Goal: Task Accomplishment & Management: Manage account settings

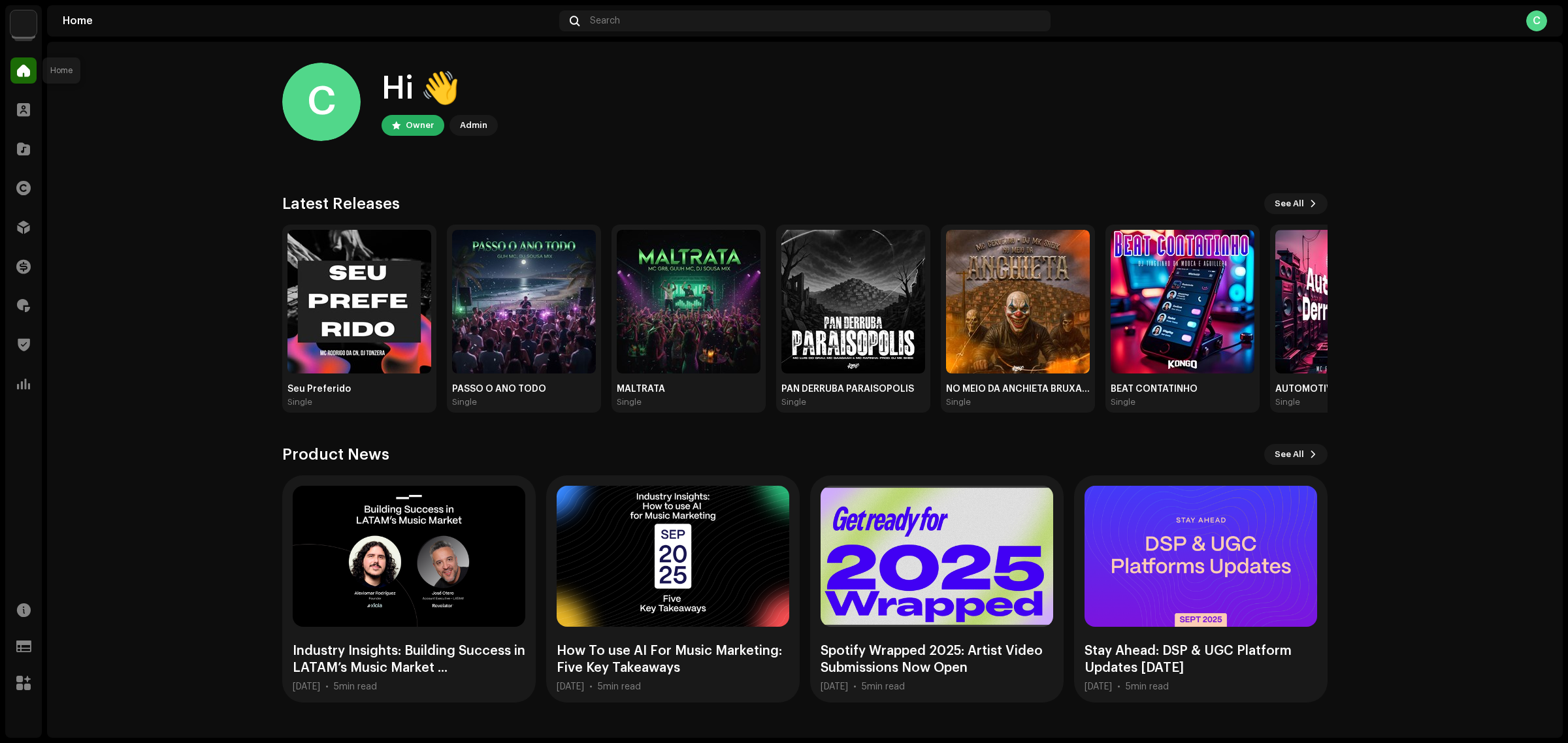
click at [30, 66] on span at bounding box center [23, 71] width 13 height 11
click at [18, 20] on img at bounding box center [24, 24] width 26 height 26
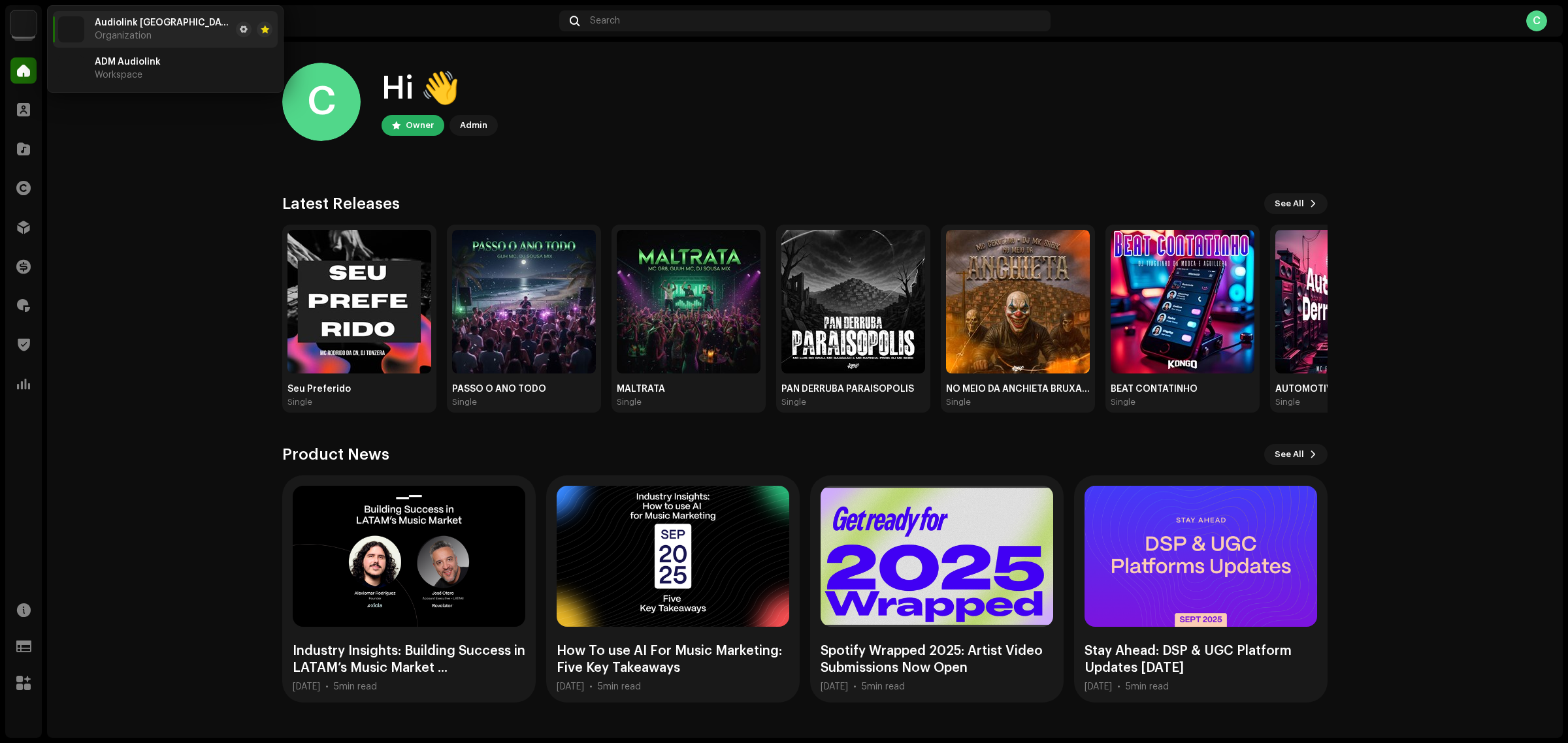
click at [102, 261] on home-home "C Hi 👋 Owner Admin Check out the latest Product Updates for Check Product Updat…" at bounding box center [805, 382] width 1516 height 682
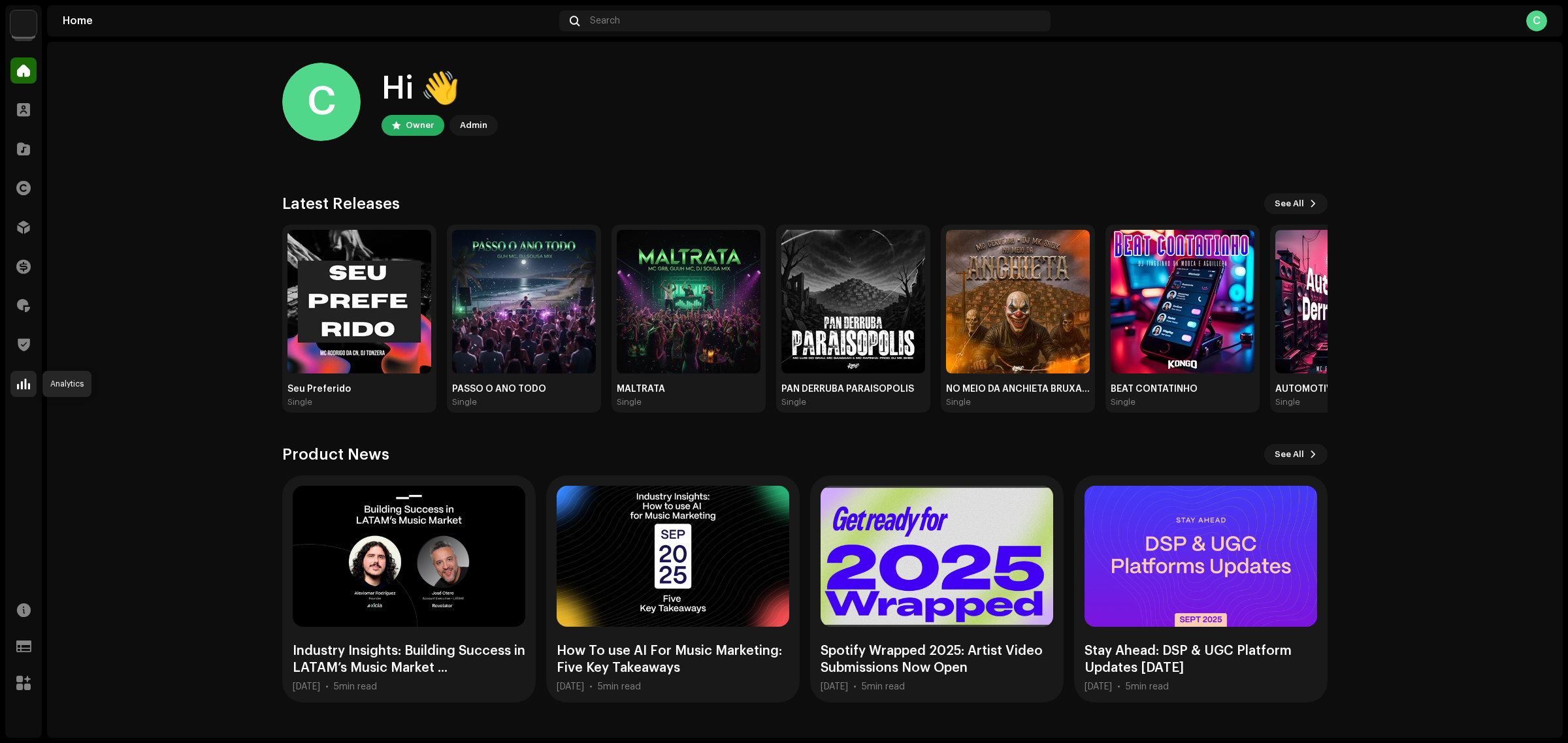
click at [24, 385] on span at bounding box center [23, 383] width 13 height 11
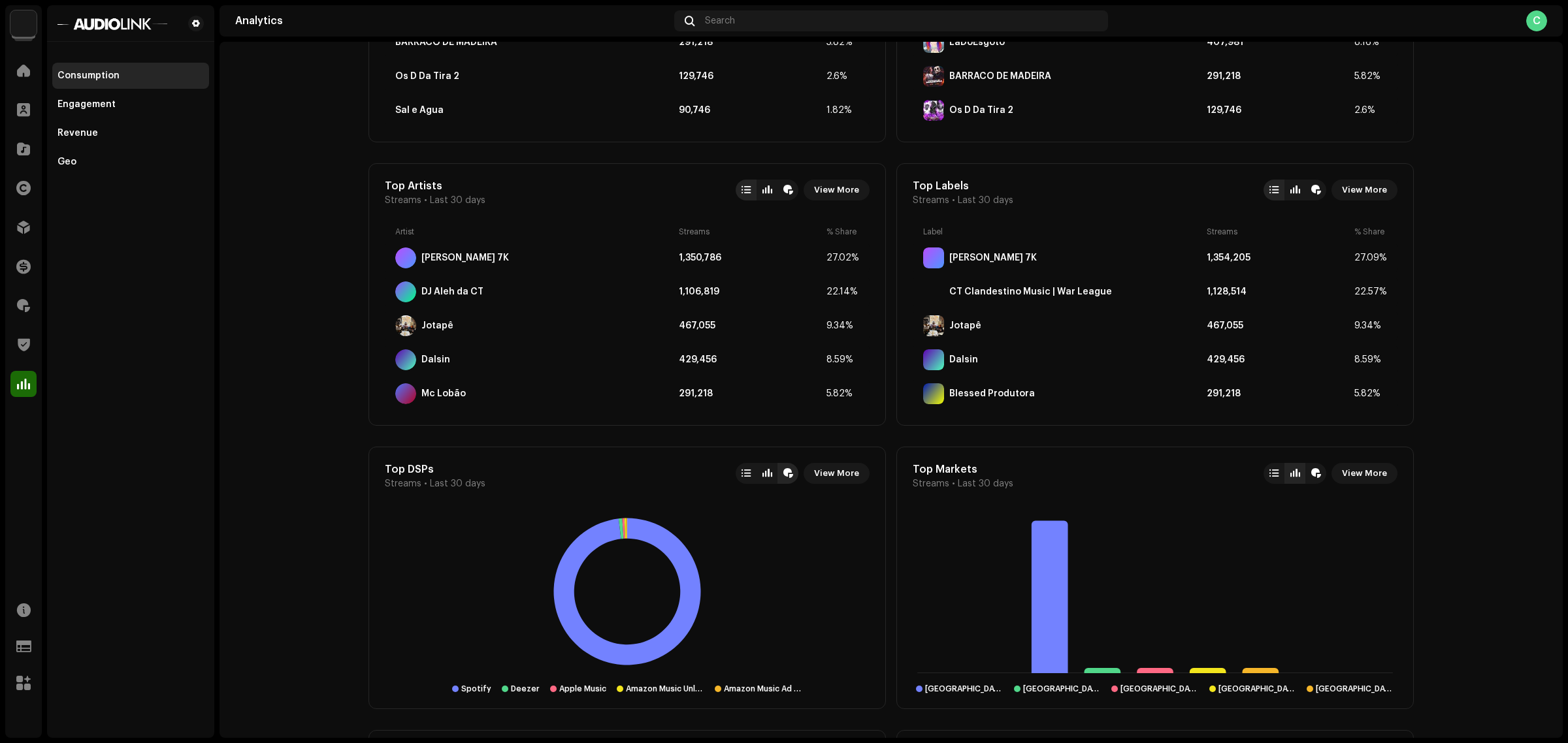
scroll to position [654, 0]
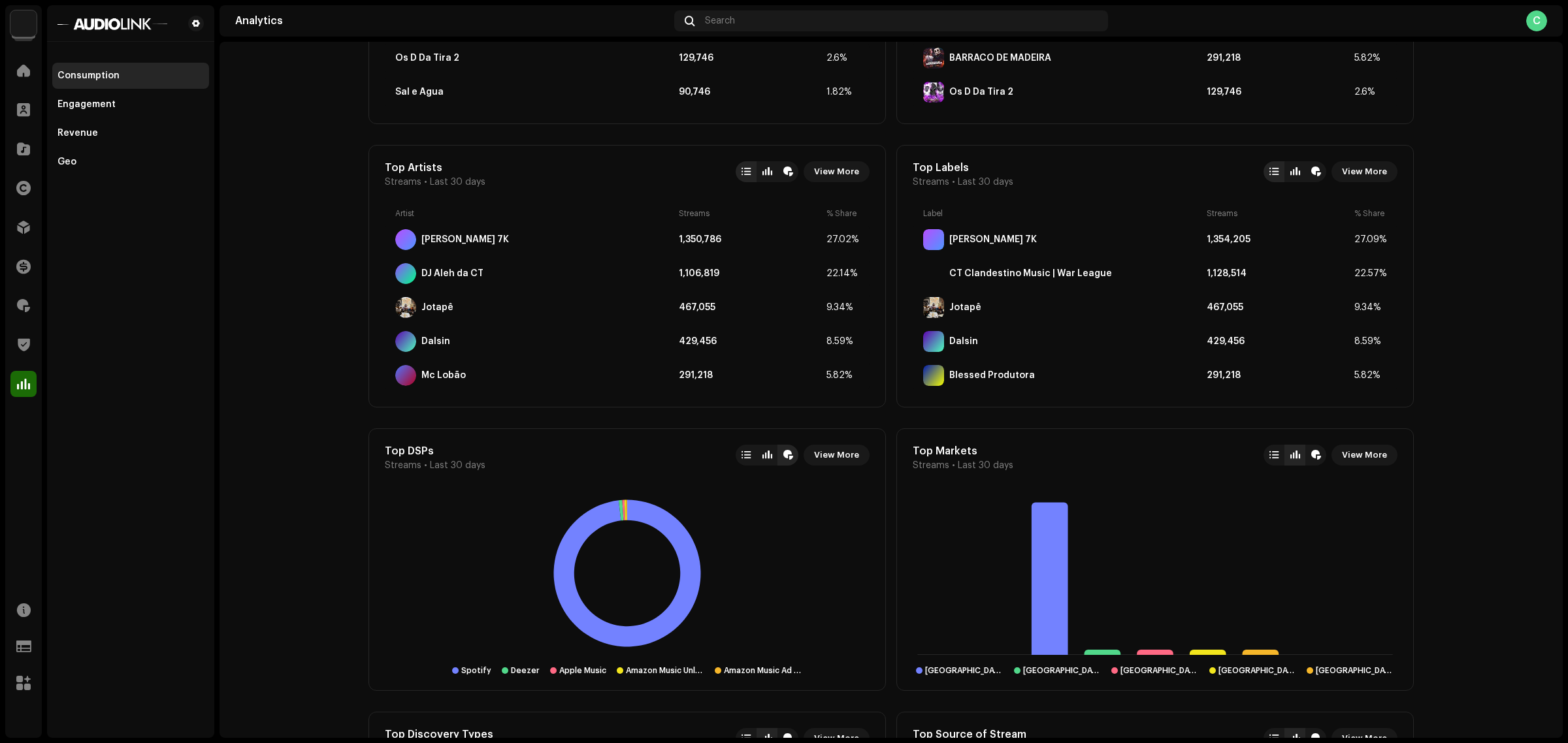
click at [283, 332] on re-o-consumption-dashboard "Consumption Last 30 days See More Streaming Video & UGC Streams 4,999,587 Album…" at bounding box center [891, 475] width 1343 height 2174
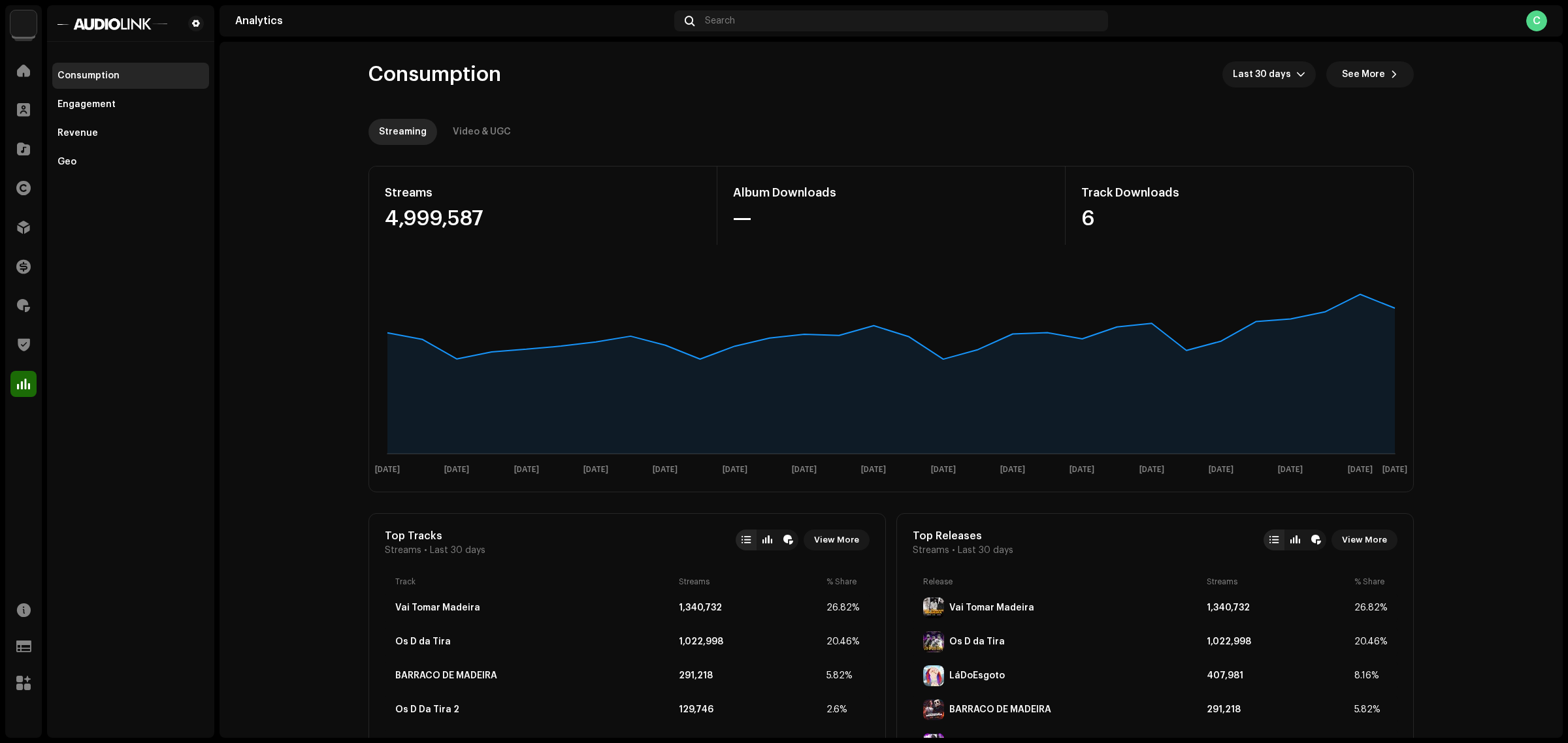
scroll to position [0, 0]
click at [480, 125] on div "Video & UGC" at bounding box center [482, 133] width 59 height 26
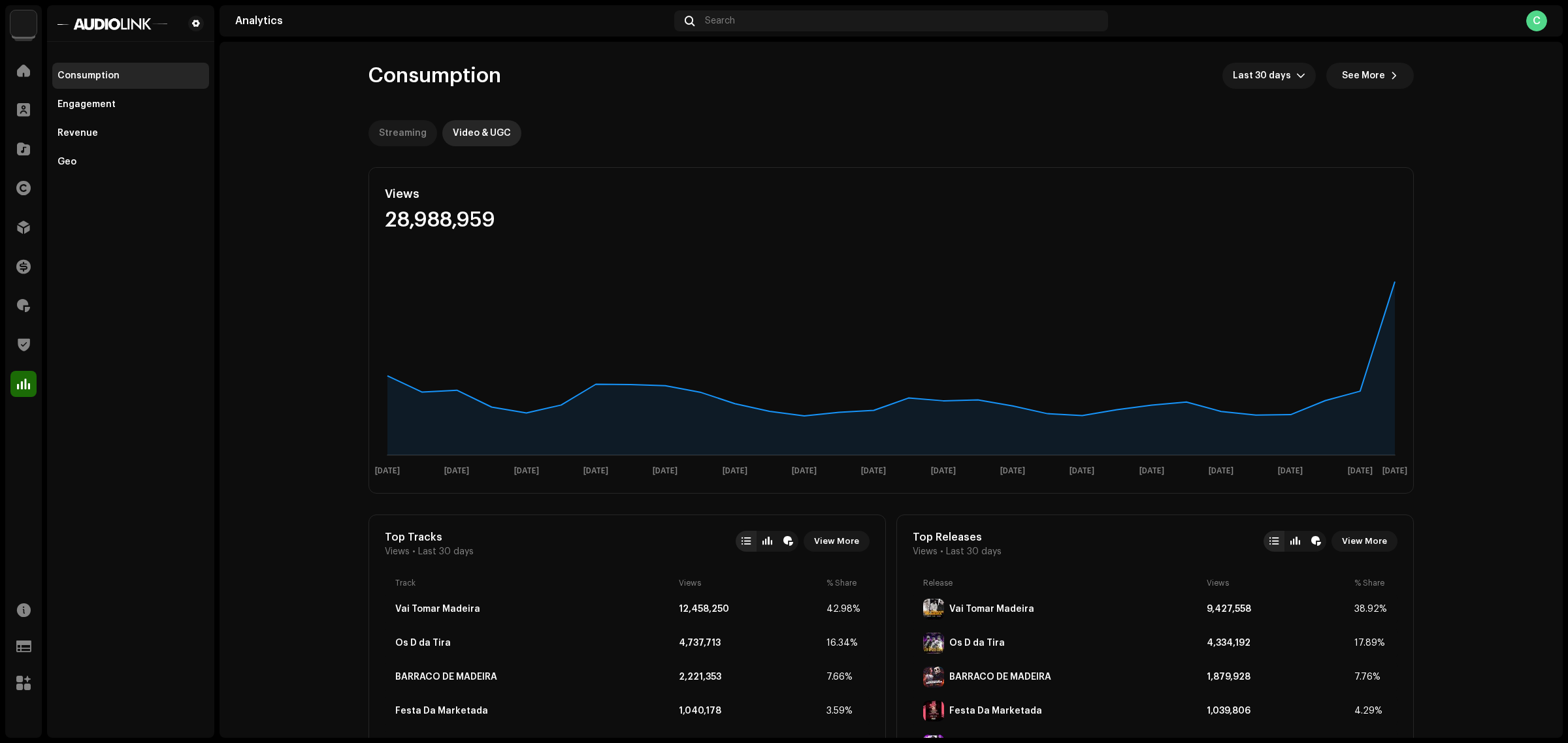
click at [389, 134] on div "Streaming" at bounding box center [402, 133] width 48 height 26
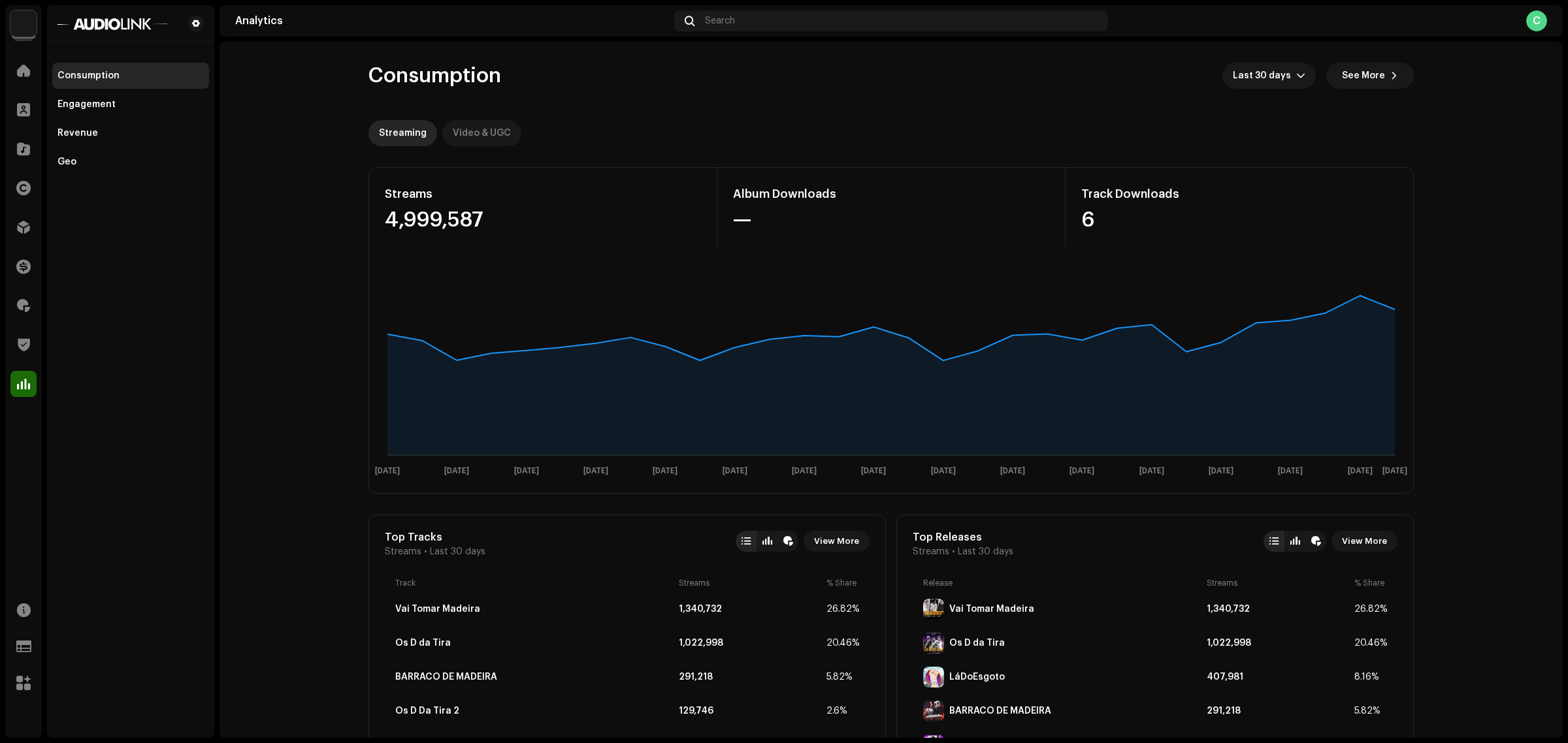
click at [503, 138] on div "Video & UGC" at bounding box center [482, 133] width 59 height 26
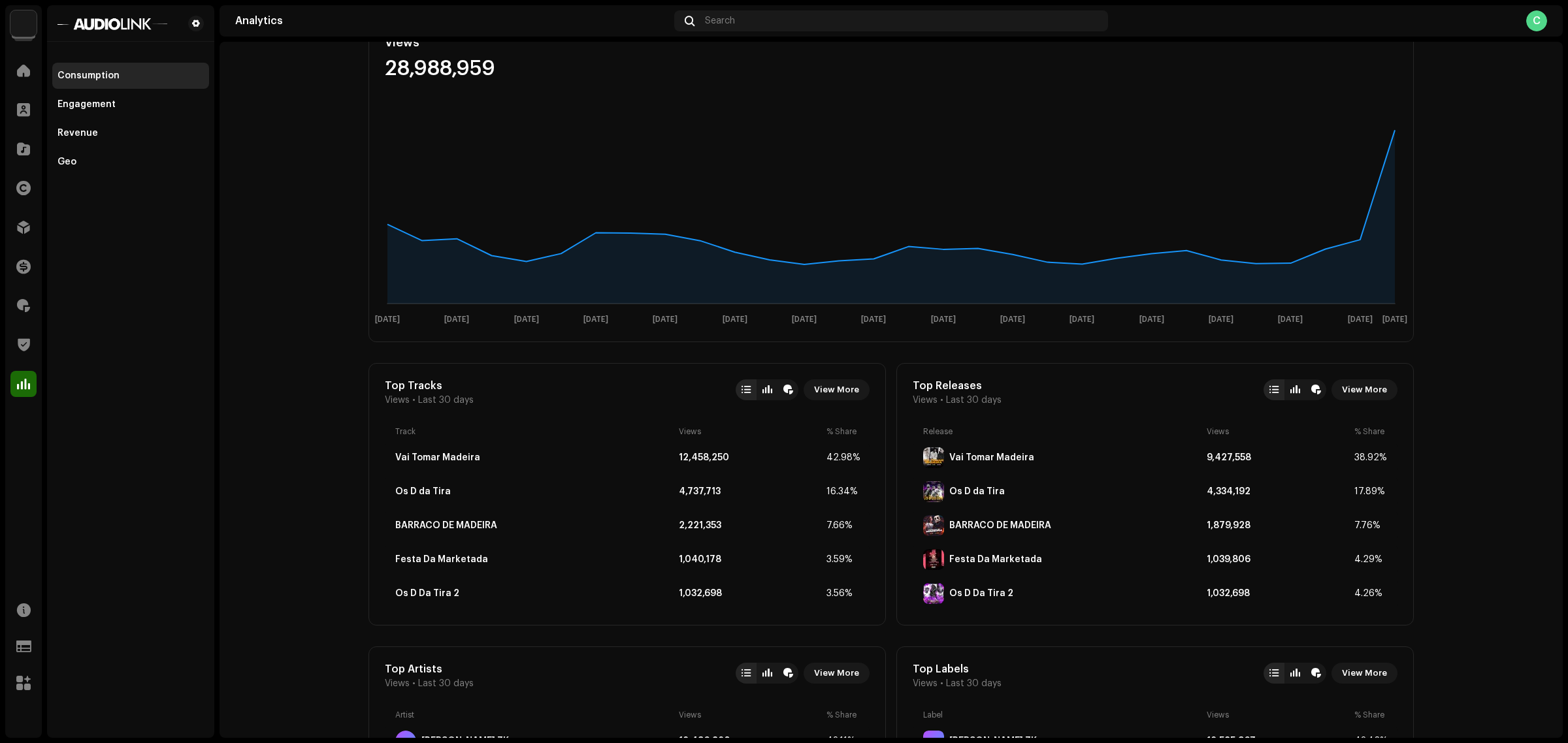
scroll to position [163, 0]
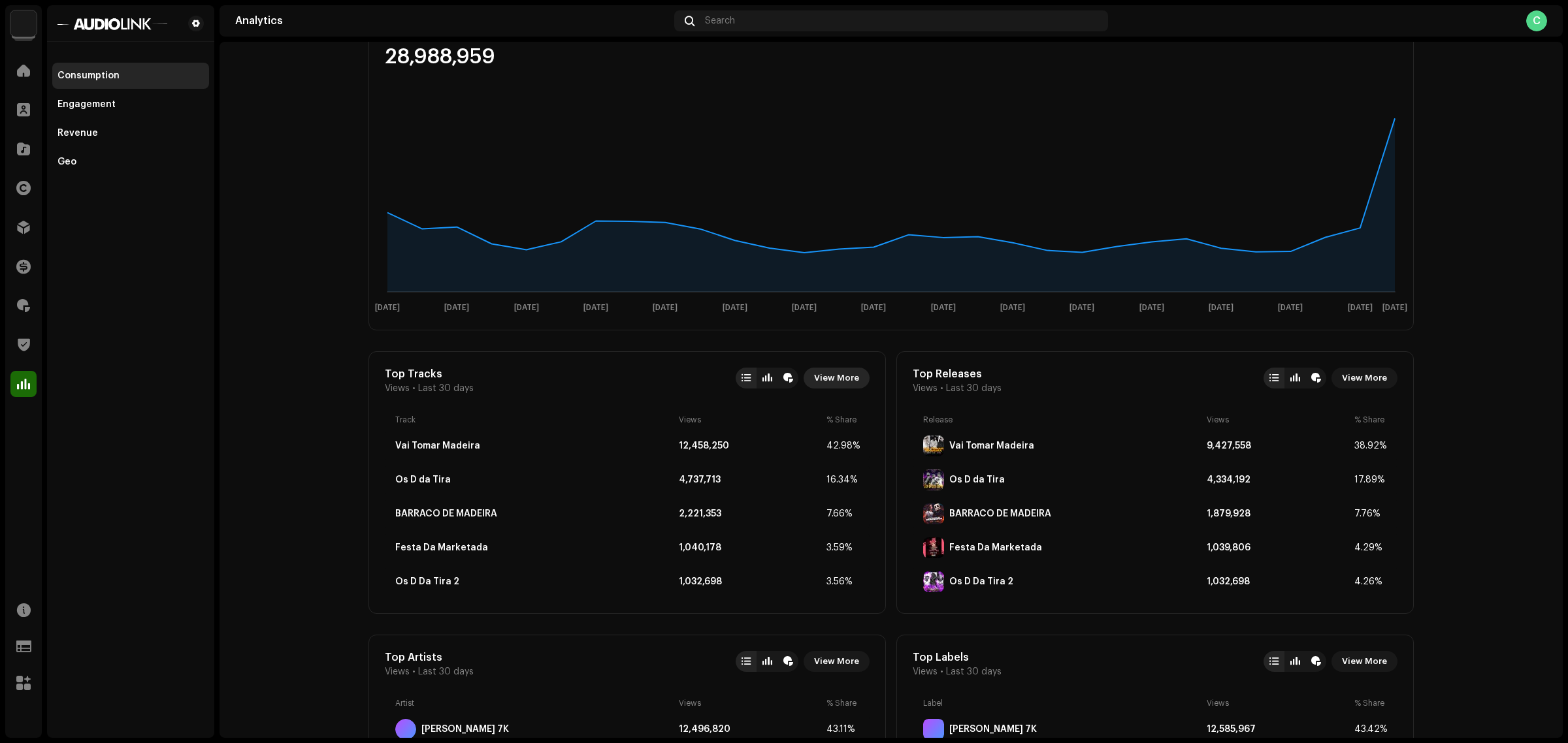
click at [835, 378] on span "View More" at bounding box center [836, 378] width 45 height 26
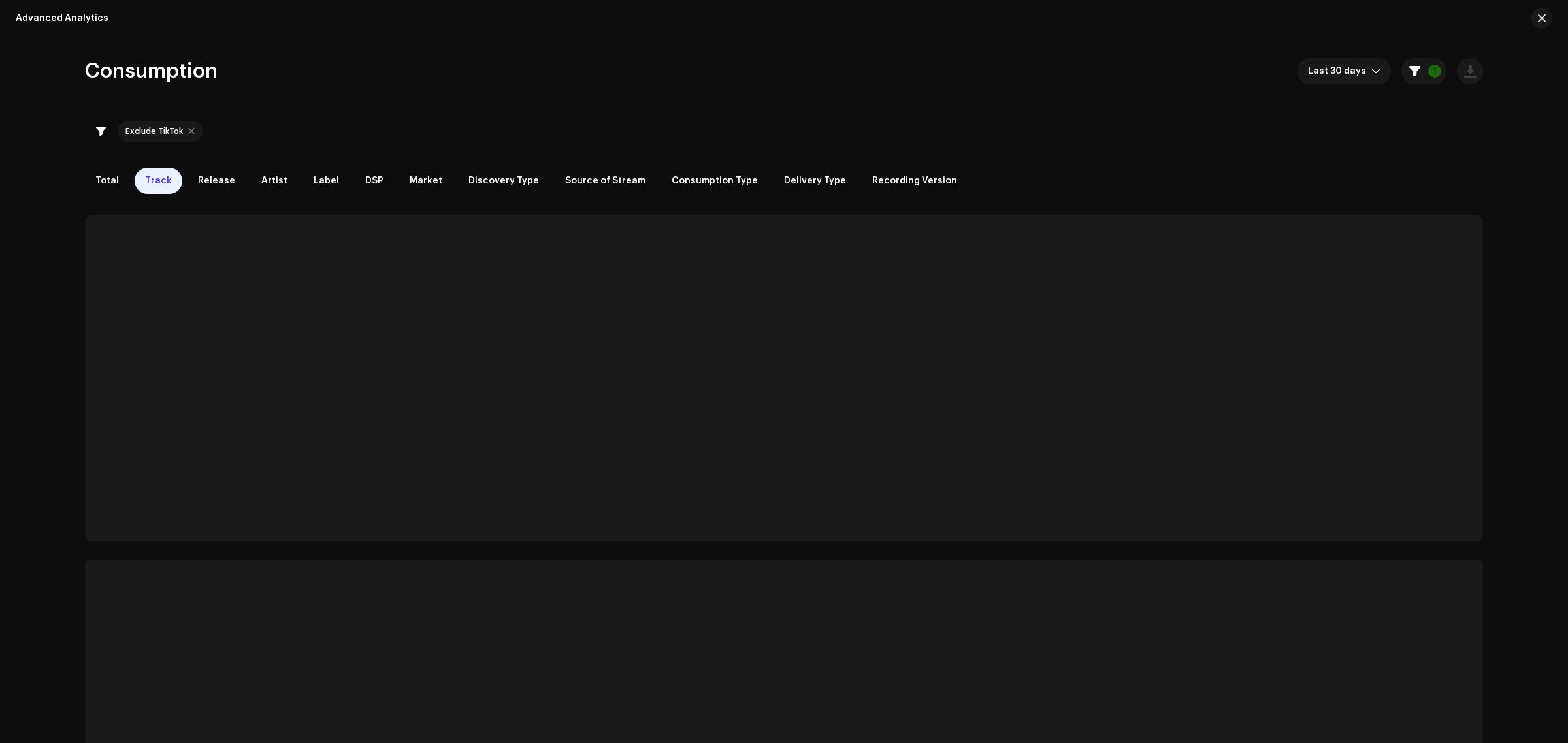
checkbox input "true"
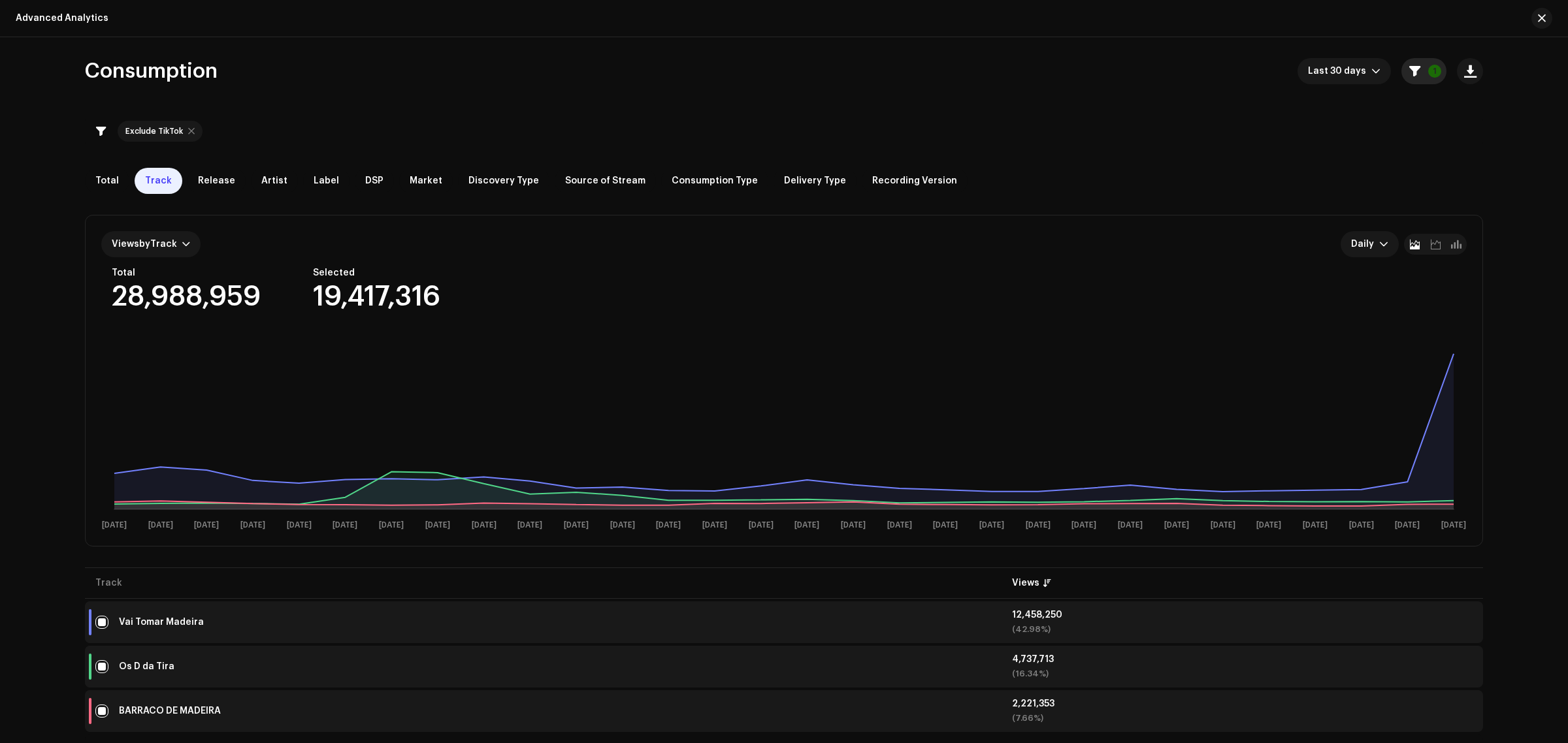
click at [1429, 77] on button "1" at bounding box center [1424, 72] width 45 height 26
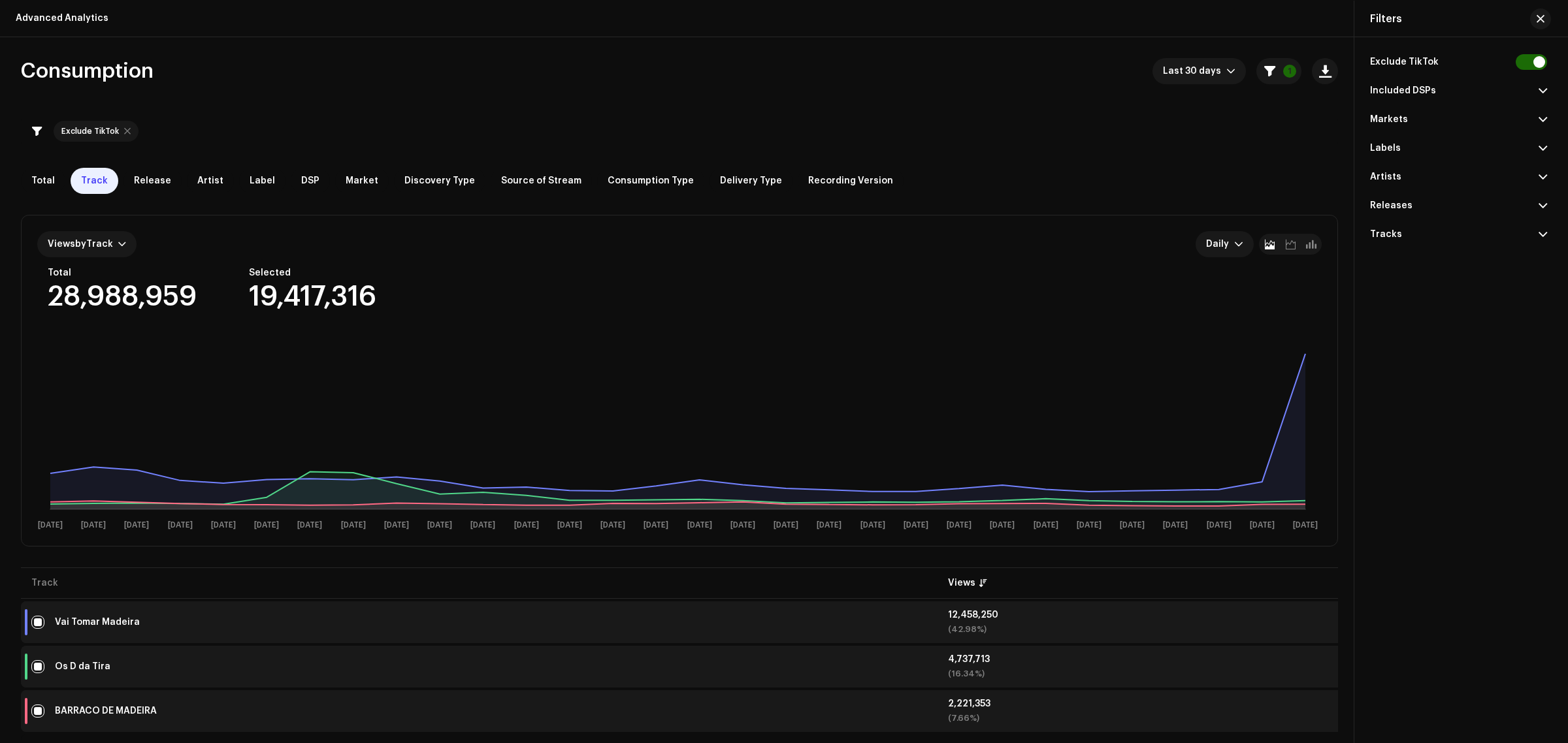
click at [1440, 86] on p-accordion-header "Included DSPs" at bounding box center [1459, 90] width 177 height 29
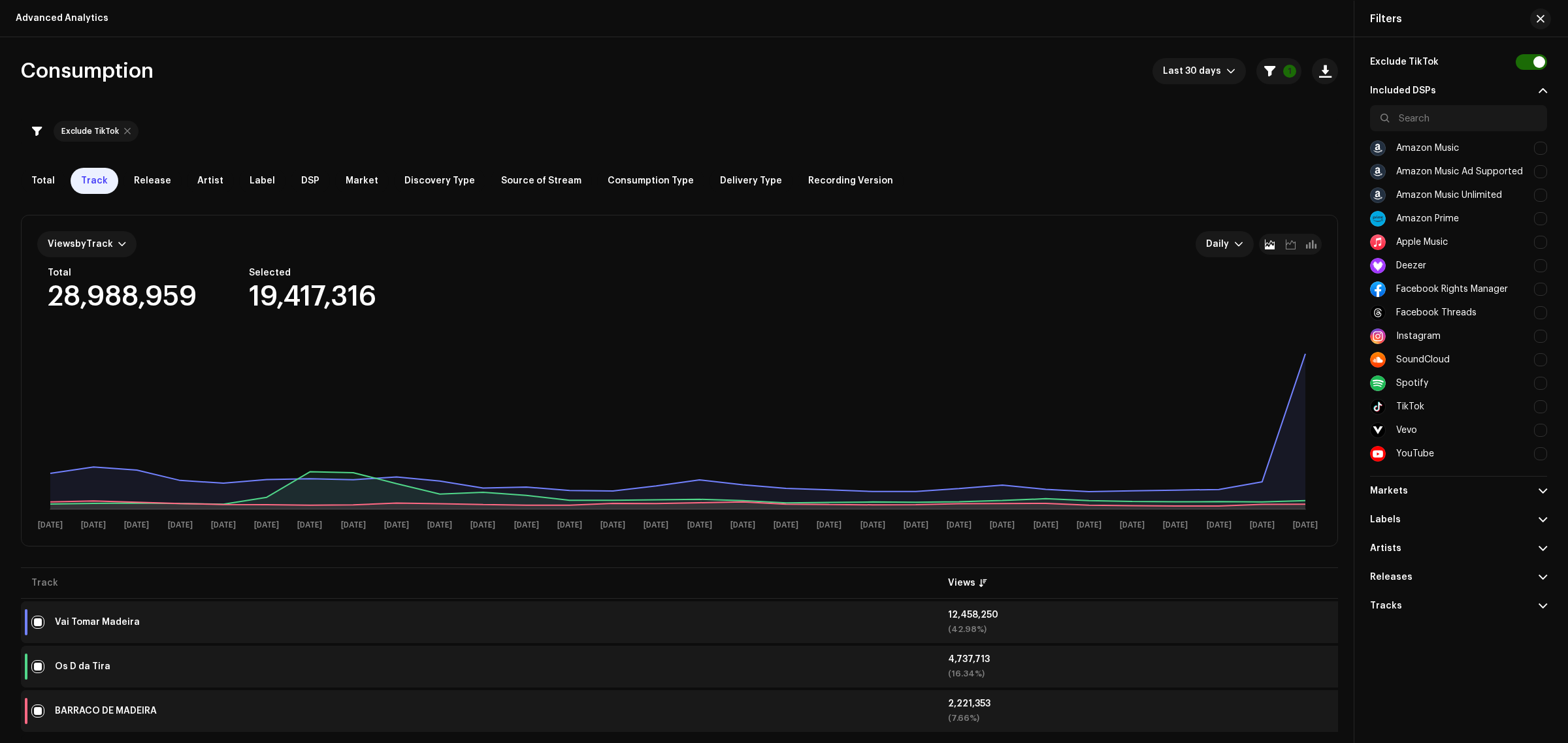
click at [1431, 94] on div "Included DSPs" at bounding box center [1403, 90] width 66 height 11
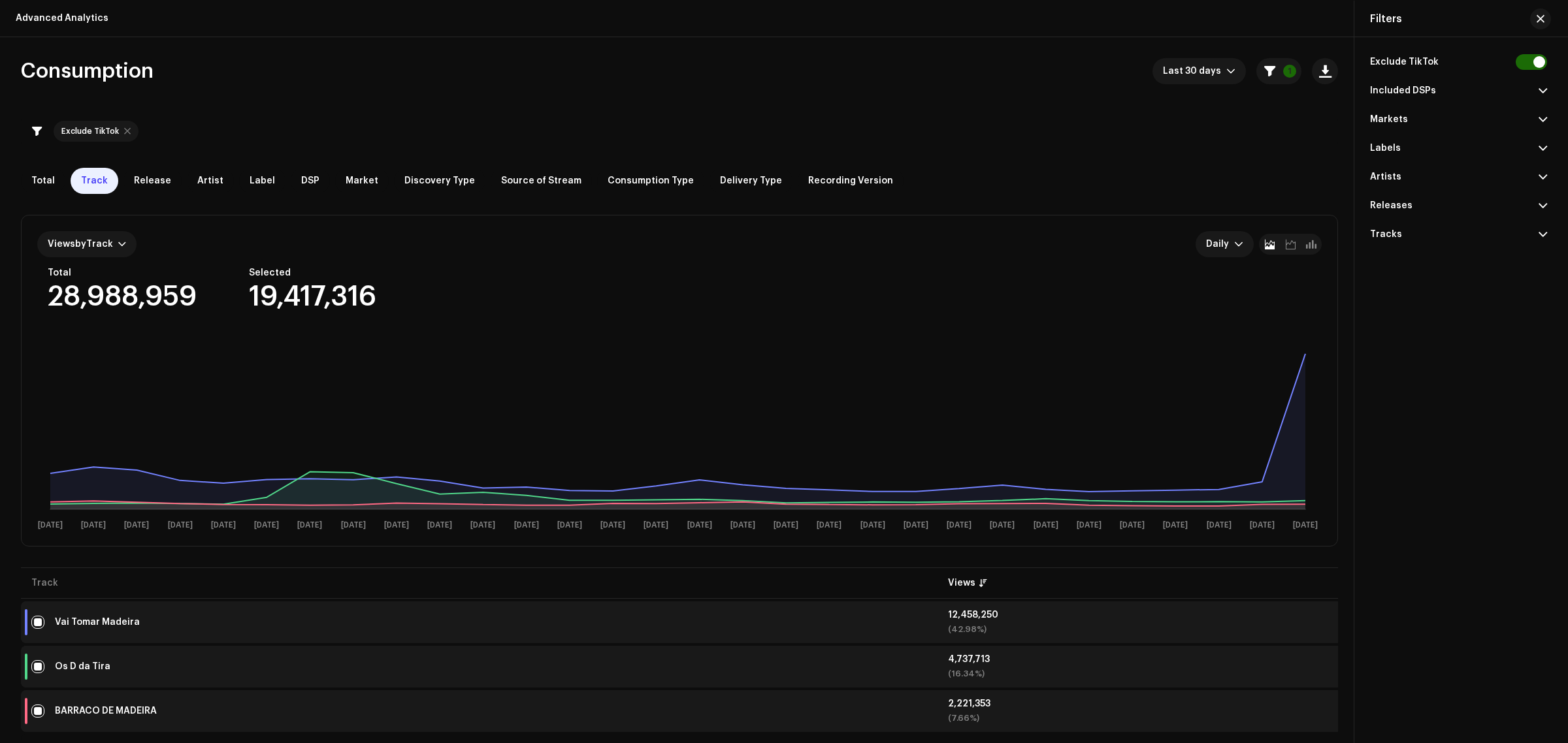
click at [1466, 88] on p-accordion-header "Included DSPs" at bounding box center [1459, 90] width 177 height 29
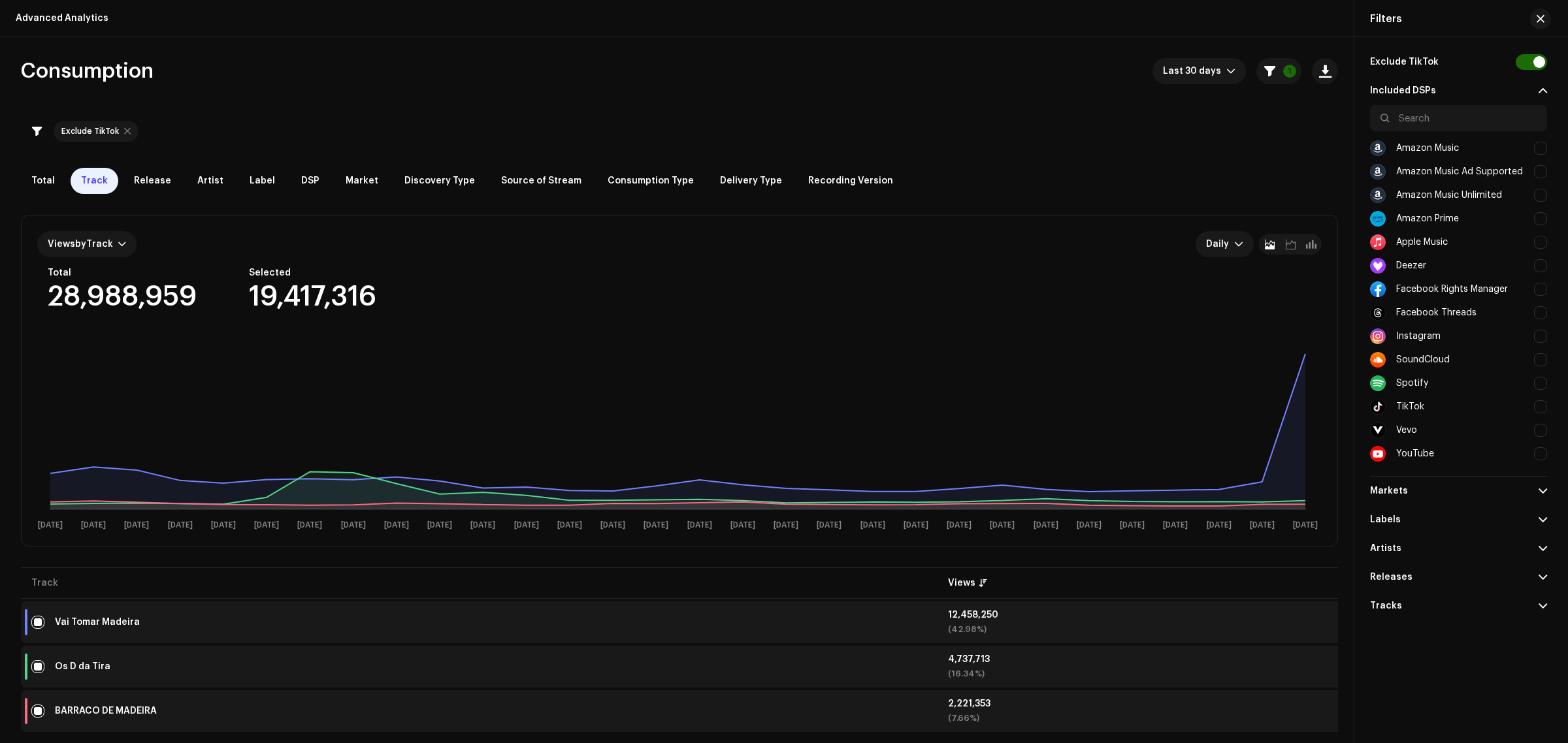
click at [1543, 456] on div at bounding box center [1540, 454] width 13 height 13
checkbox input "true"
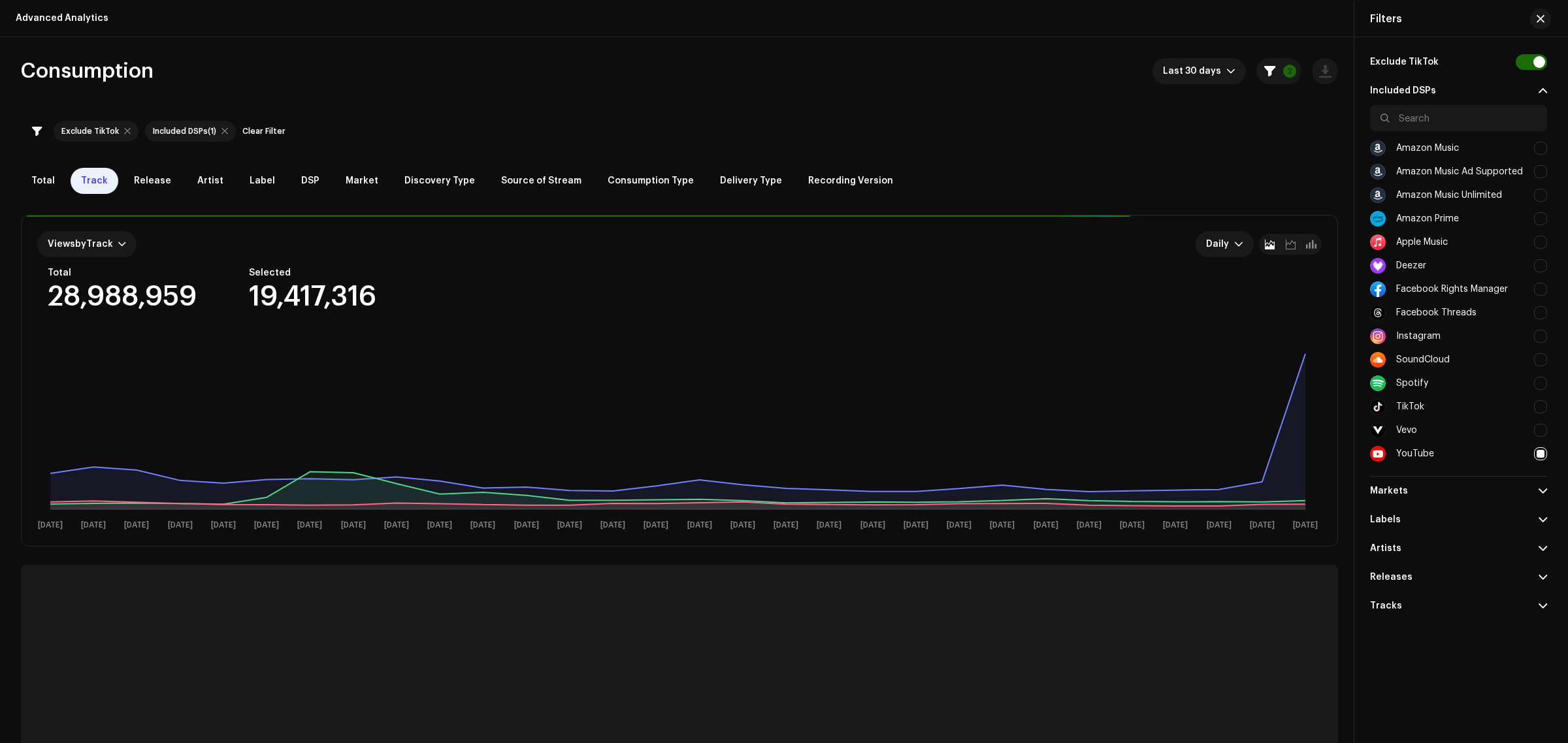
click at [438, 112] on div "Consumption Last 30 days 2 Exclude TikTok Included DSPs (1) Clear Filter Total …" at bounding box center [680, 449] width 1359 height 782
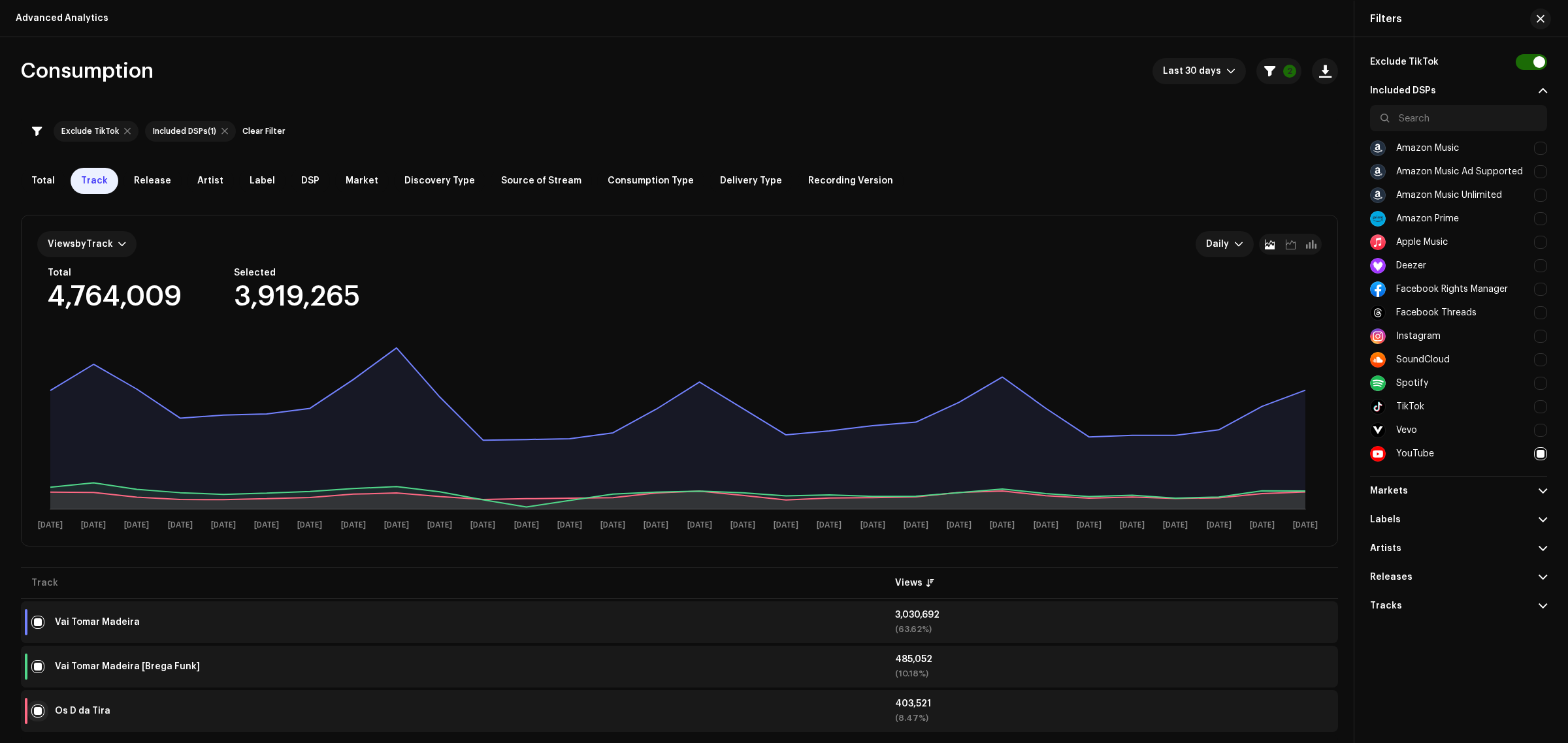
click at [38, 713] on input "checkbox" at bounding box center [38, 711] width 13 height 13
checkbox input "false"
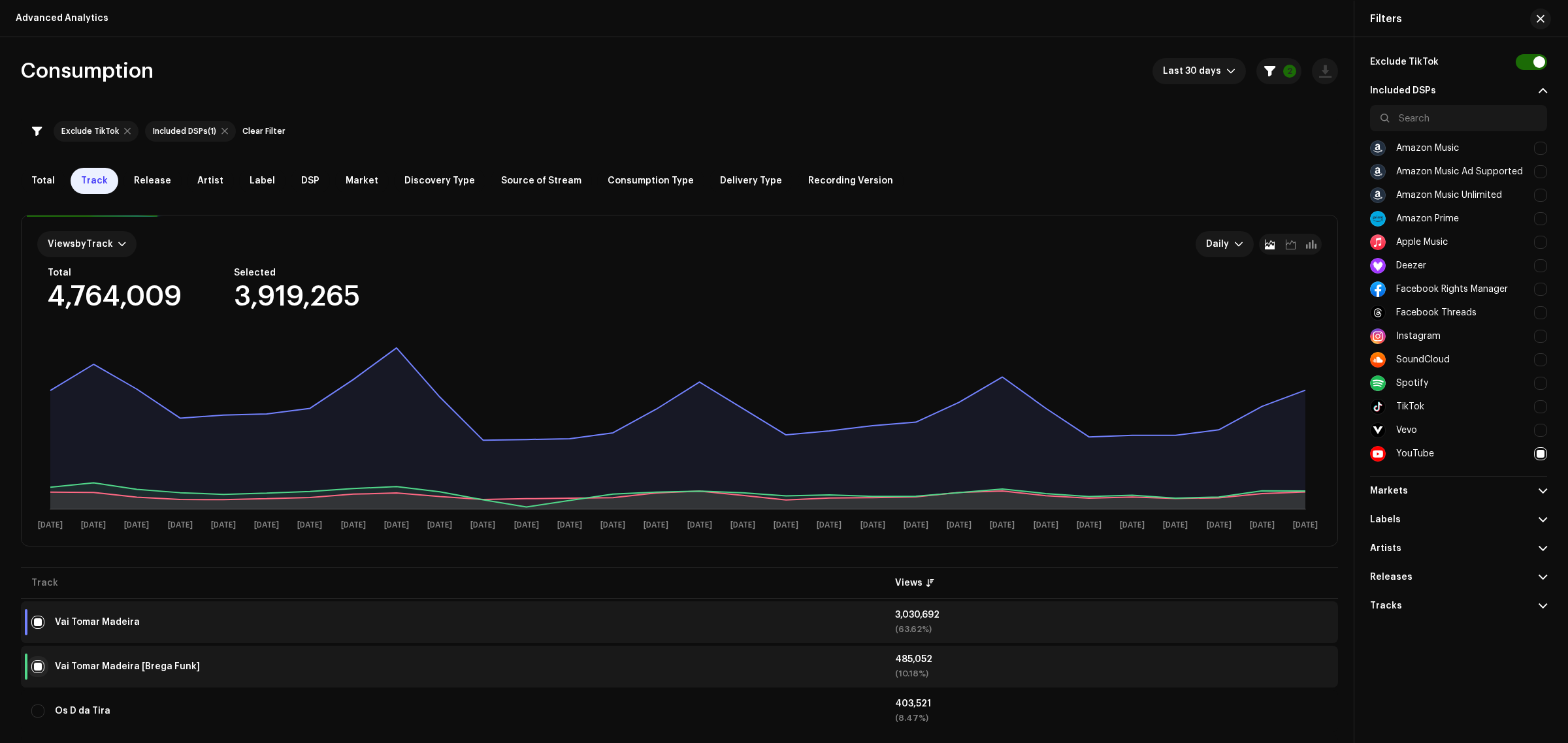
click at [32, 661] on input "Row Selected" at bounding box center [38, 667] width 13 height 13
checkbox input "false"
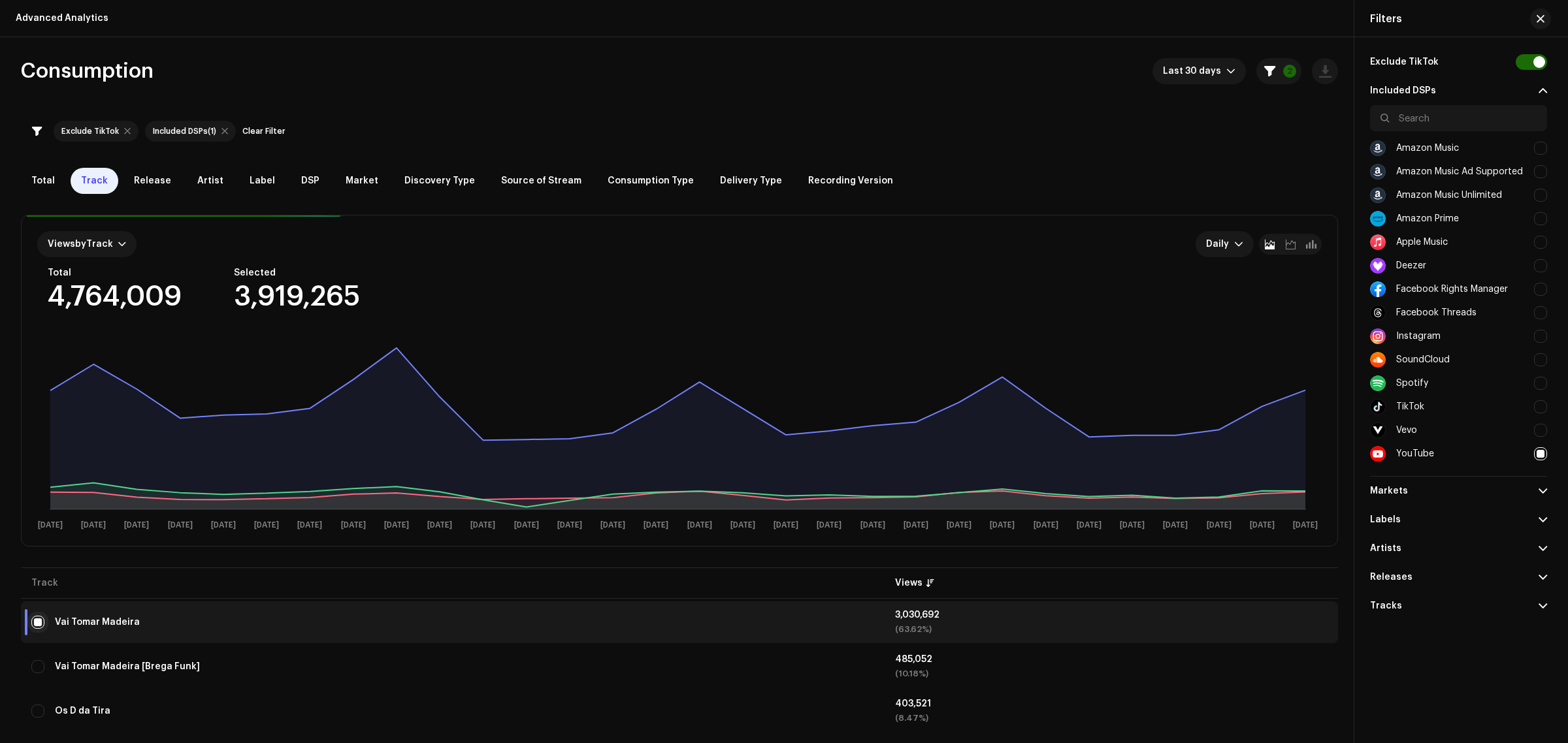
click at [34, 628] on input "Row Selected" at bounding box center [38, 622] width 13 height 13
checkbox input "false"
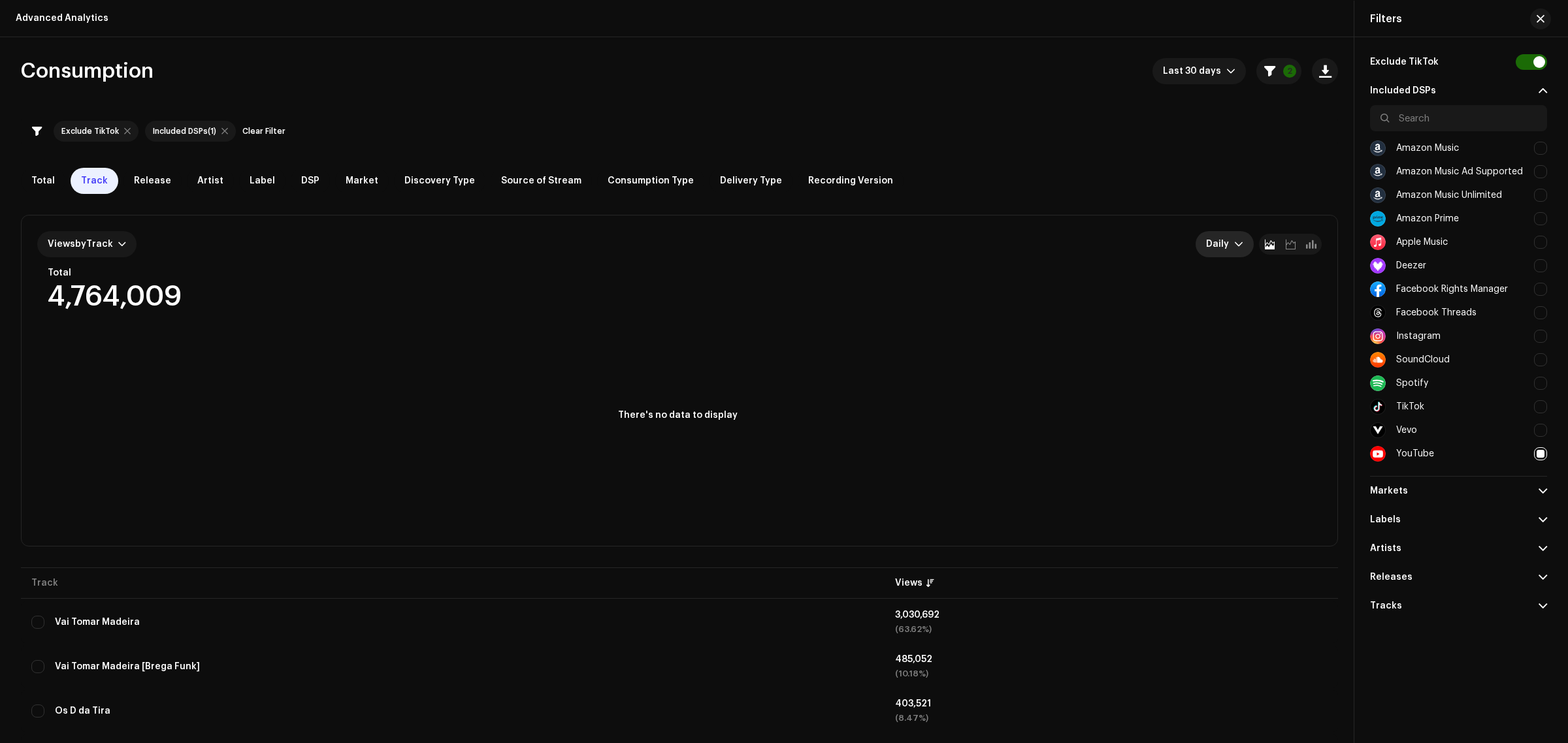
click at [1224, 230] on div "Views by Track Daily Total 4,764,009 Selected 0 There's no data to display" at bounding box center [680, 380] width 1317 height 331
click at [1229, 239] on span "Daily" at bounding box center [1220, 244] width 28 height 26
click at [1237, 305] on div "Weekly" at bounding box center [1248, 302] width 83 height 13
click at [1219, 249] on span "Weekly" at bounding box center [1215, 244] width 38 height 26
click at [44, 179] on span "Total" at bounding box center [44, 181] width 24 height 11
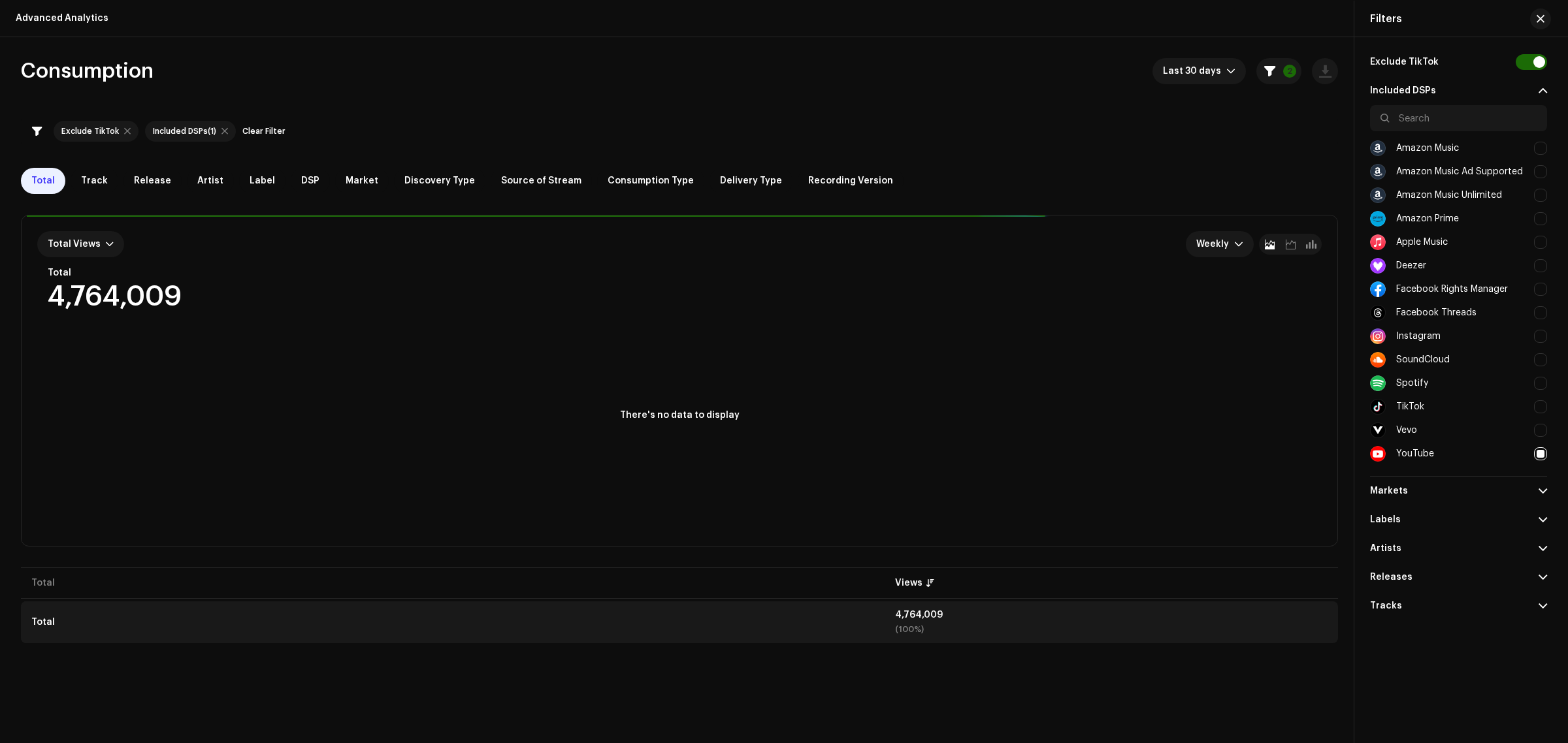
click at [83, 621] on div "Total" at bounding box center [453, 623] width 843 height 26
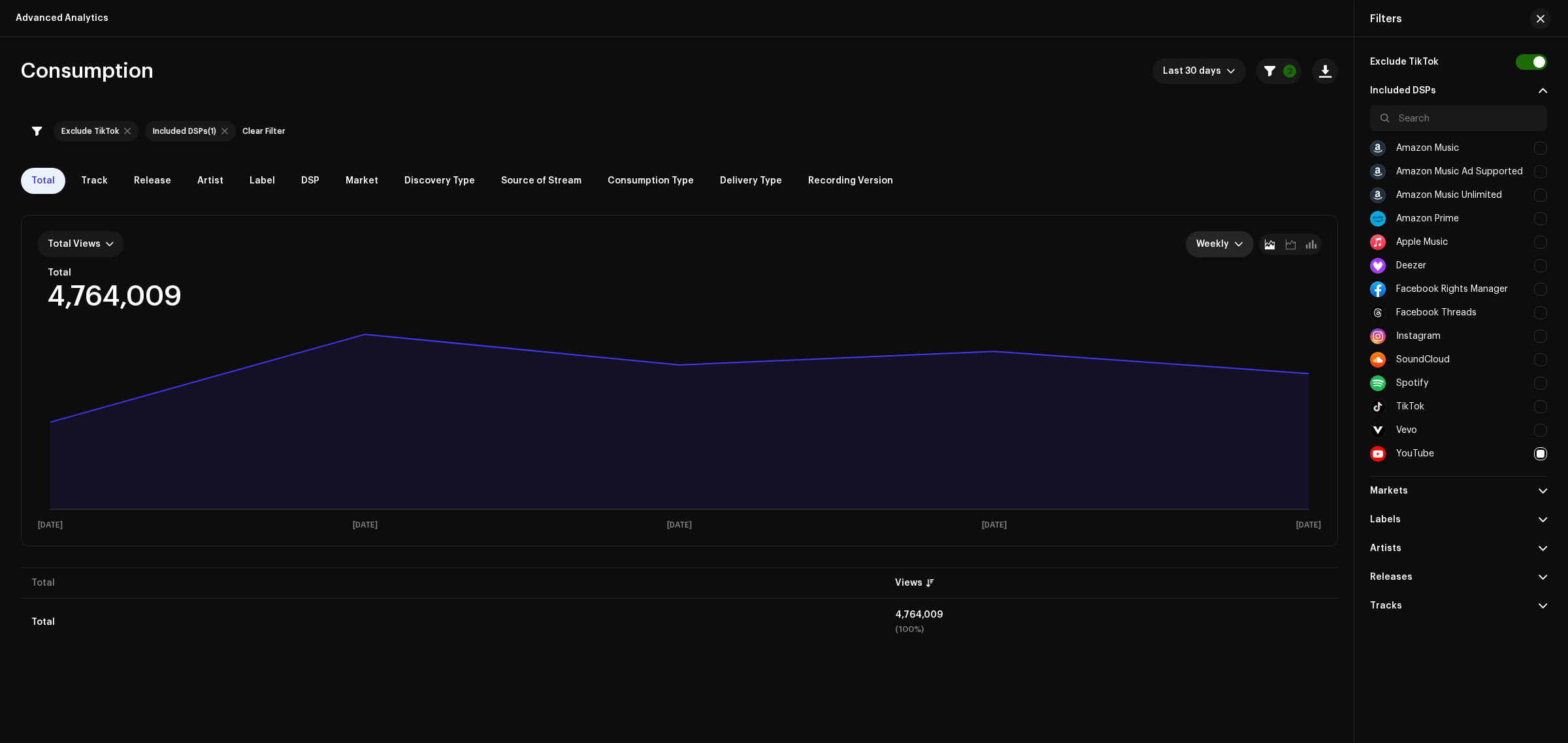
click at [1217, 253] on span "Weekly" at bounding box center [1215, 244] width 38 height 26
click at [1226, 331] on div "Monthly" at bounding box center [1214, 328] width 37 height 13
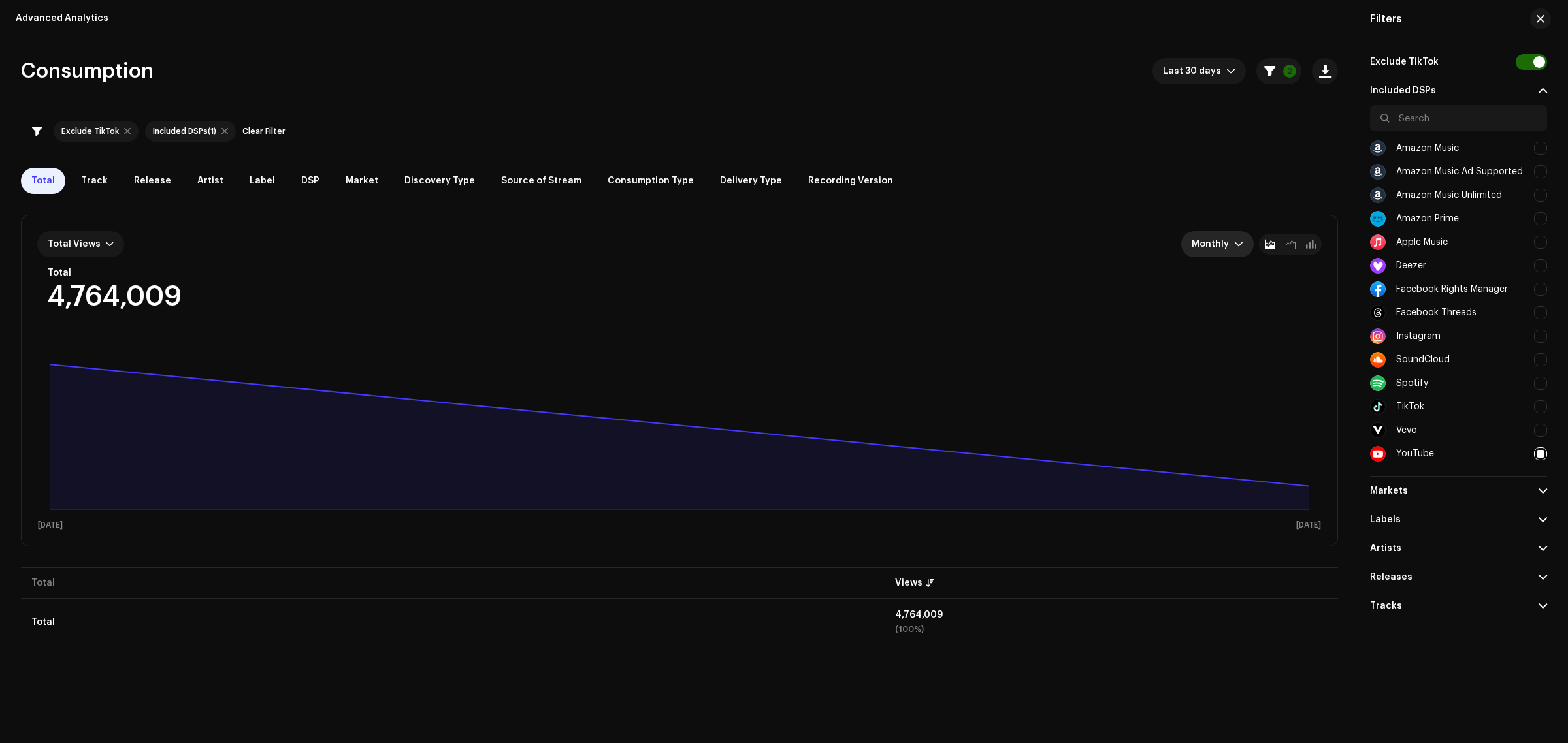
click at [1220, 250] on span "Monthly" at bounding box center [1213, 244] width 43 height 26
click at [1230, 270] on div "Daily" at bounding box center [1234, 276] width 83 height 13
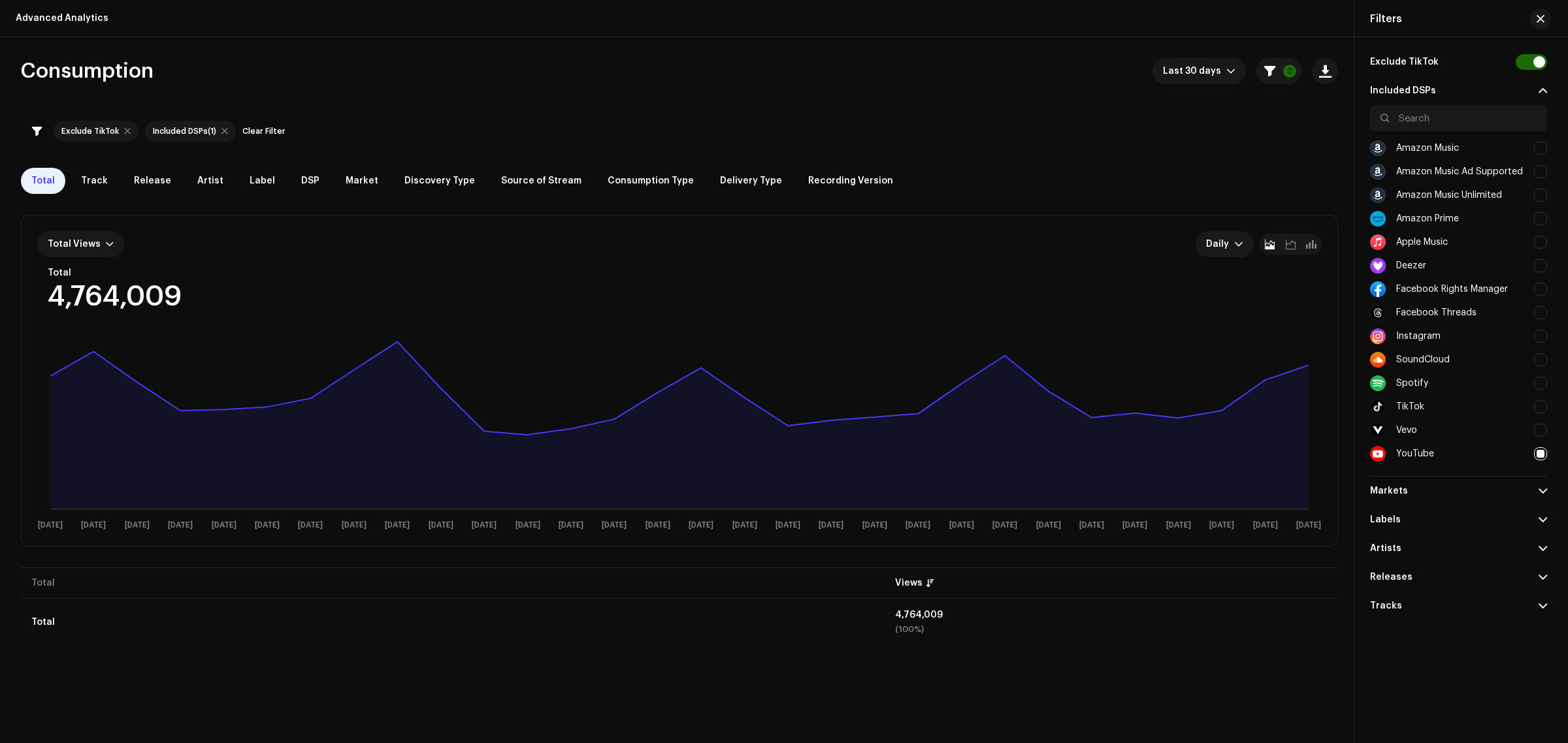
click at [440, 95] on div "Consumption Last 30 days 2 Exclude TikTok Included DSPs (1) Clear Filter Total …" at bounding box center [680, 363] width 1359 height 609
click at [508, 81] on div "Consumption Last 30 days 2" at bounding box center [680, 72] width 1318 height 26
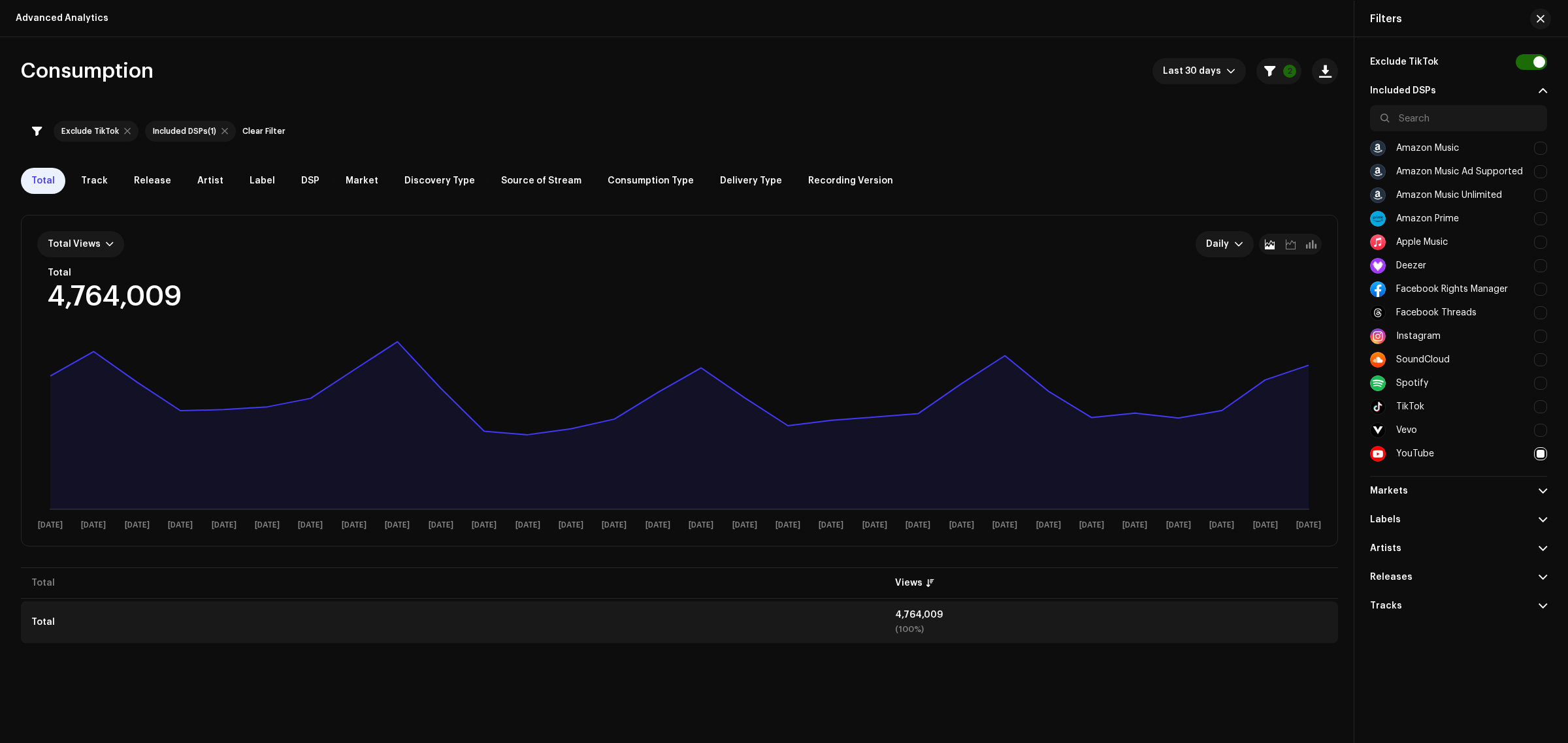
click at [665, 642] on td "Total" at bounding box center [452, 623] width 863 height 42
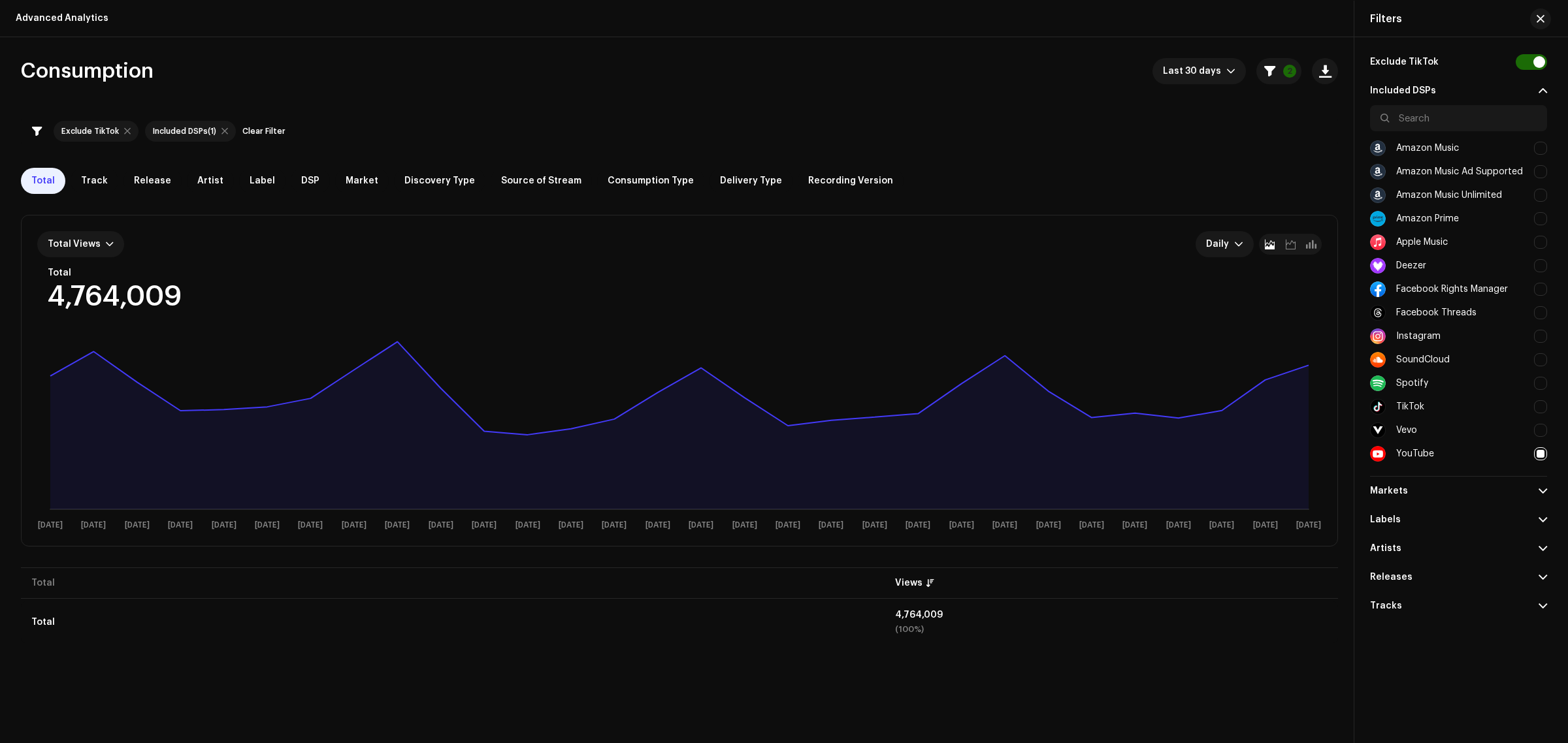
click at [1532, 25] on div "Filters" at bounding box center [1459, 19] width 209 height 37
click at [1541, 20] on span "button" at bounding box center [1541, 19] width 8 height 11
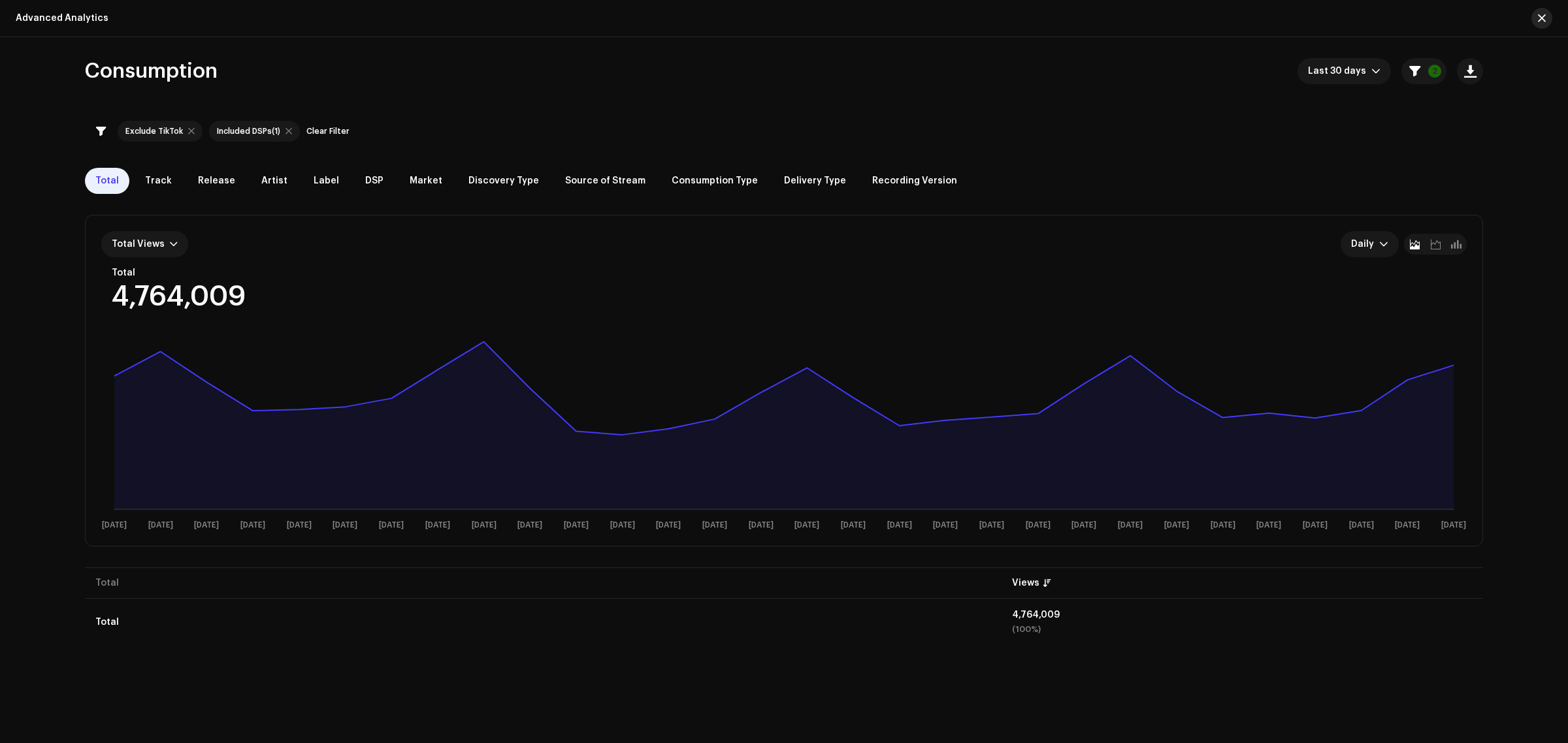
click at [1540, 21] on span "button" at bounding box center [1542, 18] width 8 height 11
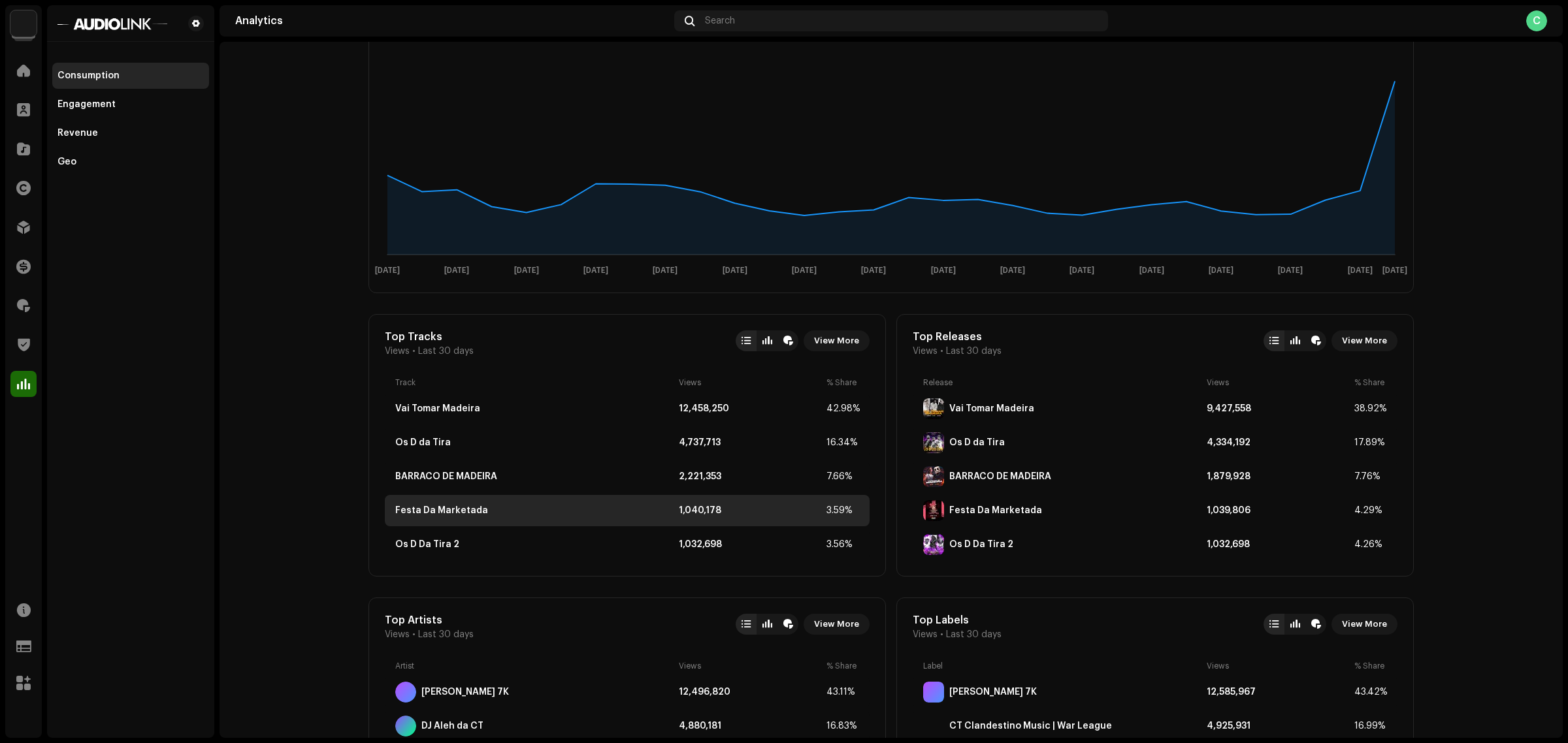
scroll to position [245, 0]
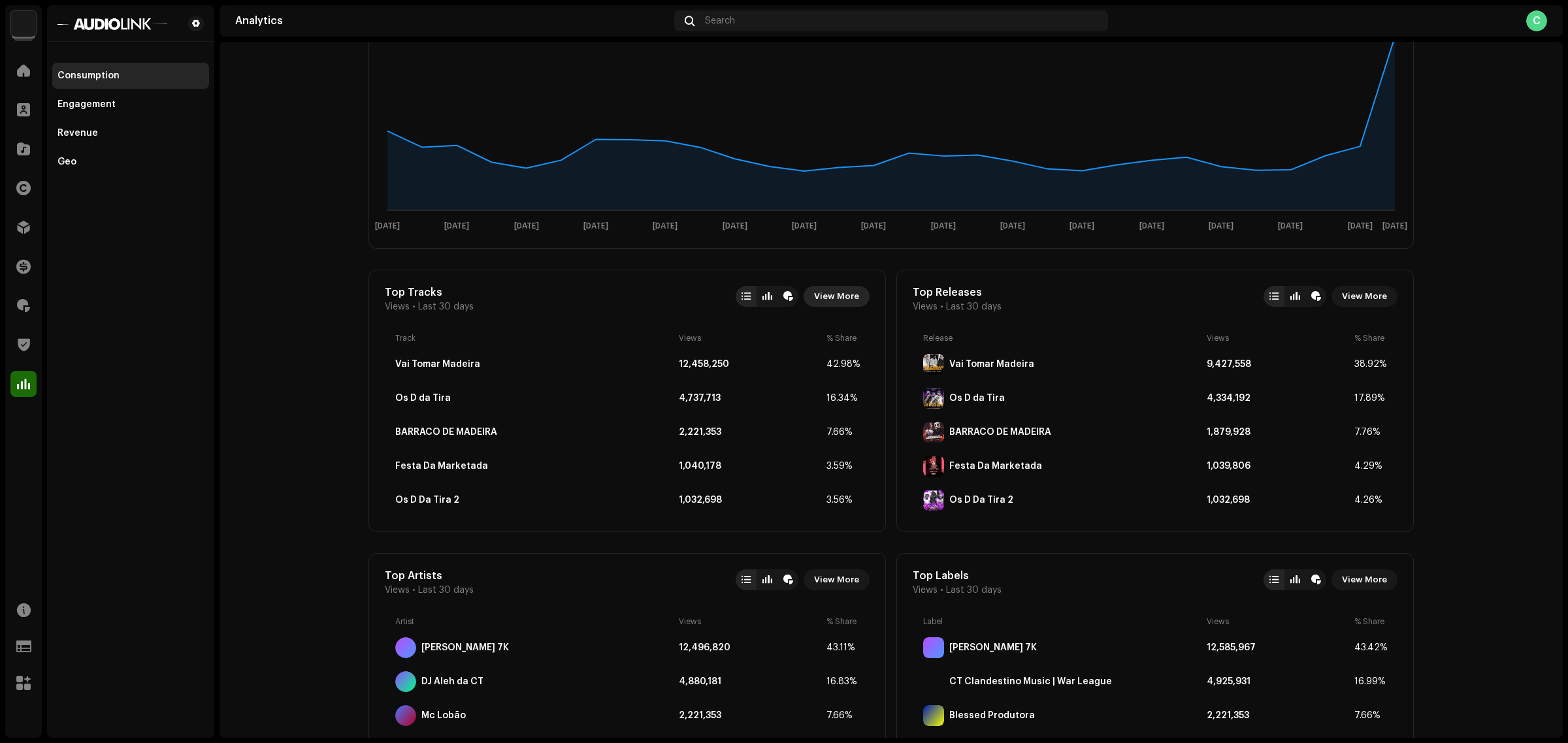
click at [853, 294] on span "View More" at bounding box center [836, 296] width 45 height 26
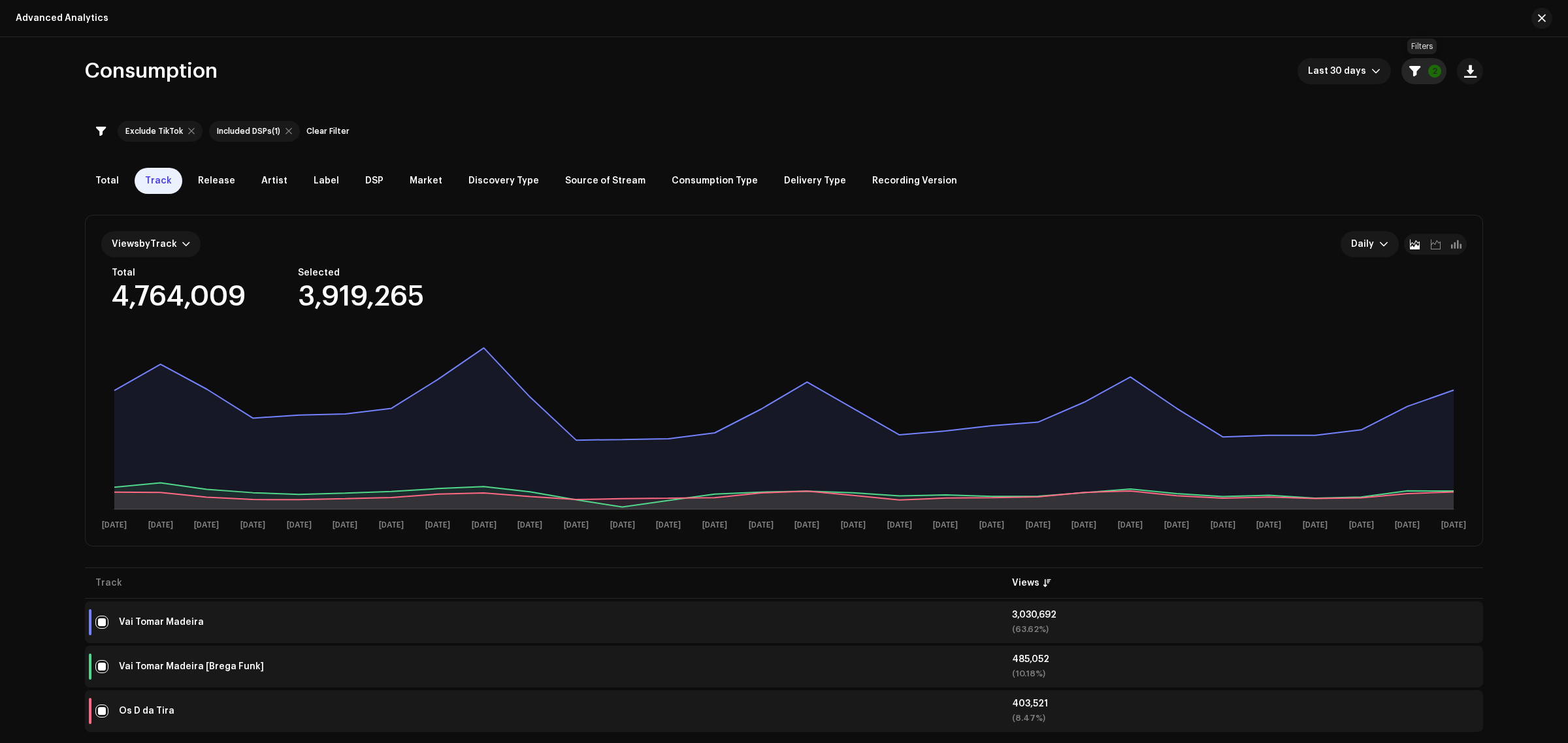
click at [1409, 64] on button "2" at bounding box center [1424, 72] width 45 height 26
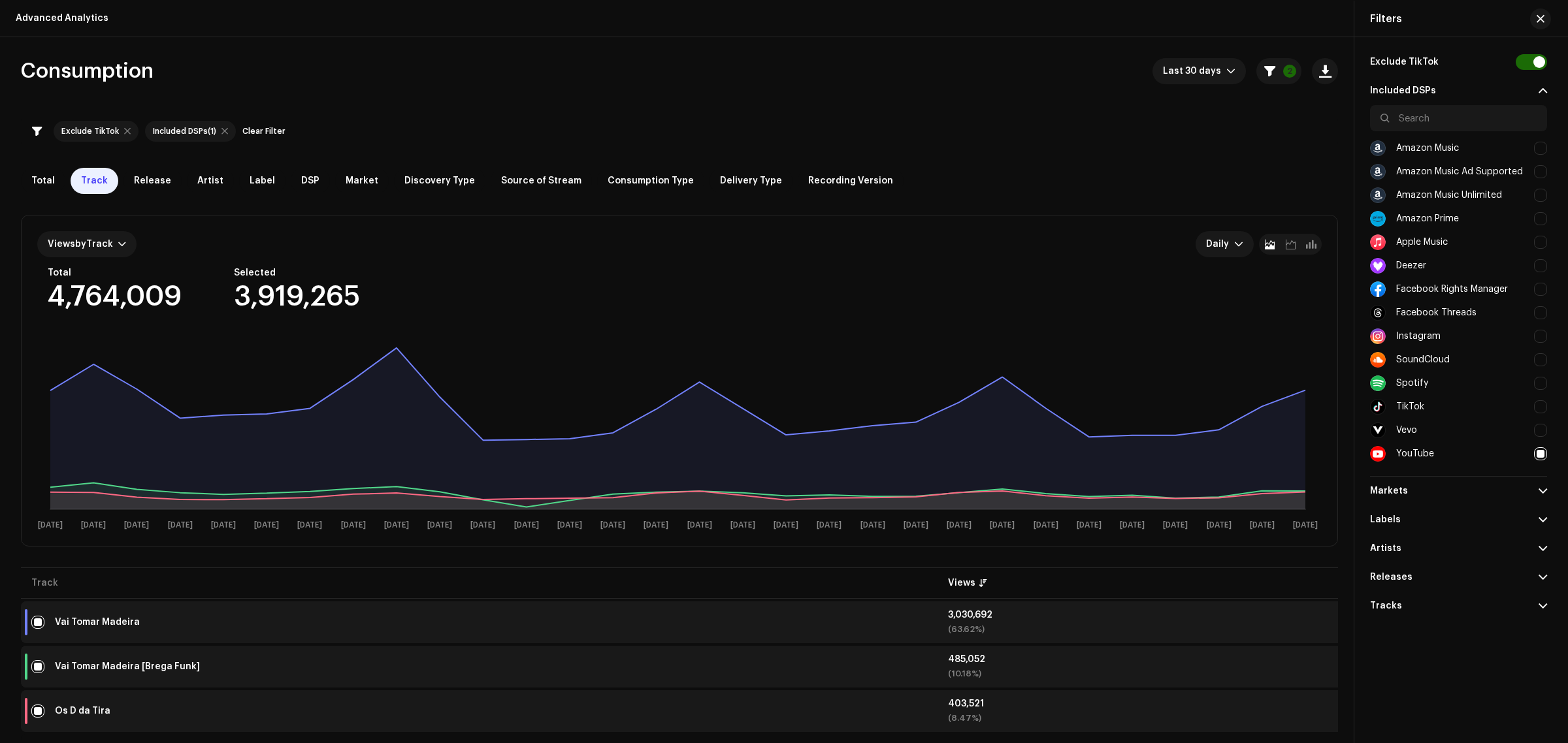
click at [986, 135] on div "Exclude TikTok Included DSPs (1) Clear Filter" at bounding box center [680, 131] width 1318 height 32
click at [975, 171] on div "Total Track Release Artist Label DSP Market Discovery Type Source of Stream Con…" at bounding box center [680, 181] width 1318 height 26
click at [1540, 16] on span "button" at bounding box center [1541, 19] width 8 height 11
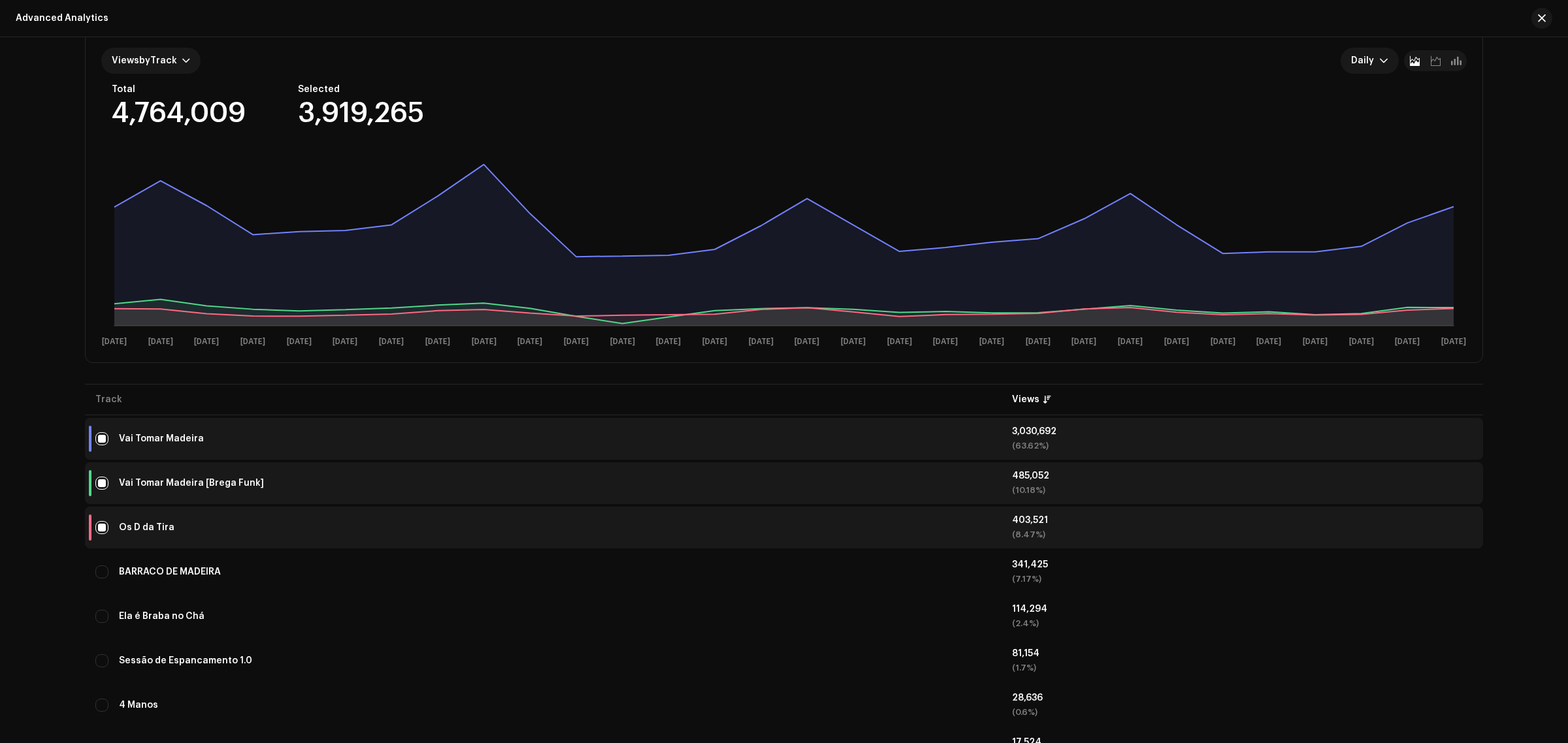
scroll to position [245, 0]
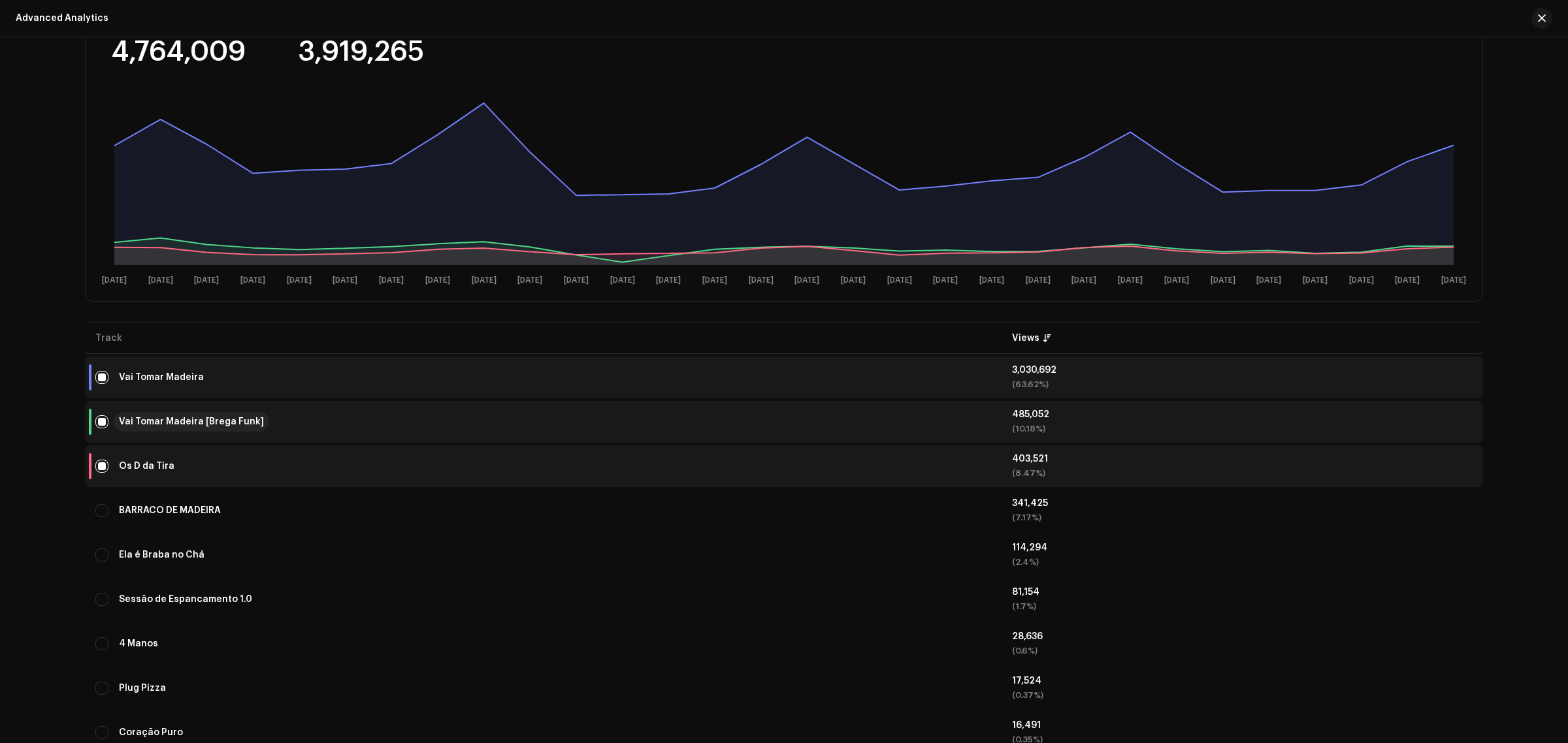
click at [214, 423] on div "Vai Tomar Madeira [Brega Funk]" at bounding box center [192, 421] width 145 height 9
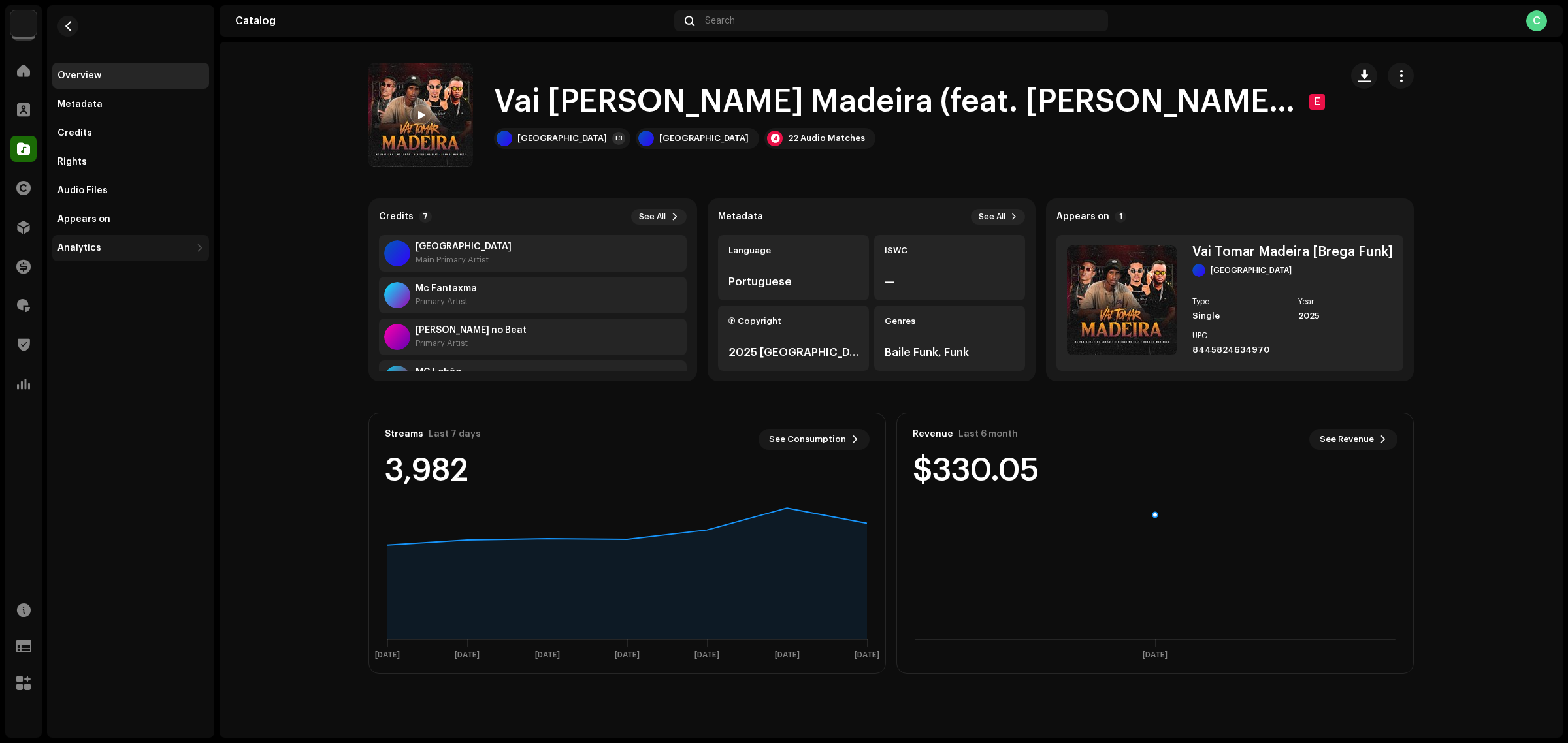
click at [175, 249] on div "Analytics" at bounding box center [124, 248] width 133 height 11
click at [98, 329] on div "Revenue" at bounding box center [82, 334] width 41 height 11
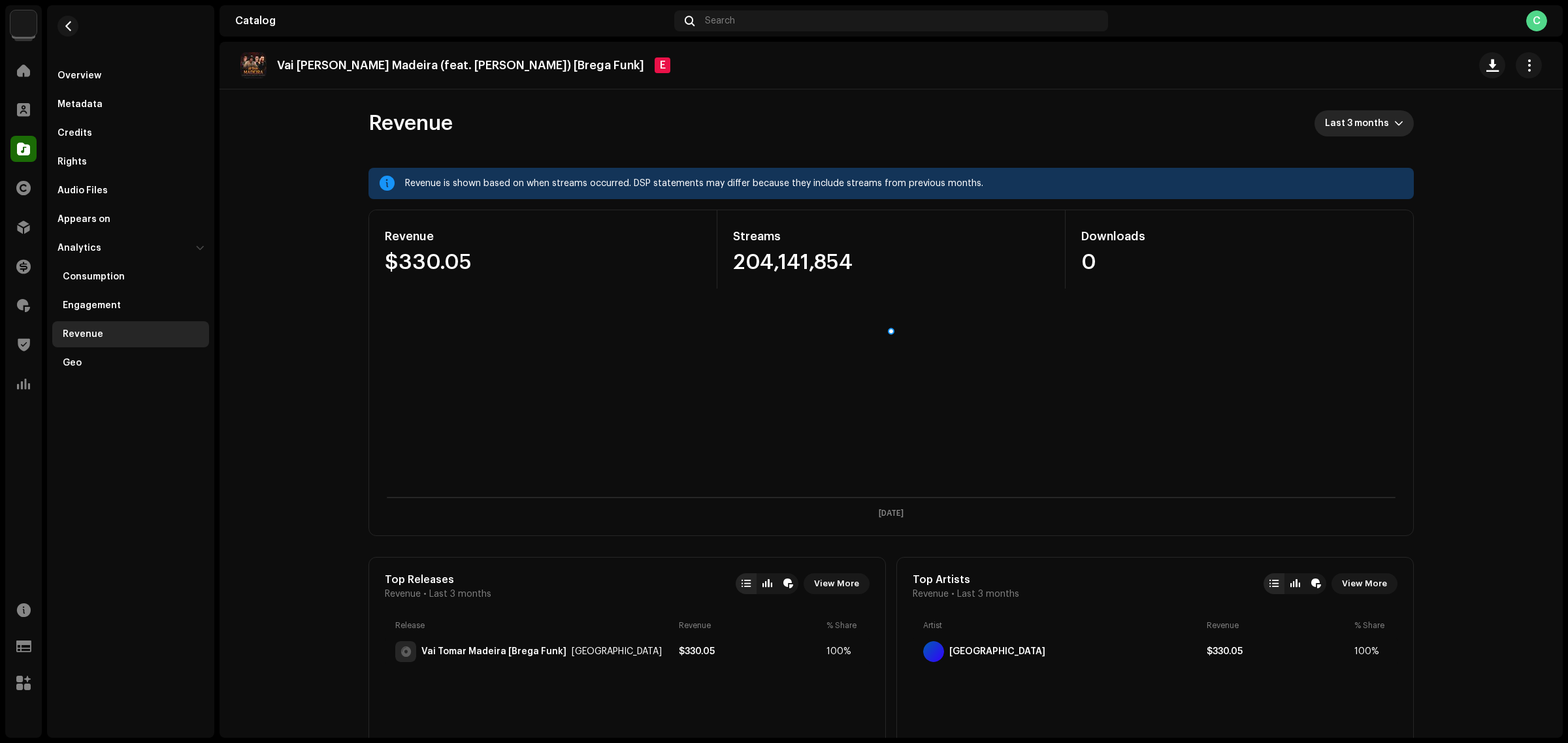
click at [1346, 129] on span "Last 3 months" at bounding box center [1360, 123] width 70 height 26
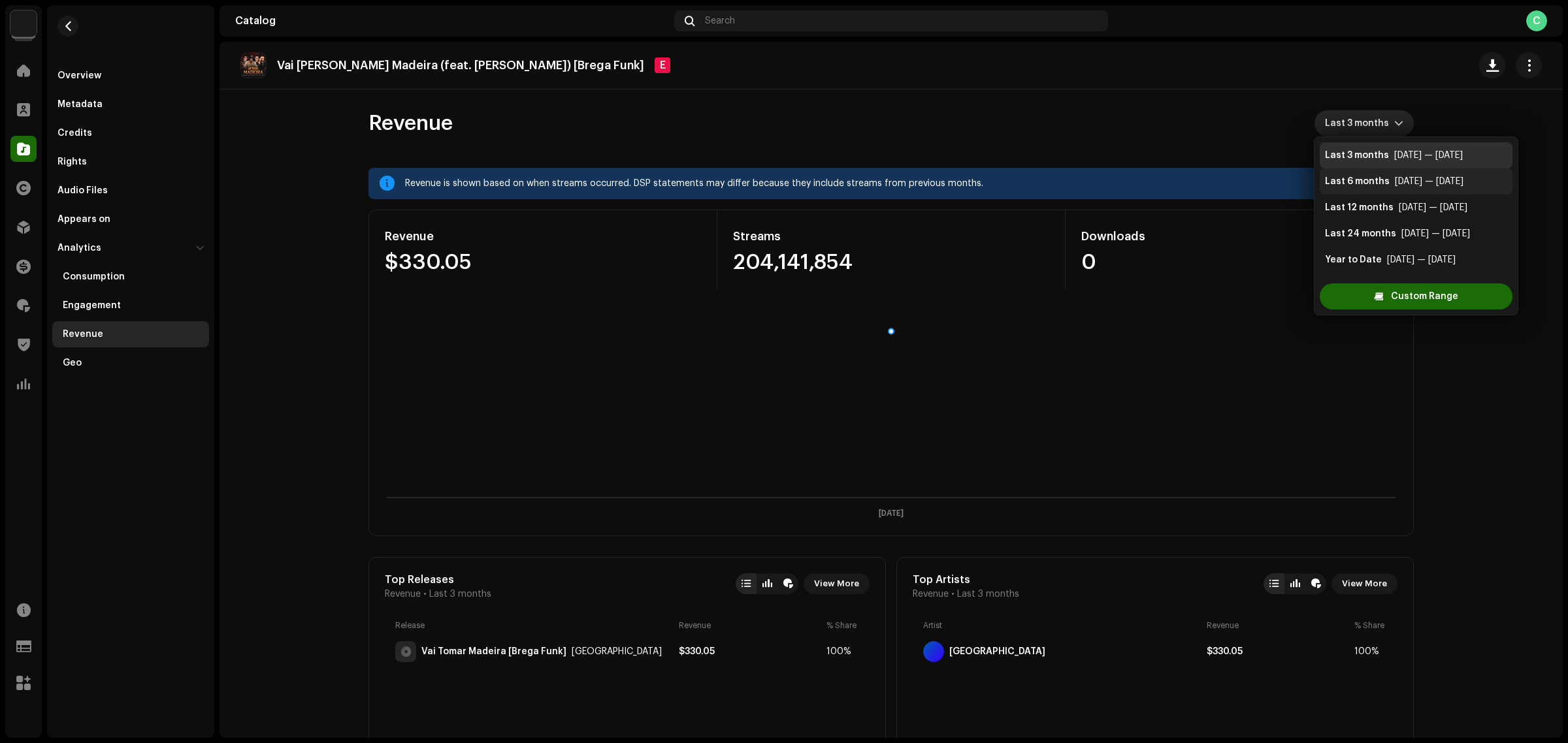
click at [1426, 179] on div "Mar 2025 — Aug 2025" at bounding box center [1429, 181] width 69 height 13
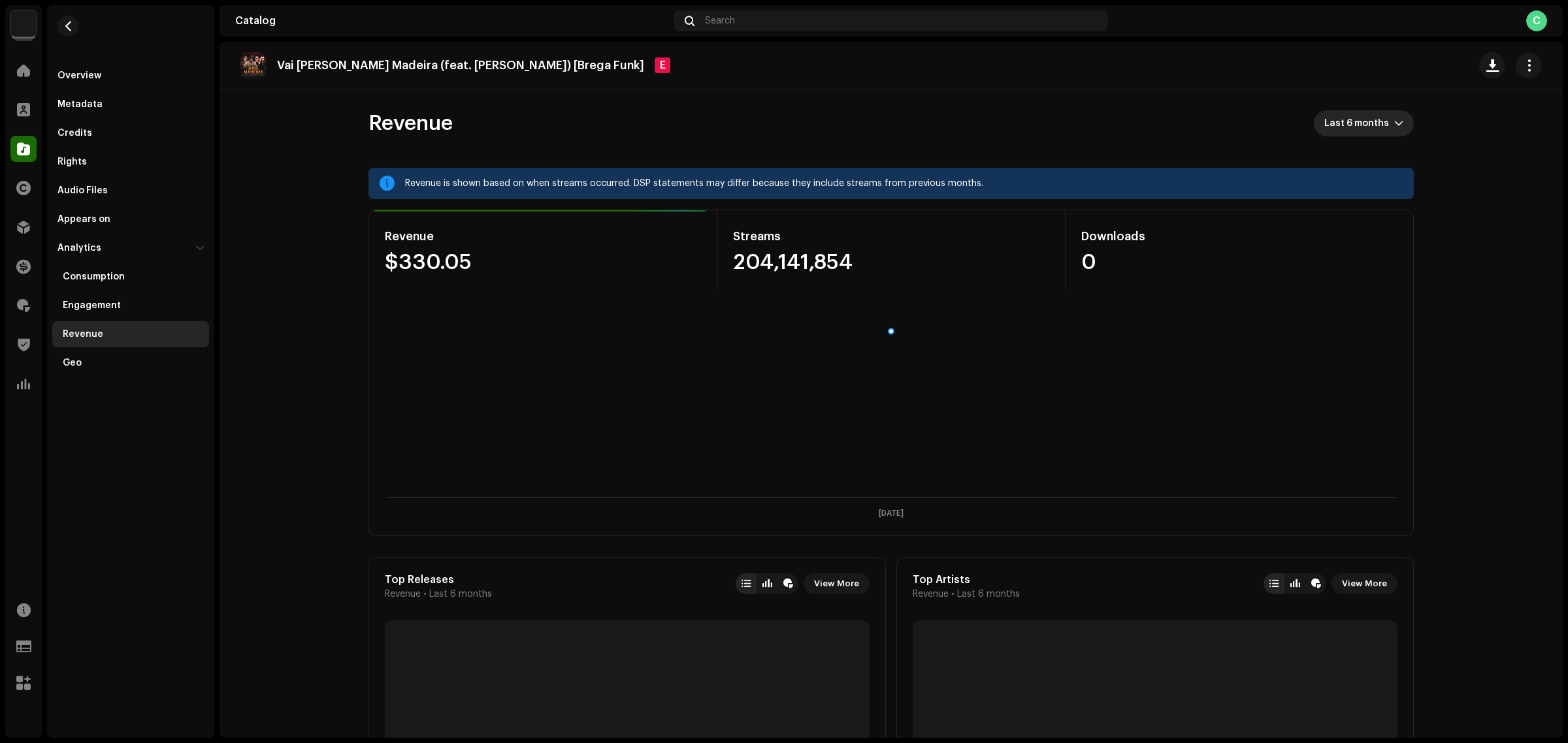
click at [1339, 134] on span "Last 6 months" at bounding box center [1359, 123] width 70 height 26
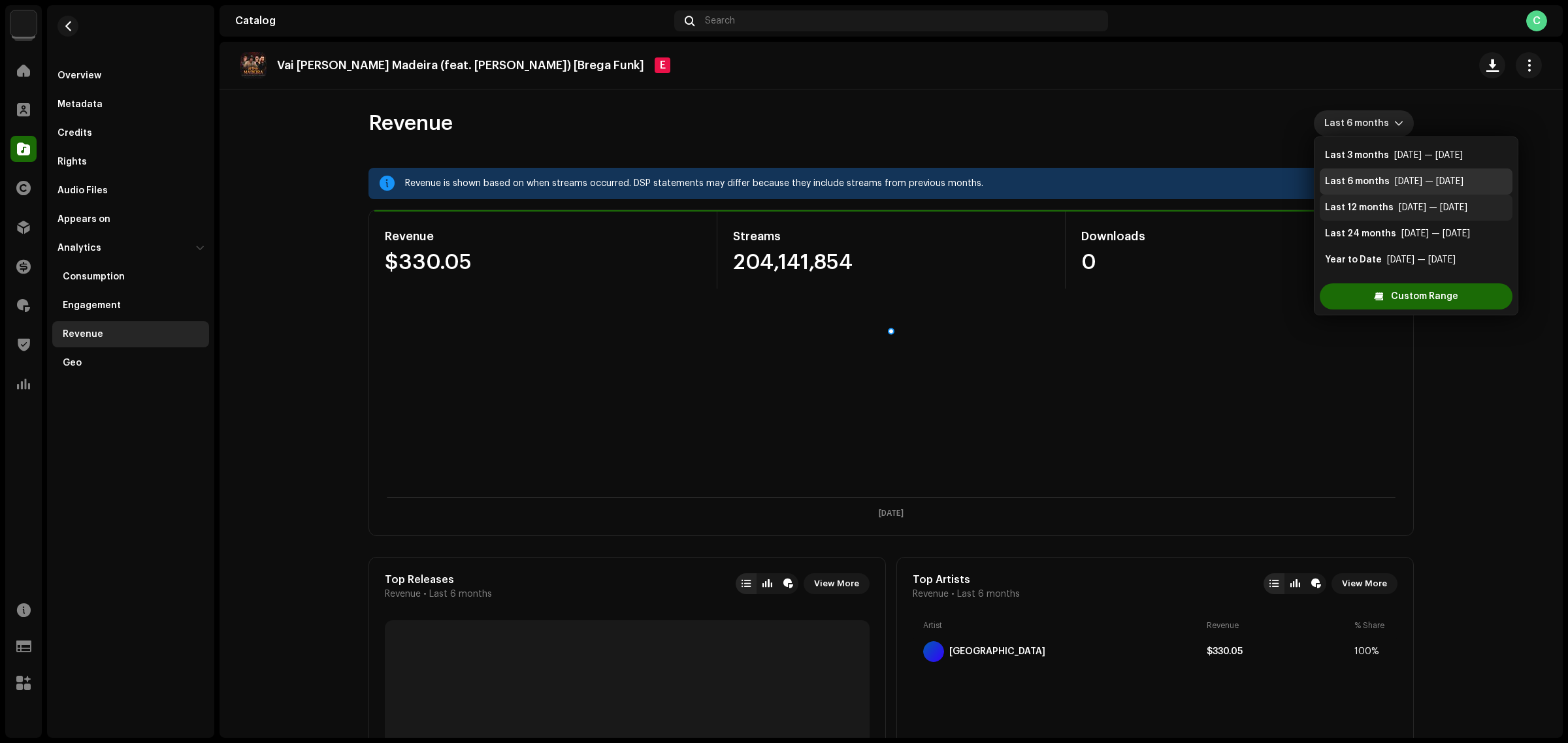
click at [1435, 210] on div "Sep 2024 — Aug 2025" at bounding box center [1433, 208] width 69 height 13
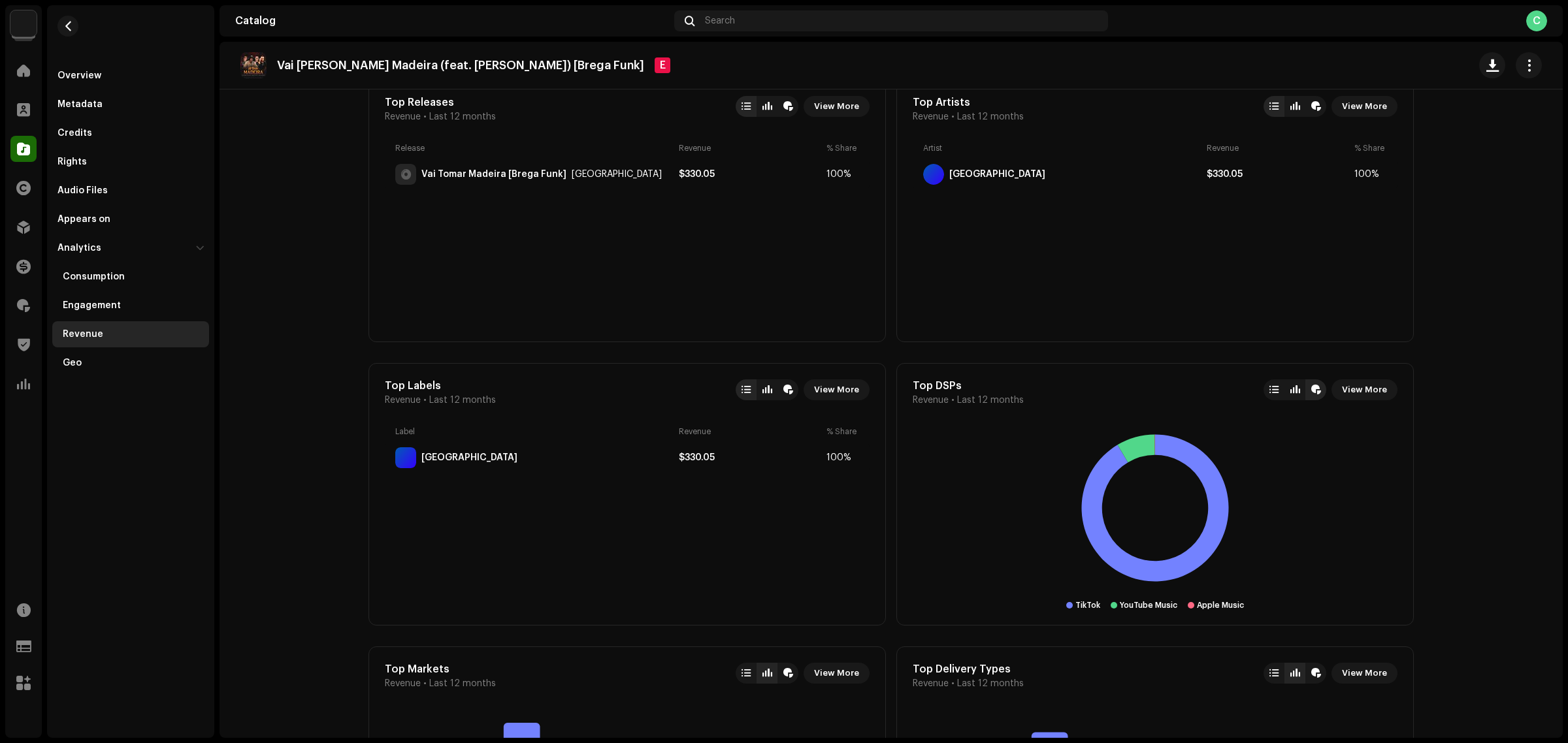
scroll to position [464, 0]
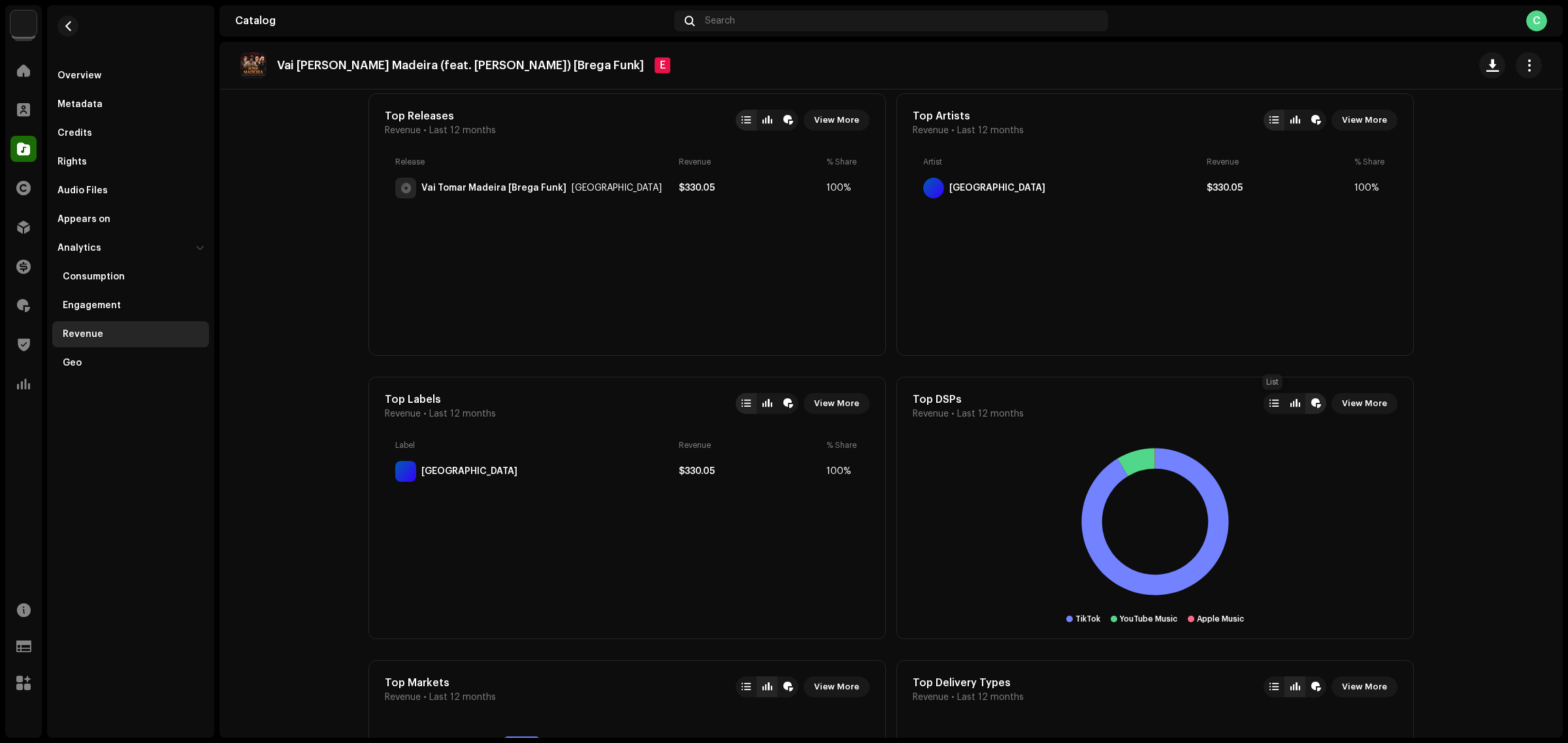
click at [1281, 400] on div at bounding box center [1274, 403] width 21 height 21
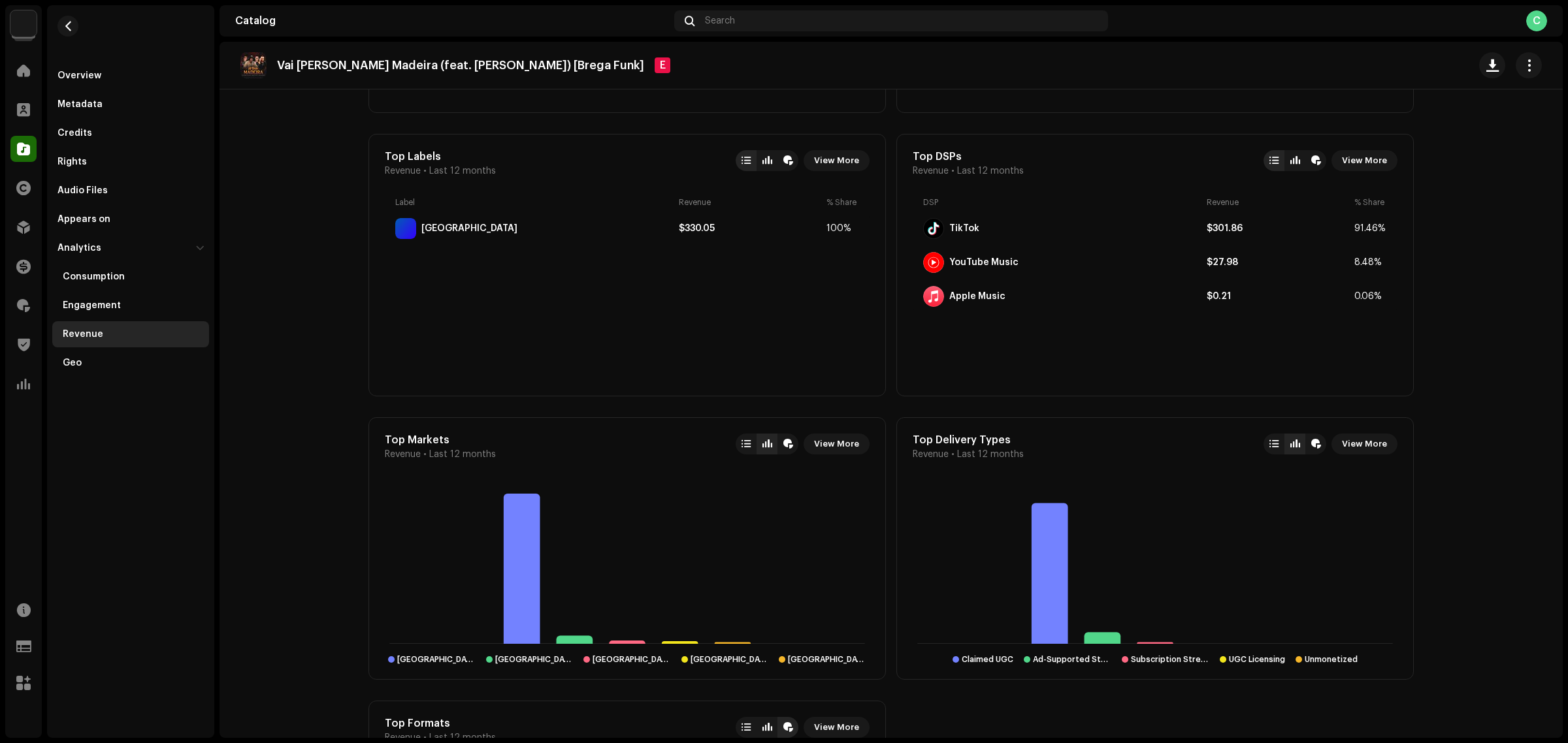
scroll to position [709, 0]
click at [1567, 560] on div "Audiolink Brasil Home Clients Catalog Rights Distribution Finance Royalties Tru…" at bounding box center [784, 372] width 1568 height 743
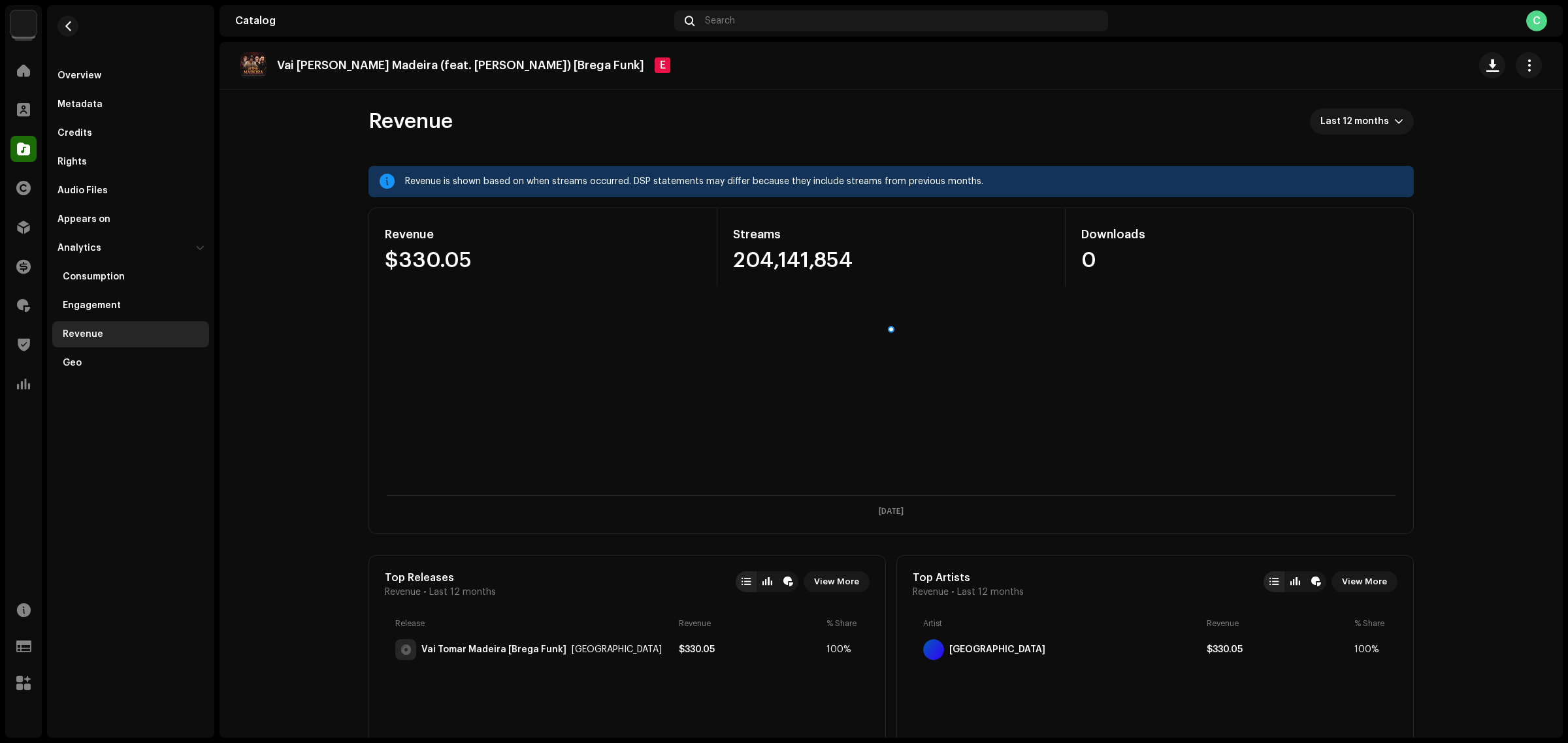
scroll to position [0, 0]
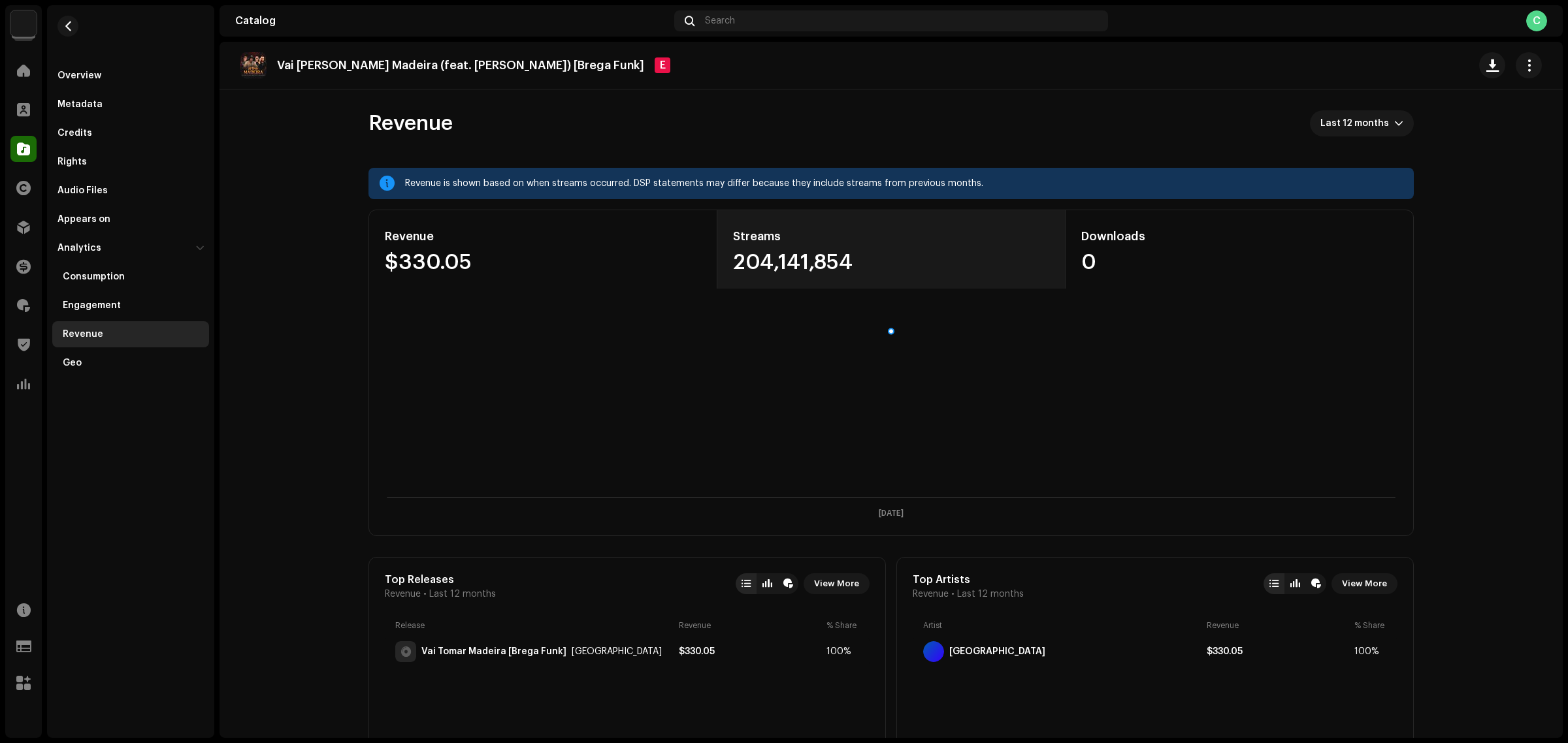
click at [837, 247] on div "Streams 204,141,854" at bounding box center [891, 249] width 349 height 78
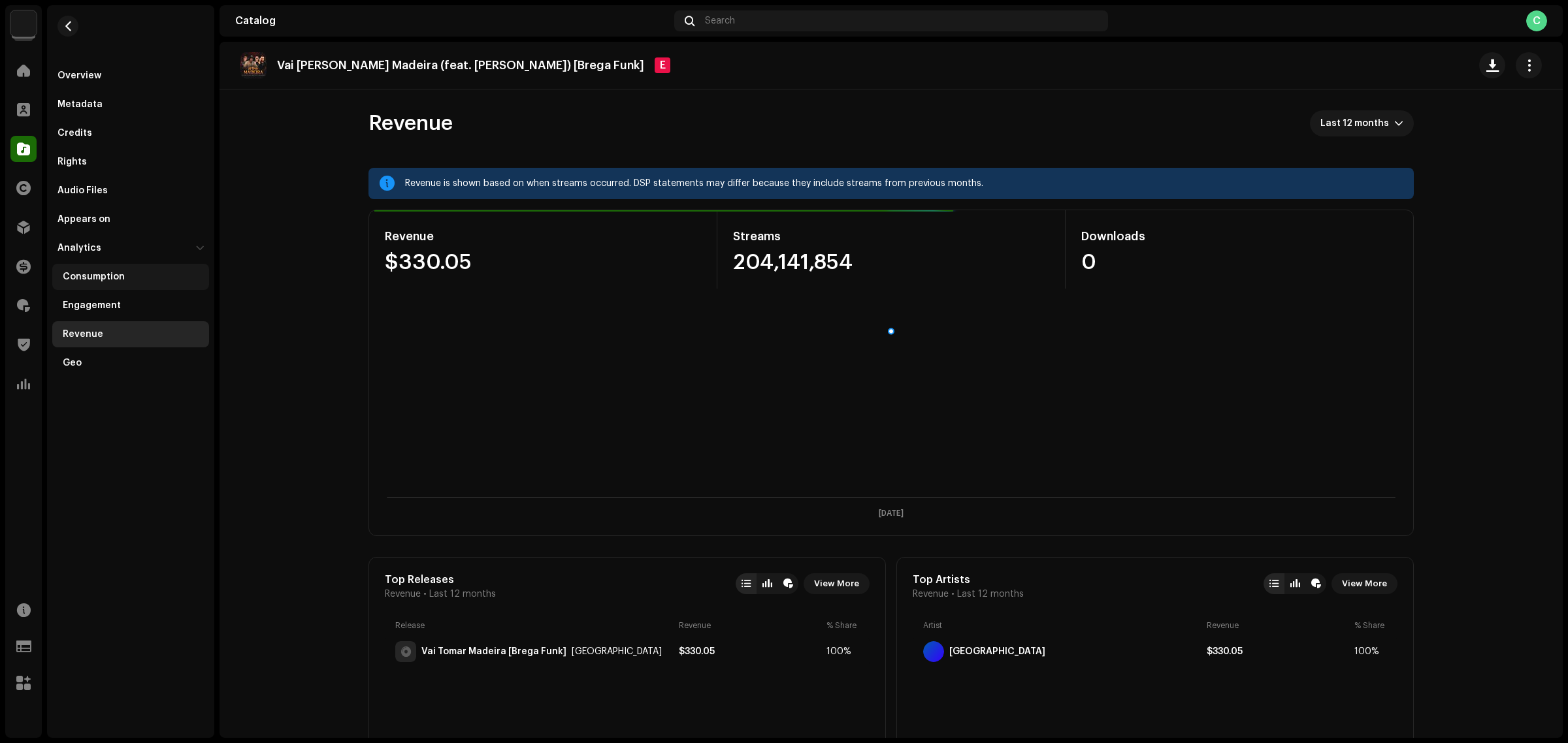
click at [122, 273] on div "Consumption" at bounding box center [133, 277] width 141 height 11
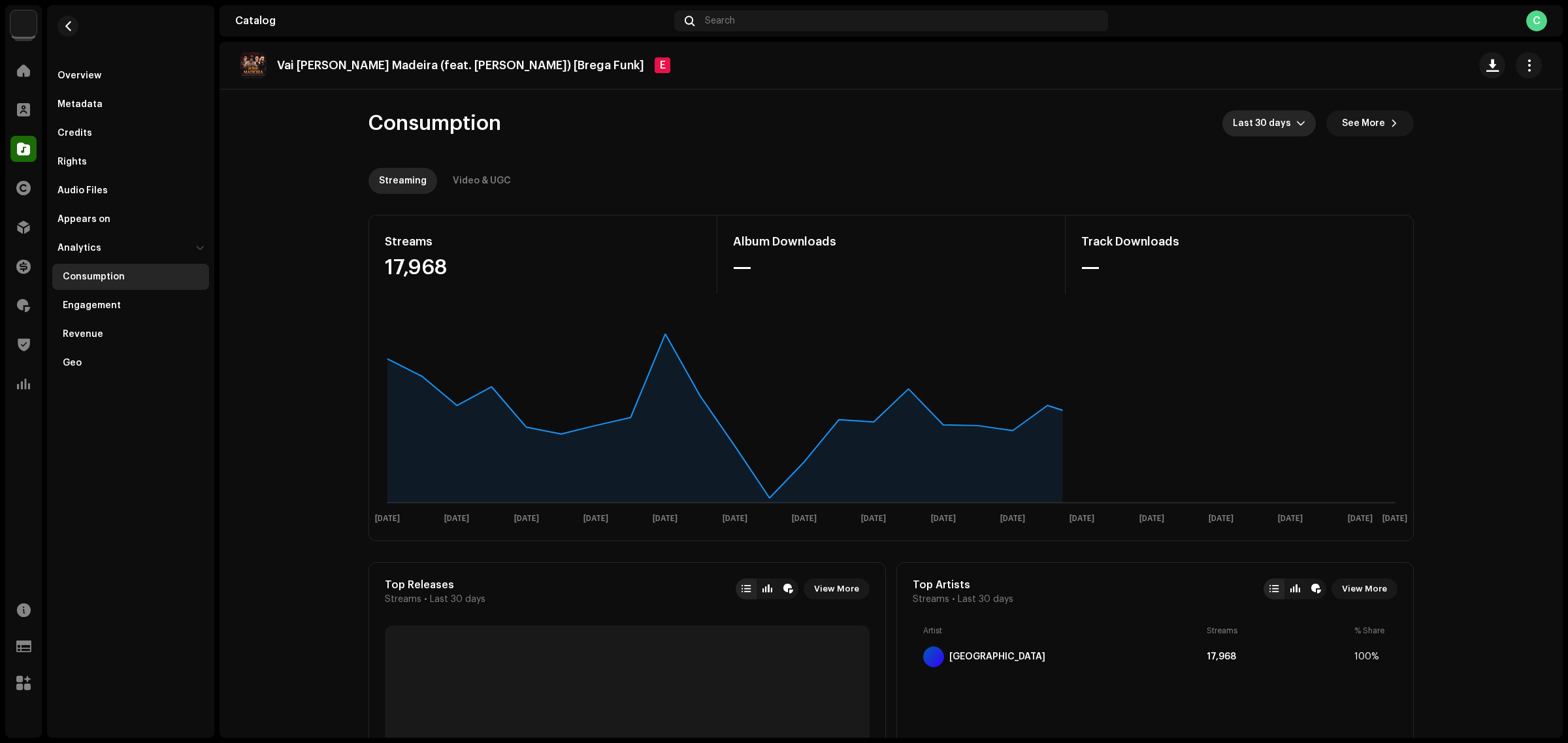
click at [1265, 127] on span "Last 30 days" at bounding box center [1265, 123] width 64 height 26
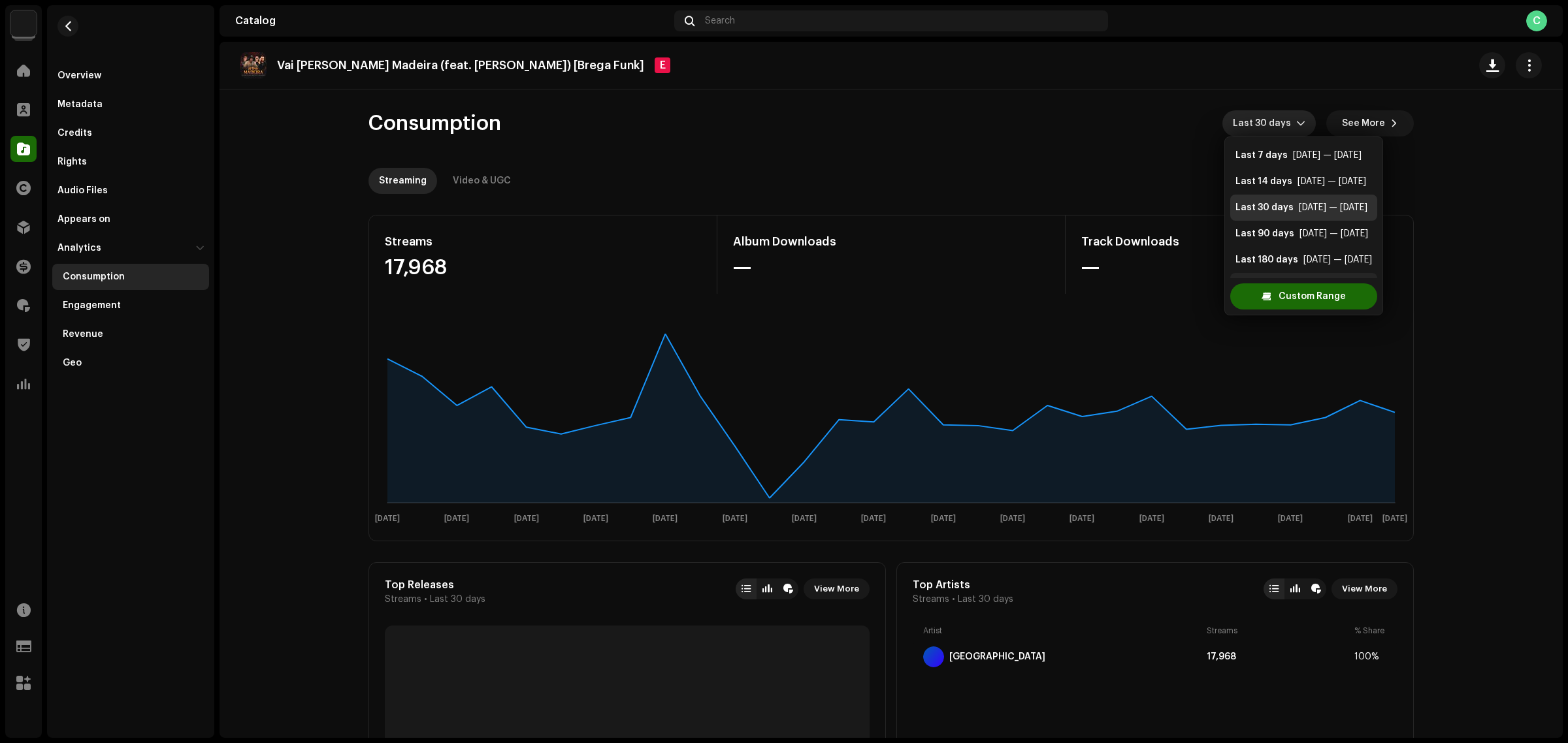
scroll to position [21, 0]
click at [1317, 237] on div "Apr 8 — Oct 4" at bounding box center [1337, 238] width 69 height 13
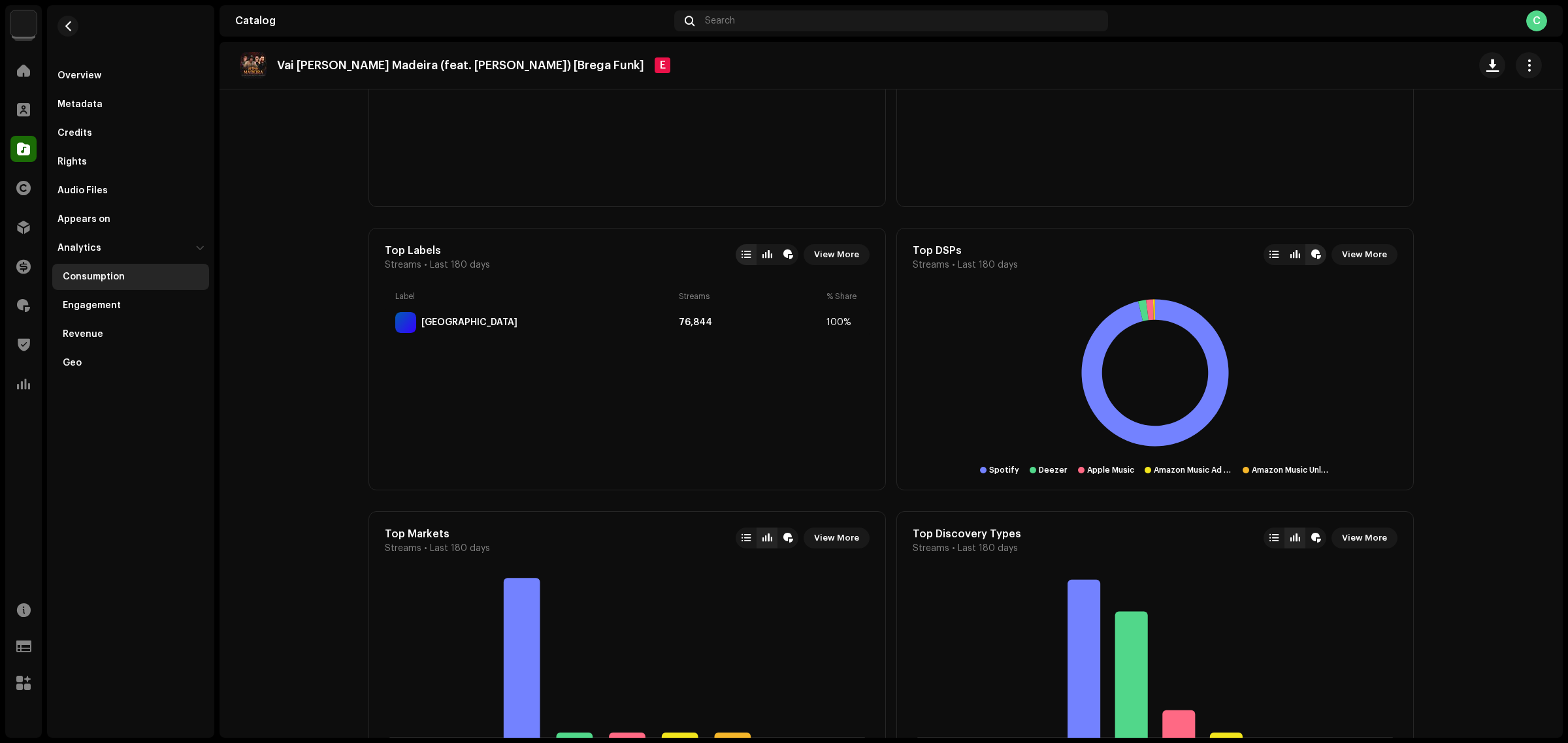
scroll to position [654, 0]
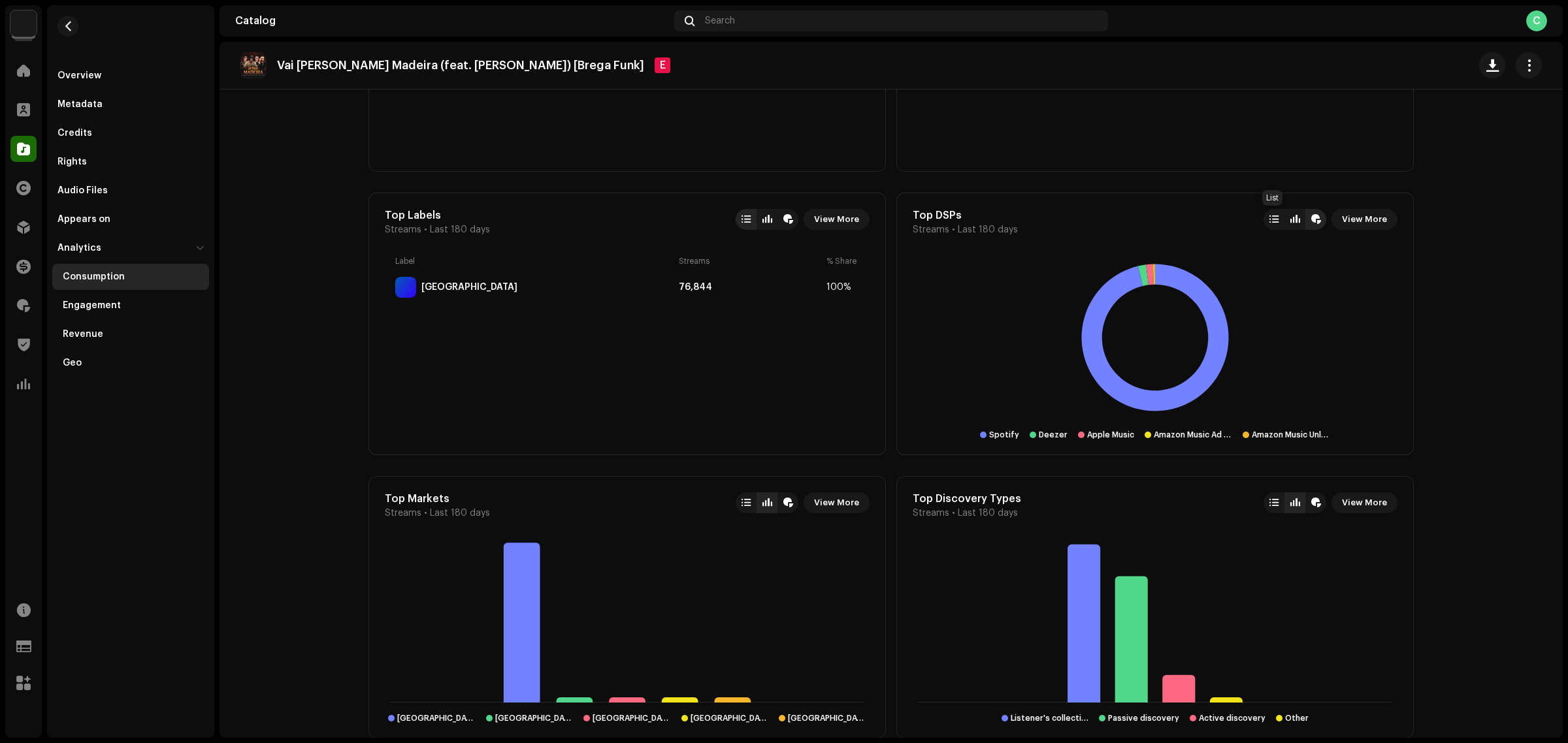
click at [1282, 216] on div at bounding box center [1274, 219] width 21 height 21
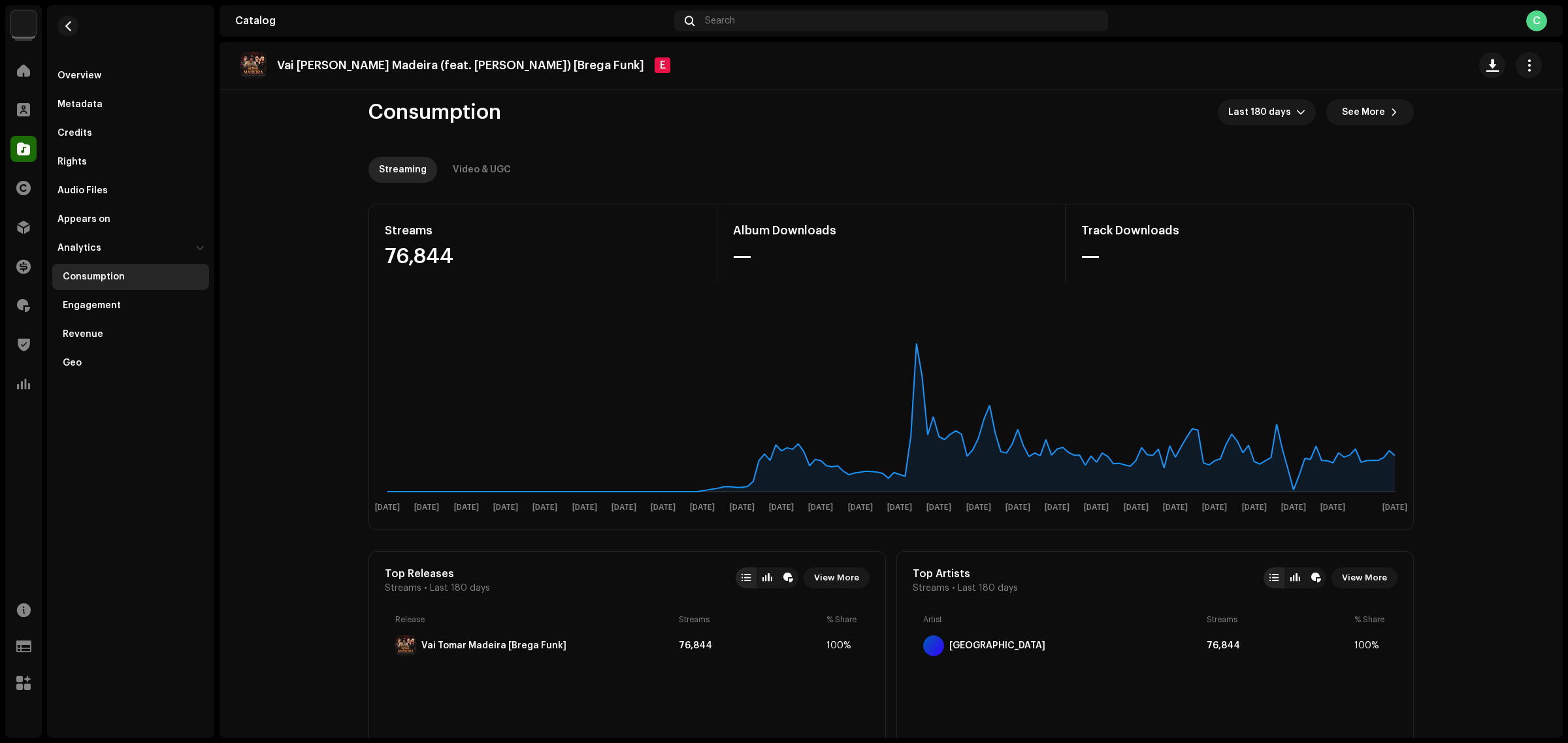
scroll to position [0, 0]
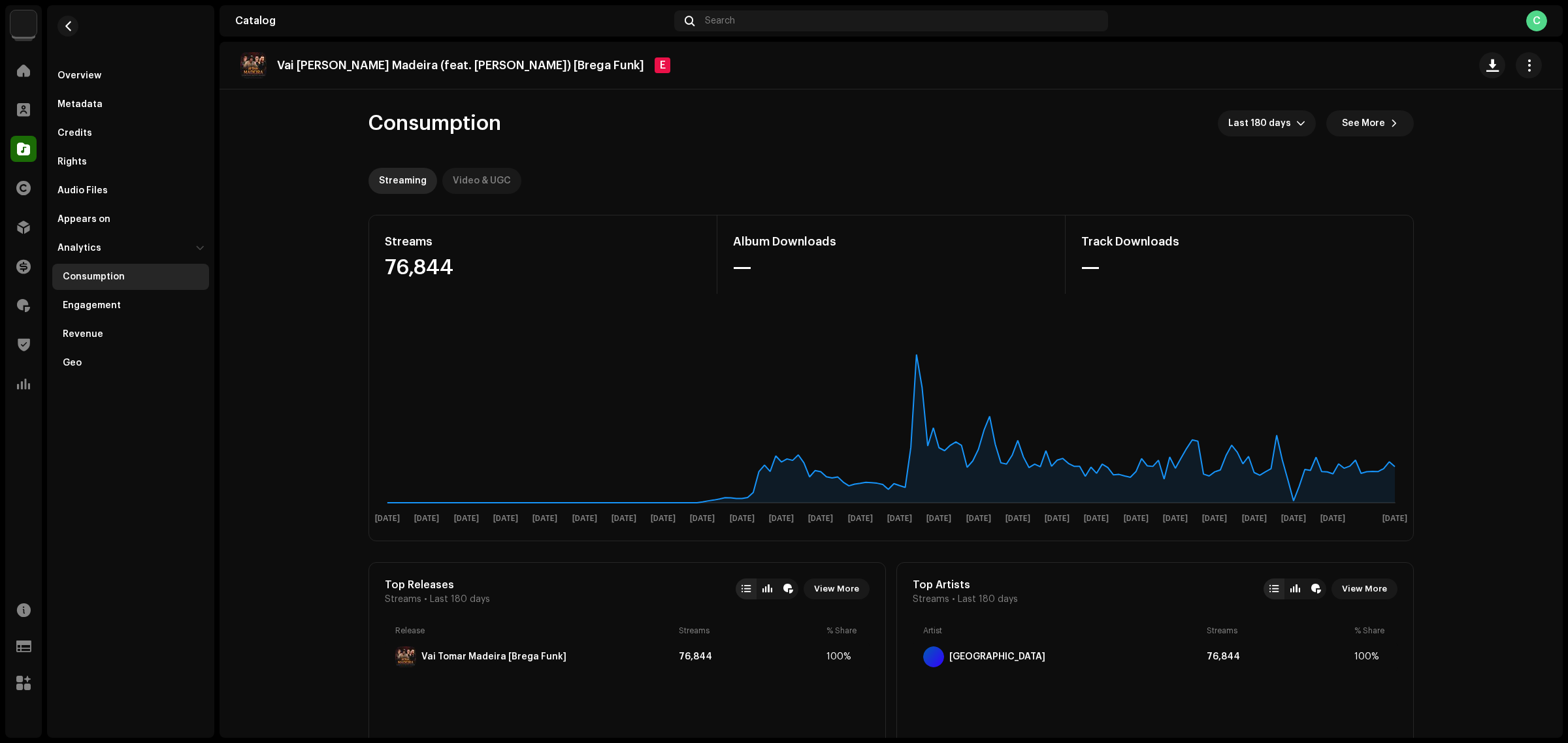
click at [492, 177] on div "Video & UGC" at bounding box center [482, 181] width 59 height 26
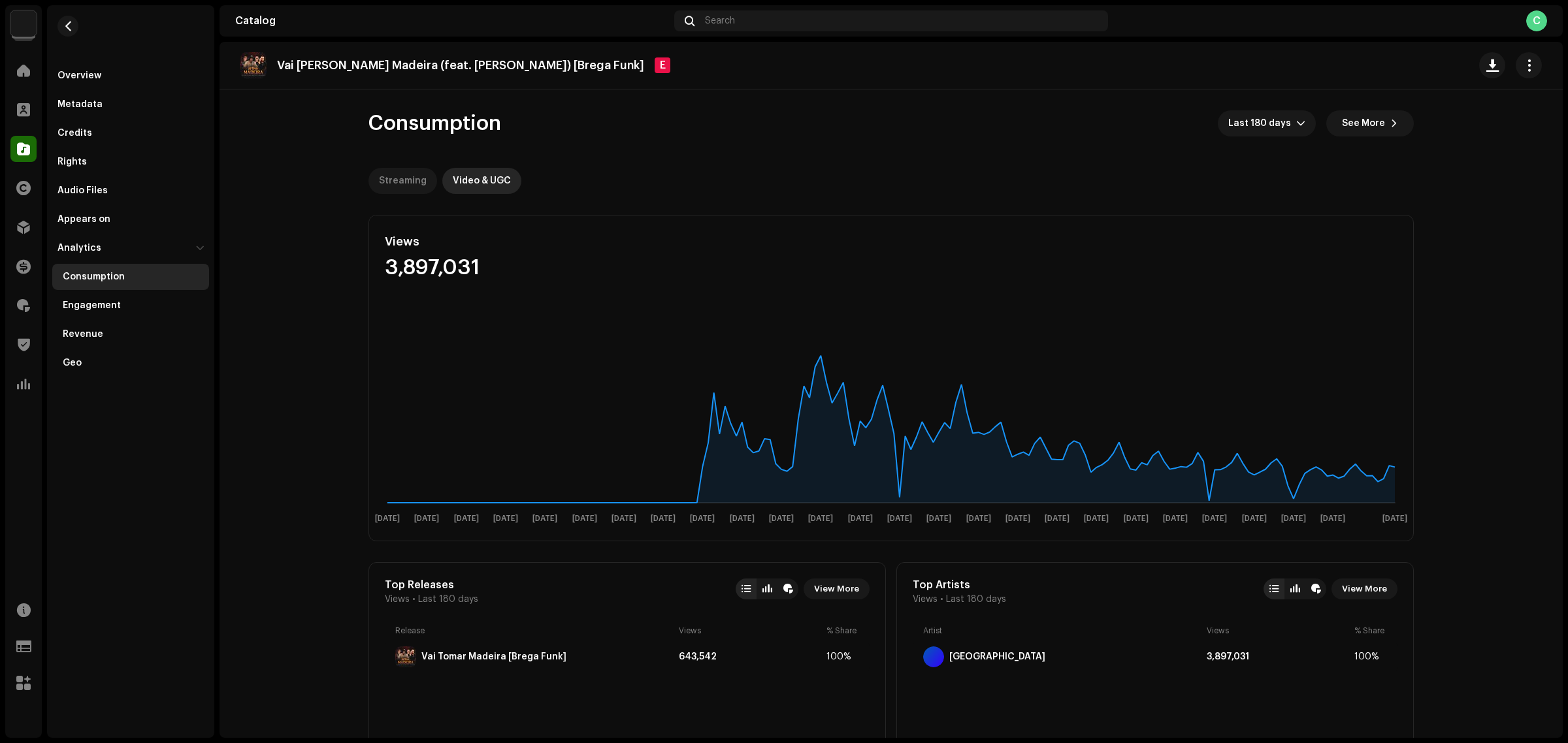
click at [415, 186] on div "Streaming" at bounding box center [402, 181] width 48 height 26
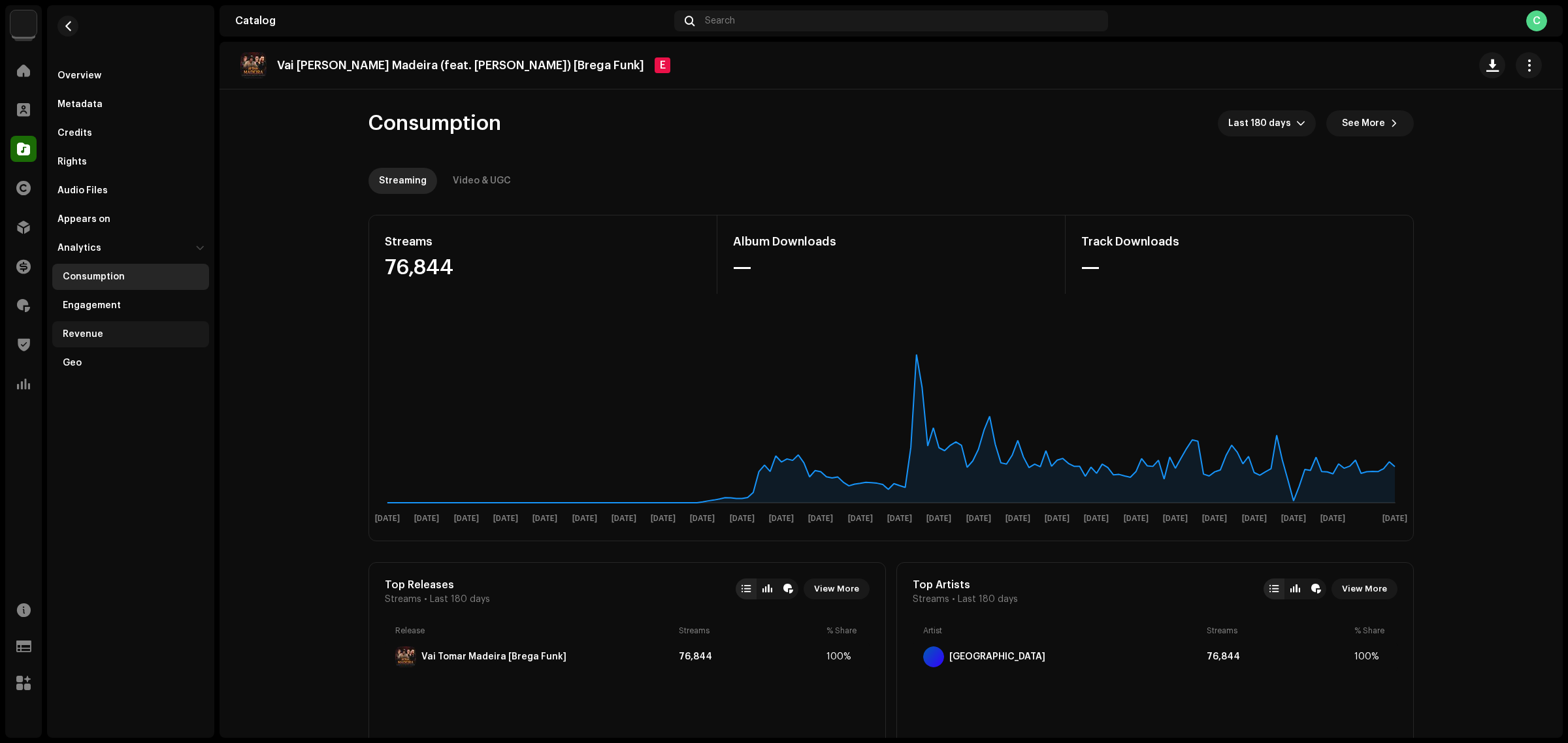
click at [90, 341] on div "Revenue" at bounding box center [131, 335] width 157 height 26
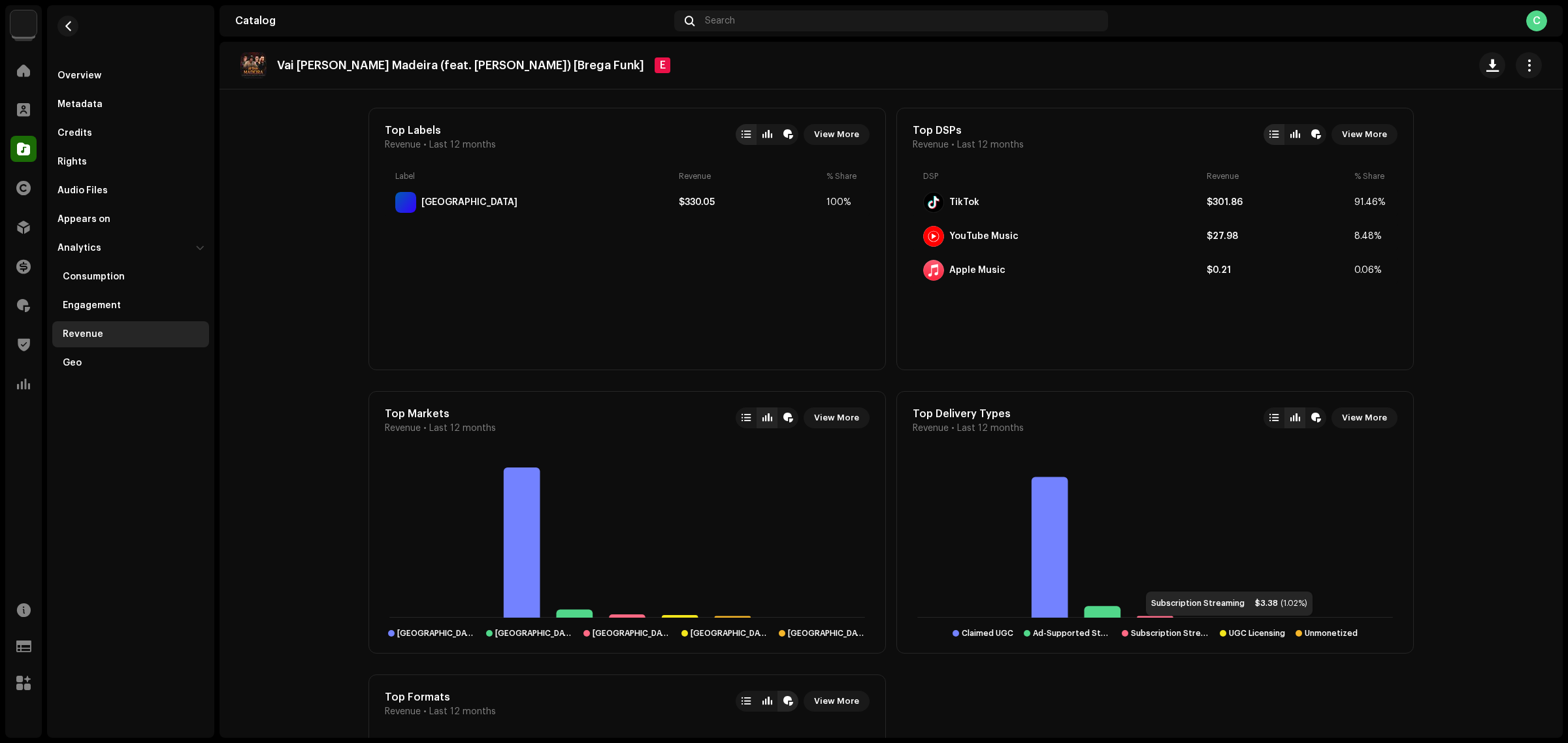
scroll to position [735, 0]
click at [1505, 276] on re-o-revenue-dashboard "Revenue Last 12 months Revenue is shown based on when streams occurred. DSP sta…" at bounding box center [891, 155] width 1343 height 1602
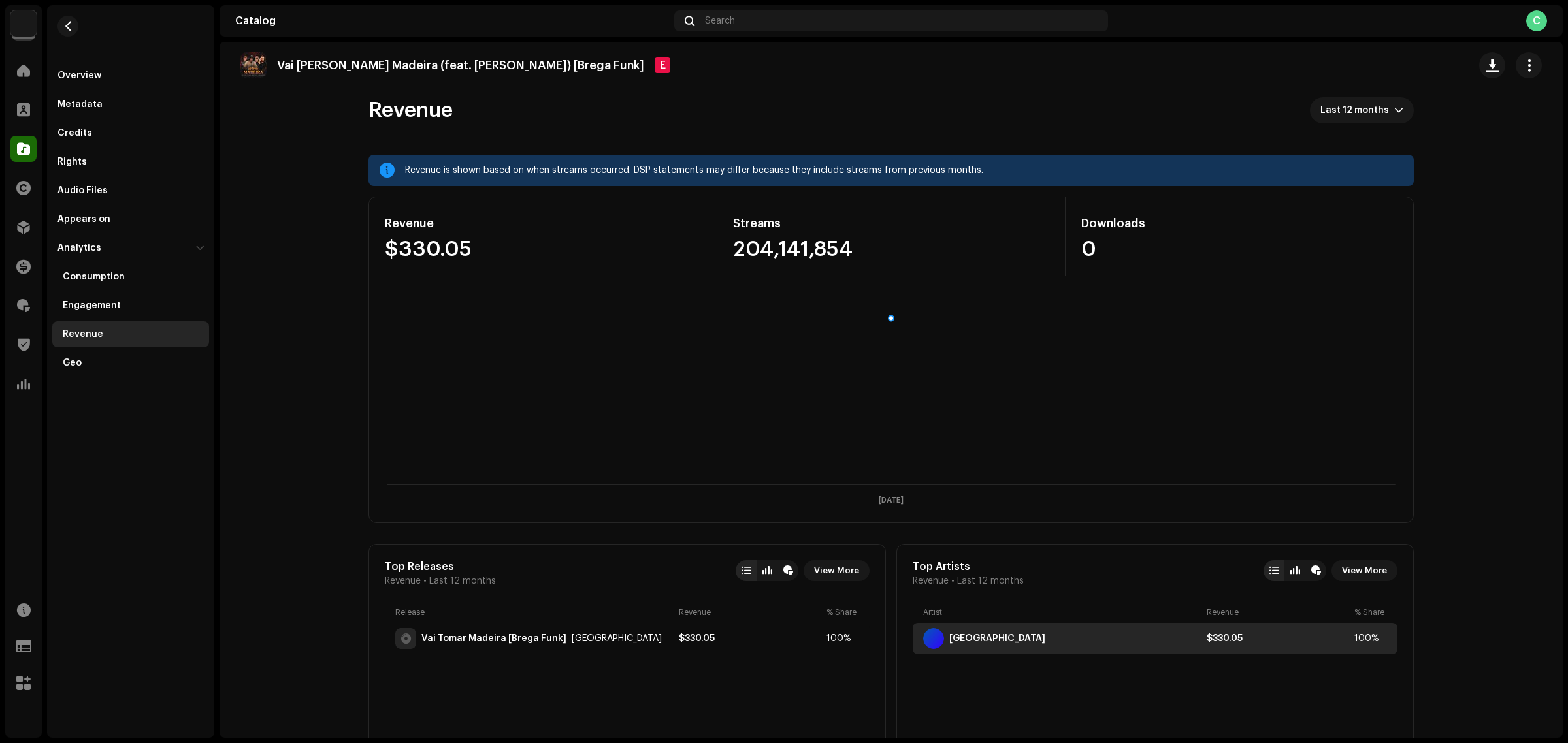
scroll to position [0, 0]
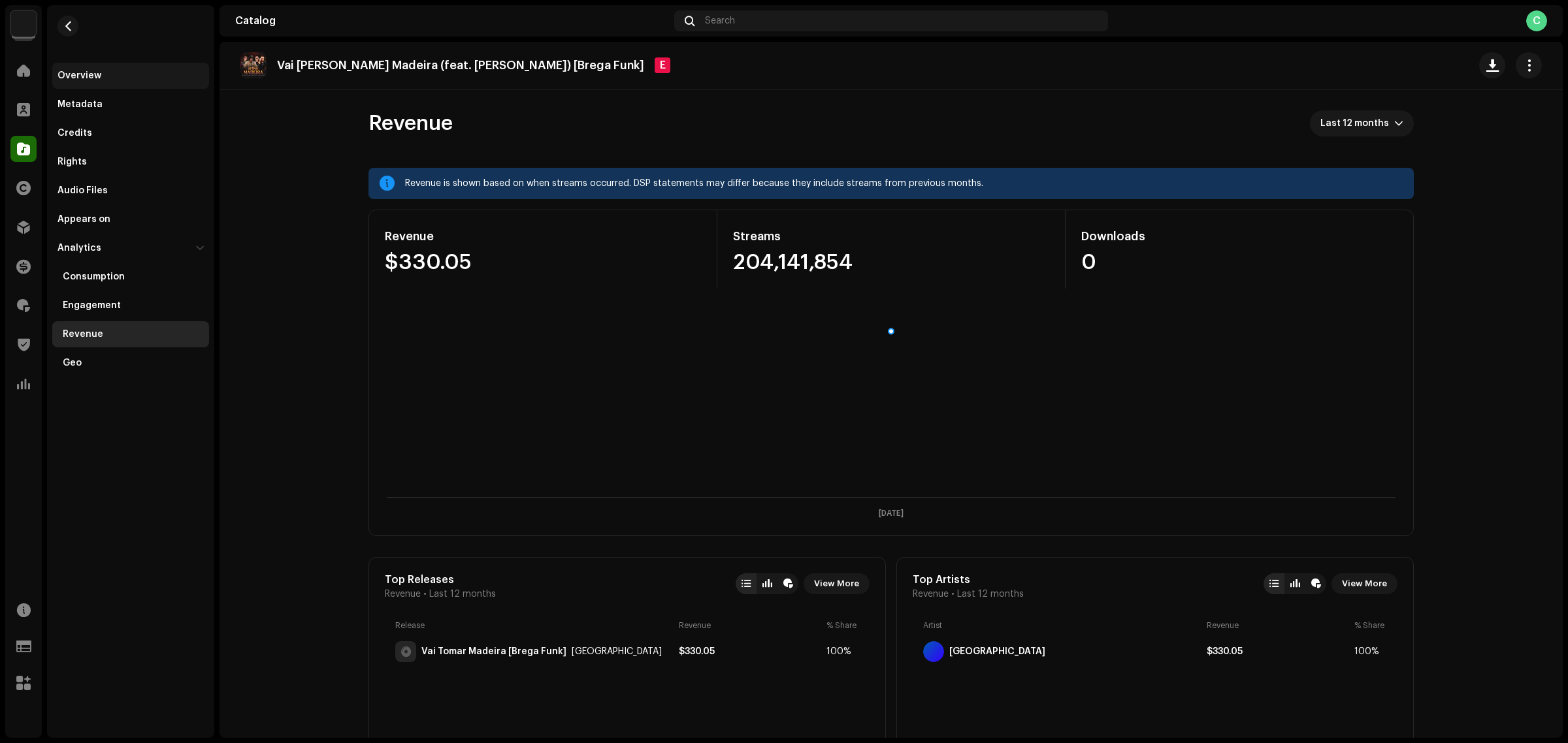
click at [91, 69] on div "Overview" at bounding box center [131, 75] width 157 height 26
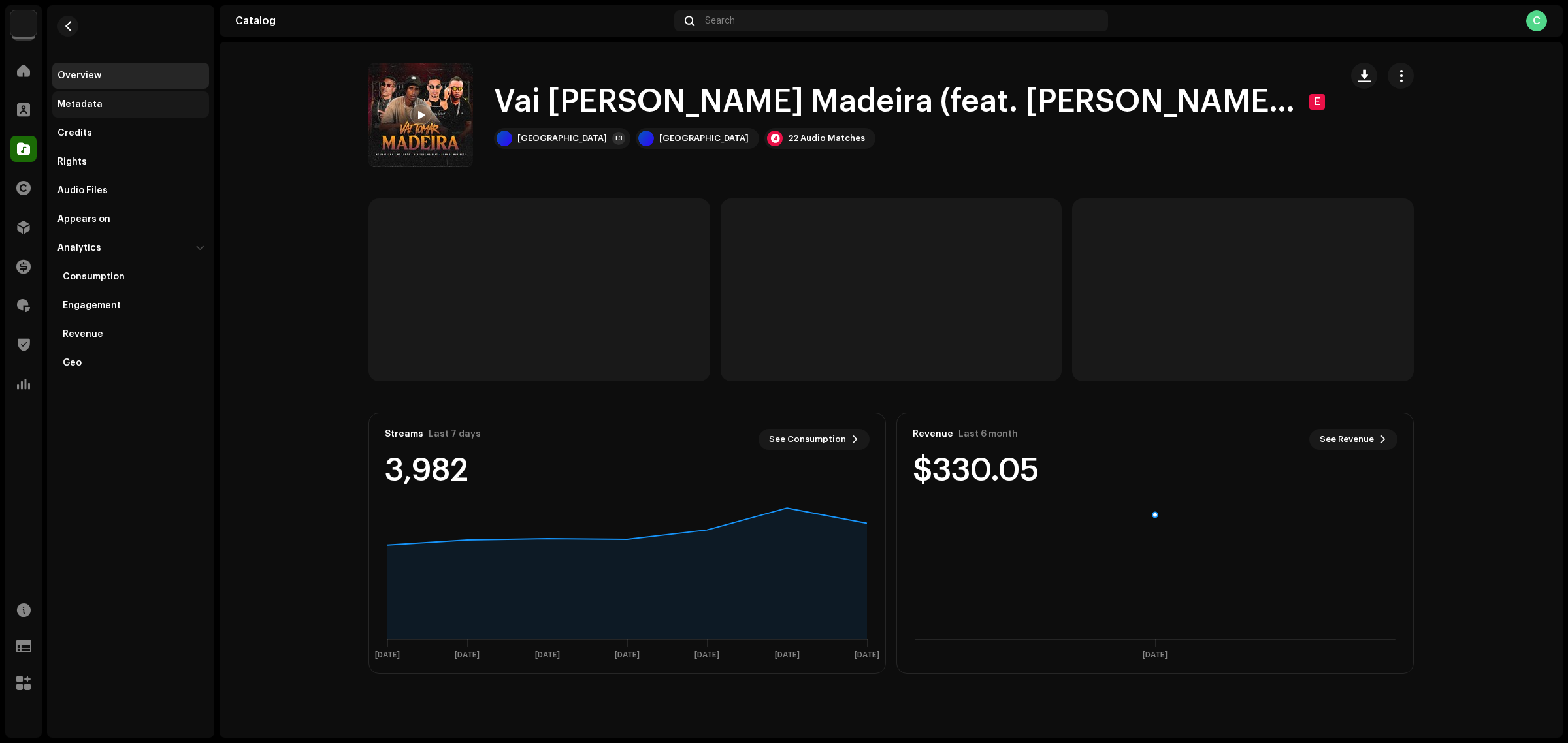
click at [74, 105] on div "Metadata" at bounding box center [79, 104] width 45 height 11
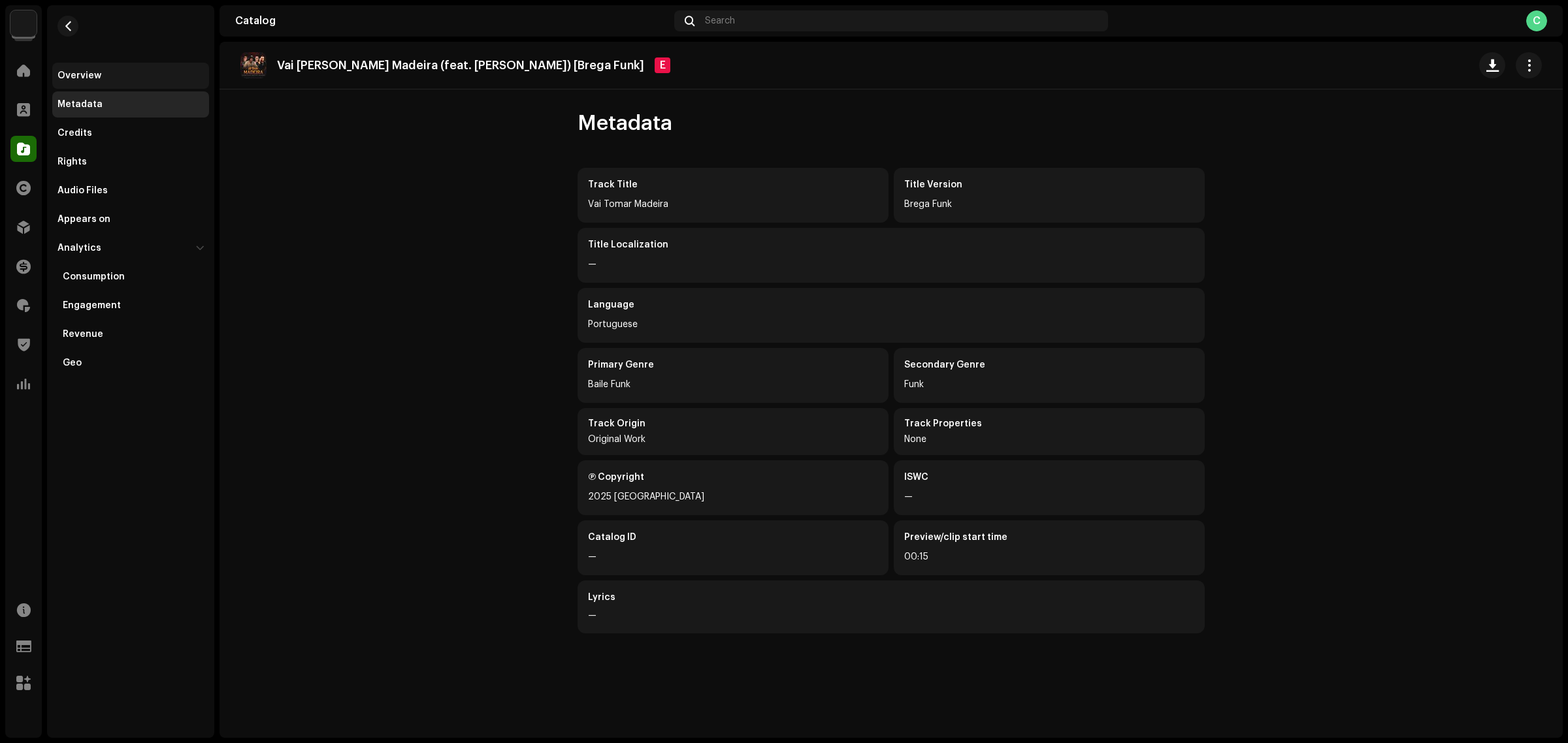
click at [131, 76] on div "Overview" at bounding box center [130, 75] width 146 height 11
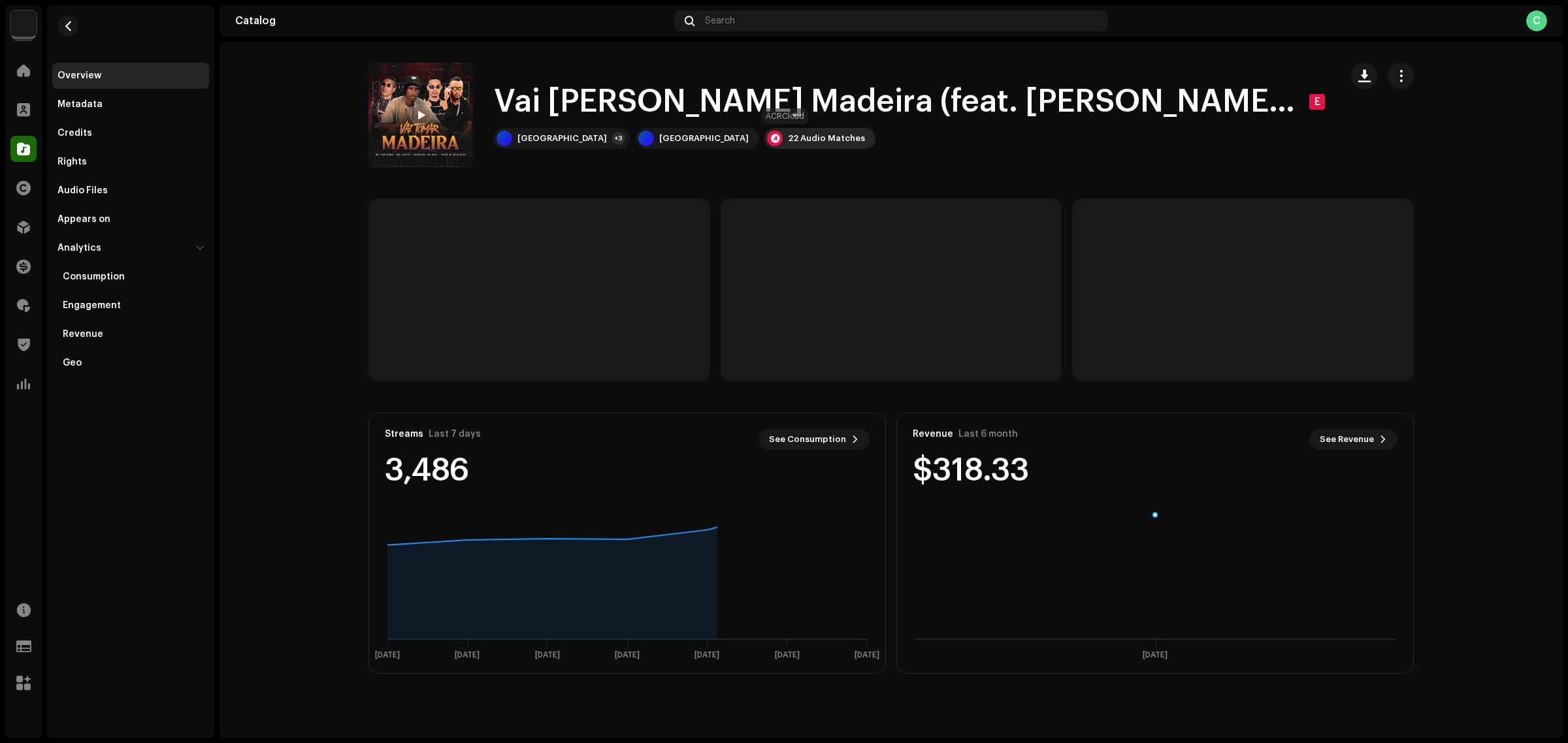
click at [792, 136] on div "22 Audio Matches" at bounding box center [827, 138] width 78 height 11
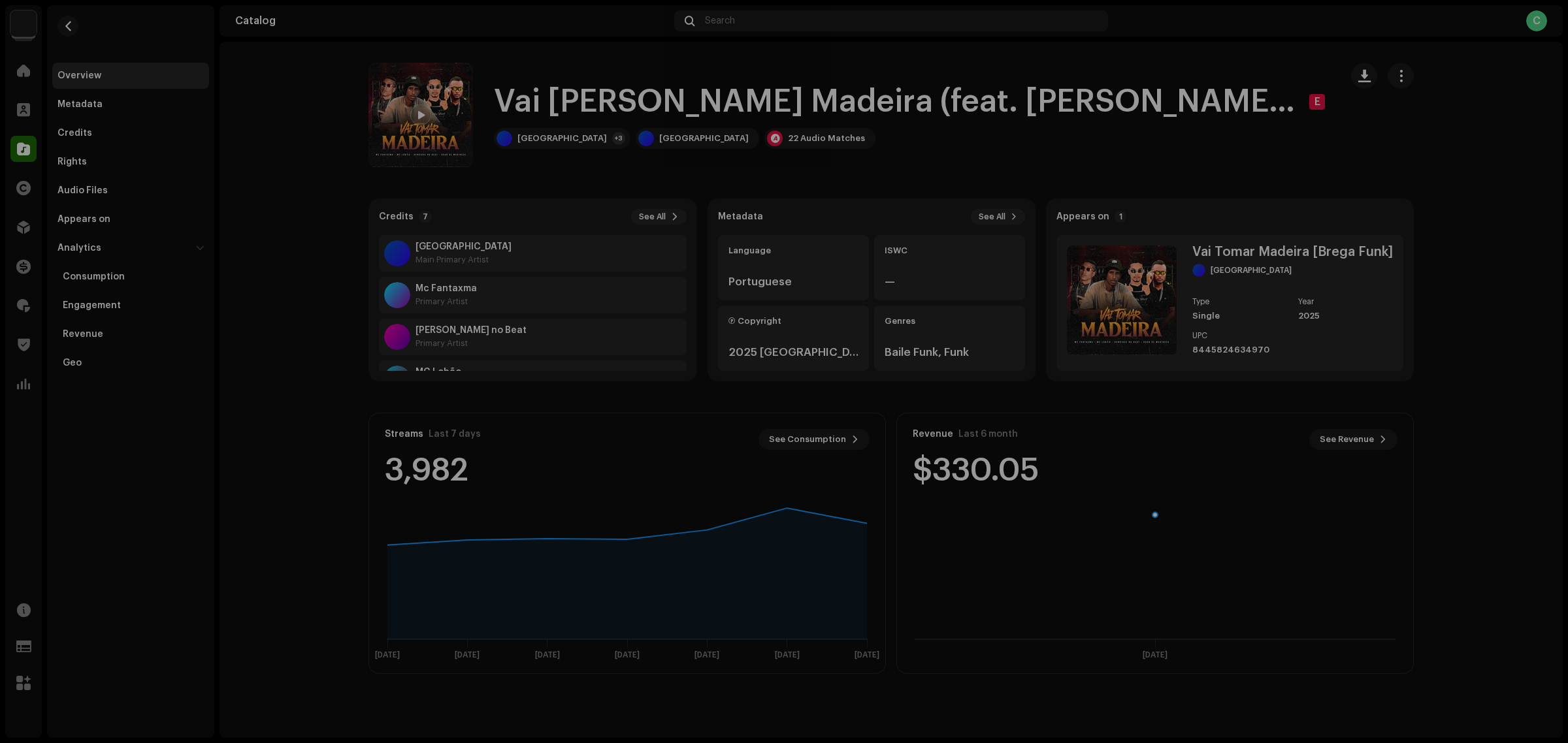
scroll to position [1236, 0]
click at [1312, 529] on div "Audio Recognition by Remix/Sample 22 All results require review/listening to av…" at bounding box center [784, 372] width 1568 height 743
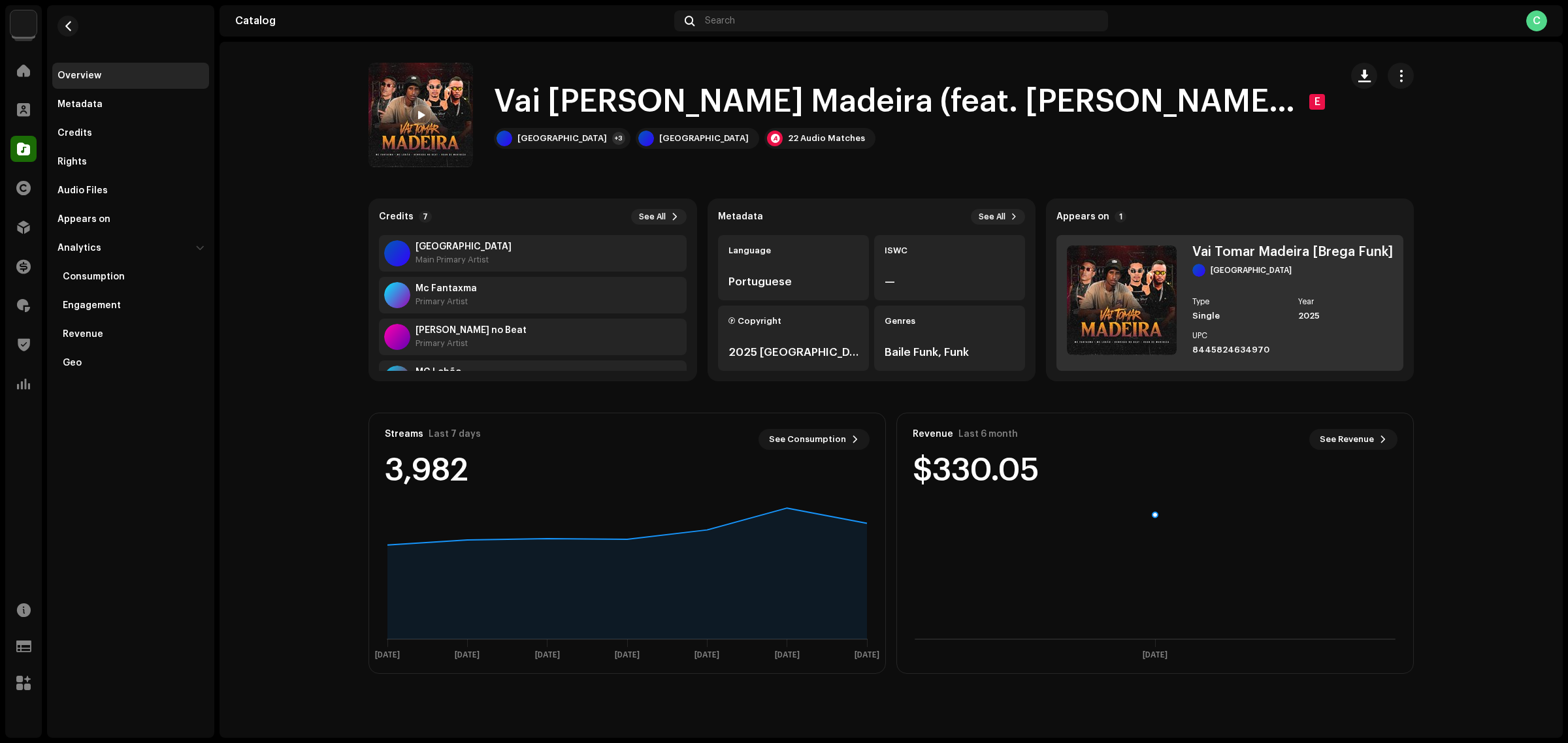
click at [1226, 349] on div "8445824634970" at bounding box center [1240, 350] width 95 height 11
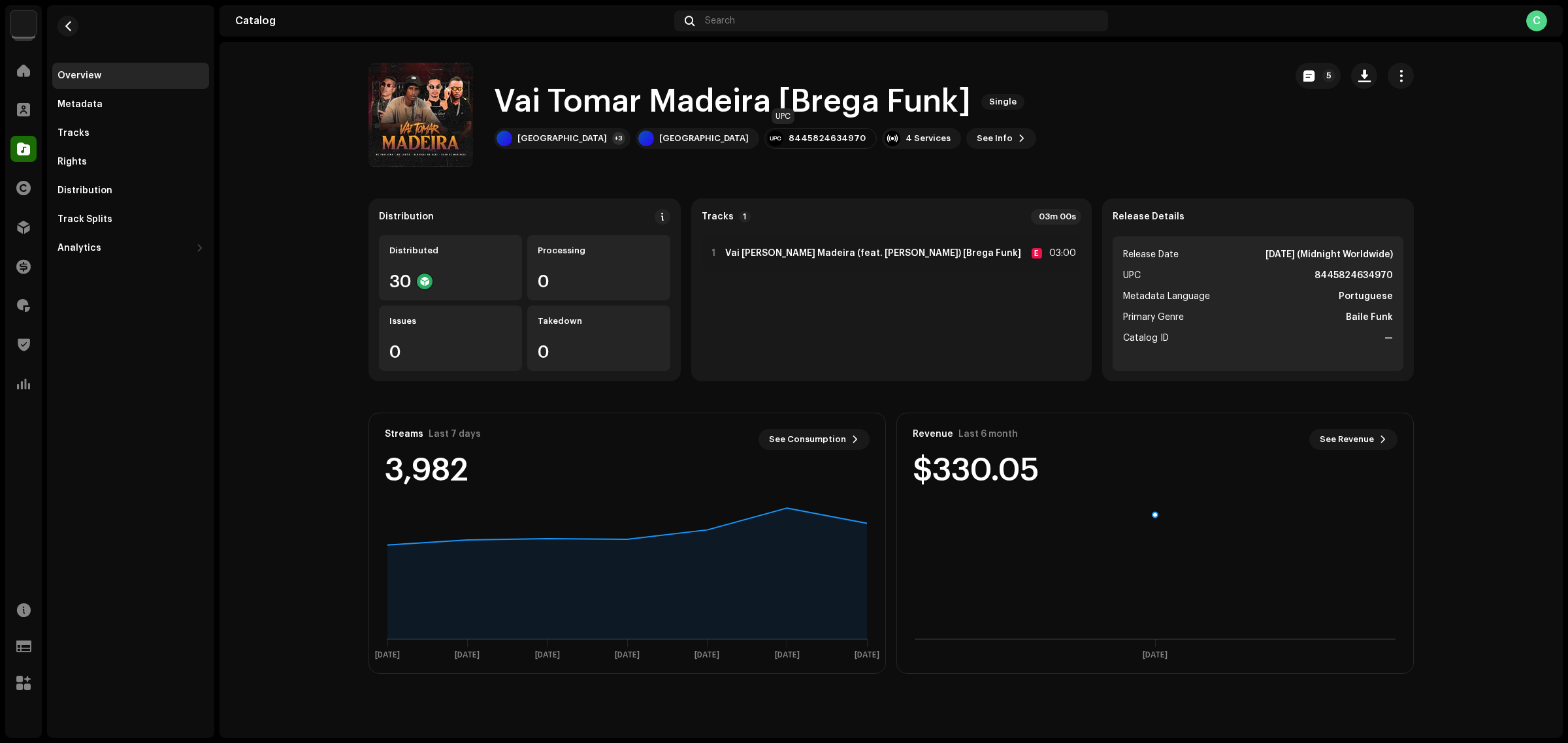
click at [789, 138] on div "8445824634970" at bounding box center [828, 138] width 78 height 11
copy div "8445824634970"
click at [140, 96] on div "Metadata" at bounding box center [131, 104] width 157 height 26
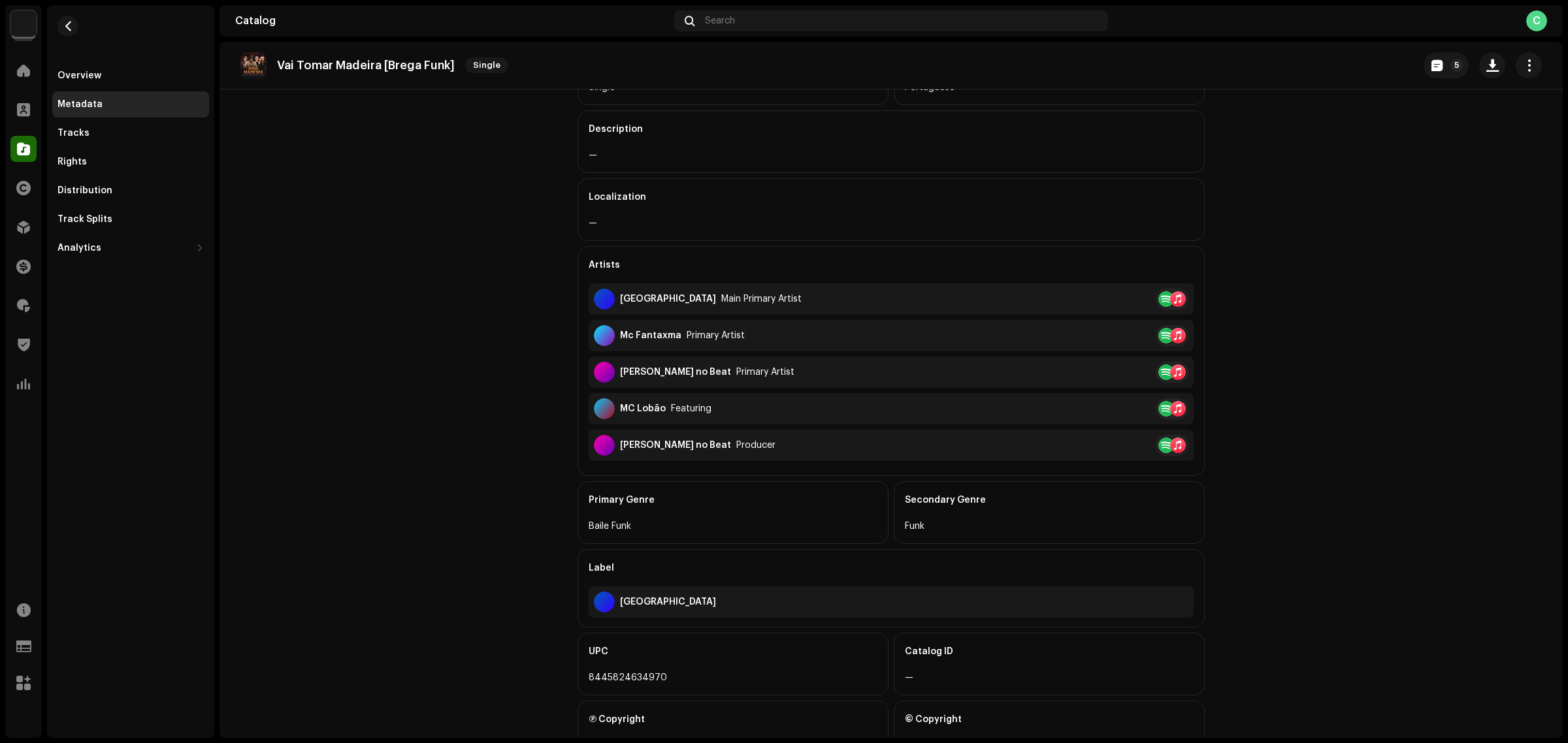
scroll to position [252, 0]
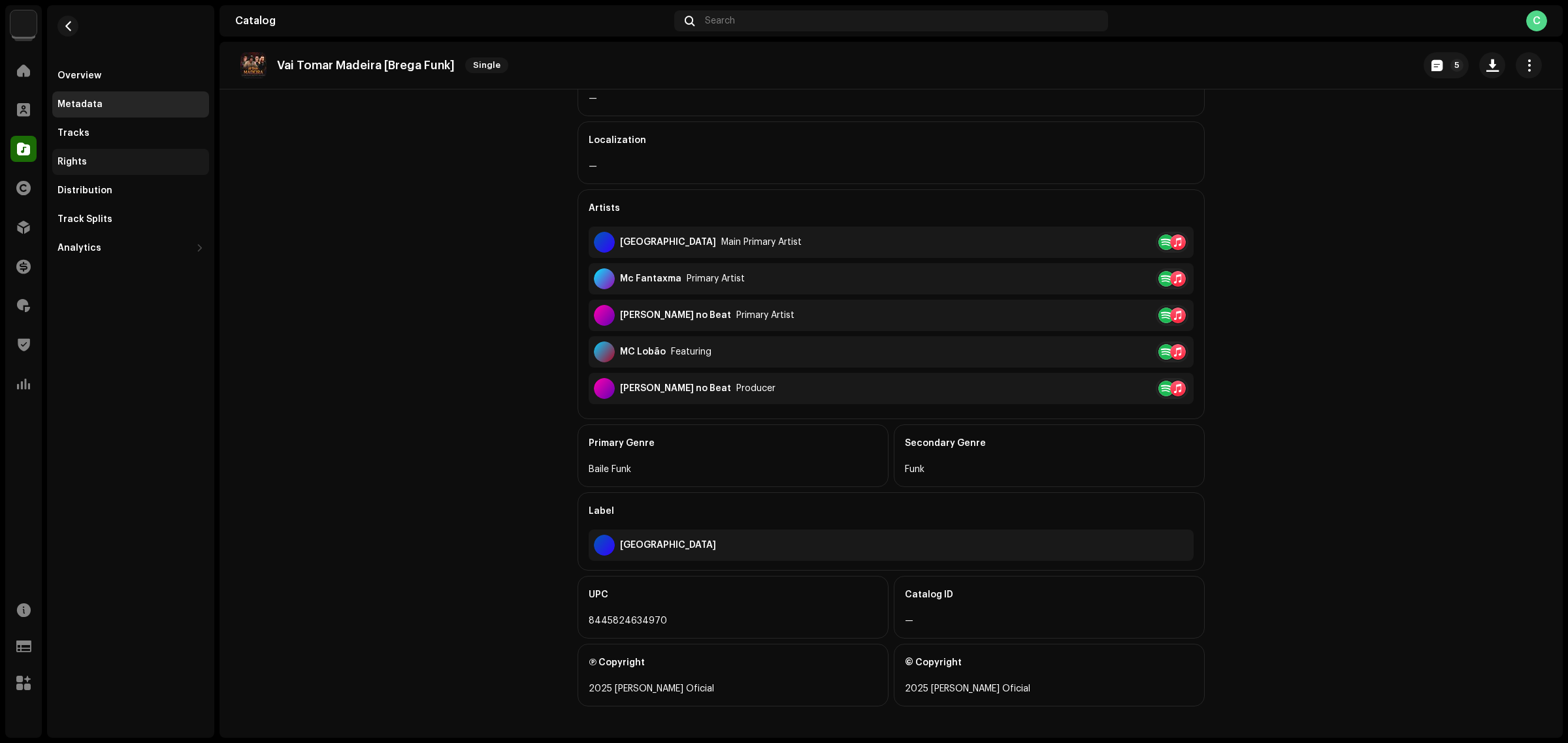
click at [127, 160] on div "Rights" at bounding box center [130, 162] width 146 height 11
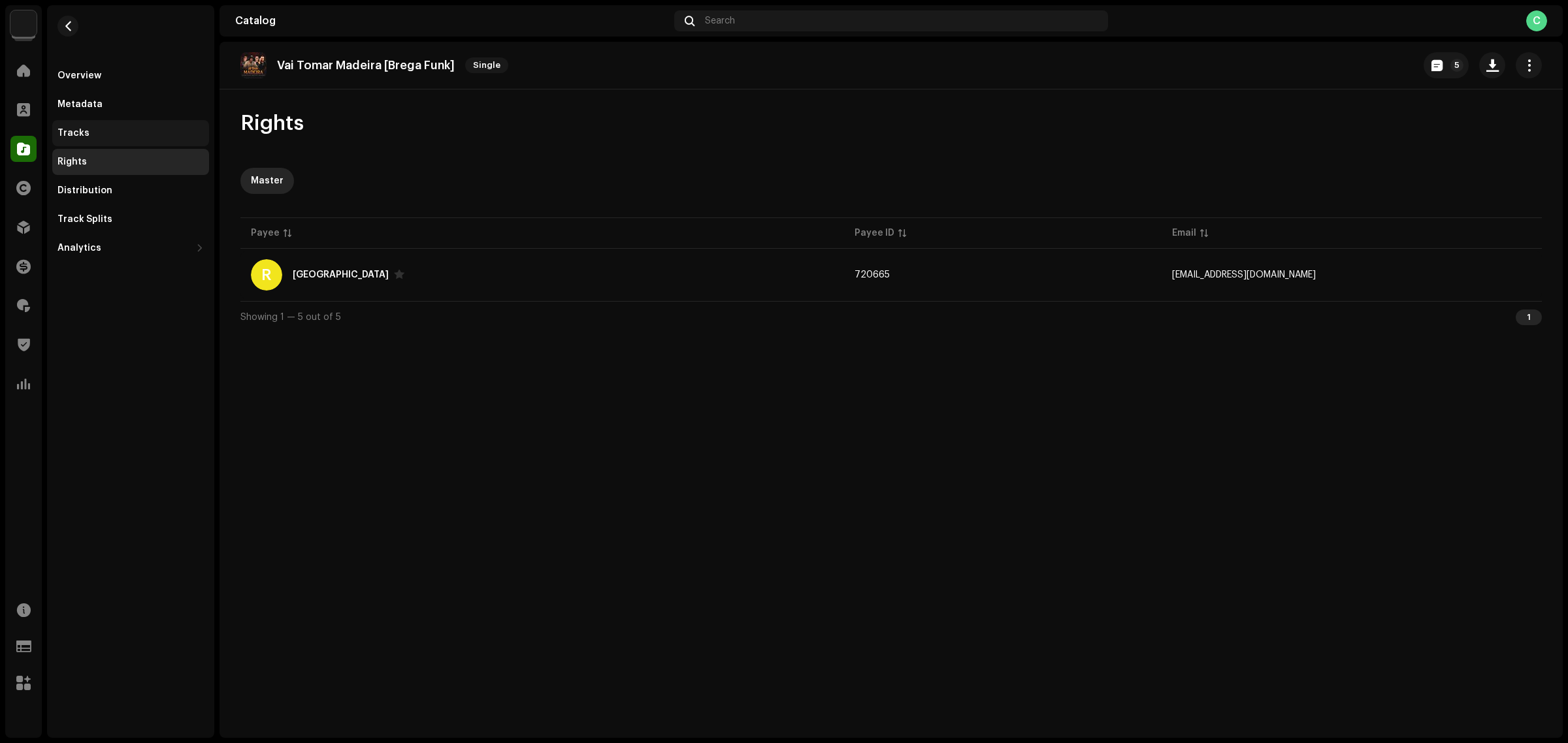
click at [138, 135] on div "Tracks" at bounding box center [130, 133] width 146 height 11
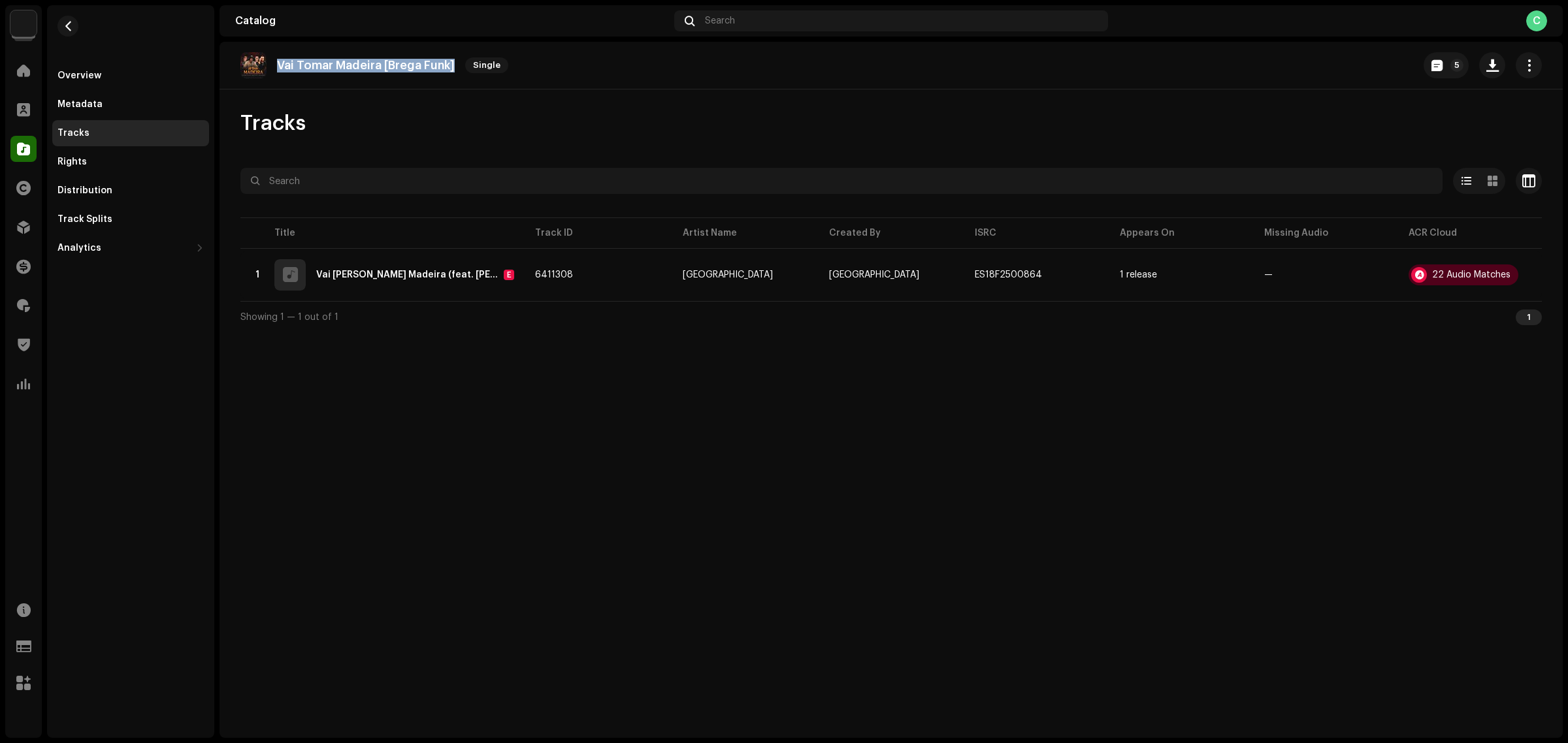
drag, startPoint x: 457, startPoint y: 64, endPoint x: 279, endPoint y: 64, distance: 178.0
click at [279, 64] on div "Vai Tomar Madeira [Brega Funk] Single" at bounding box center [377, 66] width 273 height 26
copy p "Vai Tomar Madeira [Brega Funk]"
click at [141, 74] on div "Overview" at bounding box center [130, 75] width 146 height 11
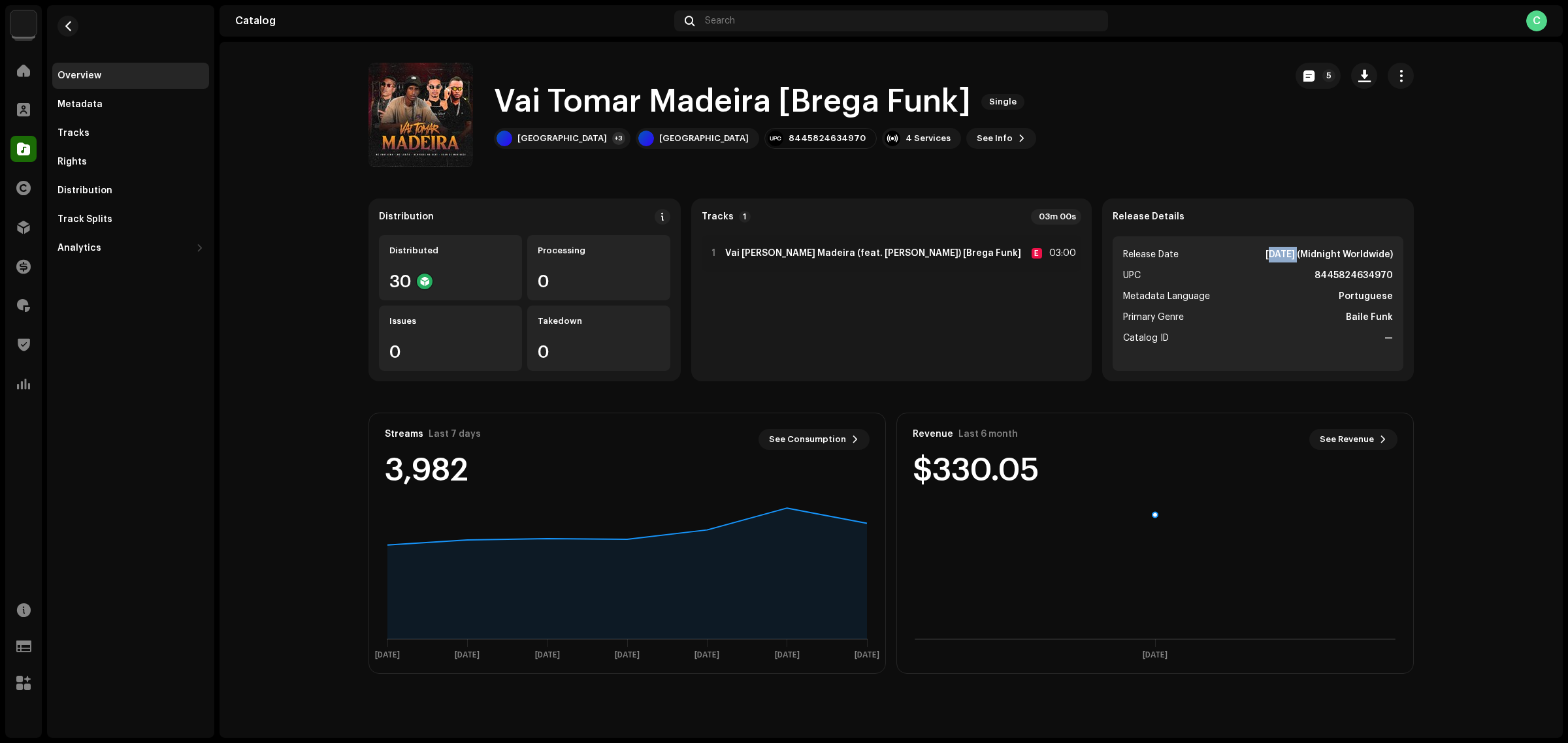
drag, startPoint x: 1269, startPoint y: 253, endPoint x: 1221, endPoint y: 253, distance: 48.0
click at [1221, 253] on li "Release Date May 19, 2025 (Midnight Worldwide)" at bounding box center [1259, 255] width 270 height 16
copy strong "May 19"
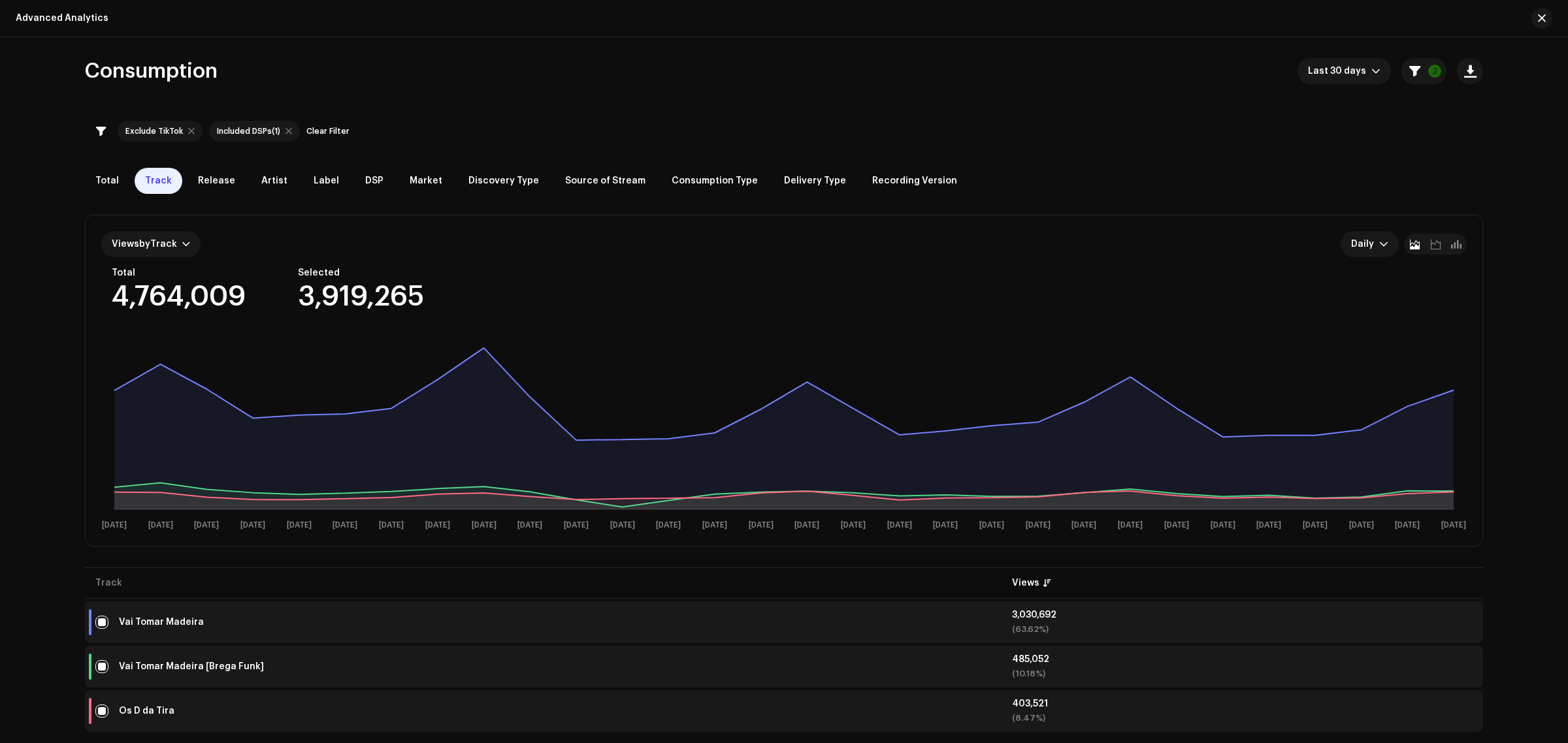
scroll to position [245, 0]
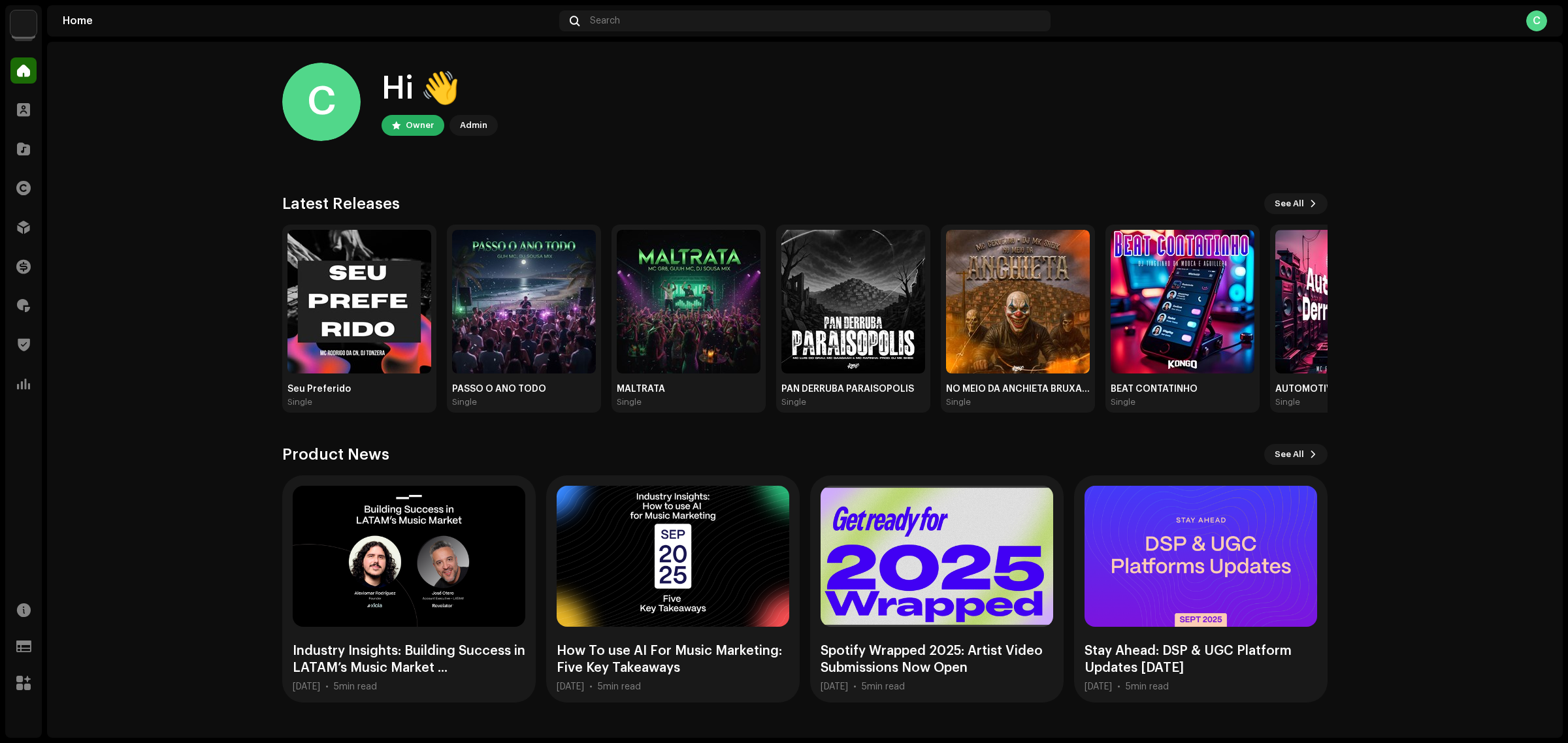
click at [230, 423] on home-home "C Hi 👋 Owner Admin Check out the latest Product Updates for Check Product Updat…" at bounding box center [805, 382] width 1516 height 682
click at [24, 335] on div at bounding box center [24, 345] width 26 height 26
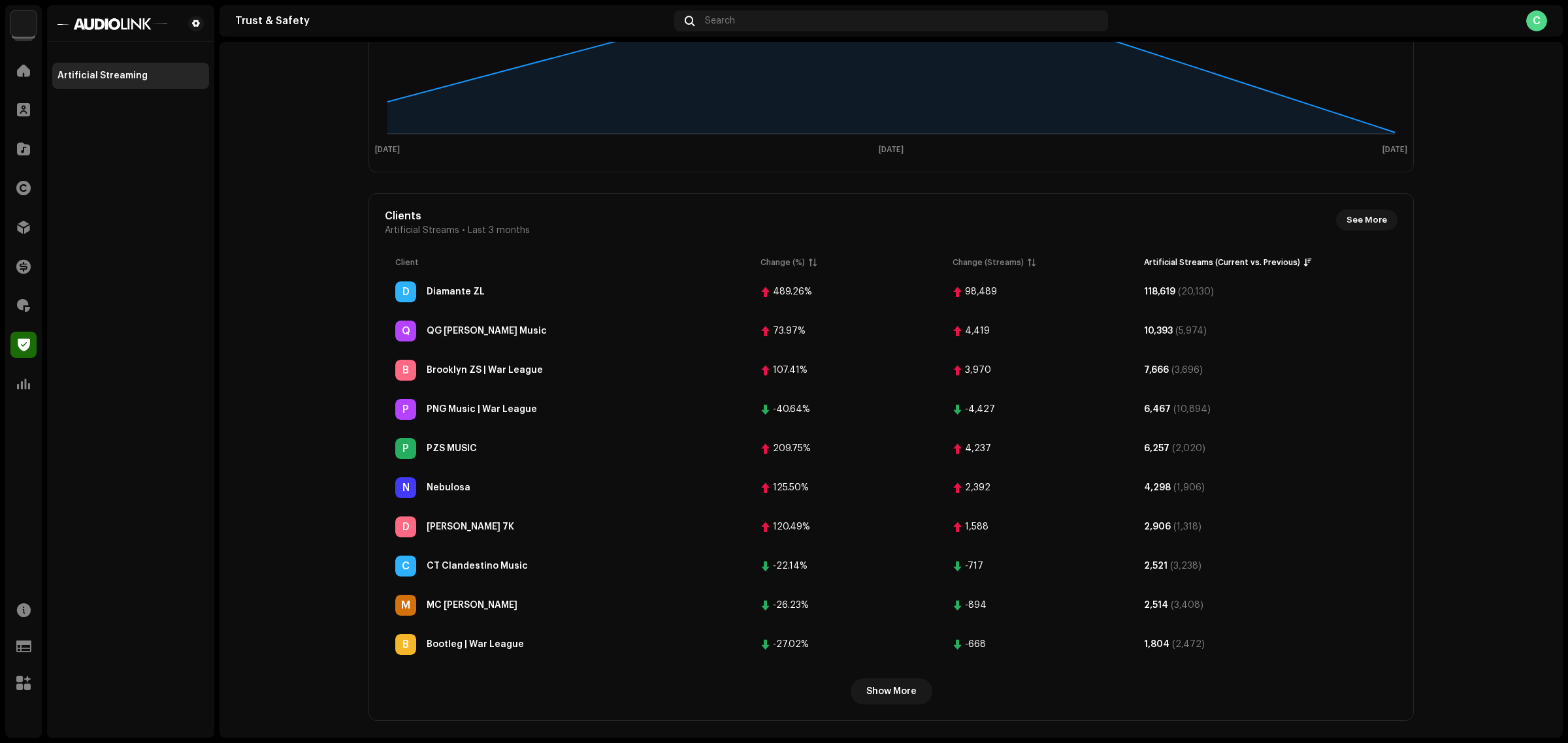
scroll to position [276, 0]
click at [21, 227] on span at bounding box center [23, 227] width 13 height 11
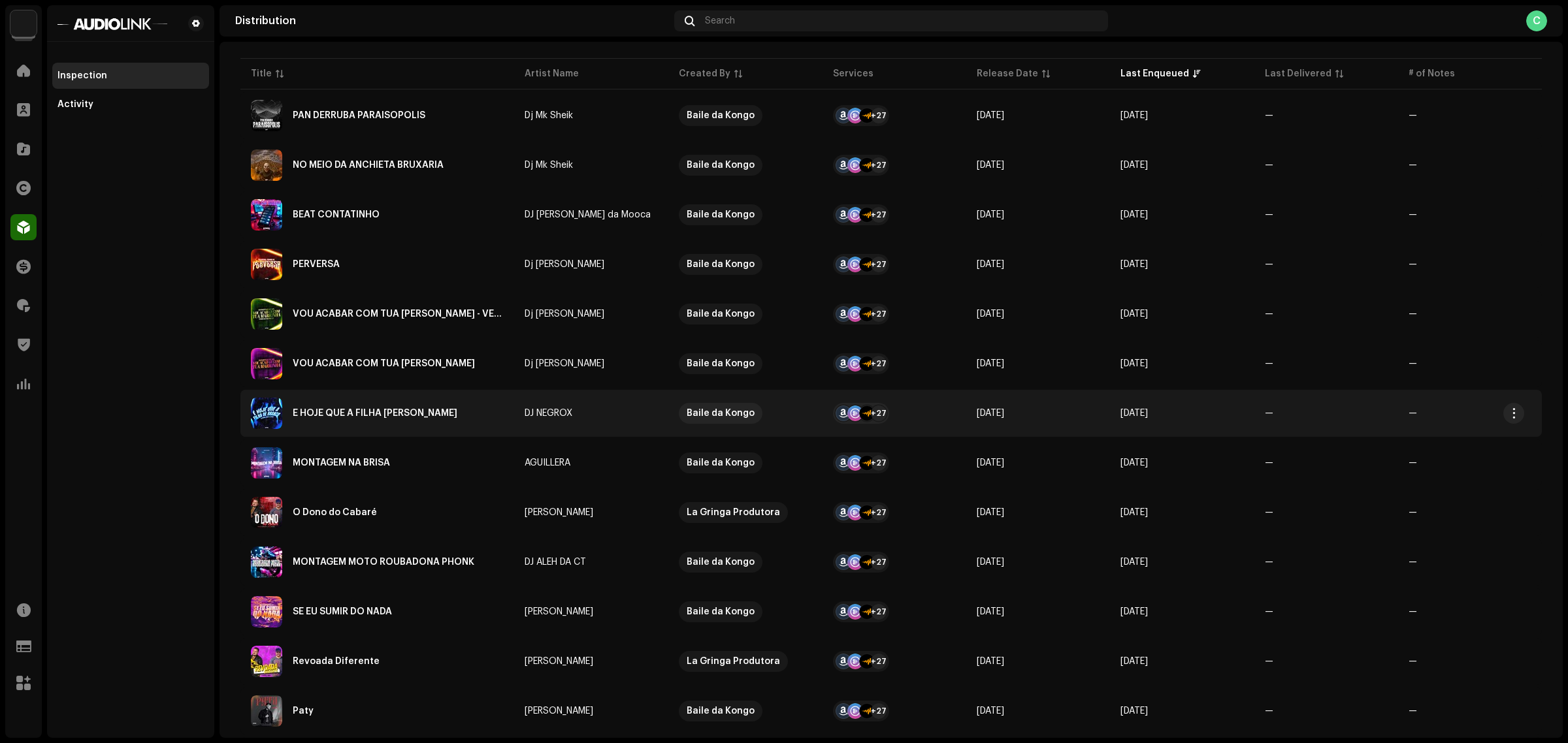
scroll to position [163, 0]
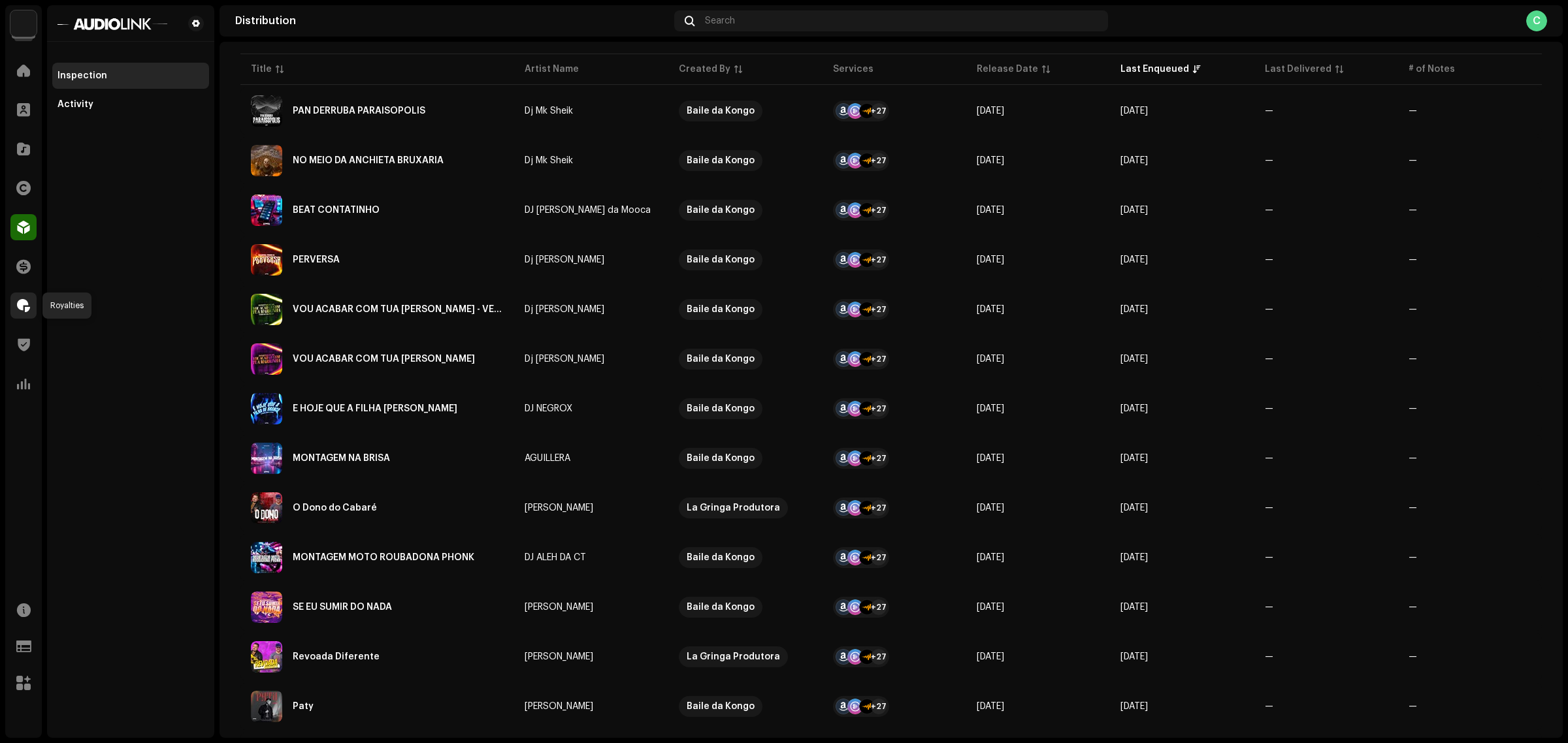
click at [30, 304] on div at bounding box center [24, 306] width 26 height 26
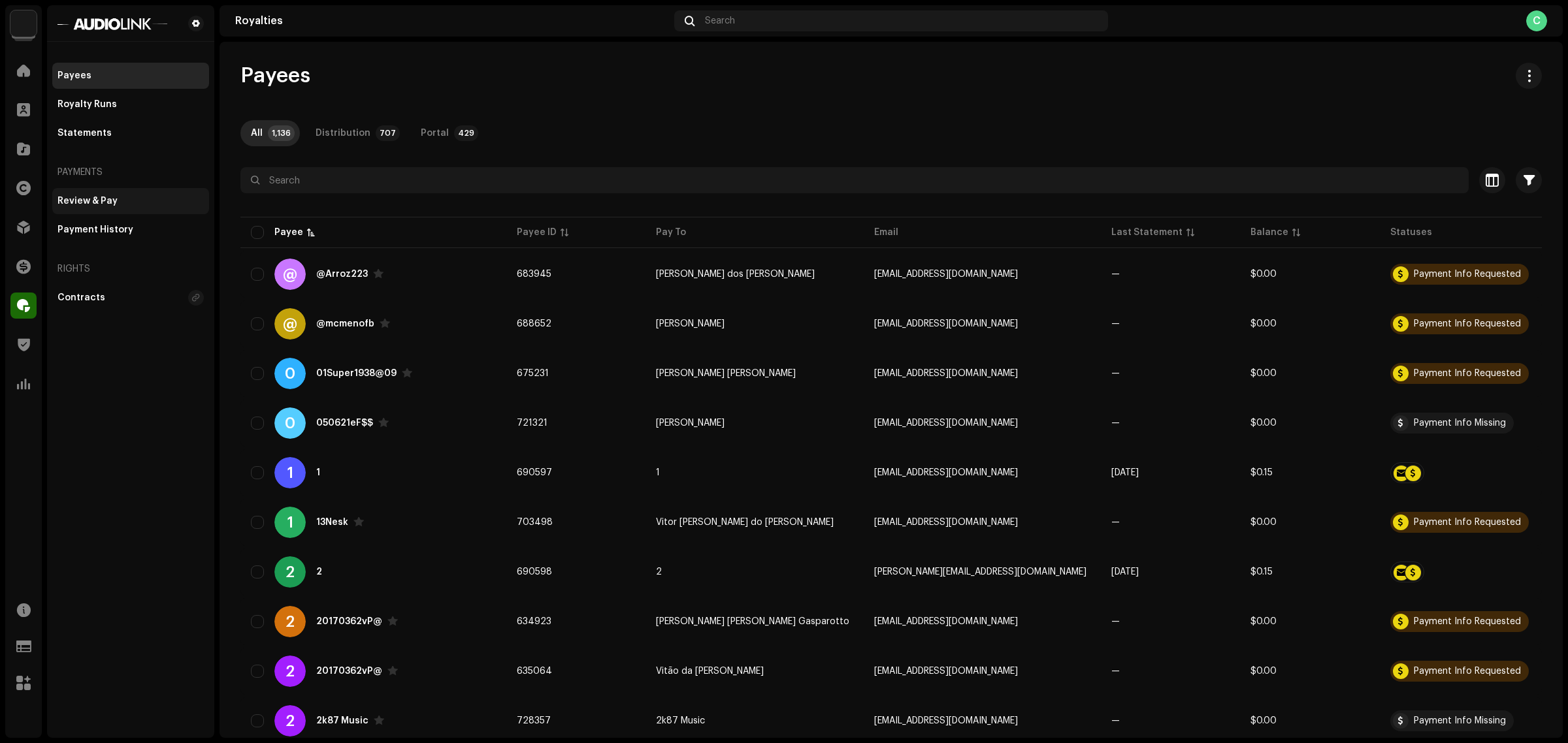
click at [123, 204] on div "Review & Pay" at bounding box center [130, 201] width 146 height 11
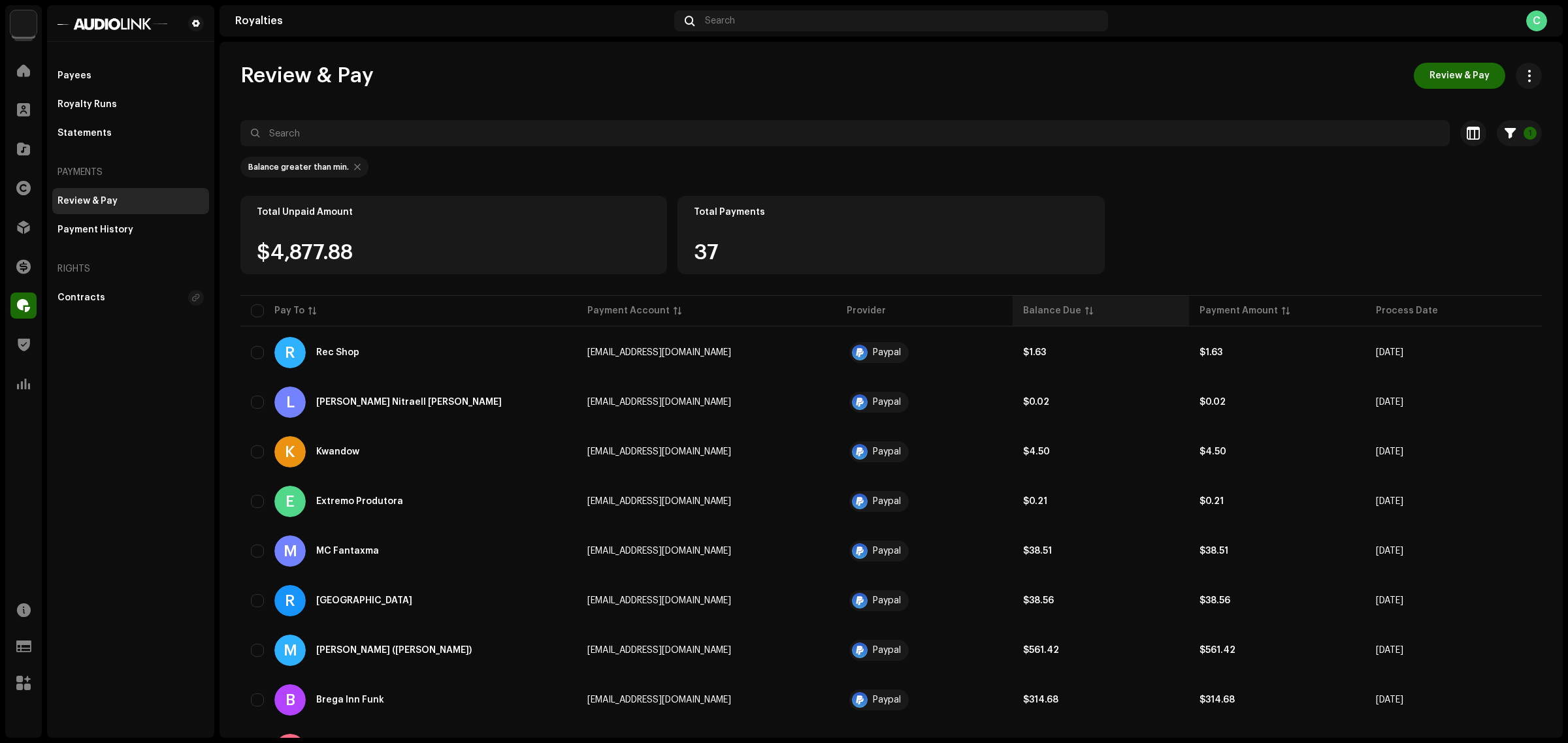
click at [1056, 308] on div "Balance Due" at bounding box center [1052, 310] width 59 height 13
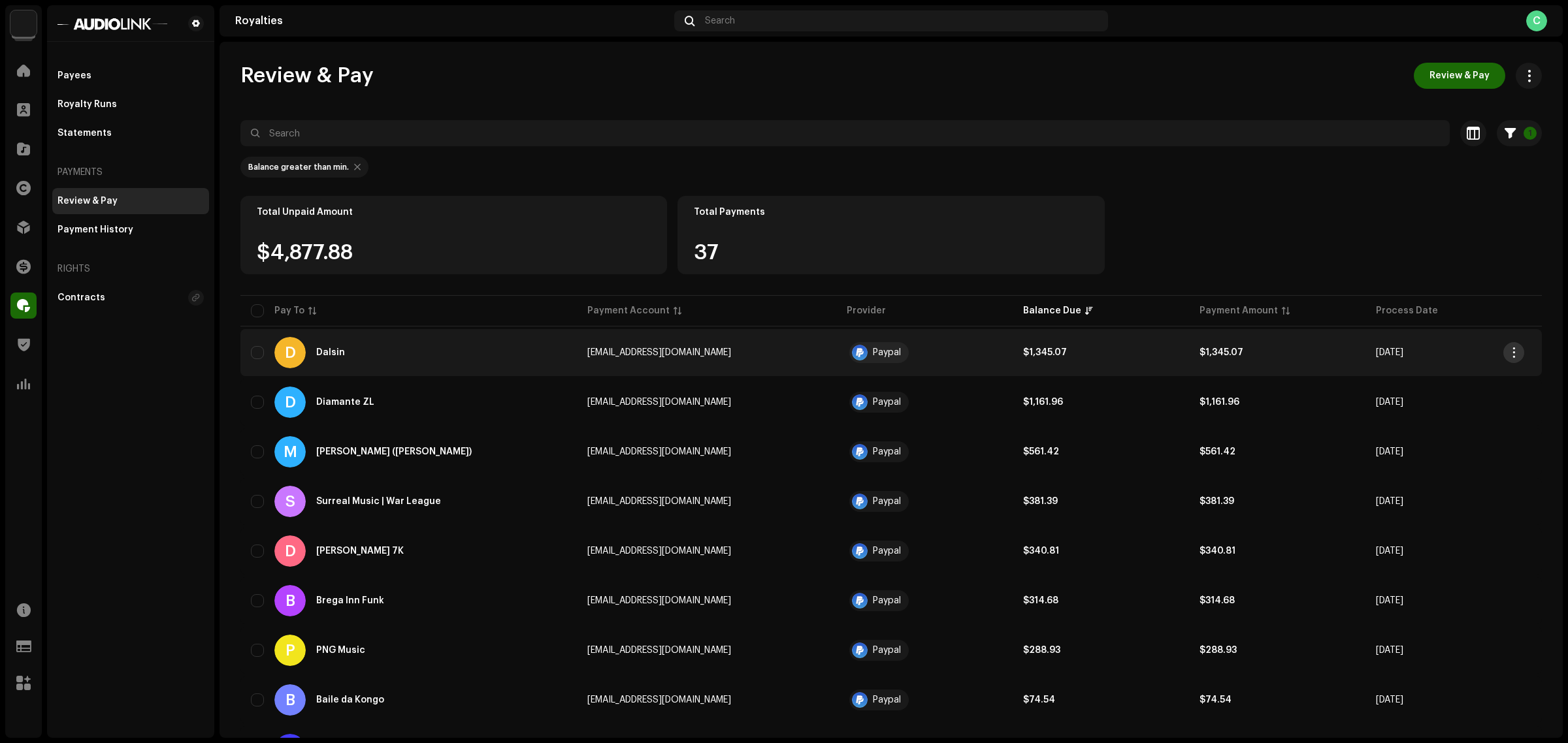
click at [1513, 350] on span "button" at bounding box center [1514, 353] width 10 height 11
click at [1432, 386] on span "View Payee" at bounding box center [1418, 381] width 53 height 11
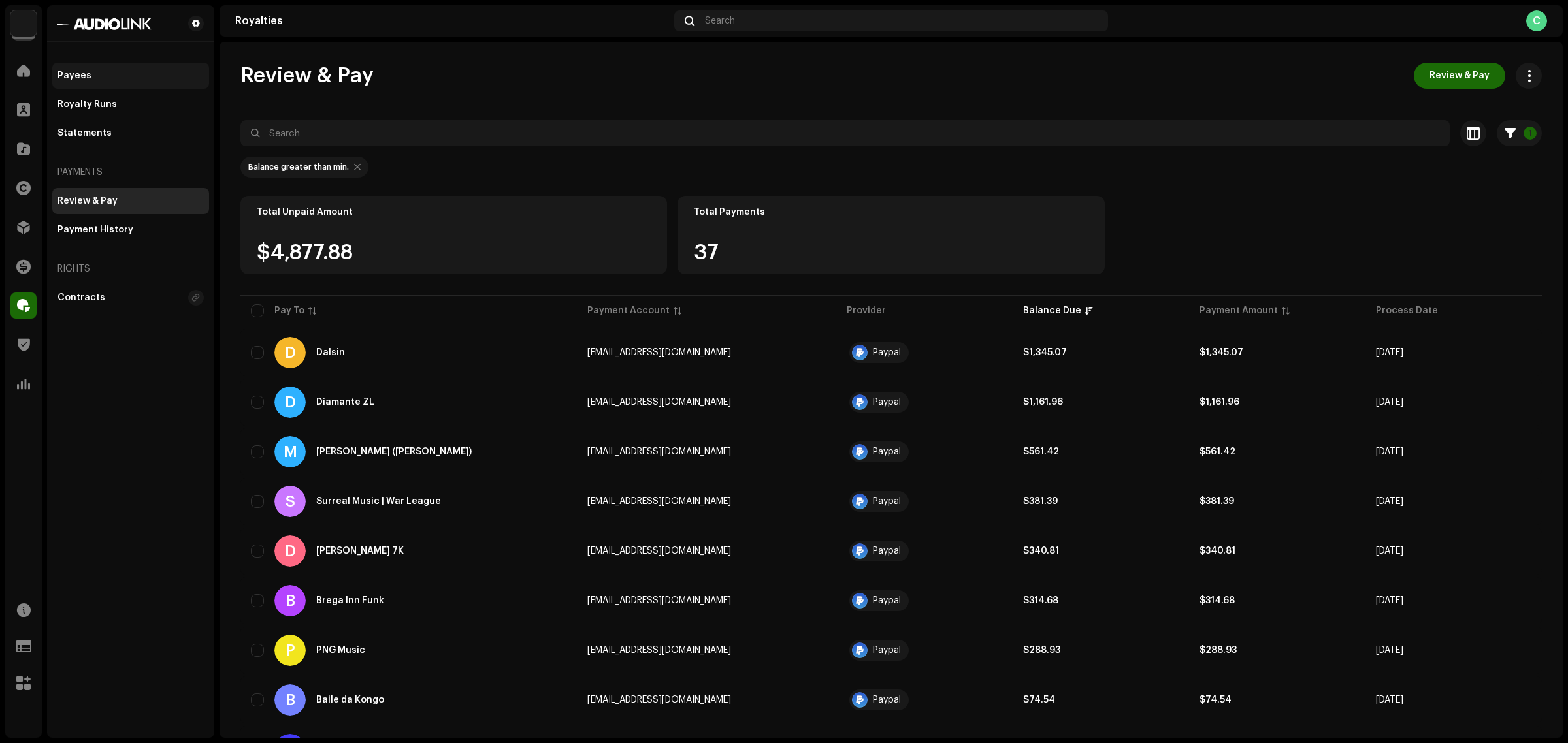
click at [131, 67] on div "Payees" at bounding box center [131, 75] width 157 height 26
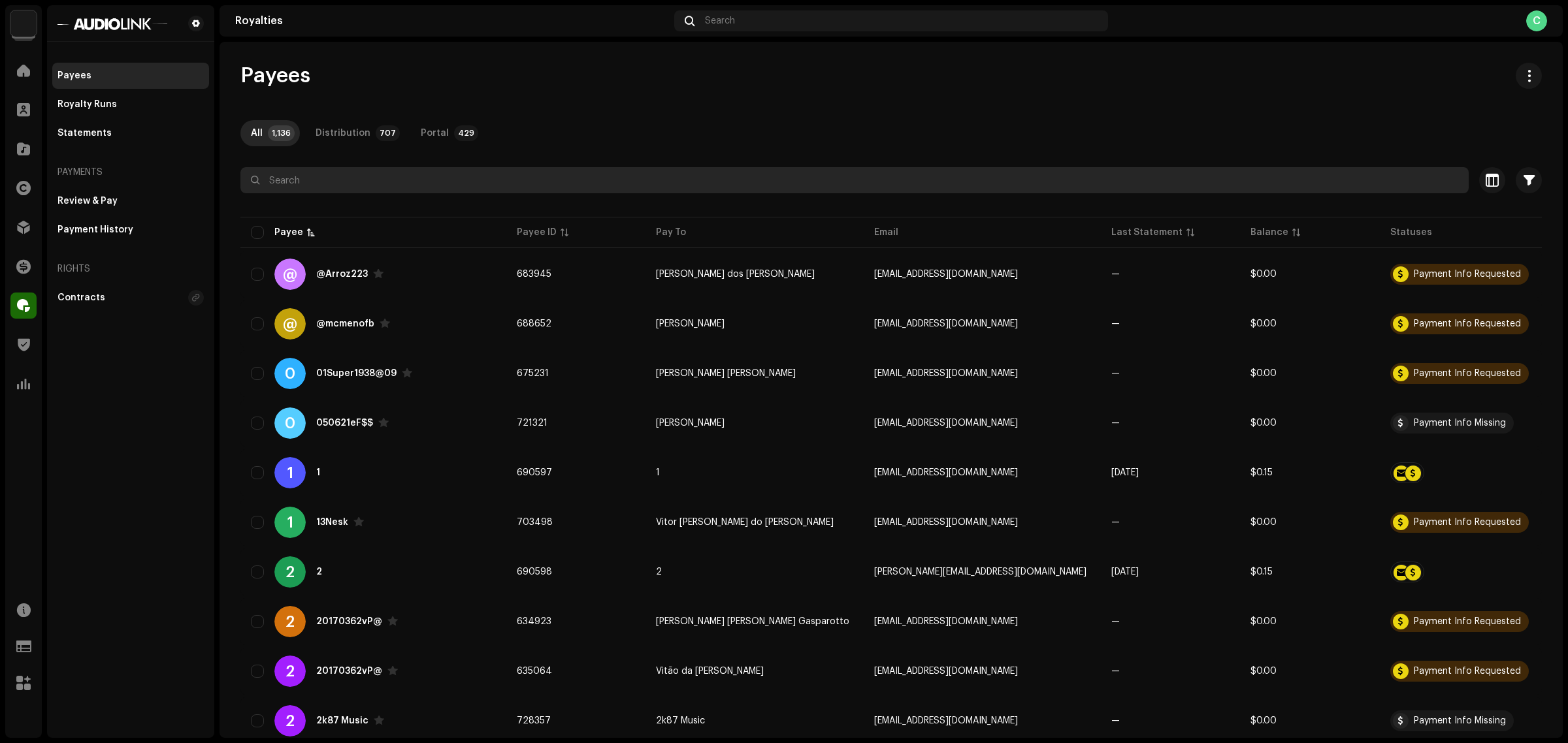
click at [373, 167] on input "text" at bounding box center [855, 180] width 1228 height 26
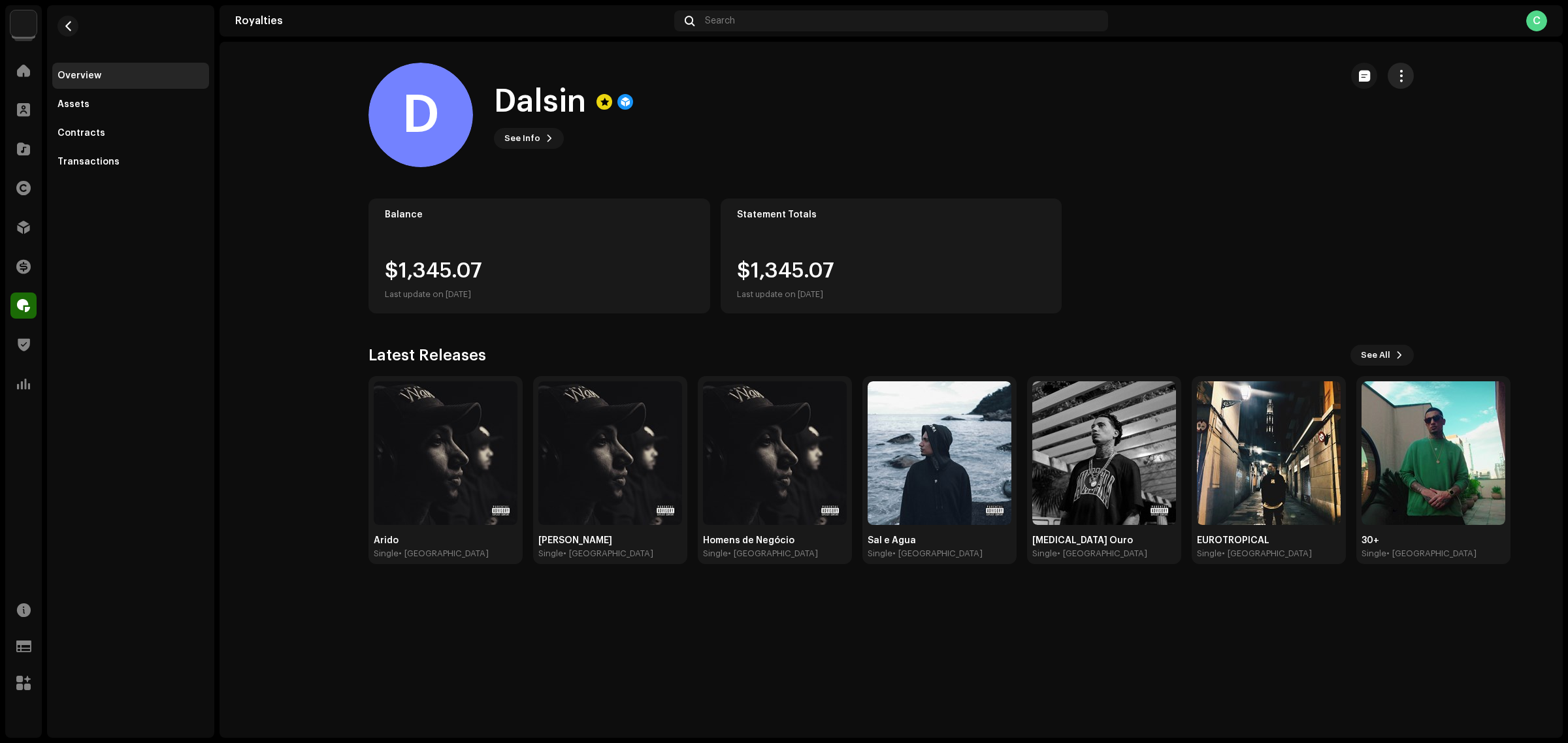
click at [1400, 74] on span "button" at bounding box center [1401, 75] width 12 height 11
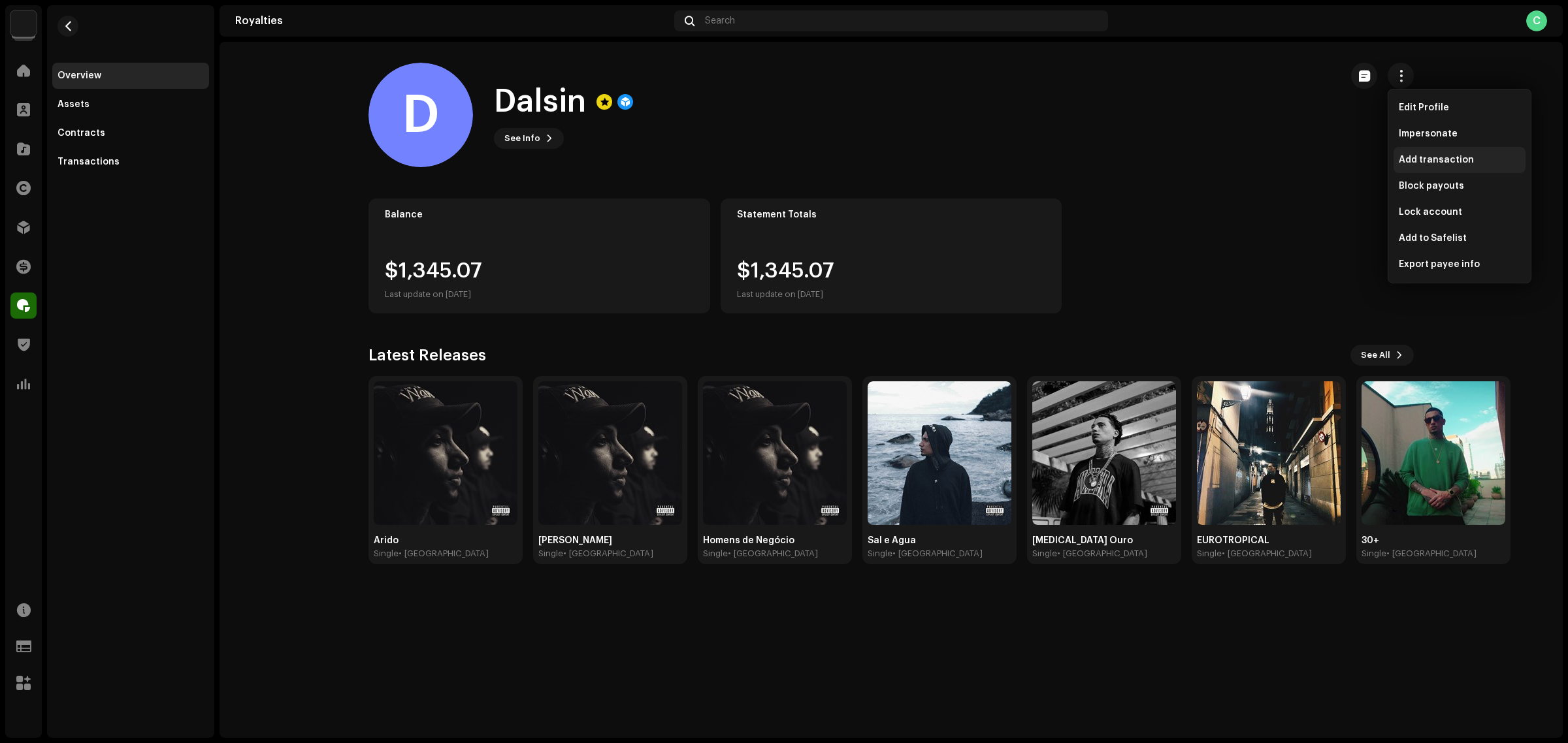
click at [1462, 158] on span "Add transaction" at bounding box center [1437, 160] width 76 height 11
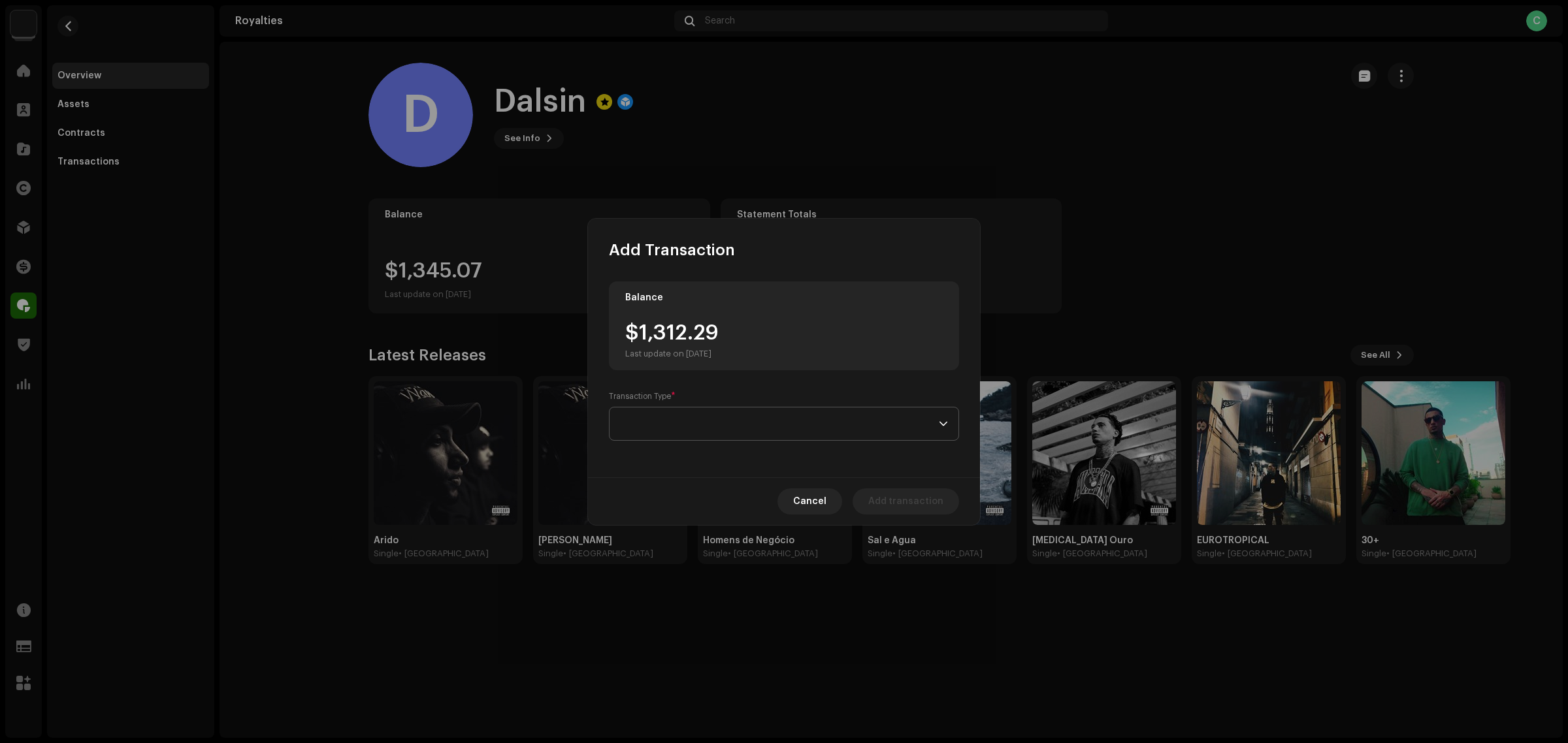
click at [839, 431] on span at bounding box center [779, 423] width 319 height 33
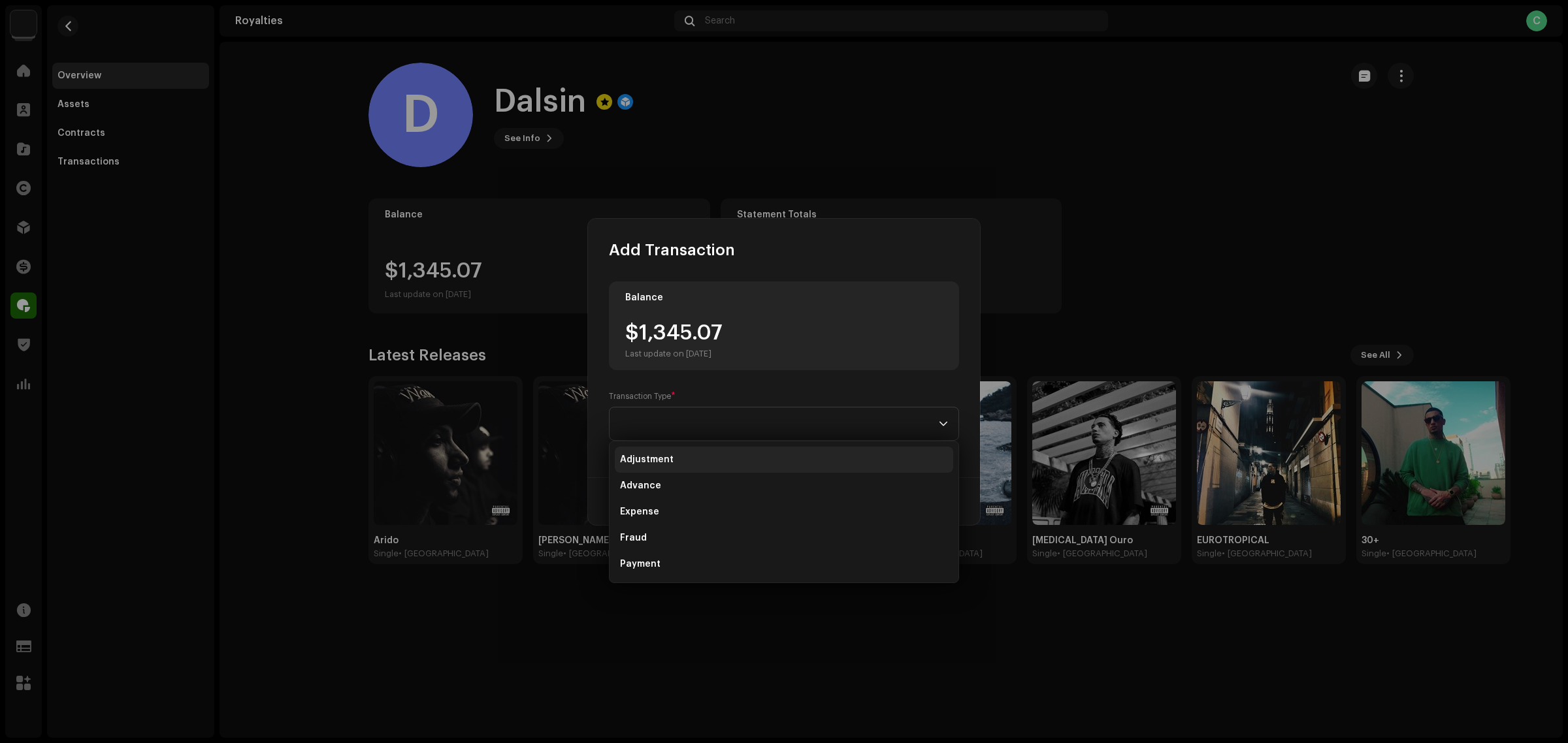
click at [776, 449] on li "Adjustment" at bounding box center [784, 460] width 339 height 26
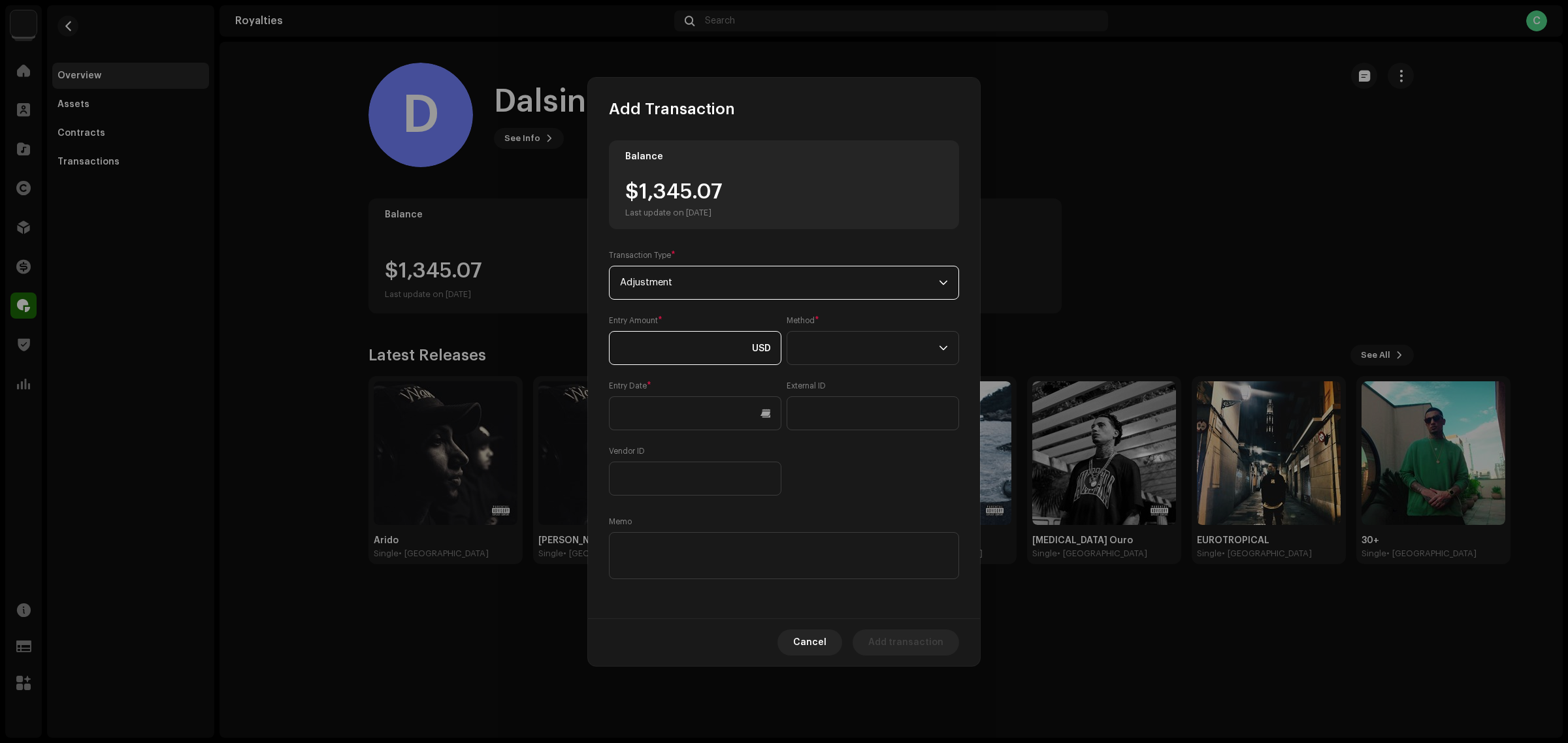
click at [673, 357] on input at bounding box center [696, 348] width 173 height 34
type input "-"
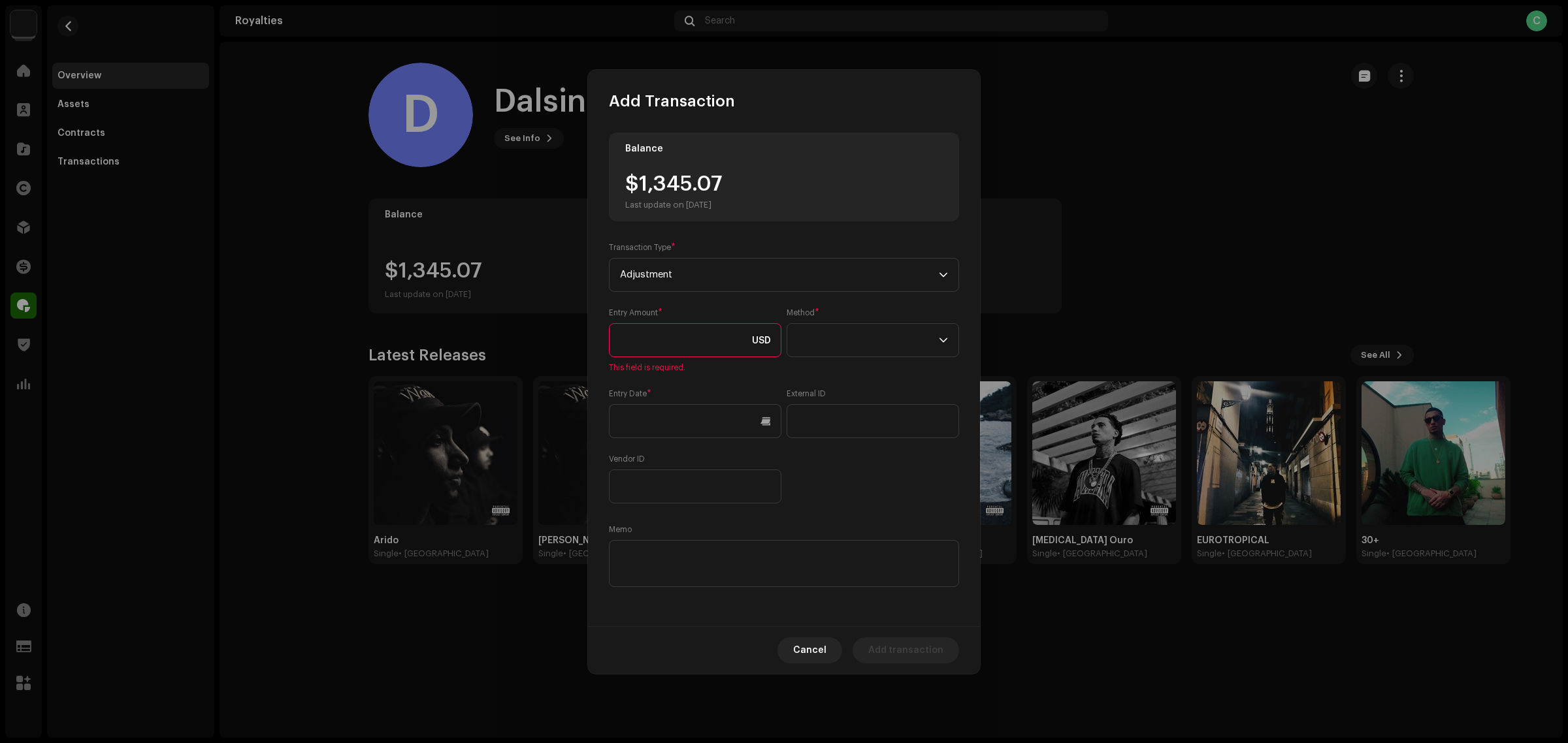
click at [700, 342] on input at bounding box center [696, 341] width 173 height 34
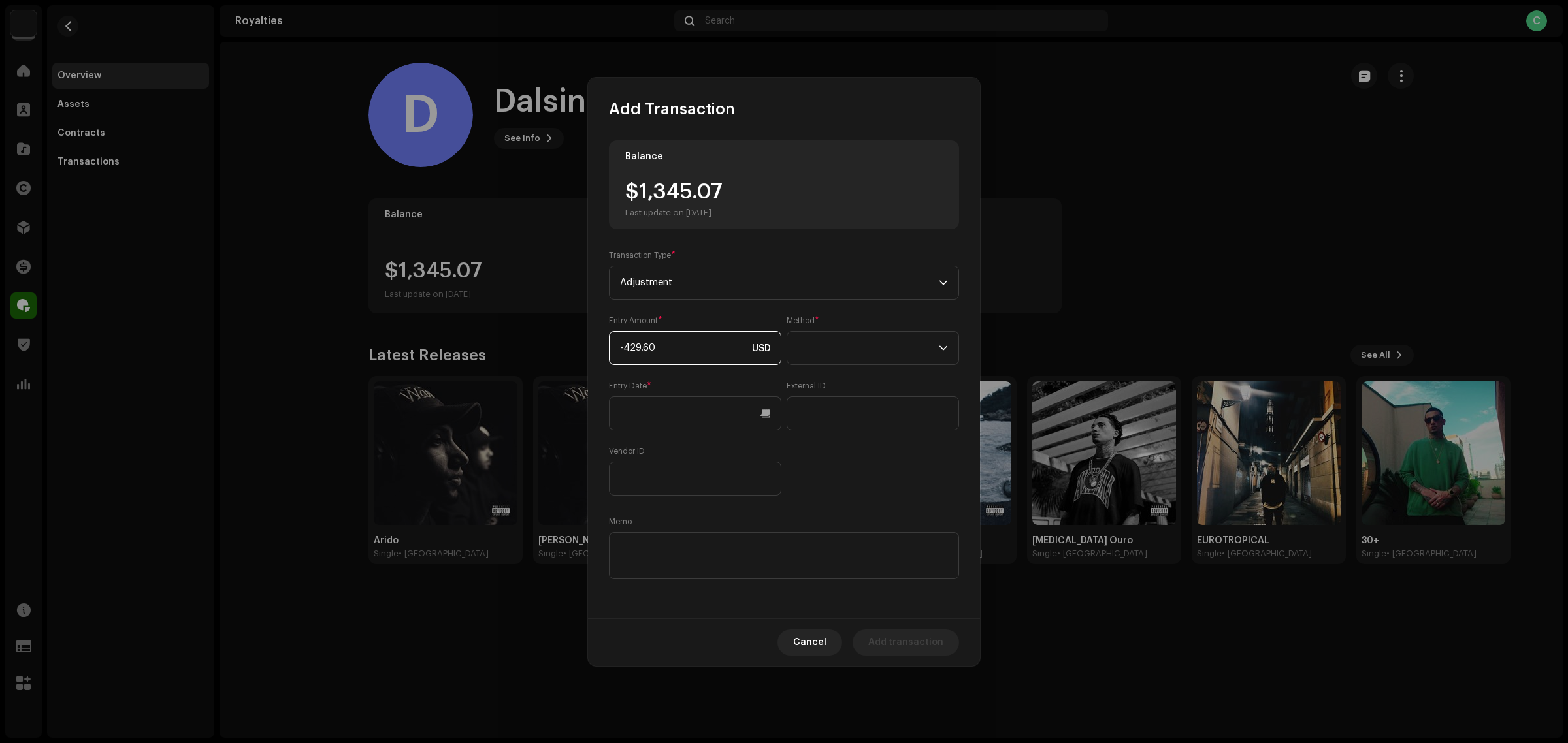
type input "-429.68"
click at [906, 354] on span at bounding box center [868, 348] width 141 height 33
click at [864, 409] on li "Cash" at bounding box center [873, 409] width 161 height 26
click at [860, 489] on div "Entry Amount * -429.68 USD Method * Cash Entry Date * External ID Vendor ID" at bounding box center [784, 406] width 351 height 181
click at [720, 562] on textarea at bounding box center [784, 555] width 351 height 47
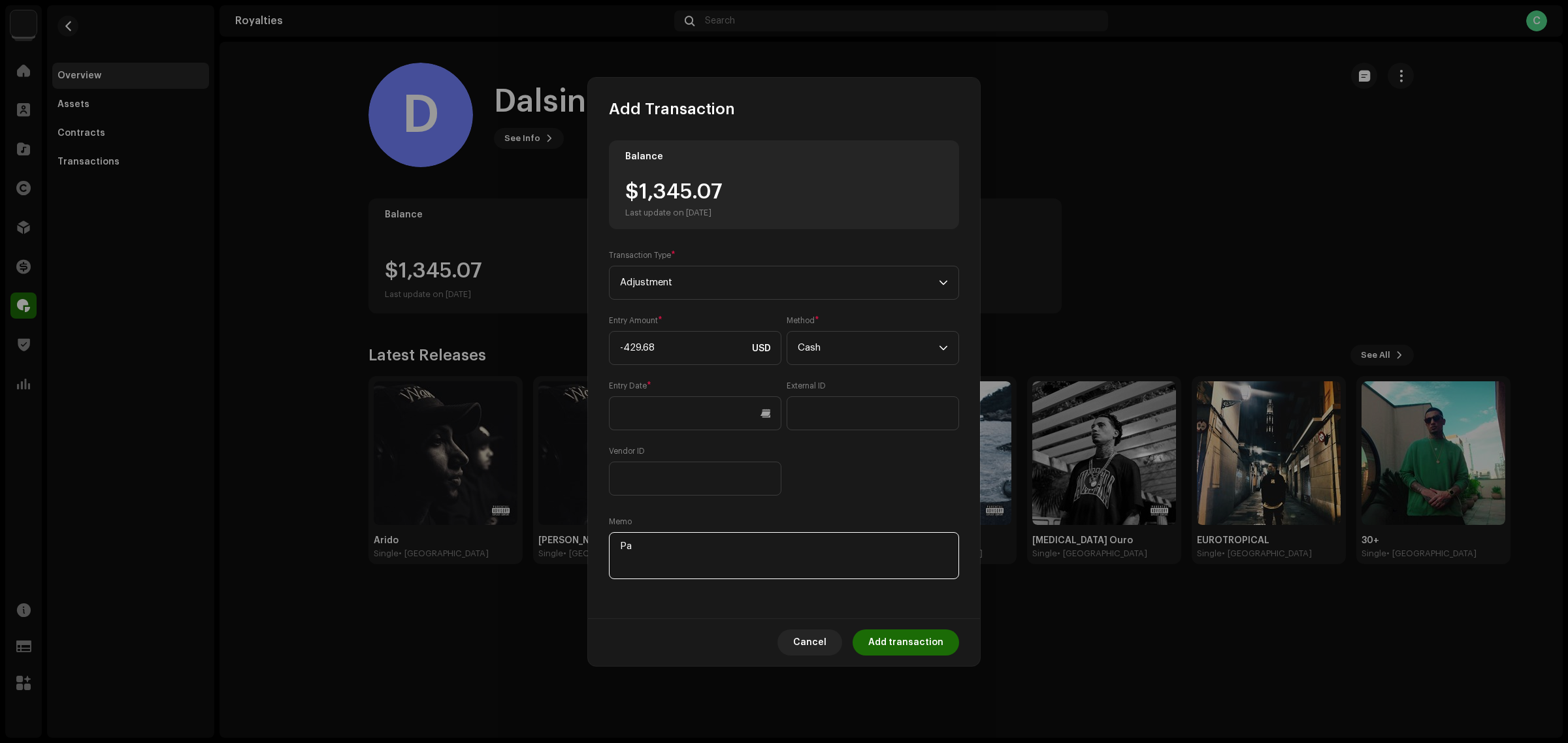
type textarea "P"
click at [782, 546] on textarea at bounding box center [784, 555] width 351 height 47
type textarea "Retirada da parte Hitbill solicitada em [DATE] -"
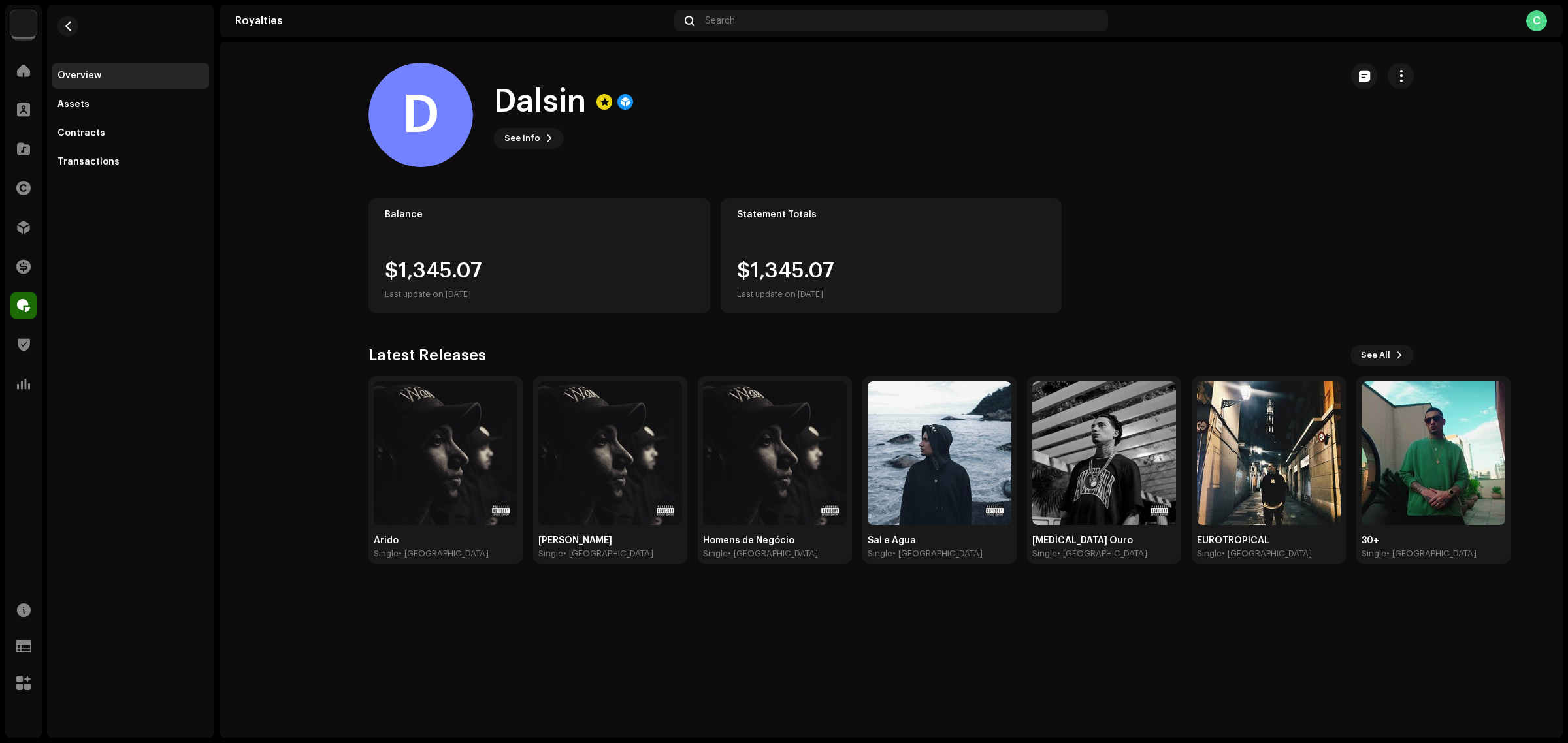
click at [1033, 740] on div "Add Transaction Balance $1,345.07 Last update on [DATE] Transaction Type * Adju…" at bounding box center [784, 372] width 1568 height 743
click at [1402, 83] on button "button" at bounding box center [1401, 75] width 26 height 26
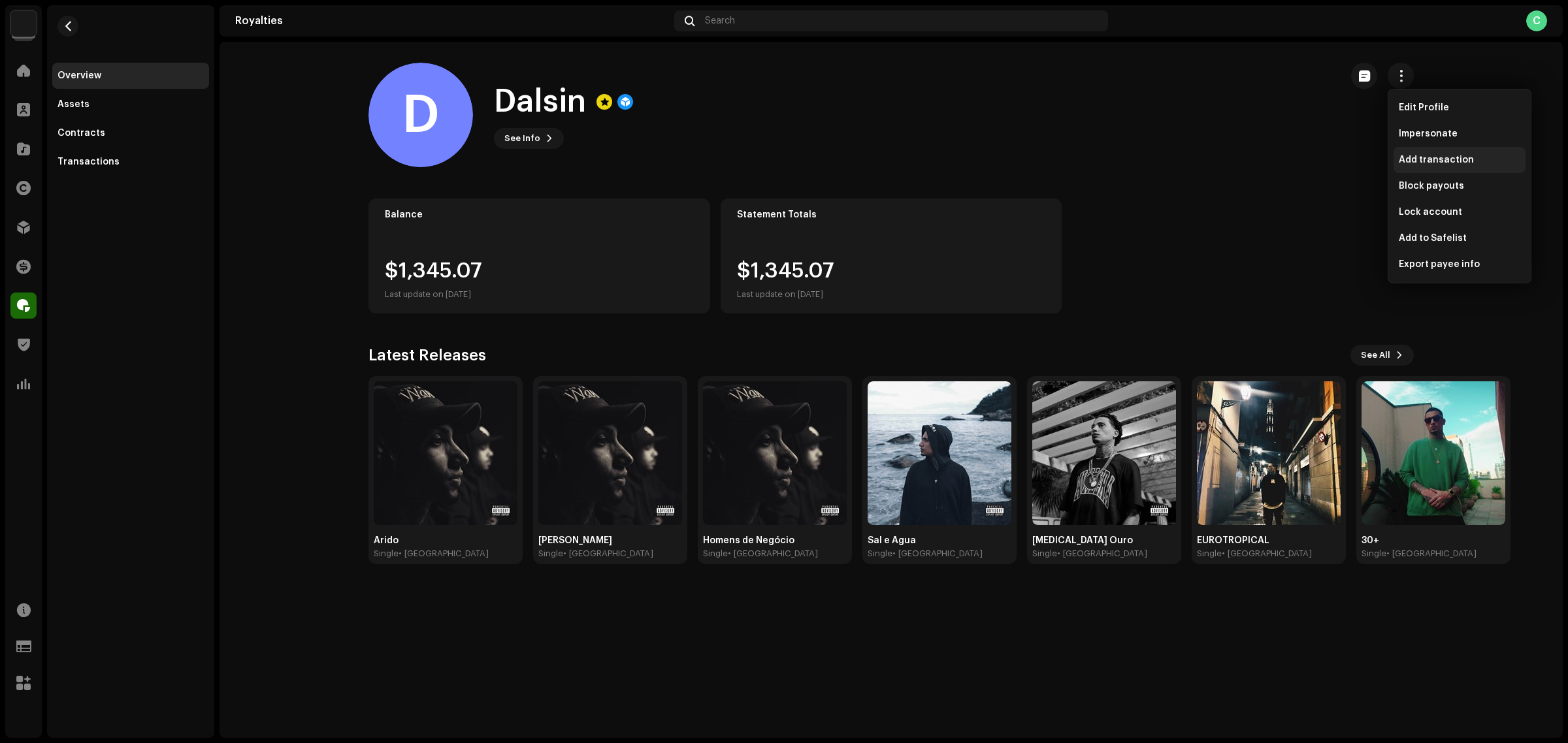
click at [1462, 158] on span "Add transaction" at bounding box center [1437, 160] width 76 height 11
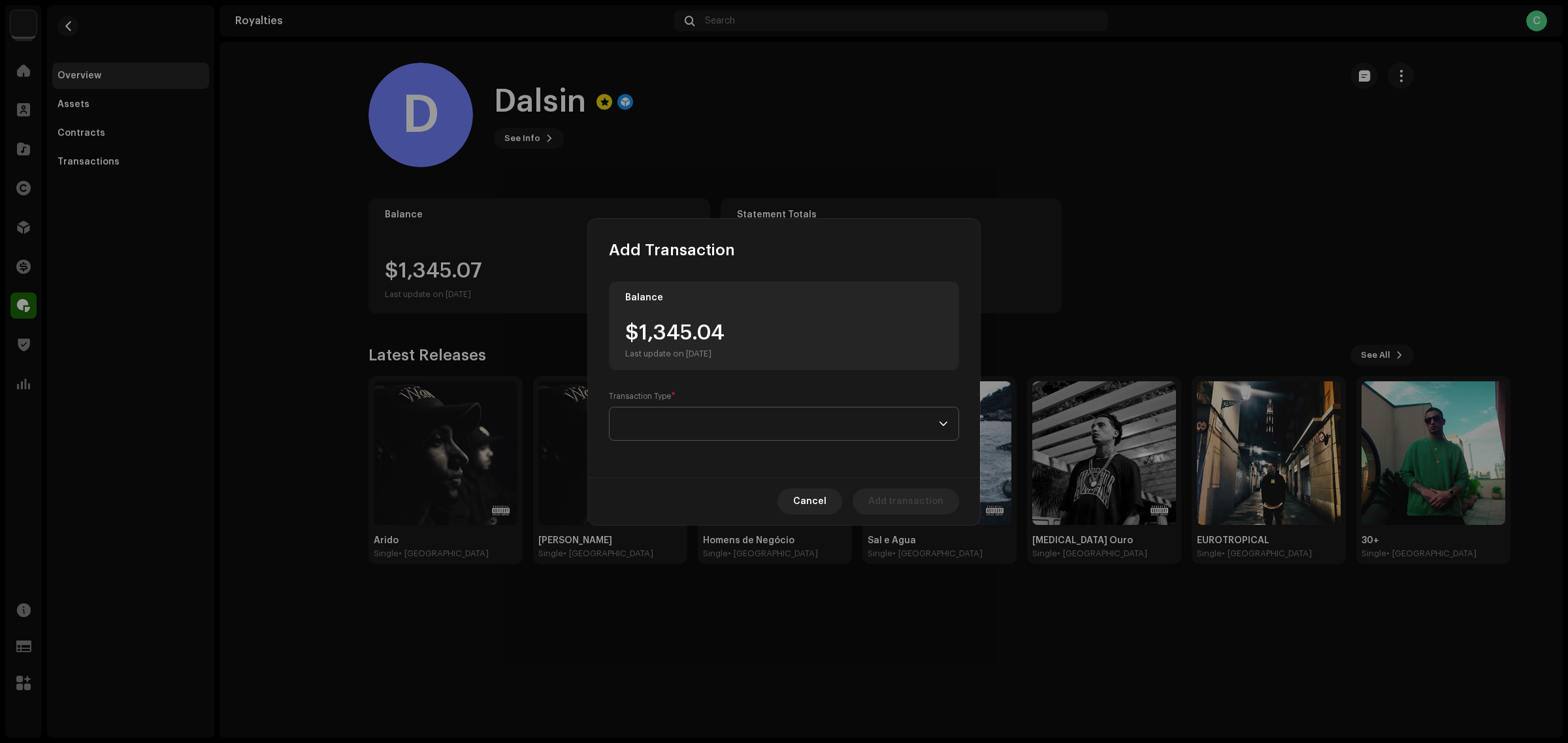
click at [893, 409] on span at bounding box center [779, 423] width 319 height 33
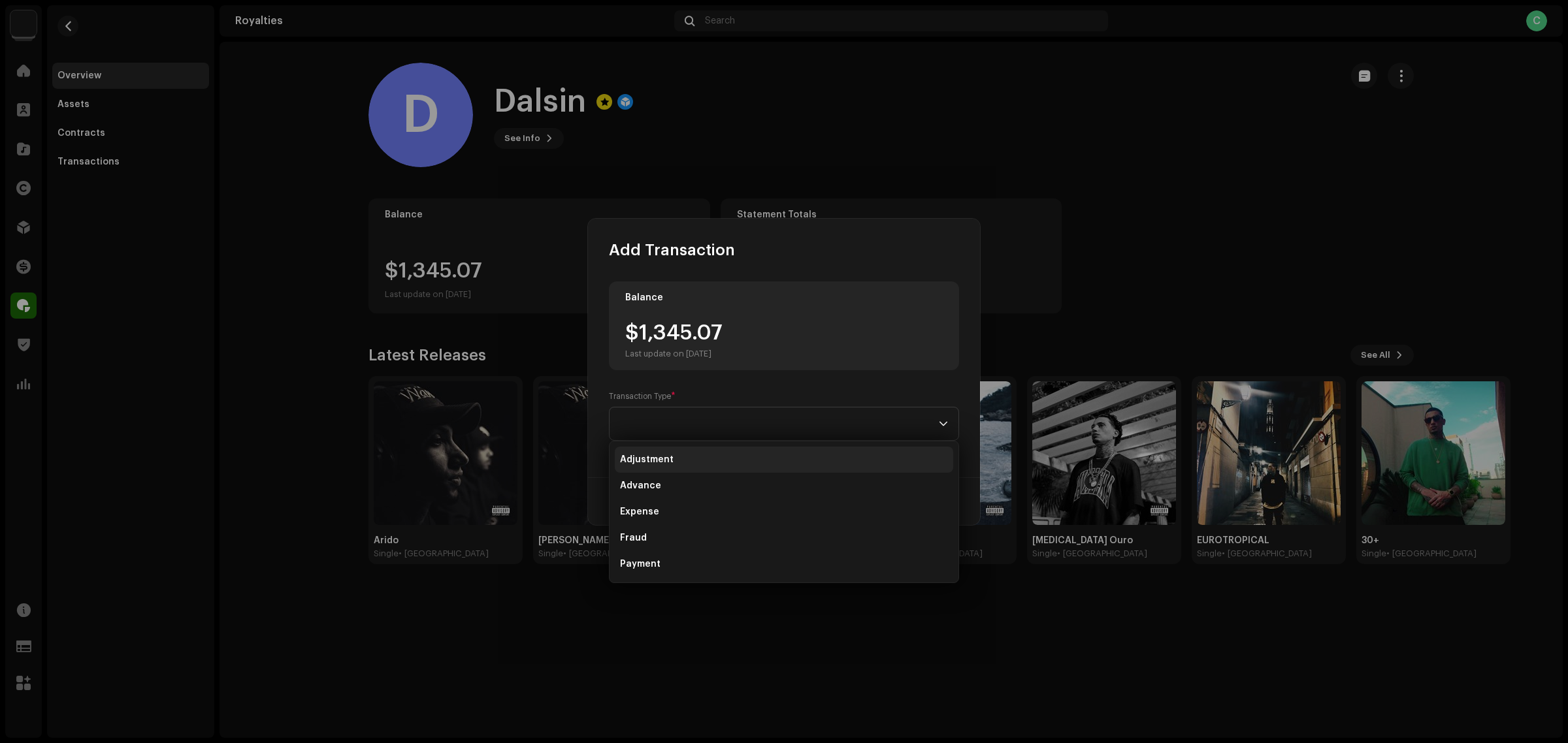
click at [789, 459] on li "Adjustment" at bounding box center [784, 460] width 339 height 26
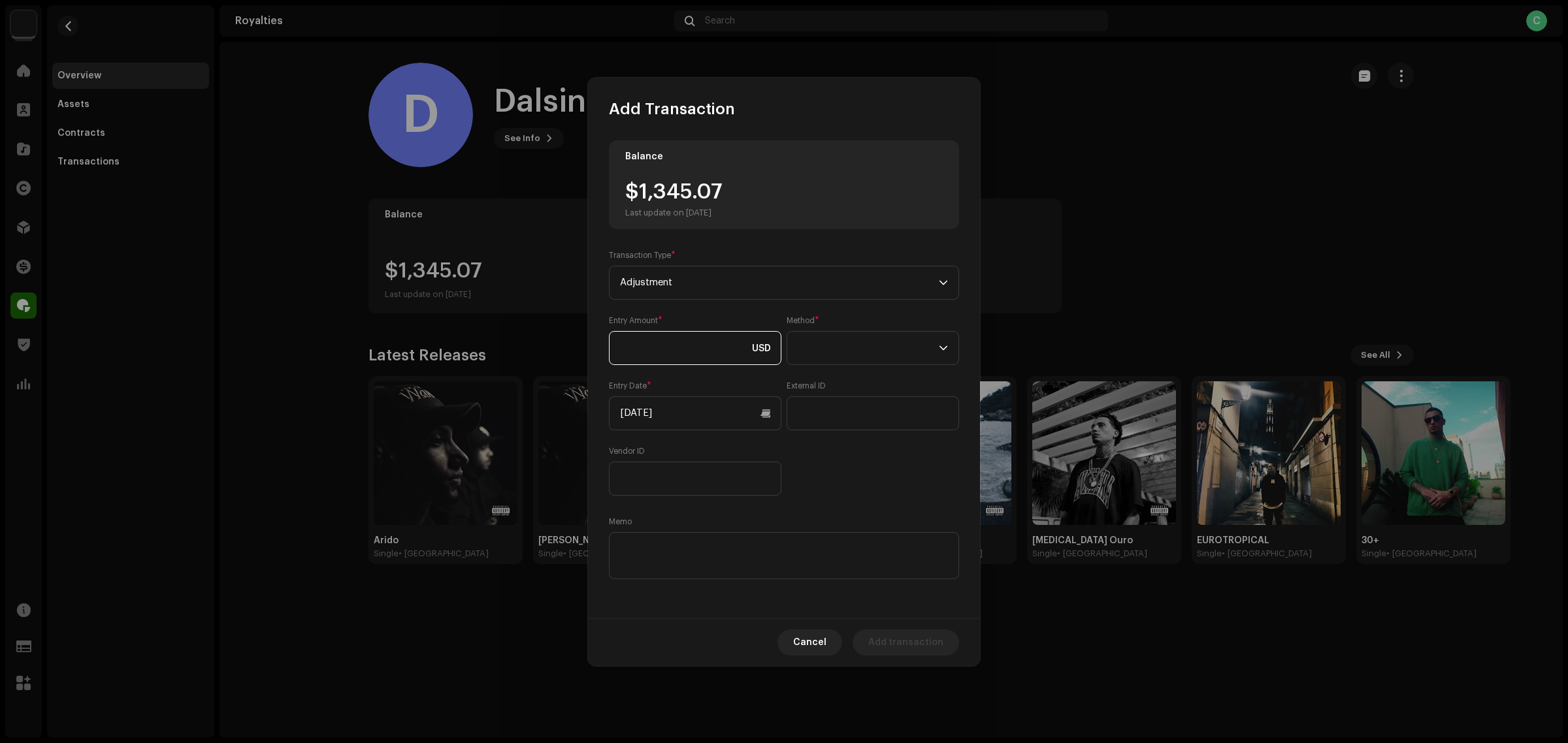
click at [655, 350] on input at bounding box center [696, 348] width 173 height 34
type input "-"
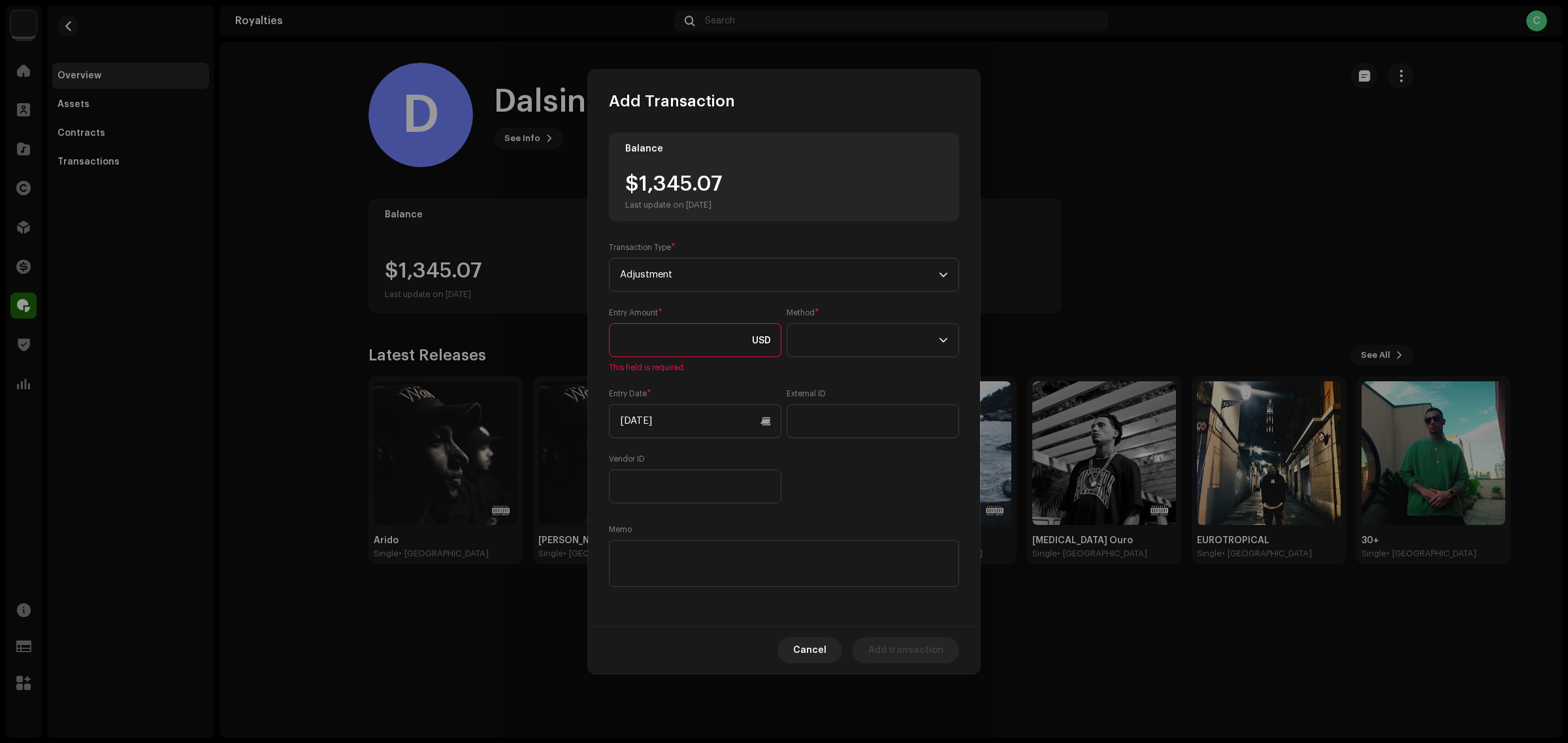
click at [673, 344] on input at bounding box center [696, 341] width 173 height 34
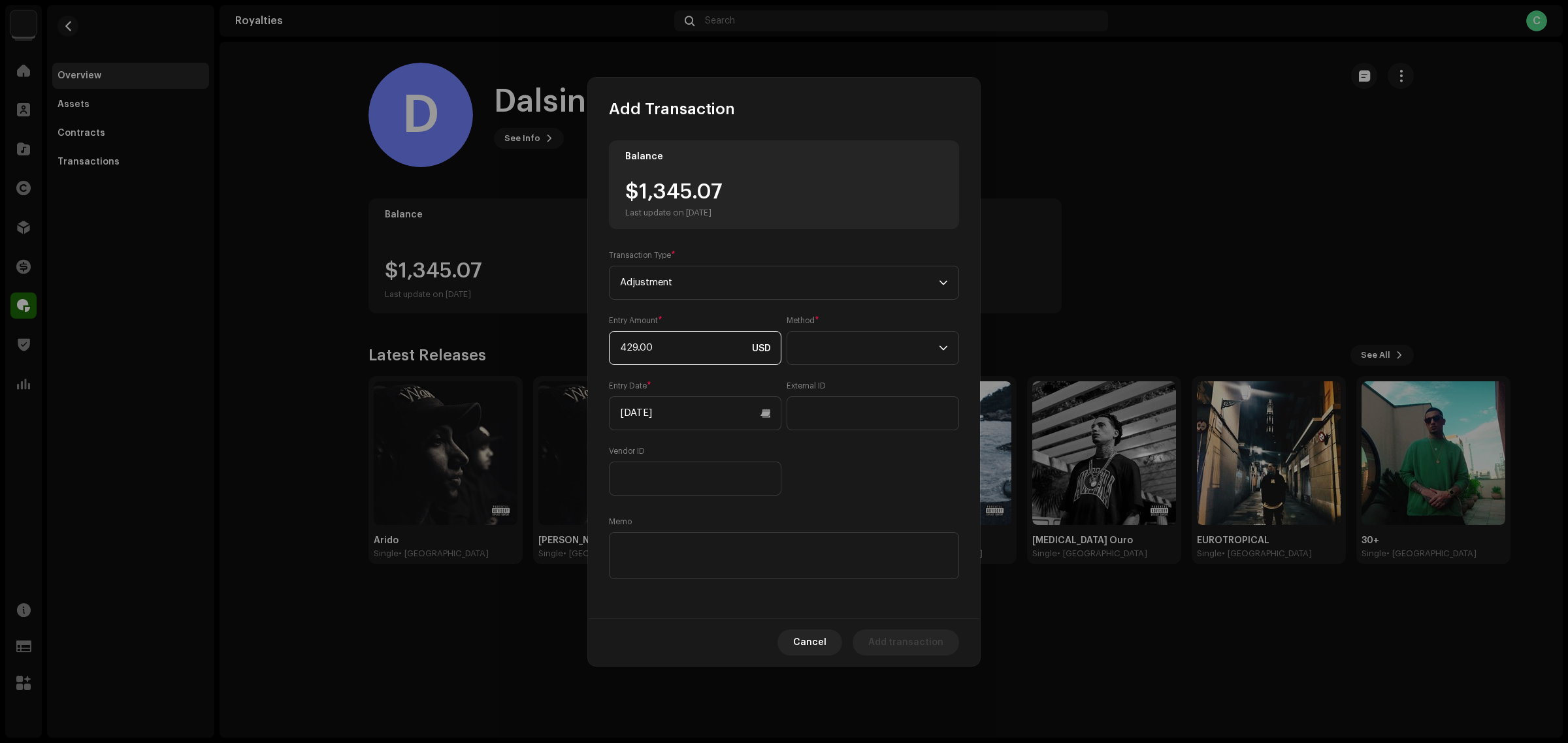
click at [677, 343] on input "429.00" at bounding box center [696, 348] width 173 height 34
type input "429.68"
click at [842, 476] on div "Entry Amount * 429.68 USD Method * Entry Date * [DATE] External ID Vendor ID" at bounding box center [784, 406] width 351 height 181
click at [854, 357] on span at bounding box center [868, 348] width 141 height 33
click at [845, 415] on li "Cash" at bounding box center [873, 409] width 161 height 26
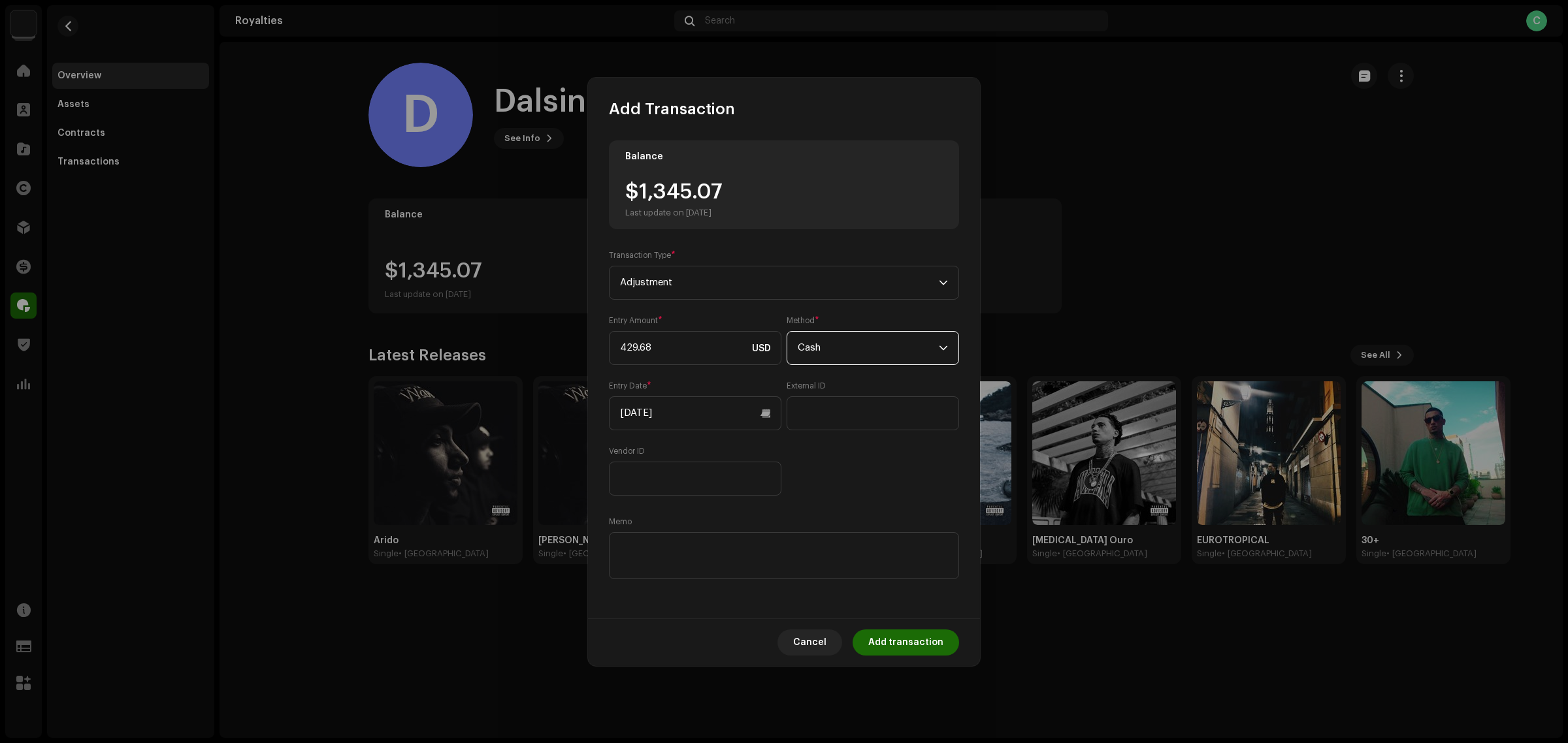
click at [857, 461] on div "Entry Amount * 429.68 USD Method * Cash Entry Date * 10/08/2025 External ID Ven…" at bounding box center [784, 406] width 351 height 181
click at [693, 556] on textarea at bounding box center [784, 555] width 351 height 47
click at [704, 554] on textarea at bounding box center [784, 555] width 351 height 47
type textarea "P"
type textarea "Retirada da parte HitBill solicitada em 09/09/2025 por Guilherme Mattos"
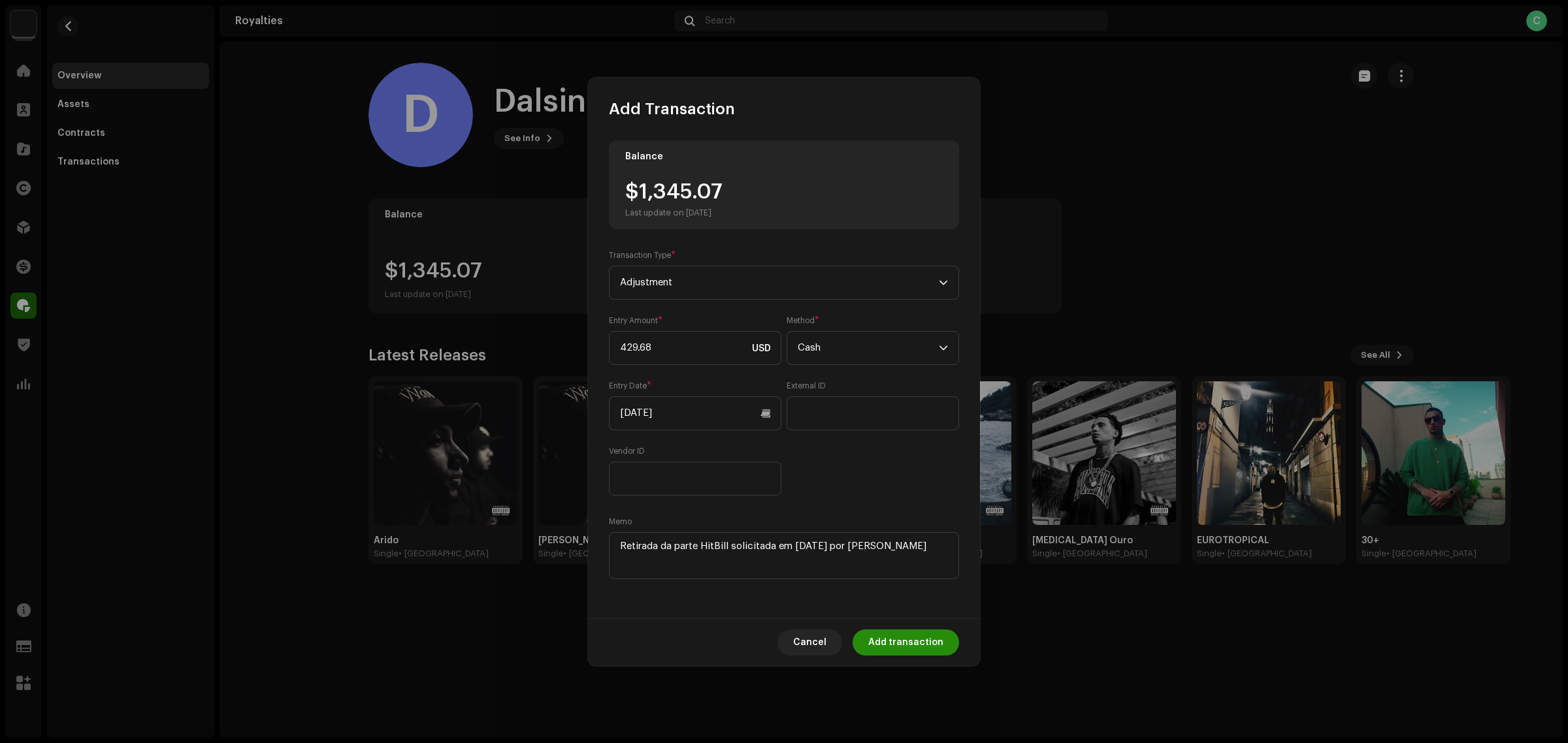
click at [919, 641] on span "Add transaction" at bounding box center [906, 643] width 76 height 26
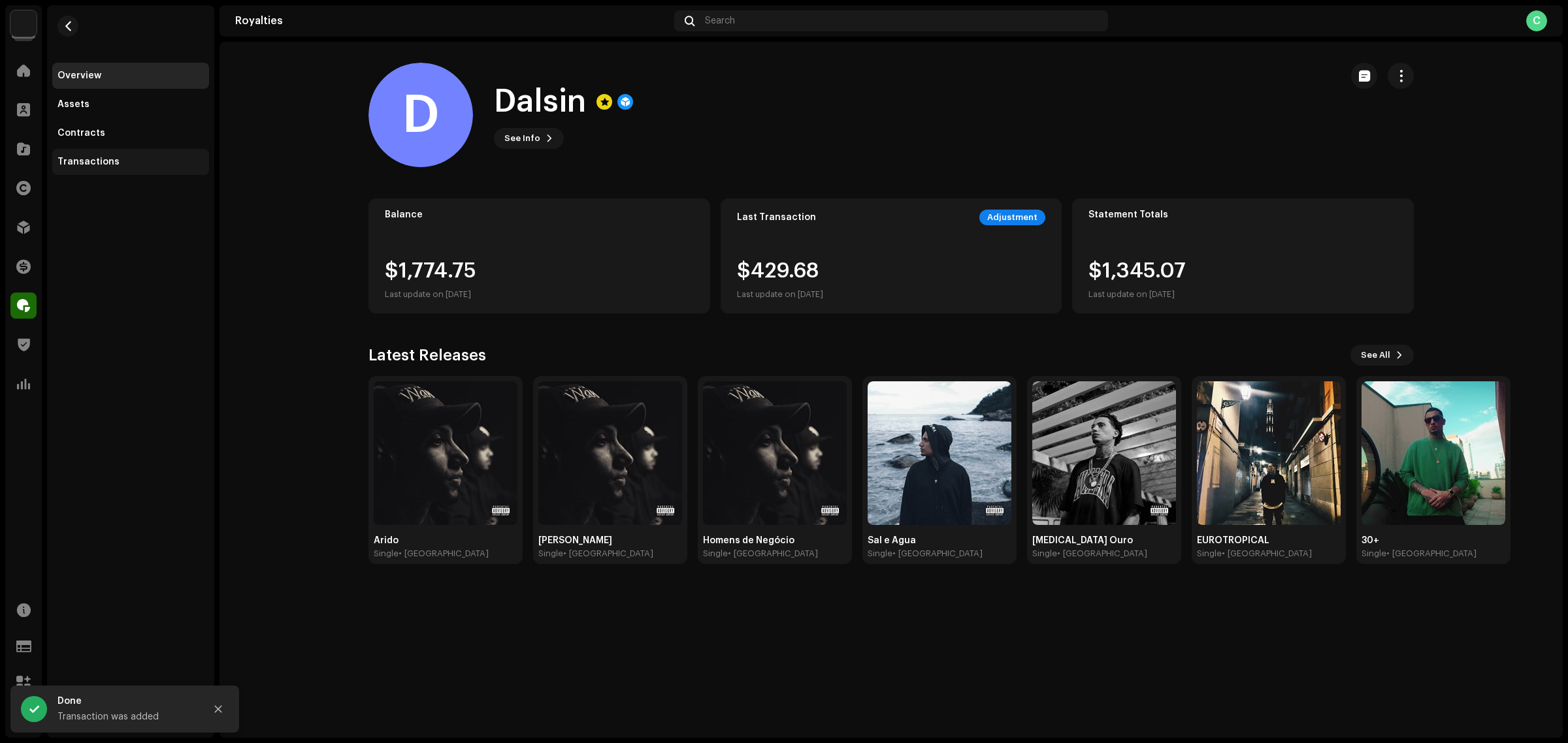
click at [128, 165] on div "Transactions" at bounding box center [130, 162] width 146 height 11
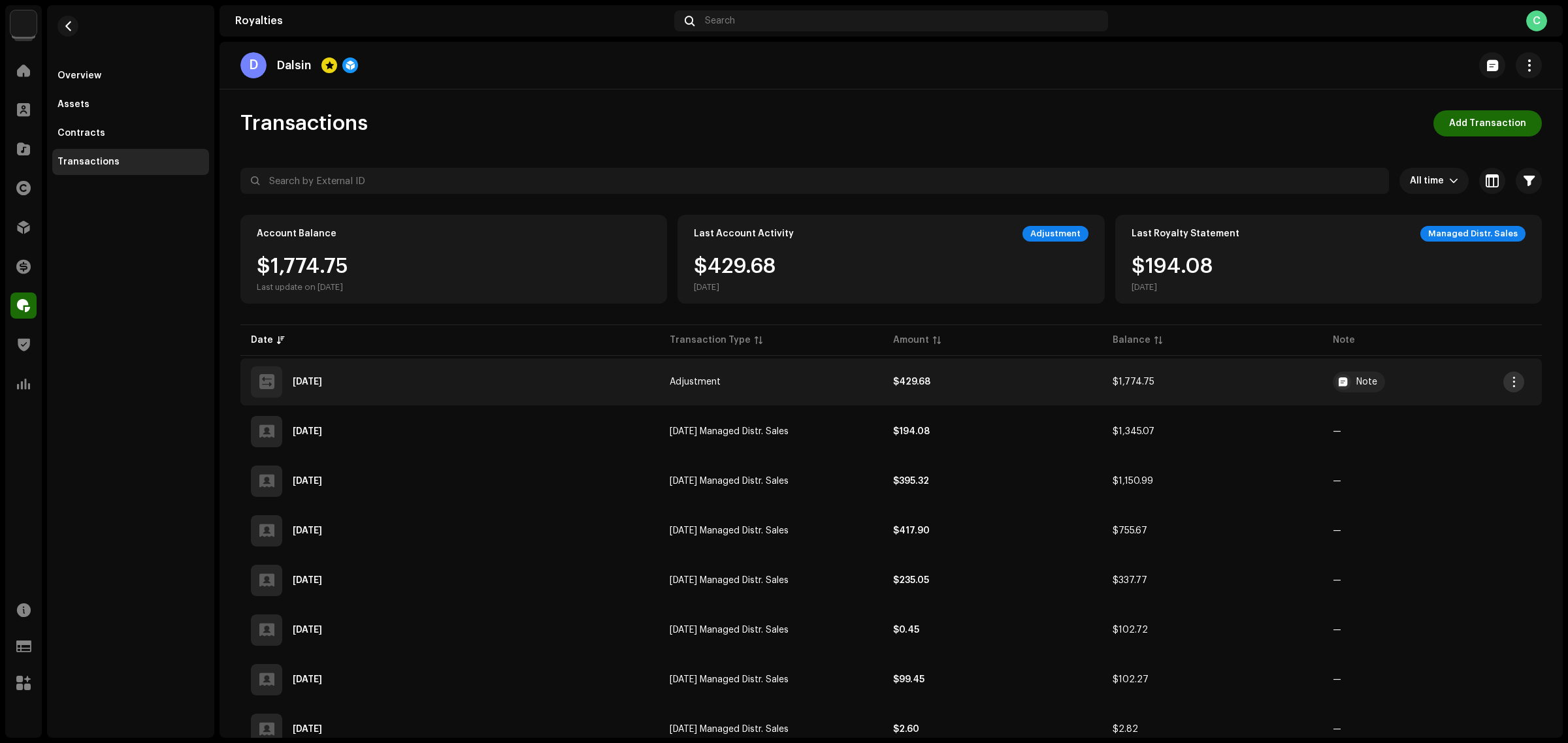
click at [1522, 378] on button "button" at bounding box center [1513, 381] width 21 height 21
click at [86, 353] on div "Overview Assets Contracts Transactions" at bounding box center [130, 372] width 167 height 733
click at [1513, 379] on span "button" at bounding box center [1514, 381] width 10 height 11
click at [1450, 415] on div "View Details" at bounding box center [1453, 411] width 121 height 11
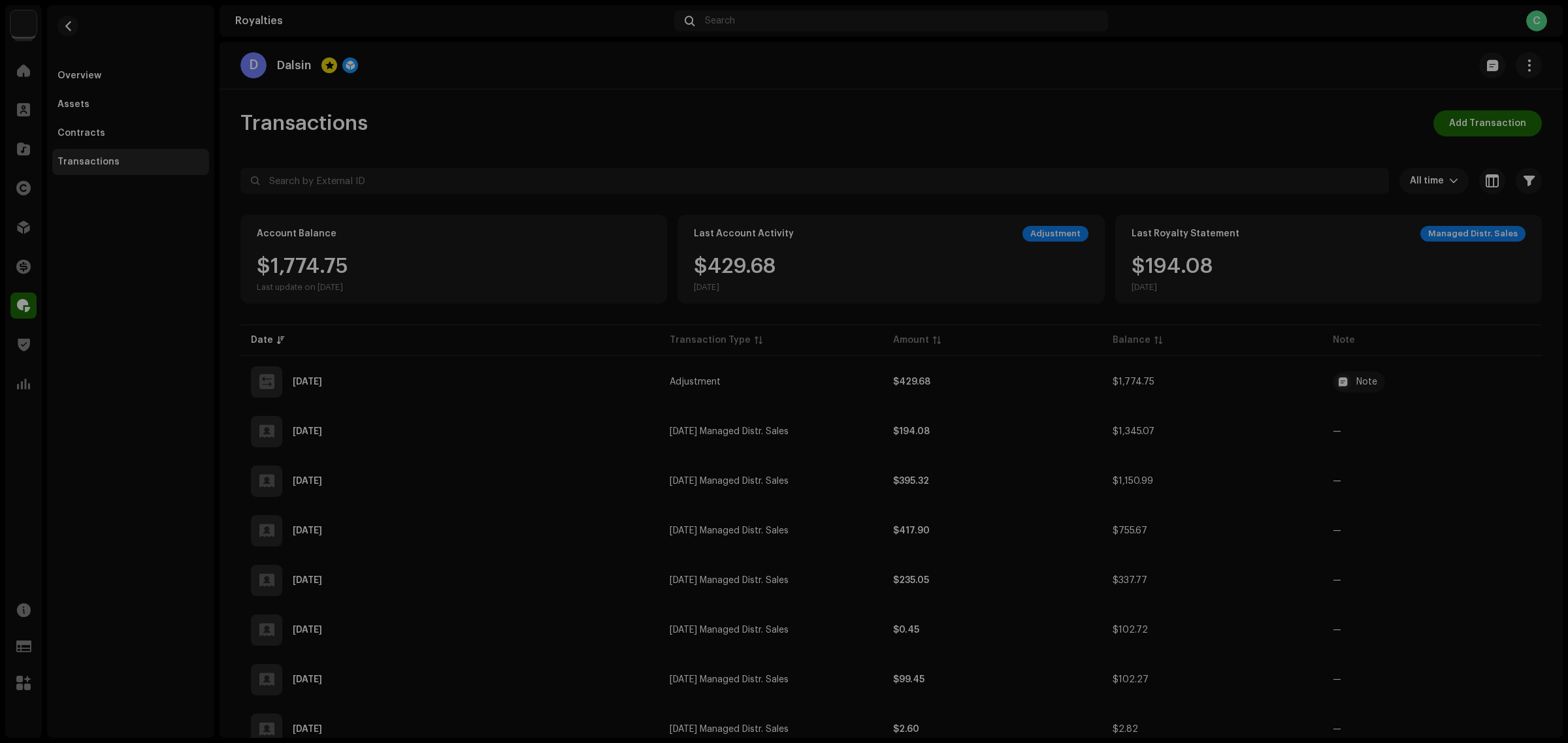
click at [136, 436] on div "Transaction Details Transaction Type Adjustment Entry Amount $429.68 Entry Date…" at bounding box center [784, 372] width 1568 height 743
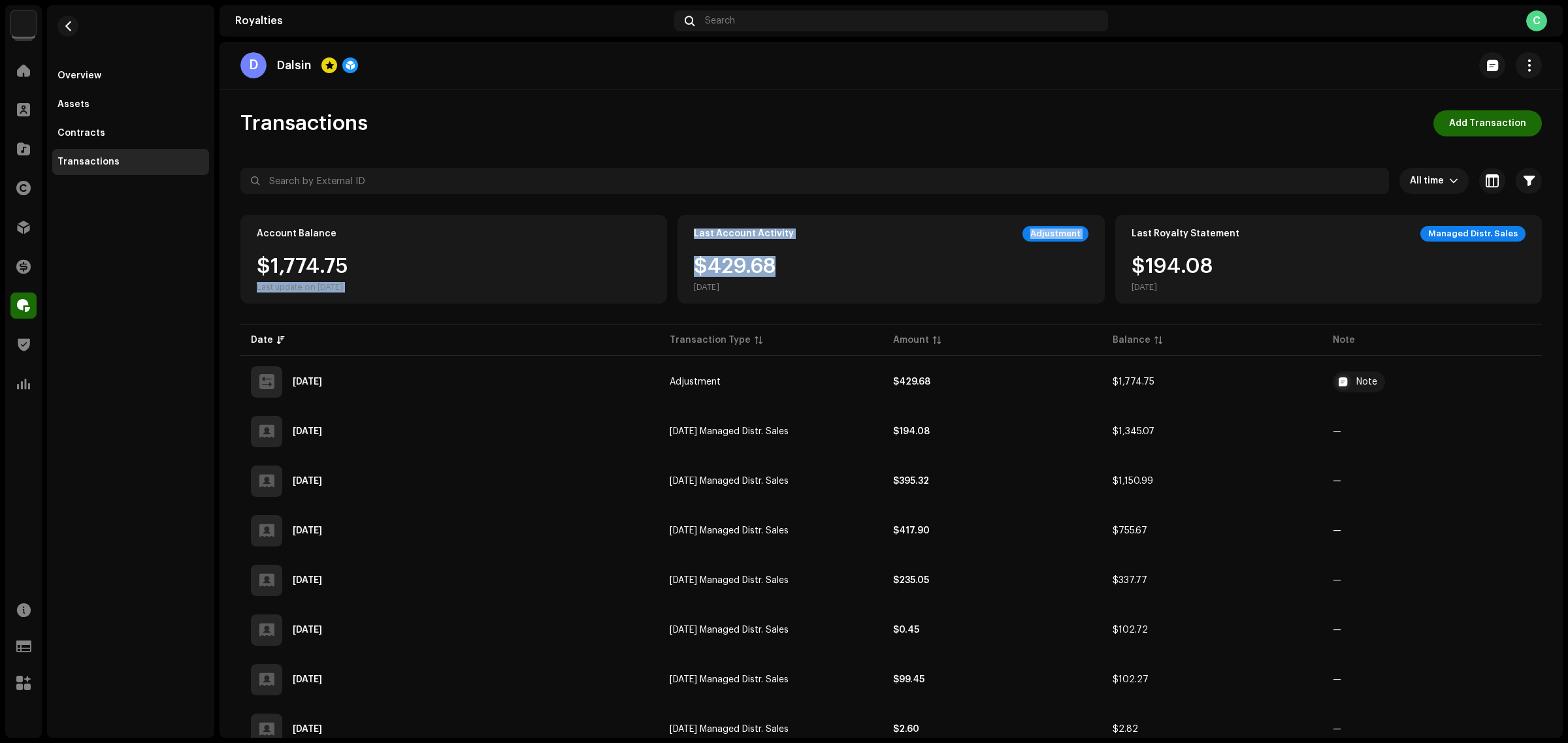
drag, startPoint x: 791, startPoint y: 268, endPoint x: 695, endPoint y: 264, distance: 96.1
click at [662, 268] on div "Account Balance $1,774.75 Last update on Oct 8, 2025 Last Account Activity Adju…" at bounding box center [891, 258] width 1302 height 88
click at [745, 268] on div "$429.68 Oct 8, 2025" at bounding box center [734, 274] width 81 height 37
click at [817, 264] on div "$429.68 Oct 8, 2025" at bounding box center [890, 274] width 394 height 37
drag, startPoint x: 792, startPoint y: 262, endPoint x: 687, endPoint y: 268, distance: 105.2
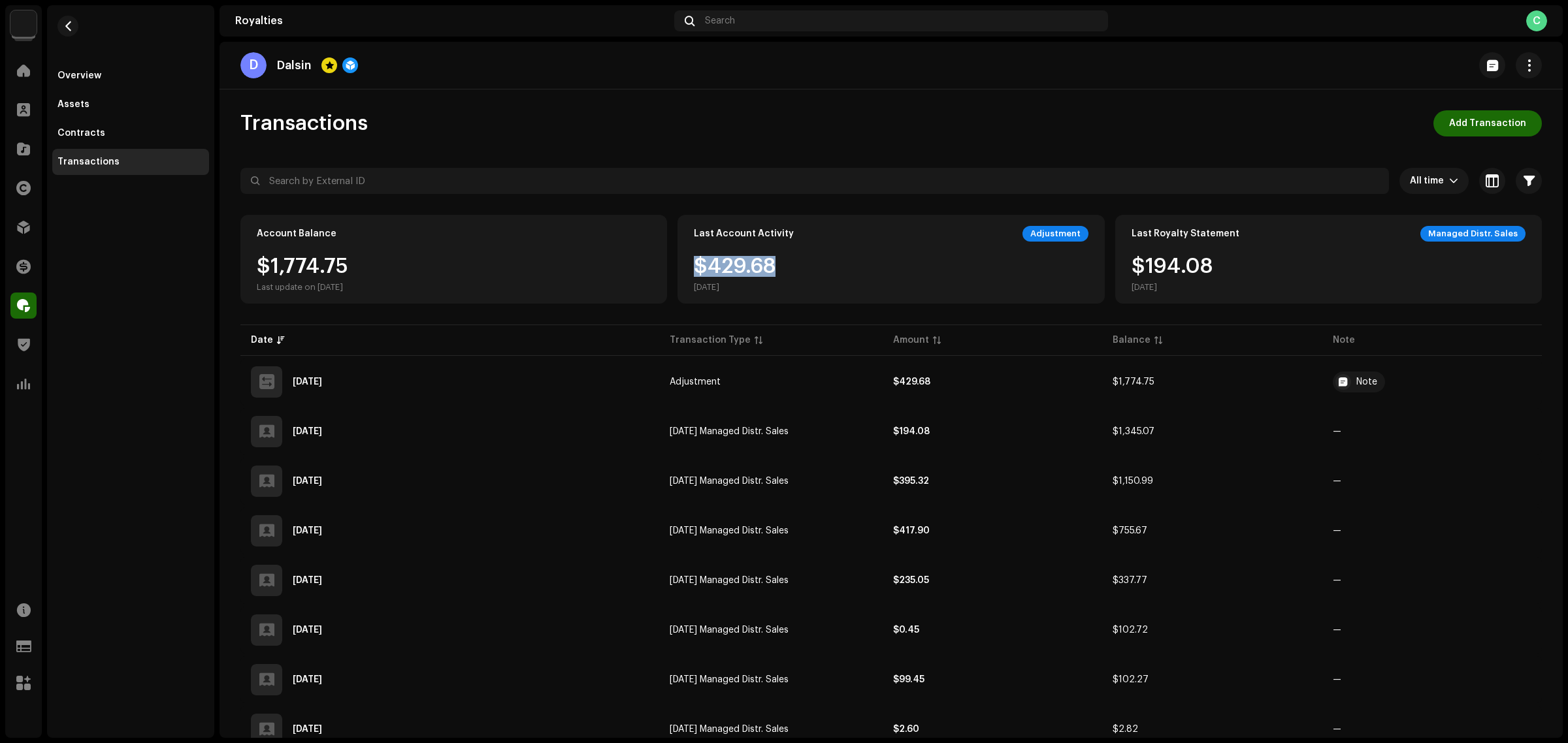
click at [687, 268] on div "Last Account Activity Adjustment $429.68 Oct 8, 2025" at bounding box center [890, 258] width 426 height 88
copy div "$429.68"
click at [1497, 116] on span "Add Transaction" at bounding box center [1489, 123] width 78 height 26
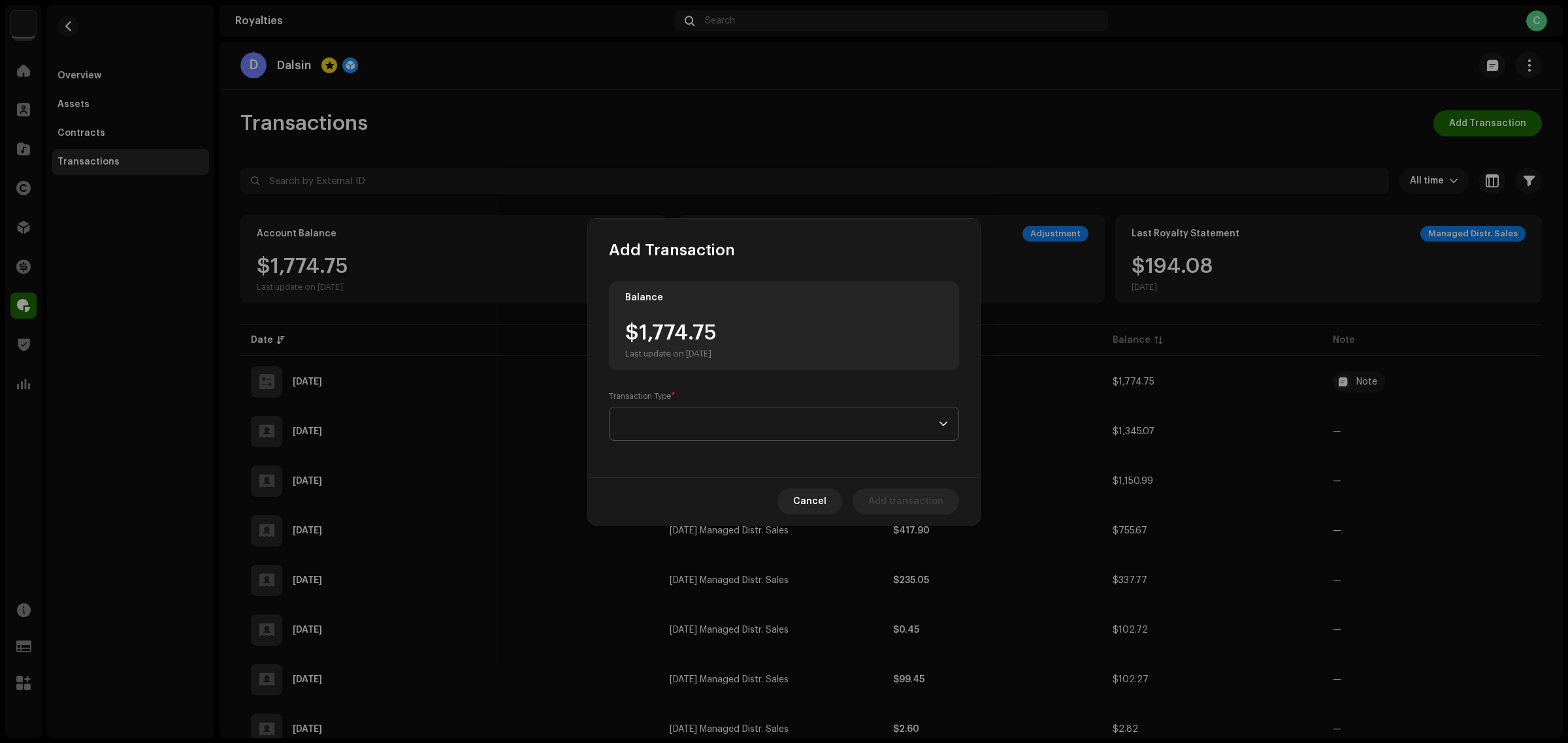
click at [798, 423] on span at bounding box center [779, 423] width 319 height 33
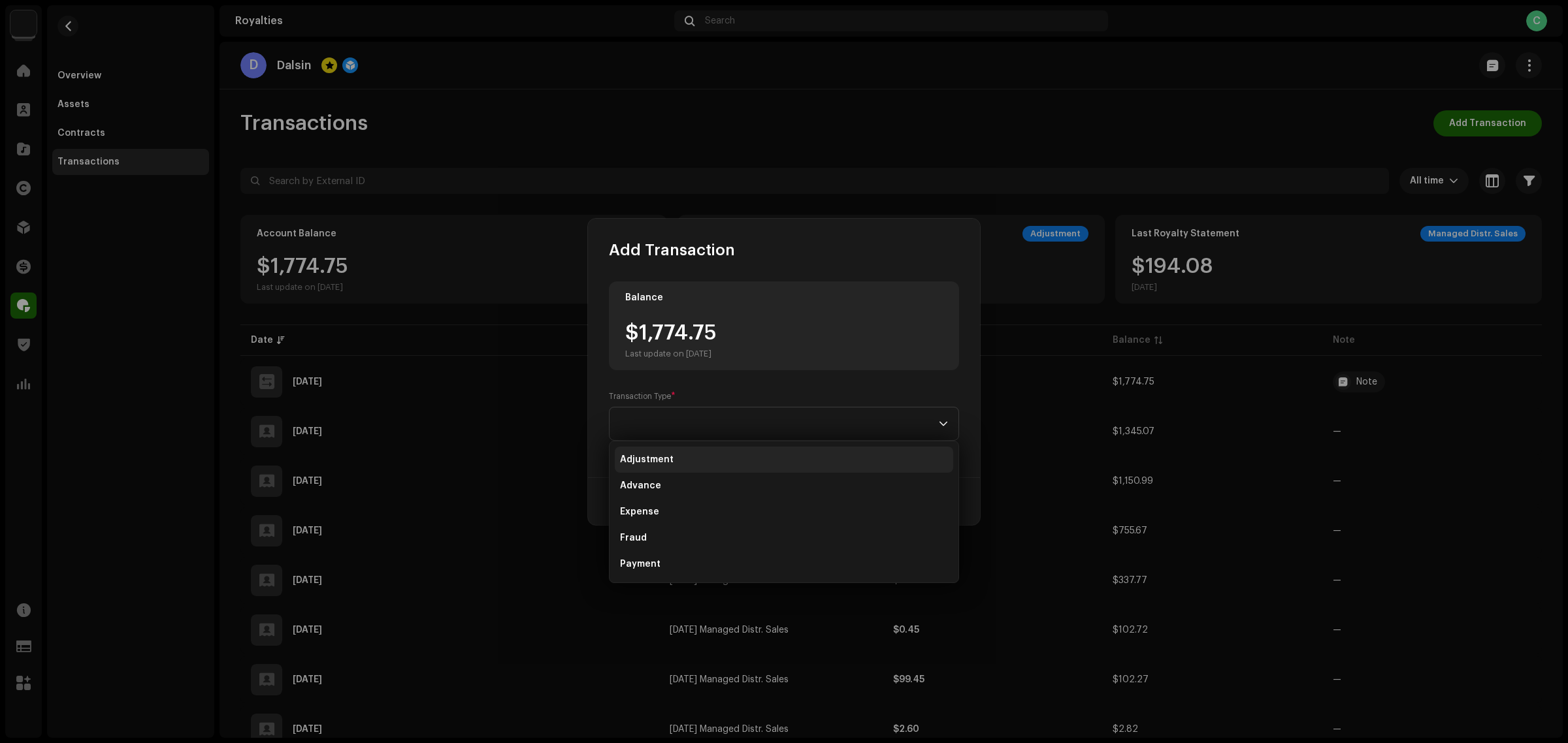
click at [764, 464] on li "Adjustment" at bounding box center [784, 460] width 339 height 26
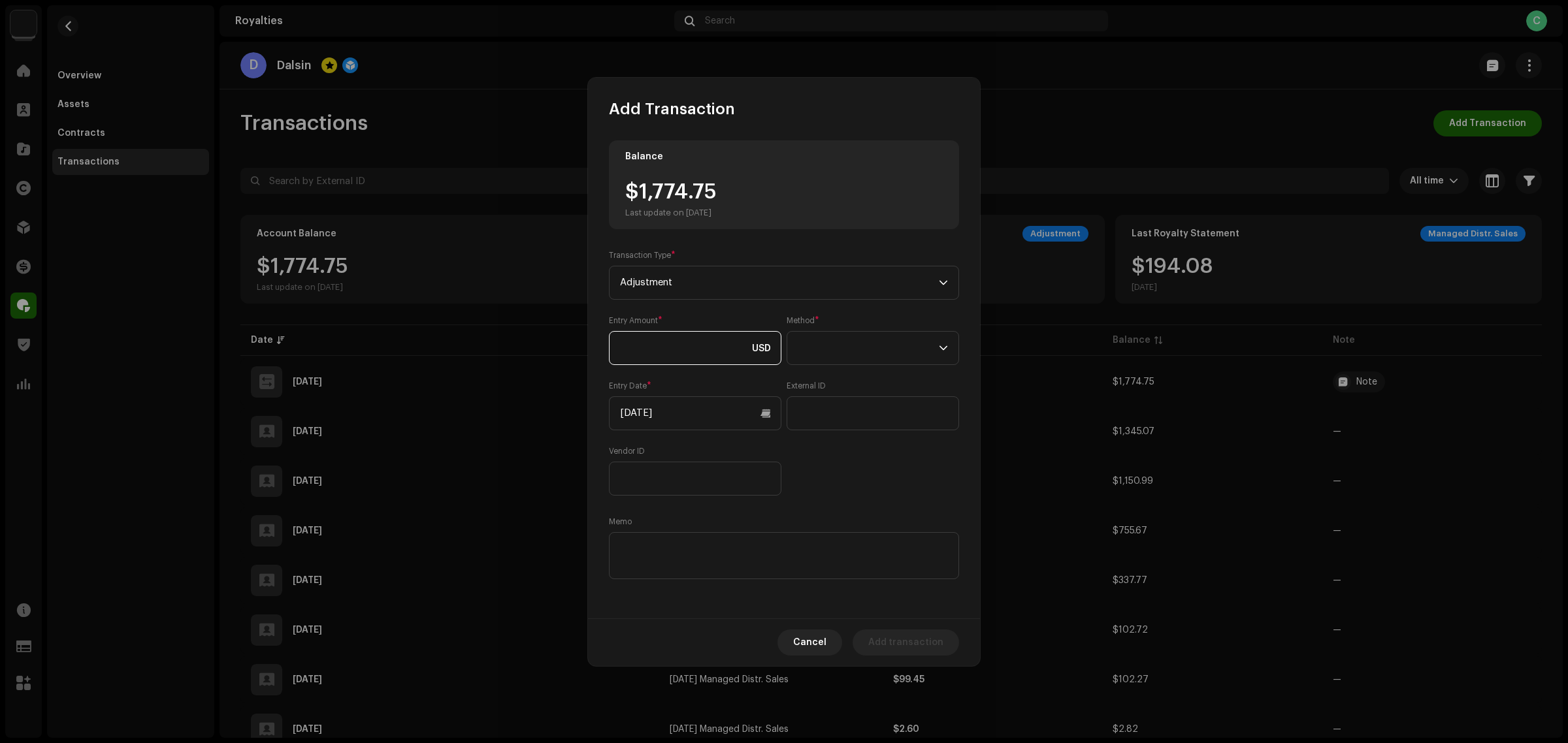
click at [673, 362] on input at bounding box center [696, 348] width 173 height 34
click at [802, 651] on button "Cancel" at bounding box center [810, 643] width 65 height 26
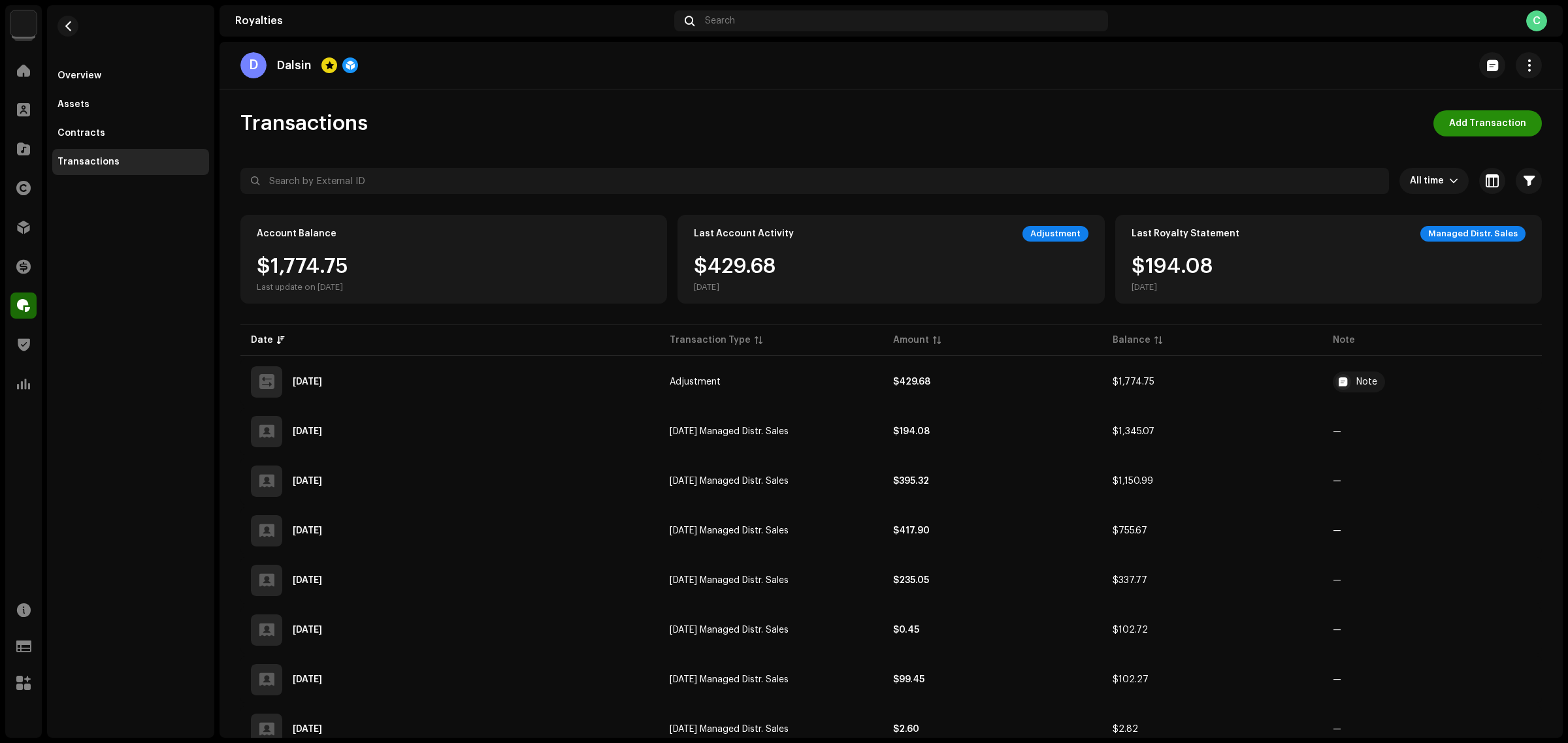
click at [1486, 116] on span "Add Transaction" at bounding box center [1489, 123] width 78 height 26
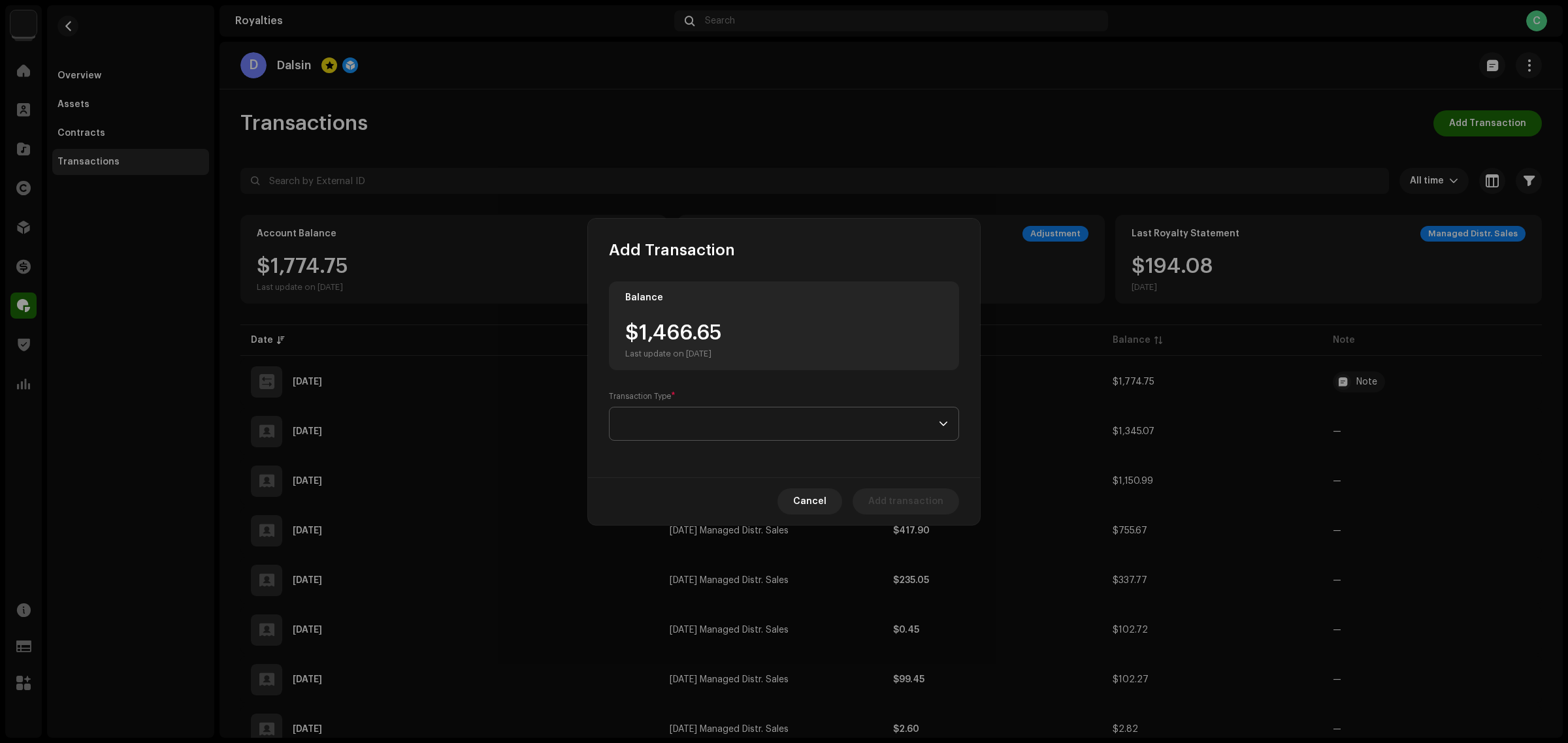
click at [703, 409] on span at bounding box center [779, 423] width 319 height 33
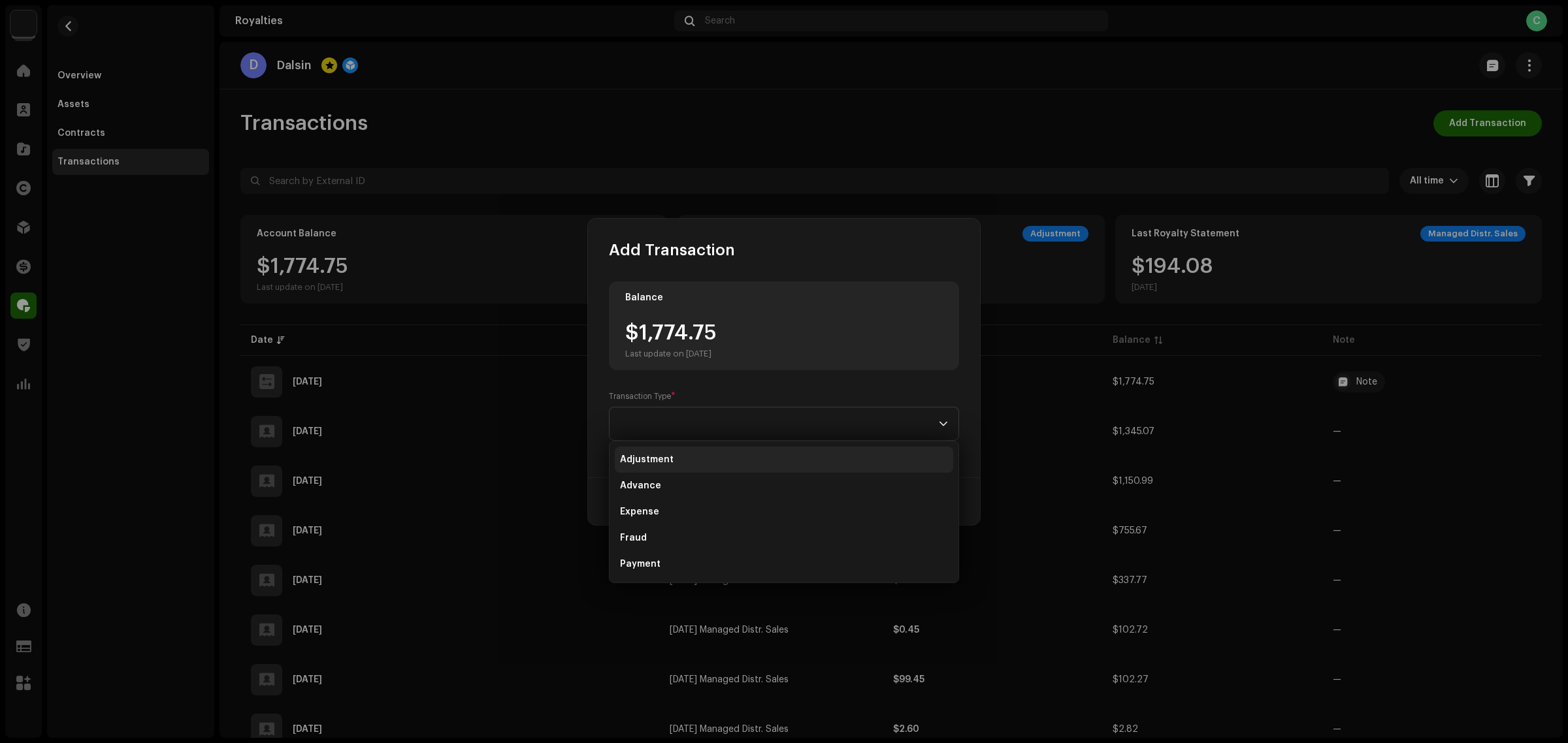
click at [674, 457] on li "Adjustment" at bounding box center [784, 460] width 339 height 26
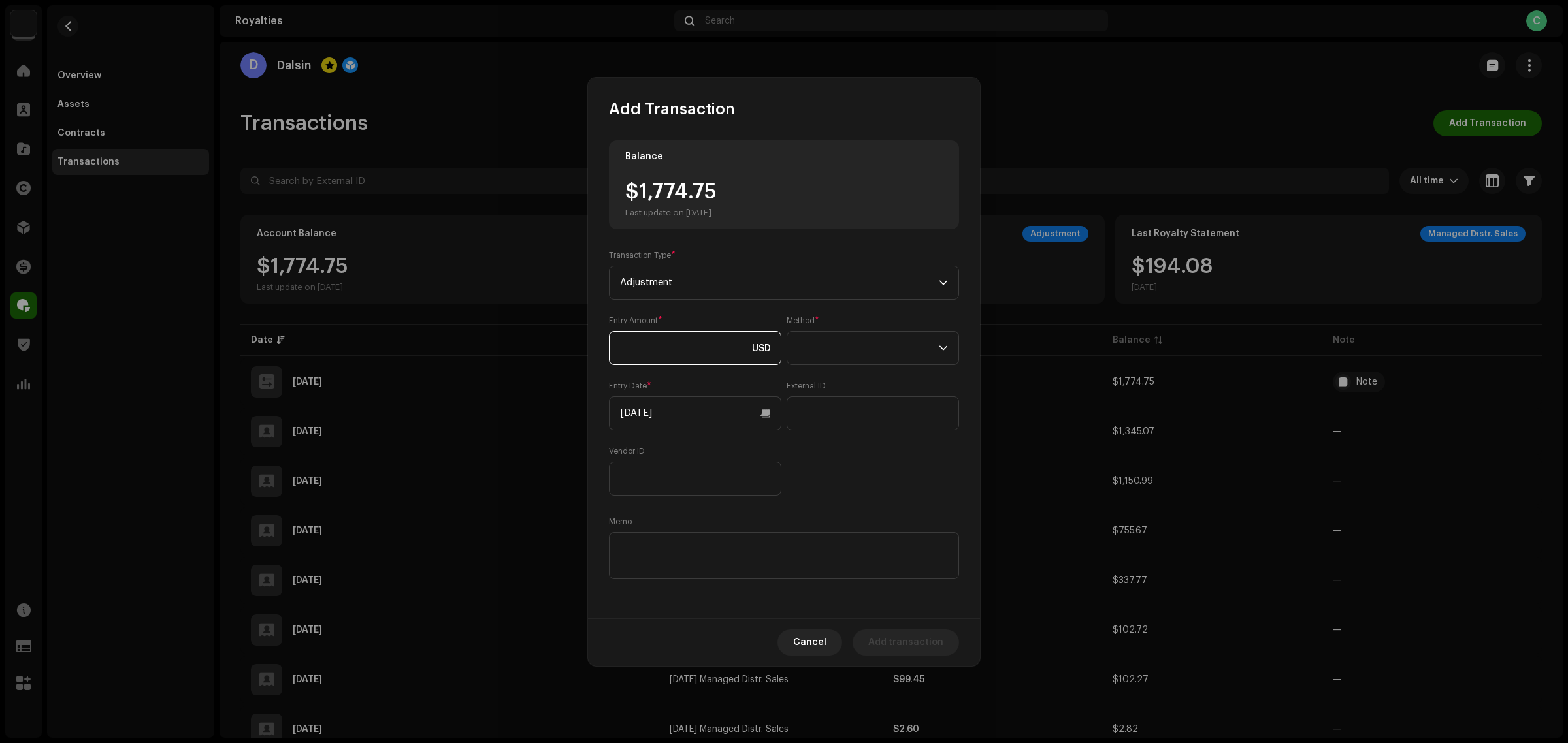
click at [635, 349] on input at bounding box center [696, 348] width 173 height 34
type input "-"
click at [822, 641] on span "Cancel" at bounding box center [810, 643] width 34 height 26
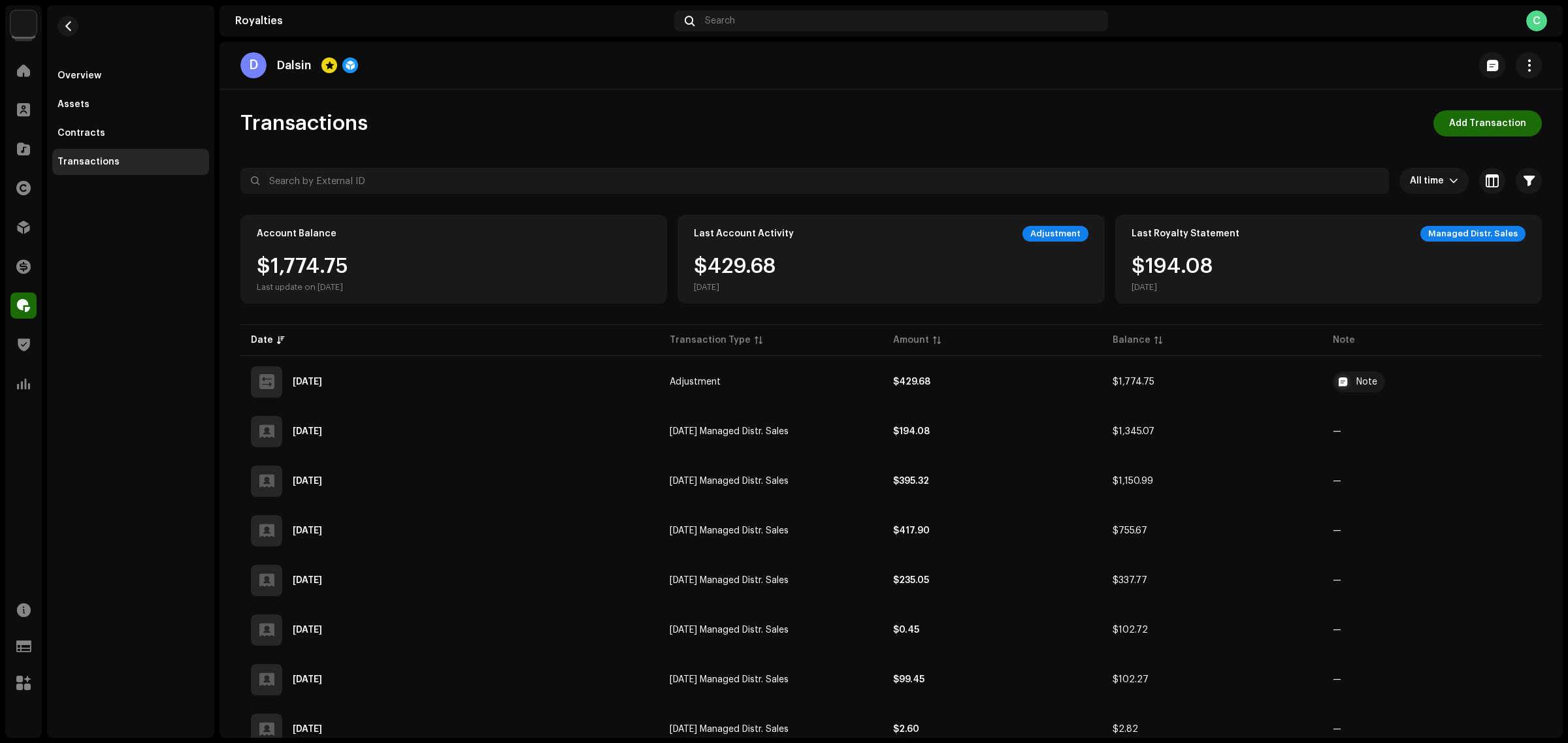
click at [1461, 109] on div "D Dalsin Transactions Add Transaction All time Selected 0 Select all Options Fi…" at bounding box center [891, 389] width 1343 height 696
click at [1500, 121] on span "Add Transaction" at bounding box center [1489, 123] width 78 height 26
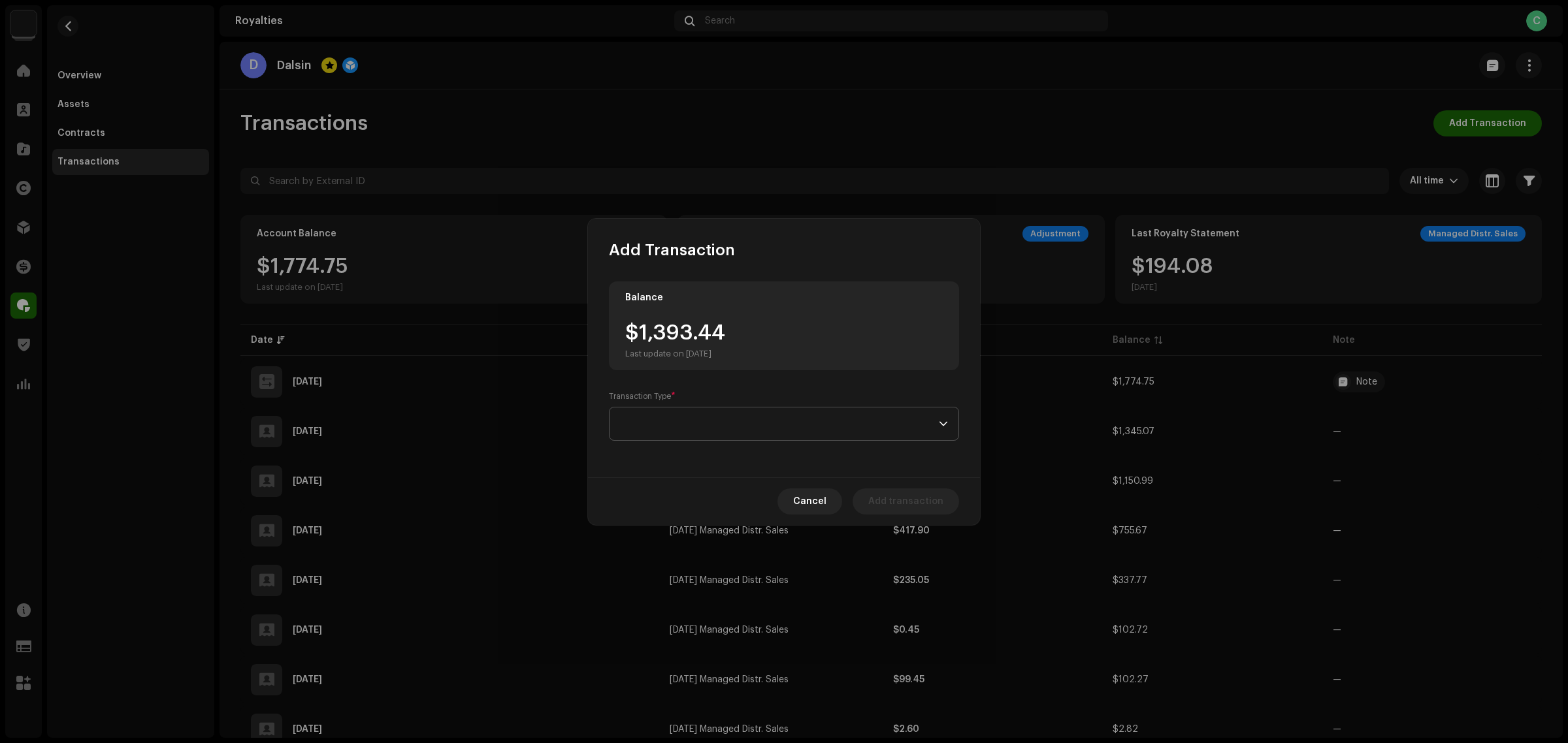
click at [743, 426] on span at bounding box center [779, 423] width 319 height 33
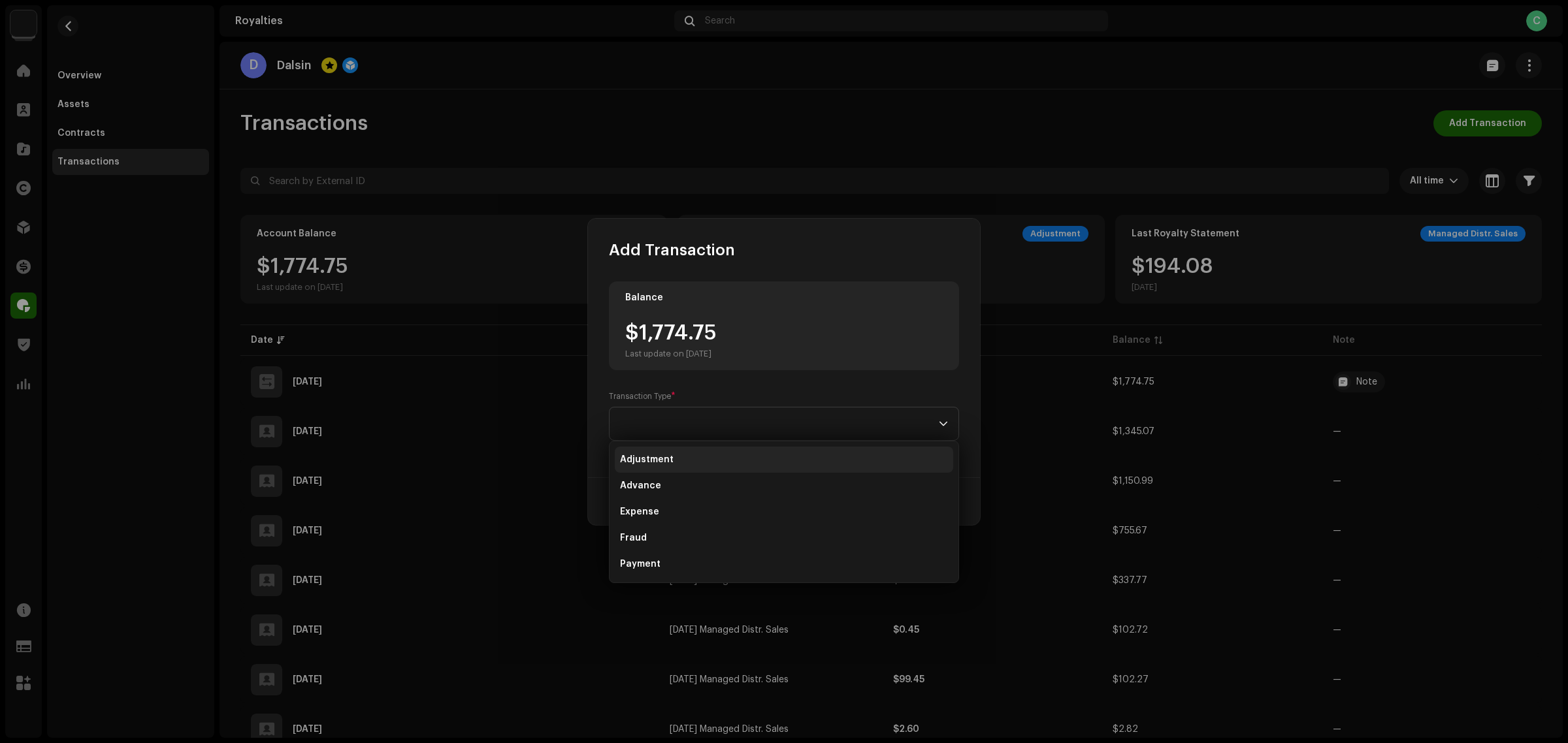
click at [669, 465] on span "Adjustment" at bounding box center [647, 459] width 54 height 13
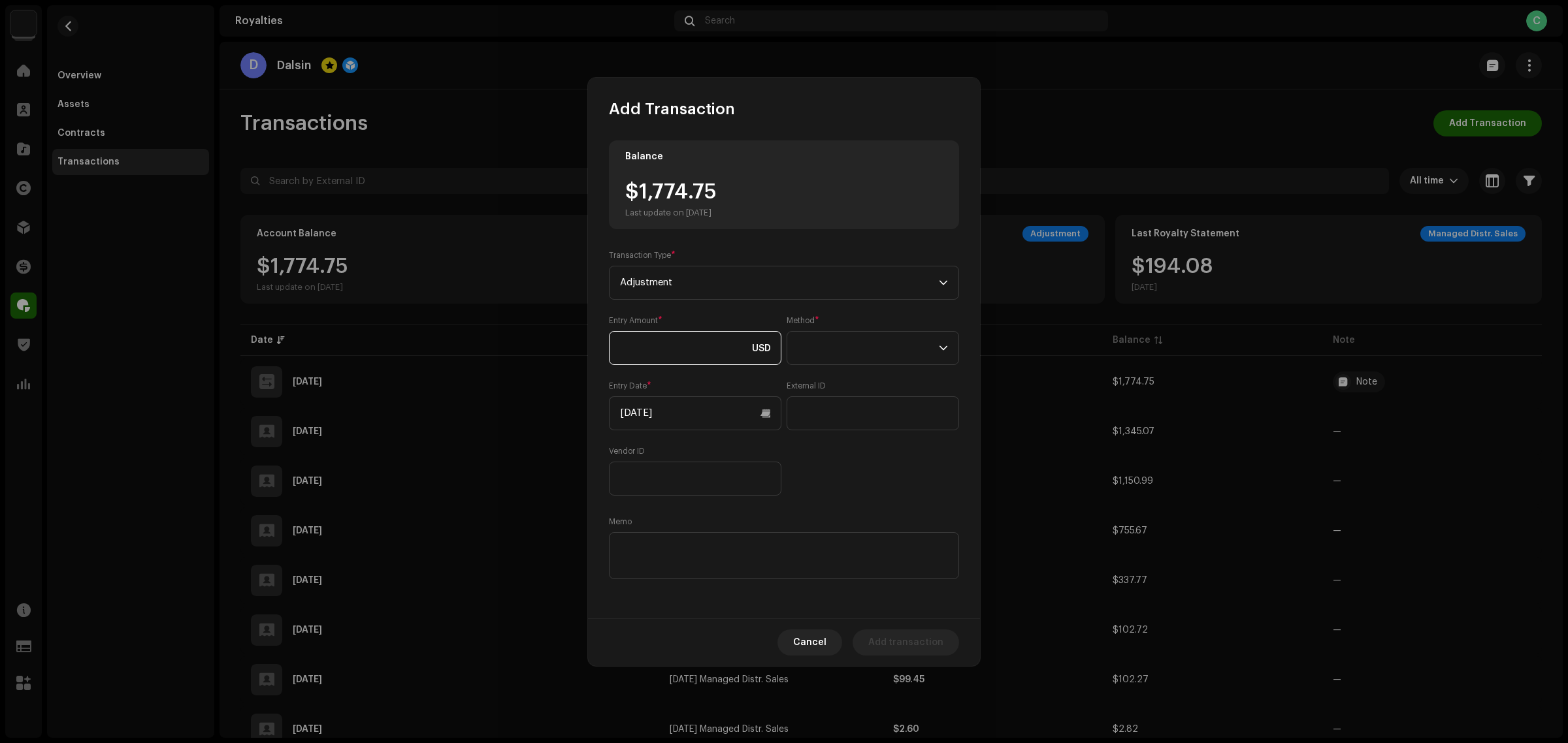
click at [667, 357] on input at bounding box center [696, 348] width 173 height 34
drag, startPoint x: 692, startPoint y: 347, endPoint x: 547, endPoint y: 335, distance: 145.5
click at [548, 337] on div "Add Transaction Balance $1,774.75 Last update on Oct 8, 2025 Transaction Type *…" at bounding box center [784, 372] width 1568 height 743
type input "5.00"
click at [646, 342] on input "859.56" at bounding box center [696, 348] width 173 height 34
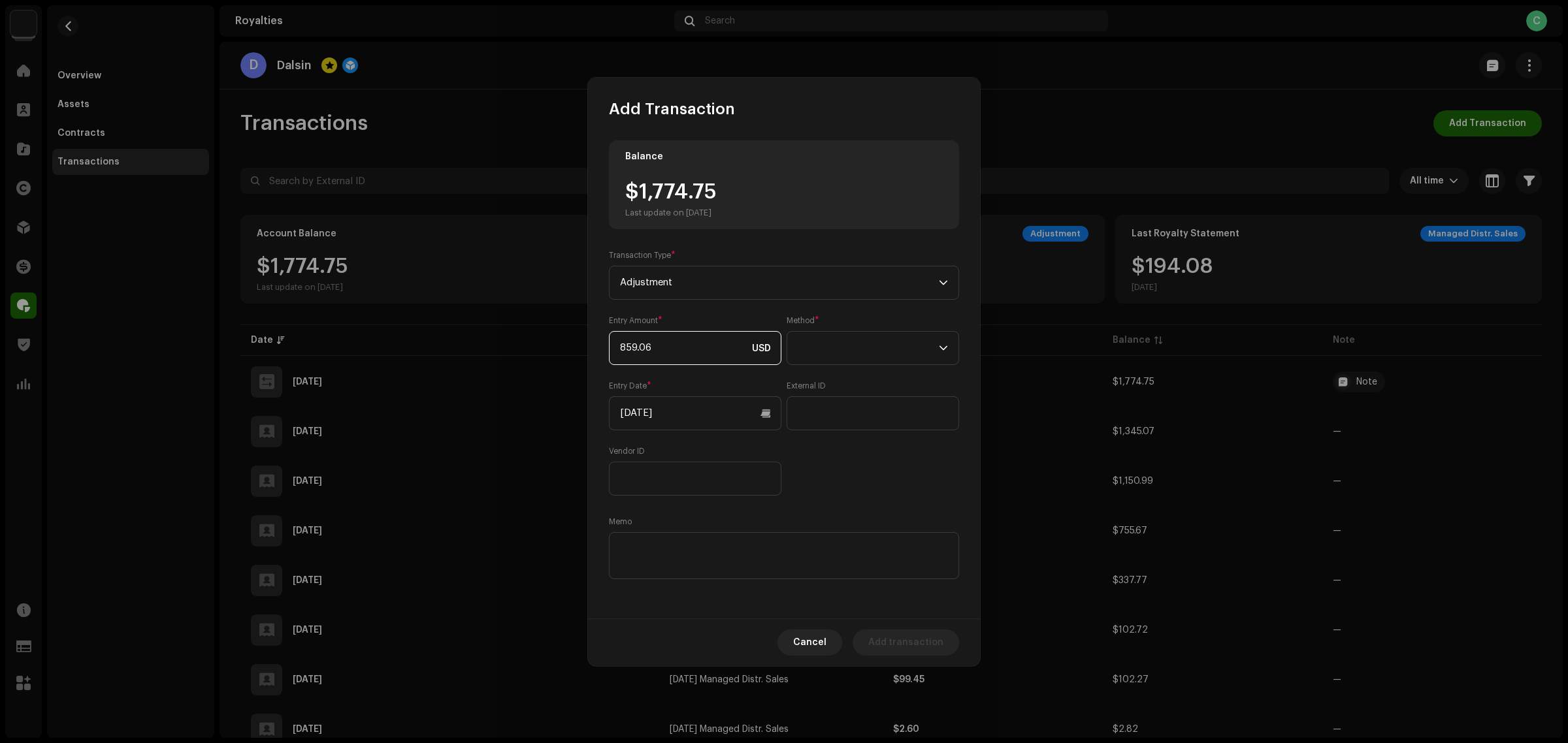
type input "859.36"
click at [902, 347] on span at bounding box center [868, 348] width 141 height 33
click at [855, 403] on li "Cash" at bounding box center [873, 409] width 161 height 26
click at [919, 644] on span "Add transaction" at bounding box center [906, 643] width 76 height 26
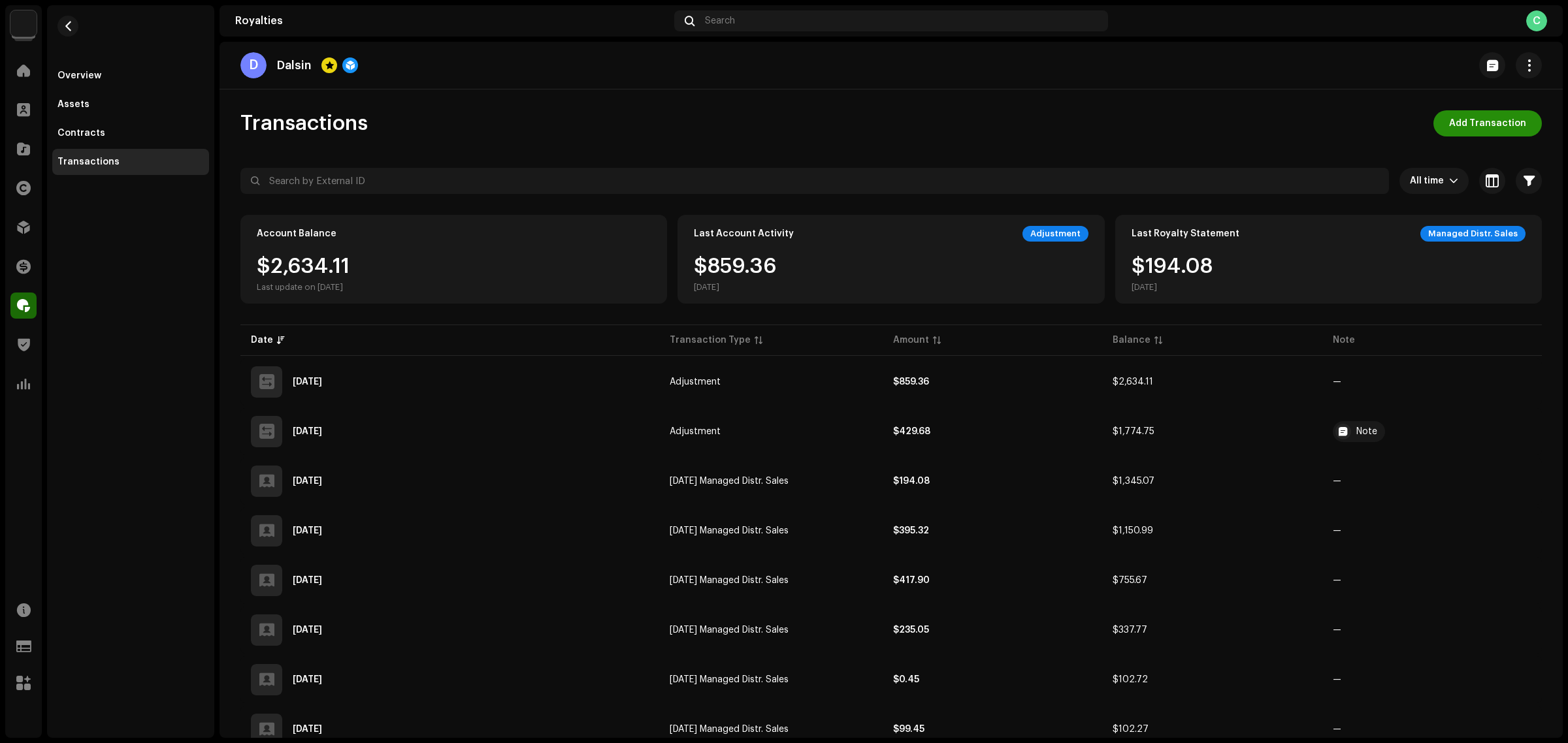
click at [1504, 136] on span "Add Transaction" at bounding box center [1489, 123] width 78 height 26
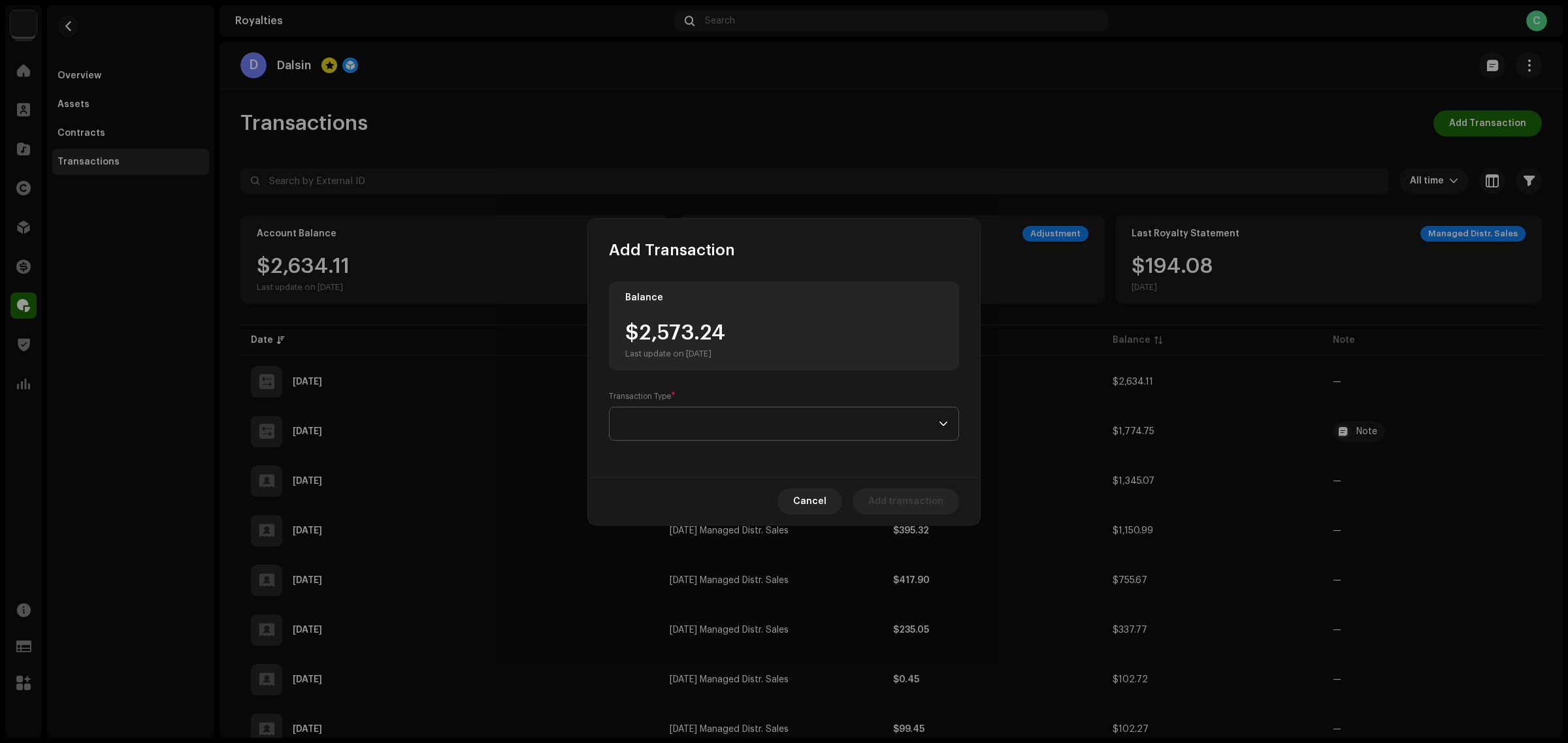
click at [819, 424] on span at bounding box center [779, 423] width 319 height 33
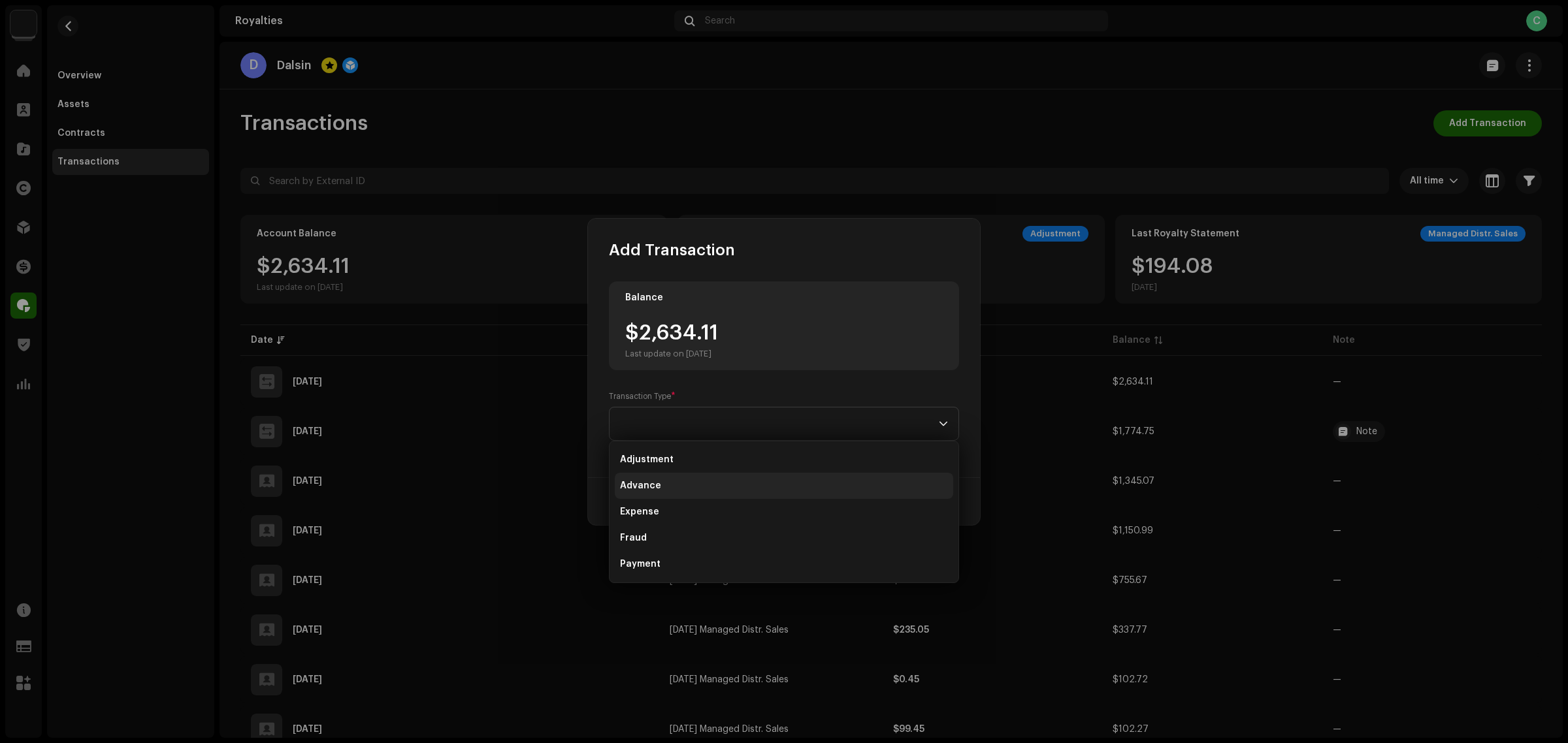
click at [805, 492] on li "Advance" at bounding box center [784, 486] width 339 height 26
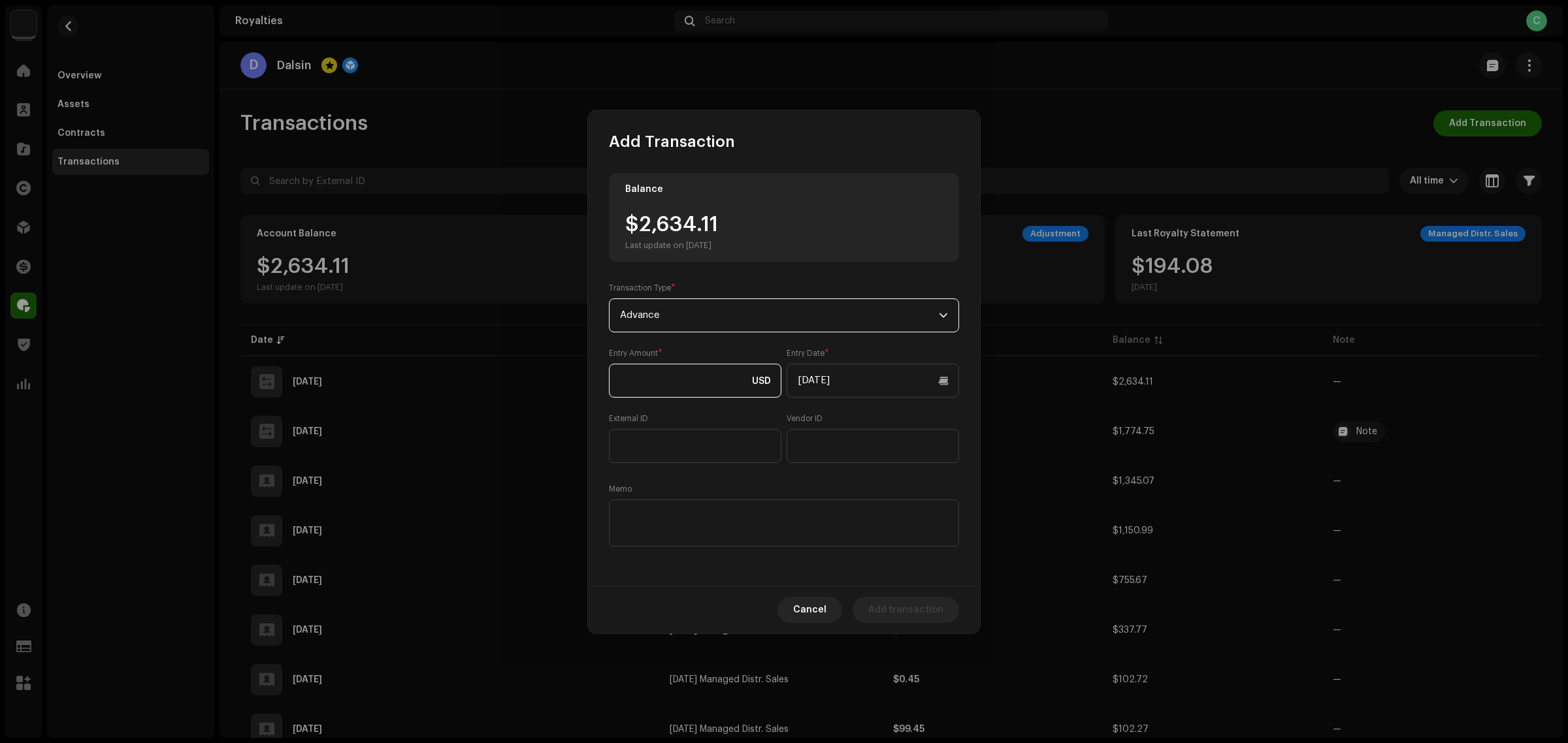
click at [672, 367] on input at bounding box center [696, 380] width 173 height 34
type input "-2.00"
click at [670, 527] on textarea at bounding box center [784, 522] width 351 height 47
click at [910, 614] on span "Add transaction" at bounding box center [906, 610] width 76 height 26
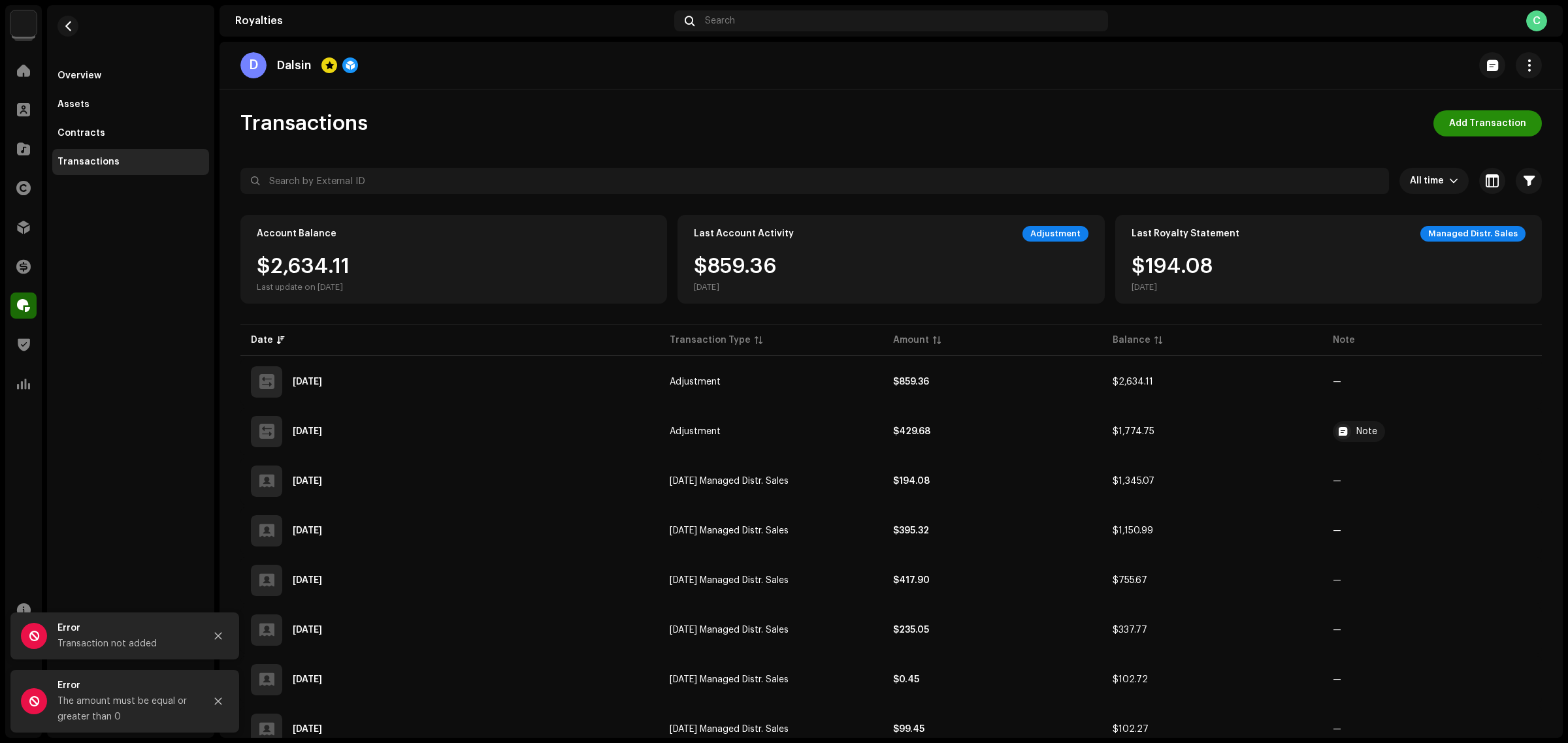
click at [1465, 119] on span "Add Transaction" at bounding box center [1489, 123] width 78 height 26
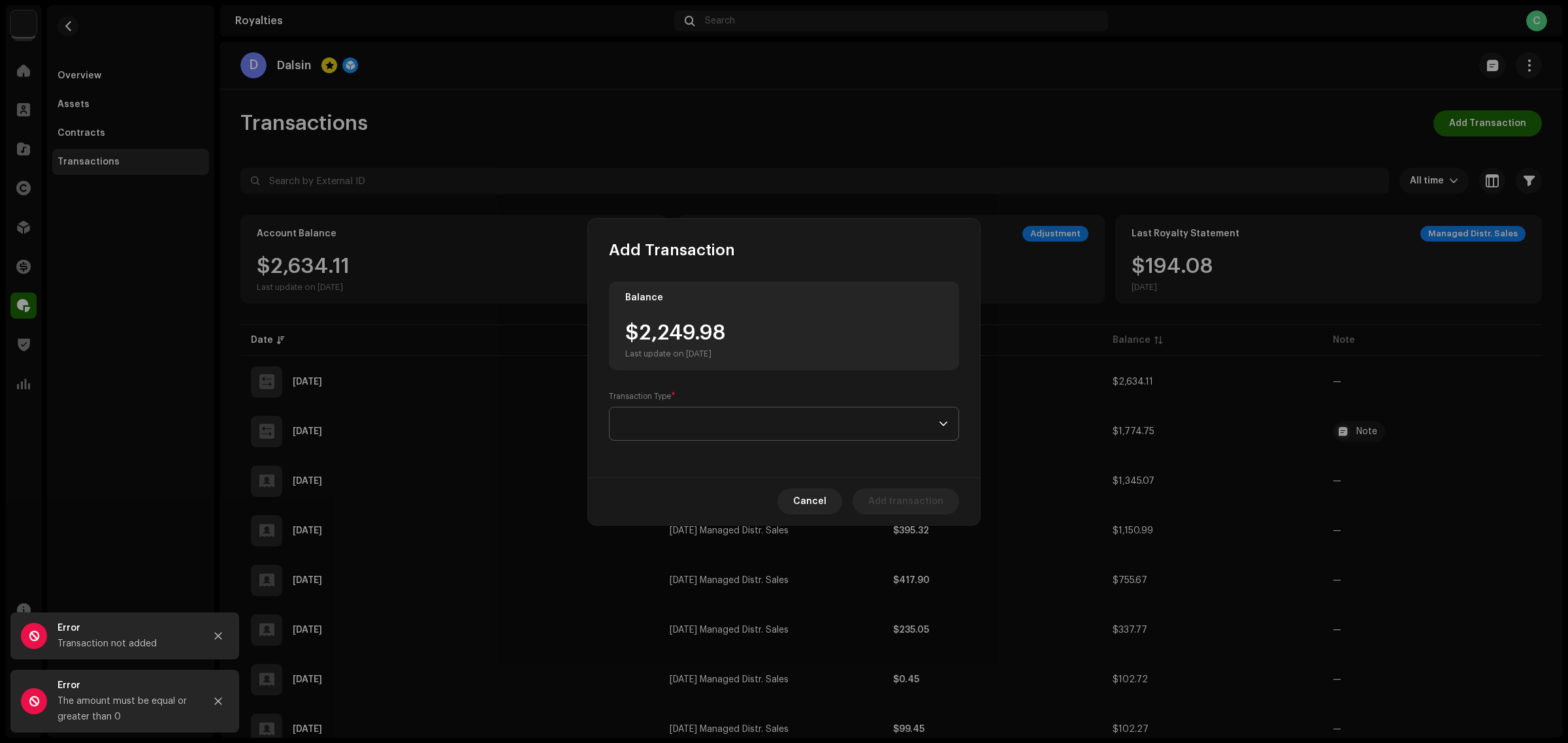
click at [719, 418] on span at bounding box center [779, 423] width 319 height 33
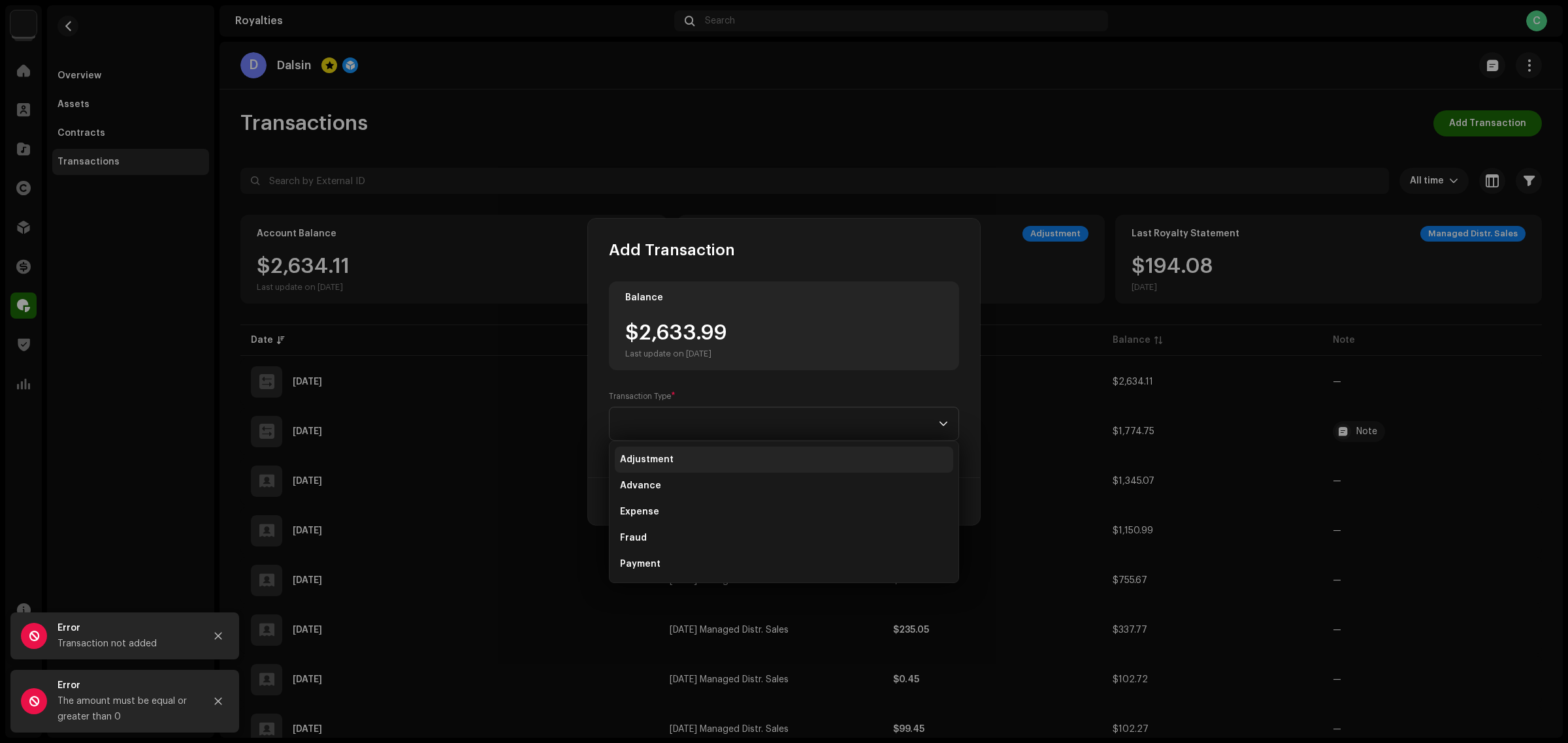
click at [704, 458] on li "Adjustment" at bounding box center [784, 460] width 339 height 26
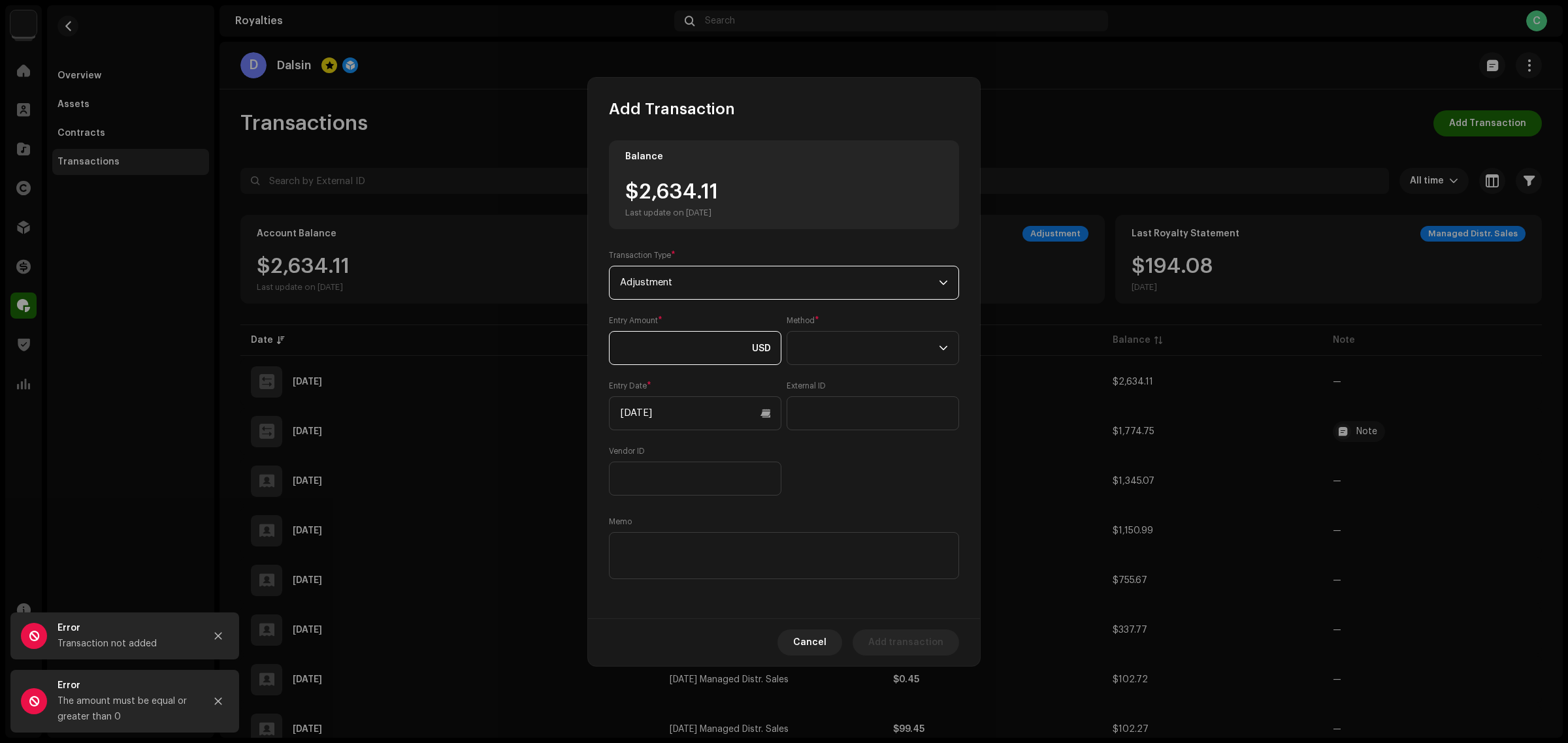
click at [681, 351] on input at bounding box center [696, 348] width 173 height 34
click at [725, 281] on span "Adjustment" at bounding box center [779, 282] width 319 height 33
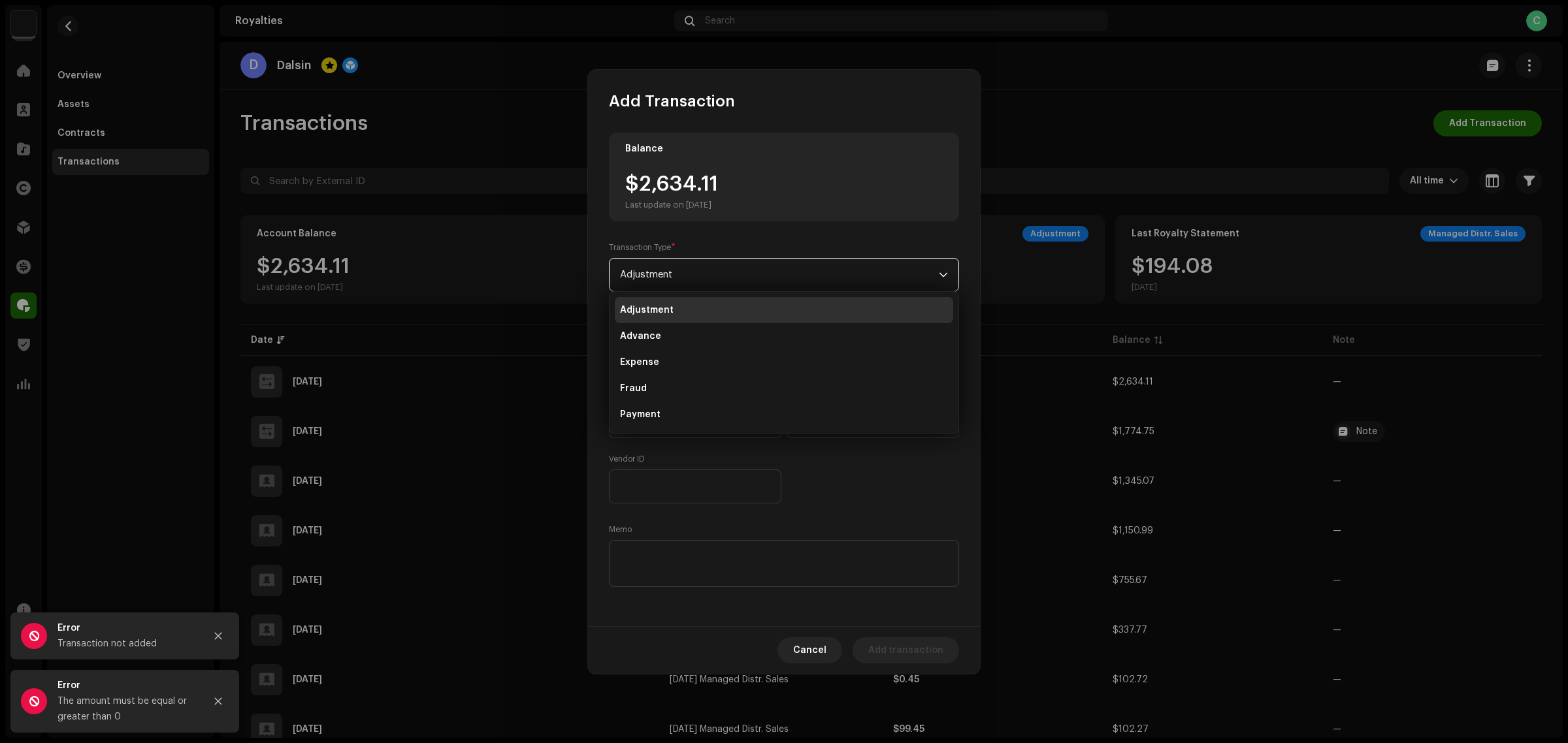
click at [869, 480] on div "Entry Amount * USD This field is required. Method * Entry Date * 10/08/2025 Ext…" at bounding box center [784, 405] width 351 height 196
click at [687, 344] on input at bounding box center [696, 341] width 173 height 34
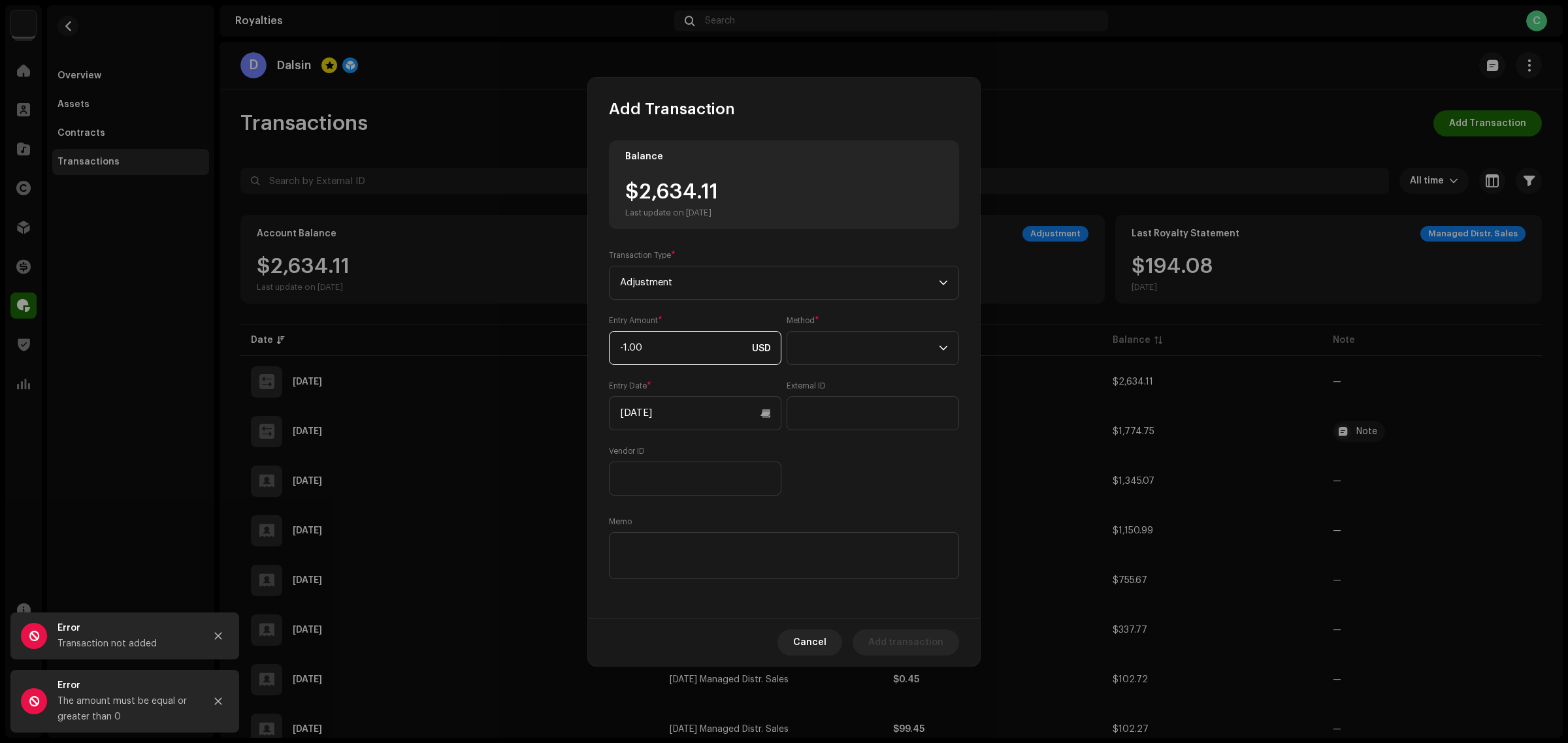
type input "-10.00"
click at [829, 339] on span at bounding box center [868, 348] width 141 height 33
click at [841, 409] on li "Cash" at bounding box center [873, 409] width 161 height 26
click at [837, 467] on div "Entry Amount * -10.00 USD Method * Cash Entry Date * 10/08/2025 External ID Ven…" at bounding box center [784, 406] width 351 height 181
click at [881, 638] on span "Add transaction" at bounding box center [906, 643] width 76 height 26
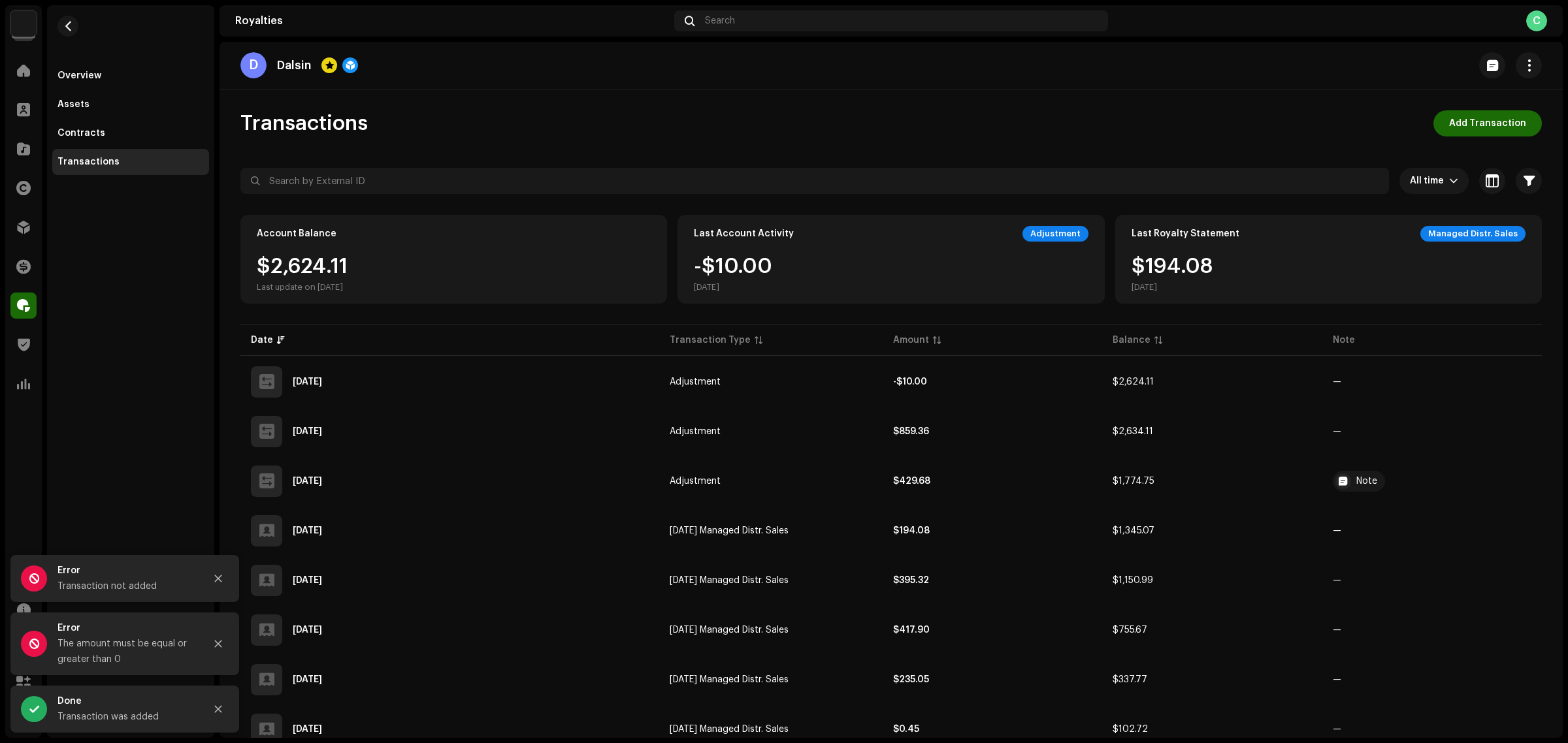
click at [79, 433] on div "Overview Assets Contracts Transactions" at bounding box center [130, 372] width 167 height 733
click at [216, 579] on icon "Close" at bounding box center [218, 578] width 9 height 9
click at [215, 657] on button "Close" at bounding box center [219, 644] width 26 height 26
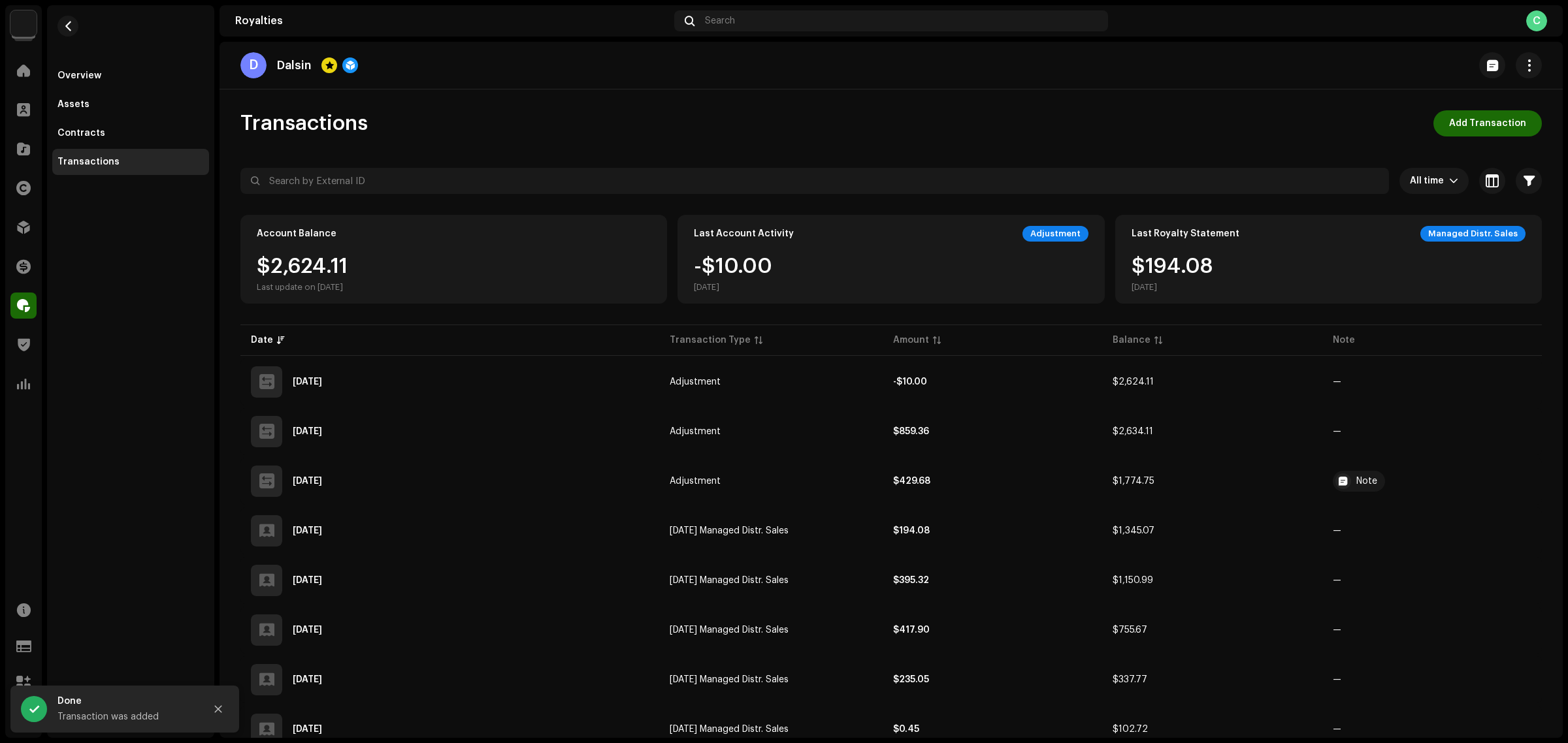
click at [215, 725] on div "Done Transaction was added" at bounding box center [125, 709] width 229 height 47
click at [214, 715] on button "Close" at bounding box center [219, 709] width 26 height 26
click at [283, 61] on p "Dalsin" at bounding box center [294, 66] width 34 height 14
click at [156, 71] on div "Overview" at bounding box center [130, 75] width 146 height 11
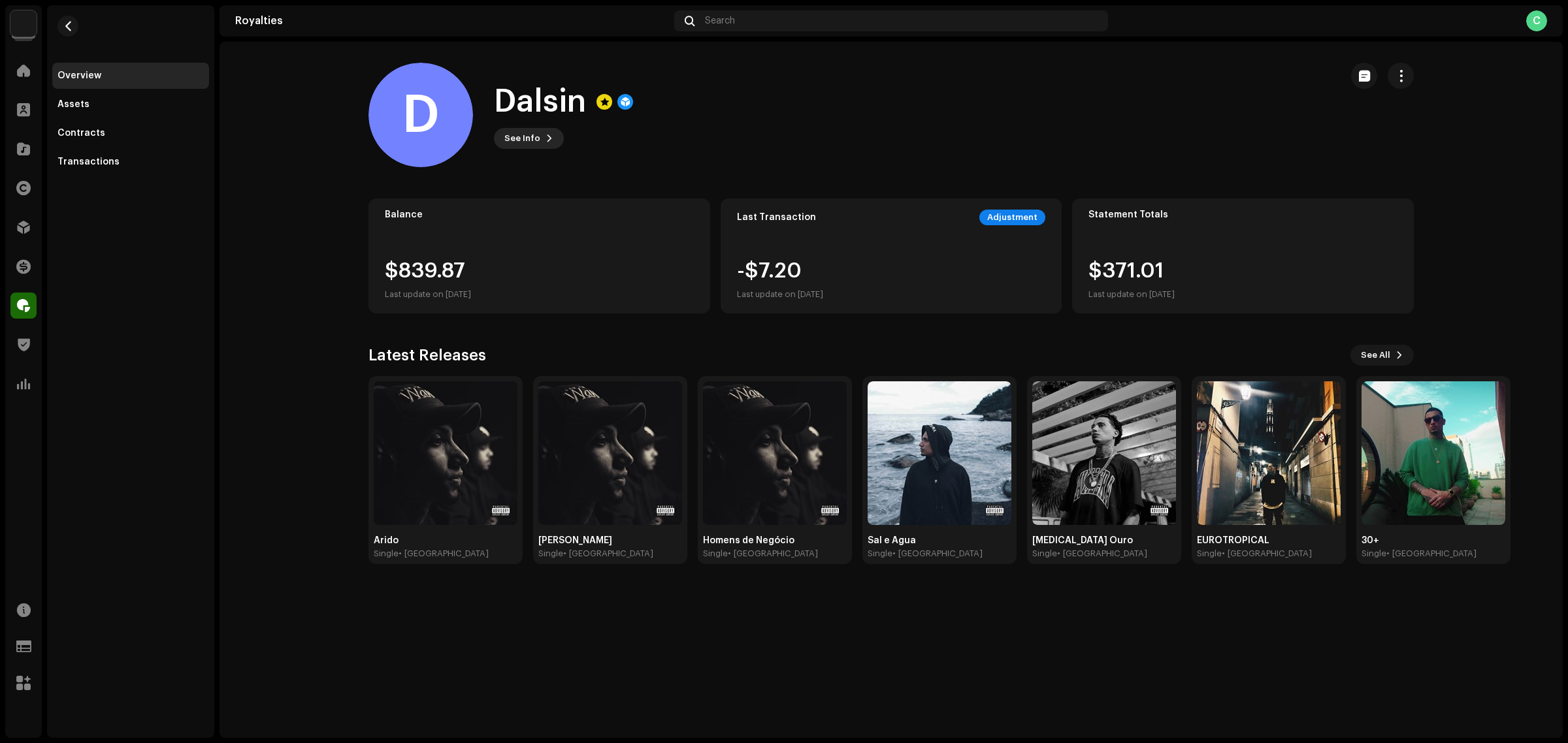
click at [546, 137] on span at bounding box center [549, 138] width 8 height 11
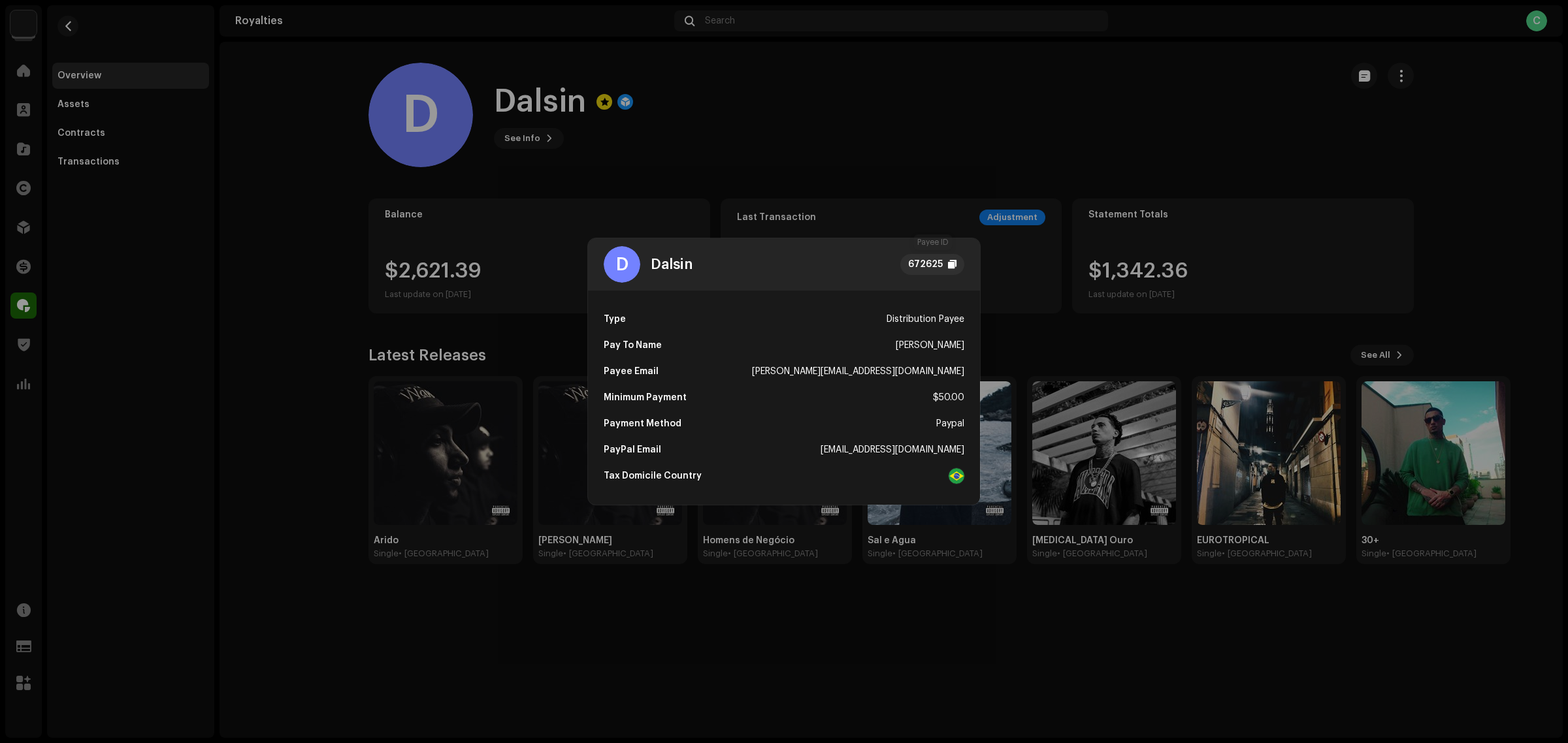
click at [938, 266] on div "672625" at bounding box center [925, 264] width 35 height 16
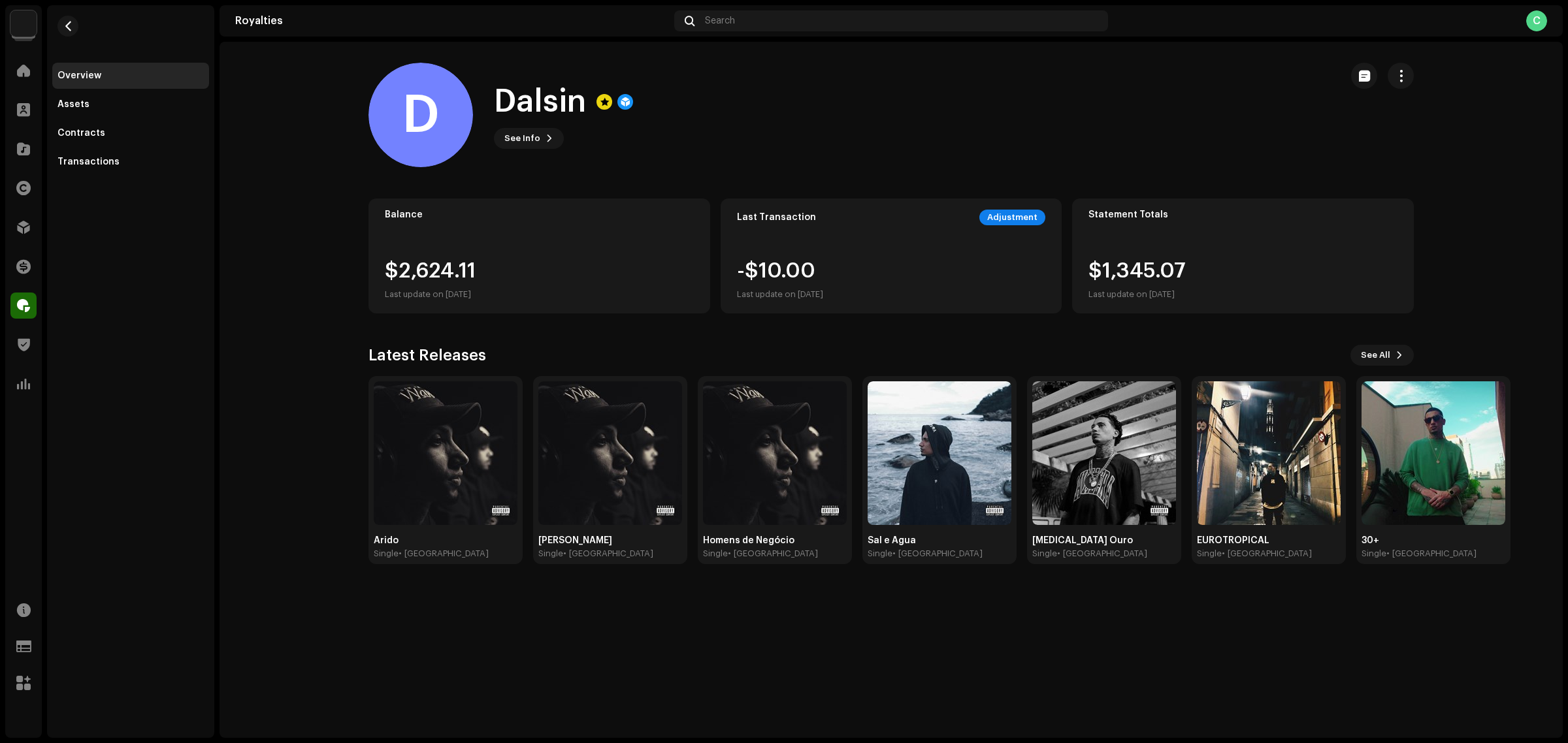
click at [883, 159] on div "D Dalsin 672625 Type Distribution Payee Pay To Name Philippe Fernandes Payee Em…" at bounding box center [784, 372] width 1568 height 743
click at [88, 152] on div "Transactions" at bounding box center [131, 162] width 157 height 26
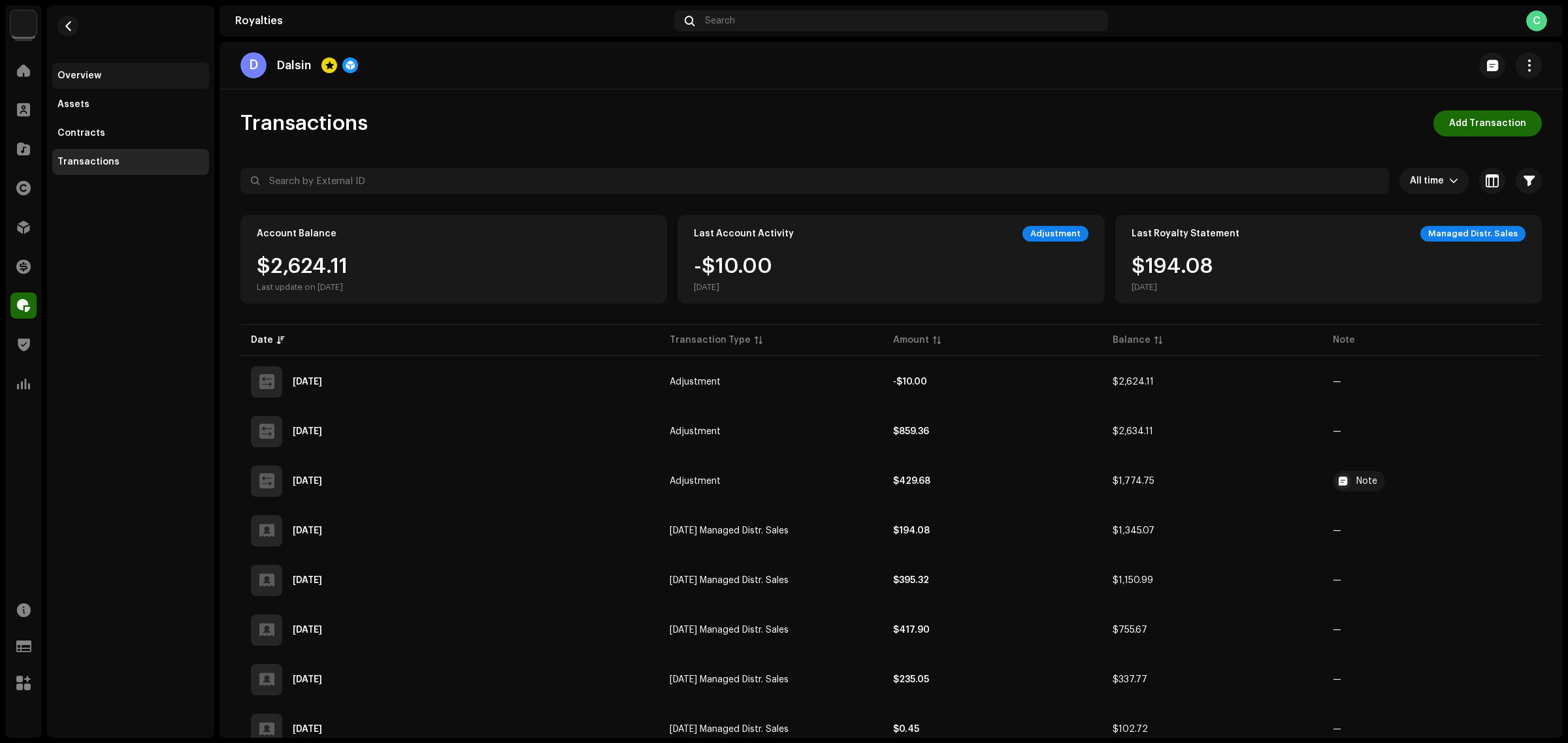
click at [104, 67] on div "Overview" at bounding box center [131, 75] width 157 height 26
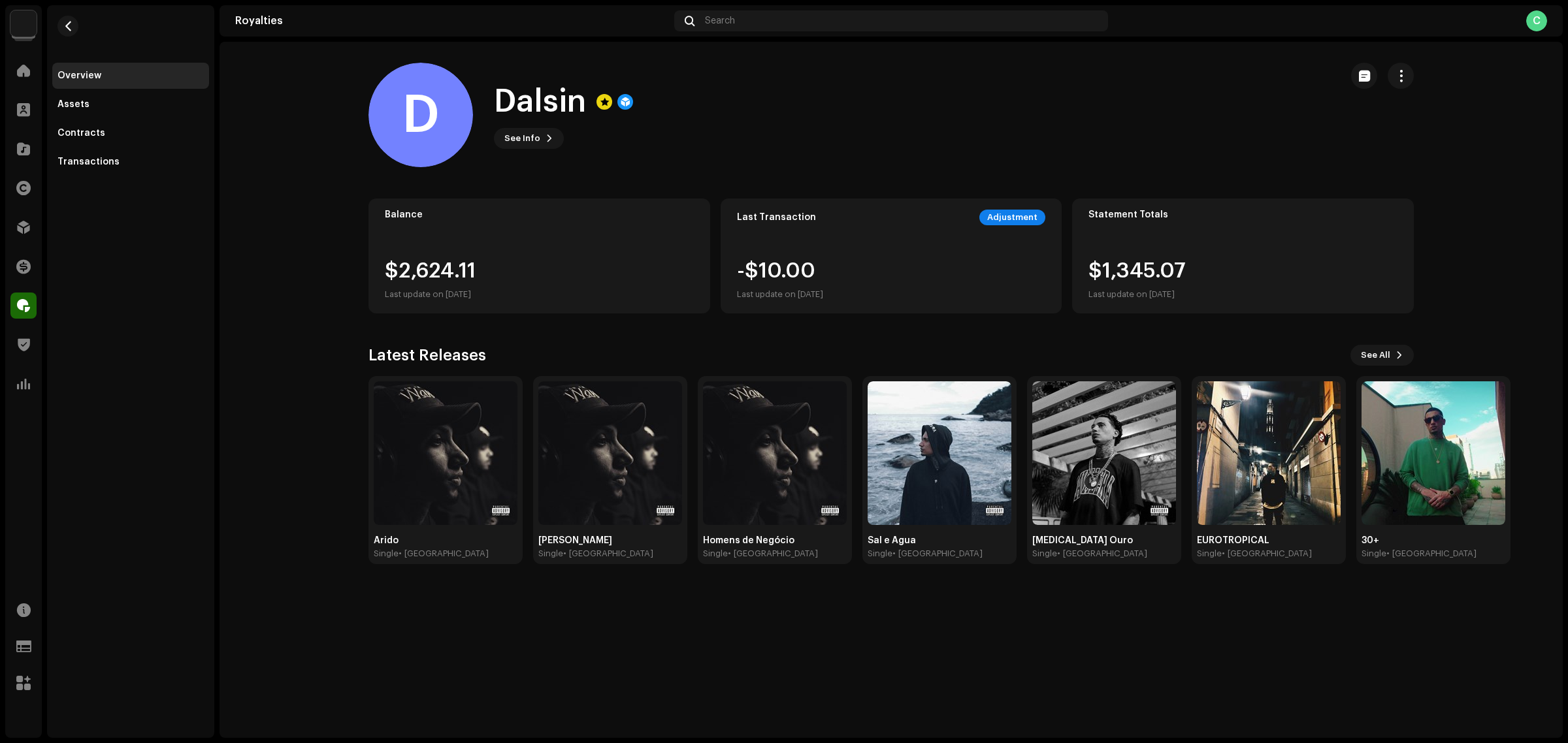
click at [184, 286] on div "Overview Assets Contracts Transactions" at bounding box center [130, 372] width 167 height 733
click at [18, 306] on span at bounding box center [23, 306] width 13 height 11
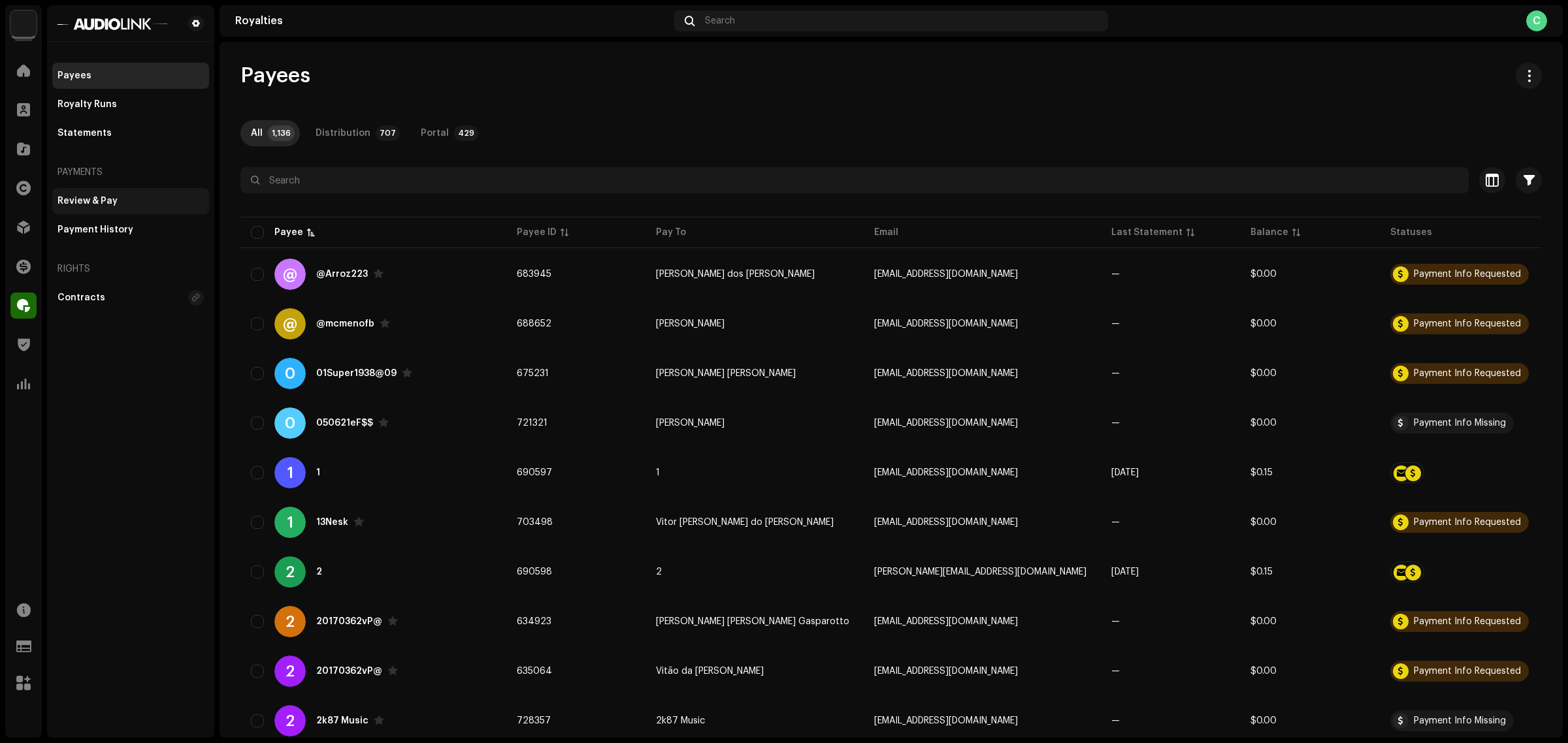
click at [125, 188] on div "Review & Pay" at bounding box center [131, 201] width 157 height 26
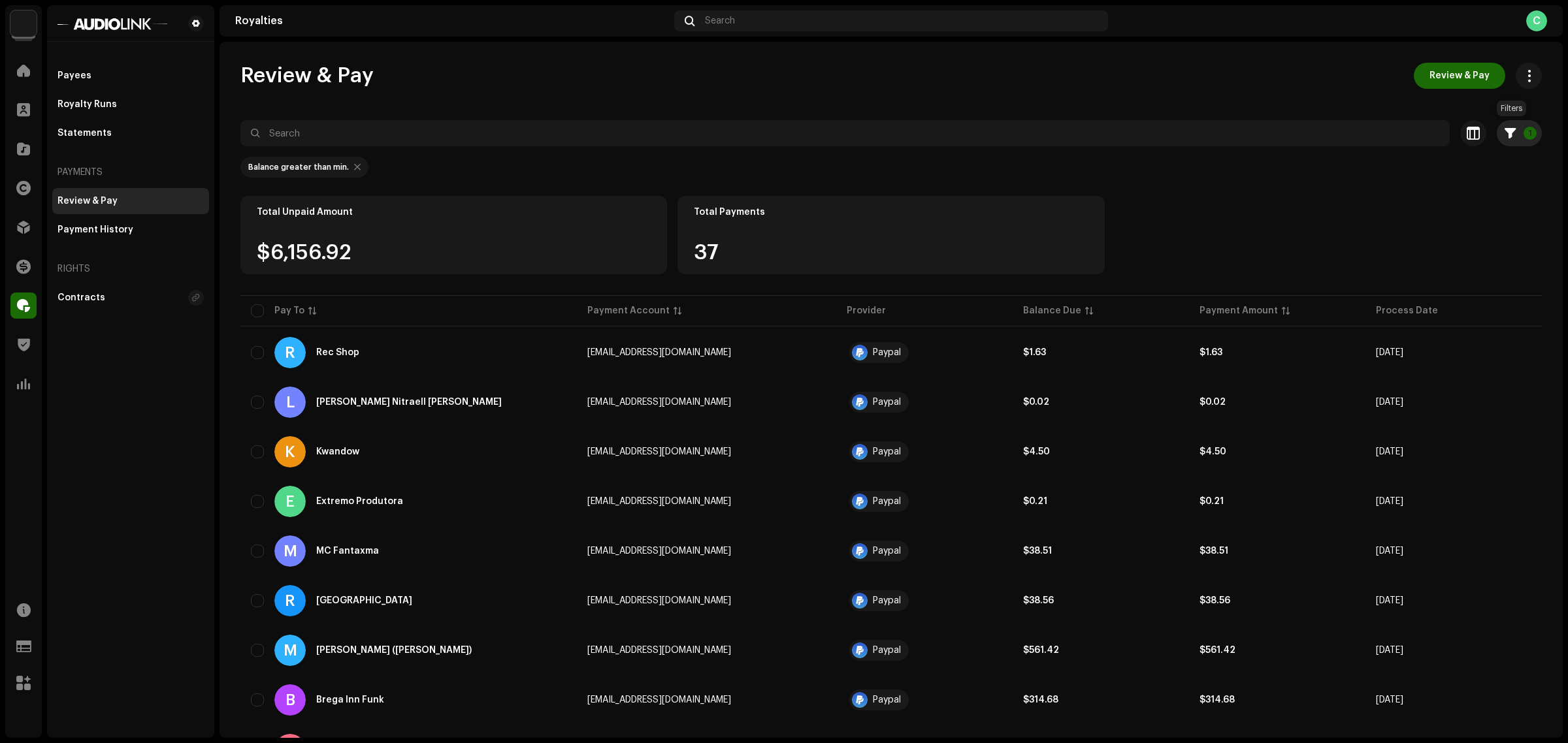
click at [1515, 131] on button "1" at bounding box center [1519, 133] width 45 height 26
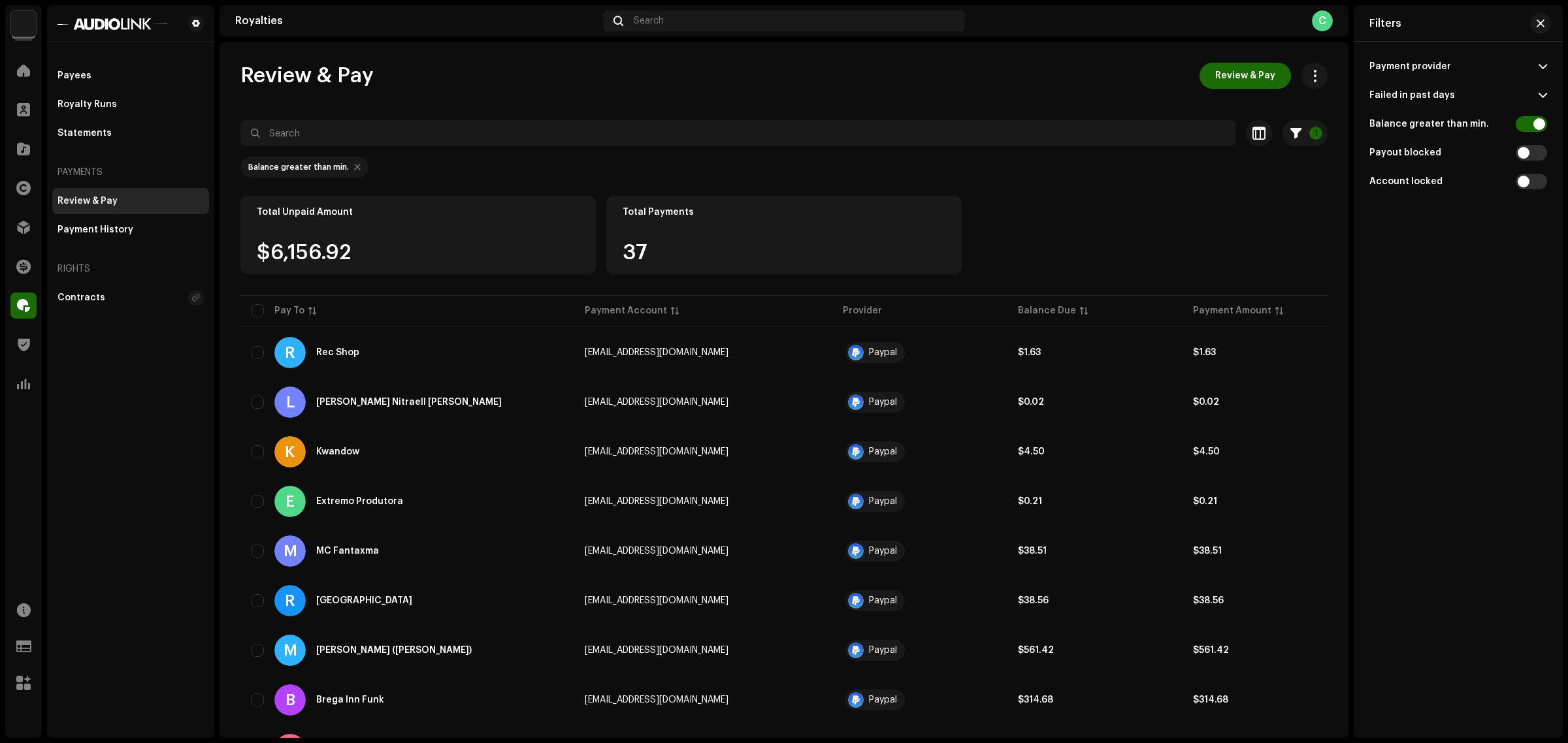
click at [1008, 233] on div "Total Unpaid Amount $6,156.92 Total Payments 37" at bounding box center [784, 243] width 1087 height 96
click at [1072, 311] on div "Balance Due" at bounding box center [1047, 310] width 59 height 13
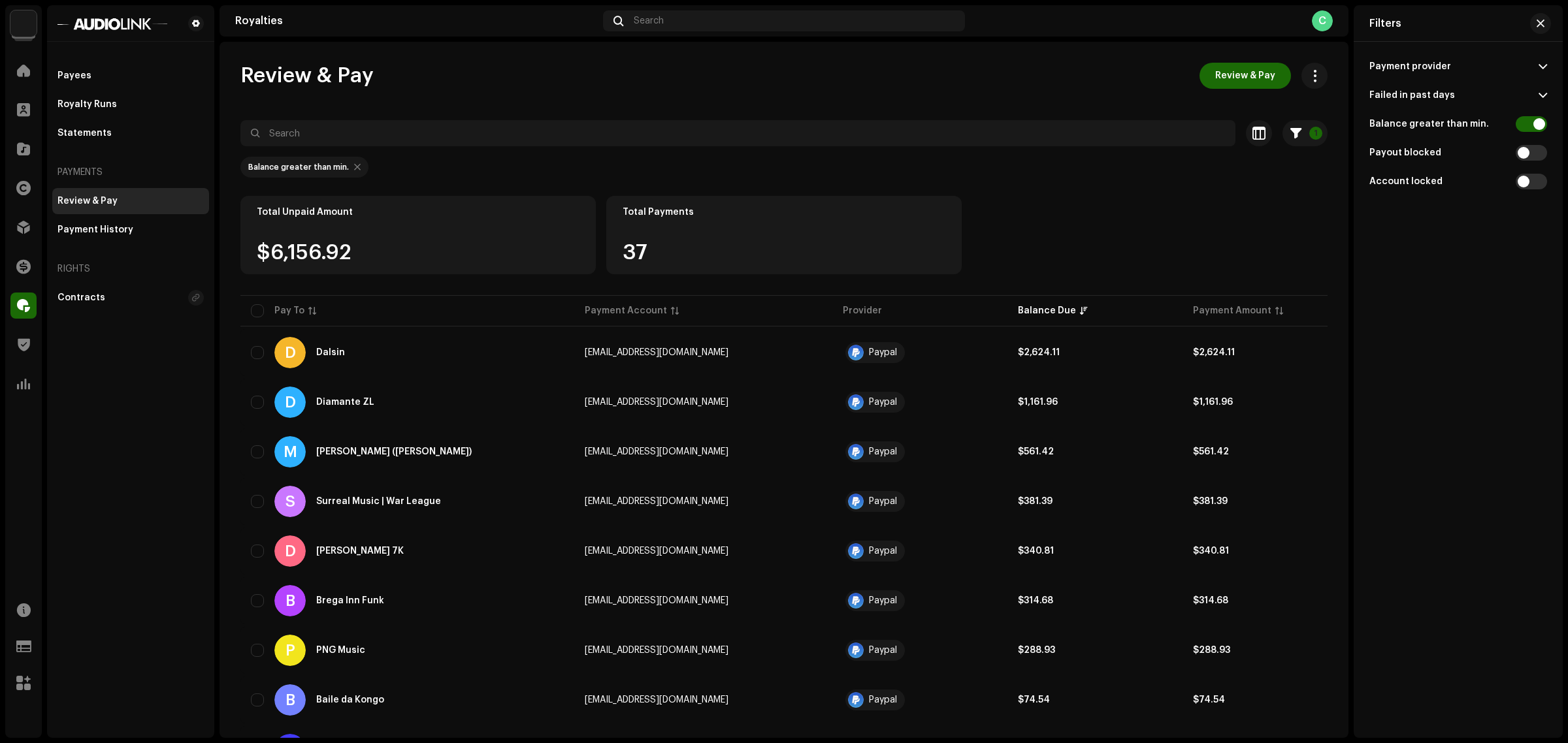
click at [975, 175] on div "Balance greater than min." at bounding box center [784, 167] width 1087 height 21
click at [974, 186] on re-m-filter-chips "Balance greater than min." at bounding box center [784, 171] width 1087 height 50
click at [1539, 70] on span at bounding box center [1543, 67] width 9 height 11
click at [1539, 68] on span at bounding box center [1543, 67] width 9 height 11
click at [1543, 18] on span "button" at bounding box center [1541, 23] width 8 height 11
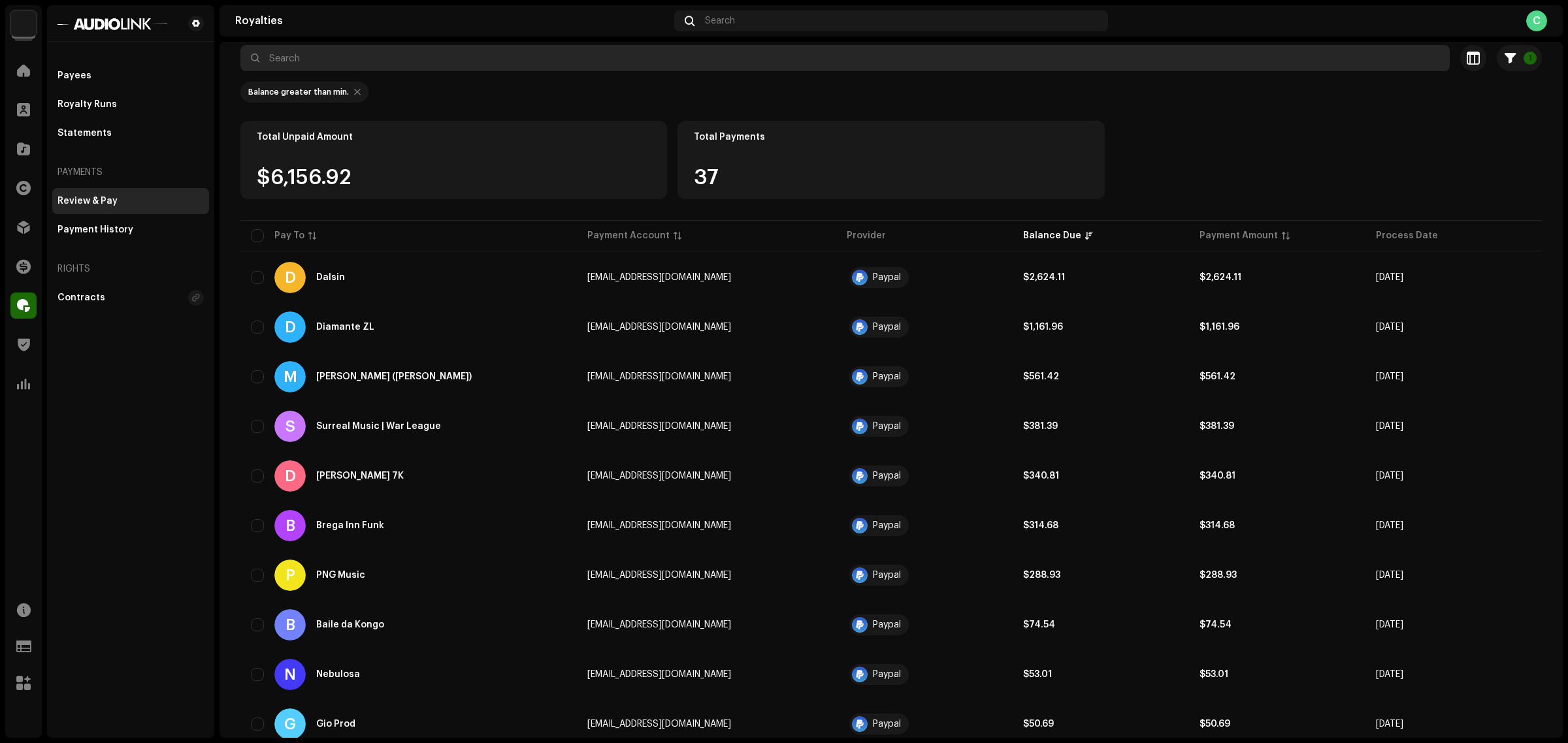
scroll to position [81, 0]
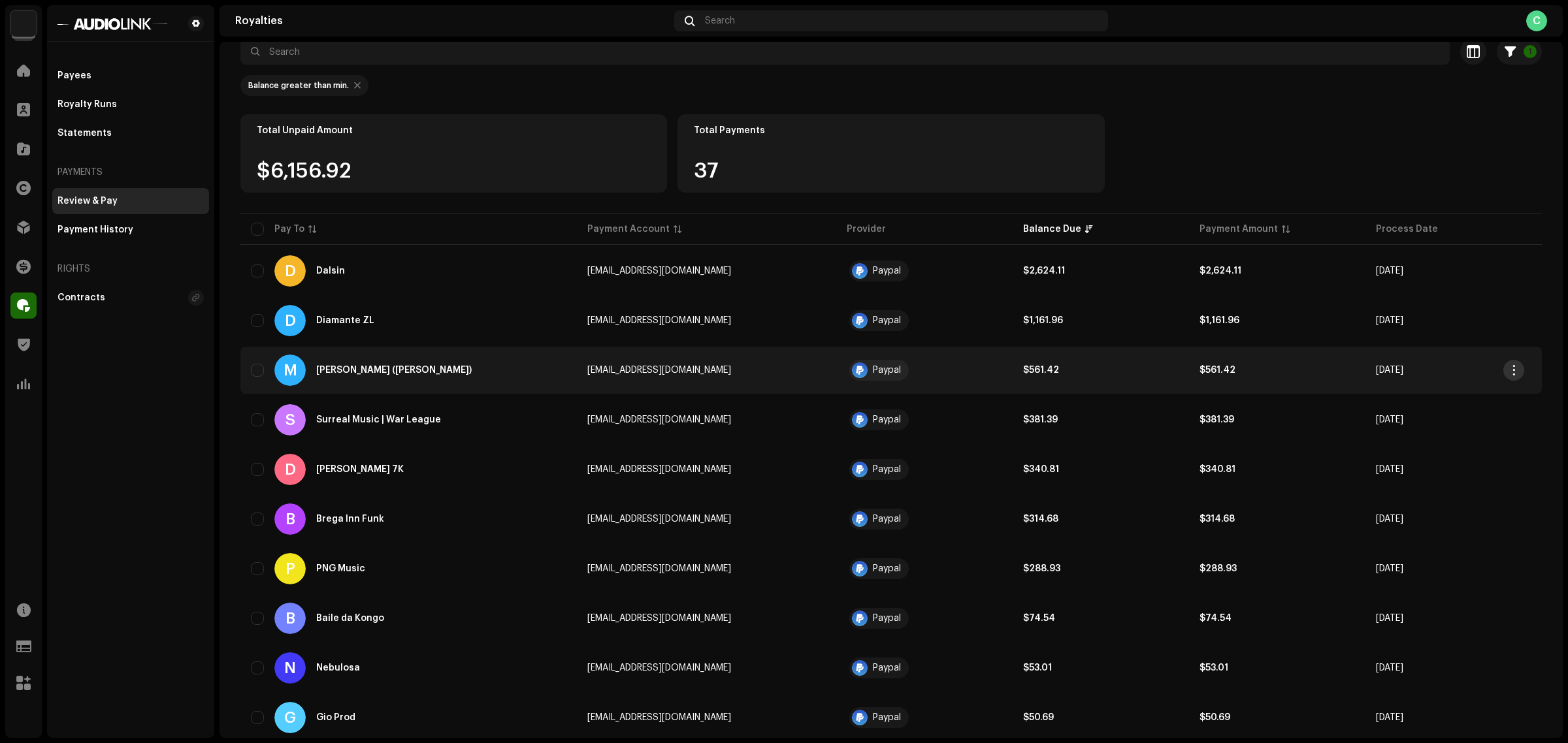
click at [1522, 367] on button "button" at bounding box center [1513, 370] width 21 height 21
click at [1435, 398] on span "View Payee" at bounding box center [1418, 399] width 53 height 11
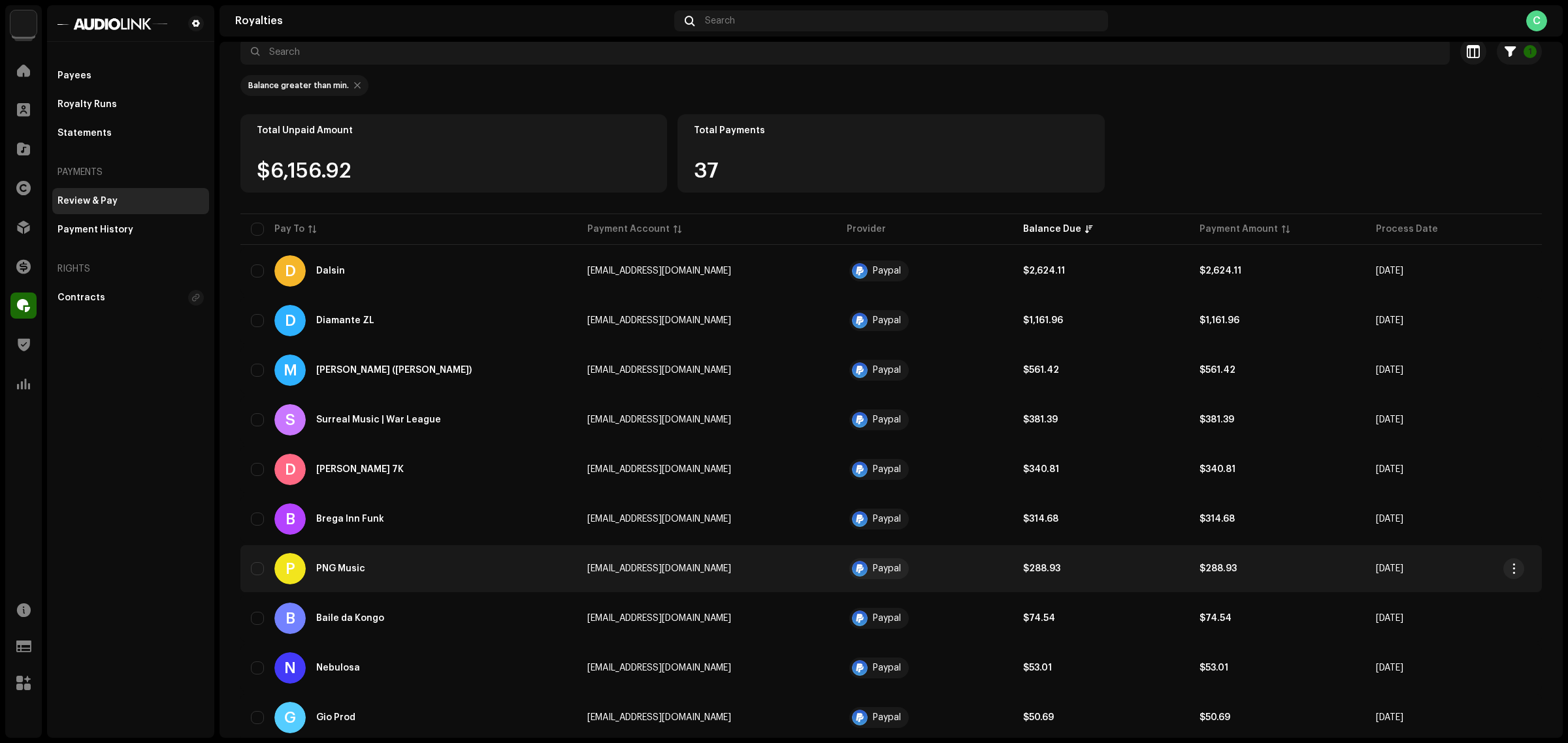
scroll to position [163, 0]
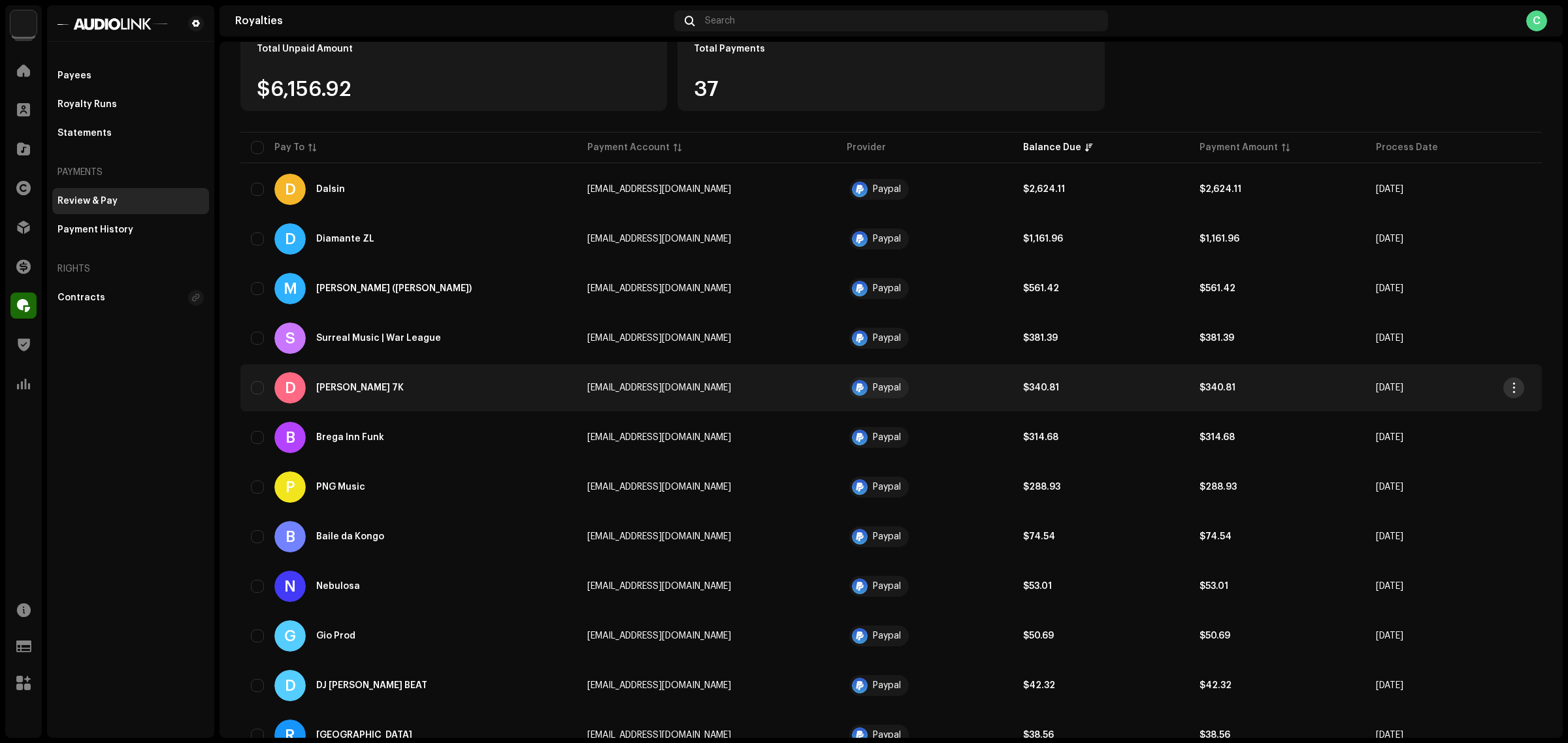
click at [1513, 387] on span "button" at bounding box center [1514, 387] width 10 height 11
click at [1436, 419] on span "View Payee" at bounding box center [1418, 416] width 53 height 11
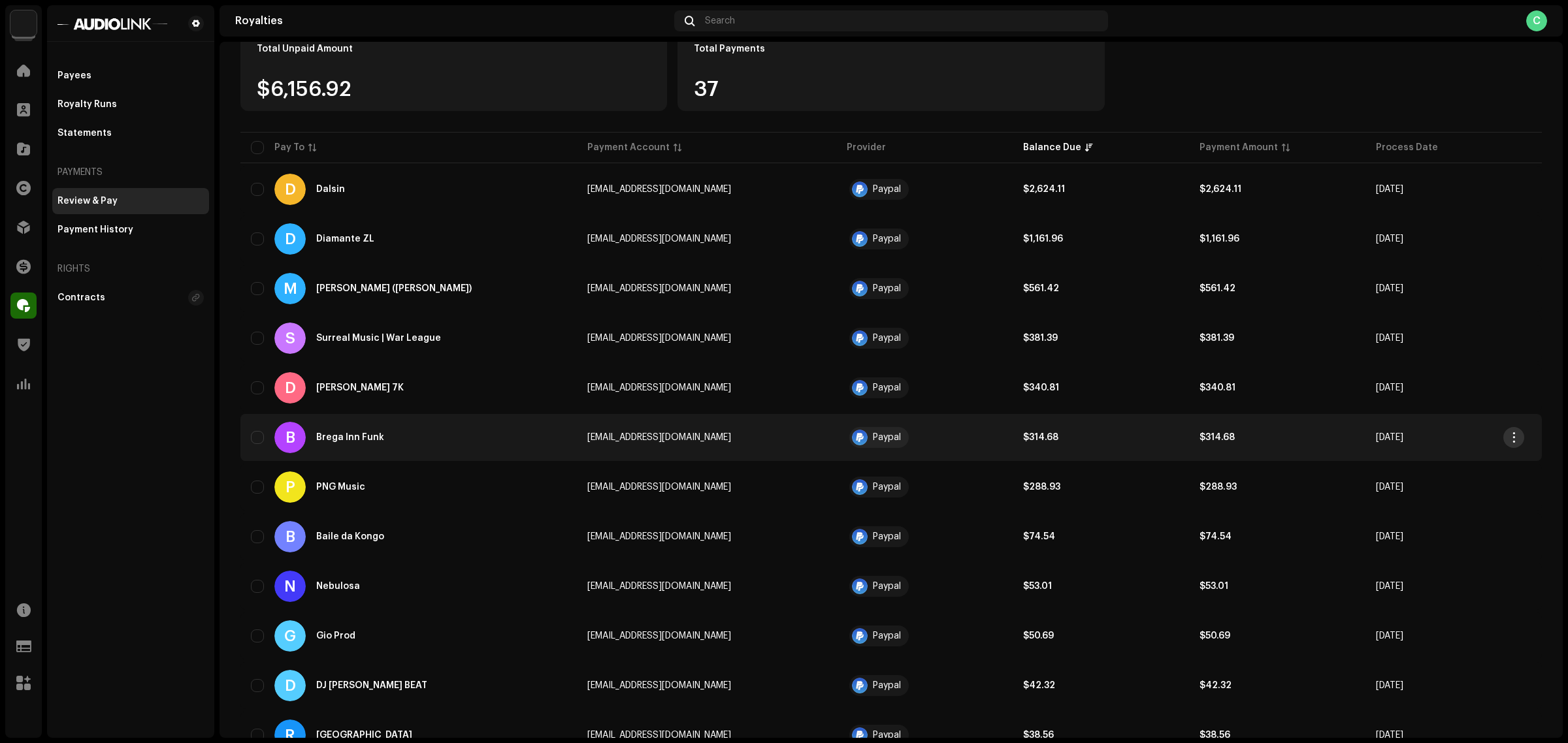
click at [1509, 433] on span "button" at bounding box center [1514, 437] width 10 height 11
click at [1462, 469] on div "View Payee" at bounding box center [1453, 466] width 121 height 11
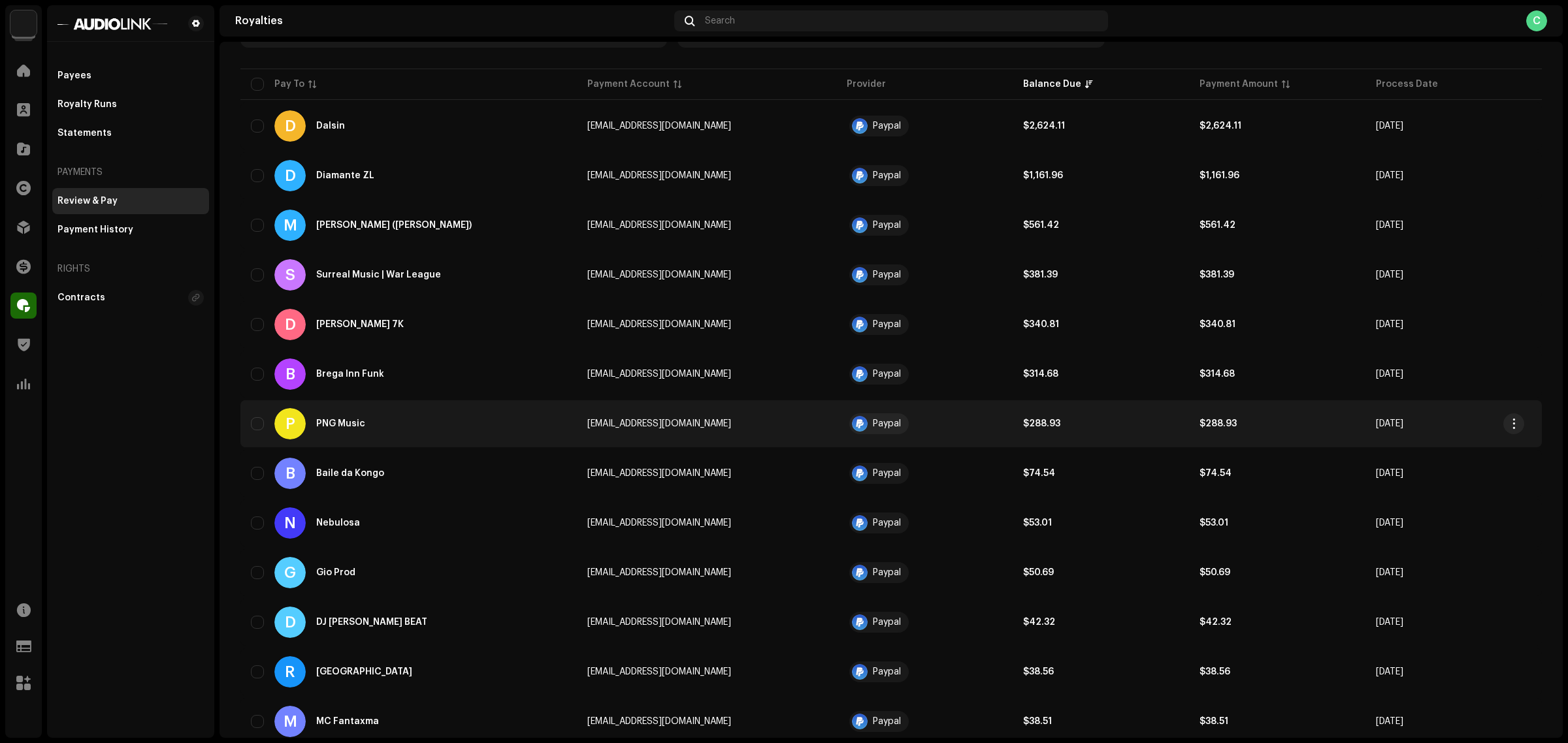
scroll to position [245, 0]
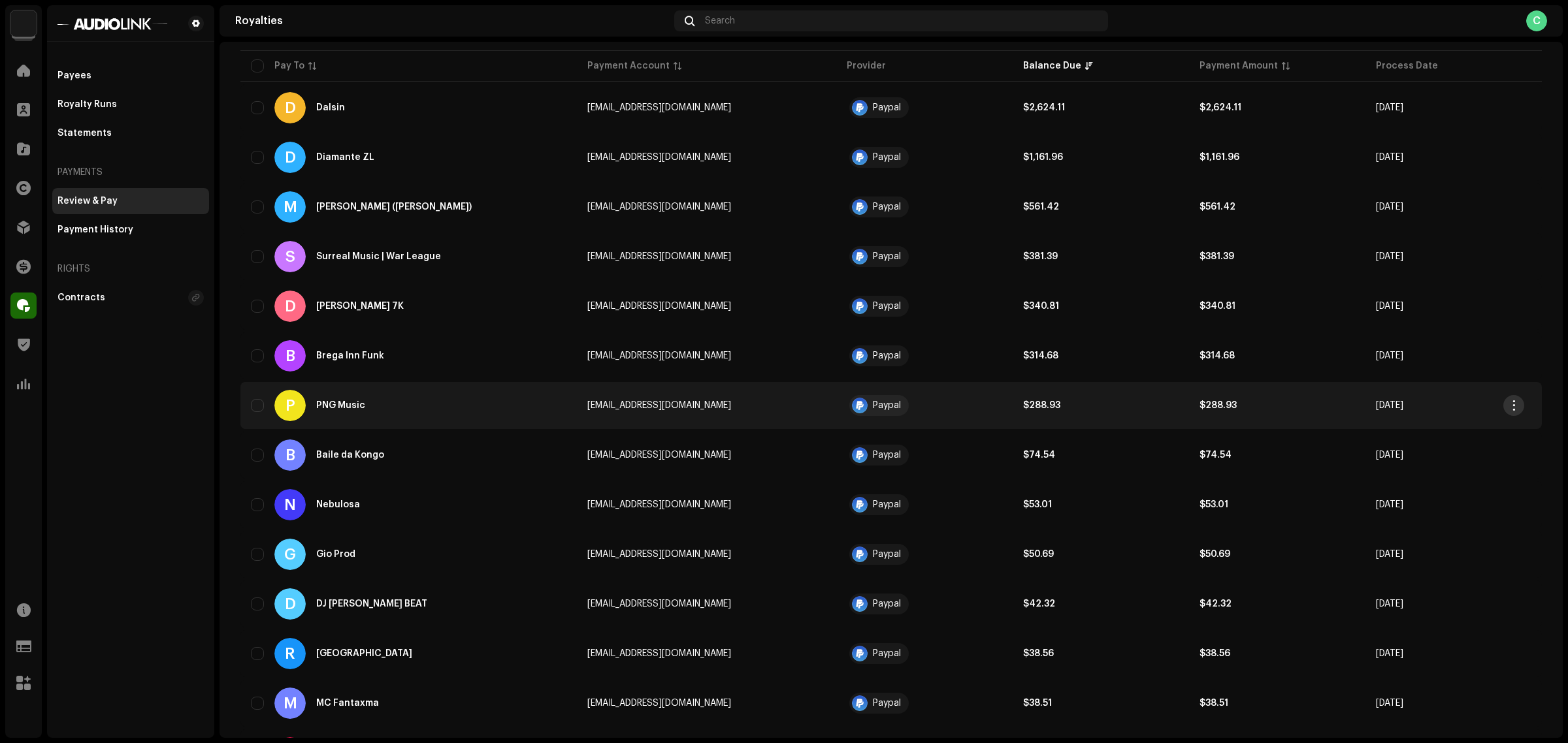
click at [1516, 403] on span "button" at bounding box center [1514, 405] width 10 height 11
click at [1402, 429] on span "View Payee" at bounding box center [1418, 433] width 53 height 11
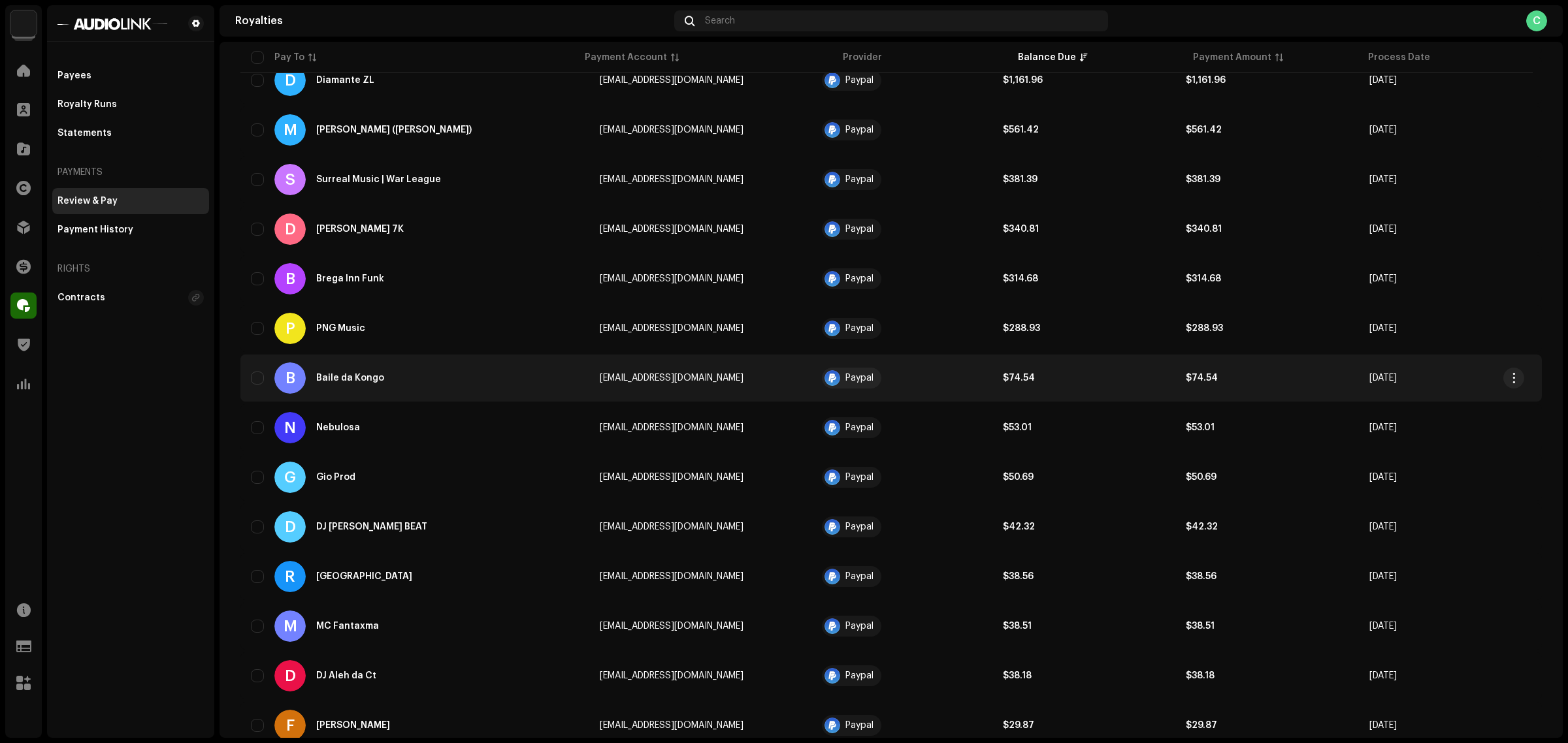
scroll to position [327, 0]
click at [1519, 376] on button "button" at bounding box center [1513, 376] width 21 height 21
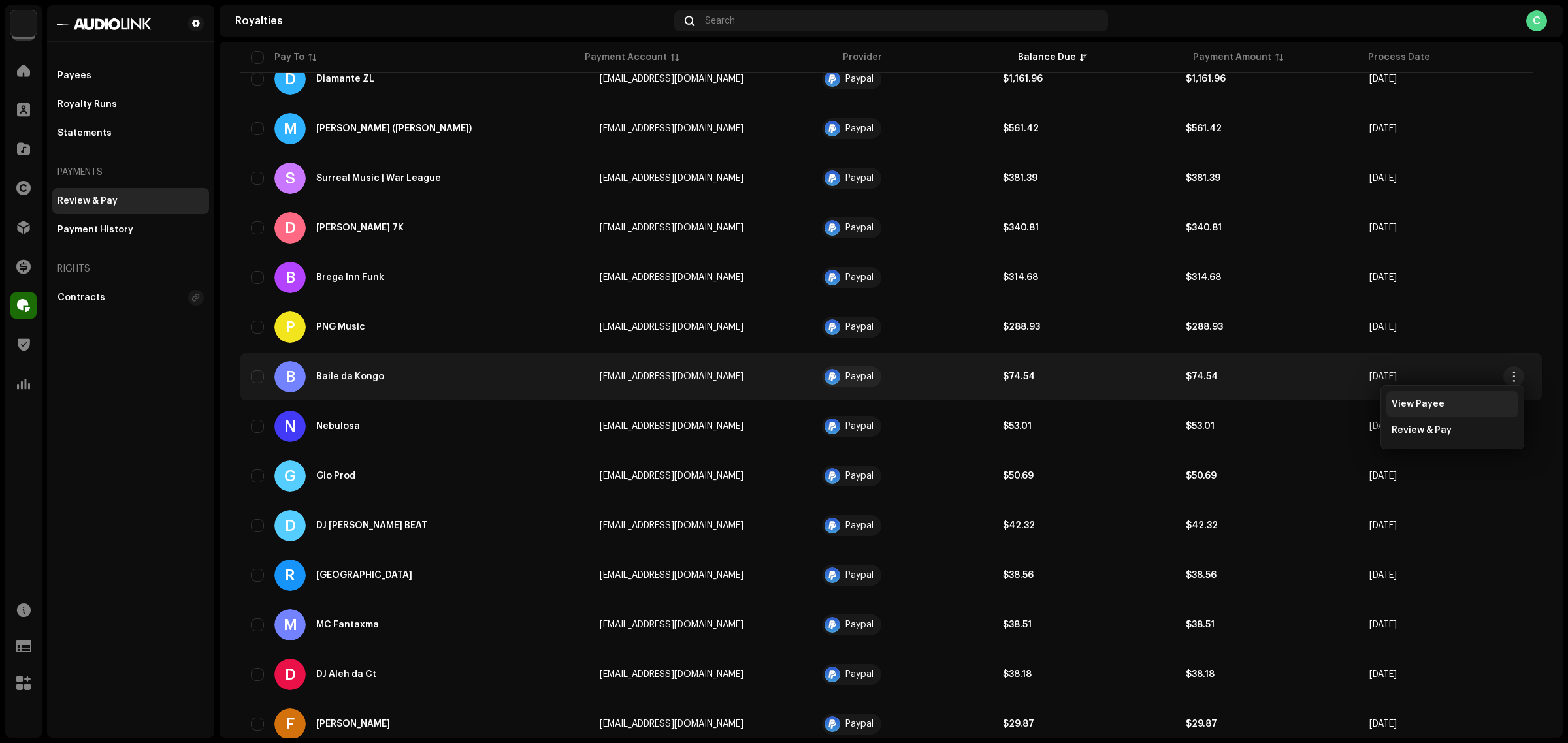
click at [1433, 403] on span "View Payee" at bounding box center [1418, 404] width 53 height 11
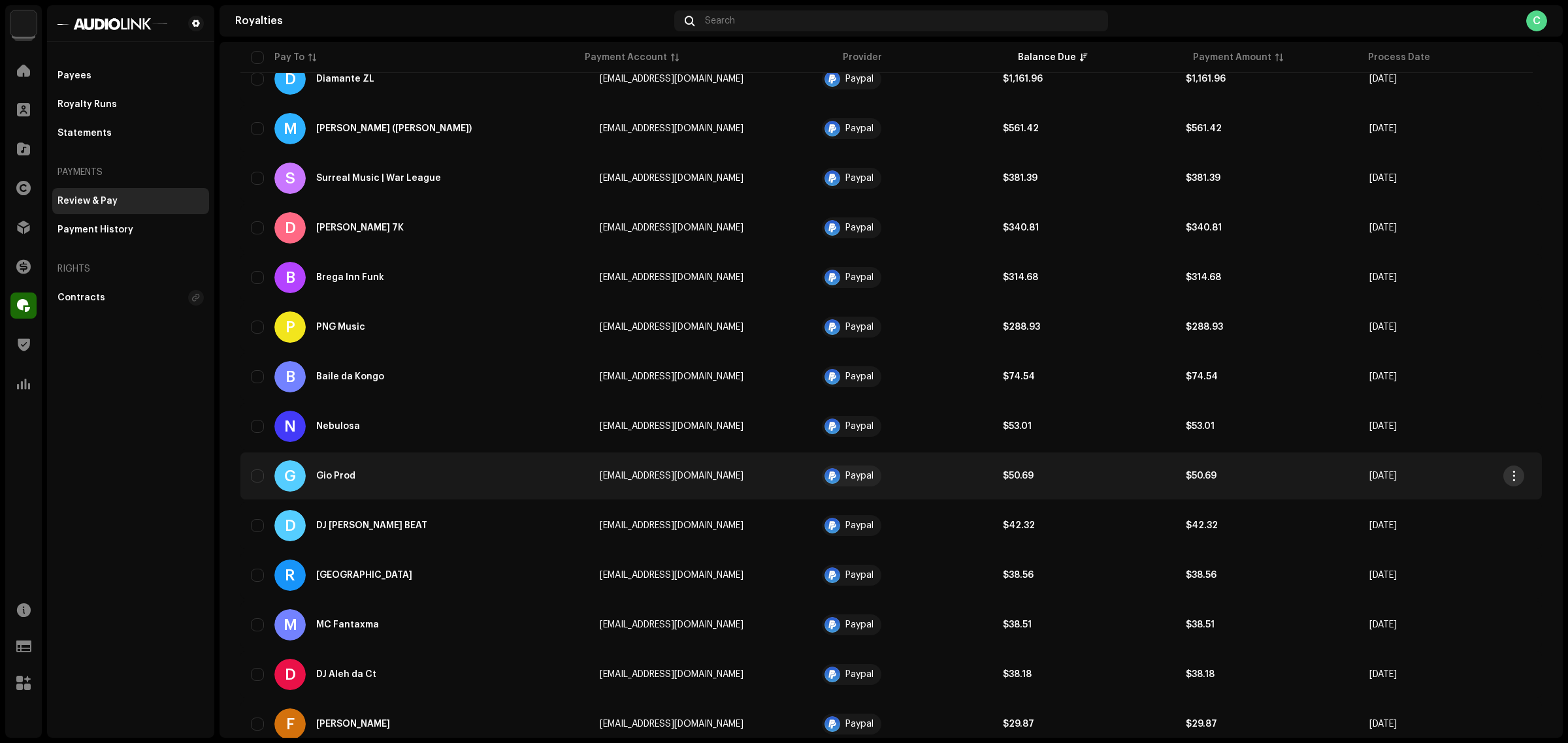
click at [1516, 472] on span "button" at bounding box center [1514, 476] width 10 height 11
click at [1465, 499] on div "View Payee" at bounding box center [1453, 504] width 121 height 11
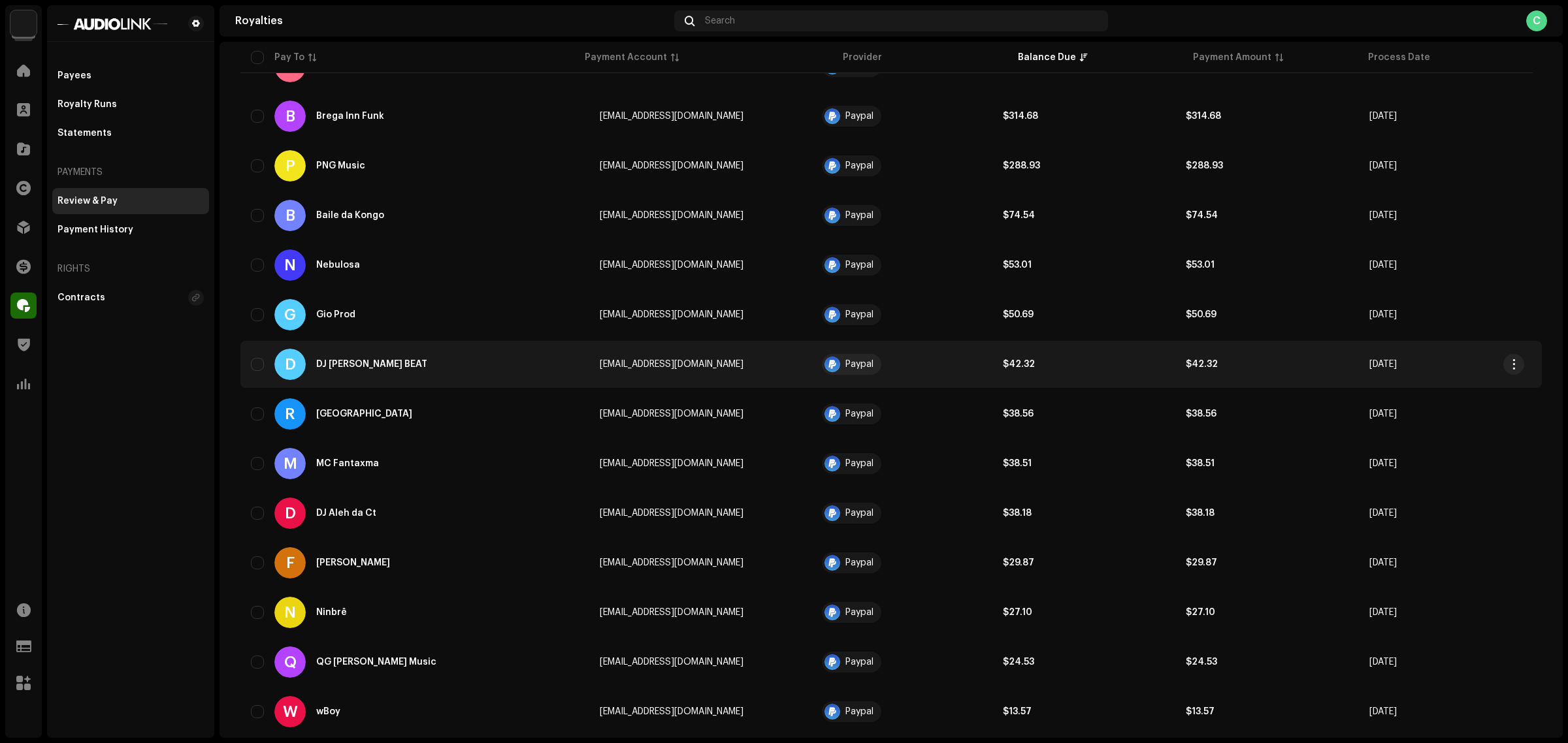
scroll to position [490, 0]
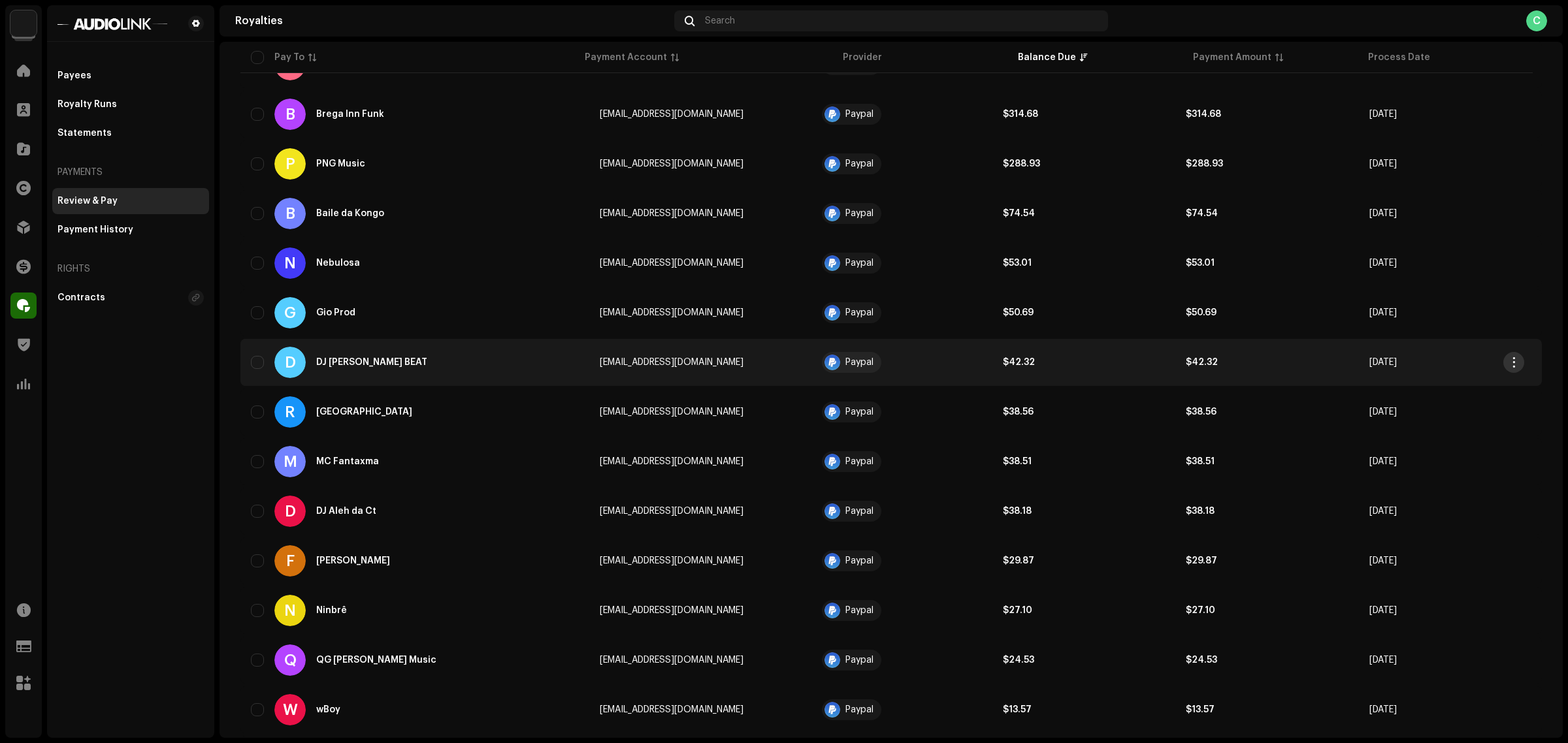
click at [1516, 358] on span "button" at bounding box center [1514, 363] width 10 height 11
click at [1419, 390] on span "View Payee" at bounding box center [1418, 389] width 53 height 11
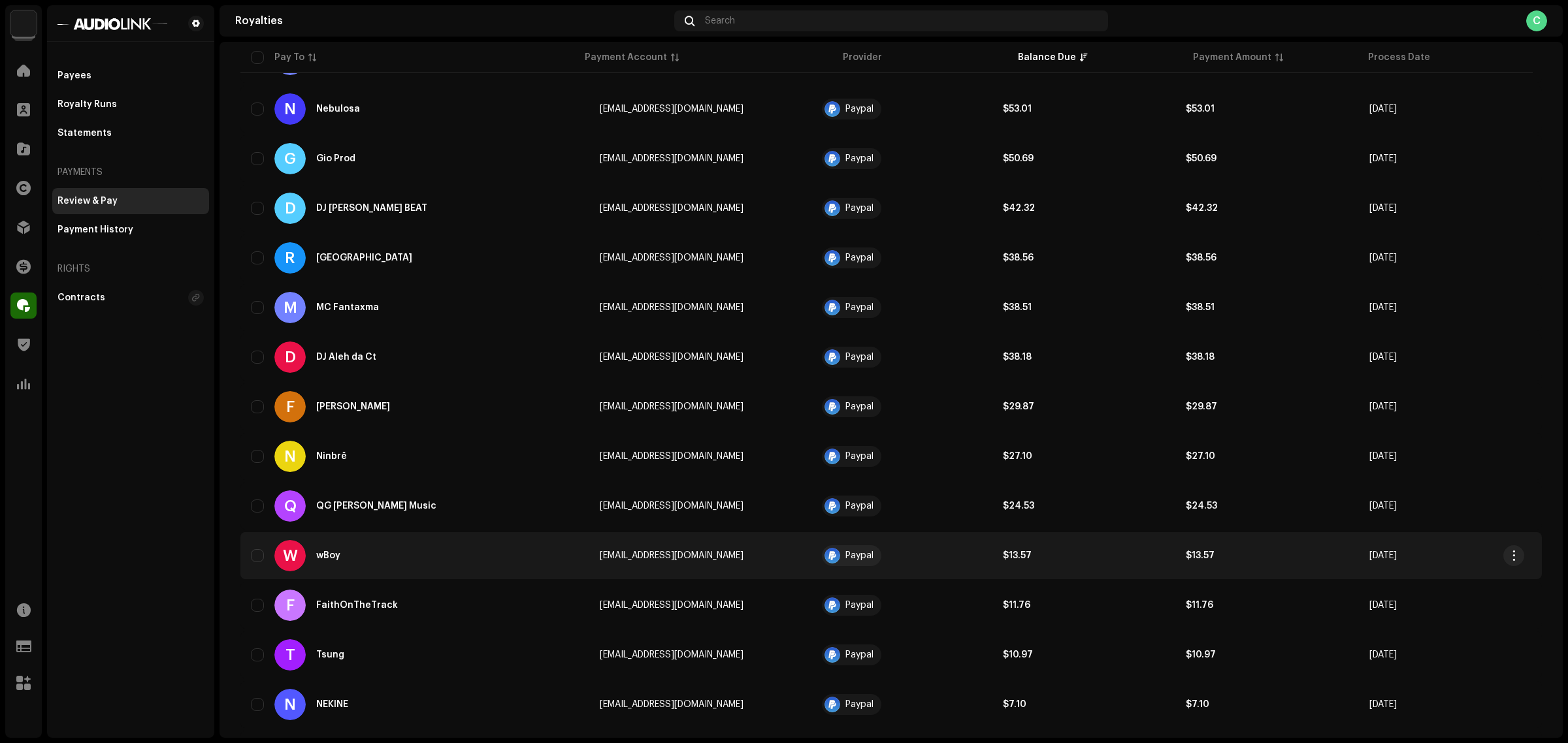
scroll to position [648, 0]
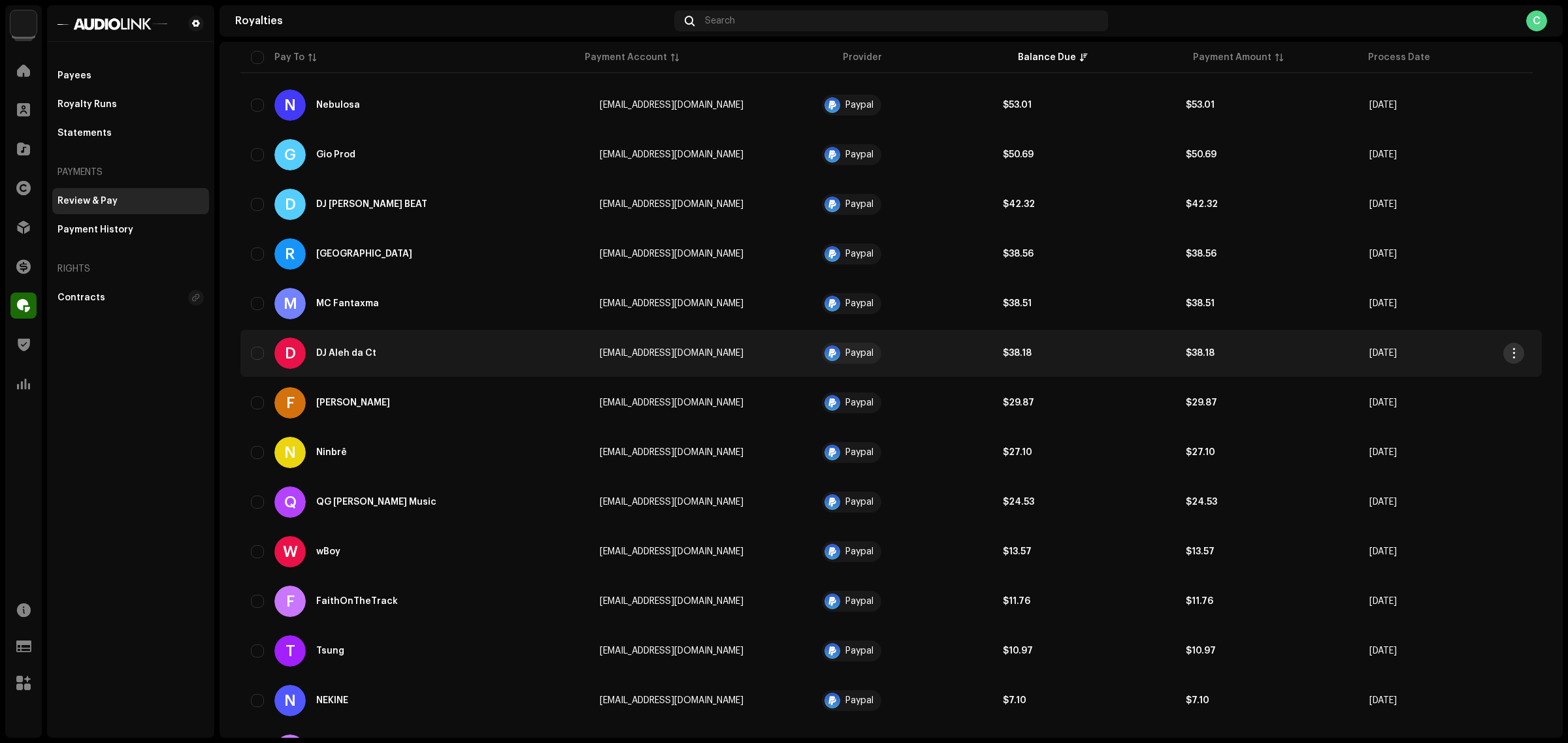
click at [1514, 349] on span "button" at bounding box center [1514, 354] width 10 height 11
click at [1420, 375] on span "View Payee" at bounding box center [1418, 379] width 53 height 11
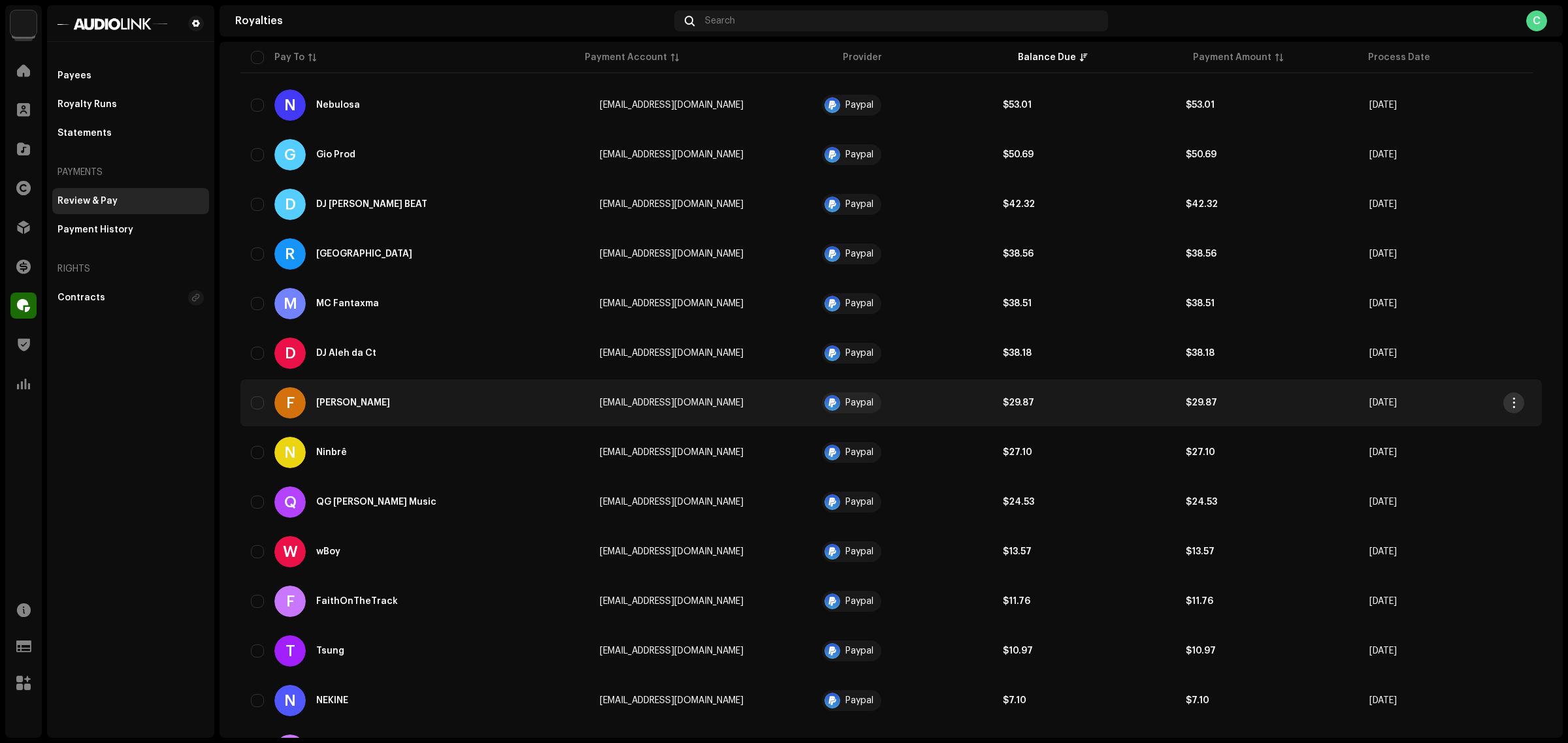
click at [1516, 403] on span "button" at bounding box center [1514, 403] width 10 height 11
click at [1427, 426] on span "View Payee" at bounding box center [1418, 429] width 53 height 11
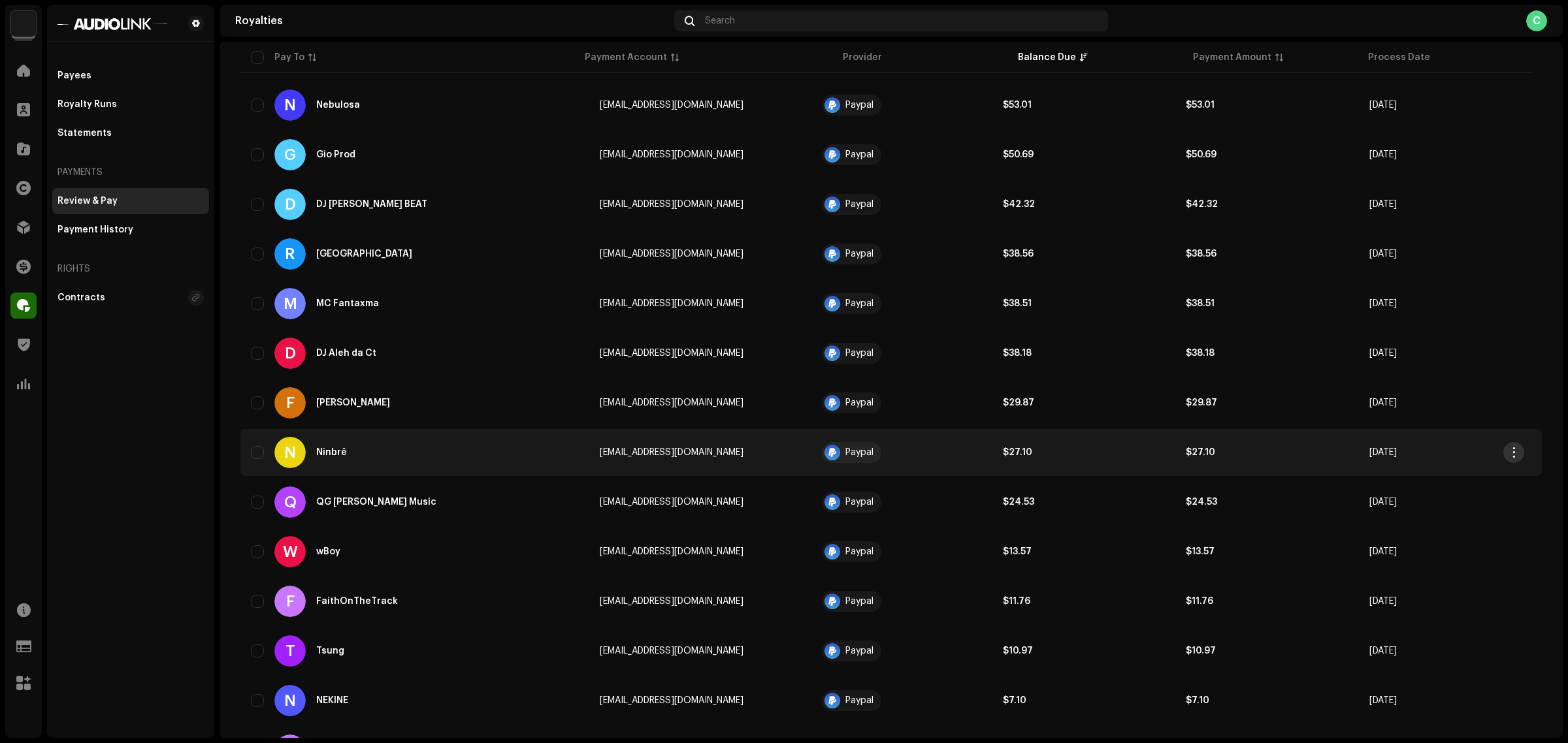
click at [1509, 449] on span "button" at bounding box center [1514, 453] width 10 height 11
click at [1419, 476] on span "View Payee" at bounding box center [1418, 478] width 53 height 11
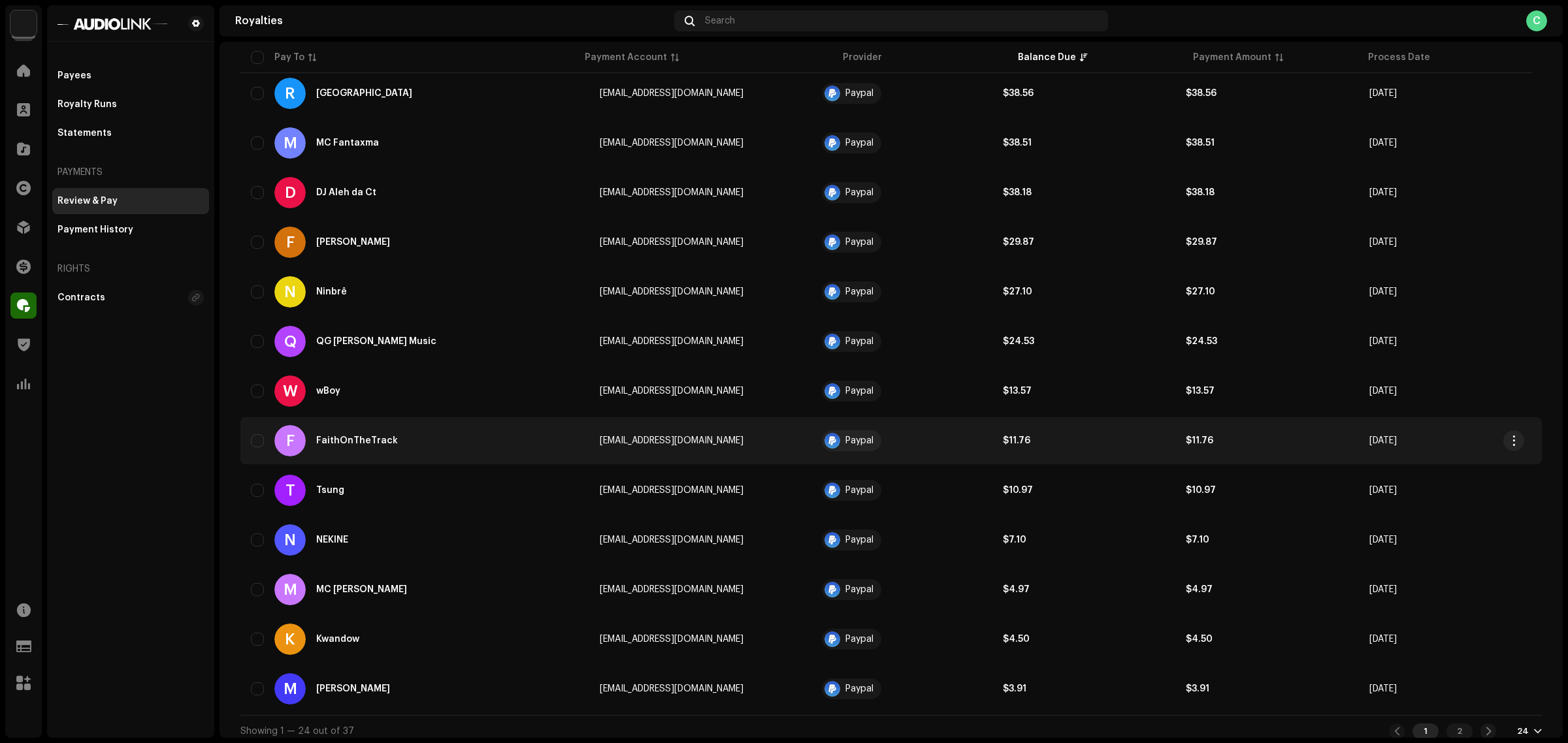
scroll to position [812, 0]
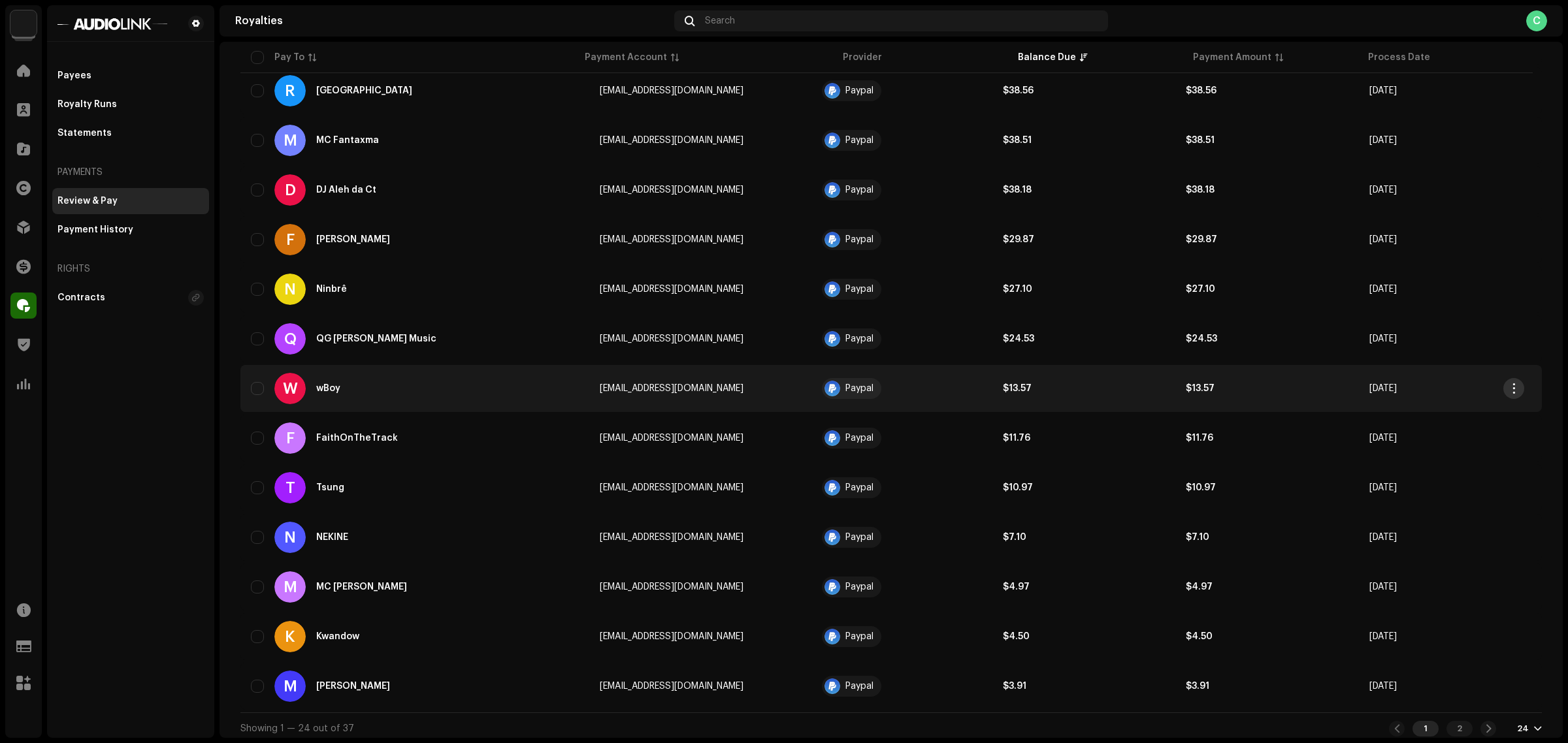
click at [1511, 387] on span "button" at bounding box center [1514, 388] width 10 height 11
click at [1466, 415] on div "View Payee" at bounding box center [1453, 414] width 121 height 11
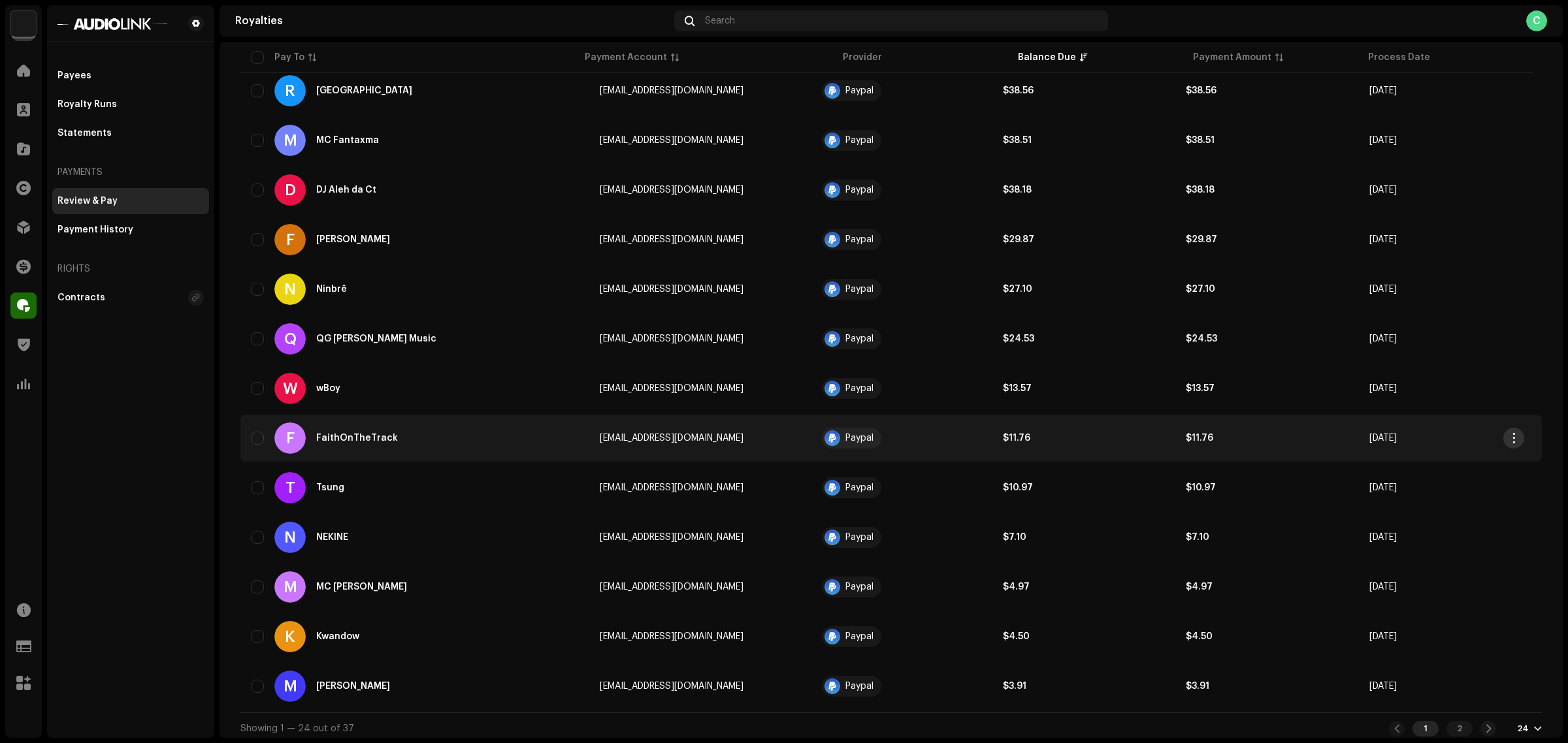
click at [1509, 433] on span "button" at bounding box center [1514, 438] width 10 height 11
click at [1458, 463] on div "View Payee" at bounding box center [1453, 464] width 121 height 11
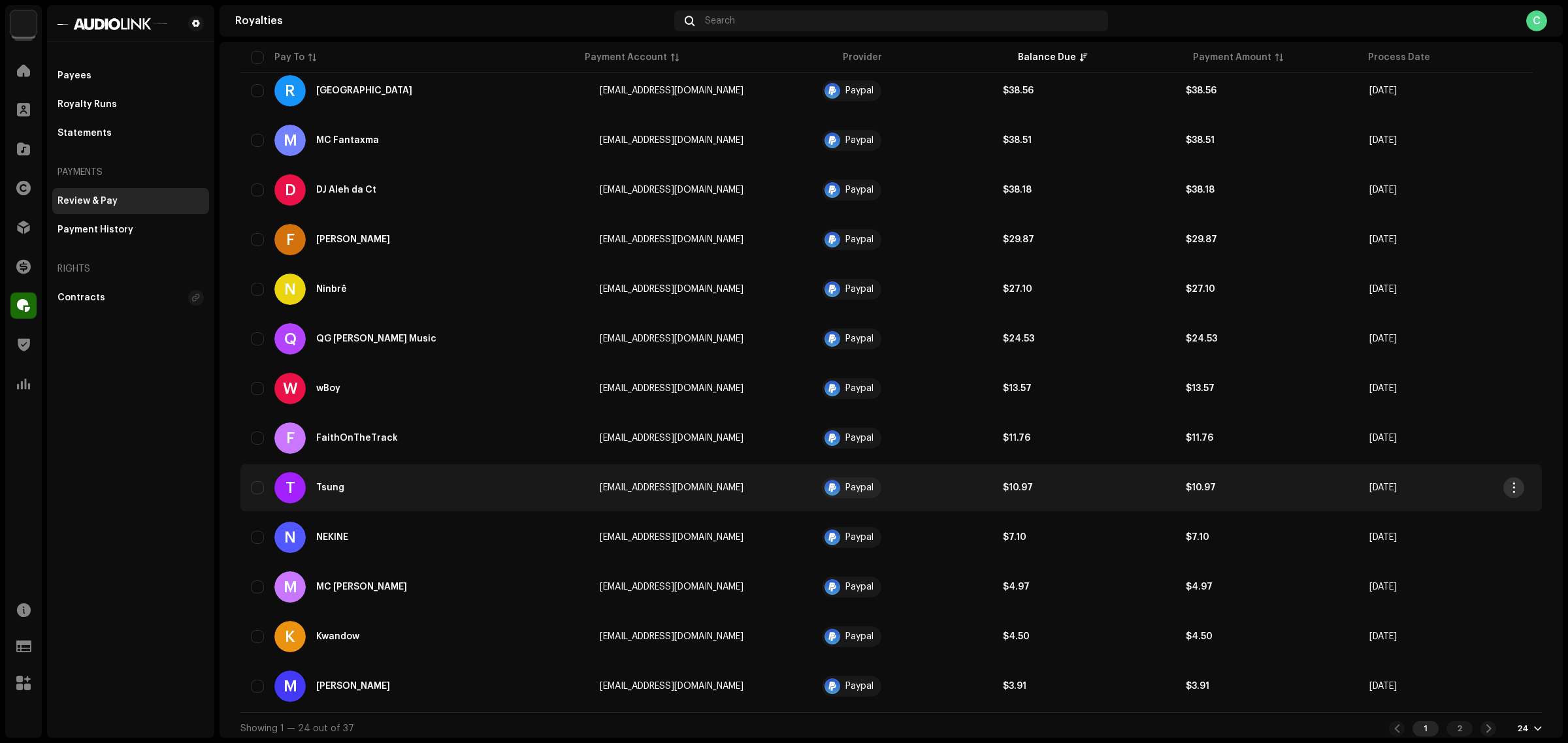
click at [1514, 483] on span "button" at bounding box center [1514, 488] width 10 height 11
click at [1416, 515] on span "View Payee" at bounding box center [1418, 513] width 53 height 11
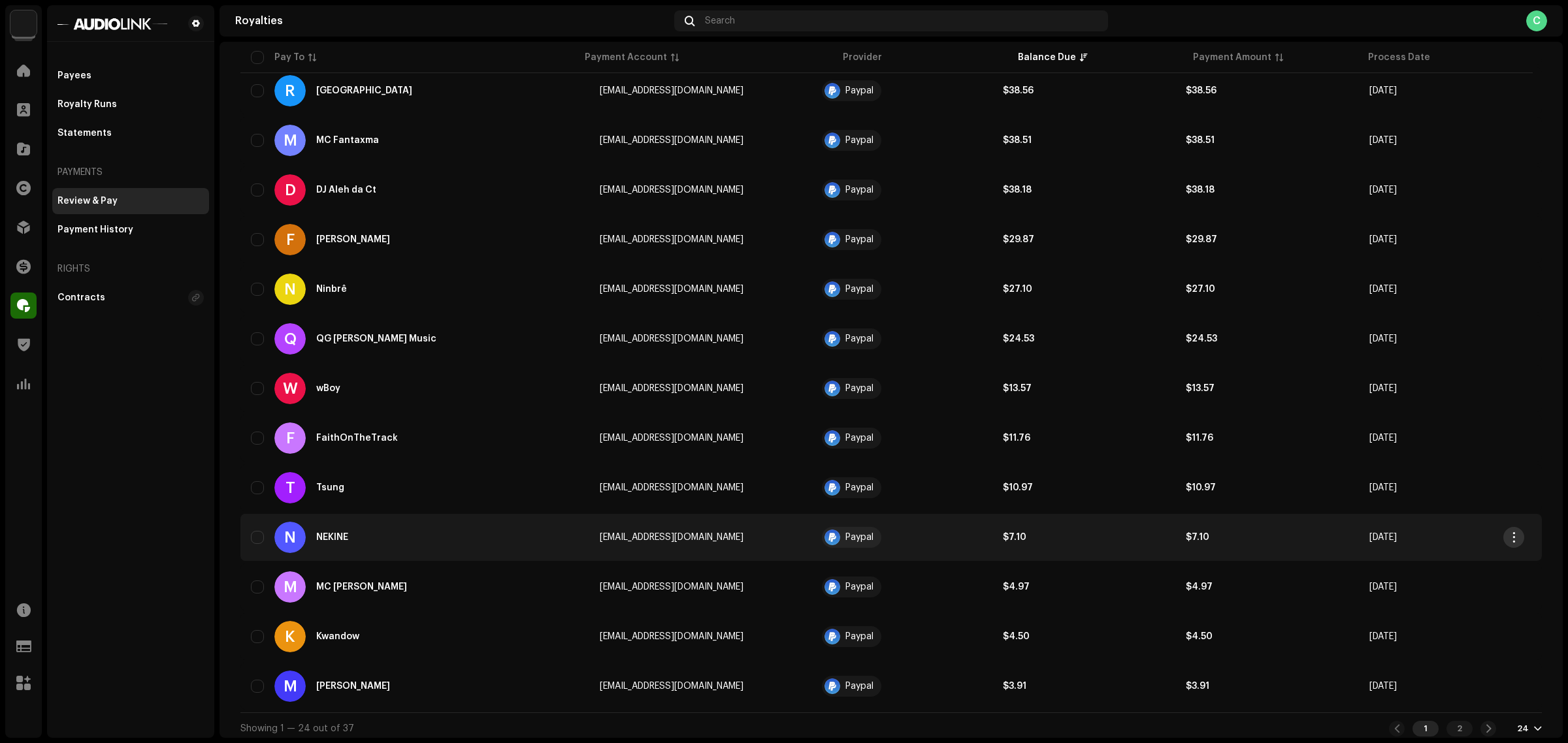
click at [1511, 532] on span "button" at bounding box center [1514, 537] width 10 height 11
click at [1467, 559] on div "View Payee" at bounding box center [1453, 562] width 121 height 11
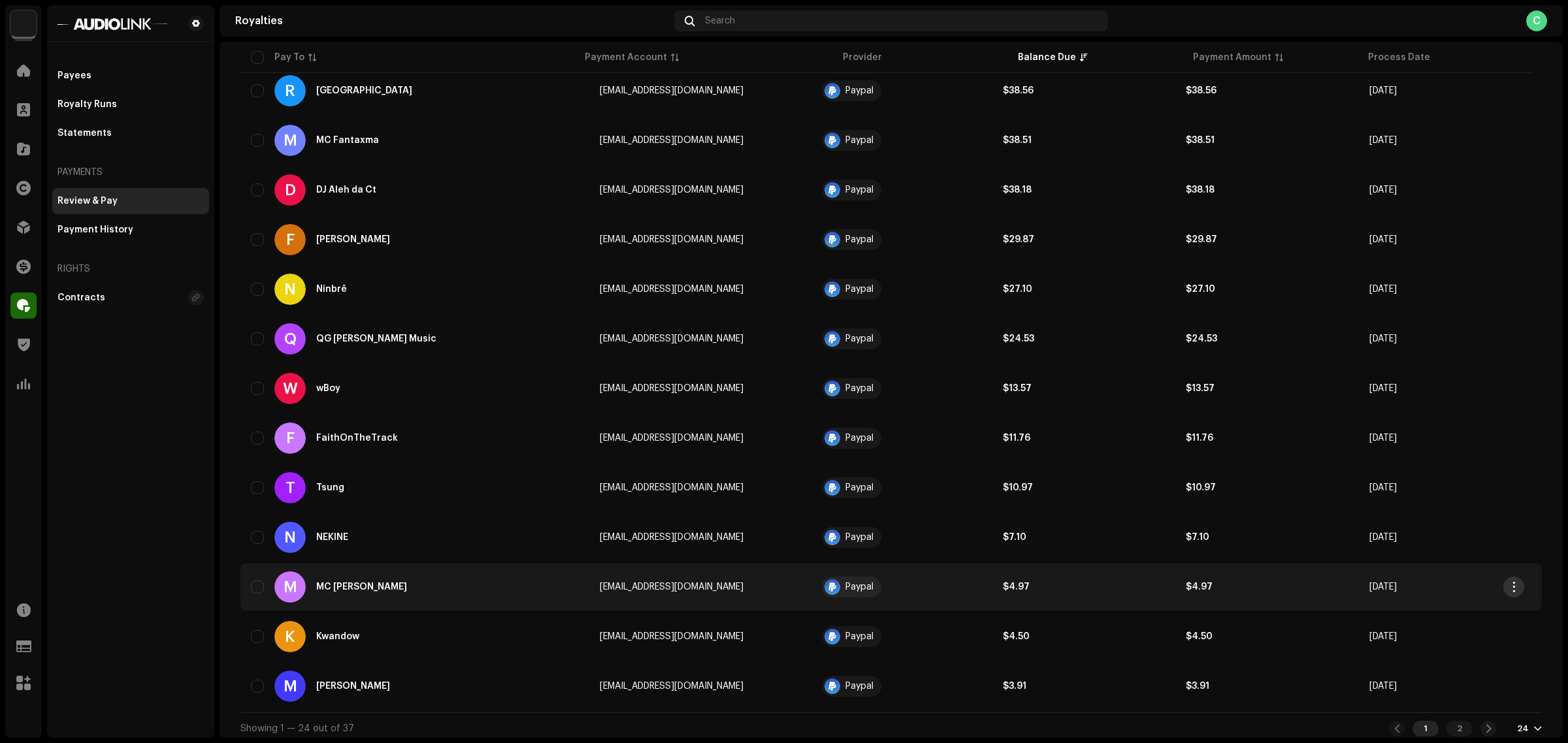
click at [1513, 582] on span "button" at bounding box center [1514, 587] width 10 height 11
click at [1429, 611] on span "View Payee" at bounding box center [1418, 612] width 53 height 11
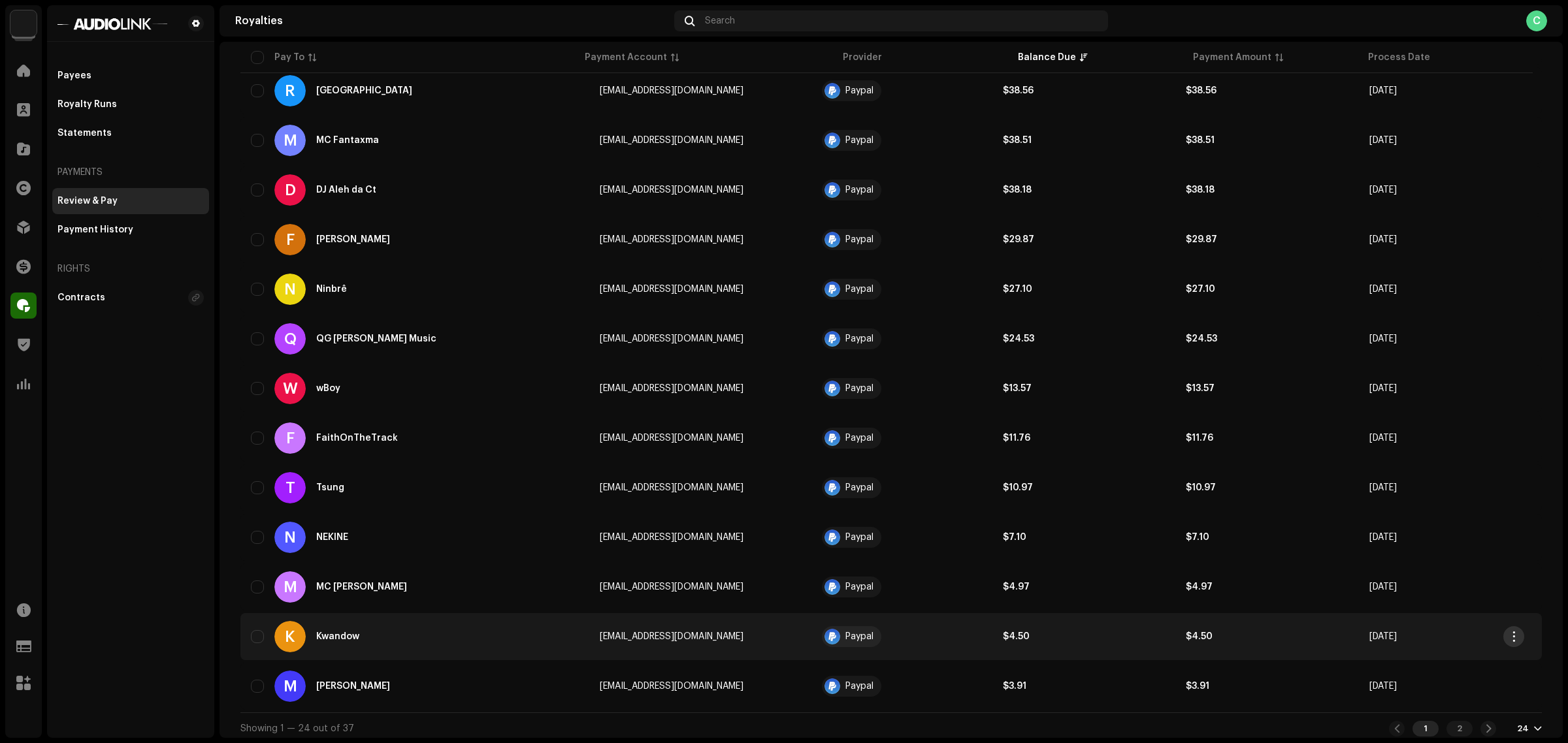
click at [1511, 632] on span "button" at bounding box center [1514, 637] width 10 height 11
click at [1444, 662] on div "View Payee" at bounding box center [1453, 662] width 121 height 11
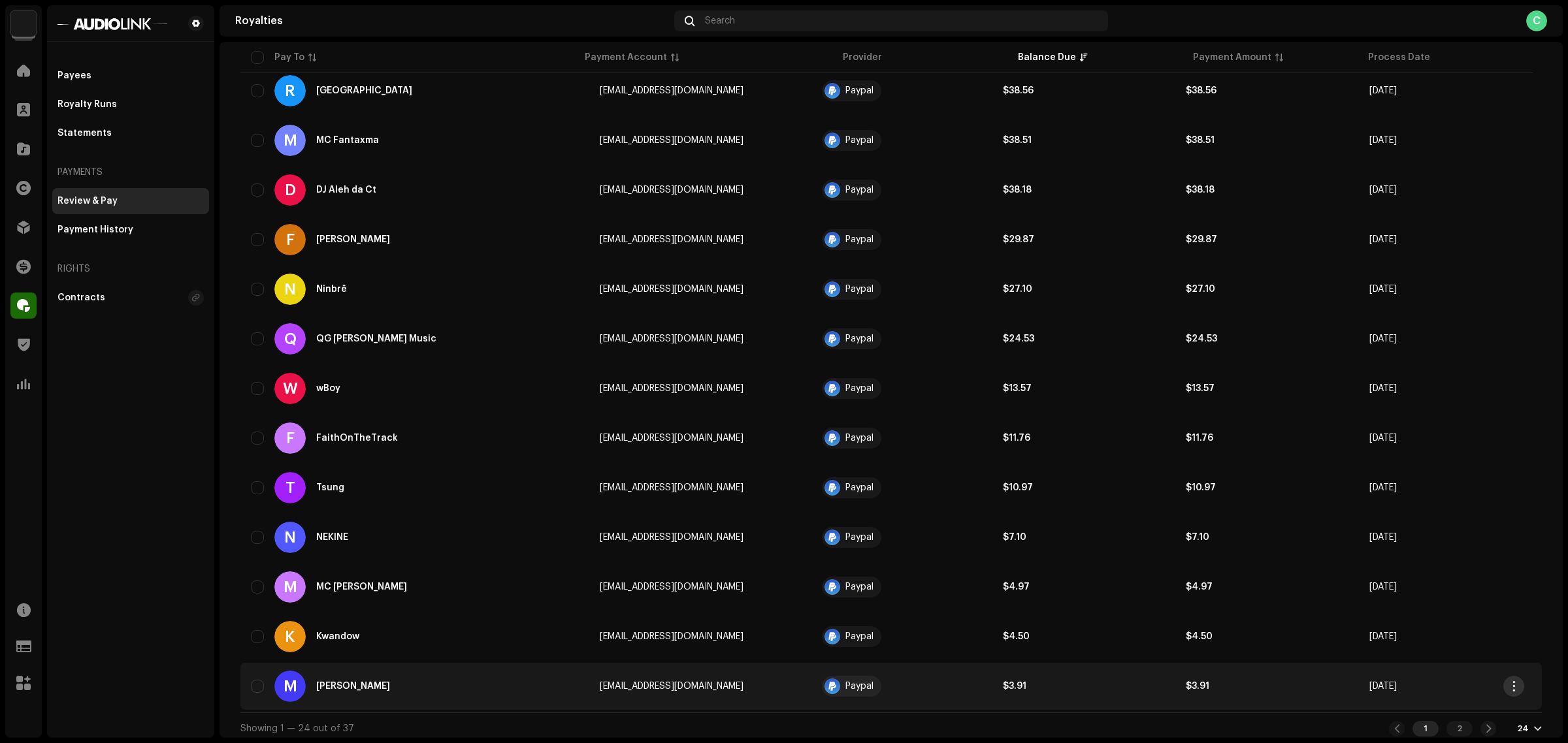
click at [1516, 689] on button "button" at bounding box center [1513, 686] width 21 height 21
click at [1433, 622] on span "View Payee" at bounding box center [1418, 626] width 53 height 11
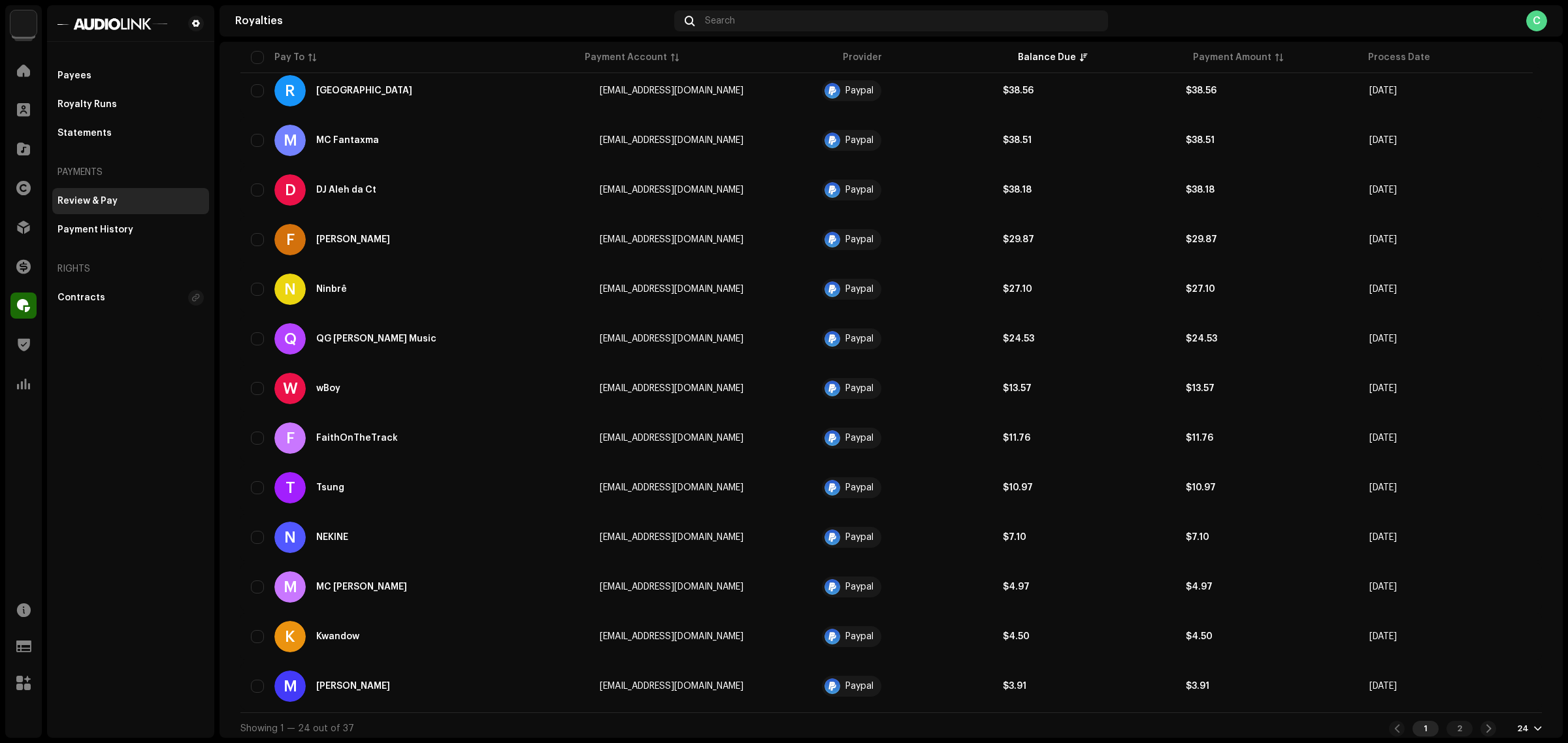
click at [1524, 724] on div "24" at bounding box center [1529, 729] width 25 height 11
click at [1498, 667] on div "48" at bounding box center [1502, 673] width 54 height 26
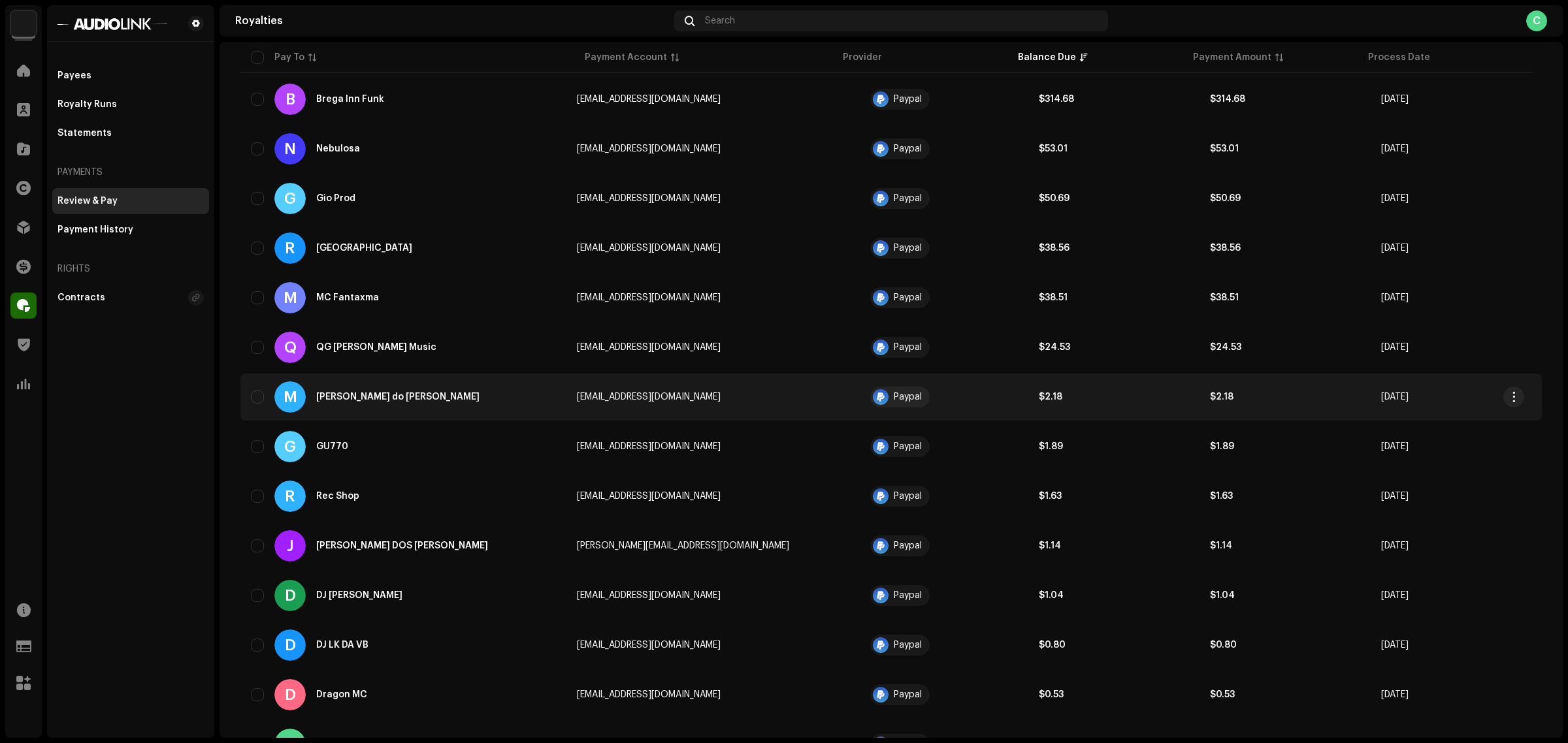
scroll to position [408, 0]
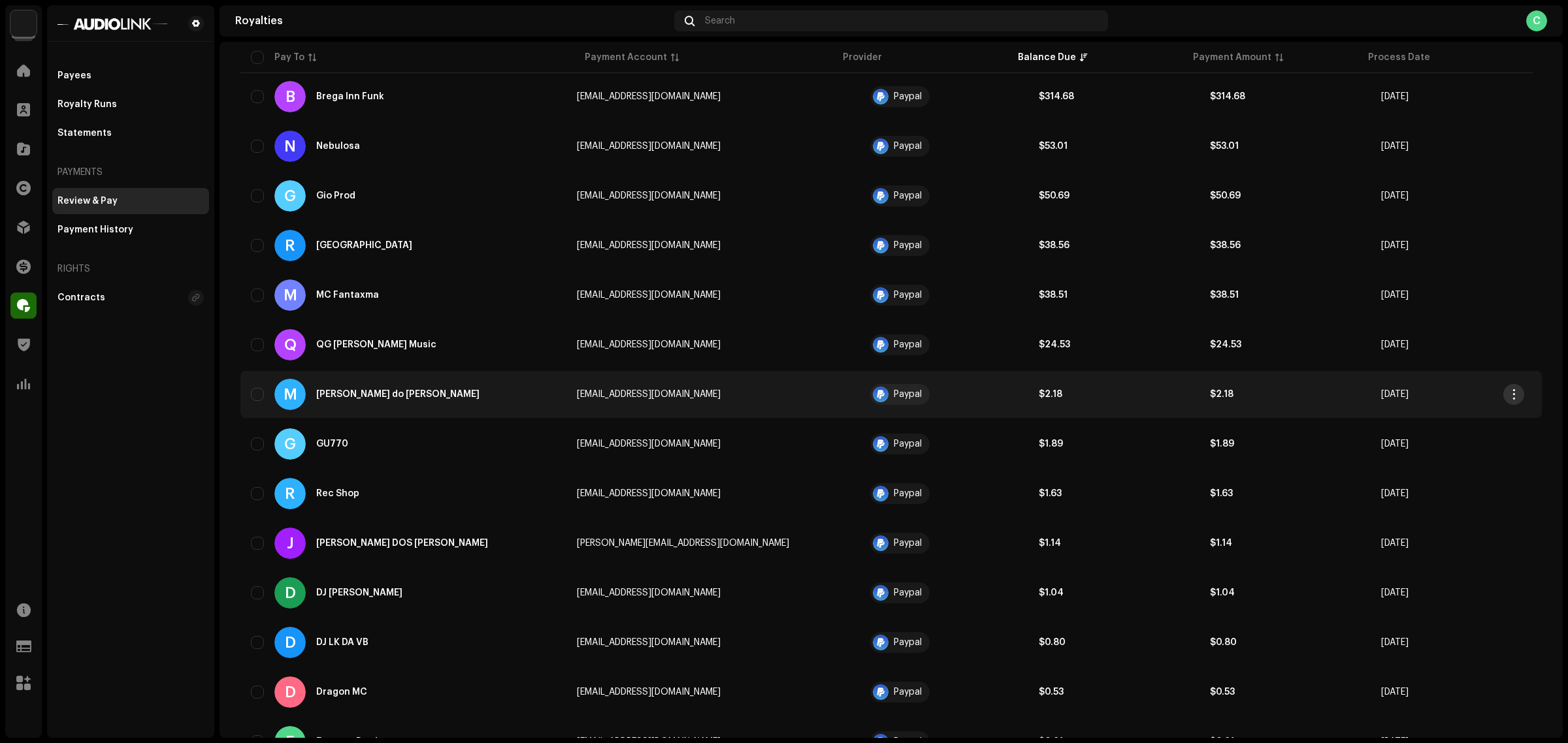
click at [1520, 388] on button "button" at bounding box center [1513, 394] width 21 height 21
click at [1471, 418] on div "View Payee" at bounding box center [1453, 422] width 121 height 11
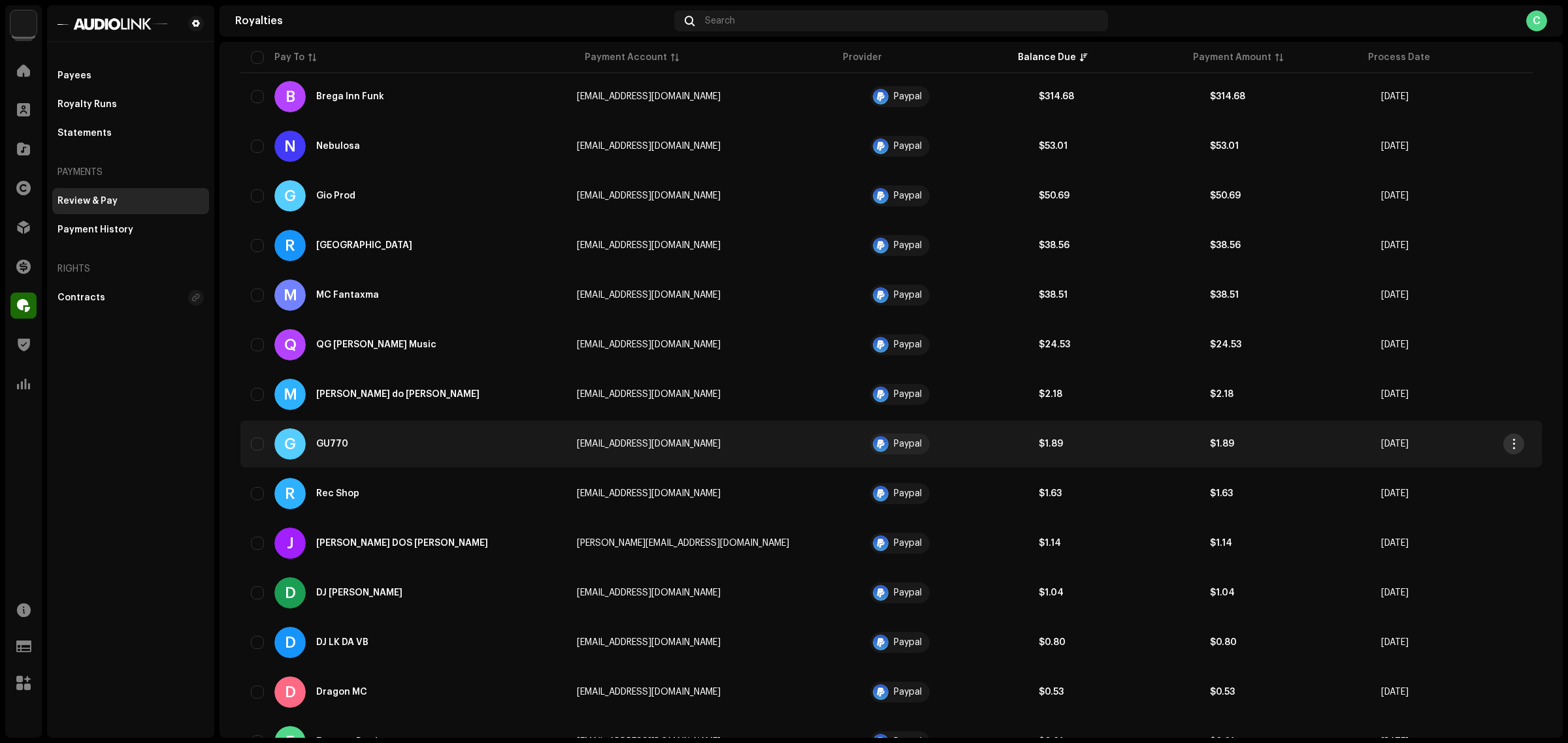
click at [1516, 442] on span "button" at bounding box center [1514, 444] width 10 height 11
click at [1441, 471] on span "View Payee" at bounding box center [1418, 471] width 53 height 11
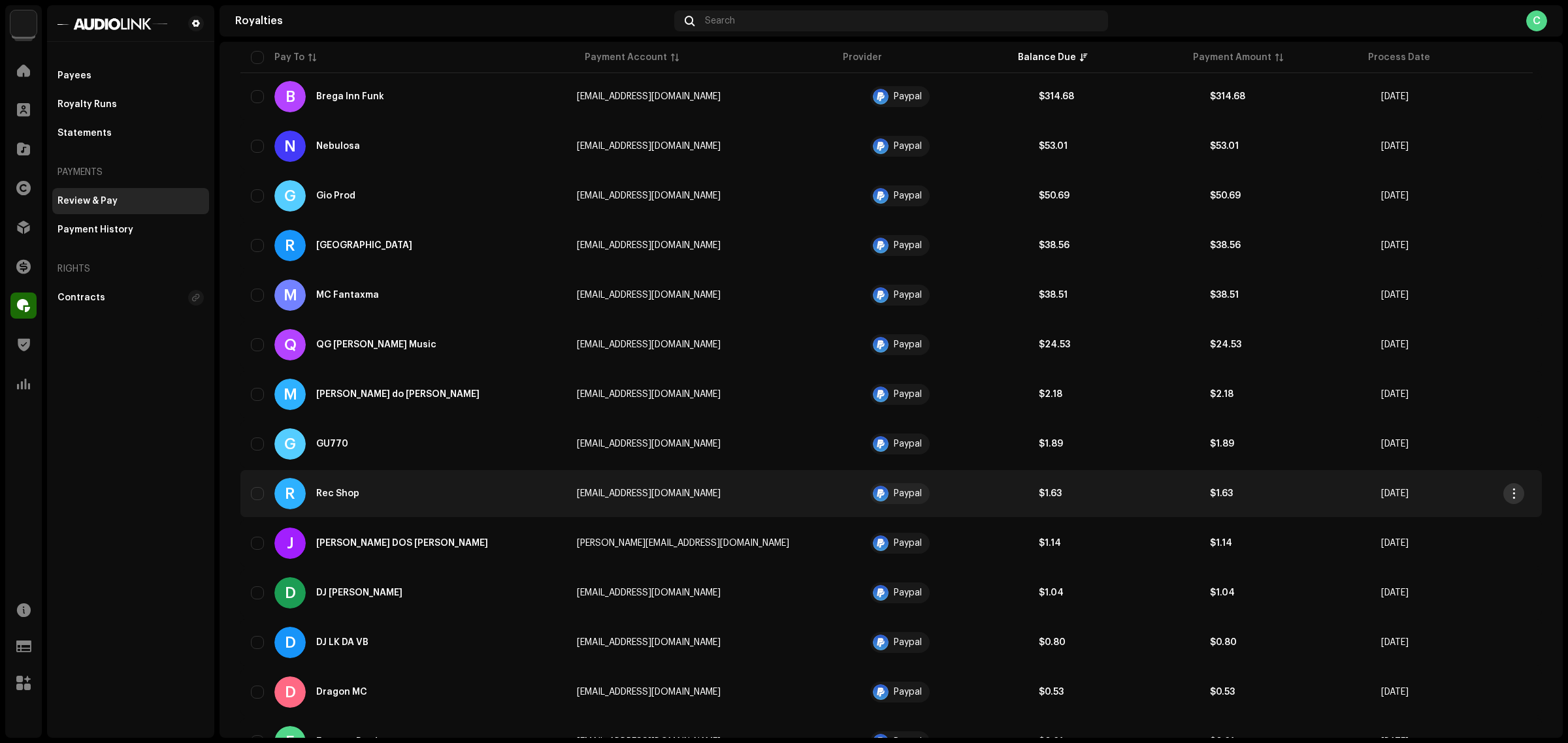
click at [1515, 491] on span "button" at bounding box center [1514, 494] width 10 height 11
click at [1456, 520] on div "View Payee" at bounding box center [1453, 520] width 121 height 11
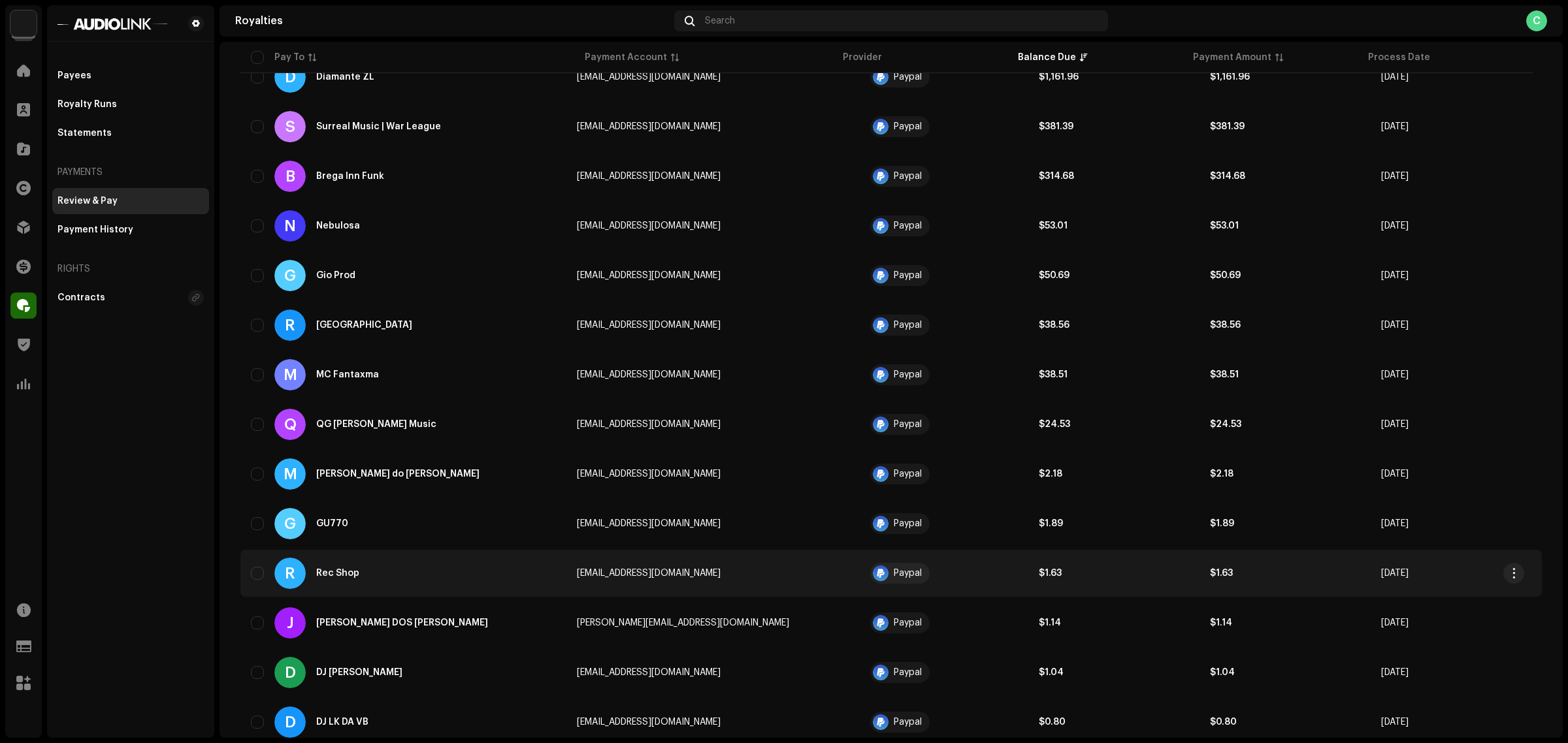
scroll to position [327, 0]
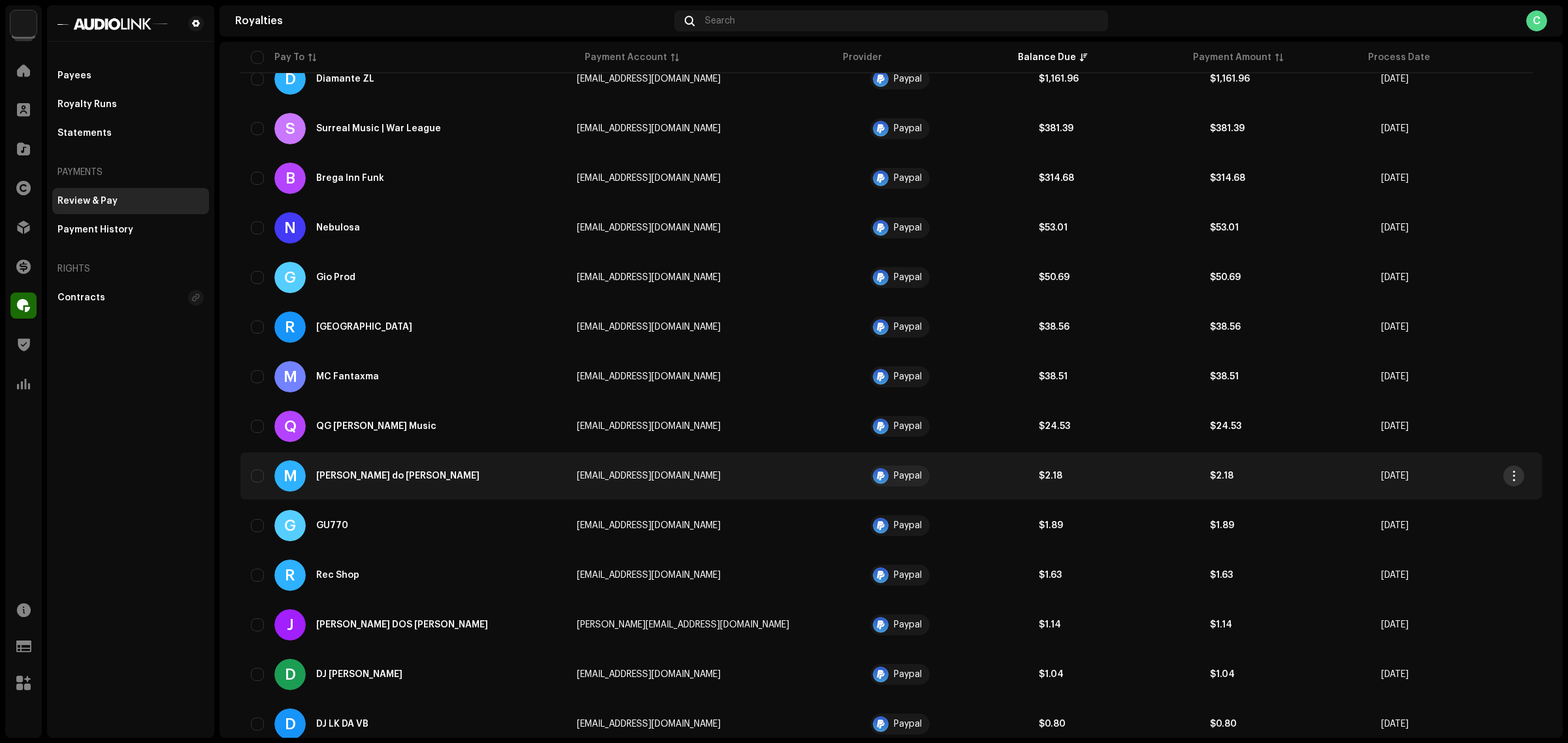
click at [1516, 471] on span "button" at bounding box center [1514, 476] width 10 height 11
click at [1469, 497] on div "View Payee" at bounding box center [1453, 504] width 132 height 26
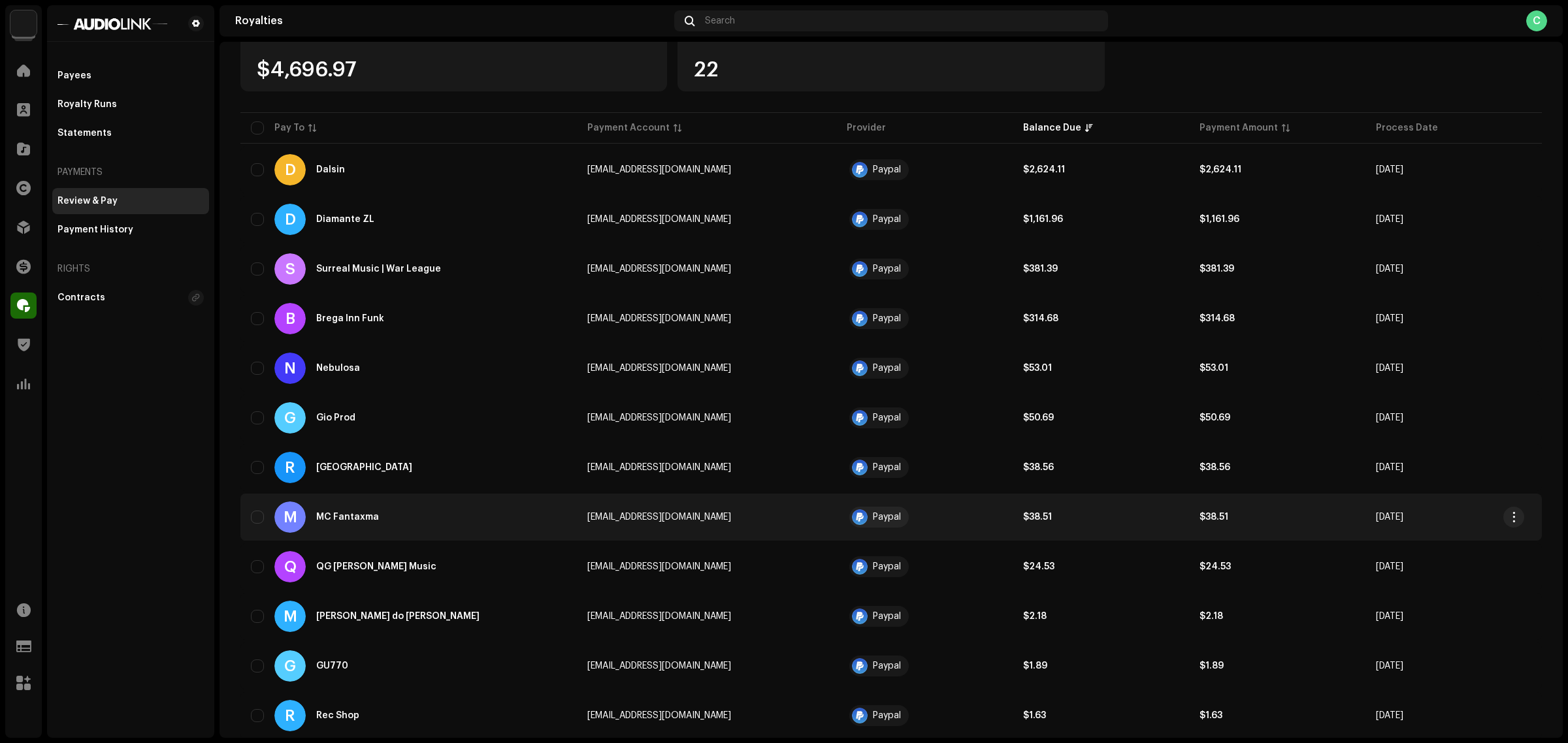
scroll to position [163, 0]
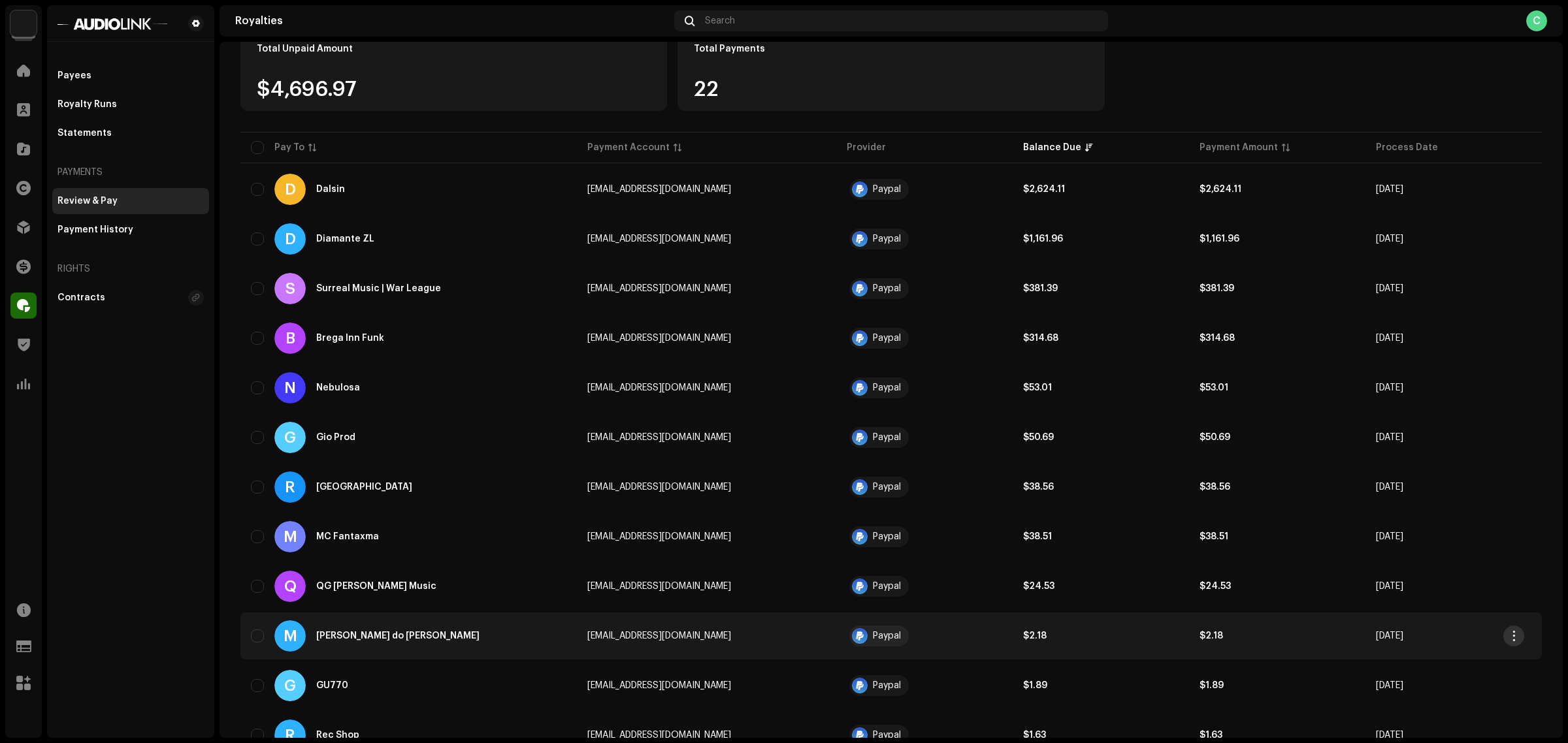
click at [1516, 626] on button "button" at bounding box center [1513, 636] width 21 height 21
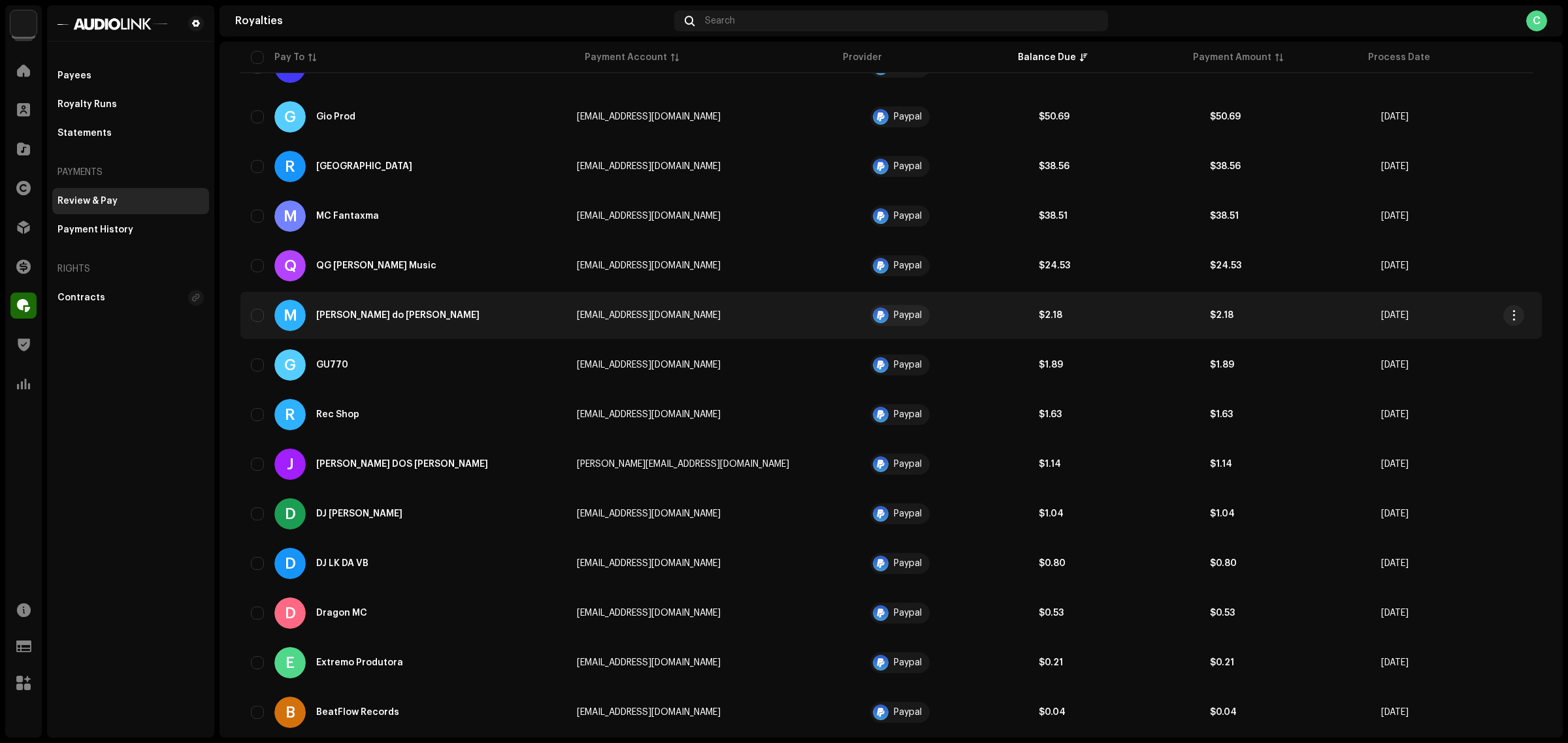
scroll to position [490, 0]
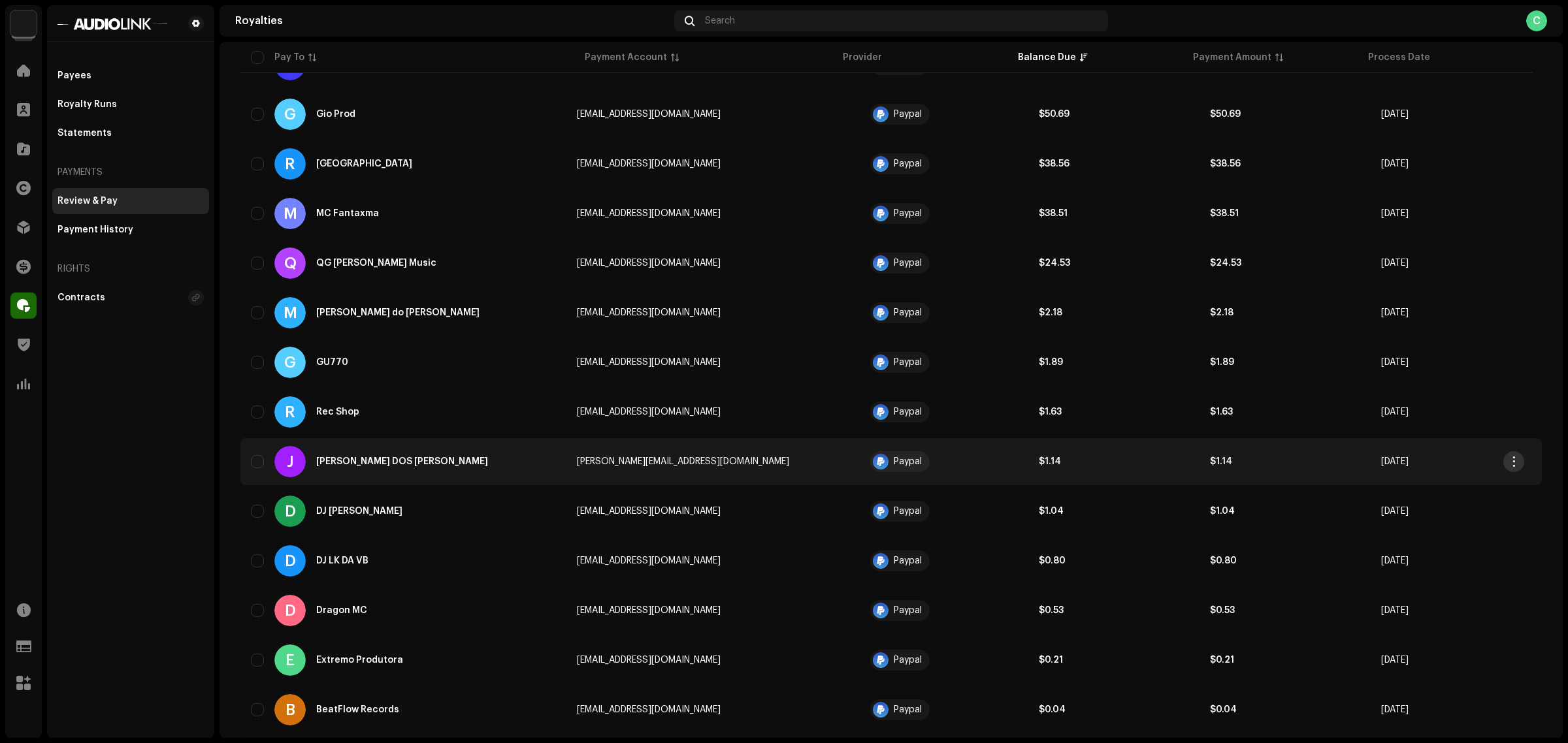
click at [1520, 461] on button "button" at bounding box center [1513, 461] width 21 height 21
click at [1450, 490] on div "View Payee" at bounding box center [1453, 489] width 121 height 11
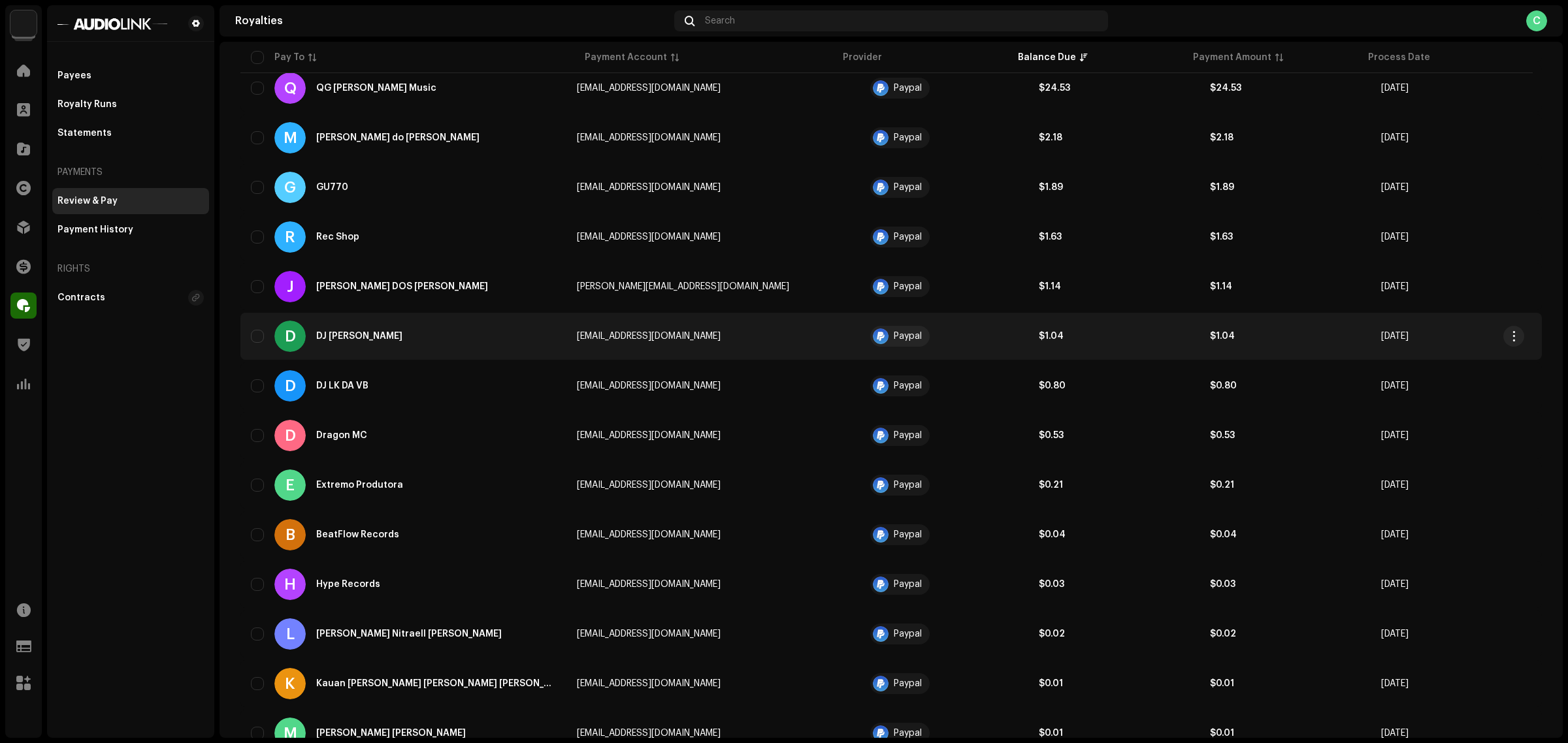
scroll to position [713, 0]
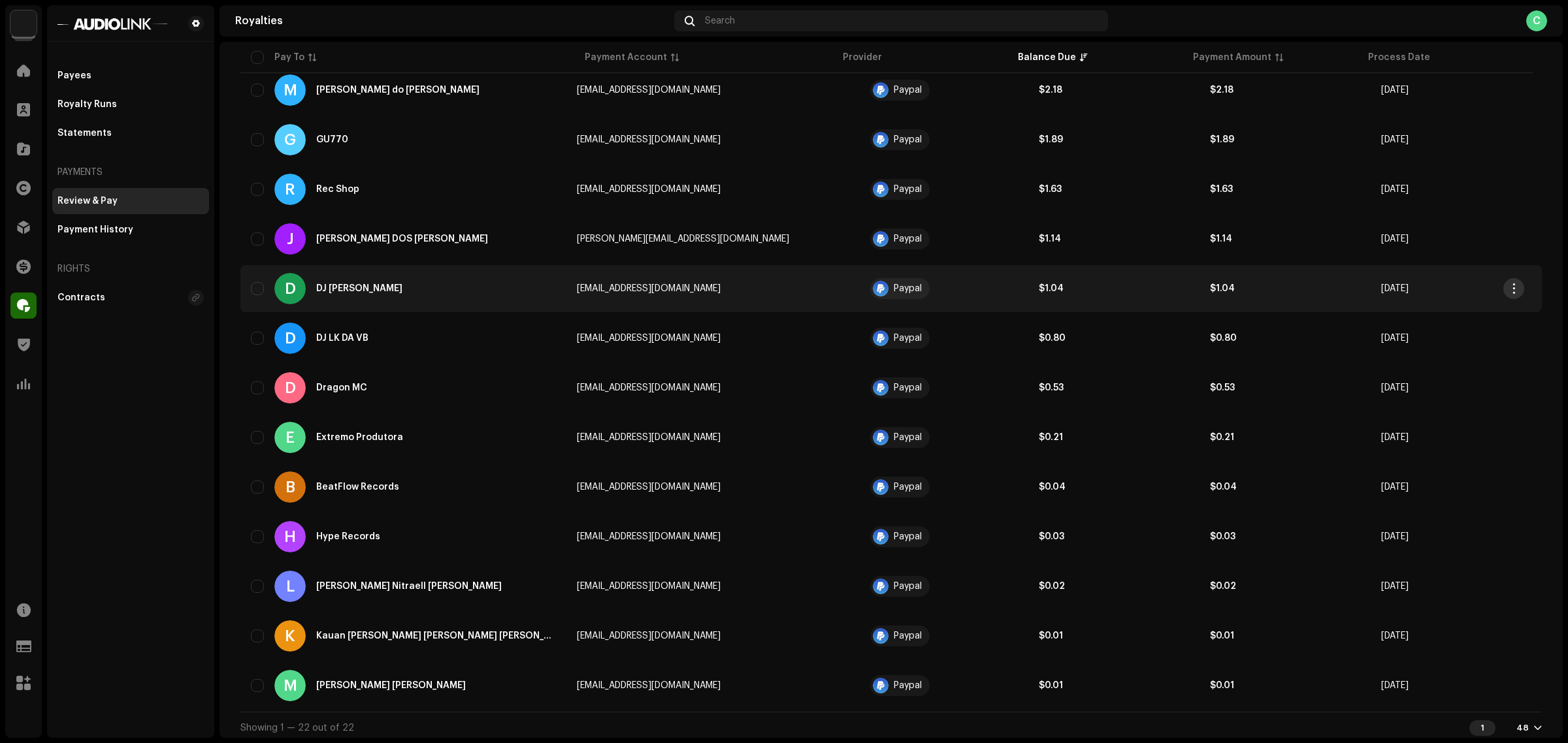
click at [1509, 289] on span "button" at bounding box center [1514, 288] width 10 height 11
click at [1475, 314] on div "View Payee" at bounding box center [1453, 315] width 121 height 11
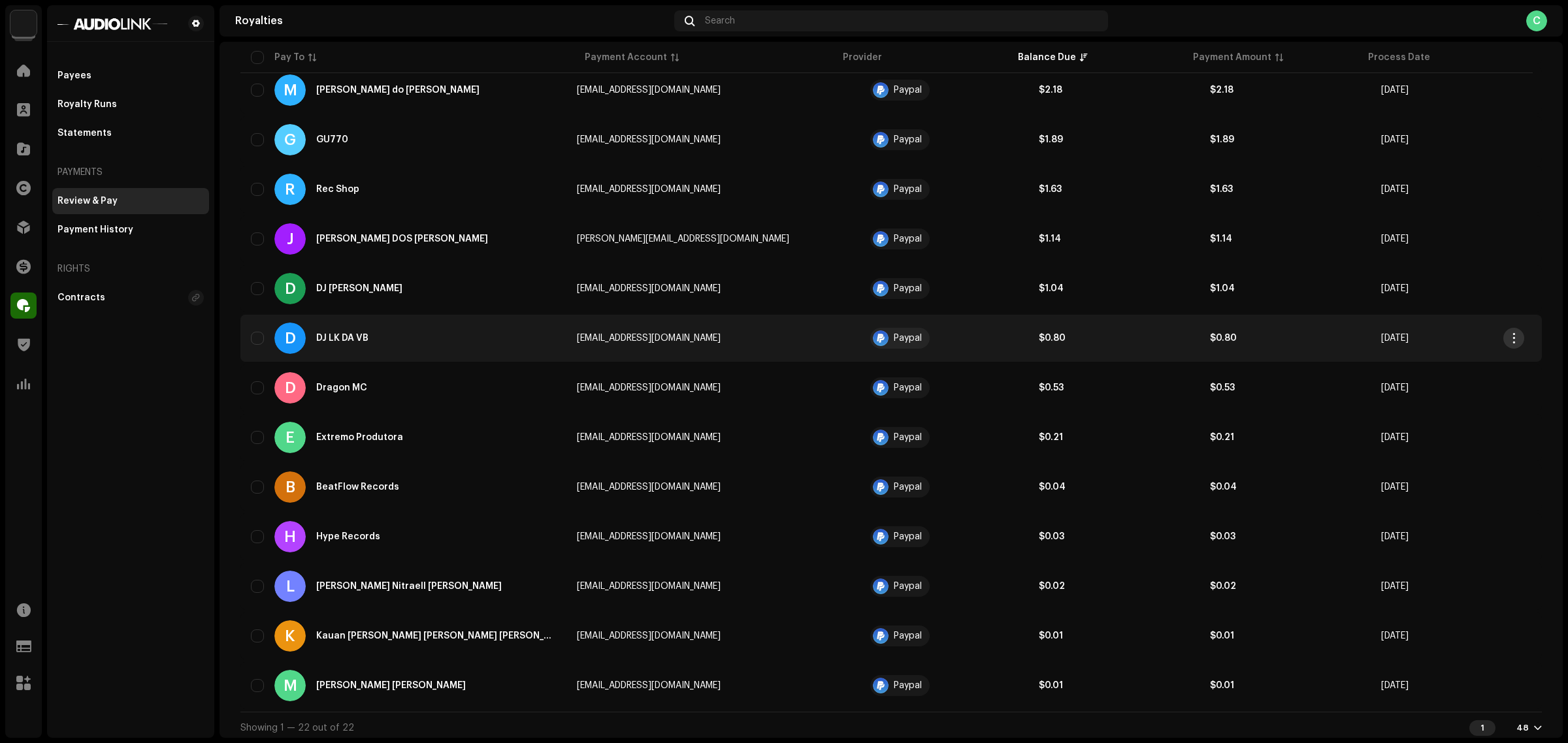
click at [1513, 337] on span "button" at bounding box center [1514, 338] width 10 height 11
click at [1442, 364] on div "View Payee" at bounding box center [1453, 365] width 121 height 11
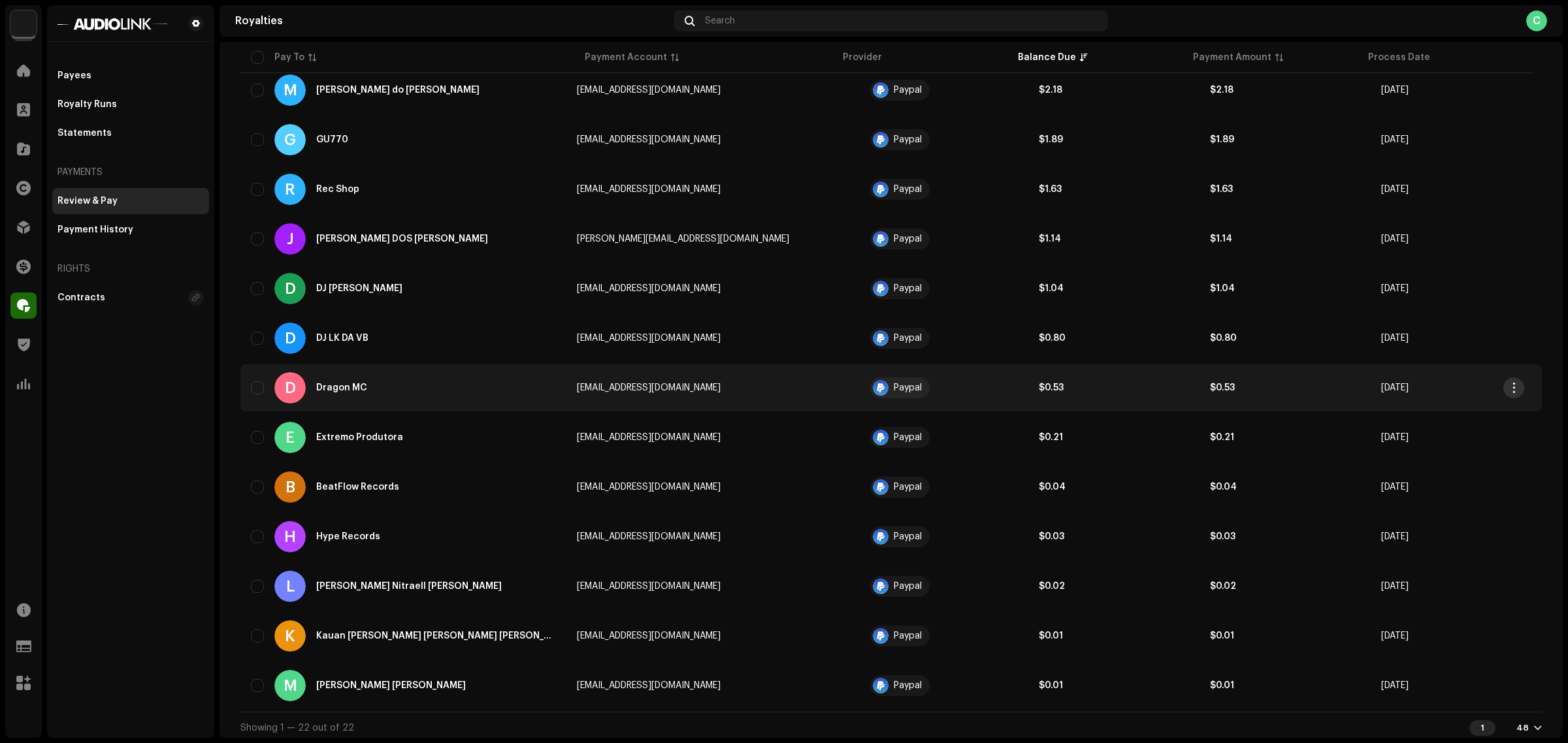
click at [1516, 382] on span "button" at bounding box center [1514, 387] width 10 height 11
click at [1466, 411] on div "View Payee" at bounding box center [1453, 414] width 121 height 11
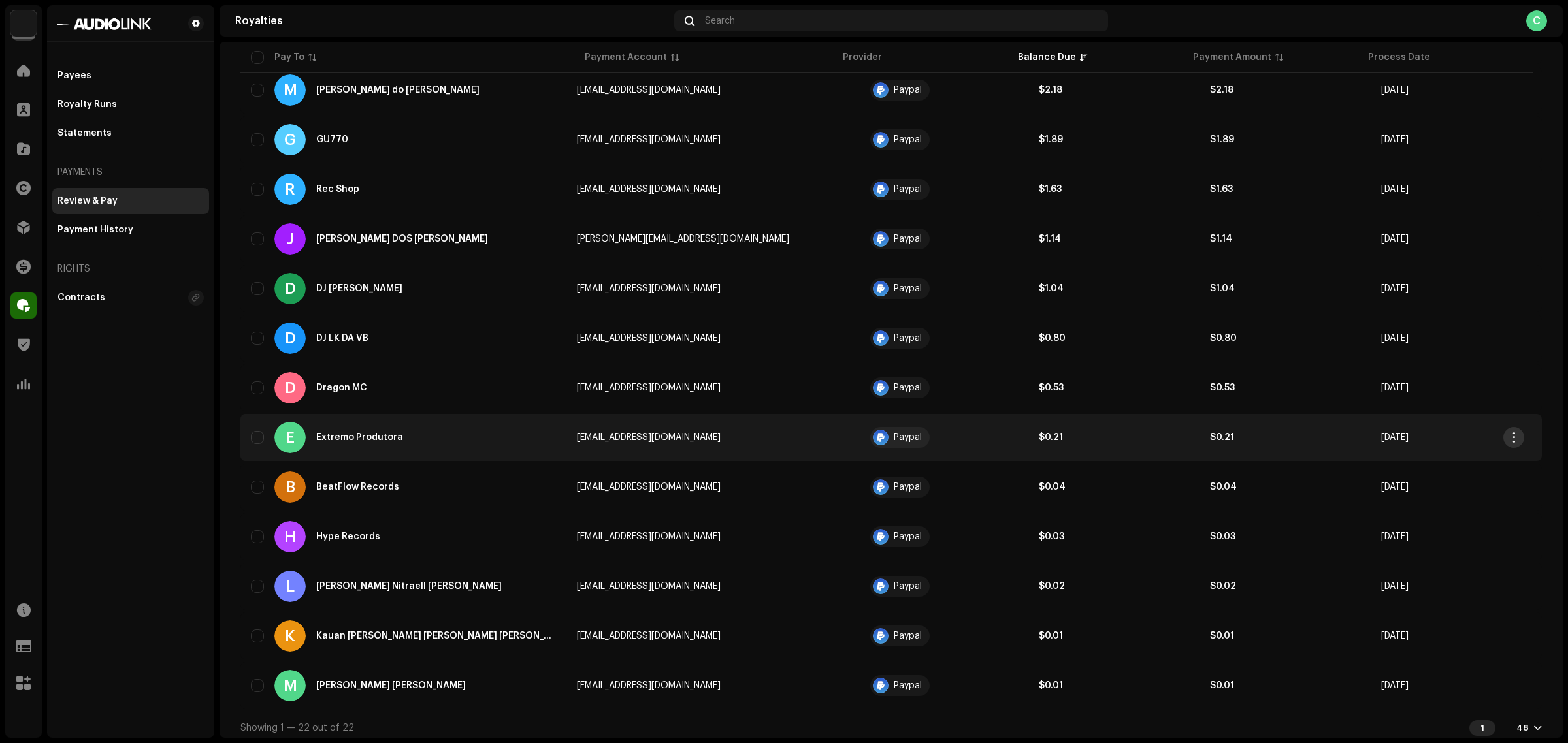
click at [1515, 432] on span "button" at bounding box center [1514, 437] width 10 height 11
click at [1451, 461] on div "View Payee" at bounding box center [1453, 463] width 121 height 11
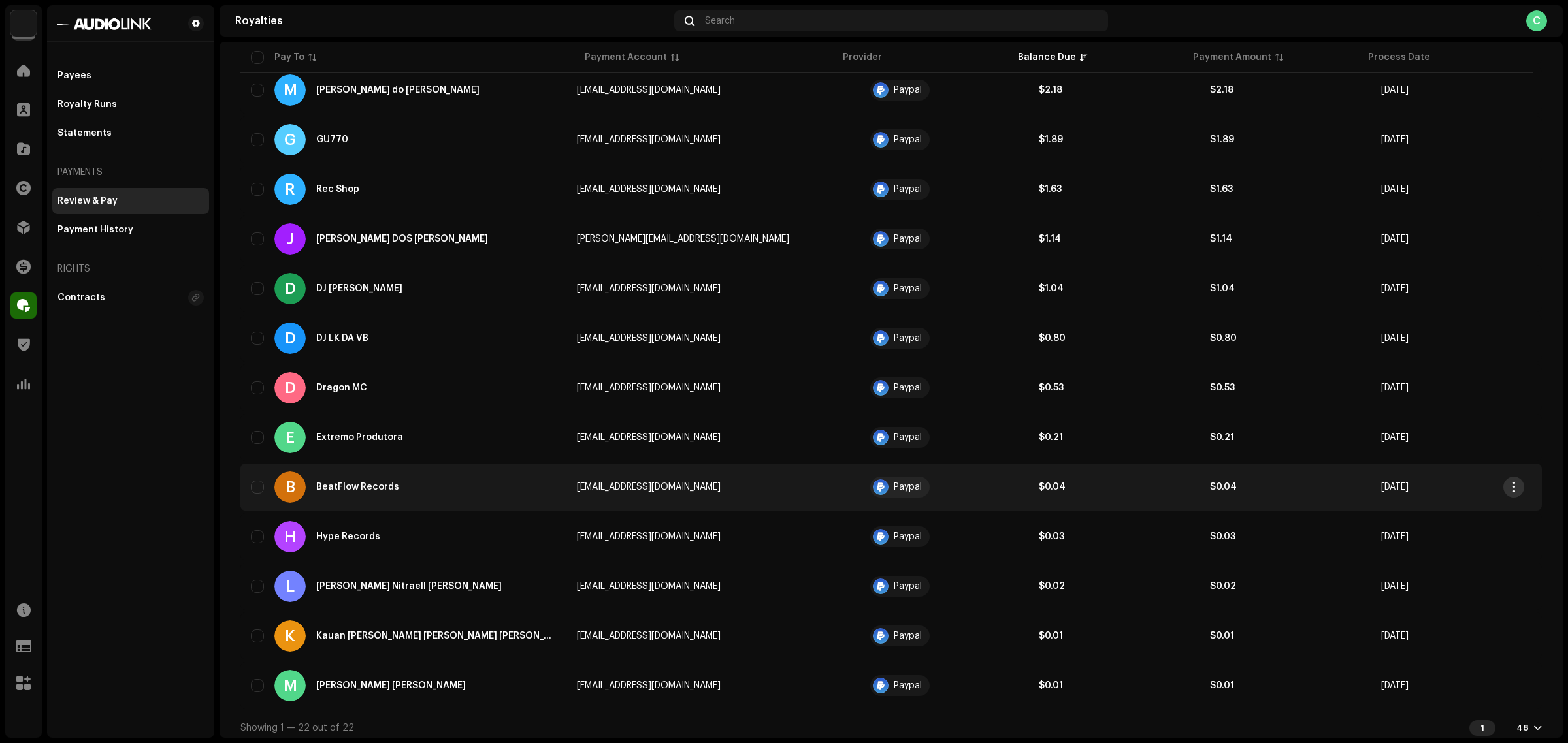
click at [1516, 482] on span "button" at bounding box center [1514, 487] width 10 height 11
click at [1466, 511] on div "View Payee" at bounding box center [1453, 513] width 121 height 11
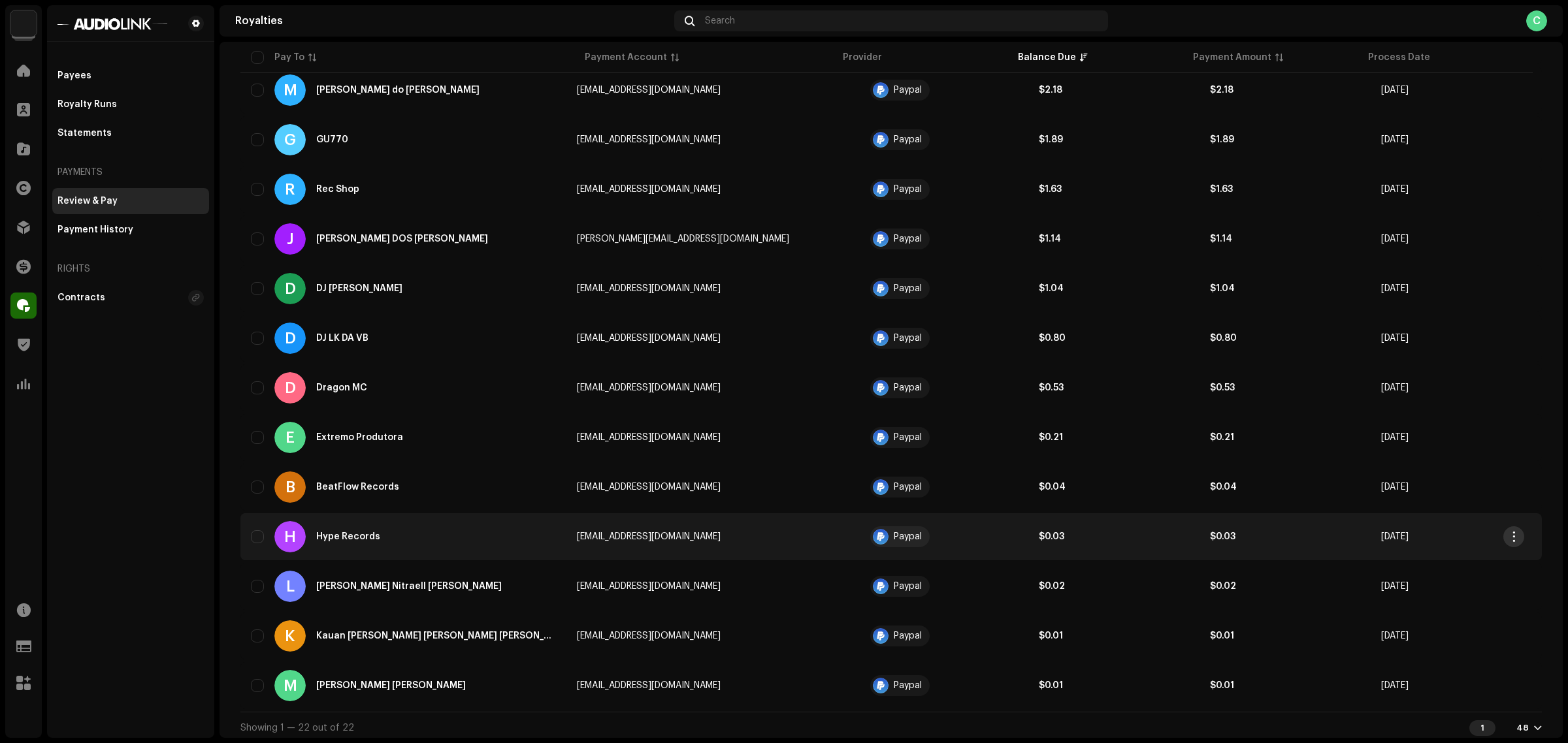
click at [1517, 539] on span "button" at bounding box center [1514, 536] width 10 height 11
click at [1462, 560] on div "View Payee" at bounding box center [1453, 562] width 121 height 11
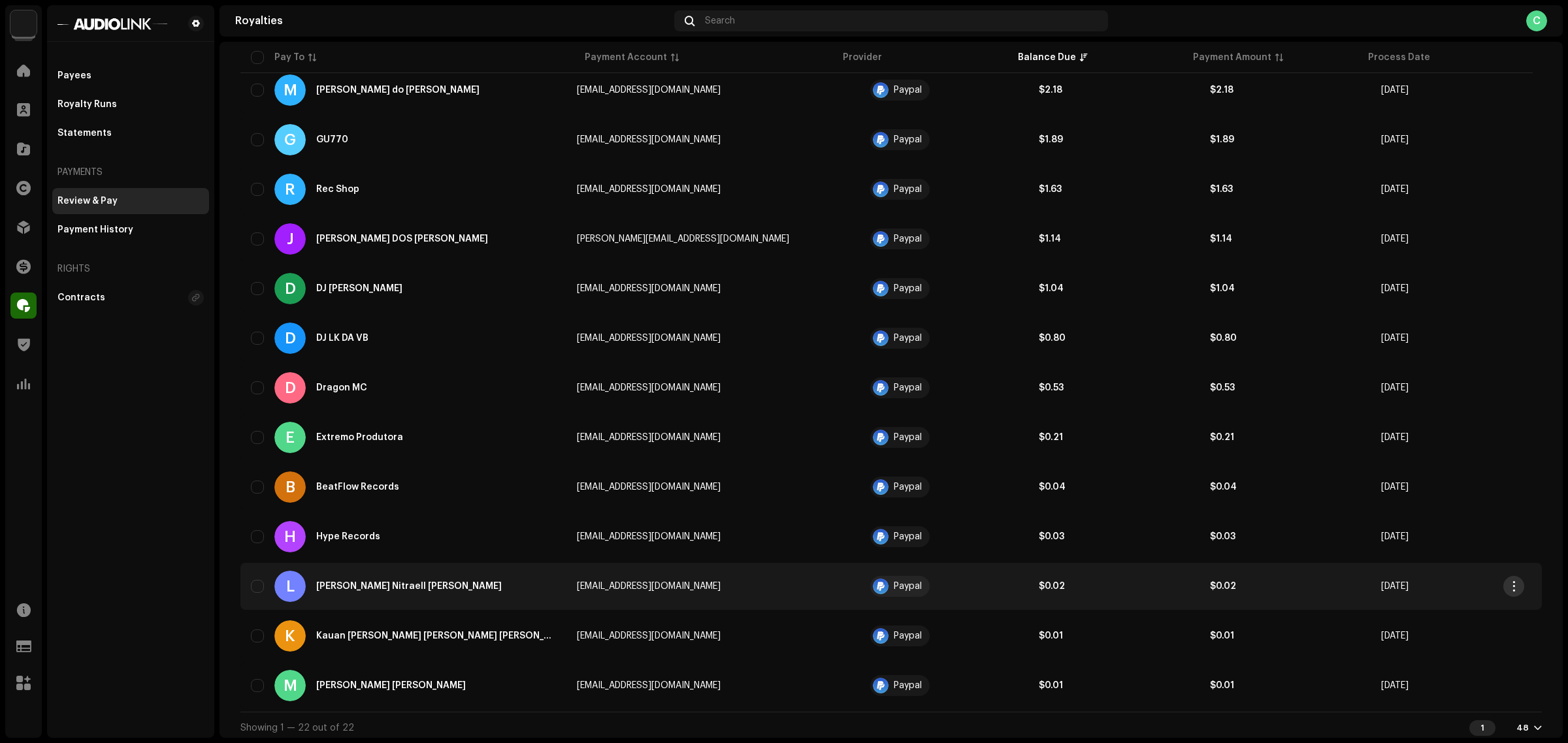
click at [1514, 581] on span "button" at bounding box center [1514, 586] width 10 height 11
click at [1452, 608] on div "View Payee" at bounding box center [1453, 612] width 121 height 11
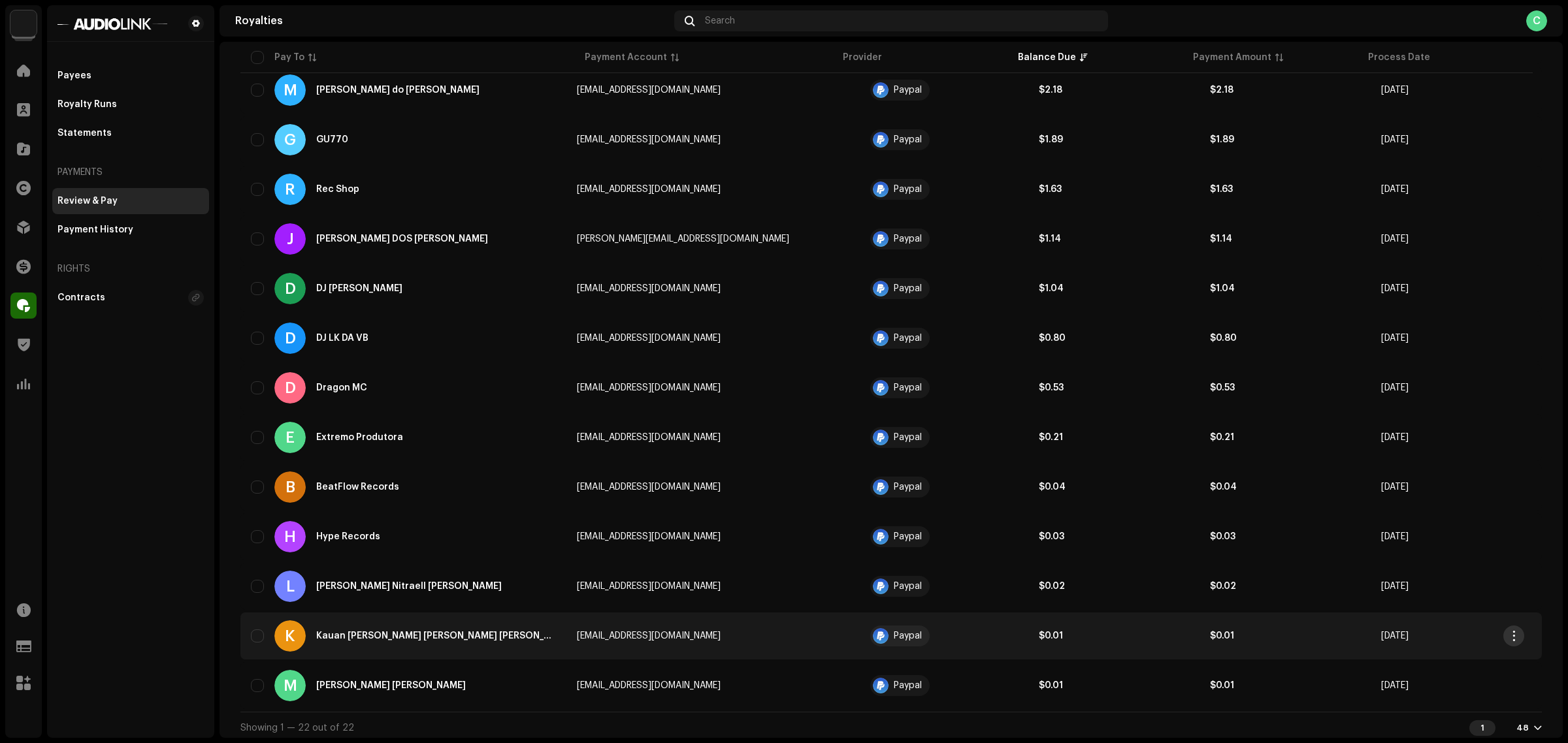
click at [1515, 639] on button "button" at bounding box center [1513, 636] width 21 height 21
click at [1463, 660] on div "View Payee" at bounding box center [1453, 661] width 121 height 11
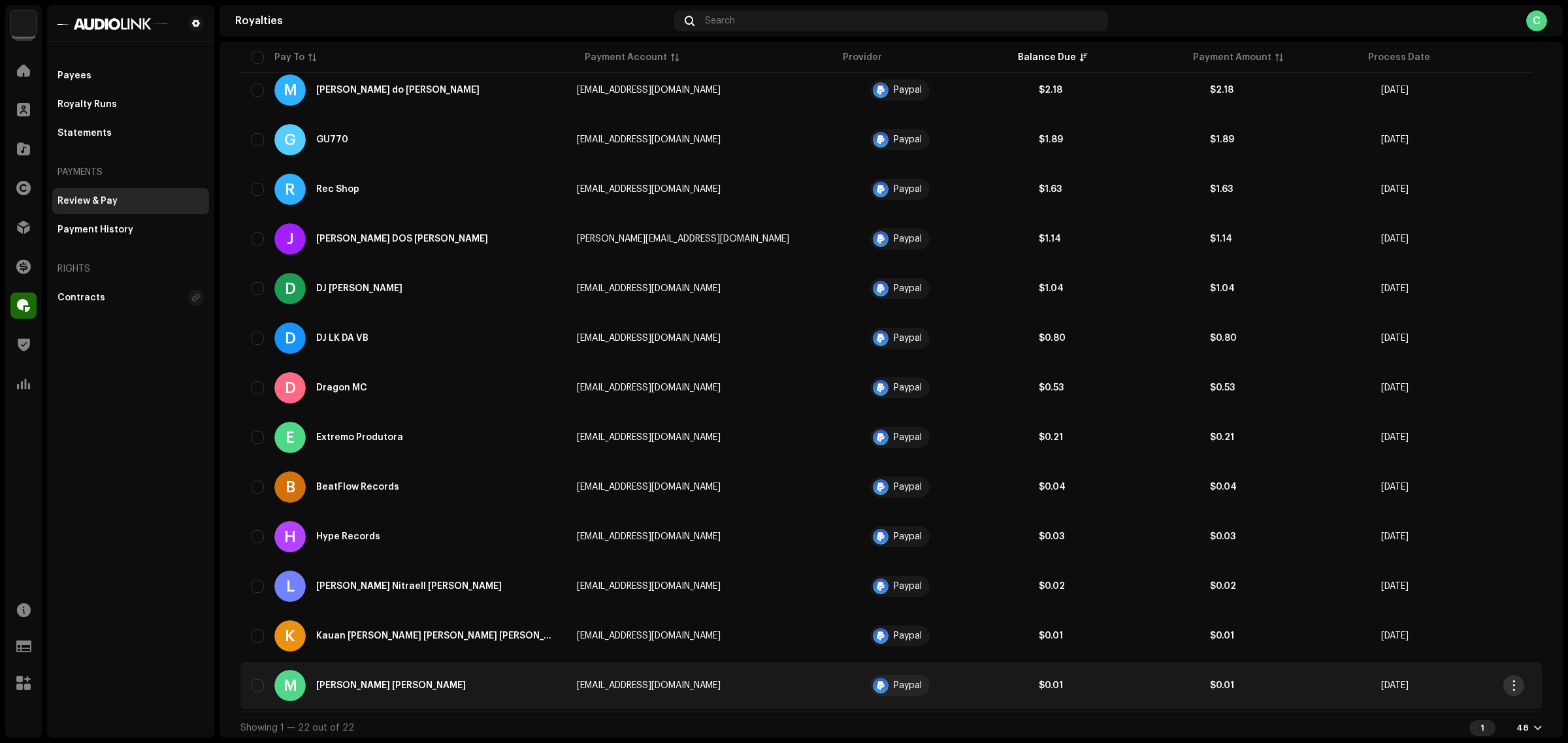
click at [1510, 684] on span "button" at bounding box center [1514, 685] width 10 height 11
click at [1440, 625] on span "View Payee" at bounding box center [1418, 626] width 53 height 11
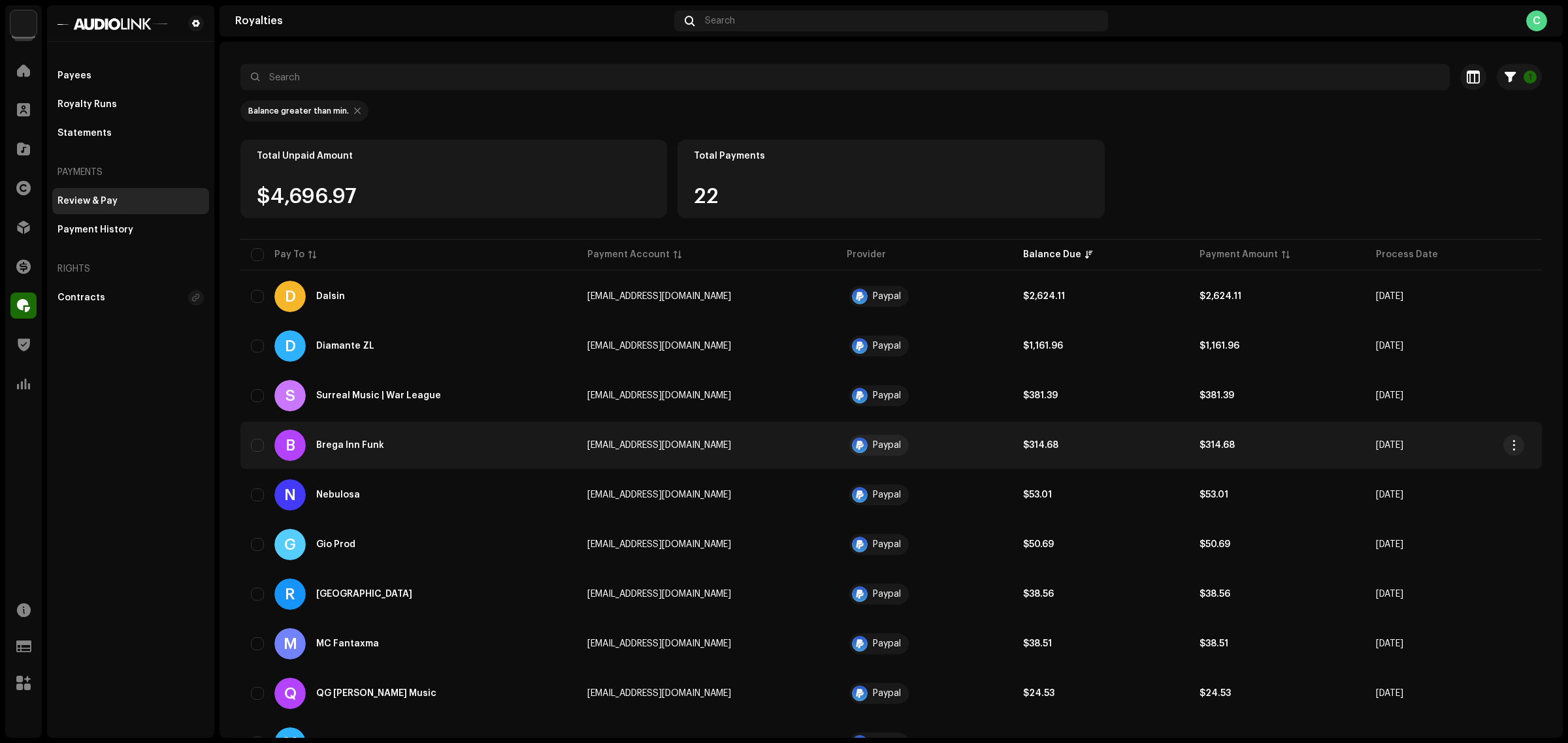
scroll to position [0, 0]
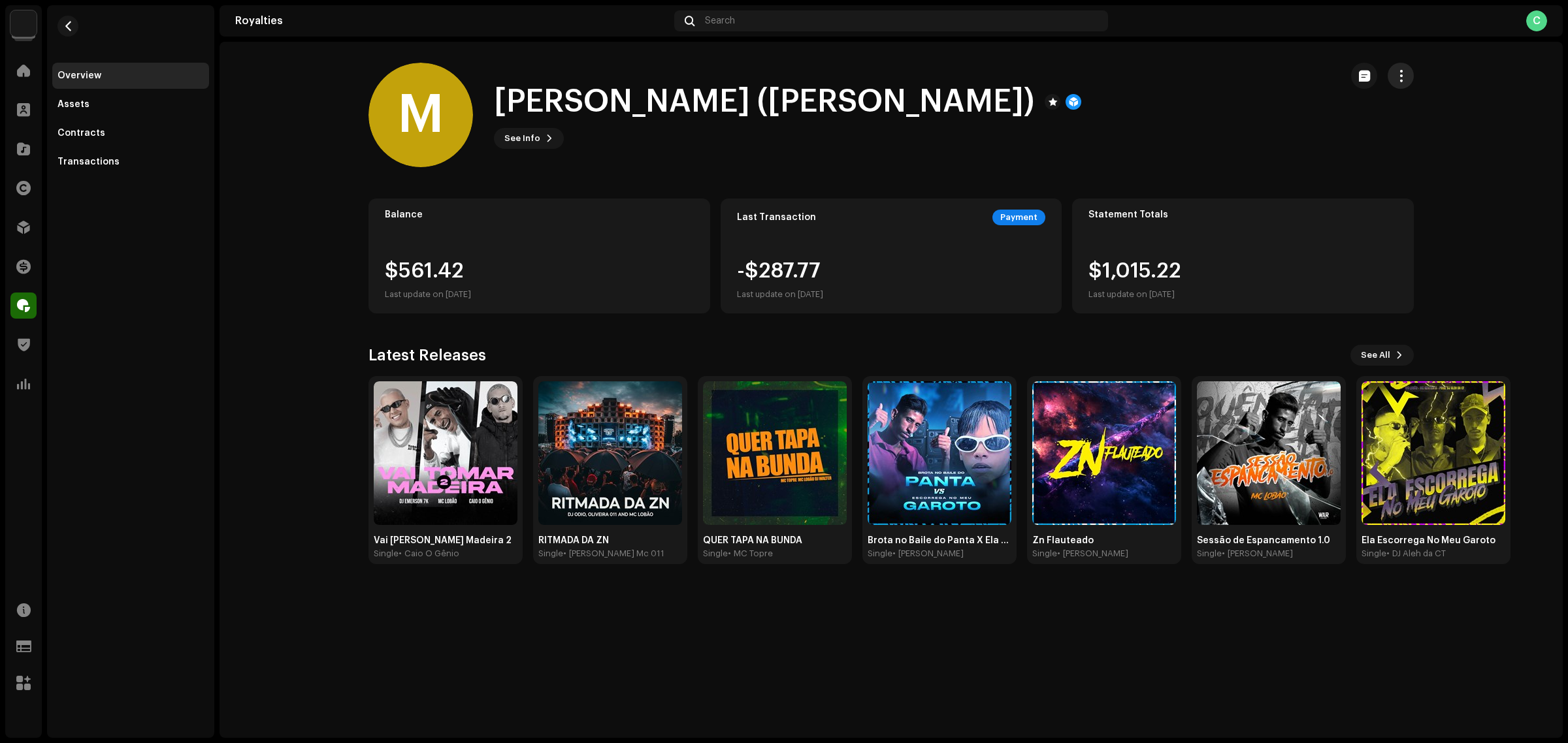
click at [1410, 77] on button "button" at bounding box center [1401, 75] width 26 height 26
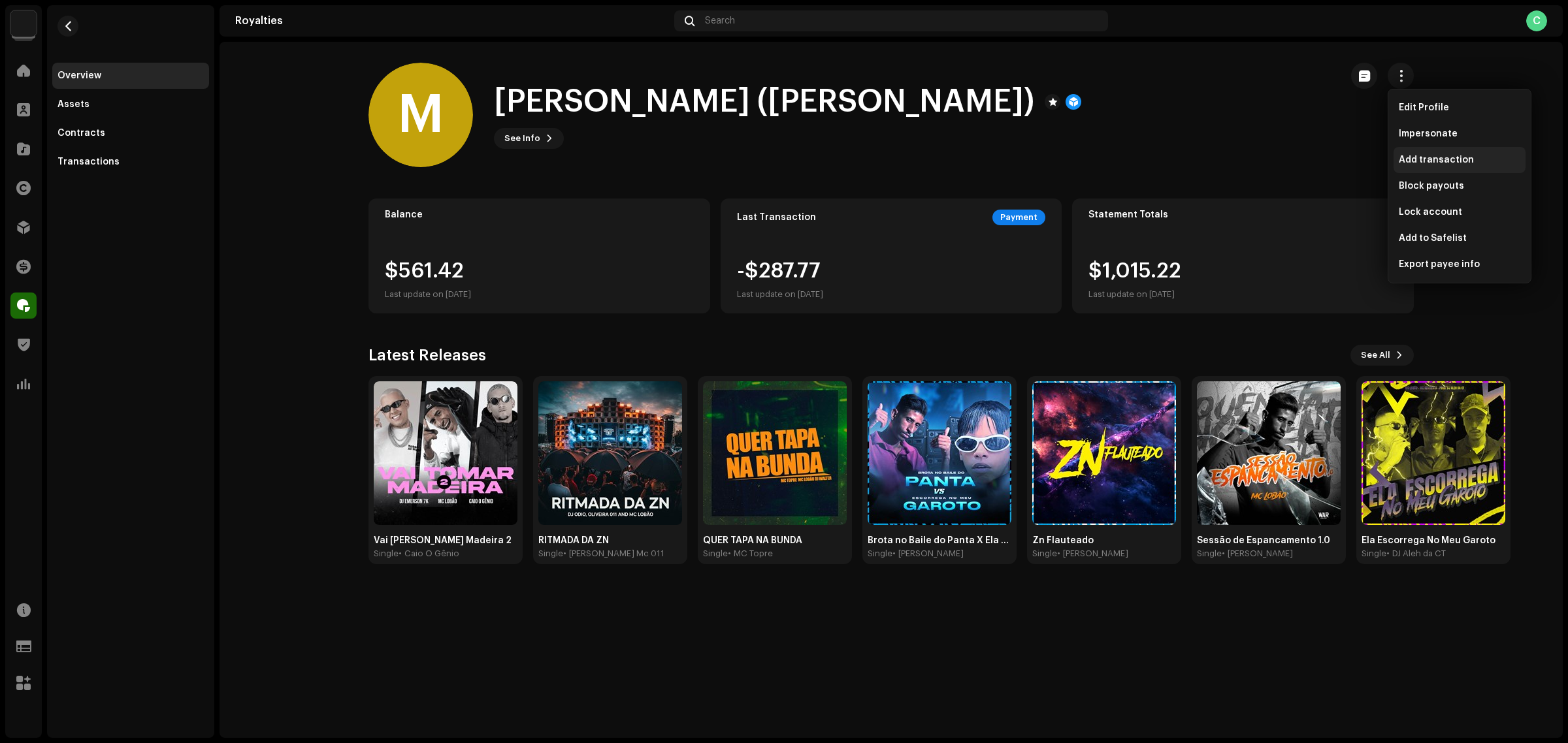
click at [1452, 155] on span "Add transaction" at bounding box center [1437, 160] width 76 height 11
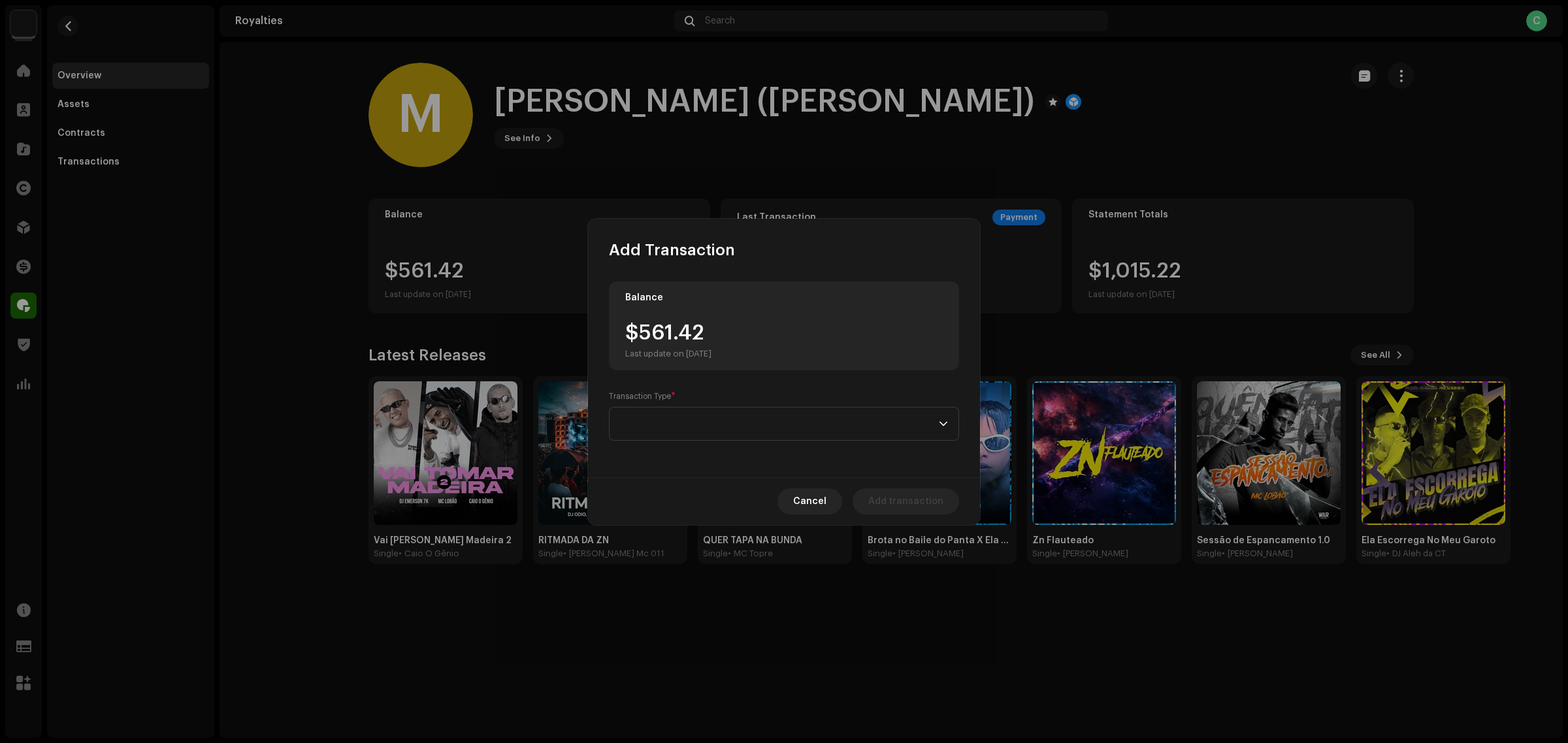
click at [698, 327] on div "$561.42 Last update on Oct 8, 2025" at bounding box center [668, 341] width 86 height 37
click at [681, 331] on div "$561.42 Last update on Oct 8, 2025" at bounding box center [668, 341] width 86 height 37
click at [681, 332] on div "$561.42 Last update on Oct 8, 2025" at bounding box center [668, 341] width 86 height 37
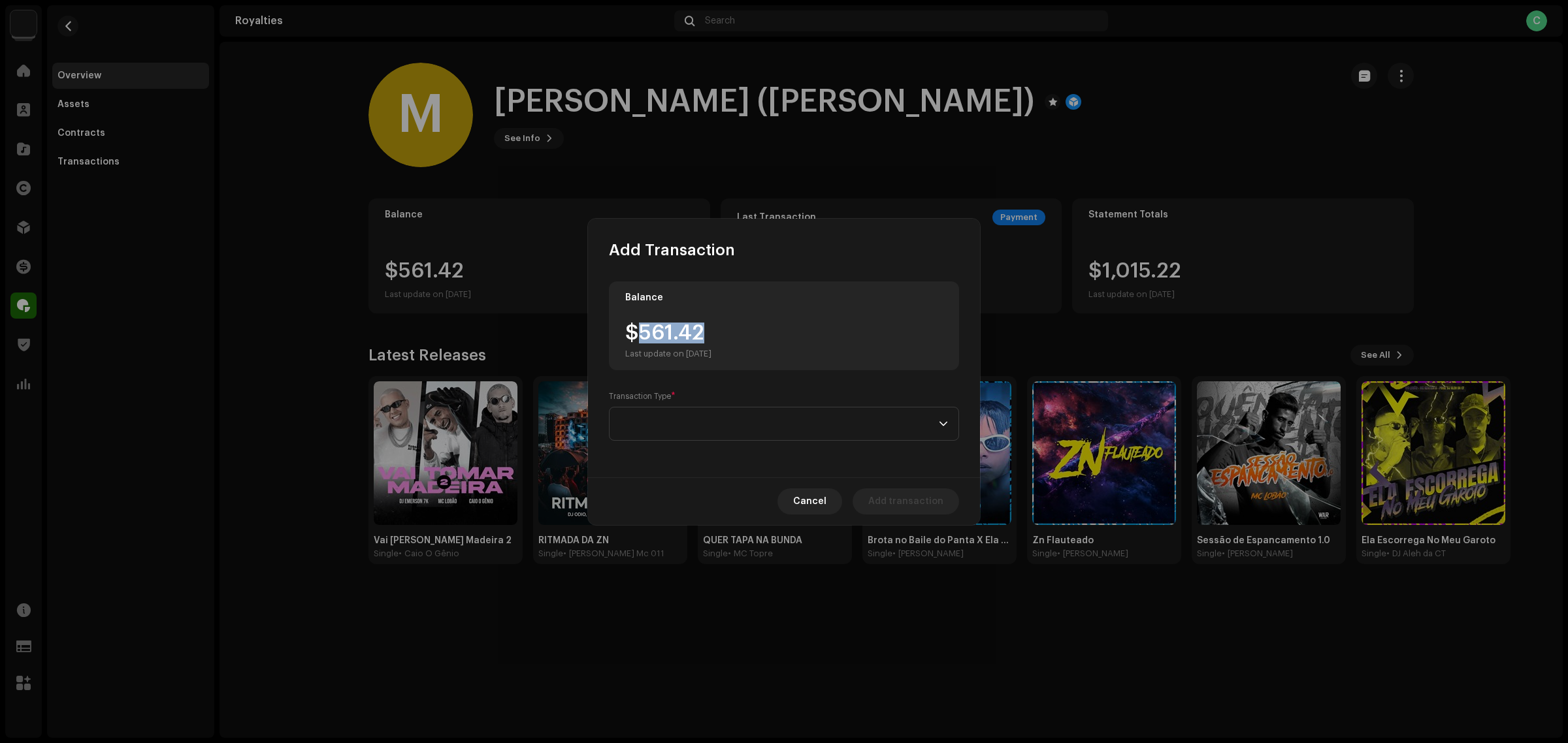
drag, startPoint x: 703, startPoint y: 333, endPoint x: 639, endPoint y: 329, distance: 64.1
click at [639, 329] on div "$561.42 Last update on Oct 8, 2025" at bounding box center [668, 341] width 86 height 37
copy div "561.42"
click at [747, 425] on span at bounding box center [779, 423] width 319 height 33
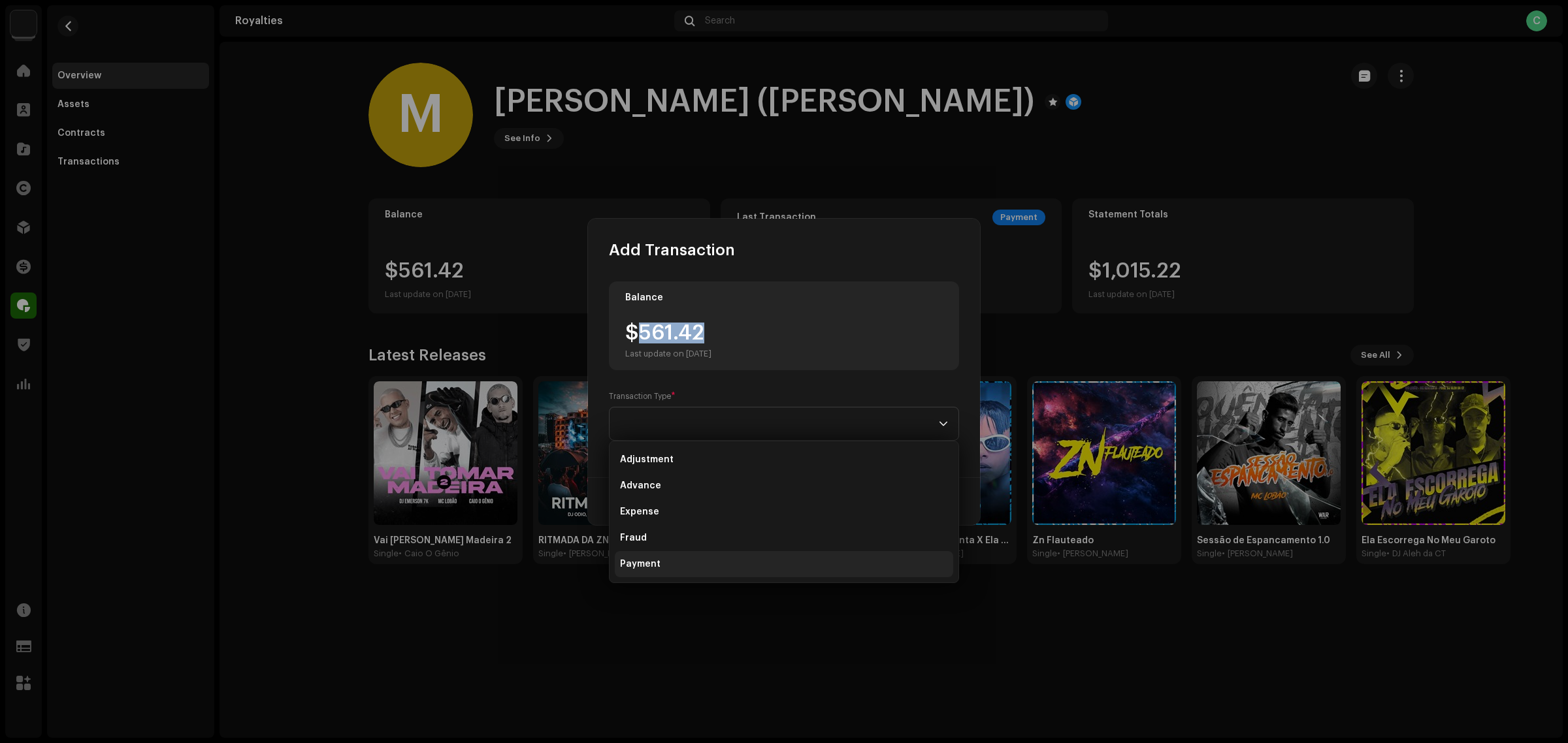
click at [667, 555] on li "Payment" at bounding box center [784, 564] width 339 height 26
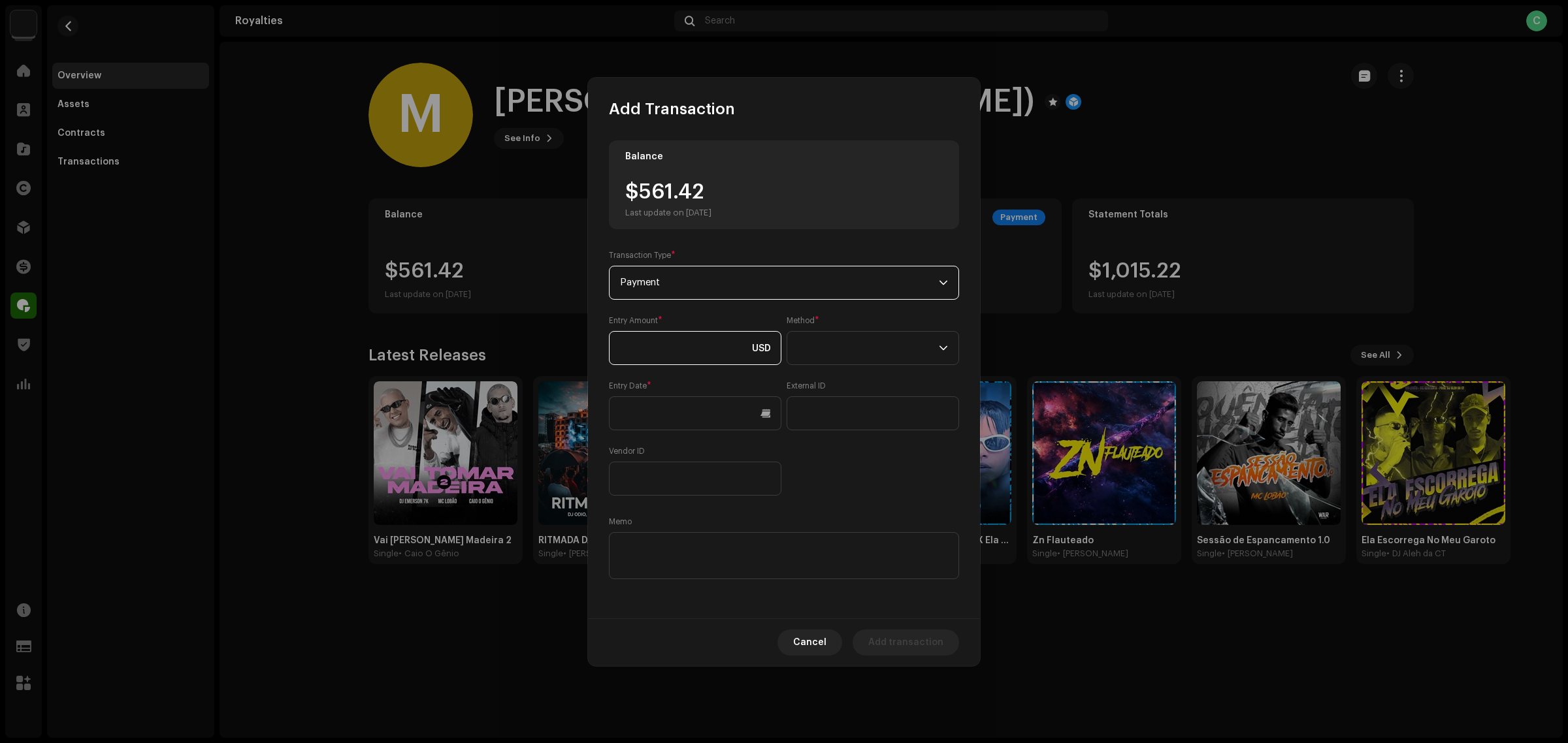
click at [664, 335] on input at bounding box center [696, 348] width 173 height 34
paste input "561.42"
type input "561.42"
click at [836, 489] on div "Entry Amount * 561.42 USD Method * Entry Date * External ID Vendor ID" at bounding box center [784, 406] width 351 height 181
click at [811, 361] on span at bounding box center [868, 348] width 141 height 33
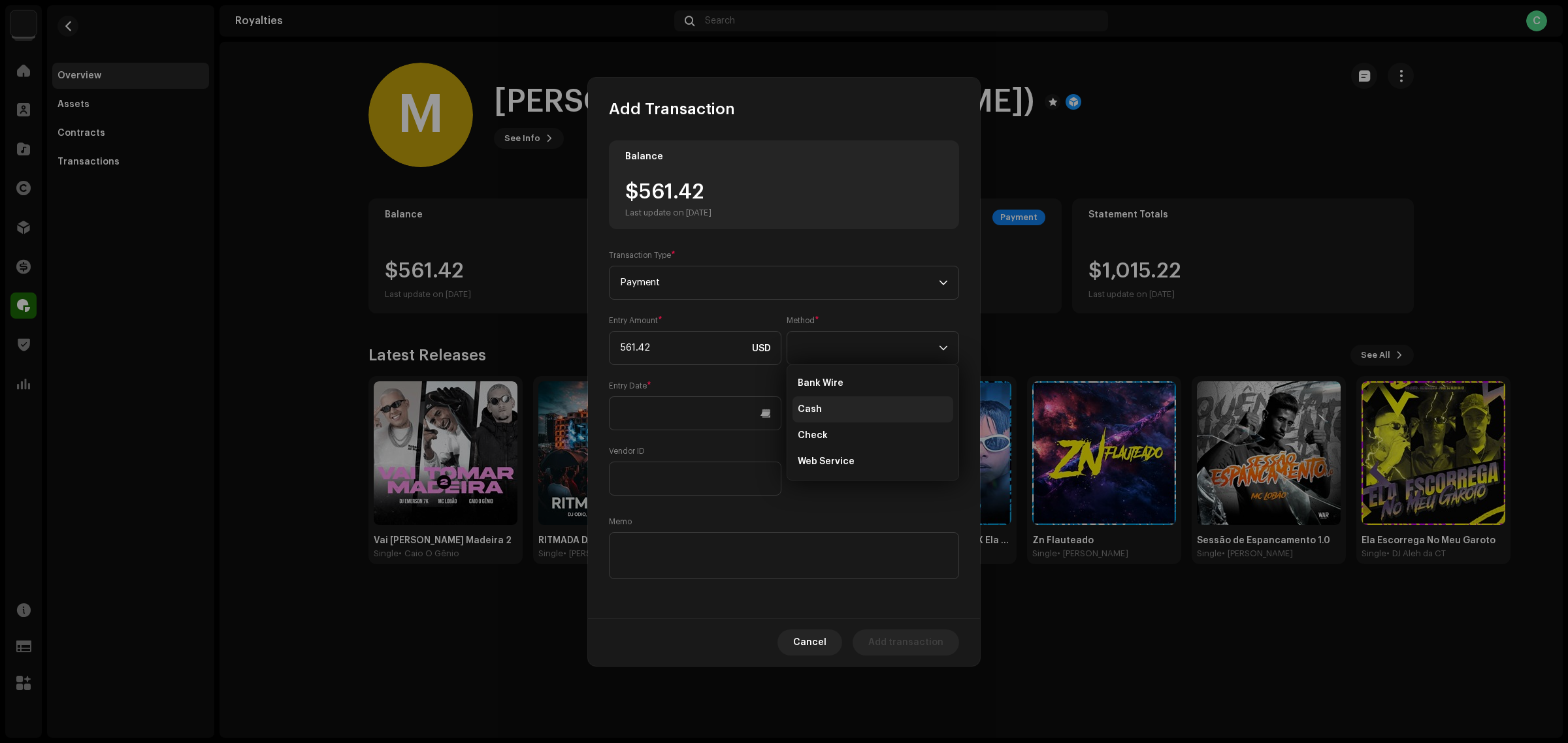
click at [836, 406] on li "Cash" at bounding box center [873, 409] width 161 height 26
click at [807, 537] on textarea at bounding box center [784, 555] width 351 height 47
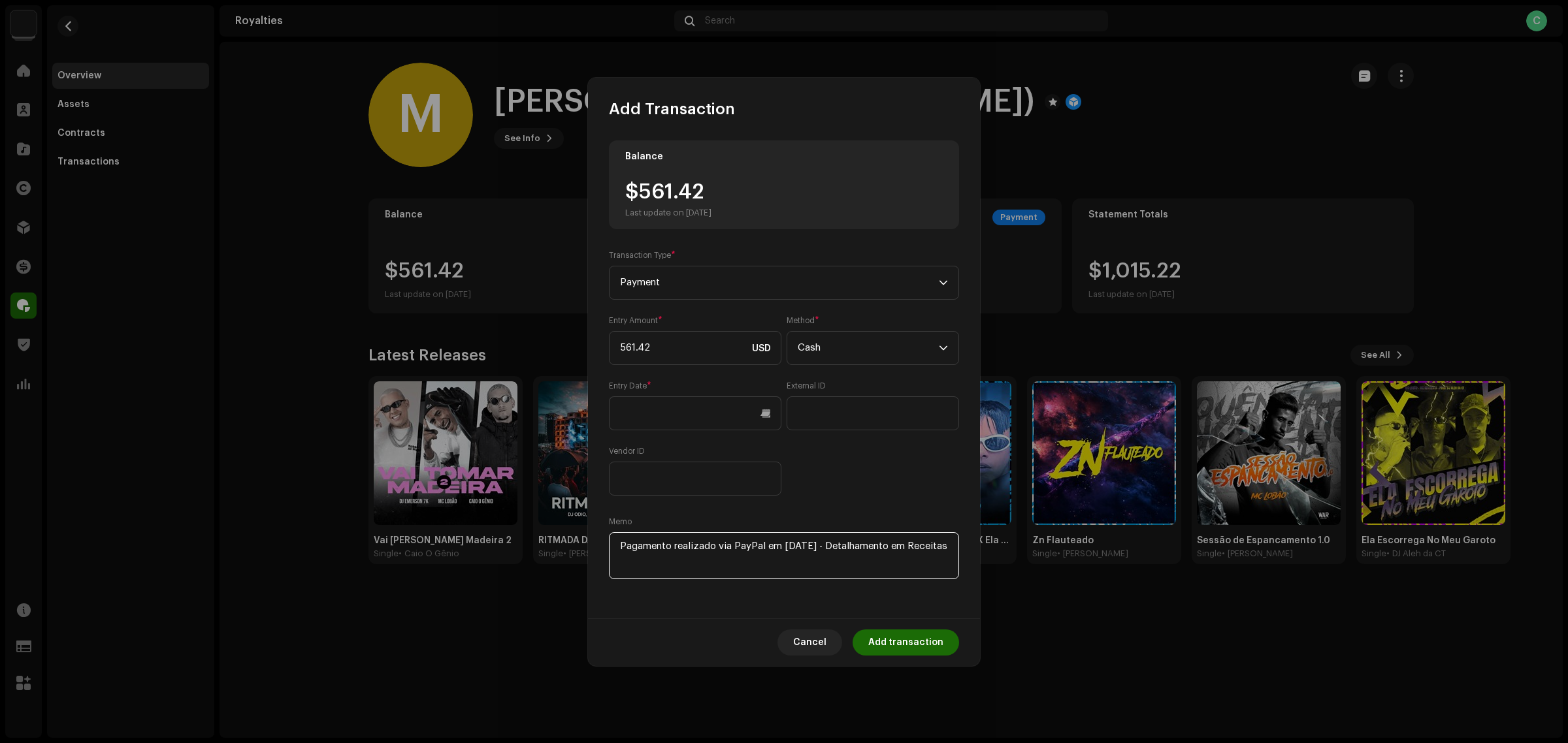
click at [936, 546] on textarea at bounding box center [784, 555] width 351 height 47
click at [732, 566] on textarea at bounding box center [784, 555] width 351 height 47
drag, startPoint x: 836, startPoint y: 544, endPoint x: 910, endPoint y: 633, distance: 115.7
click at [910, 633] on div "Add Transaction Balance $561.42 Last update on Oct 8, 2025 Transaction Type * P…" at bounding box center [784, 372] width 392 height 589
click at [677, 546] on textarea at bounding box center [784, 555] width 351 height 47
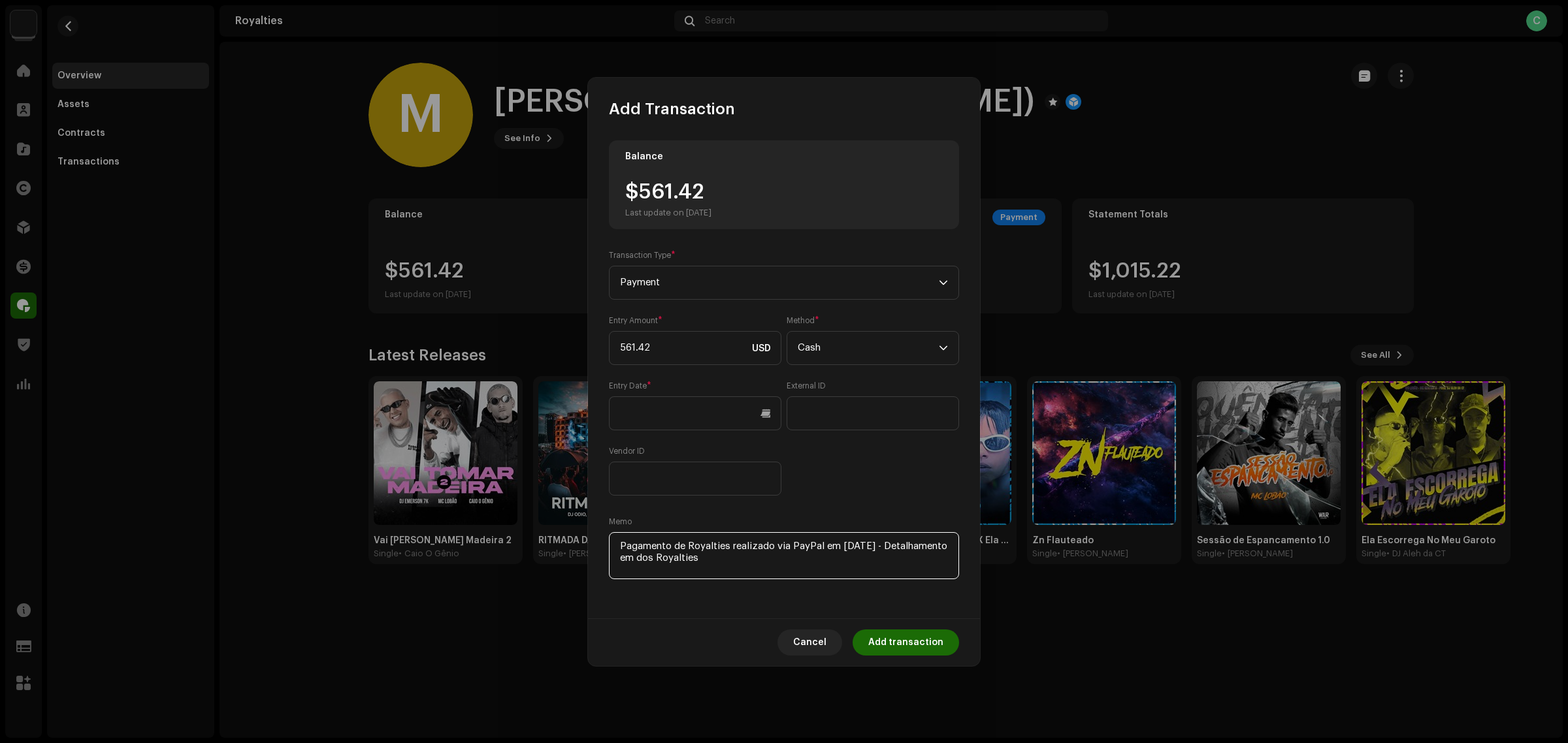
click at [778, 553] on textarea at bounding box center [784, 555] width 351 height 47
drag, startPoint x: 778, startPoint y: 553, endPoint x: 610, endPoint y: 566, distance: 168.5
click at [610, 566] on textarea at bounding box center [784, 555] width 351 height 47
type textarea "Pagamento de Royalties realizado via PayPal em 10/09/2025"
click at [639, 351] on input "561.42" at bounding box center [696, 348] width 173 height 34
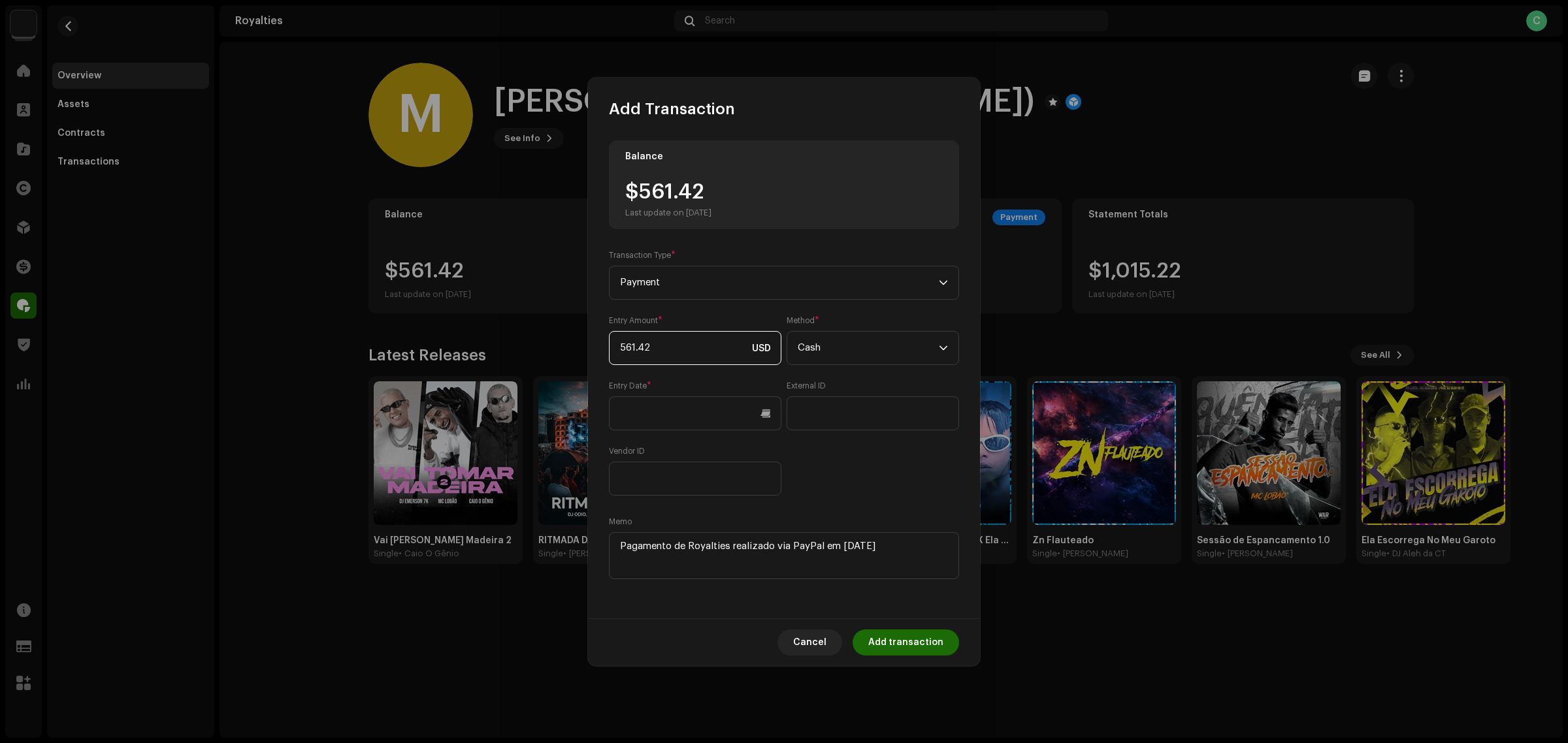
click at [639, 351] on input "561.42" at bounding box center [696, 348] width 173 height 34
click at [619, 354] on input "561.42" at bounding box center [696, 348] width 173 height 34
drag, startPoint x: 678, startPoint y: 344, endPoint x: 534, endPoint y: 344, distance: 144.0
click at [534, 344] on div "Add Transaction Balance $561.42 Last update on Oct 8, 2025 Transaction Type * P…" at bounding box center [784, 372] width 1568 height 743
click at [618, 350] on input "561.42" at bounding box center [696, 348] width 173 height 34
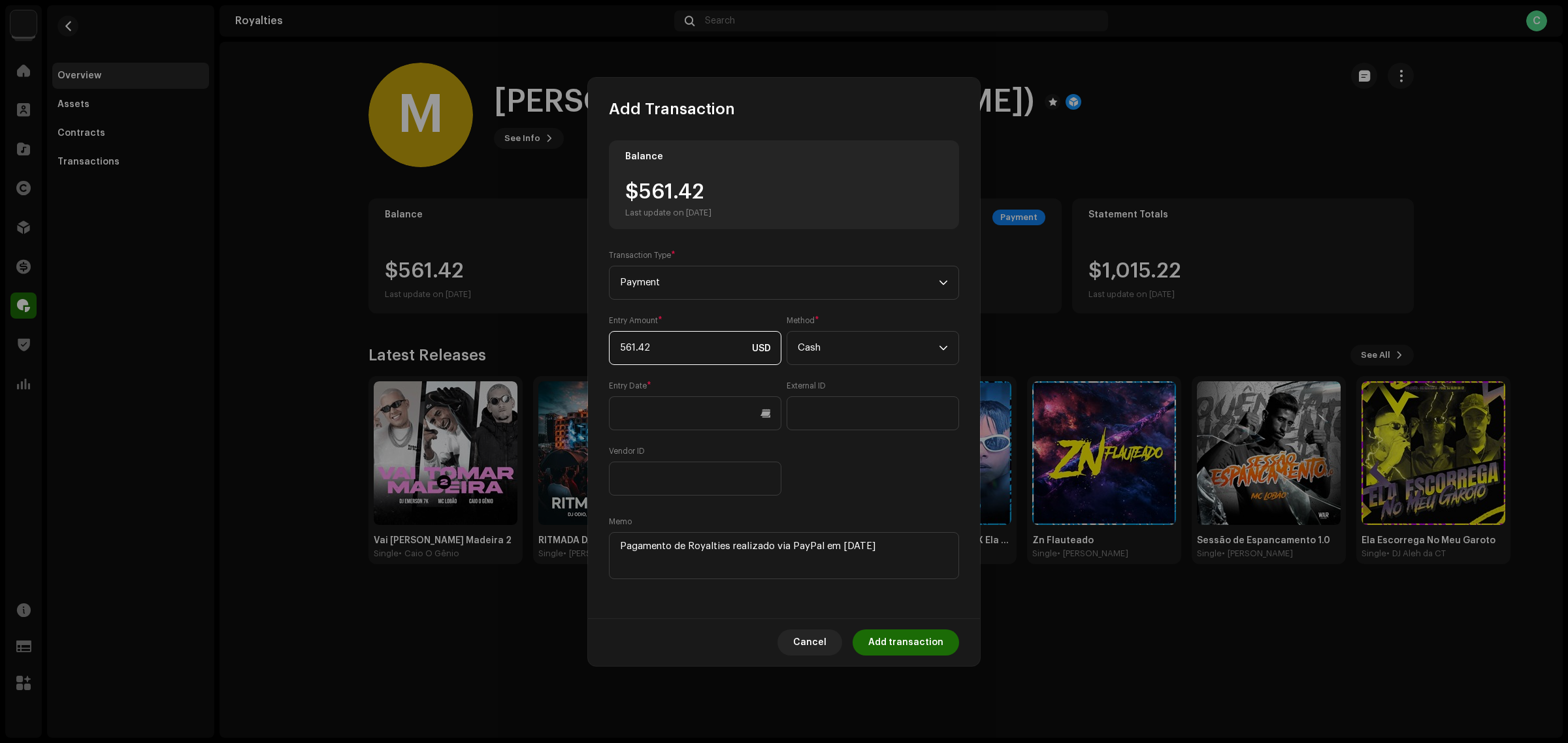
type input "-561.42"
click at [863, 509] on div "Balance $561.42 Last update on Oct 8, 2025 Transaction Type * Payment Entry Amo…" at bounding box center [784, 361] width 351 height 442
click at [925, 639] on span "Add transaction" at bounding box center [906, 643] width 76 height 26
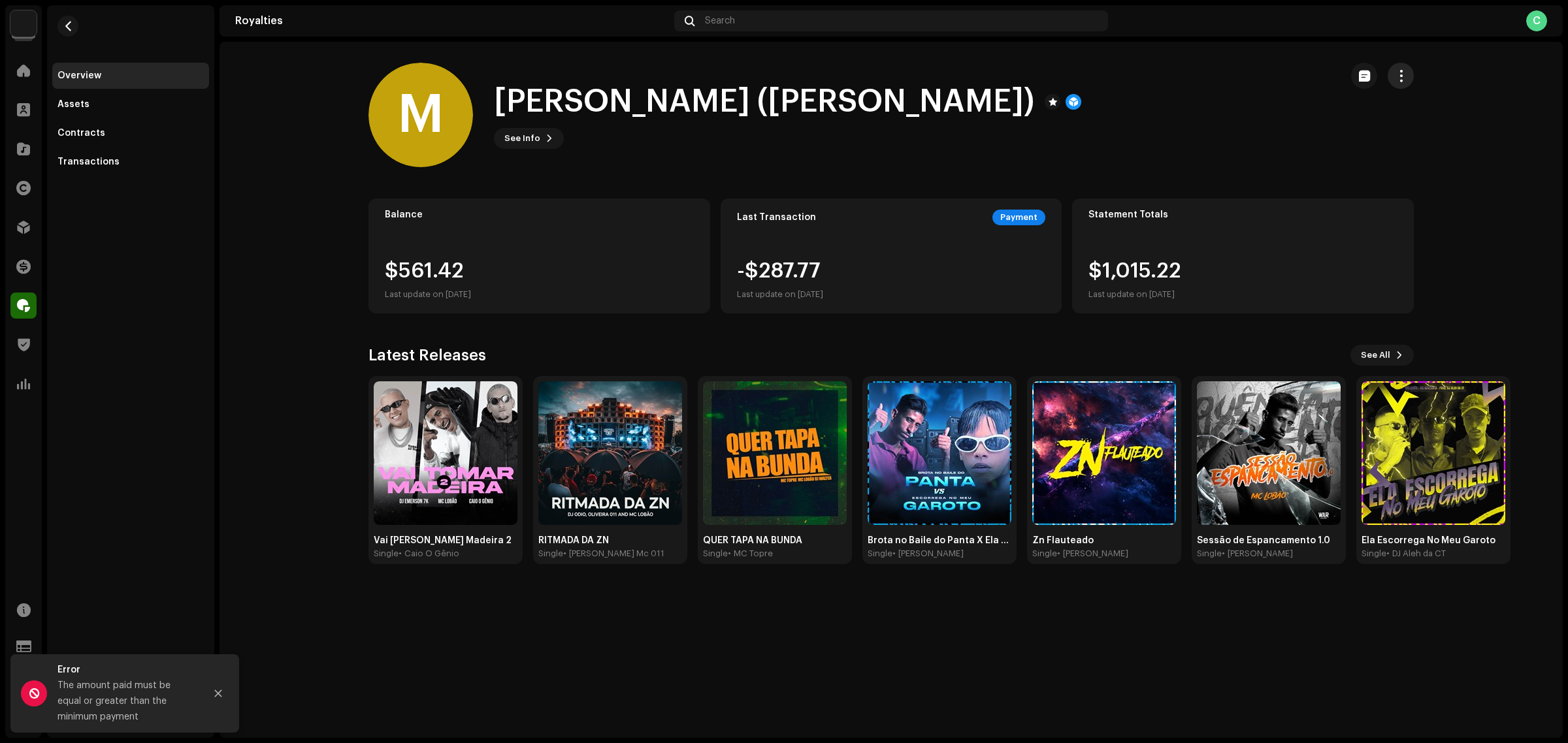
click at [1396, 78] on span "button" at bounding box center [1401, 75] width 12 height 11
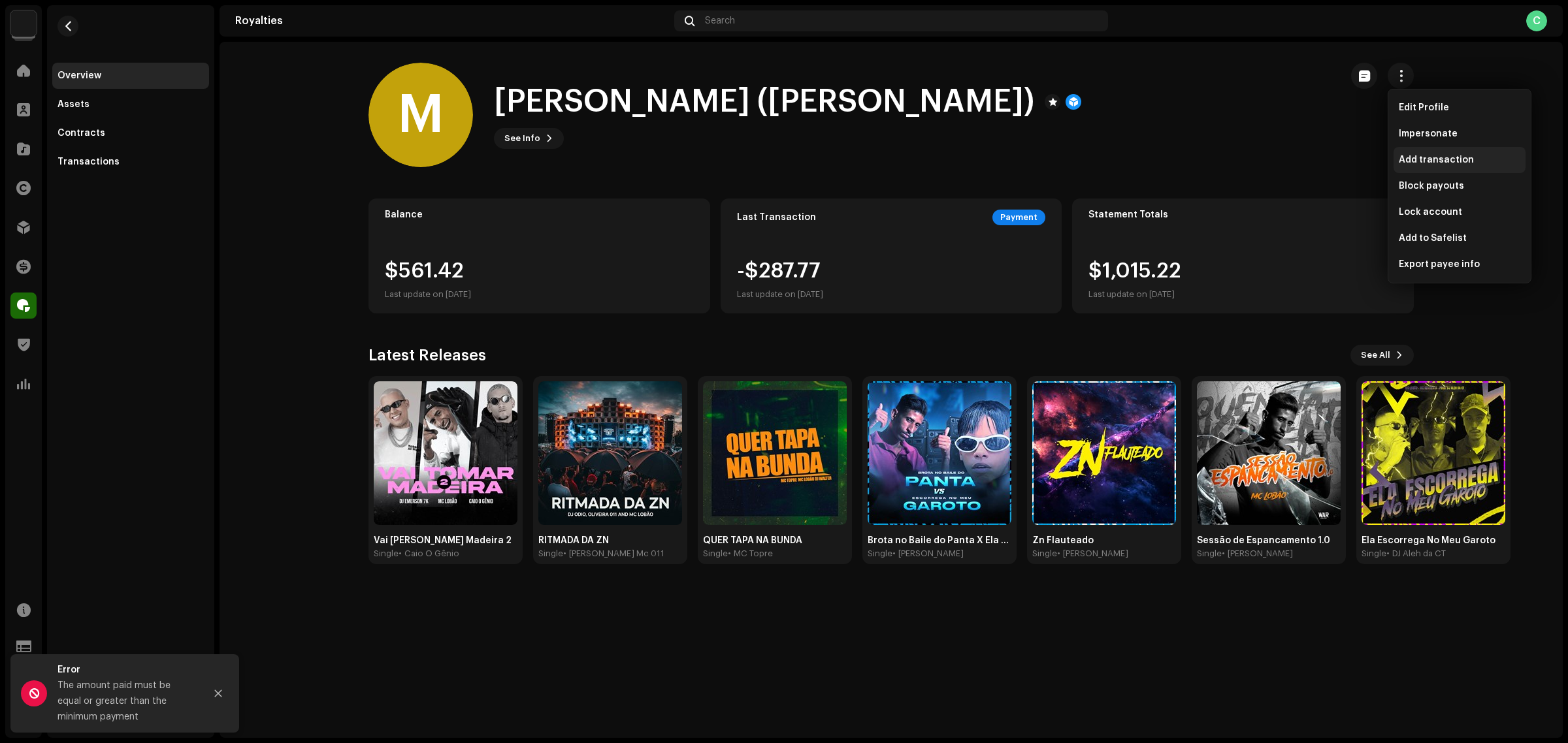
click at [1446, 152] on div "Add transaction" at bounding box center [1460, 160] width 132 height 26
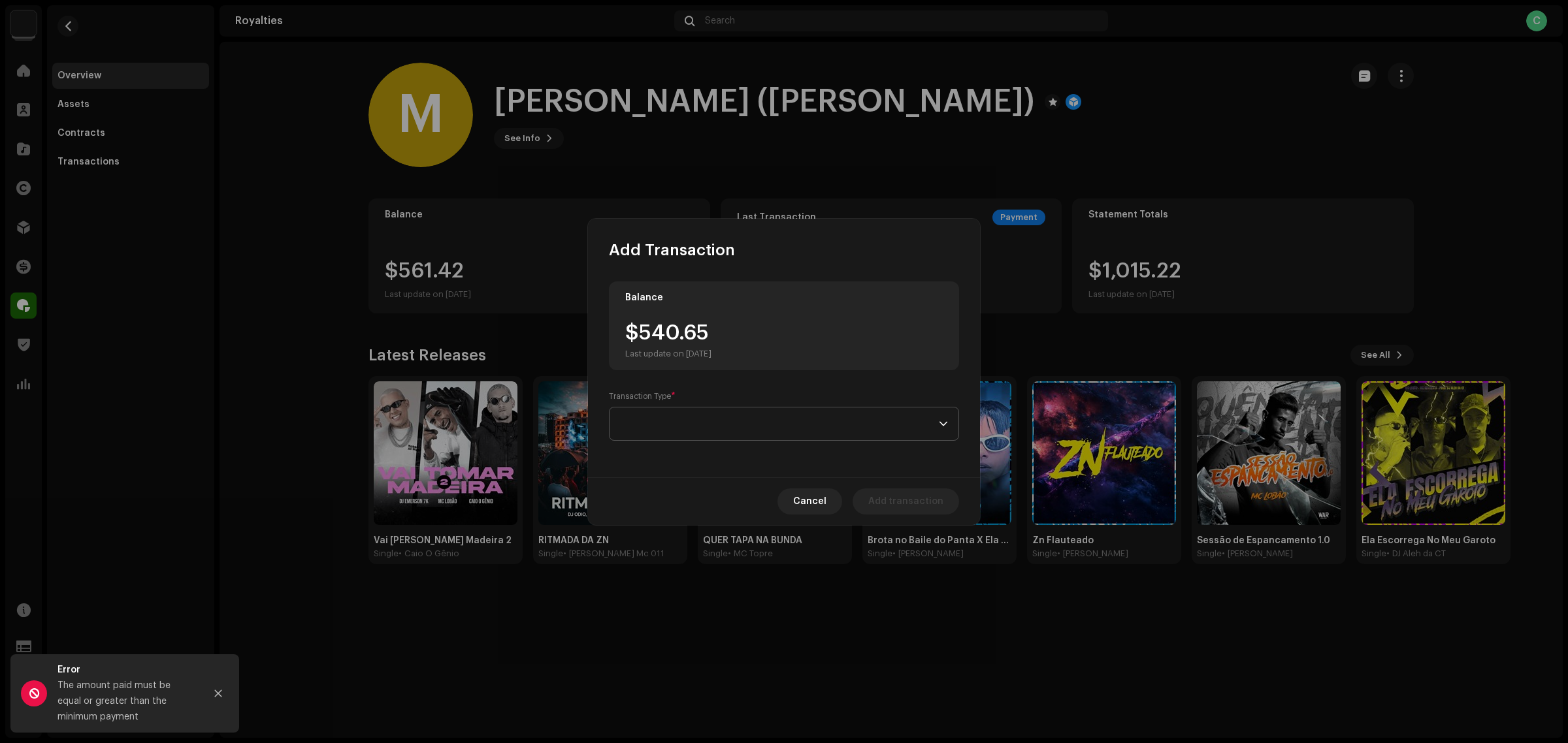
click at [804, 407] on span at bounding box center [779, 423] width 319 height 33
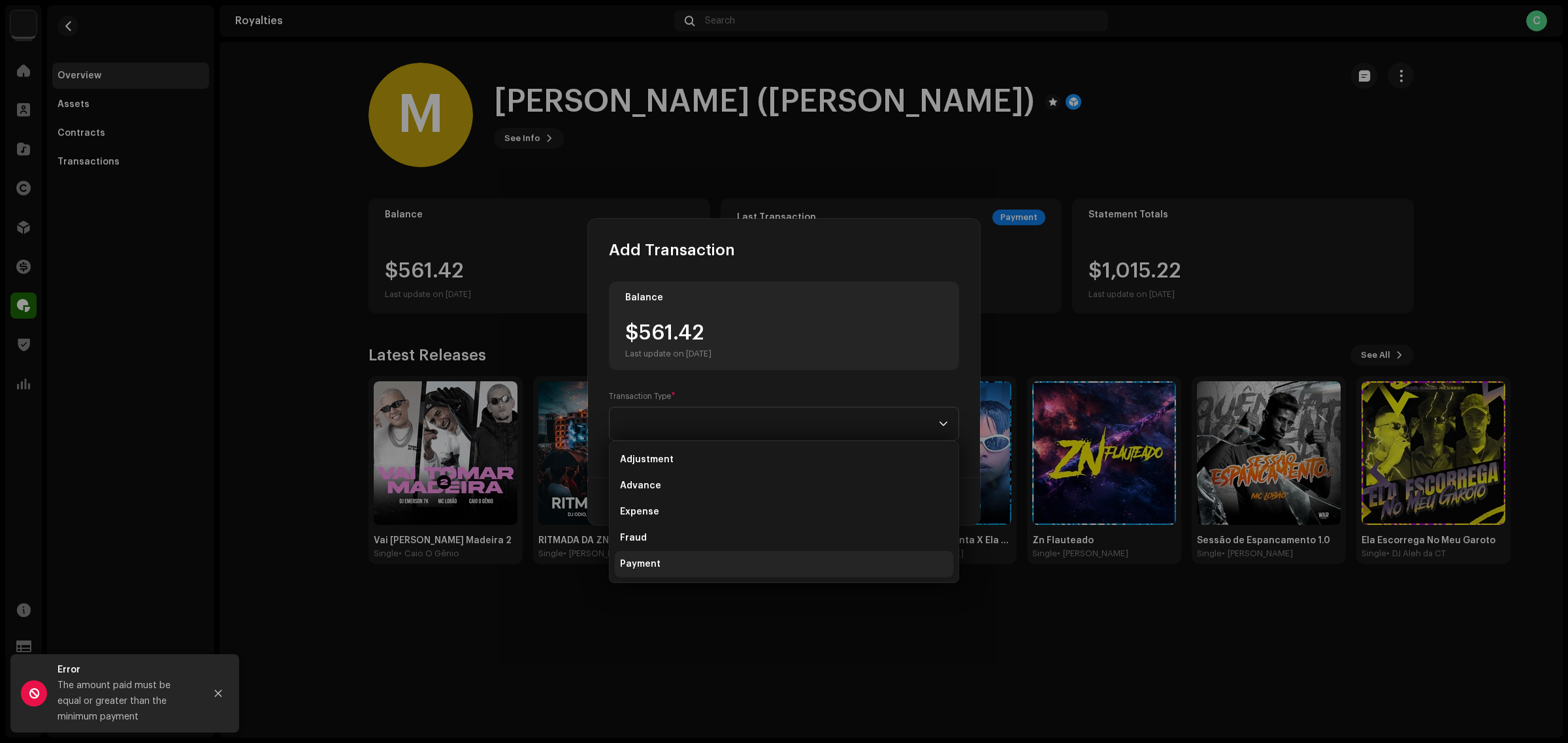
click at [725, 557] on li "Payment" at bounding box center [784, 564] width 339 height 26
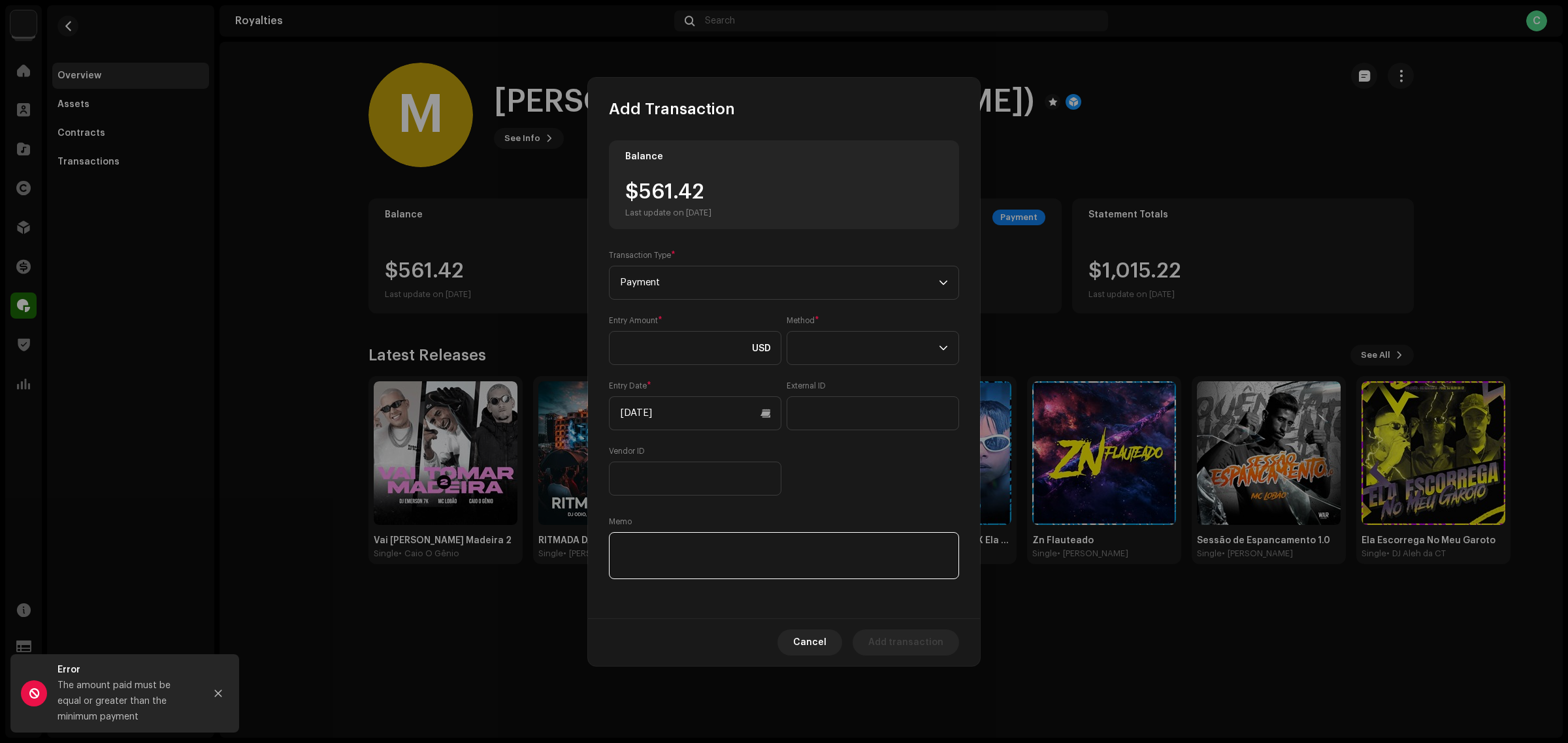
paste textarea "561.42"
type textarea "561.42"
click at [669, 394] on div "Entry Date * 10/08/2025" at bounding box center [696, 405] width 173 height 50
click at [659, 354] on input at bounding box center [696, 348] width 173 height 34
paste input "5.00"
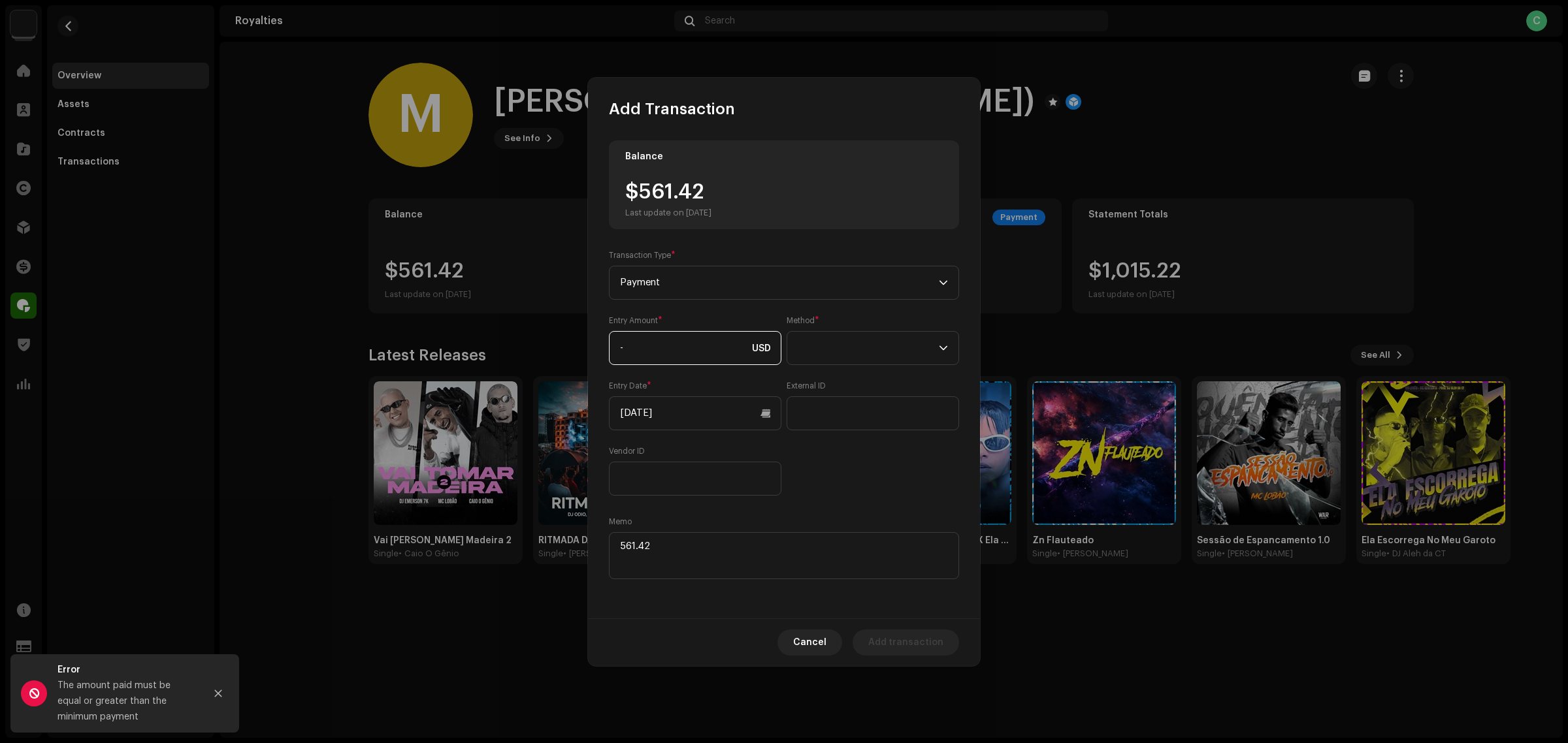
click at [658, 354] on input "-" at bounding box center [696, 348] width 173 height 34
type input "-561.42"
click at [626, 347] on input "-561.42" at bounding box center [696, 348] width 173 height 34
click at [619, 351] on input "-561.42" at bounding box center [696, 348] width 173 height 34
click at [623, 351] on input "-561.42" at bounding box center [696, 348] width 173 height 34
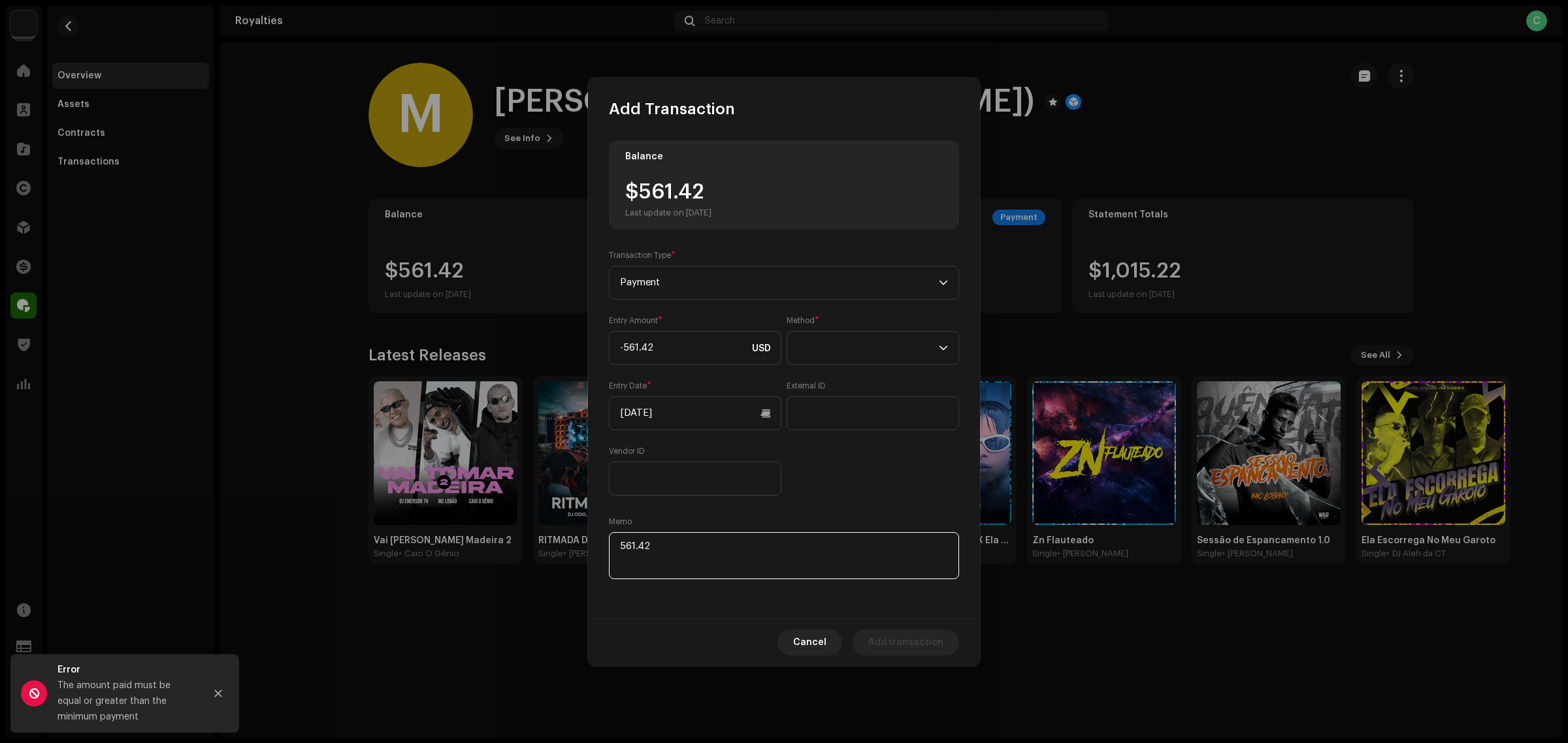
click at [710, 556] on textarea at bounding box center [784, 555] width 351 height 47
drag, startPoint x: 700, startPoint y: 546, endPoint x: 547, endPoint y: 545, distance: 153.0
click at [548, 546] on div "Add Transaction Balance $561.42 Last update on Oct 8, 2025 Transaction Type * P…" at bounding box center [784, 372] width 1568 height 743
drag, startPoint x: 857, startPoint y: 548, endPoint x: 611, endPoint y: 550, distance: 246.0
click at [612, 550] on textarea at bounding box center [784, 555] width 351 height 47
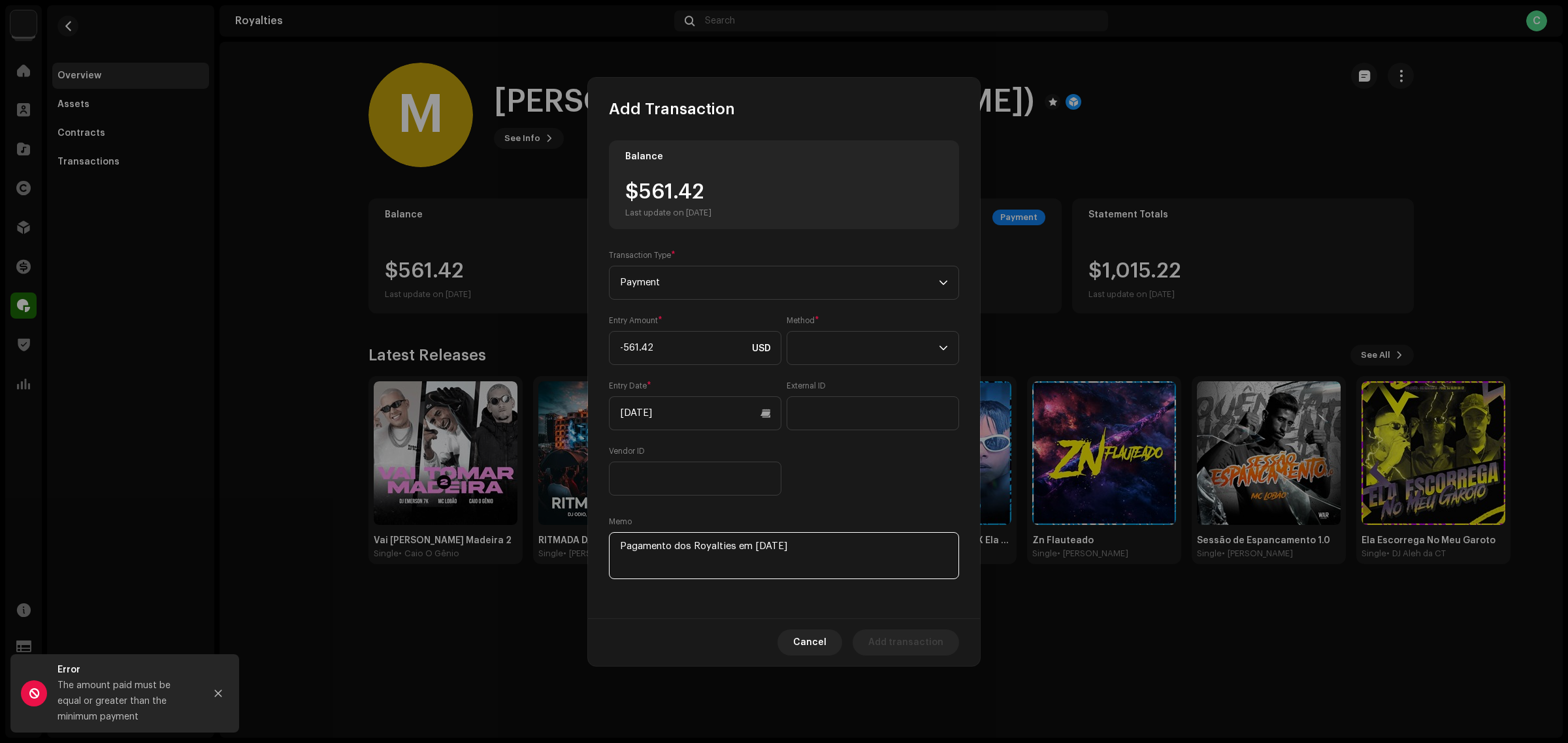
click at [837, 573] on textarea at bounding box center [784, 555] width 351 height 47
type textarea "Pagamento dos Royalties em 10/09/2025"
click at [851, 596] on div "Balance $561.42 Last update on Oct 8, 2025 Transaction Type * Payment Entry Amo…" at bounding box center [784, 369] width 392 height 499
click at [867, 459] on div "Entry Amount * -561.42 USD Method * Entry Date * 10/08/2025 External ID Vendor …" at bounding box center [784, 406] width 351 height 181
click at [845, 418] on input "text" at bounding box center [873, 413] width 173 height 34
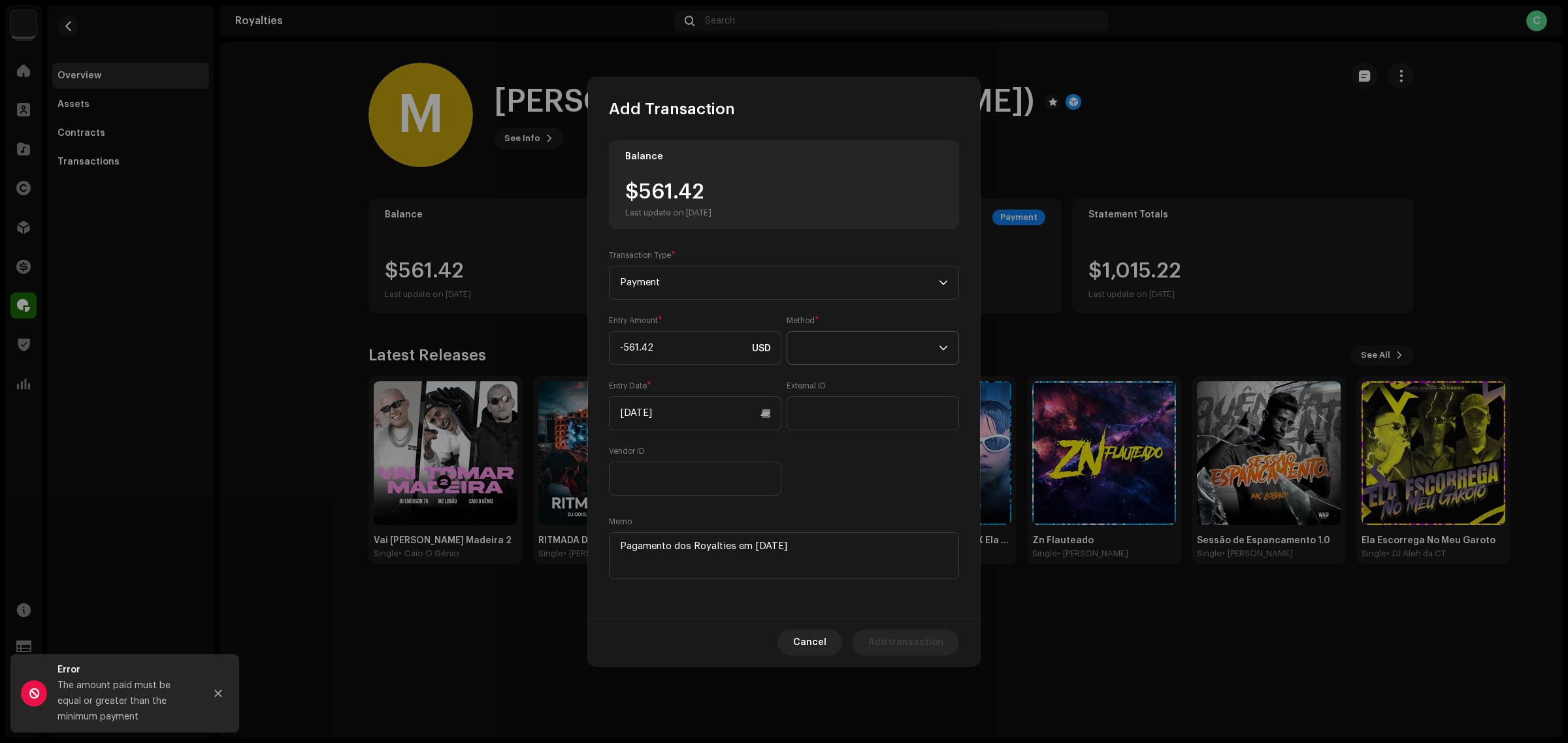
click at [847, 344] on span at bounding box center [868, 348] width 141 height 33
click at [858, 415] on li "Cash" at bounding box center [873, 409] width 161 height 26
click at [889, 633] on span "Add transaction" at bounding box center [906, 643] width 76 height 26
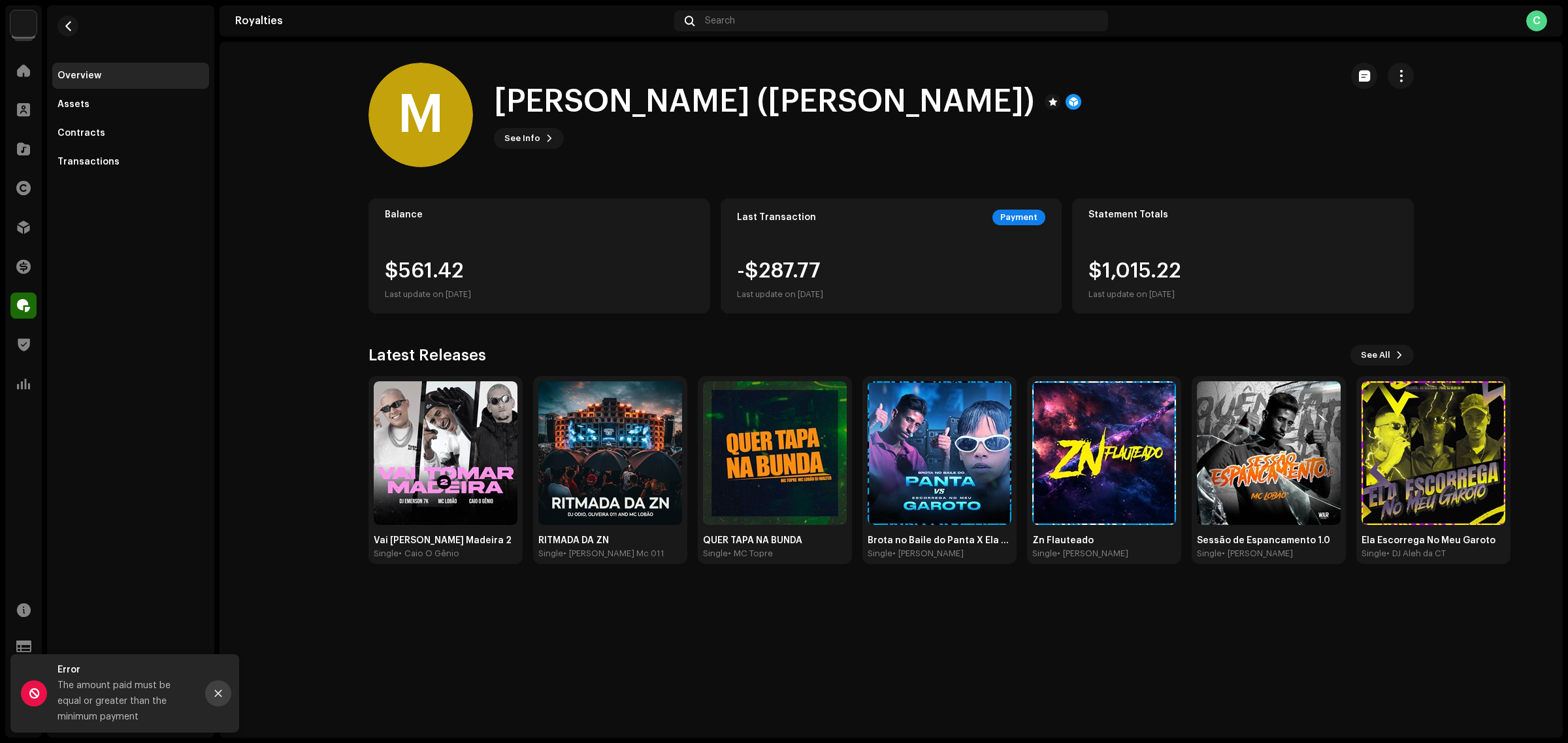
click at [216, 699] on button "Close" at bounding box center [219, 693] width 26 height 26
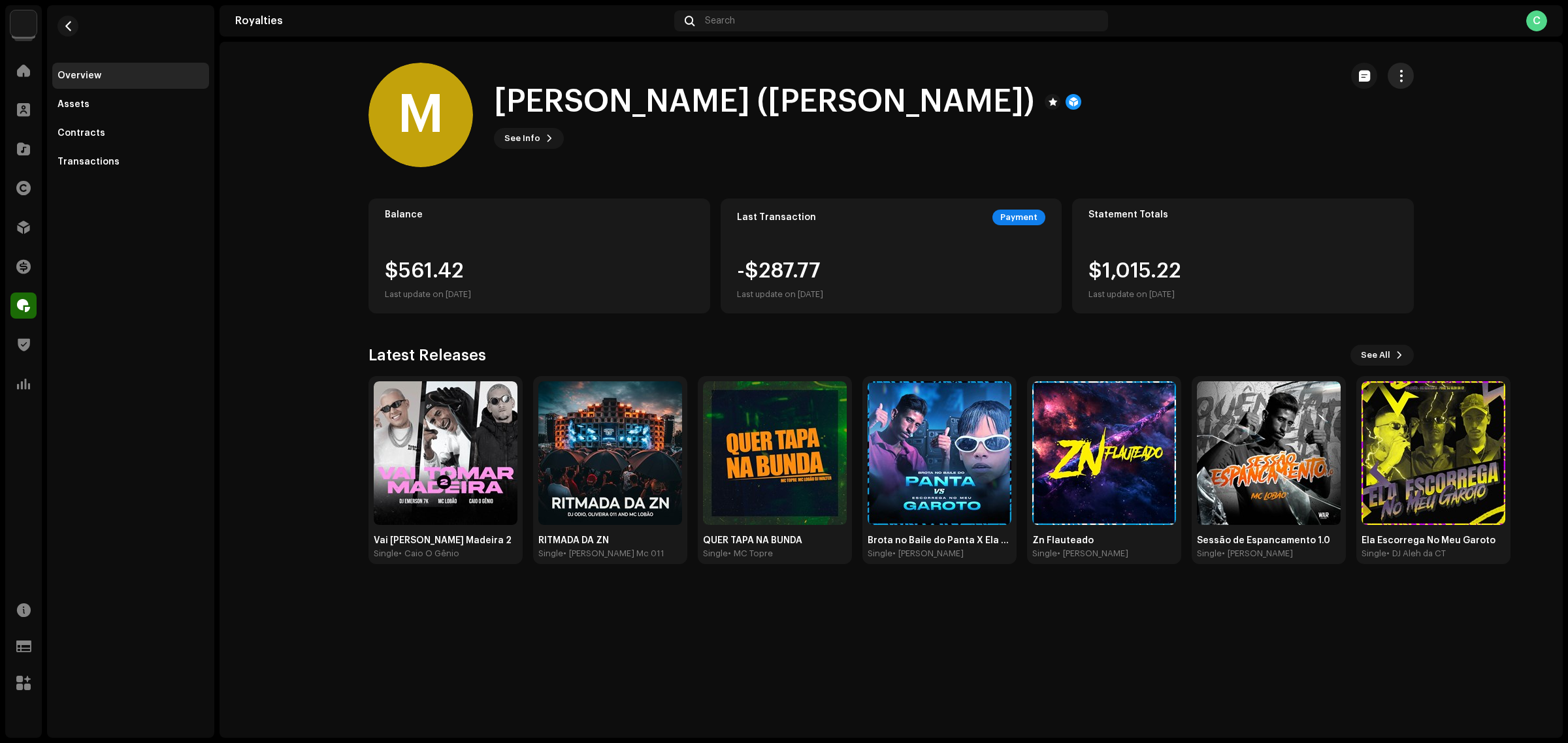
click at [1399, 83] on button "button" at bounding box center [1401, 75] width 26 height 26
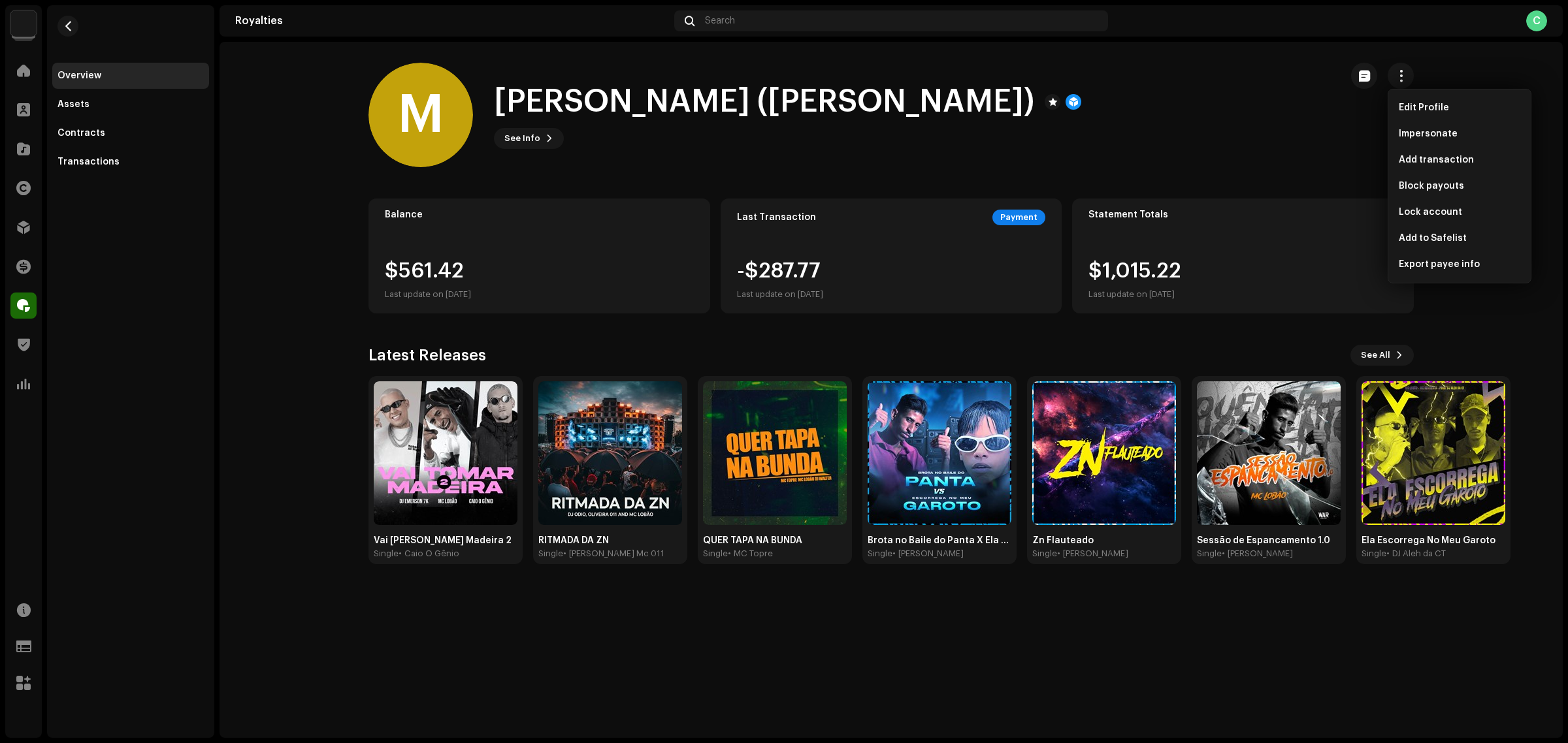
click at [1043, 138] on div "M MC Lobão (certo) See Info" at bounding box center [850, 114] width 962 height 104
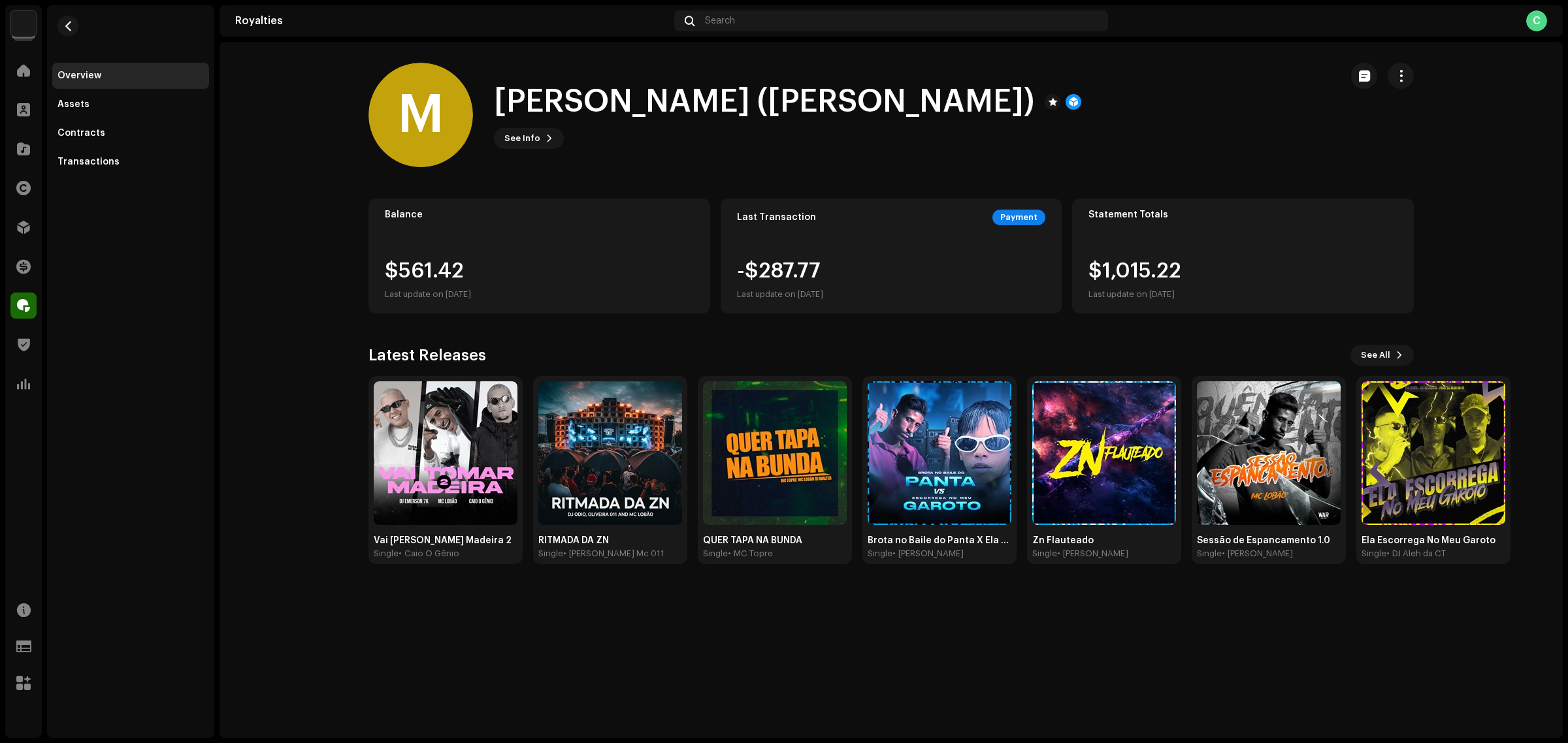
click at [1416, 61] on royalties-payees-details-overview "M MC Lobão (certo) M MC Lobão (certo) See Info Balance $561.42 Last update on O…" at bounding box center [891, 313] width 1343 height 543
click at [1409, 67] on button "button" at bounding box center [1401, 75] width 26 height 26
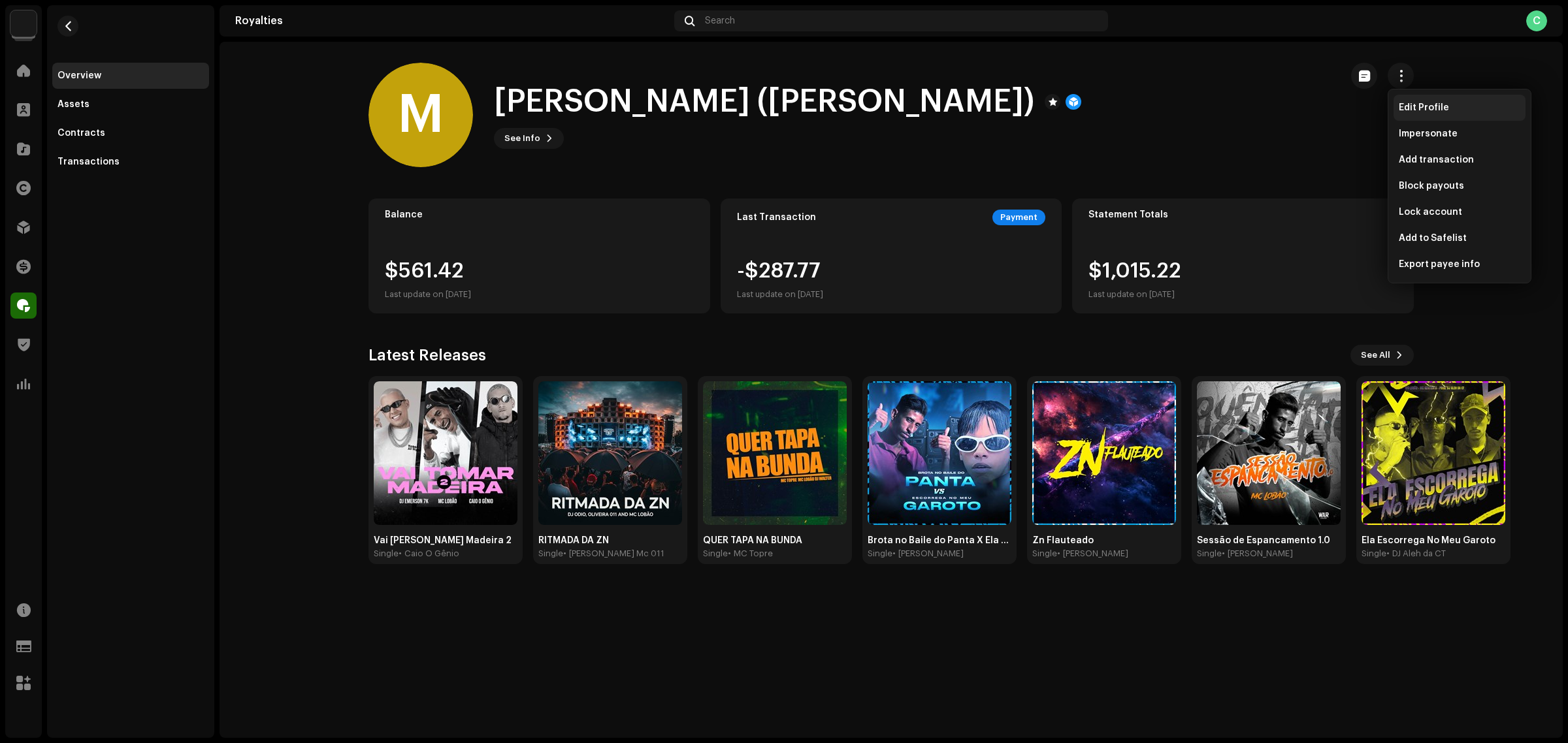
click at [1475, 108] on div "Edit Profile" at bounding box center [1460, 107] width 121 height 11
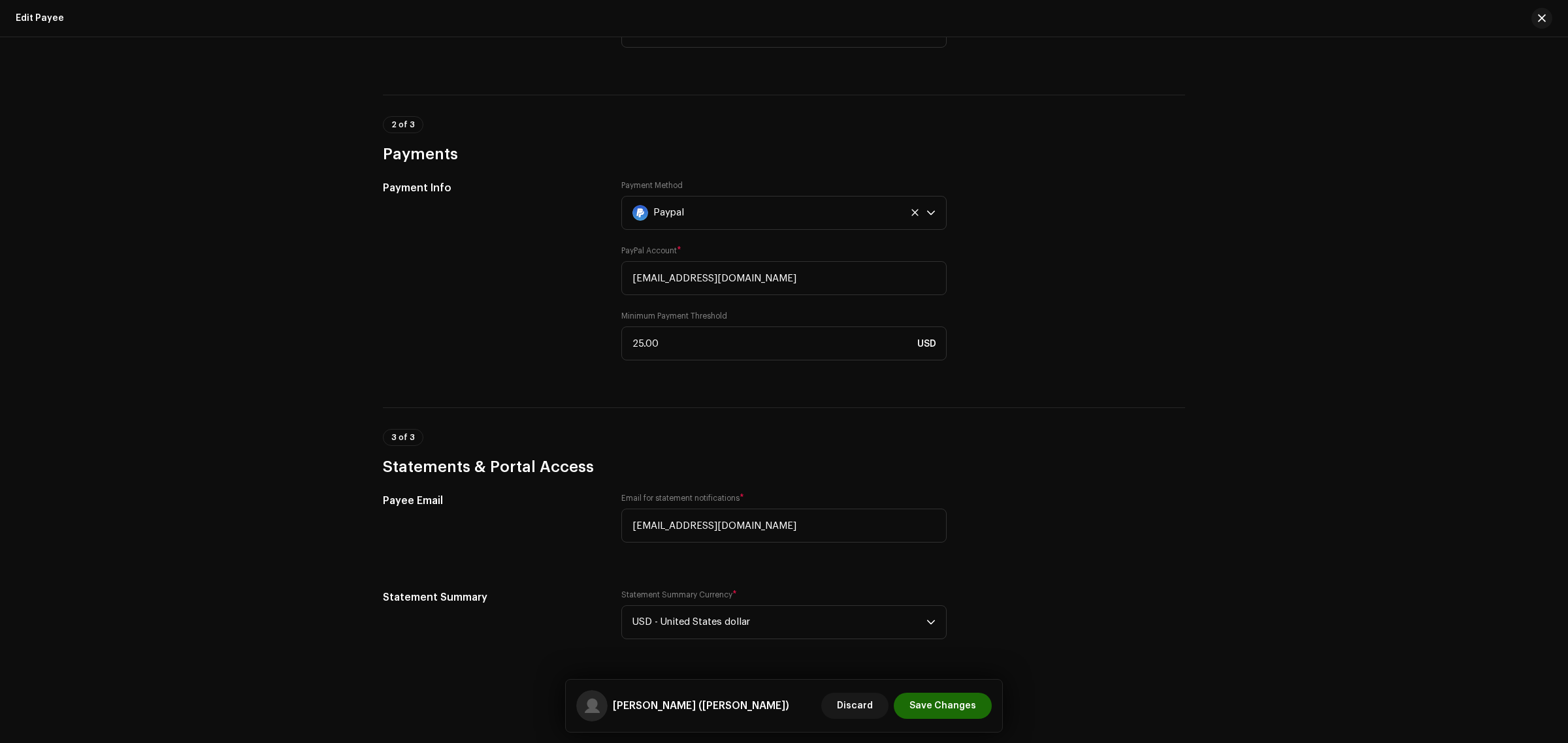
scroll to position [817, 0]
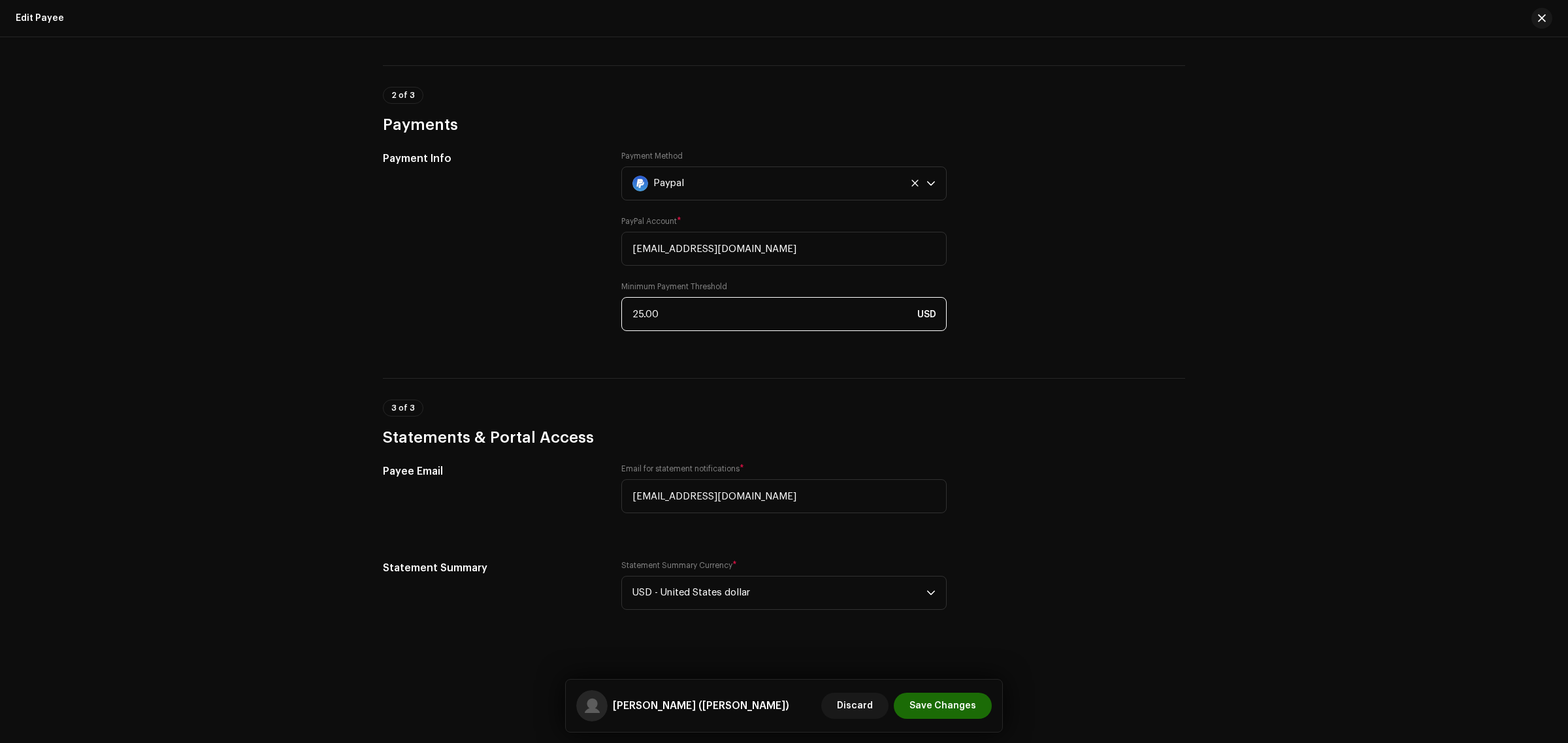
drag, startPoint x: 791, startPoint y: 322, endPoint x: 275, endPoint y: 318, distance: 516.0
click at [302, 322] on div "Edit Payee Settings Complete the following to edit the payee. 1 of 3 Payee Deta…" at bounding box center [784, 389] width 1568 height 706
type input "0.00"
click at [1207, 479] on div "Edit Payee Settings Complete the following to edit the payee. 1 of 3 Payee Deta…" at bounding box center [784, 389] width 1568 height 706
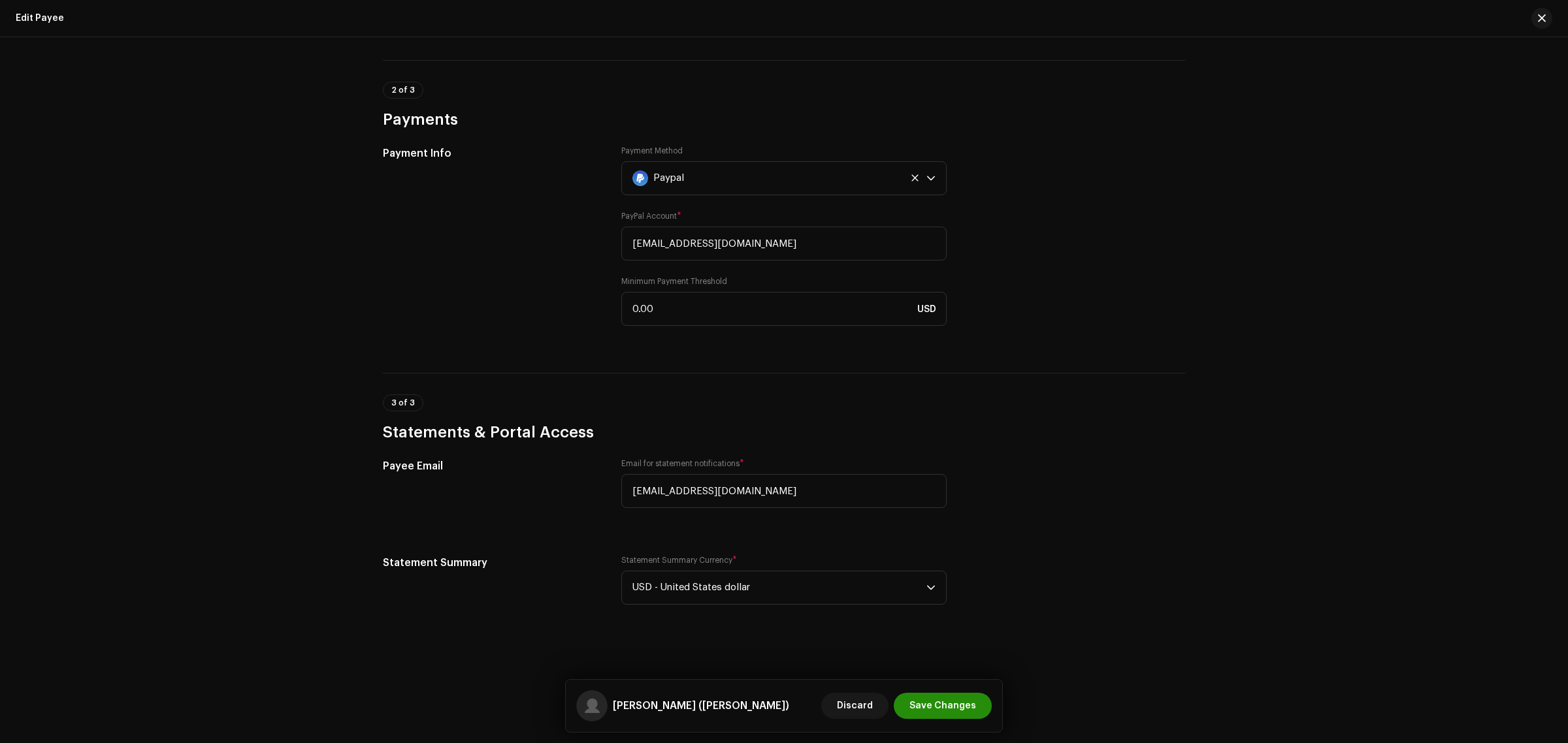
click at [968, 702] on span "Save Changes" at bounding box center [942, 706] width 67 height 26
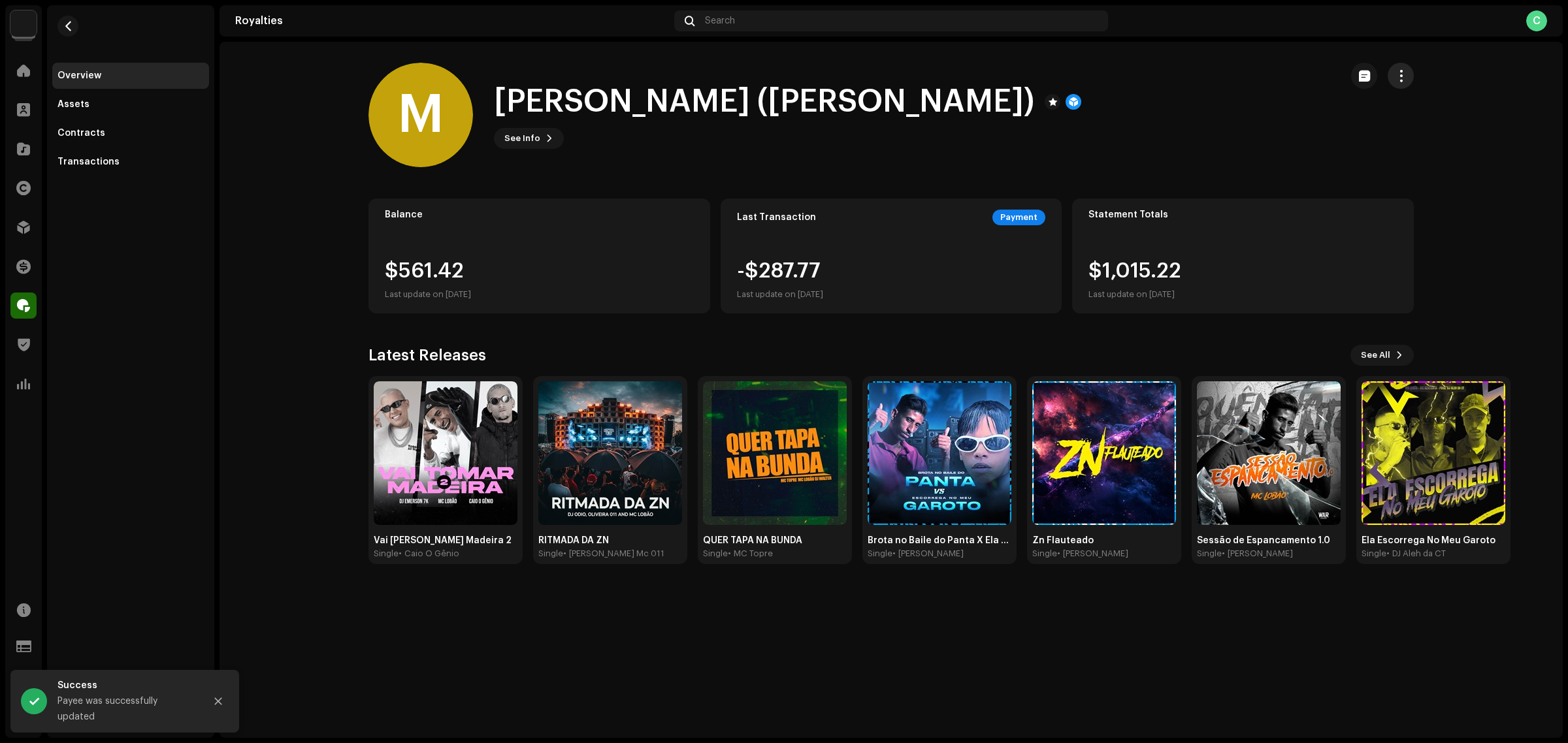
click at [1394, 85] on button "button" at bounding box center [1401, 75] width 26 height 26
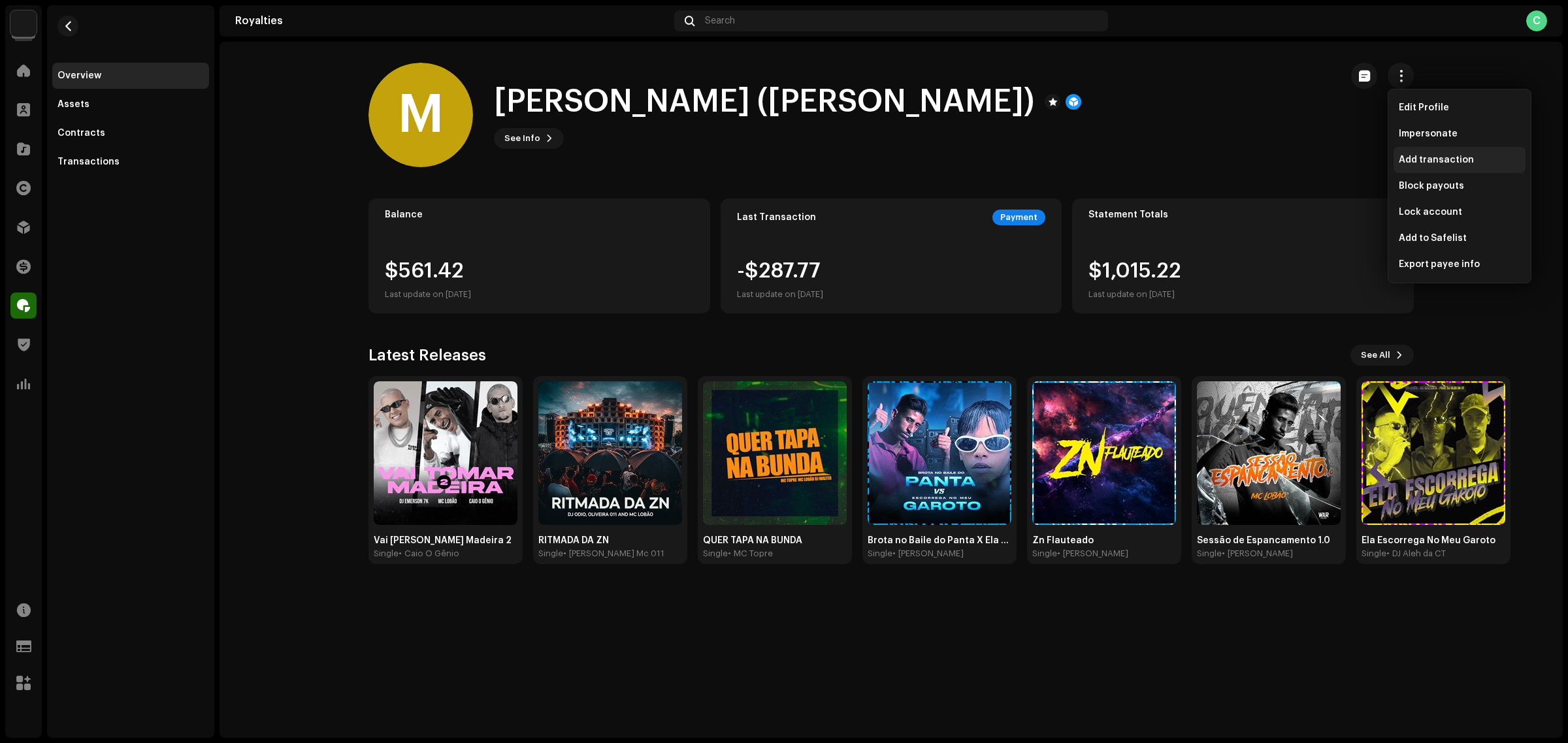
click at [1462, 159] on span "Add transaction" at bounding box center [1437, 160] width 76 height 11
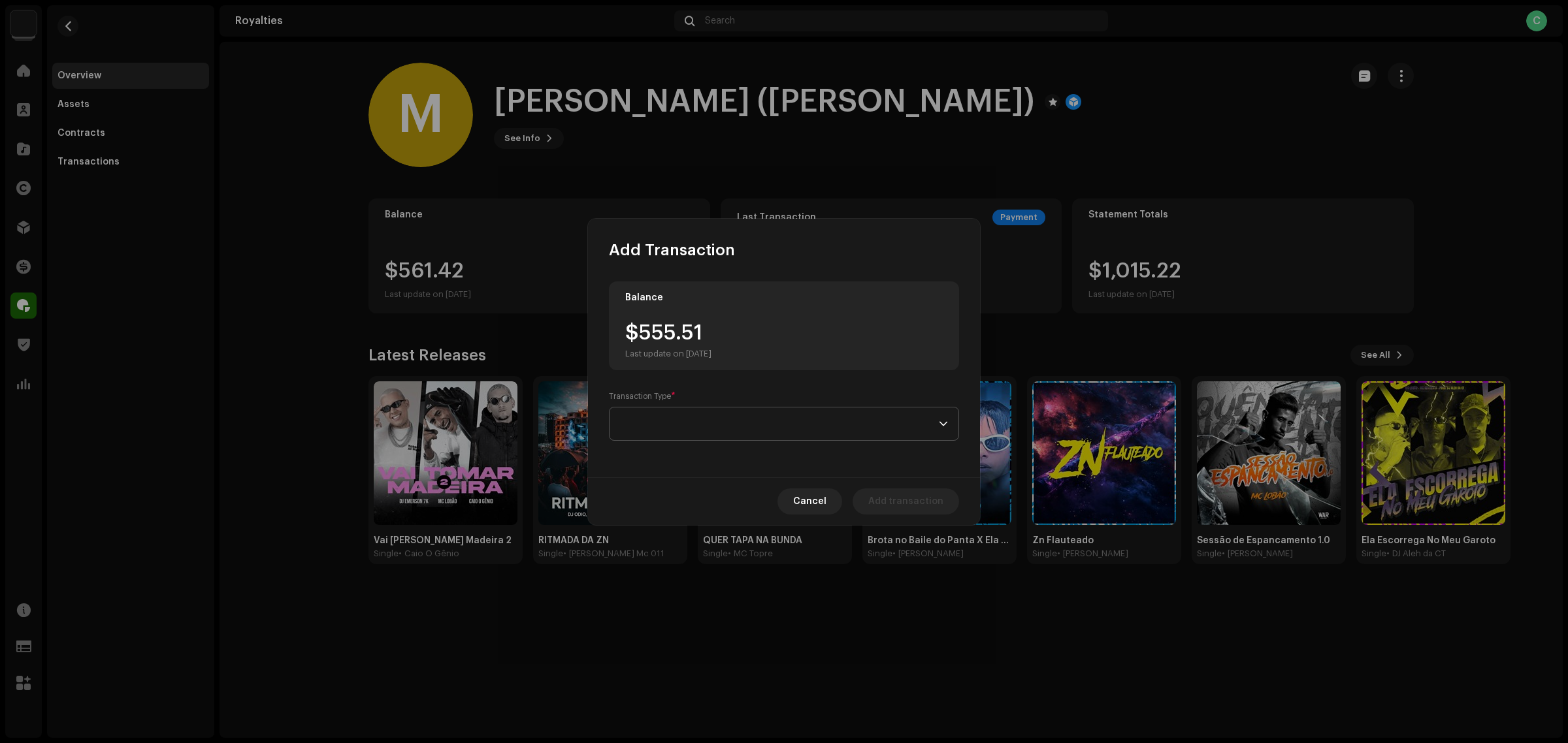
click at [719, 419] on span at bounding box center [779, 423] width 319 height 33
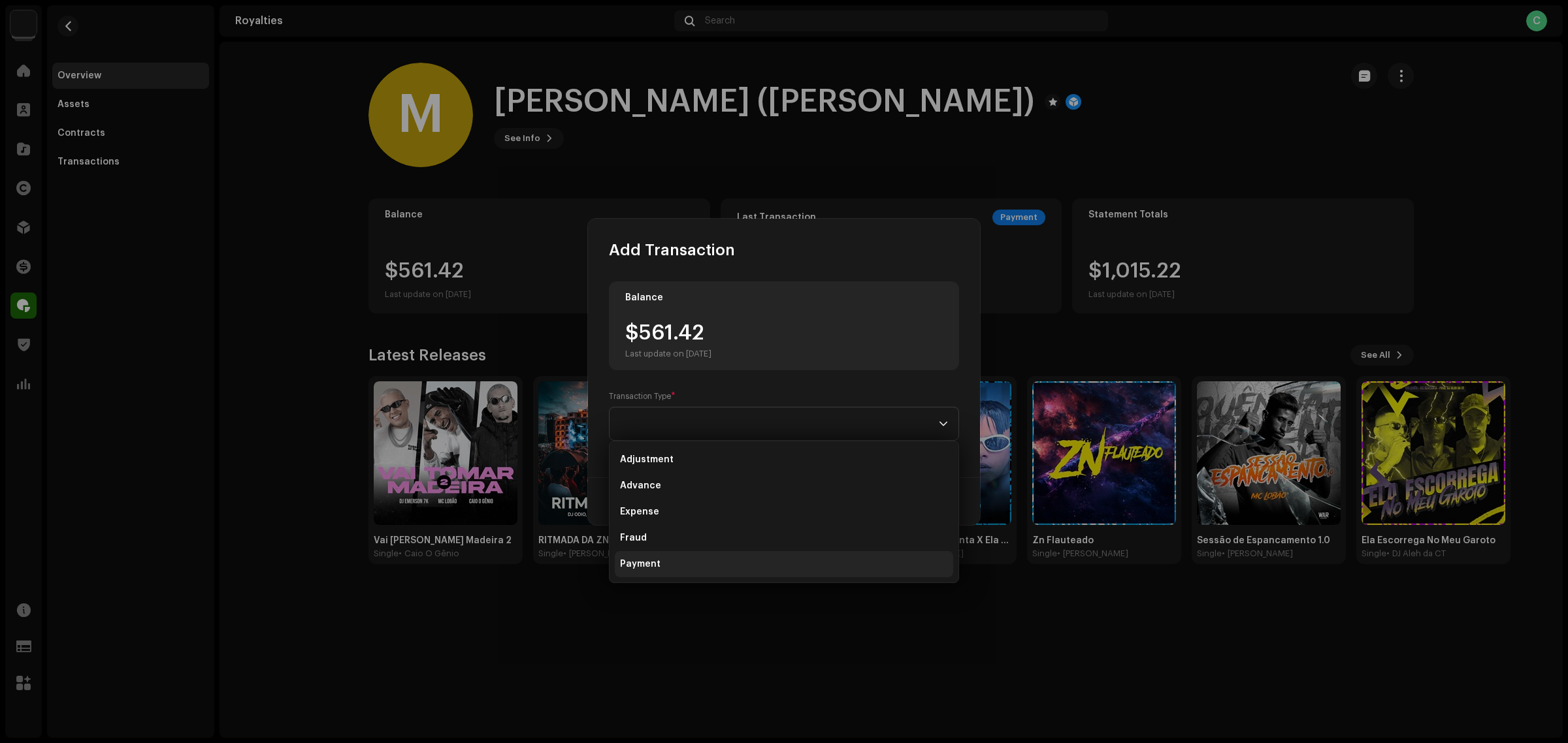
click at [695, 565] on li "Payment" at bounding box center [784, 564] width 339 height 26
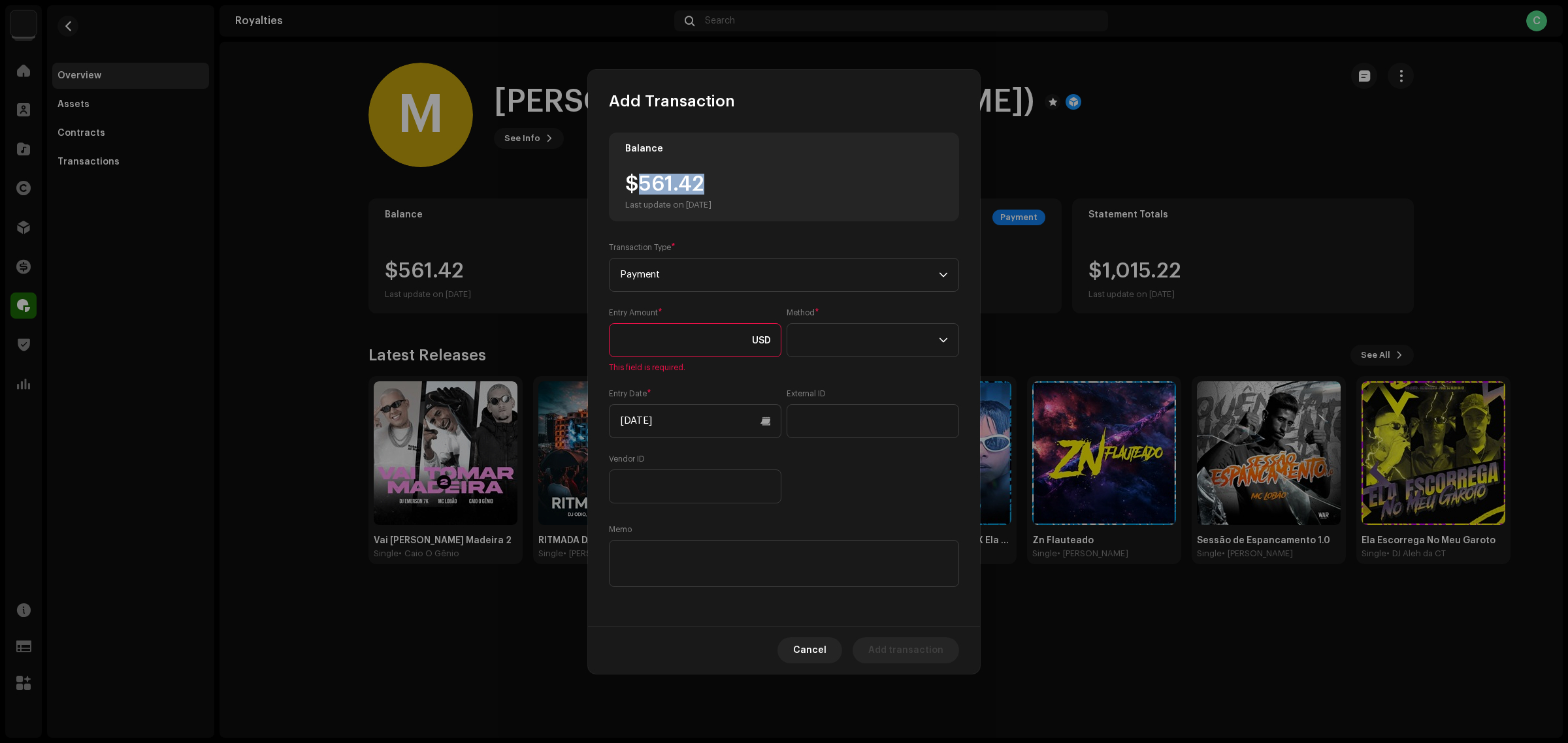
drag, startPoint x: 702, startPoint y: 182, endPoint x: 641, endPoint y: 179, distance: 61.1
click at [641, 179] on div "$561.42 Last update on Oct 8, 2025" at bounding box center [668, 192] width 86 height 37
copy div "561.42"
paste input "561.42"
type input "561.42"
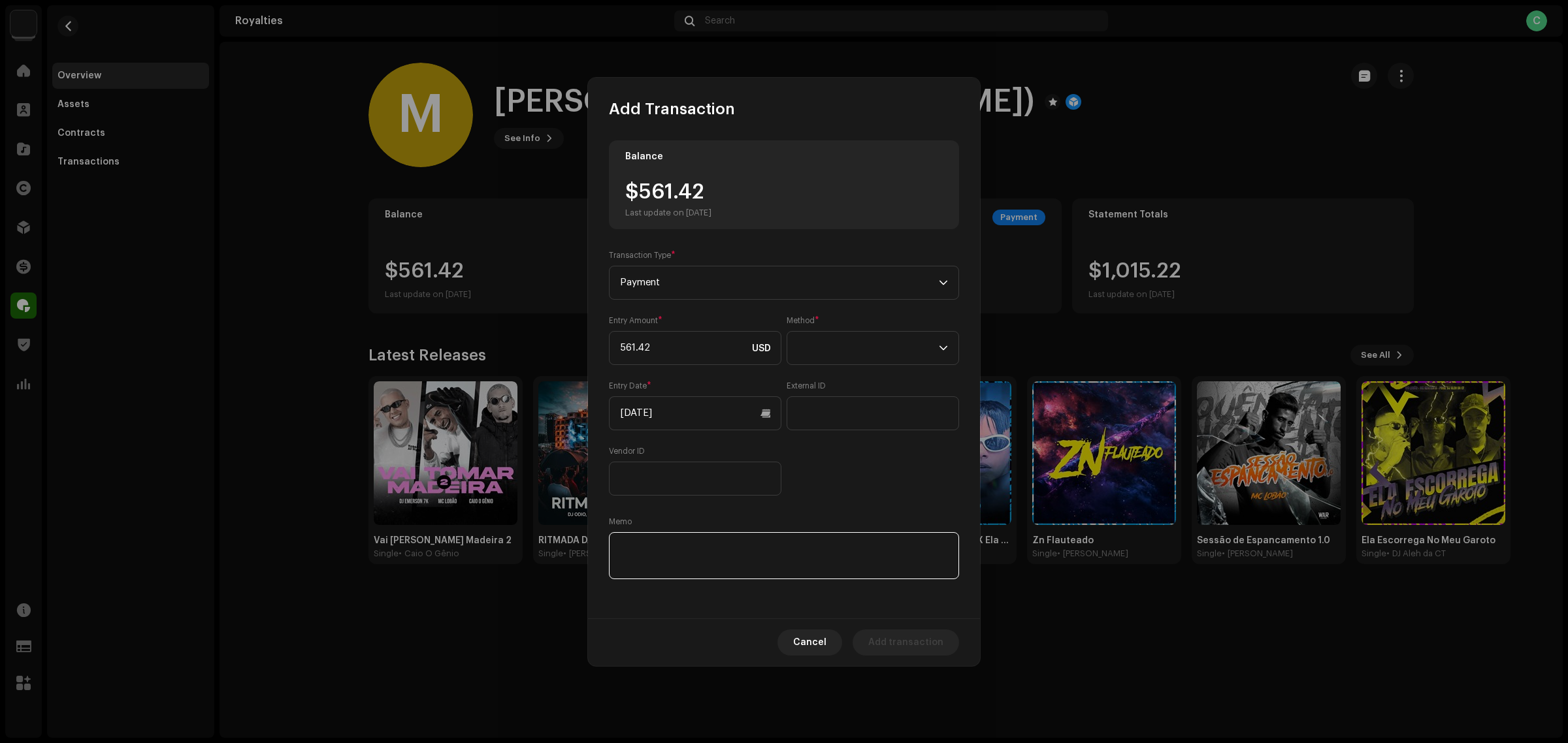
click at [746, 544] on textarea at bounding box center [784, 555] width 351 height 47
click at [822, 344] on span at bounding box center [868, 348] width 141 height 33
click at [865, 412] on li "Cash" at bounding box center [873, 409] width 161 height 26
click at [898, 594] on div "Balance $561.42 Last update on Oct 8, 2025 Transaction Type * Payment Entry Amo…" at bounding box center [784, 369] width 392 height 499
click at [903, 638] on span "Add transaction" at bounding box center [906, 643] width 76 height 26
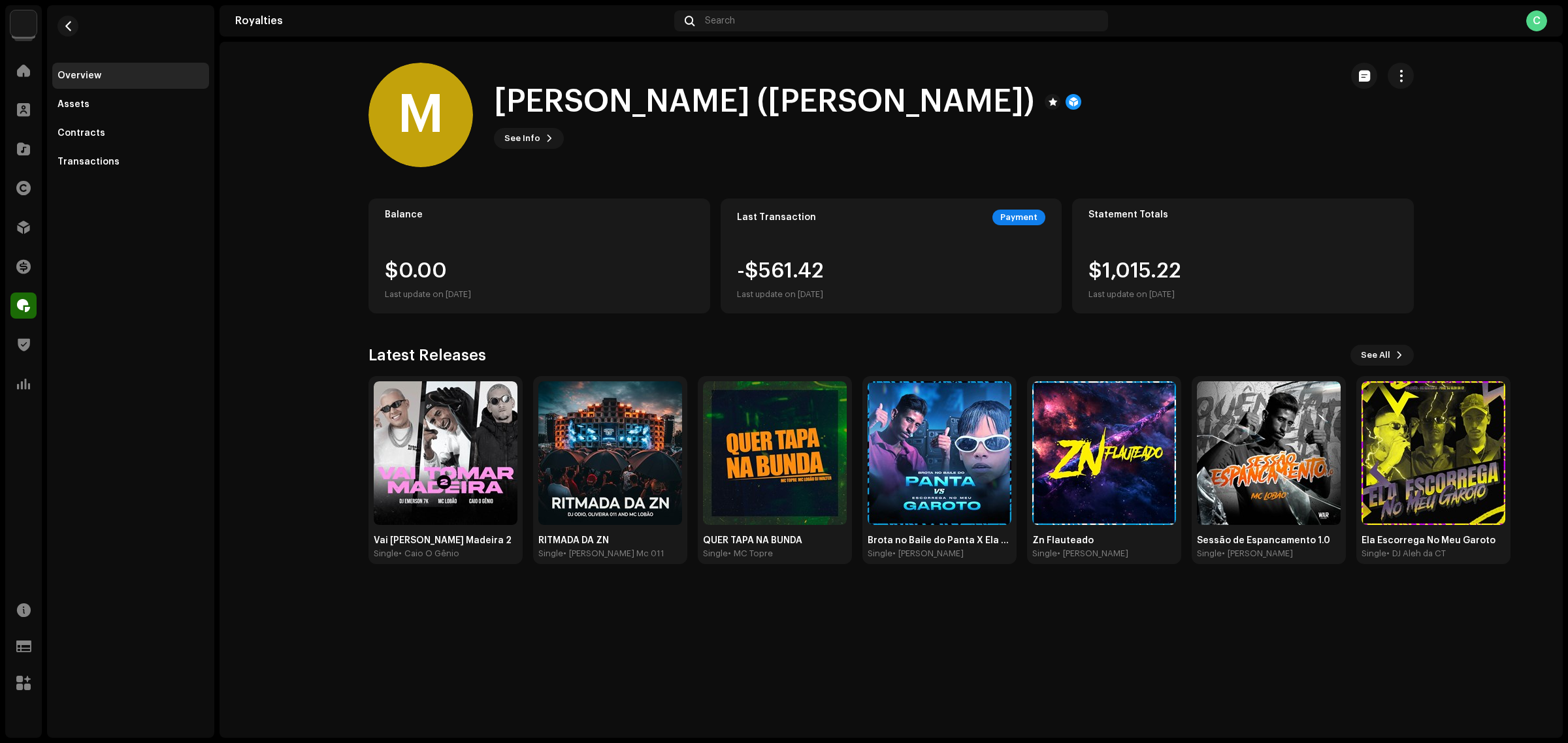
click at [827, 671] on div "M MC Lobão (certo) M MC Lobão (certo) See Info Balance $0.00 Last update on Oct…" at bounding box center [891, 389] width 1343 height 696
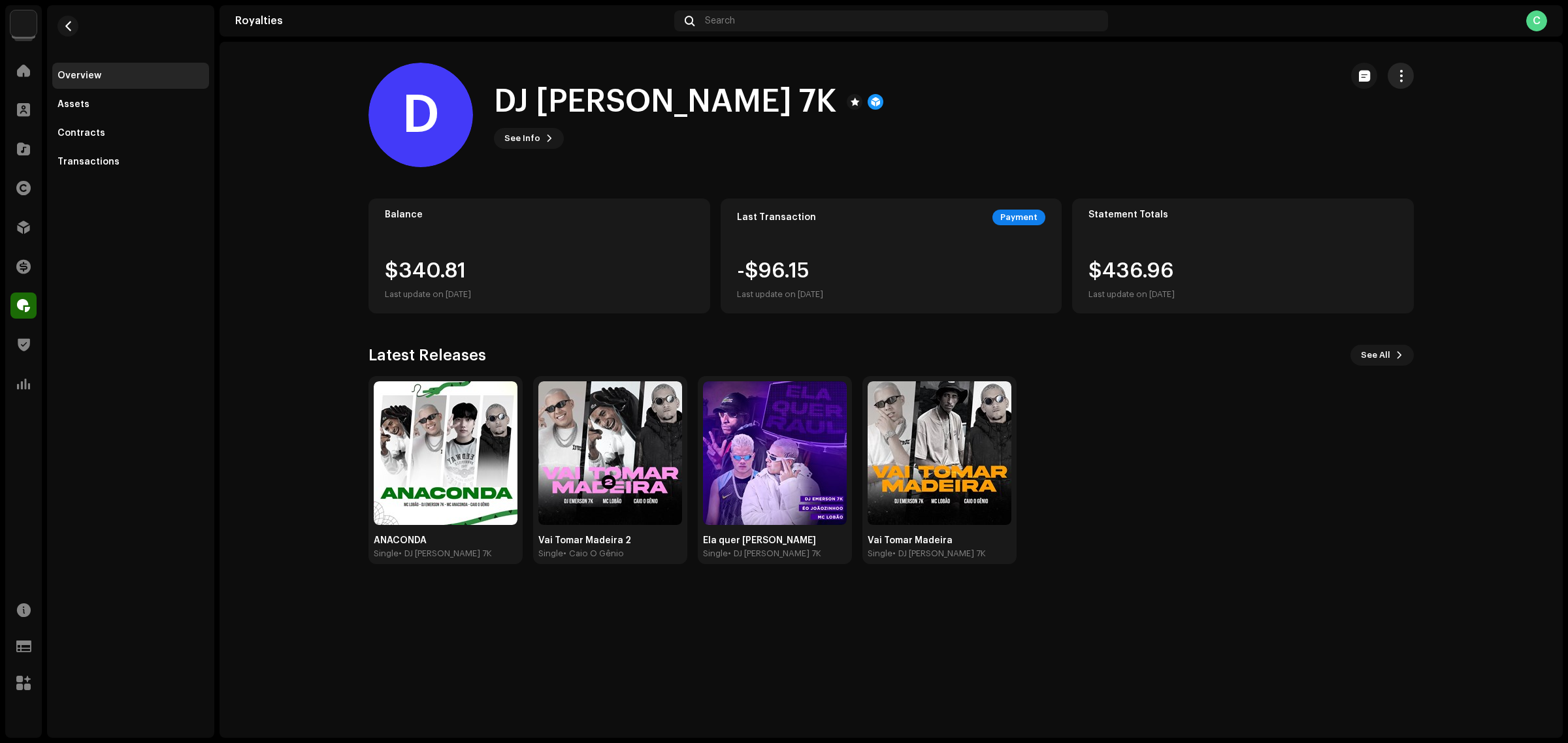
click at [1395, 83] on button "button" at bounding box center [1401, 75] width 26 height 26
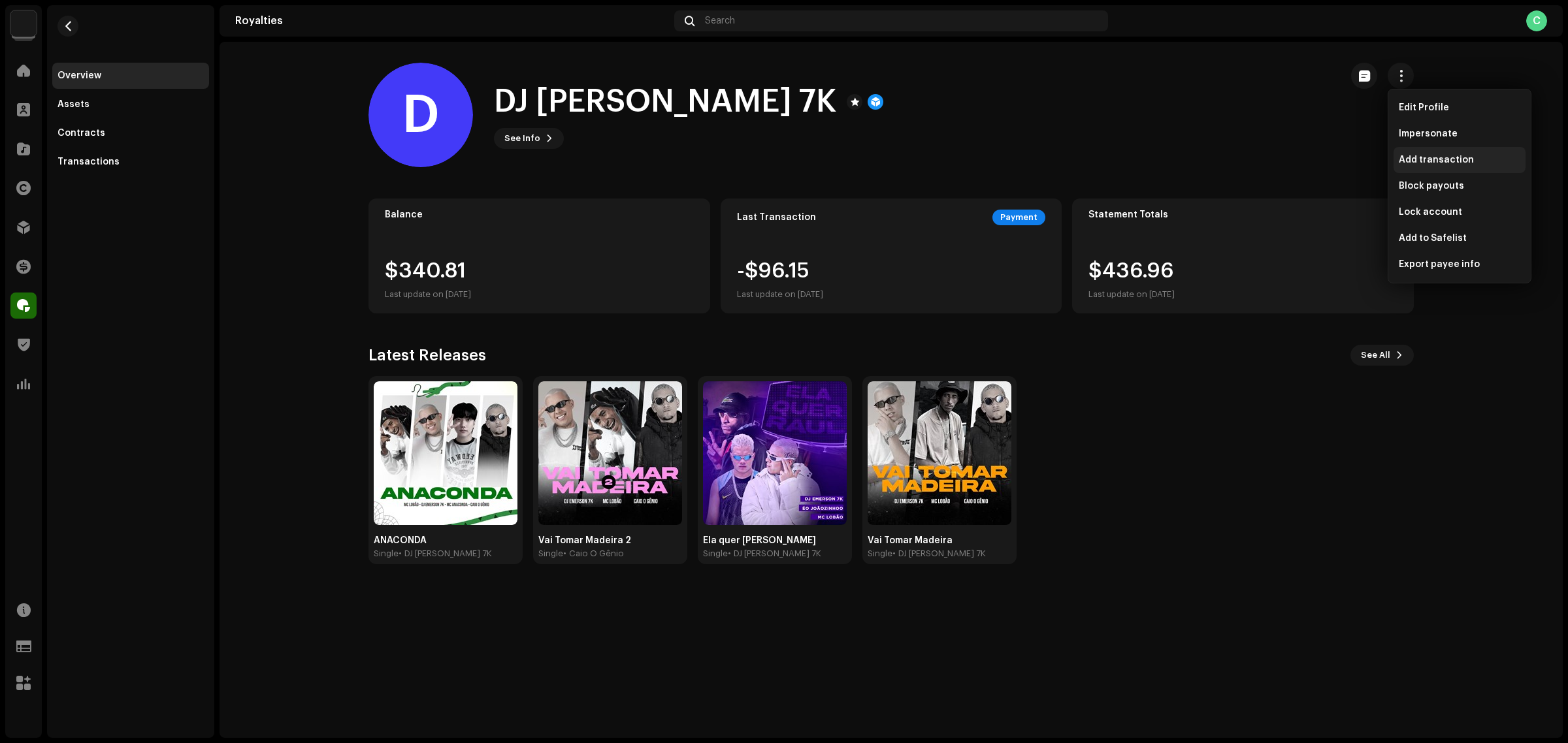
click at [1443, 165] on span "Add transaction" at bounding box center [1437, 160] width 76 height 11
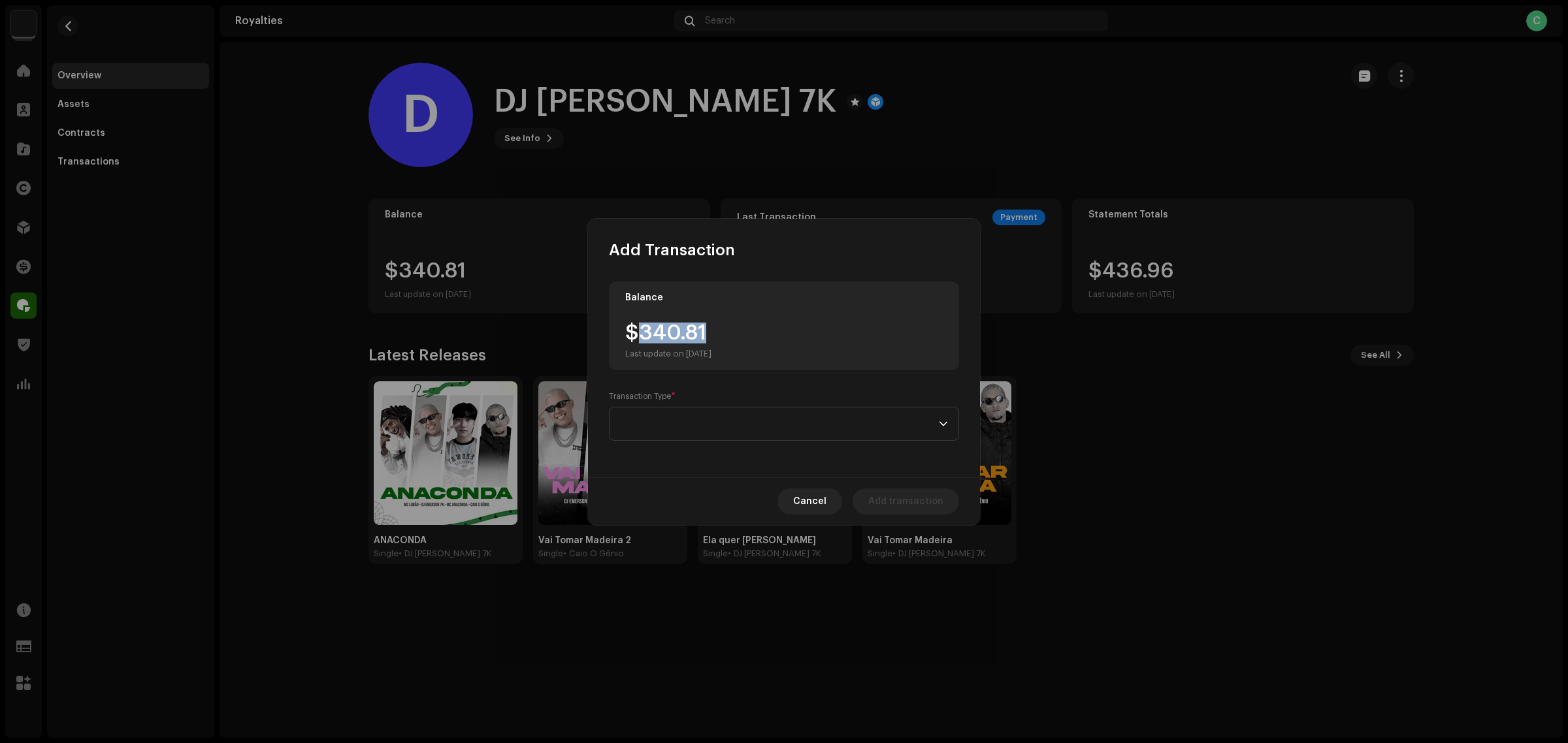
drag, startPoint x: 706, startPoint y: 333, endPoint x: 644, endPoint y: 330, distance: 62.1
click at [644, 330] on div "$340.81 Last update on [DATE]" at bounding box center [668, 341] width 86 height 37
copy div "340.81"
click at [899, 436] on span at bounding box center [779, 423] width 319 height 33
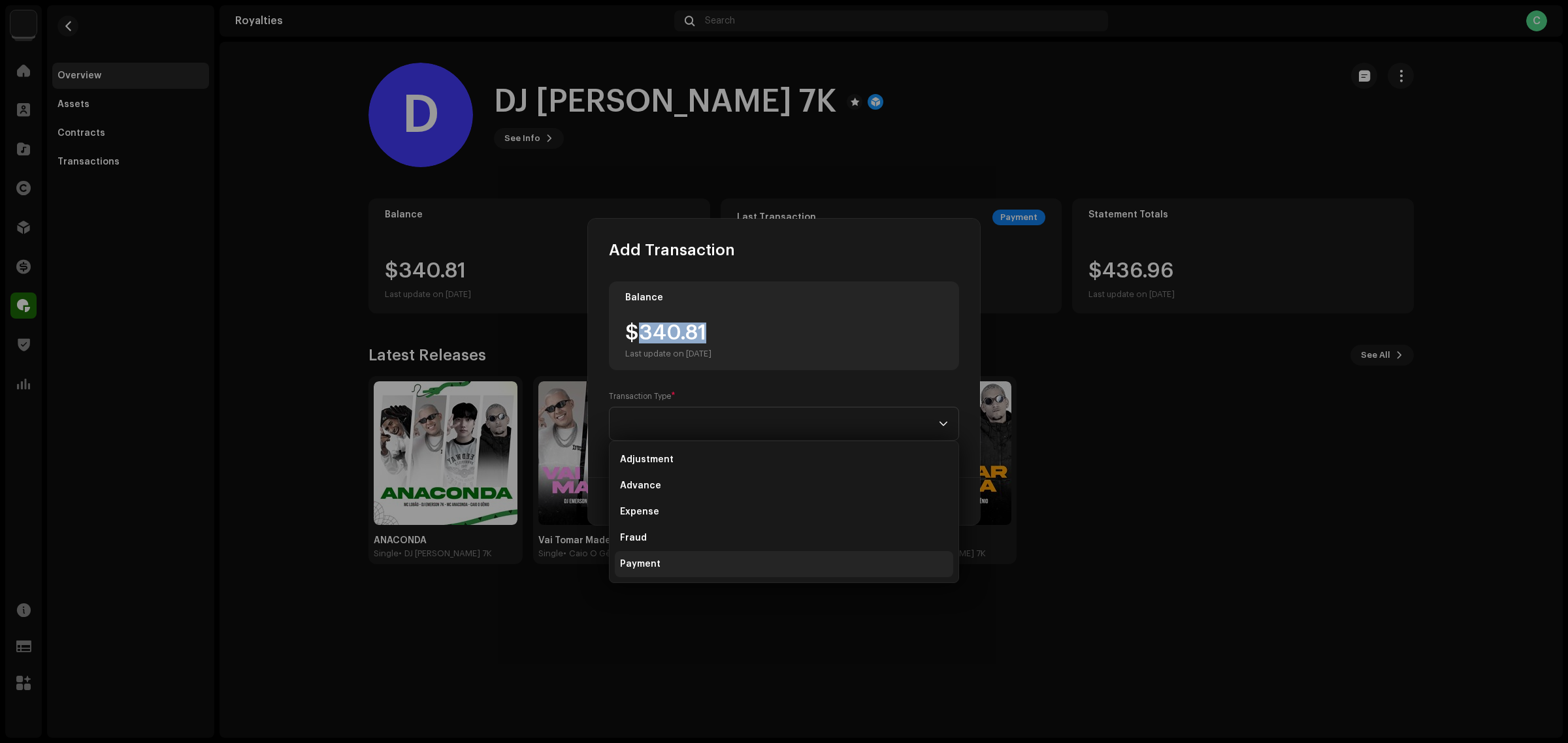
drag, startPoint x: 750, startPoint y: 554, endPoint x: 746, endPoint y: 547, distance: 8.1
click at [750, 554] on li "Payment" at bounding box center [784, 564] width 339 height 26
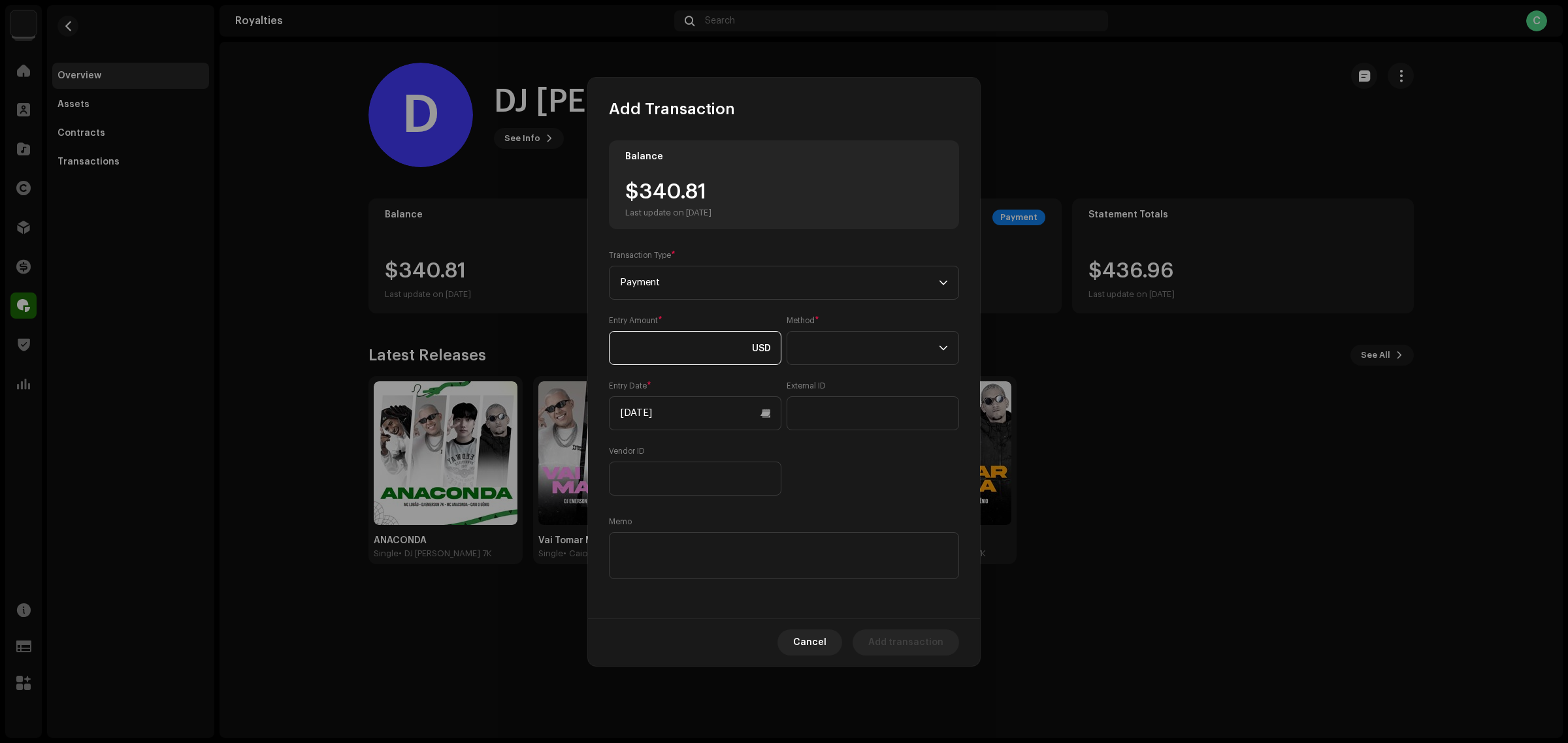
drag, startPoint x: 681, startPoint y: 373, endPoint x: 660, endPoint y: 350, distance: 31.1
paste input "340.81"
type input "340.81"
click at [733, 547] on textarea at bounding box center [784, 555] width 351 height 47
drag, startPoint x: 710, startPoint y: 556, endPoint x: 612, endPoint y: 556, distance: 98.0
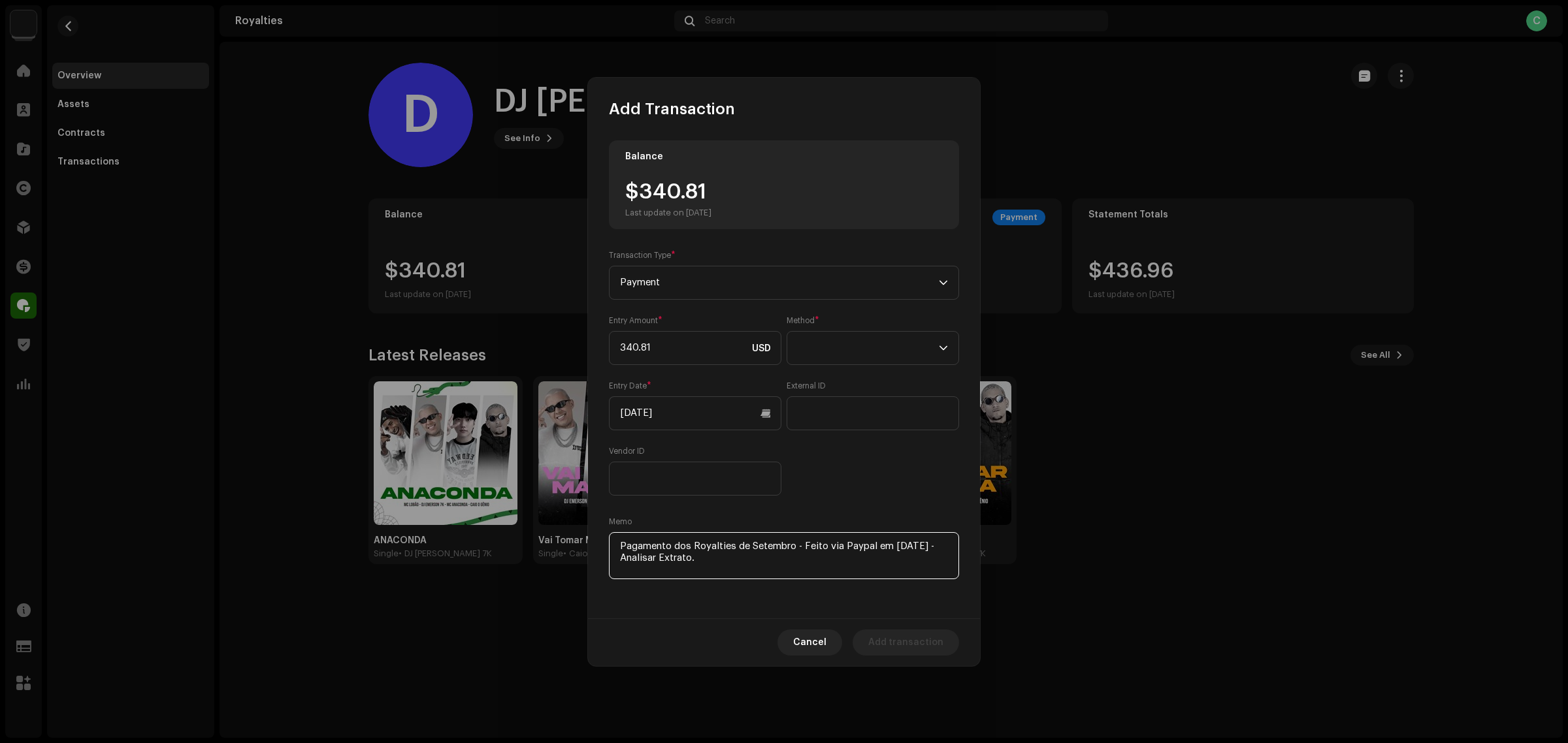
click at [612, 556] on textarea at bounding box center [784, 555] width 351 height 47
click at [778, 544] on textarea at bounding box center [784, 555] width 351 height 47
type textarea "Pagamento dos Royalties de Setembro - Feito via Paypal em [DATE]"
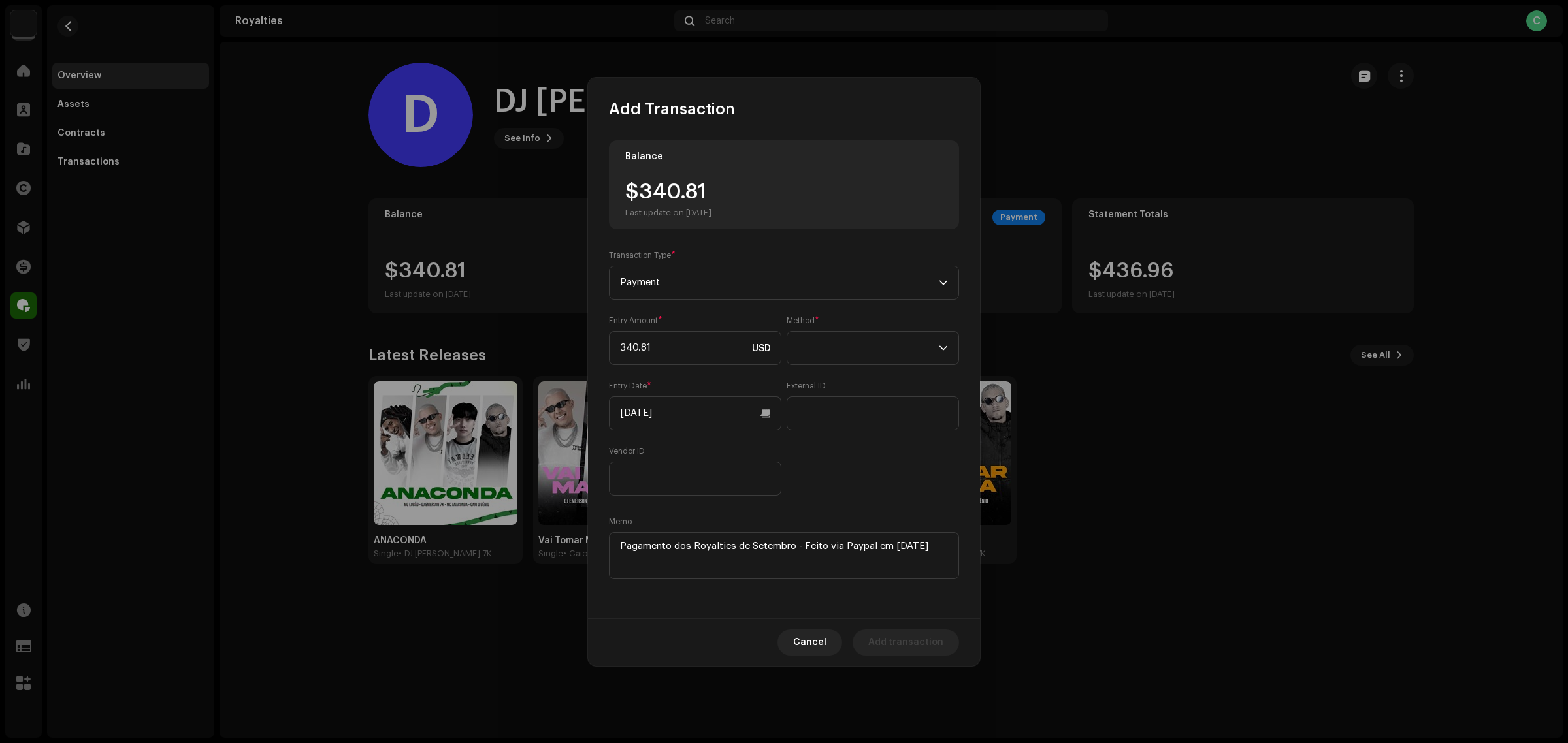
click at [704, 642] on div "Cancel Add transaction" at bounding box center [784, 643] width 392 height 48
click at [851, 350] on span at bounding box center [868, 348] width 141 height 33
click at [843, 411] on li "Cash" at bounding box center [873, 409] width 161 height 26
click at [925, 641] on span "Add transaction" at bounding box center [906, 643] width 76 height 26
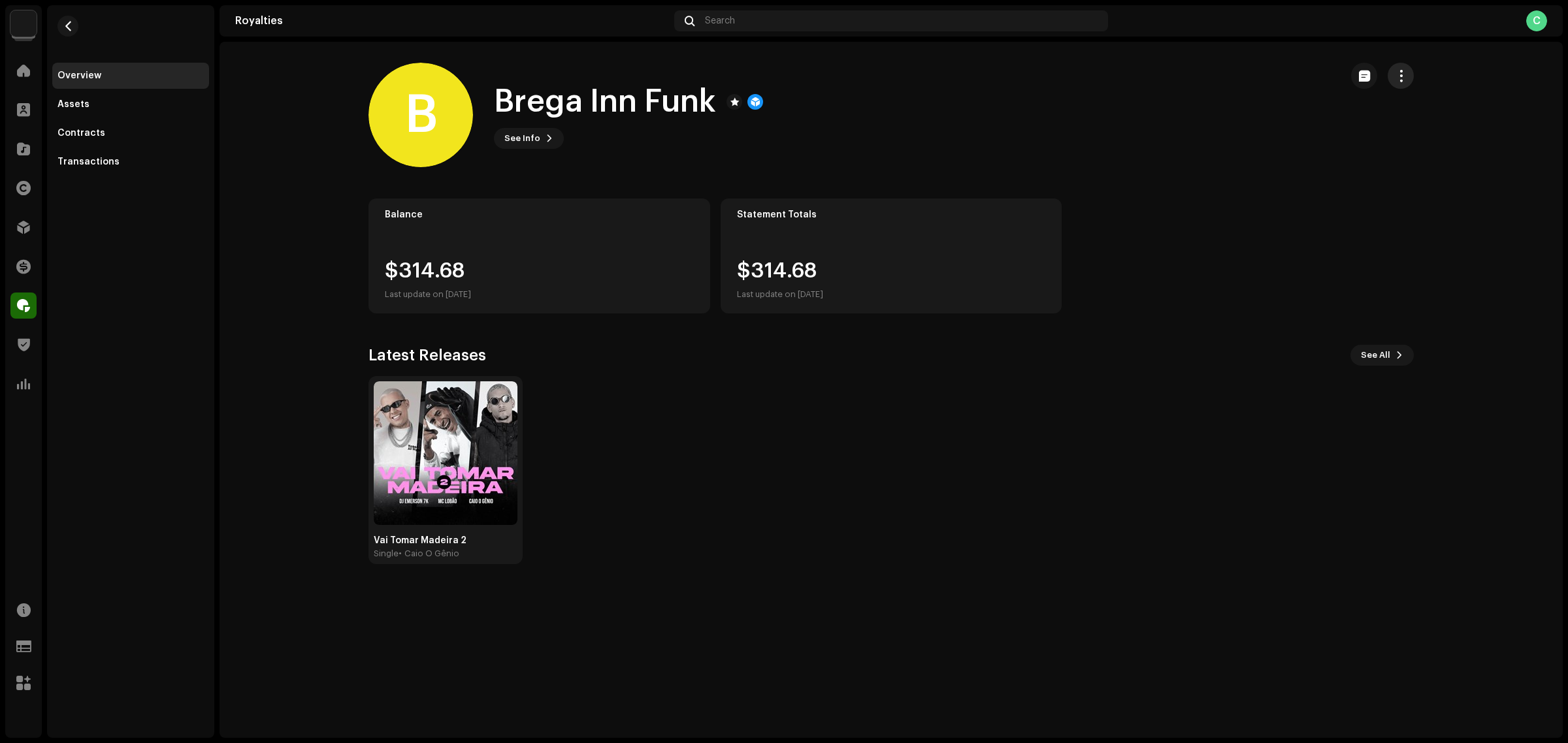
click at [1400, 84] on button "button" at bounding box center [1401, 75] width 26 height 26
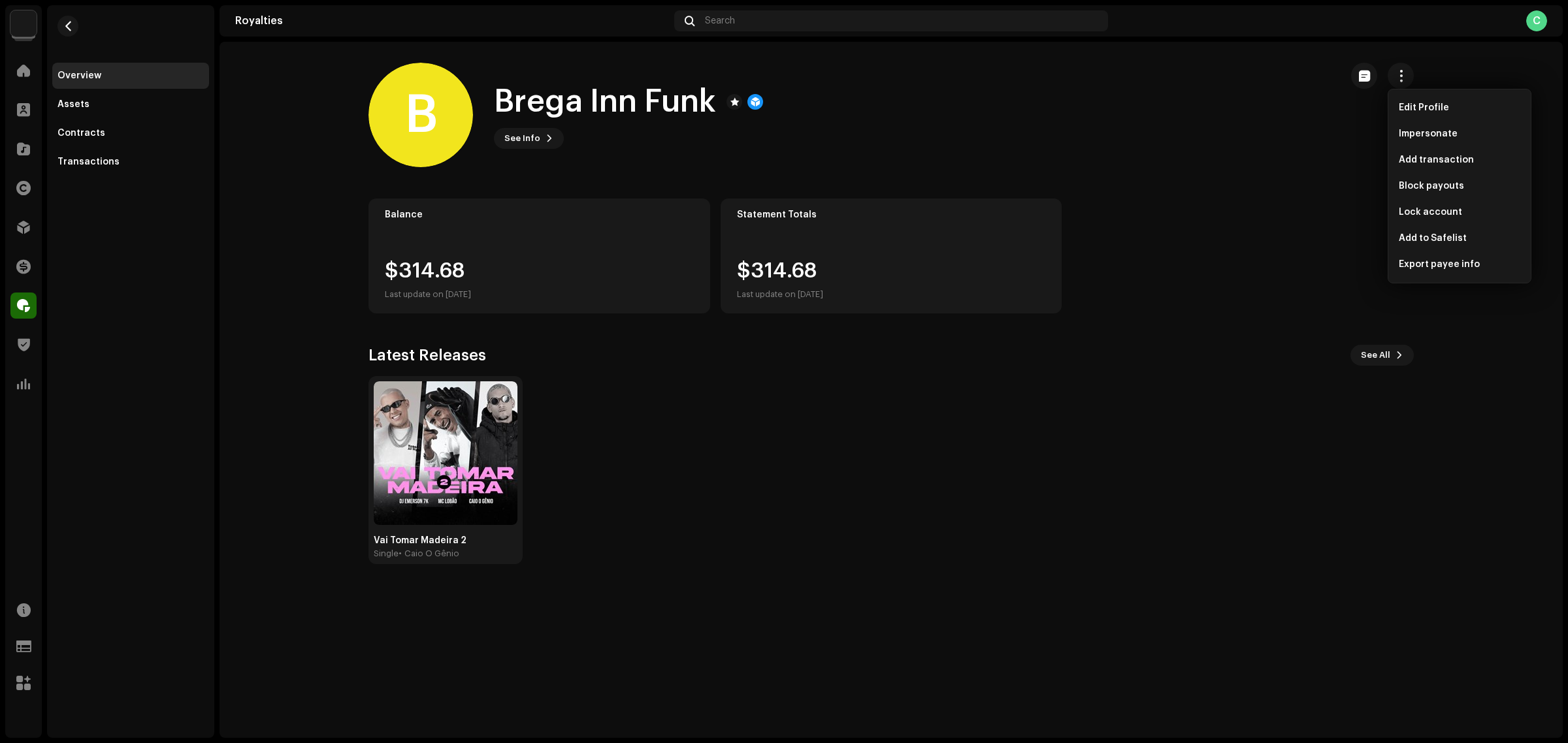
click at [1265, 122] on div "B Brega Inn Funk See Info" at bounding box center [850, 114] width 962 height 104
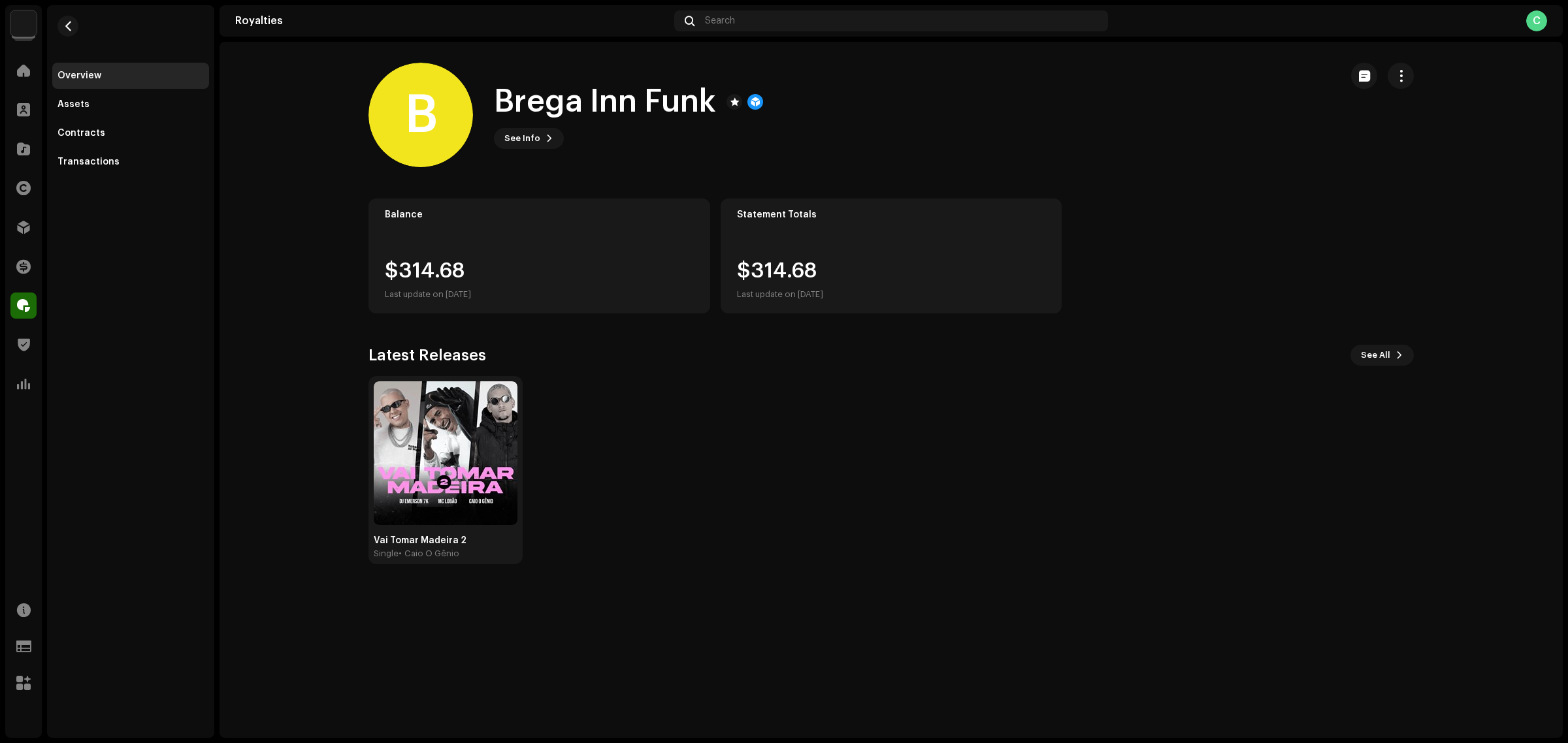
click at [1448, 497] on royalties-payees-details-overview "B Brega Inn Funk B Brega Inn Funk See Info Balance $314.68 Last update on [DATE…" at bounding box center [891, 313] width 1343 height 543
click at [117, 157] on div "Transactions" at bounding box center [130, 162] width 146 height 11
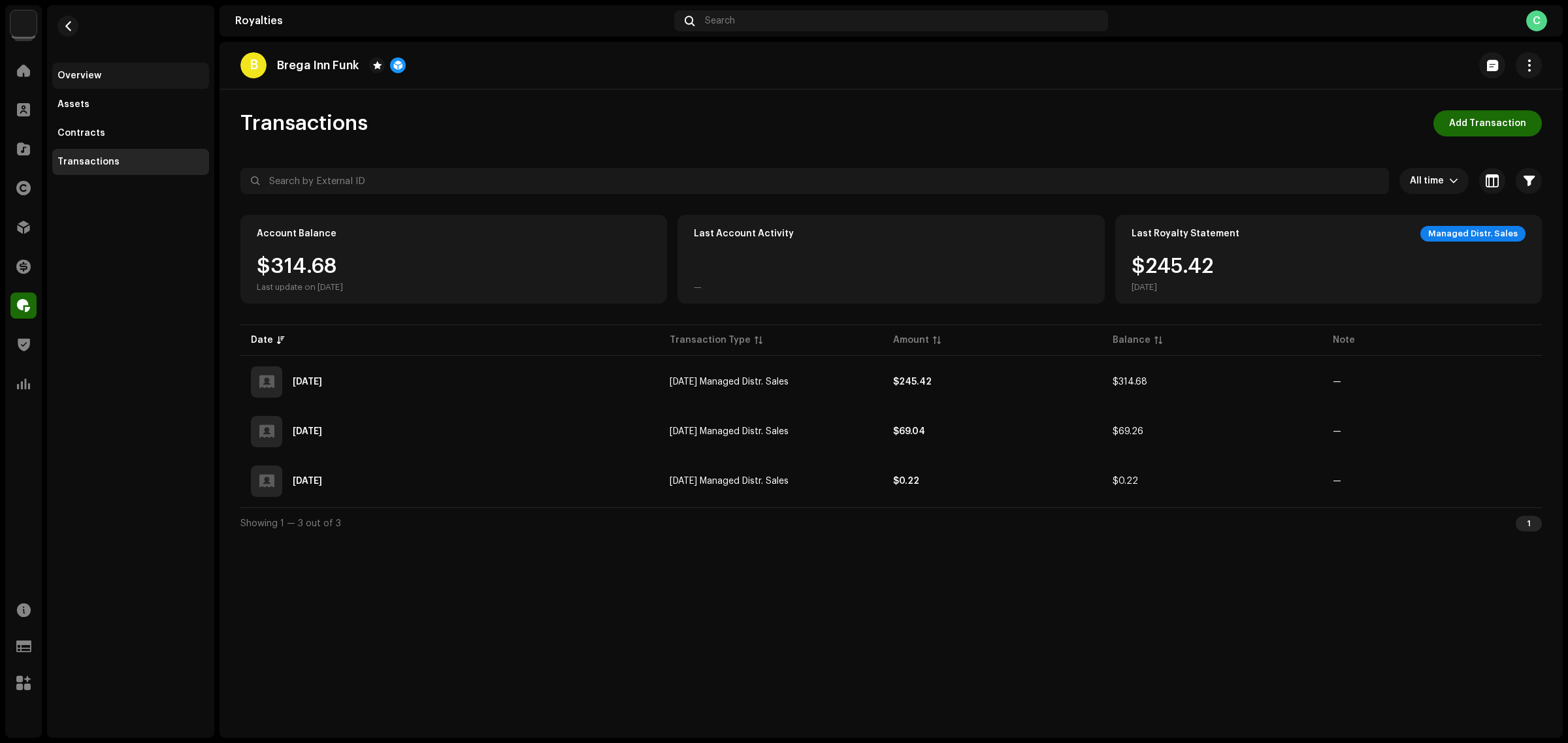
click at [116, 69] on div "Overview" at bounding box center [131, 75] width 157 height 26
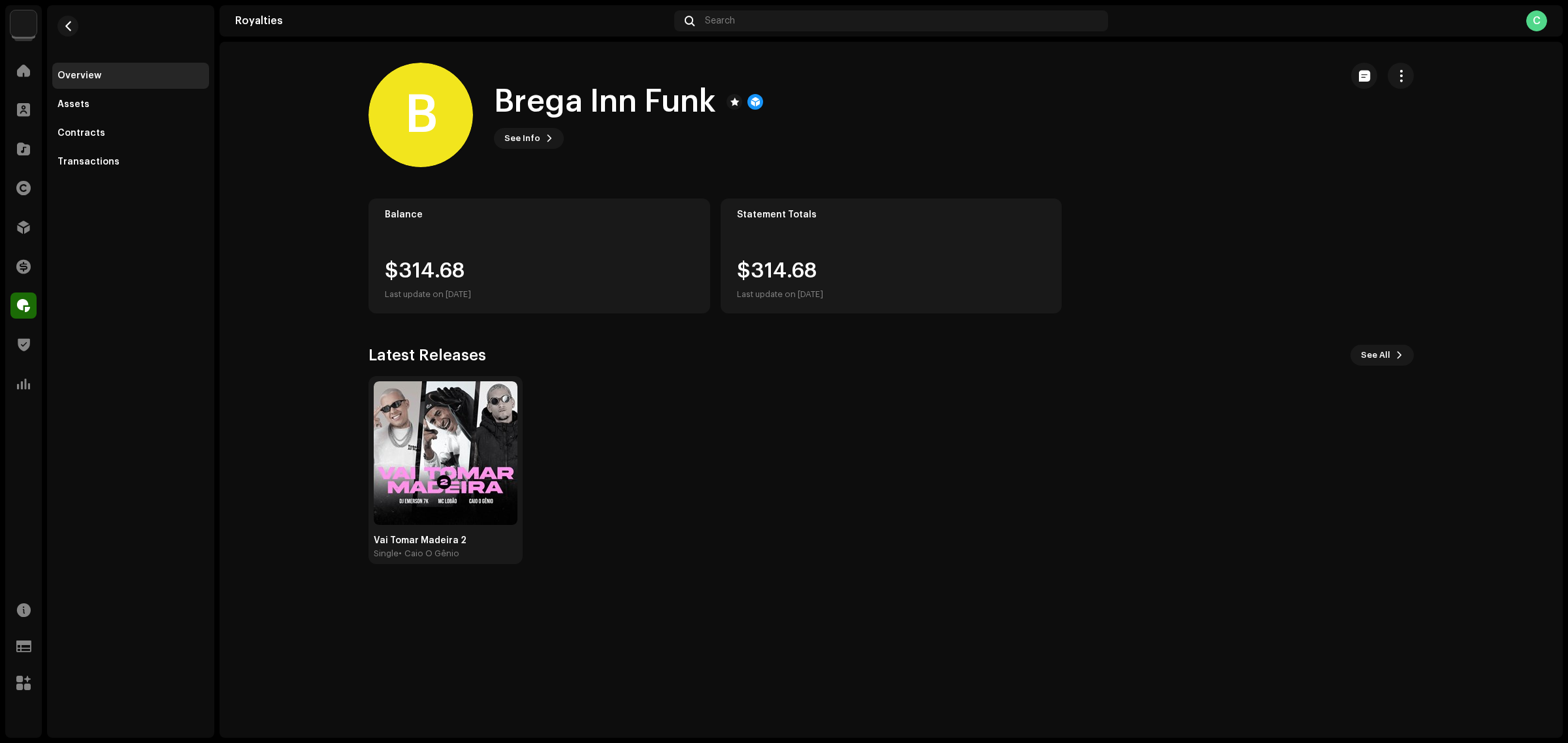
drag, startPoint x: 1539, startPoint y: 504, endPoint x: 1469, endPoint y: 425, distance: 105.6
click at [1539, 504] on royalties-payees-details-overview "B Brega Inn Funk B Brega Inn Funk See Info Balance $314.68 Last update on Oct 8…" at bounding box center [891, 313] width 1343 height 543
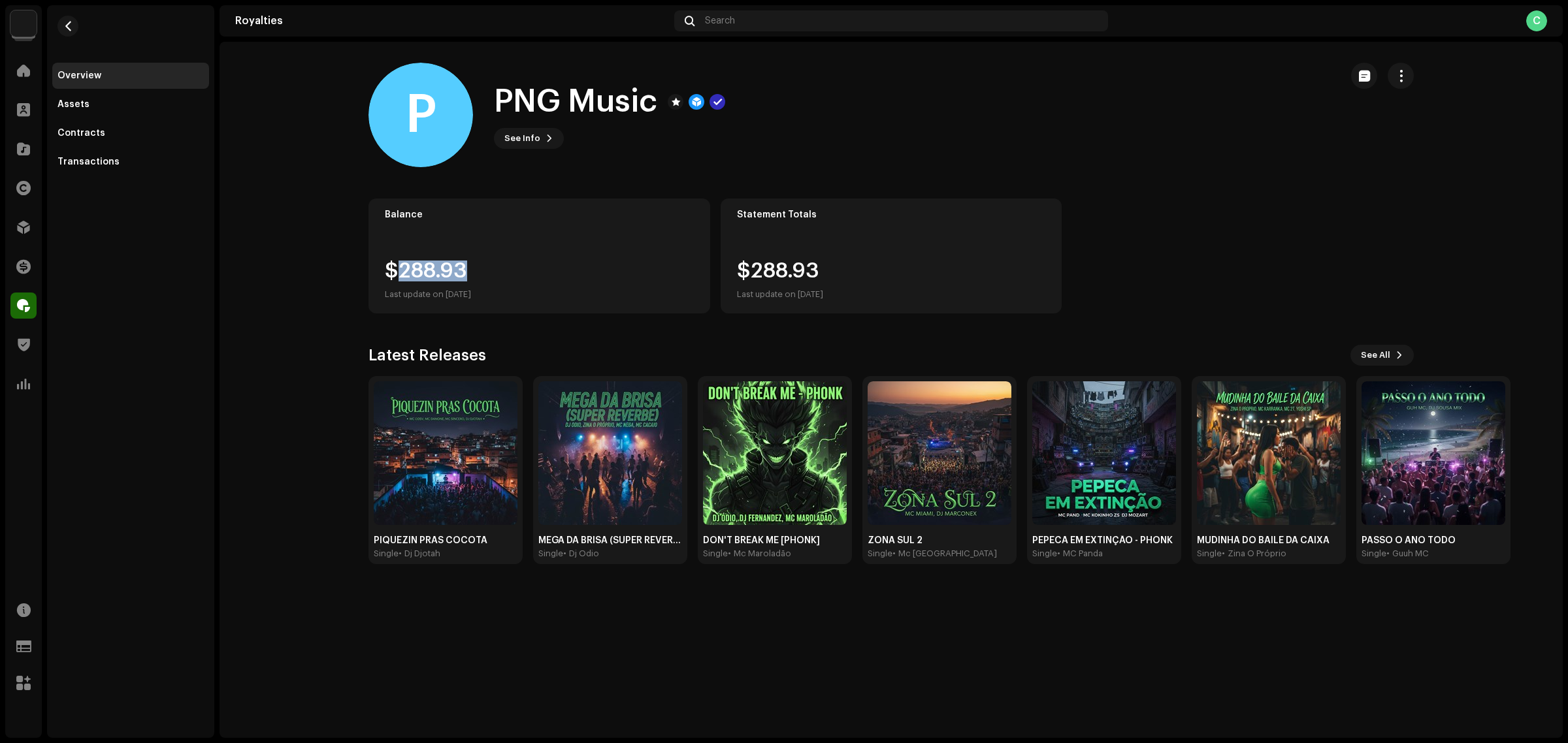
drag, startPoint x: 482, startPoint y: 263, endPoint x: 400, endPoint y: 269, distance: 82.2
click at [400, 269] on div "$288.93 Last update on Oct 8, 2025" at bounding box center [427, 281] width 86 height 42
copy div "288.93"
click at [1402, 71] on span "button" at bounding box center [1401, 75] width 12 height 11
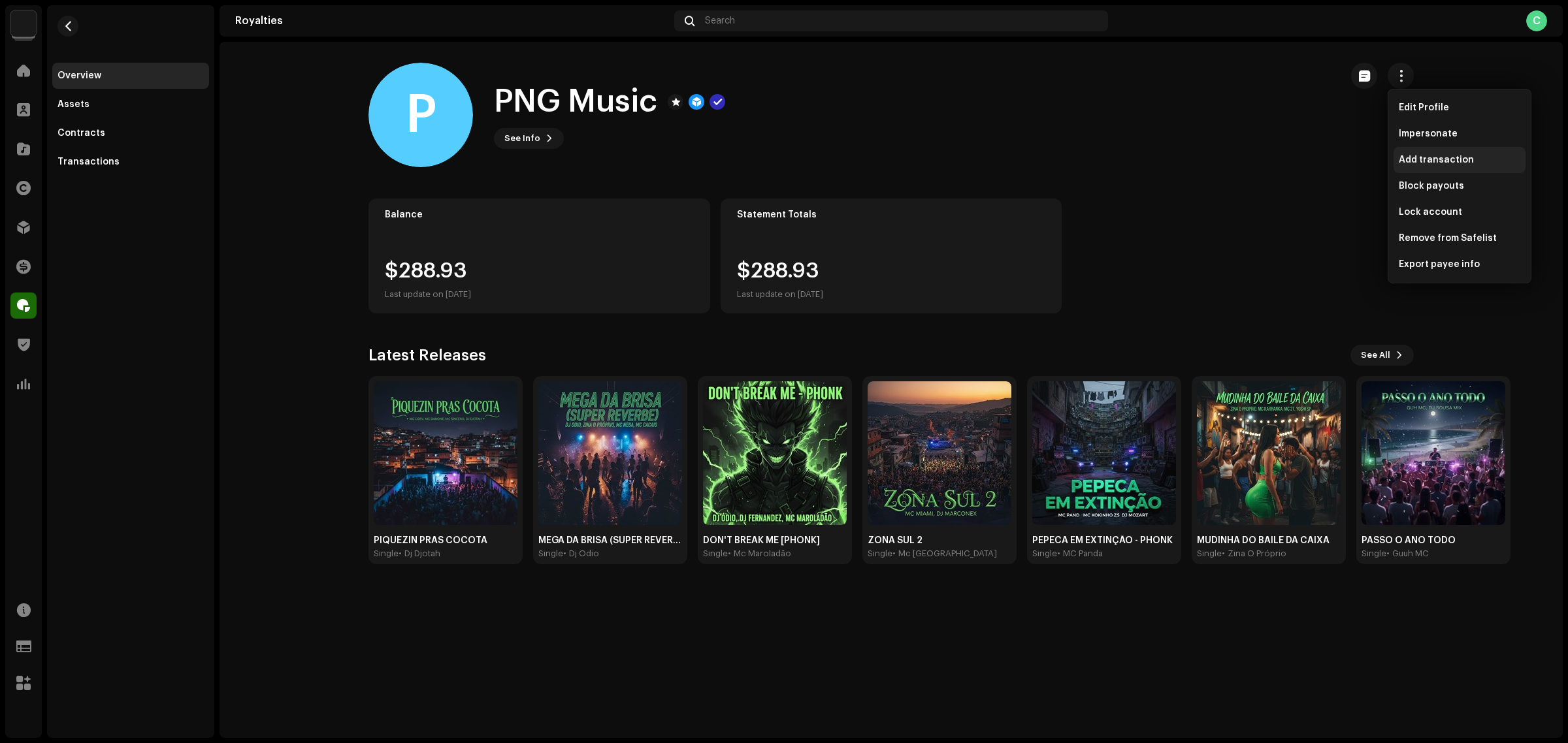
click at [1446, 159] on span "Add transaction" at bounding box center [1437, 160] width 76 height 11
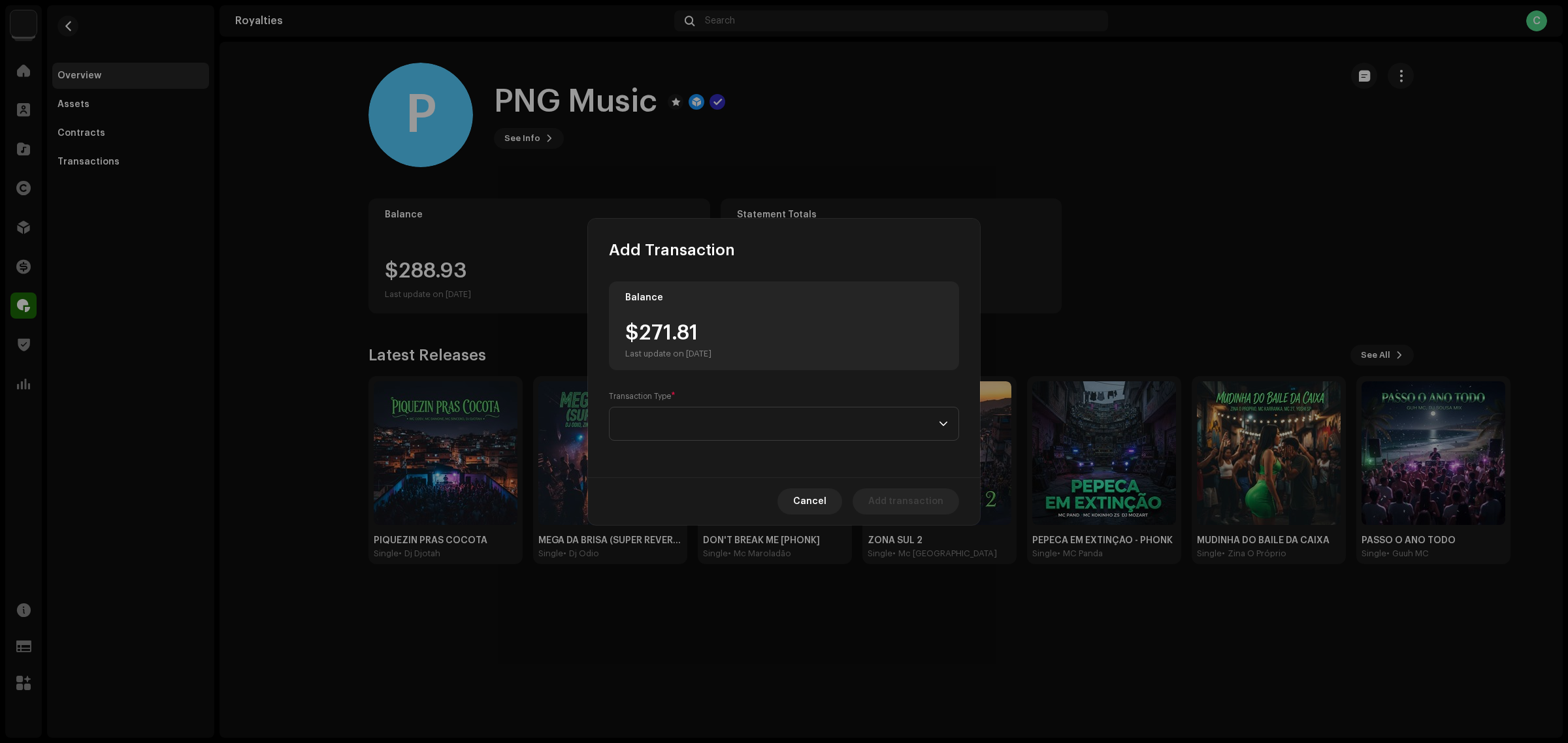
click at [770, 442] on div "Balance $271.81 Last update on Oct 8, 2025 Transaction Type *" at bounding box center [784, 369] width 392 height 217
click at [736, 428] on span at bounding box center [779, 423] width 319 height 33
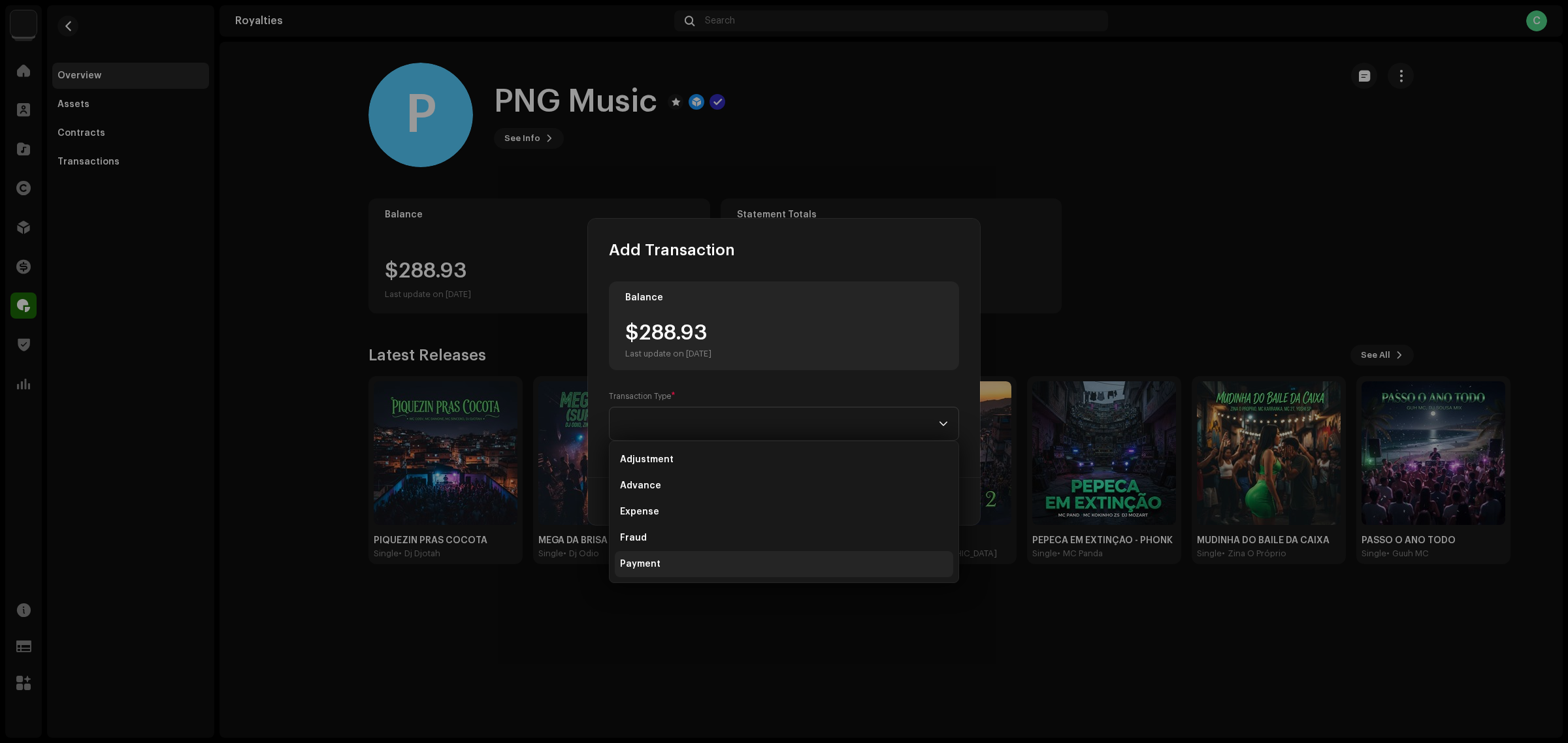
click at [675, 556] on li "Payment" at bounding box center [784, 564] width 339 height 26
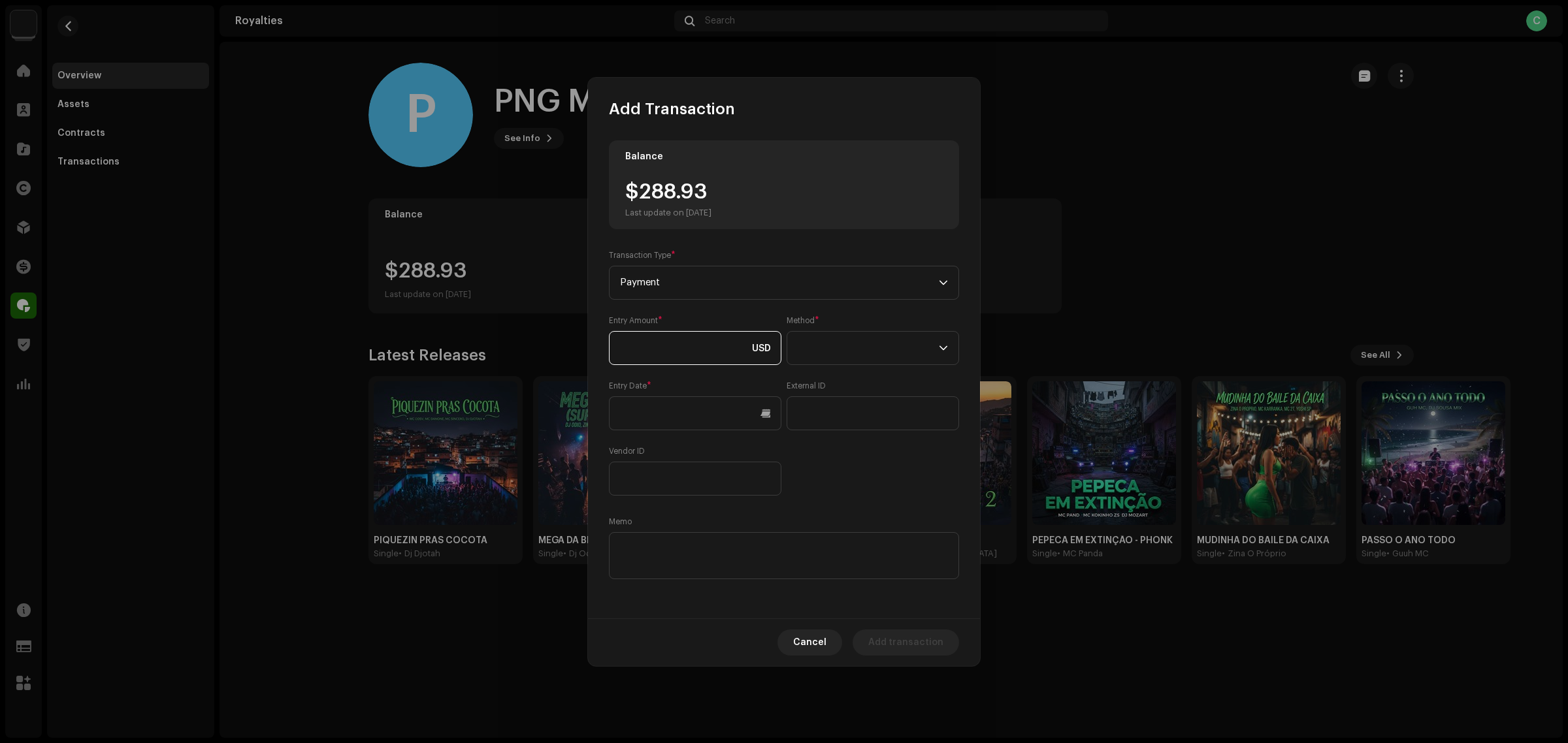
paste input "288.93"
type input "288.93"
click at [859, 327] on div "Method *" at bounding box center [873, 341] width 173 height 50
click at [862, 339] on span at bounding box center [868, 348] width 141 height 33
click at [859, 415] on li "Cash" at bounding box center [873, 409] width 161 height 26
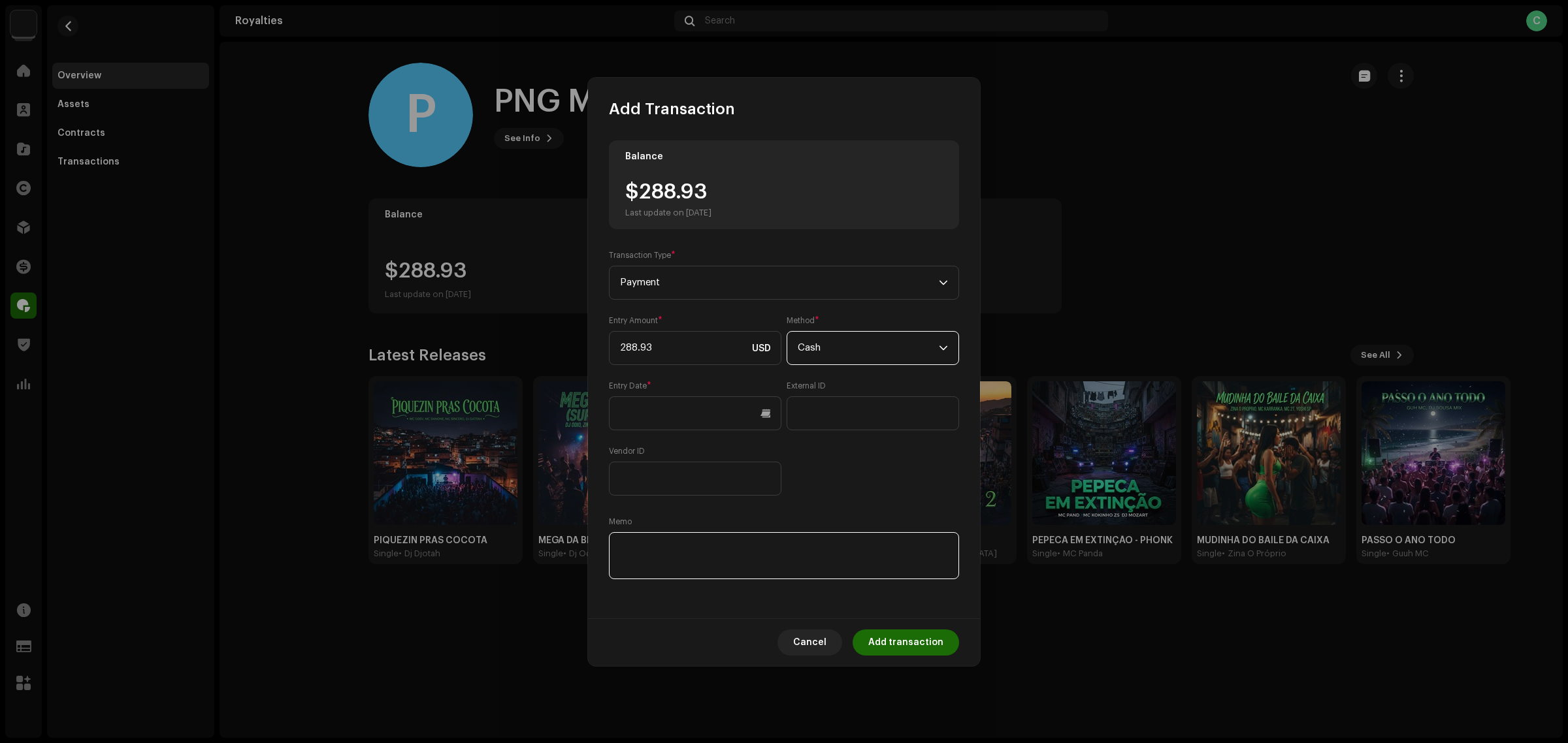
click at [785, 565] on textarea at bounding box center [784, 555] width 351 height 47
type textarea "p"
drag, startPoint x: 900, startPoint y: 545, endPoint x: 436, endPoint y: 511, distance: 465.2
click at [436, 511] on div "Add Transaction Balance $288.93 Last update on Oct 8, 2025 Transaction Type * P…" at bounding box center [784, 372] width 1568 height 743
click at [896, 540] on textarea at bounding box center [784, 555] width 351 height 47
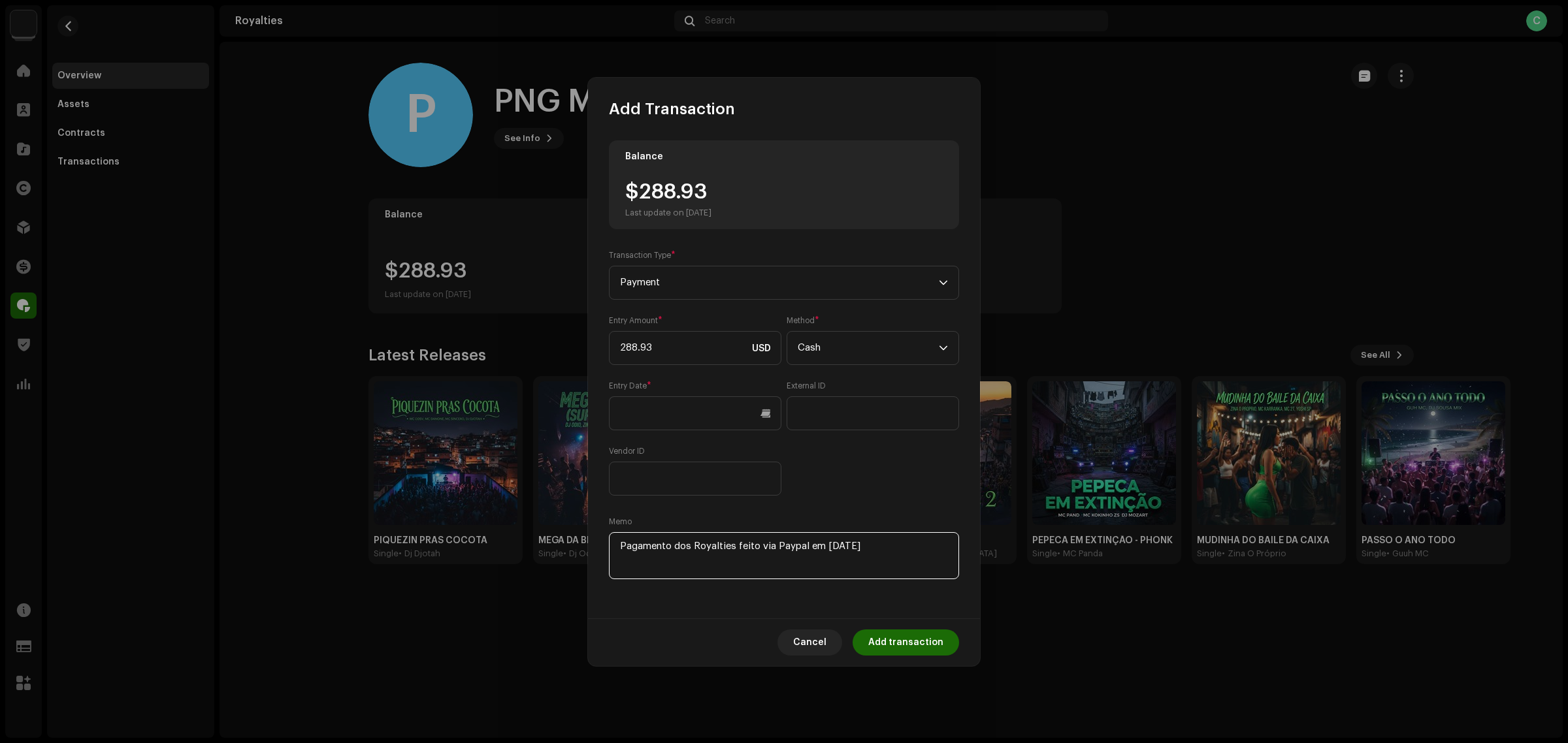
type textarea "Pagamento dos Royalties feito via Paypal em 10/09/2025"
click at [745, 608] on div "Balance $288.93 Last update on Oct 8, 2025 Transaction Type * Payment Entry Amo…" at bounding box center [784, 369] width 392 height 499
click at [899, 639] on span "Add transaction" at bounding box center [906, 643] width 76 height 26
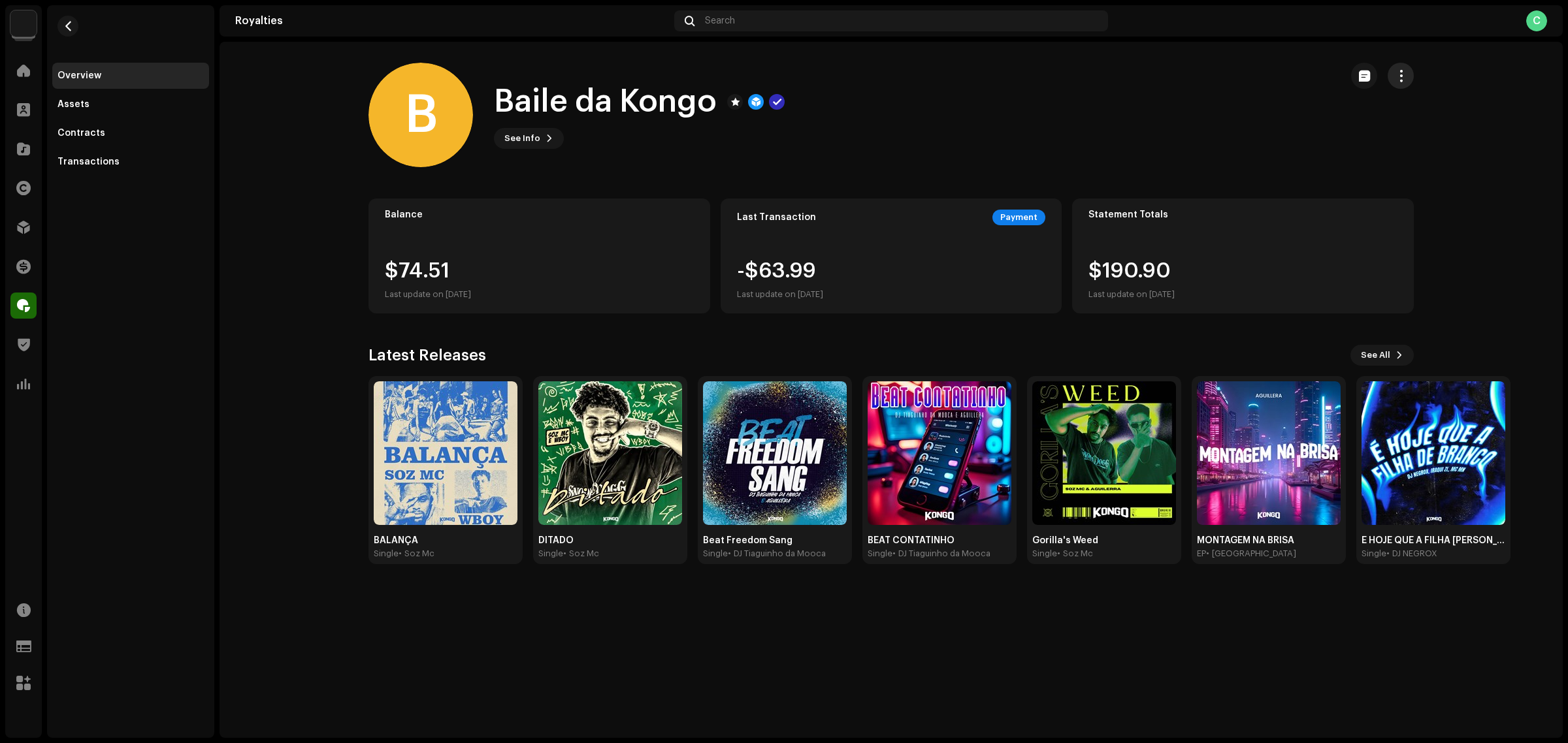
click at [1400, 77] on span "button" at bounding box center [1401, 75] width 12 height 11
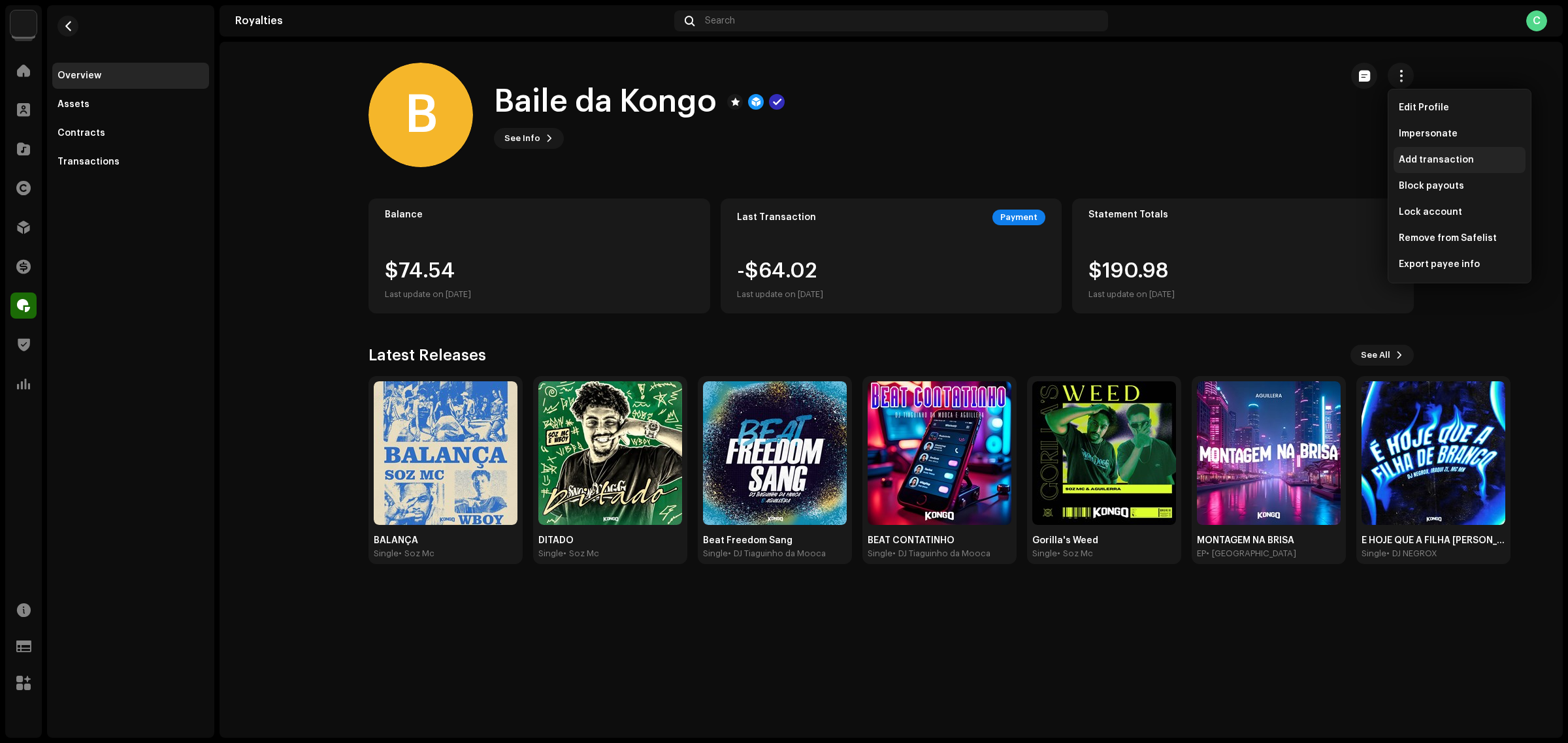
click at [1438, 163] on span "Add transaction" at bounding box center [1437, 160] width 76 height 11
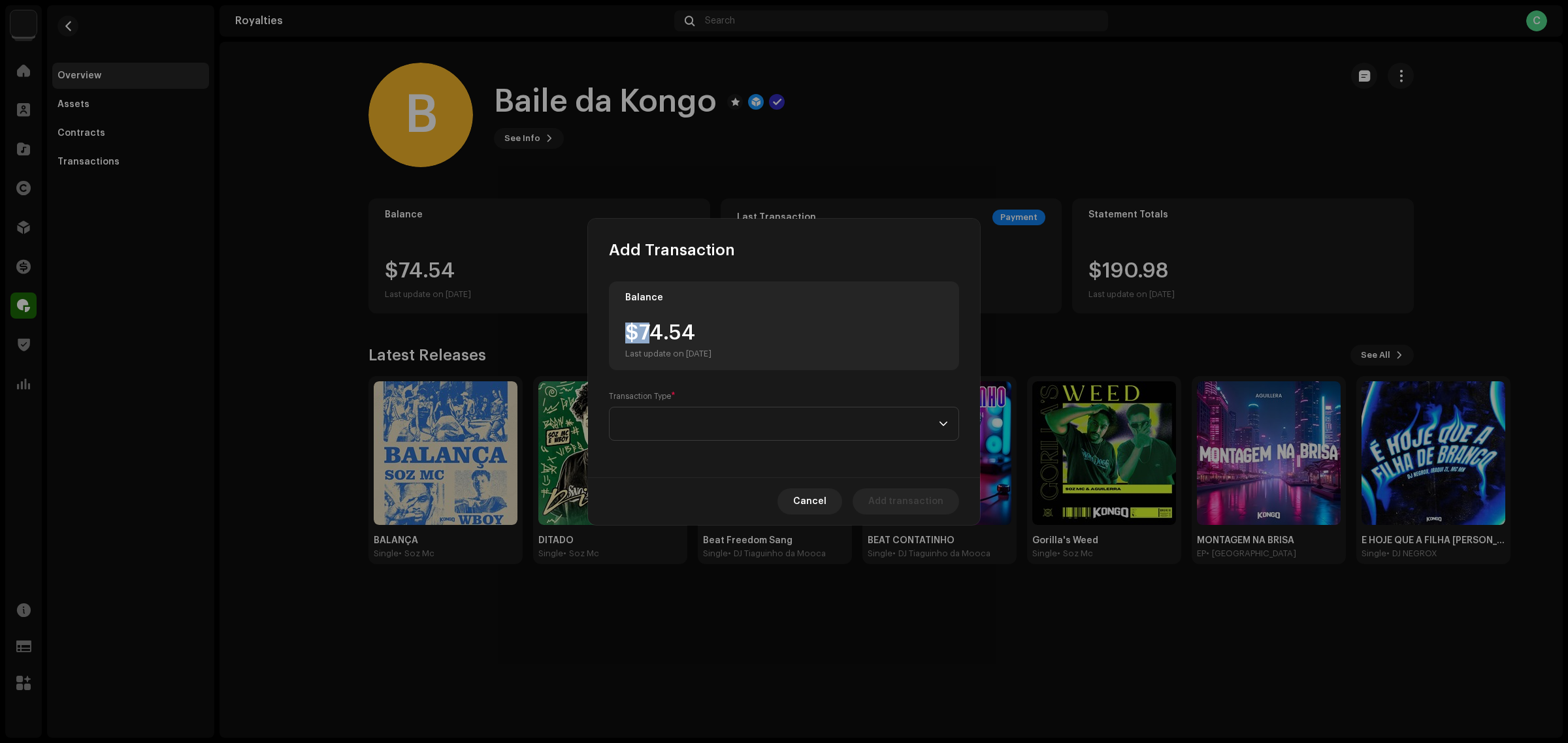
drag, startPoint x: 696, startPoint y: 332, endPoint x: 648, endPoint y: 326, distance: 48.4
click at [648, 326] on div "$74.54 Last update on [DATE]" at bounding box center [668, 341] width 86 height 37
click at [710, 327] on div "$74.54 Last update on [DATE]" at bounding box center [668, 341] width 86 height 37
drag, startPoint x: 696, startPoint y: 331, endPoint x: 644, endPoint y: 327, distance: 52.2
click at [644, 327] on div "$74.54 Last update on [DATE]" at bounding box center [668, 341] width 86 height 37
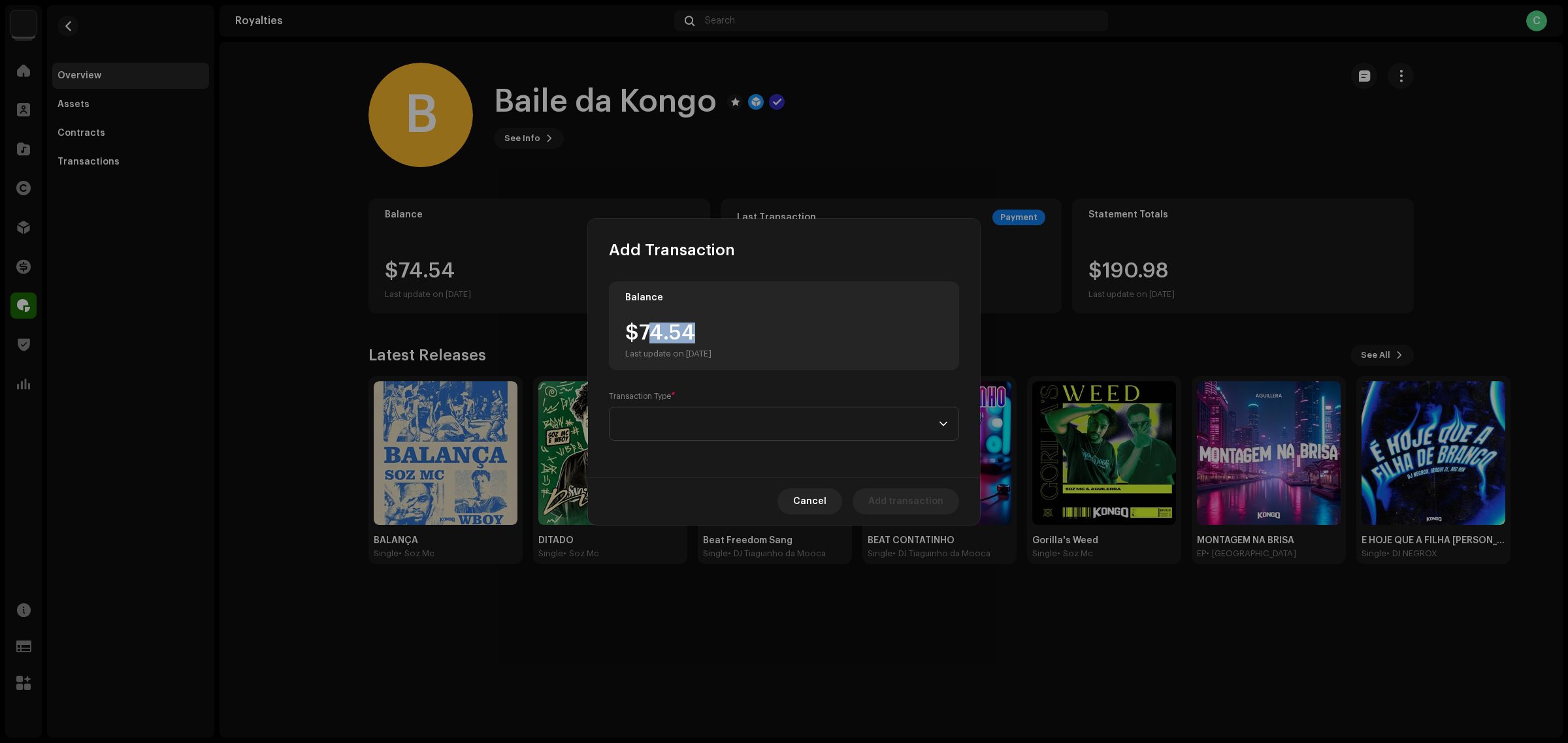
click at [644, 327] on div "$74.54 Last update on [DATE]" at bounding box center [668, 341] width 86 height 37
click at [687, 328] on div "$74.54 Last update on [DATE]" at bounding box center [668, 341] width 86 height 37
click at [707, 328] on div "$74.54 Last update on [DATE]" at bounding box center [668, 341] width 86 height 37
drag, startPoint x: 709, startPoint y: 328, endPoint x: 645, endPoint y: 331, distance: 64.1
click at [644, 331] on div "$74.54 Last update on [DATE]" at bounding box center [668, 341] width 86 height 37
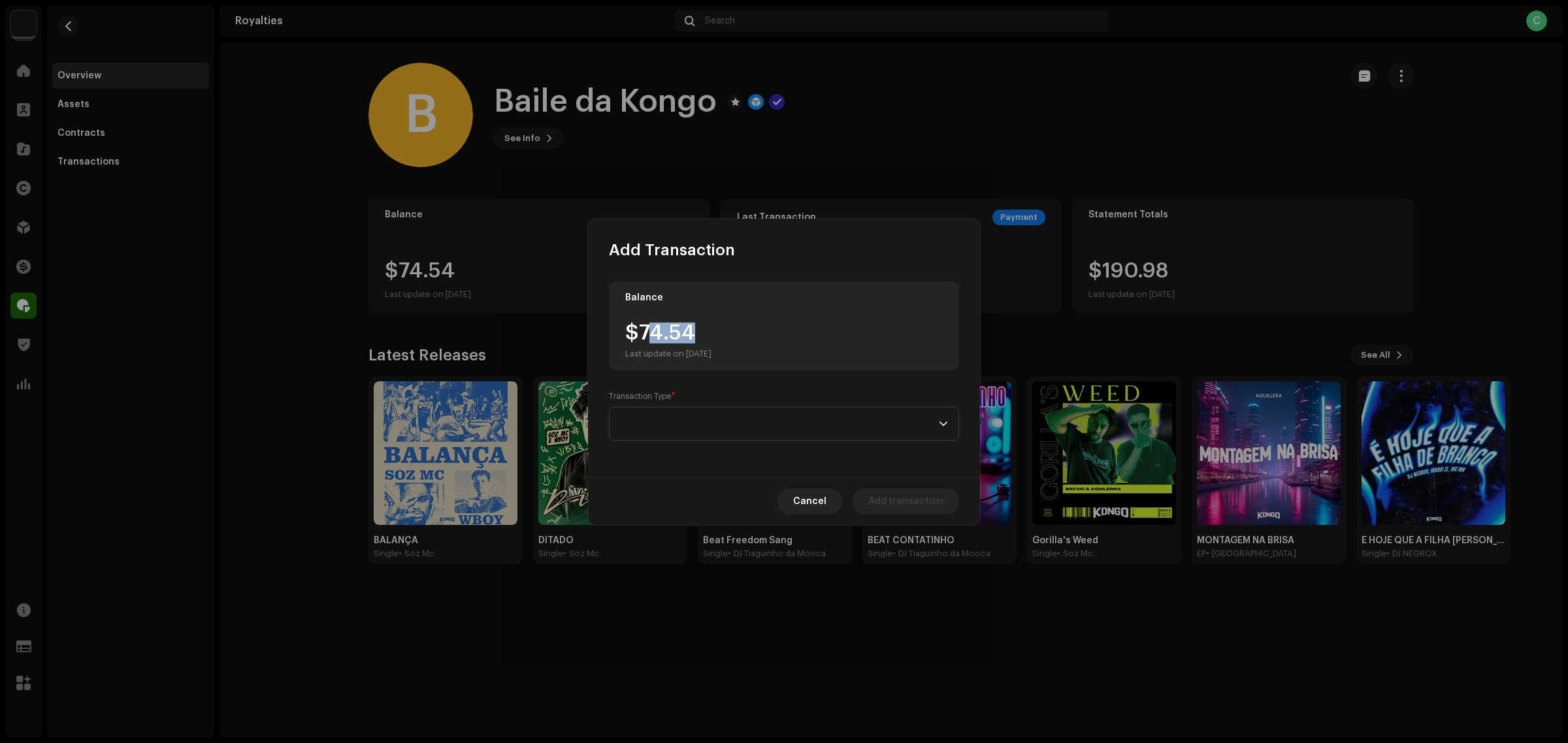
click at [694, 331] on div "$74.54 Last update on [DATE]" at bounding box center [668, 341] width 86 height 37
drag, startPoint x: 720, startPoint y: 334, endPoint x: 638, endPoint y: 329, distance: 82.2
click at [638, 329] on div "$74.54 Last update on [DATE]" at bounding box center [668, 341] width 86 height 37
copy div "74.54"
click at [742, 436] on span at bounding box center [779, 423] width 319 height 33
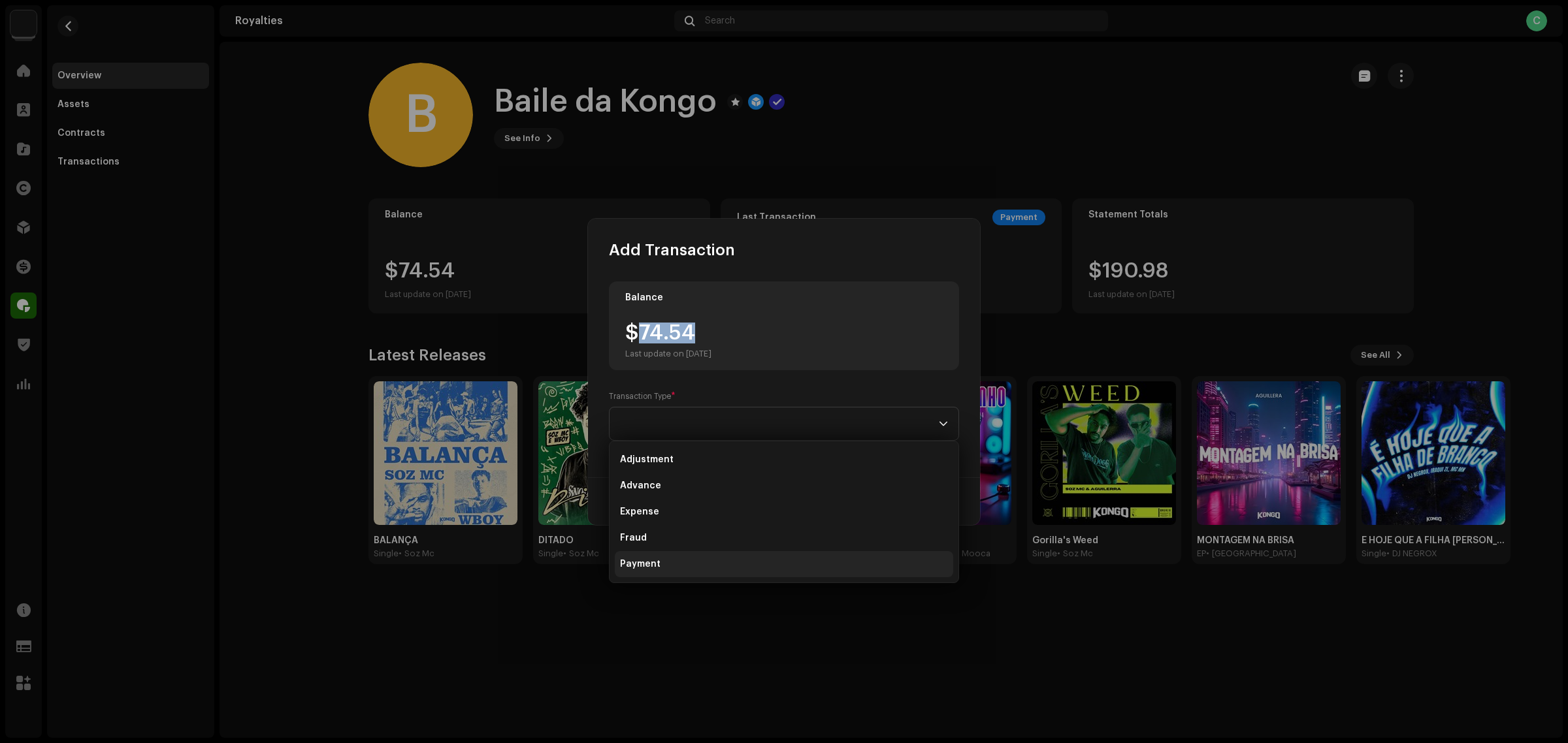
click at [701, 559] on li "Payment" at bounding box center [784, 564] width 339 height 26
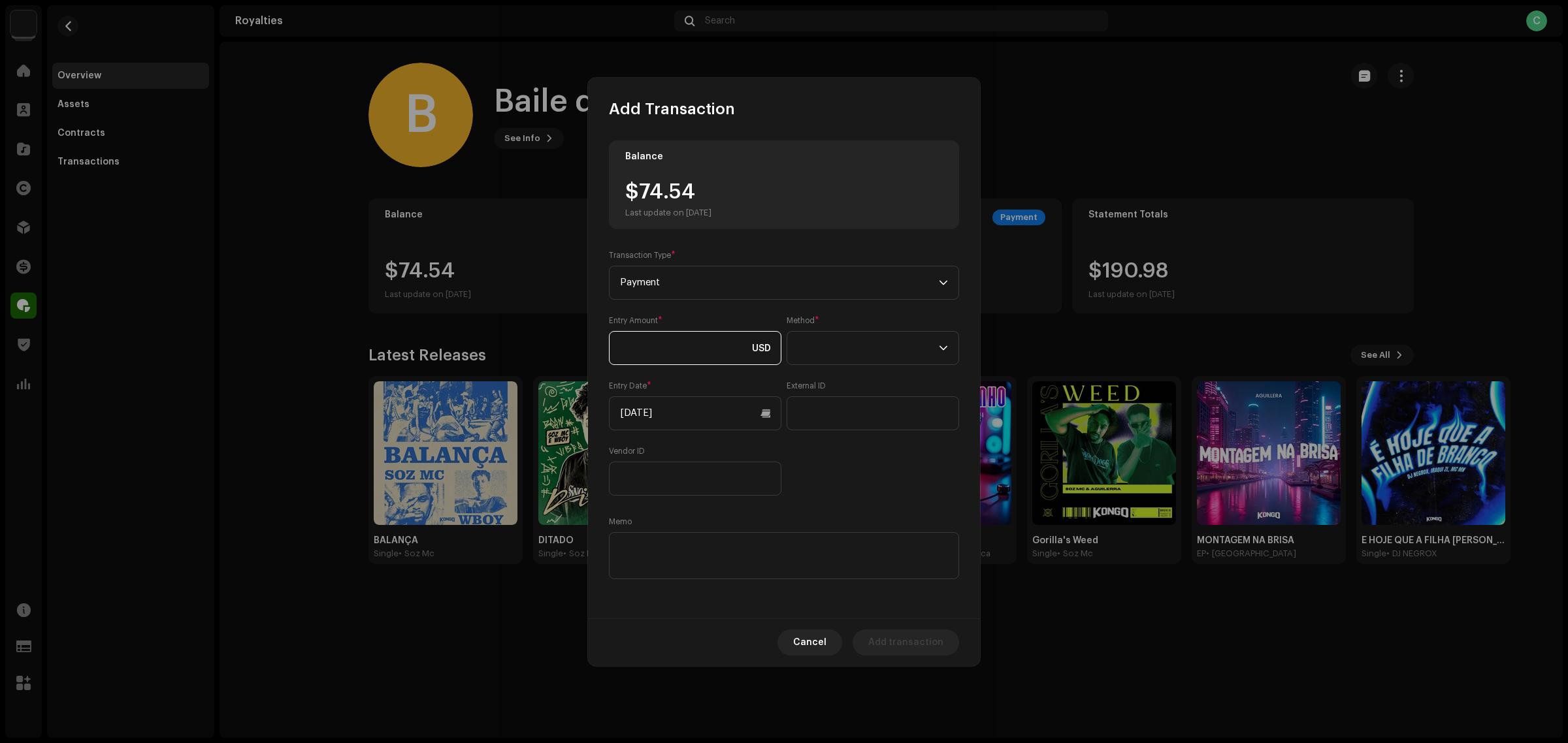
paste input "74.54"
type input "74.54"
click at [845, 456] on div "Entry Amount * 74.54 USD Method * Entry Date * [DATE] External ID Vendor ID" at bounding box center [784, 406] width 351 height 181
click at [857, 345] on span at bounding box center [868, 348] width 141 height 33
click at [855, 413] on li "Cash" at bounding box center [873, 409] width 161 height 26
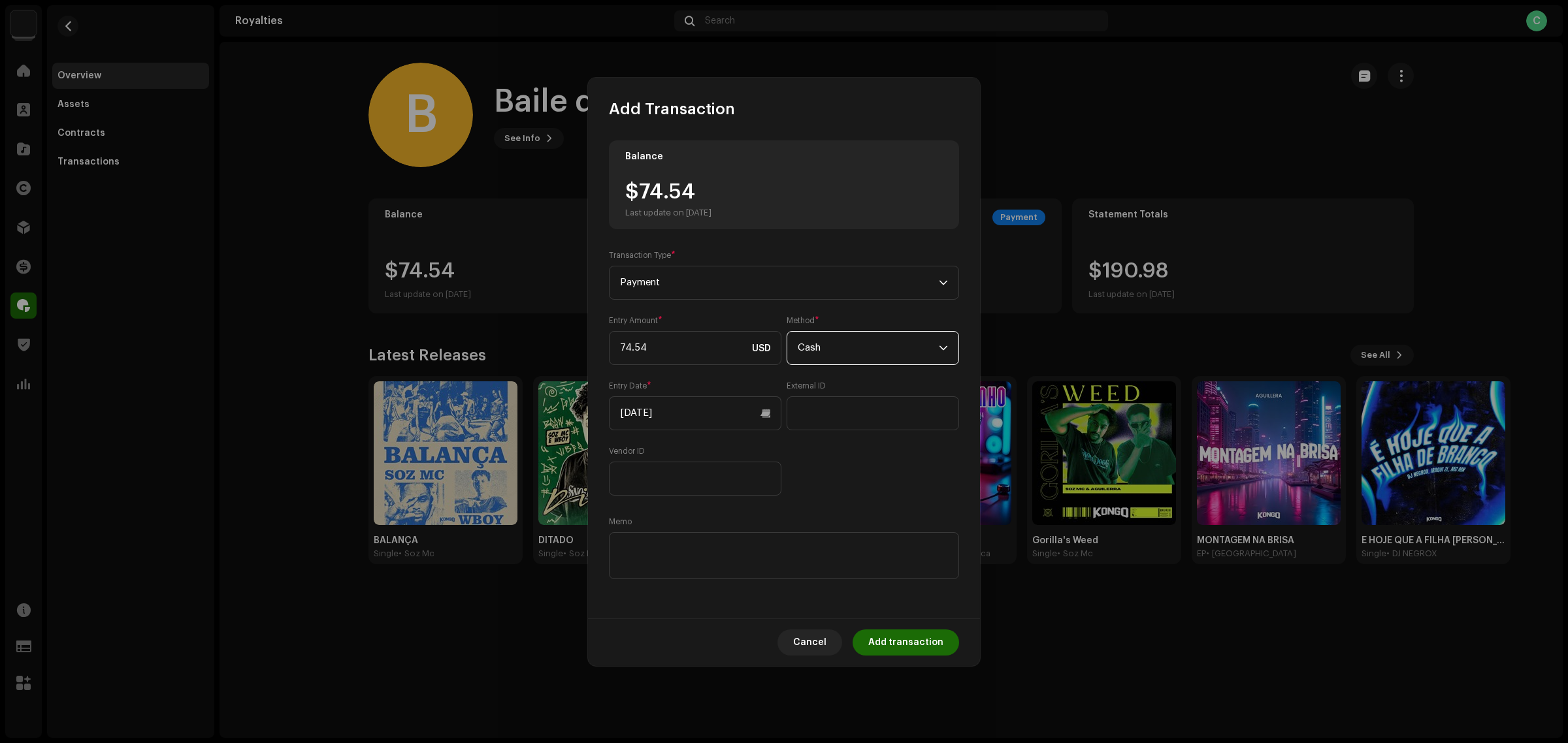
click at [865, 484] on div "Entry Amount * 74.54 USD Method * Cash Entry Date * [DATE] External ID Vendor ID" at bounding box center [784, 406] width 351 height 181
click at [683, 556] on textarea at bounding box center [784, 555] width 351 height 47
paste textarea "Pagamento dos Royalties feito via Paypal em [DATE]"
type textarea "Pagamento dos Royalties feito via Paypal em [DATE]"
click at [902, 633] on span "Add transaction" at bounding box center [906, 643] width 76 height 26
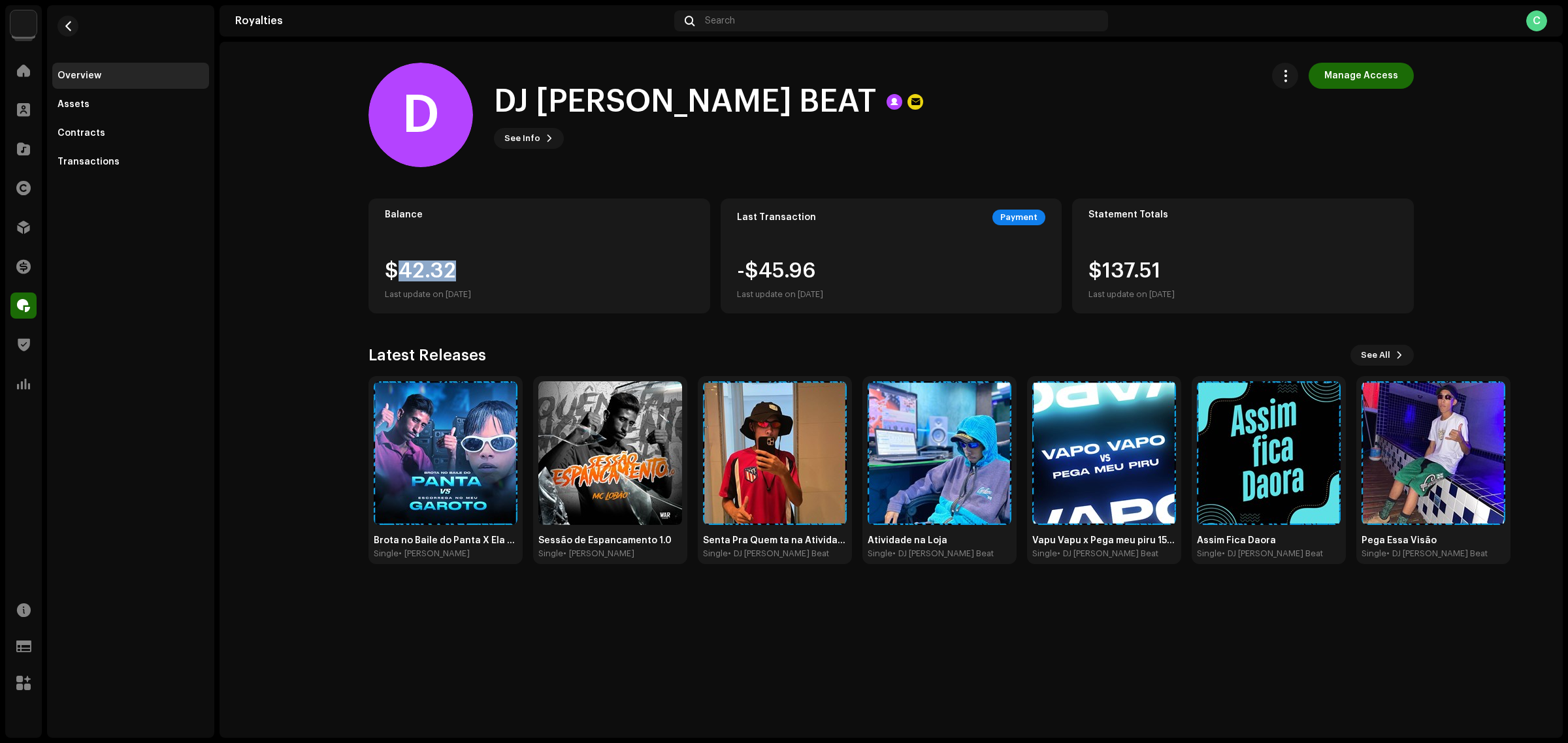
drag, startPoint x: 477, startPoint y: 266, endPoint x: 401, endPoint y: 263, distance: 76.1
click at [400, 263] on div "$42.32 Last update on [DATE]" at bounding box center [427, 281] width 86 height 42
copy div "42.32"
click at [1282, 74] on button "button" at bounding box center [1286, 75] width 26 height 26
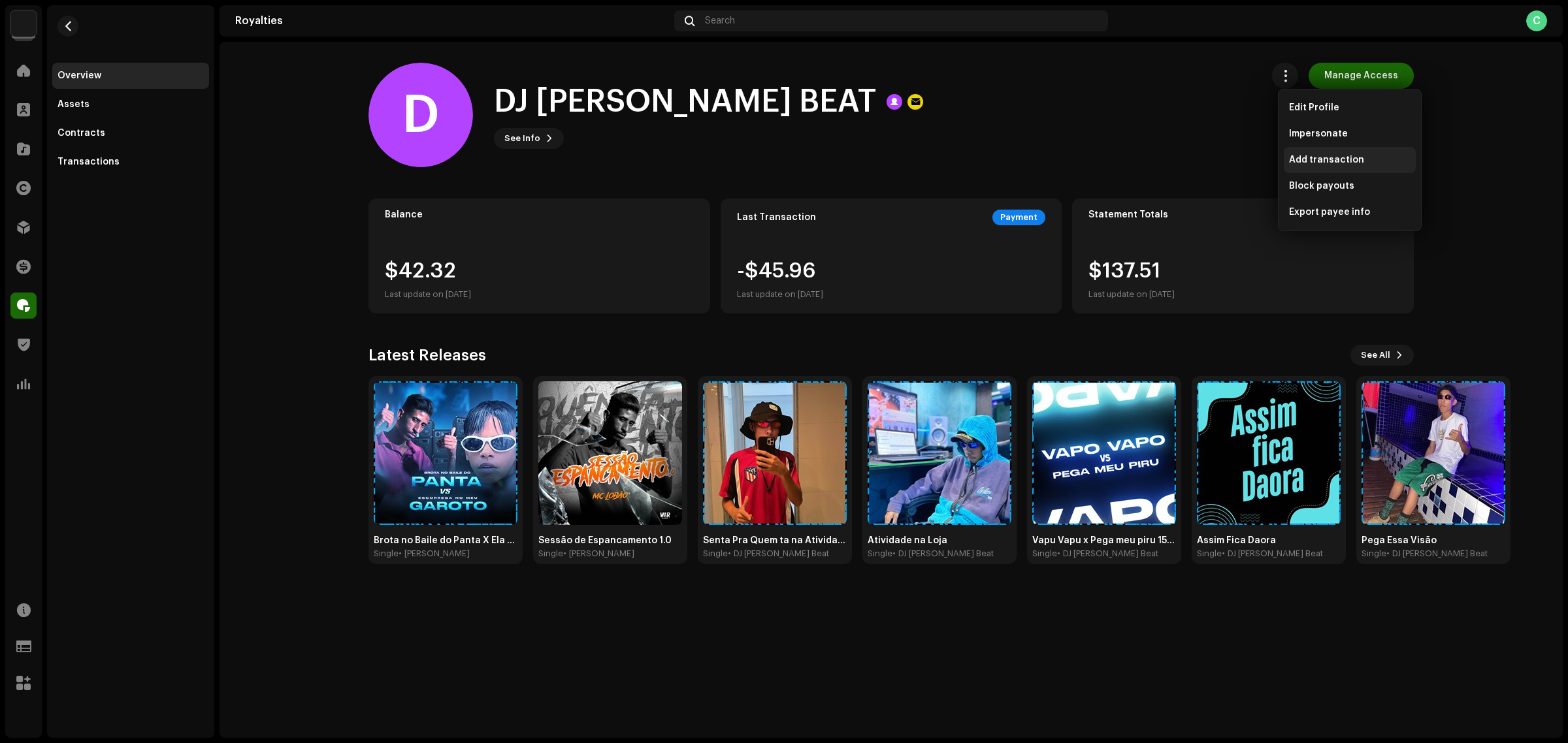
click at [1326, 163] on span "Add transaction" at bounding box center [1328, 160] width 76 height 11
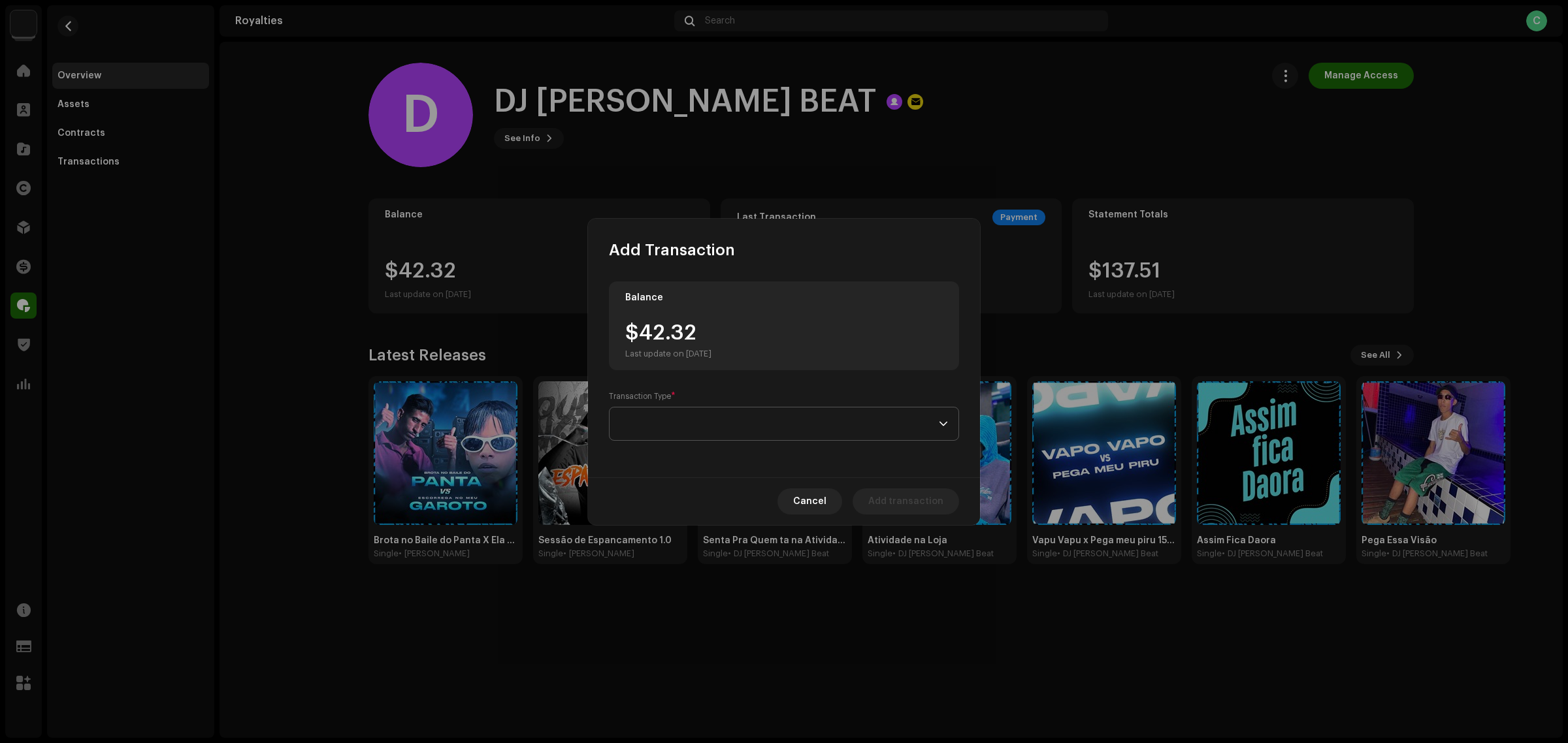
click at [889, 426] on span at bounding box center [779, 423] width 319 height 33
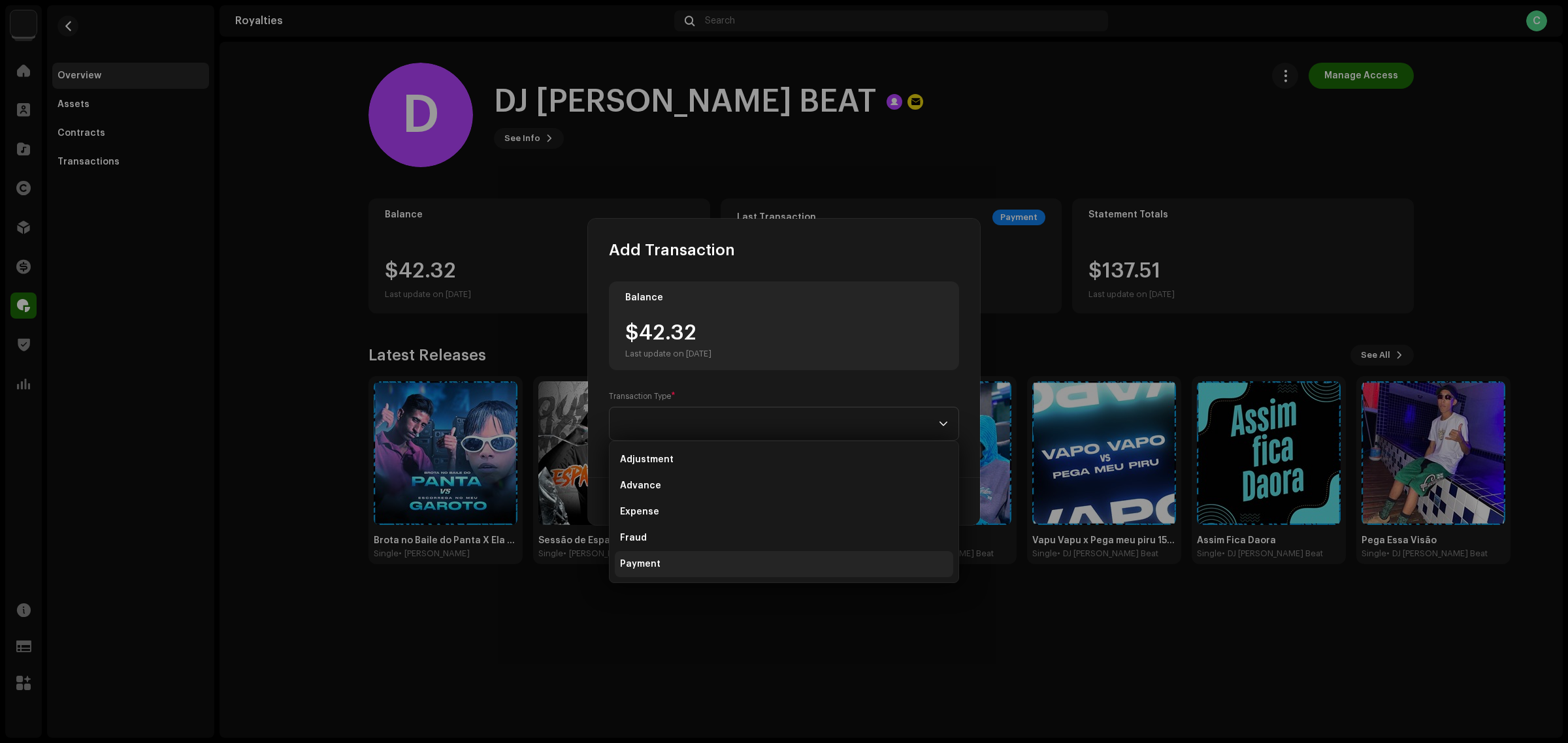
click at [732, 569] on li "Payment" at bounding box center [784, 564] width 339 height 26
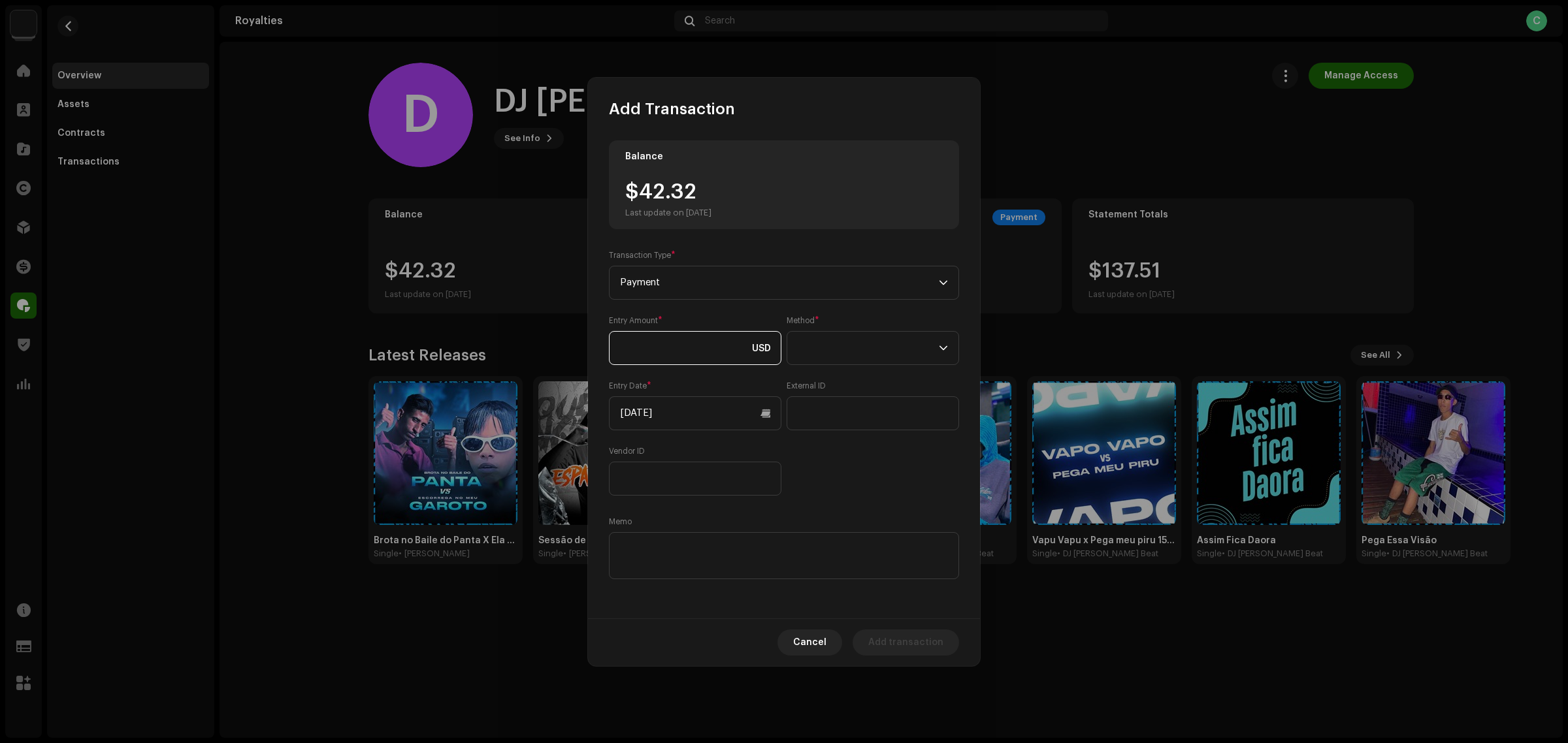
paste input "42.32"
type input "42.32"
click at [821, 510] on div "Balance $42.32 Last update on [DATE] Transaction Type * Payment Entry Amount * …" at bounding box center [784, 361] width 351 height 442
click at [847, 370] on div "Entry Amount * 42.32 USD Method * Entry Date * [DATE] External ID Vendor ID" at bounding box center [784, 406] width 351 height 181
click at [847, 353] on span at bounding box center [868, 348] width 141 height 33
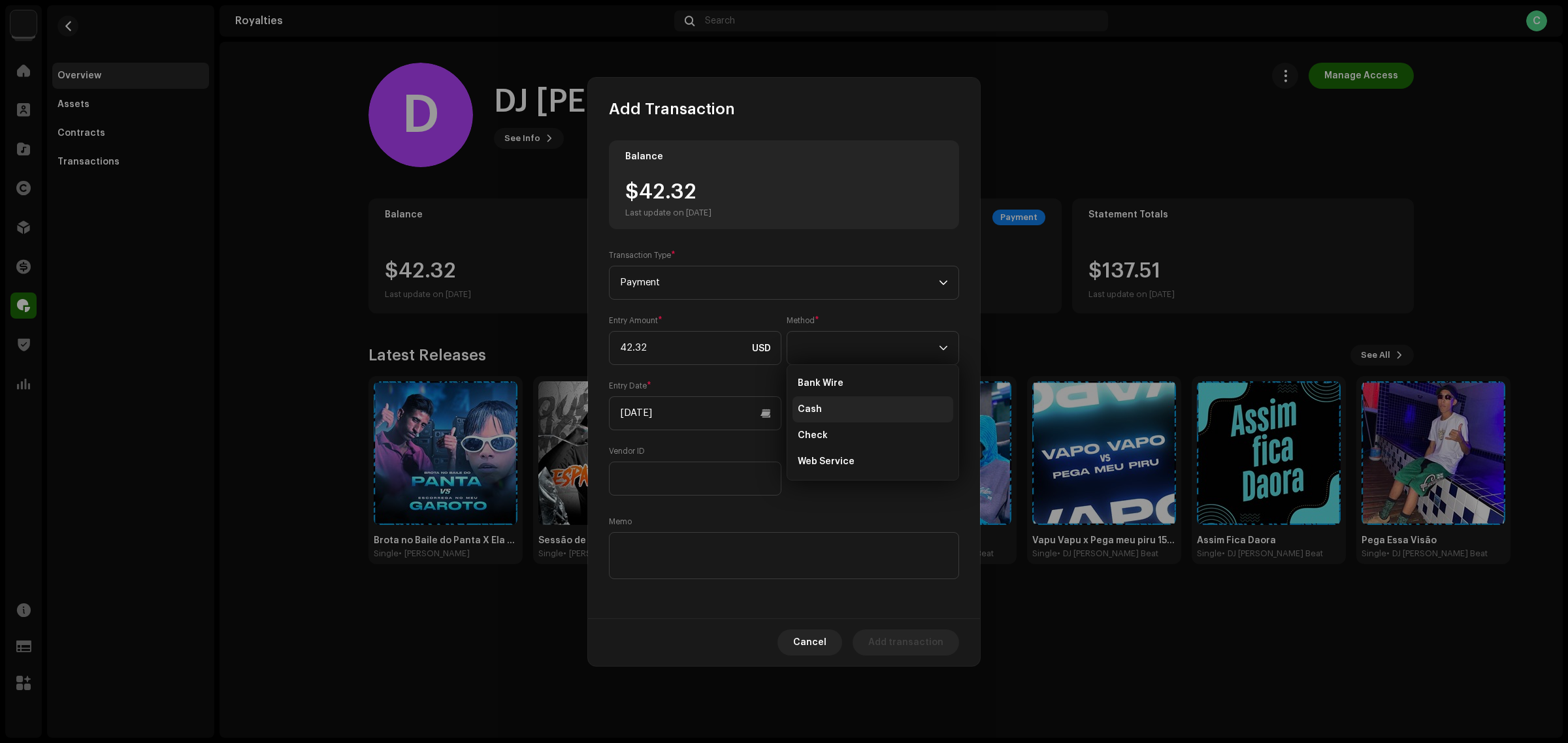
click at [839, 408] on li "Cash" at bounding box center [873, 409] width 161 height 26
click at [849, 500] on div "Balance $42.32 Last update on [DATE] Transaction Type * Payment Entry Amount * …" at bounding box center [784, 361] width 351 height 442
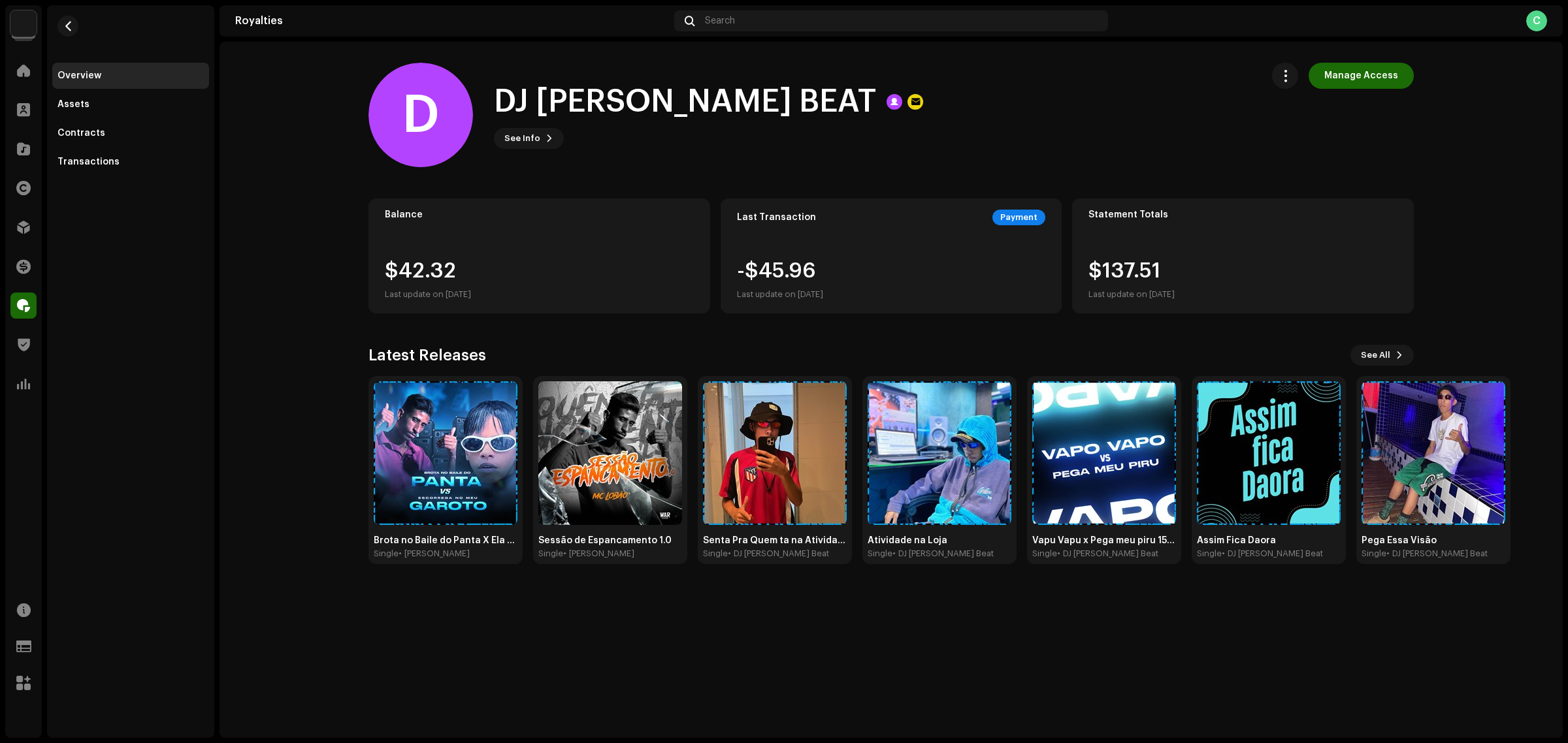
click at [1090, 736] on div "Add Transaction Balance $42.32 Last update on [DATE] Transaction Type * Payment…" at bounding box center [784, 372] width 1568 height 743
drag, startPoint x: 459, startPoint y: 258, endPoint x: 396, endPoint y: 258, distance: 63.0
click at [396, 258] on div "Balance $42.32 Last update on [DATE]" at bounding box center [540, 256] width 342 height 115
copy div "42.32"
click at [1283, 83] on button "button" at bounding box center [1286, 75] width 26 height 26
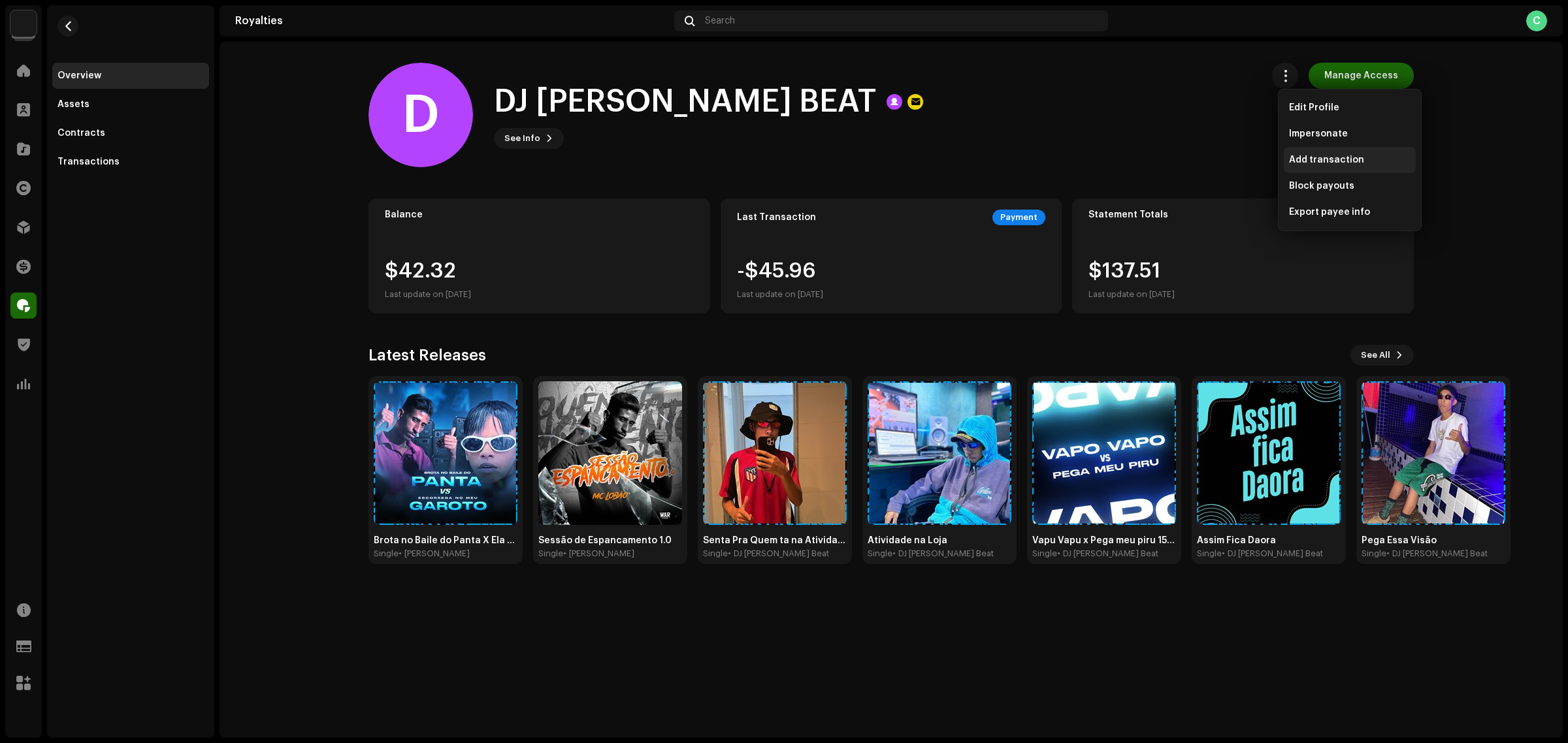
click at [1333, 162] on span "Add transaction" at bounding box center [1328, 160] width 76 height 11
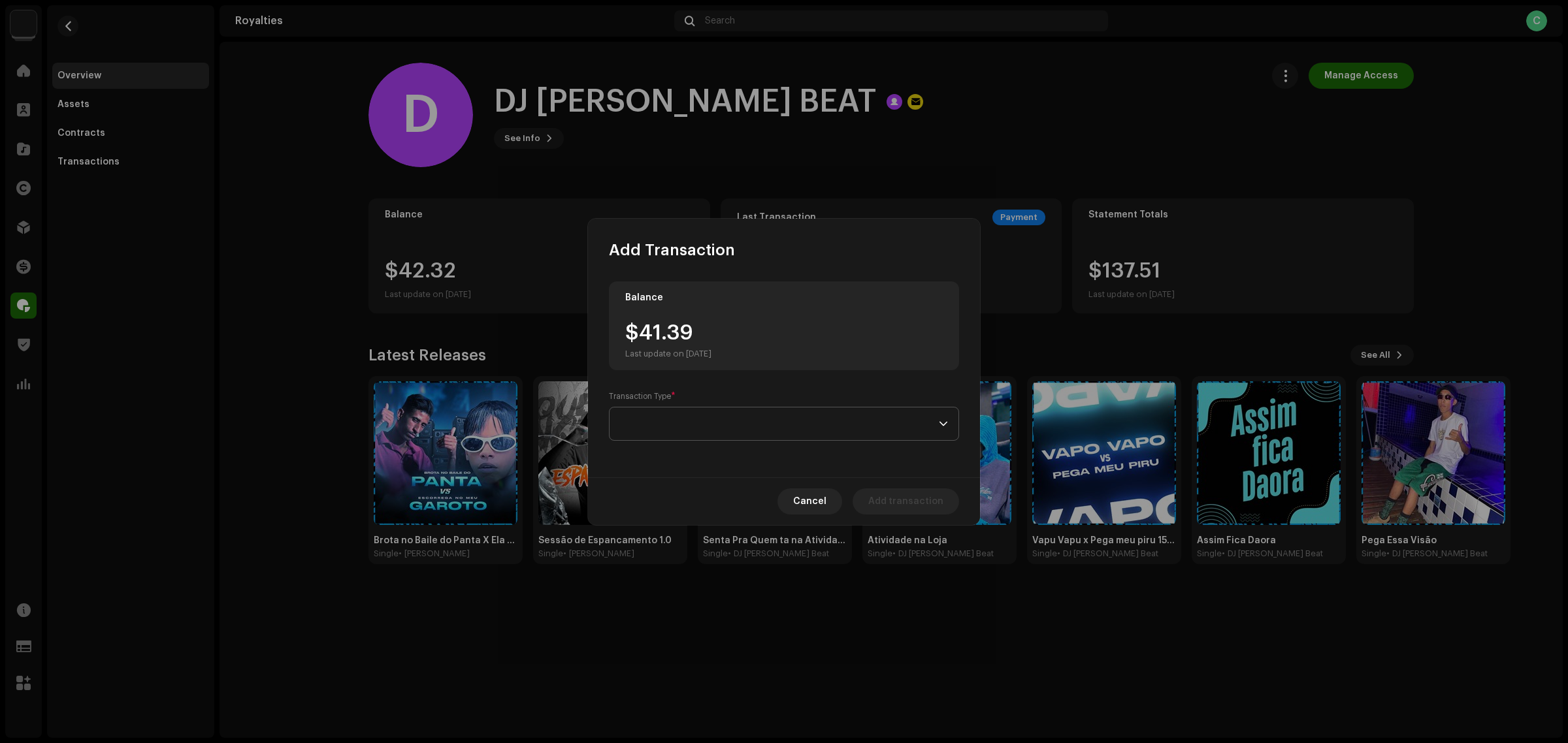
click at [693, 413] on span at bounding box center [779, 423] width 319 height 33
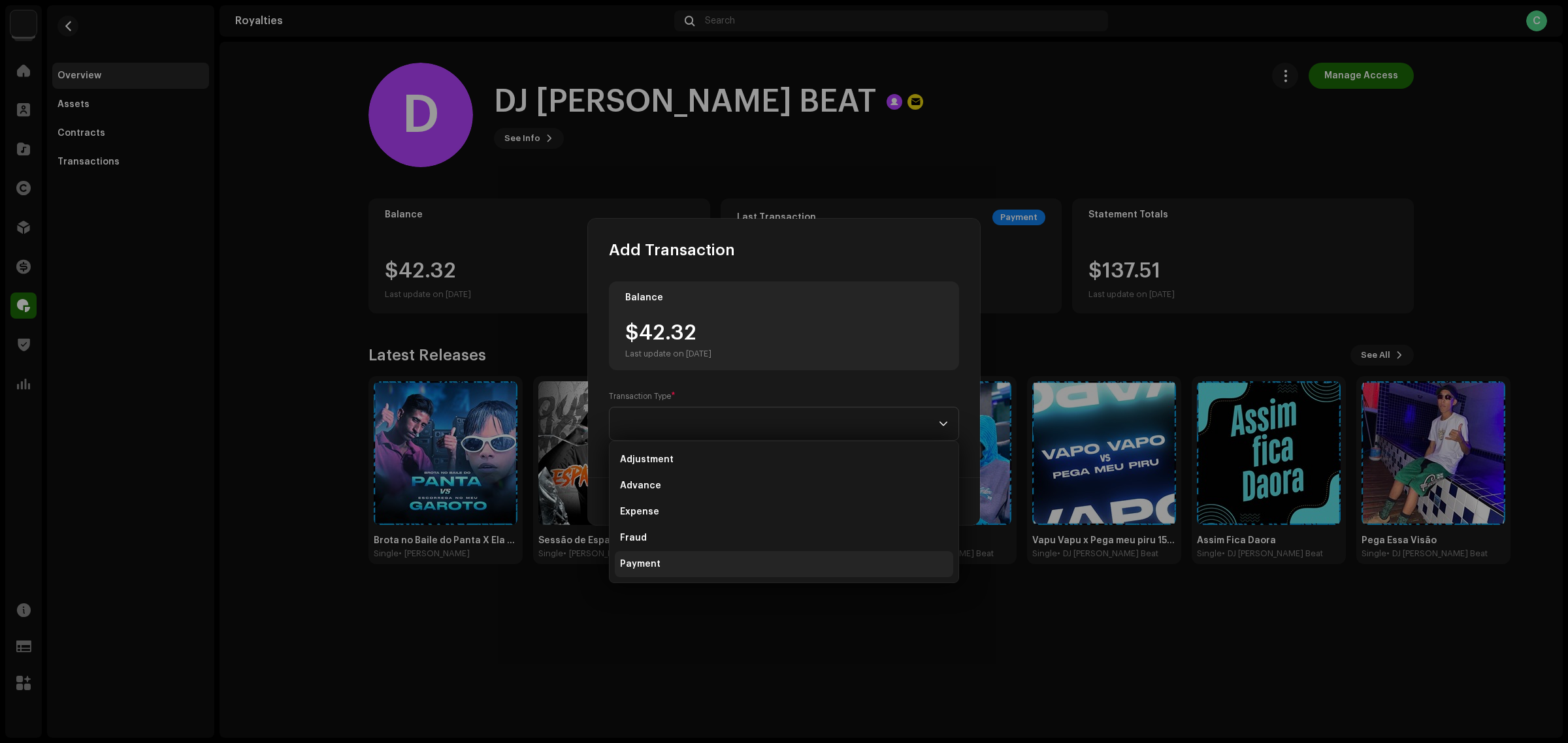
click at [720, 553] on li "Payment" at bounding box center [784, 564] width 339 height 26
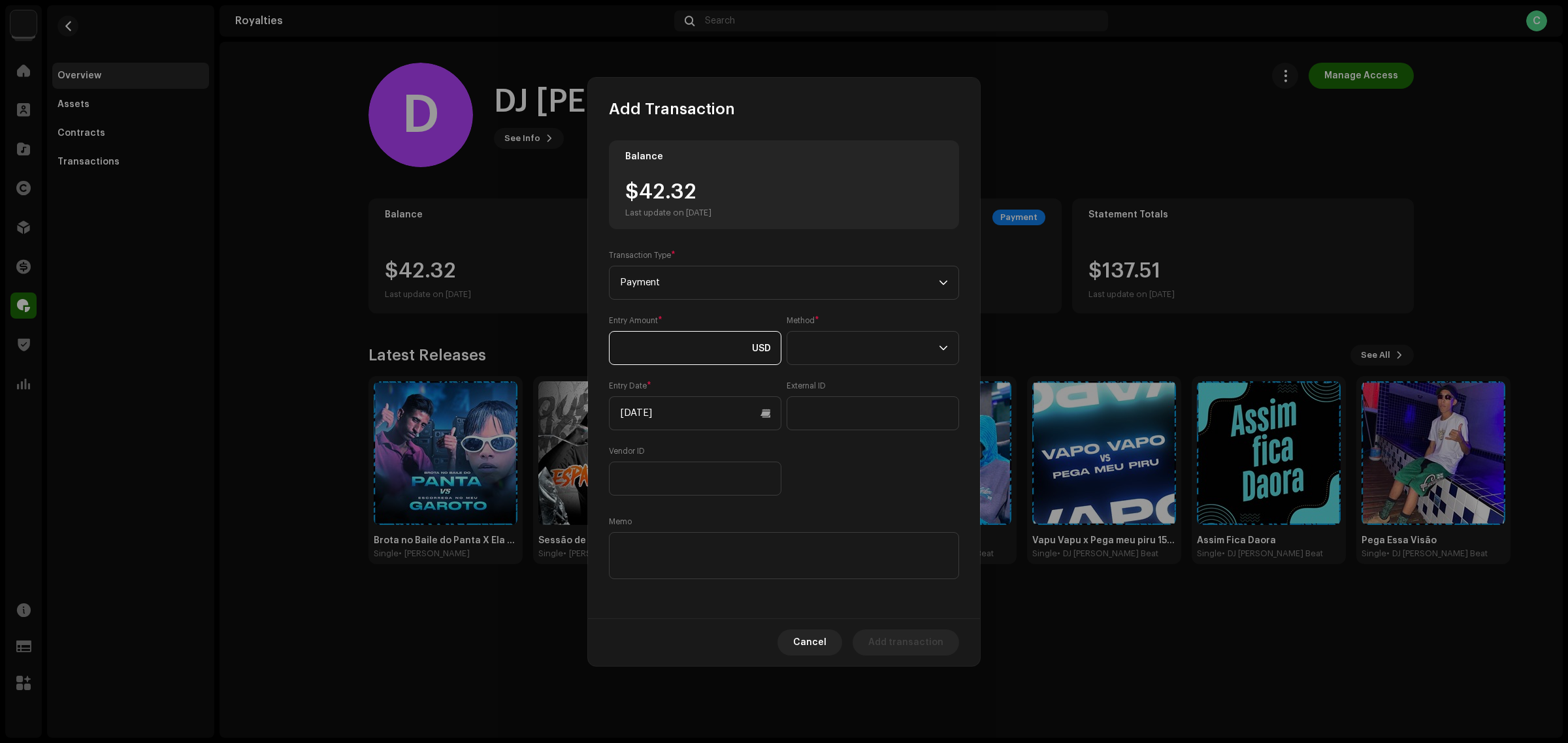
paste input "42.32"
type input "42.32"
click at [852, 494] on div "Entry Amount * 42.32 USD Method * Entry Date * [DATE] External ID Vendor ID" at bounding box center [784, 406] width 351 height 181
click at [858, 342] on span at bounding box center [868, 348] width 141 height 33
click at [866, 413] on li "Cash" at bounding box center [873, 409] width 161 height 26
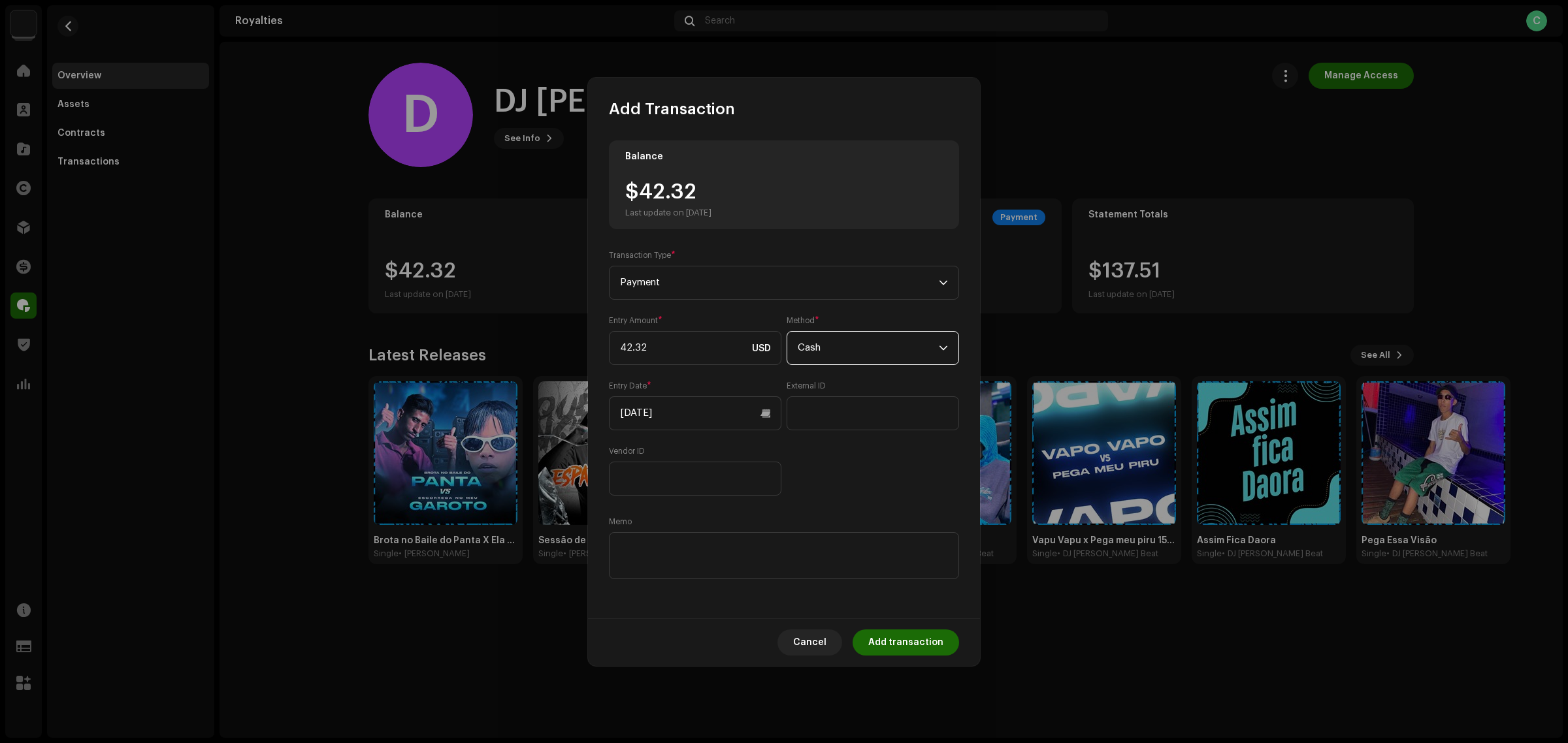
click at [875, 504] on div "Balance $42.32 Last update on [DATE] Transaction Type * Payment Entry Amount * …" at bounding box center [784, 361] width 351 height 442
click at [897, 648] on span "Add transaction" at bounding box center [906, 643] width 76 height 26
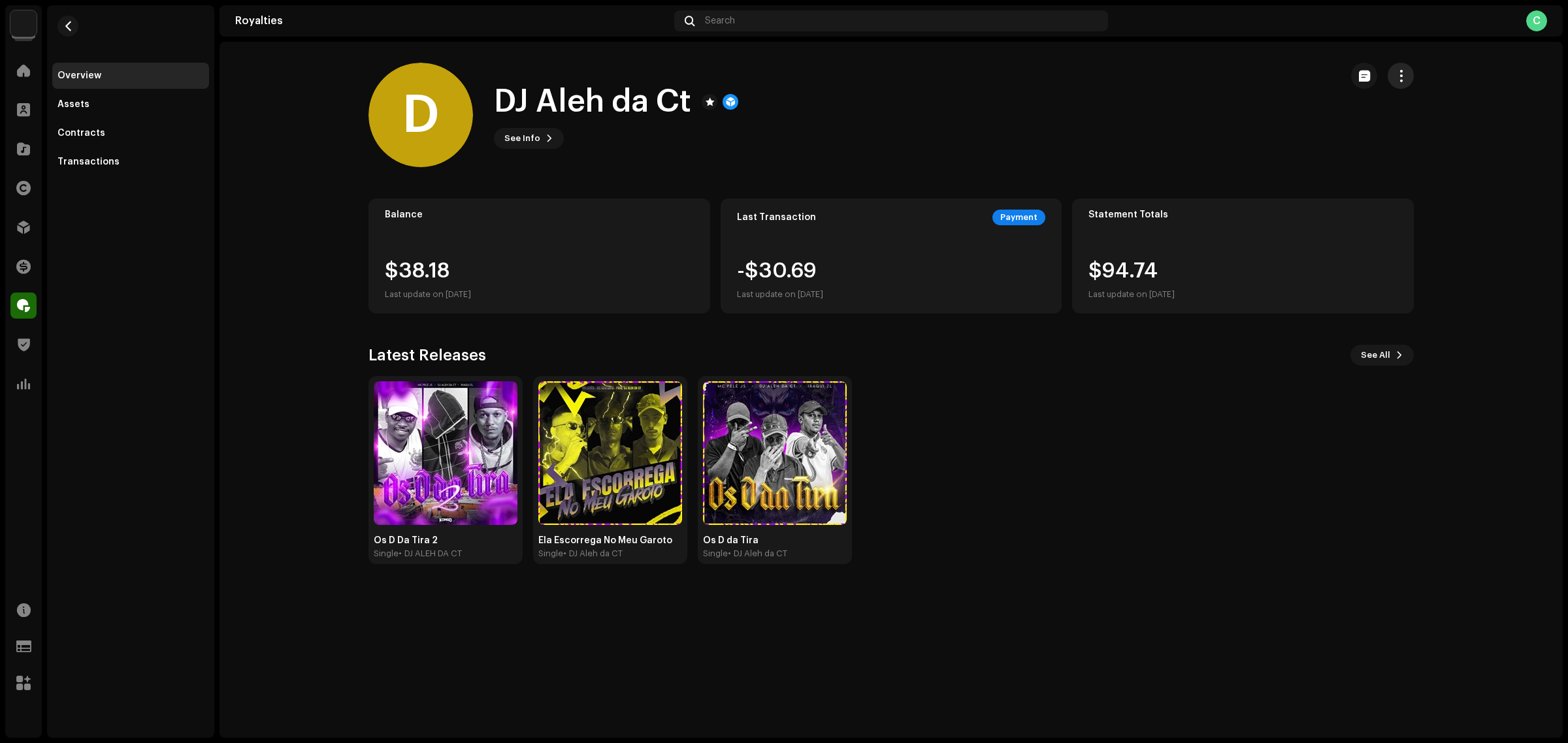
click at [1396, 77] on span "button" at bounding box center [1401, 75] width 12 height 11
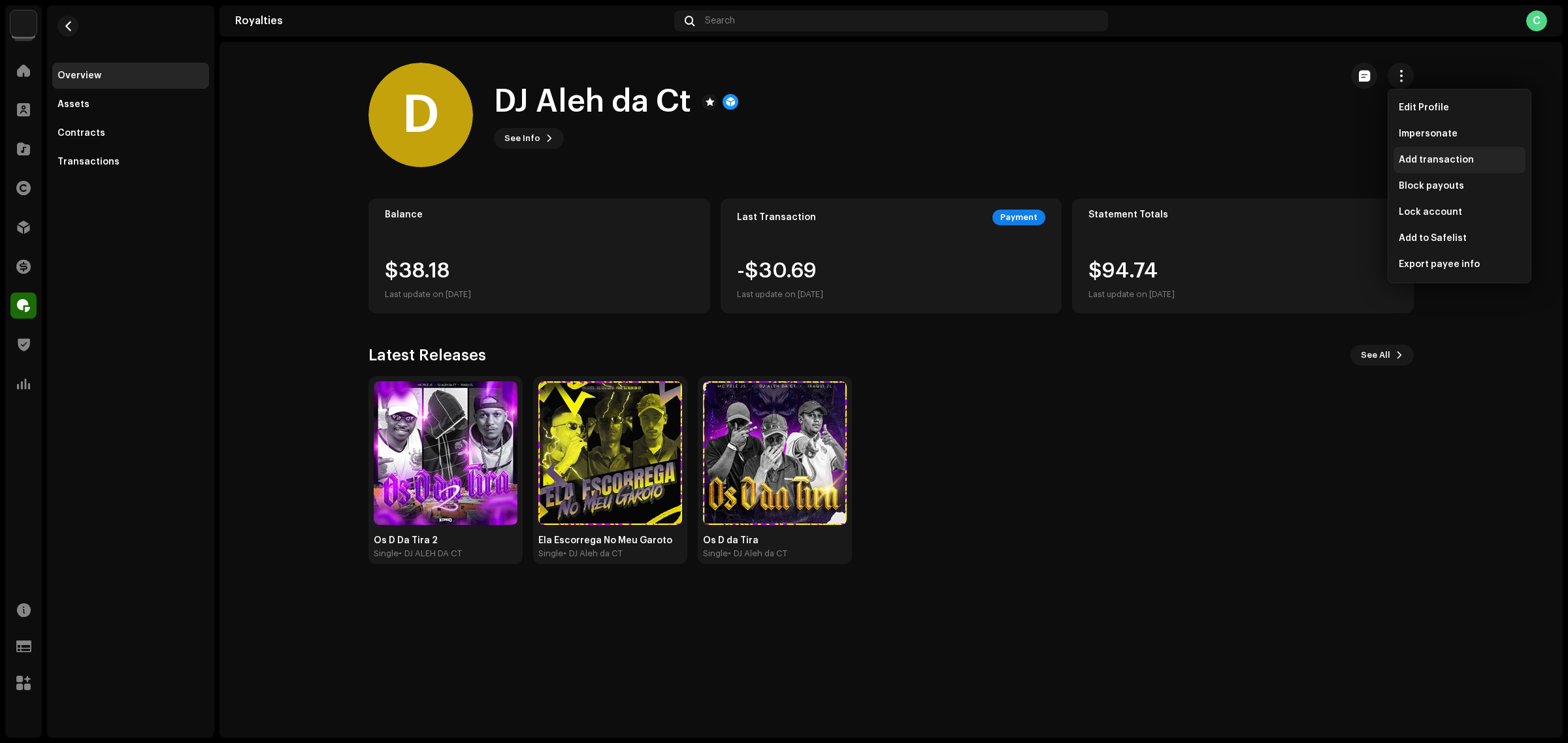
click at [1462, 163] on span "Add transaction" at bounding box center [1437, 160] width 76 height 11
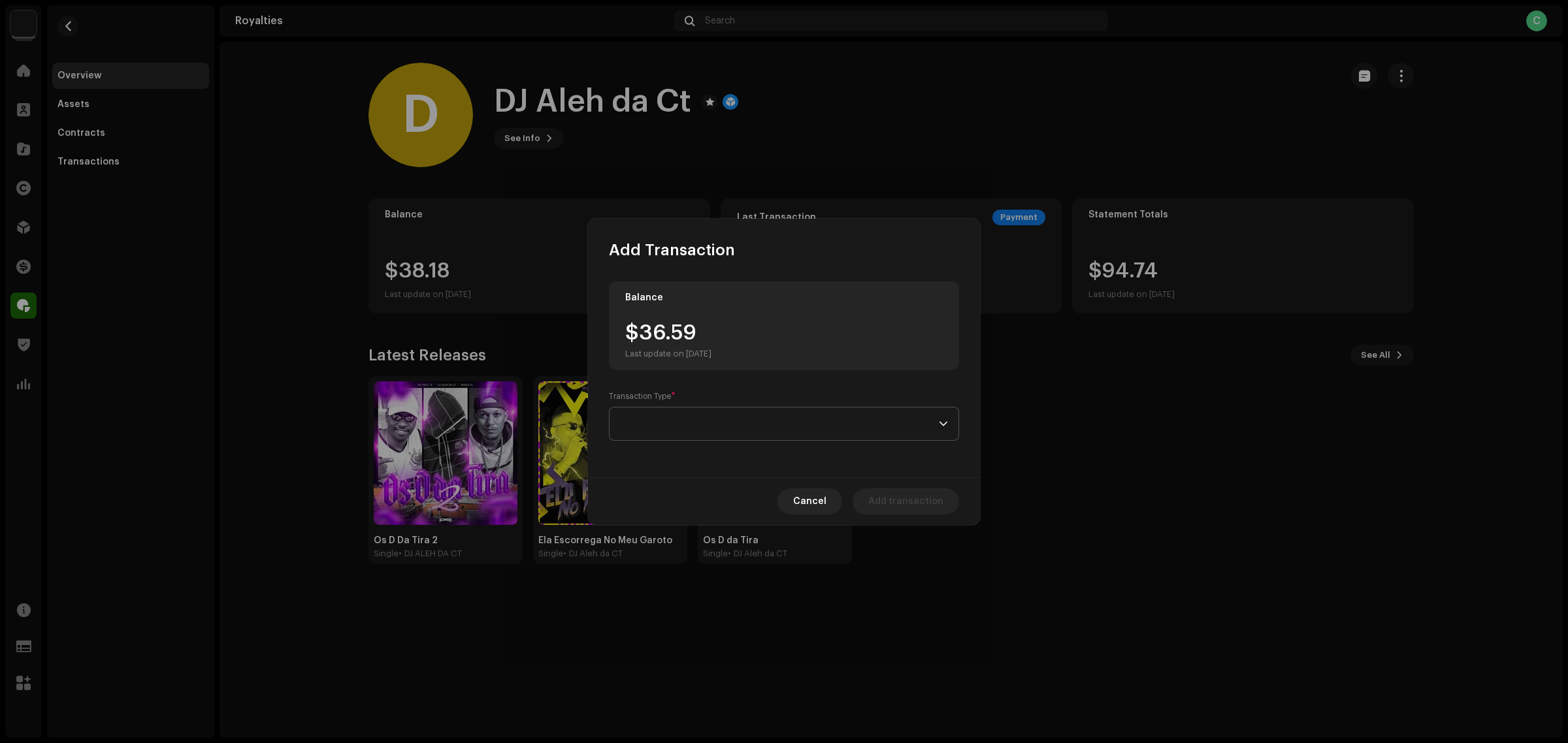
click at [706, 409] on span at bounding box center [779, 423] width 319 height 33
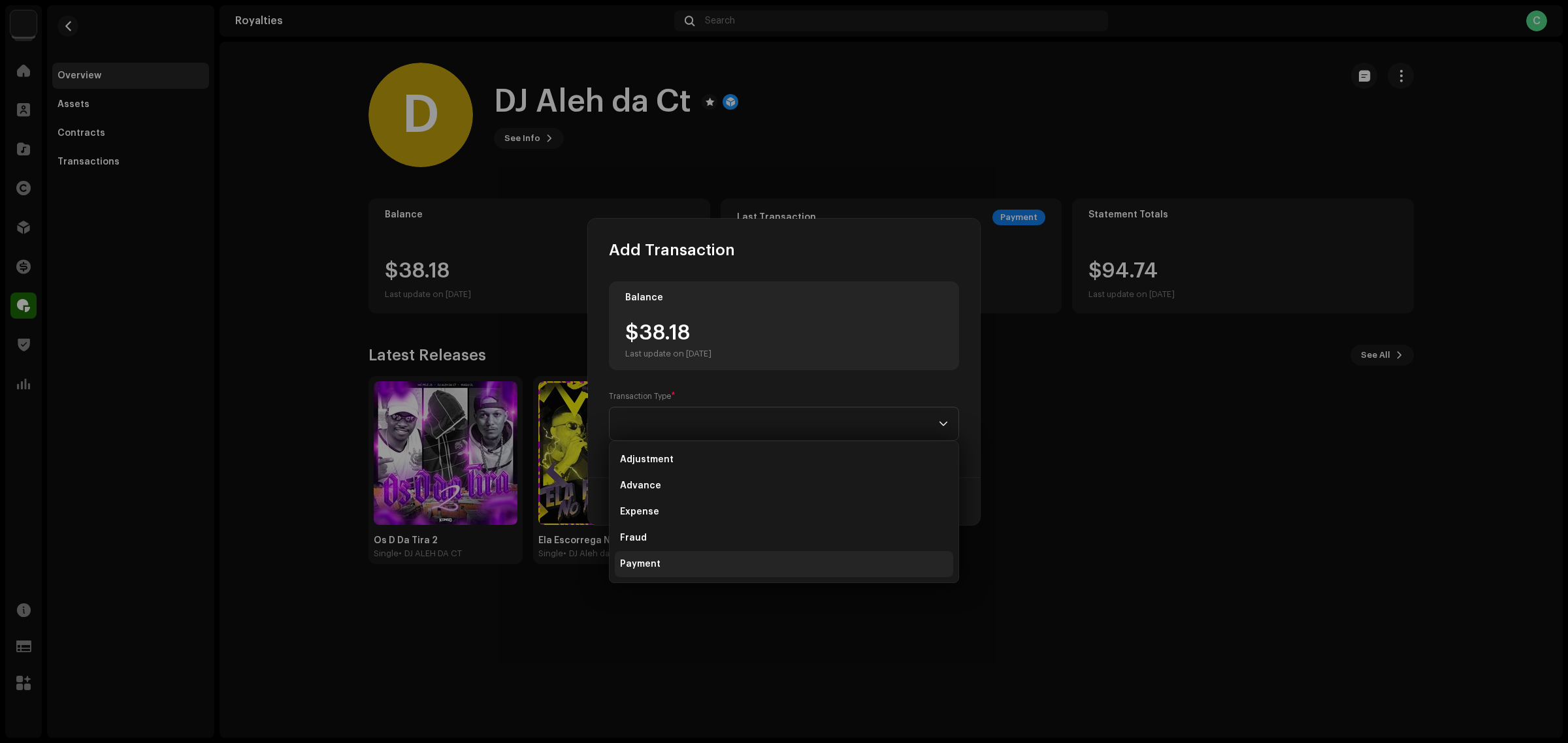
click at [726, 566] on li "Payment" at bounding box center [784, 564] width 339 height 26
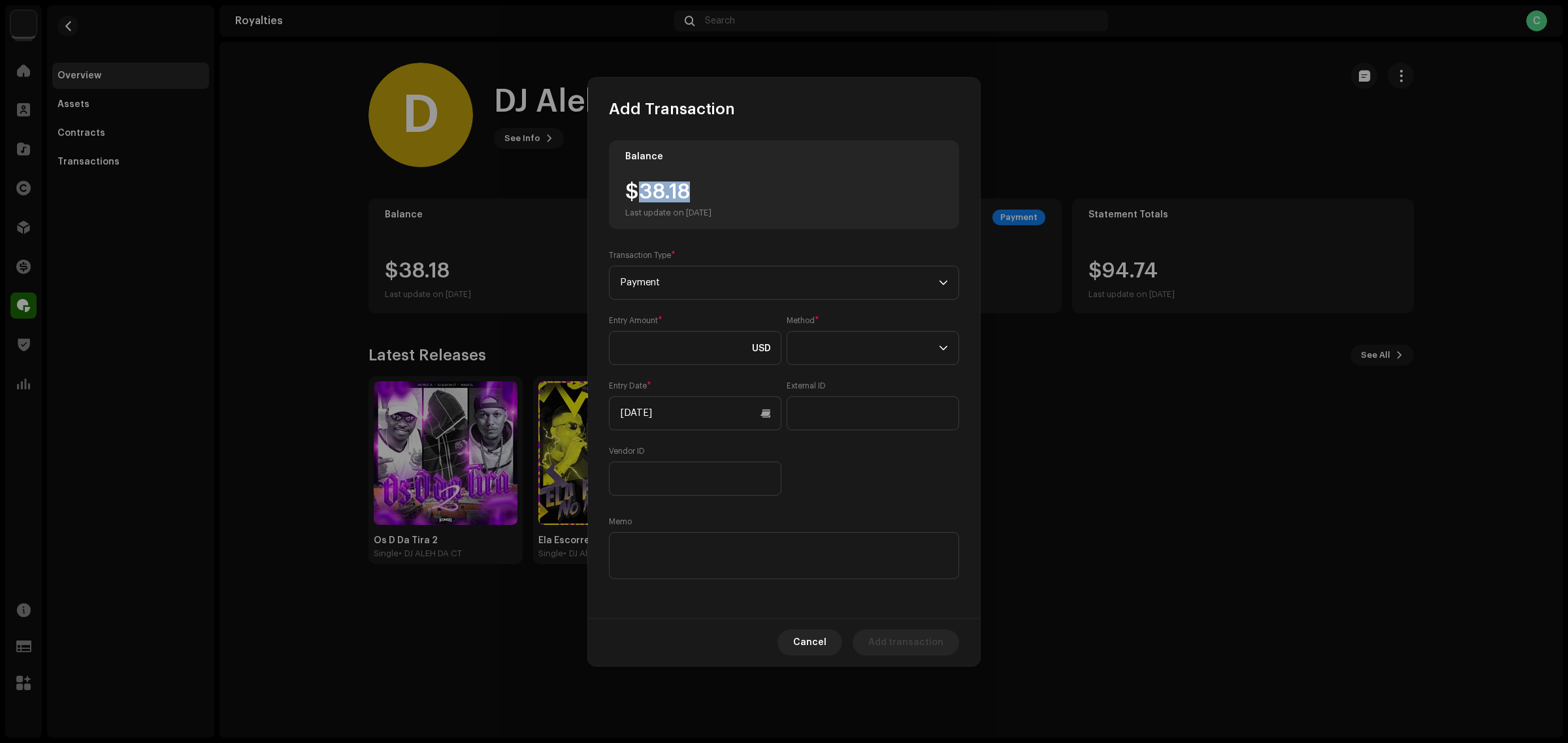
drag, startPoint x: 703, startPoint y: 186, endPoint x: 638, endPoint y: 184, distance: 65.0
click at [638, 184] on div "$38.18 Last update on Oct 8, 2025" at bounding box center [668, 200] width 86 height 37
copy div "38.18"
paste input "38.18"
type input "38.18"
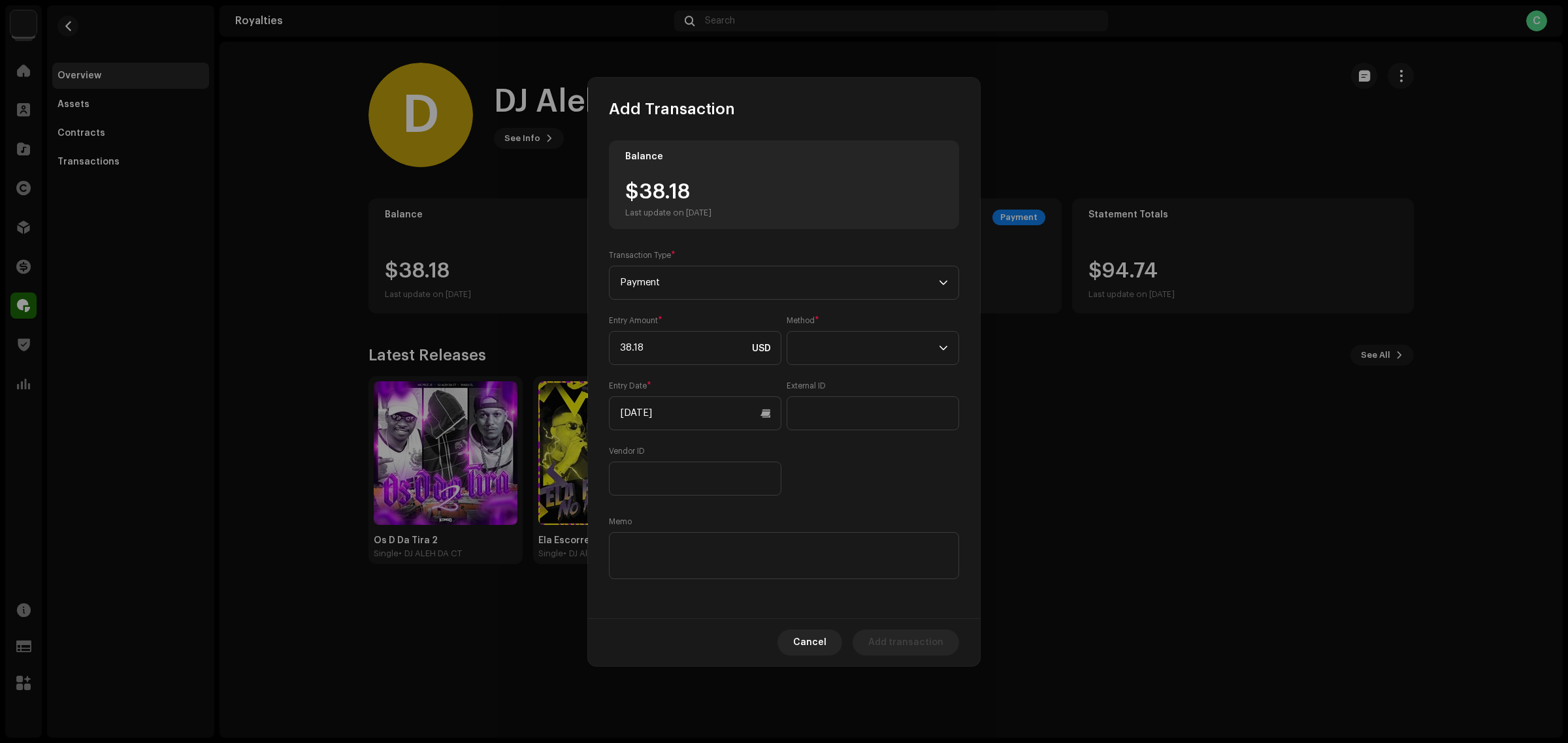
click at [858, 368] on div "Entry Amount * 38.18 USD Method * Entry Date * 10/08/2025 External ID Vendor ID" at bounding box center [784, 406] width 351 height 181
click at [855, 351] on span at bounding box center [868, 348] width 141 height 33
click at [850, 406] on li "Cash" at bounding box center [873, 409] width 161 height 26
click at [784, 550] on textarea at bounding box center [784, 555] width 351 height 47
paste textarea "Pagamento dos Royalties feito via Paypal em [DATE]"
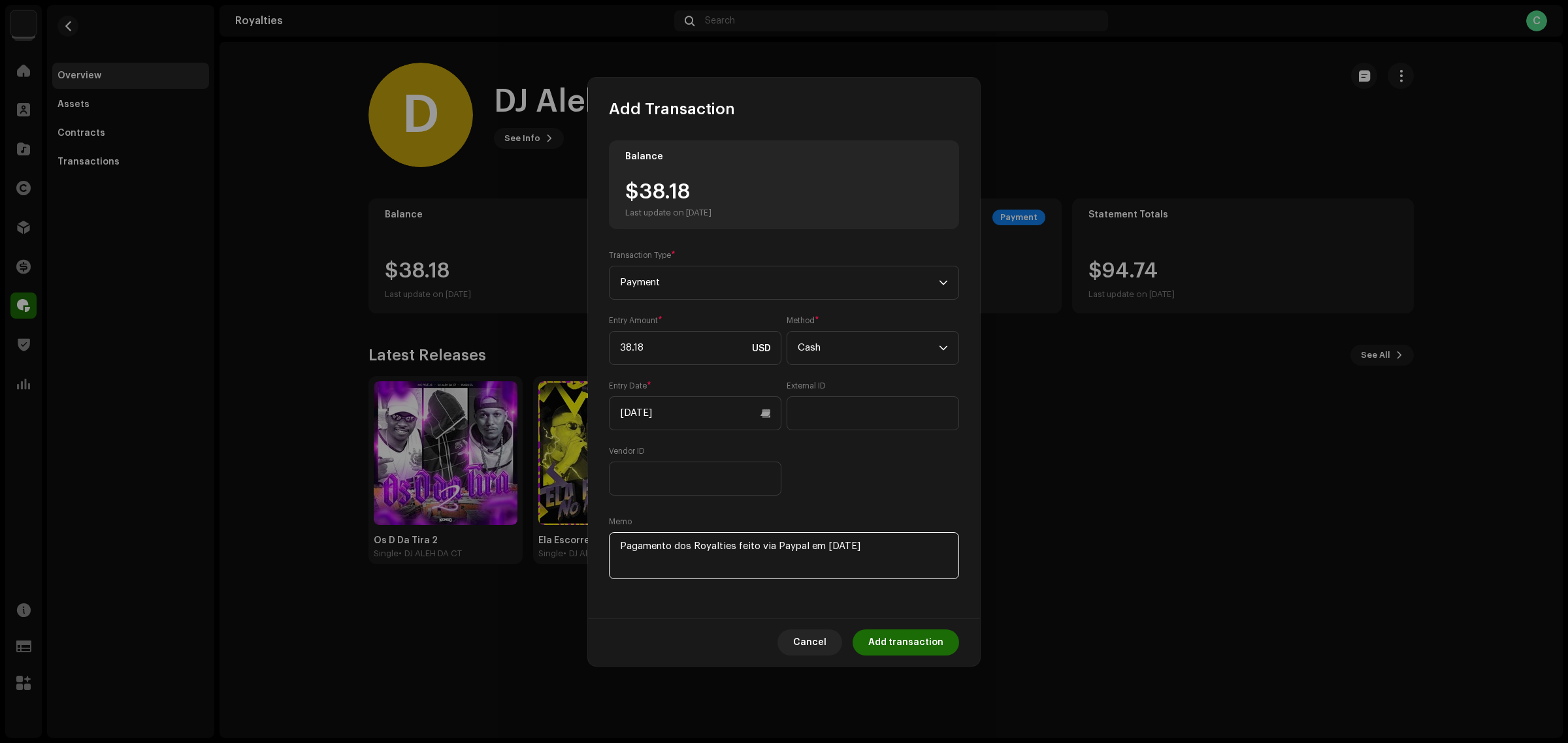
click at [919, 543] on textarea at bounding box center [784, 555] width 351 height 47
type textarea "Pagamento dos Royalties feito via Paypal em [DATE]"
click at [894, 641] on span "Add transaction" at bounding box center [906, 643] width 76 height 26
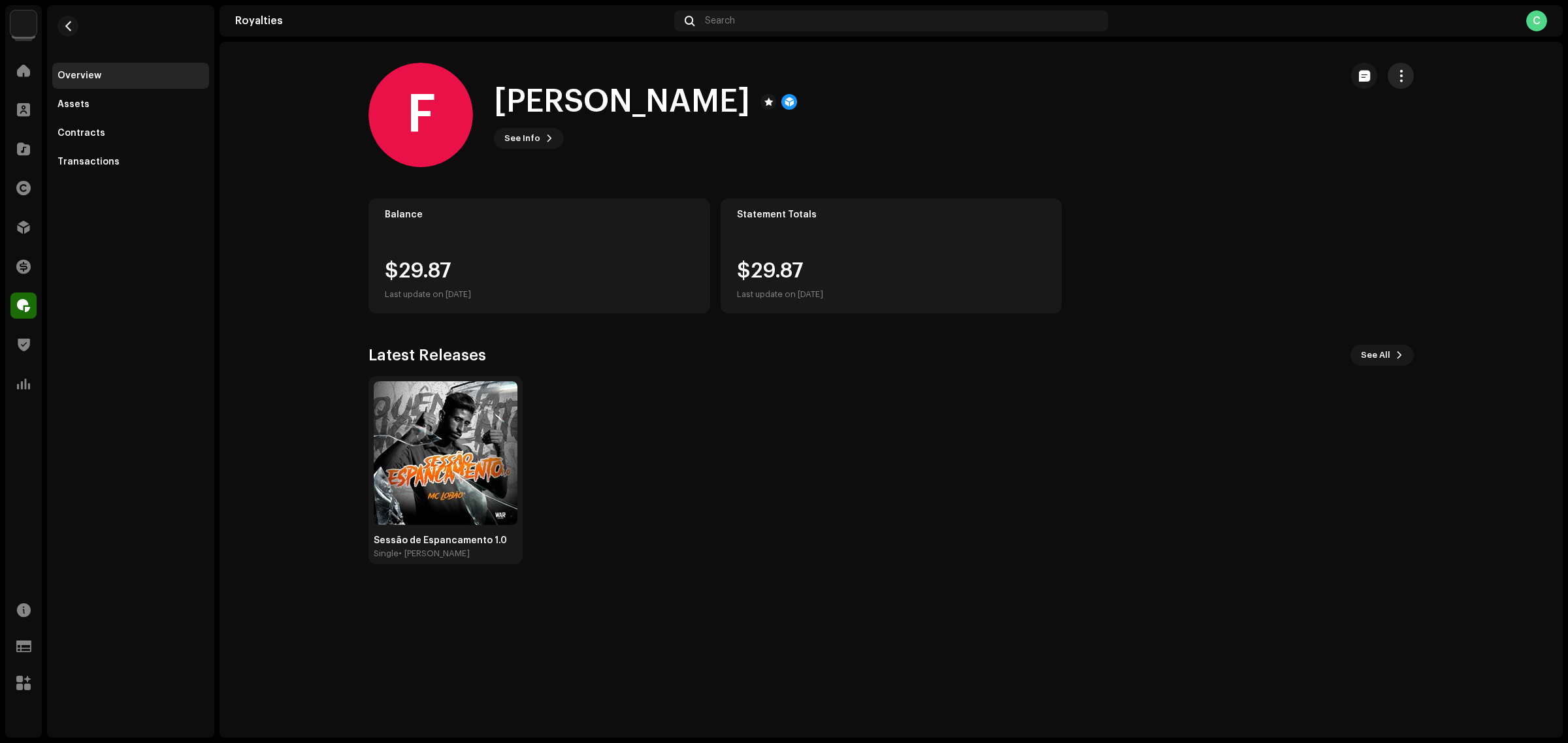
click at [1410, 74] on button "button" at bounding box center [1401, 75] width 26 height 26
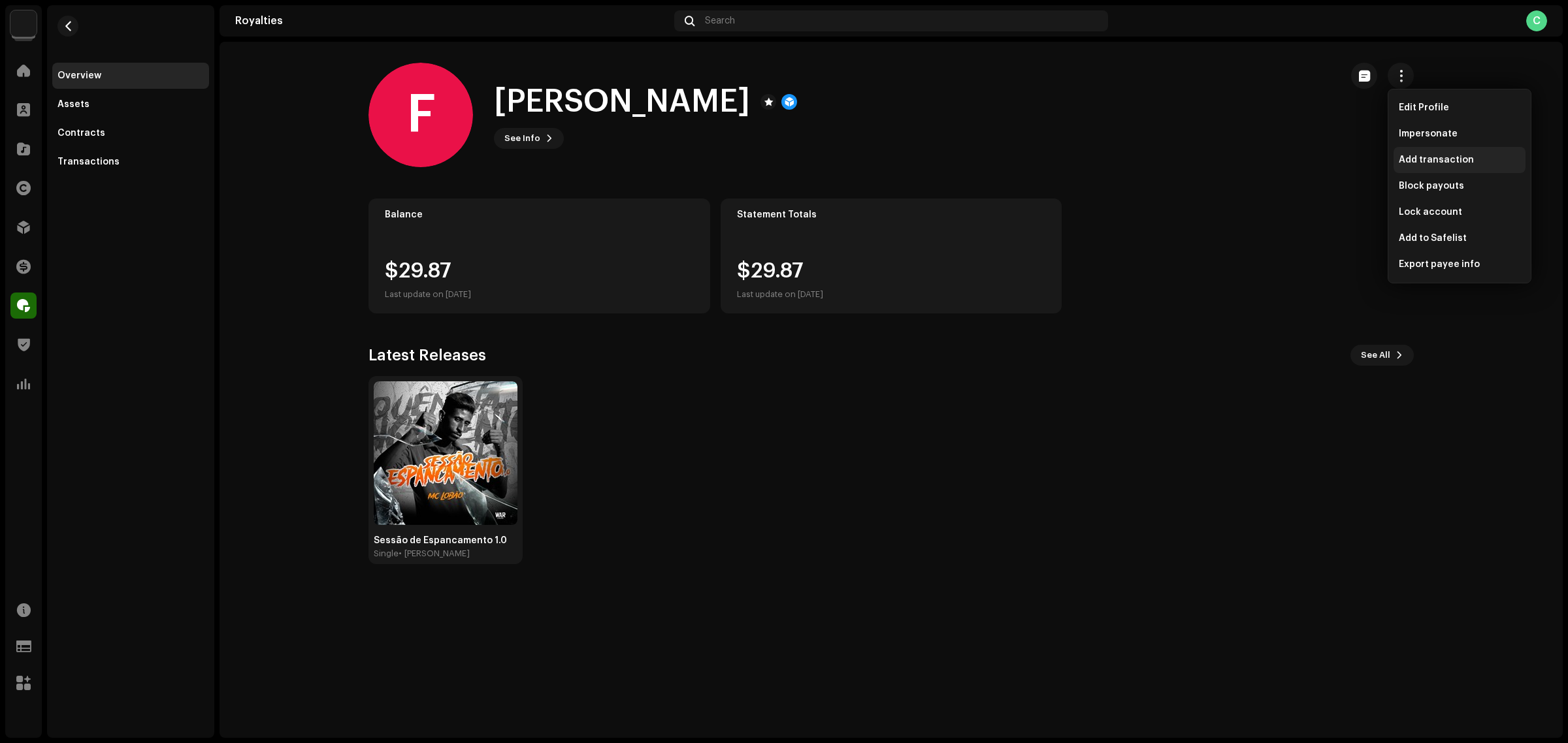
click at [1451, 156] on span "Add transaction" at bounding box center [1437, 160] width 76 height 11
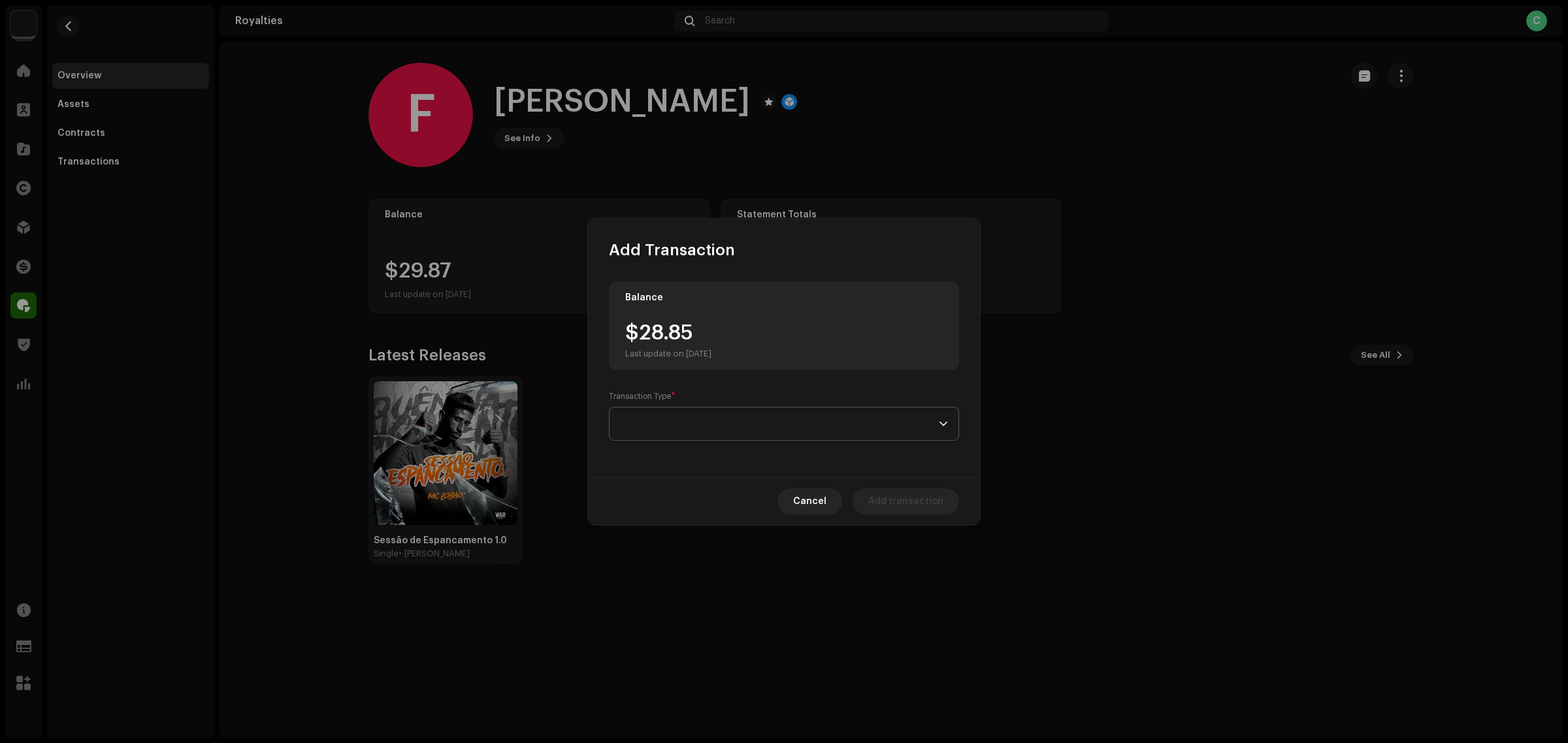
click at [719, 410] on span at bounding box center [779, 423] width 319 height 33
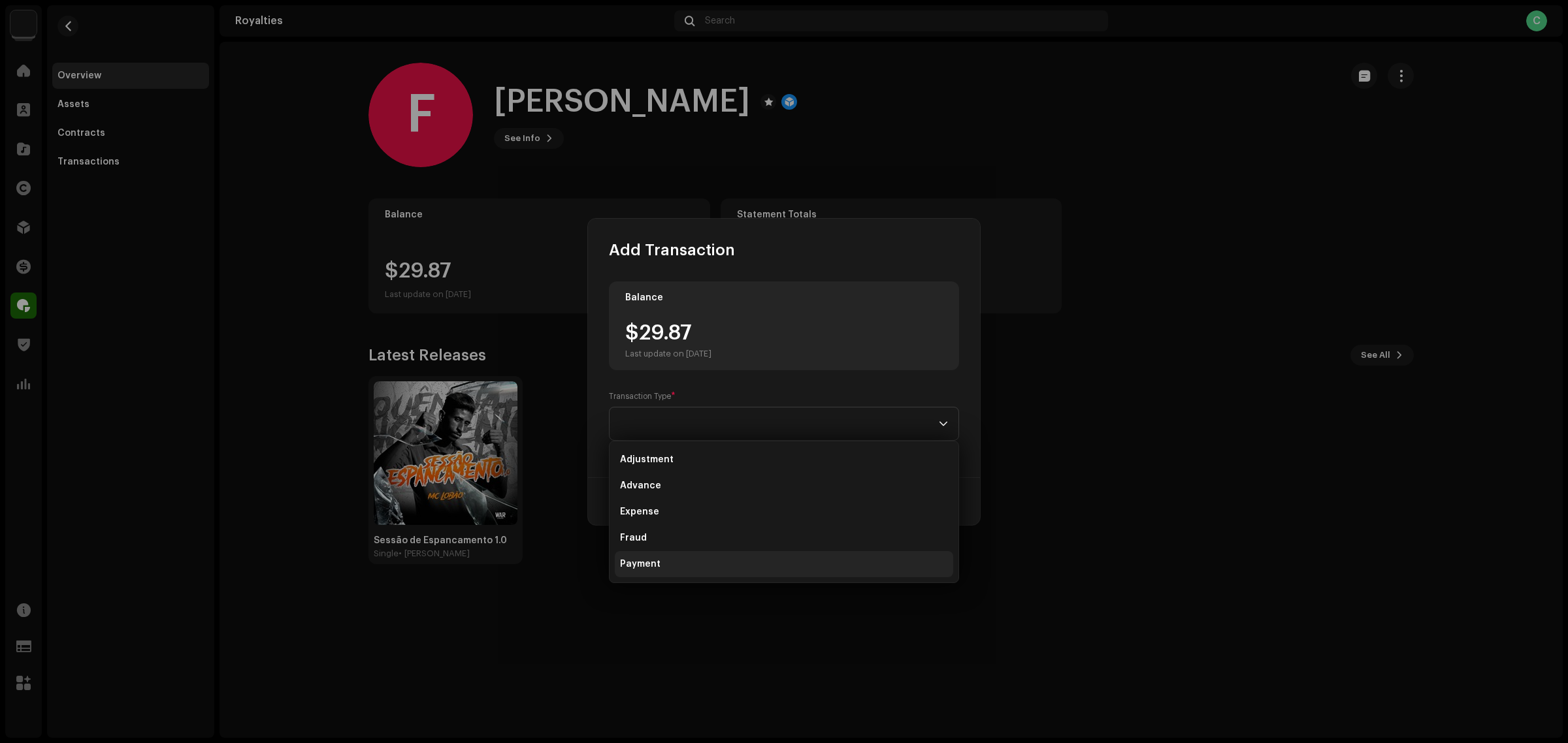
click at [743, 564] on li "Payment" at bounding box center [784, 564] width 339 height 26
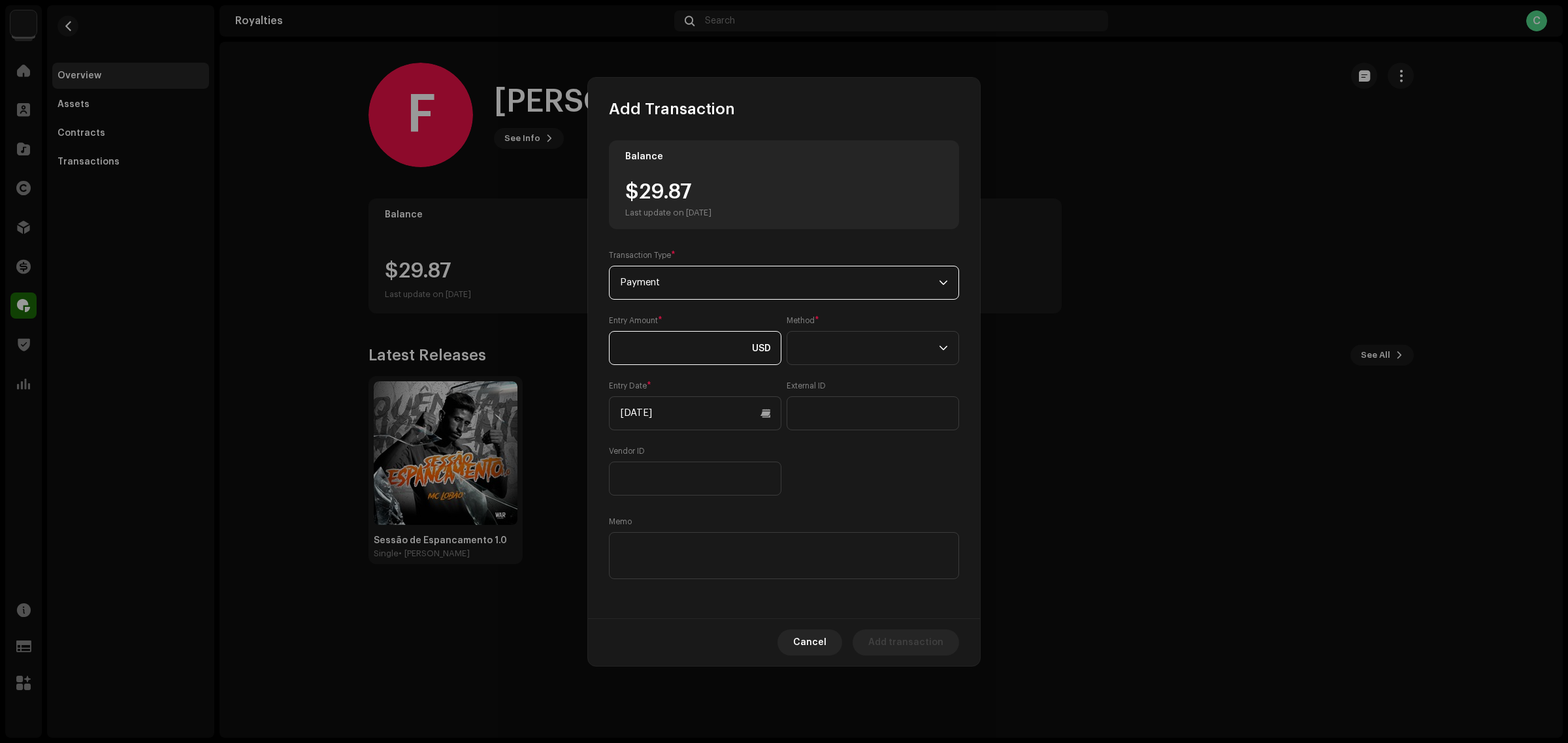
click at [695, 340] on input at bounding box center [696, 348] width 173 height 34
drag, startPoint x: 642, startPoint y: 351, endPoint x: 518, endPoint y: 330, distance: 125.8
click at [518, 331] on div "Add Transaction Balance $29.87 Last update on [DATE] Transaction Type * Payment…" at bounding box center [784, 372] width 1568 height 743
type input "29.87"
click at [863, 357] on span at bounding box center [868, 348] width 141 height 33
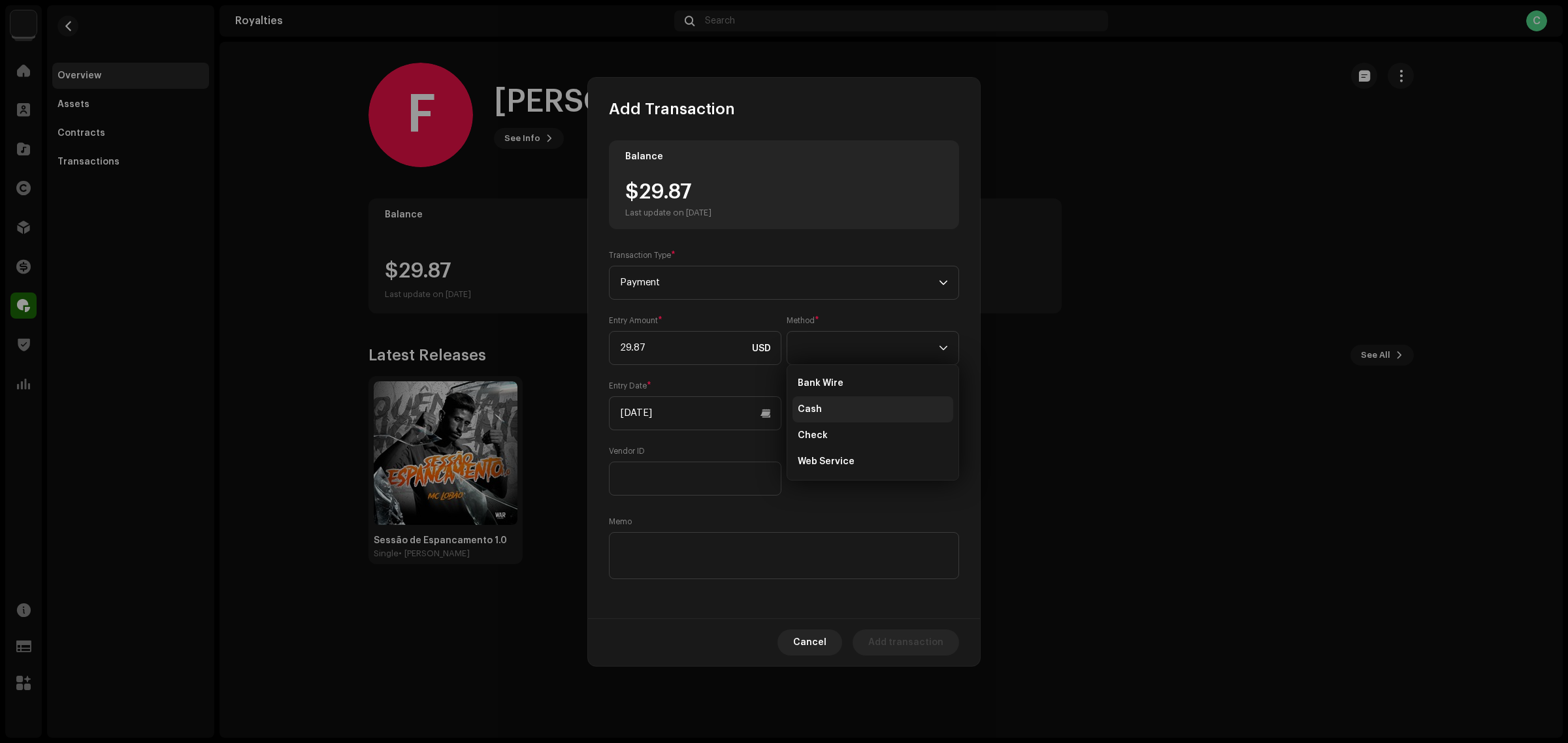
click at [867, 409] on li "Cash" at bounding box center [873, 409] width 161 height 26
click at [877, 495] on div "Entry Amount * 29.87 USD Method * Cash Entry Date * [DATE] External ID Vendor ID" at bounding box center [784, 406] width 351 height 181
click at [711, 556] on textarea at bounding box center [784, 555] width 351 height 47
click at [674, 540] on textarea at bounding box center [784, 555] width 351 height 47
paste textarea "Pagamento dos Royalties feito via Paypal em [DATE]"
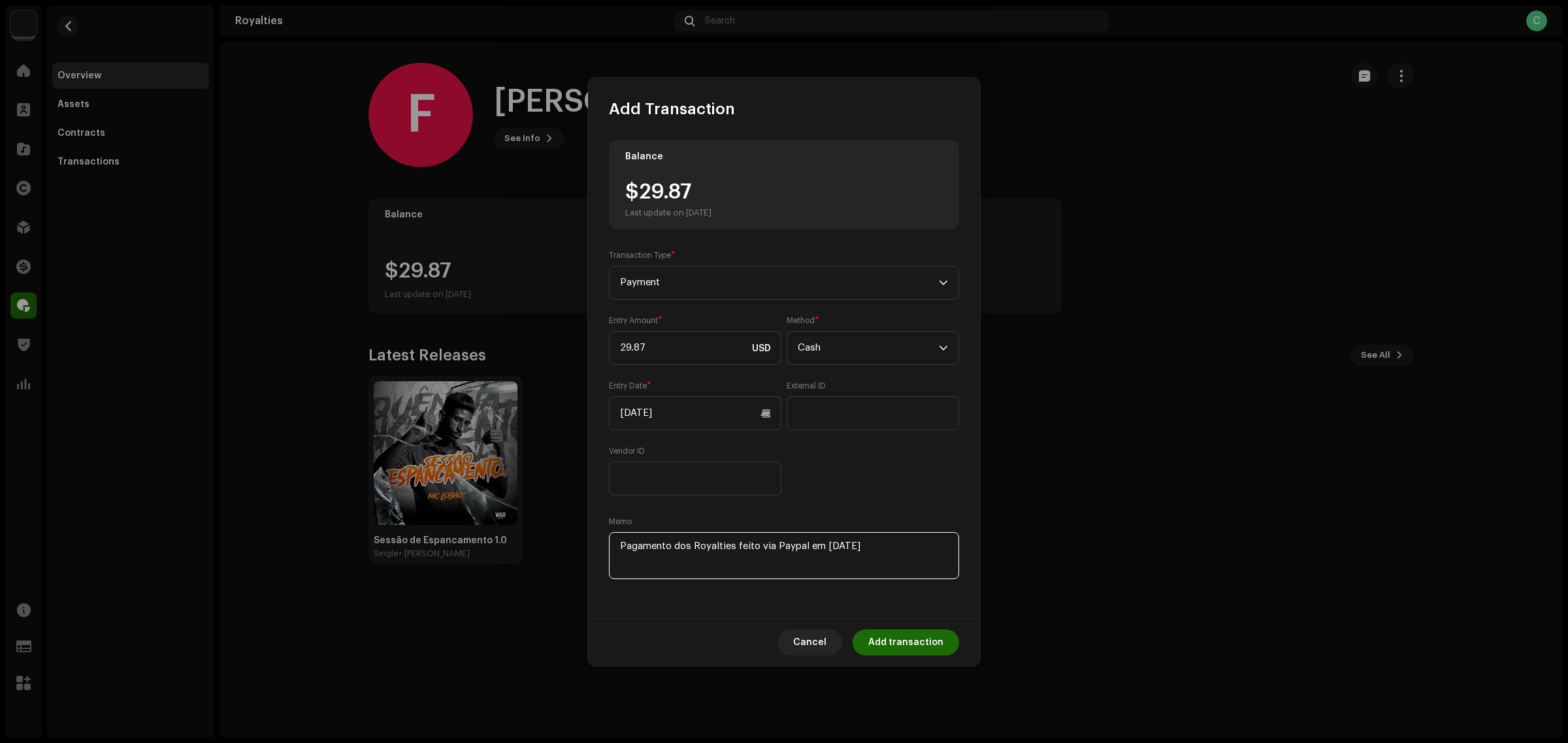
type textarea "Pagamento dos Royalties feito via Paypal em [DATE]"
click at [851, 459] on div "Entry Amount * 29.87 USD Method * Cash Entry Date * [DATE] External ID Vendor ID" at bounding box center [784, 406] width 351 height 181
click at [909, 648] on span "Add transaction" at bounding box center [906, 643] width 76 height 26
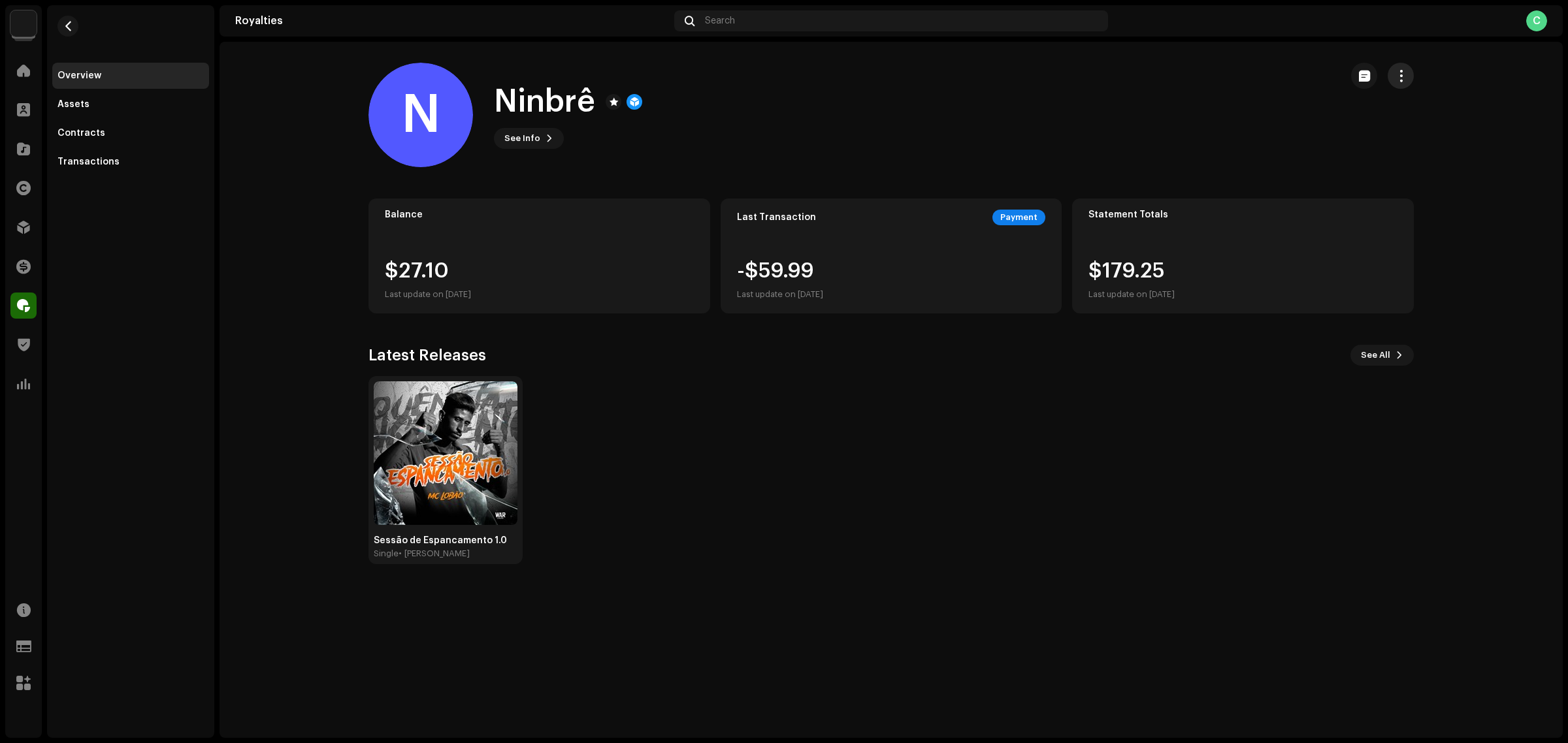
click at [1404, 74] on span "button" at bounding box center [1401, 75] width 12 height 11
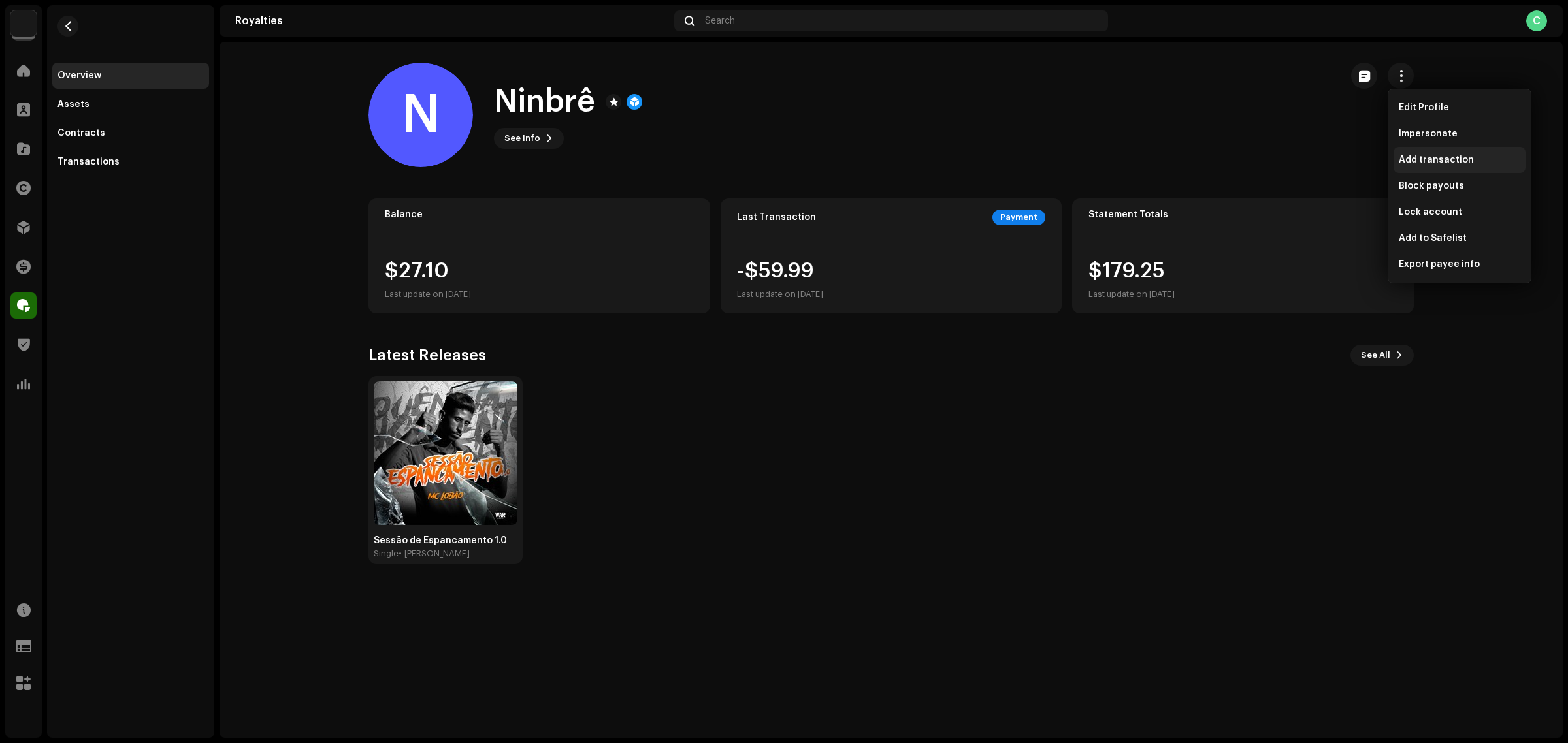
click at [1464, 161] on span "Add transaction" at bounding box center [1437, 160] width 76 height 11
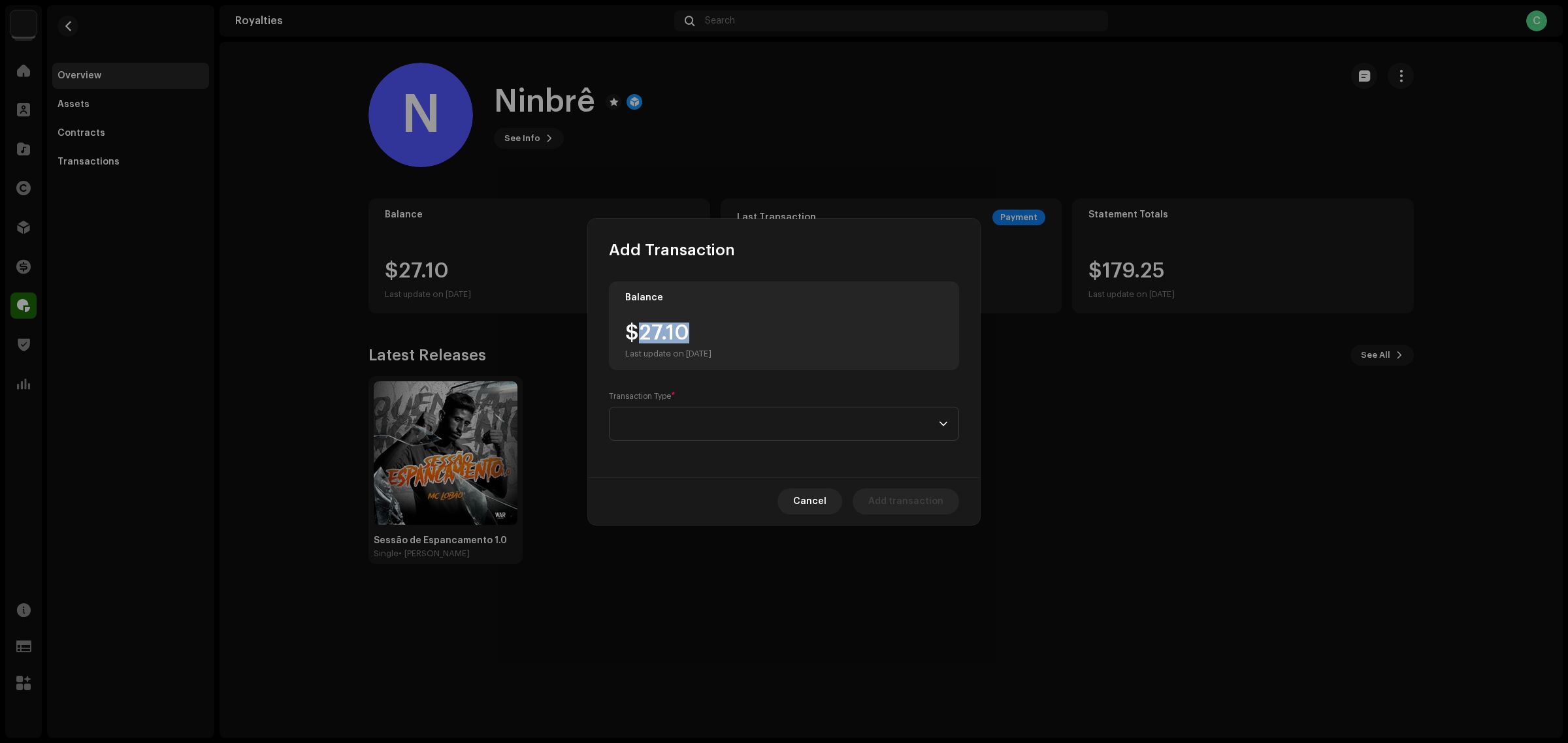
drag, startPoint x: 702, startPoint y: 331, endPoint x: 648, endPoint y: 331, distance: 54.0
click at [641, 330] on div "$27.10 Last update on [DATE]" at bounding box center [668, 341] width 86 height 37
copy div "27.10"
click at [797, 440] on p-select at bounding box center [784, 424] width 351 height 34
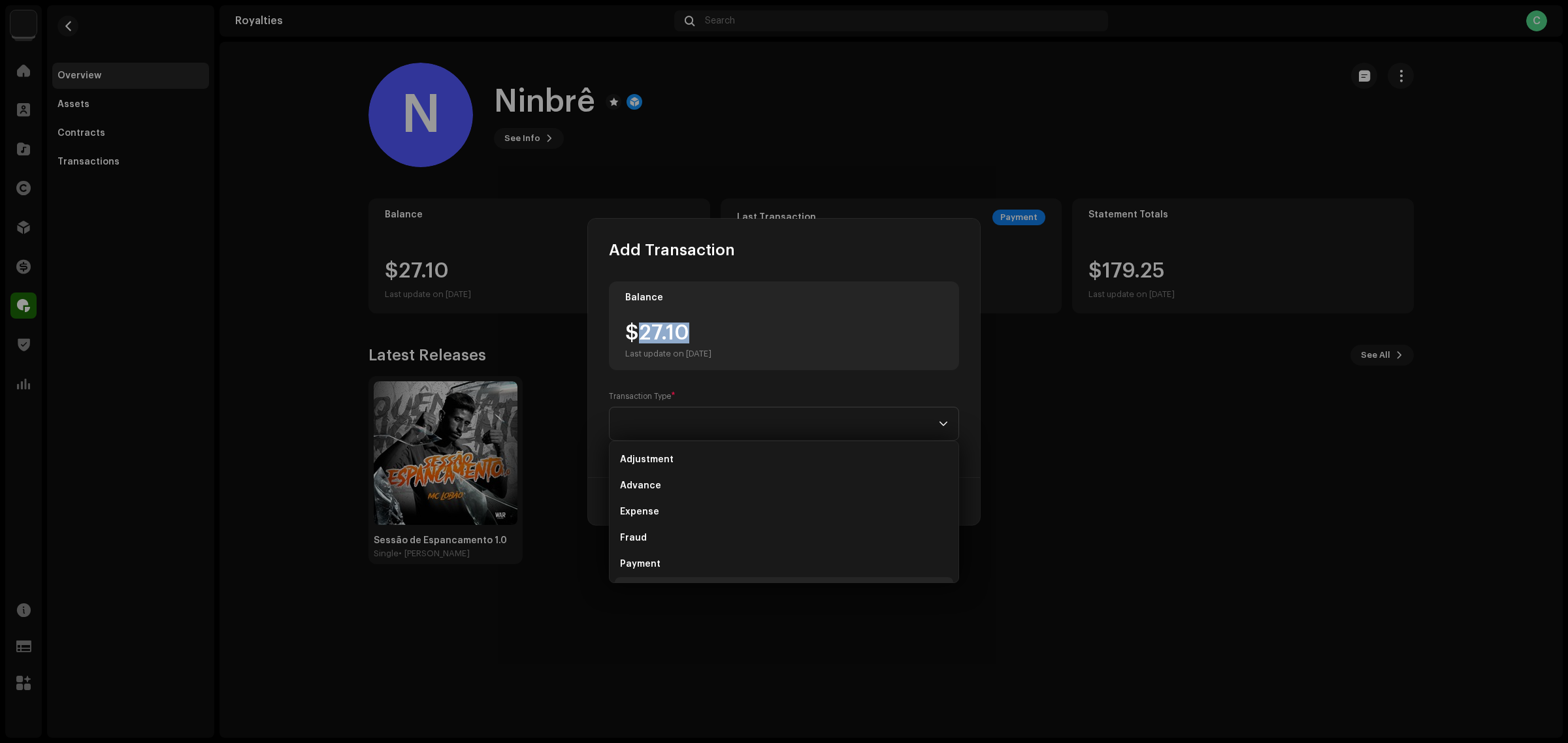
scroll to position [21, 0]
click at [732, 543] on li "Payment" at bounding box center [784, 543] width 339 height 26
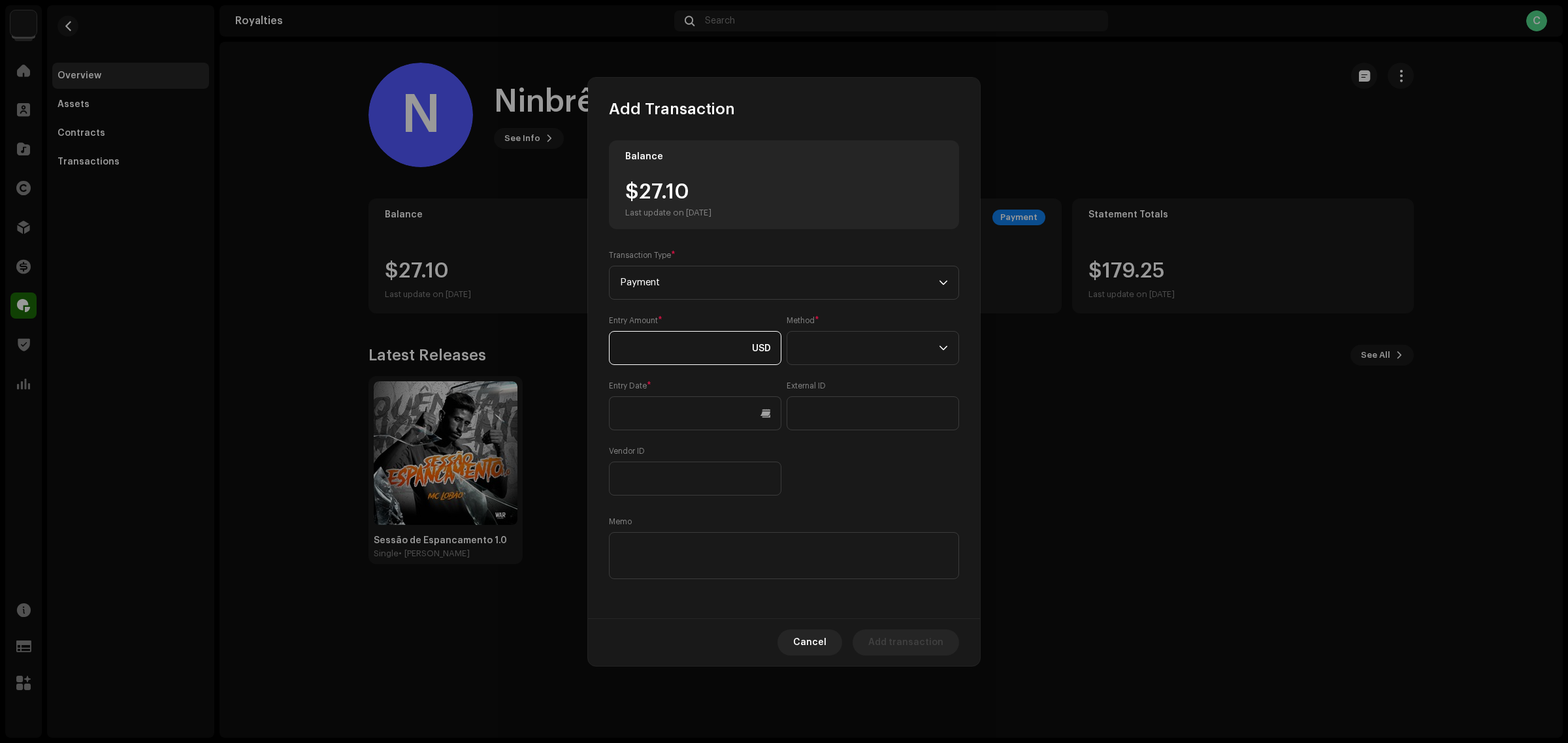
paste input "27.10"
type input "27.10"
click at [794, 443] on div "Entry Amount * 27.10 USD Method * Entry Date * External ID Vendor ID" at bounding box center [784, 406] width 351 height 181
click at [820, 348] on span at bounding box center [868, 348] width 141 height 33
click at [828, 417] on li "Cash" at bounding box center [873, 409] width 161 height 26
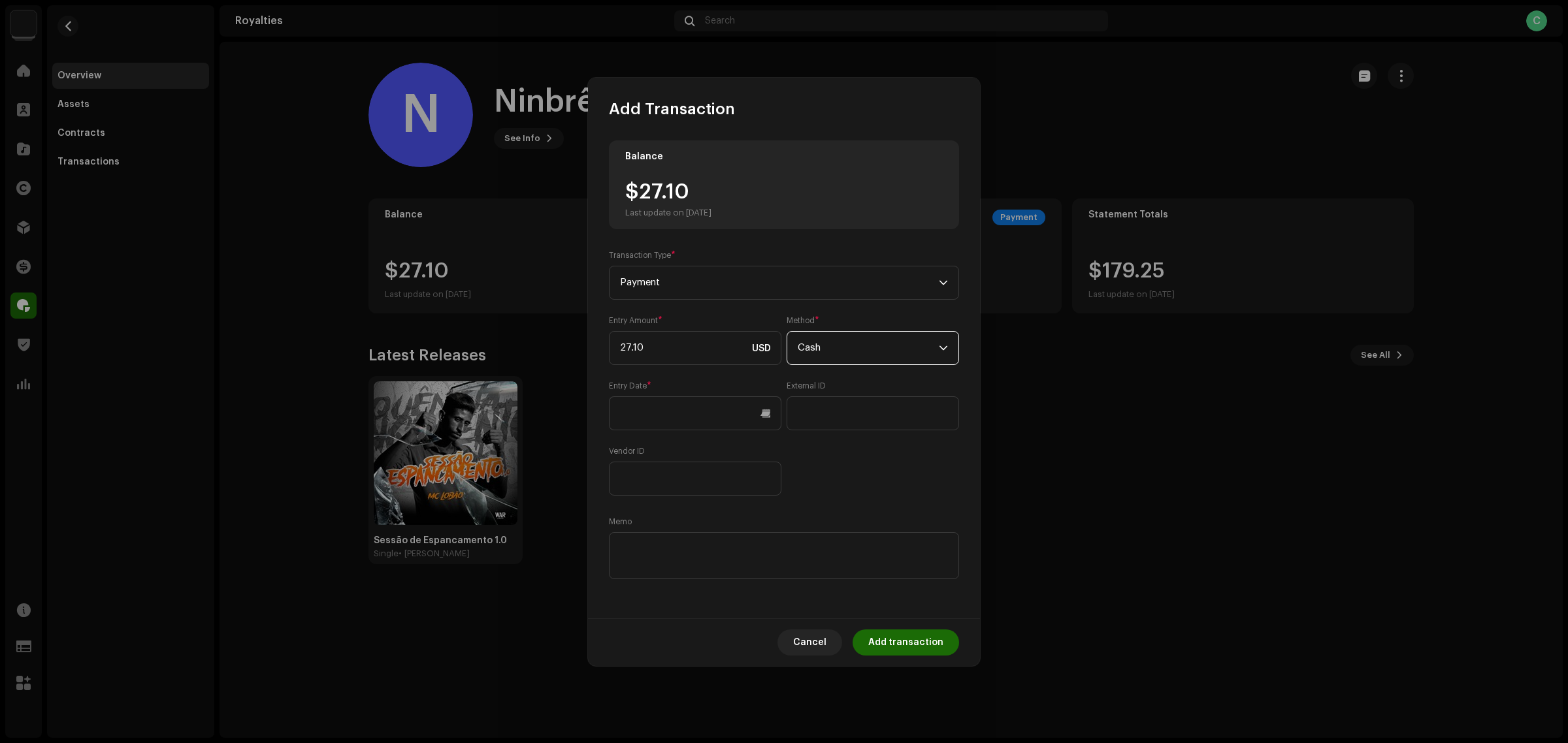
click at [862, 507] on div "Balance $27.10 Last update on [DATE] Transaction Type * Payment Entry Amount * …" at bounding box center [784, 361] width 351 height 442
click at [753, 579] on div "Memo" at bounding box center [784, 549] width 351 height 66
click at [689, 553] on textarea at bounding box center [784, 555] width 351 height 47
paste textarea "Pagamento dos Royalties feito via Paypal em [DATE]"
type textarea "Pagamento dos Royalties feito via Paypal em [DATE]"
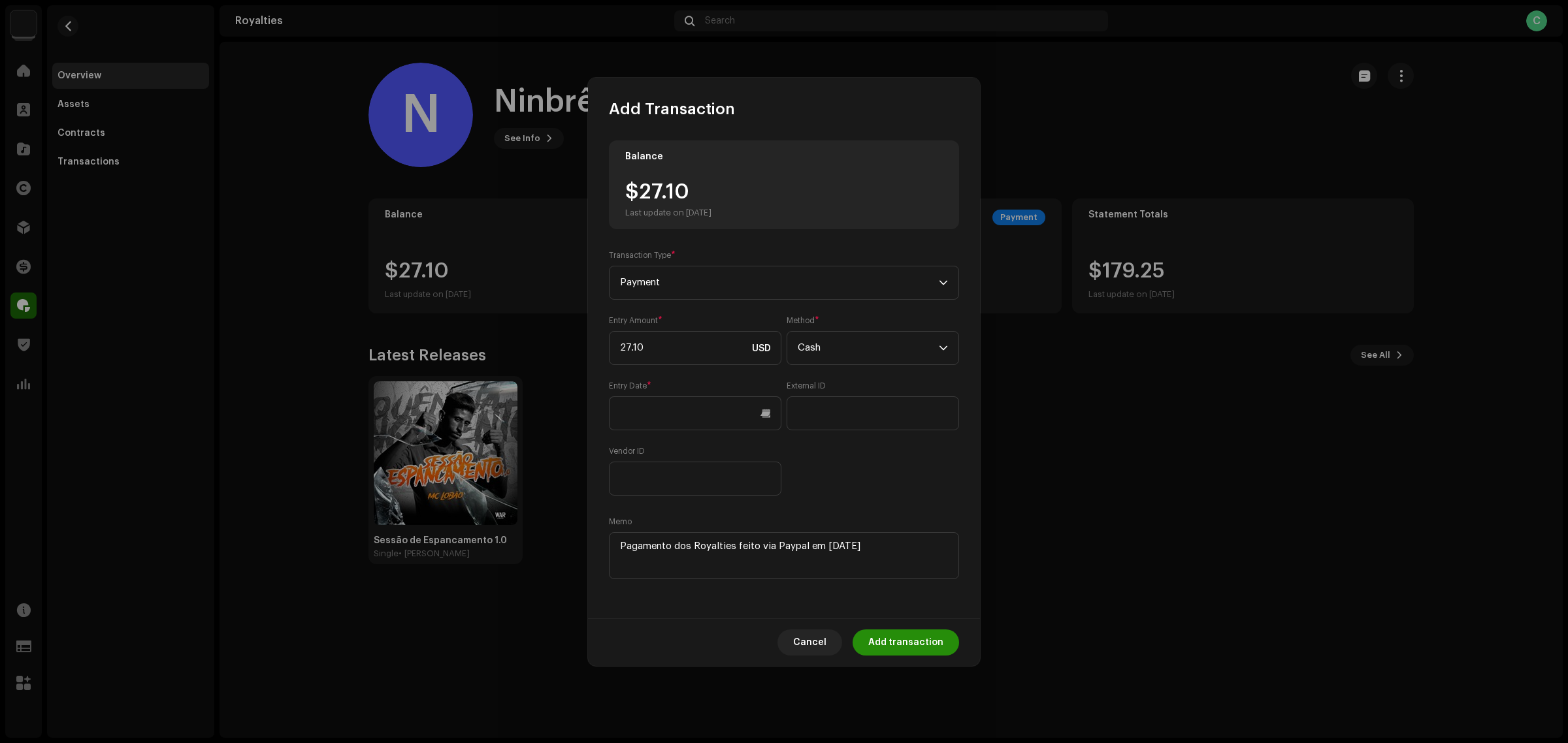
click at [896, 645] on span "Add transaction" at bounding box center [906, 643] width 76 height 26
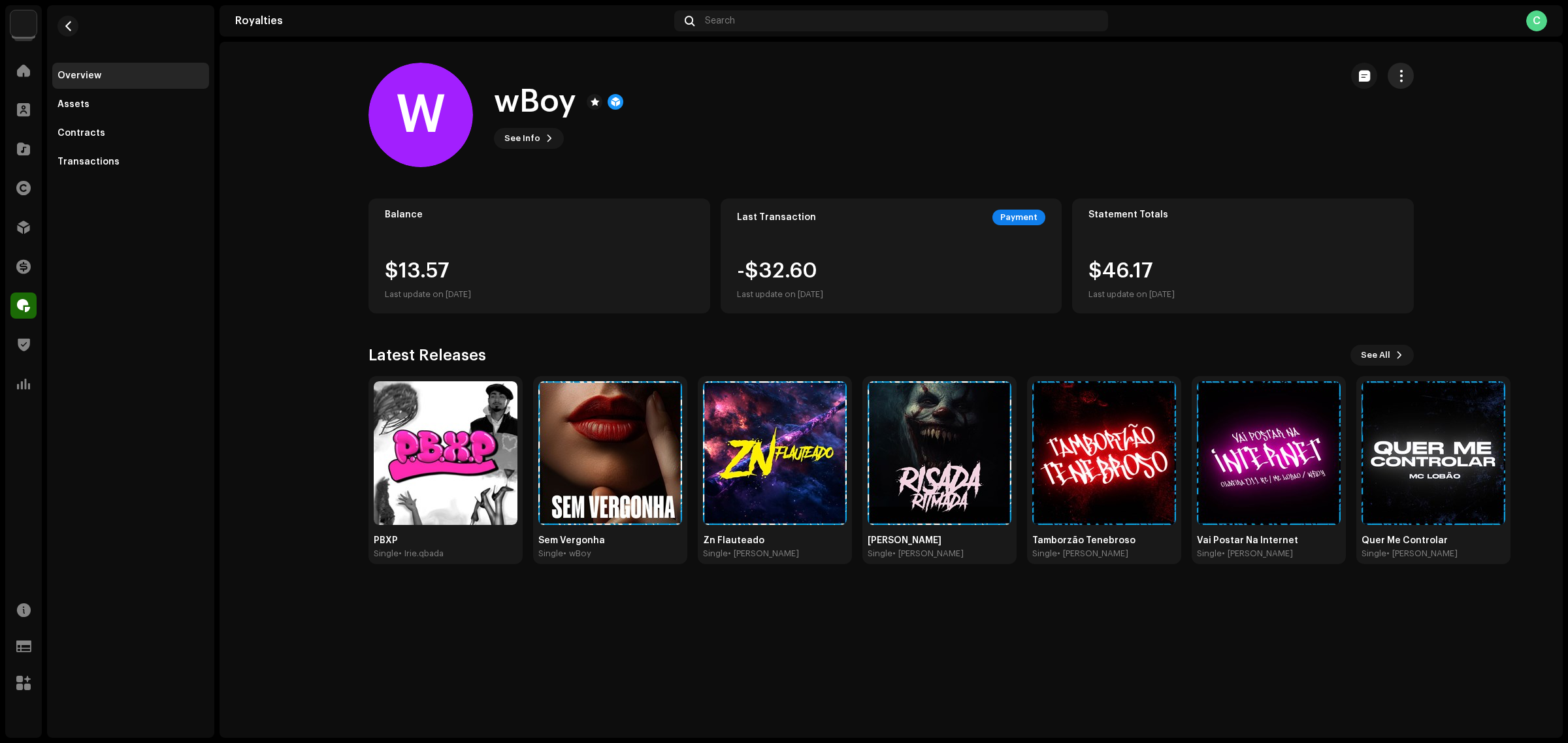
click at [1399, 78] on span "button" at bounding box center [1401, 75] width 12 height 11
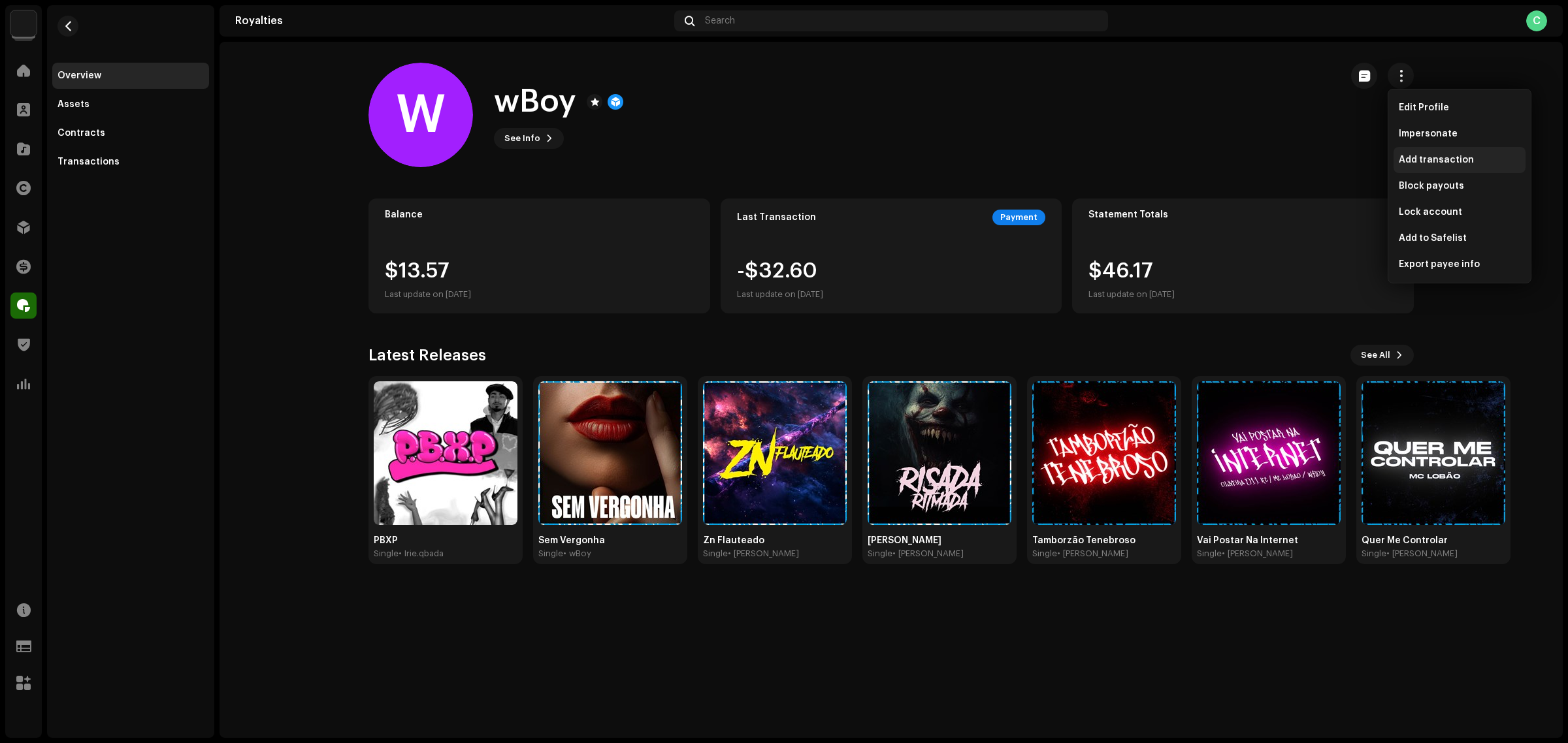
click at [1440, 165] on div "Add transaction" at bounding box center [1460, 160] width 132 height 26
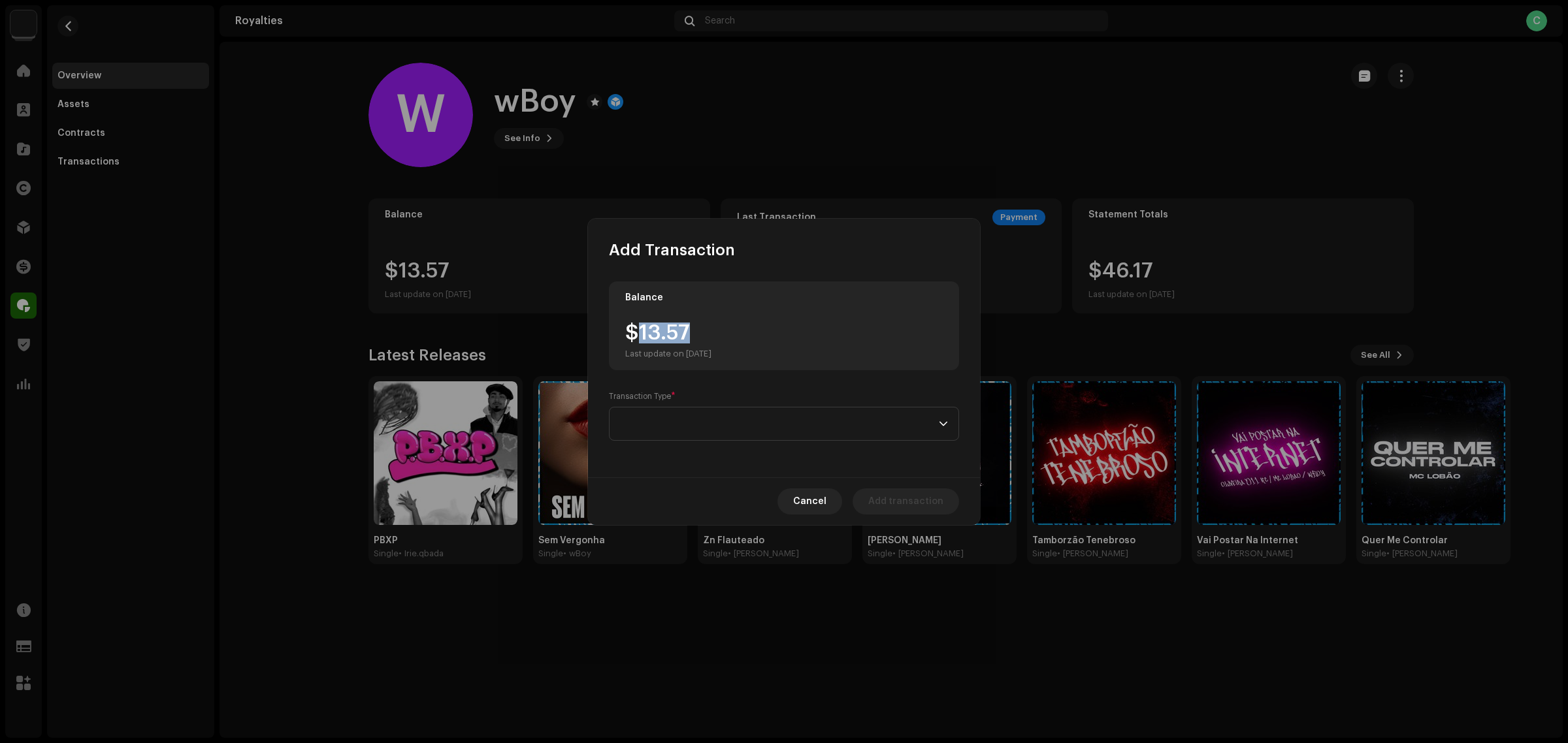
drag, startPoint x: 688, startPoint y: 335, endPoint x: 642, endPoint y: 330, distance: 46.3
click at [642, 330] on div "$13.57 Last update on [DATE]" at bounding box center [668, 341] width 86 height 37
copy div "13.57"
click at [703, 407] on p-select at bounding box center [784, 424] width 351 height 34
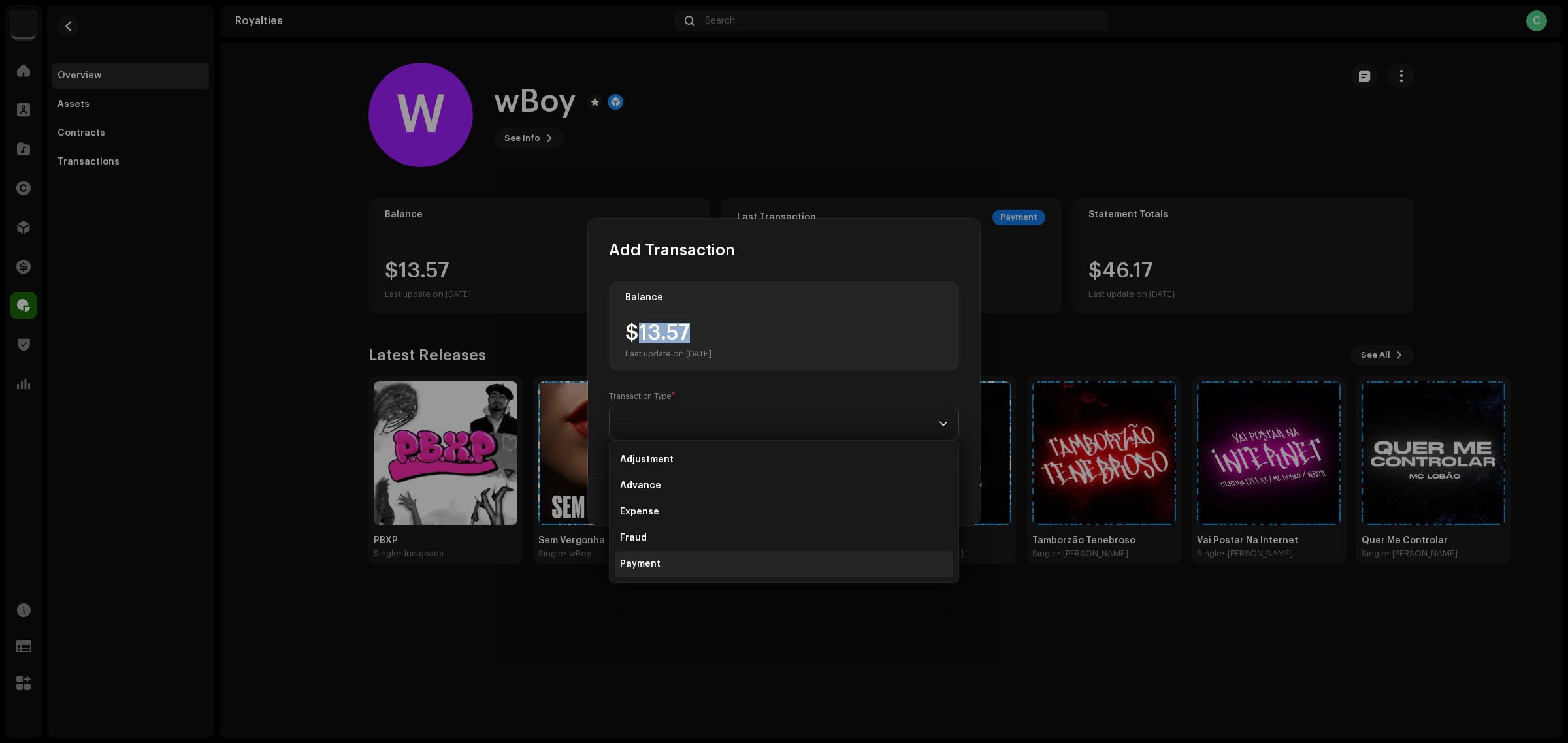
click at [720, 560] on li "Payment" at bounding box center [784, 564] width 339 height 26
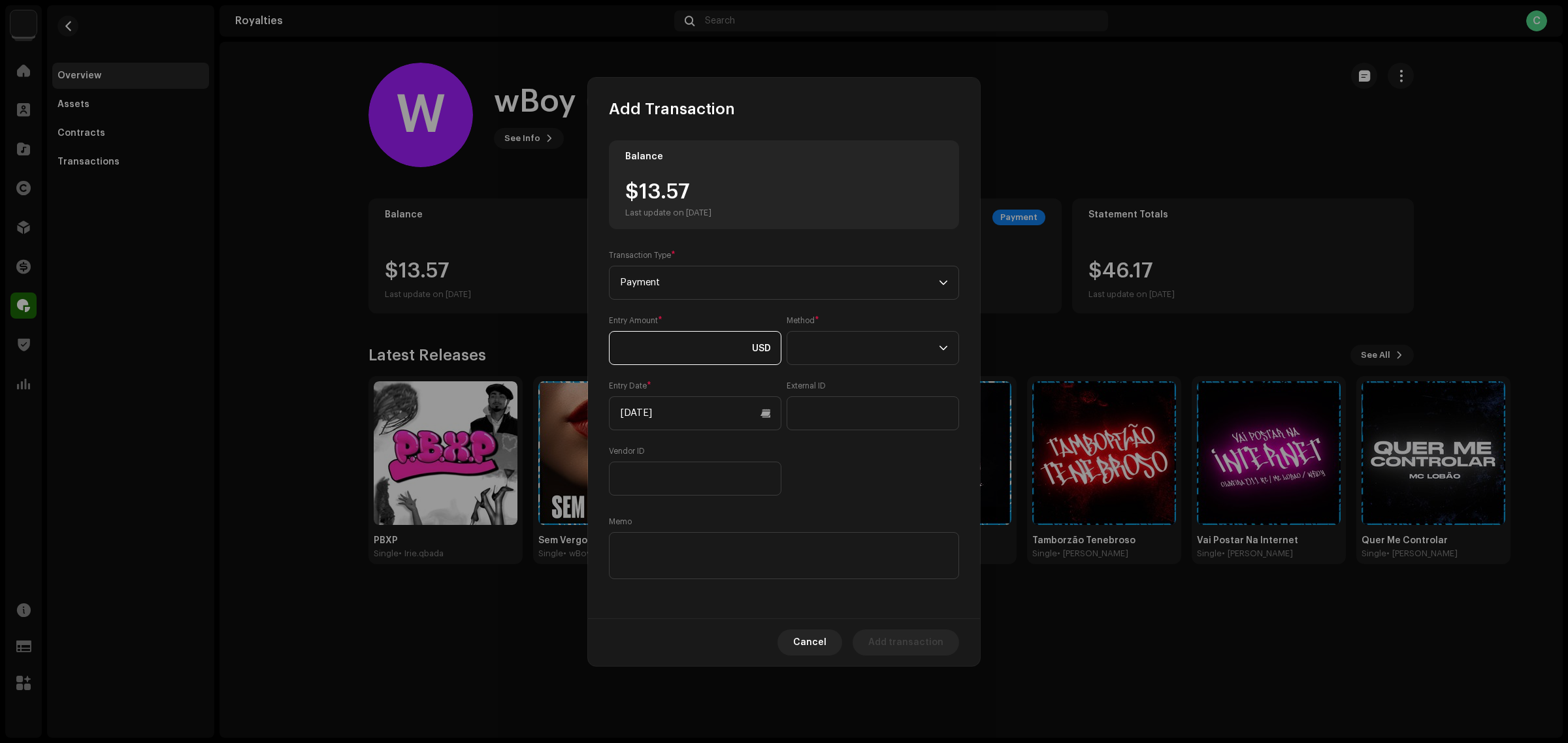
paste input "13.57"
type input "13.57"
click at [818, 351] on span at bounding box center [868, 348] width 141 height 33
click at [845, 406] on li "Cash" at bounding box center [873, 409] width 161 height 26
click at [882, 509] on div "Balance $13.57 Last update on Oct 8, 2025 Transaction Type * Payment Entry Amou…" at bounding box center [784, 361] width 351 height 442
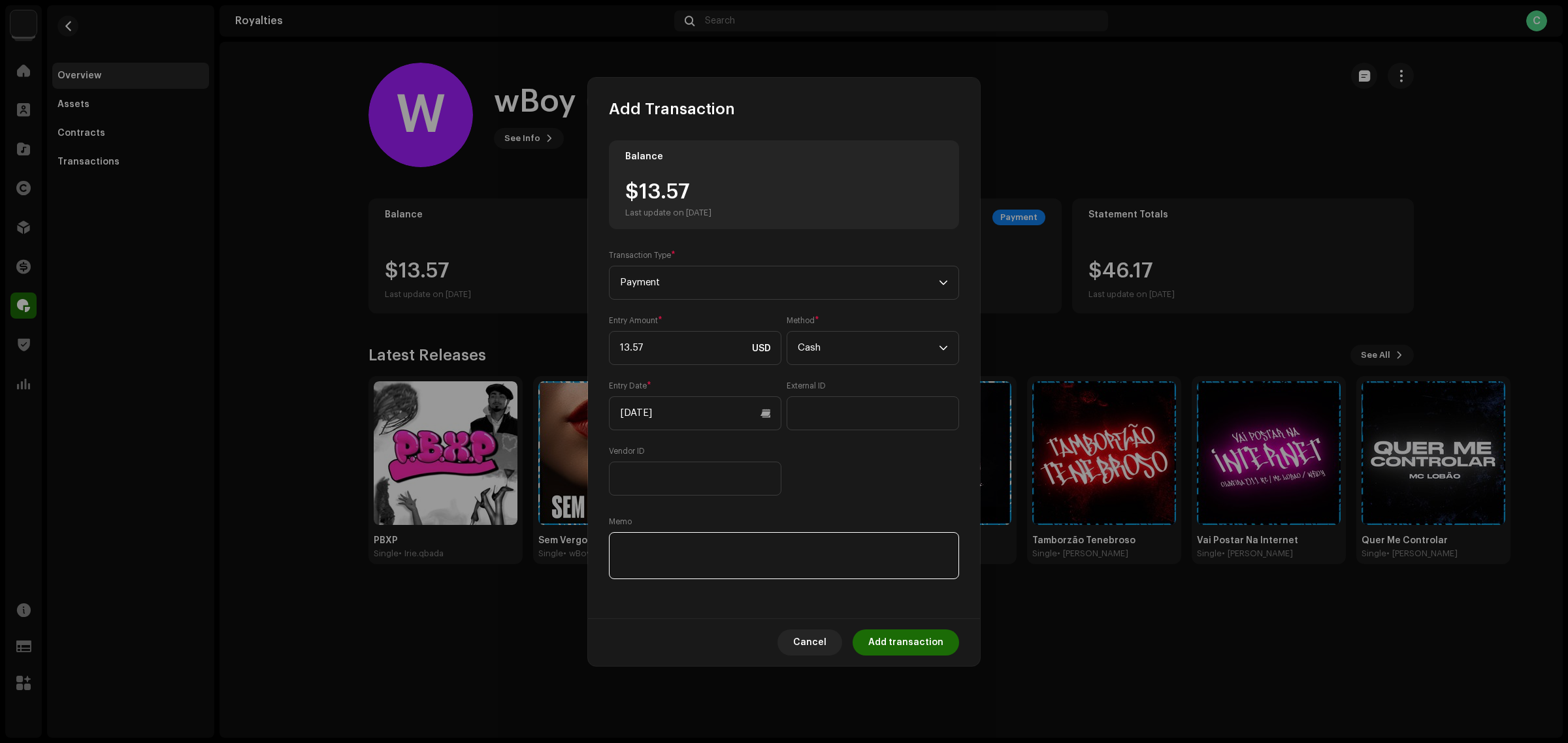
paste textarea "Pagamento dos Royalties feito via Paypal em [DATE]"
type textarea "Pagamento dos Royalties feito via Paypal em [DATE]"
click at [902, 652] on span "Add transaction" at bounding box center [906, 643] width 76 height 26
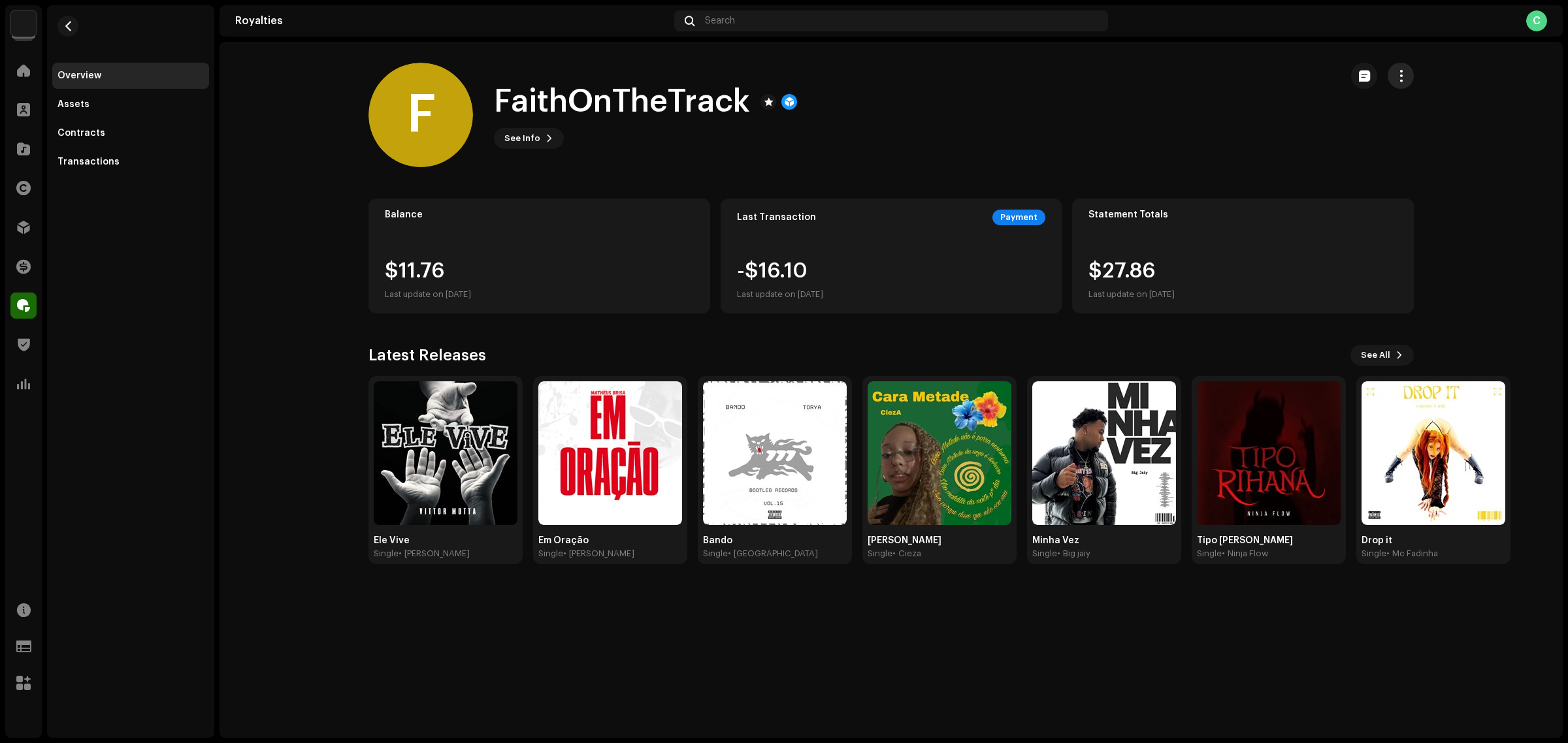
click at [1396, 72] on span "button" at bounding box center [1401, 75] width 12 height 11
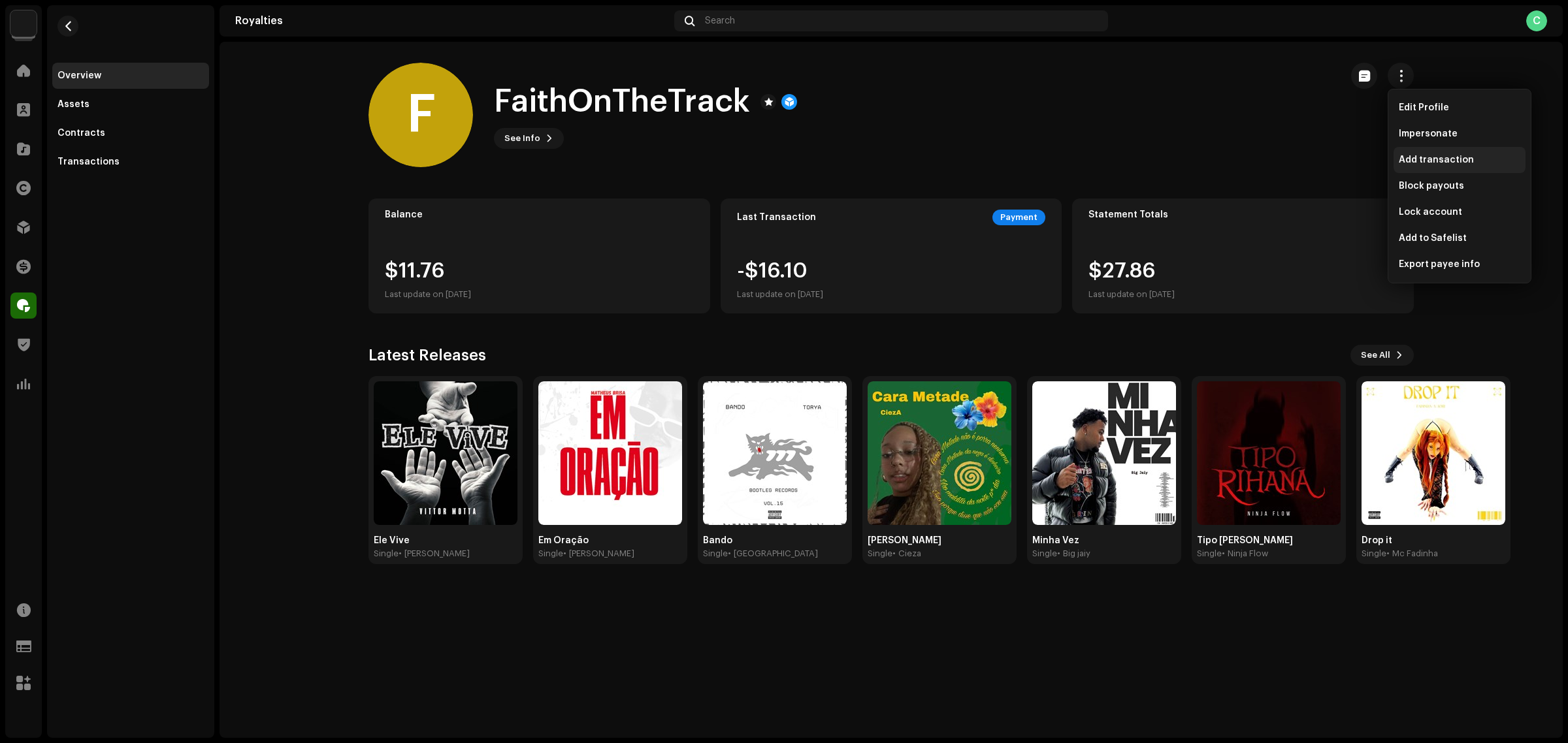
click at [1429, 167] on div "Add transaction" at bounding box center [1460, 160] width 132 height 26
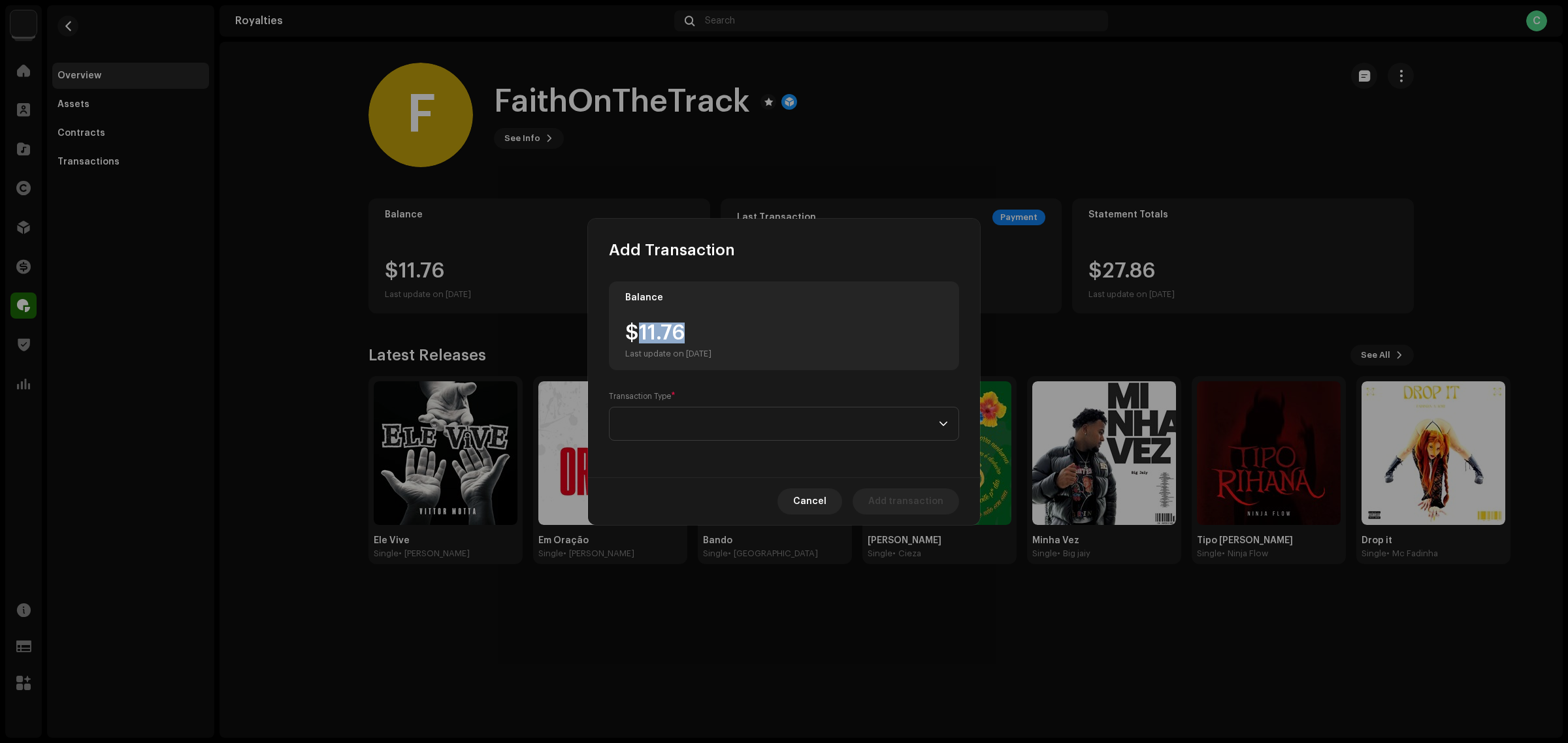
drag, startPoint x: 689, startPoint y: 330, endPoint x: 641, endPoint y: 326, distance: 48.2
click at [641, 327] on div "$11.76 Last update on Oct 8, 2025" at bounding box center [668, 341] width 86 height 37
click at [766, 438] on span at bounding box center [779, 423] width 319 height 33
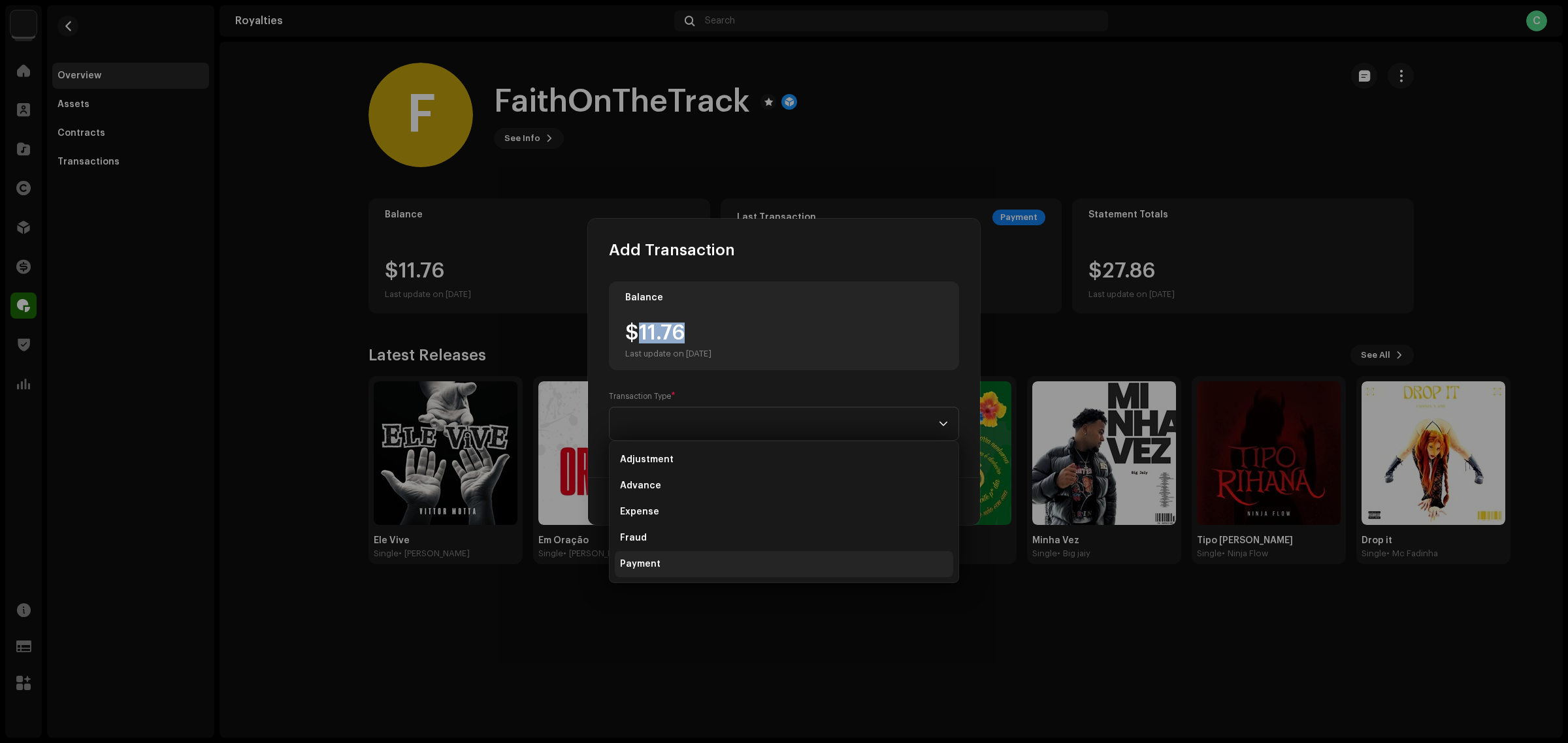
click at [748, 554] on li "Payment" at bounding box center [784, 564] width 339 height 26
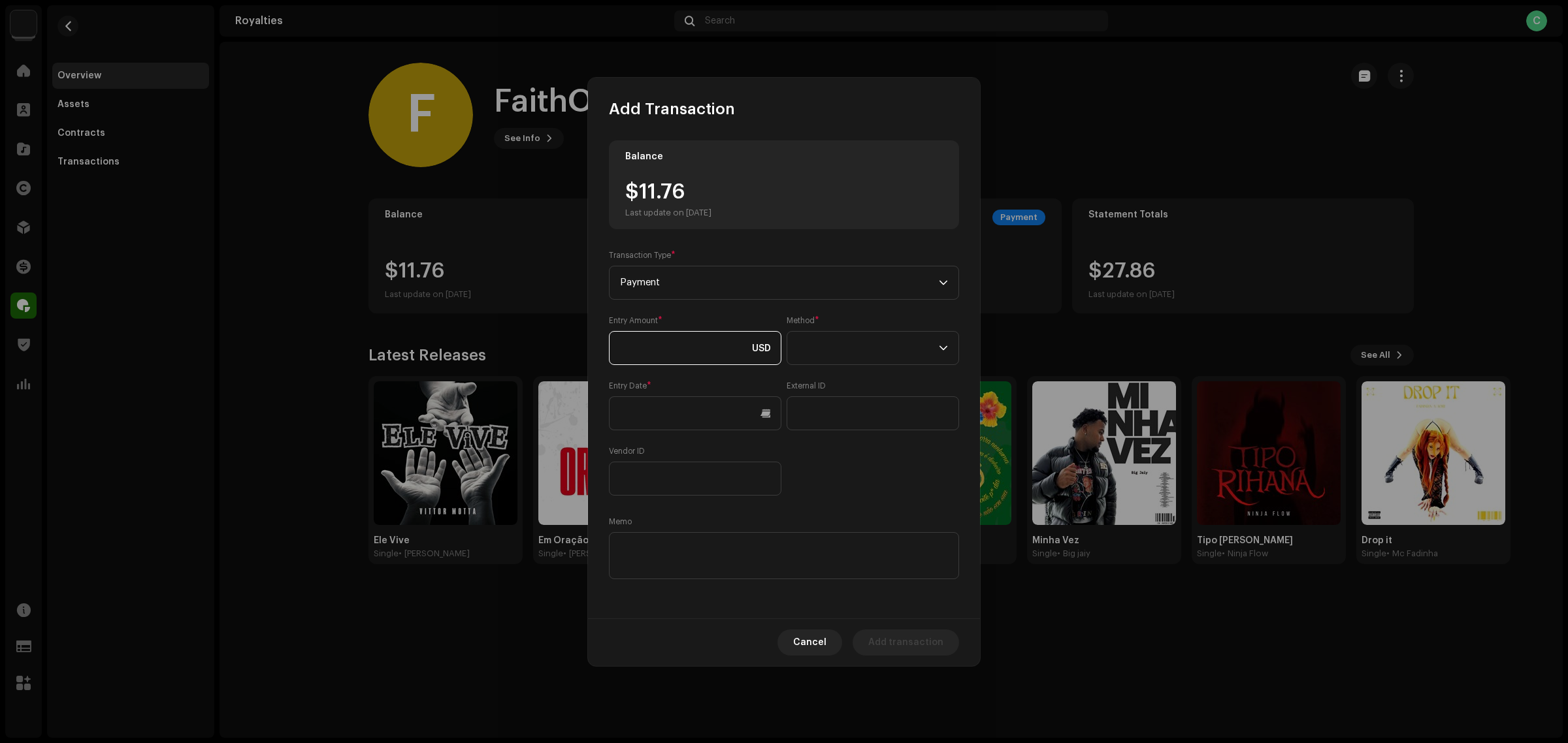
paste input "11.76"
type input "11.76"
click at [877, 351] on span at bounding box center [868, 348] width 141 height 33
click at [869, 412] on li "Cash" at bounding box center [873, 409] width 161 height 26
paste textarea "Pagamento dos Royalties feito via Paypal em [DATE]"
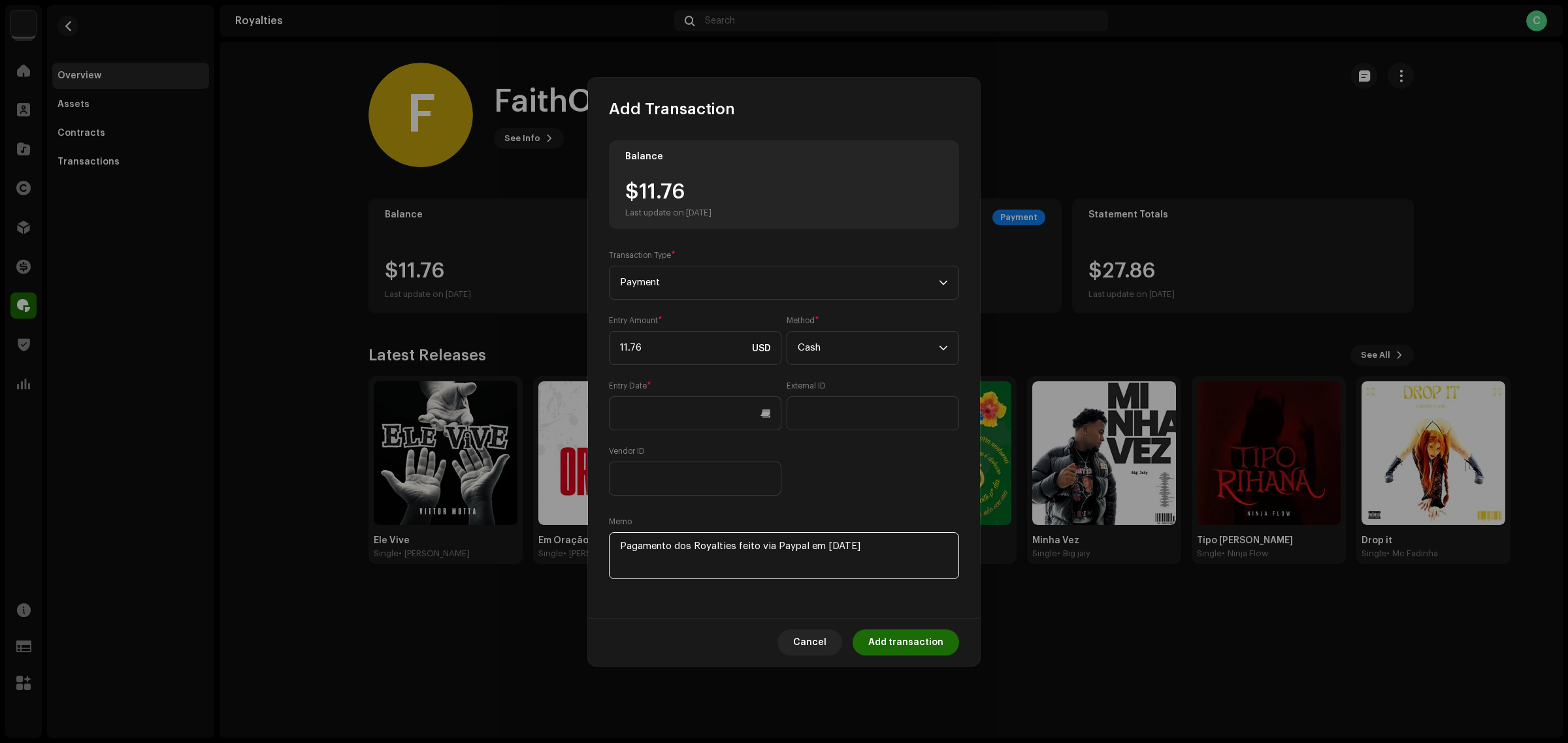
type textarea "Pagamento dos Royalties feito via Paypal em [DATE]"
click at [898, 631] on span "Add transaction" at bounding box center [906, 643] width 76 height 26
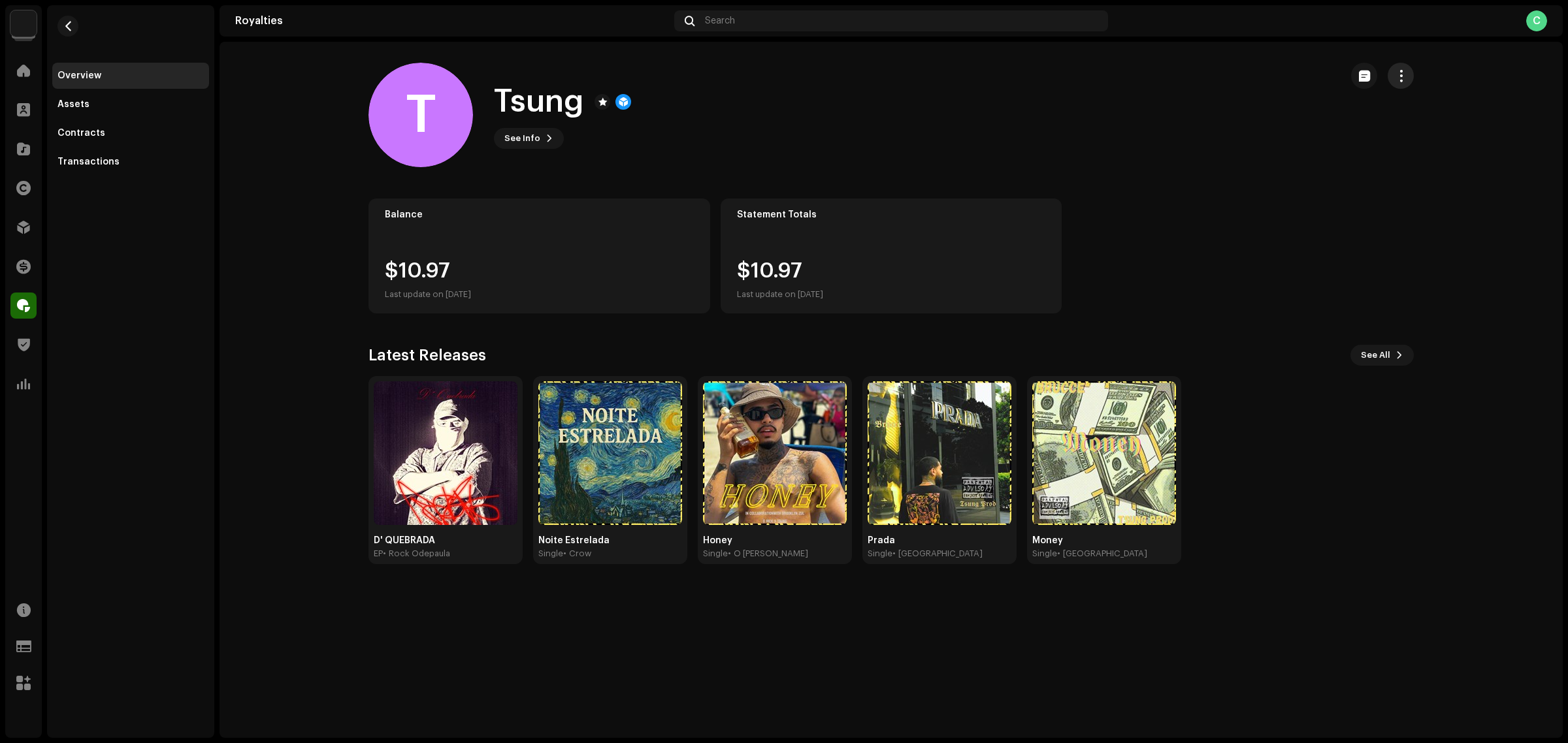
click at [1396, 73] on span "button" at bounding box center [1401, 75] width 12 height 11
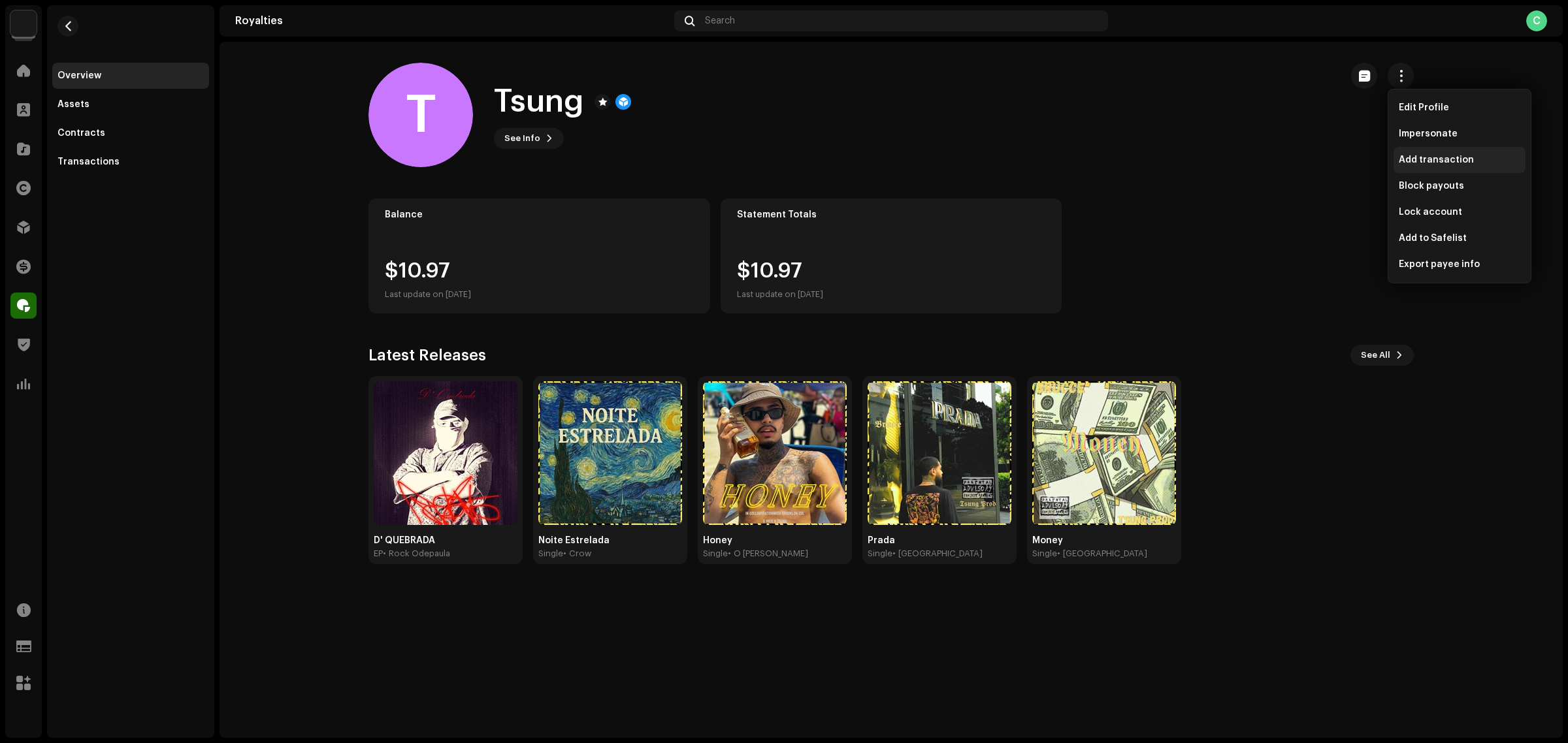
click at [1463, 157] on span "Add transaction" at bounding box center [1437, 160] width 76 height 11
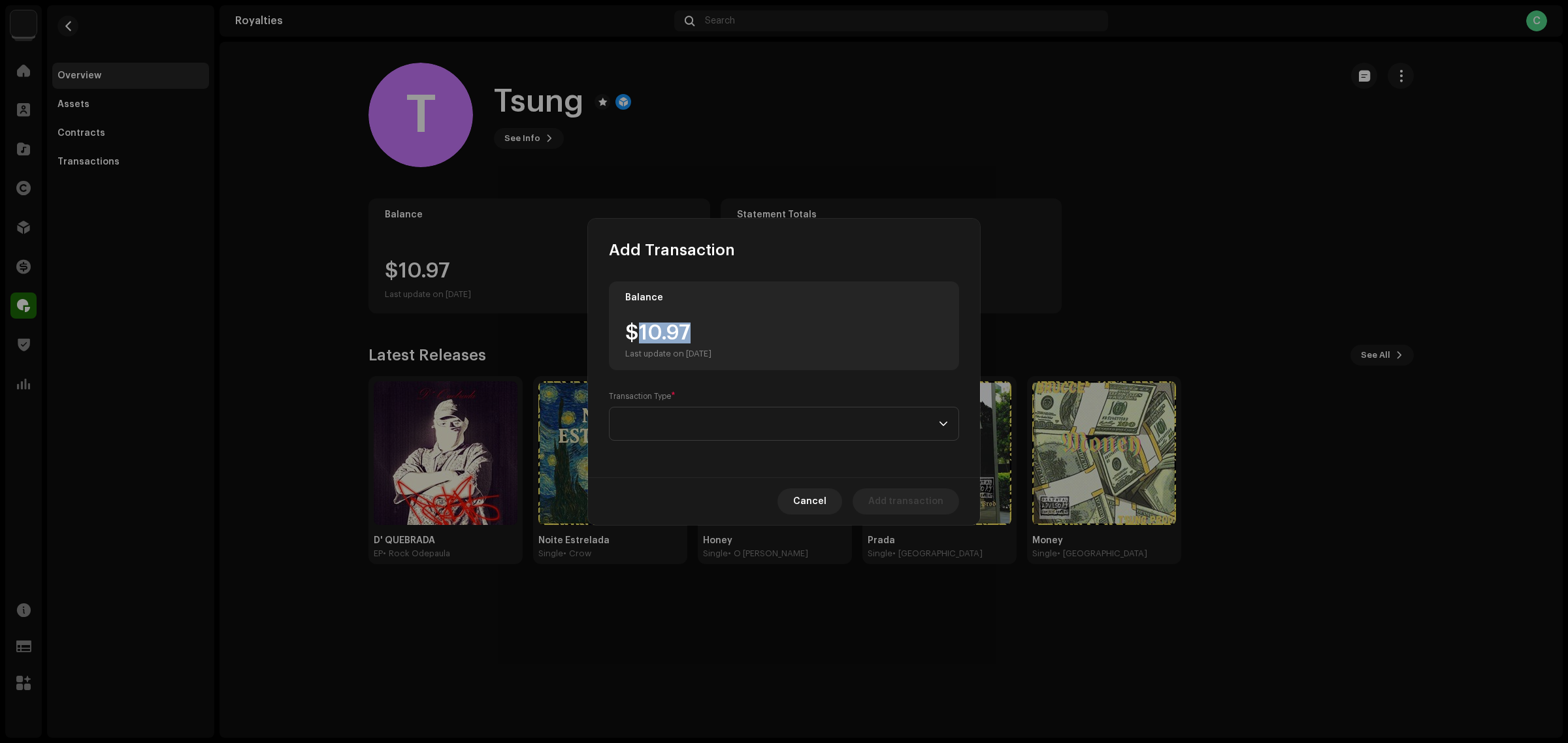
drag, startPoint x: 688, startPoint y: 333, endPoint x: 641, endPoint y: 327, distance: 47.4
click at [641, 327] on div "$10.97 Last update on [DATE]" at bounding box center [668, 341] width 86 height 37
copy div "10.97"
click at [713, 436] on span at bounding box center [779, 423] width 319 height 33
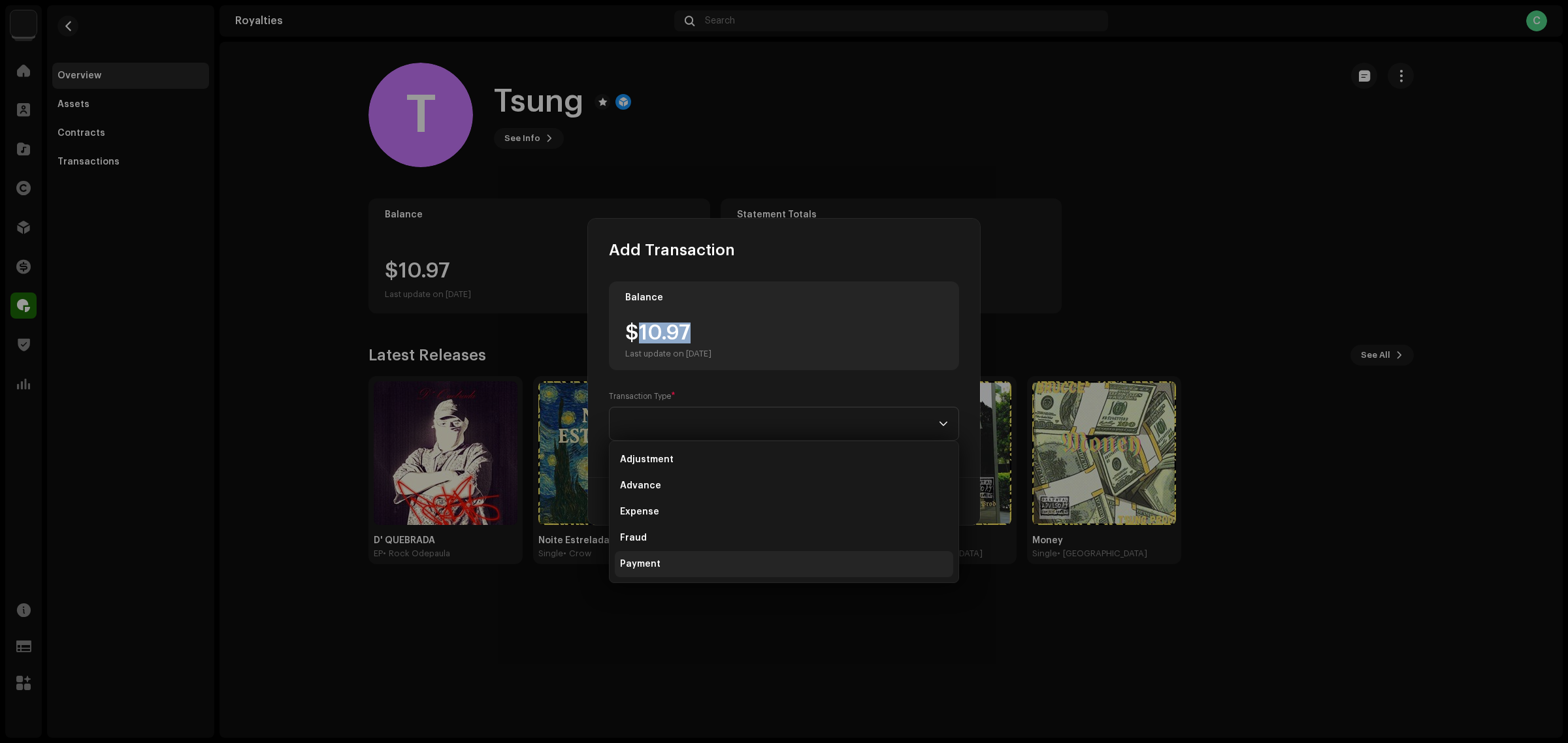
click at [700, 556] on li "Payment" at bounding box center [784, 564] width 339 height 26
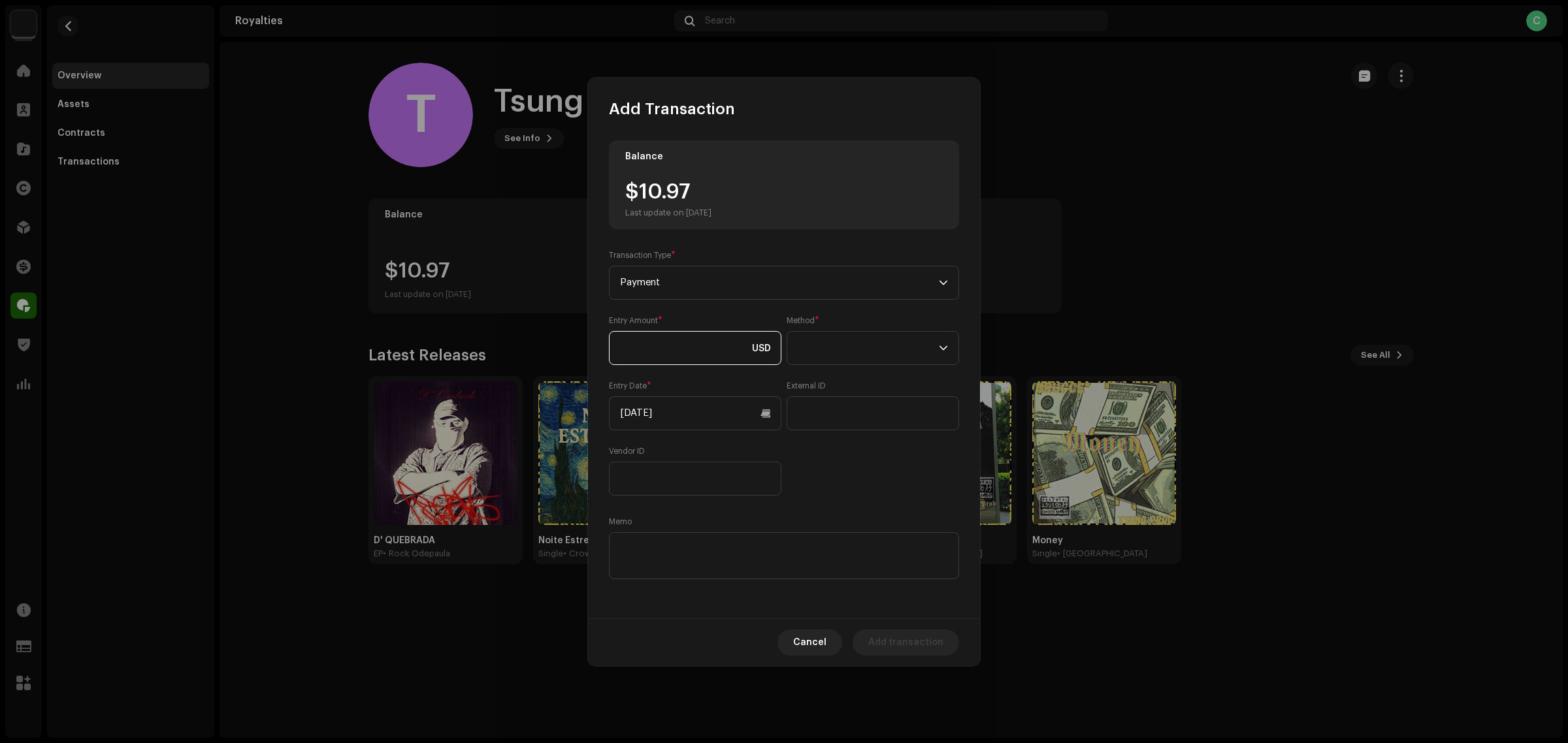
paste input "10.97"
type input "10.97"
click at [832, 478] on div "Entry Amount * 10.97 USD Method * Entry Date * 10/08/2025 External ID Vendor ID" at bounding box center [784, 406] width 351 height 181
click at [841, 349] on span at bounding box center [868, 348] width 141 height 33
click at [850, 409] on li "Cash" at bounding box center [873, 409] width 161 height 26
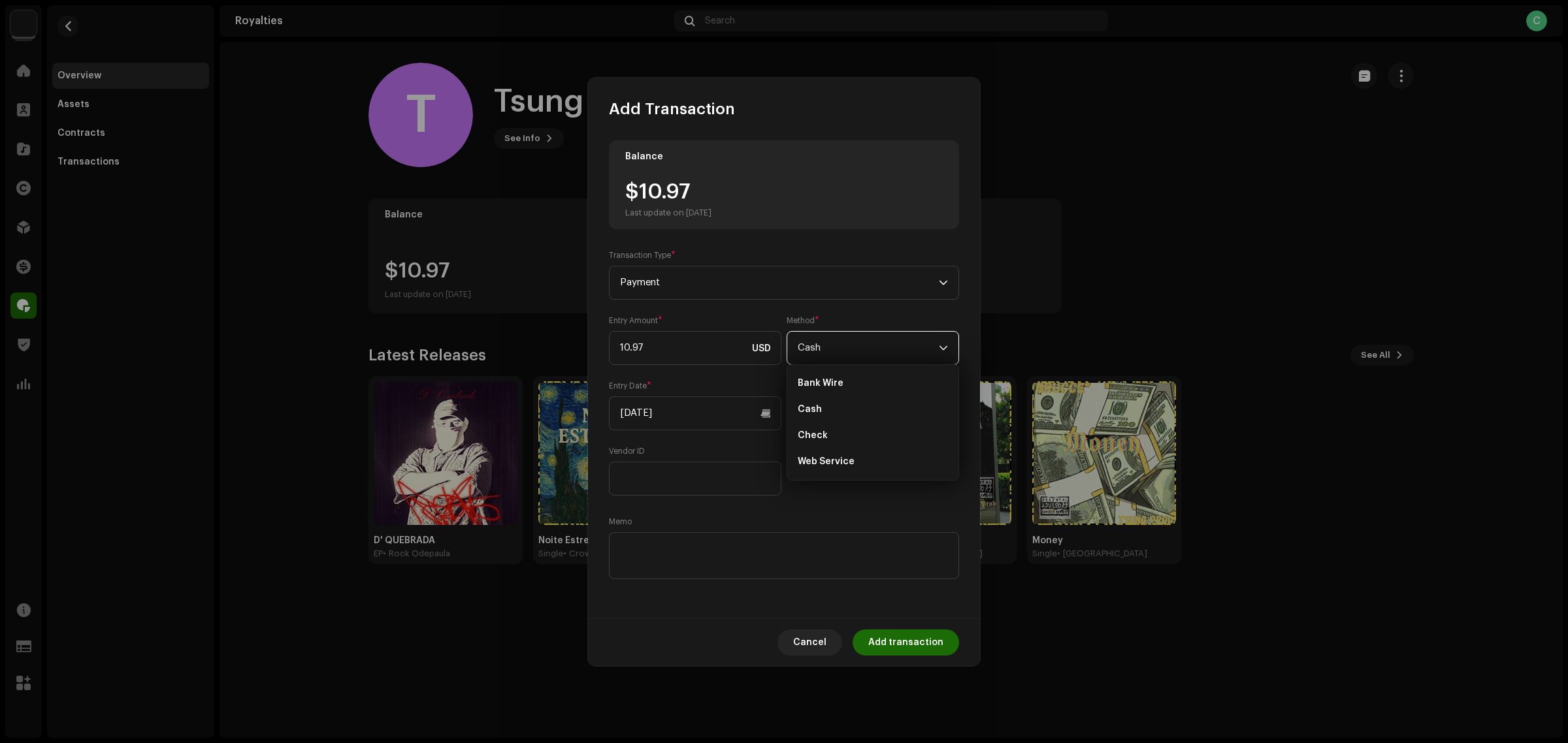
click at [854, 511] on div "Balance $10.97 Last update on Oct 8, 2025 Transaction Type * Payment Entry Amou…" at bounding box center [784, 361] width 351 height 442
click at [625, 523] on label "Memo" at bounding box center [620, 521] width 23 height 11
paste textarea "Pagamento dos Royalties feito via Paypal em [DATE]"
type textarea "Pagamento dos Royalties feito via Paypal em [DATE]"
click at [812, 479] on div "Entry Amount * 10.97 USD Method * Cash Entry Date * 10/08/2025 External ID Vend…" at bounding box center [784, 406] width 351 height 181
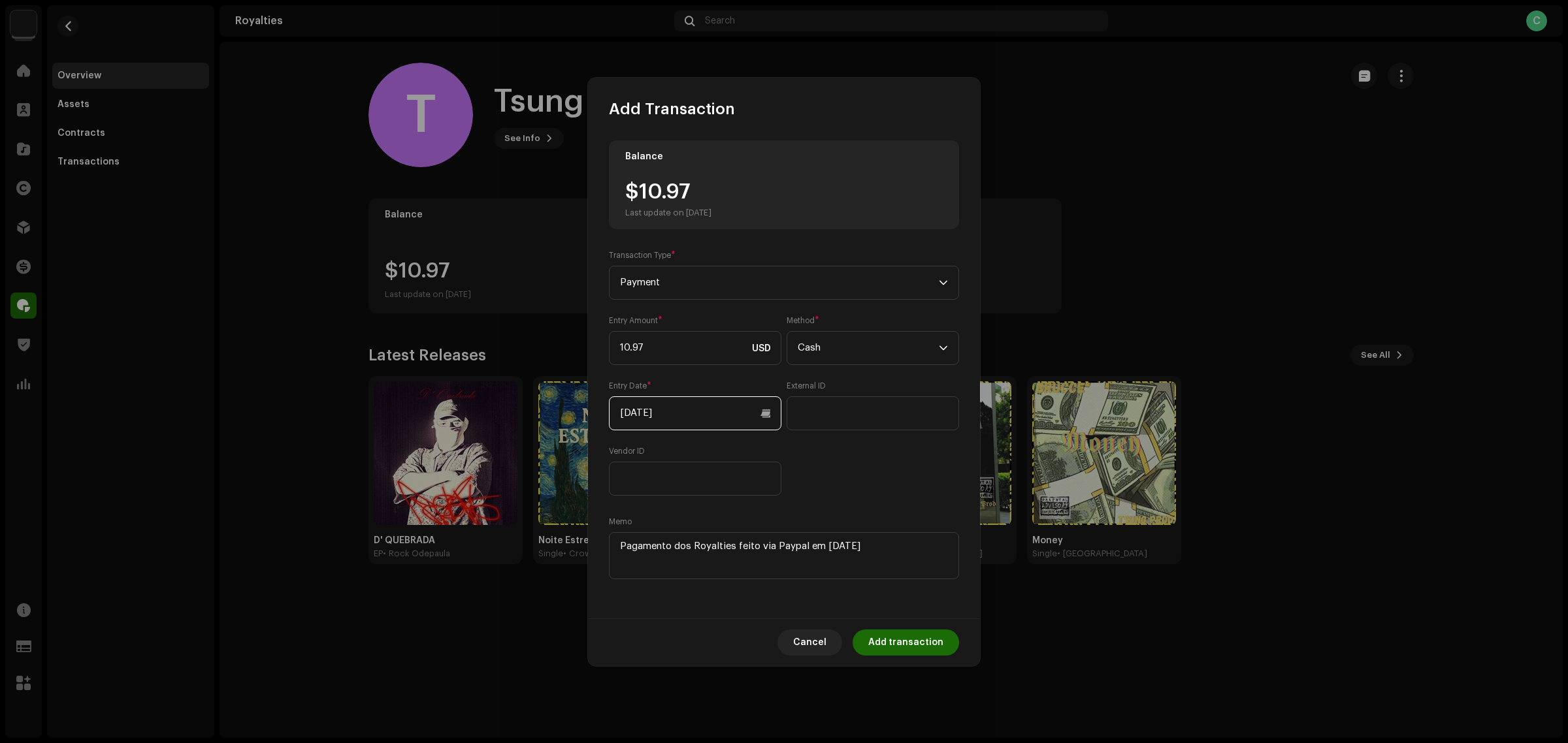
click at [759, 419] on input "[DATE]" at bounding box center [696, 413] width 173 height 34
click at [631, 455] on icon "Previous Month" at bounding box center [632, 458] width 9 height 9
click at [789, 457] on button "Next Month" at bounding box center [795, 459] width 26 height 26
click at [635, 457] on icon "Previous Month" at bounding box center [632, 458] width 9 height 9
click at [710, 545] on span "10" at bounding box center [713, 544] width 21 height 21
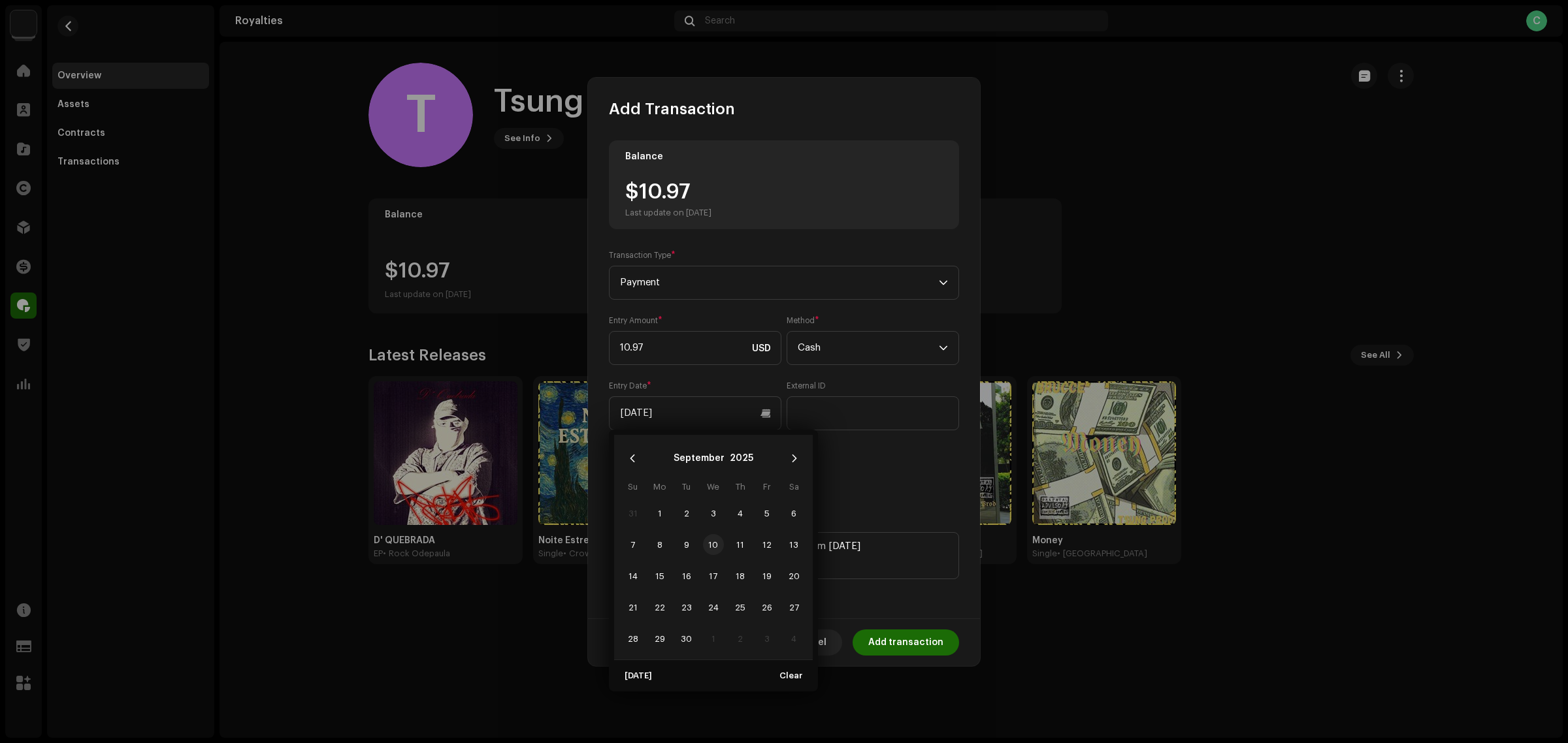
type input "[DATE]"
click at [902, 635] on span "Add transaction" at bounding box center [906, 643] width 76 height 26
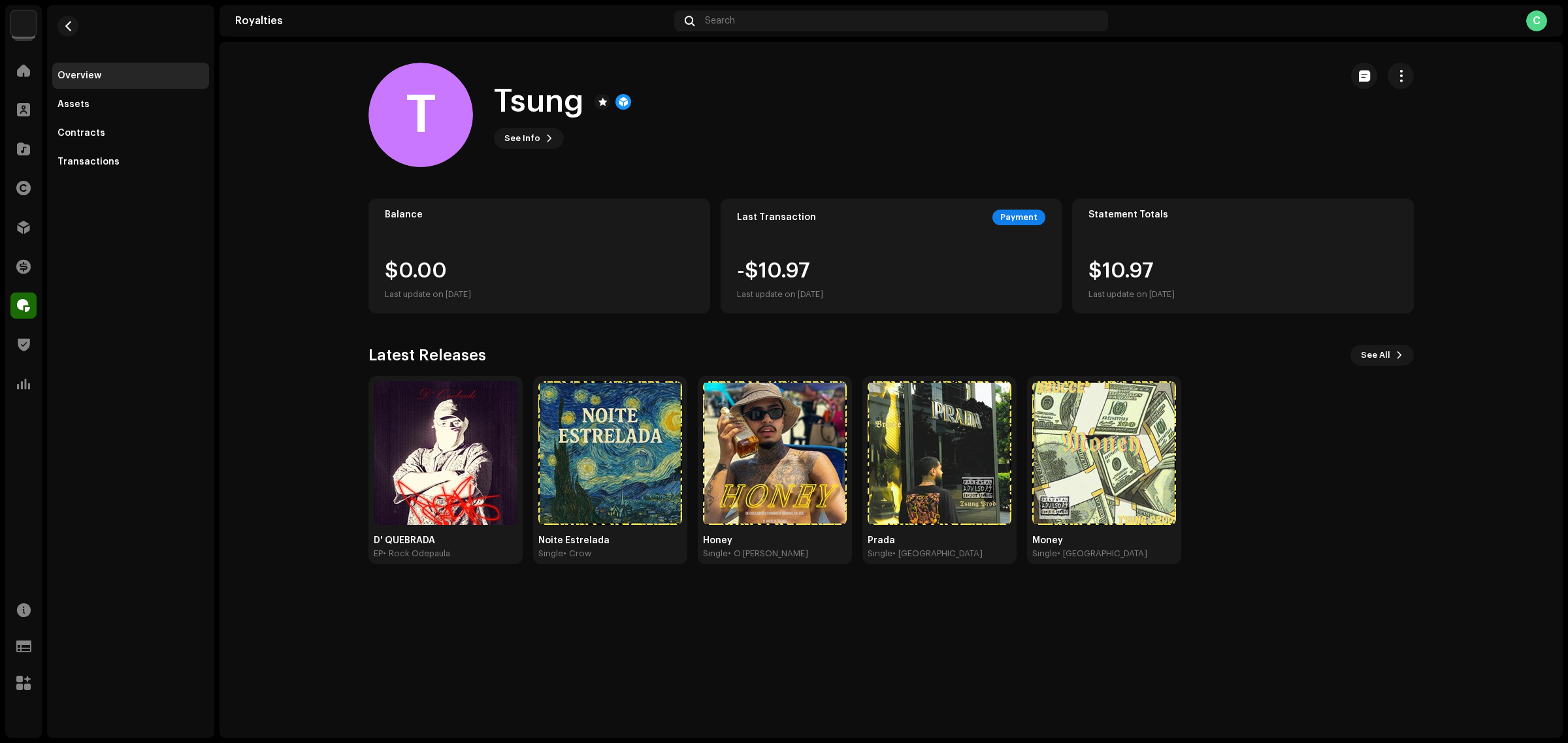
click at [1390, 489] on div "D' QUEBRADA EP • Rock Odepaula Noite Estrelada Single • Crow Honey Single • O R…" at bounding box center [886, 470] width 1045 height 188
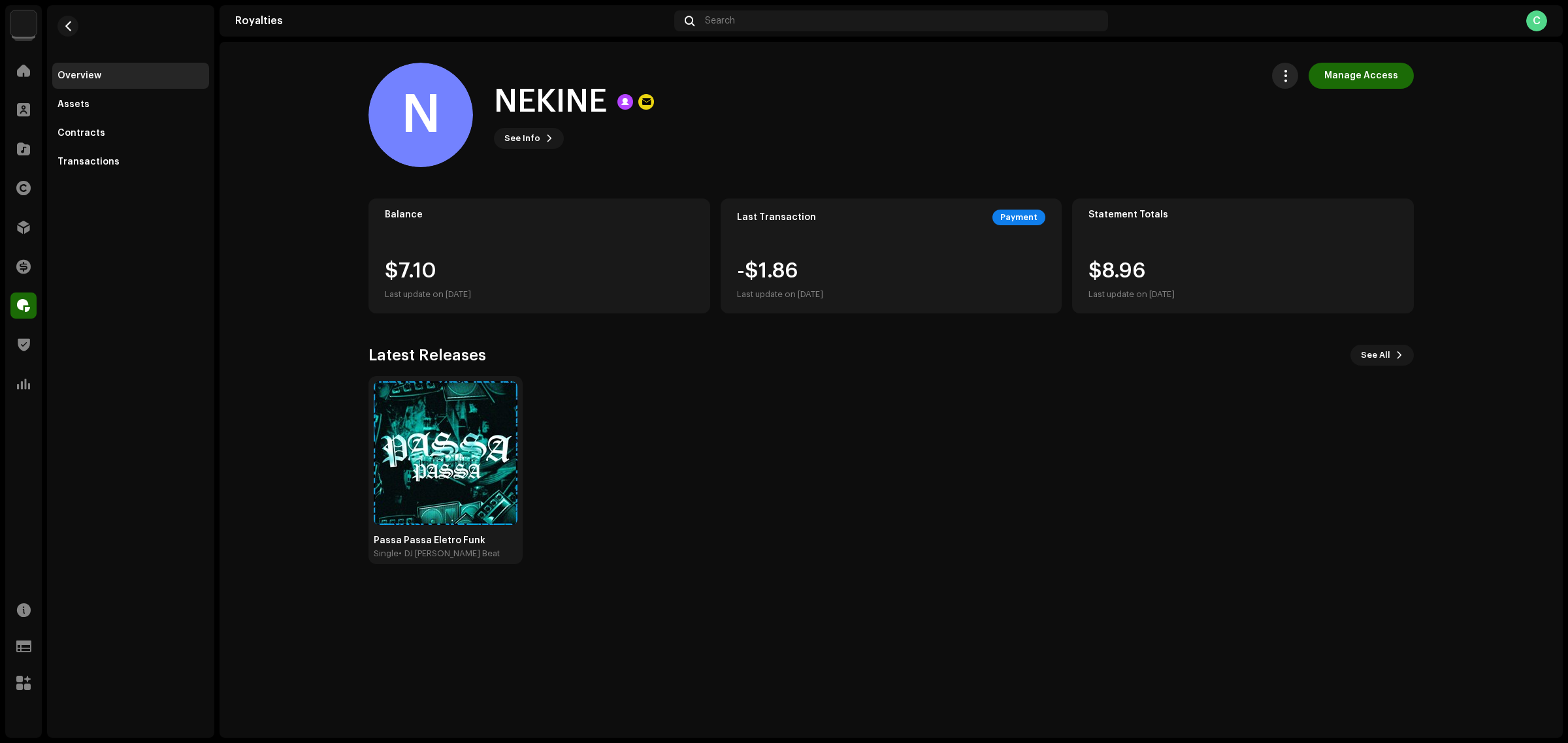
click at [1288, 75] on span "button" at bounding box center [1286, 75] width 12 height 11
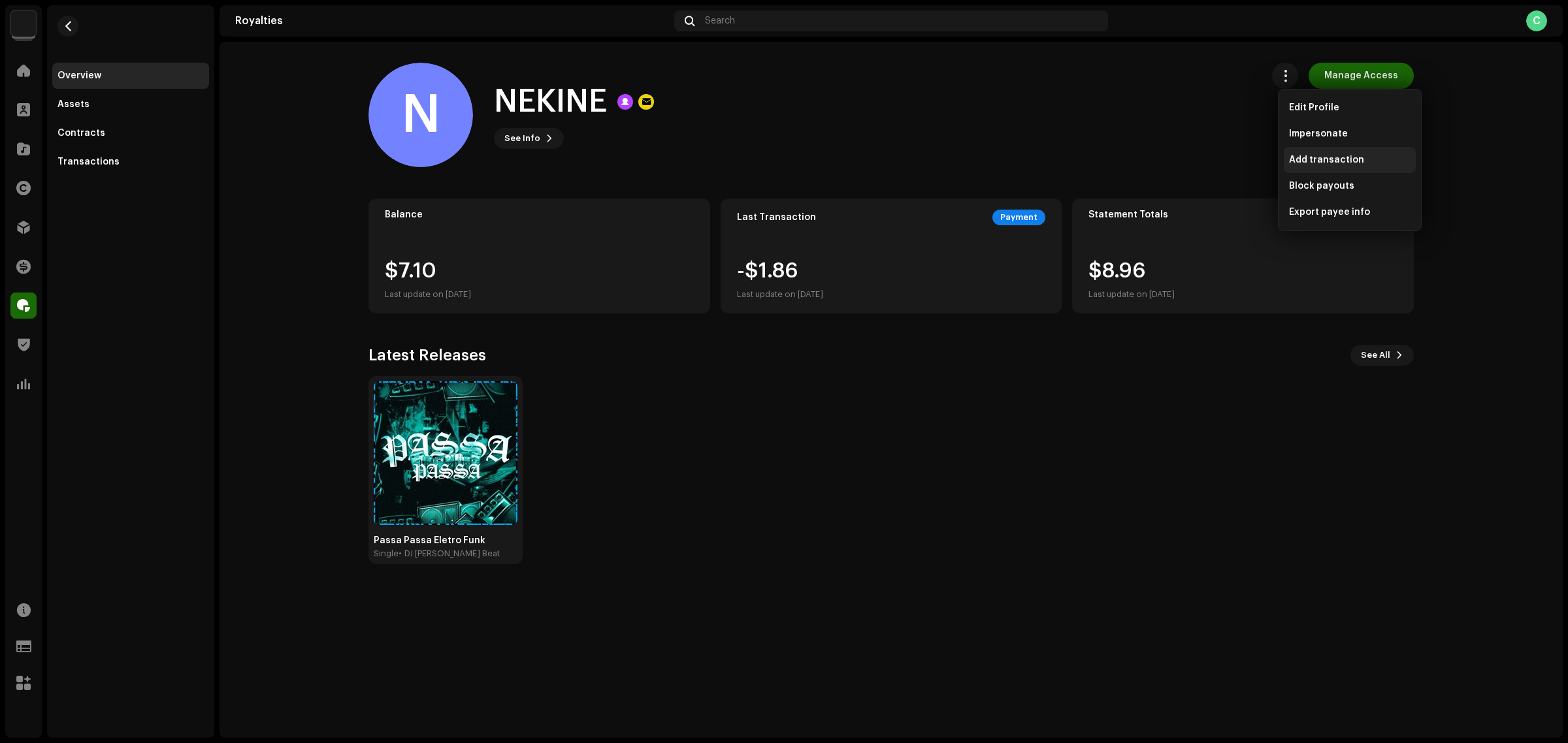
click at [1345, 161] on span "Add transaction" at bounding box center [1328, 160] width 76 height 11
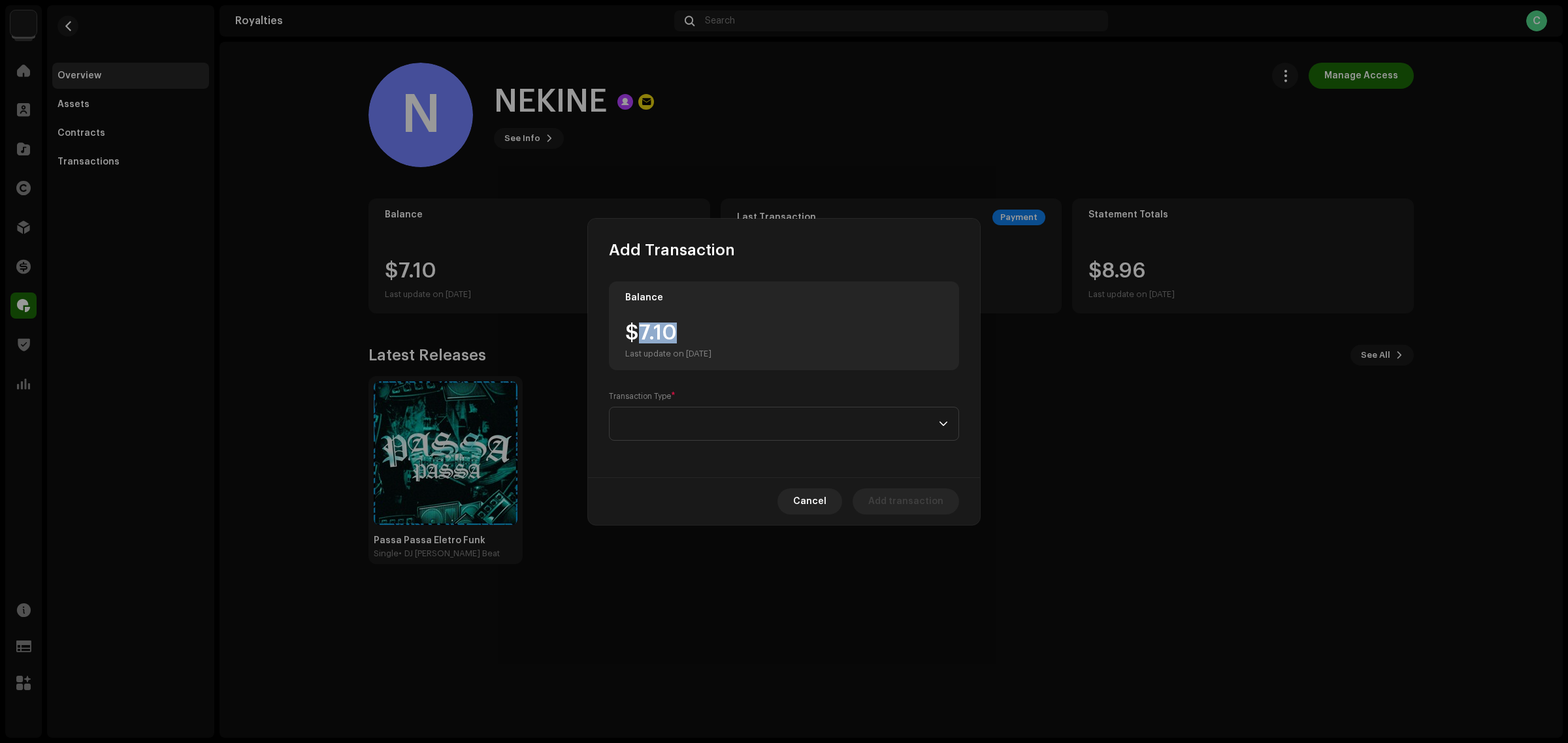
drag, startPoint x: 682, startPoint y: 332, endPoint x: 641, endPoint y: 331, distance: 41.0
click at [641, 331] on div "$7.10 Last update on Oct 8, 2025" at bounding box center [668, 341] width 86 height 37
copy div "7.10"
click at [751, 445] on div "Balance $7.10 Last update on Oct 8, 2025 Transaction Type *" at bounding box center [784, 369] width 392 height 217
click at [748, 423] on span at bounding box center [779, 423] width 319 height 33
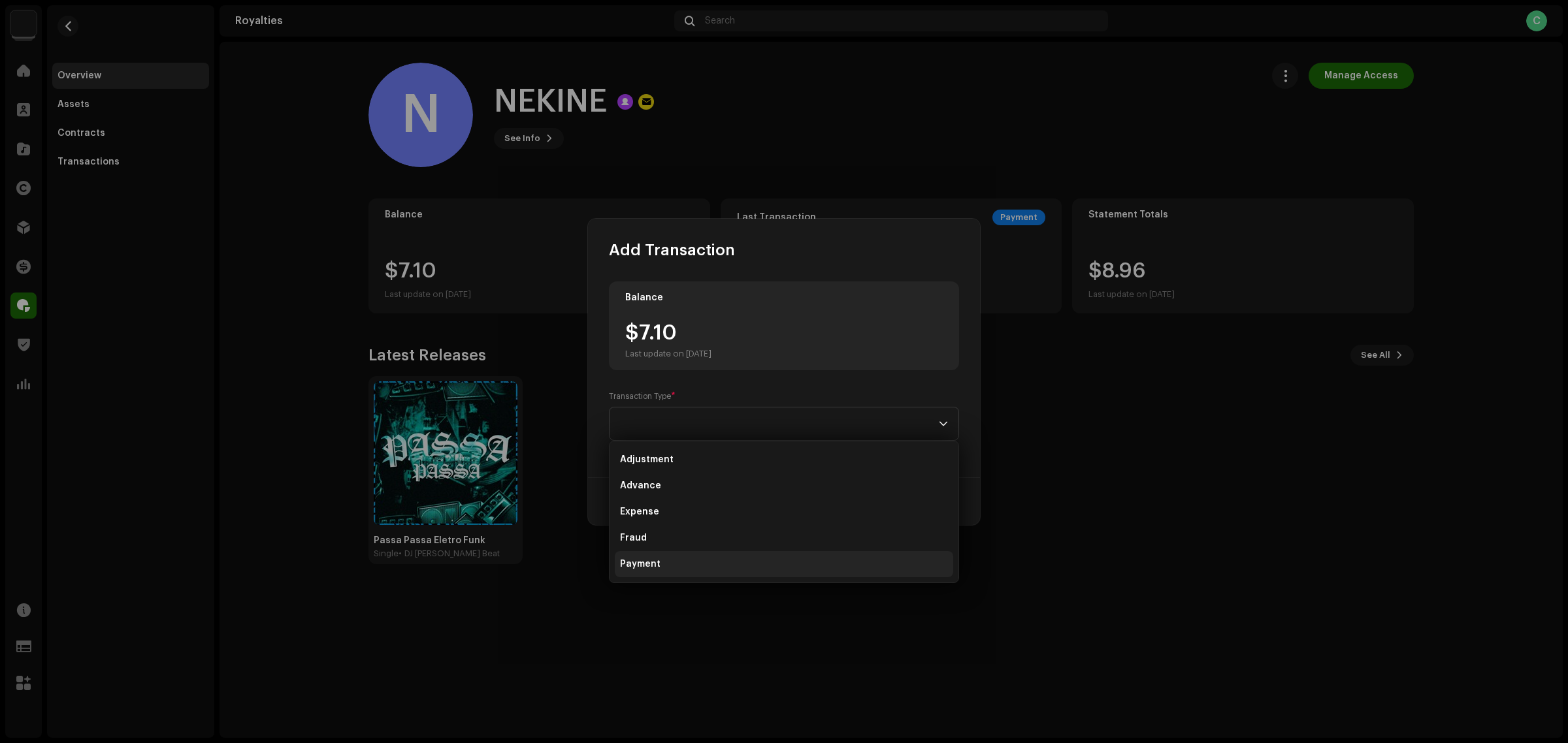
click at [730, 557] on li "Payment" at bounding box center [784, 564] width 339 height 26
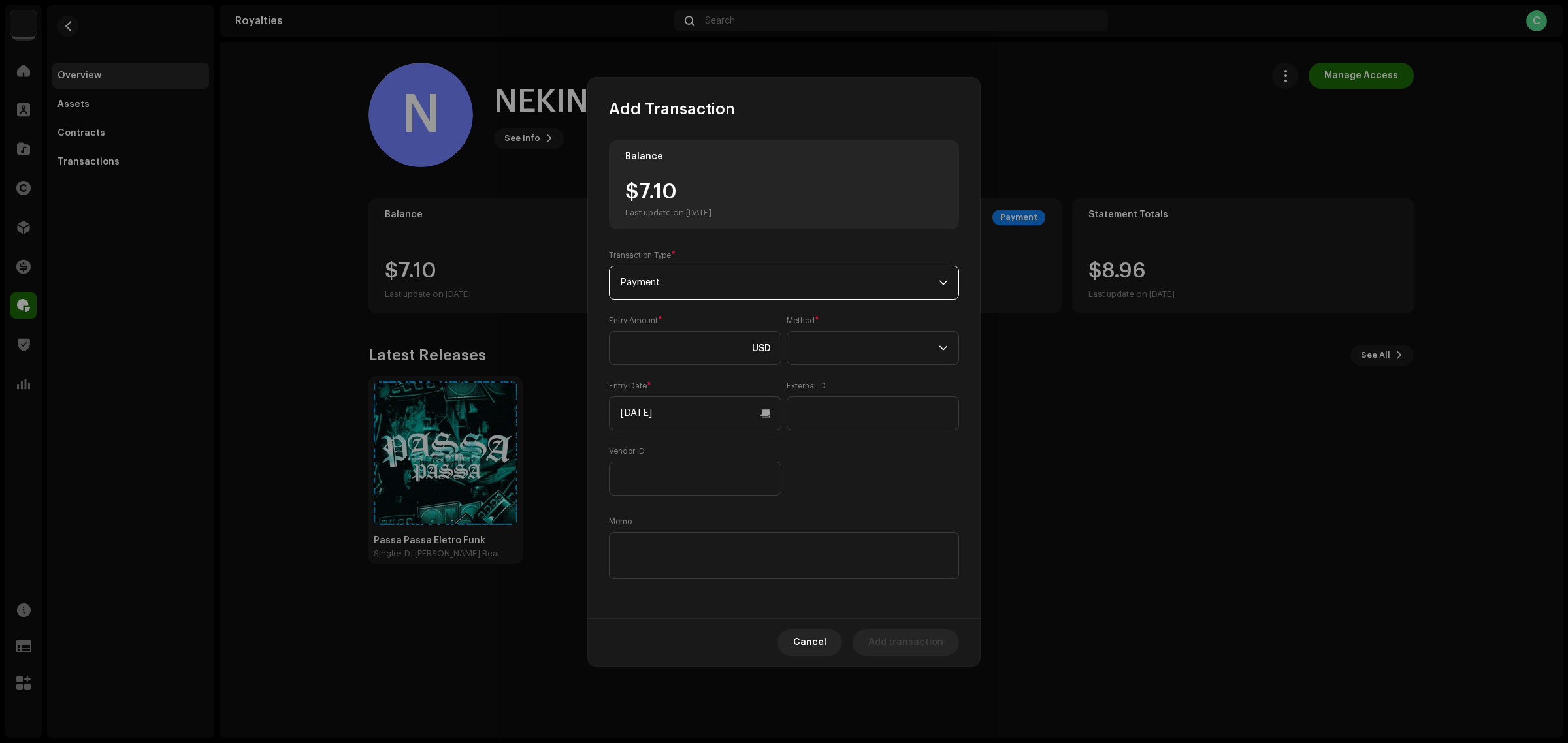
click at [695, 372] on div "Entry Amount * USD Method * Entry Date * 10/08/2025 External ID Vendor ID" at bounding box center [784, 406] width 351 height 181
paste input "7.10"
type input "7.10"
click at [701, 424] on input "[DATE]" at bounding box center [696, 413] width 173 height 34
click at [629, 454] on icon "Previous Month" at bounding box center [632, 458] width 9 height 9
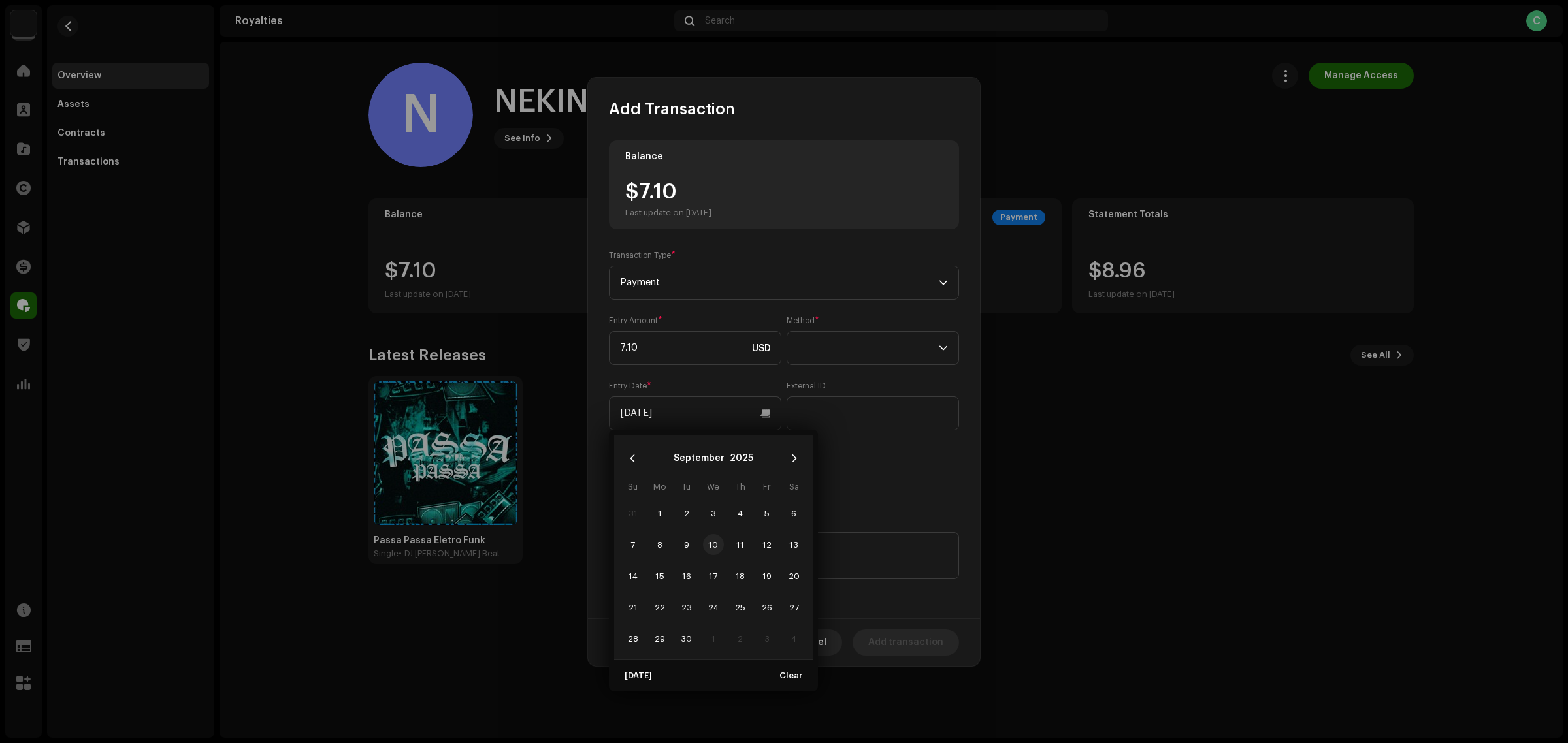
click at [707, 546] on span "10" at bounding box center [713, 544] width 21 height 21
type input "[DATE]"
click at [884, 496] on div "Balance $7.10 Last update on Oct 8, 2025 Transaction Type * Payment Entry Amoun…" at bounding box center [784, 361] width 351 height 442
click at [649, 550] on textarea at bounding box center [784, 555] width 351 height 47
paste textarea "Pagamento dos Royalties feito via Paypal em [DATE]"
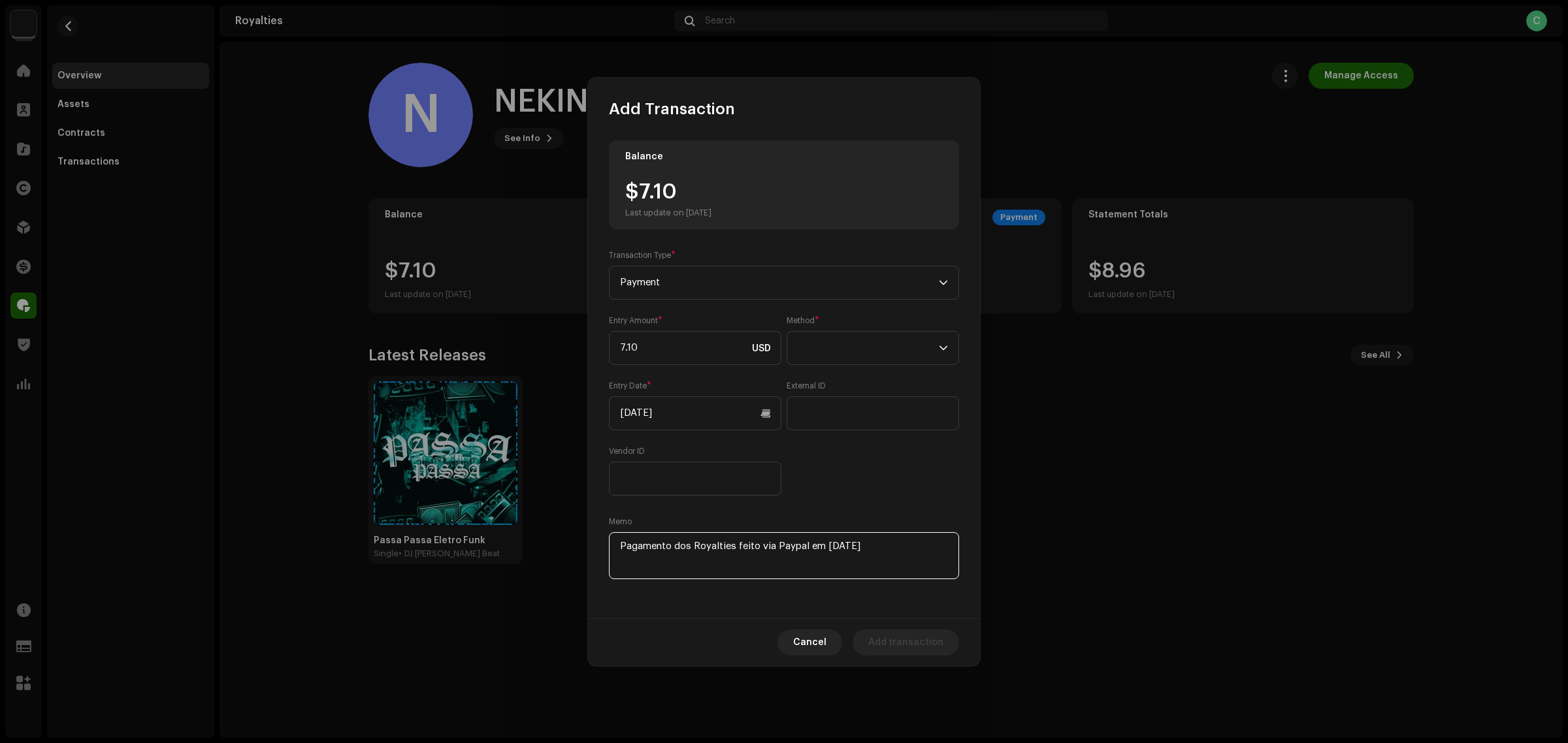
type textarea "Pagamento dos Royalties feito via Paypal em [DATE]"
click at [832, 492] on div "Entry Amount * 7.10 USD Method * Entry Date * 09/10/2025 External ID Vendor ID" at bounding box center [784, 406] width 351 height 181
click at [861, 588] on div "Balance $7.10 Last update on Oct 8, 2025 Transaction Type * Payment Entry Amoun…" at bounding box center [784, 369] width 392 height 499
click at [843, 338] on span at bounding box center [868, 348] width 141 height 33
click at [848, 401] on li "Cash" at bounding box center [873, 409] width 161 height 26
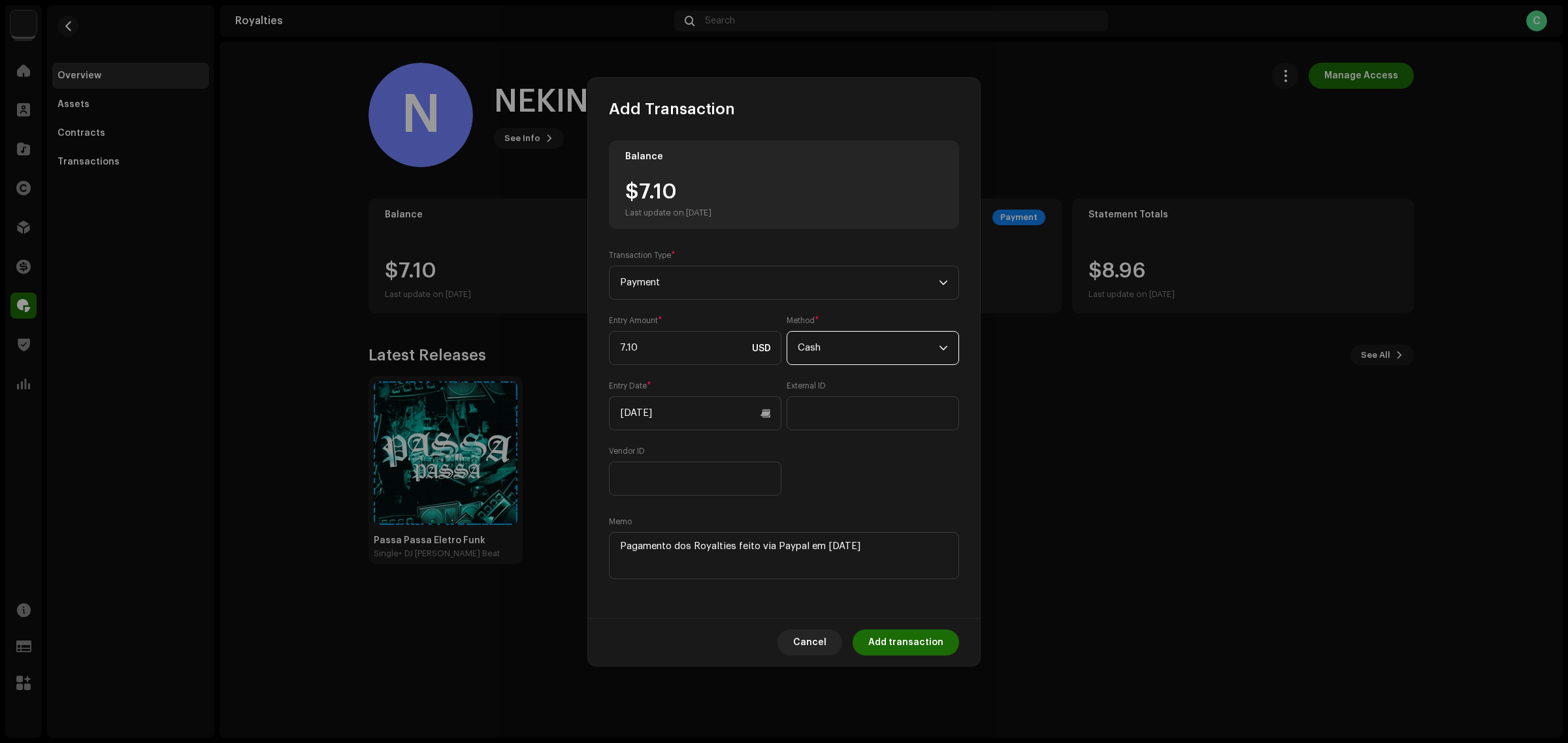
click at [871, 473] on div "Entry Amount * 7.10 USD Method * Cash Entry Date * 09/10/2025 External ID Vendo…" at bounding box center [784, 406] width 351 height 181
click at [909, 642] on span "Add transaction" at bounding box center [906, 643] width 76 height 26
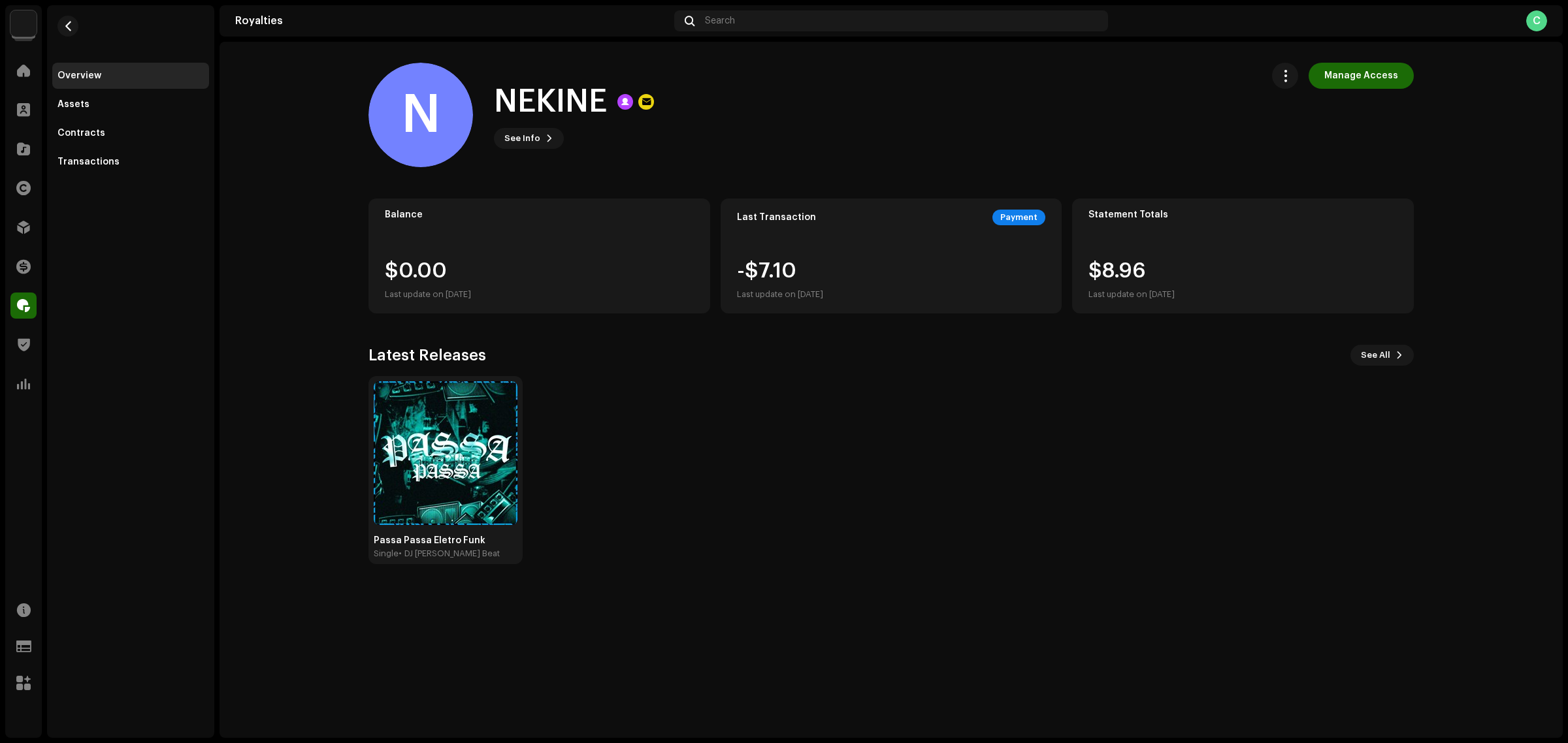
click at [849, 536] on div "Passa Passa Eletro Funk Single • DJ Danilinho Beat" at bounding box center [886, 470] width 1045 height 188
click at [1106, 564] on div "Passa Passa Eletro Funk Single • DJ Danilinho Beat" at bounding box center [886, 470] width 1045 height 188
click at [874, 378] on div "Passa Passa Eletro Funk Single • DJ Danilinho Beat" at bounding box center [886, 470] width 1045 height 188
click at [854, 268] on div "-$7.10 Last update on Sep 10, 2025" at bounding box center [891, 281] width 309 height 42
click at [1024, 204] on div "Last Transaction Payment -$7.10 Last update on Sep 10, 2025" at bounding box center [891, 256] width 342 height 115
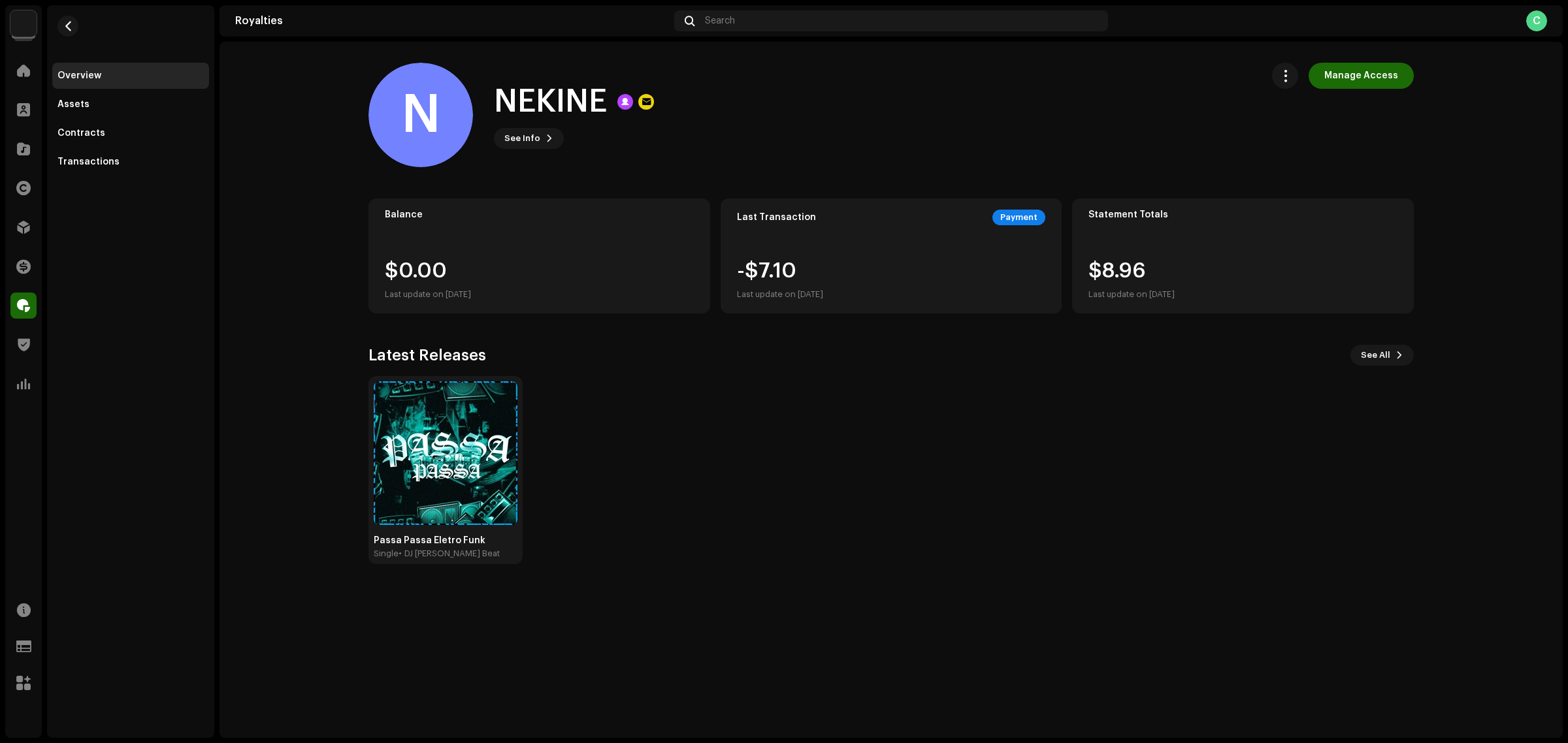
click at [732, 440] on div "Passa Passa Eletro Funk Single • DJ Danilinho Beat" at bounding box center [886, 470] width 1045 height 188
click at [847, 468] on div "Passa Passa Eletro Funk Single • DJ Danilinho Beat" at bounding box center [886, 470] width 1045 height 188
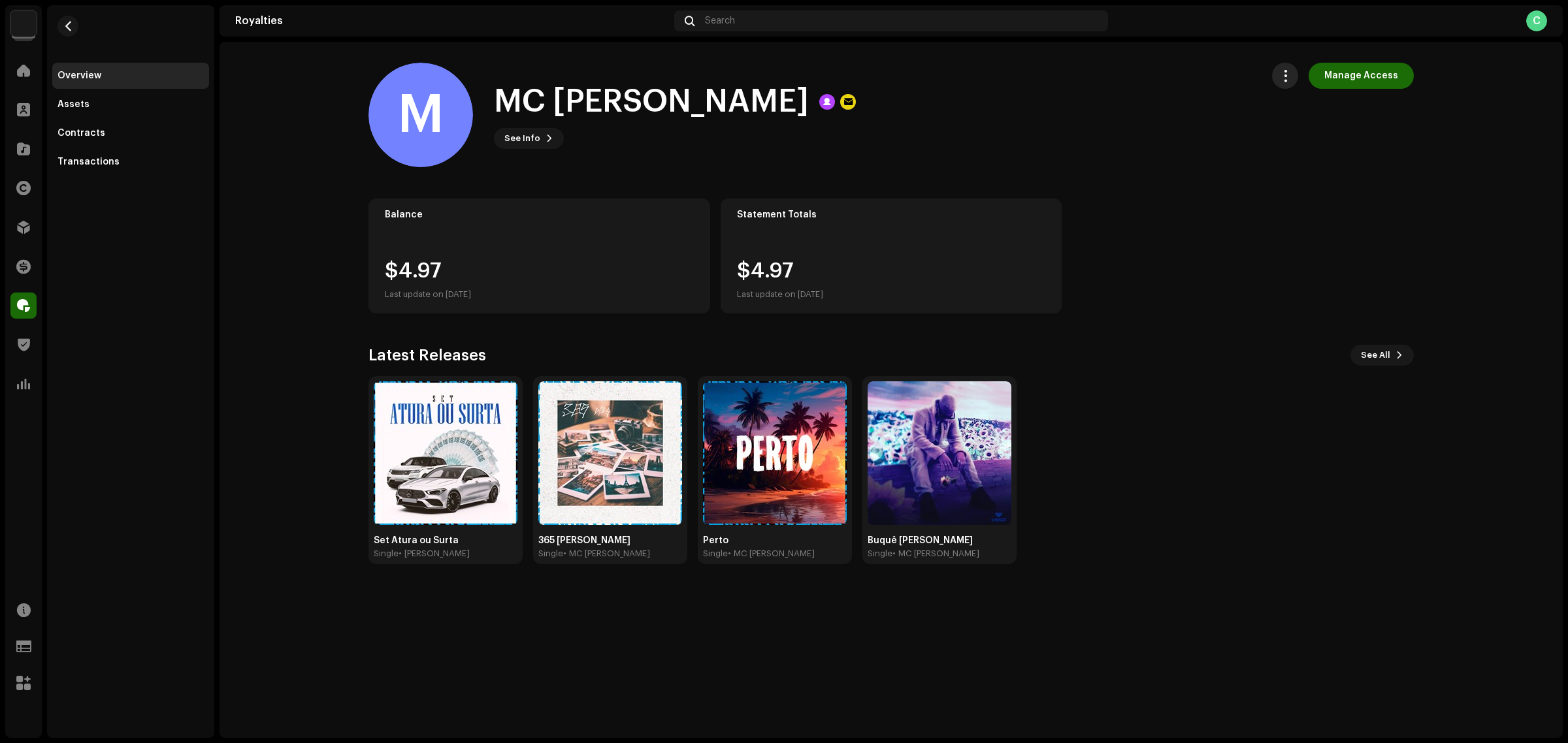
click at [1292, 79] on span "button" at bounding box center [1286, 75] width 12 height 11
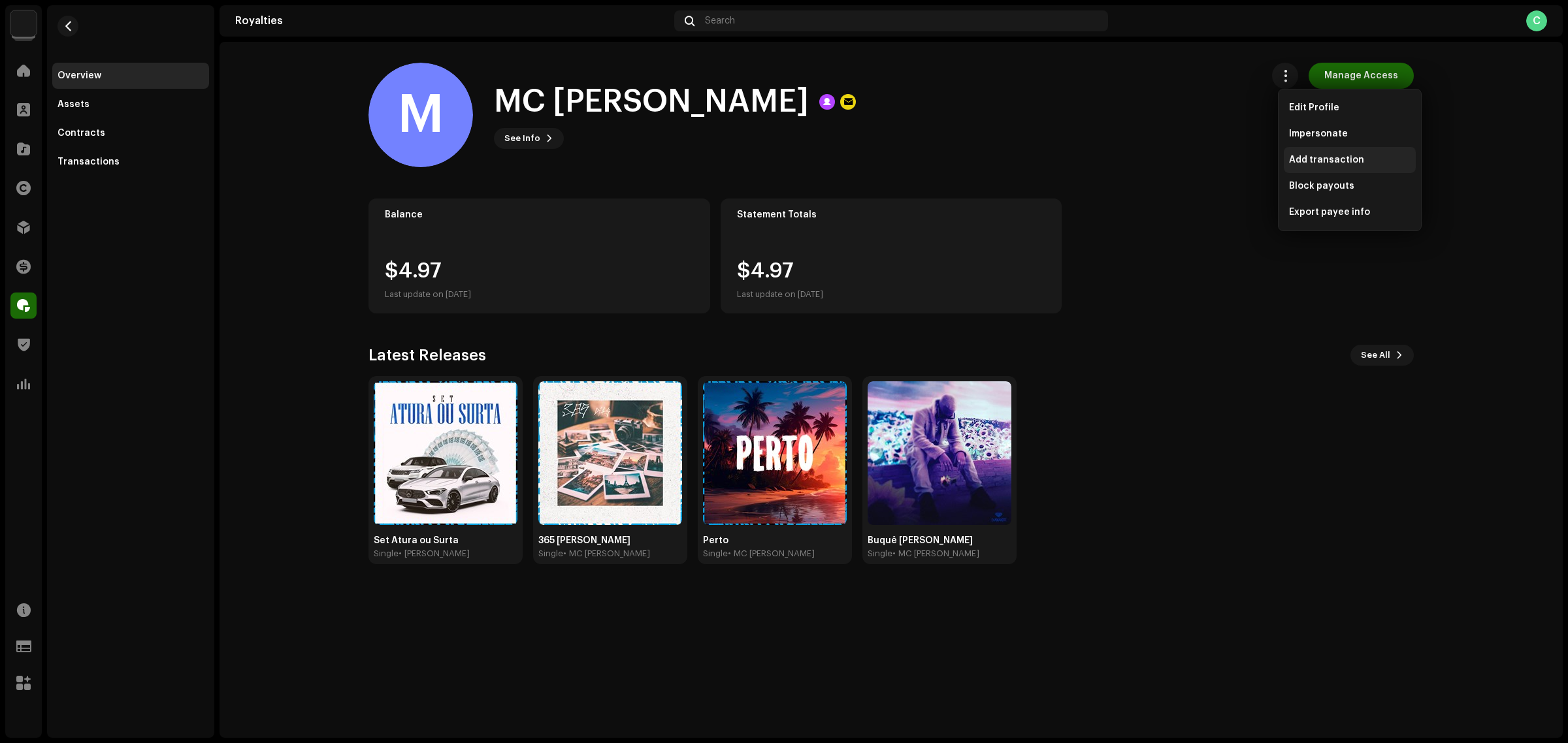
click at [1322, 161] on span "Add transaction" at bounding box center [1328, 160] width 76 height 11
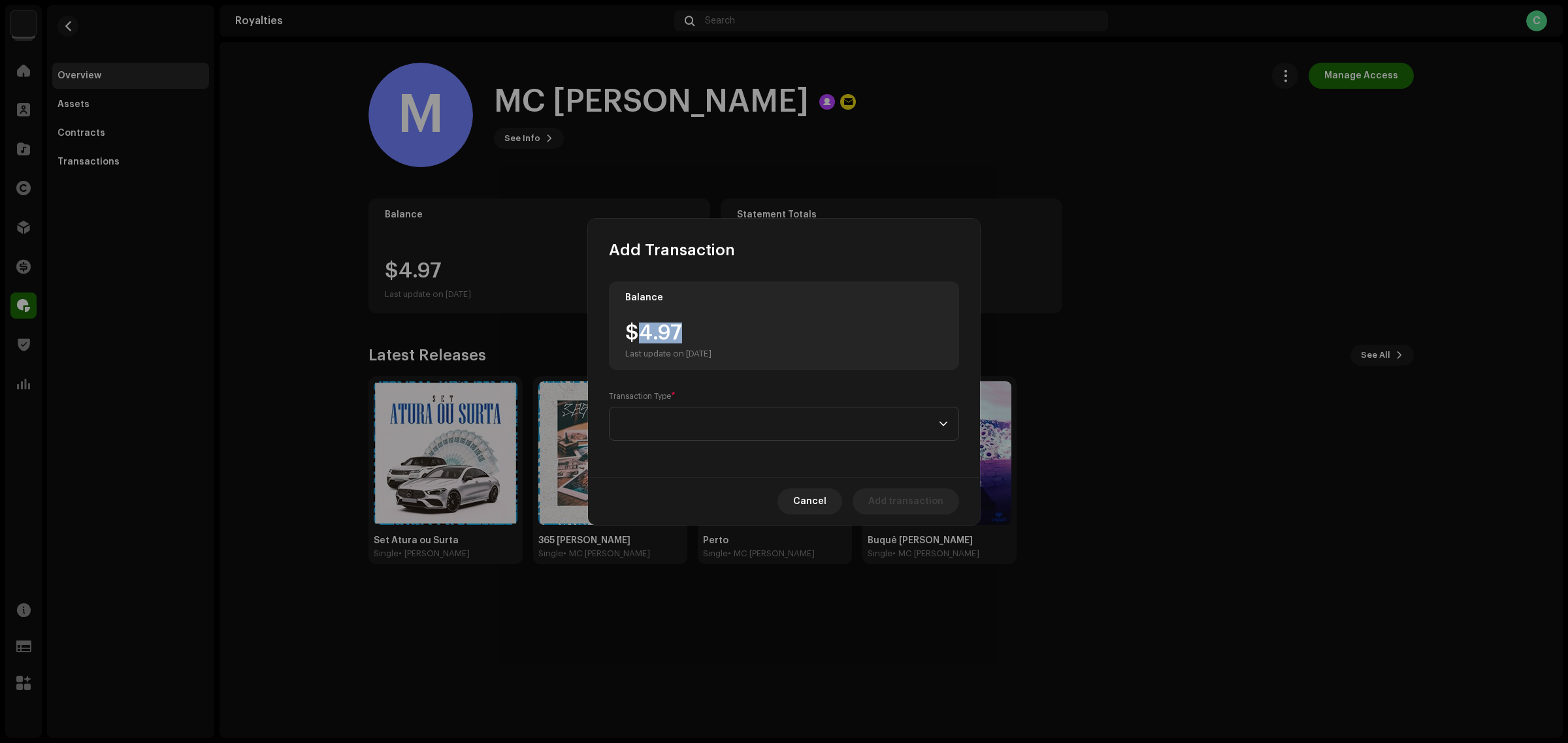
drag, startPoint x: 691, startPoint y: 335, endPoint x: 641, endPoint y: 326, distance: 50.8
click at [641, 326] on div "$4.97 Last update on [DATE]" at bounding box center [668, 341] width 86 height 37
click at [704, 443] on div "Balance $4.97 Last update on [DATE] Transaction Type *" at bounding box center [784, 369] width 392 height 217
click at [707, 428] on span at bounding box center [779, 423] width 319 height 33
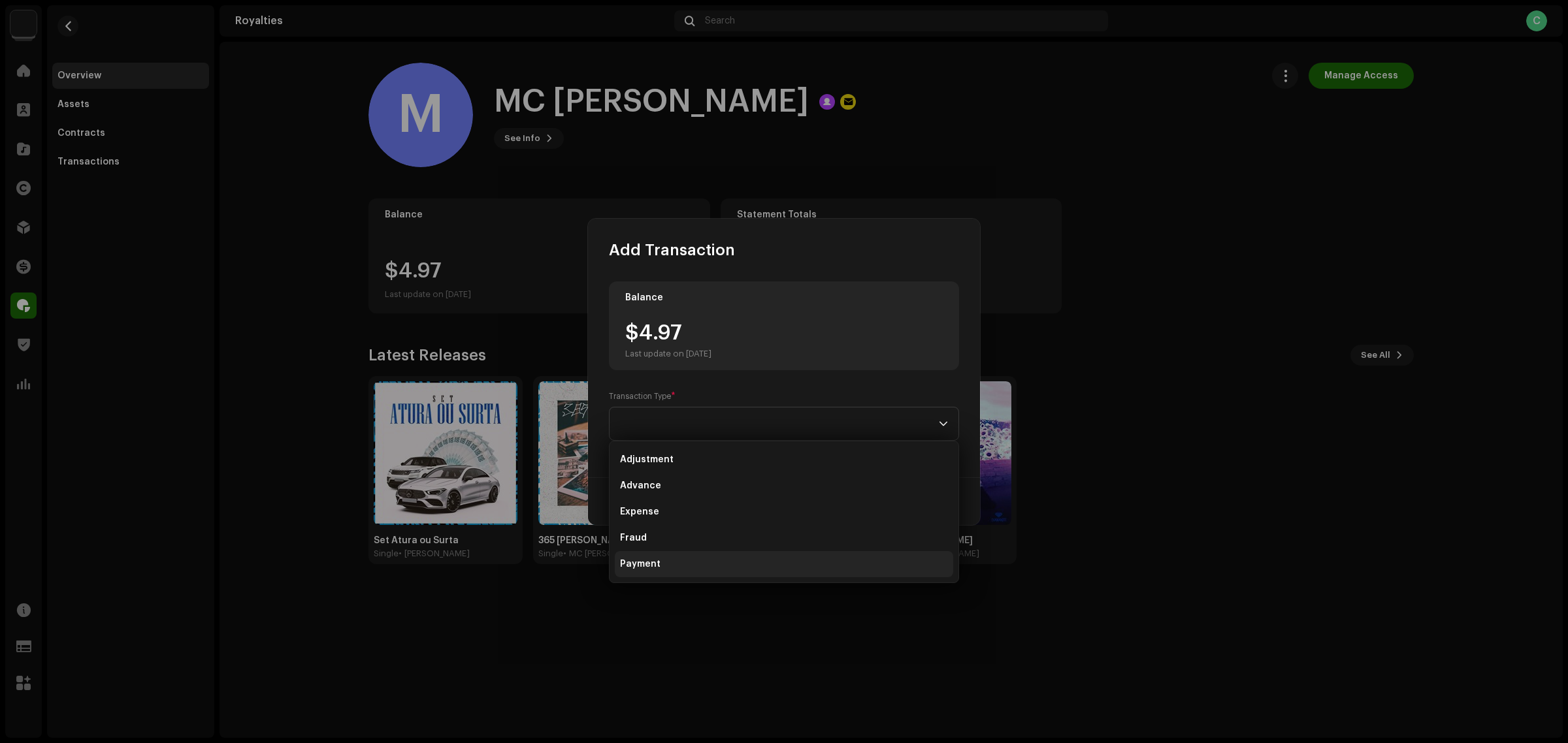
click at [715, 560] on li "Payment" at bounding box center [784, 564] width 339 height 26
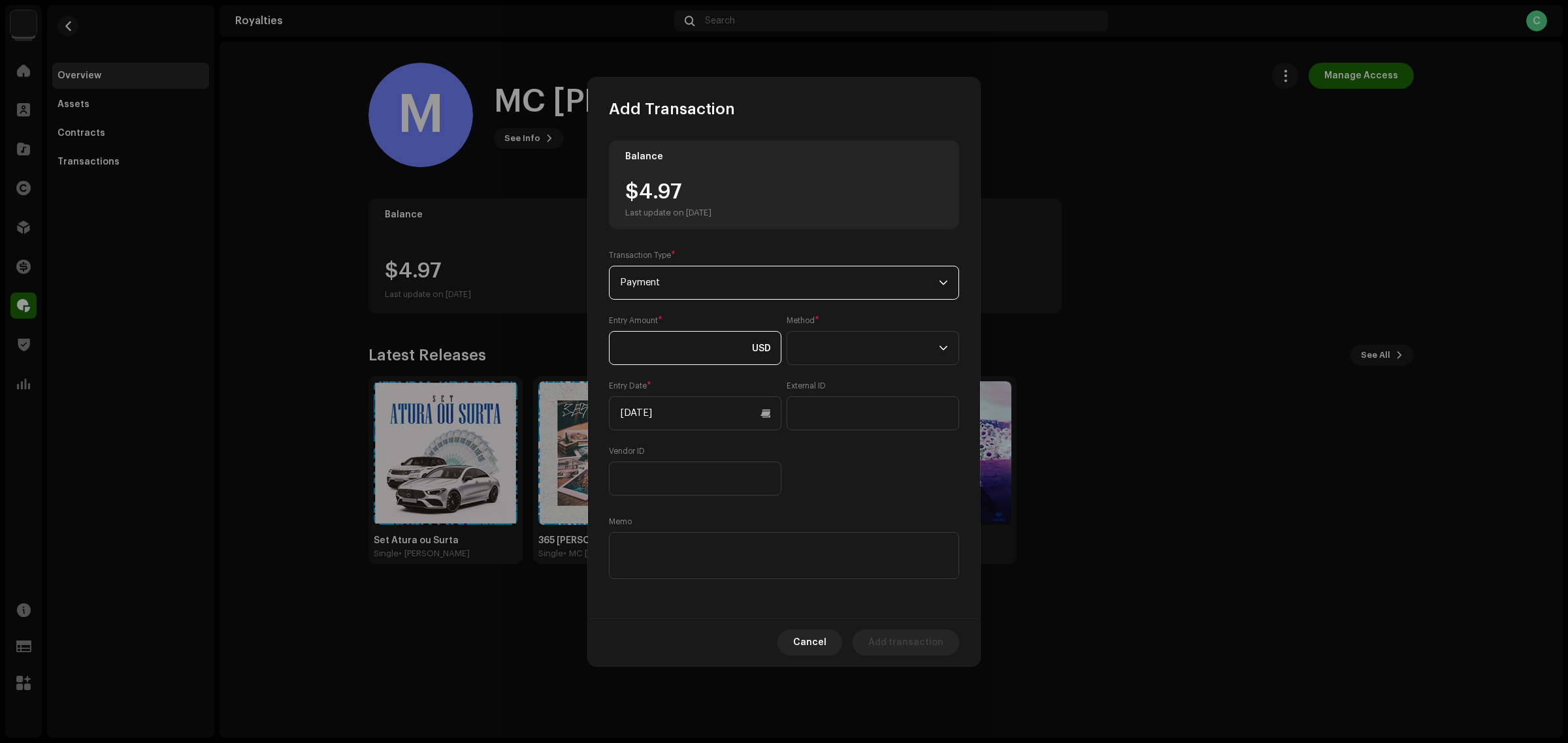
click at [683, 343] on input at bounding box center [696, 348] width 173 height 34
paste input "4.97"
type input "4.97"
click at [700, 419] on input "[DATE]" at bounding box center [696, 413] width 173 height 34
click at [635, 463] on icon "Previous Month" at bounding box center [632, 458] width 9 height 9
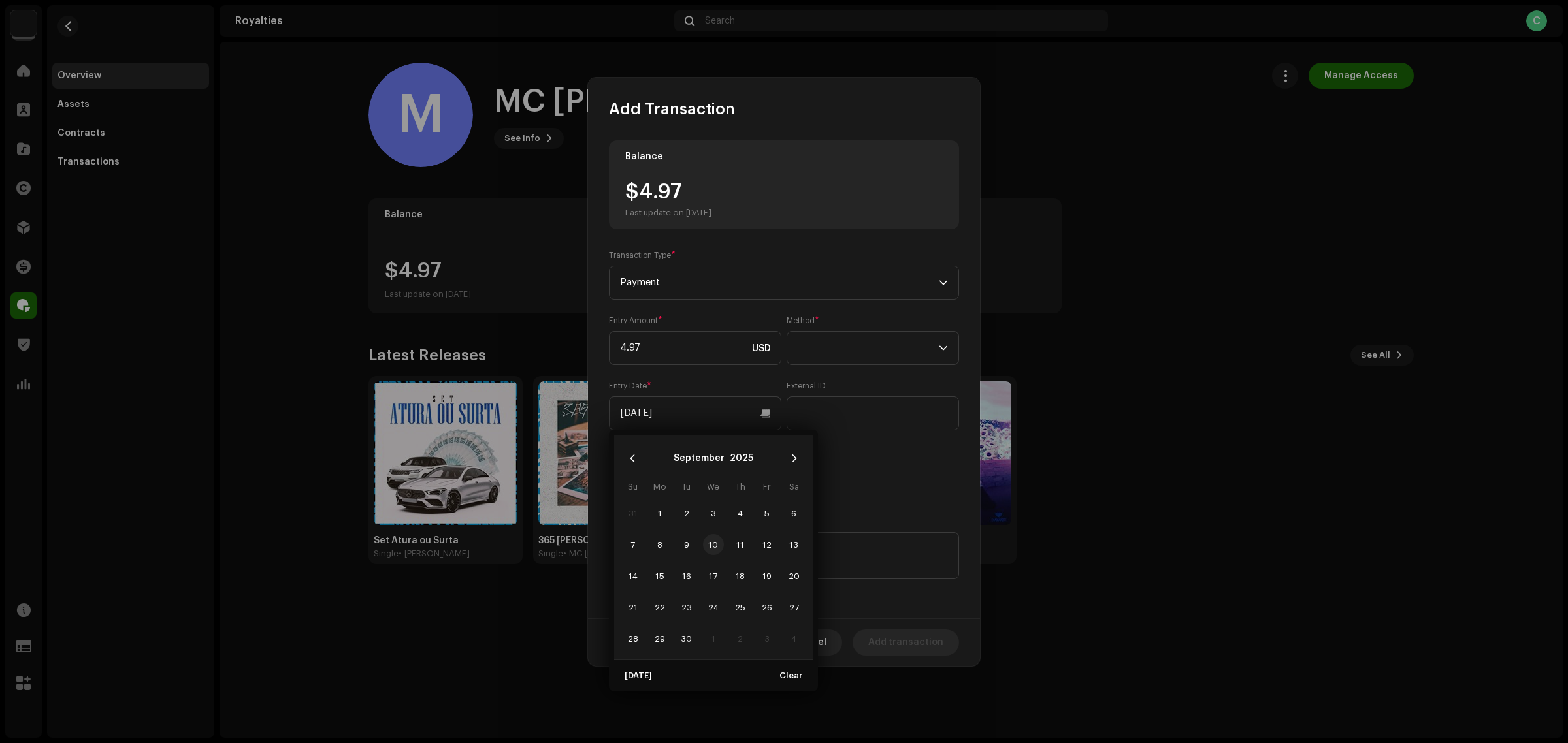
click at [707, 543] on span "10" at bounding box center [713, 544] width 21 height 21
type input "[DATE]"
click at [858, 492] on div "Entry Amount * 4.97 USD Method * Entry Date * [DATE] External ID Vendor ID" at bounding box center [784, 406] width 351 height 181
click at [635, 550] on textarea at bounding box center [784, 555] width 351 height 47
paste textarea "Pagamento dos Royalties feito via Paypal em [DATE]"
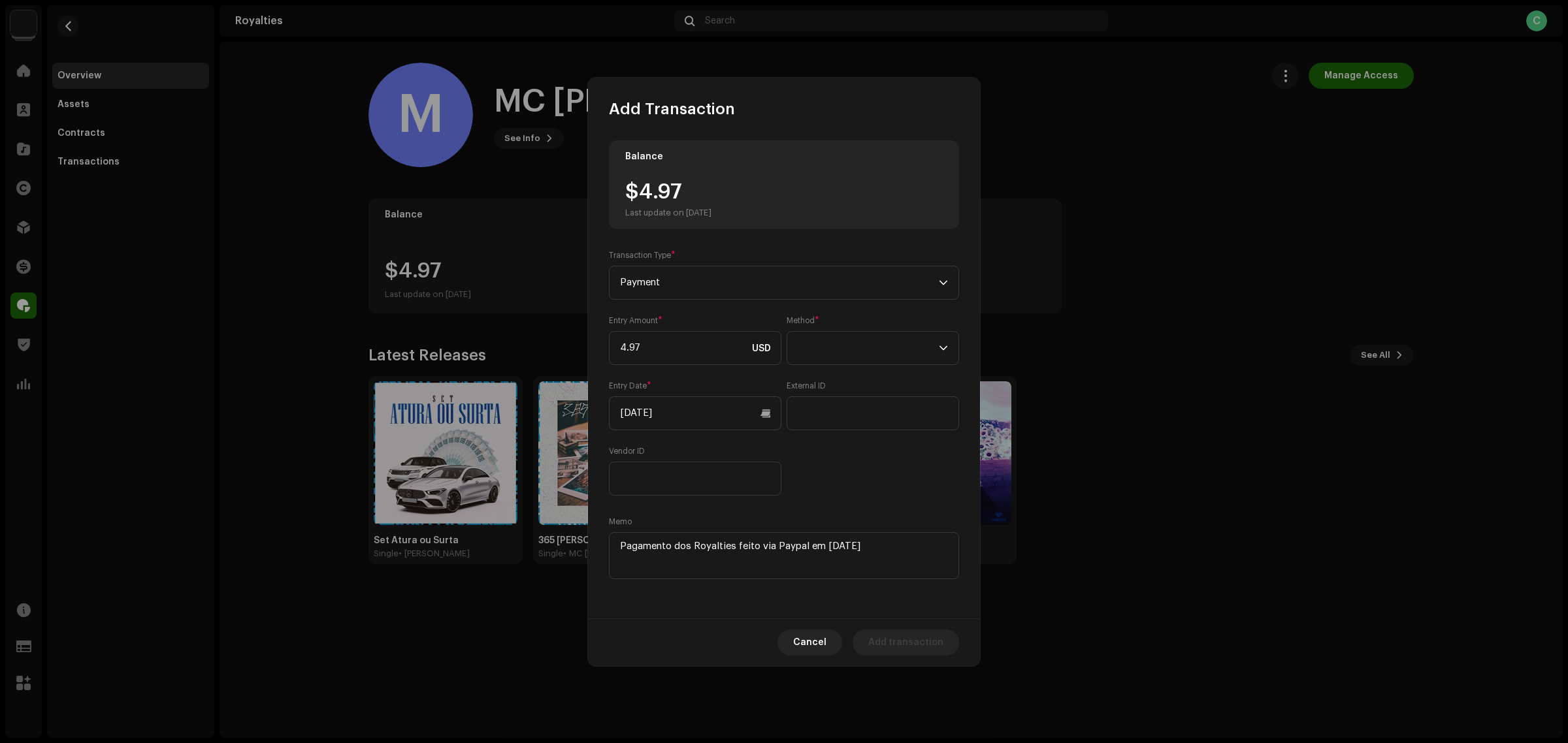
click at [816, 486] on div "Entry Amount * 4.97 USD Method * Entry Date * [DATE] External ID Vendor ID" at bounding box center [784, 406] width 351 height 181
click at [920, 570] on textarea at bounding box center [784, 555] width 351 height 47
click at [874, 472] on div "Entry Amount * 4.97 USD Method * Entry Date * [DATE] External ID Vendor ID" at bounding box center [784, 406] width 351 height 181
click at [824, 350] on span at bounding box center [868, 348] width 141 height 33
click at [836, 415] on li "Cash" at bounding box center [873, 409] width 161 height 26
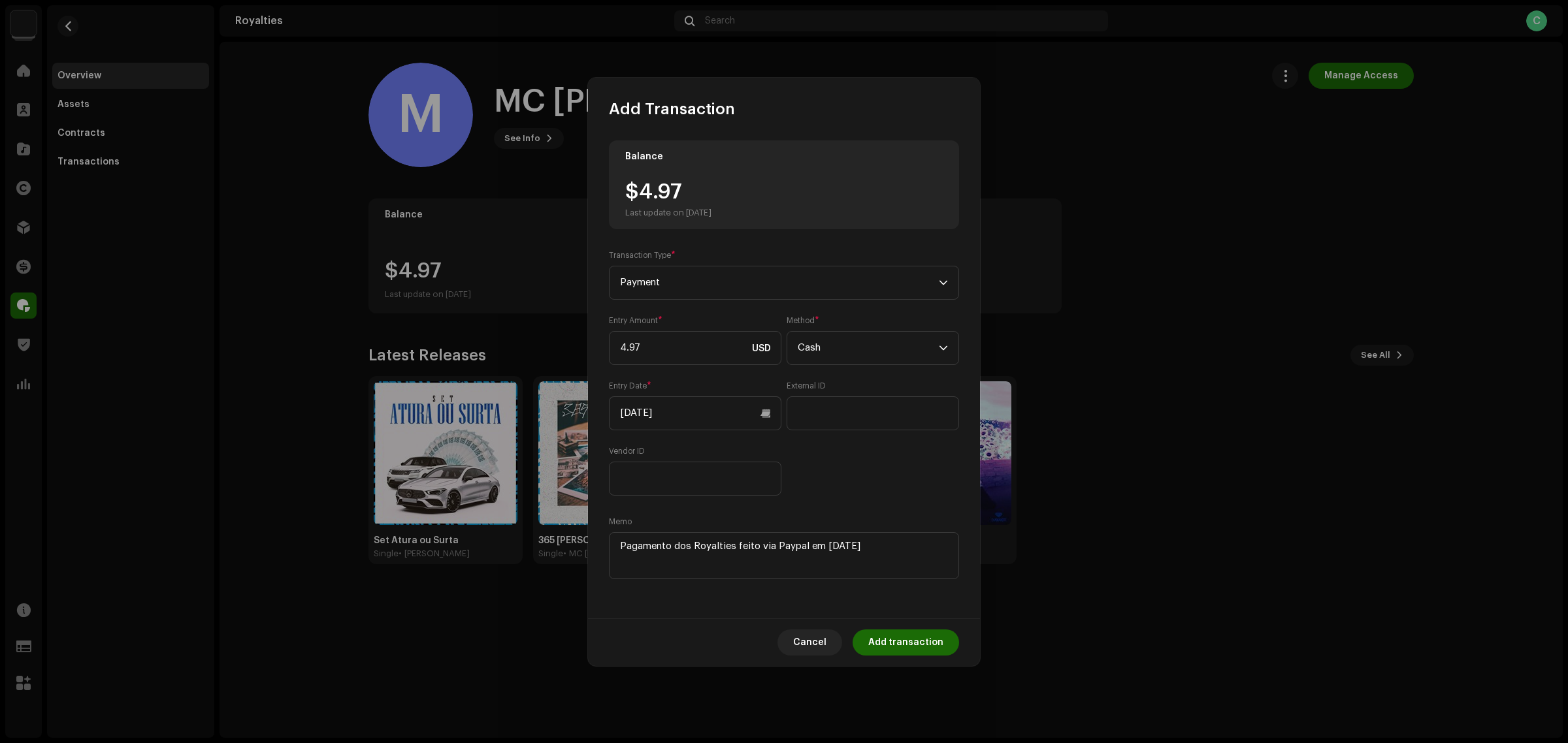
click at [855, 507] on div "Balance $4.97 Last update on Oct 8, 2025 Transaction Type * Payment Entry Amoun…" at bounding box center [784, 361] width 351 height 442
click at [893, 536] on textarea at bounding box center [784, 555] width 351 height 47
type textarea "Pagamento dos Royalties feito via Paypal em 10/09/2025."
click at [870, 474] on div "Entry Amount * 4.97 USD Method * Cash Entry Date * 09/10/2025 External ID Vendo…" at bounding box center [784, 406] width 351 height 181
click at [922, 648] on span "Add transaction" at bounding box center [906, 643] width 76 height 26
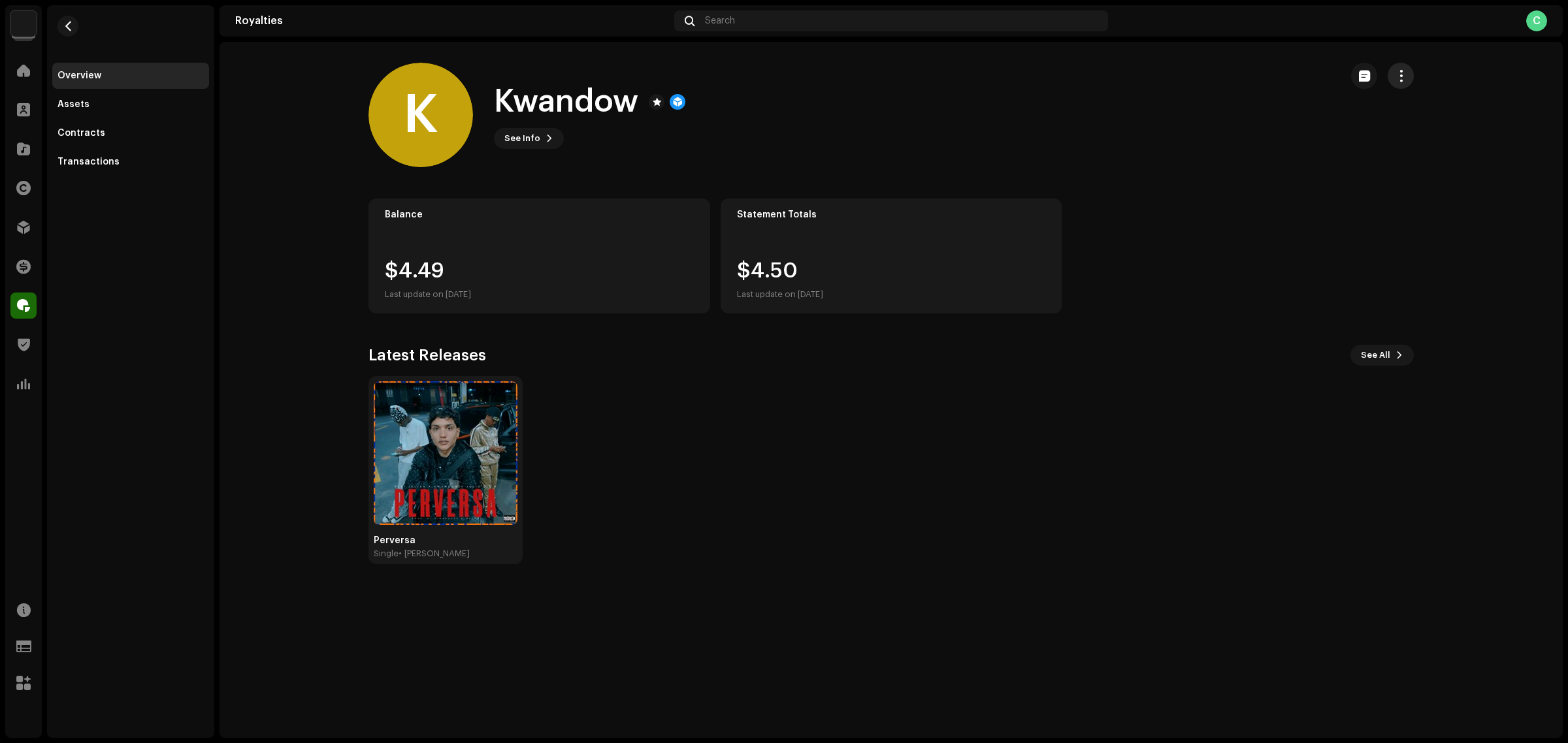
click at [1406, 72] on span "button" at bounding box center [1401, 75] width 12 height 11
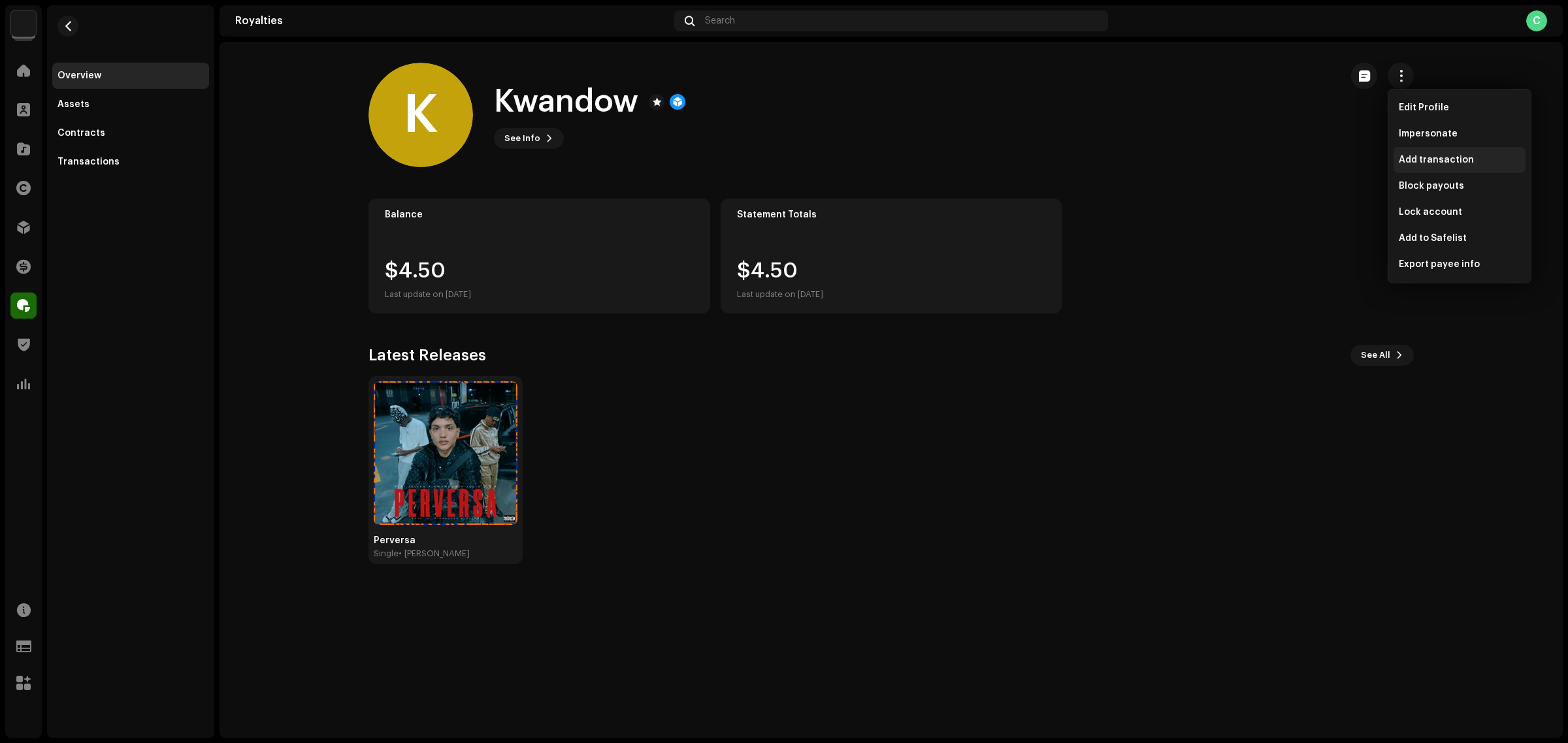
click at [1452, 163] on span "Add transaction" at bounding box center [1437, 160] width 76 height 11
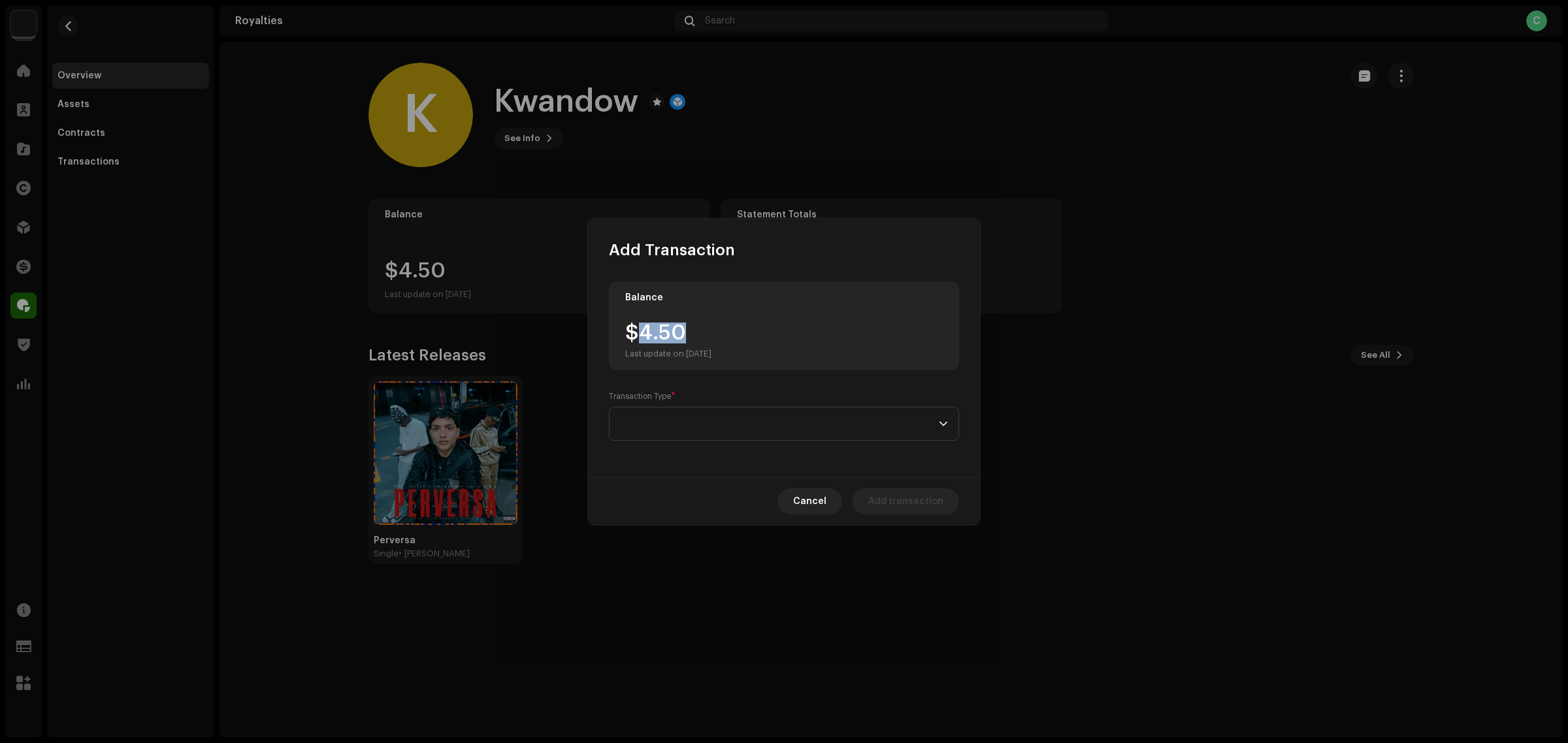
drag, startPoint x: 695, startPoint y: 329, endPoint x: 636, endPoint y: 330, distance: 59.0
click at [636, 330] on div "$4.50 Last update on Oct 8, 2025" at bounding box center [668, 341] width 86 height 37
click at [779, 451] on div "Balance $4.50 Last update on Oct 8, 2025 Transaction Type *" at bounding box center [784, 369] width 392 height 217
click at [780, 431] on span at bounding box center [779, 423] width 319 height 33
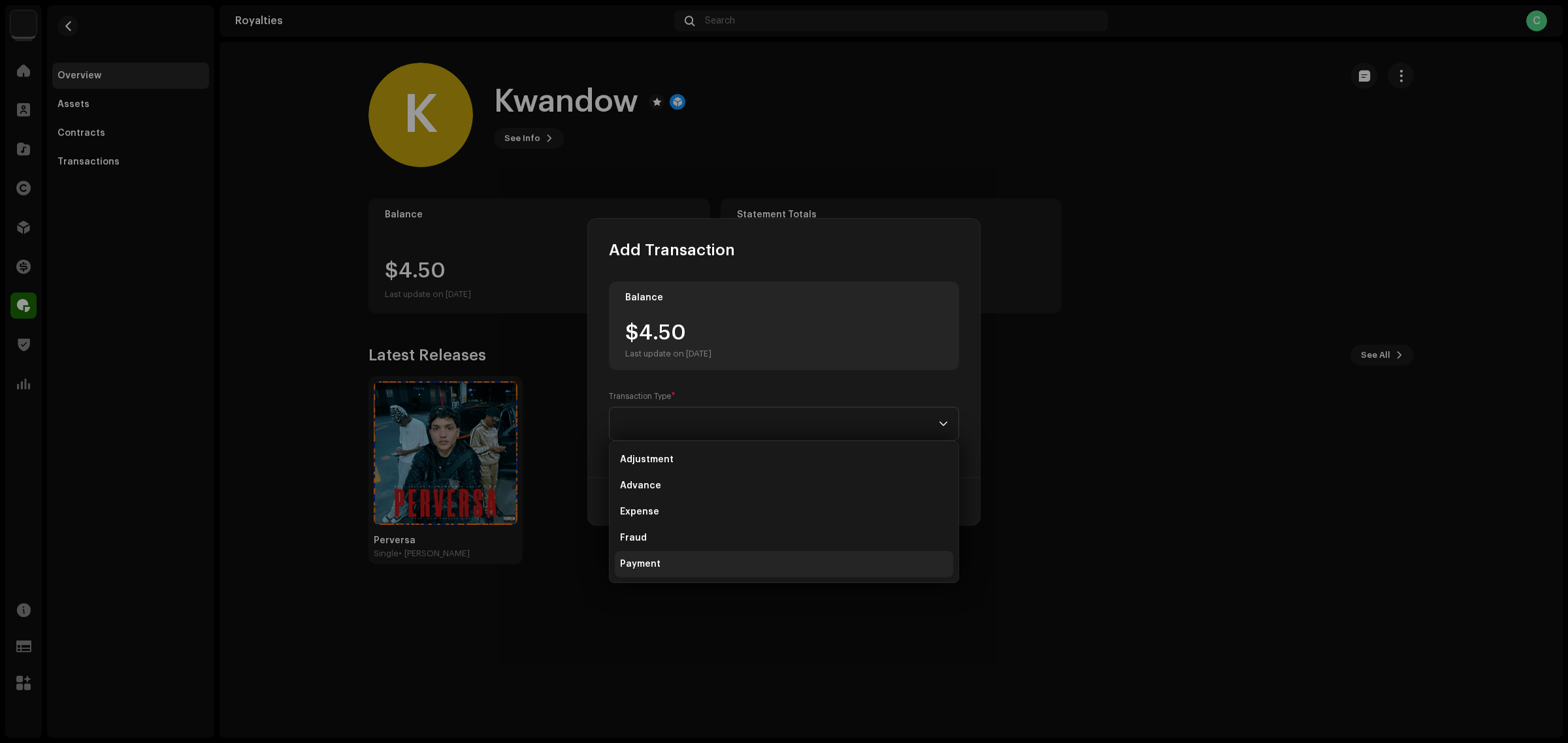
drag, startPoint x: 761, startPoint y: 544, endPoint x: 760, endPoint y: 553, distance: 9.1
click at [760, 553] on ul "Adjustment Advance Expense Fraud Payment Refund Subscription Offset Tax" at bounding box center [784, 551] width 349 height 220
click at [760, 553] on li "Payment" at bounding box center [784, 564] width 339 height 26
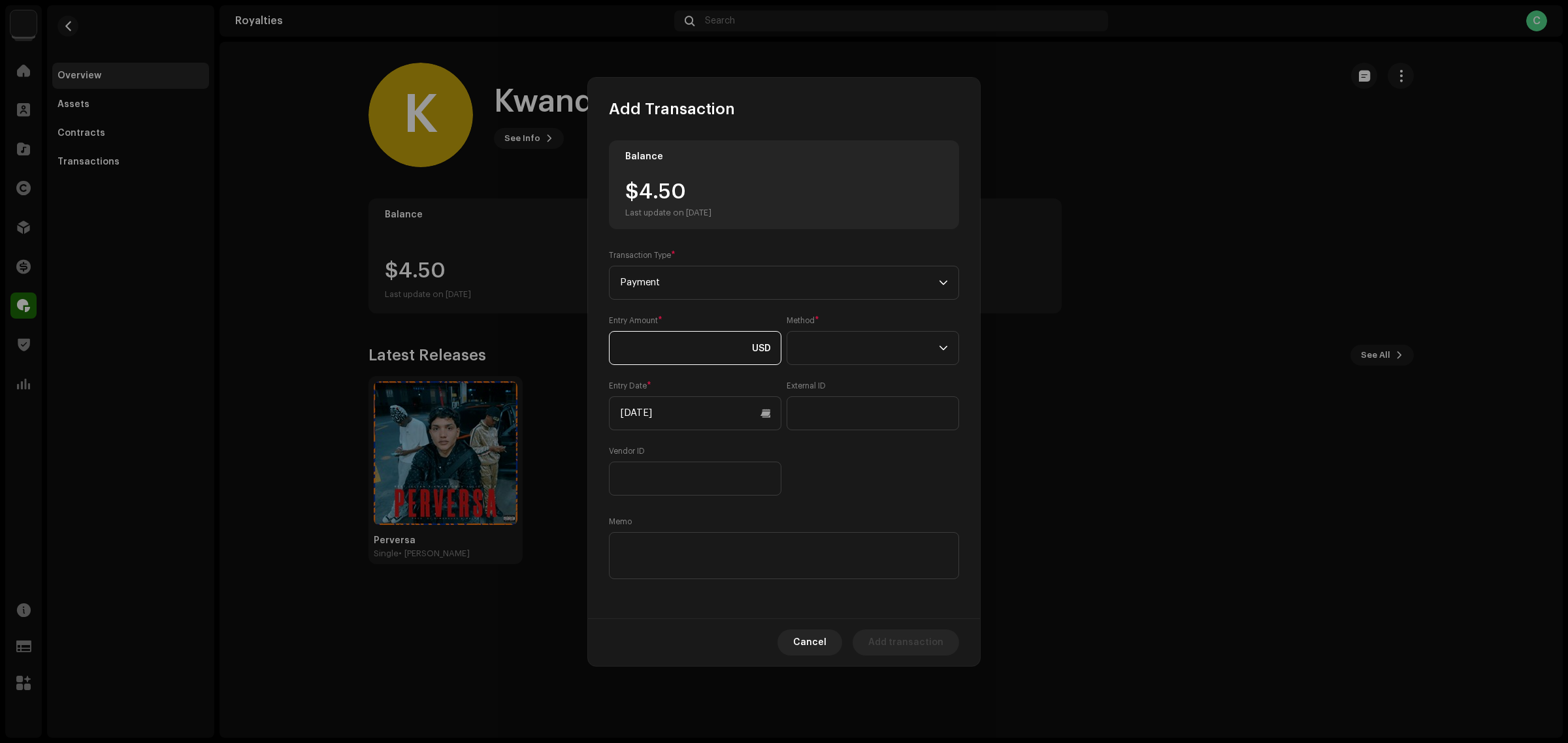
paste input "4.50"
type input "4.50"
click at [713, 407] on input "[DATE]" at bounding box center [696, 413] width 173 height 34
click at [628, 461] on icon "Previous Month" at bounding box center [632, 458] width 9 height 9
click at [709, 546] on span "10" at bounding box center [713, 544] width 21 height 21
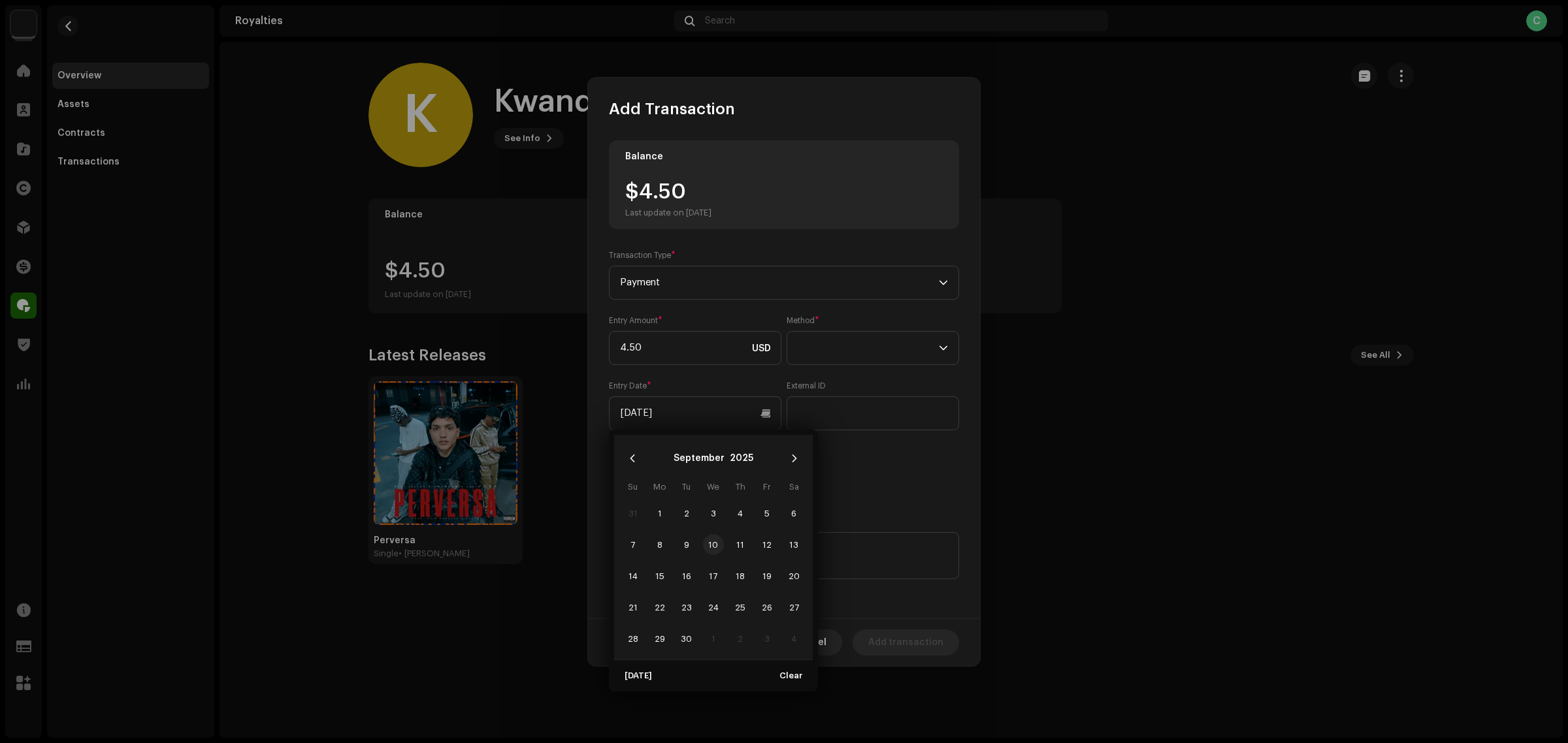
type input "09/10/2025"
click at [902, 465] on div "Entry Amount * 4.50 USD Method * Entry Date * 09/10/2025 External ID Vendor ID" at bounding box center [784, 406] width 351 height 181
click at [689, 558] on textarea at bounding box center [784, 555] width 351 height 47
paste textarea "Pagamento dos Royalties feito via Paypal em 10/09/2025"
click at [890, 545] on textarea at bounding box center [784, 555] width 351 height 47
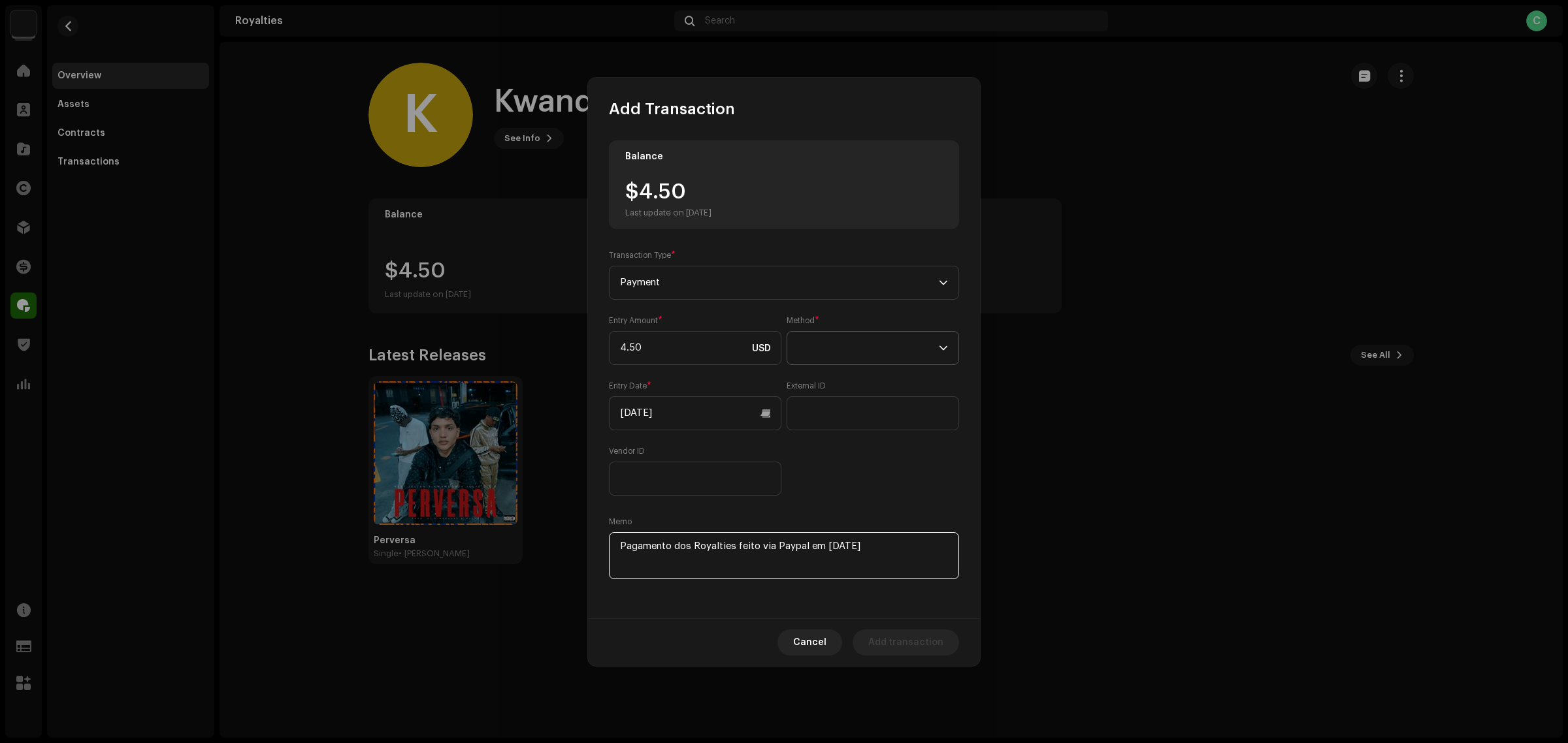
type textarea "Pagamento dos Royalties feito via Paypal em 10/09/2025"
click at [851, 343] on span at bounding box center [868, 348] width 141 height 33
click at [863, 405] on li "Cash" at bounding box center [873, 409] width 161 height 26
click at [885, 498] on div "Balance $4.50 Last update on Oct 8, 2025 Transaction Type * Payment Entry Amoun…" at bounding box center [784, 361] width 351 height 442
click at [910, 638] on span "Add transaction" at bounding box center [906, 643] width 76 height 26
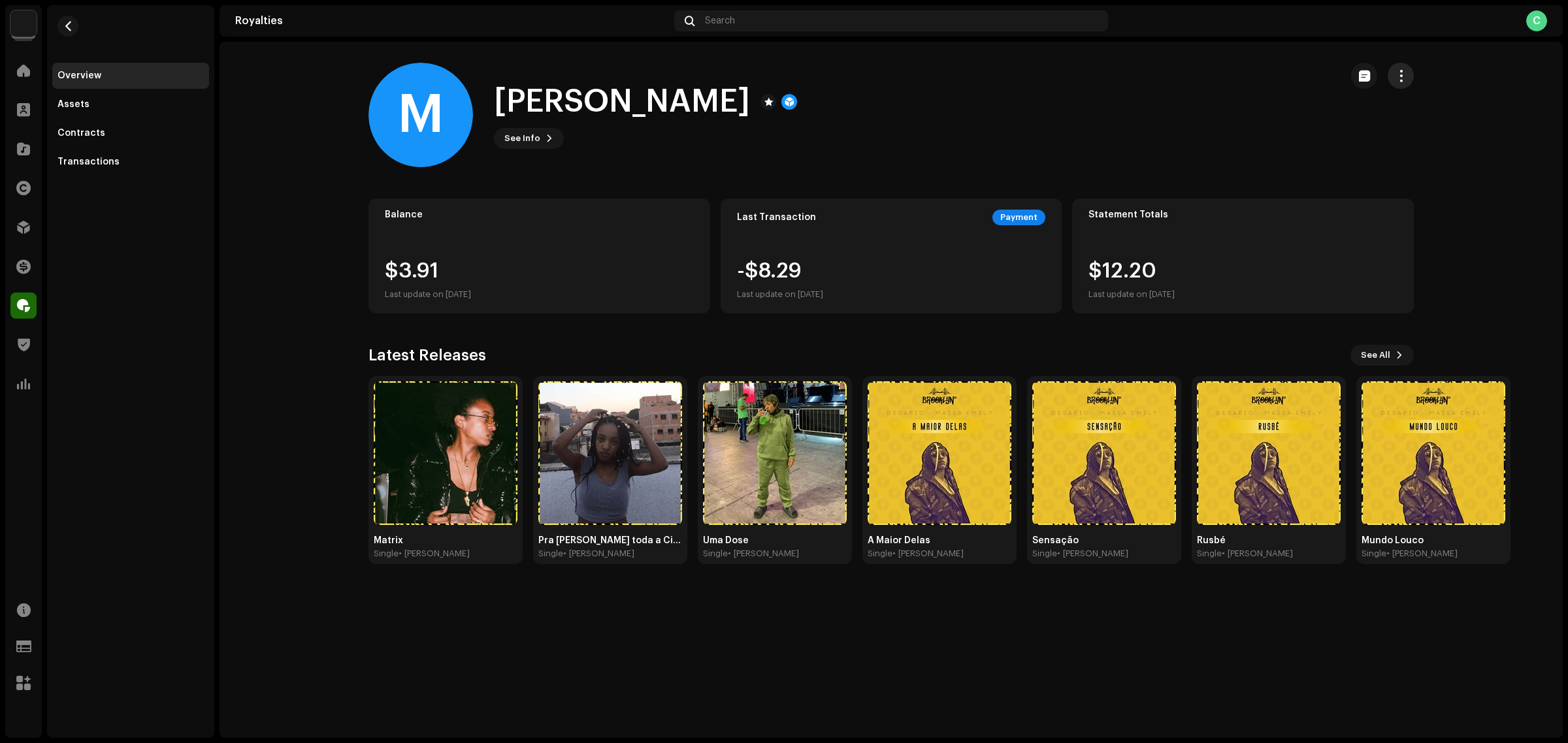
click at [1407, 64] on button "button" at bounding box center [1401, 75] width 26 height 26
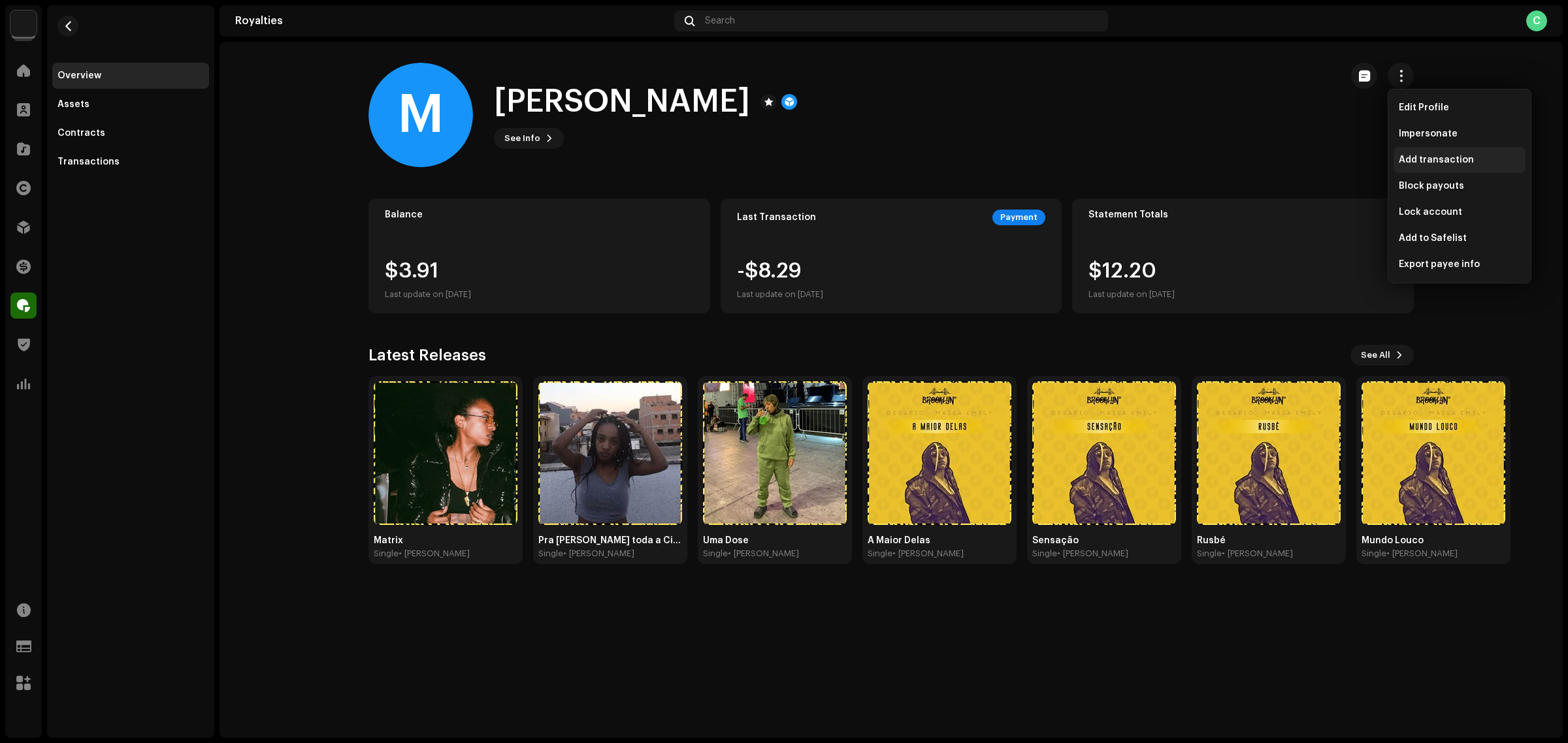
click at [1445, 155] on span "Add transaction" at bounding box center [1437, 160] width 76 height 11
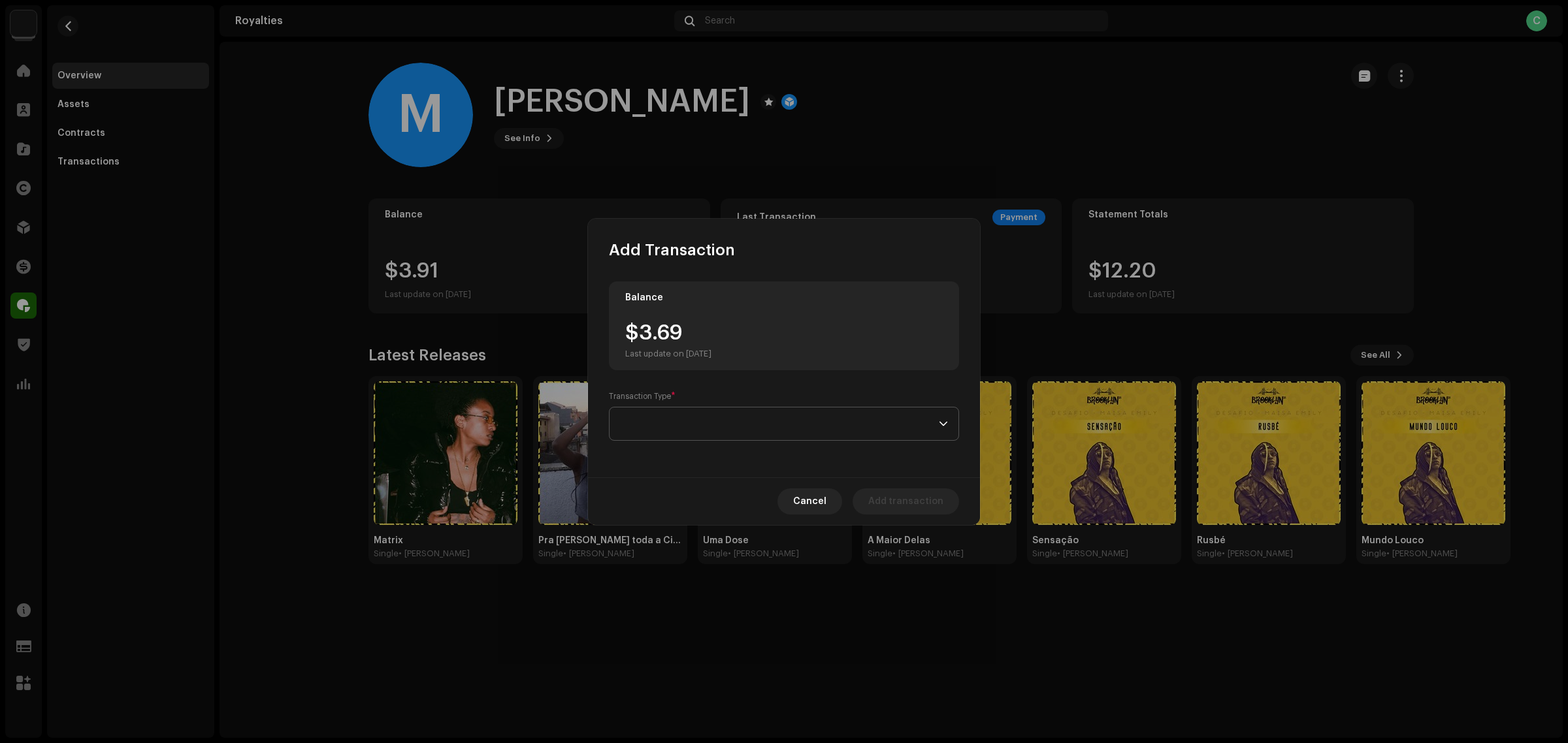
click at [736, 424] on span at bounding box center [779, 423] width 319 height 33
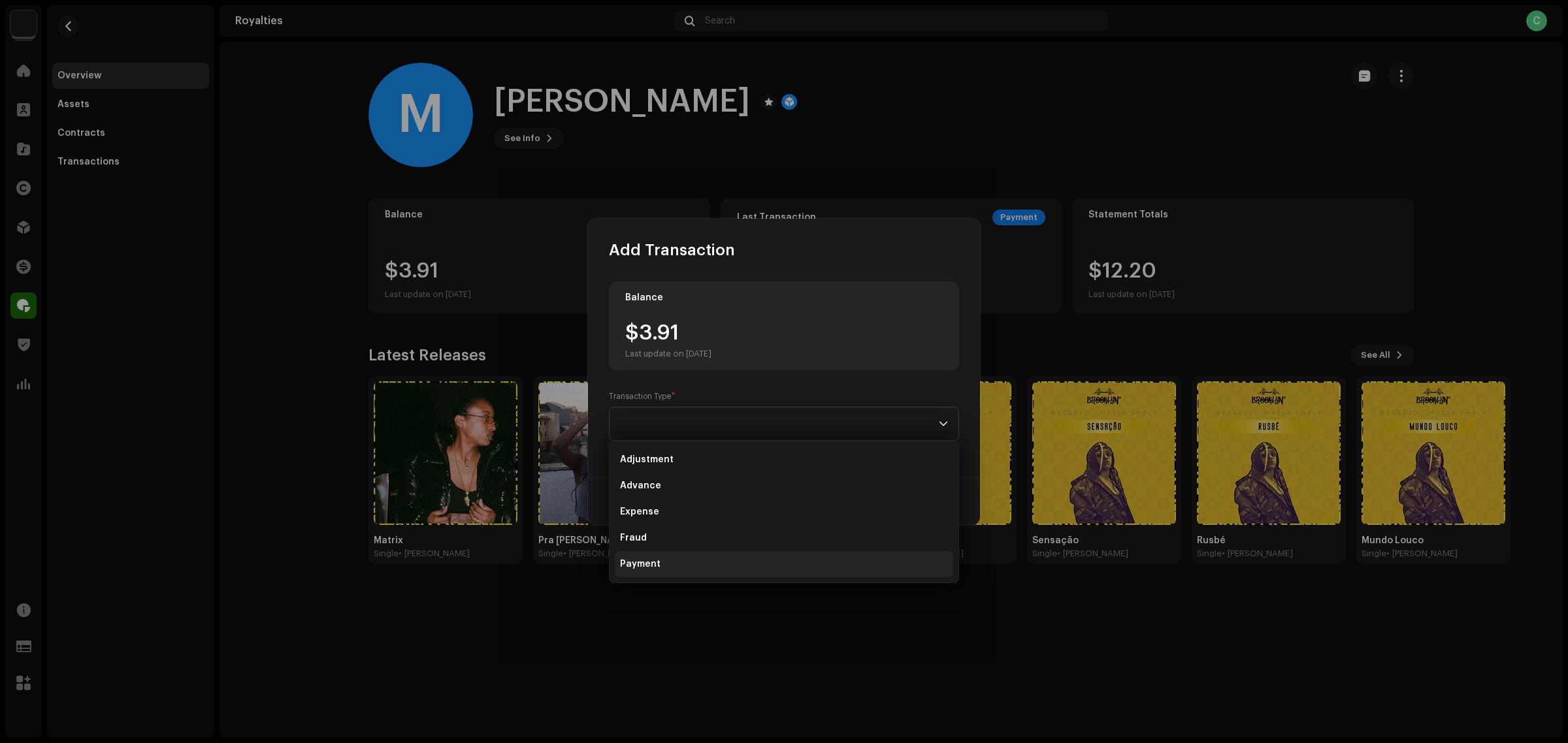
click at [671, 557] on li "Payment" at bounding box center [784, 564] width 339 height 26
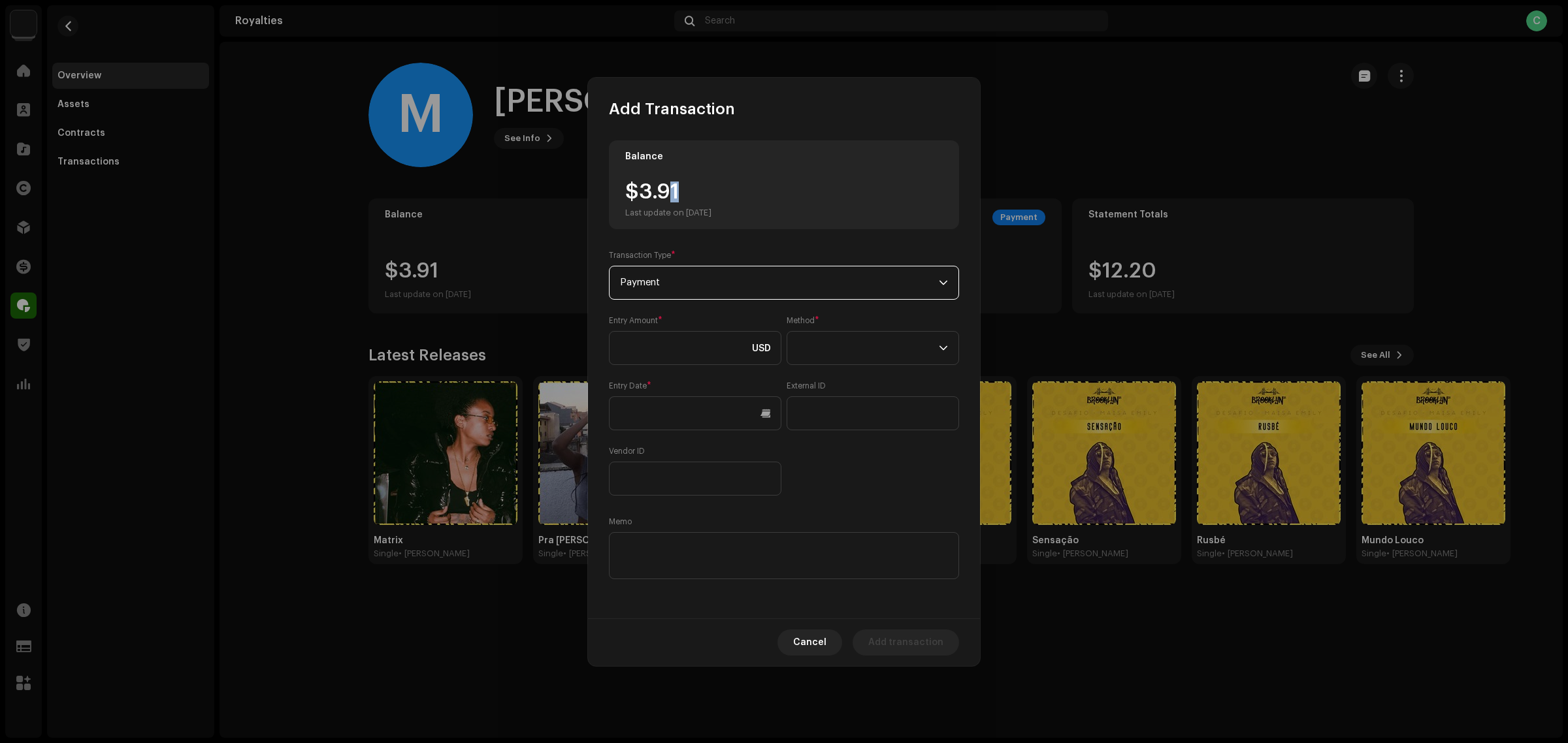
click at [675, 195] on div "$3.91 Last update on Oct 8, 2025" at bounding box center [668, 200] width 86 height 37
click at [687, 191] on div "$3.91 Last update on Oct 8, 2025" at bounding box center [668, 200] width 86 height 37
drag, startPoint x: 688, startPoint y: 191, endPoint x: 642, endPoint y: 185, distance: 46.4
click at [642, 185] on div "$3.91 Last update on Oct 8, 2025" at bounding box center [668, 200] width 86 height 37
paste input "3.91"
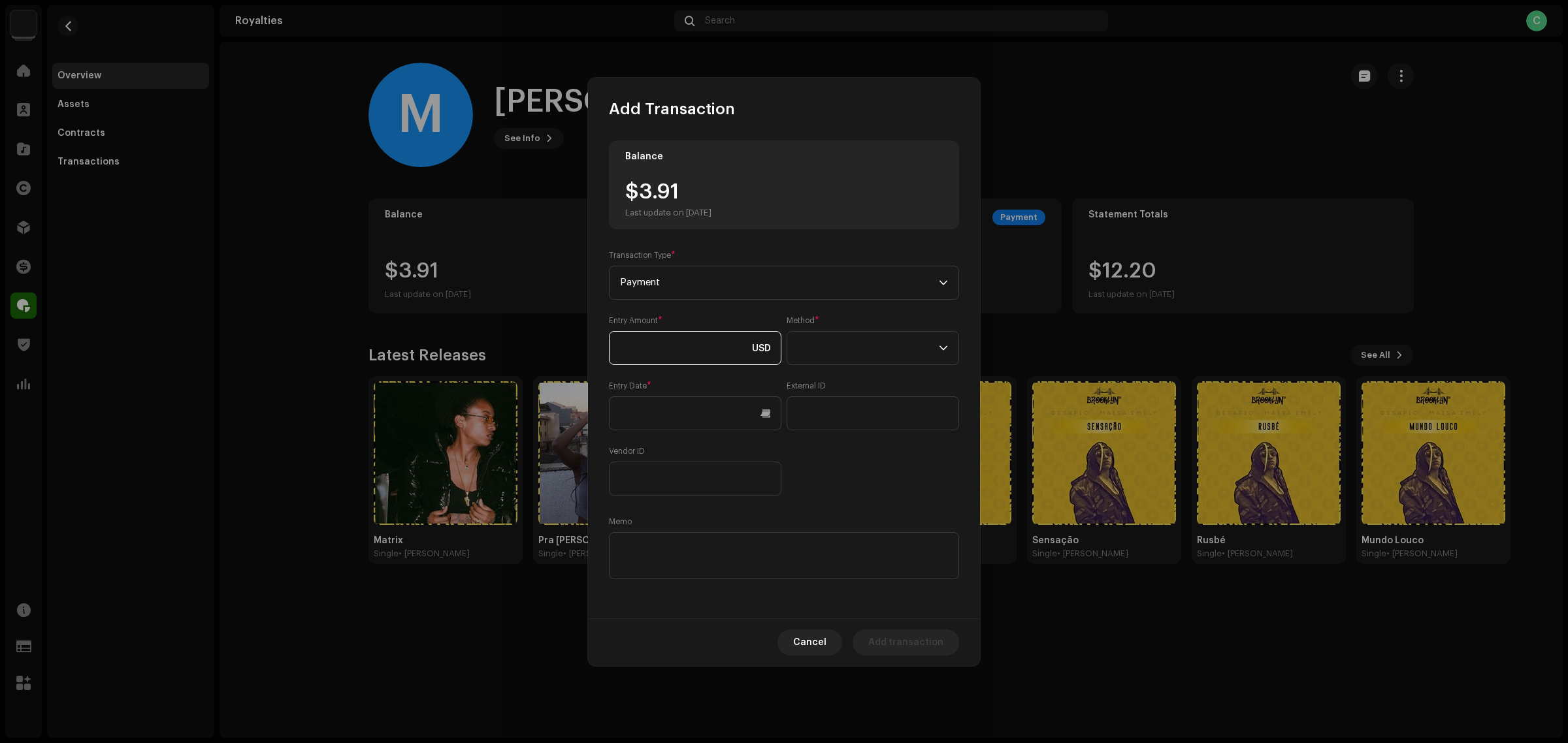
type input "3.91"
click at [826, 331] on p-select at bounding box center [873, 348] width 173 height 34
click at [830, 410] on li "Cash" at bounding box center [873, 409] width 161 height 26
click at [834, 534] on textarea at bounding box center [784, 555] width 351 height 47
click at [667, 552] on textarea at bounding box center [784, 555] width 351 height 47
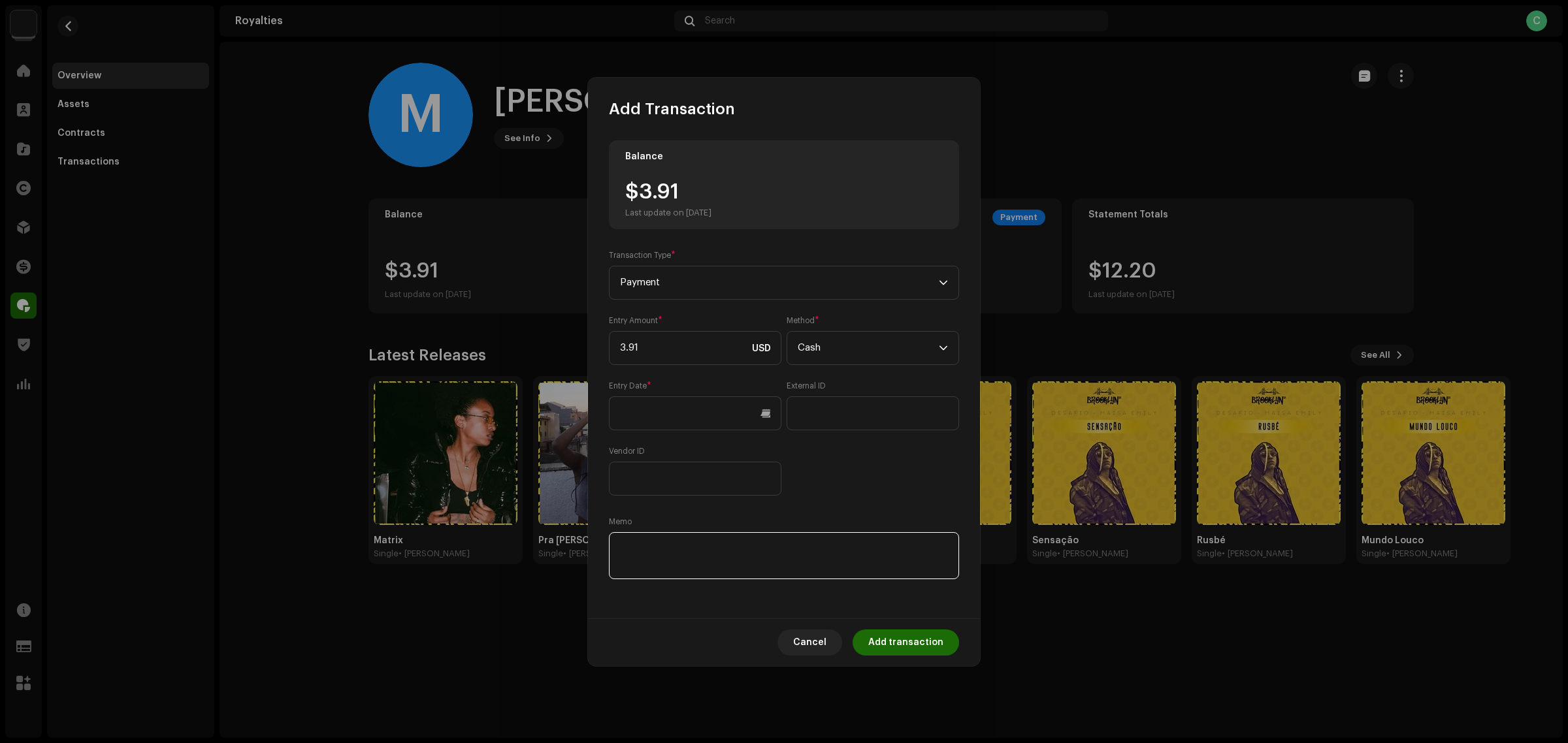
paste textarea "Pagamento dos Royalties feito via Paypal em 10/09/2025"
type textarea "Pagamento dos Royalties feito via Paypal em [DATE]"
click at [715, 412] on input "text" at bounding box center [696, 413] width 173 height 34
click at [626, 440] on div "October 2025" at bounding box center [712, 458] width 188 height 37
click at [631, 448] on button "Previous Month" at bounding box center [632, 459] width 26 height 26
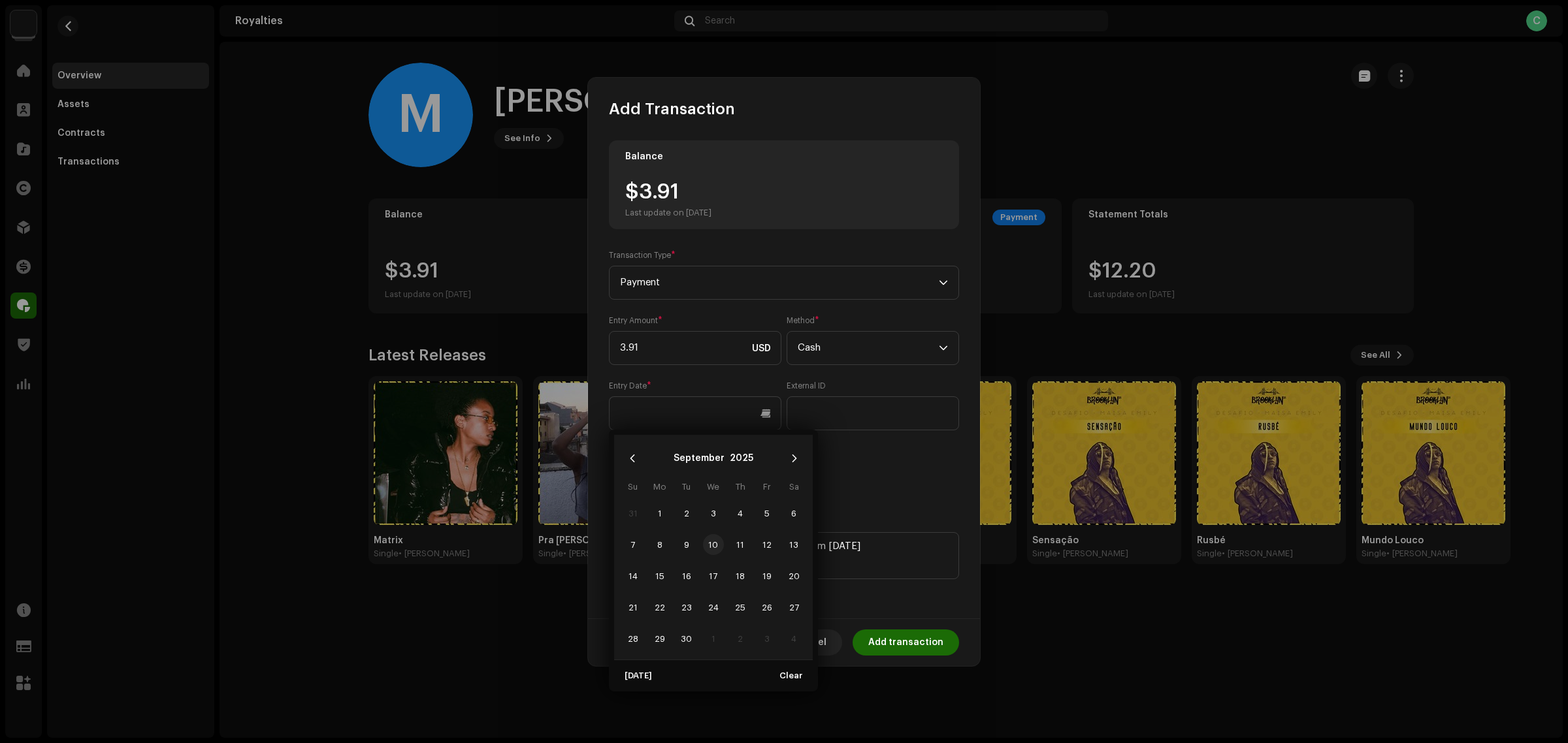
click at [715, 543] on span "10" at bounding box center [713, 544] width 21 height 21
type input "09/10/2025"
click at [911, 474] on div "Entry Amount * 3.91 USD Method * Cash Entry Date * 09/10/2025 External ID Vendo…" at bounding box center [784, 406] width 351 height 181
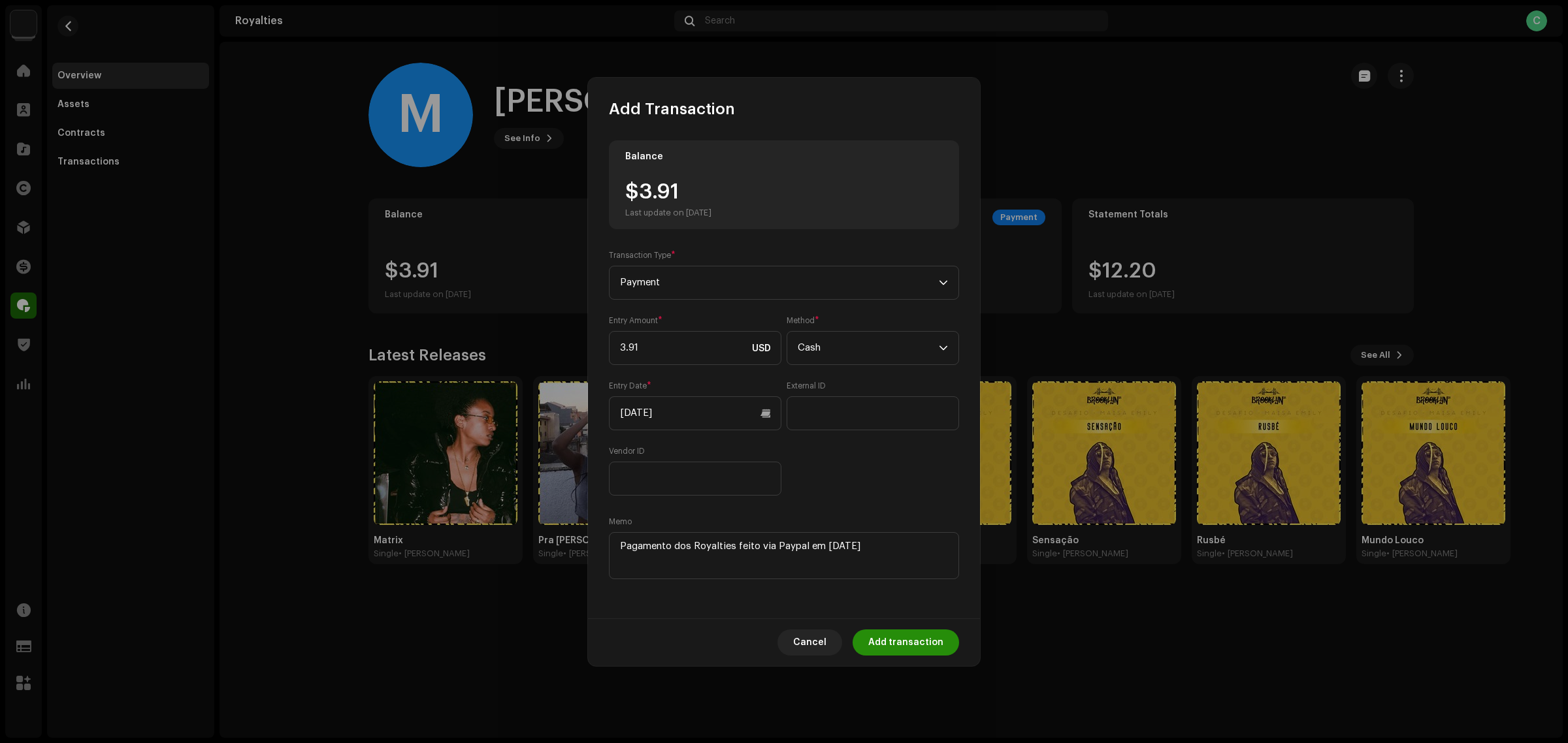
click at [900, 644] on span "Add transaction" at bounding box center [906, 643] width 76 height 26
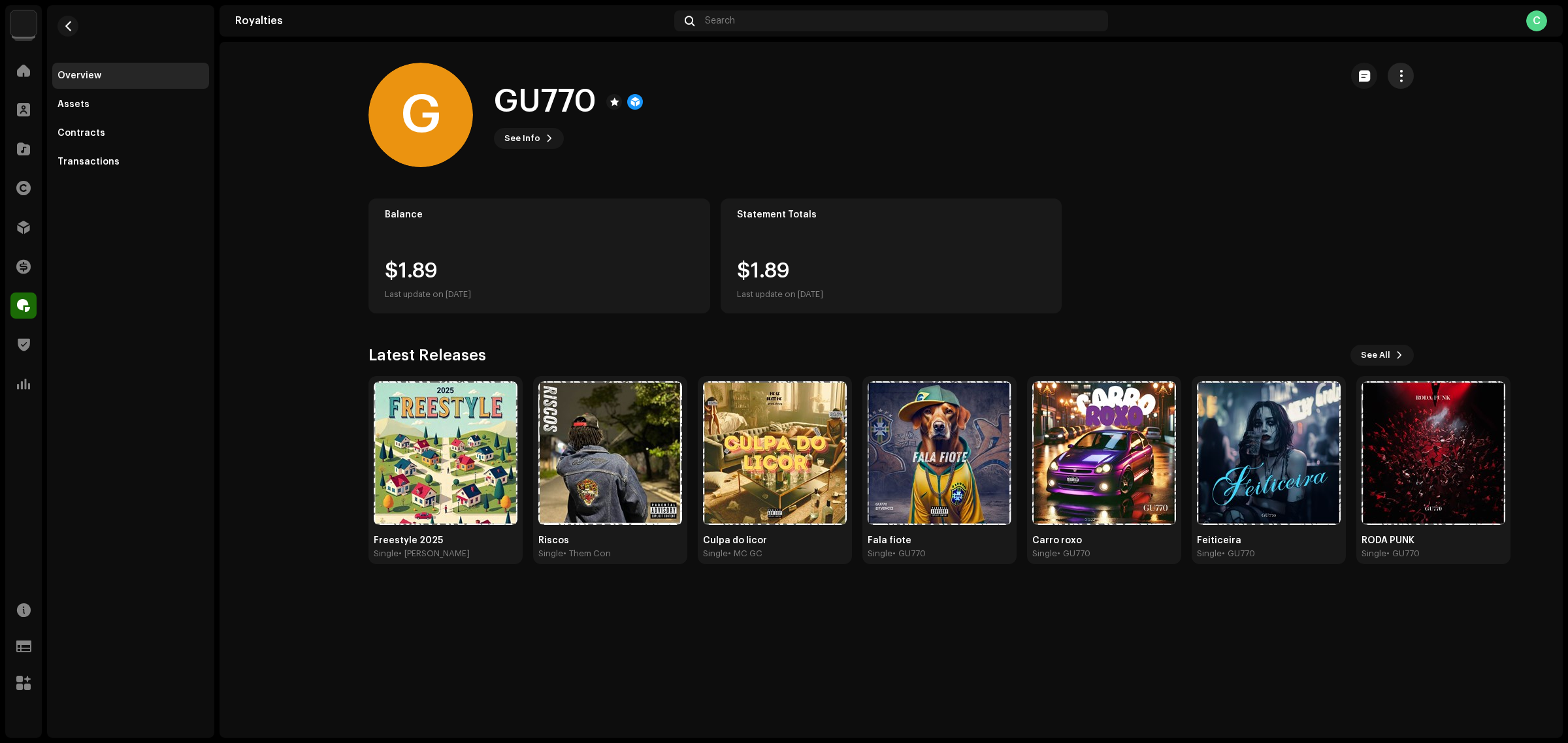
click at [1406, 72] on span "button" at bounding box center [1401, 75] width 12 height 11
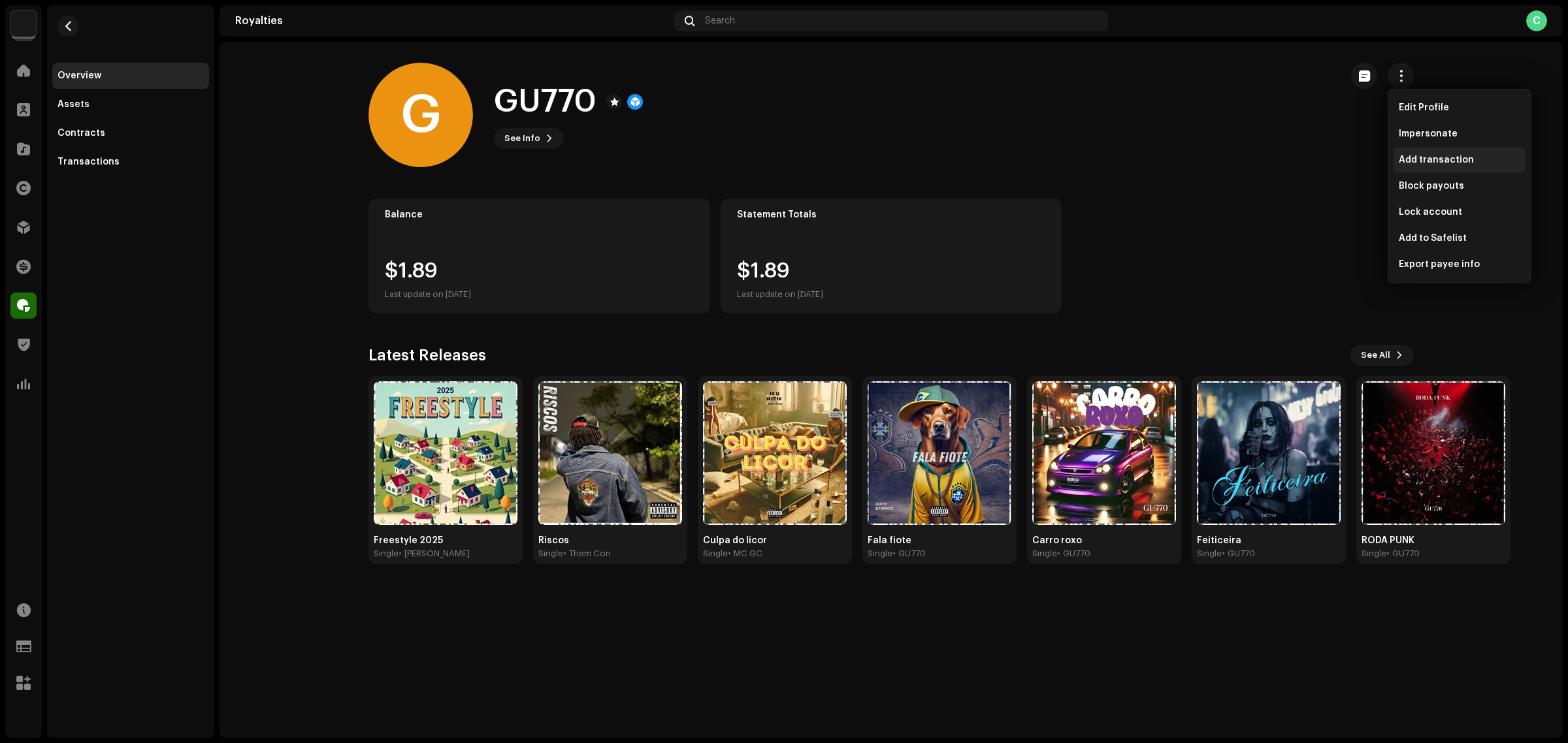
click at [1433, 152] on div "Add transaction" at bounding box center [1460, 160] width 132 height 26
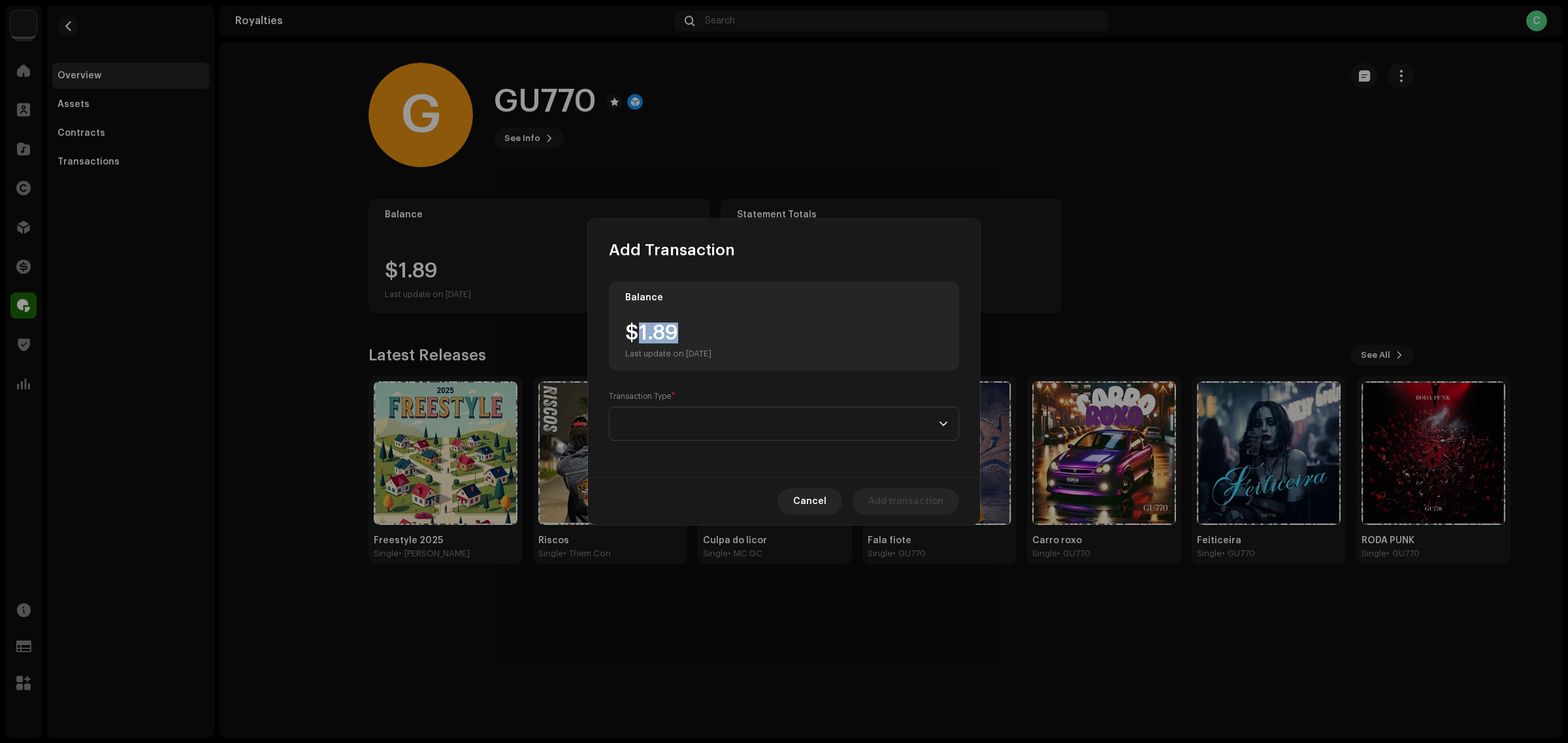
drag, startPoint x: 681, startPoint y: 332, endPoint x: 641, endPoint y: 330, distance: 40.0
click at [641, 330] on div "$1.89 Last update on [DATE]" at bounding box center [668, 341] width 86 height 37
copy div "1.89"
click at [713, 419] on span at bounding box center [779, 423] width 319 height 33
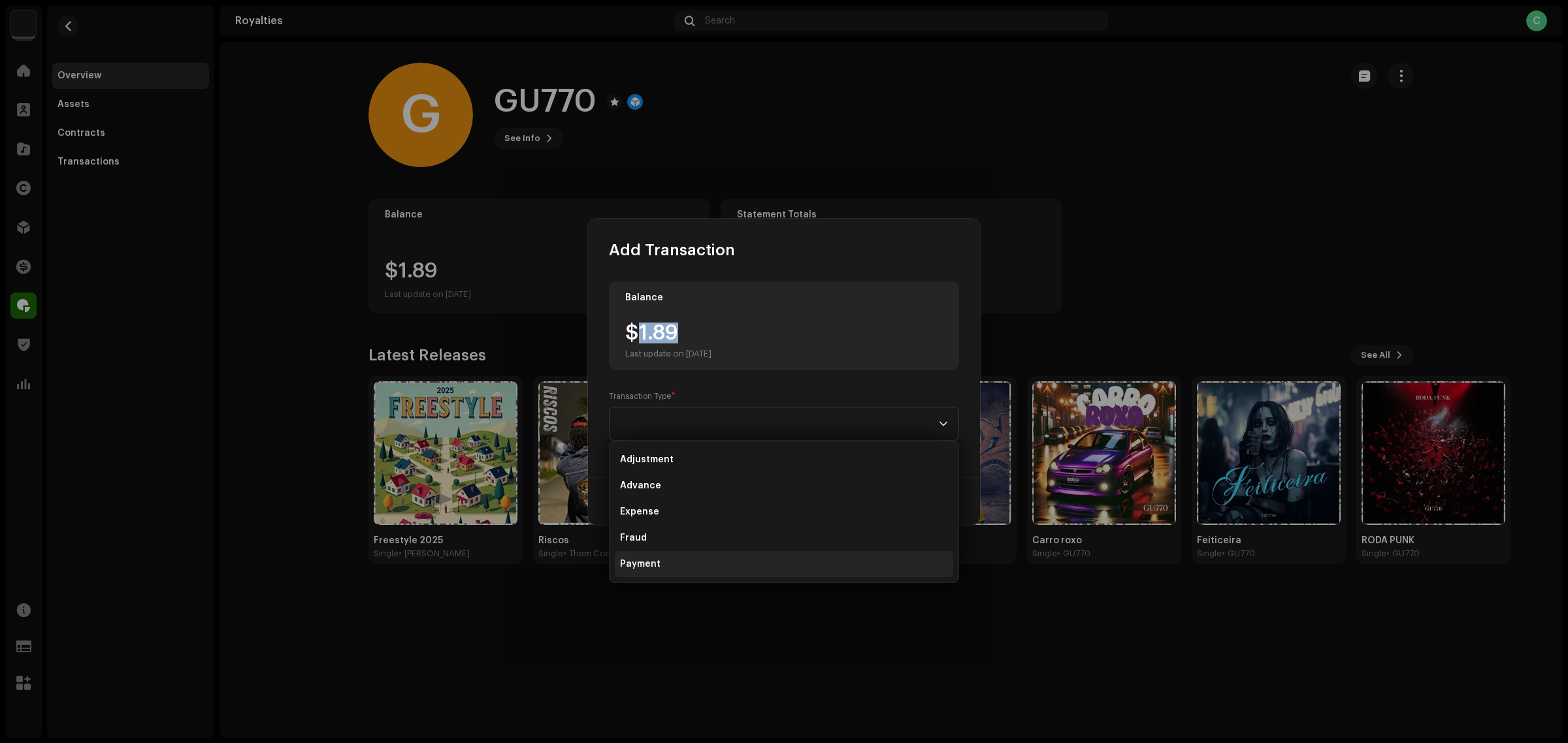
click at [685, 560] on li "Payment" at bounding box center [784, 564] width 339 height 26
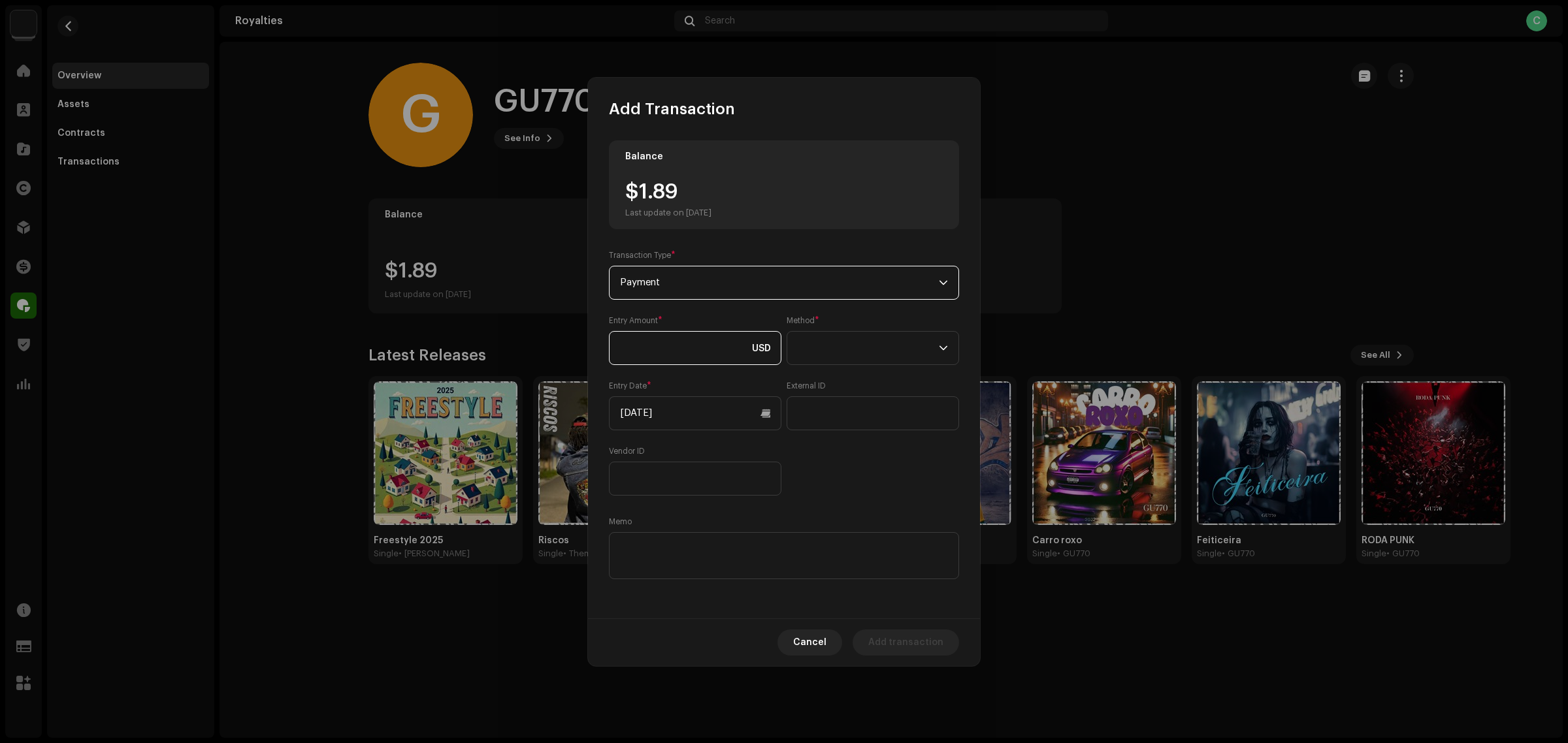
click at [670, 354] on input at bounding box center [696, 348] width 173 height 34
paste input "1.89"
type input "1.89"
drag, startPoint x: 693, startPoint y: 370, endPoint x: 694, endPoint y: 378, distance: 8.1
click at [694, 371] on div "Entry Amount * 1.89 USD Method * Entry Date * [DATE] External ID Vendor ID" at bounding box center [784, 406] width 351 height 181
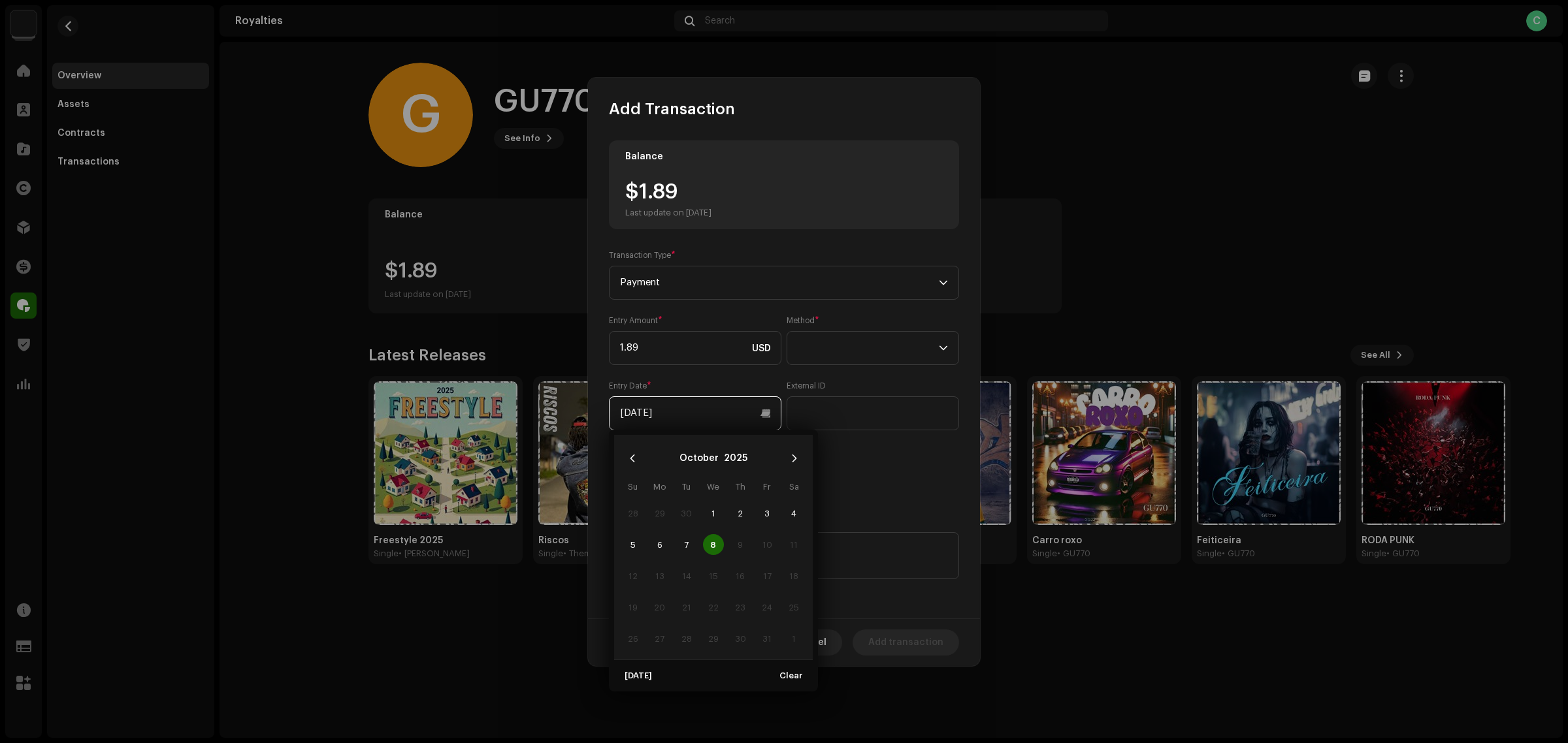
click at [705, 409] on input "[DATE]" at bounding box center [696, 413] width 173 height 34
click at [641, 466] on button "Previous Month" at bounding box center [632, 459] width 26 height 26
click at [707, 544] on span "10" at bounding box center [713, 544] width 21 height 21
type input "[DATE]"
click at [896, 488] on div "Entry Amount * 1.89 USD Method * Entry Date * [DATE] External ID Vendor ID" at bounding box center [784, 406] width 351 height 181
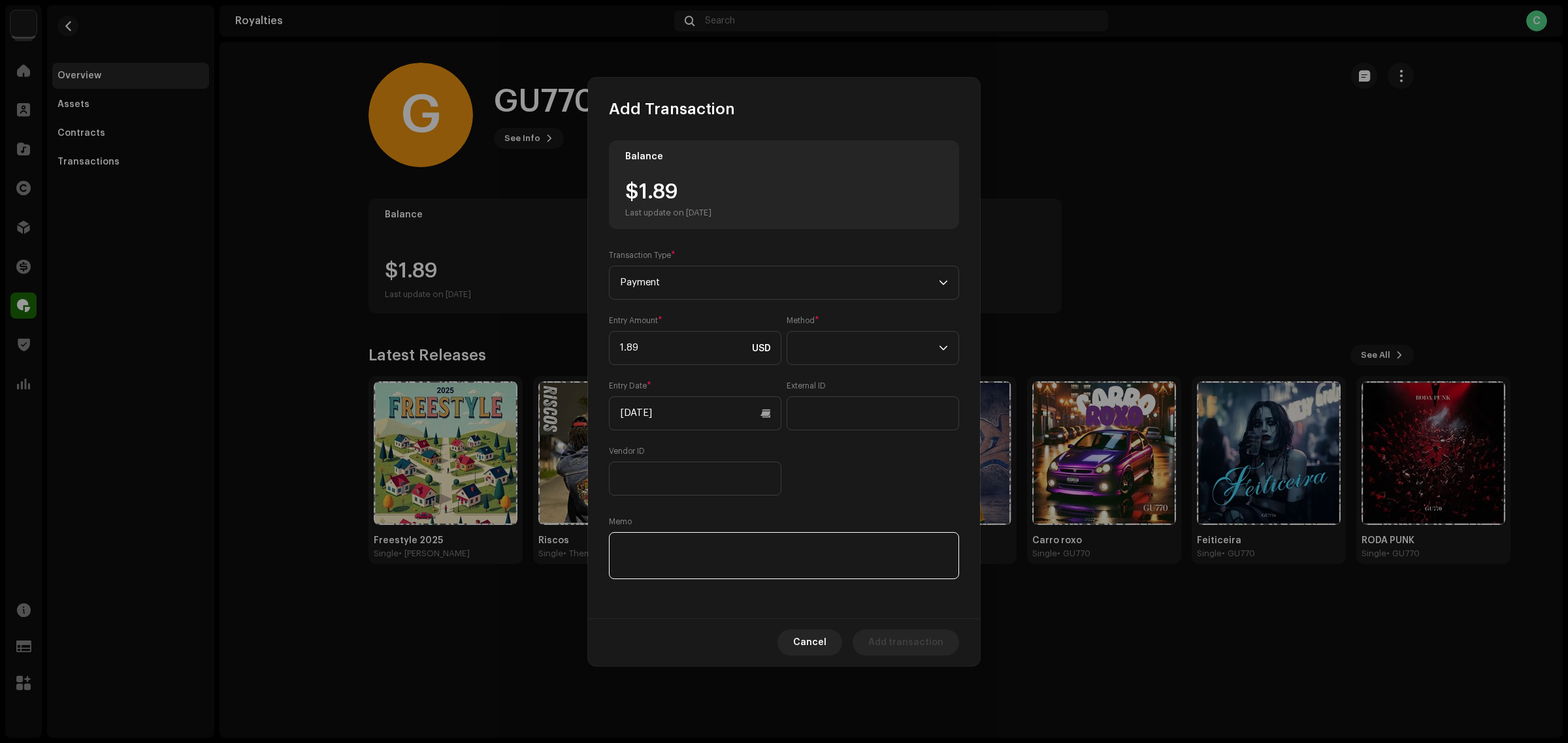
click at [770, 575] on textarea at bounding box center [784, 555] width 351 height 47
drag, startPoint x: 644, startPoint y: 513, endPoint x: 673, endPoint y: 553, distance: 49.4
click at [645, 513] on div "Balance $1.89 Last update on [DATE] Transaction Type * Payment Entry Amount * 1…" at bounding box center [784, 361] width 351 height 442
click at [674, 554] on textarea at bounding box center [784, 555] width 351 height 47
paste textarea "Pagamento dos Royalties feito via Paypal em [DATE]"
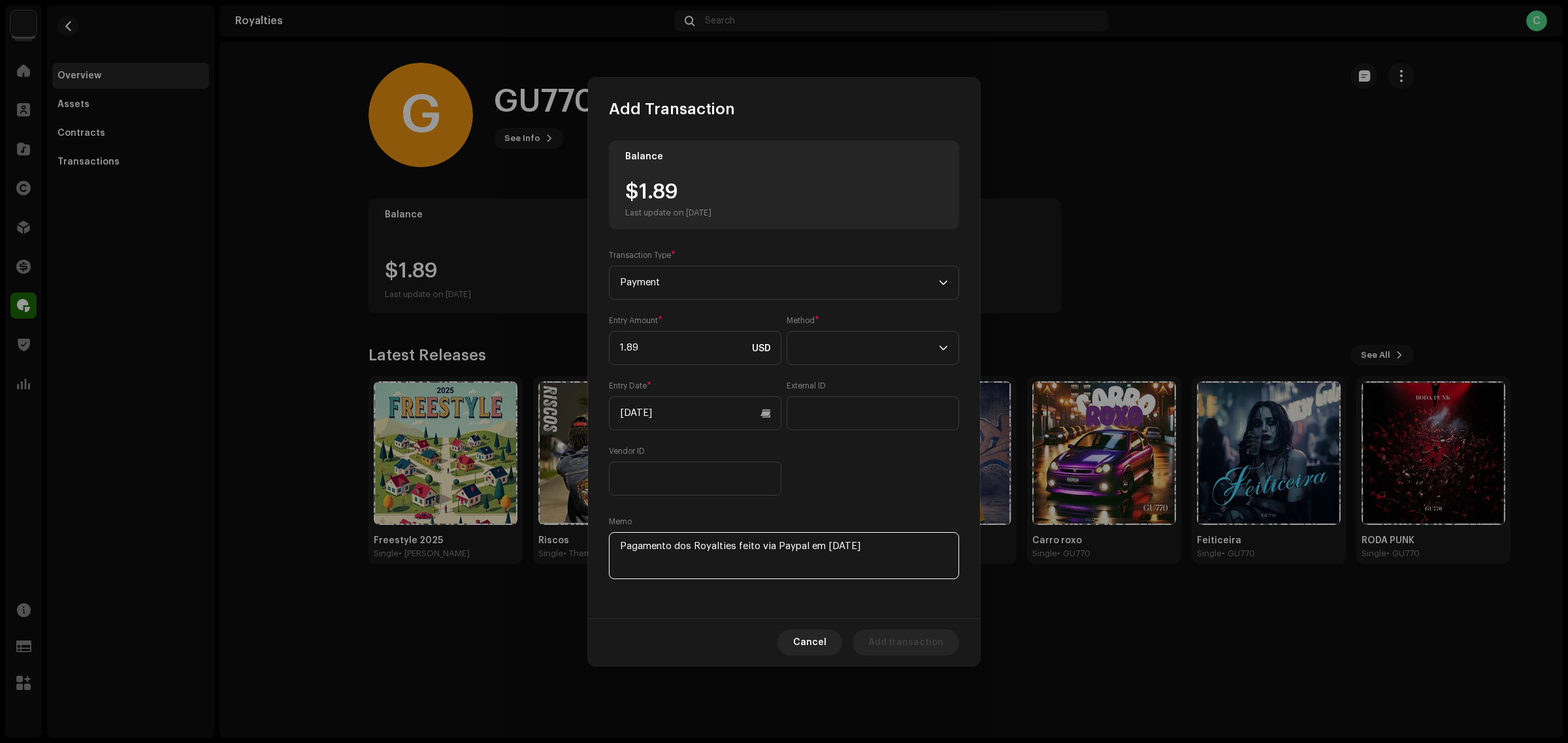
type textarea "Pagamento dos Royalties feito via Paypal em [DATE]"
click at [883, 609] on div "Balance $1.89 Last update on [DATE] Transaction Type * Payment Entry Amount * 1…" at bounding box center [784, 369] width 392 height 499
click at [900, 462] on div "Entry Amount * 1.89 USD Method * Entry Date * [DATE] External ID Vendor ID" at bounding box center [784, 406] width 351 height 181
click at [863, 547] on textarea at bounding box center [784, 555] width 351 height 47
click at [910, 548] on textarea at bounding box center [784, 555] width 351 height 47
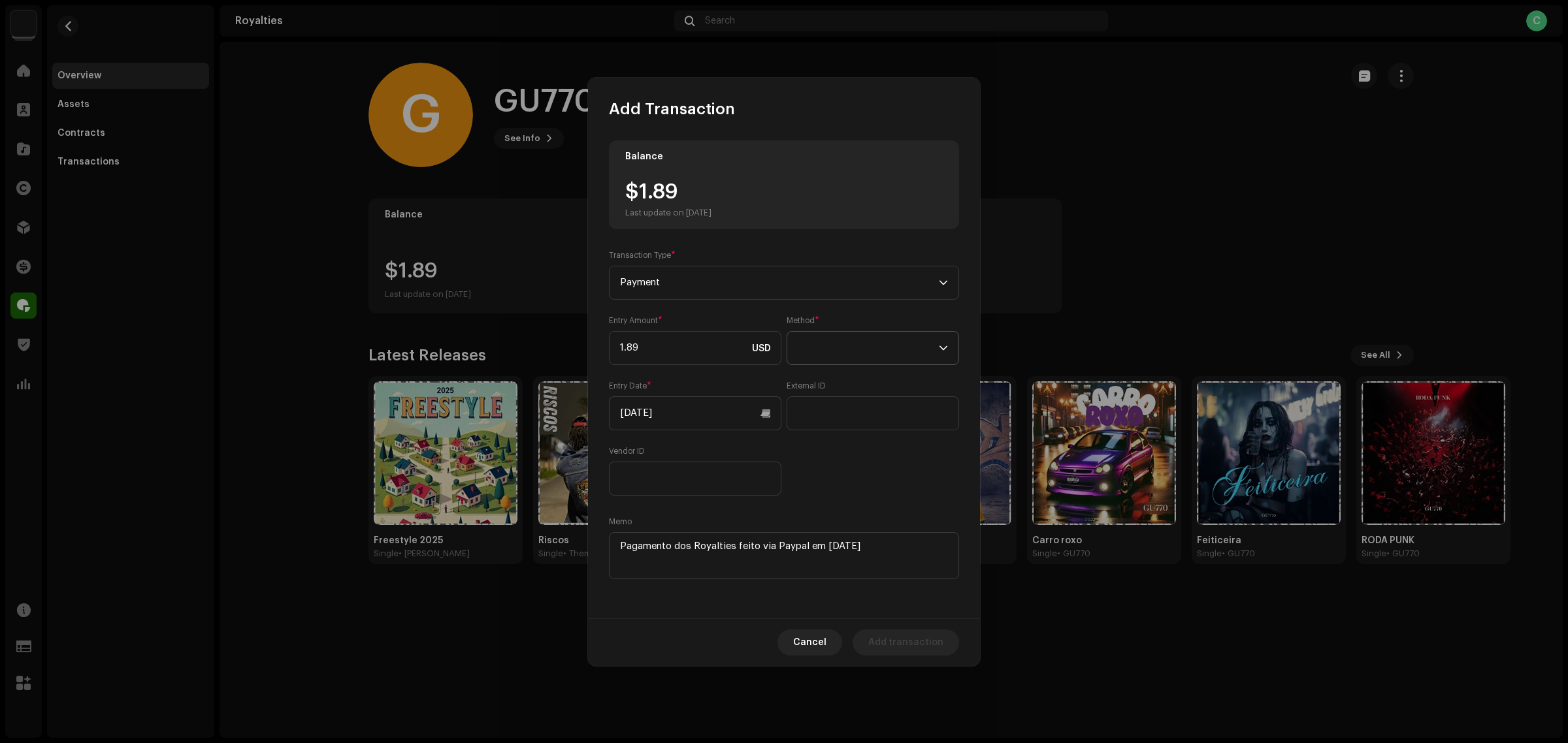
click at [865, 350] on span at bounding box center [868, 348] width 141 height 33
click at [863, 415] on li "Cash" at bounding box center [873, 409] width 161 height 26
click at [888, 508] on div "Balance $1.89 Last update on [DATE] Transaction Type * Payment Entry Amount * 1…" at bounding box center [784, 361] width 351 height 442
click at [894, 608] on div "Balance $1.89 Last update on [DATE] Transaction Type * Payment Entry Amount * 1…" at bounding box center [784, 369] width 392 height 499
click at [908, 641] on span "Add transaction" at bounding box center [906, 643] width 76 height 26
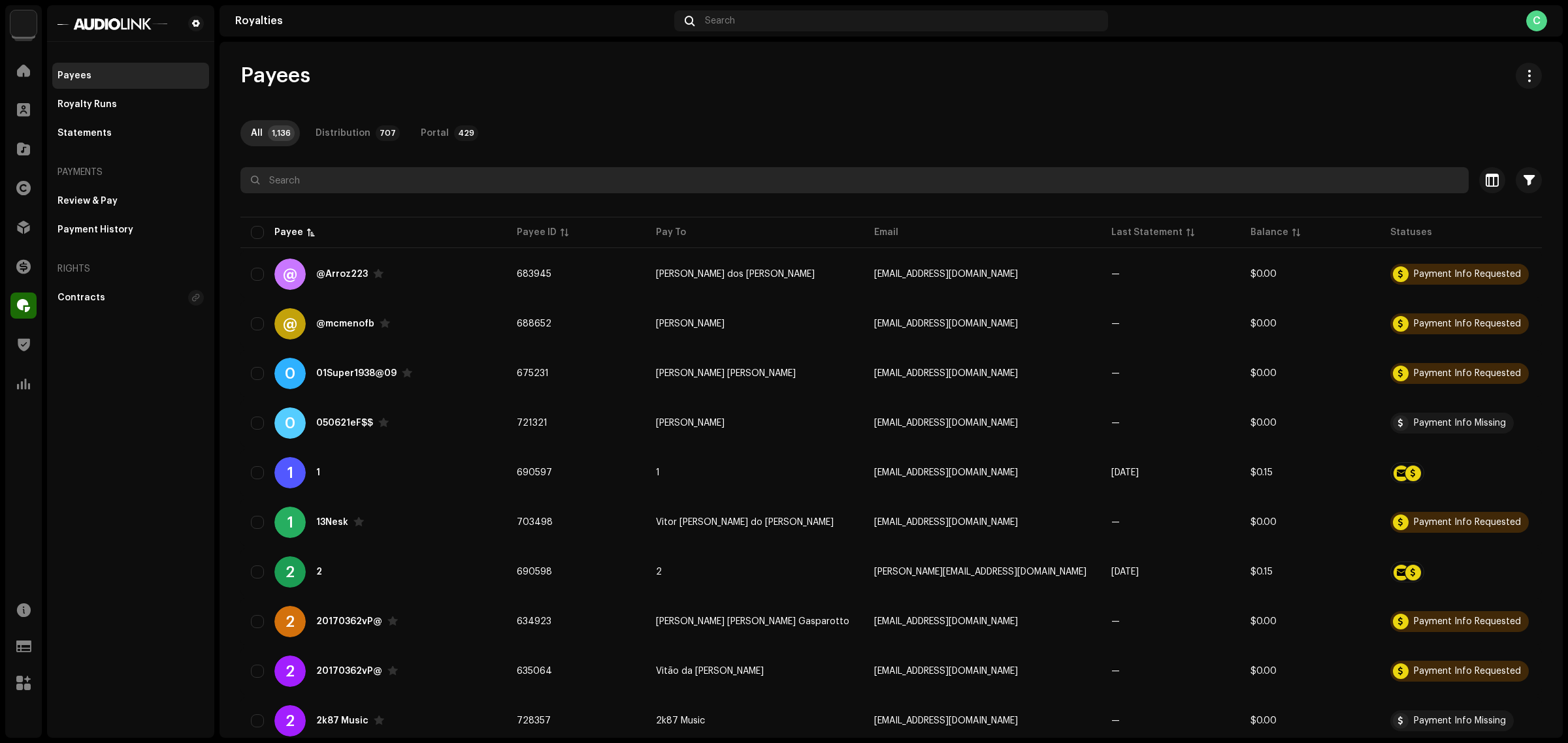
paste input "jeanfurquimcine@gmail.com"
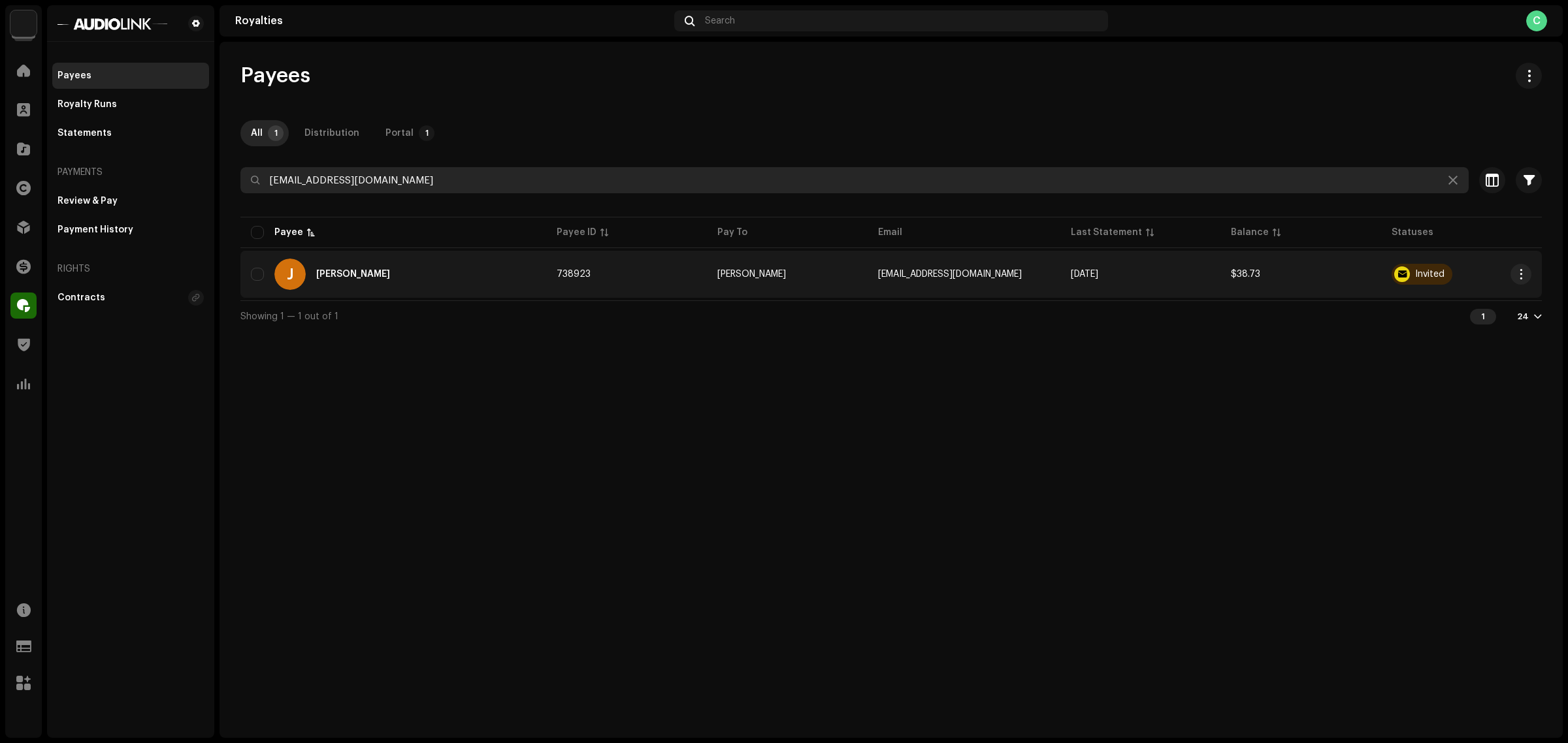
type input "jeanfurquimcine@gmail.com"
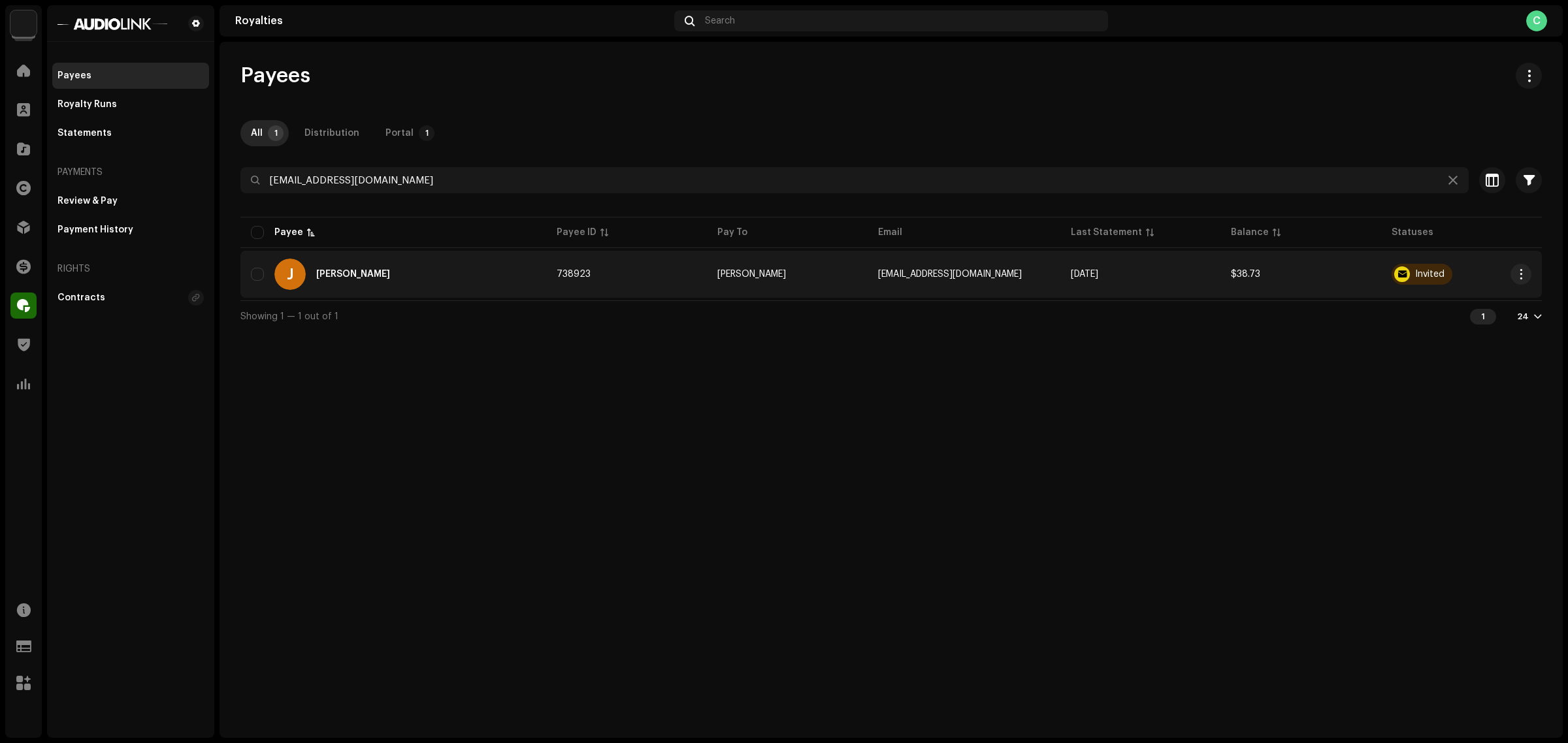
click at [975, 272] on span "jeanfurquimcine@gmail.com" at bounding box center [950, 274] width 144 height 9
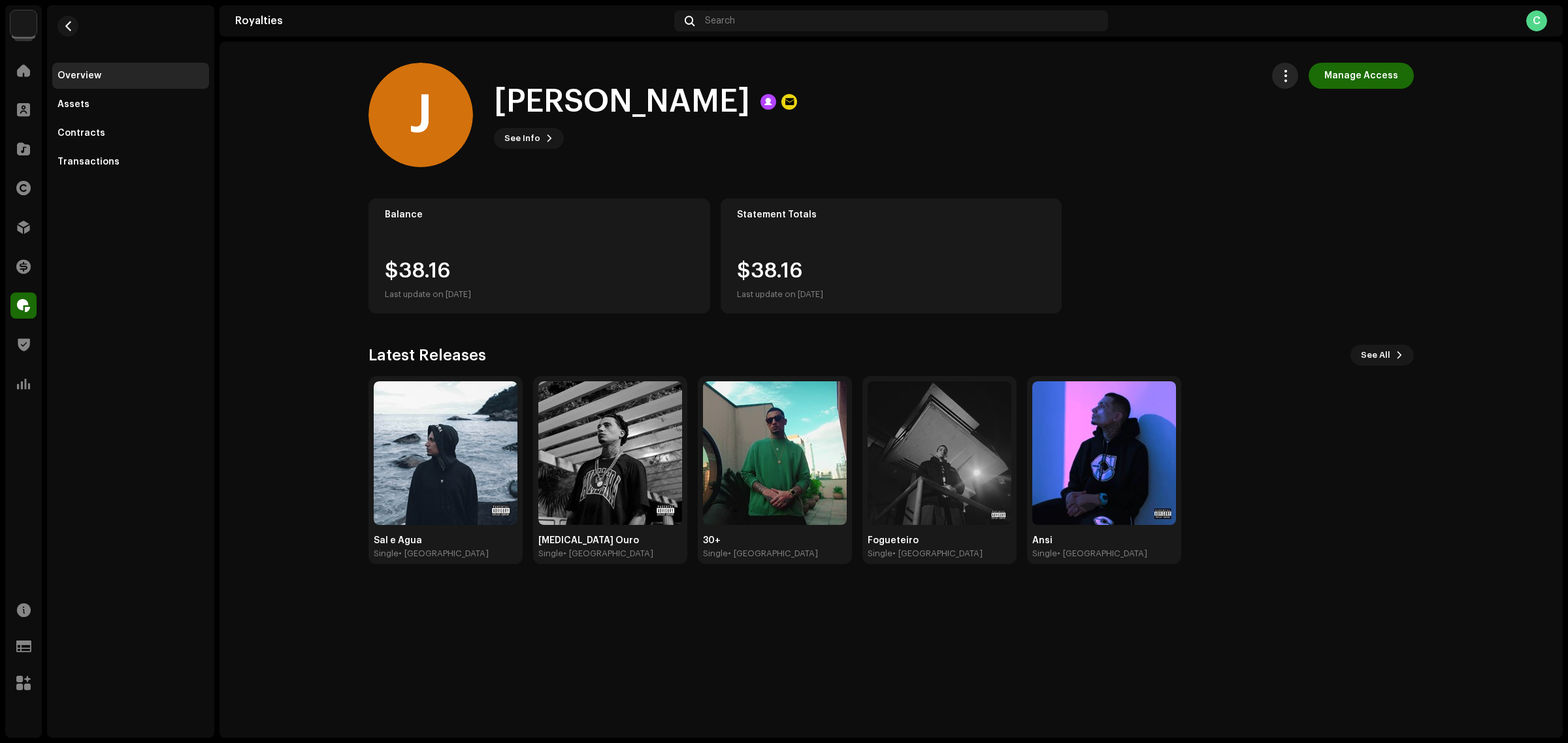
click at [1299, 77] on button "button" at bounding box center [1286, 75] width 26 height 26
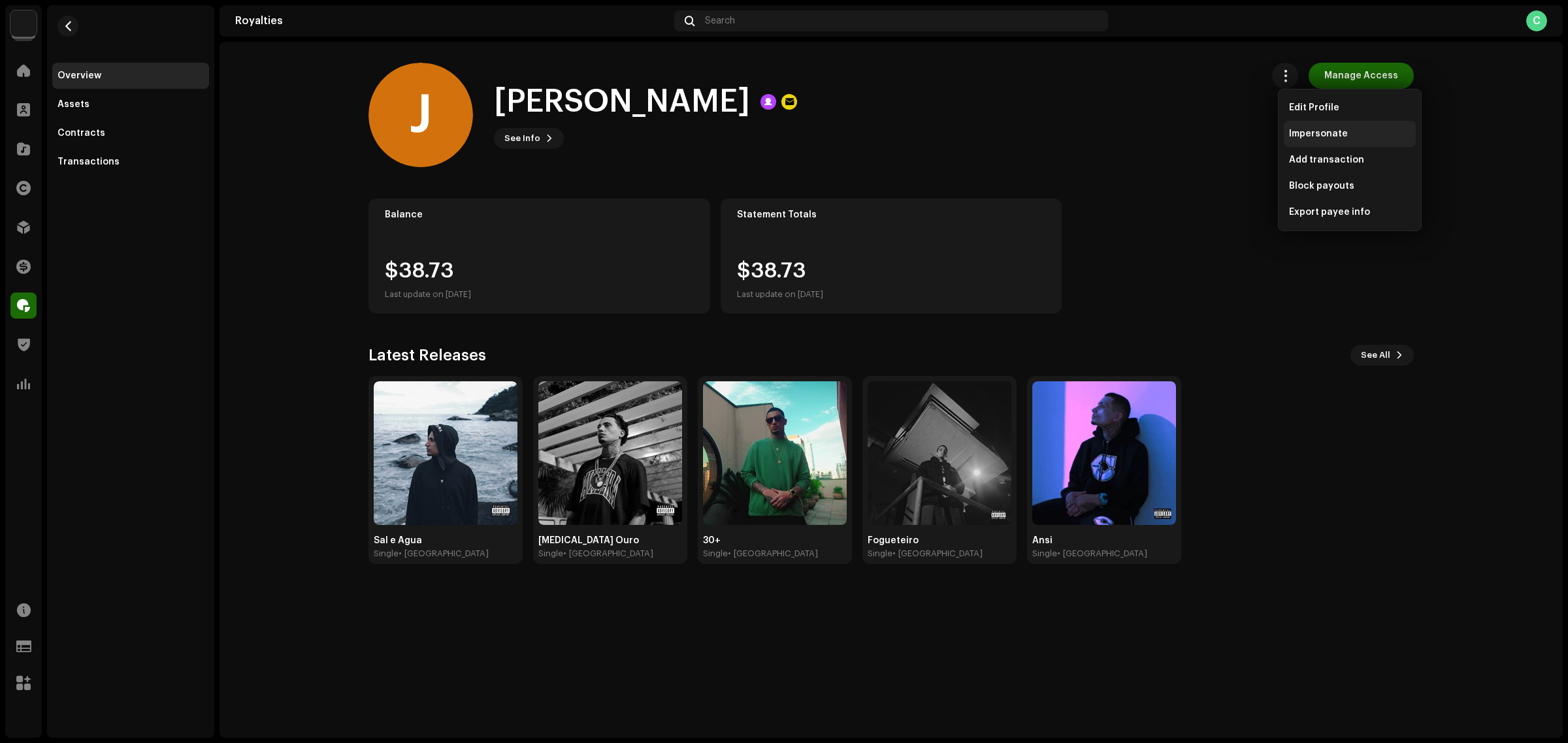
click at [1330, 135] on span "Impersonate" at bounding box center [1319, 134] width 59 height 11
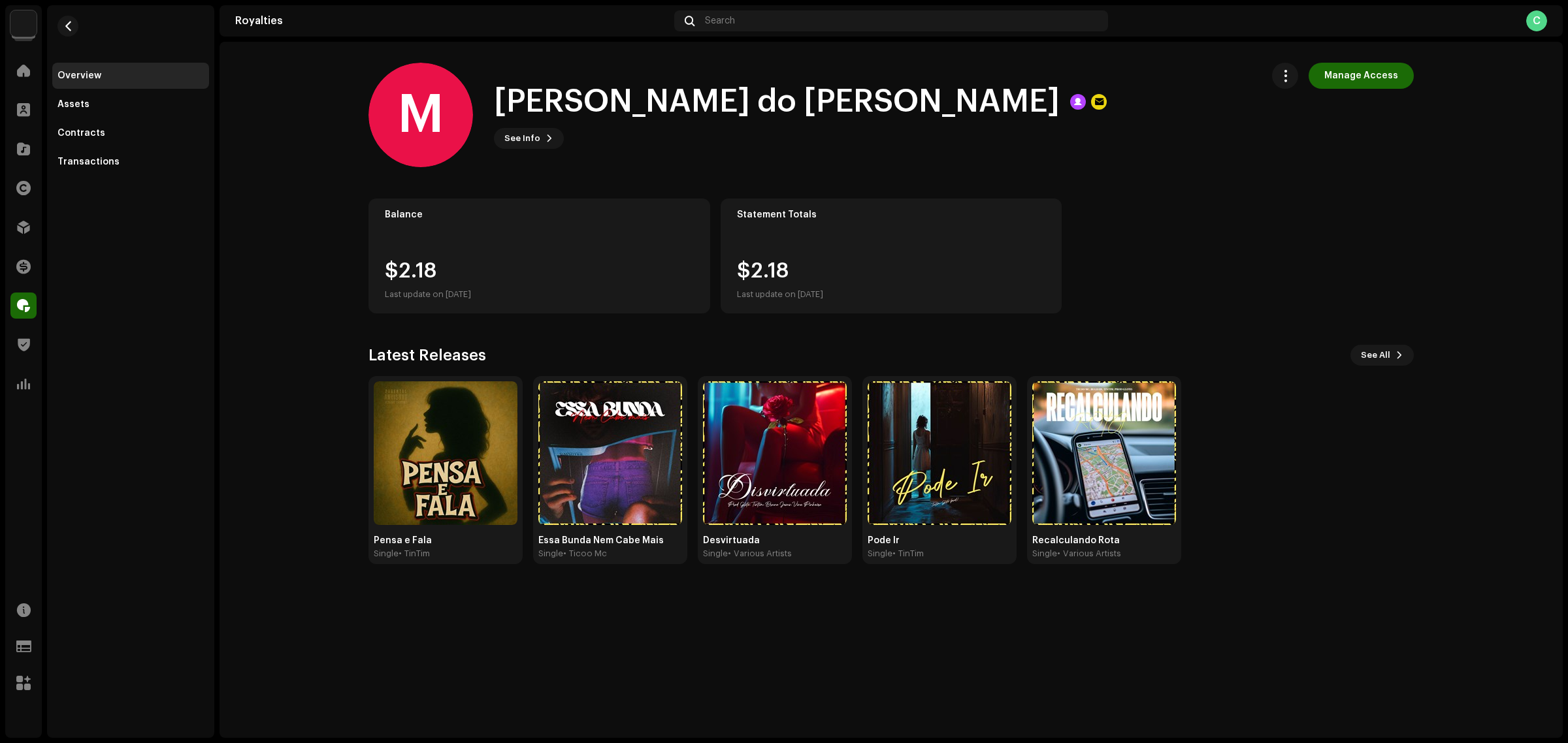
click at [850, 684] on div "M [PERSON_NAME] do [PERSON_NAME] Manage Access M Matheus Tressoldi do Nasciment…" at bounding box center [891, 389] width 1343 height 696
click at [1282, 75] on button "button" at bounding box center [1286, 75] width 26 height 26
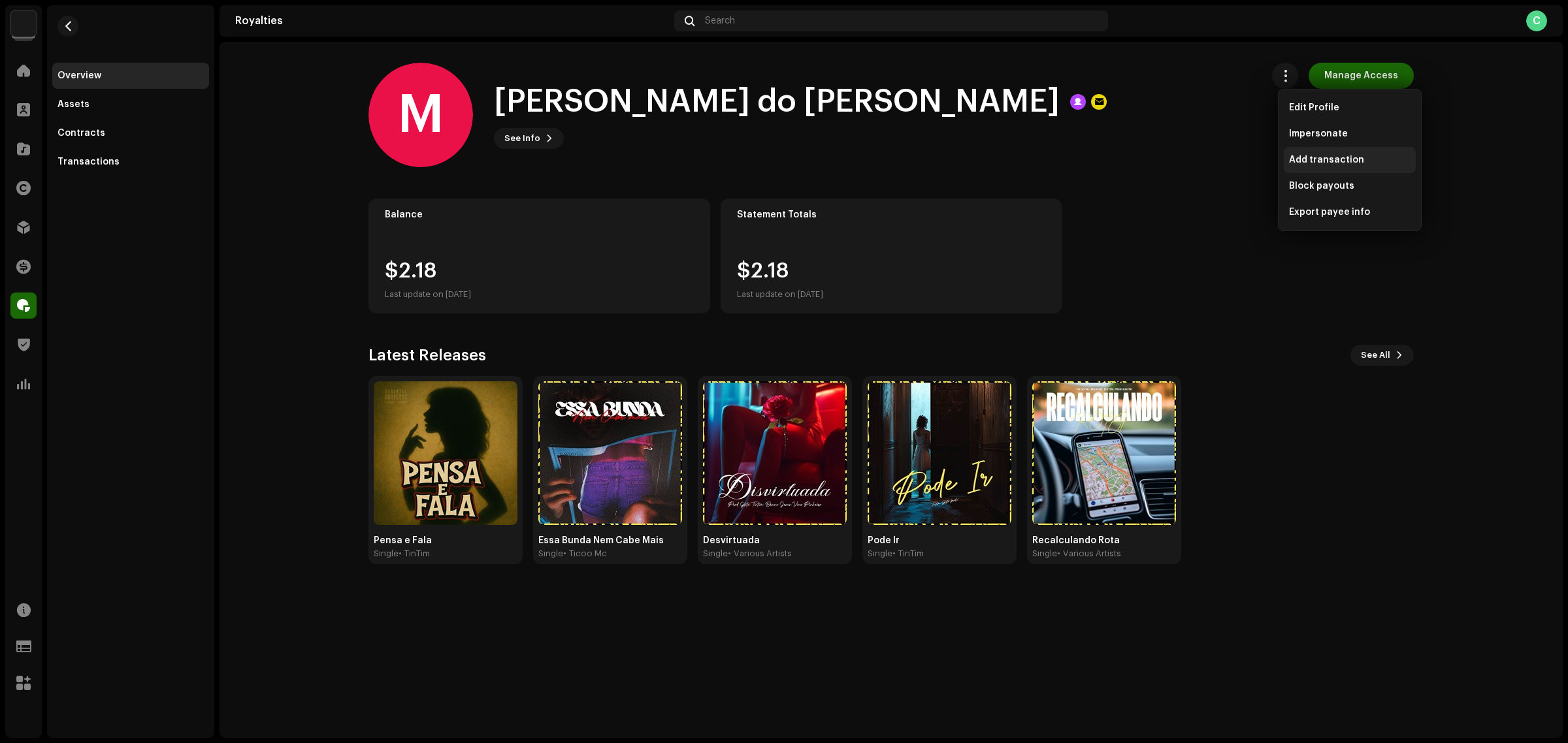
click at [1337, 158] on span "Add transaction" at bounding box center [1328, 160] width 76 height 11
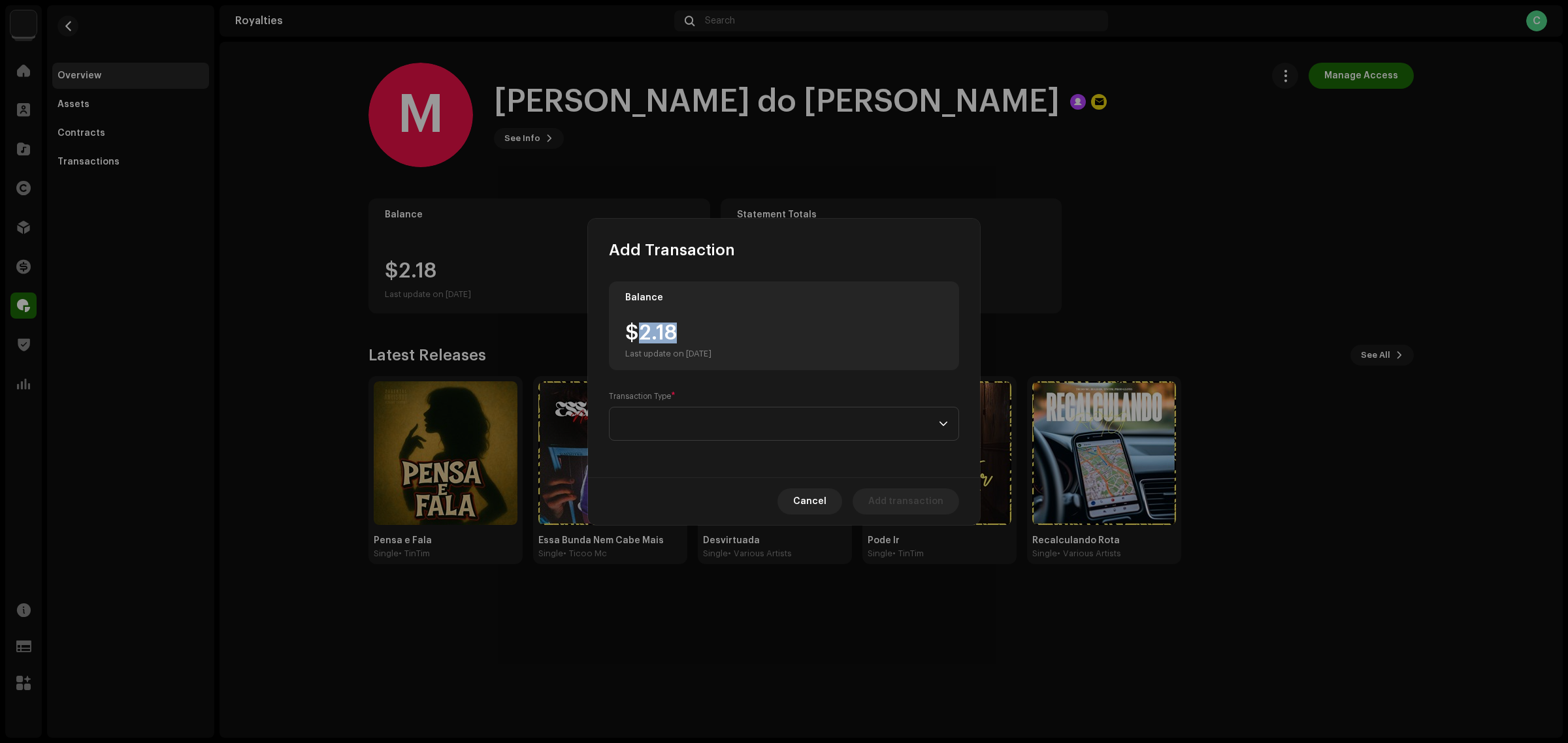
drag, startPoint x: 675, startPoint y: 331, endPoint x: 659, endPoint y: 327, distance: 16.5
click at [636, 326] on div "$2.18 Last update on Oct 8, 2025" at bounding box center [668, 341] width 86 height 37
copy div "2.18"
click at [710, 446] on div "Balance $2.18 Last update on Oct 8, 2025 Transaction Type *" at bounding box center [784, 369] width 392 height 217
click at [705, 431] on span at bounding box center [779, 423] width 319 height 33
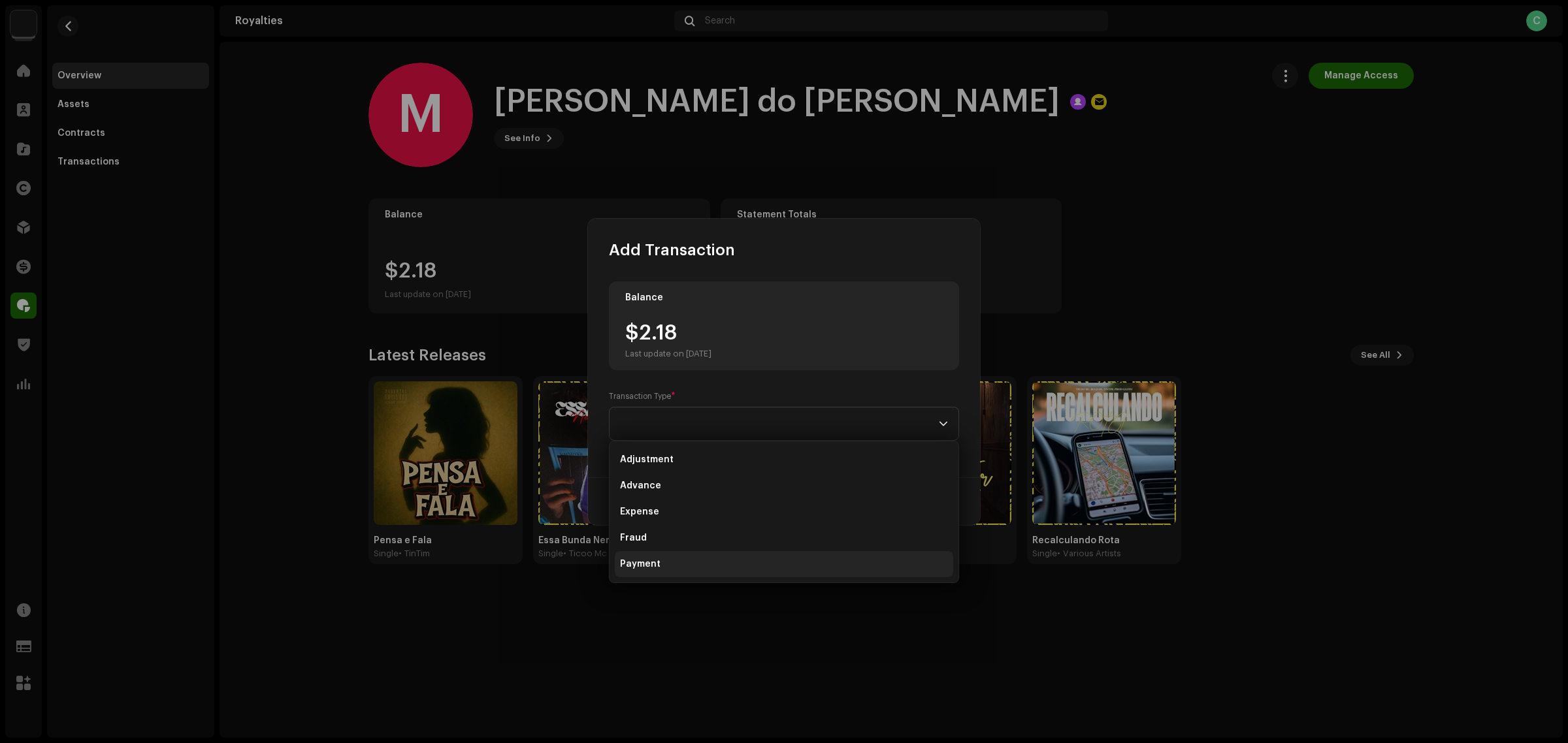
click at [687, 563] on li "Payment" at bounding box center [784, 564] width 339 height 26
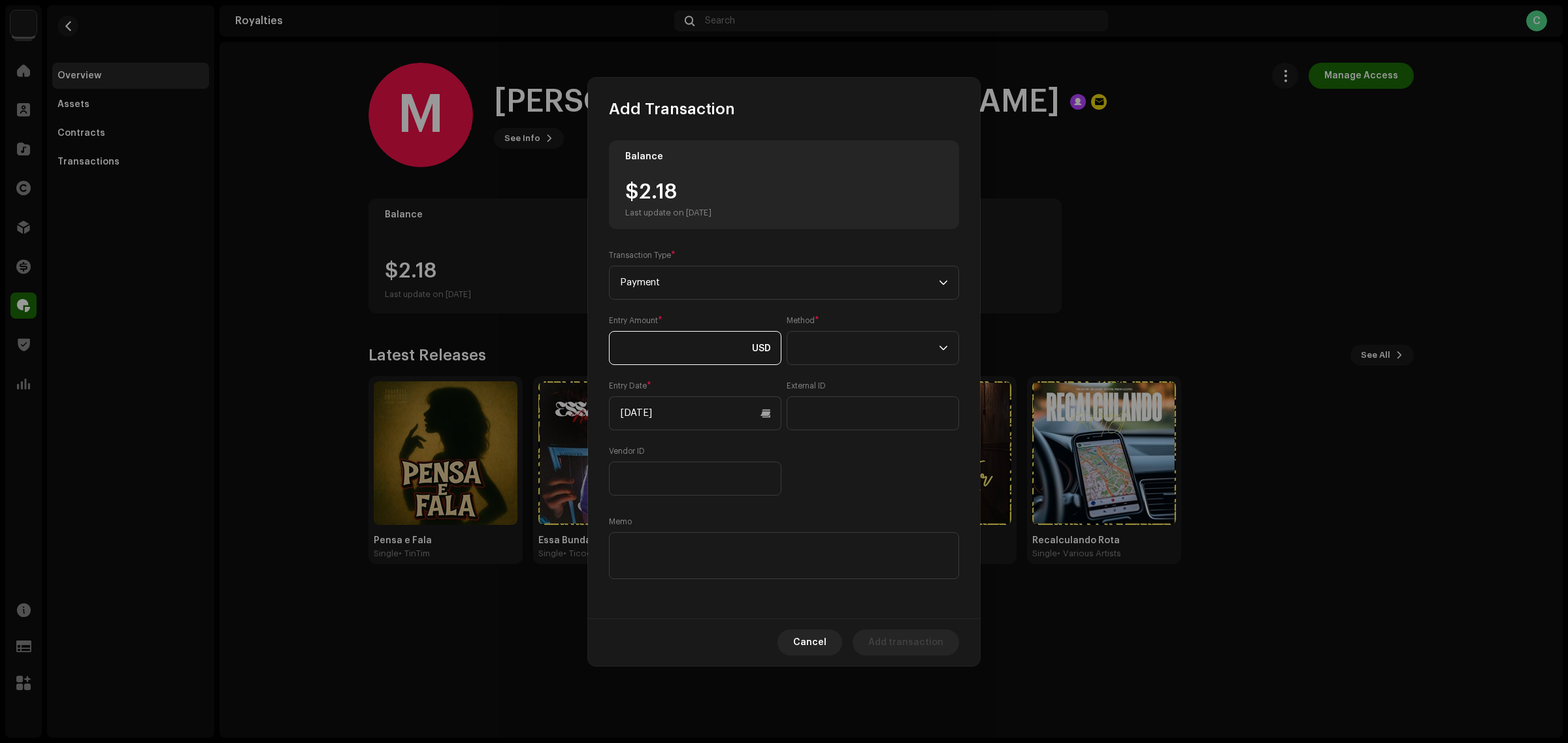
paste input "2.18"
type input "2.18"
click at [879, 338] on span at bounding box center [868, 348] width 141 height 33
click at [847, 402] on li "Cash" at bounding box center [873, 409] width 161 height 26
click at [696, 406] on input "[DATE]" at bounding box center [696, 413] width 173 height 34
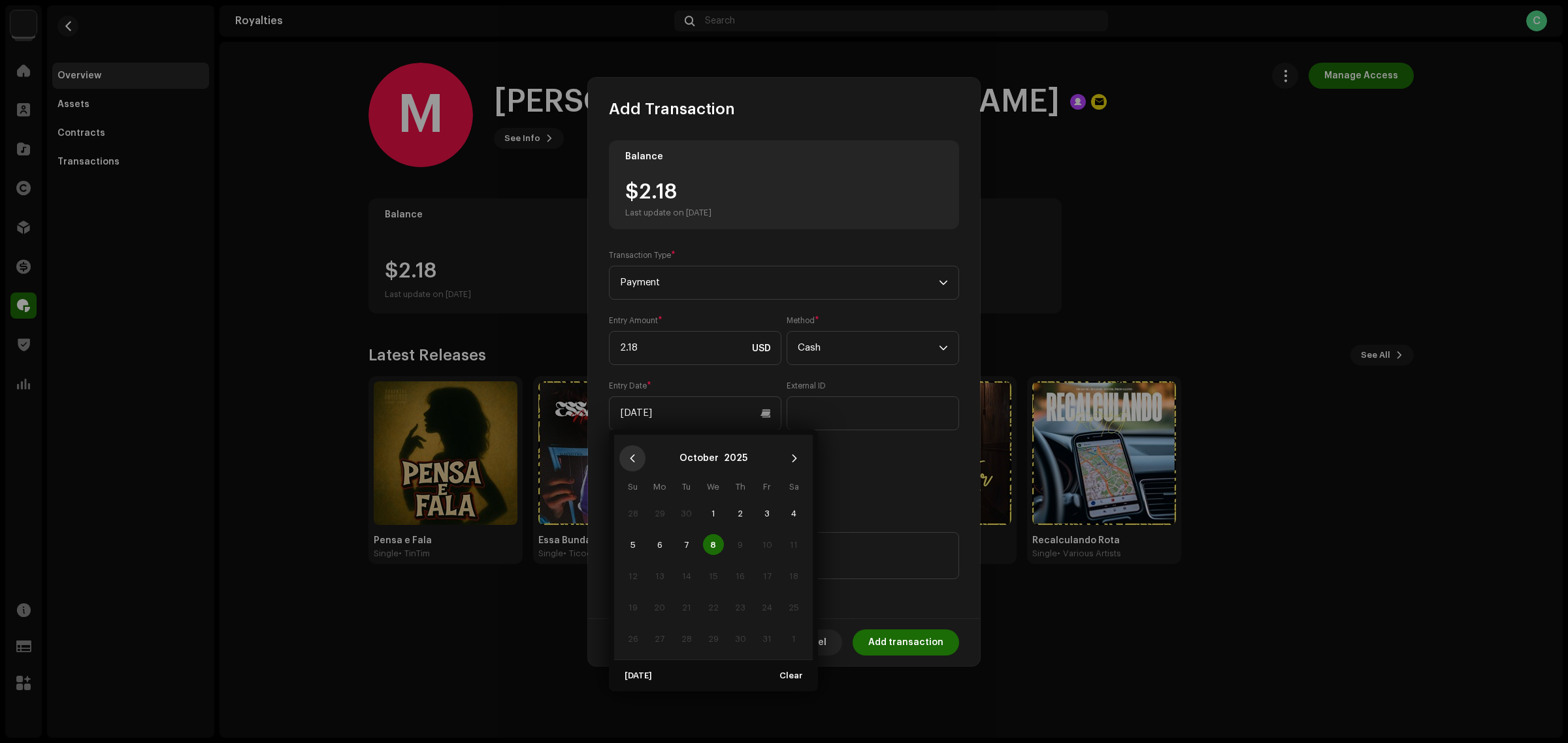
click at [631, 459] on icon "Previous Month" at bounding box center [633, 459] width 5 height 8
click at [720, 546] on span "10" at bounding box center [713, 544] width 21 height 21
type input "[DATE]"
click at [869, 488] on div "Entry Amount * 2.18 USD Method * Cash Entry Date * 09/10/2025 External ID Vendo…" at bounding box center [784, 406] width 351 height 181
drag, startPoint x: 638, startPoint y: 527, endPoint x: 652, endPoint y: 549, distance: 26.1
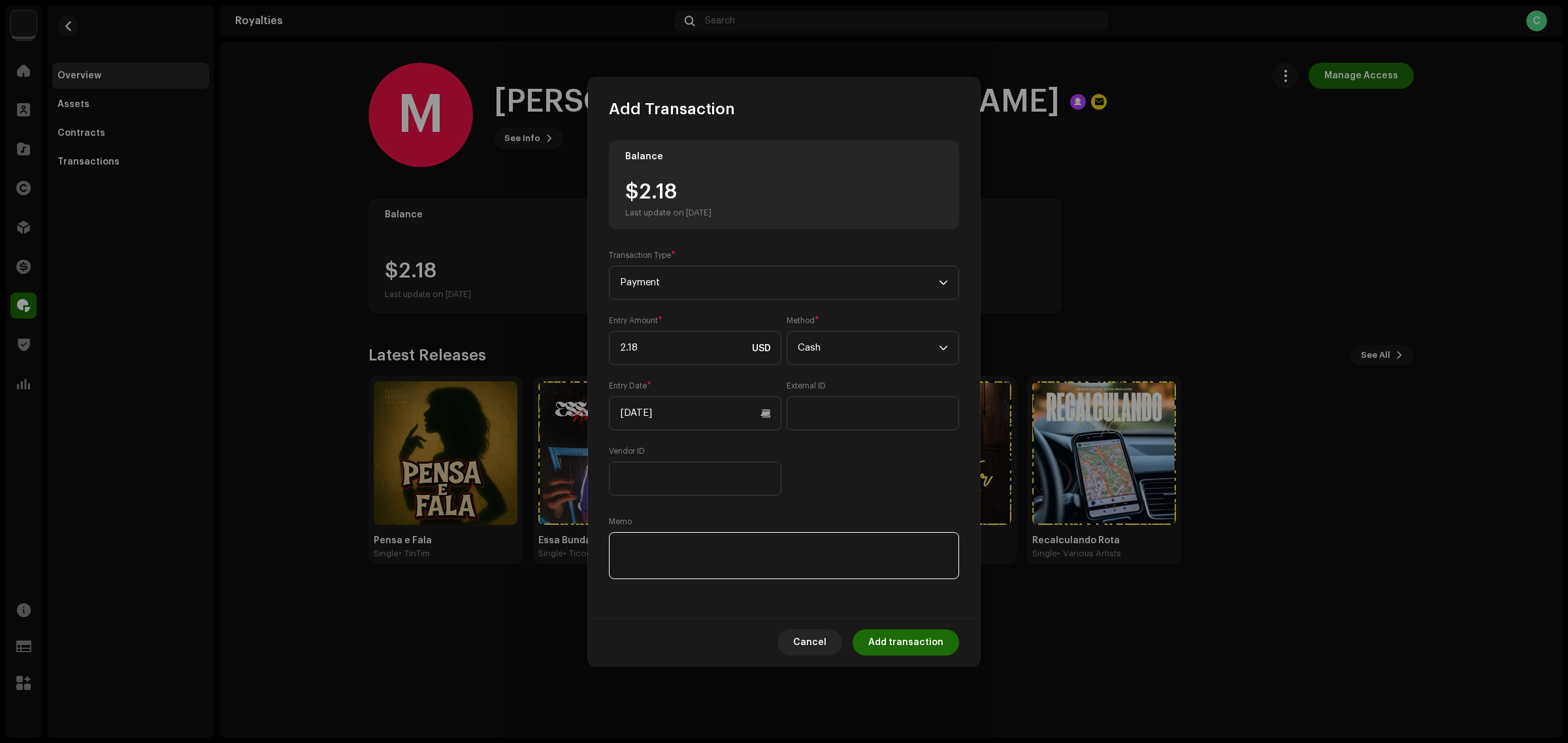
paste textarea "Pagamento dos Royalties feito via Paypal em [DATE]"
type textarea "Pagamento dos Royalties feito via Paypal em [DATE]"
click at [820, 442] on div "Entry Amount * 2.18 USD Method * Cash Entry Date * 09/10/2025 External ID Vendo…" at bounding box center [784, 406] width 351 height 181
click at [906, 455] on div "Entry Amount * 2.18 USD Method * Cash Entry Date * 09/10/2025 External ID Vendo…" at bounding box center [784, 406] width 351 height 181
click at [892, 635] on span "Add transaction" at bounding box center [906, 643] width 76 height 26
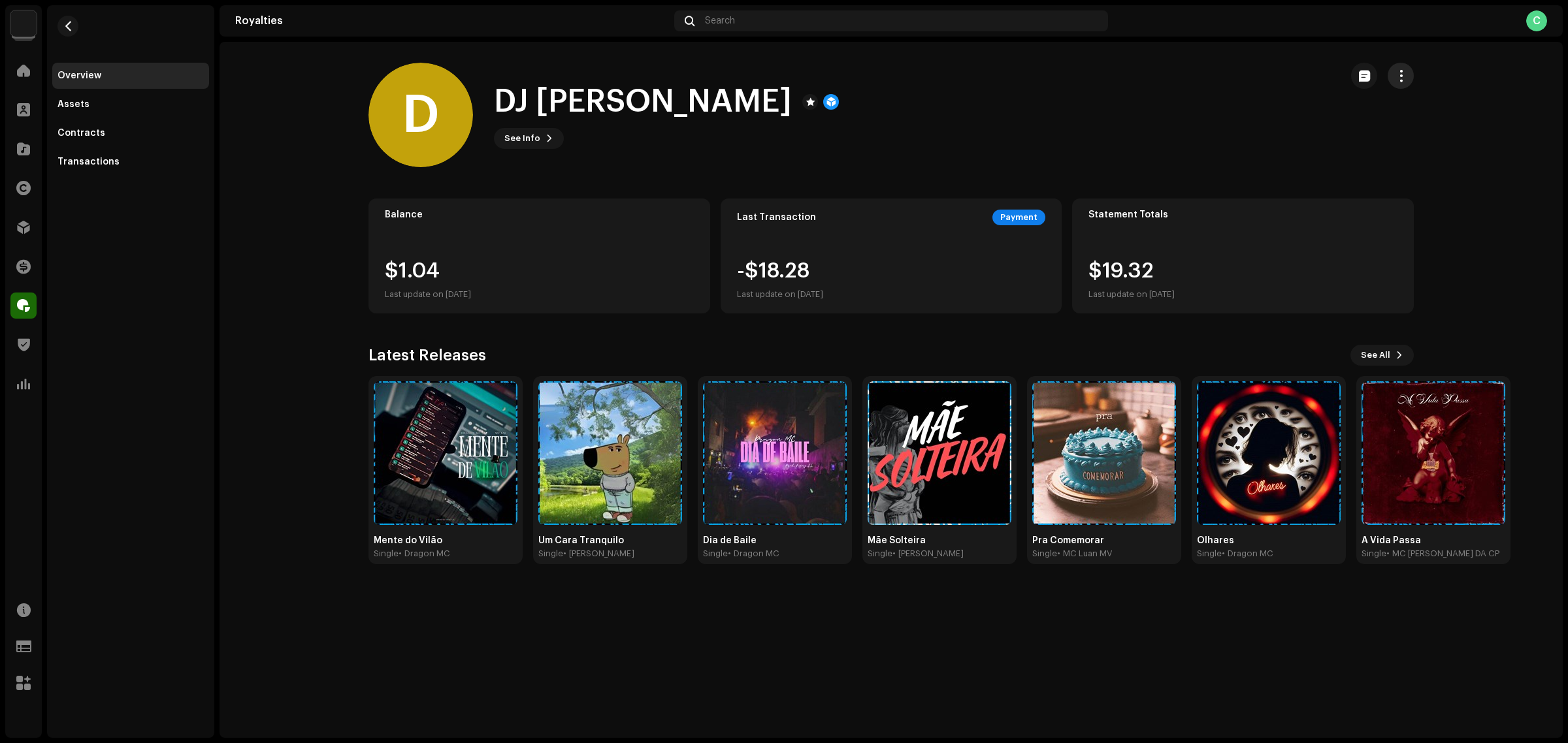
click at [1393, 74] on button "button" at bounding box center [1401, 75] width 26 height 26
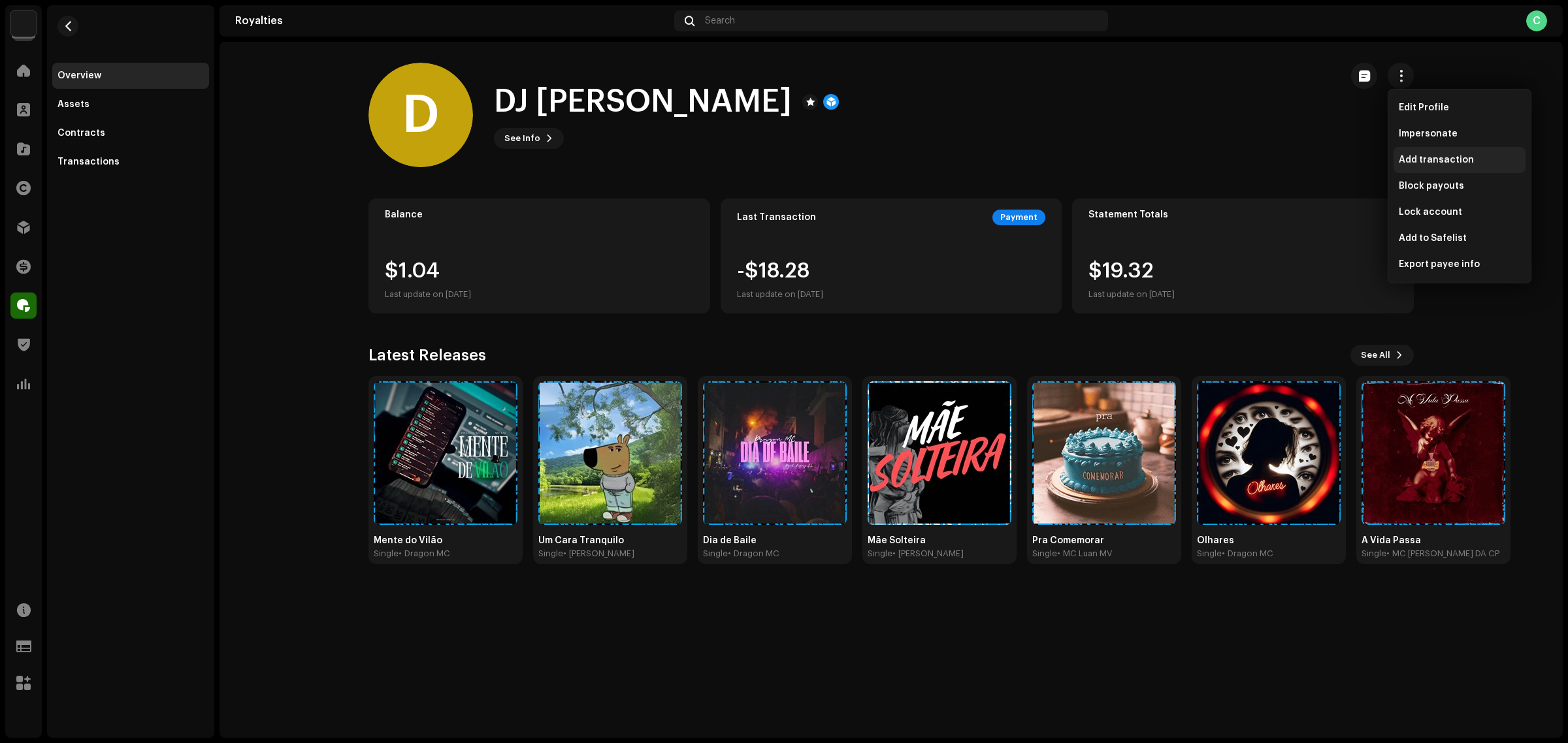
click at [1431, 158] on span "Add transaction" at bounding box center [1437, 160] width 76 height 11
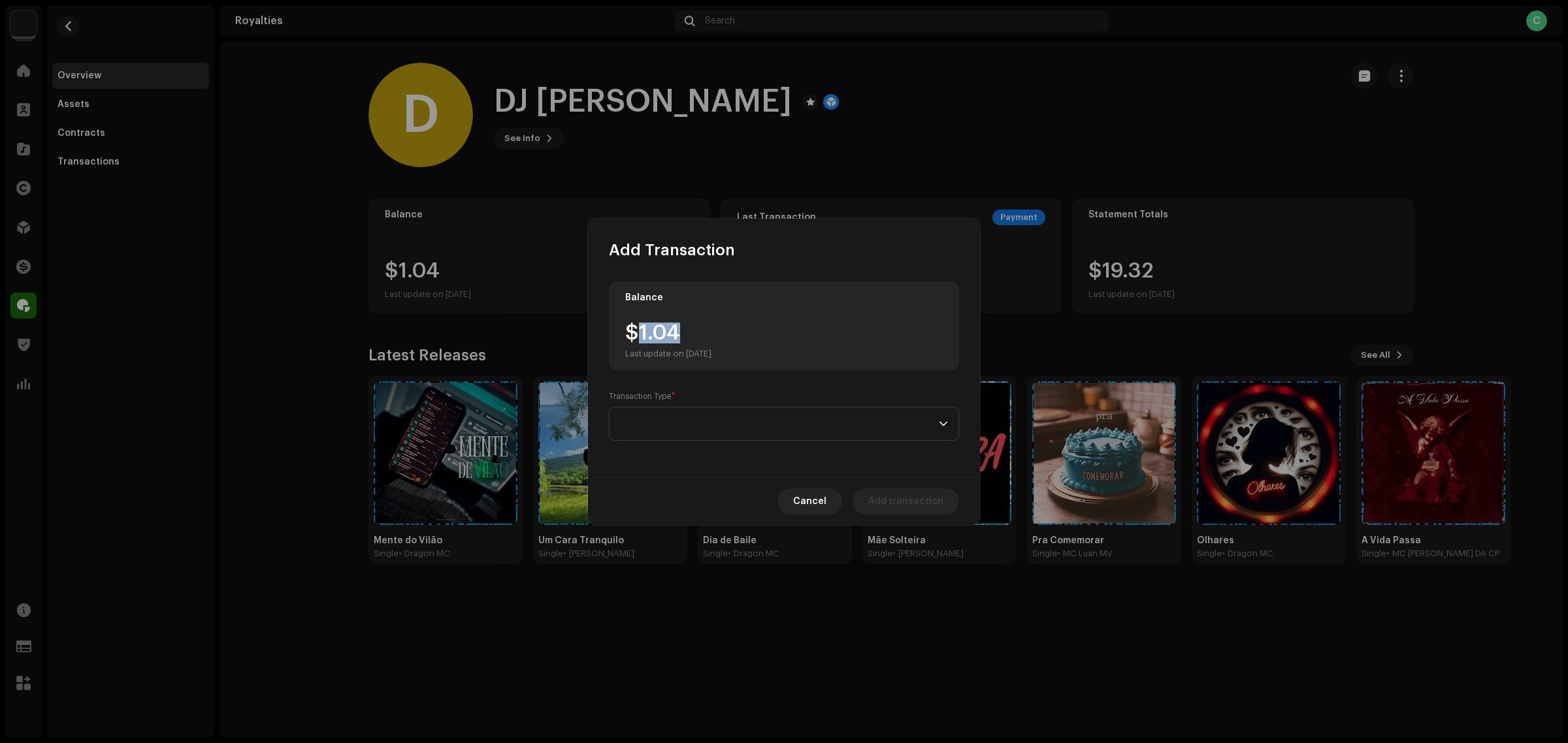
drag, startPoint x: 682, startPoint y: 334, endPoint x: 641, endPoint y: 327, distance: 41.6
click at [641, 327] on div "$1.04 Last update on Oct 8, 2025" at bounding box center [668, 341] width 86 height 37
click at [722, 441] on div "Balance $1.04 Last update on Oct 8, 2025 Transaction Type *" at bounding box center [784, 369] width 392 height 217
click at [716, 432] on span at bounding box center [779, 423] width 319 height 33
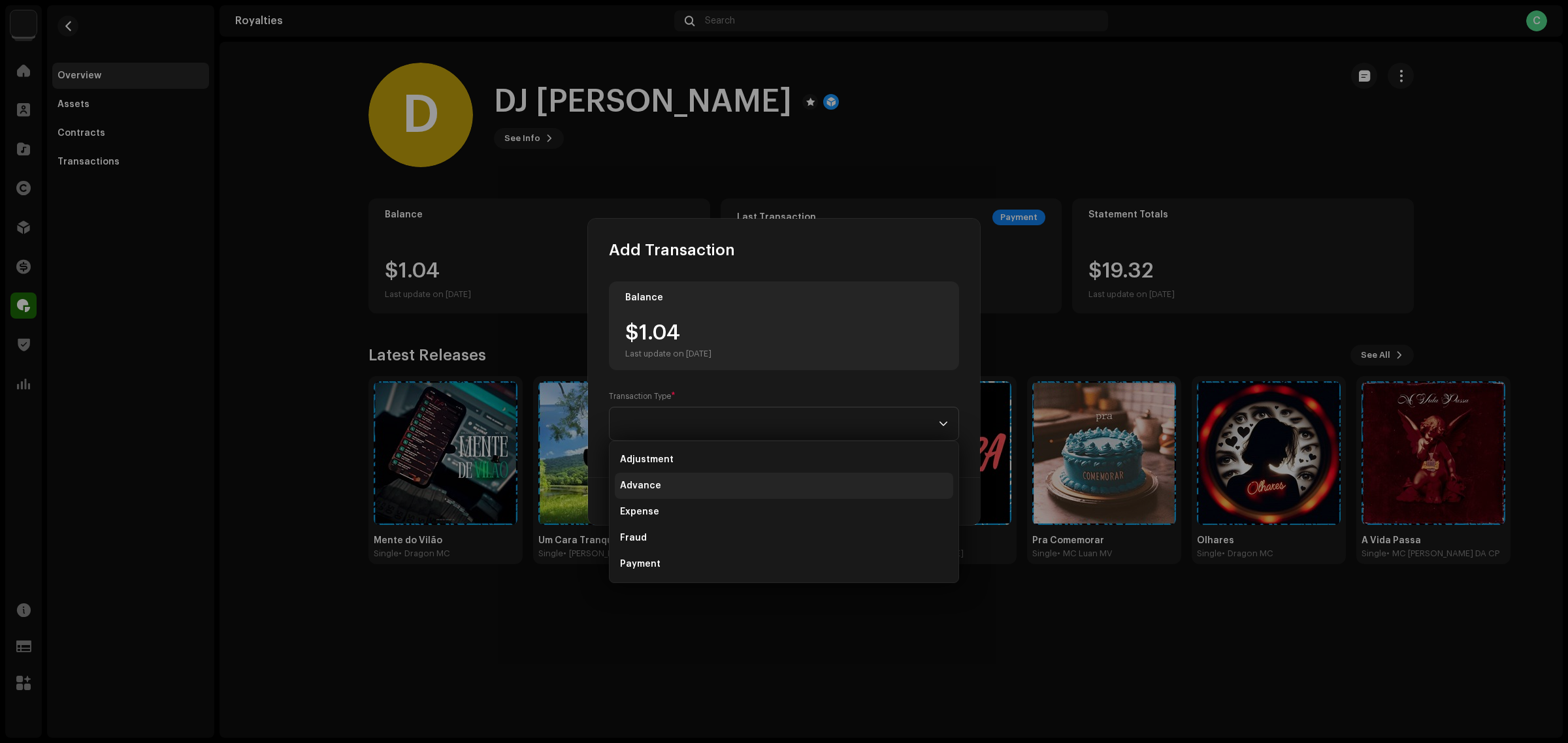
click at [688, 486] on li "Advance" at bounding box center [784, 486] width 339 height 26
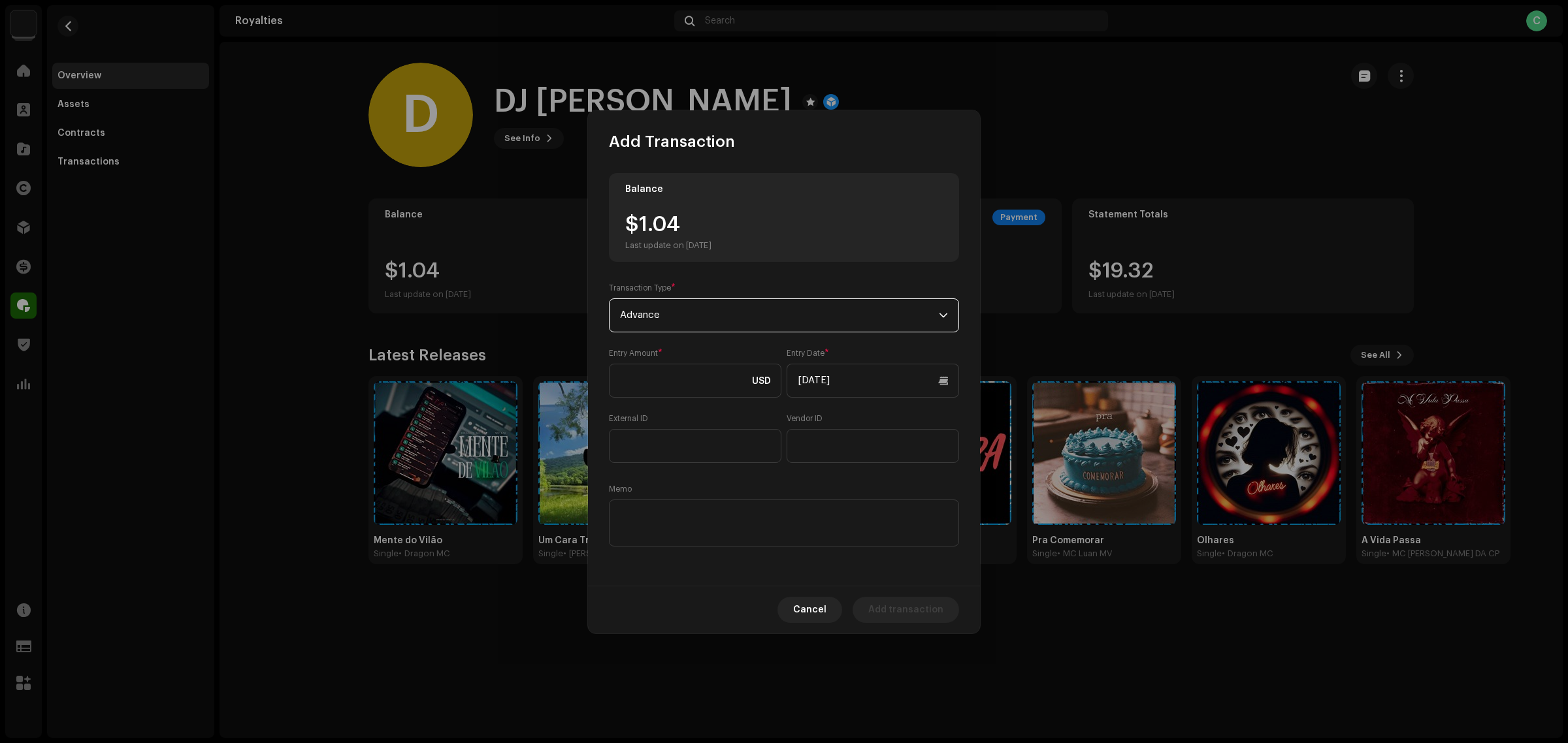
click at [682, 318] on span "Advance" at bounding box center [779, 315] width 319 height 33
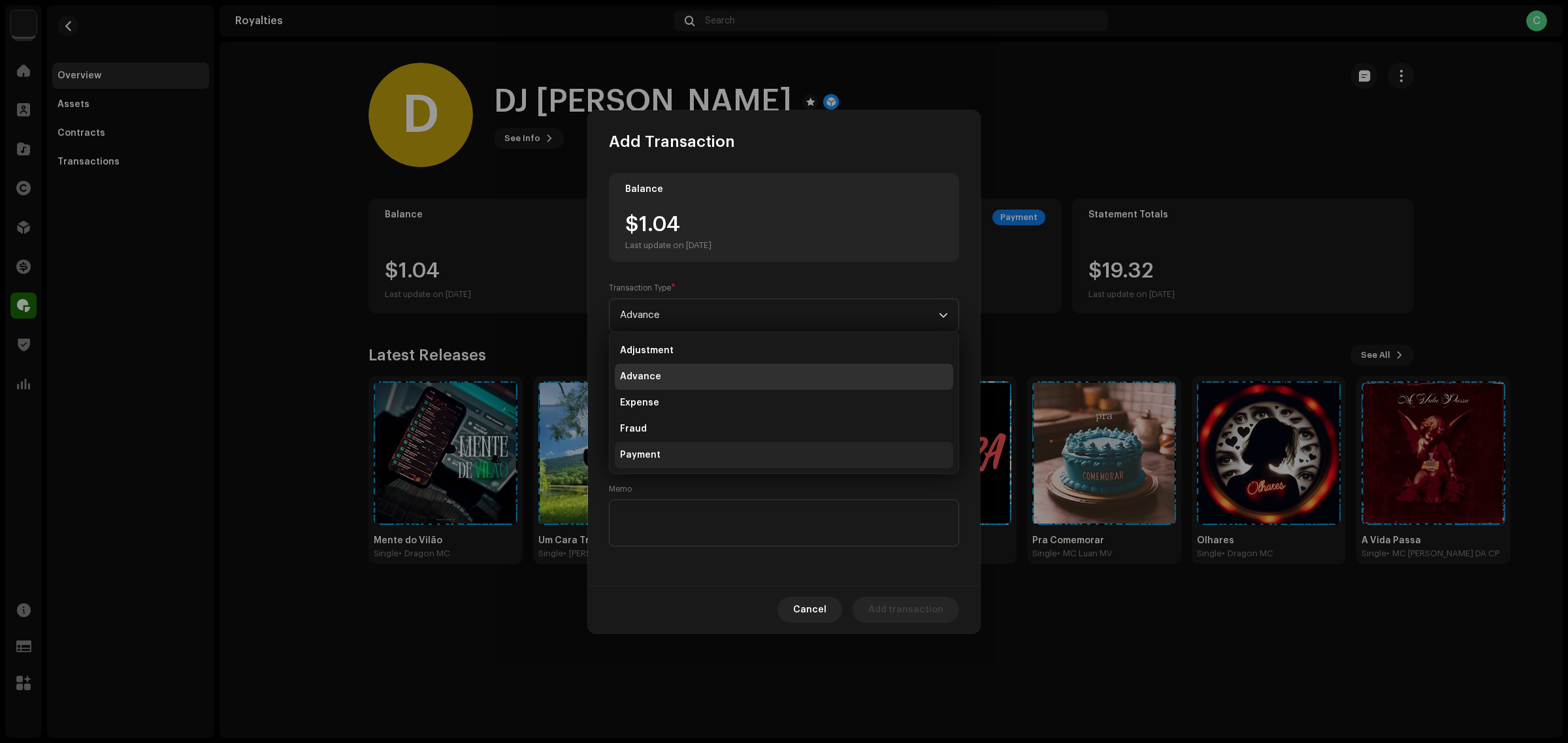
click at [691, 446] on li "Payment" at bounding box center [784, 455] width 339 height 26
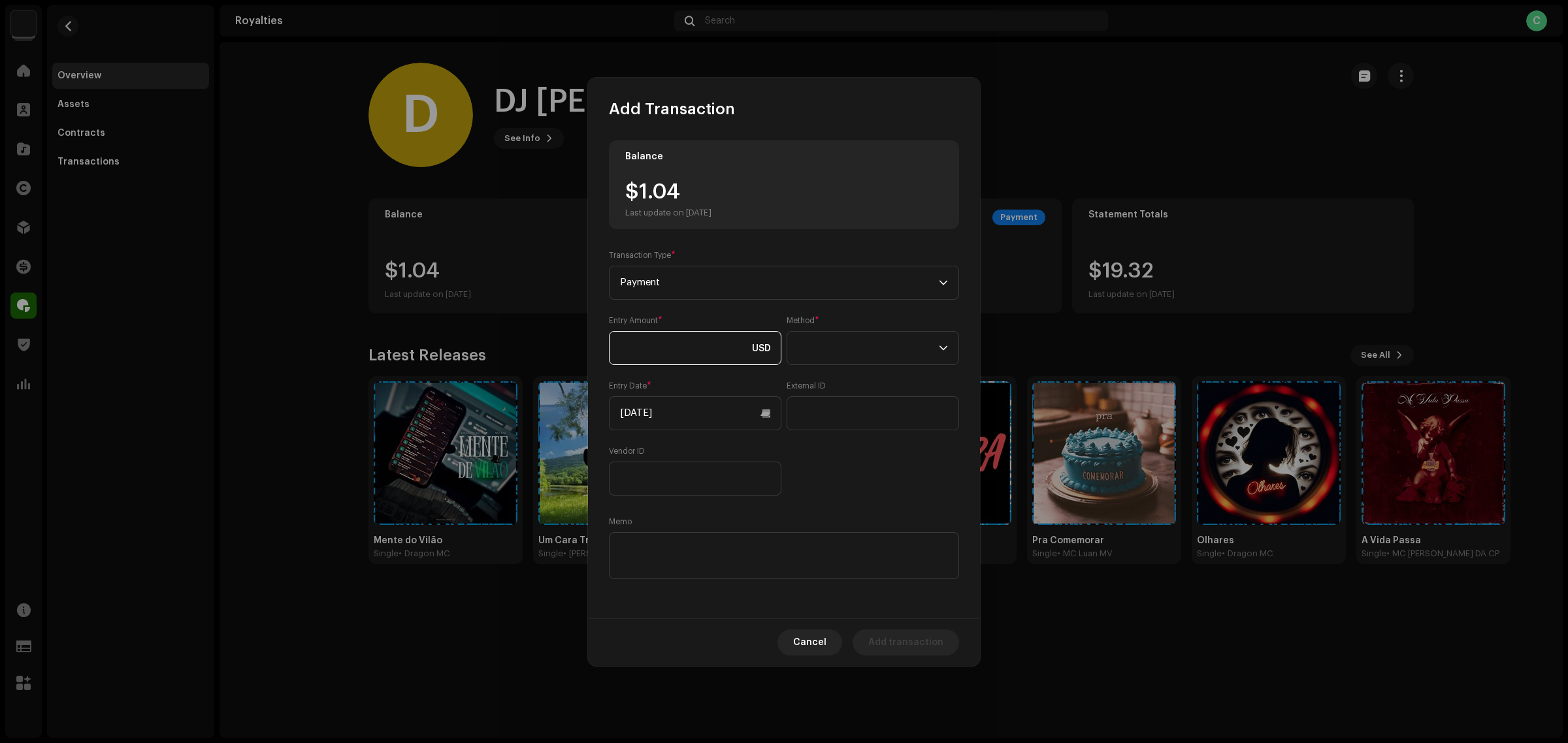
paste input "1.04"
type input "1.04"
click at [837, 495] on div "Entry Amount * 1.04 USD Method * Entry Date * 10/08/2025 External ID Vendor ID" at bounding box center [784, 406] width 351 height 181
click at [849, 352] on span at bounding box center [868, 348] width 141 height 33
click at [842, 407] on li "Cash" at bounding box center [873, 409] width 161 height 26
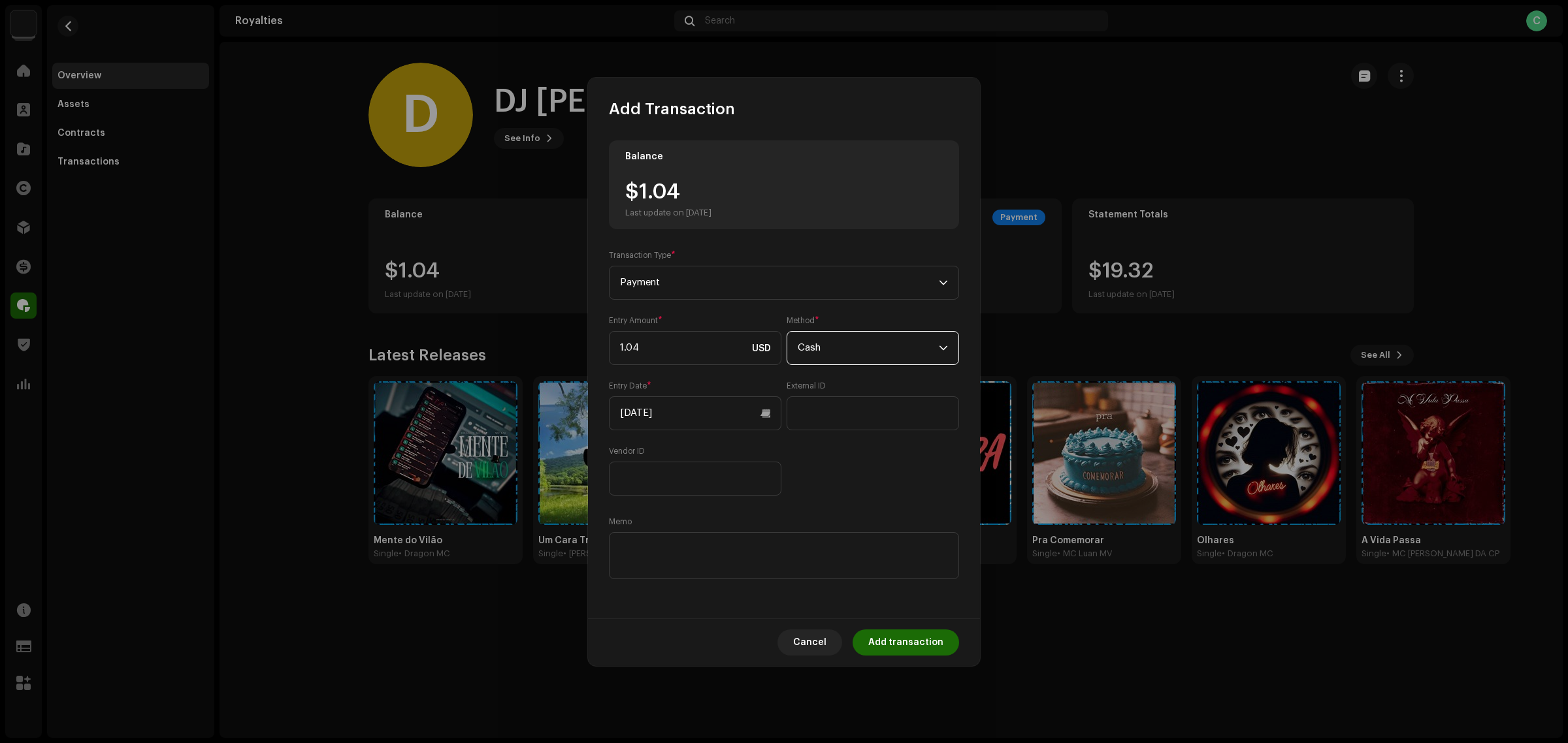
click at [851, 489] on div "Entry Amount * 1.04 USD Method * Cash Entry Date * 10/08/2025 External ID Vendo…" at bounding box center [784, 406] width 351 height 181
click at [666, 557] on textarea at bounding box center [784, 555] width 351 height 47
paste textarea "Pagamento dos Royalties feito via Paypal em [DATE]"
type textarea "Pagamento dos Royalties feito via Paypal em [DATE]"
click at [861, 484] on div "Entry Amount * 1.04 USD Method * Cash Entry Date * 10/08/2025 External ID Vendo…" at bounding box center [784, 406] width 351 height 181
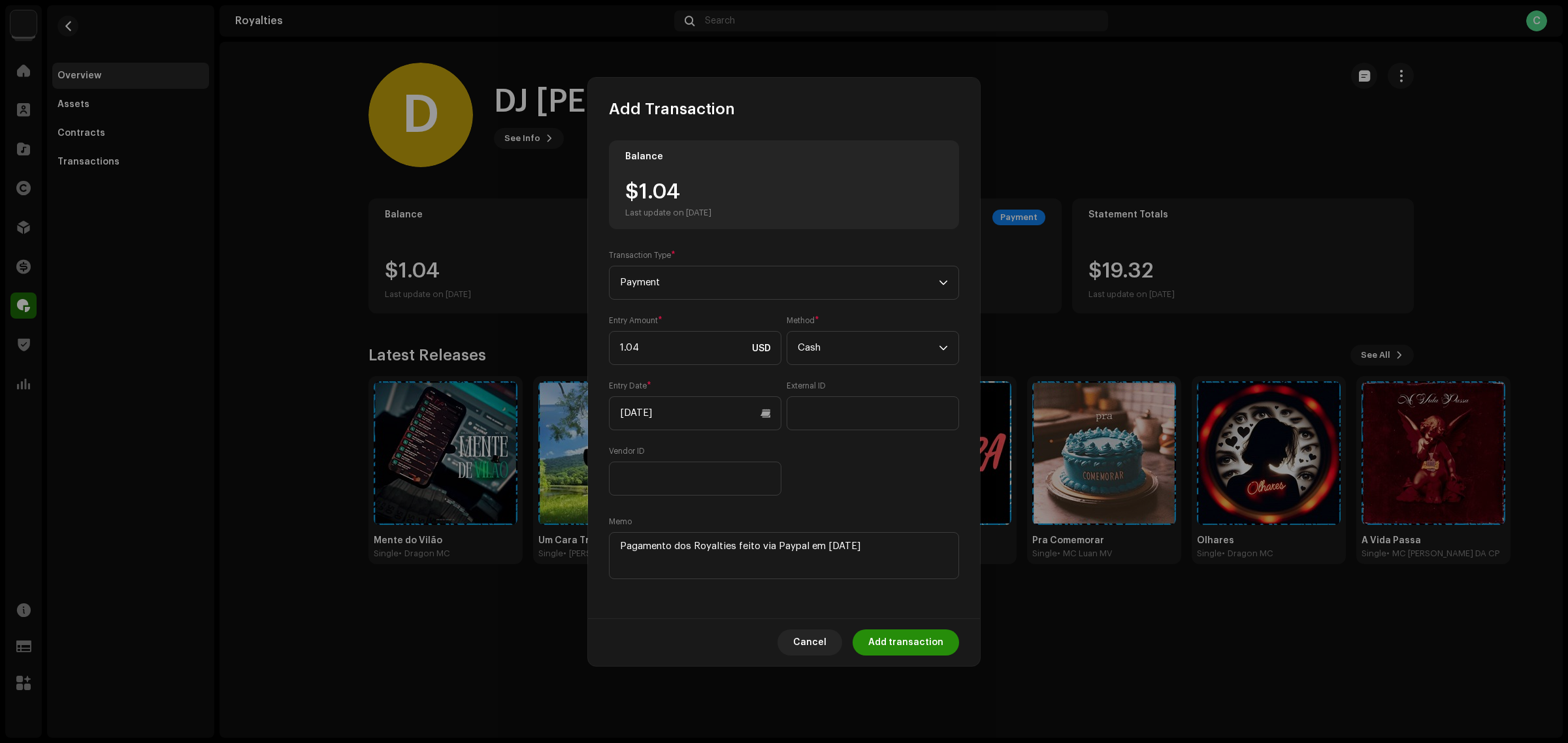
click at [916, 639] on span "Add transaction" at bounding box center [906, 643] width 76 height 26
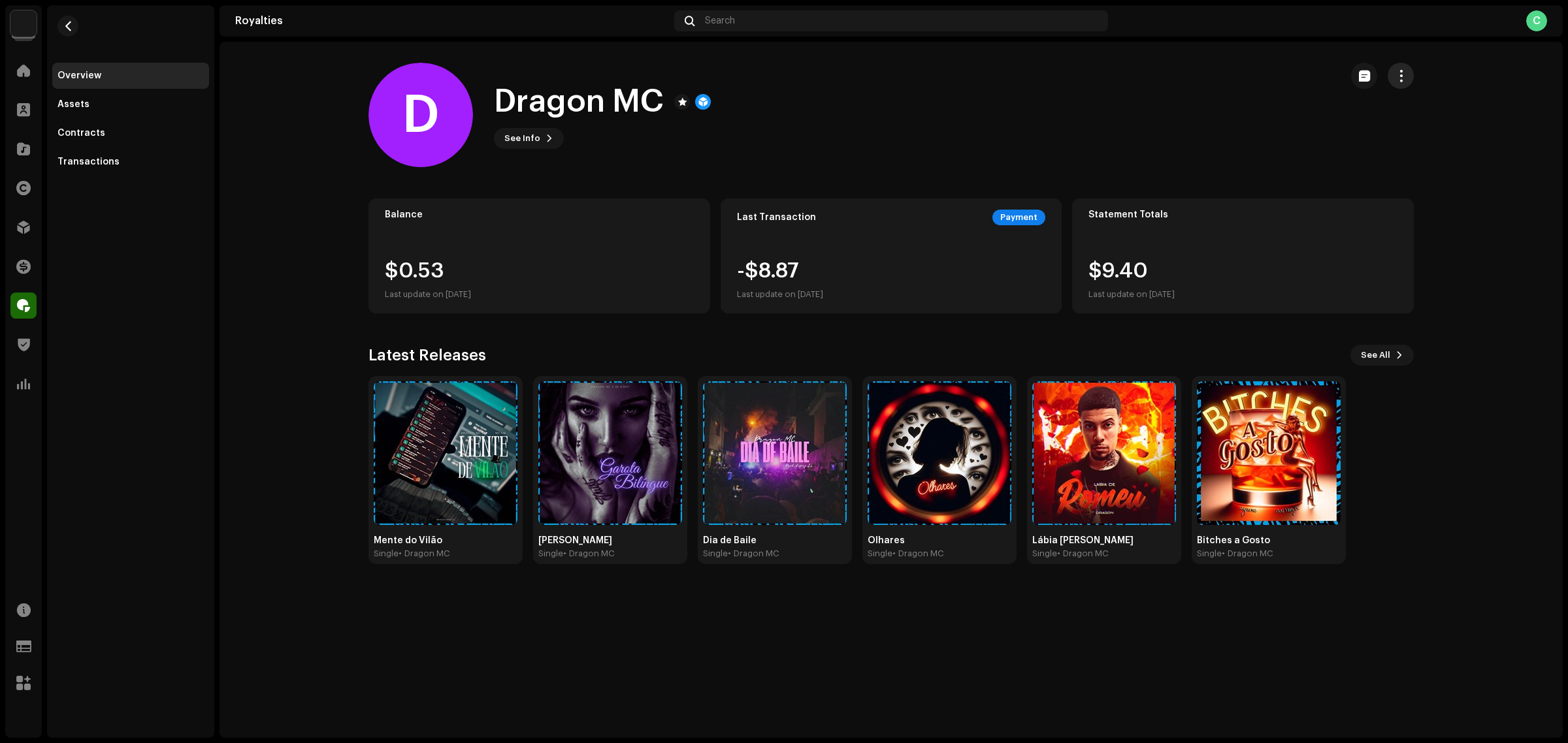
click at [1254, 82] on button "button" at bounding box center [1401, 75] width 26 height 26
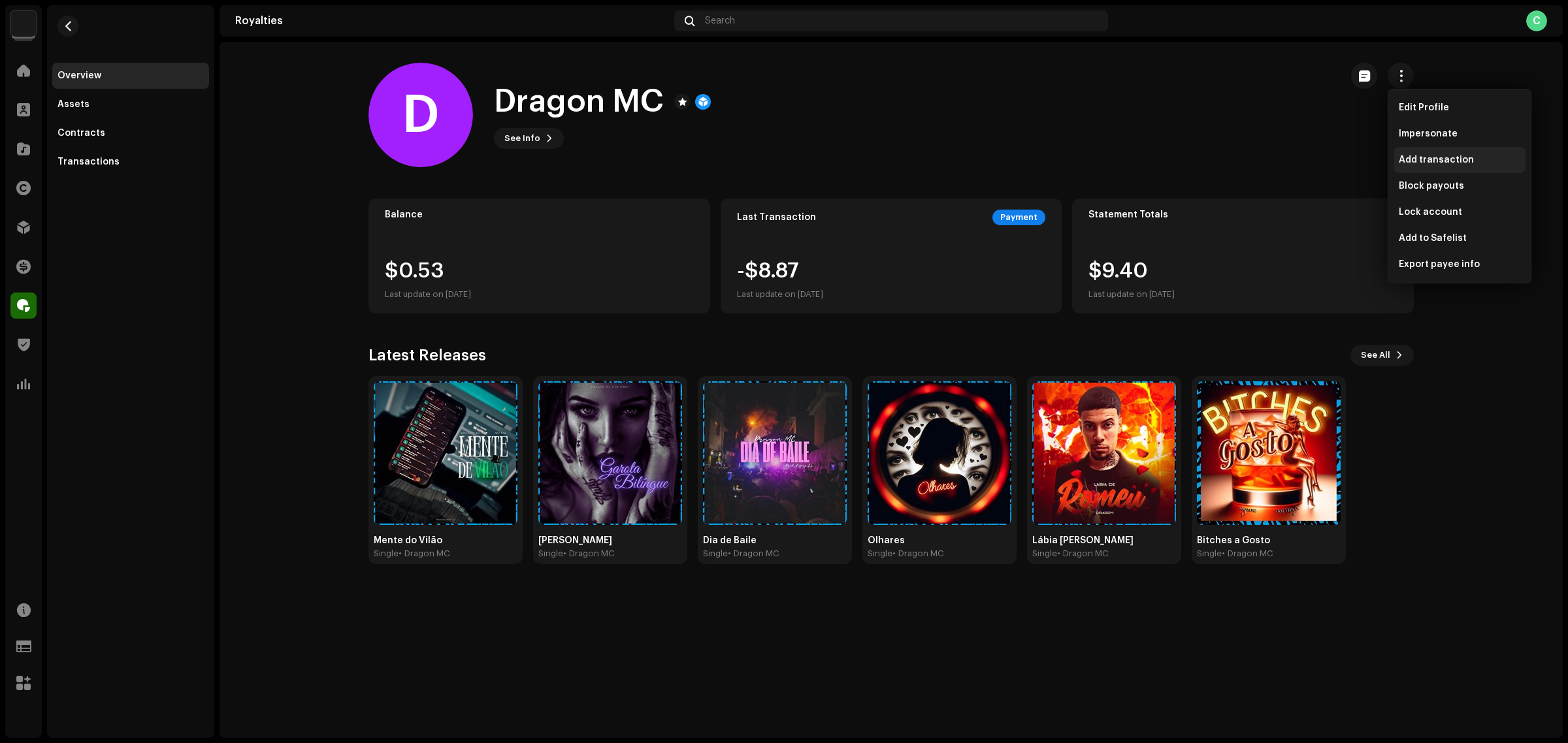
click at [1254, 161] on span "Add transaction" at bounding box center [1437, 160] width 76 height 11
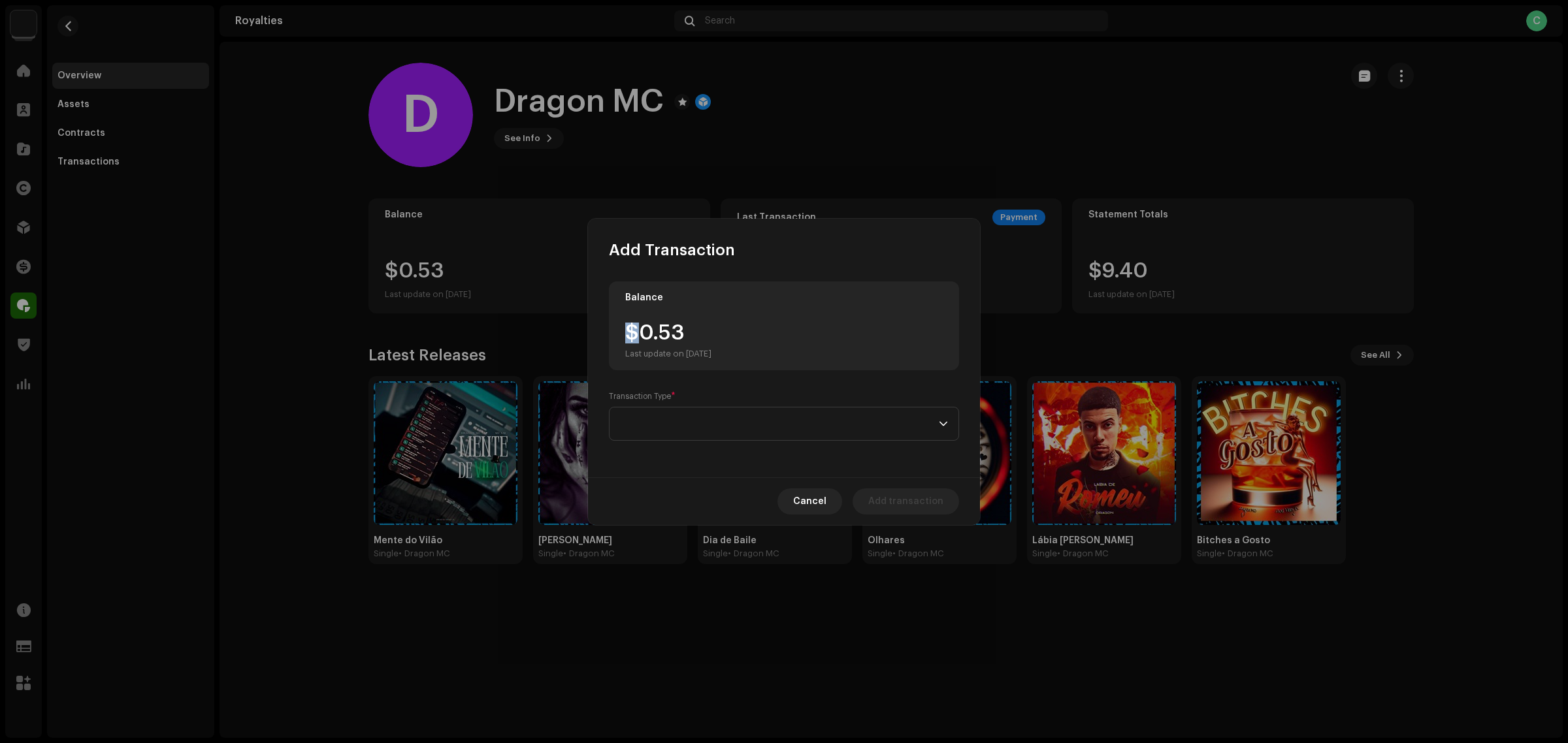
drag, startPoint x: 675, startPoint y: 328, endPoint x: 644, endPoint y: 327, distance: 31.0
click at [644, 327] on div "$0.53 Last update on Oct 8, 2025" at bounding box center [668, 341] width 86 height 37
click at [742, 360] on div "Balance $0.53 Last update on Oct 8, 2025" at bounding box center [784, 325] width 351 height 88
click at [755, 421] on span at bounding box center [779, 423] width 319 height 33
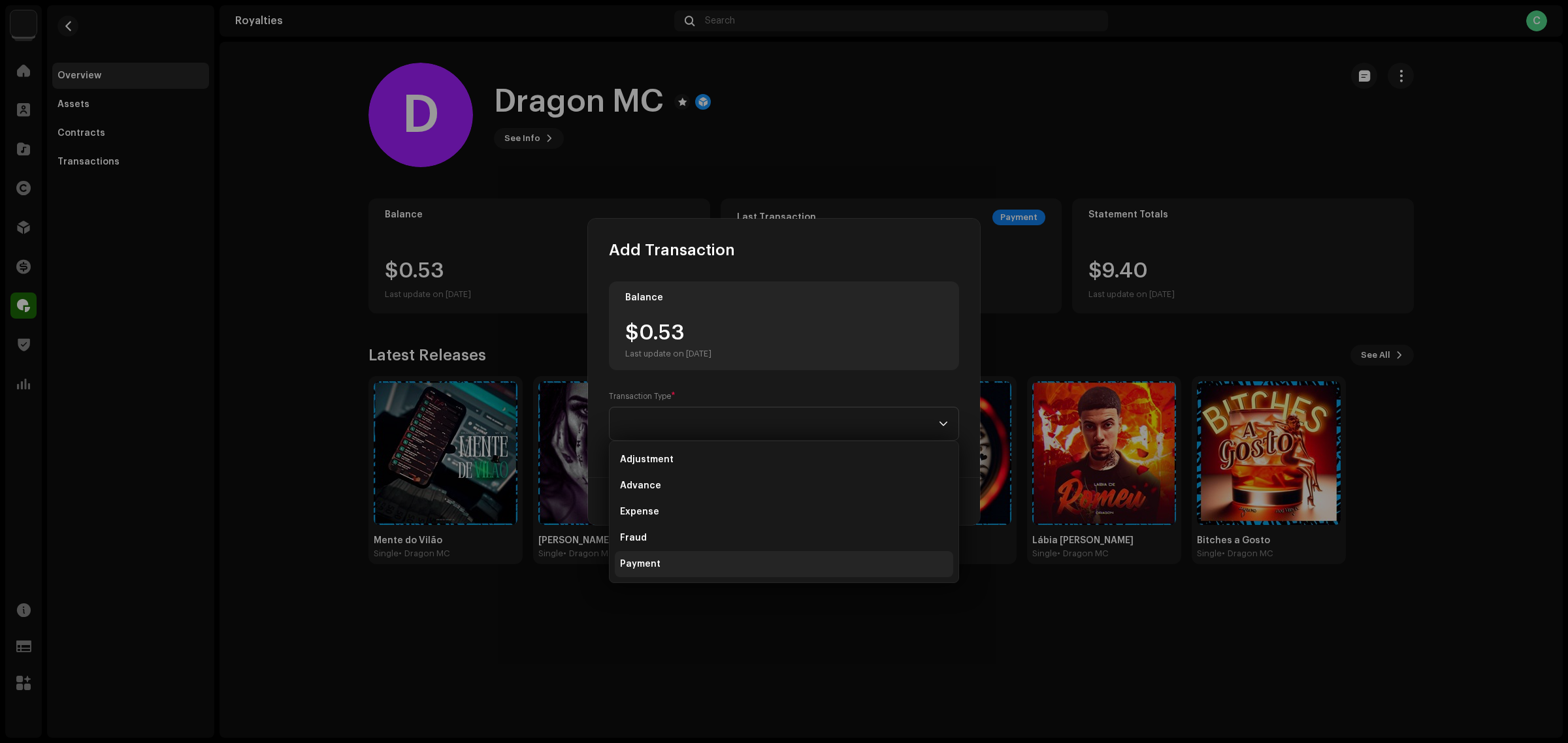
click at [709, 560] on li "Payment" at bounding box center [784, 564] width 339 height 26
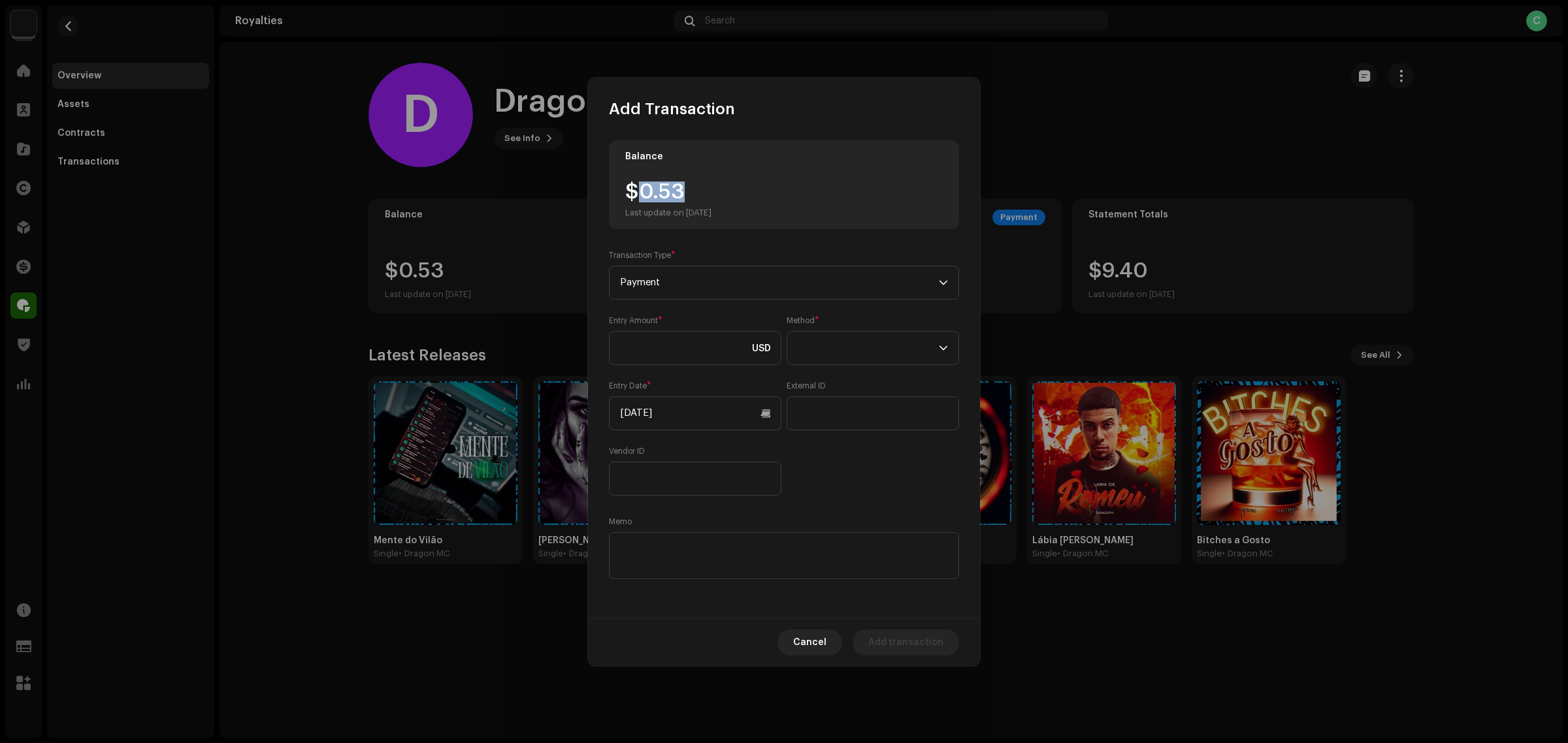
drag, startPoint x: 691, startPoint y: 187, endPoint x: 637, endPoint y: 181, distance: 54.3
click at [637, 182] on div "$0.53 Last update on Oct 8, 2025" at bounding box center [668, 200] width 86 height 37
drag, startPoint x: 655, startPoint y: 184, endPoint x: 707, endPoint y: 193, distance: 52.8
click at [707, 193] on div "$0.53 Last update on Oct 8, 2025" at bounding box center [668, 200] width 86 height 37
drag, startPoint x: 685, startPoint y: 185, endPoint x: 633, endPoint y: 175, distance: 53.0
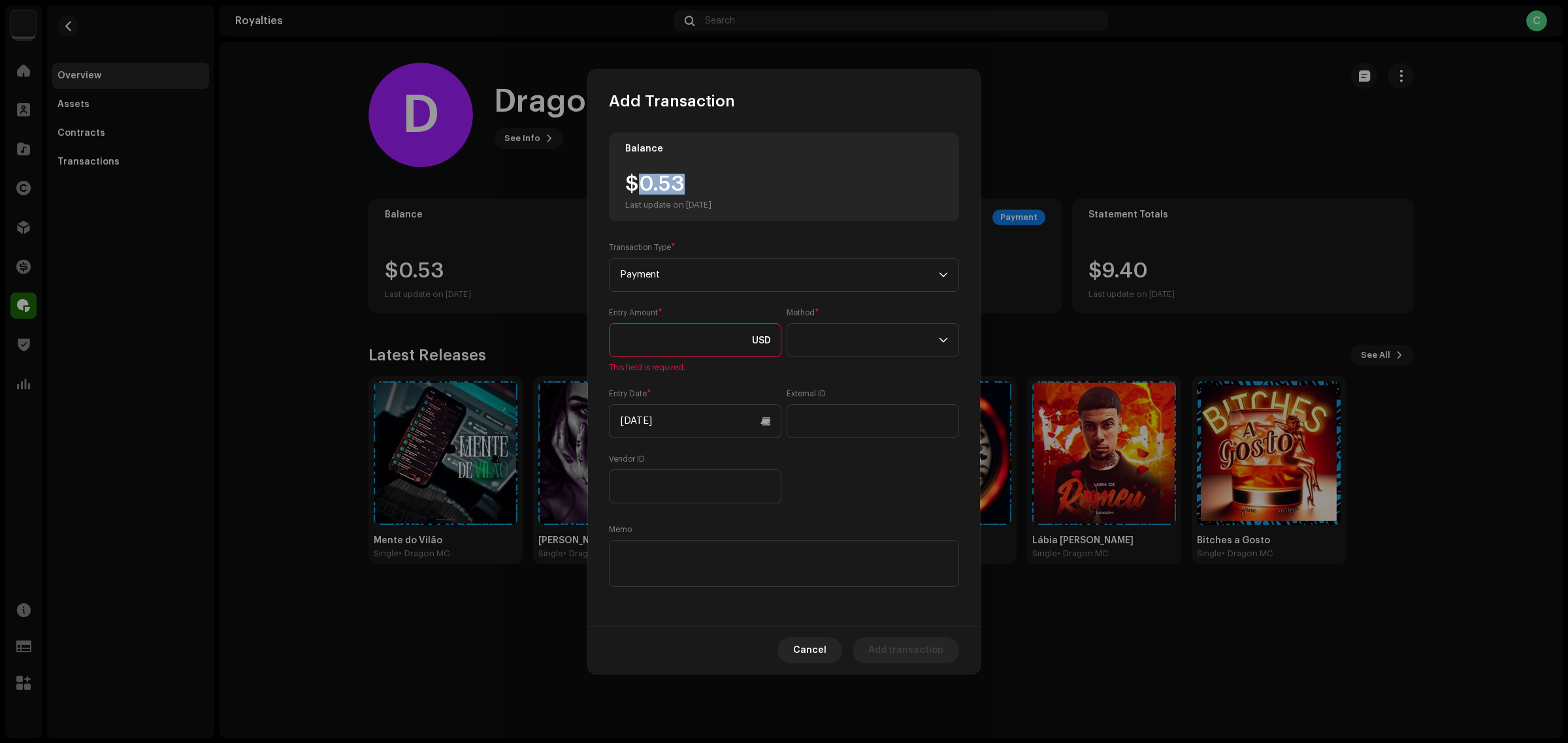
click at [633, 175] on div "$0.53 Last update on Oct 8, 2025" at bounding box center [668, 192] width 86 height 37
copy div "0.53"
click at [671, 335] on input at bounding box center [696, 341] width 173 height 34
paste input "0.53"
type input "0.53"
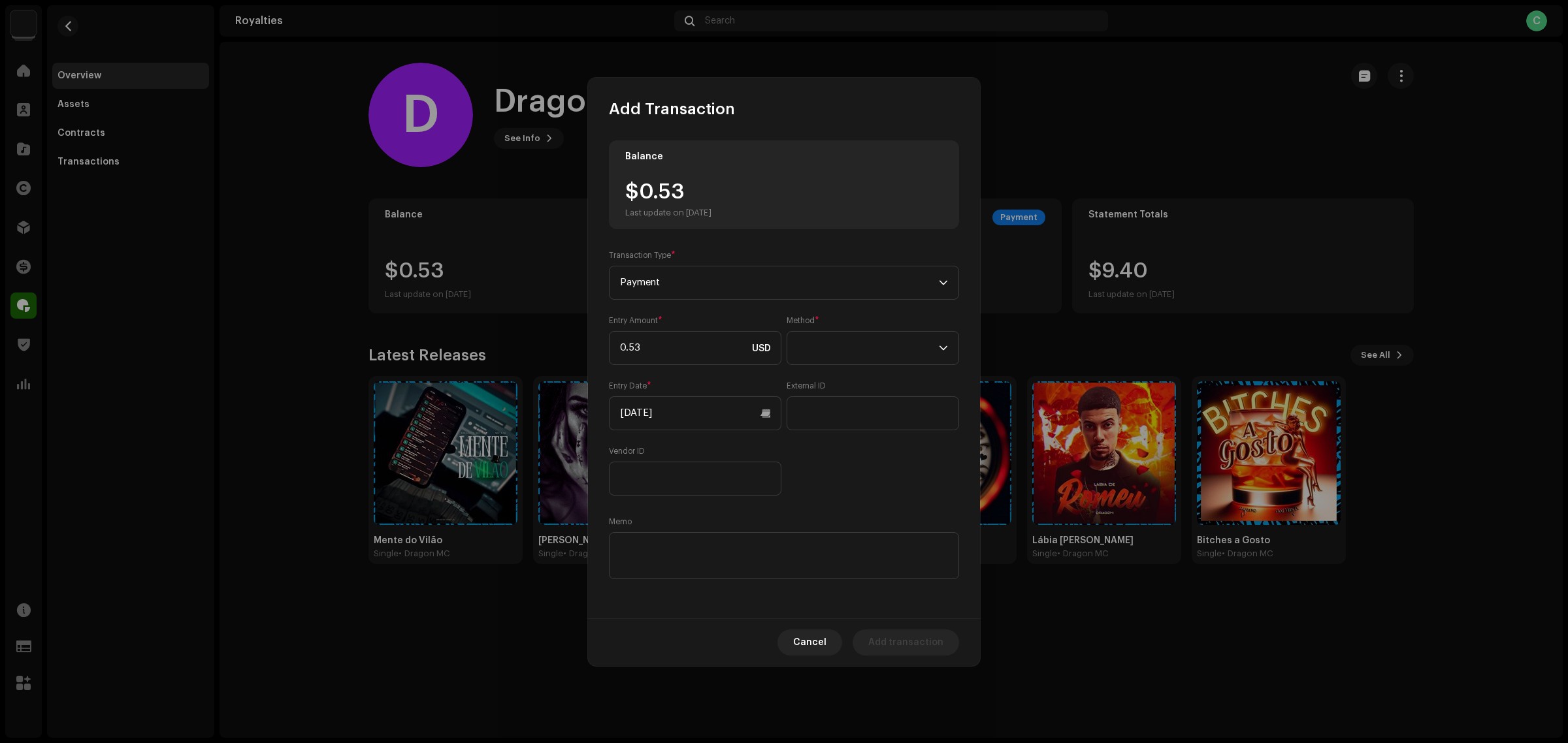
click at [824, 472] on div "Entry Amount * 0.53 USD Method * Entry Date * 10/08/2025 External ID Vendor ID" at bounding box center [784, 406] width 351 height 181
click at [915, 363] on span at bounding box center [868, 348] width 141 height 33
click at [834, 398] on li "Cash" at bounding box center [873, 409] width 161 height 26
click at [853, 449] on div "Entry Amount * 0.53 USD Method * Cash Entry Date * 10/08/2025 External ID Vendo…" at bounding box center [784, 406] width 351 height 181
click at [860, 515] on div "Balance $0.53 Last update on Oct 8, 2025 Transaction Type * Payment Entry Amoun…" at bounding box center [784, 361] width 351 height 442
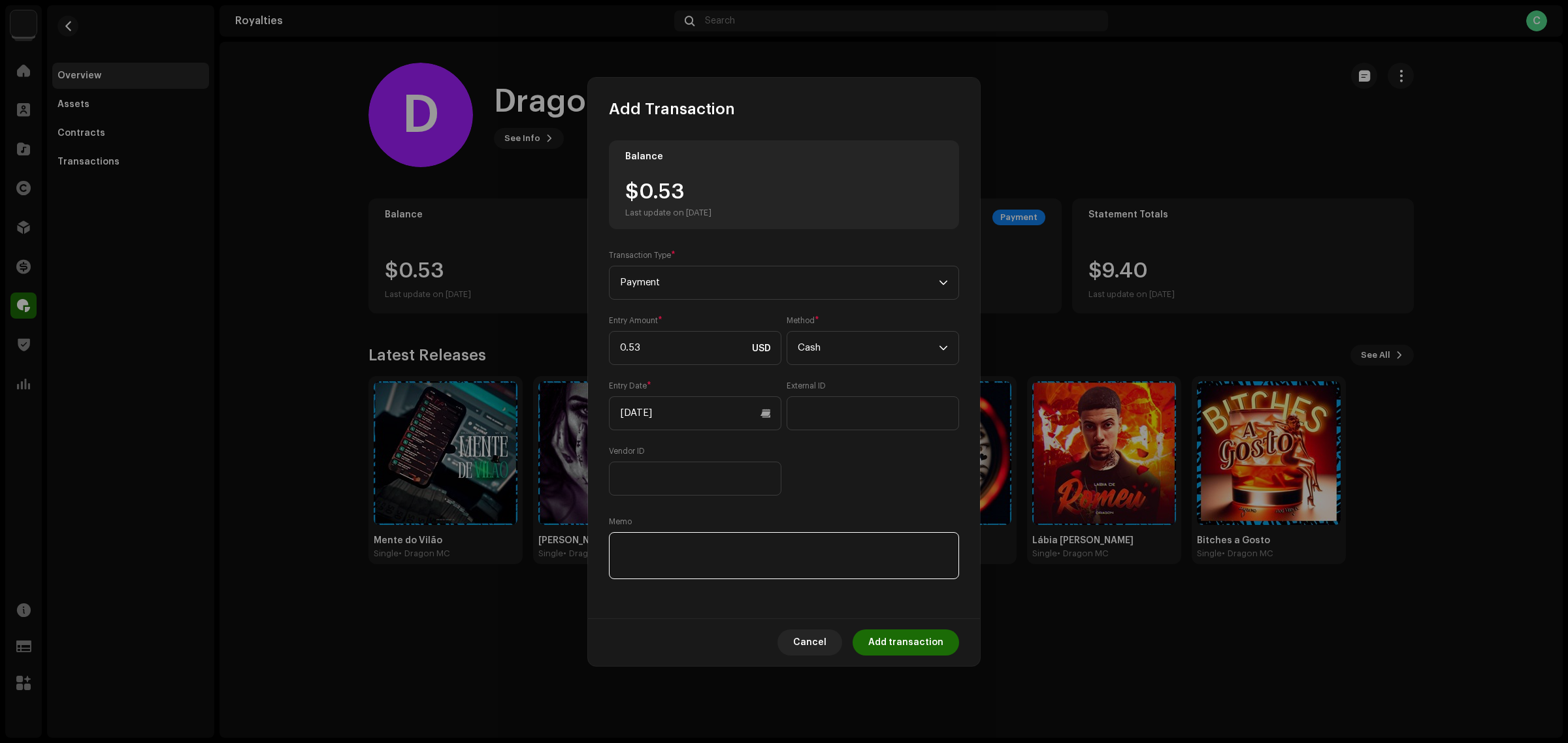
paste textarea "Pagamento dos Royalties feito via Paypal em [DATE]"
click at [848, 501] on div "Balance $0.53 Last update on Oct 8, 2025 Transaction Type * Payment Entry Amoun…" at bounding box center [784, 361] width 351 height 442
click at [904, 568] on textarea at bounding box center [784, 555] width 351 height 47
type textarea "Pagamento dos Royalties feito via Paypal em 10/09/2025."
click at [890, 486] on div "Entry Amount * 0.53 USD Method * Cash Entry Date * 10/08/2025 External ID Vendo…" at bounding box center [784, 406] width 351 height 181
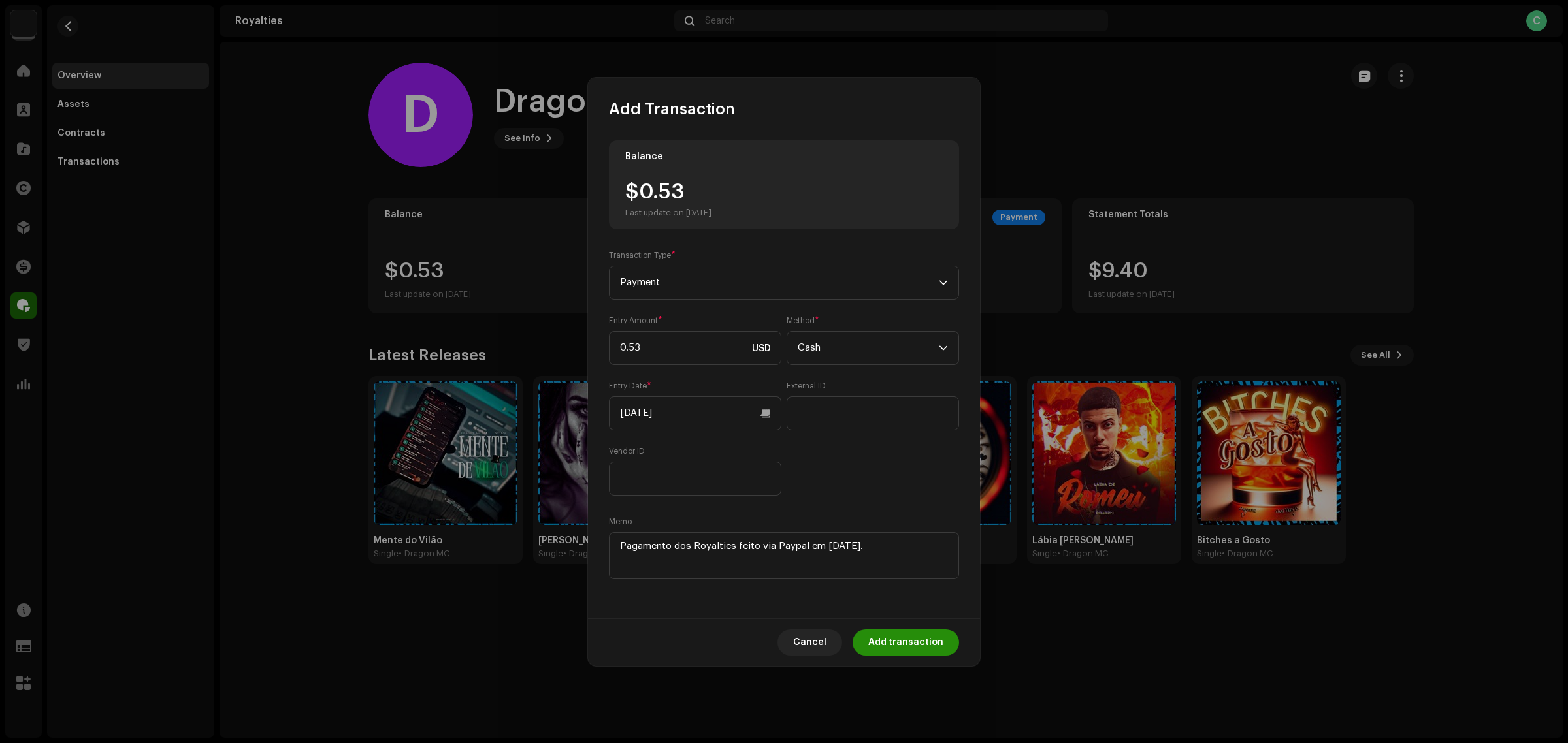
click at [925, 594] on span "Add transaction" at bounding box center [906, 643] width 76 height 26
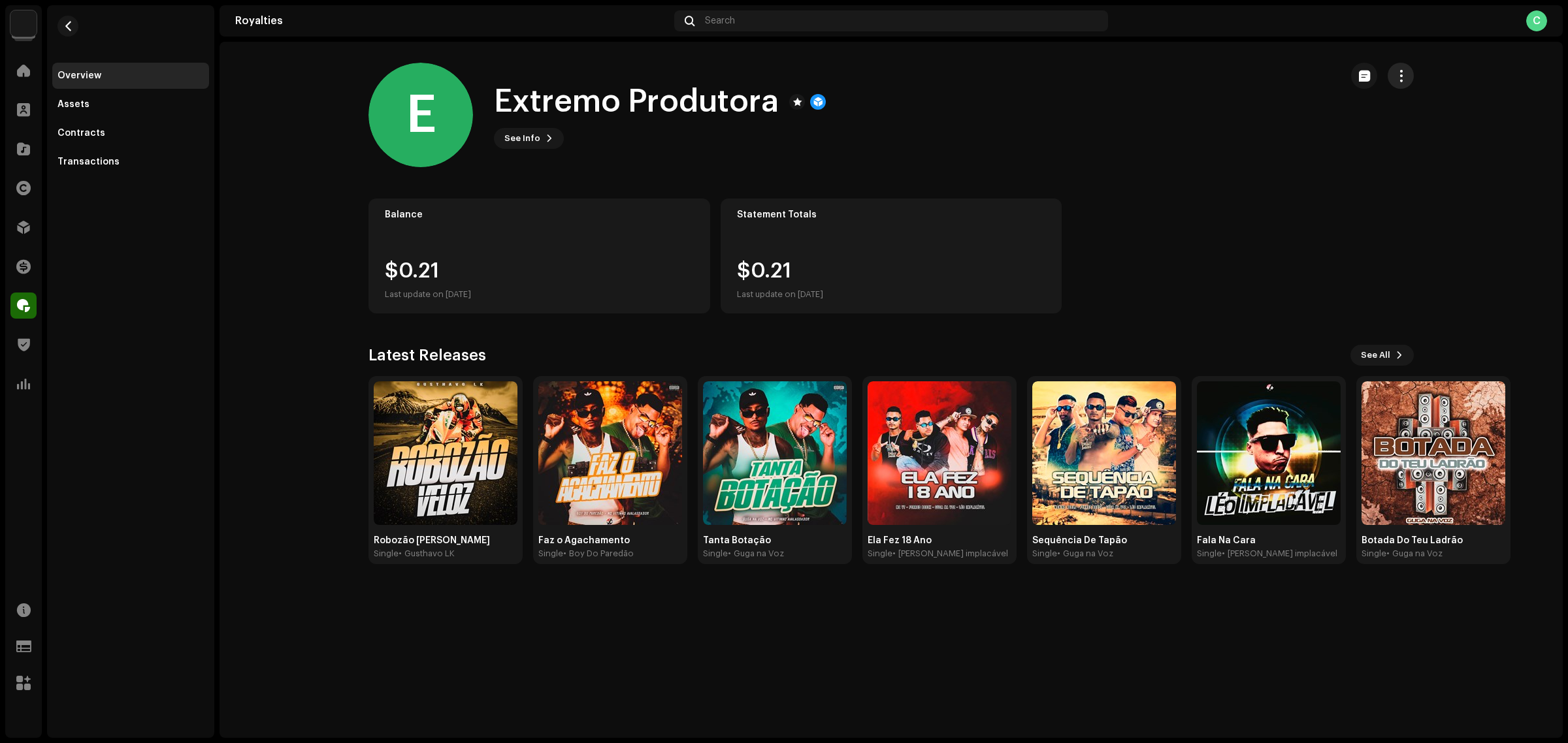
click at [1397, 77] on span "button" at bounding box center [1401, 75] width 12 height 11
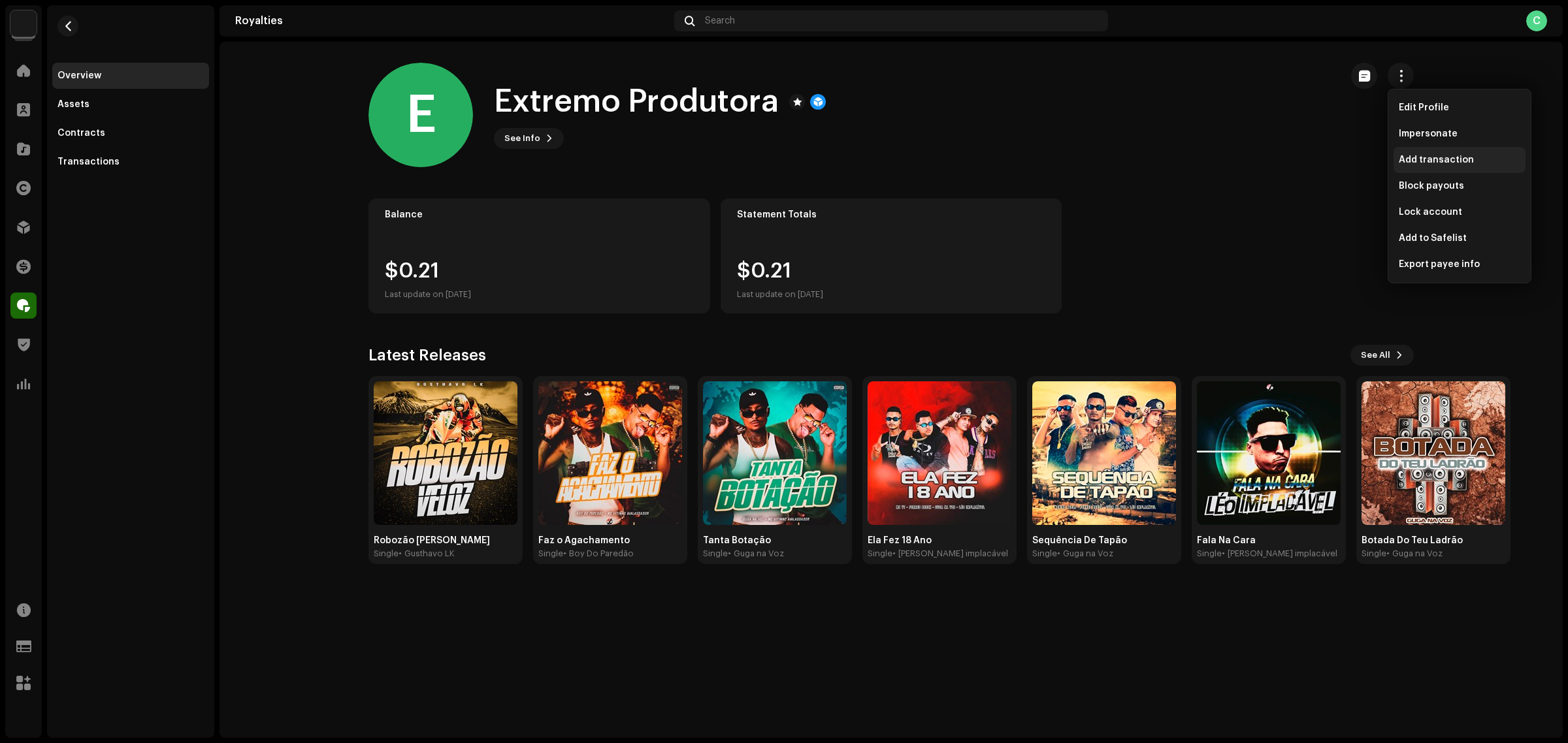
click at [1453, 155] on span "Add transaction" at bounding box center [1437, 160] width 76 height 11
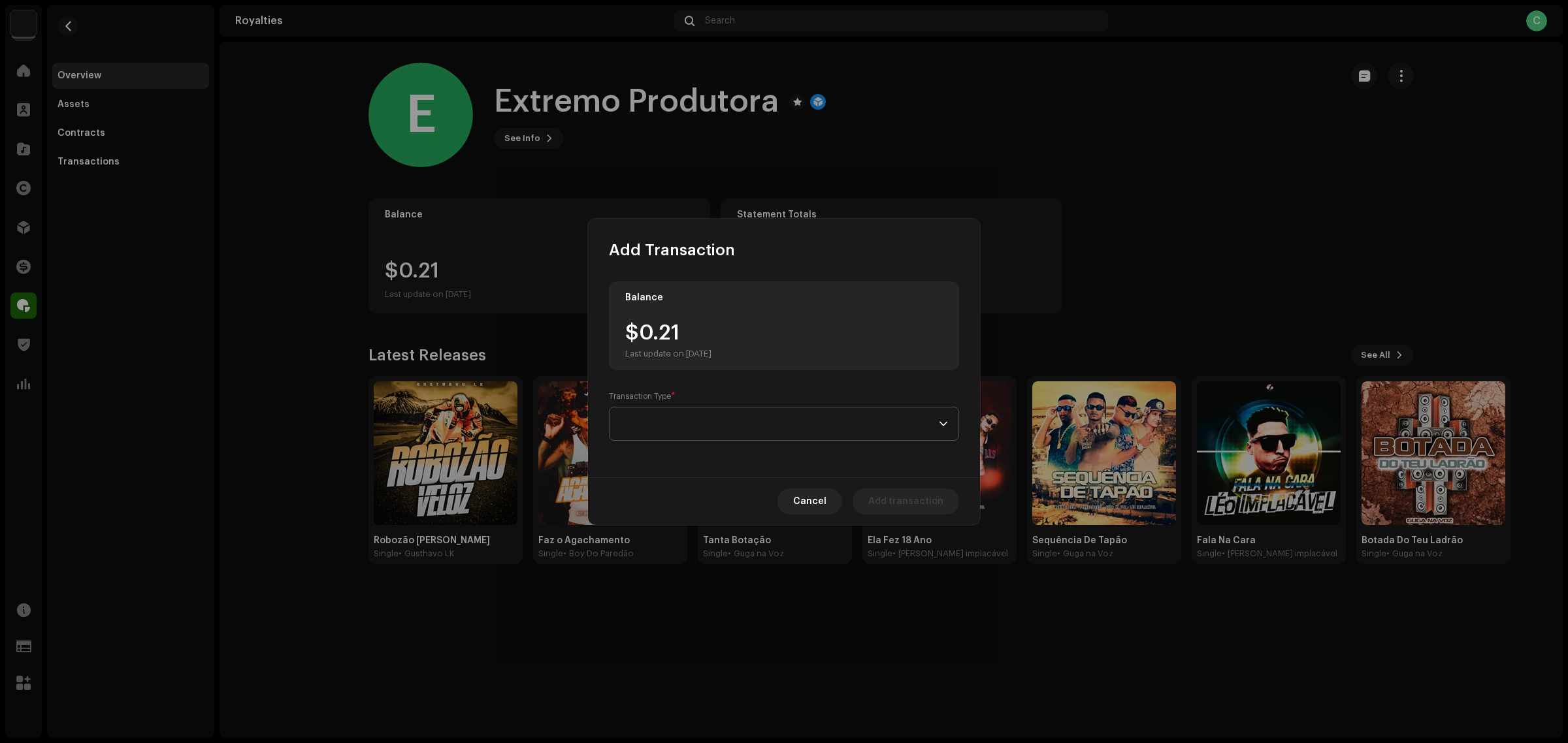
click at [825, 438] on span at bounding box center [779, 423] width 319 height 33
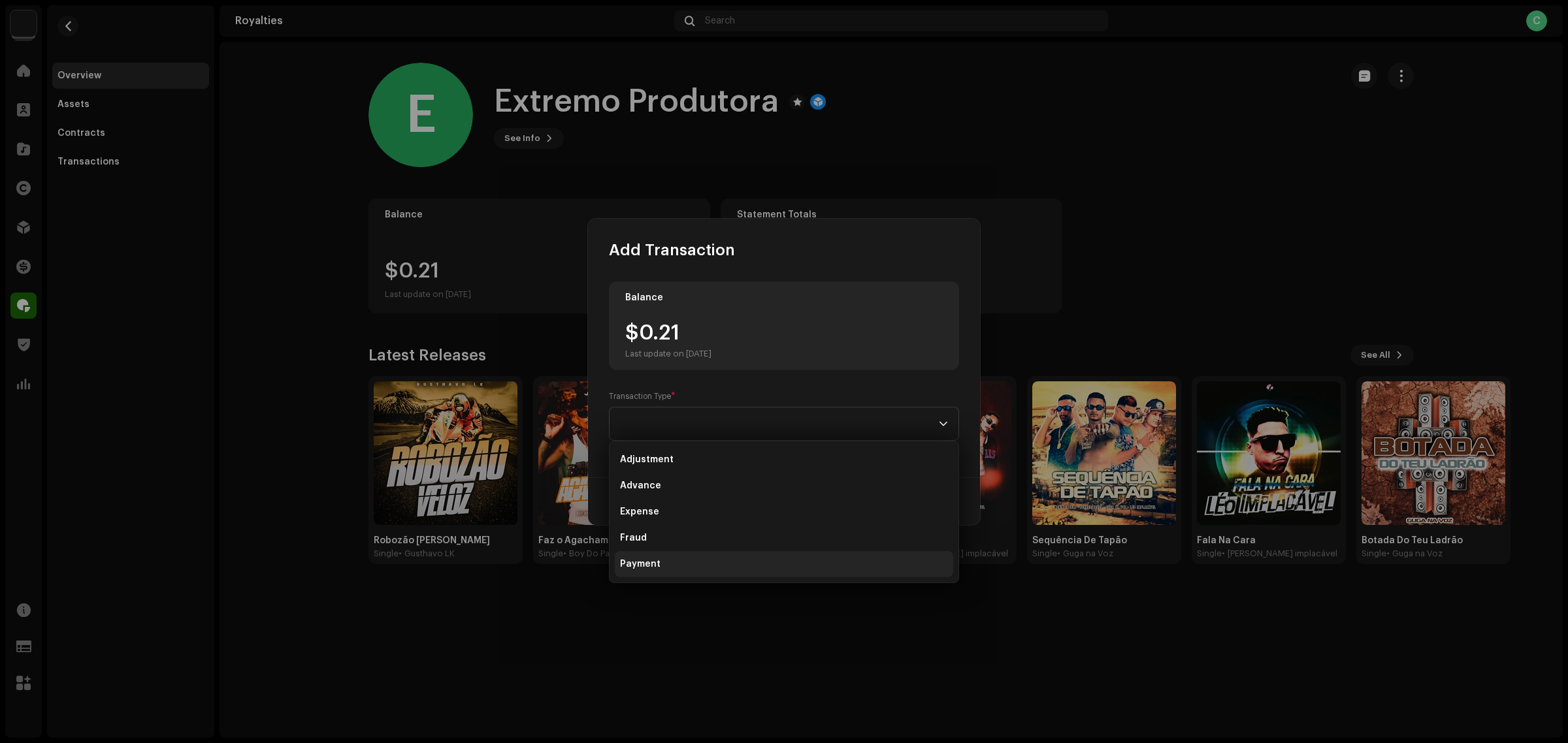
click at [678, 569] on li "Payment" at bounding box center [784, 564] width 339 height 26
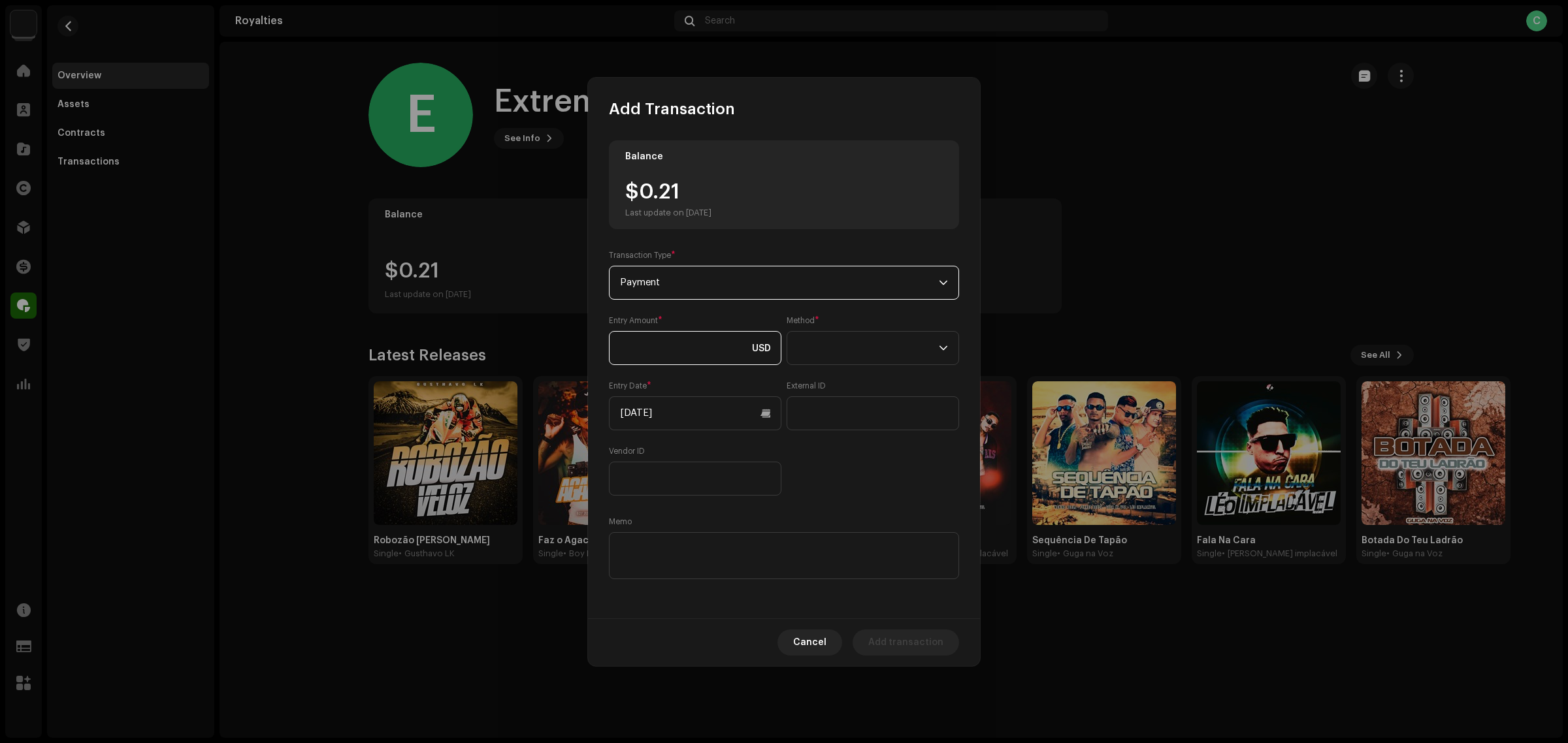
click at [702, 347] on input at bounding box center [696, 348] width 173 height 34
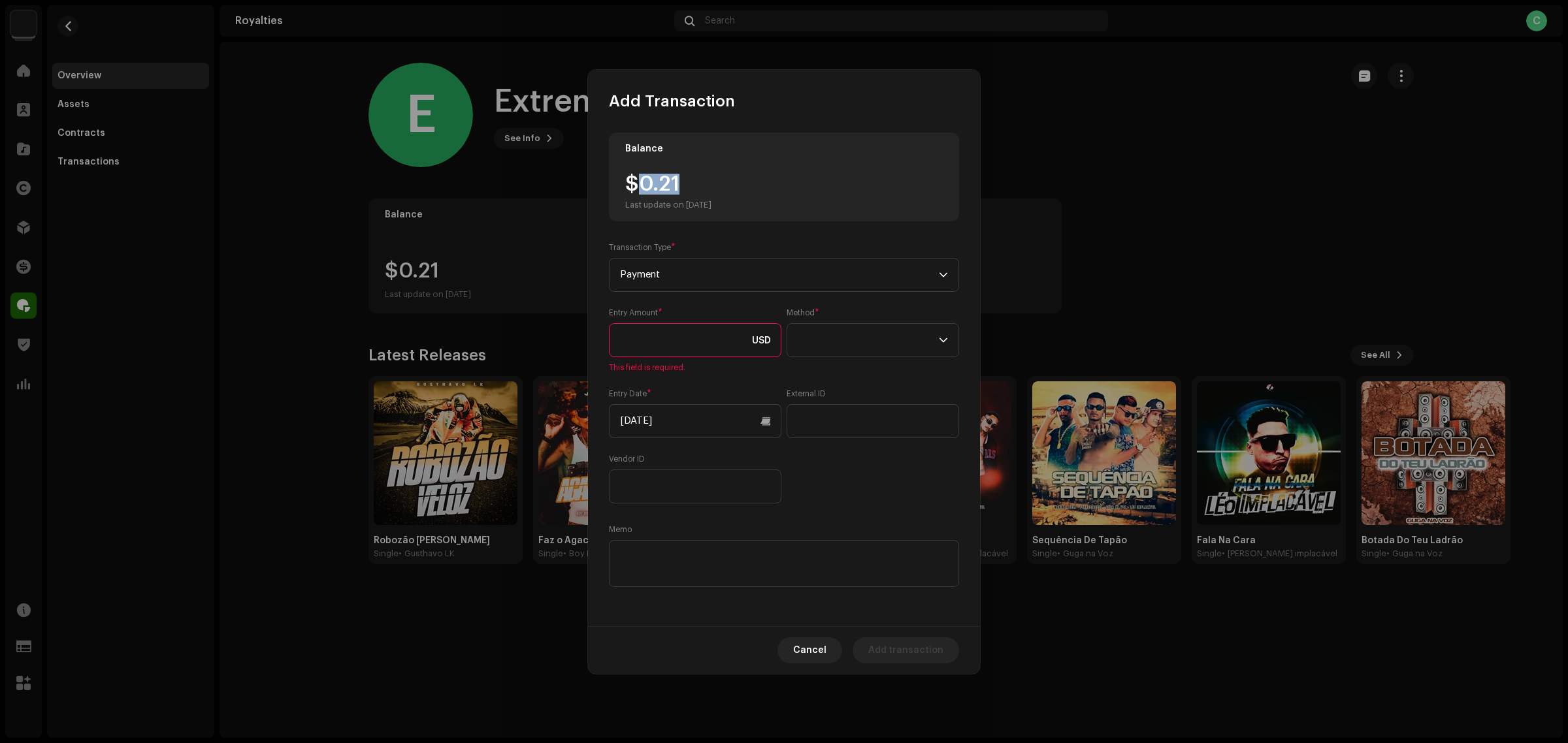
drag, startPoint x: 698, startPoint y: 184, endPoint x: 645, endPoint y: 184, distance: 53.0
click at [645, 184] on div "$0.21 Last update on [DATE]" at bounding box center [668, 192] width 86 height 37
copy div "0.21"
paste input "0.21"
type input "0.21"
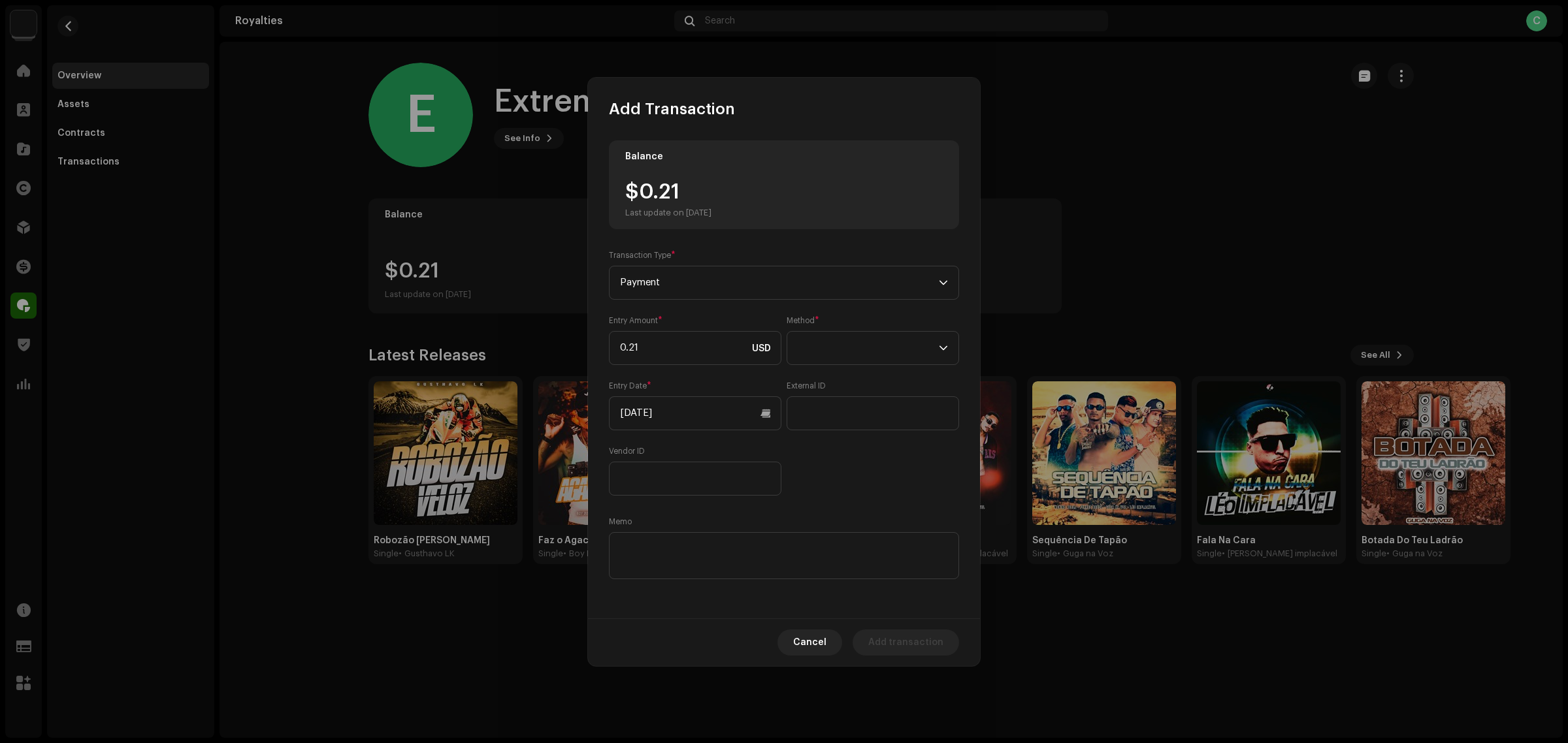
click at [841, 461] on div "Entry Amount * 0.21 USD Method * Entry Date * 10/08/2025 External ID Vendor ID" at bounding box center [784, 406] width 351 height 181
click at [861, 333] on span at bounding box center [868, 348] width 141 height 33
click at [841, 411] on li "Cash" at bounding box center [873, 409] width 161 height 26
click at [844, 502] on div "Balance $0.21 Last update on Oct 8, 2025 Transaction Type * Payment Entry Amoun…" at bounding box center [784, 361] width 351 height 442
click at [677, 415] on input "[DATE]" at bounding box center [696, 413] width 173 height 34
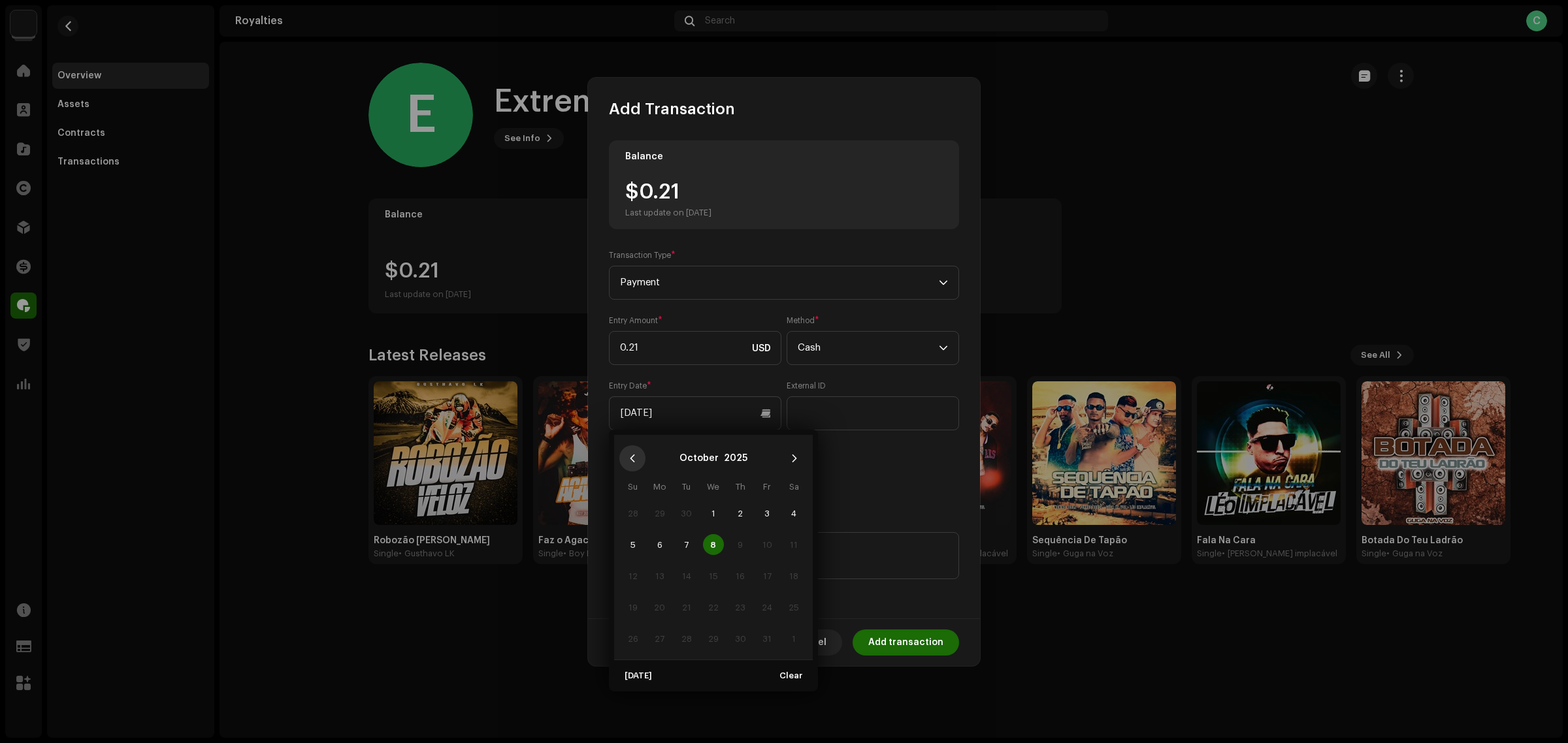
click at [633, 455] on icon "Previous Month" at bounding box center [632, 458] width 9 height 9
click at [714, 552] on span "10" at bounding box center [713, 544] width 21 height 21
type input "[DATE]"
click at [824, 456] on div "Entry Amount * 0.21 USD Method * Cash Entry Date * 09/10/2025 External ID Vendo…" at bounding box center [784, 406] width 351 height 181
click at [758, 502] on div "Balance $0.21 Last update on Oct 8, 2025 Transaction Type * Payment Entry Amoun…" at bounding box center [784, 361] width 351 height 442
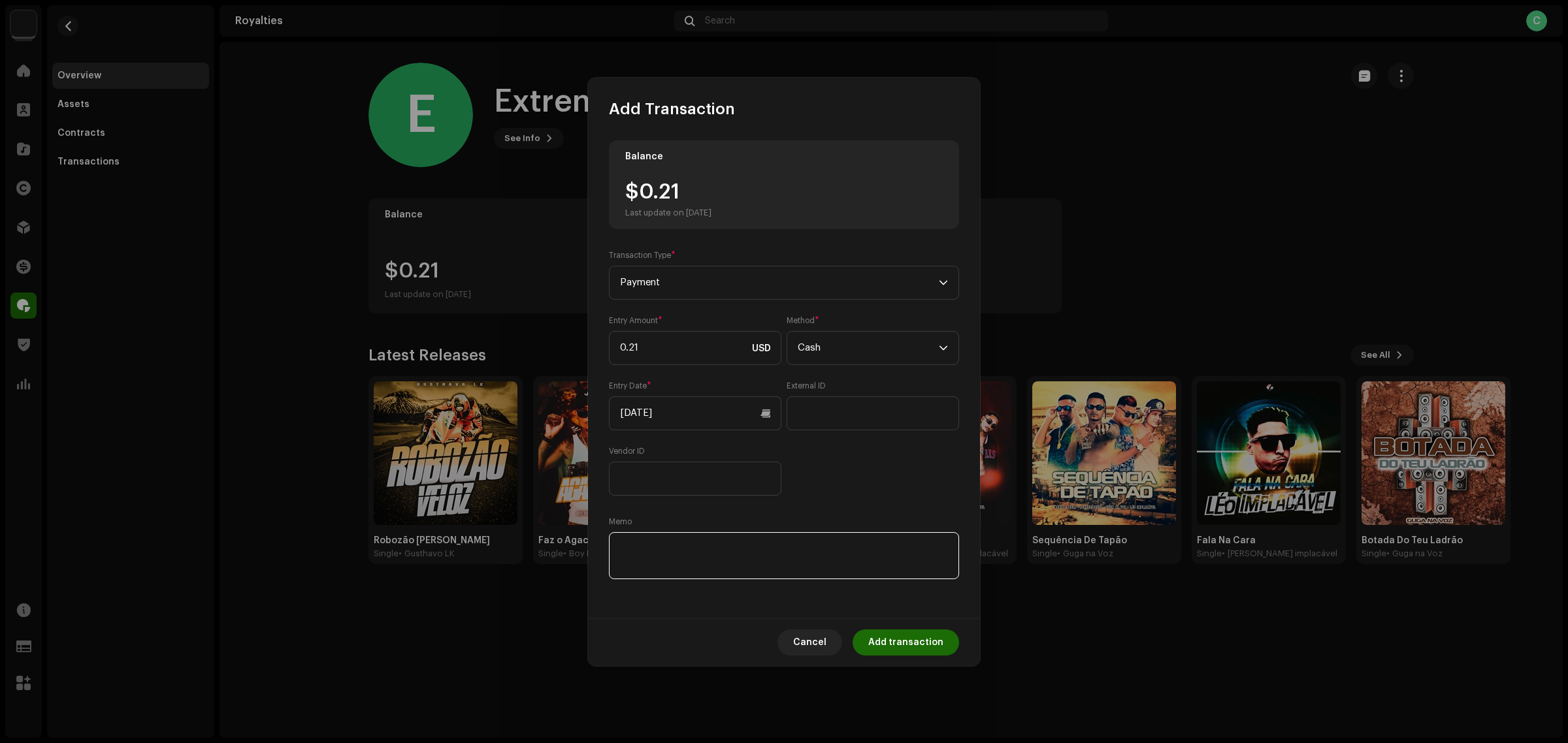
paste textarea "Pagamento dos Royalties feito via Paypal em [DATE]"
click at [872, 482] on div "Entry Amount * 0.21 USD Method * Cash Entry Date * 09/10/2025 External ID Vendo…" at bounding box center [784, 406] width 351 height 181
click at [909, 544] on textarea at bounding box center [784, 555] width 351 height 47
click at [894, 457] on div "Entry Amount * 0.21 USD Method * Cash Entry Date * 09/10/2025 External ID Vendo…" at bounding box center [784, 406] width 351 height 181
click at [912, 553] on textarea at bounding box center [784, 555] width 351 height 47
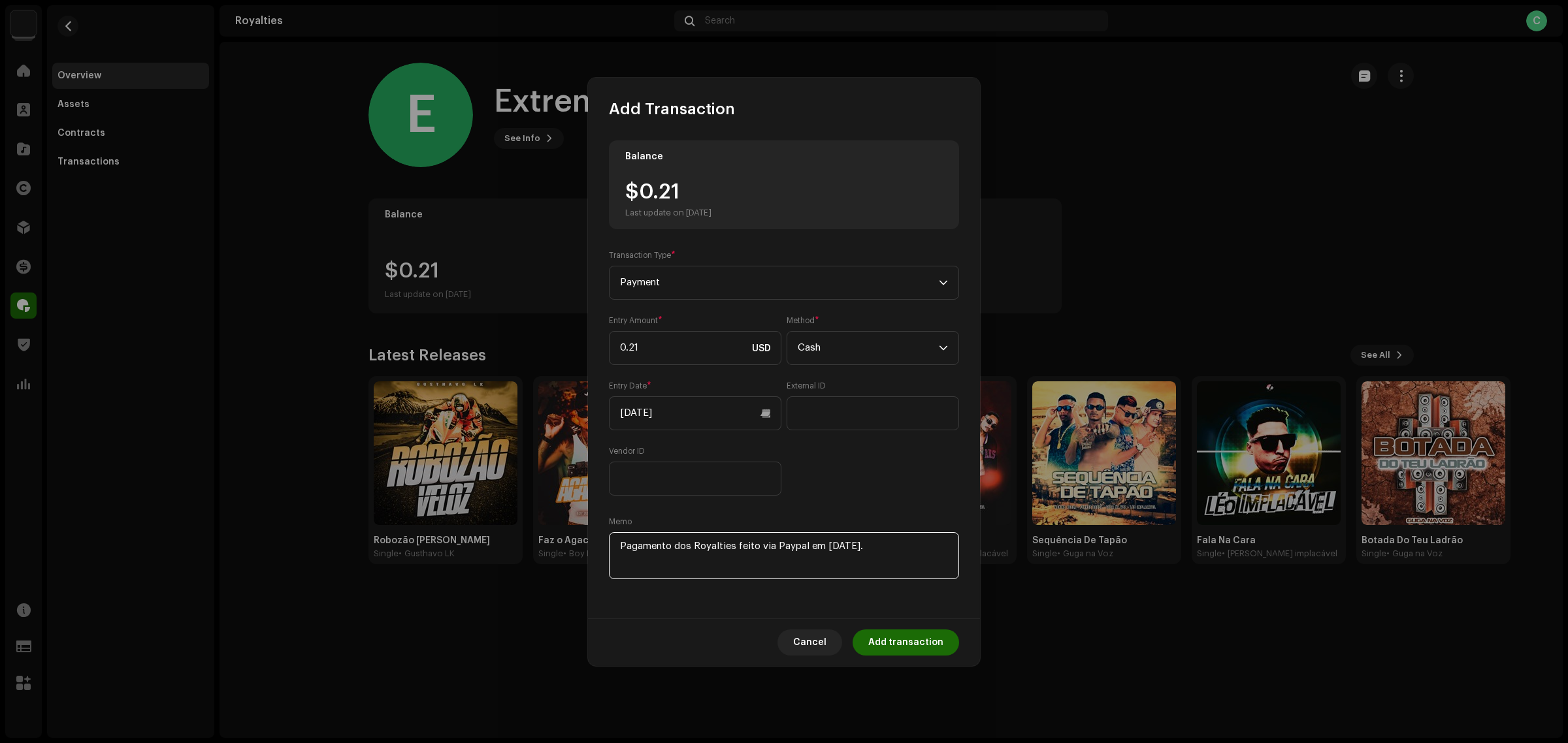
type textarea "Pagamento dos Royalties feito via Paypal em 10/09/2025."
click at [919, 589] on div "Balance $0.21 Last update on Oct 8, 2025 Transaction Type * Payment Entry Amoun…" at bounding box center [784, 369] width 392 height 499
click at [932, 645] on span "Add transaction" at bounding box center [906, 643] width 76 height 26
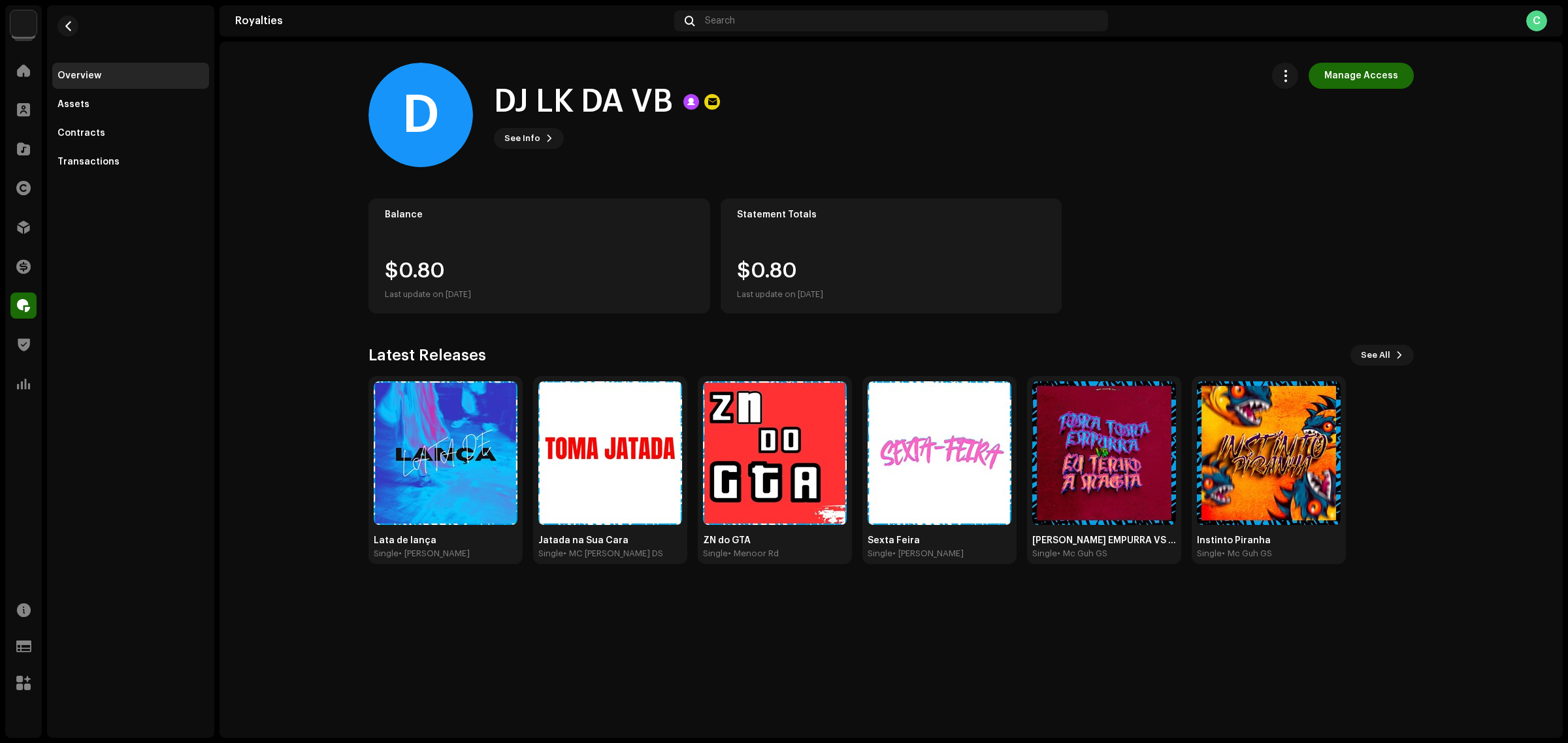
click at [1308, 66] on div "Manage Access" at bounding box center [1343, 75] width 142 height 26
click at [1296, 66] on button "button" at bounding box center [1286, 75] width 26 height 26
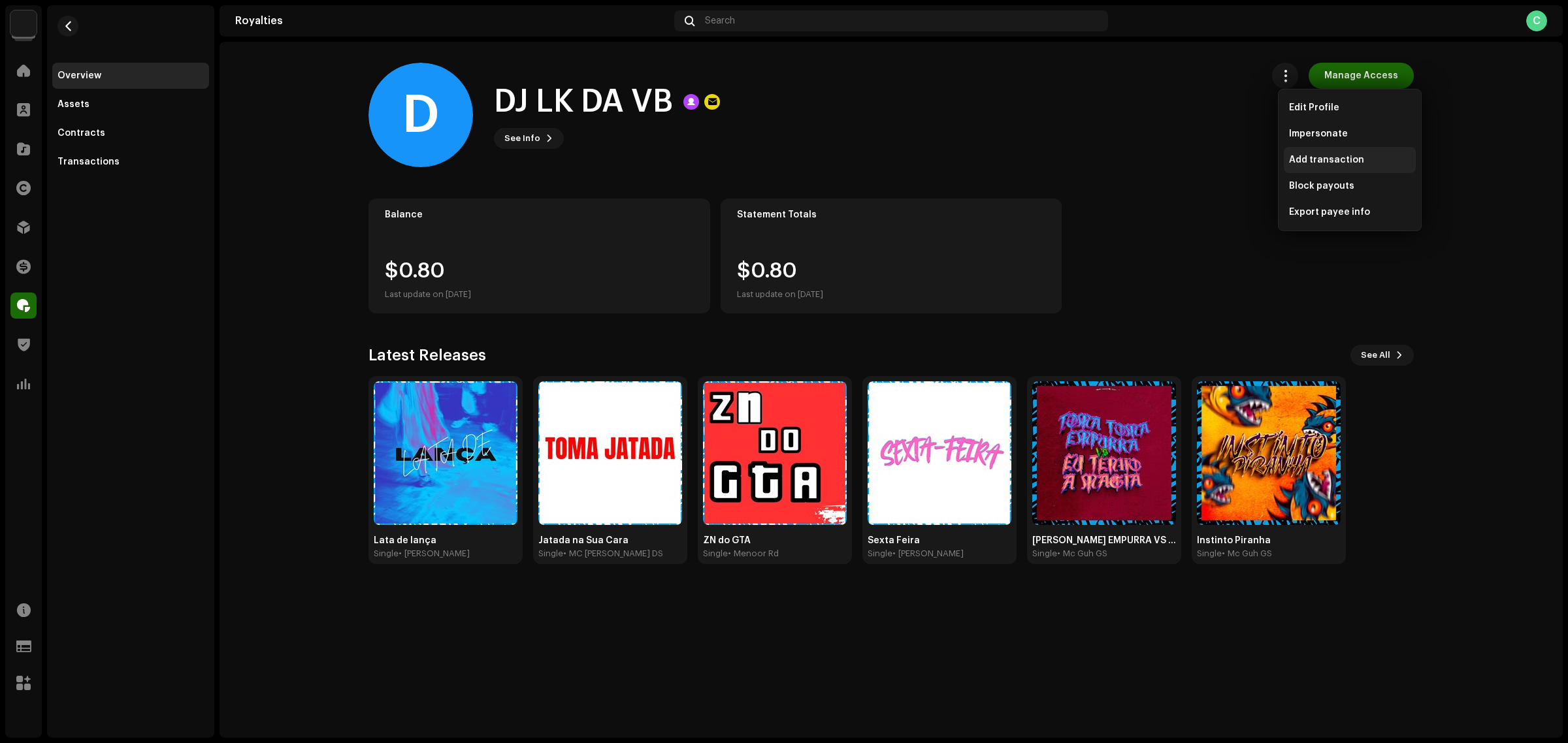
click at [1350, 155] on span "Add transaction" at bounding box center [1328, 160] width 76 height 11
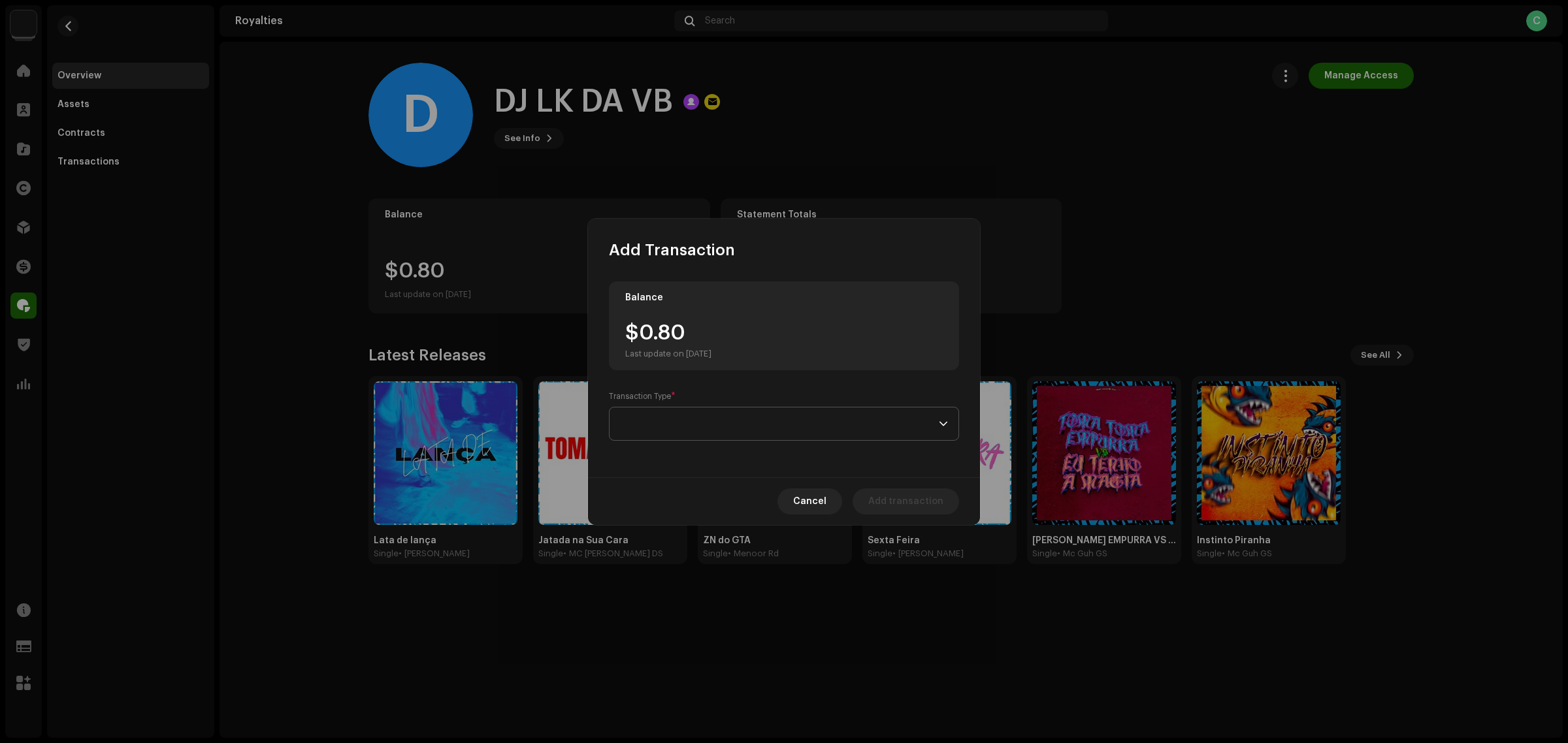
click at [772, 417] on span at bounding box center [779, 423] width 319 height 33
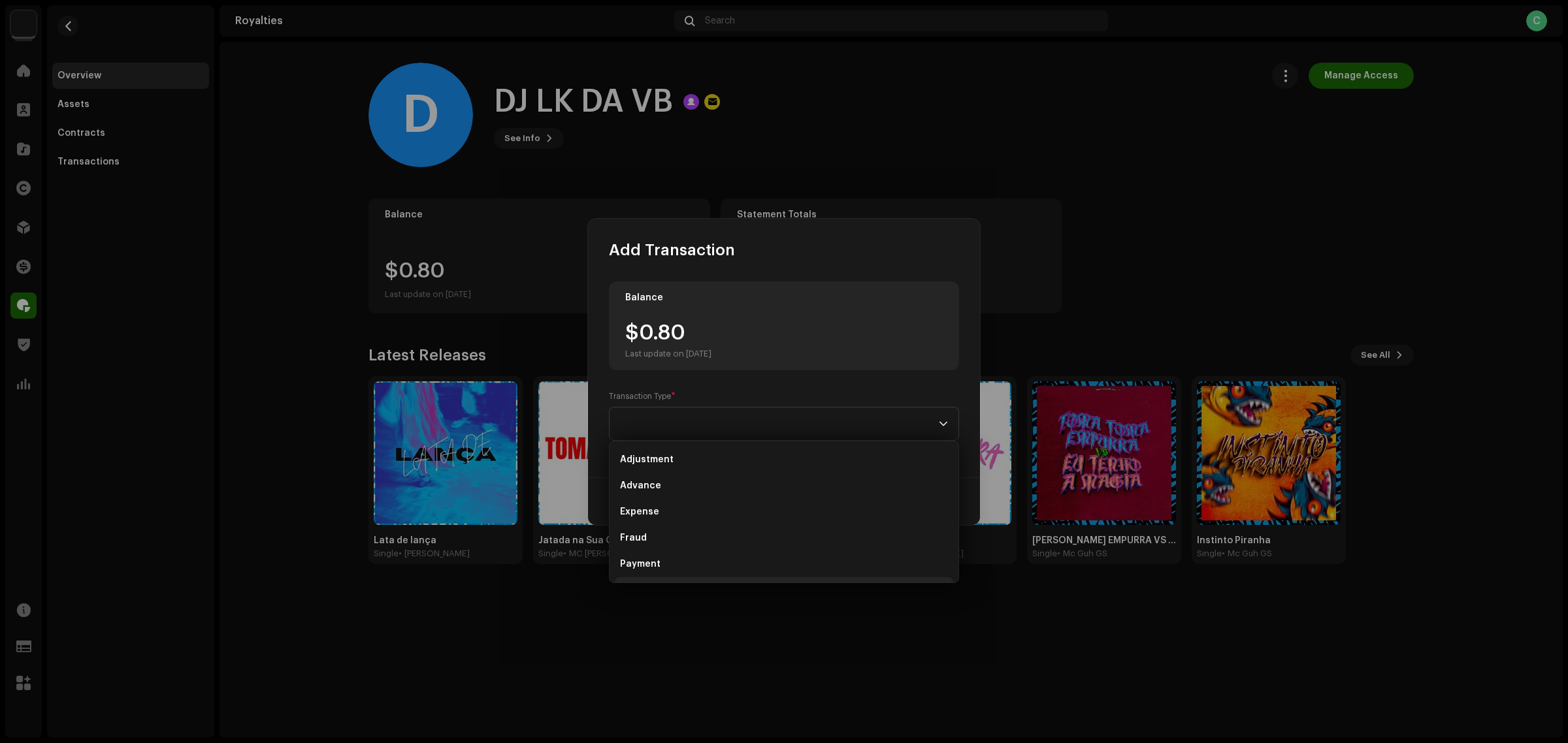
scroll to position [21, 0]
click at [740, 546] on li "Payment" at bounding box center [784, 543] width 339 height 26
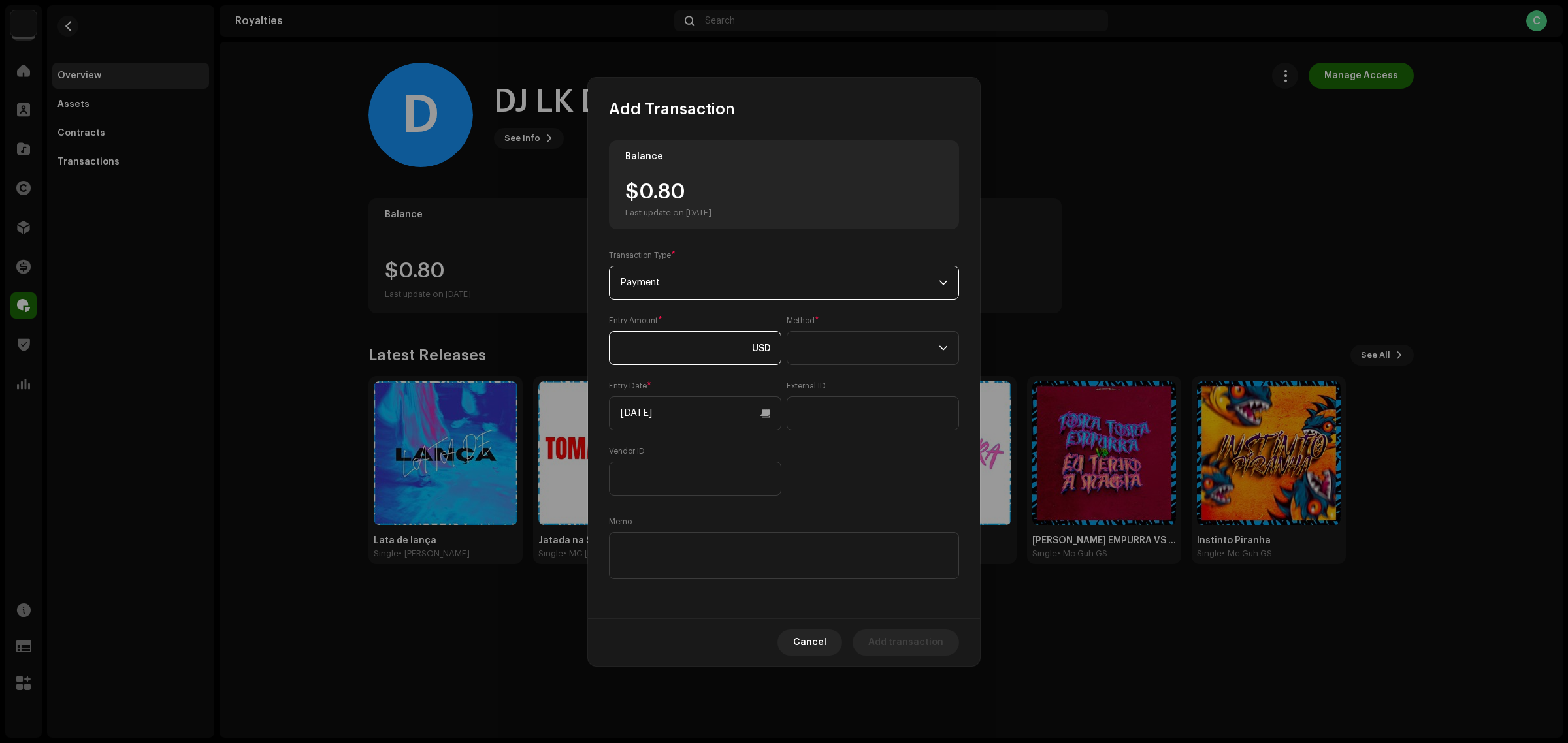
click at [733, 353] on input at bounding box center [696, 348] width 173 height 34
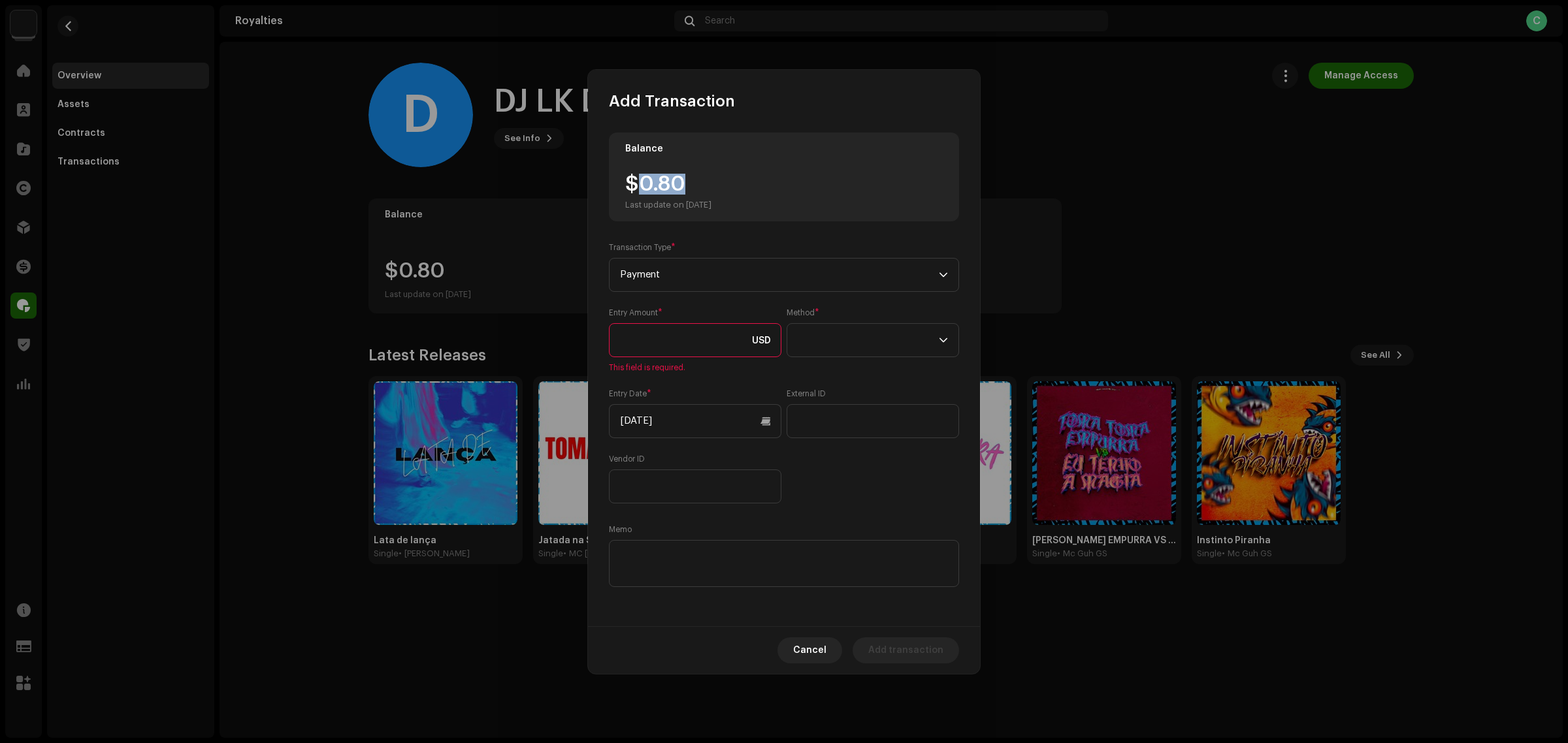
drag, startPoint x: 689, startPoint y: 187, endPoint x: 639, endPoint y: 181, distance: 50.4
click at [639, 181] on div "$0.80 Last update on Oct 8, 2025" at bounding box center [668, 192] width 86 height 37
copy div "0.80"
paste input "0.80"
type input "0.80"
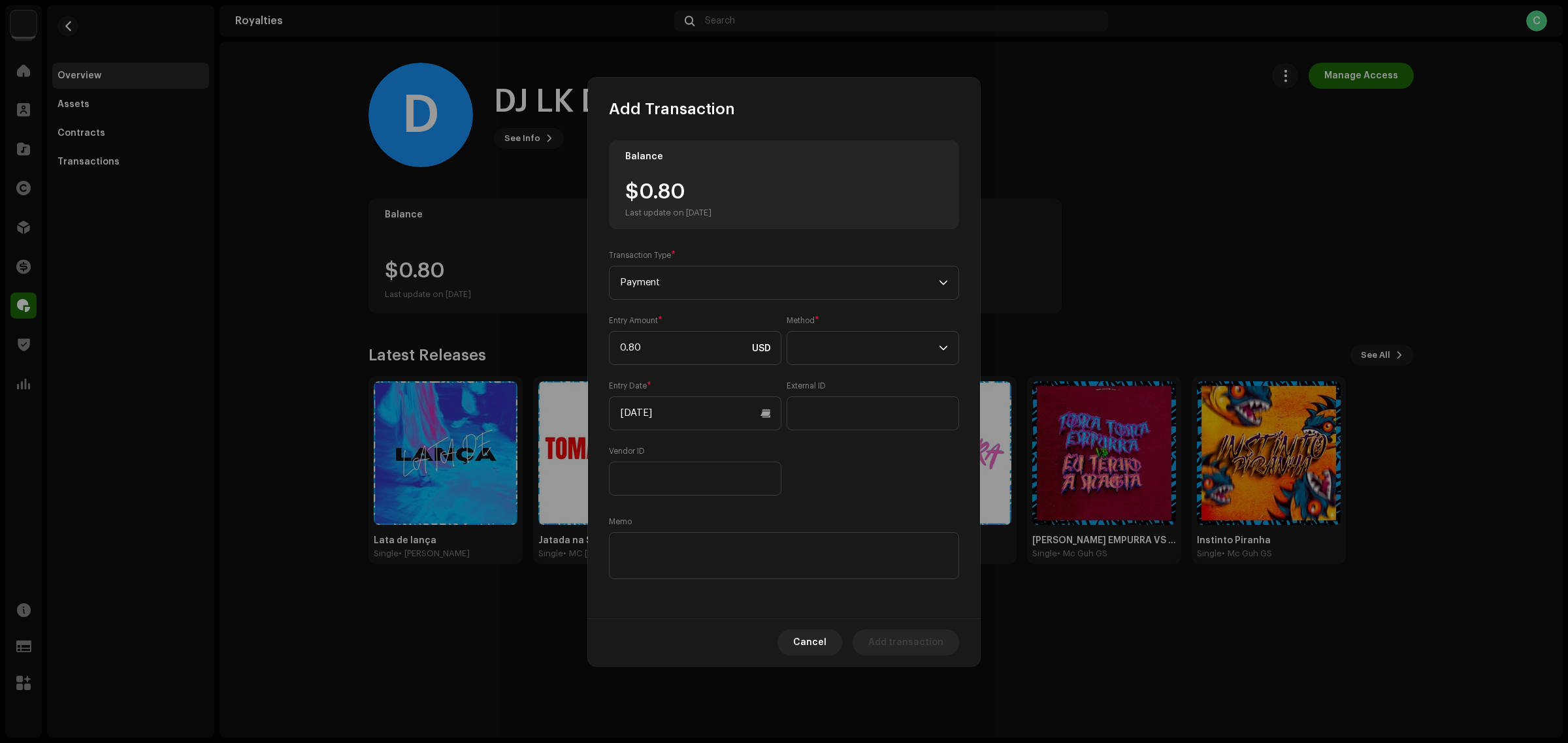
click at [875, 484] on div "Entry Amount * 0.80 USD Method * Entry Date * 10/08/2025 External ID Vendor ID" at bounding box center [784, 406] width 351 height 181
click at [874, 337] on span at bounding box center [868, 348] width 141 height 33
click at [861, 405] on li "Cash" at bounding box center [873, 409] width 161 height 26
click at [861, 492] on div "Entry Amount * 0.80 USD Method * Cash Entry Date * 10/08/2025 External ID Vendo…" at bounding box center [784, 406] width 351 height 181
click at [671, 543] on textarea at bounding box center [784, 555] width 351 height 47
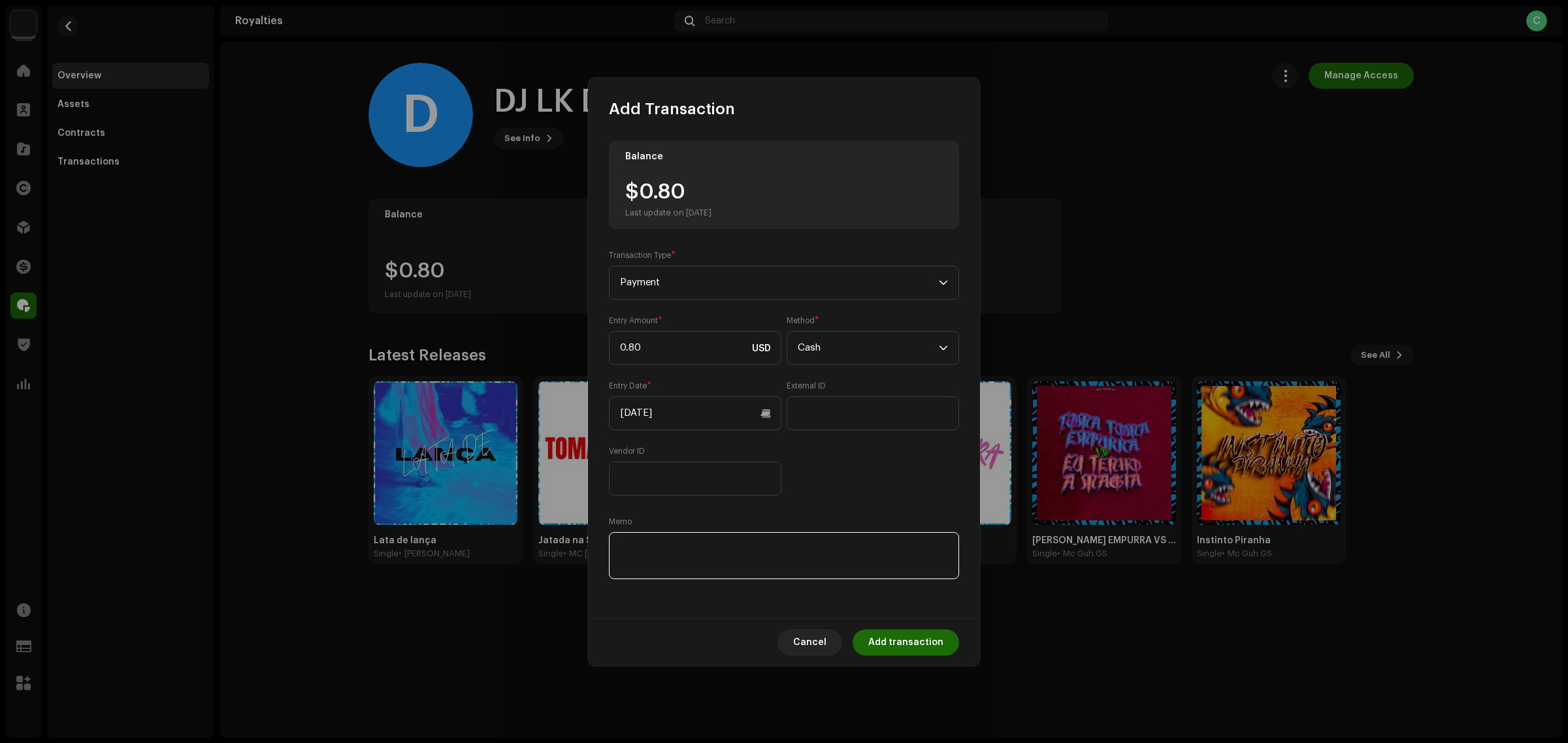
paste textarea "Pagamento dos Royalties feito via Paypal em [DATE]"
type textarea "Pagamento dos Royalties feito via Paypal em [DATE]"
click at [832, 490] on div "Entry Amount * 0.80 USD Method * Cash Entry Date * 10/08/2025 External ID Vendo…" at bounding box center [784, 406] width 351 height 181
click at [678, 409] on input "[DATE]" at bounding box center [696, 413] width 173 height 34
click at [639, 459] on button "Previous Month" at bounding box center [632, 459] width 26 height 26
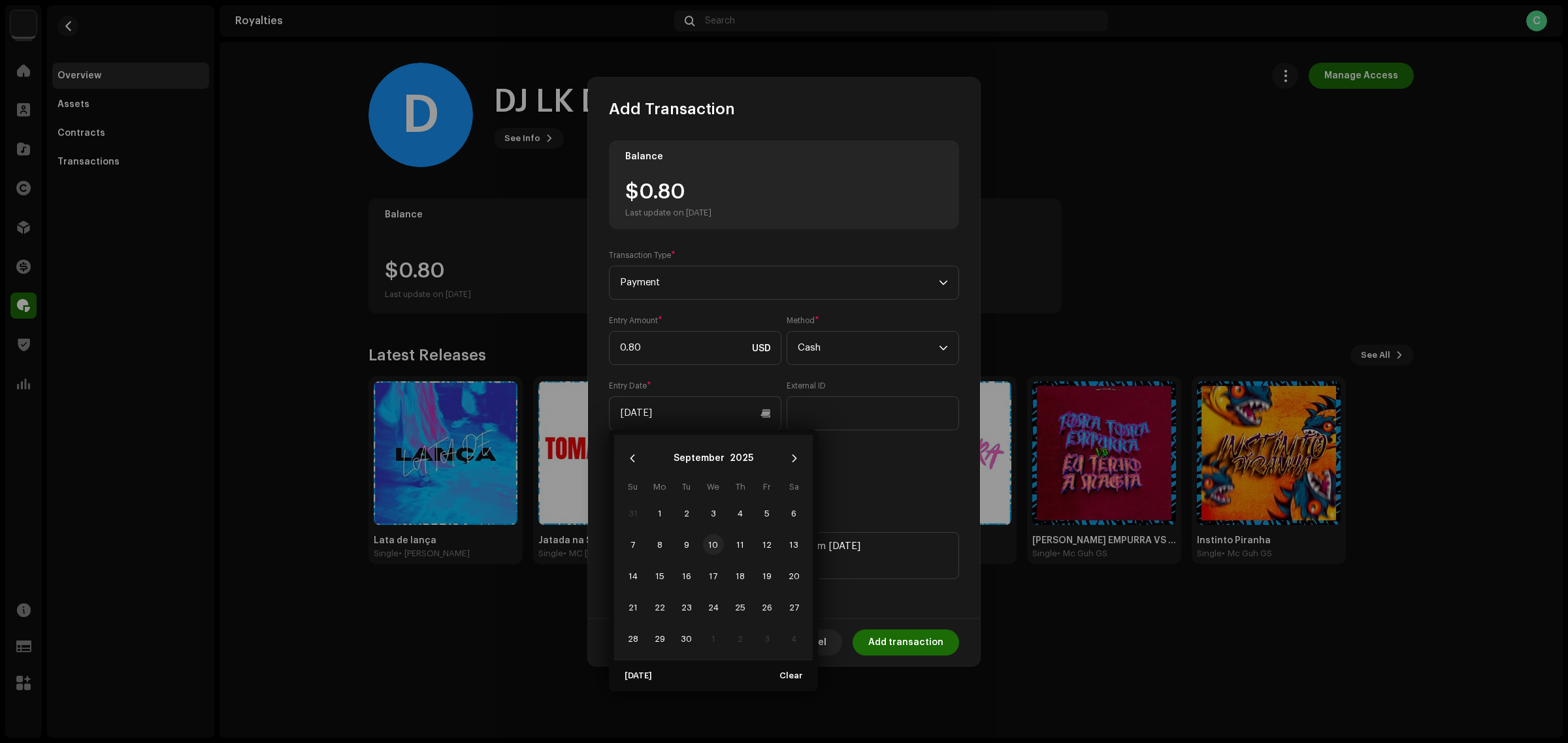
click at [716, 550] on span "10" at bounding box center [713, 544] width 21 height 21
type input "[DATE]"
click at [857, 473] on div "Entry Amount * 0.80 USD Method * Cash Entry Date * 09/10/2025 External ID Vendo…" at bounding box center [784, 406] width 351 height 181
click at [941, 652] on span "Add transaction" at bounding box center [906, 643] width 76 height 26
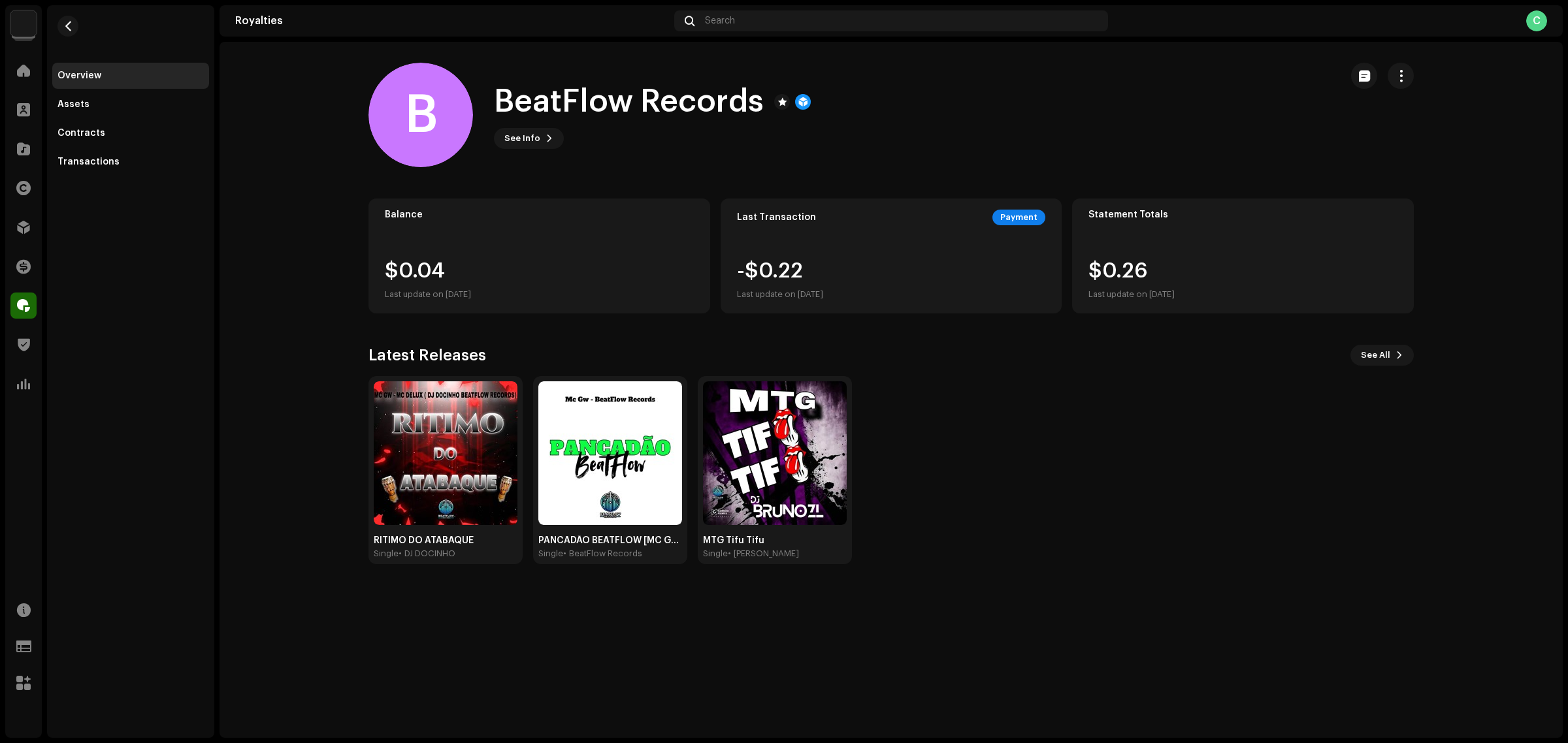
click at [1413, 54] on royalties-payees-details-overview "B BeatFlow Records B BeatFlow Records See Info Balance $0.04 Last update on [DA…" at bounding box center [891, 313] width 1343 height 543
click at [1409, 67] on button "button" at bounding box center [1401, 75] width 26 height 26
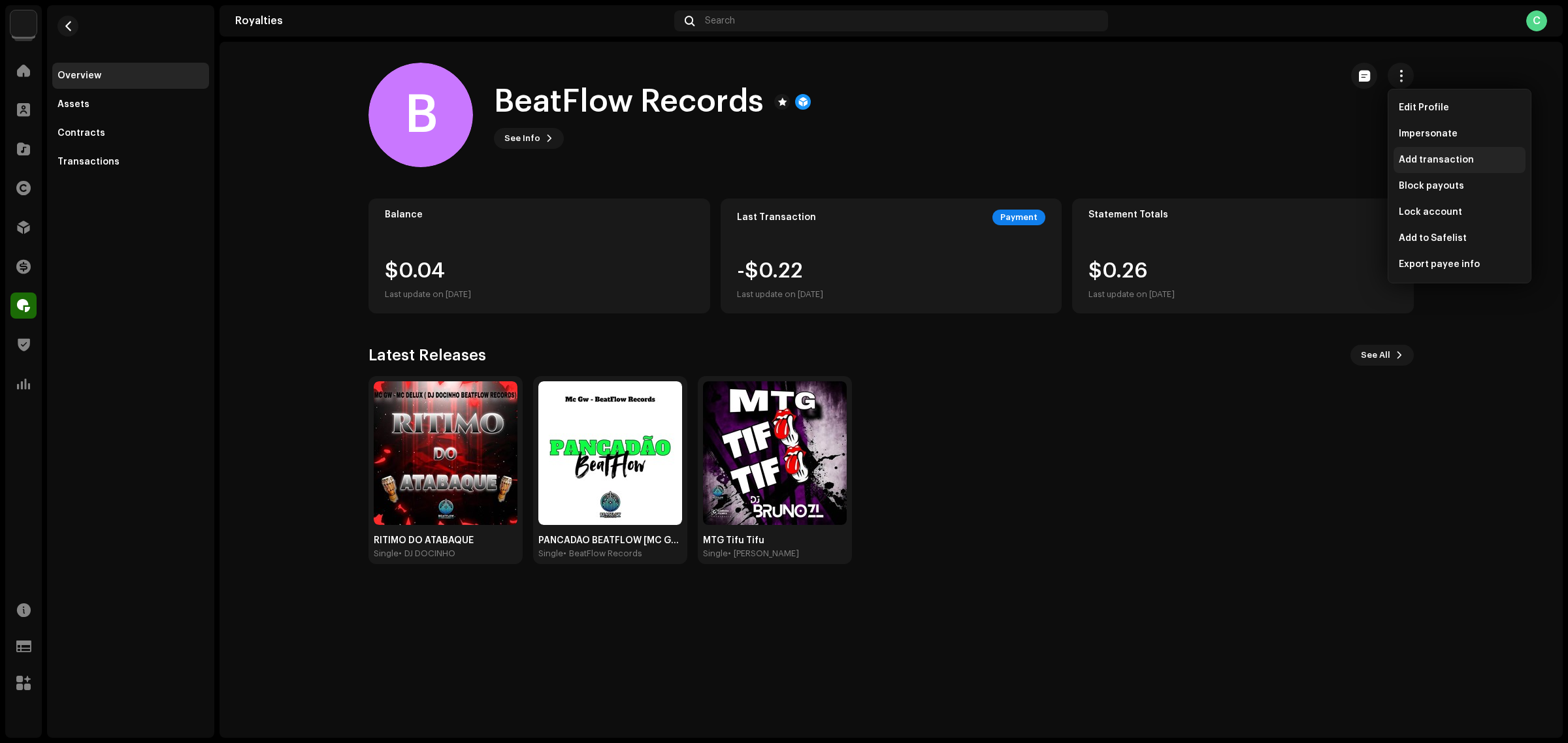
click at [1454, 165] on div "Add transaction" at bounding box center [1460, 160] width 132 height 26
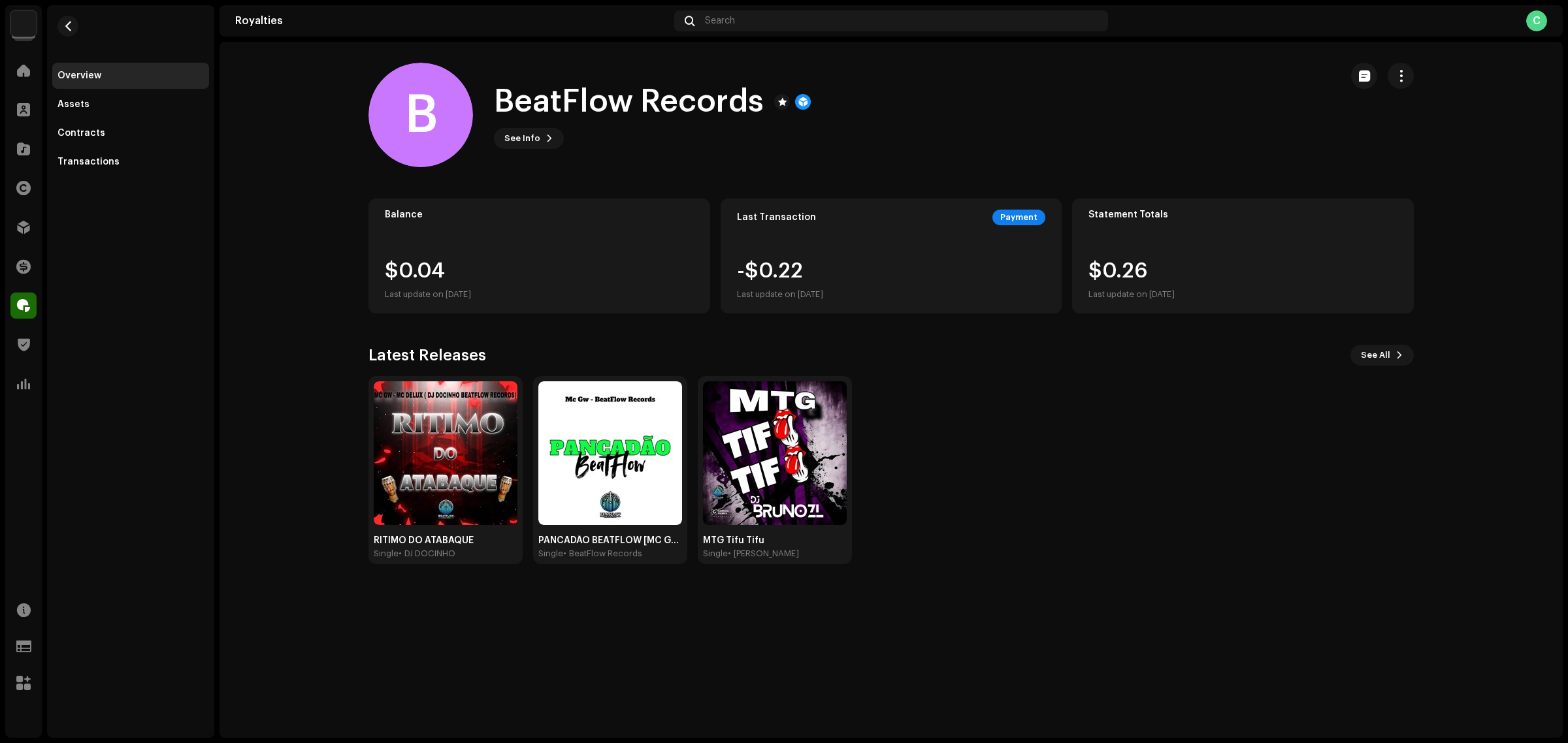
click at [1007, 608] on div "Add Transaction Balance $0.04 Last update on [DATE] Transaction Type * Cancel A…" at bounding box center [784, 372] width 1568 height 743
click at [1409, 71] on button "button" at bounding box center [1401, 75] width 26 height 26
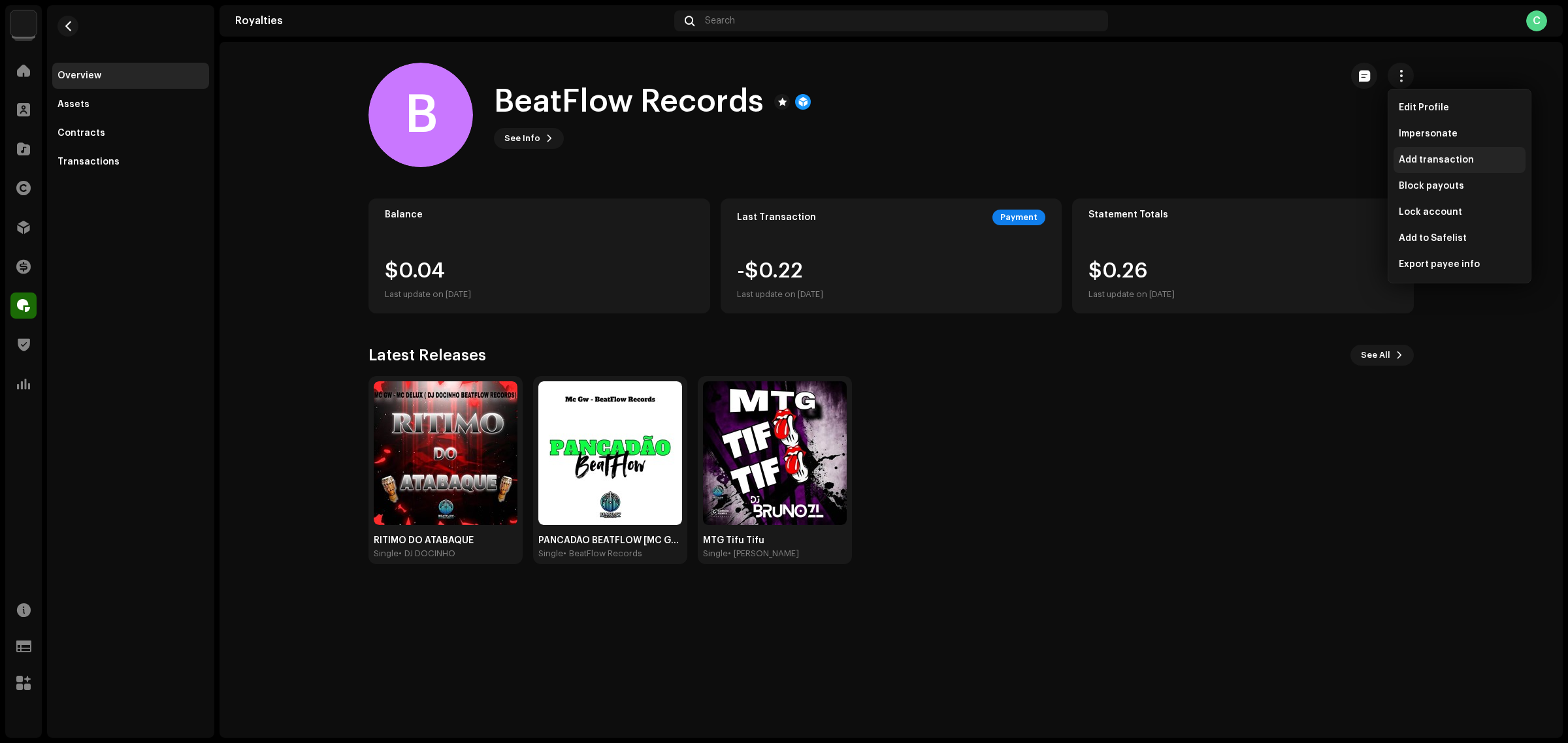
click at [1436, 160] on span "Add transaction" at bounding box center [1437, 160] width 76 height 11
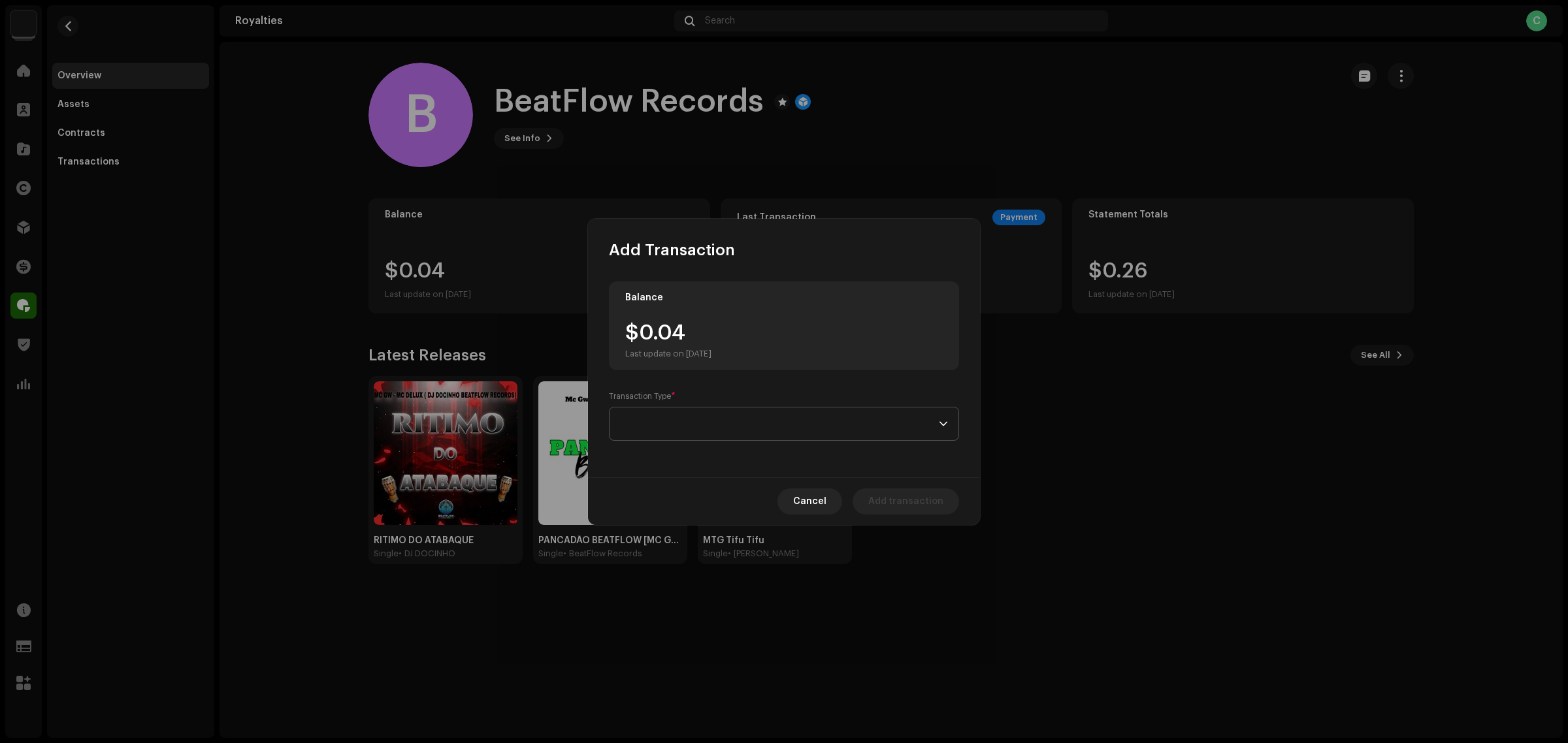
click at [709, 428] on span at bounding box center [779, 423] width 319 height 33
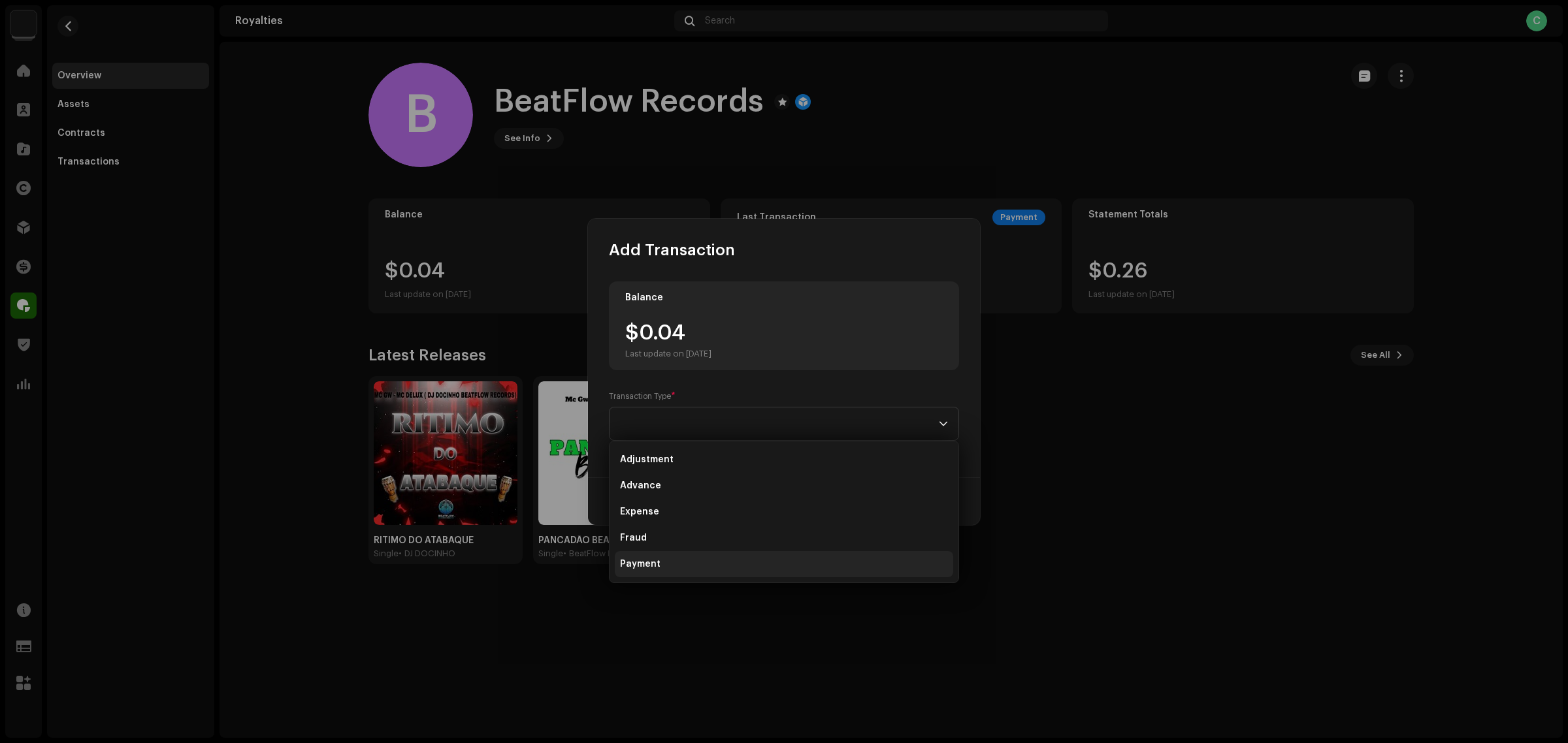
click at [659, 564] on li "Payment" at bounding box center [784, 564] width 339 height 26
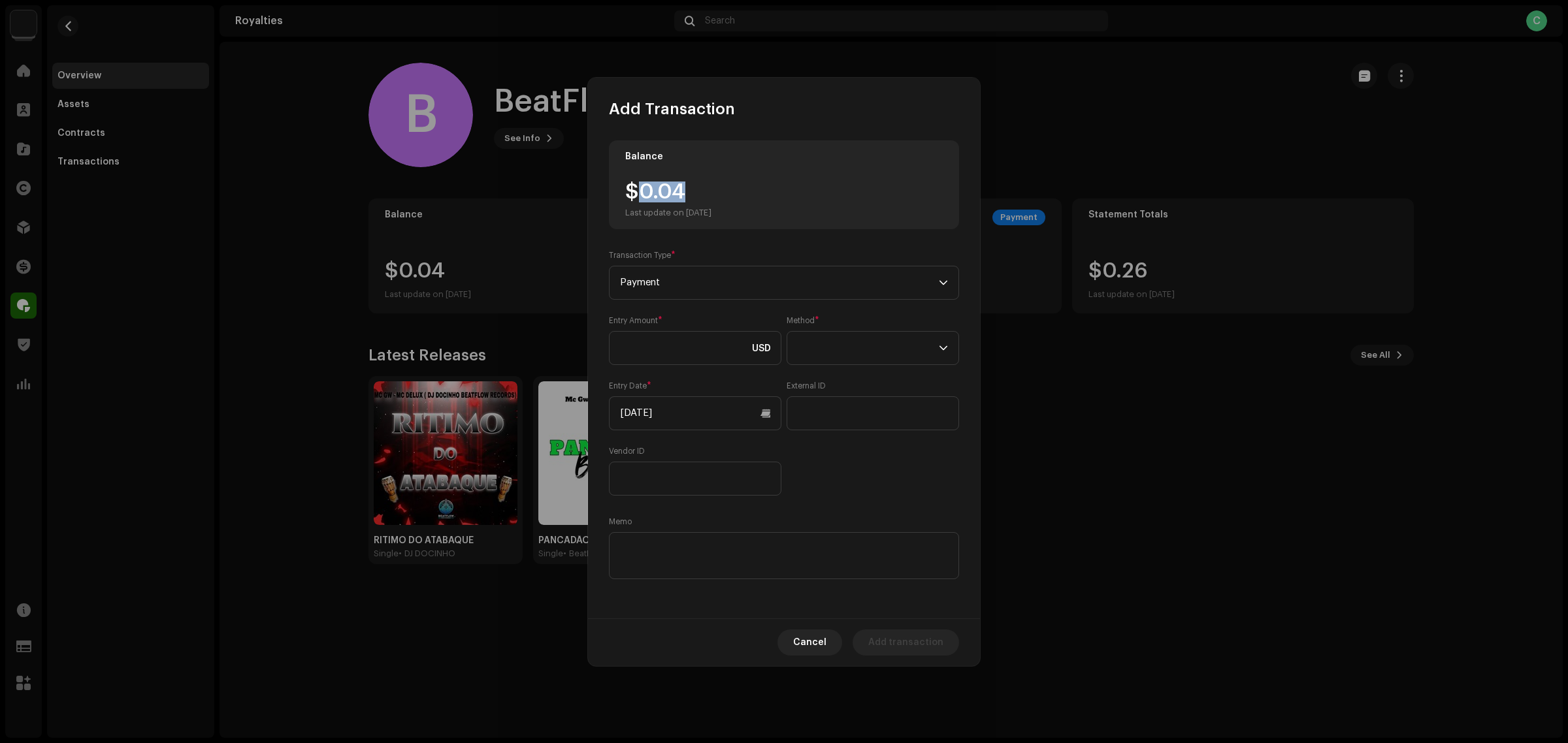
drag, startPoint x: 709, startPoint y: 187, endPoint x: 645, endPoint y: 186, distance: 64.0
click at [645, 186] on div "$0.04 Last update on [DATE]" at bounding box center [668, 200] width 86 height 37
copy div "0.04"
paste input "0.04"
type input "0.04"
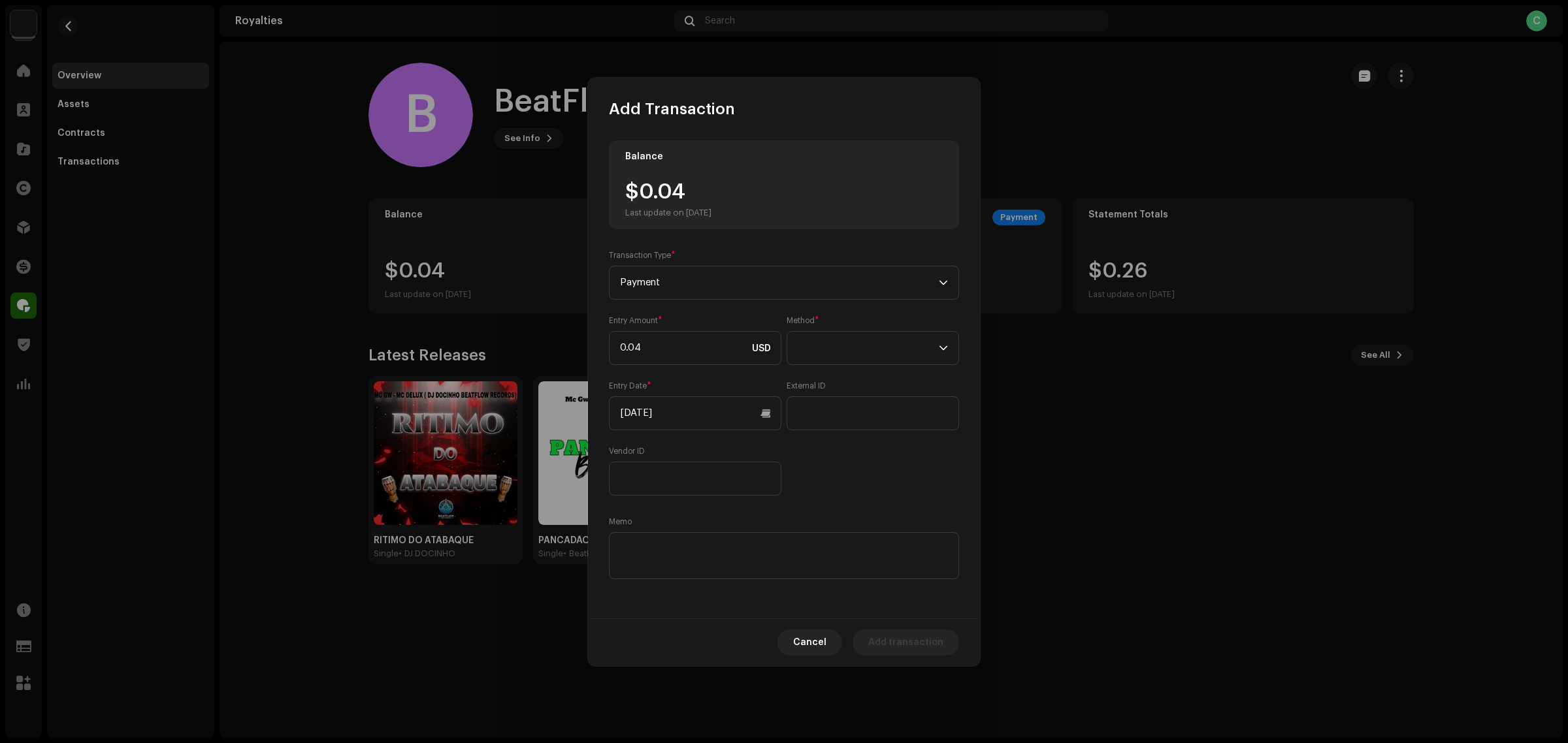
click at [854, 512] on div "Balance $0.04 Last update on [DATE] Transaction Type * Payment Entry Amount * 0…" at bounding box center [784, 361] width 351 height 442
click at [862, 312] on div "Balance $0.04 Last update on [DATE] Transaction Type * Payment Entry Amount * 0…" at bounding box center [784, 361] width 351 height 442
click at [867, 342] on span at bounding box center [868, 348] width 141 height 33
click at [851, 415] on li "Cash" at bounding box center [873, 409] width 161 height 26
click at [658, 543] on textarea at bounding box center [784, 555] width 351 height 47
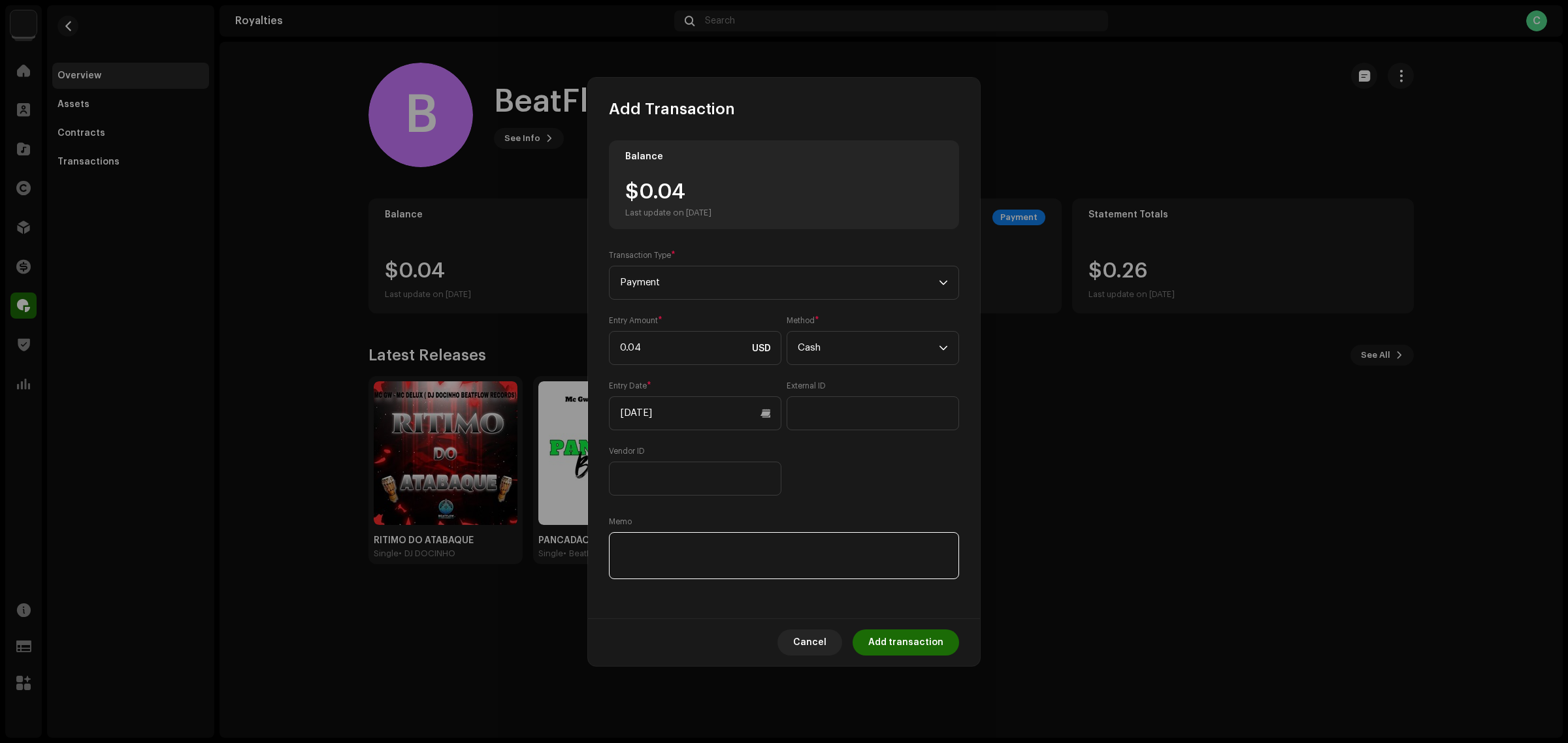
paste textarea "Pagamento dos Royalties feito via Paypal em [DATE]"
type textarea "Pagamento dos Royalties feito via Paypal em [DATE]"
click at [837, 494] on div "Entry Amount * 0.04 USD Method * Cash Entry Date * [DATE] External ID Vendor ID" at bounding box center [784, 406] width 351 height 181
click at [669, 406] on input "[DATE]" at bounding box center [696, 413] width 173 height 34
click at [625, 464] on button "Previous Month" at bounding box center [632, 459] width 26 height 26
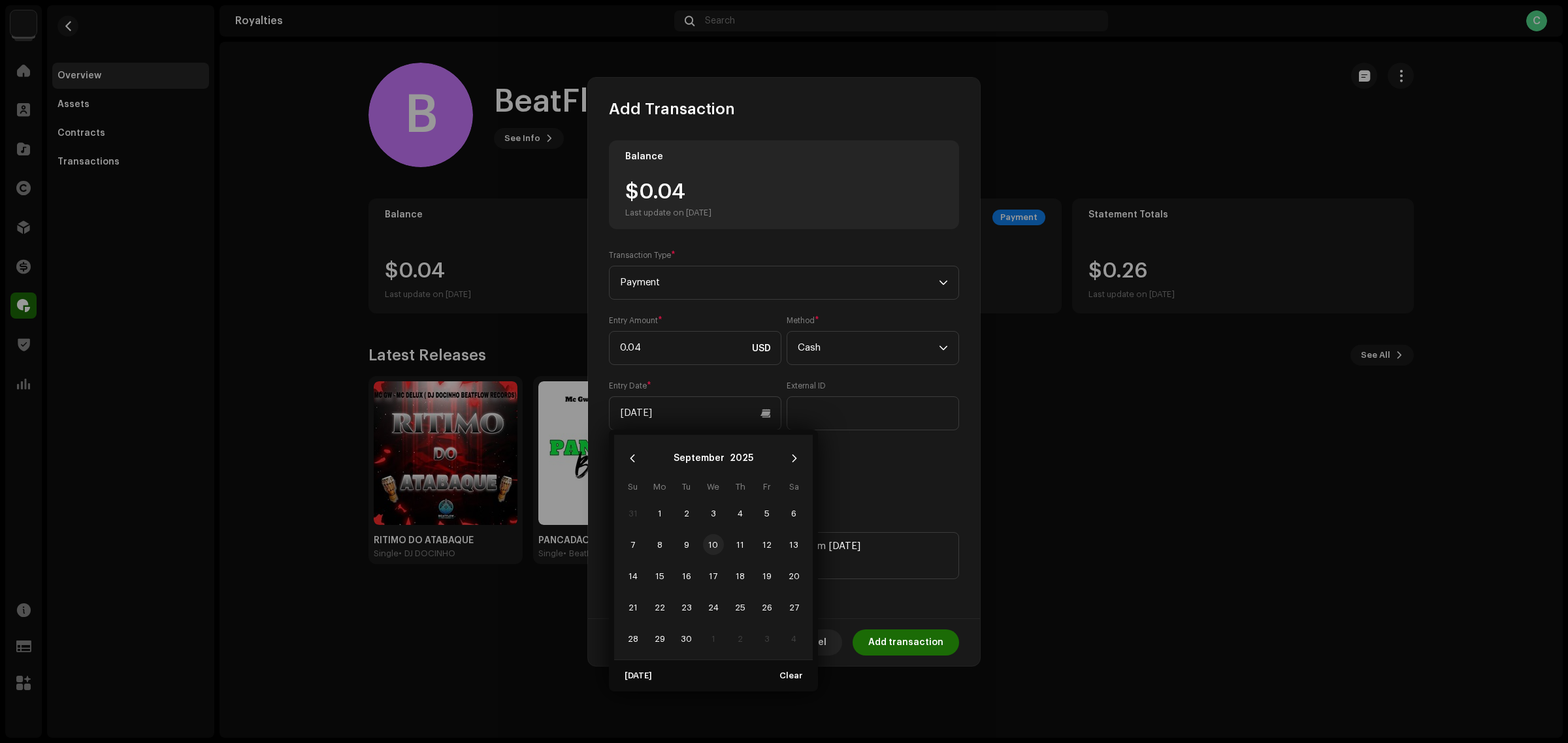
click at [705, 539] on span "10" at bounding box center [713, 544] width 21 height 21
type input "[DATE]"
click at [687, 422] on input "[DATE]" at bounding box center [696, 413] width 173 height 34
click at [866, 475] on div "Entry Amount * 0.04 USD Method * Cash Entry Date * [DATE] External ID Vendor ID" at bounding box center [784, 406] width 351 height 181
click at [912, 638] on span "Add transaction" at bounding box center [906, 643] width 76 height 26
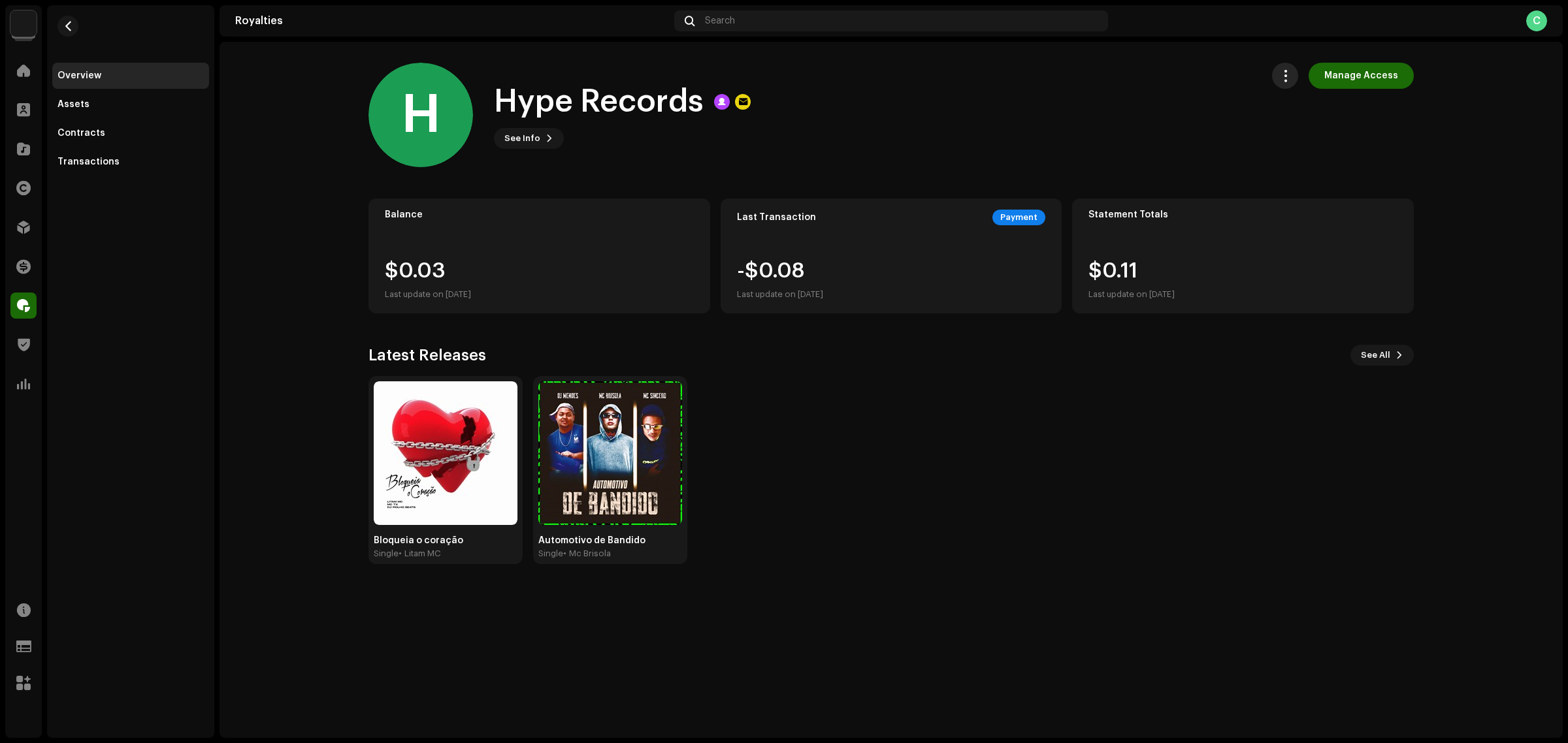
click at [1292, 76] on span "button" at bounding box center [1286, 75] width 12 height 11
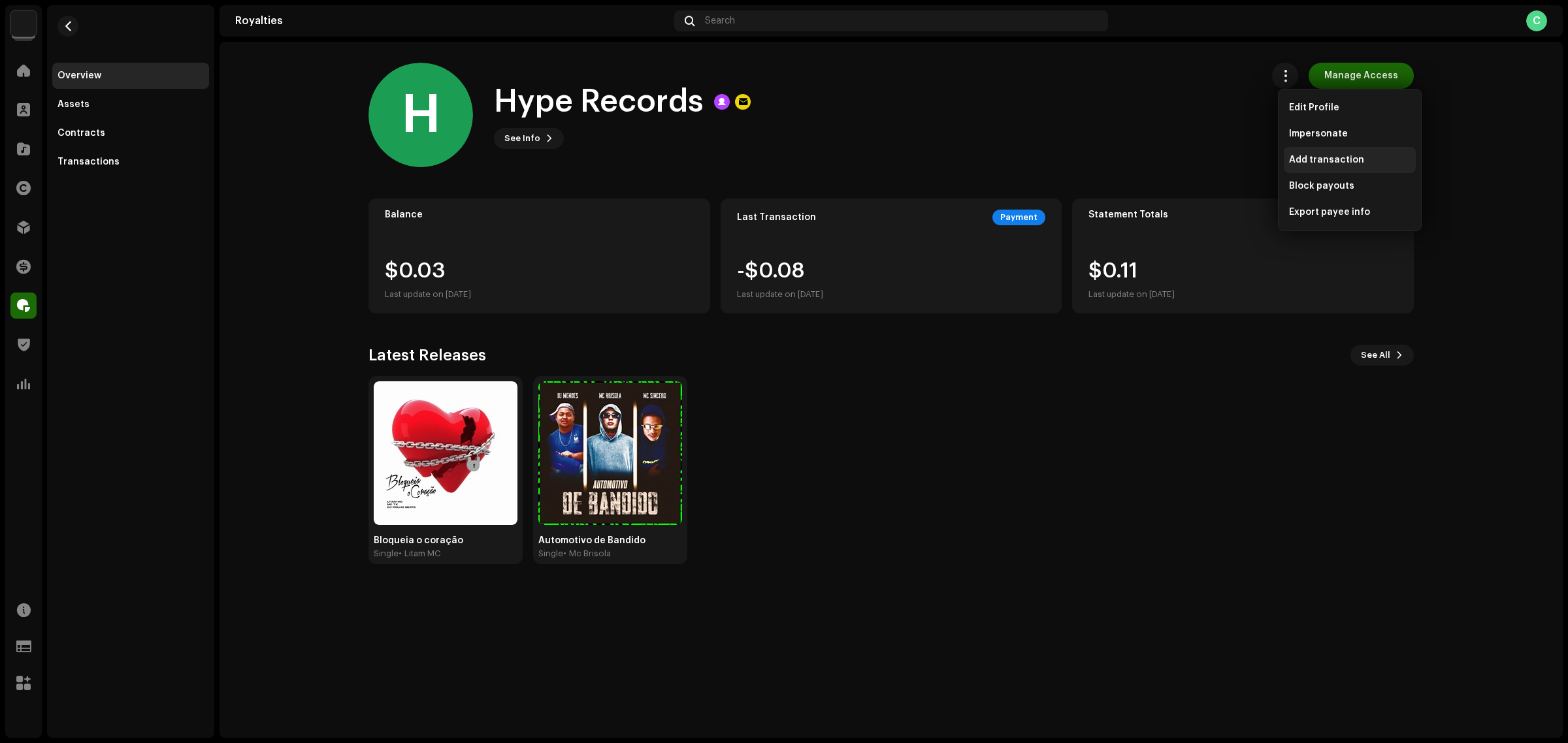
click at [1321, 161] on span "Add transaction" at bounding box center [1328, 160] width 76 height 11
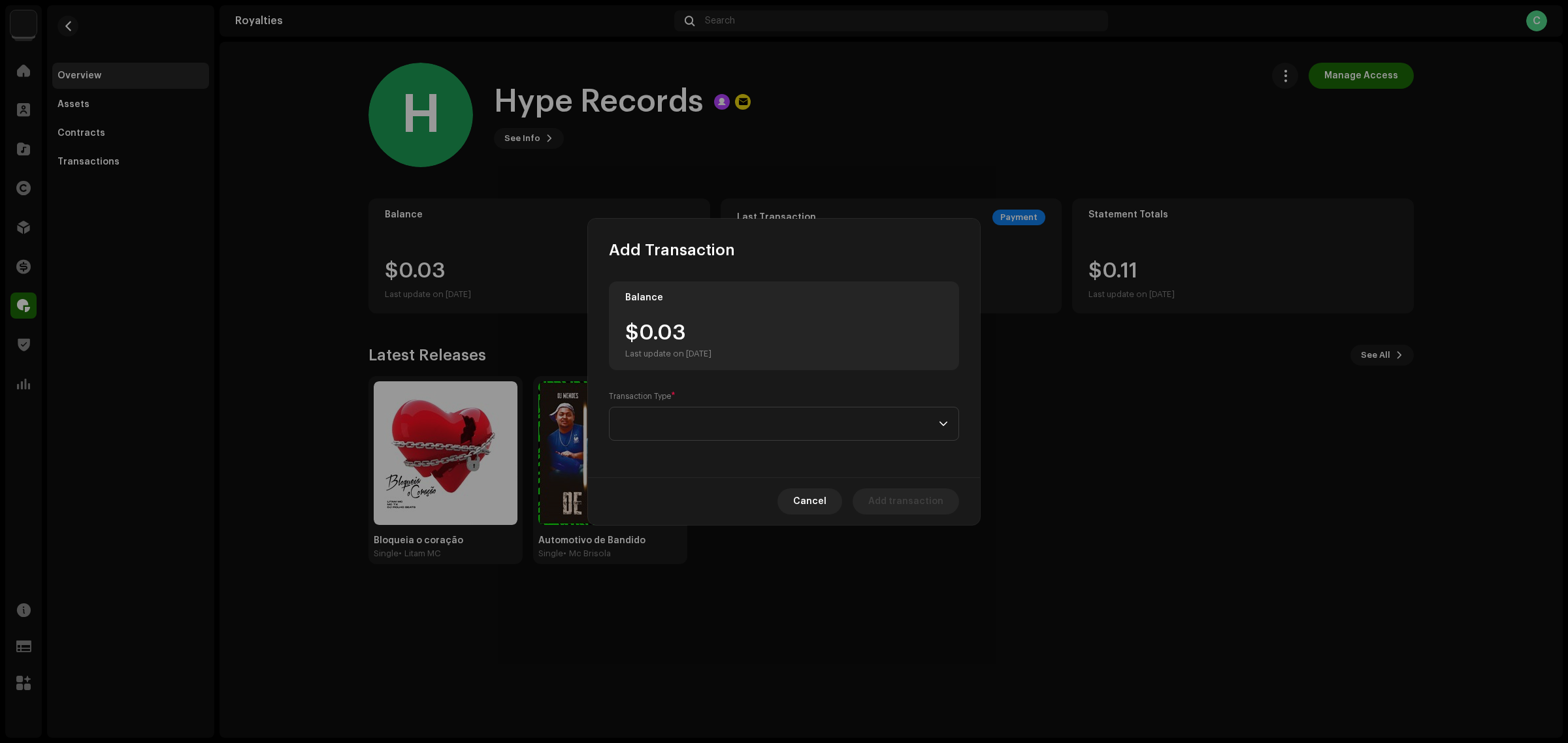
drag, startPoint x: 709, startPoint y: 335, endPoint x: 633, endPoint y: 335, distance: 76.0
click at [631, 335] on div "$0.03 Last update on Oct 8, 2025" at bounding box center [668, 341] width 86 height 37
drag, startPoint x: 691, startPoint y: 335, endPoint x: 644, endPoint y: 330, distance: 47.3
click at [644, 330] on div "$0.03 Last update on Oct 8, 2025" at bounding box center [668, 341] width 86 height 37
copy div "0.03"
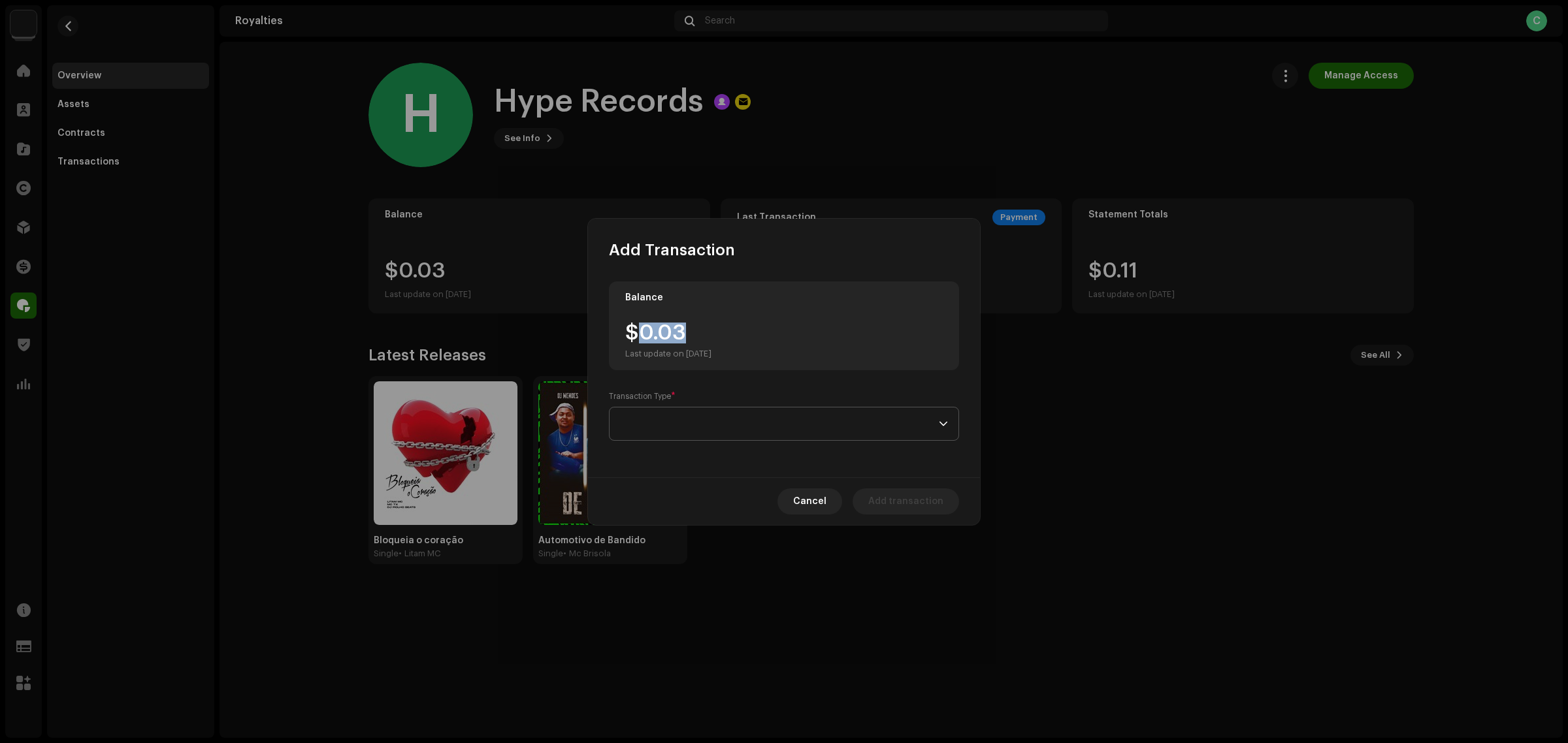
click at [716, 420] on span at bounding box center [779, 423] width 319 height 33
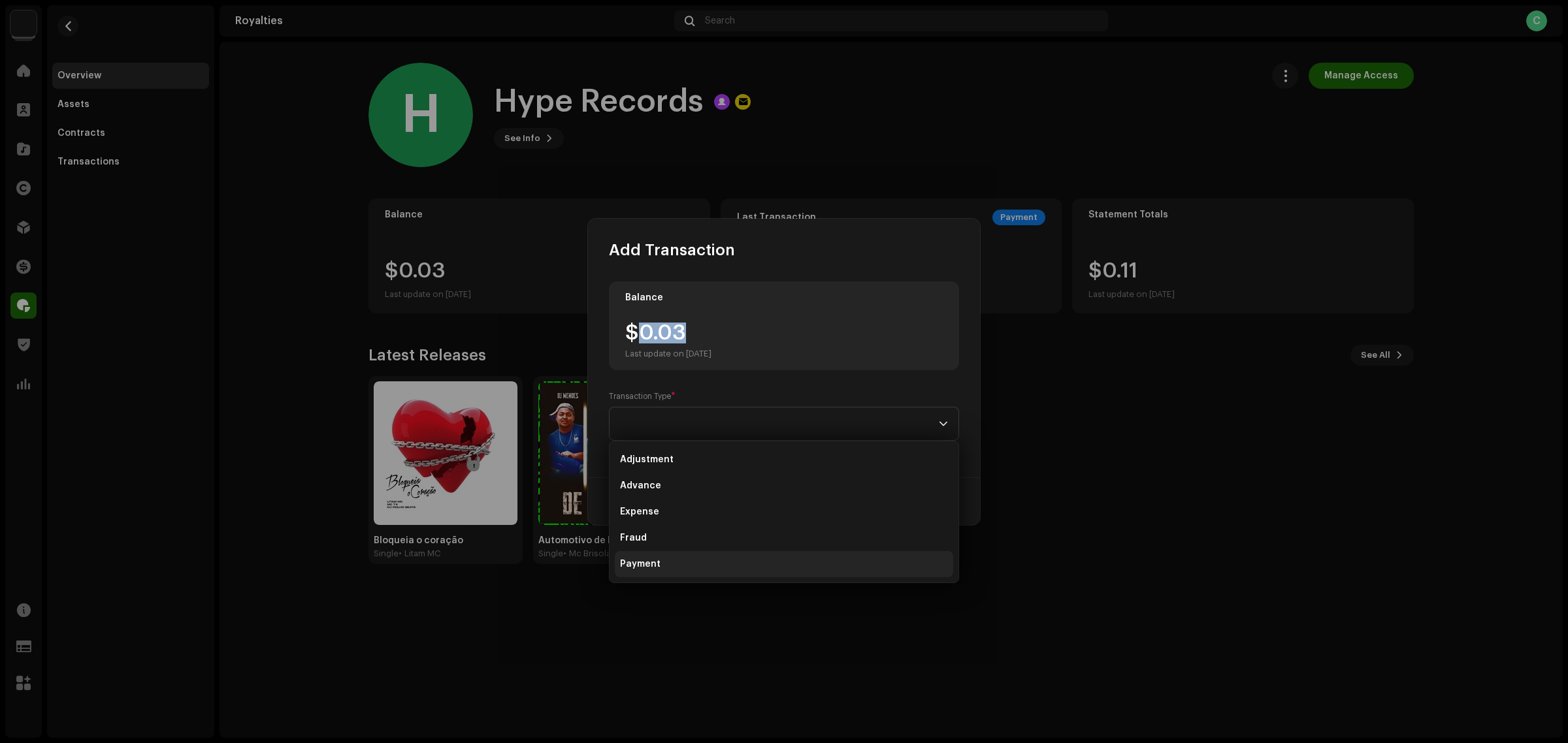
click at [694, 556] on li "Payment" at bounding box center [784, 564] width 339 height 26
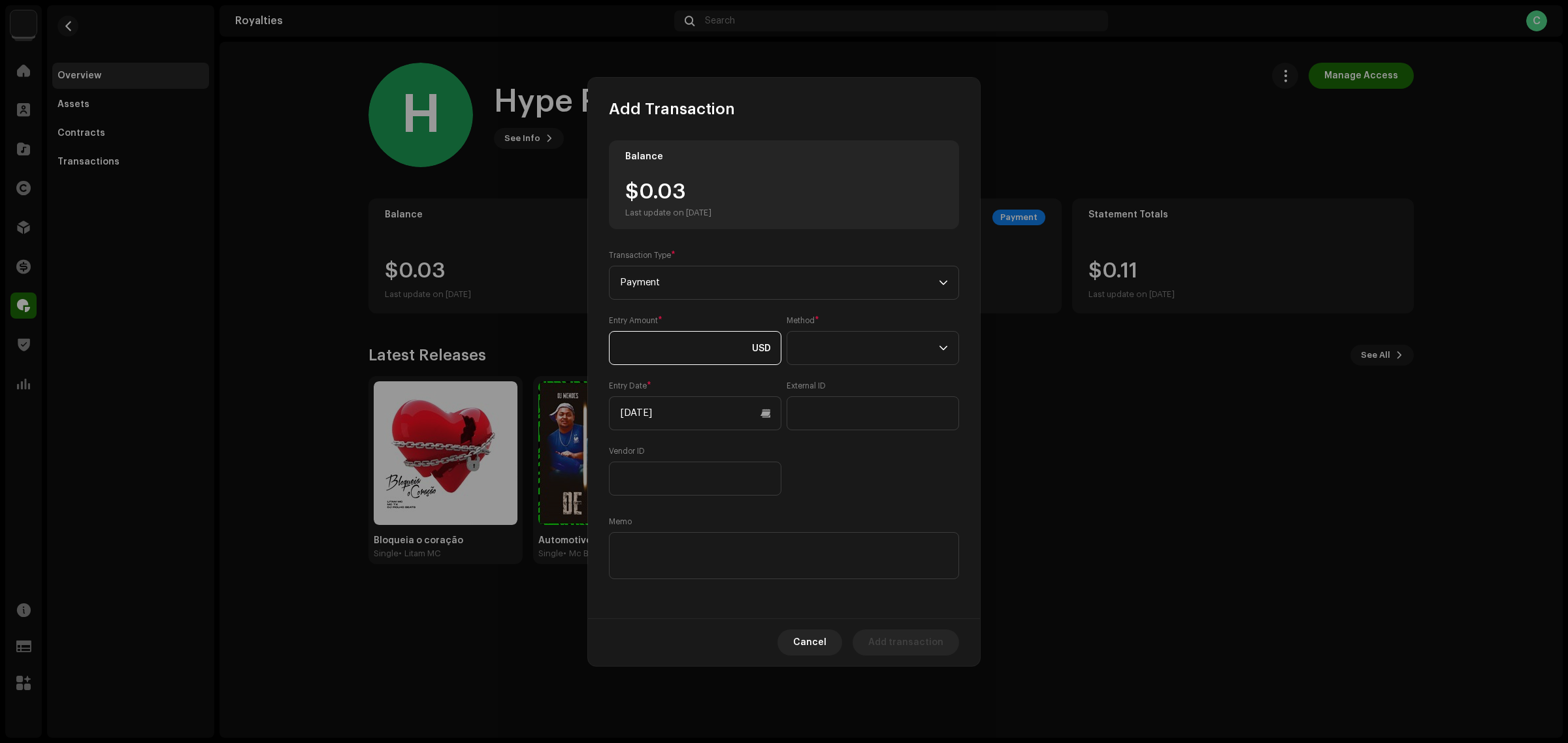
paste input "0.03"
type input "0.03"
click at [695, 424] on input "10/08/2025" at bounding box center [696, 413] width 173 height 34
click at [625, 459] on button "Previous Month" at bounding box center [632, 459] width 26 height 26
click at [710, 539] on span "10" at bounding box center [713, 544] width 21 height 21
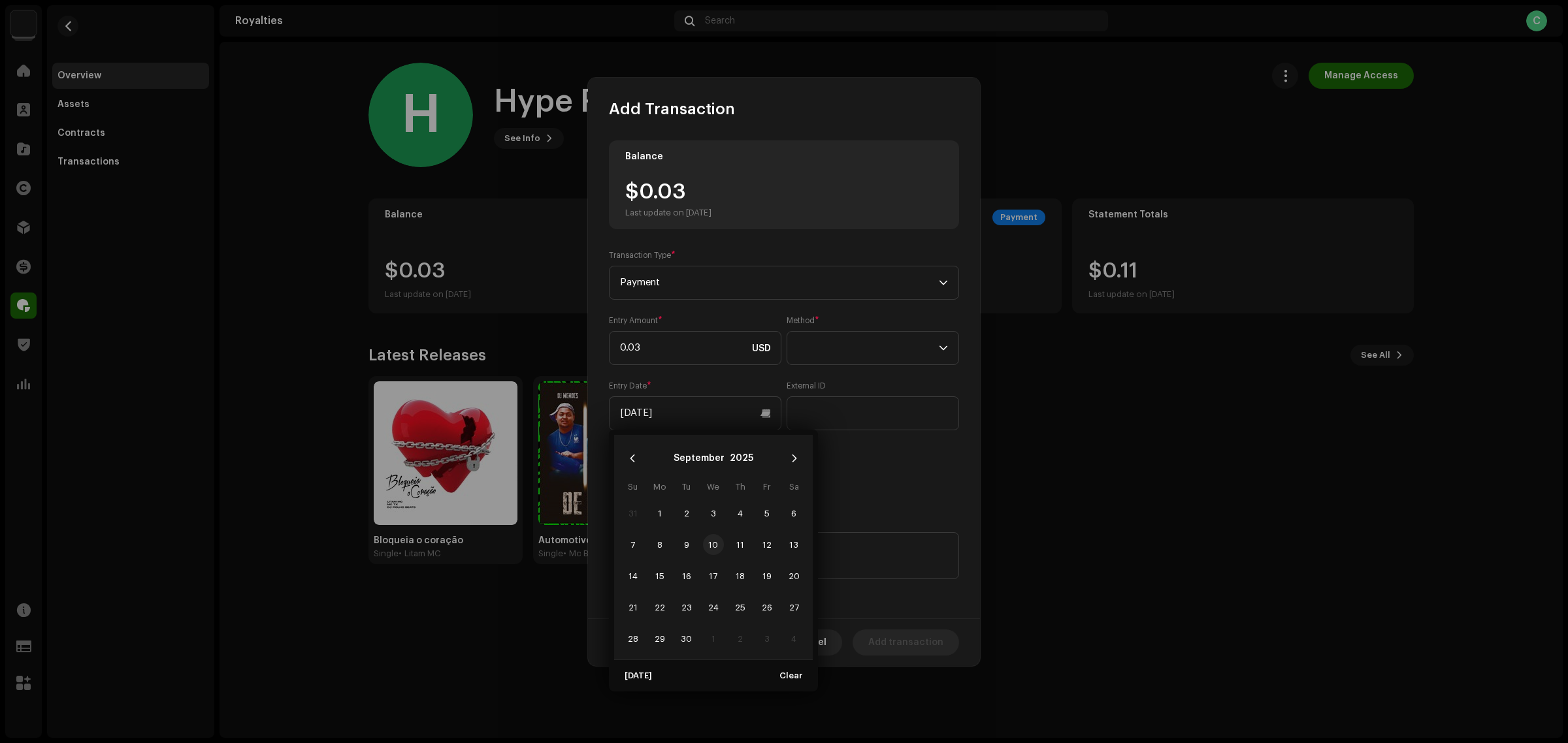
type input "09/10/2025"
click at [895, 512] on div "Balance $0.03 Last update on Oct 8, 2025 Transaction Type * Payment Entry Amoun…" at bounding box center [784, 361] width 351 height 442
click at [668, 526] on div "Memo" at bounding box center [784, 549] width 351 height 66
paste textarea "Pagamento dos Royalties feito via Paypal em 10/09/2025"
type textarea "Pagamento dos Royalties feito via Paypal em 10/09/2025"
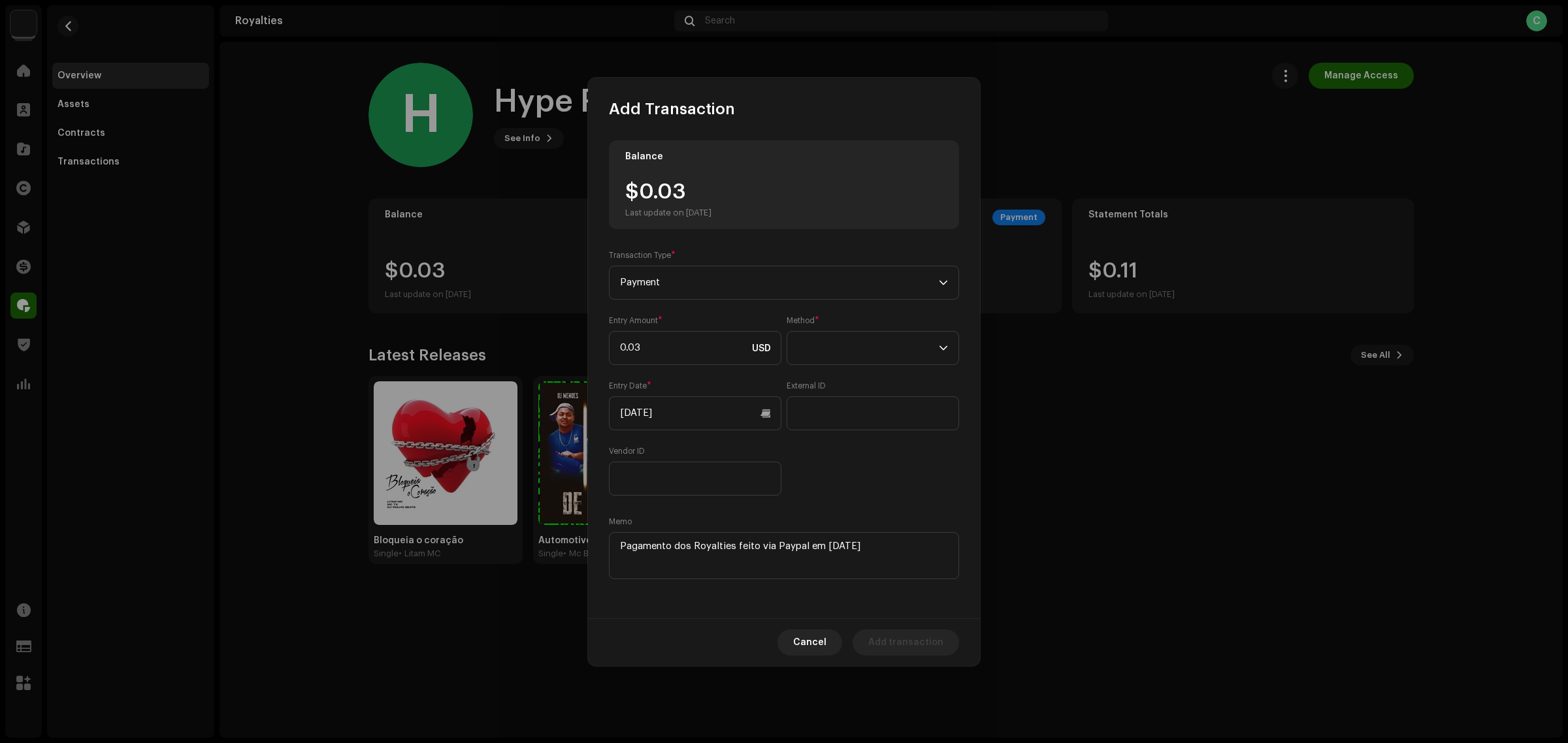
click at [870, 484] on div "Entry Amount * 0.03 USD Method * Entry Date * 09/10/2025 External ID Vendor ID" at bounding box center [784, 406] width 351 height 181
drag, startPoint x: 861, startPoint y: 368, endPoint x: 860, endPoint y: 353, distance: 15.0
click at [860, 353] on div "Entry Amount * 0.03 USD Method * Entry Date * 09/10/2025 External ID Vendor ID" at bounding box center [784, 406] width 351 height 181
click at [860, 353] on span at bounding box center [868, 348] width 141 height 33
click at [843, 408] on li "Cash" at bounding box center [873, 409] width 161 height 26
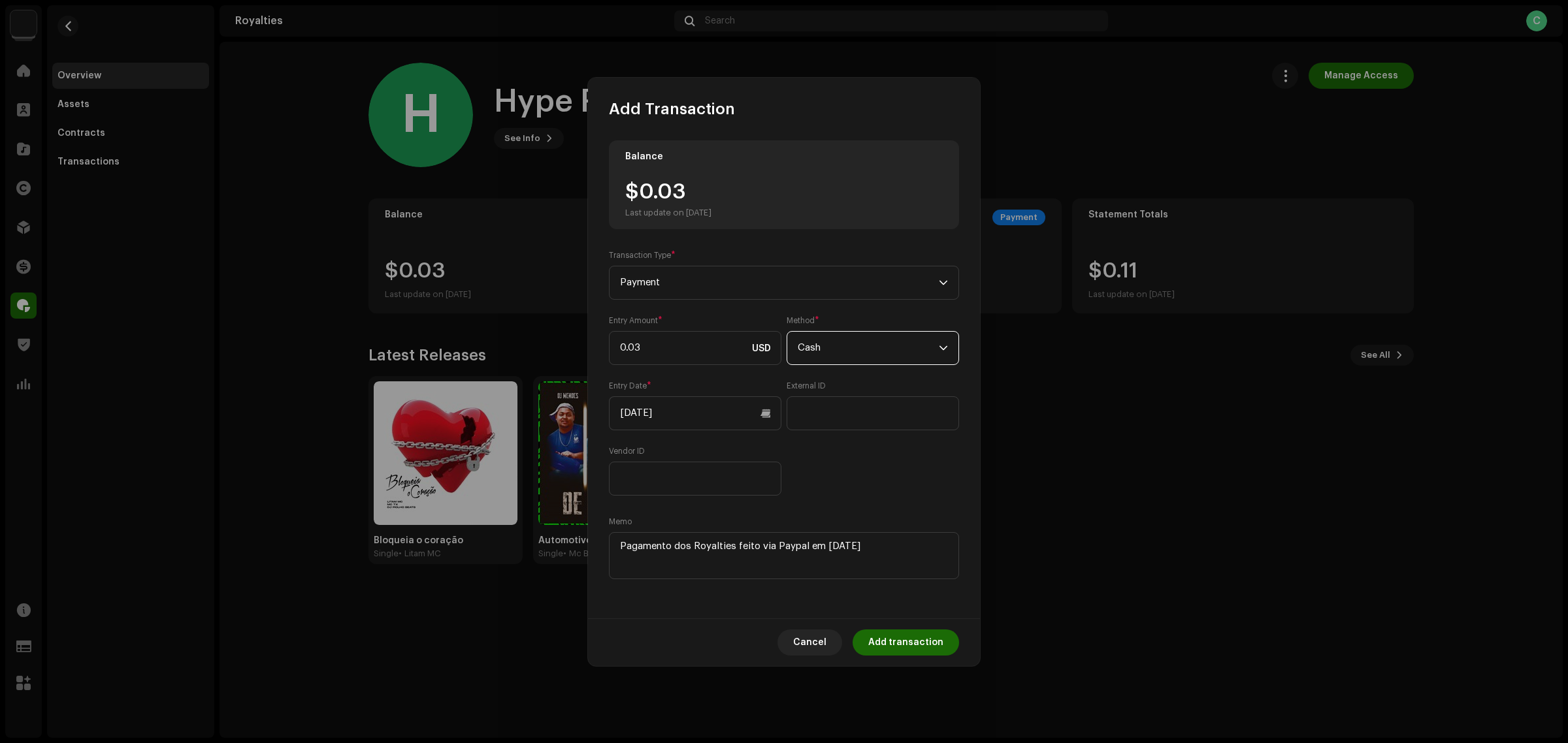
click at [858, 494] on div "Entry Amount * 0.03 USD Method * Cash Entry Date * 09/10/2025 External ID Vendo…" at bounding box center [784, 406] width 351 height 181
click at [927, 646] on span "Add transaction" at bounding box center [906, 643] width 76 height 26
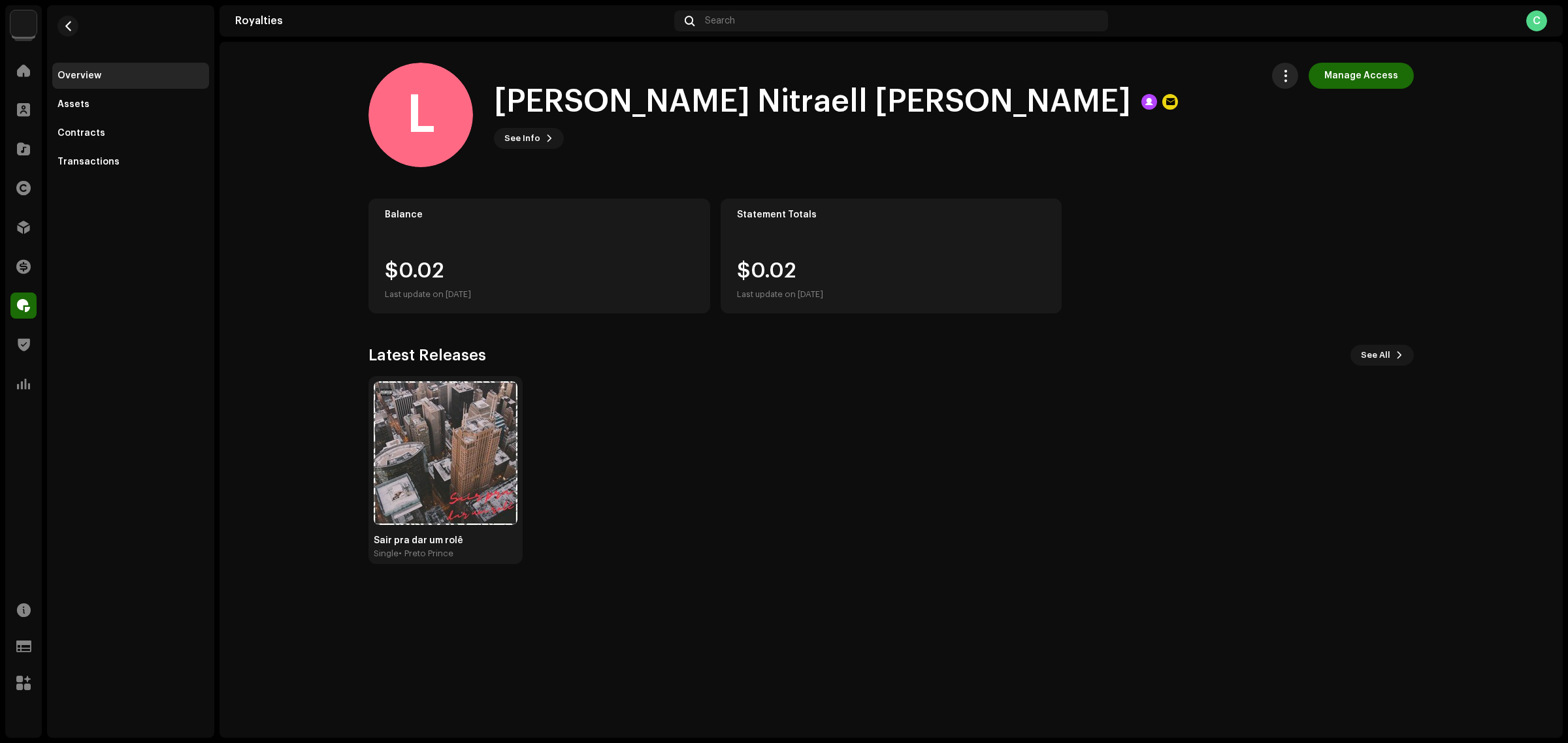
click at [1292, 71] on span "button" at bounding box center [1286, 75] width 12 height 11
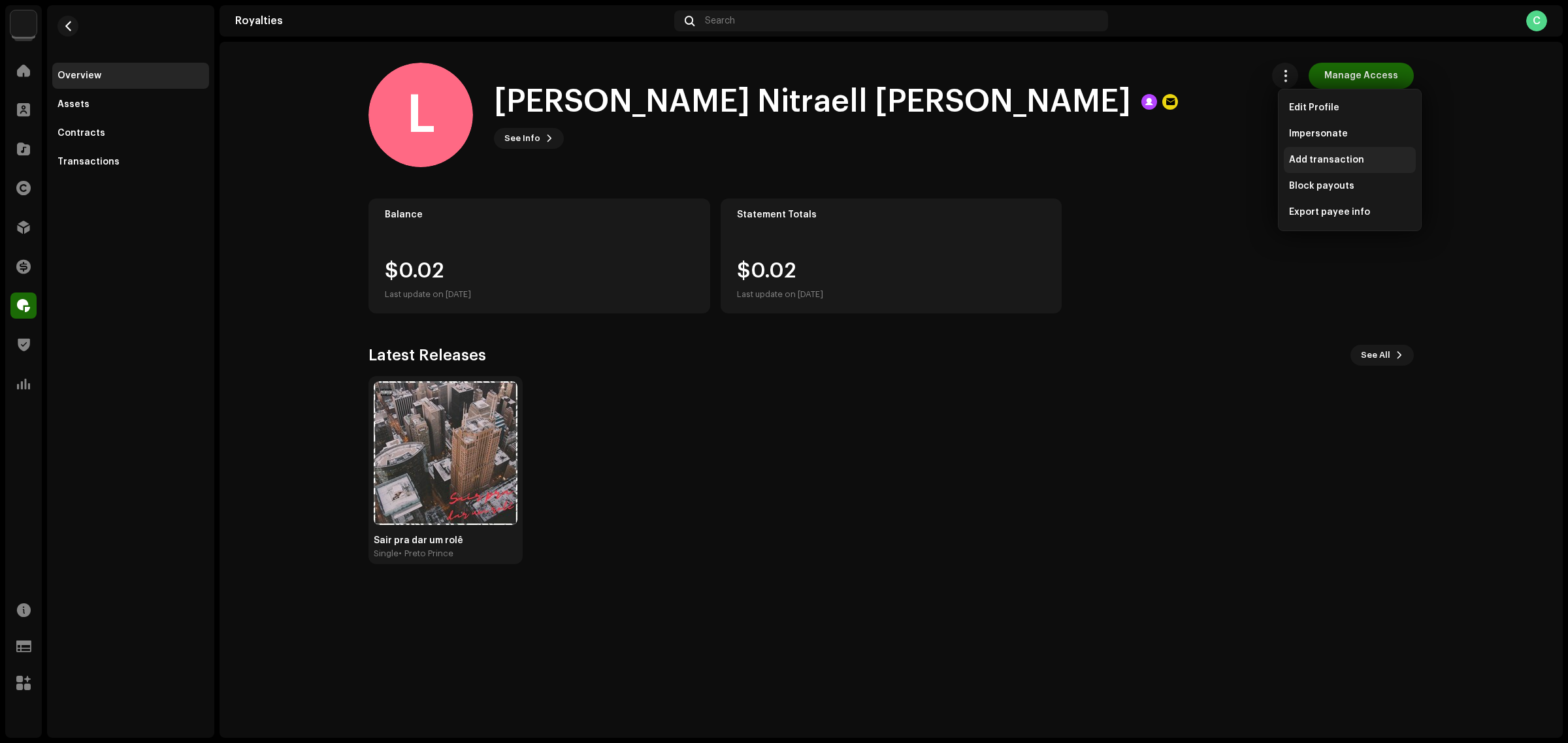
click at [1311, 167] on div "Add transaction" at bounding box center [1349, 160] width 132 height 26
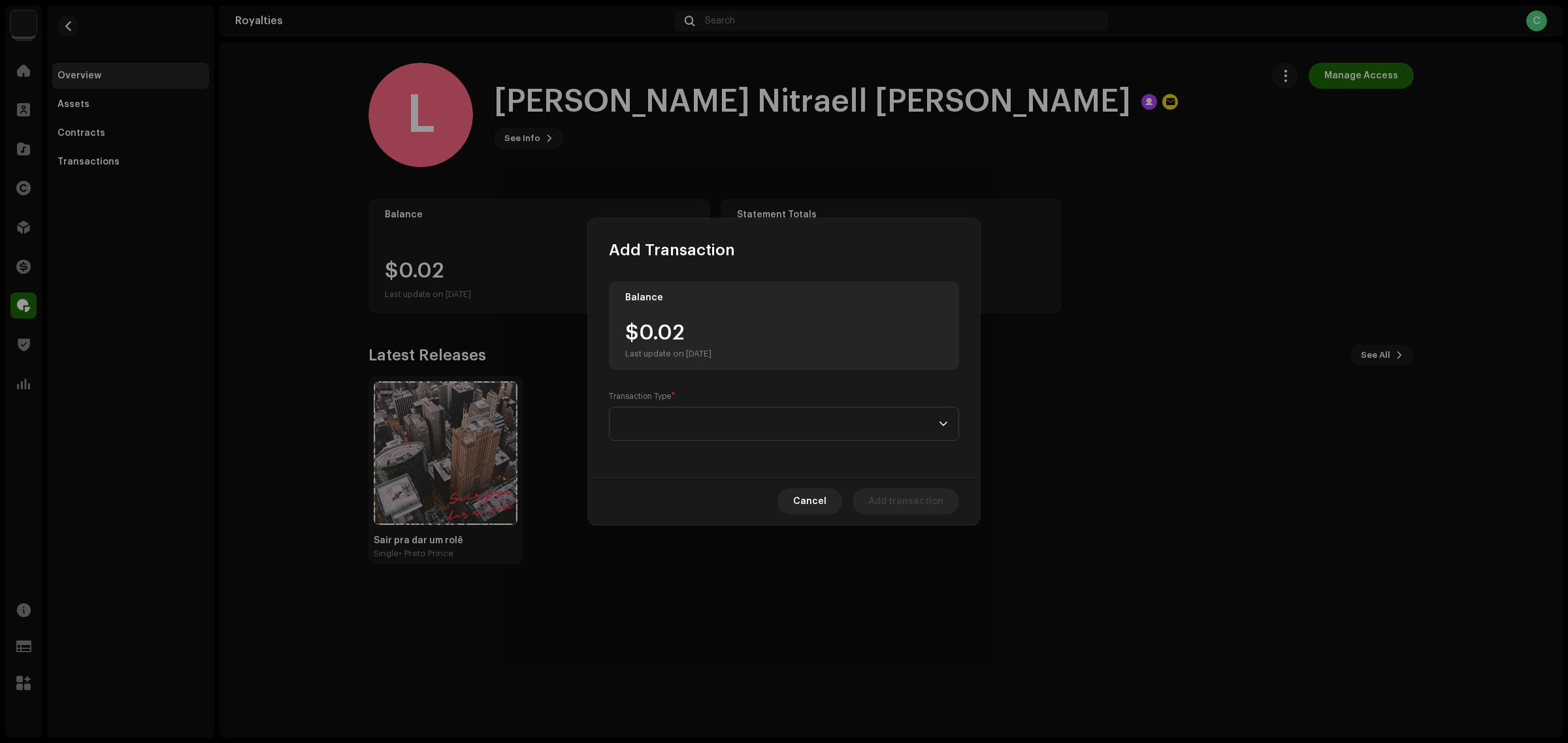
drag, startPoint x: 706, startPoint y: 330, endPoint x: 649, endPoint y: 328, distance: 57.0
click at [647, 327] on div "$0.02 Last update on Oct 8, 2025" at bounding box center [668, 341] width 86 height 37
drag, startPoint x: 680, startPoint y: 335, endPoint x: 645, endPoint y: 330, distance: 35.4
click at [645, 330] on div "$0.02 Last update on Oct 8, 2025" at bounding box center [668, 341] width 86 height 37
click at [704, 419] on span at bounding box center [779, 423] width 319 height 33
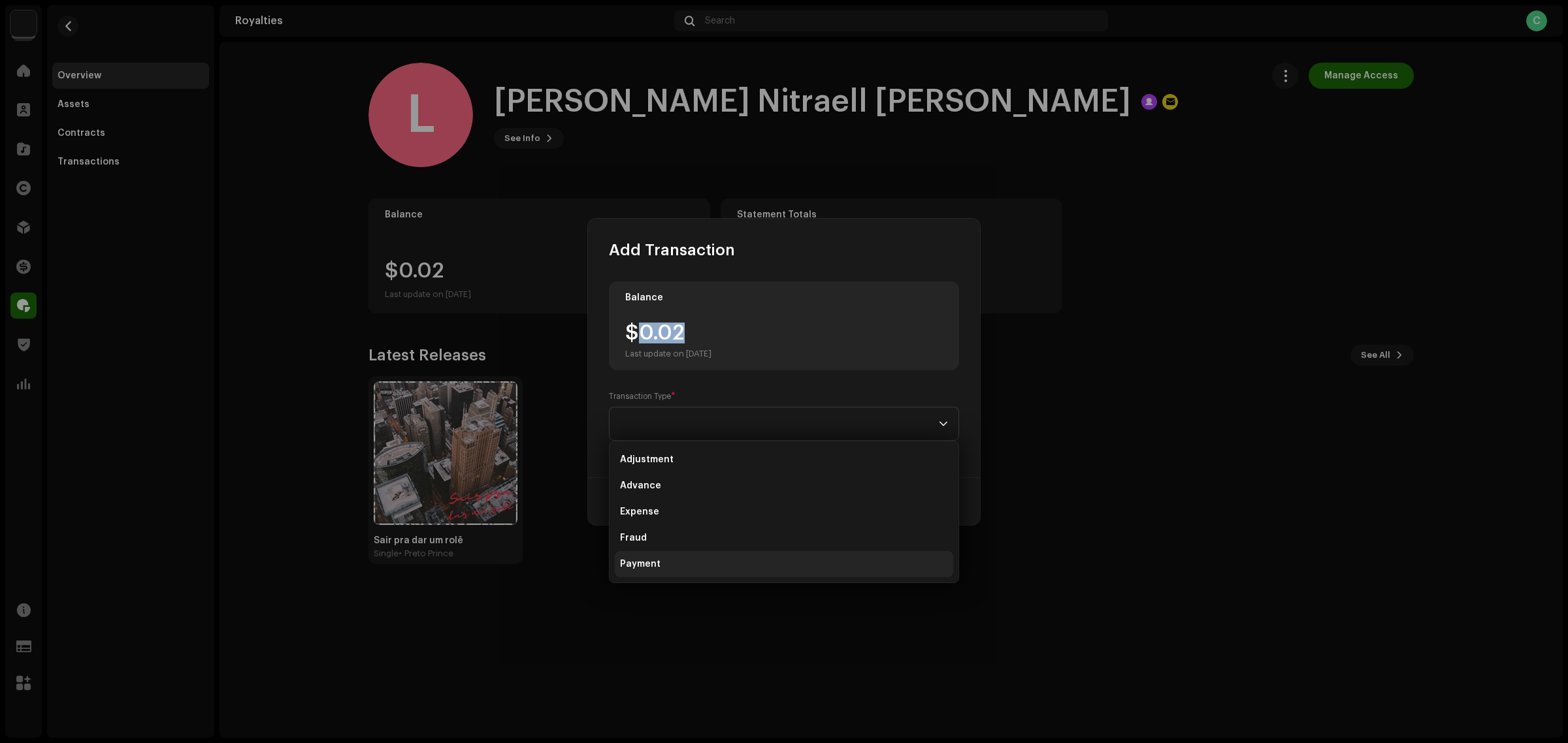
click at [693, 552] on li "Payment" at bounding box center [784, 564] width 339 height 26
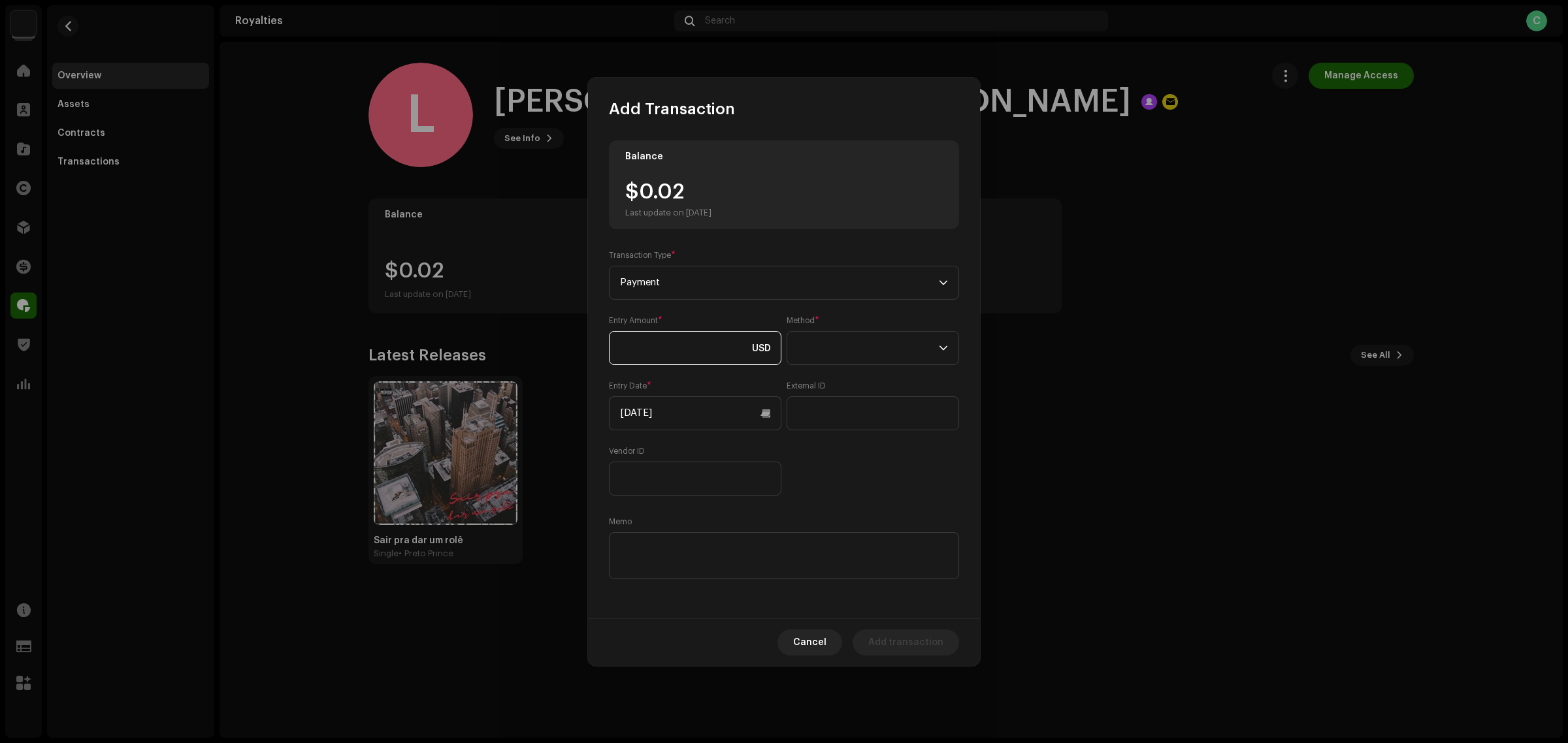
paste input "0.02"
type input "0.02"
click at [687, 416] on input "[DATE]" at bounding box center [696, 413] width 173 height 34
click at [629, 457] on icon "Previous Month" at bounding box center [632, 458] width 9 height 9
click at [716, 542] on span "10" at bounding box center [713, 544] width 21 height 21
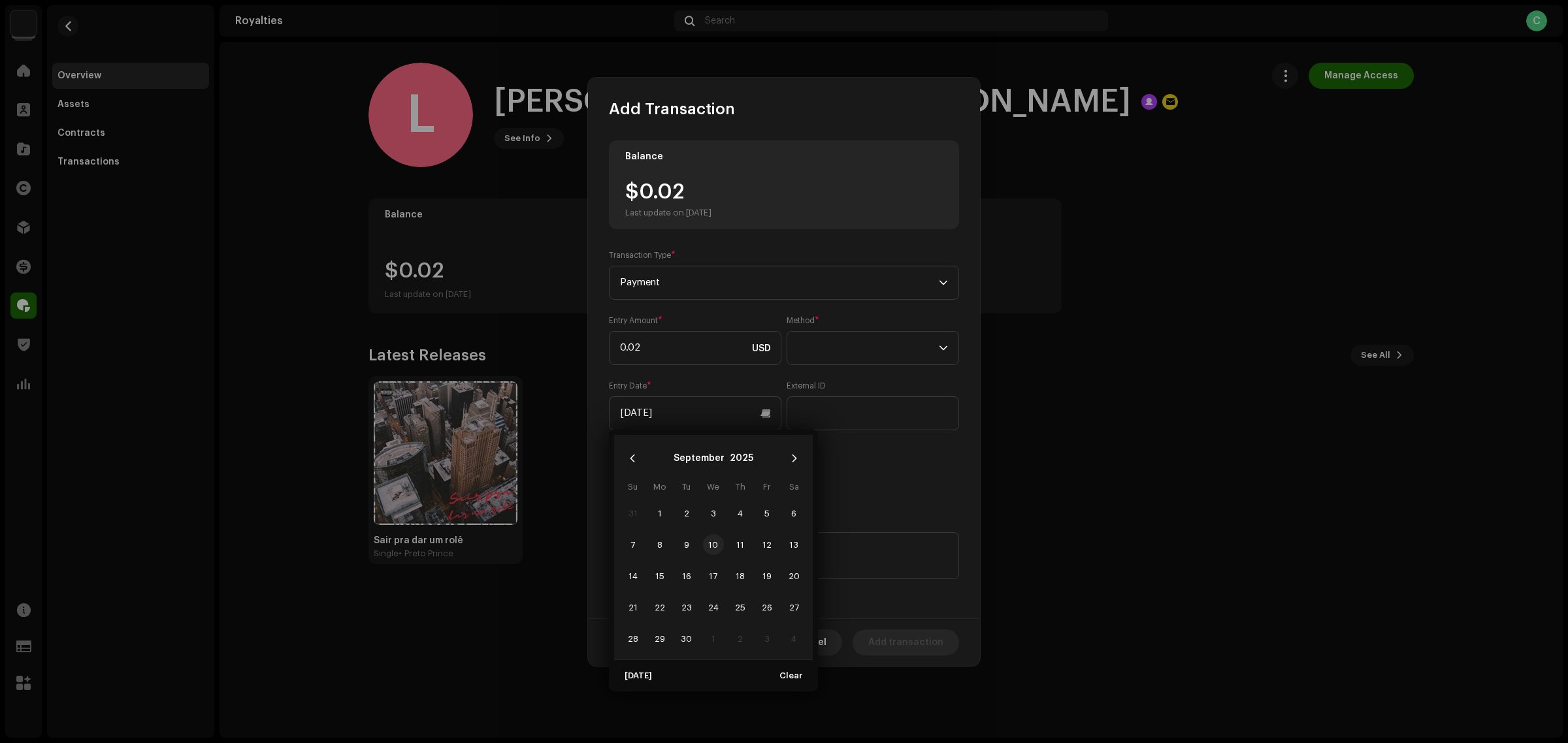
type input "[DATE]"
click at [876, 510] on div "Balance $0.02 Last update on Oct 8, 2025 Transaction Type * Payment Entry Amoun…" at bounding box center [784, 361] width 351 height 442
click at [869, 351] on span at bounding box center [868, 348] width 141 height 33
click at [865, 399] on li "Cash" at bounding box center [873, 409] width 161 height 26
paste textarea "Pagamento dos Royalties feito via Paypal em [DATE]"
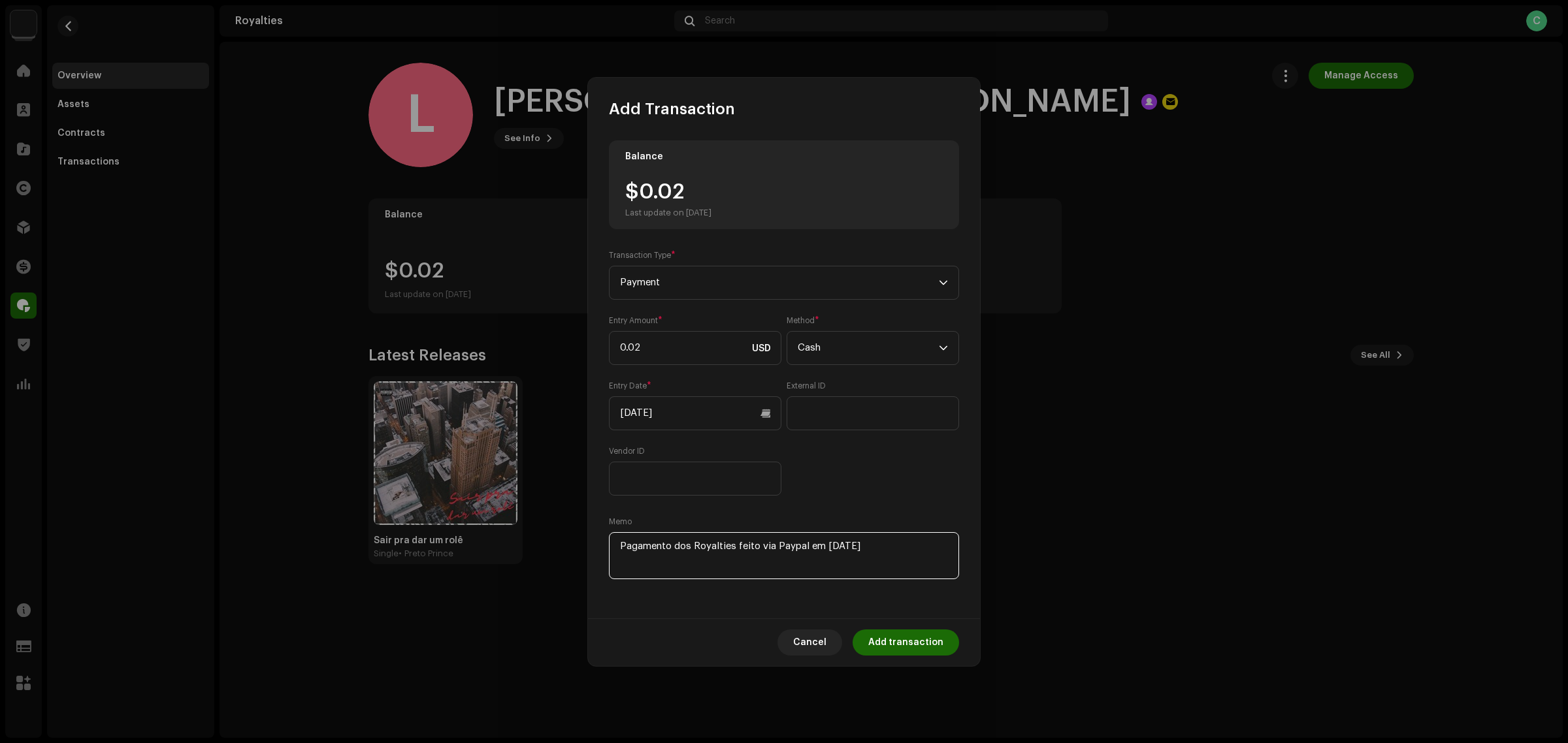
type textarea "Pagamento dos Royalties feito via Paypal em [DATE]"
click at [835, 474] on div "Entry Amount * 0.02 USD Method * Cash Entry Date * 09/10/2025 External ID Vendo…" at bounding box center [784, 406] width 351 height 181
drag, startPoint x: 916, startPoint y: 641, endPoint x: 892, endPoint y: 618, distance: 33.2
click at [916, 641] on span "Add transaction" at bounding box center [906, 643] width 76 height 26
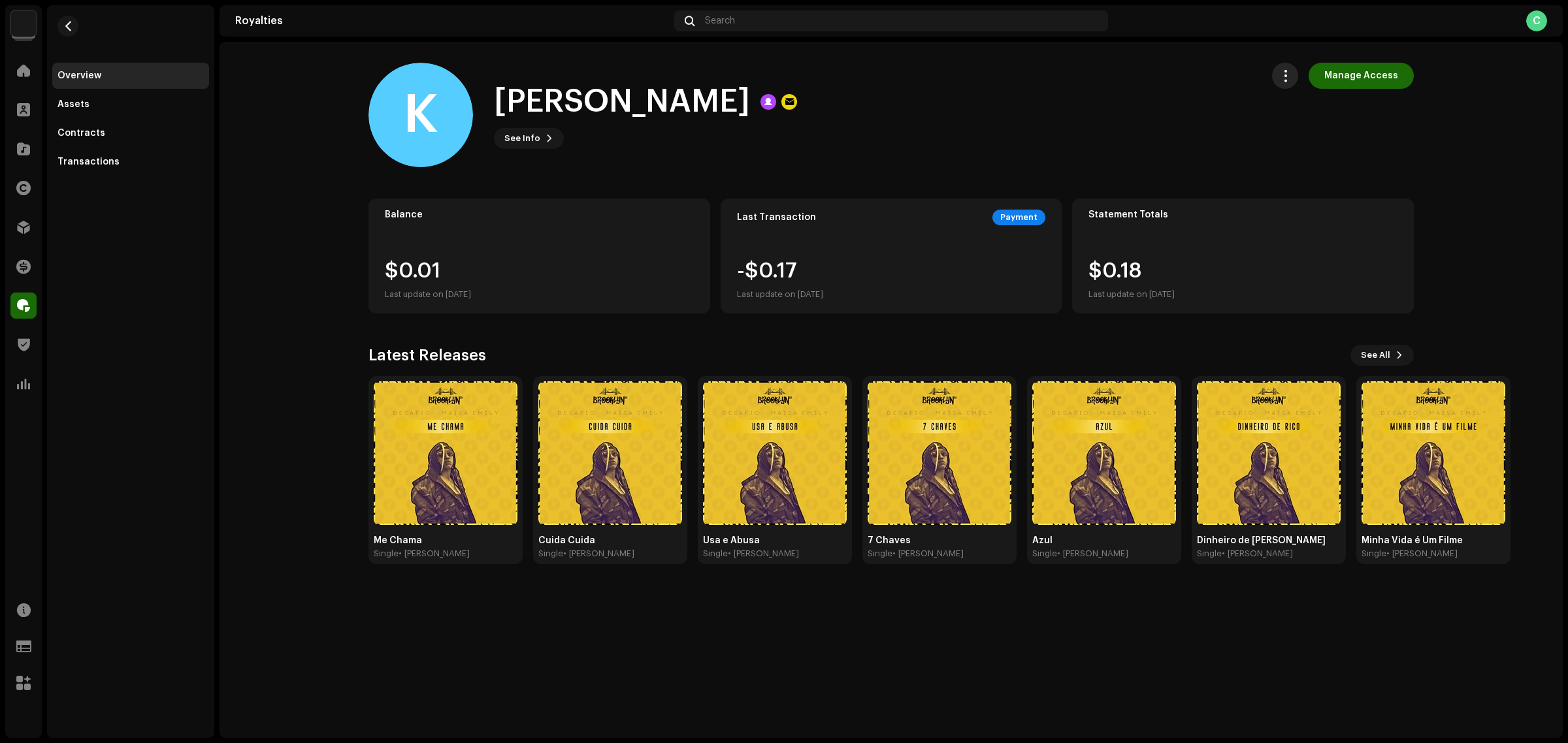
click at [1281, 74] on button "button" at bounding box center [1286, 75] width 26 height 26
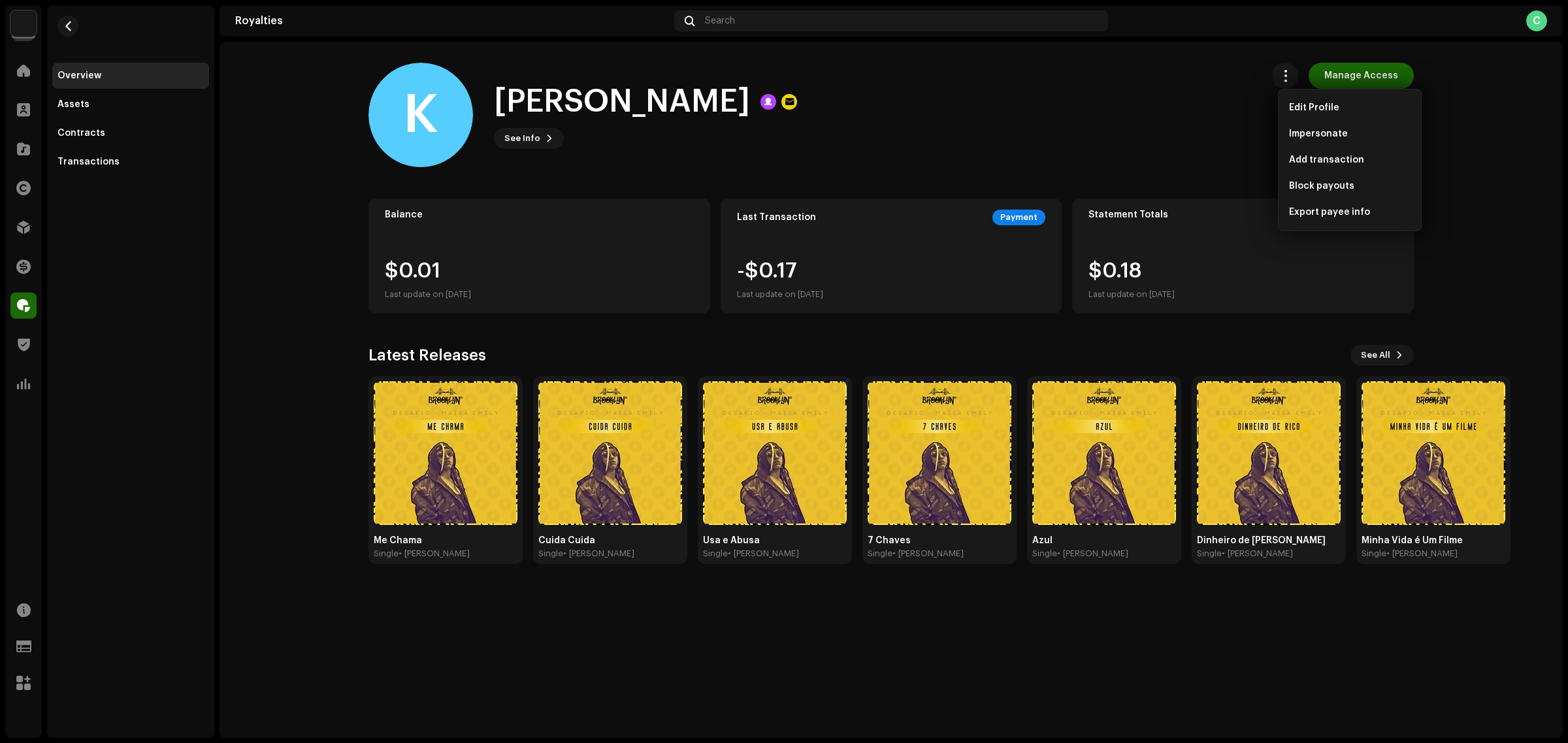
click at [1070, 167] on royalties-payees-details-overview "K [PERSON_NAME] Access K [PERSON_NAME] See Info Manage Access Manage Access Bal…" at bounding box center [891, 313] width 1343 height 543
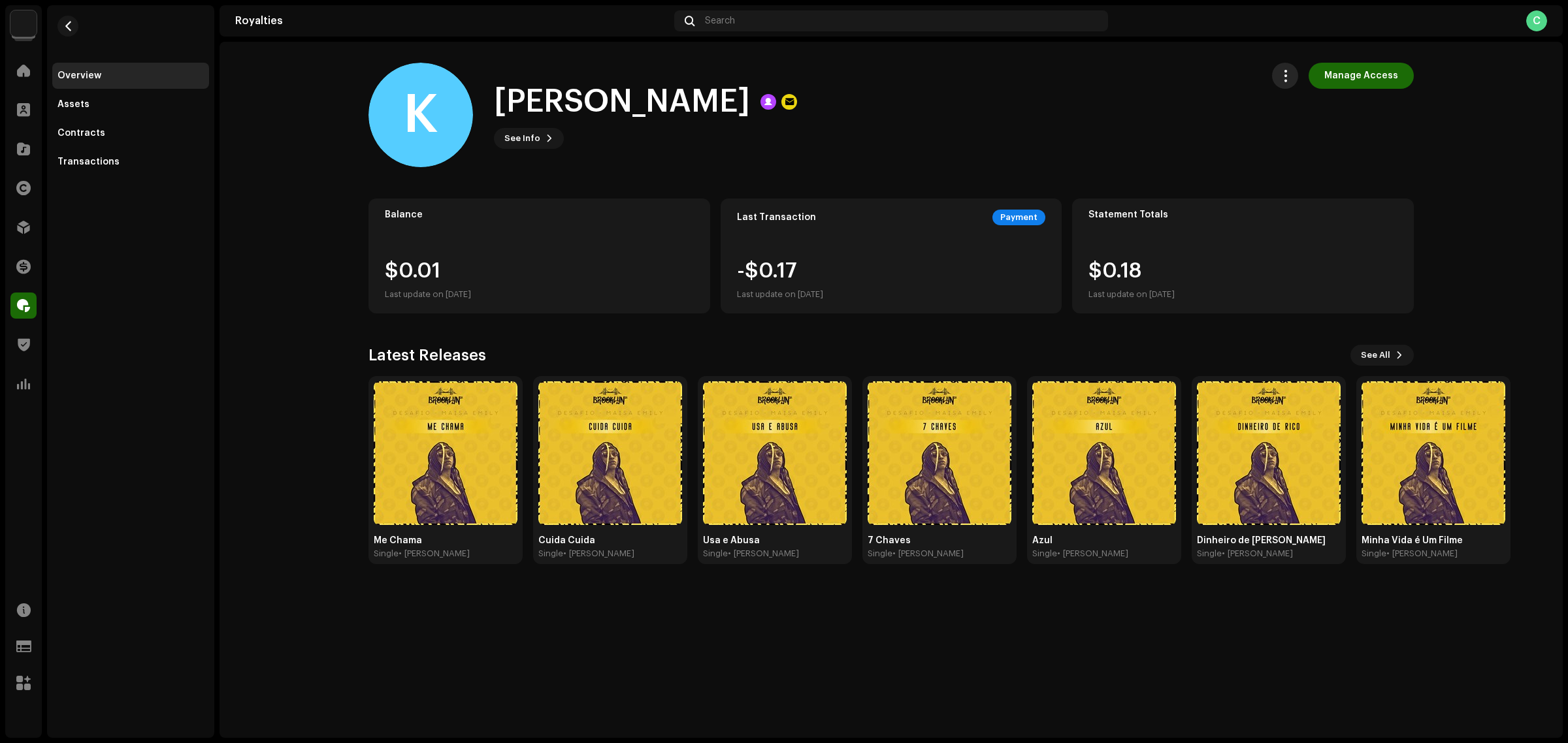
click at [1292, 71] on span "button" at bounding box center [1286, 75] width 12 height 11
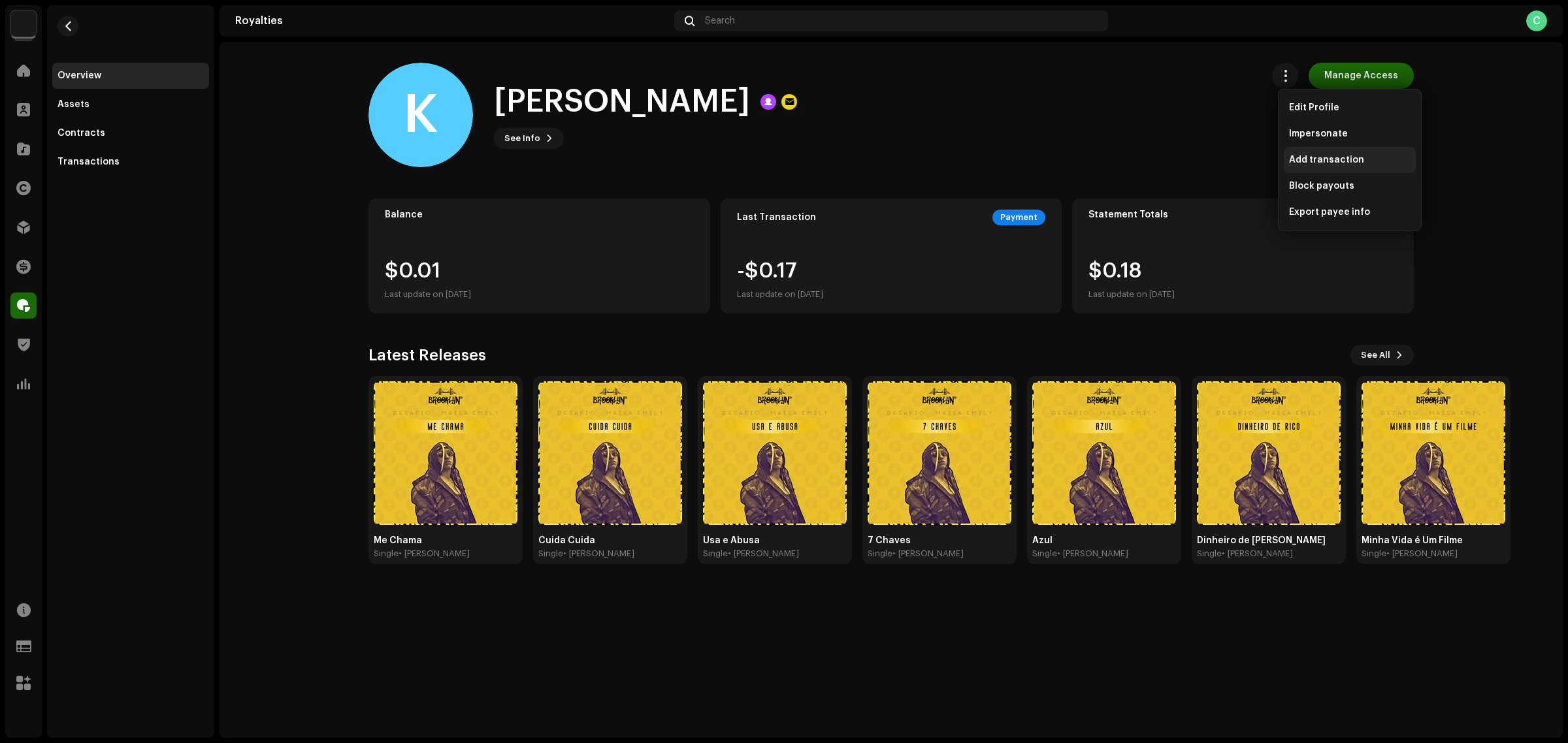
click at [1321, 165] on div "Add transaction" at bounding box center [1349, 160] width 132 height 26
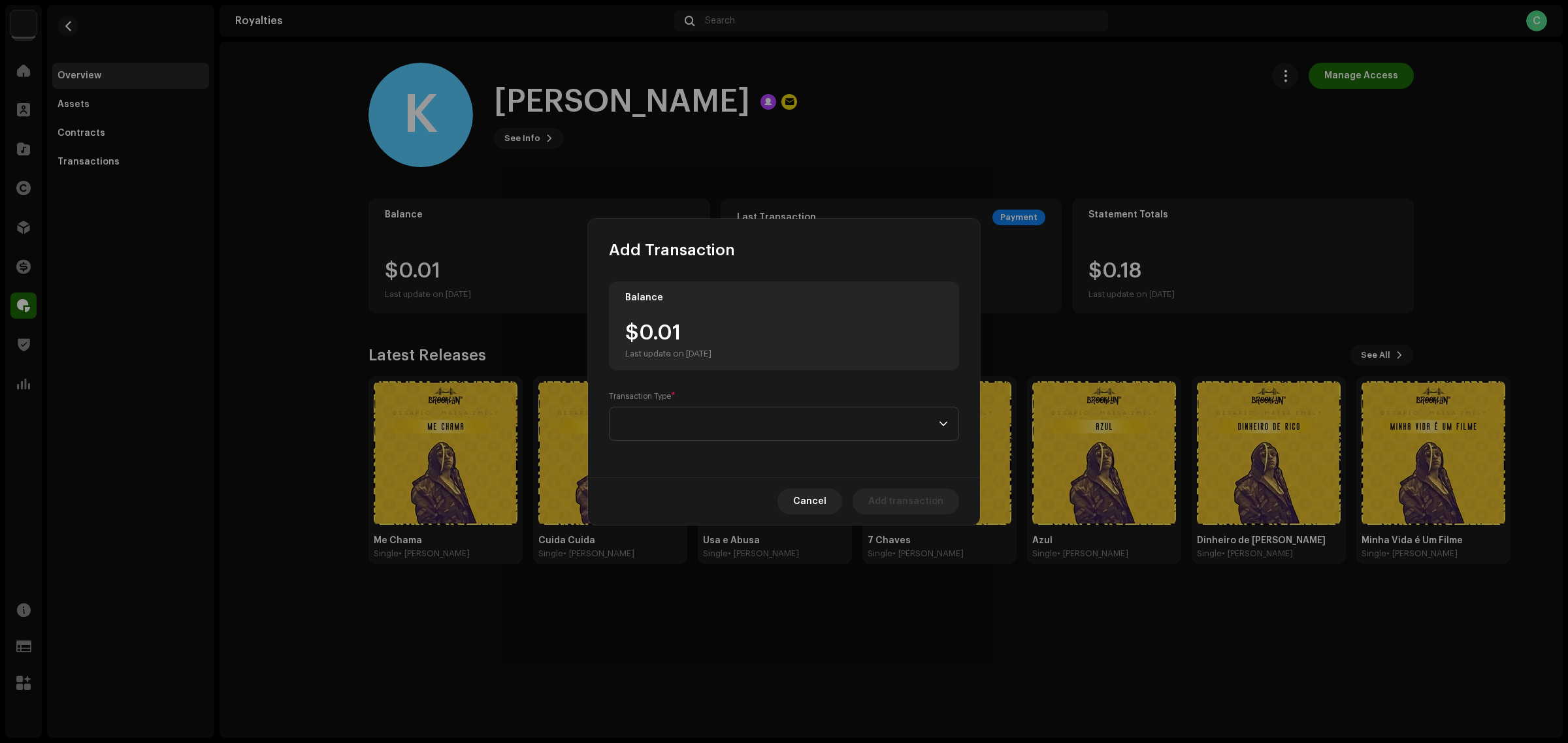
drag, startPoint x: 687, startPoint y: 332, endPoint x: 641, endPoint y: 332, distance: 46.0
click at [641, 332] on div "$0.01 Last update on [DATE]" at bounding box center [668, 341] width 86 height 37
drag, startPoint x: 678, startPoint y: 331, endPoint x: 644, endPoint y: 331, distance: 34.0
click at [644, 331] on div "$0.01 Last update on [DATE]" at bounding box center [668, 341] width 86 height 37
copy div "0.01"
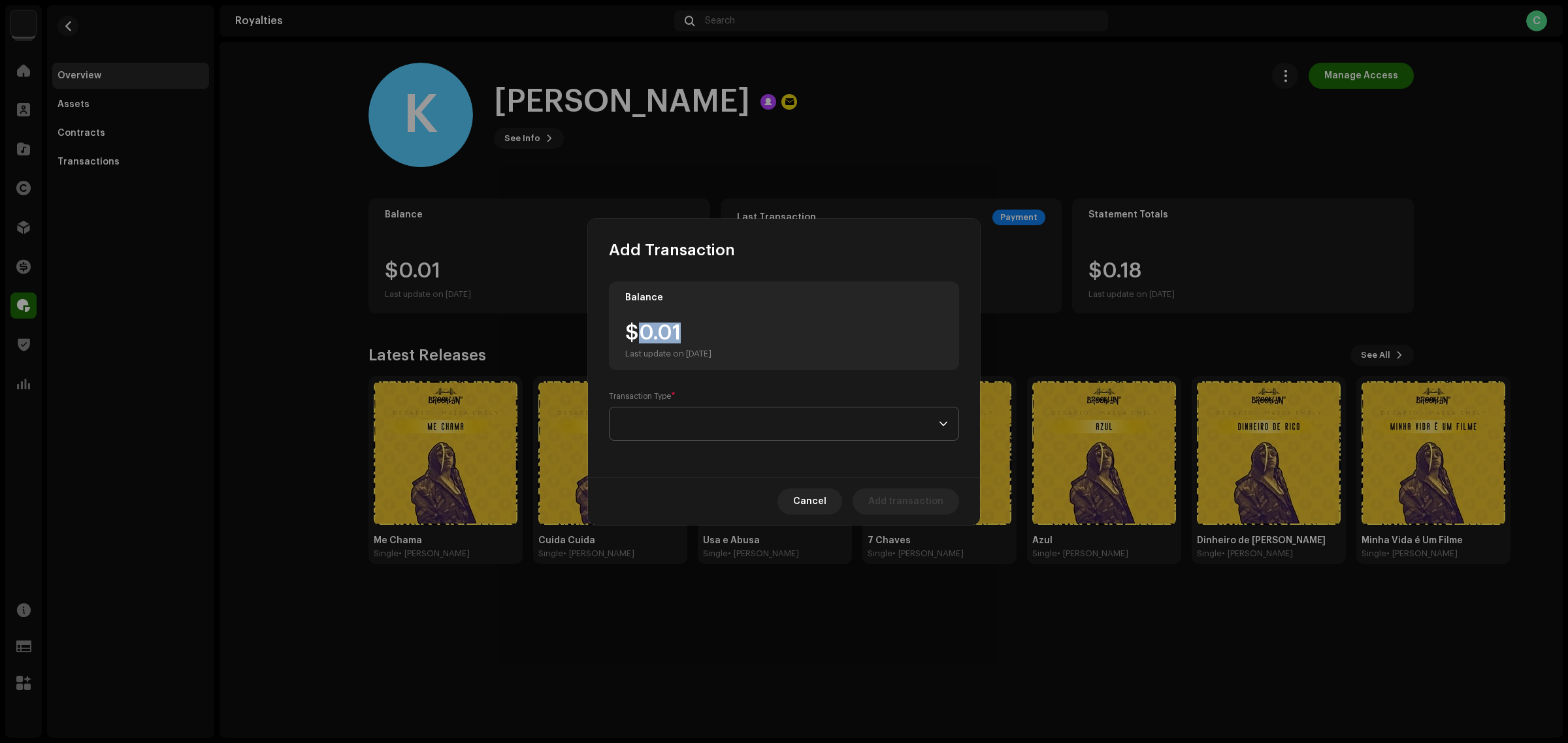
click at [704, 415] on span at bounding box center [779, 423] width 319 height 33
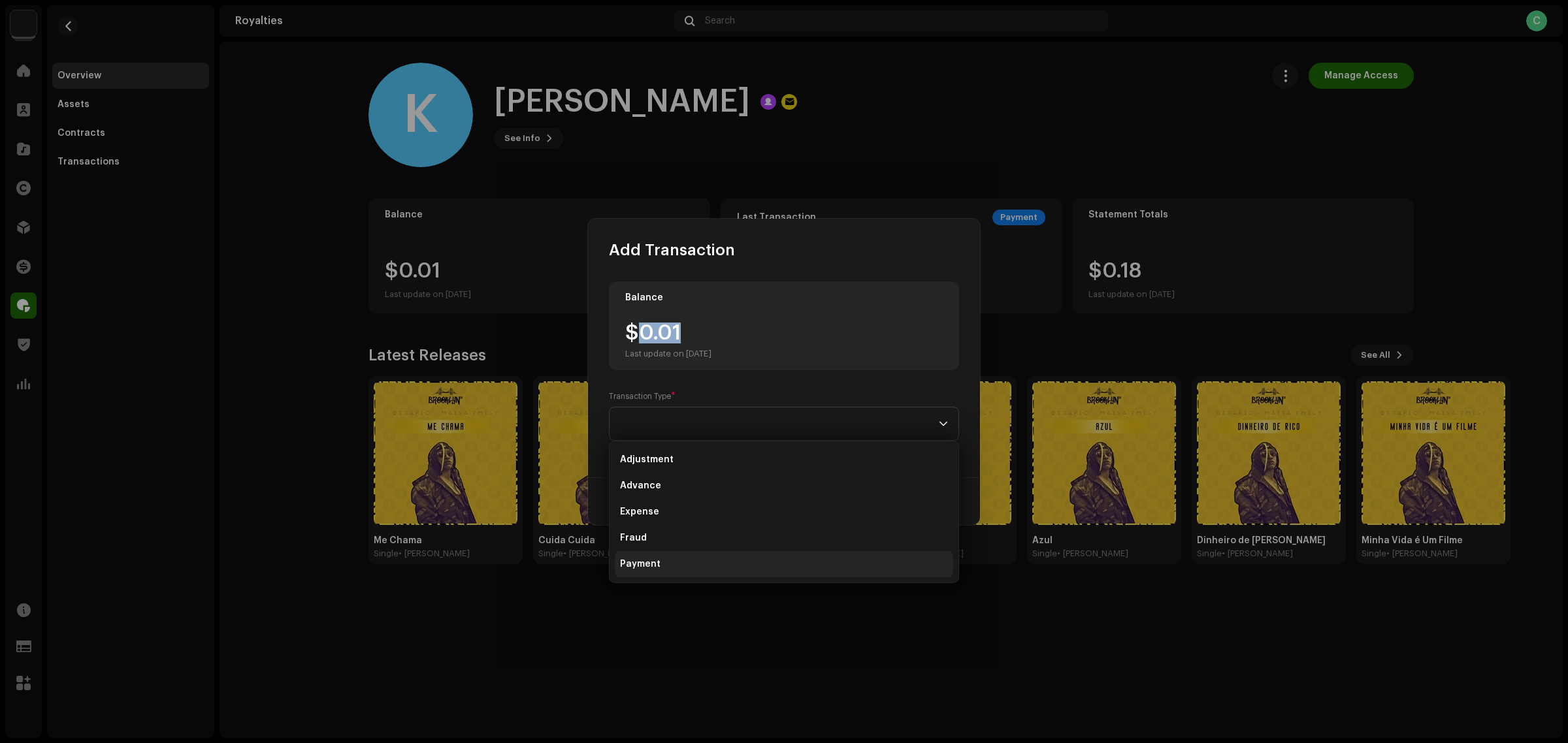
click at [681, 556] on li "Payment" at bounding box center [784, 564] width 339 height 26
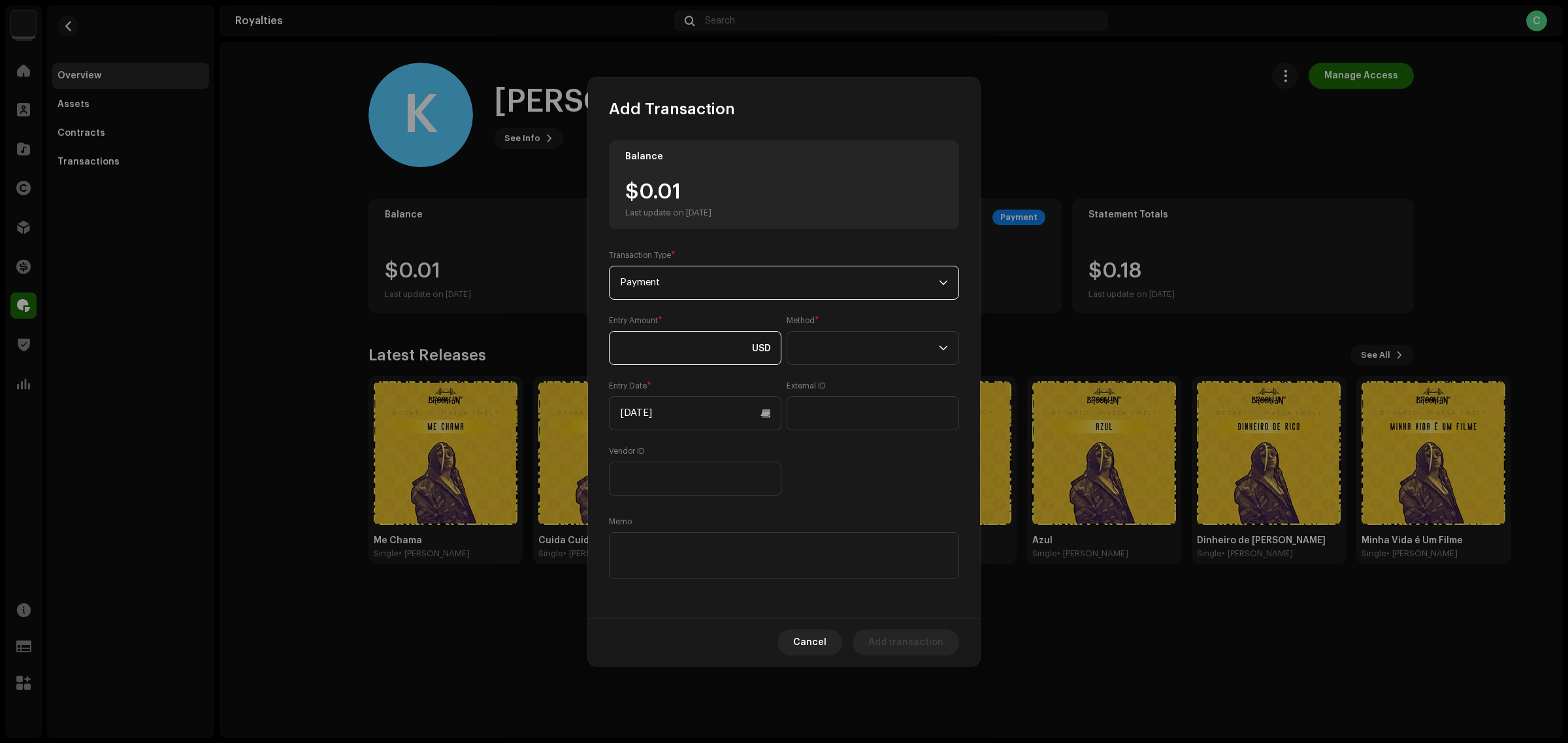
click at [669, 345] on input at bounding box center [696, 348] width 173 height 34
paste input "0.01"
type input "0.01"
click at [883, 352] on span at bounding box center [868, 348] width 141 height 33
click at [816, 409] on span "Cash" at bounding box center [810, 409] width 24 height 13
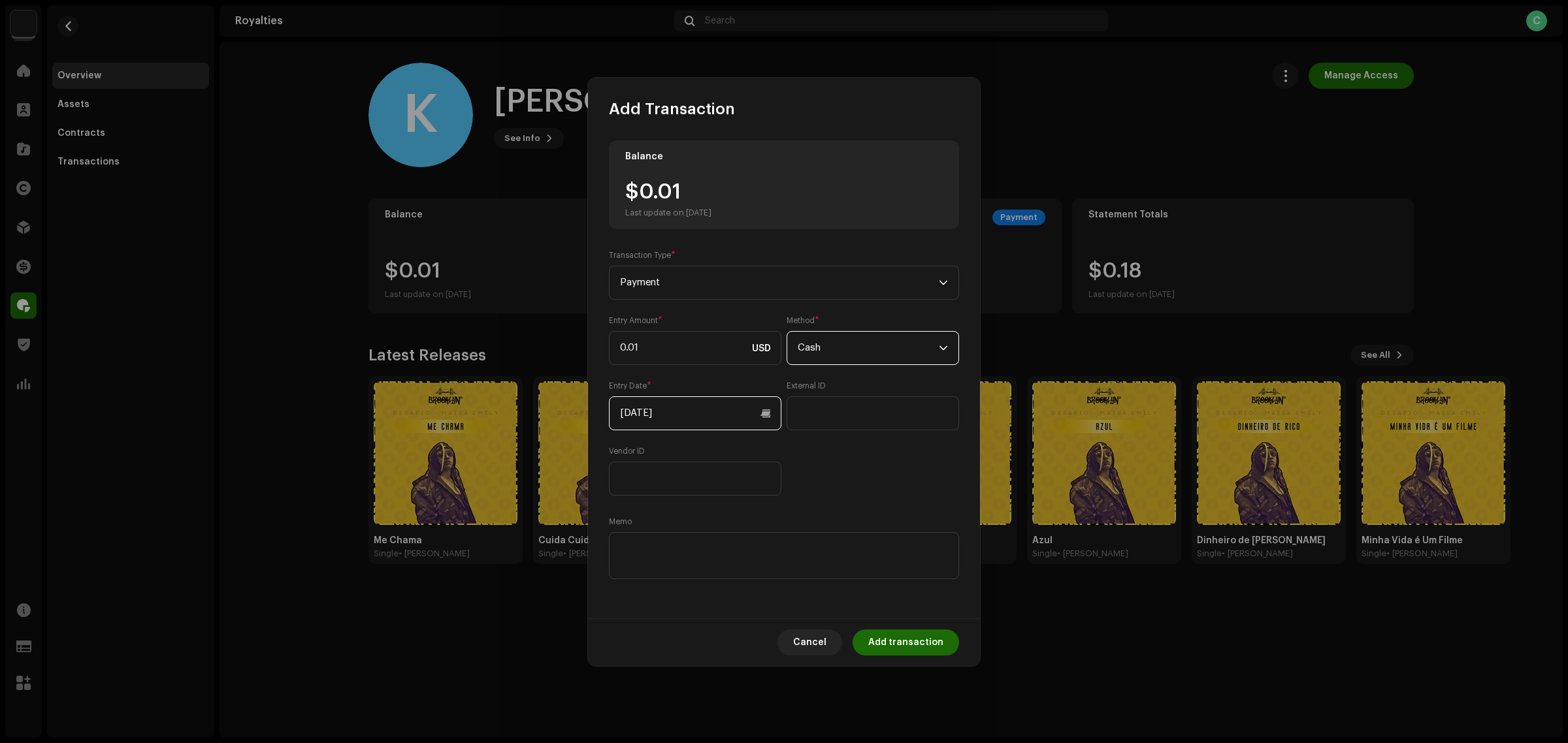
click at [753, 410] on input "[DATE]" at bounding box center [696, 413] width 173 height 34
click at [625, 457] on button "Previous Month" at bounding box center [632, 459] width 26 height 26
click at [716, 550] on span "10" at bounding box center [713, 544] width 21 height 21
type input "[DATE]"
click at [869, 479] on div "Entry Amount * 0.01 USD Method * Cash Entry Date * [DATE] External ID Vendor ID" at bounding box center [784, 406] width 351 height 181
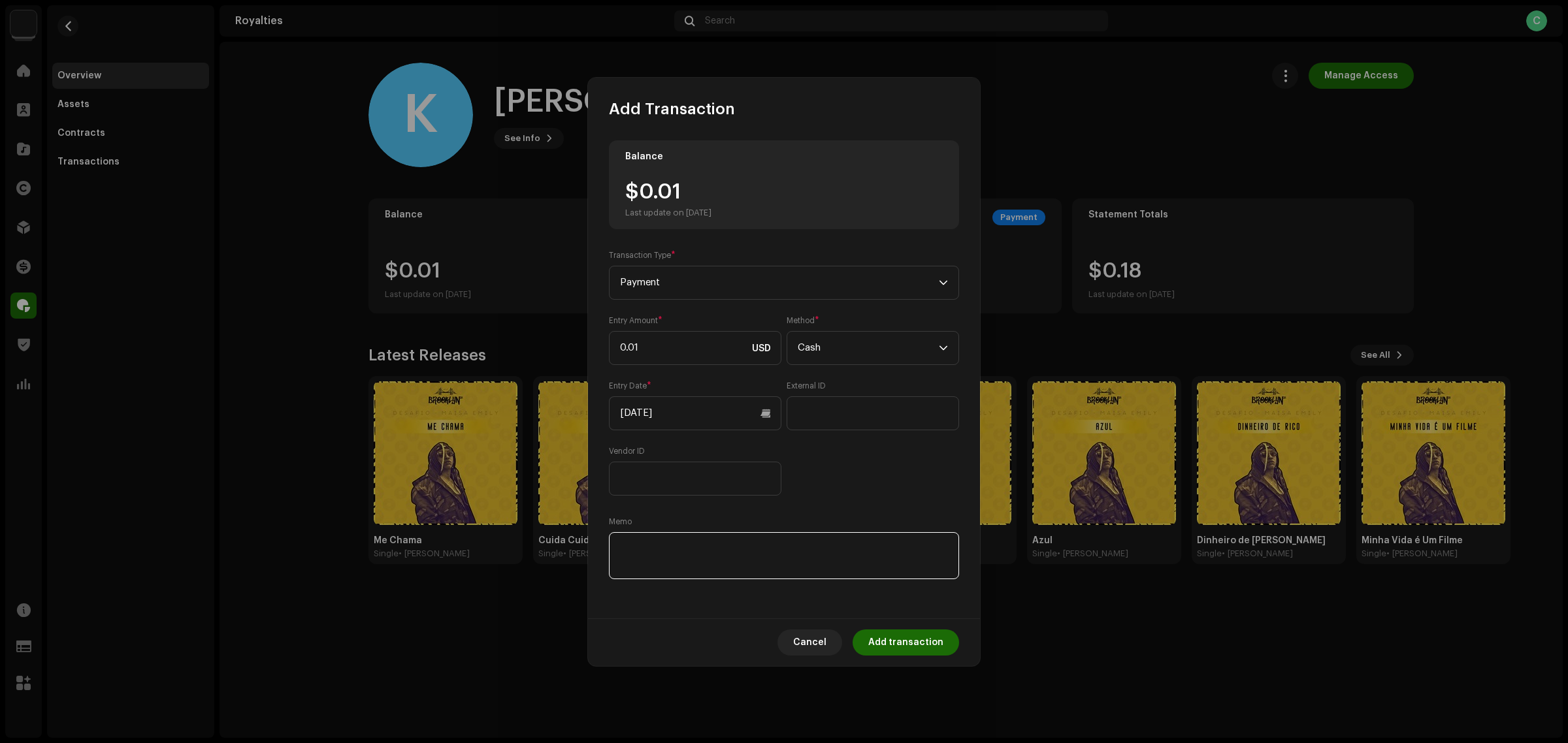
click at [779, 570] on textarea at bounding box center [784, 555] width 351 height 47
click at [672, 554] on textarea at bounding box center [784, 555] width 351 height 47
paste textarea "Pagamento dos Royalties feito via Paypal em [DATE]"
type textarea "Pagamento dos Royalties feito via Paypal em [DATE]"
drag, startPoint x: 832, startPoint y: 524, endPoint x: 768, endPoint y: 484, distance: 75.5
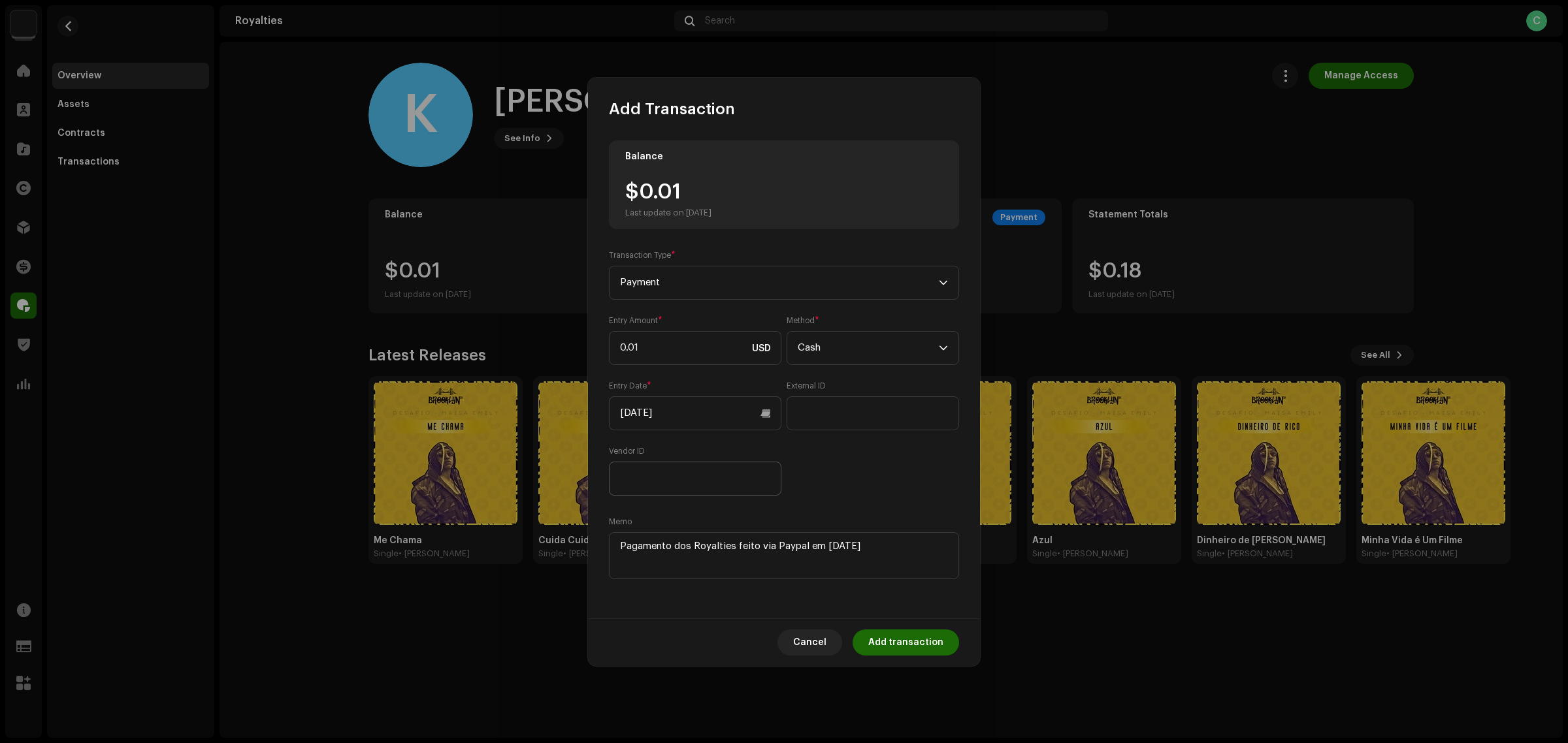
click at [834, 524] on div "Memo" at bounding box center [784, 549] width 351 height 66
click at [918, 642] on span "Add transaction" at bounding box center [906, 643] width 76 height 26
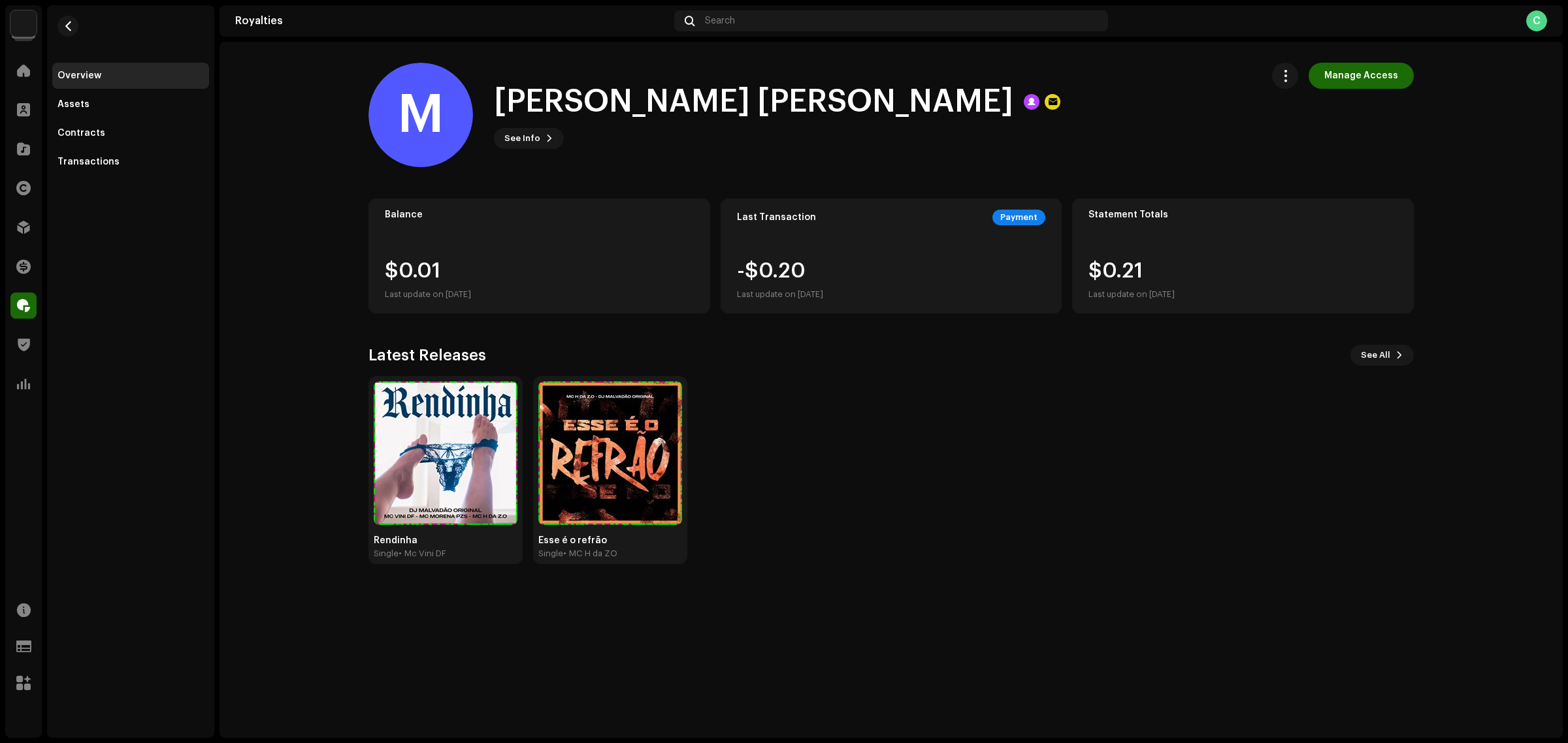
click at [986, 530] on div "Rendinha Single • Mc Vini [PERSON_NAME] é o refrão Single • MC H da ZO" at bounding box center [886, 470] width 1045 height 188
click at [1282, 76] on button "button" at bounding box center [1286, 75] width 26 height 26
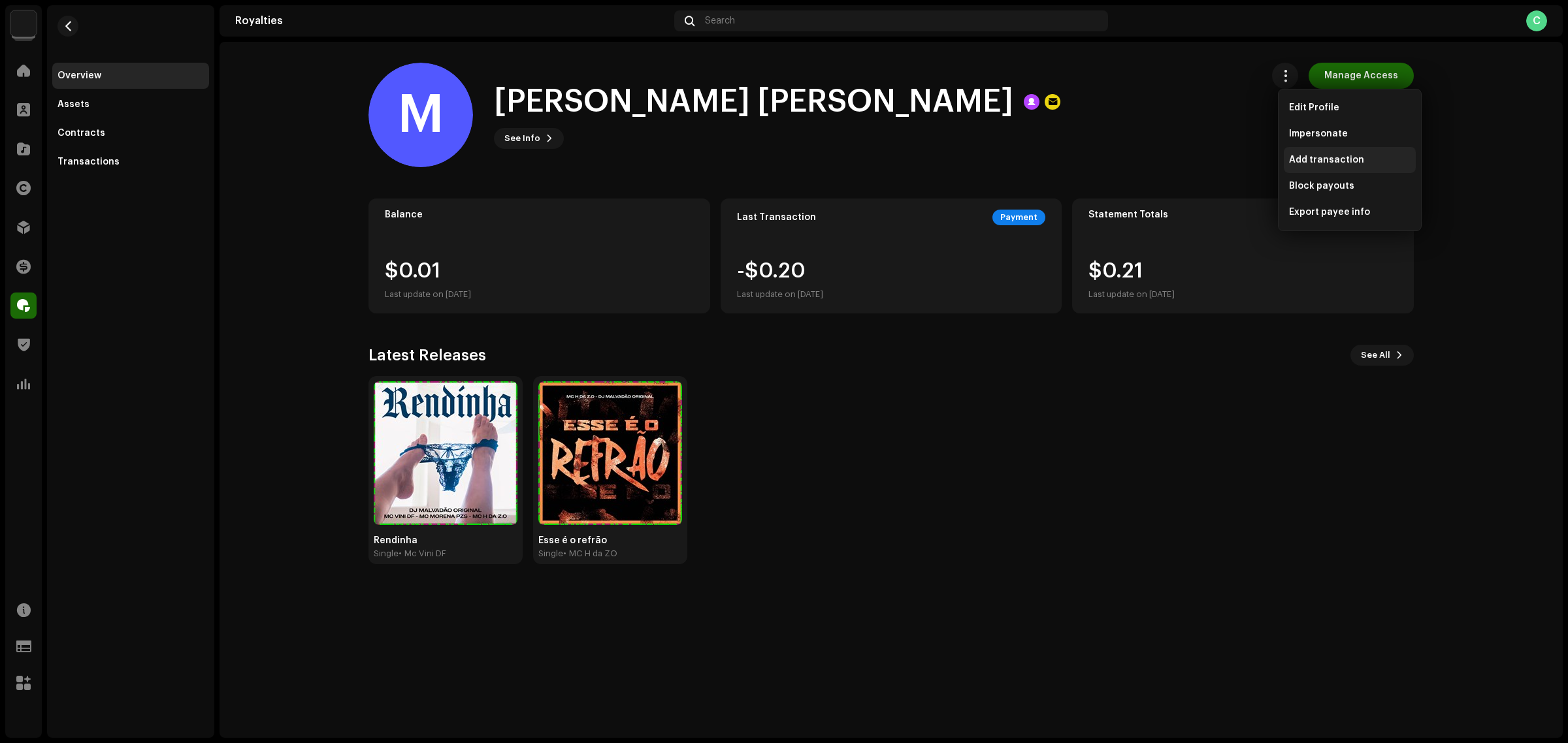
click at [1321, 155] on span "Add transaction" at bounding box center [1328, 160] width 76 height 11
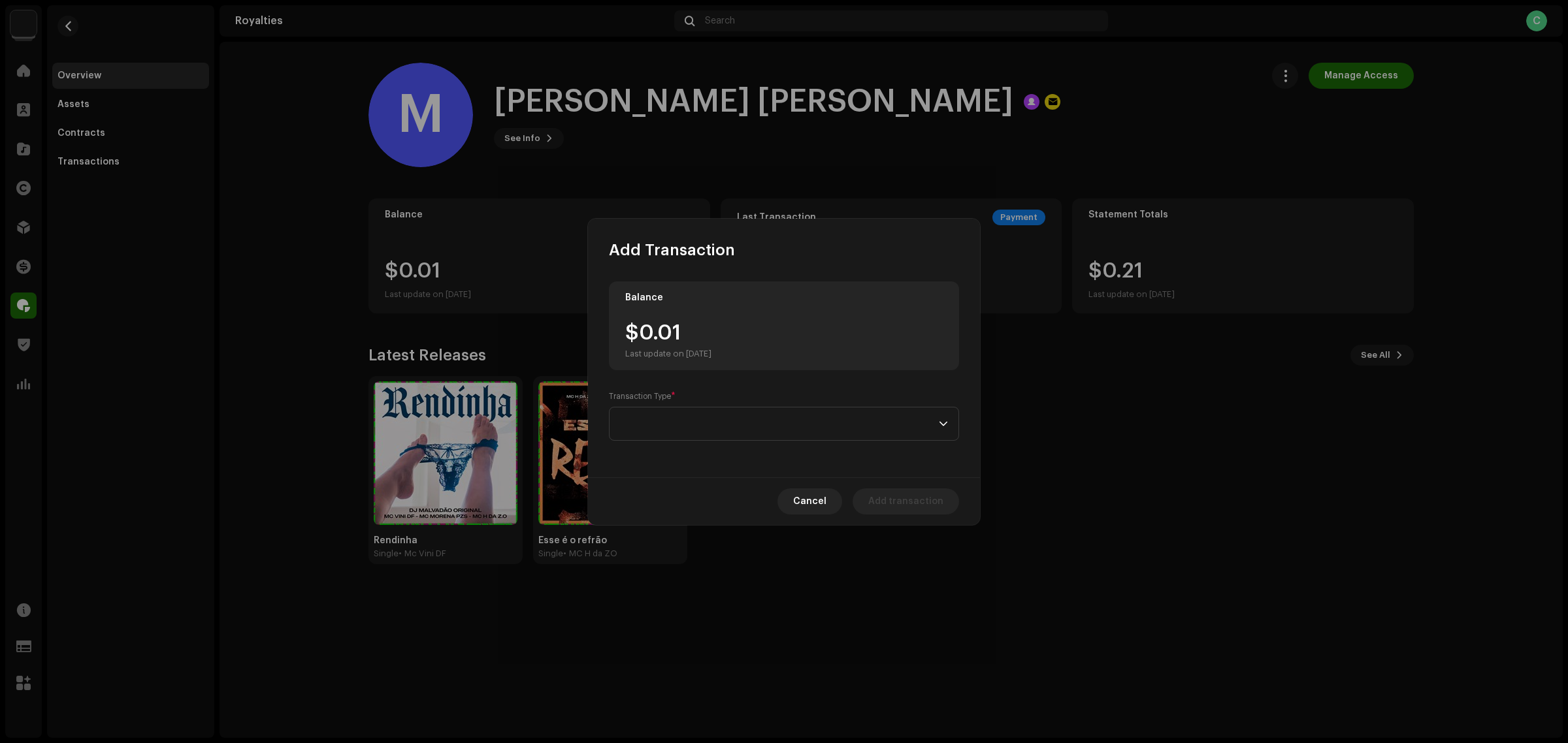
click at [660, 400] on label "Transaction Type *" at bounding box center [642, 396] width 67 height 11
click at [673, 419] on span at bounding box center [779, 423] width 319 height 33
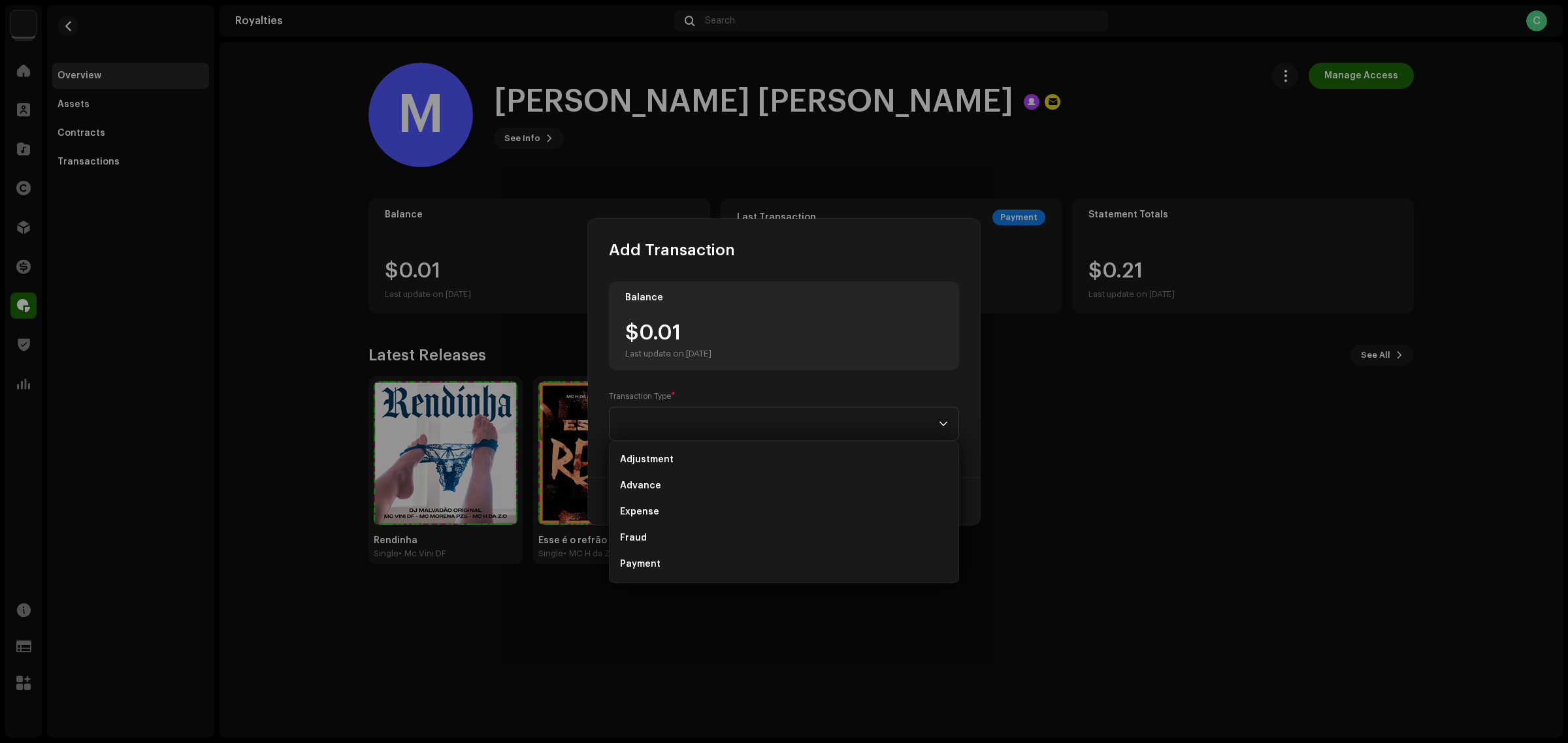
drag, startPoint x: 664, startPoint y: 566, endPoint x: 671, endPoint y: 564, distance: 7.3
click at [664, 566] on li "Payment" at bounding box center [784, 564] width 339 height 26
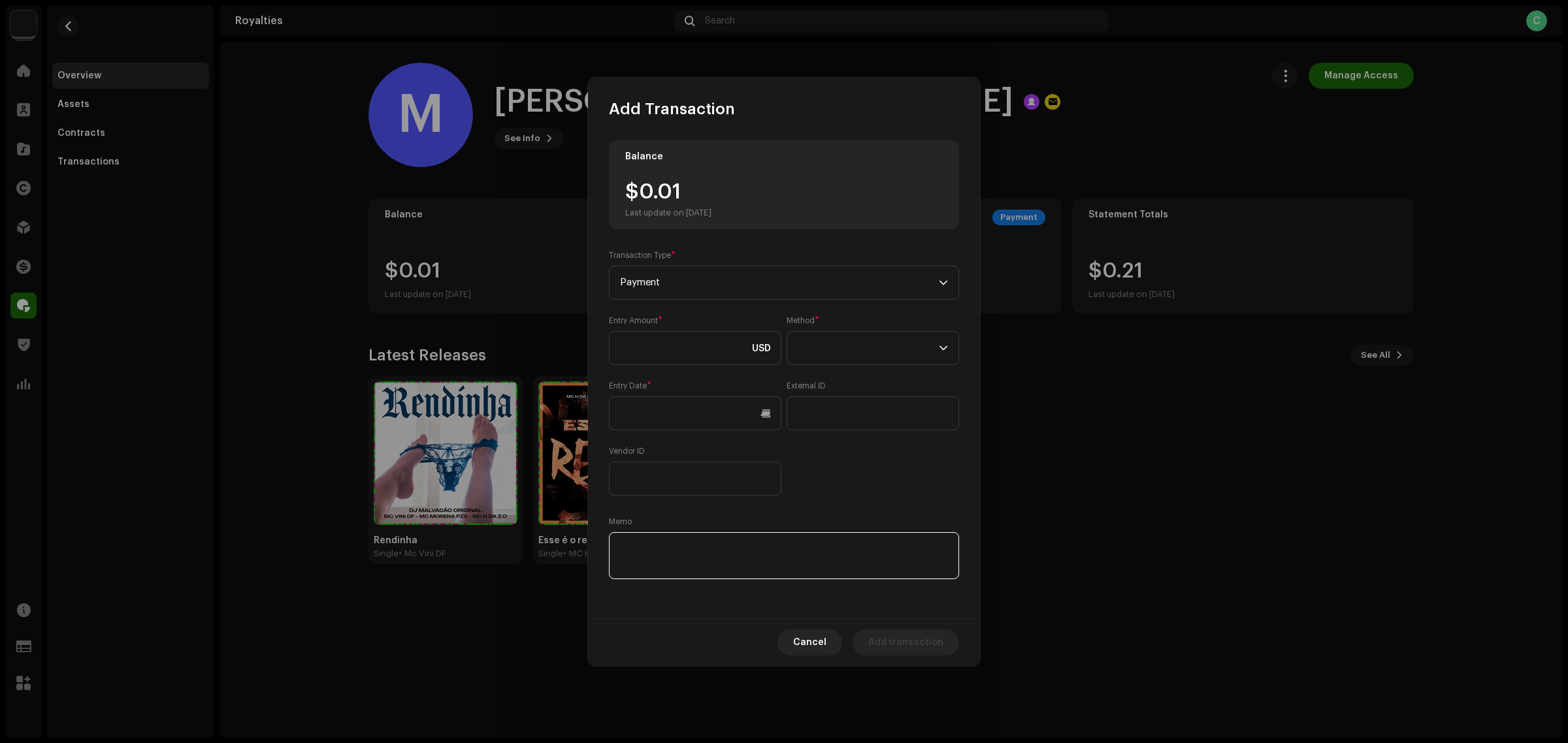
paste textarea "Pagamento dos Royalties feito via Paypal em [DATE]"
type textarea "Pagamento dos Royalties feito via Paypal em [DATE]"
drag, startPoint x: 700, startPoint y: 181, endPoint x: 623, endPoint y: 175, distance: 77.2
click at [623, 175] on div "Balance $0.01 Last update on Oct 8, 2025" at bounding box center [784, 184] width 351 height 88
click at [672, 186] on div "$0.01 Last update on Oct 8, 2025" at bounding box center [668, 200] width 86 height 37
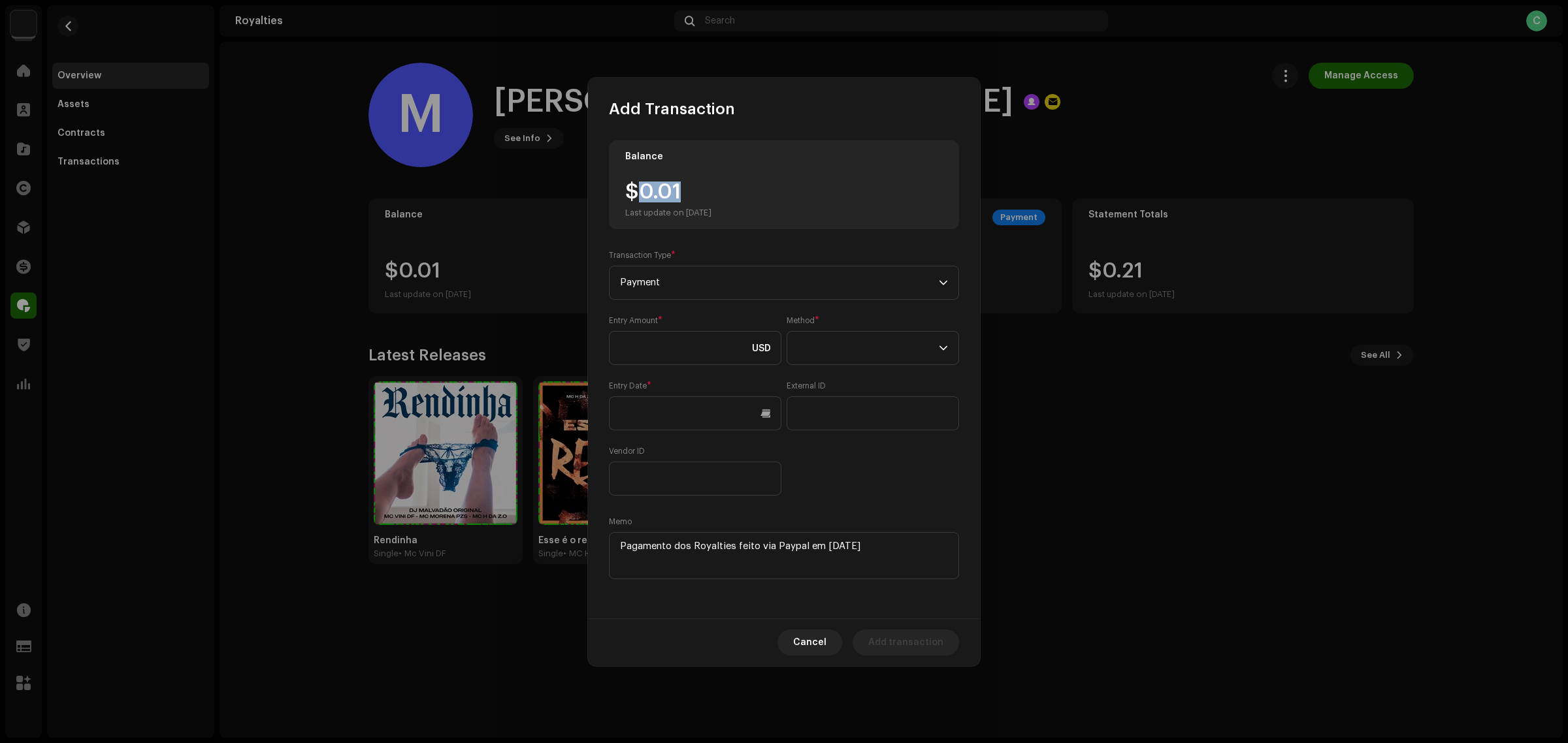
drag, startPoint x: 695, startPoint y: 188, endPoint x: 639, endPoint y: 190, distance: 56.0
click at [639, 190] on div "$0.01 Last update on Oct 8, 2025" at bounding box center [668, 200] width 86 height 37
copy div "0.01"
paste input "0.01"
type input "0.01"
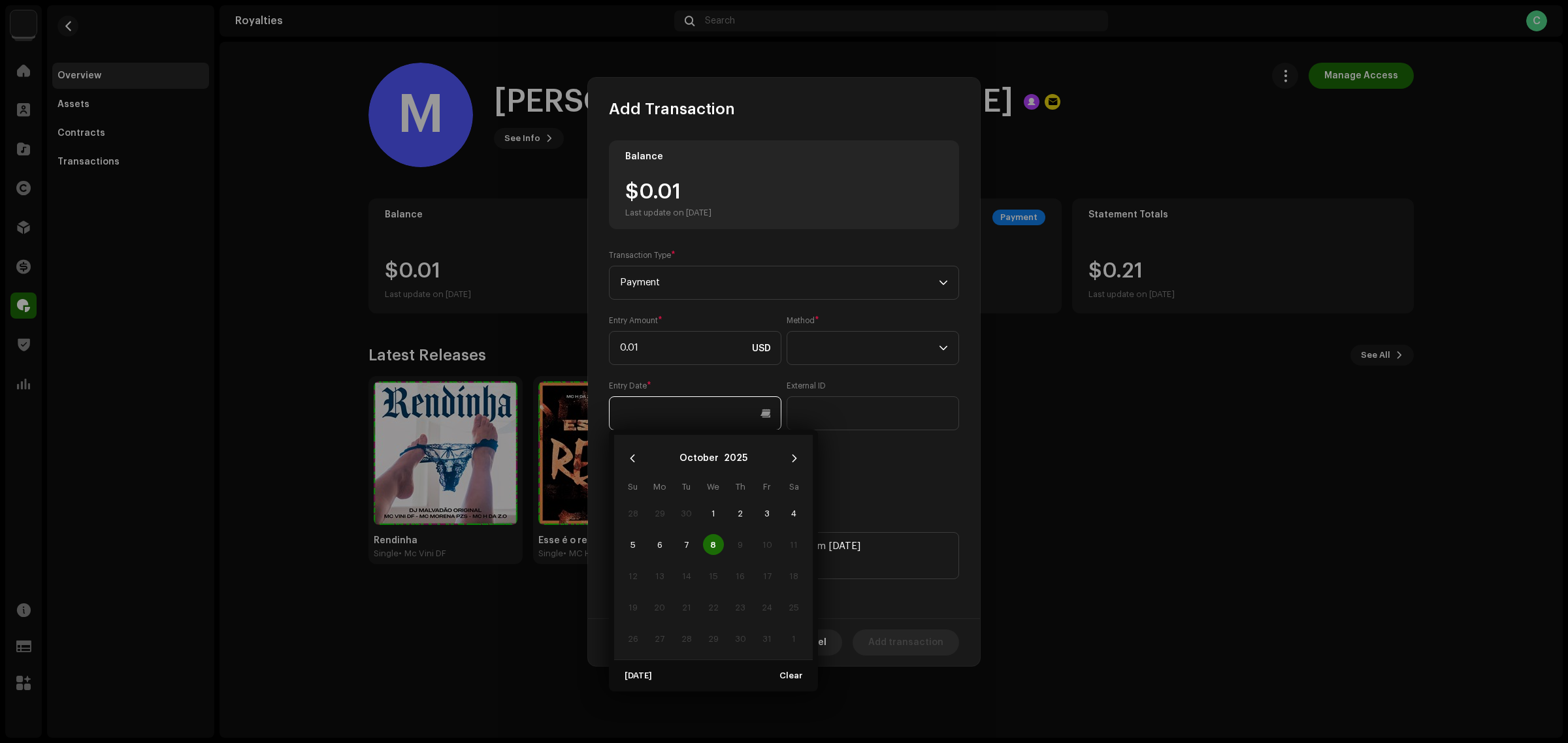
click at [687, 409] on input "text" at bounding box center [696, 413] width 173 height 34
click at [635, 459] on icon "Previous Month" at bounding box center [632, 458] width 9 height 9
click at [716, 546] on span "10" at bounding box center [713, 544] width 21 height 21
type input "[DATE]"
click at [845, 499] on div "Balance $0.01 Last update on Oct 8, 2025 Transaction Type * Payment Entry Amoun…" at bounding box center [784, 361] width 351 height 442
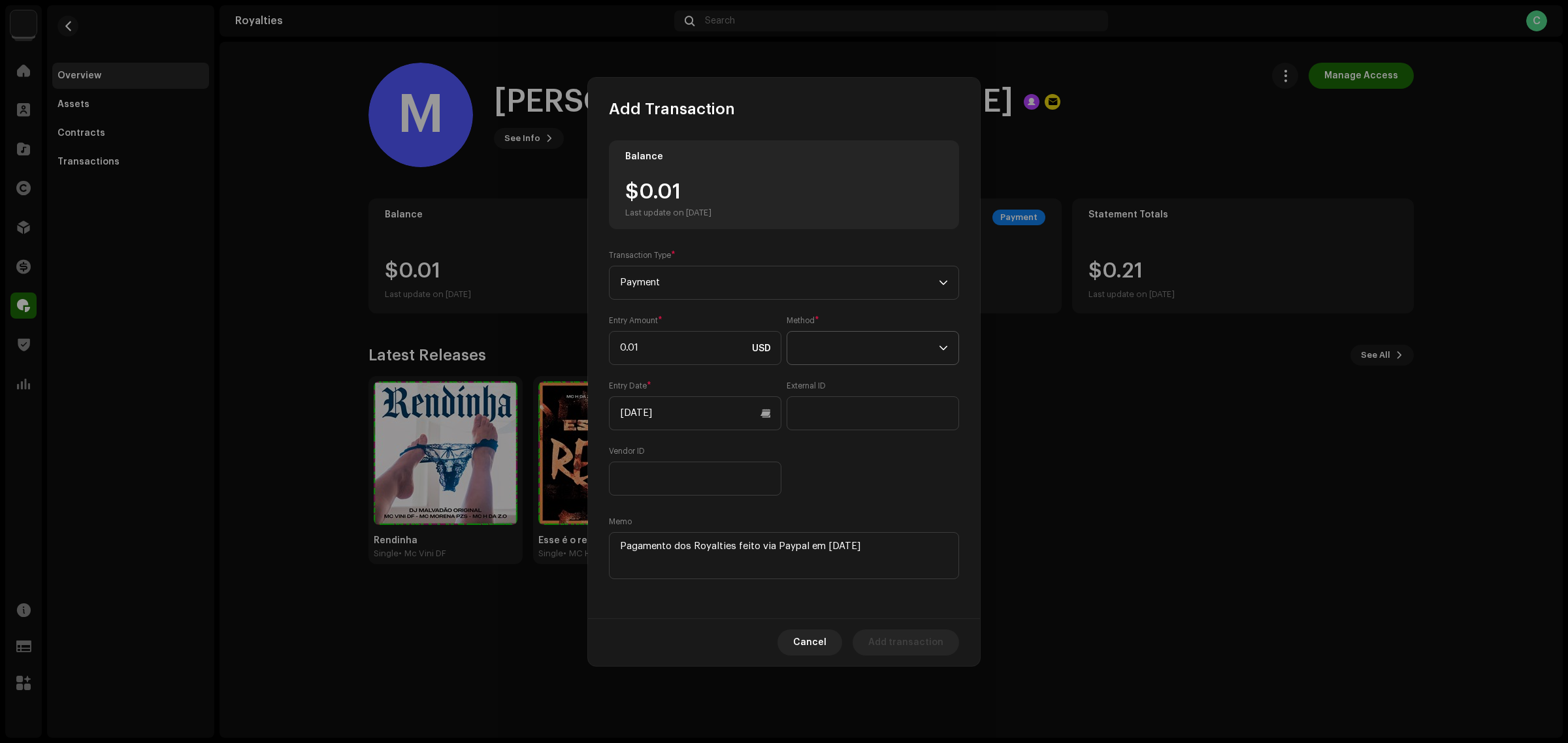
click at [874, 341] on span at bounding box center [868, 348] width 141 height 33
click at [877, 413] on li "Cash" at bounding box center [873, 409] width 161 height 26
click at [894, 478] on div "Entry Amount * 0.01 USD Method * Cash Entry Date * 09/10/2025 External ID Vendo…" at bounding box center [784, 406] width 351 height 181
click at [899, 644] on span "Add transaction" at bounding box center [906, 643] width 76 height 26
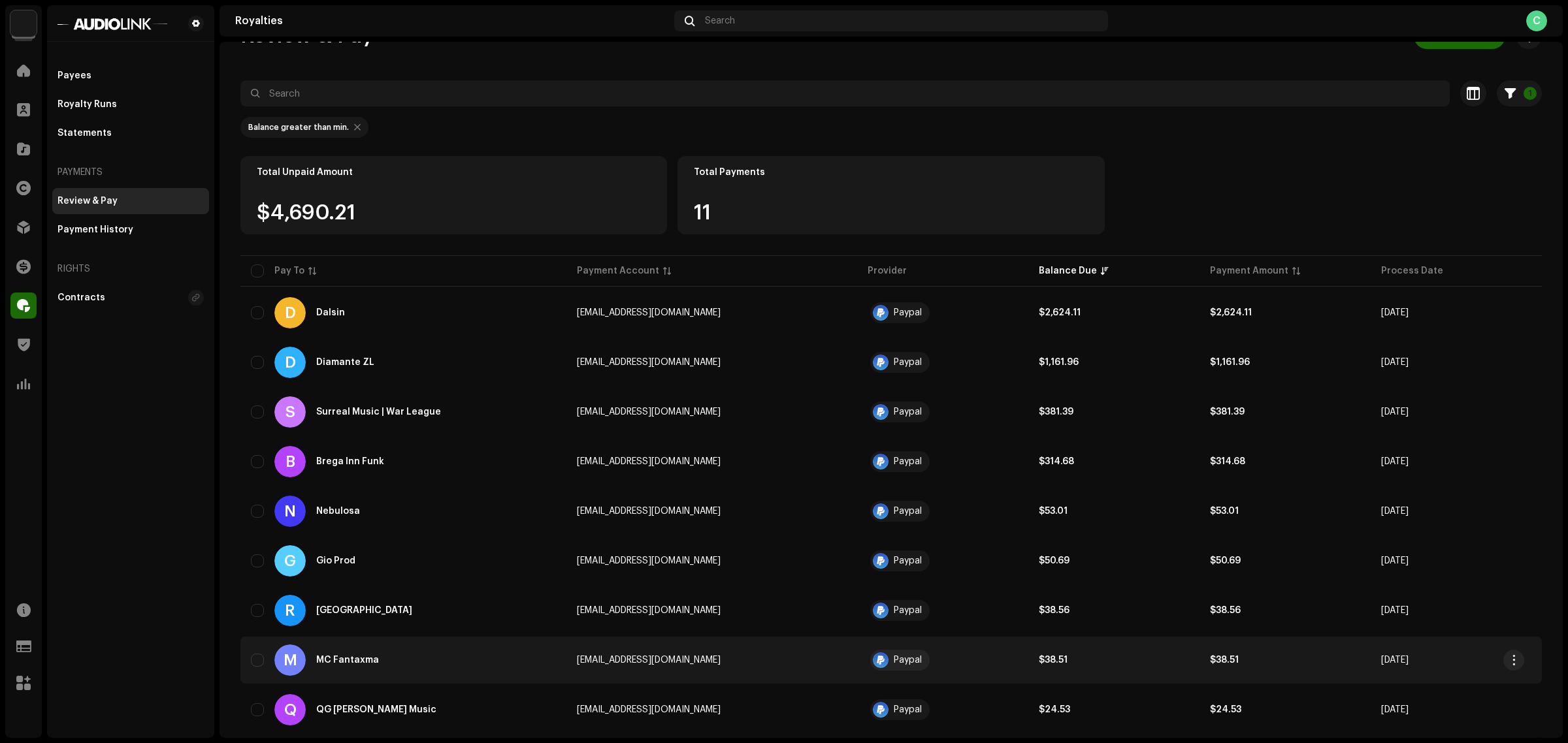
scroll to position [165, 0]
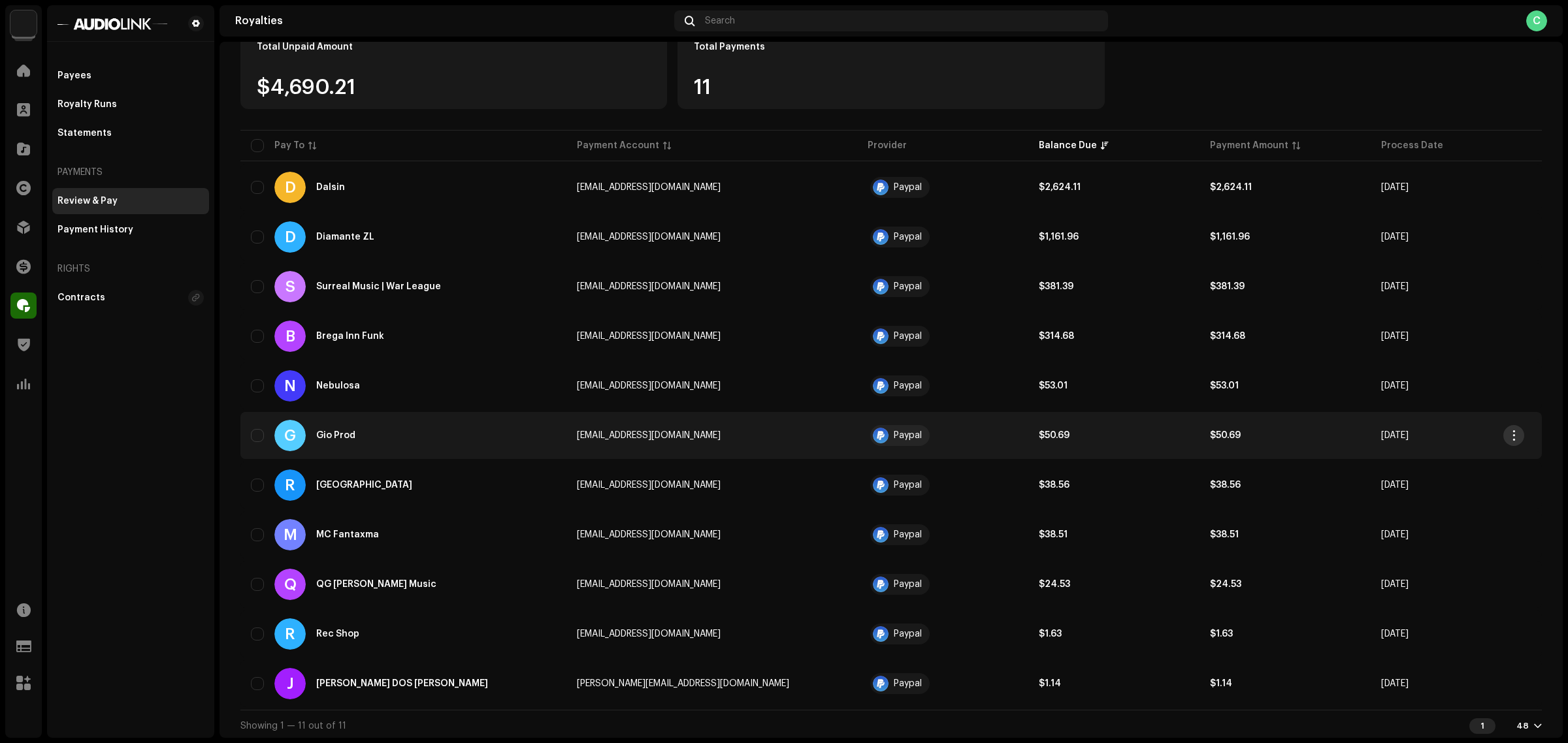
click at [1515, 439] on span "button" at bounding box center [1514, 435] width 10 height 11
click at [1474, 464] on div "View Payee" at bounding box center [1453, 464] width 121 height 11
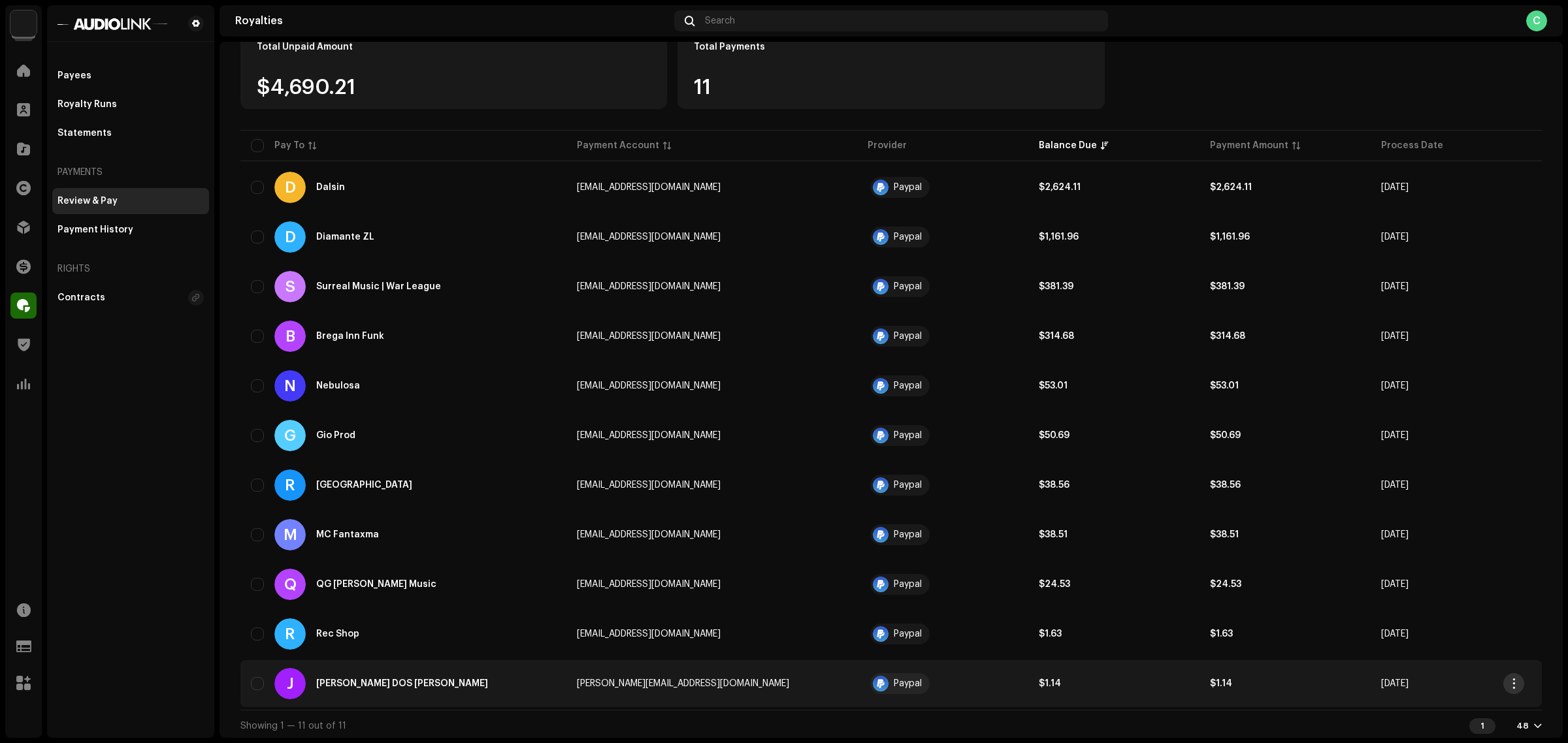
click at [1510, 678] on span "button" at bounding box center [1514, 683] width 10 height 11
click at [1455, 631] on div "View Payee" at bounding box center [1453, 626] width 121 height 11
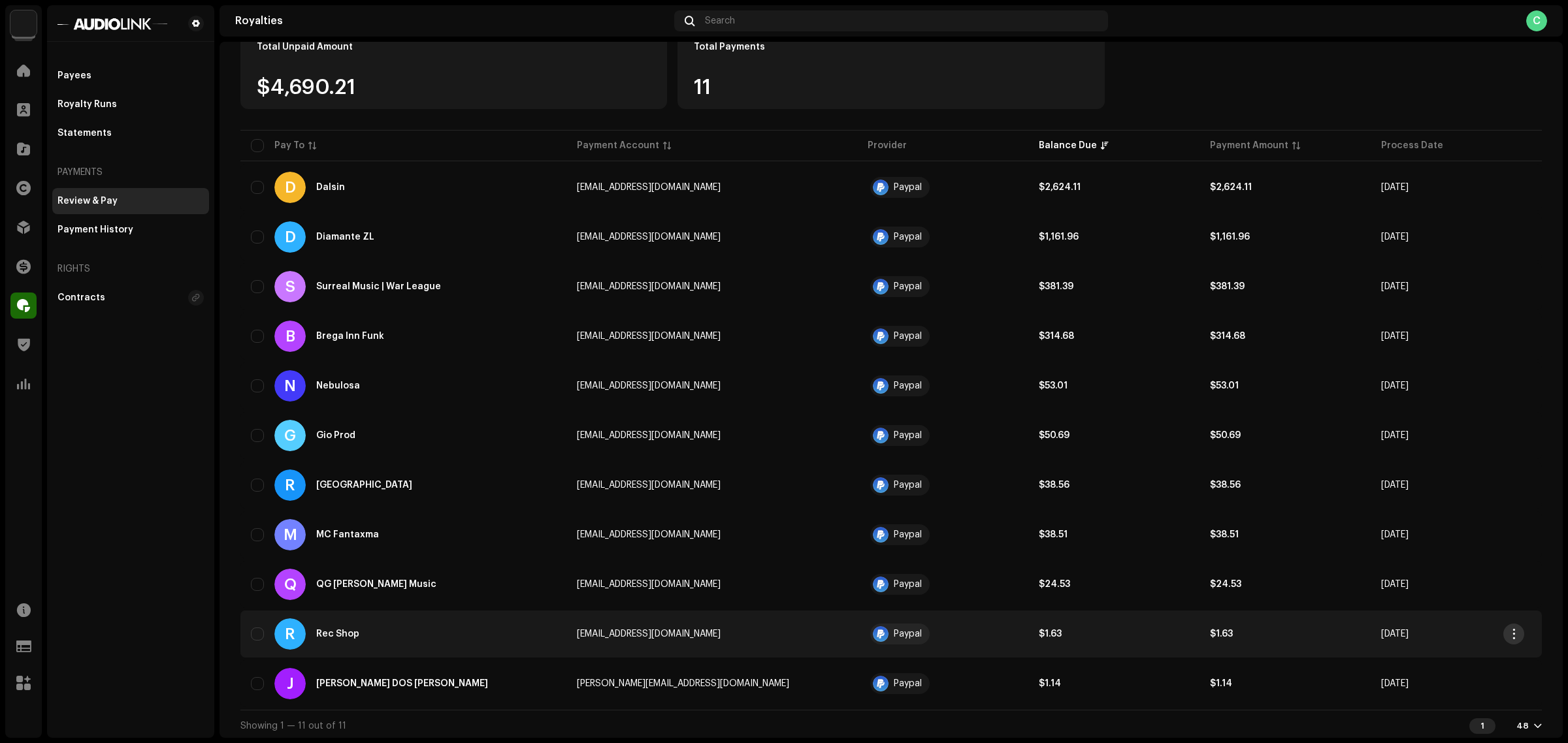
click at [1515, 634] on span "button" at bounding box center [1514, 634] width 10 height 11
click at [1456, 662] on div "View Payee" at bounding box center [1453, 662] width 121 height 11
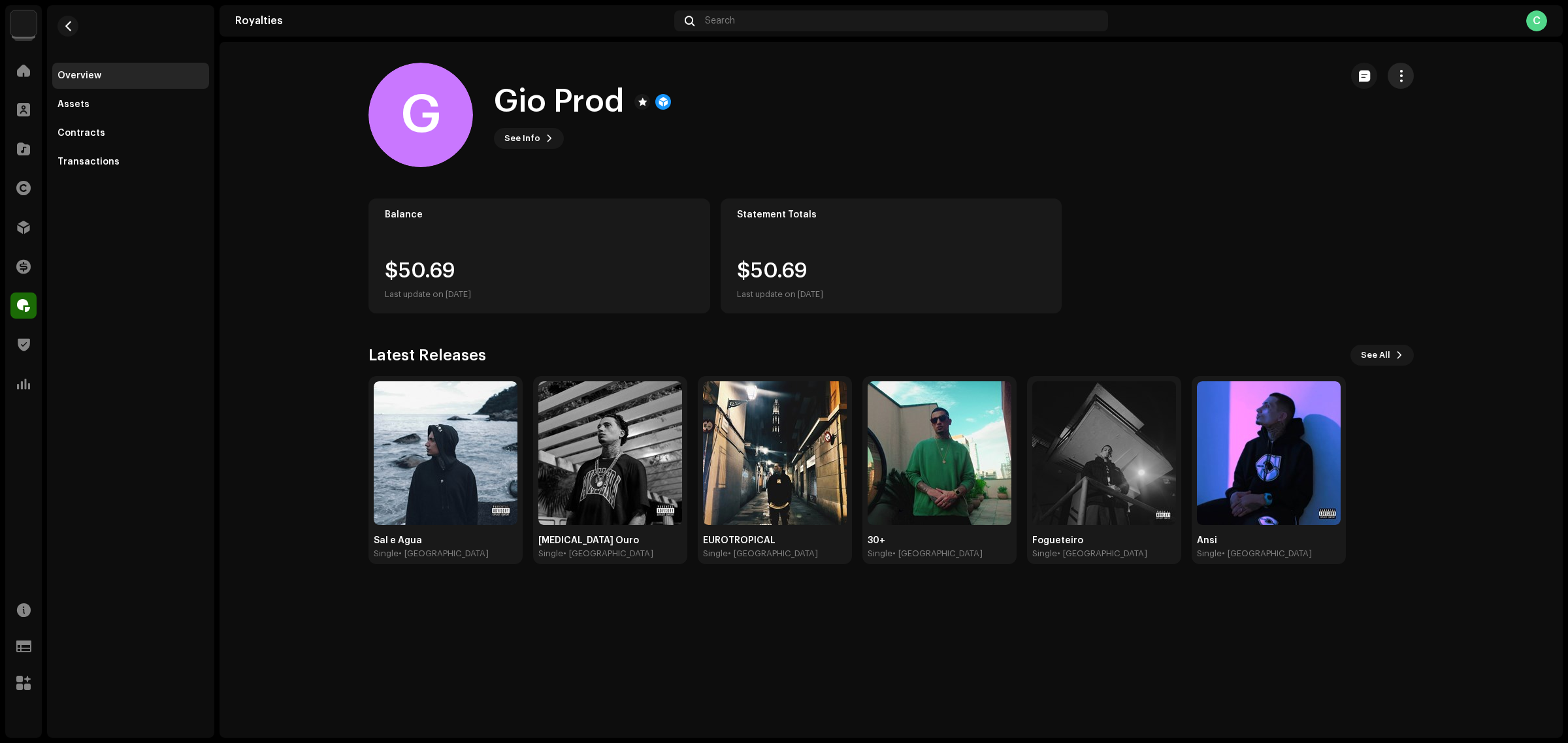
click at [1393, 75] on button "button" at bounding box center [1401, 75] width 26 height 26
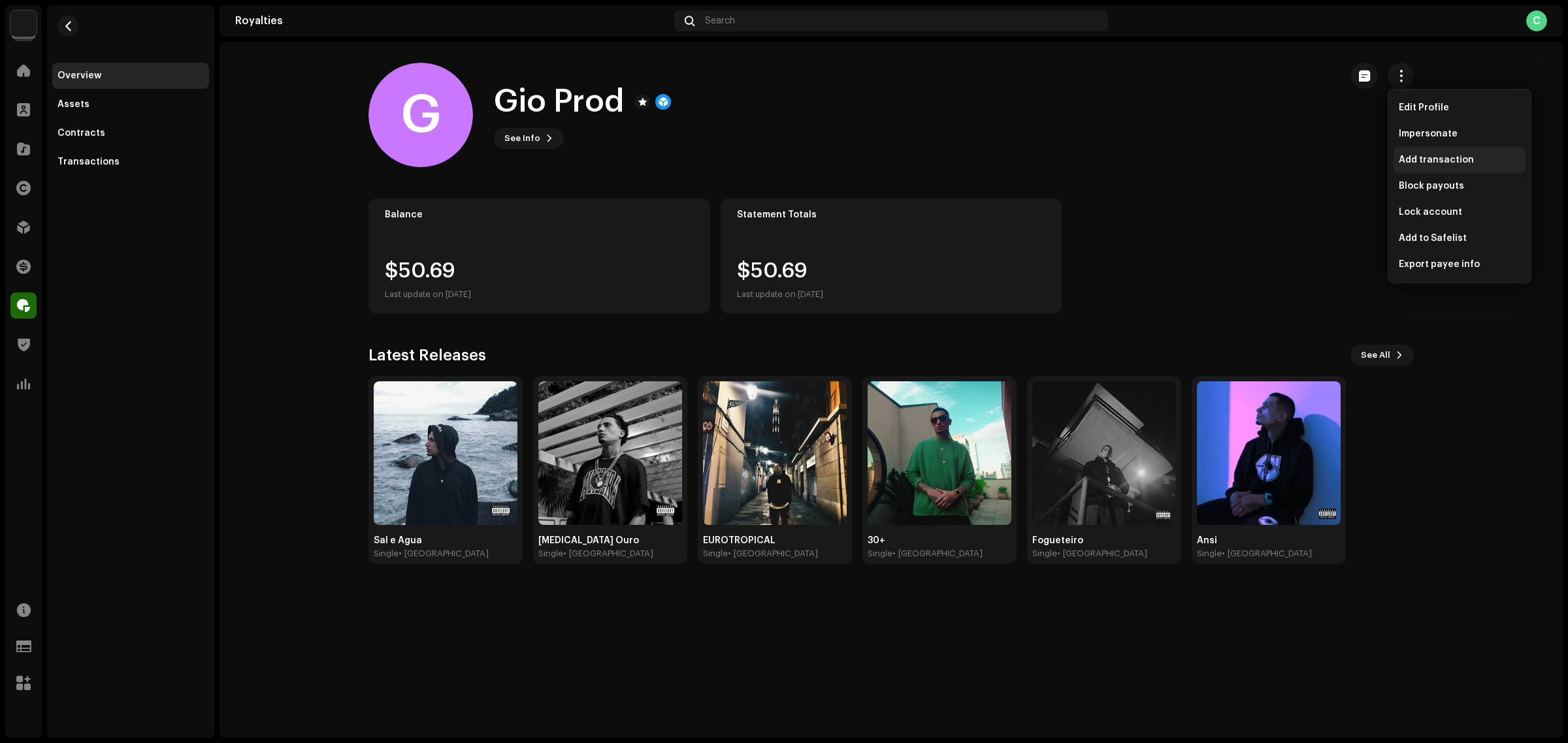
click at [1452, 161] on span "Add transaction" at bounding box center [1437, 160] width 76 height 11
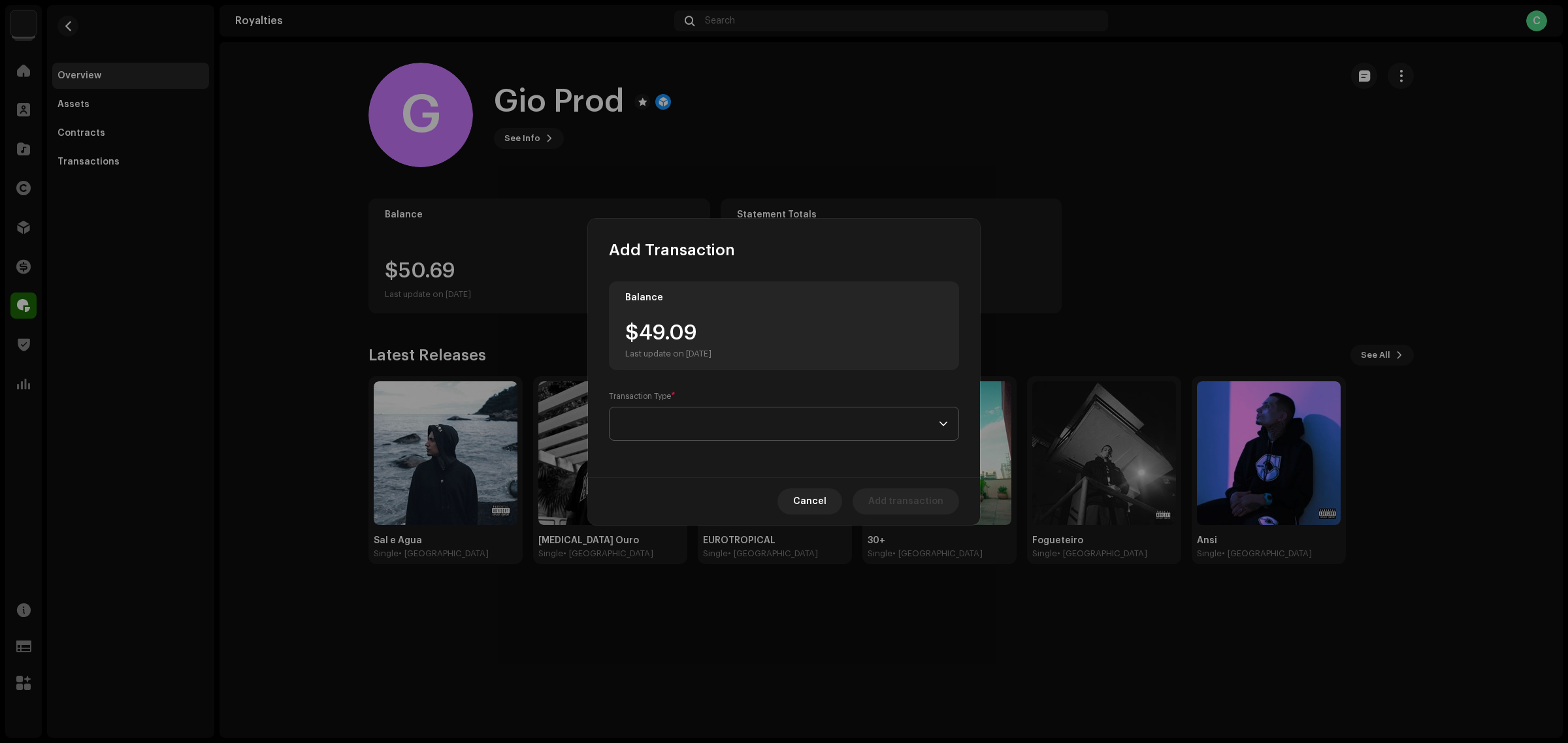
click at [926, 422] on span at bounding box center [779, 423] width 319 height 33
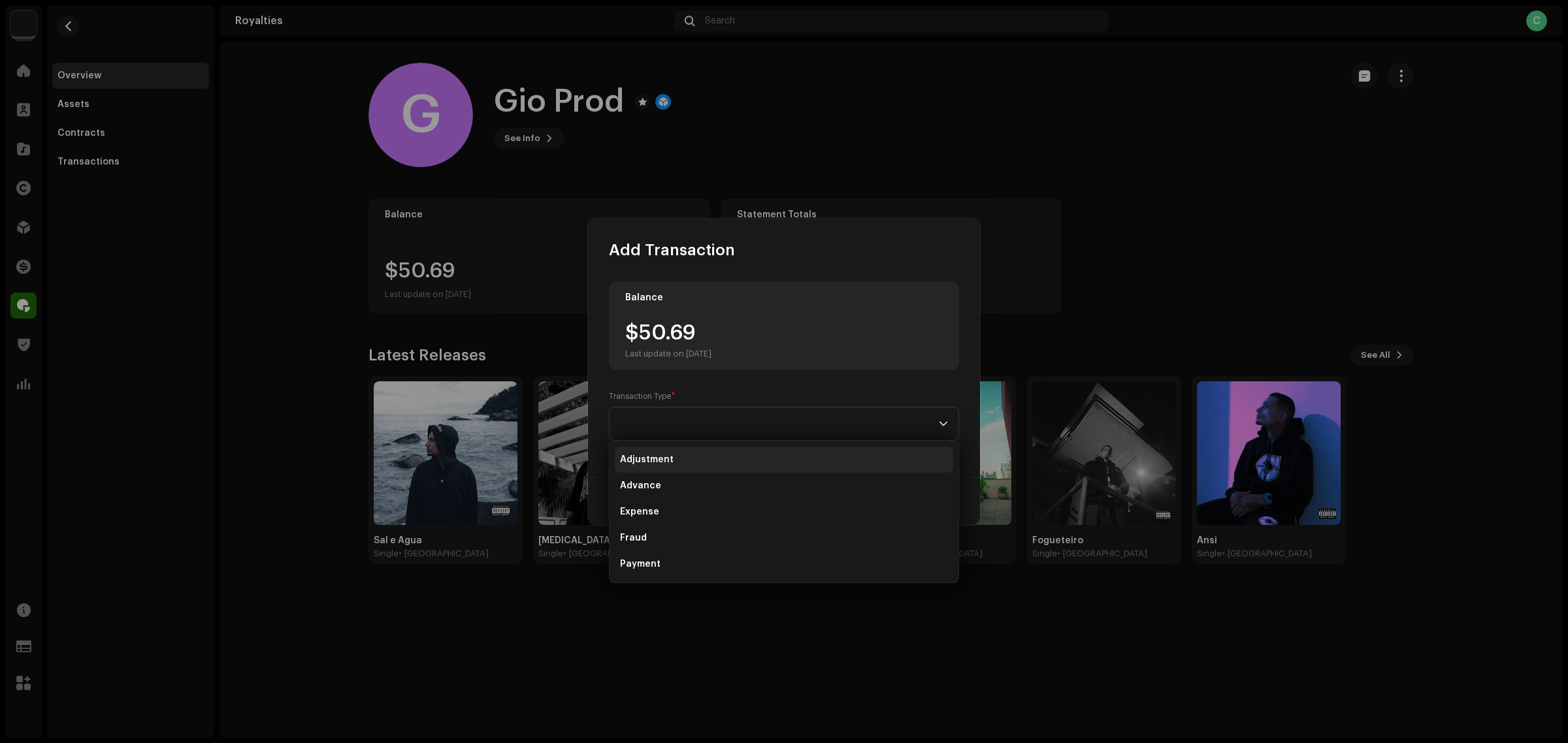
click at [677, 454] on li "Adjustment" at bounding box center [784, 460] width 339 height 26
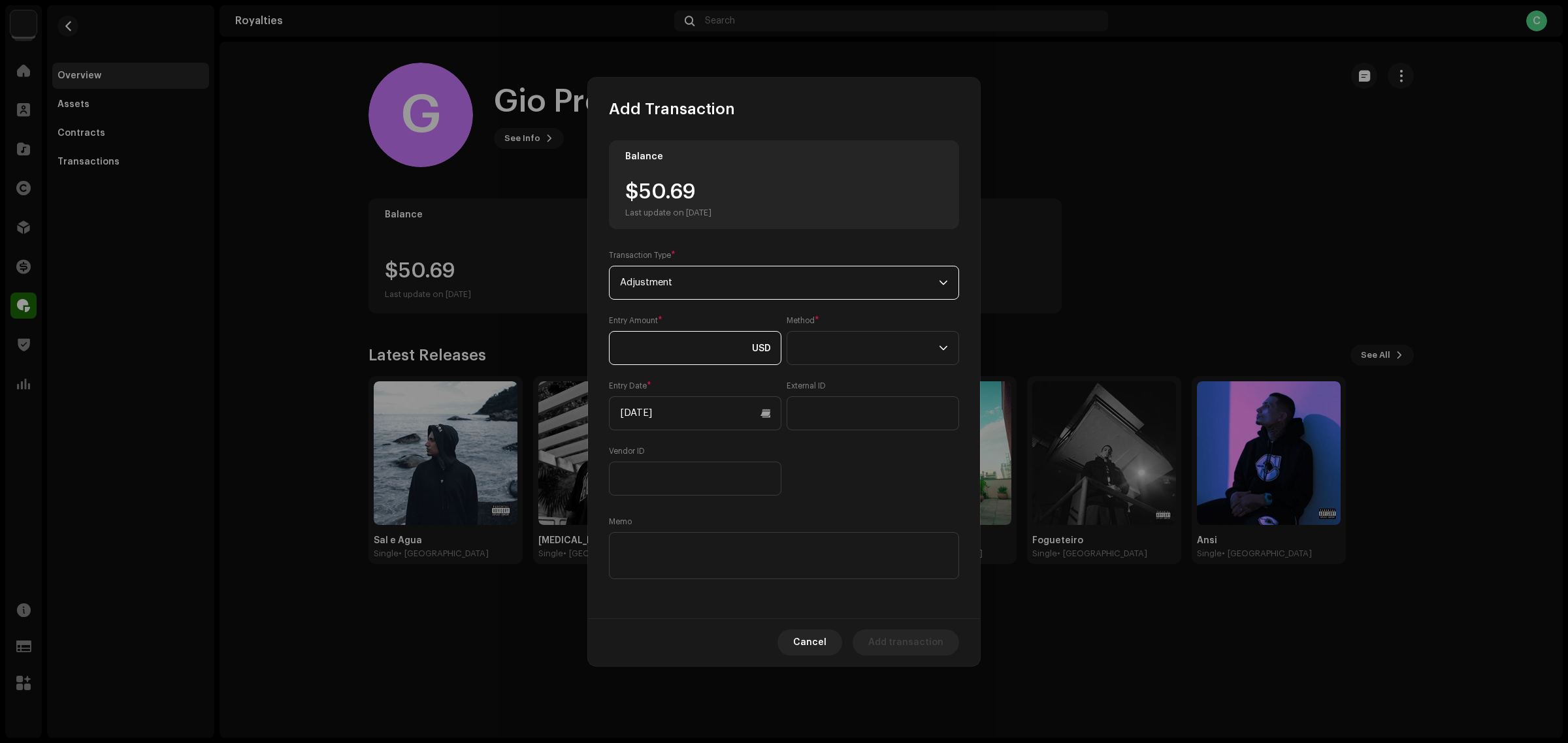
click at [648, 343] on input at bounding box center [696, 348] width 173 height 34
paste input "18,848.00"
type input "18,848.00"
click at [688, 422] on input "[DATE]" at bounding box center [696, 413] width 173 height 34
click at [628, 461] on icon "Previous Month" at bounding box center [632, 458] width 9 height 9
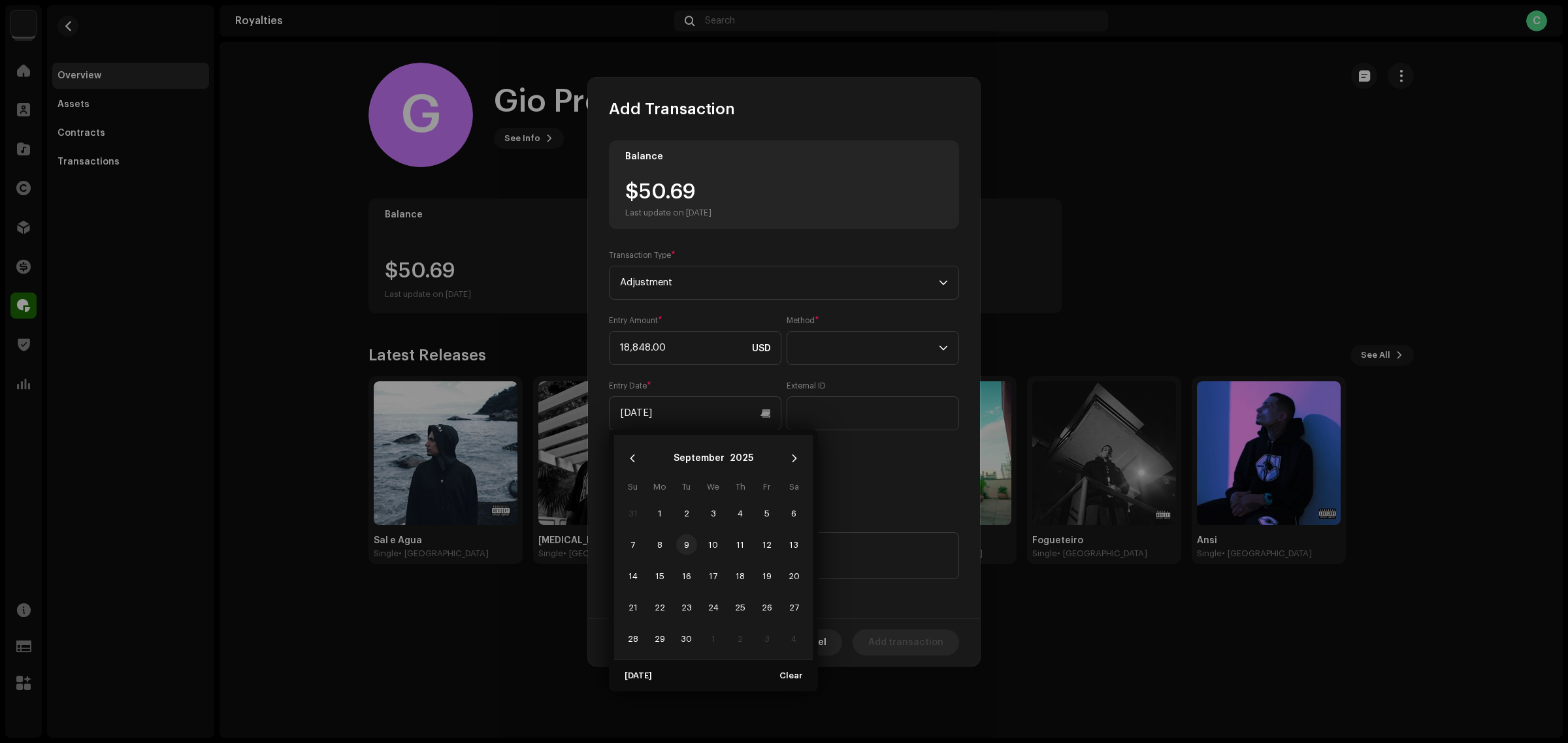
click at [681, 550] on span "9" at bounding box center [687, 544] width 21 height 21
type input "[DATE]"
click at [853, 496] on div "Balance $50.69 Last update on [DATE] Transaction Type * Adjustment Entry Amount…" at bounding box center [784, 361] width 351 height 442
click at [832, 344] on span at bounding box center [868, 348] width 141 height 33
click at [843, 409] on li "Cash" at bounding box center [873, 409] width 161 height 26
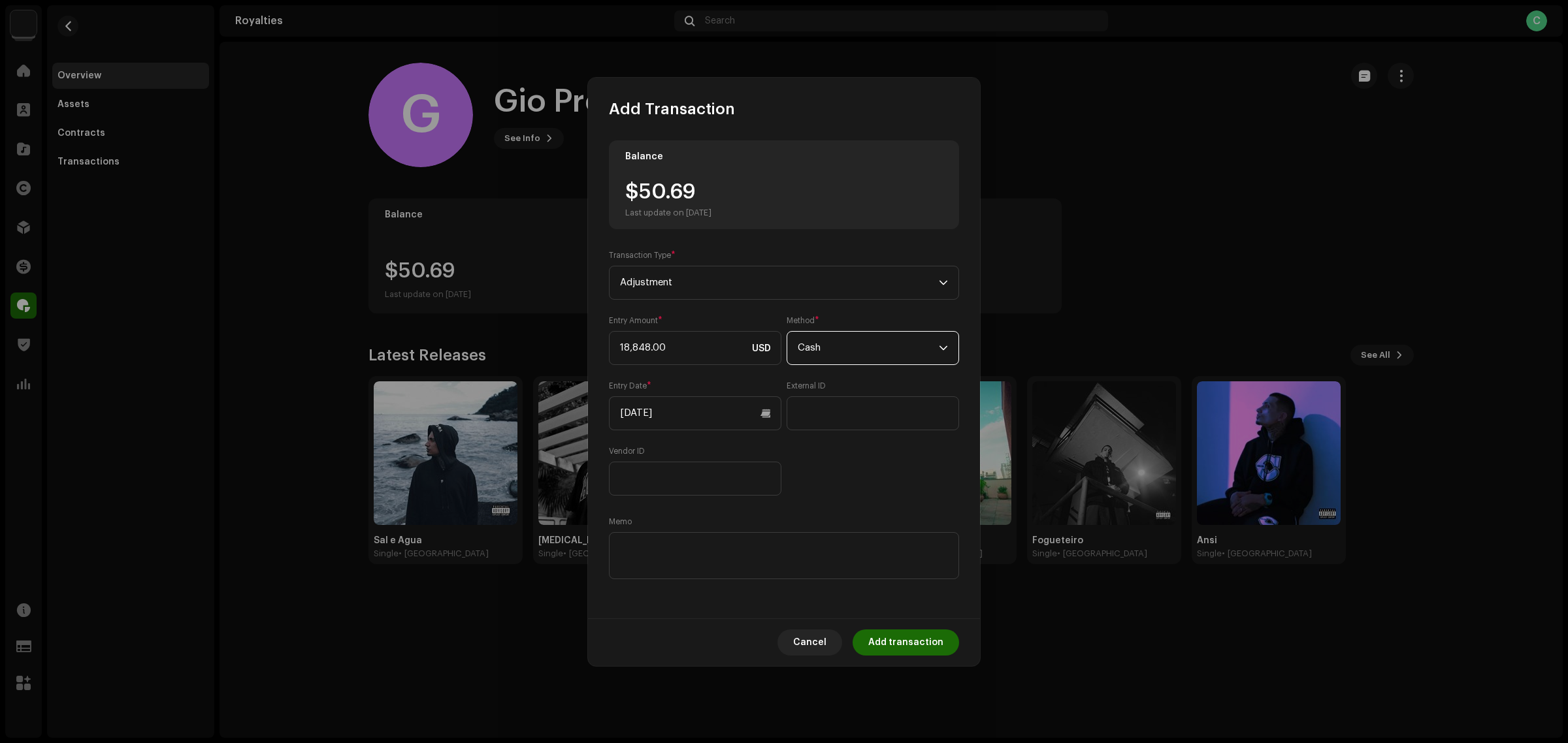
click at [854, 482] on div "Entry Amount * 18,848.00 USD Method * Cash Entry Date * 09/09/2025 External ID …" at bounding box center [784, 406] width 351 height 181
click at [685, 351] on input "18,848.00" at bounding box center [696, 348] width 173 height 34
drag, startPoint x: 714, startPoint y: 349, endPoint x: 531, endPoint y: 338, distance: 183.3
click at [531, 338] on div "Add Transaction Balance $50.69 Last update on Oct 8, 2025 Transaction Type * Ad…" at bounding box center [784, 372] width 1568 height 743
type input "188.48"
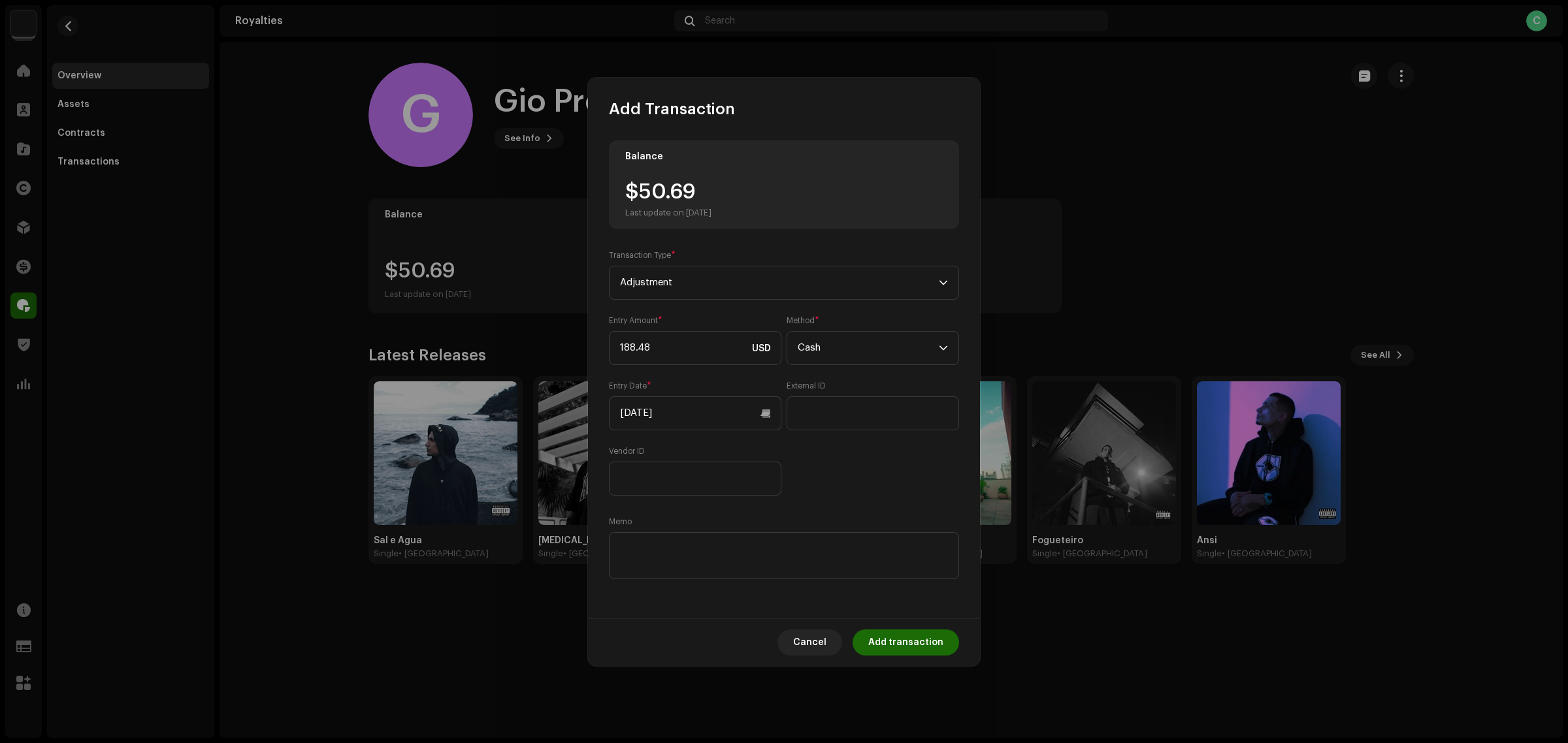
click at [884, 517] on div "Memo" at bounding box center [784, 549] width 351 height 66
click at [895, 482] on div "Entry Amount * 188.48 USD Method * Cash Entry Date * 09/09/2025 External ID Ven…" at bounding box center [784, 406] width 351 height 181
click at [805, 537] on textarea at bounding box center [784, 555] width 351 height 47
click at [748, 558] on textarea at bounding box center [784, 555] width 351 height 47
drag, startPoint x: 899, startPoint y: 564, endPoint x: 585, endPoint y: 505, distance: 319.5
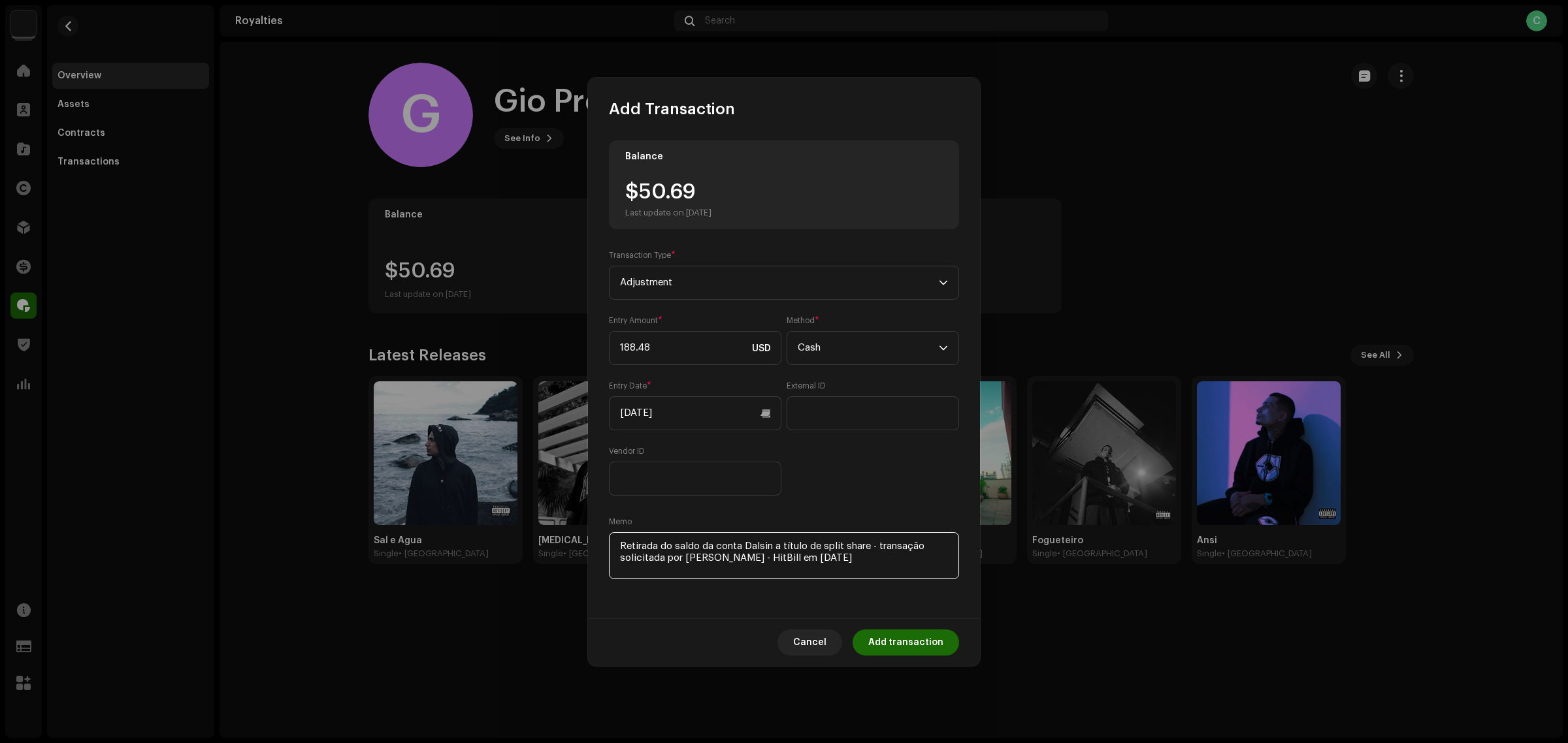
click at [585, 505] on div "Add Transaction Balance $50.69 Last update on Oct 8, 2025 Transaction Type * Ad…" at bounding box center [784, 372] width 1568 height 743
type textarea "Retirada do saldo da conta Dalsin a título de split share - transação solicitad…"
click at [799, 443] on div "Entry Amount * 188.48 USD Method * Cash Entry Date * 09/09/2025 External ID Ven…" at bounding box center [784, 406] width 351 height 181
click at [896, 639] on span "Add transaction" at bounding box center [906, 643] width 76 height 26
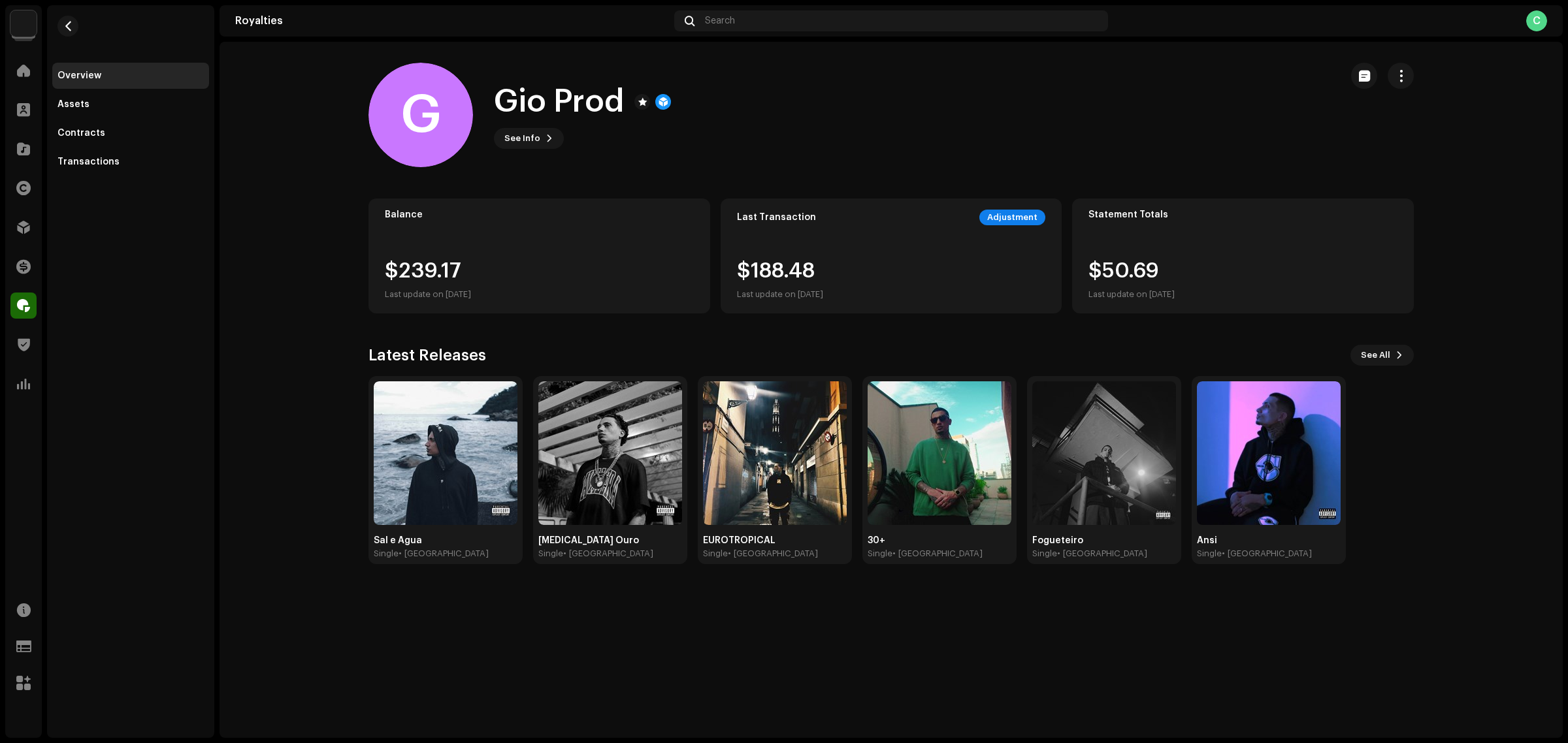
click at [217, 461] on div "Audiolink Brasil Home Clients Catalog Rights Distribution Finance Royalties Tru…" at bounding box center [784, 372] width 1568 height 743
drag, startPoint x: 457, startPoint y: 266, endPoint x: 400, endPoint y: 259, distance: 57.4
click at [400, 260] on div "$239.17 Last update on Oct 8, 2025" at bounding box center [427, 281] width 86 height 42
copy div "239.17"
click at [1396, 75] on span "button" at bounding box center [1401, 75] width 12 height 11
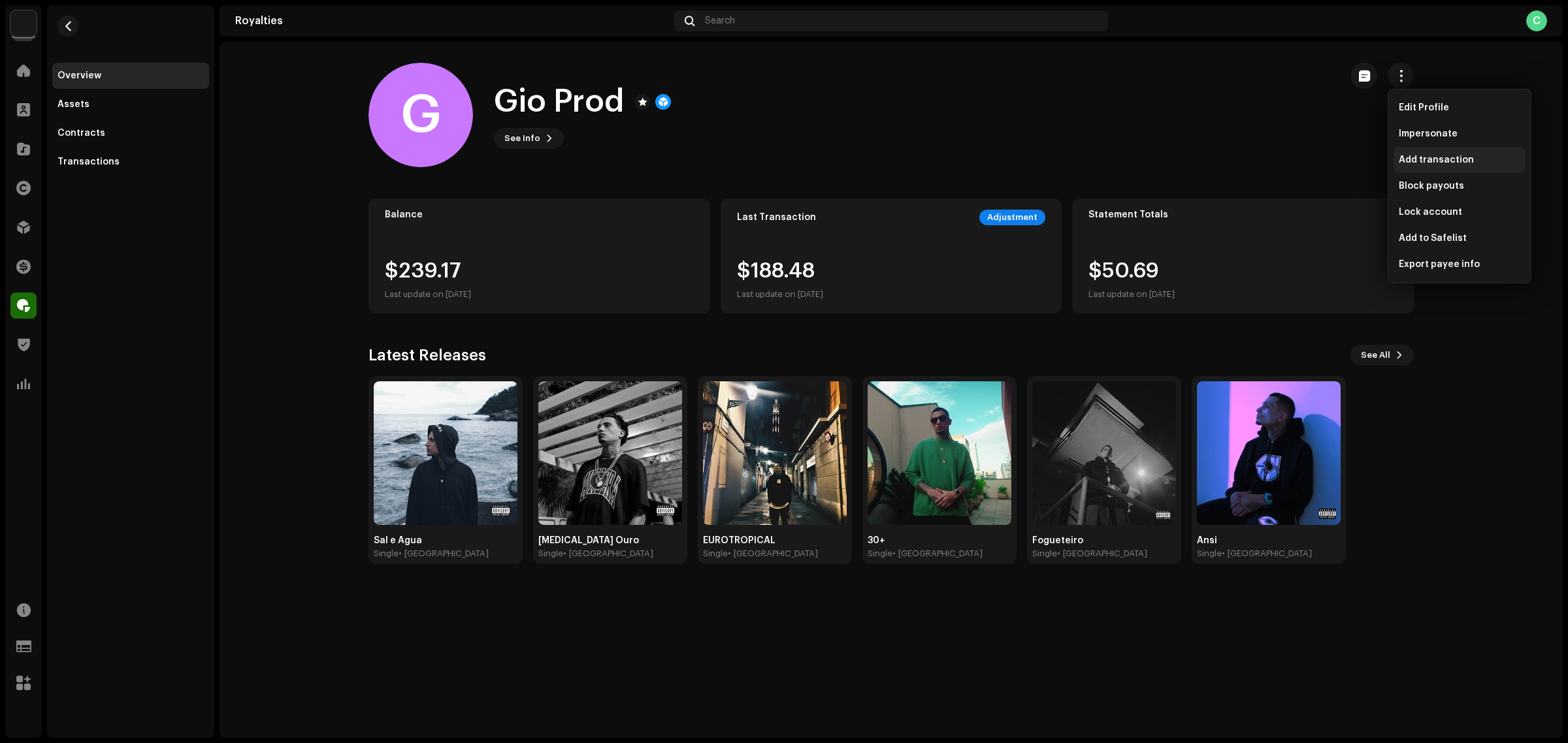
click at [1460, 155] on span "Add transaction" at bounding box center [1437, 160] width 76 height 11
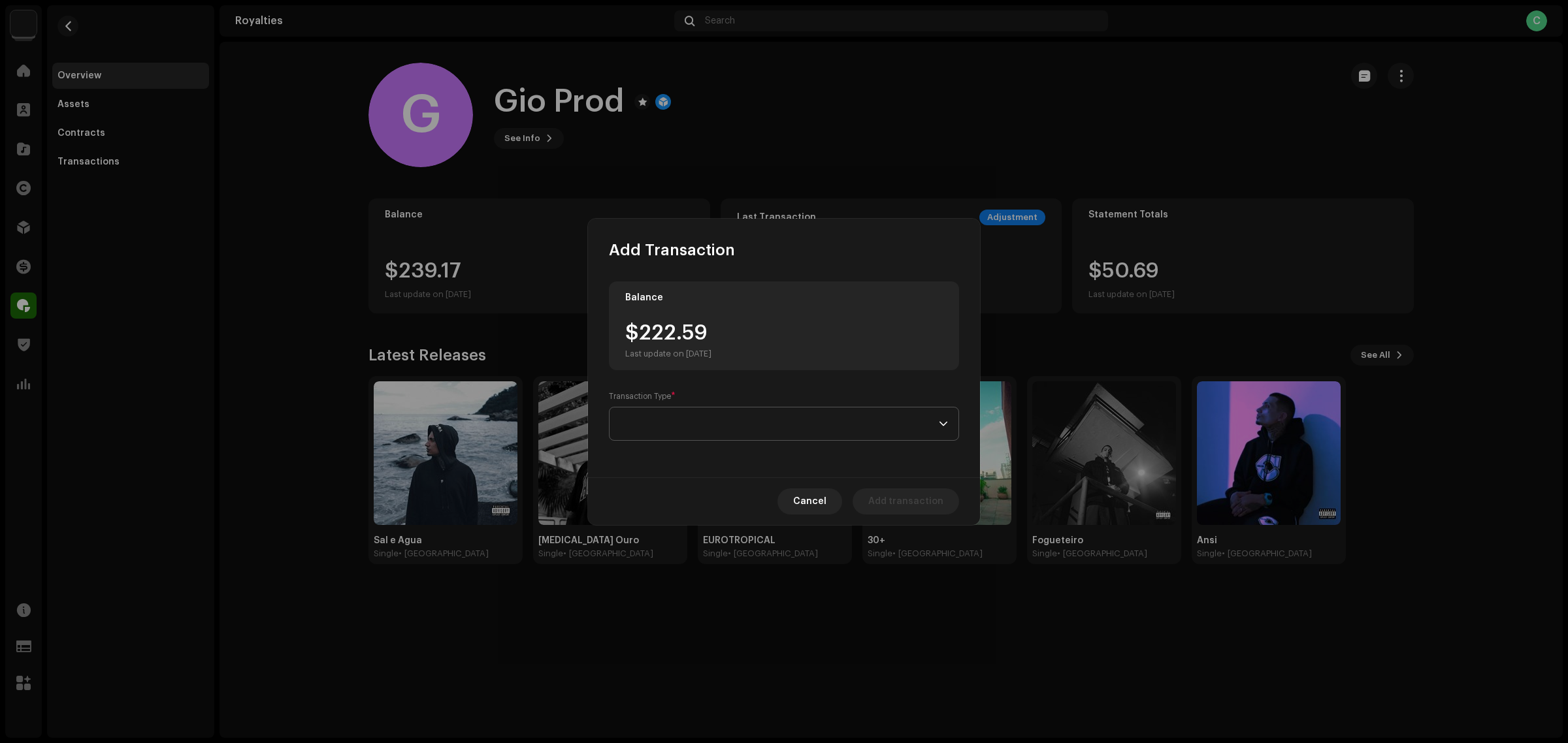
click at [748, 411] on span at bounding box center [779, 423] width 319 height 33
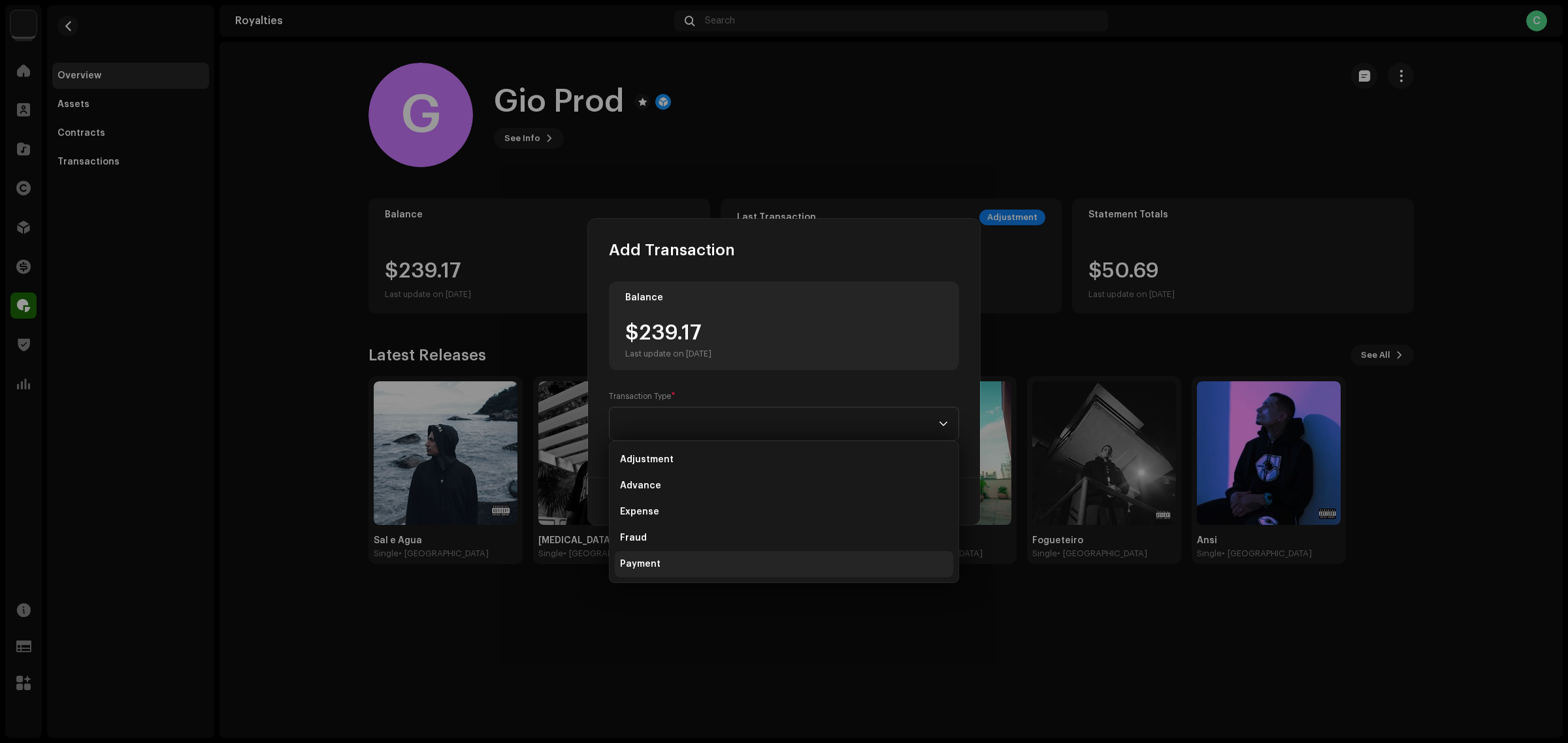
click at [689, 558] on li "Payment" at bounding box center [784, 564] width 339 height 26
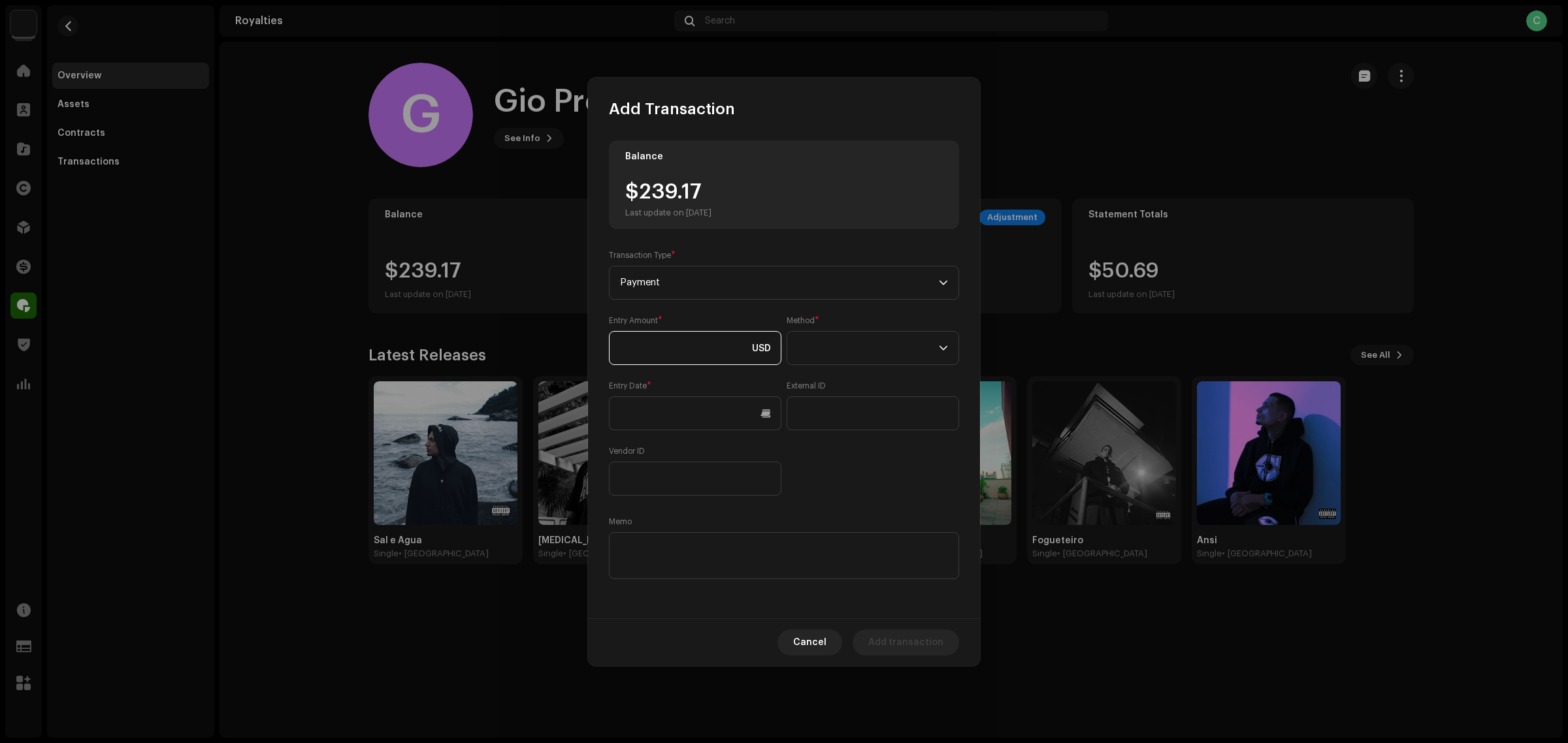
paste input "239.17"
type input "239.17"
click at [693, 426] on input "text" at bounding box center [696, 413] width 173 height 34
click at [628, 455] on icon "Previous Month" at bounding box center [632, 458] width 9 height 9
click at [713, 547] on span "10" at bounding box center [713, 544] width 21 height 21
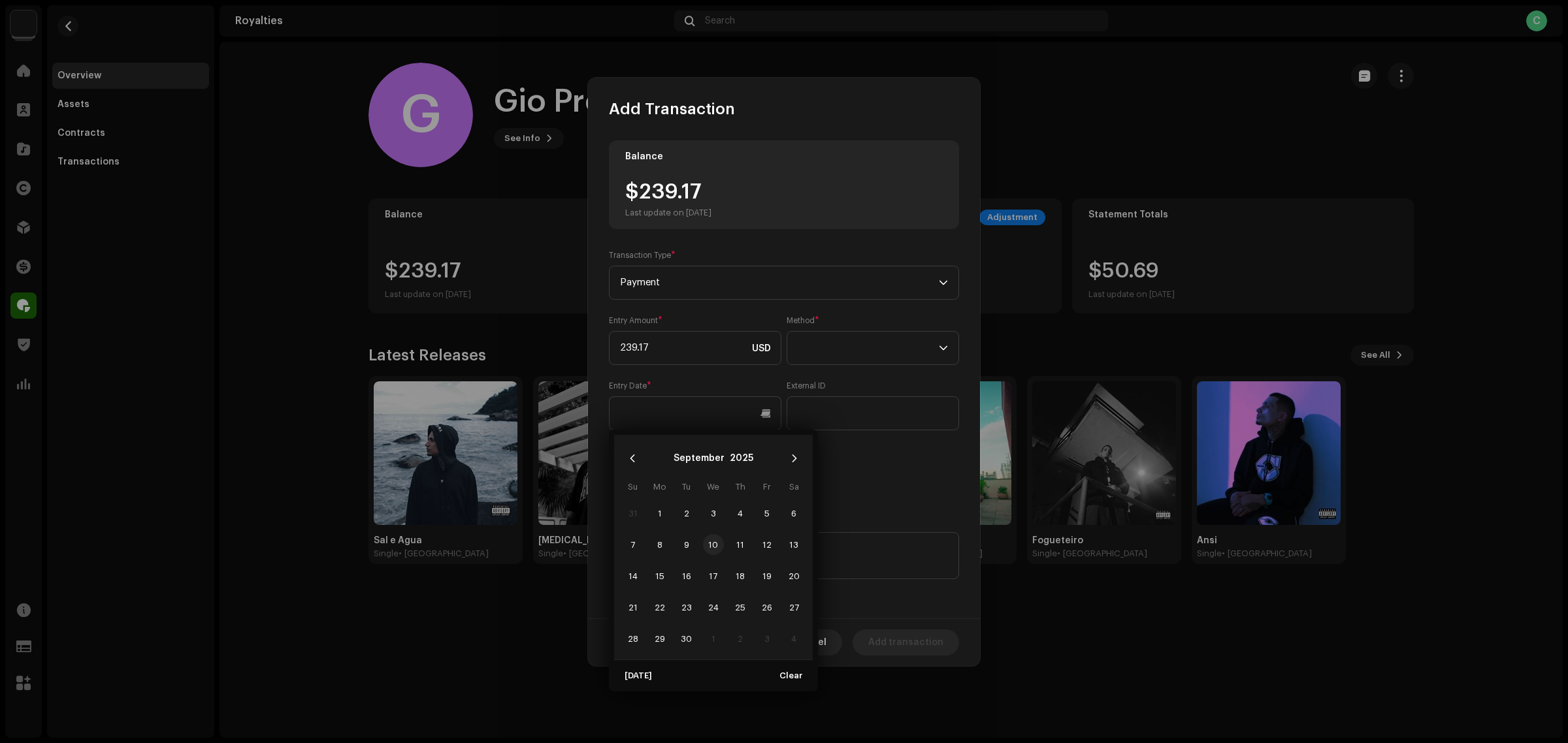
type input "[DATE]"
click at [870, 355] on span at bounding box center [868, 348] width 141 height 33
click at [830, 405] on li "Cash" at bounding box center [873, 409] width 161 height 26
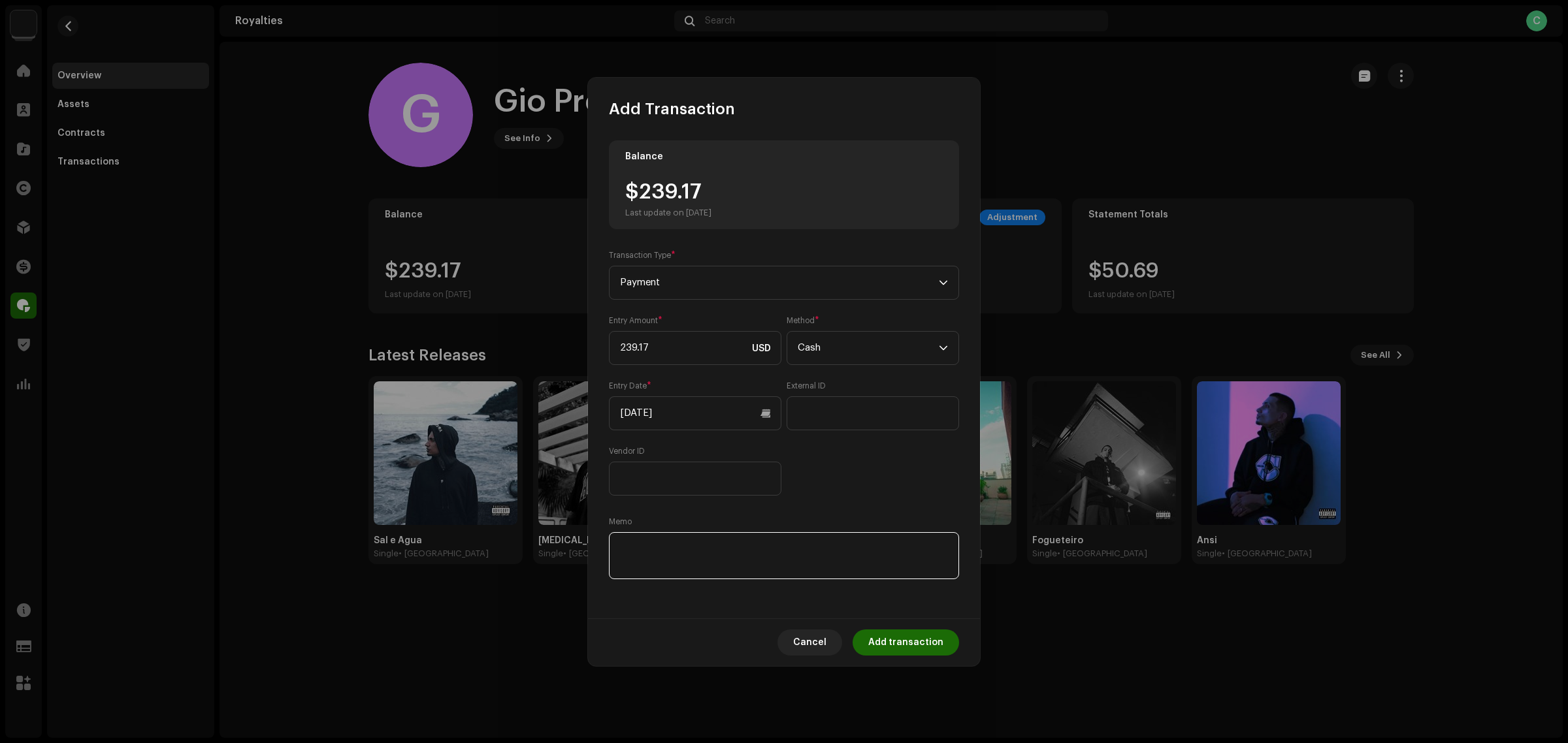
click at [766, 566] on textarea at bounding box center [784, 555] width 351 height 47
paste textarea "Pagamento dos Royalties feito via Paypal em [DATE]"
type textarea "Pagamento dos Royalties feito via Paypal em [DATE]"
click at [900, 488] on div "Entry Amount * 239.17 USD Method * Cash Entry Date * 09/10/2025 External ID Ven…" at bounding box center [784, 406] width 351 height 181
click at [923, 635] on span "Add transaction" at bounding box center [906, 643] width 76 height 26
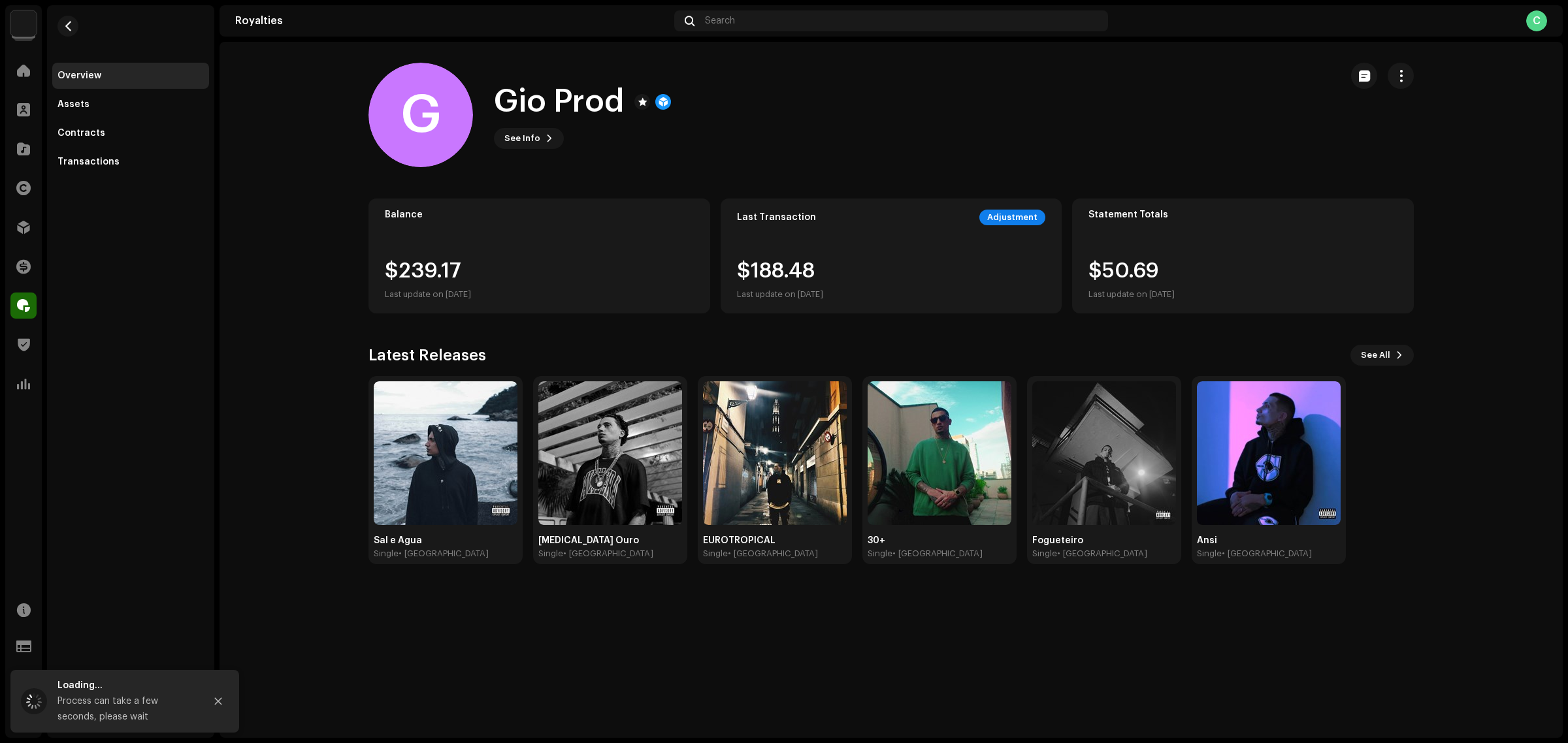
click at [1032, 610] on div "G Gio Prod G Gio Prod See Info Balance $239.17 Last update on Oct 8, 2025 Last …" at bounding box center [891, 389] width 1343 height 696
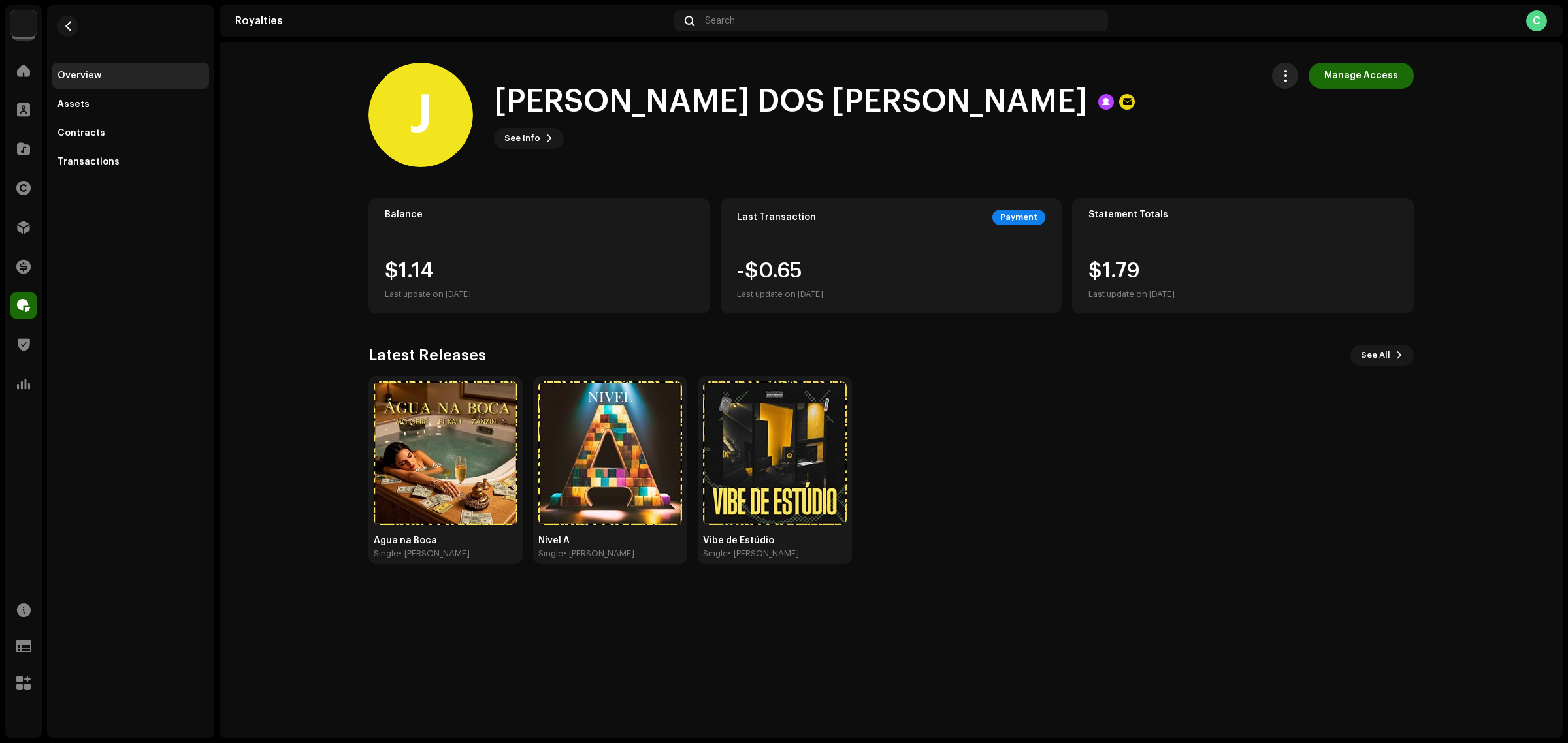
click at [1286, 74] on span "button" at bounding box center [1286, 75] width 12 height 11
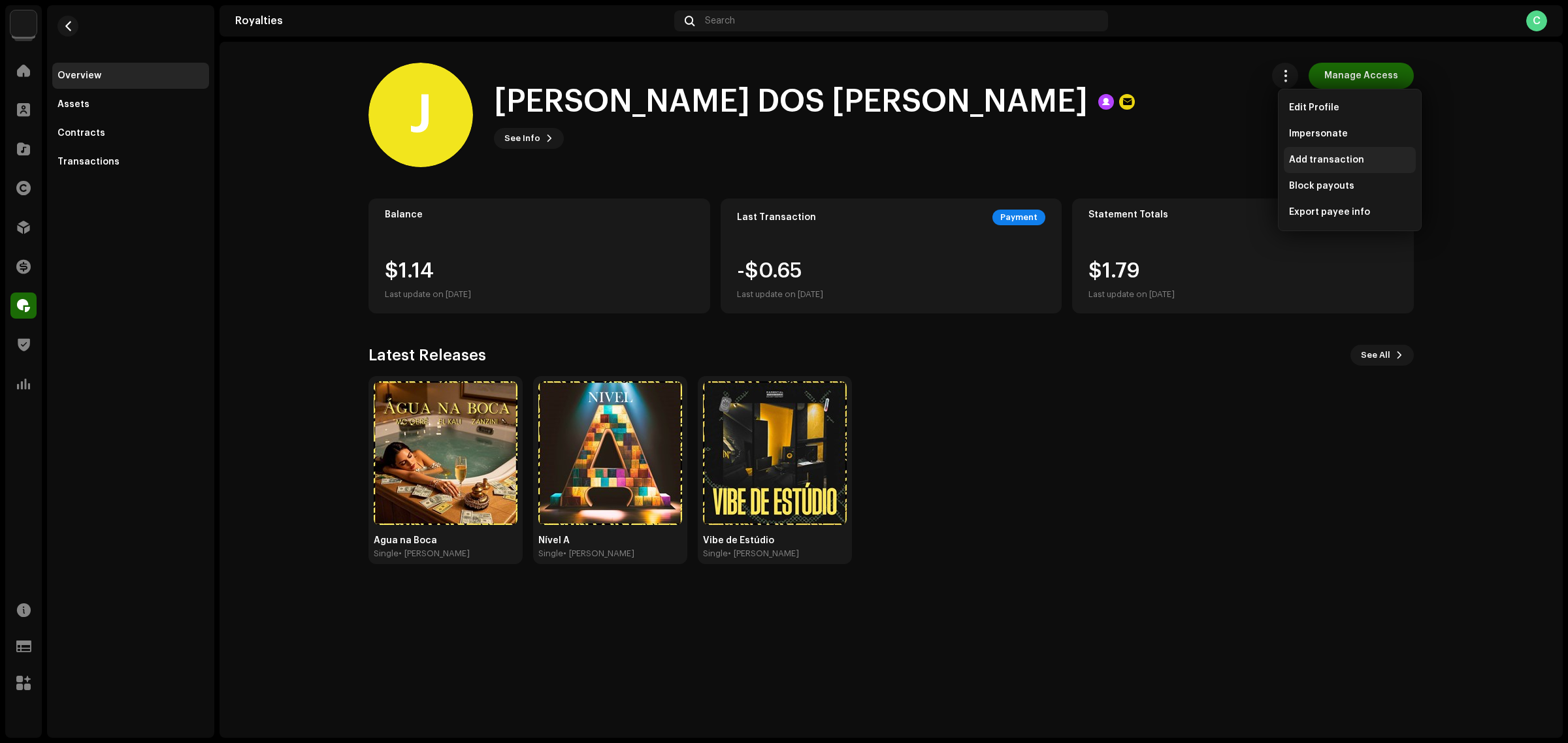
click at [1336, 159] on span "Add transaction" at bounding box center [1328, 160] width 76 height 11
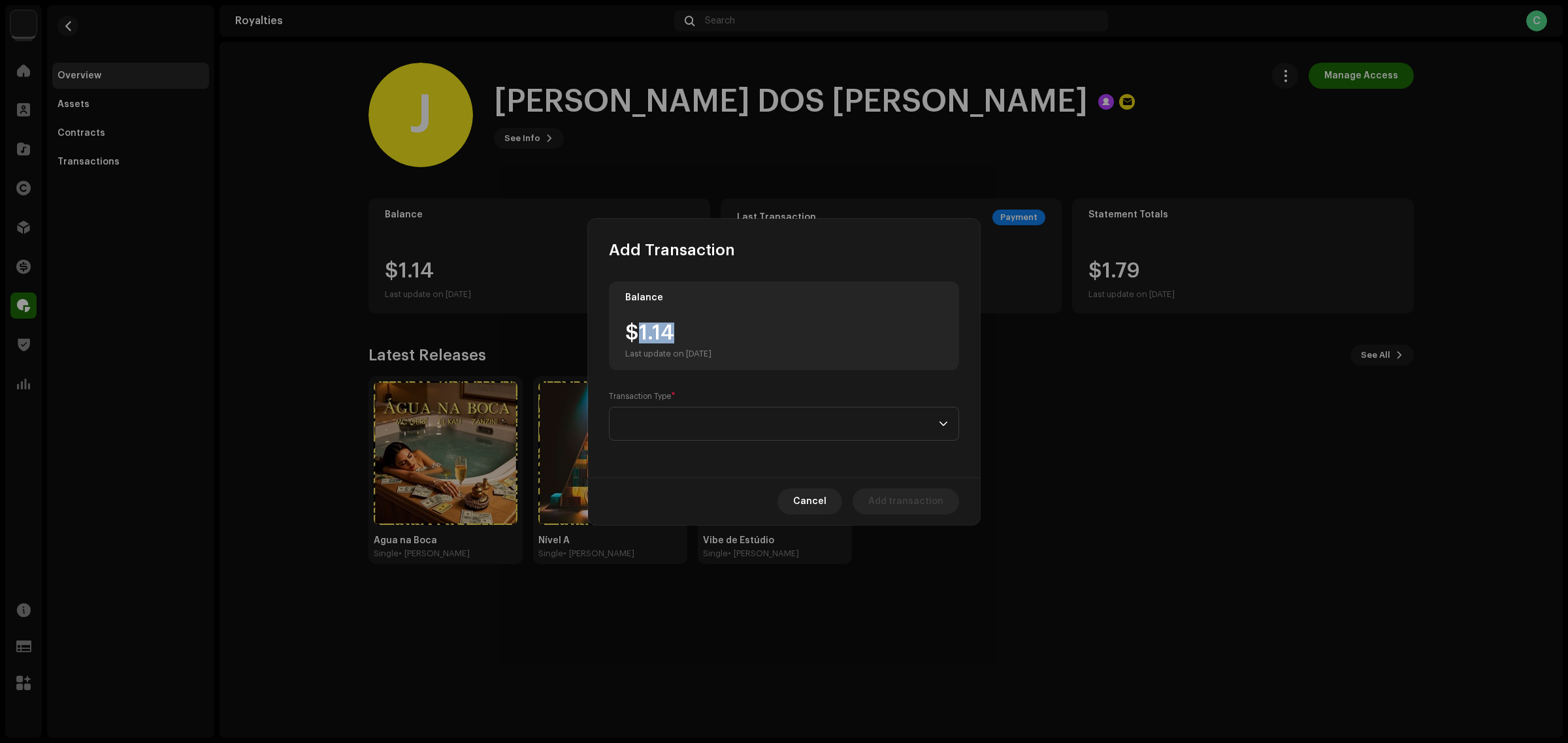
drag, startPoint x: 677, startPoint y: 331, endPoint x: 639, endPoint y: 325, distance: 38.5
click at [639, 325] on div "$1.14 Last update on [DATE]" at bounding box center [668, 341] width 86 height 37
click at [712, 432] on span at bounding box center [779, 423] width 319 height 33
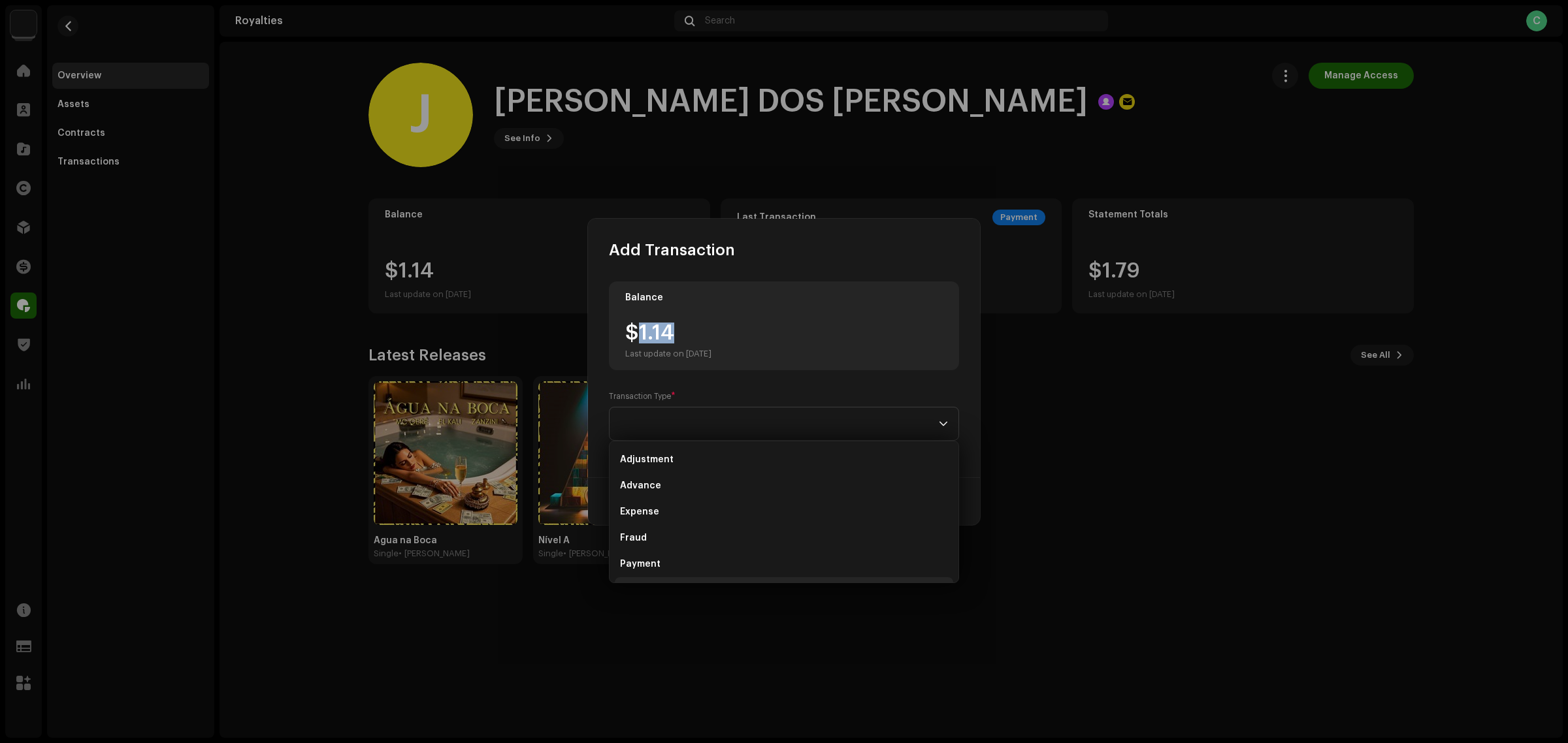
scroll to position [21, 0]
drag, startPoint x: 687, startPoint y: 566, endPoint x: 669, endPoint y: 537, distance: 34.1
click at [669, 537] on ul "Adjustment Advance Expense Fraud Payment Refund Subscription Offset Tax" at bounding box center [784, 530] width 349 height 220
click at [669, 537] on li "Payment" at bounding box center [784, 543] width 339 height 26
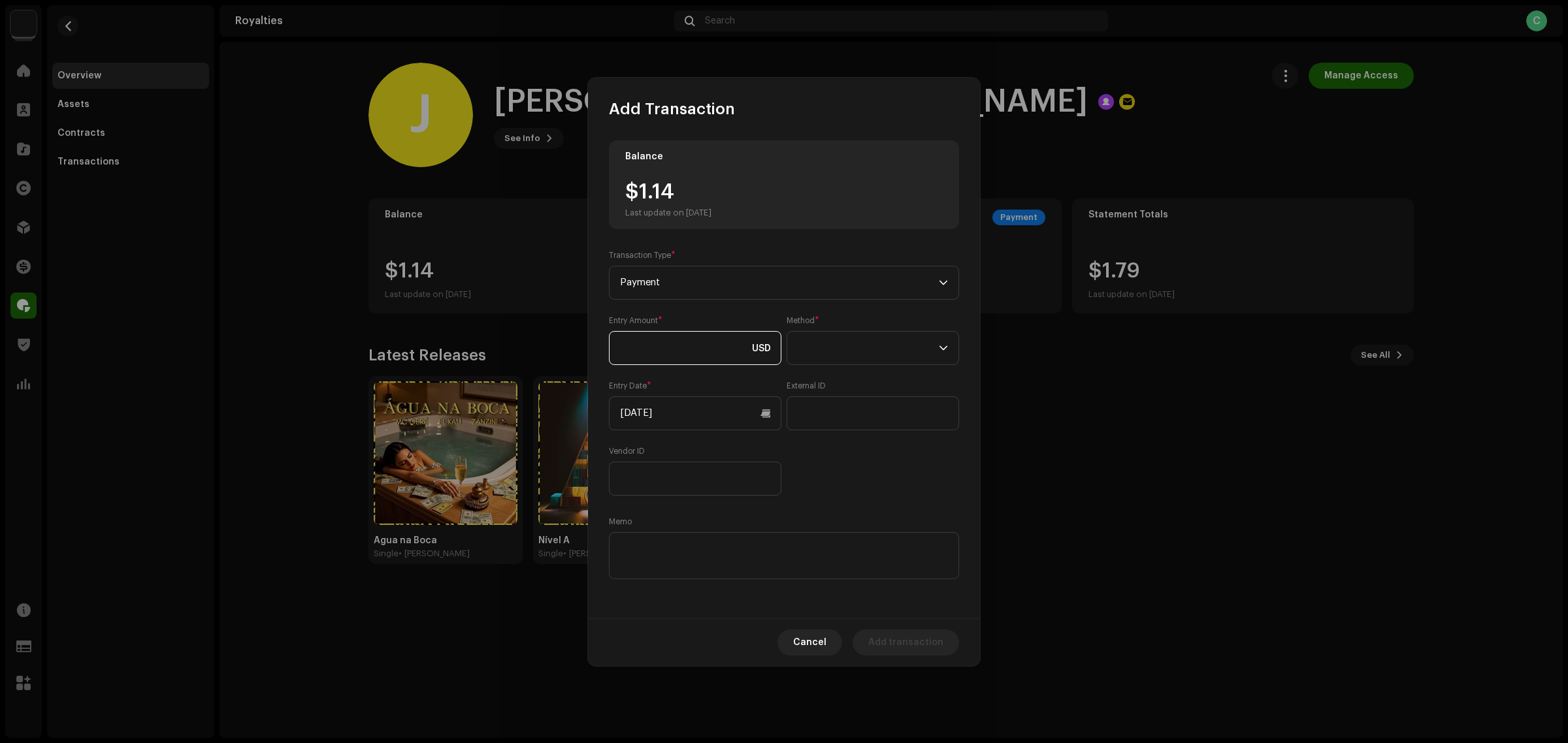
paste input "1.14"
type input "1.14"
click at [685, 425] on input "[DATE]" at bounding box center [696, 413] width 173 height 34
click at [635, 453] on button "Previous Month" at bounding box center [632, 459] width 26 height 26
click at [715, 539] on span "10" at bounding box center [713, 544] width 21 height 21
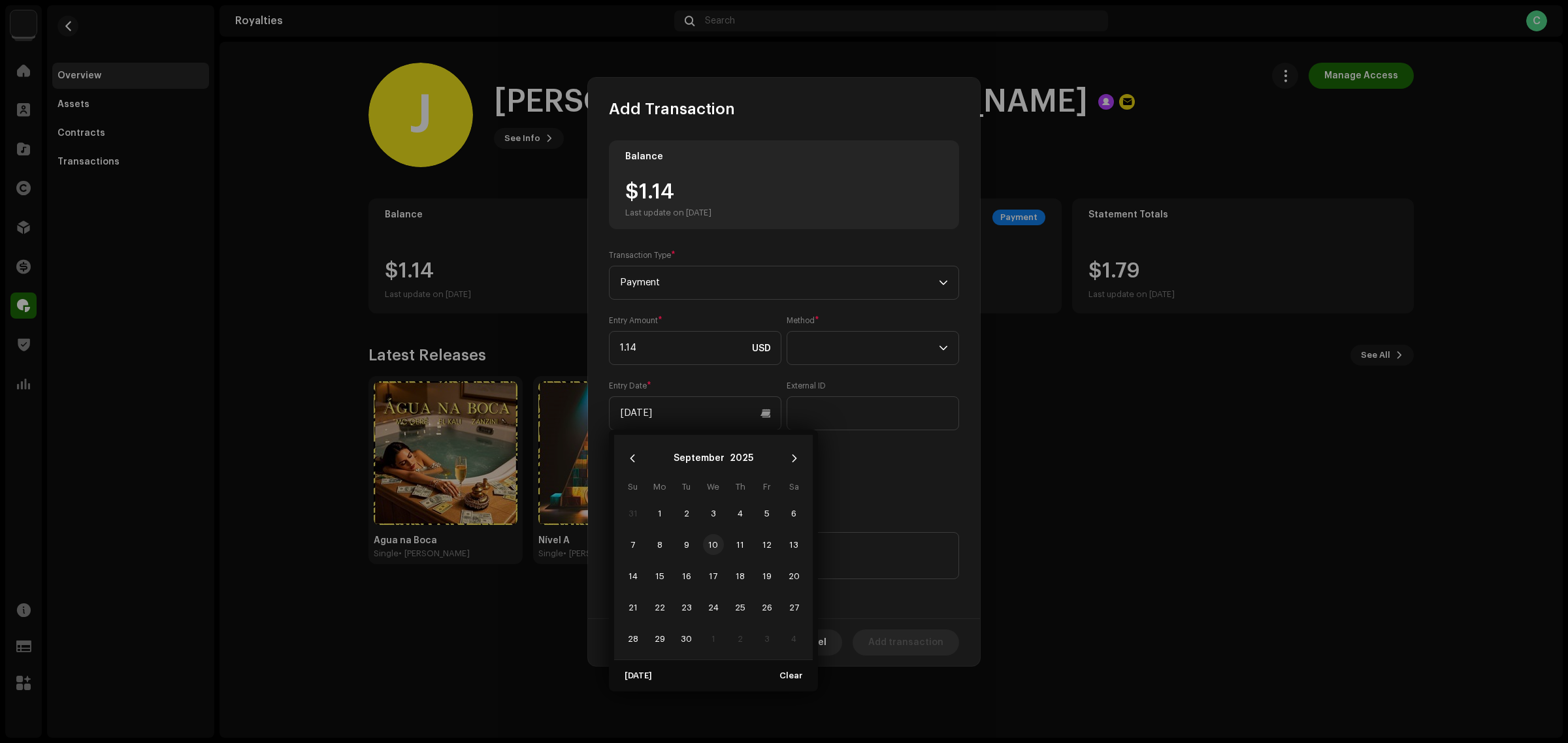
type input "09/10/2025"
click at [854, 360] on span at bounding box center [868, 348] width 141 height 33
click at [848, 405] on li "Cash" at bounding box center [873, 409] width 161 height 26
paste textarea "Pagamento dos Royalties feito via Paypal em 10/09/2025"
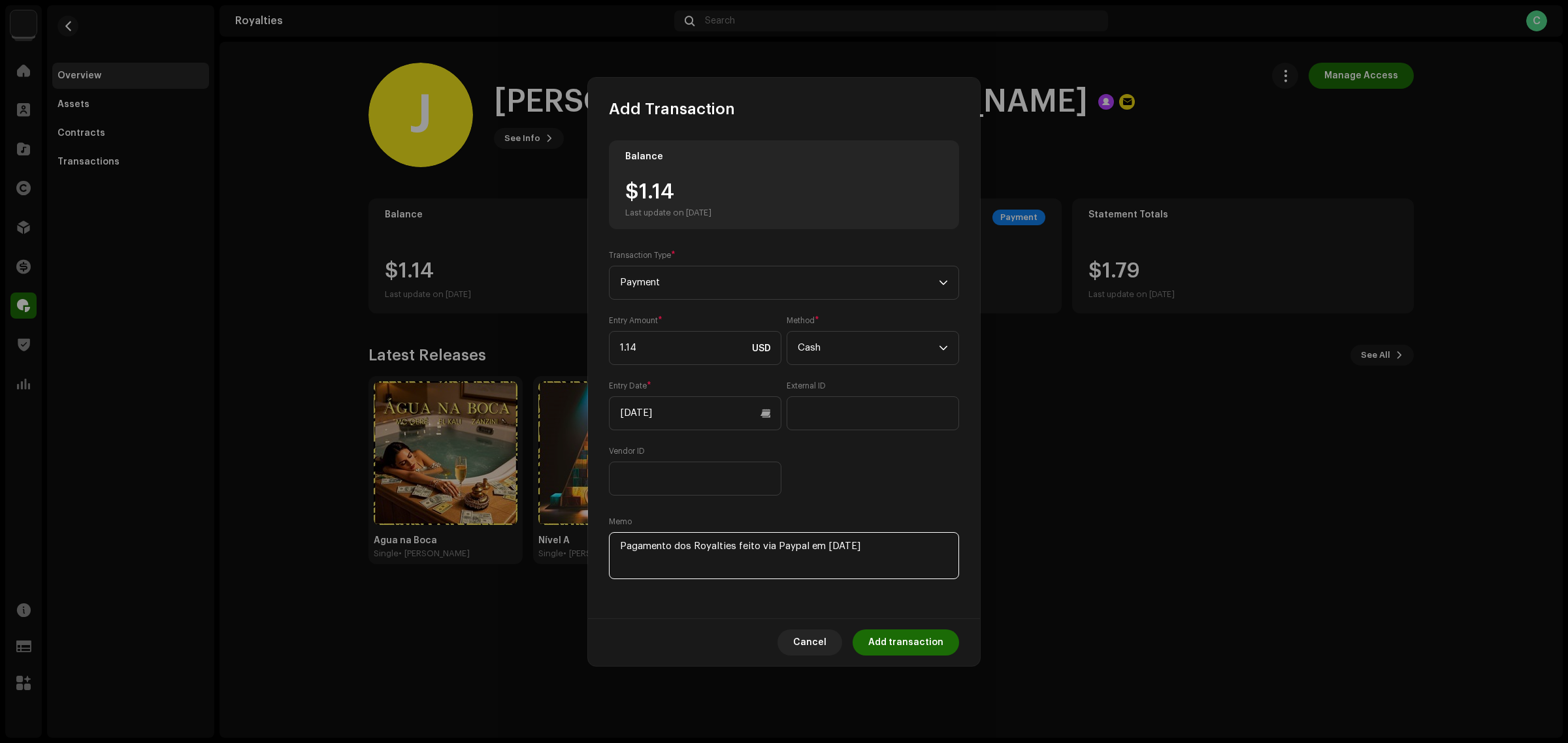
type textarea "Pagamento dos Royalties feito via Paypal em 10/09/2025"
click at [872, 462] on div "Entry Amount * 1.14 USD Method * Cash Entry Date * 09/10/2025 External ID Vendo…" at bounding box center [784, 406] width 351 height 181
click at [926, 654] on span "Add transaction" at bounding box center [906, 643] width 76 height 26
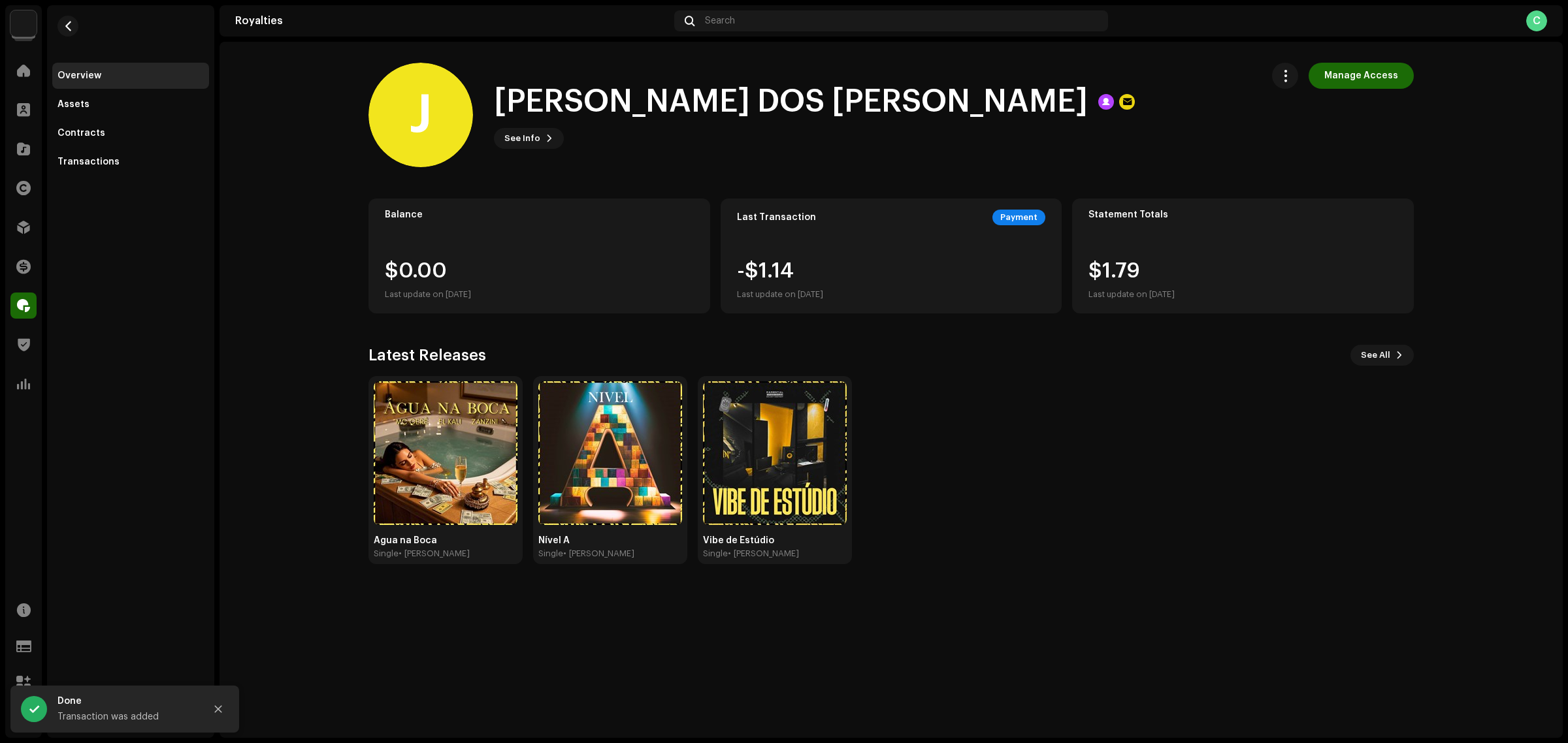
click at [1006, 442] on div "Água na Boca Single • MC Gerê Nível A Single • MC Gerê Vibe de Estúdio Single •…" at bounding box center [886, 470] width 1045 height 188
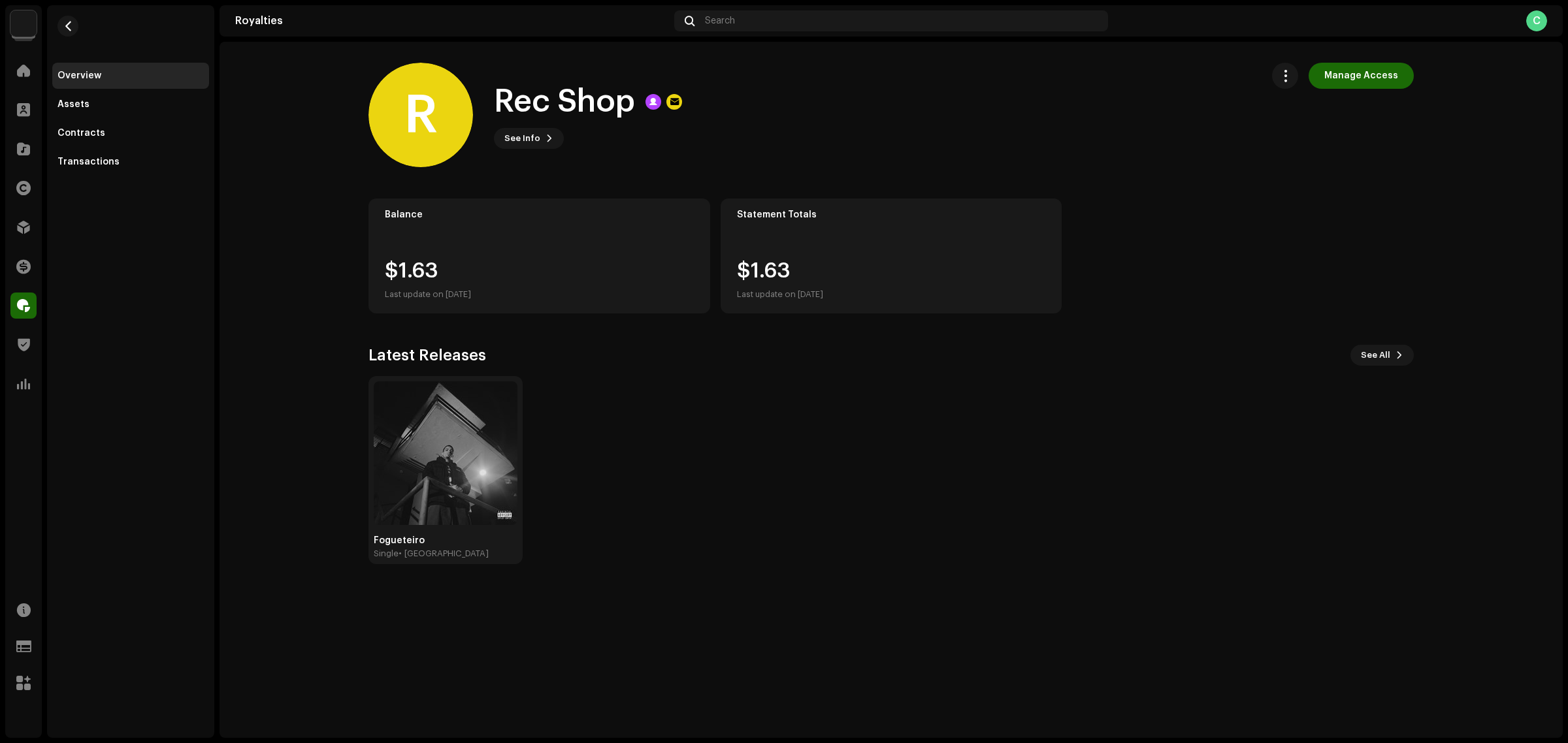
click at [1115, 507] on div "Fogueteiro Single • [GEOGRAPHIC_DATA]" at bounding box center [886, 470] width 1045 height 188
click at [1291, 74] on span "button" at bounding box center [1286, 75] width 12 height 11
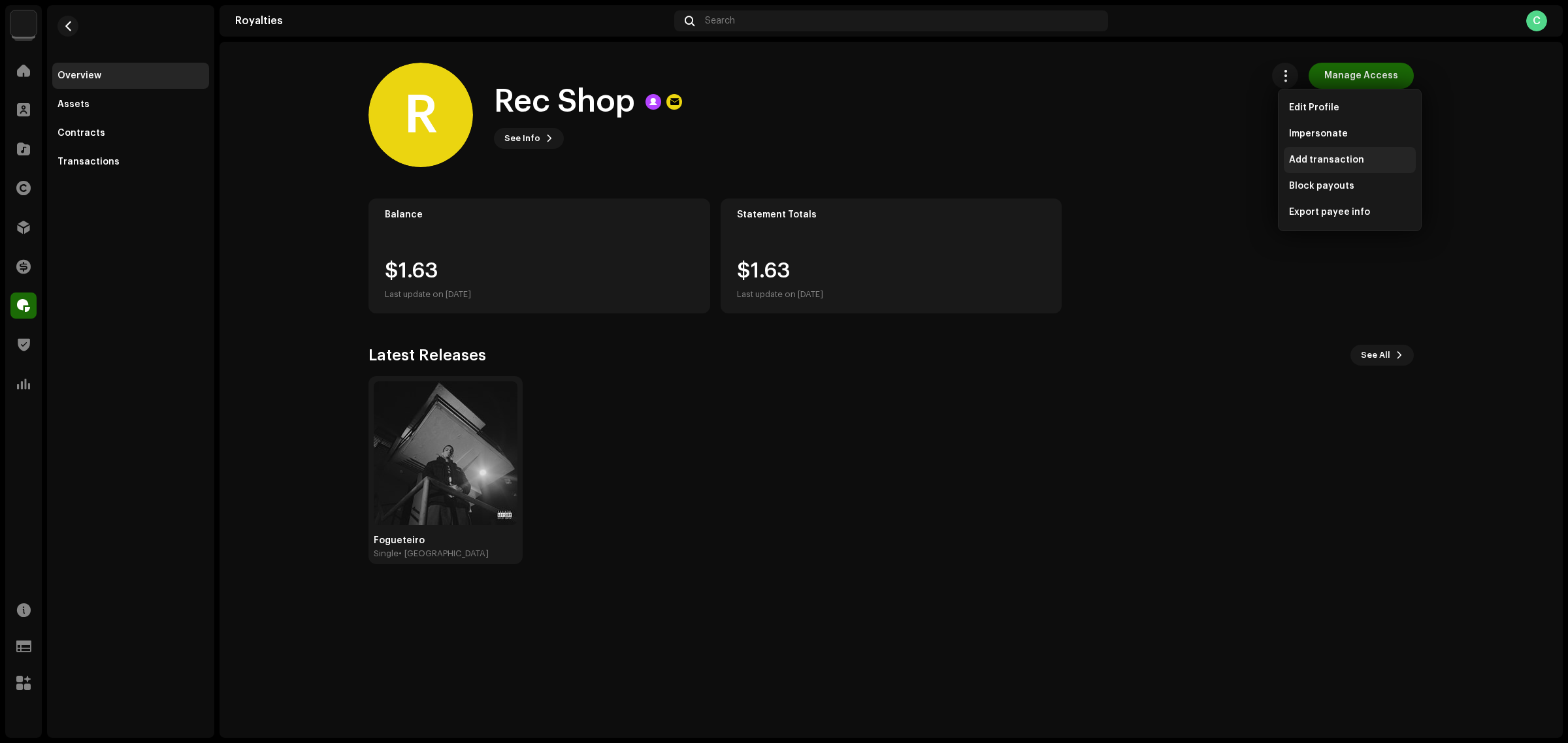
click at [1319, 159] on span "Add transaction" at bounding box center [1328, 160] width 76 height 11
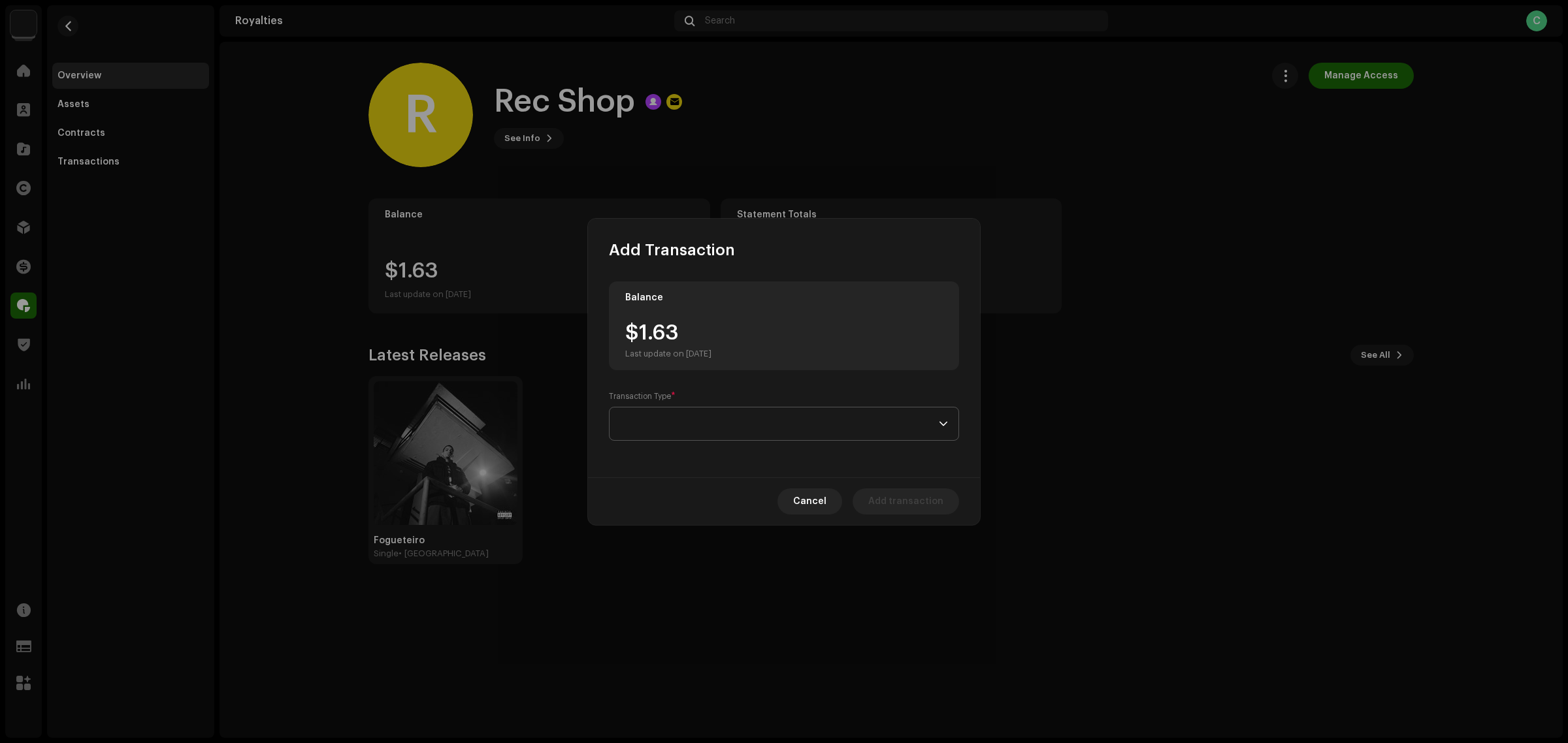
click at [762, 417] on span at bounding box center [779, 423] width 319 height 33
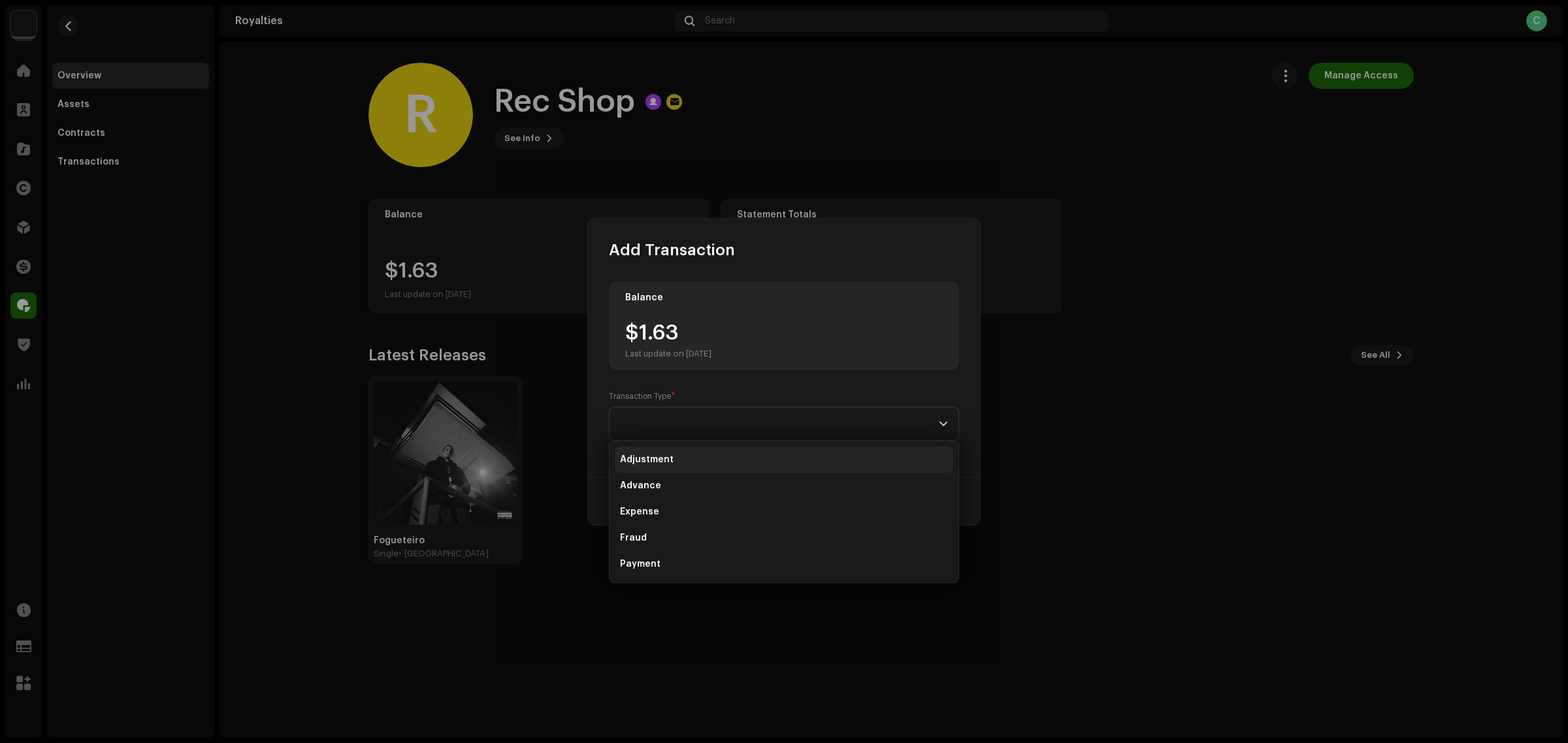
click at [697, 459] on li "Adjustment" at bounding box center [784, 460] width 339 height 26
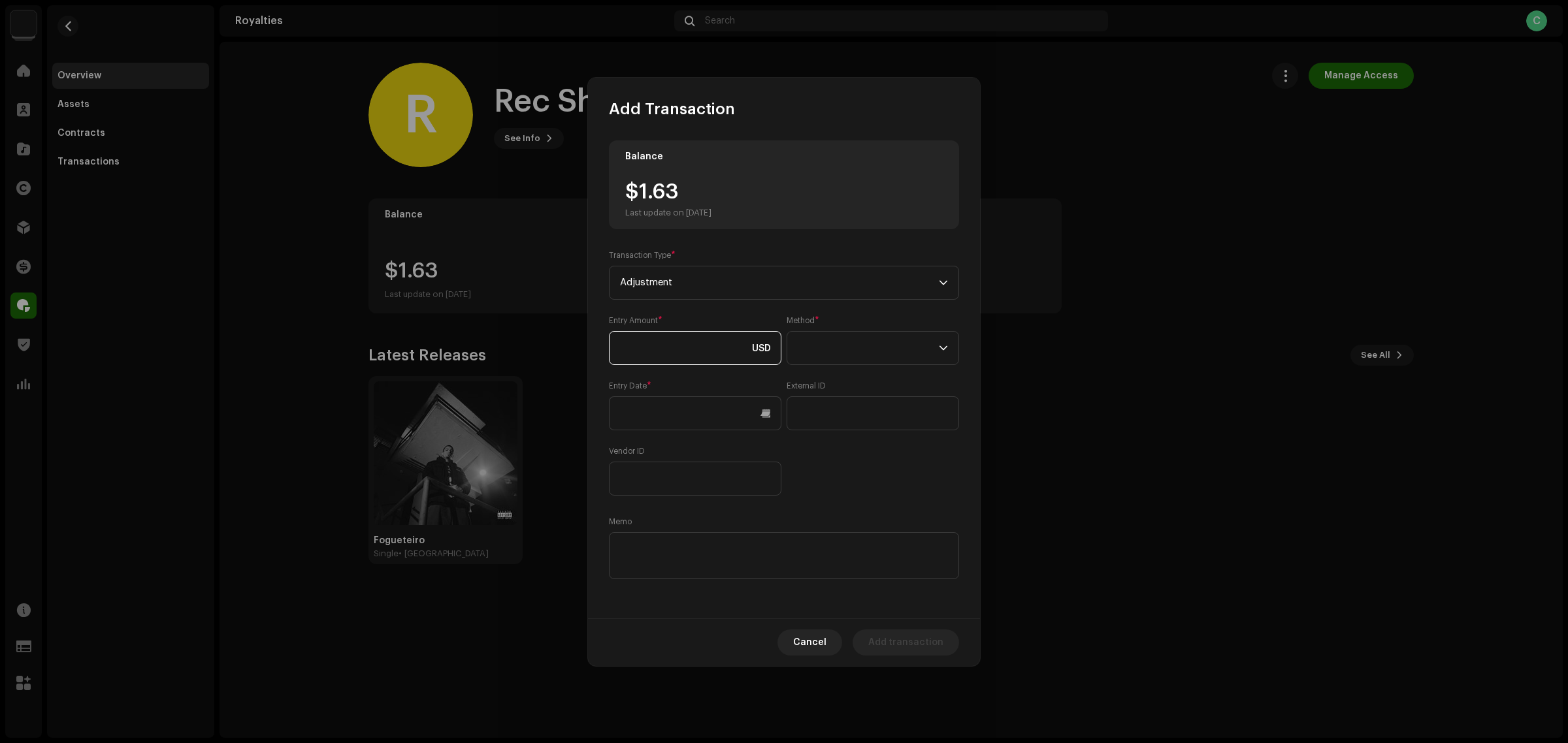
paste input "61.00"
click at [871, 335] on span at bounding box center [868, 348] width 141 height 33
click at [861, 405] on li "Cash" at bounding box center [873, 409] width 161 height 26
drag, startPoint x: 657, startPoint y: 351, endPoint x: 581, endPoint y: 340, distance: 76.8
click at [586, 341] on div "Add Transaction Balance $1.63 Last update on Oct 8, 2025 Transaction Type * Adj…" at bounding box center [784, 372] width 1568 height 743
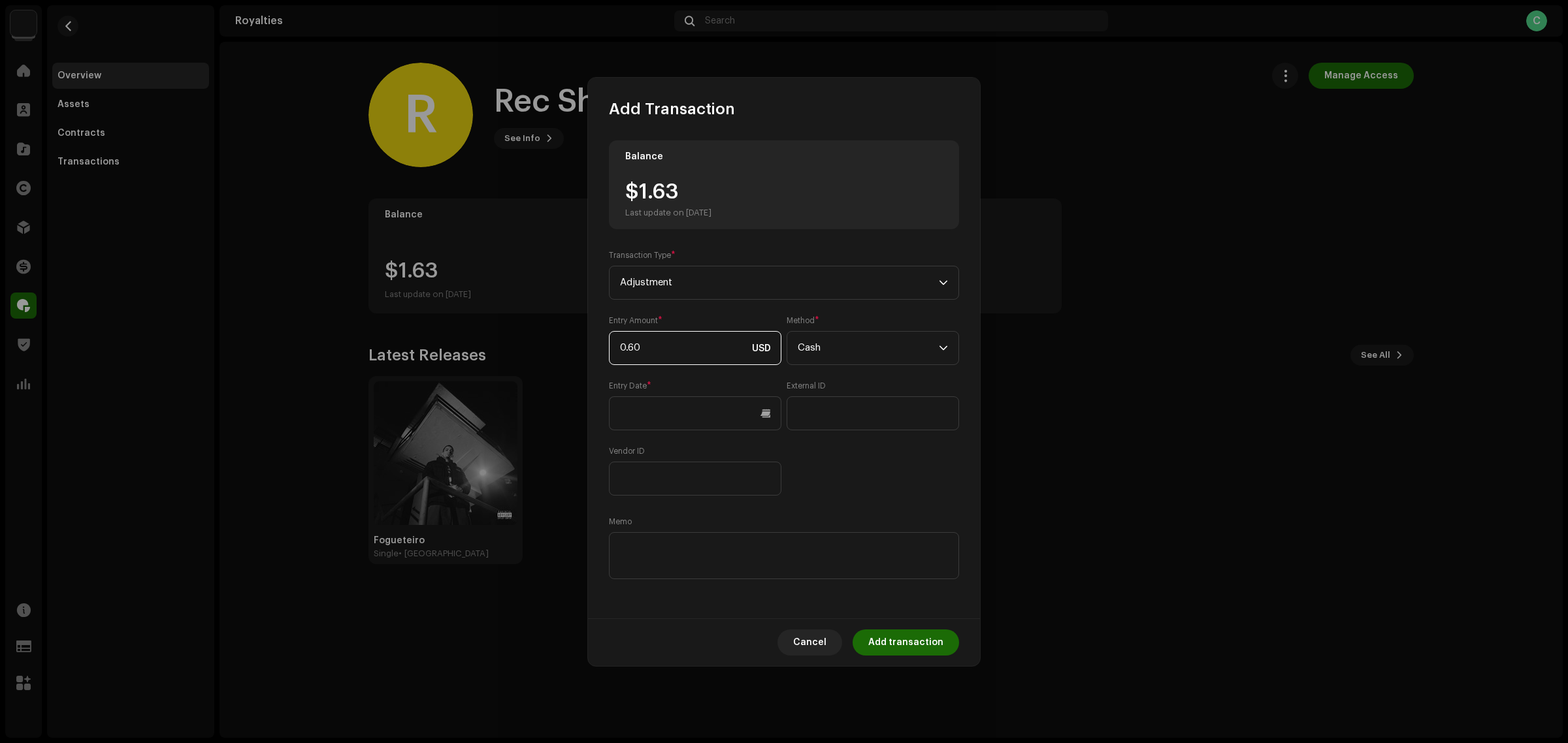
type input "0.61"
click at [771, 644] on div "Cancel Add transaction" at bounding box center [784, 643] width 392 height 48
click at [703, 409] on input "text" at bounding box center [696, 413] width 173 height 34
click at [638, 455] on button "Previous Month" at bounding box center [632, 459] width 26 height 26
click at [687, 542] on span "9" at bounding box center [687, 544] width 21 height 21
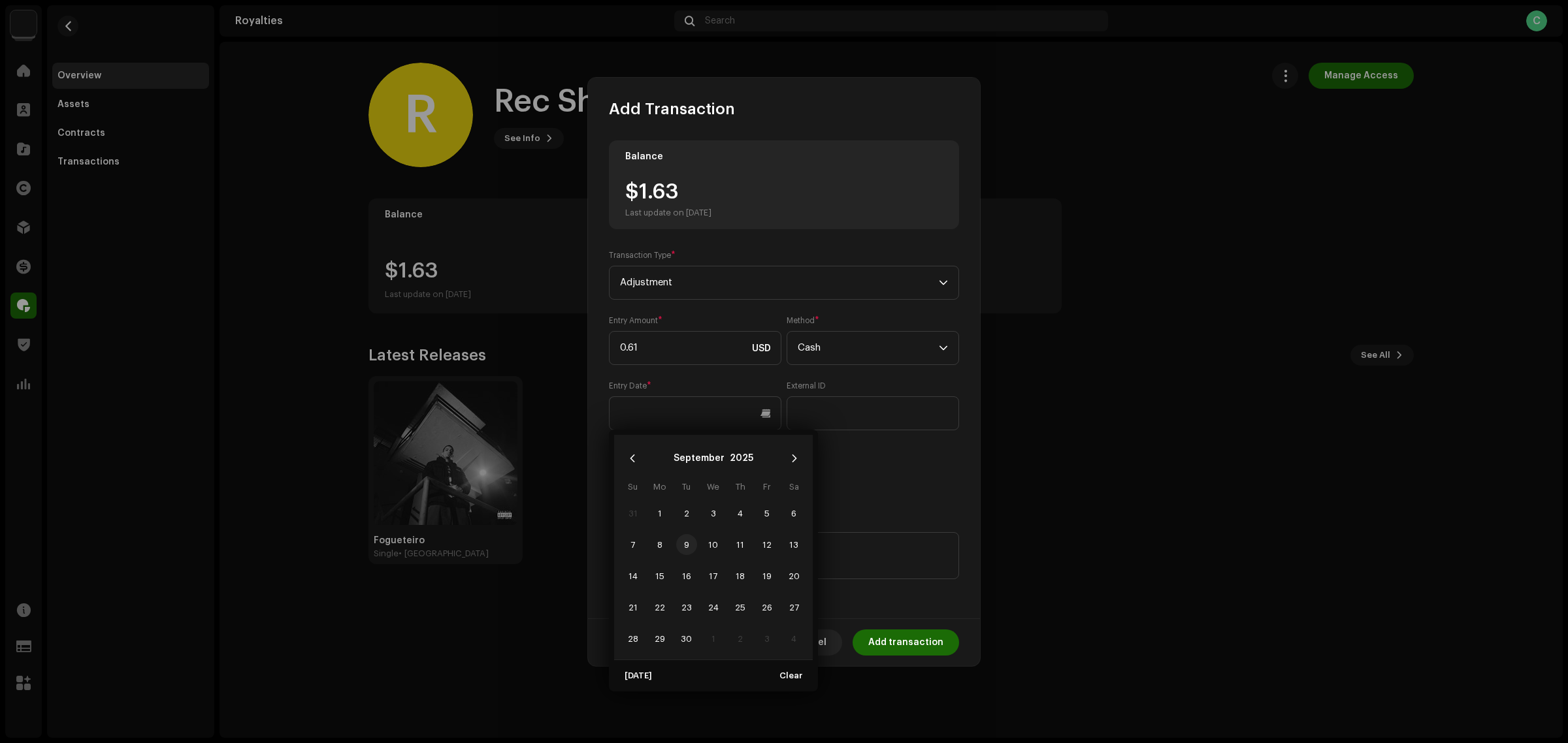
type input "09/09/2025"
click at [886, 495] on div "Entry Amount * 0.61 USD Method * Cash Entry Date * 09/09/2025 External ID Vendo…" at bounding box center [784, 406] width 351 height 181
click at [883, 417] on input "text" at bounding box center [873, 413] width 173 height 34
click at [839, 500] on div "Balance $1.63 Last update on Oct 8, 2025 Transaction Type * Adjustment Entry Am…" at bounding box center [784, 361] width 351 height 442
click at [672, 550] on textarea at bounding box center [784, 555] width 351 height 47
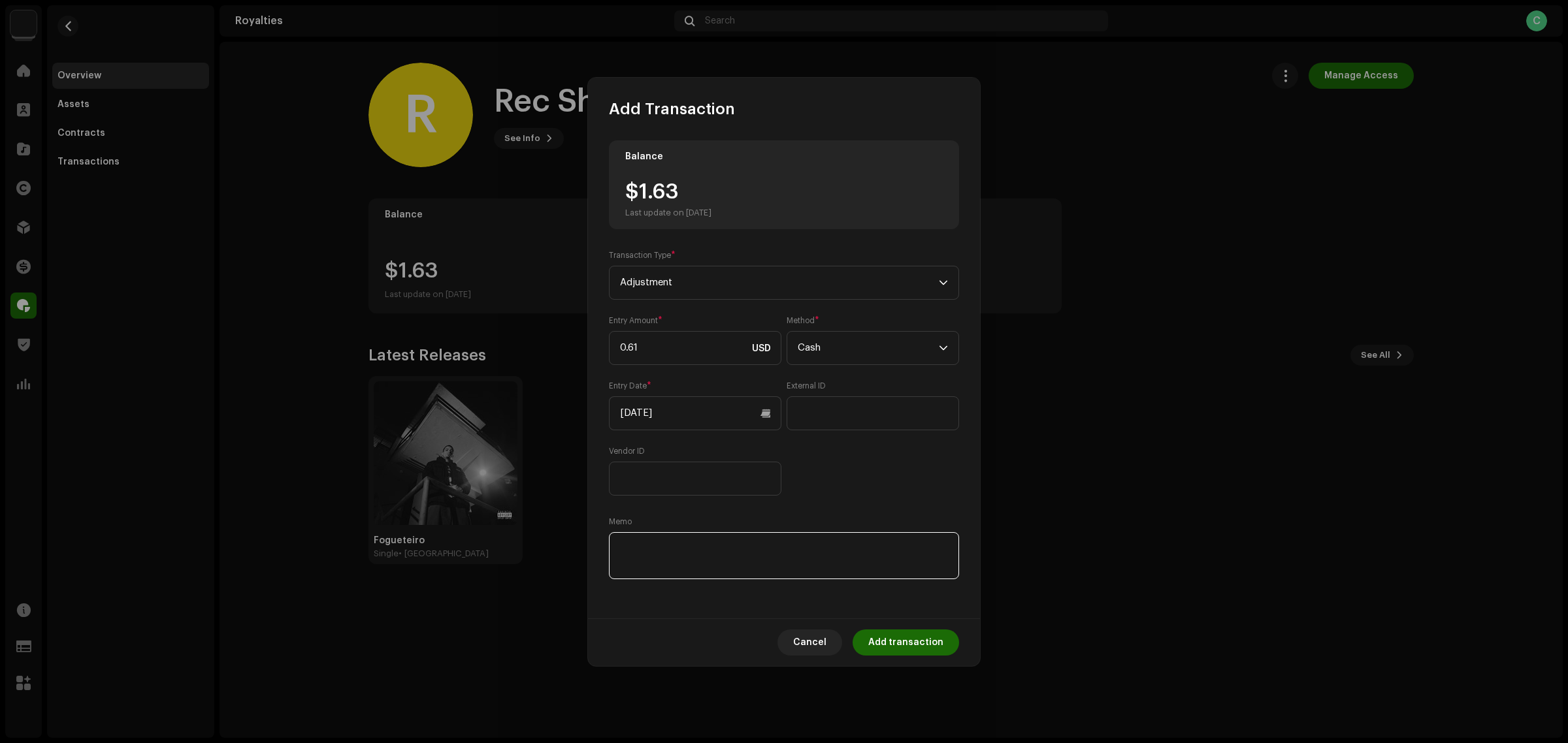
paste textarea "Pagamento dos Royalties feito via Paypal em 10/09/2025"
click at [824, 488] on div "Entry Amount * 0.61 USD Method * Cash Entry Date * 09/09/2025 External ID Vendo…" at bounding box center [784, 406] width 351 height 181
click at [917, 556] on textarea at bounding box center [784, 555] width 351 height 47
click at [786, 550] on textarea at bounding box center [784, 555] width 351 height 47
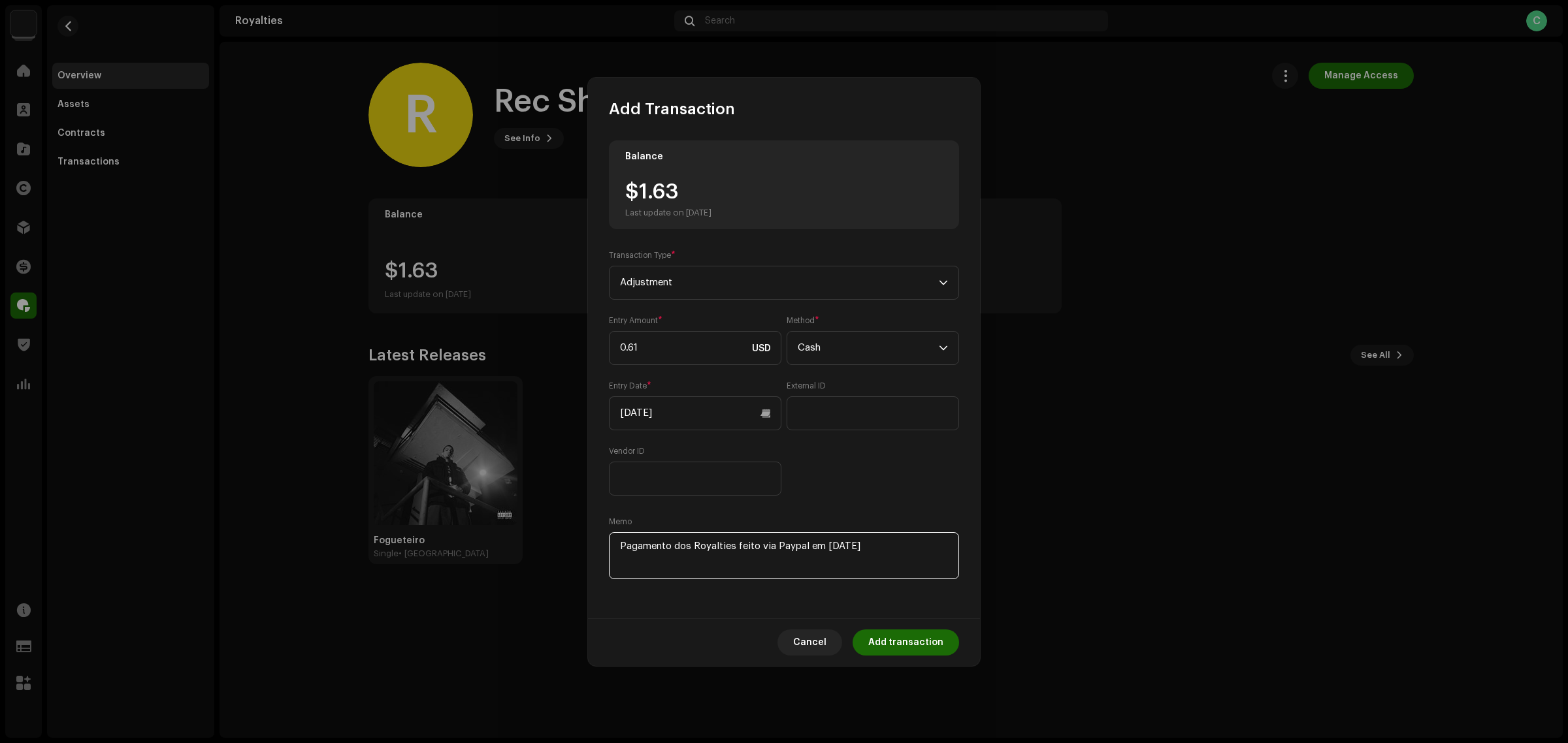
click at [786, 550] on textarea at bounding box center [784, 555] width 351 height 47
paste textarea "Retirada do saldo da conta Dalsin a título de split share - transação solicitad…"
type textarea "Retirada do saldo da conta Dalsin a título de split share - transação solicitad…"
click at [837, 501] on div "Balance $1.63 Last update on Oct 8, 2025 Transaction Type * Adjustment Entry Am…" at bounding box center [784, 361] width 351 height 442
click at [895, 482] on div "Entry Amount * 0.61 USD Method * Cash Entry Date * 09/09/2025 External ID Vendo…" at bounding box center [784, 406] width 351 height 181
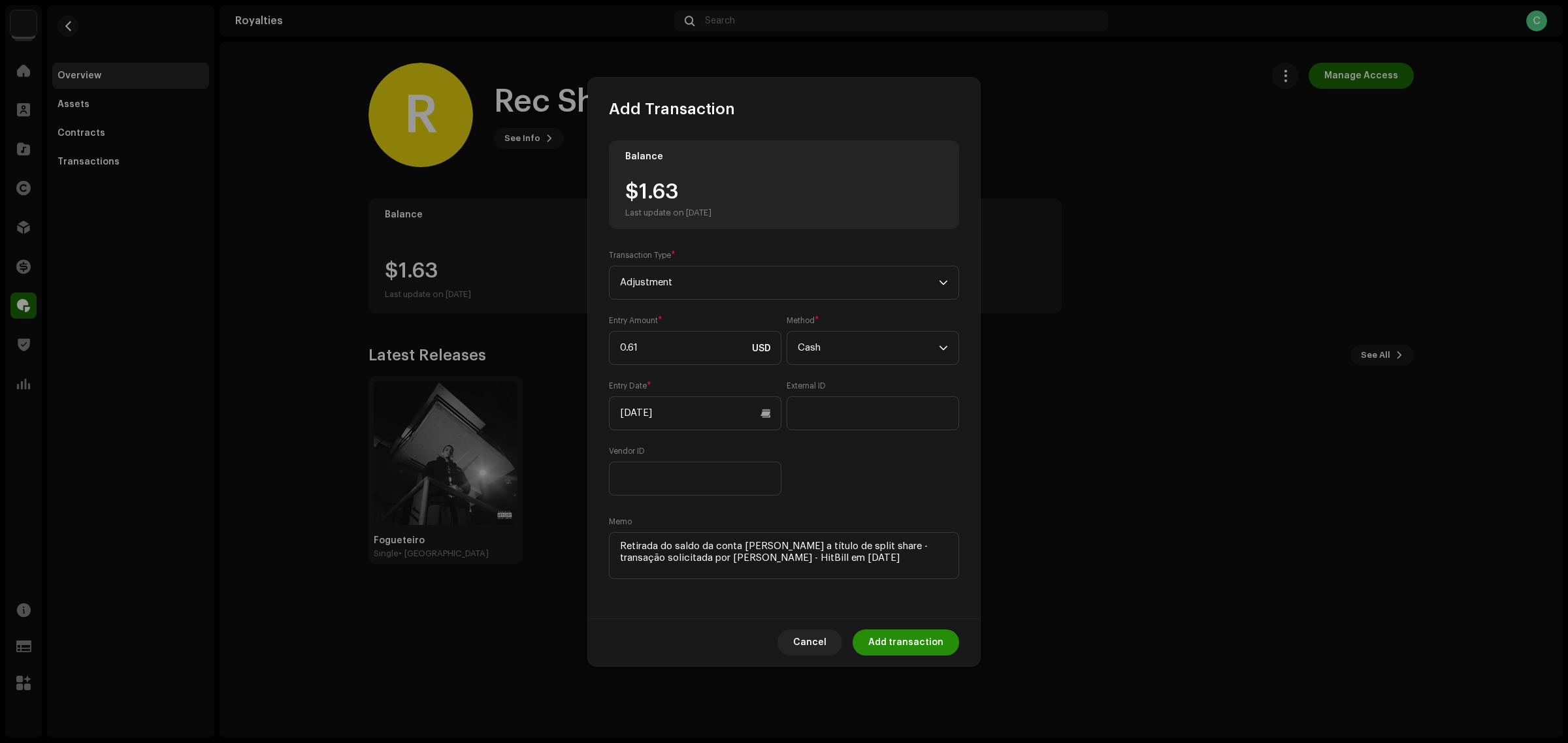
click at [928, 644] on span "Add transaction" at bounding box center [906, 643] width 76 height 26
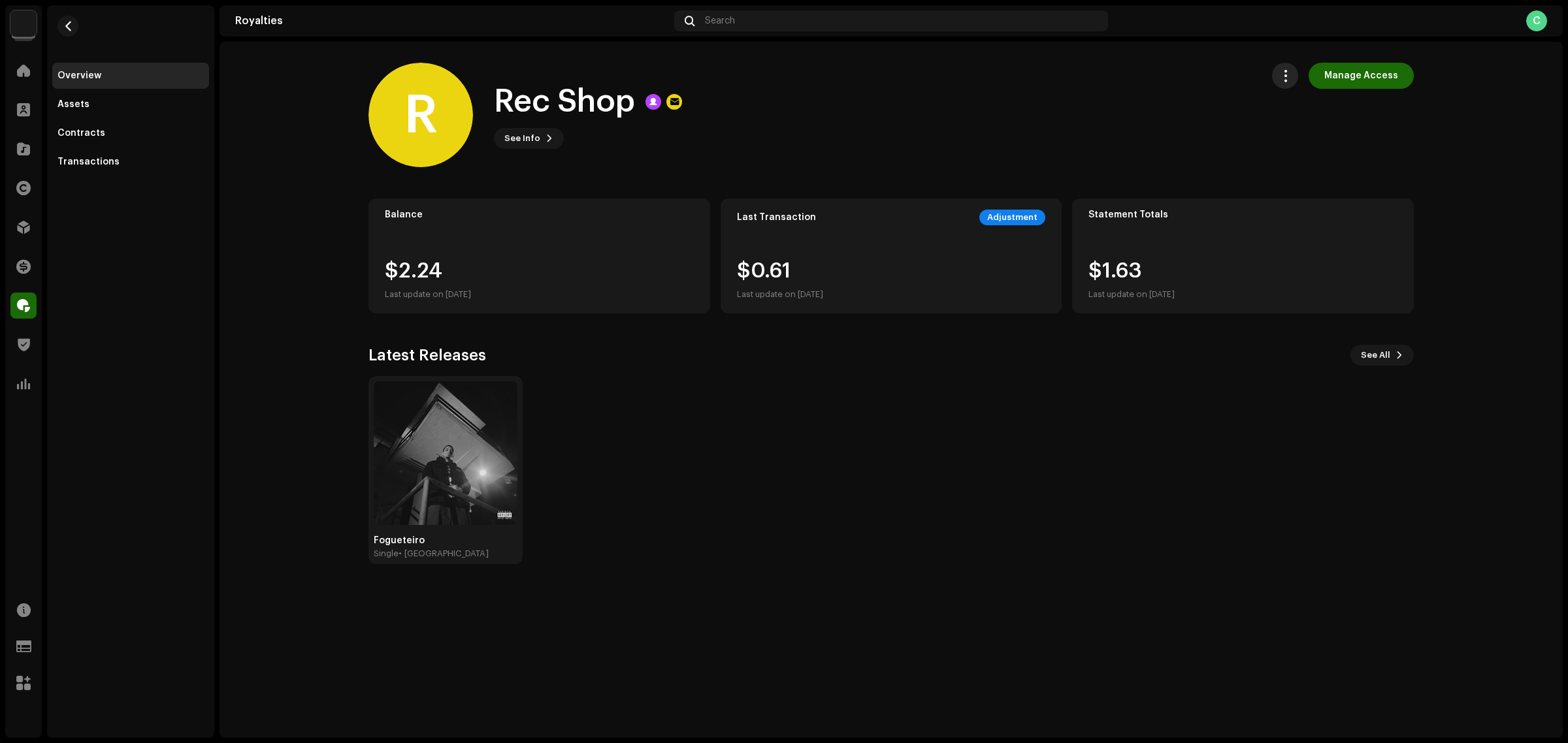
click at [1299, 76] on button "button" at bounding box center [1286, 75] width 26 height 26
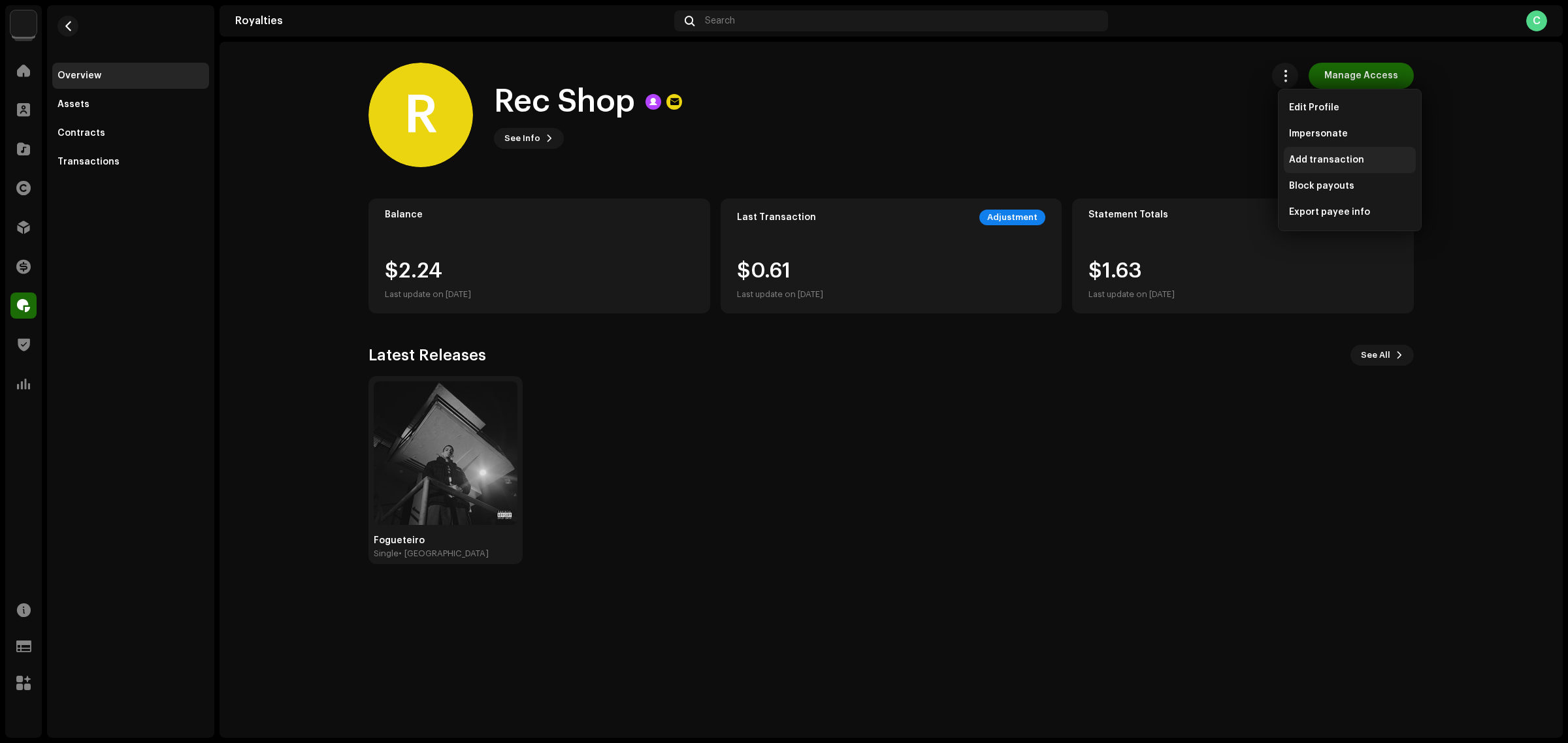
click at [1348, 158] on span "Add transaction" at bounding box center [1328, 160] width 76 height 11
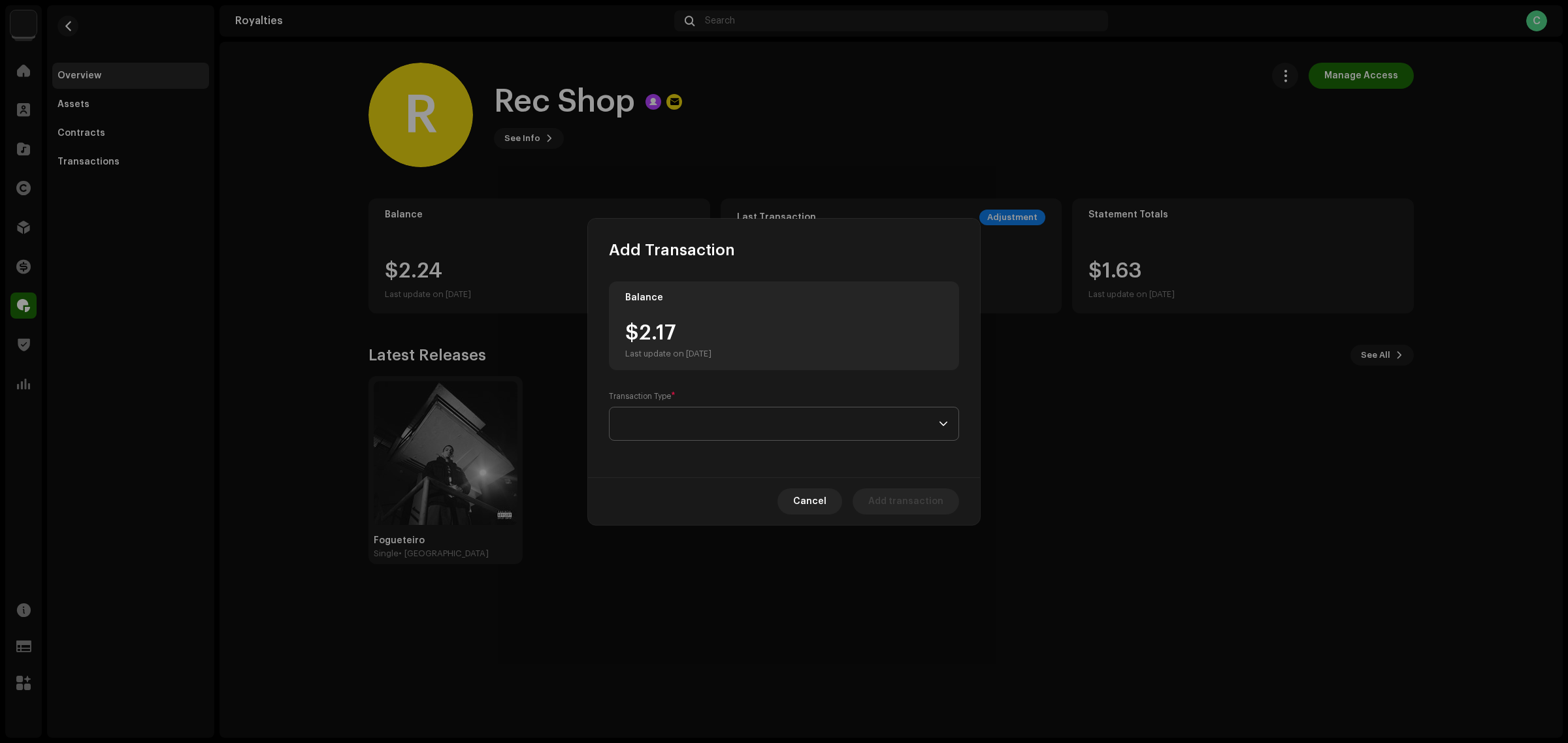
click at [745, 428] on span at bounding box center [779, 423] width 319 height 33
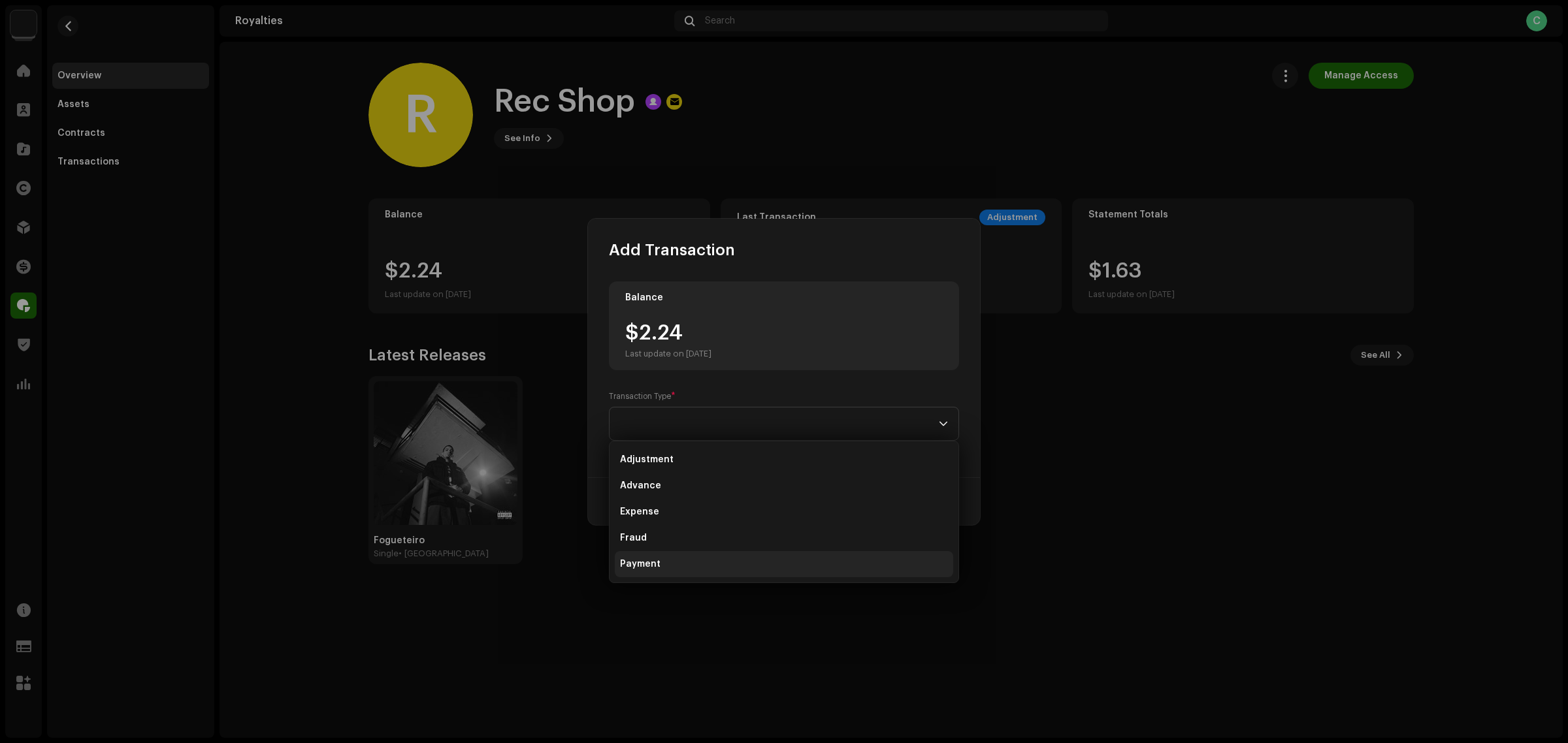
click at [750, 553] on li "Payment" at bounding box center [784, 564] width 339 height 26
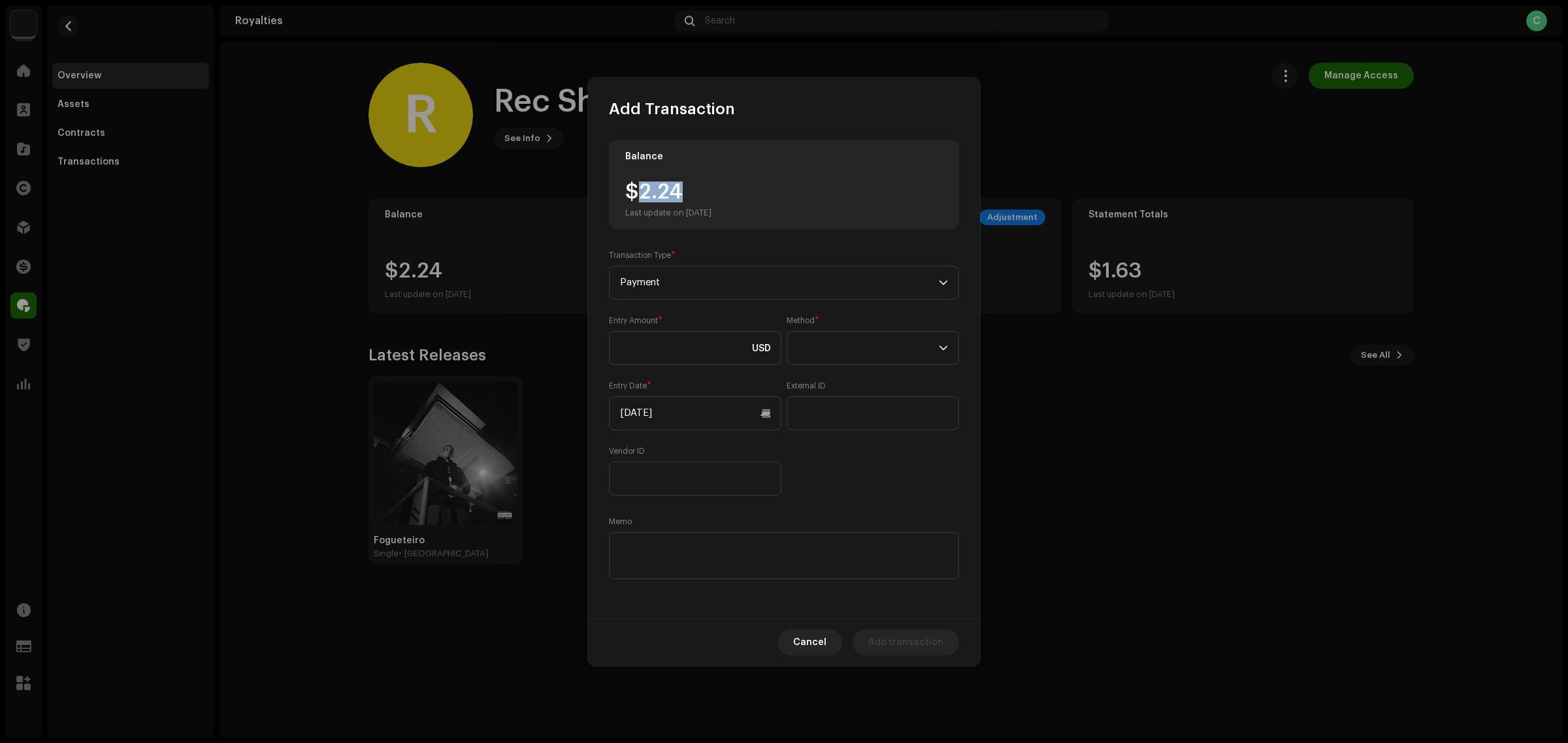
drag, startPoint x: 704, startPoint y: 190, endPoint x: 642, endPoint y: 190, distance: 62.0
click at [642, 190] on div "$2.24 Last update on Oct 8, 2025" at bounding box center [668, 200] width 86 height 37
copy div "2.24"
paste input "2.24"
type input "2.24"
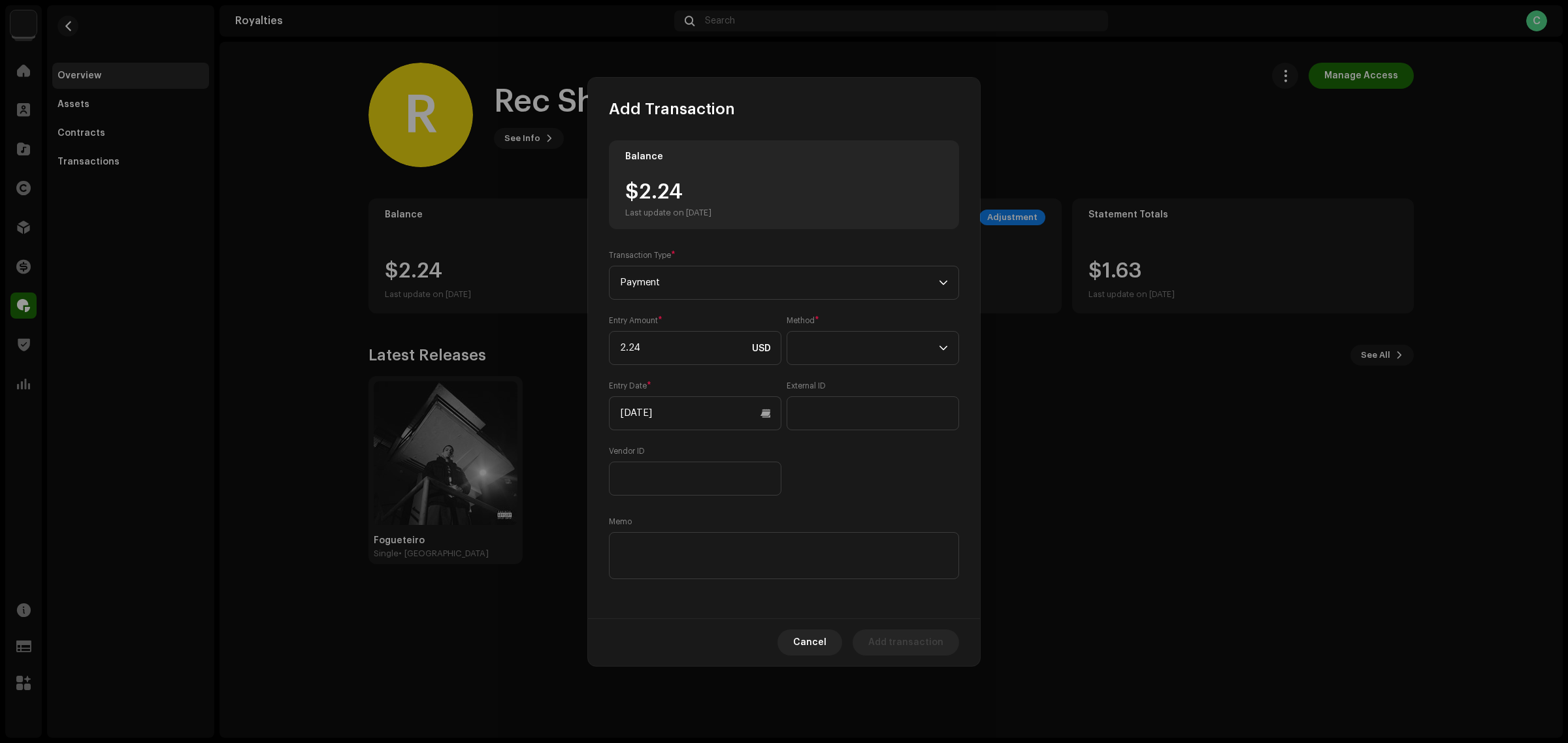
click at [848, 507] on div "Balance $2.24 Last update on Oct 8, 2025 Transaction Type * Payment Entry Amoun…" at bounding box center [784, 361] width 351 height 442
click at [865, 345] on span at bounding box center [868, 348] width 141 height 33
click at [827, 403] on li "Cash" at bounding box center [873, 409] width 161 height 26
click at [869, 479] on div "Entry Amount * 2.24 USD Method * Cash Entry Date * 10/08/2025 External ID Vendo…" at bounding box center [784, 406] width 351 height 181
paste textarea "Pagamento dos Royalties feito via Paypal em 10/09/2025"
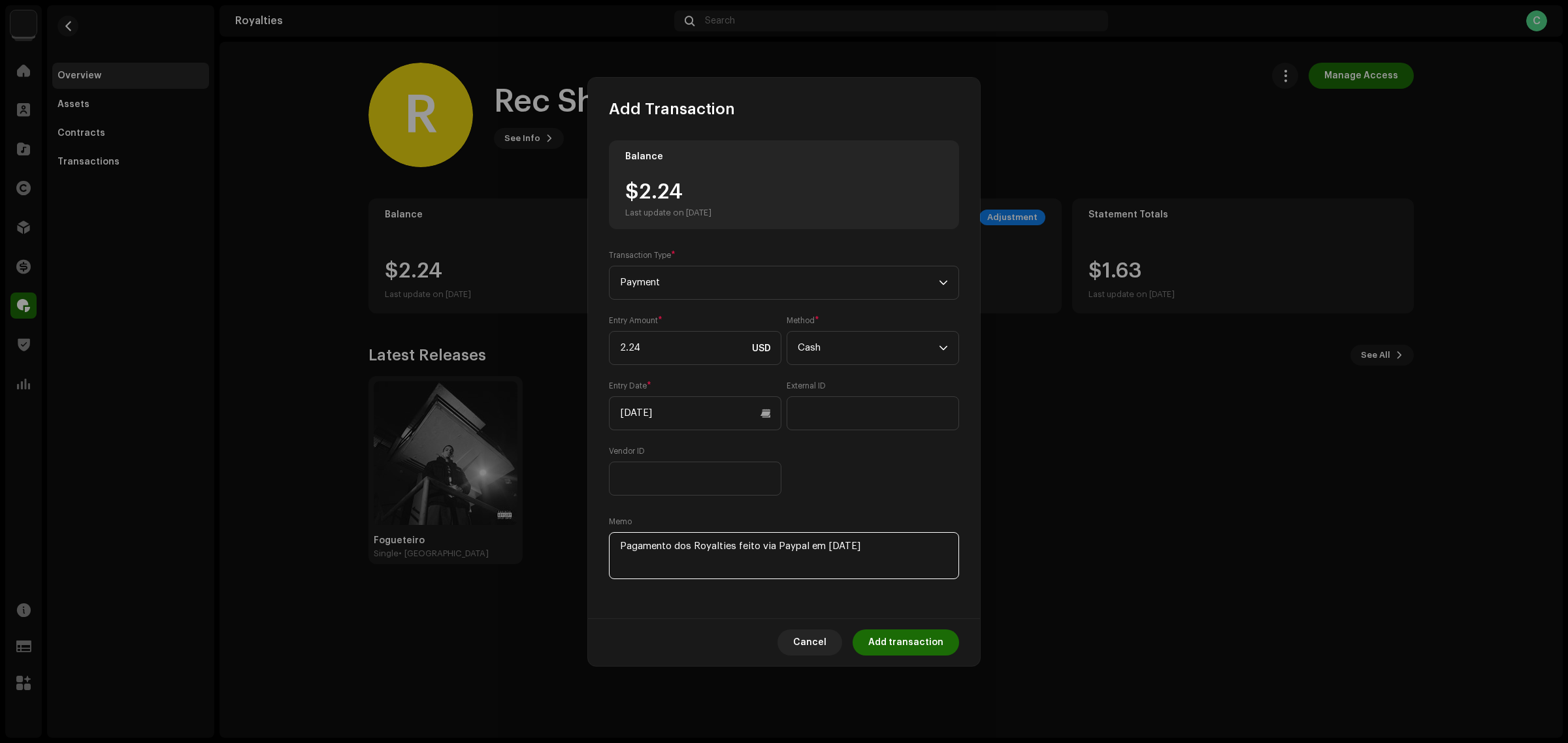
type textarea "Pagamento dos Royalties feito via Paypal em 10/09/2025"
click at [827, 476] on div "Entry Amount * 2.24 USD Method * Cash Entry Date * 10/08/2025 External ID Vendo…" at bounding box center [784, 406] width 351 height 181
click at [854, 474] on div "Entry Amount * 2.24 USD Method * Cash Entry Date * 10/08/2025 External ID Vendo…" at bounding box center [784, 406] width 351 height 181
click at [715, 408] on input "10/08/2025" at bounding box center [696, 413] width 173 height 34
click at [635, 451] on button "Previous Month" at bounding box center [632, 459] width 26 height 26
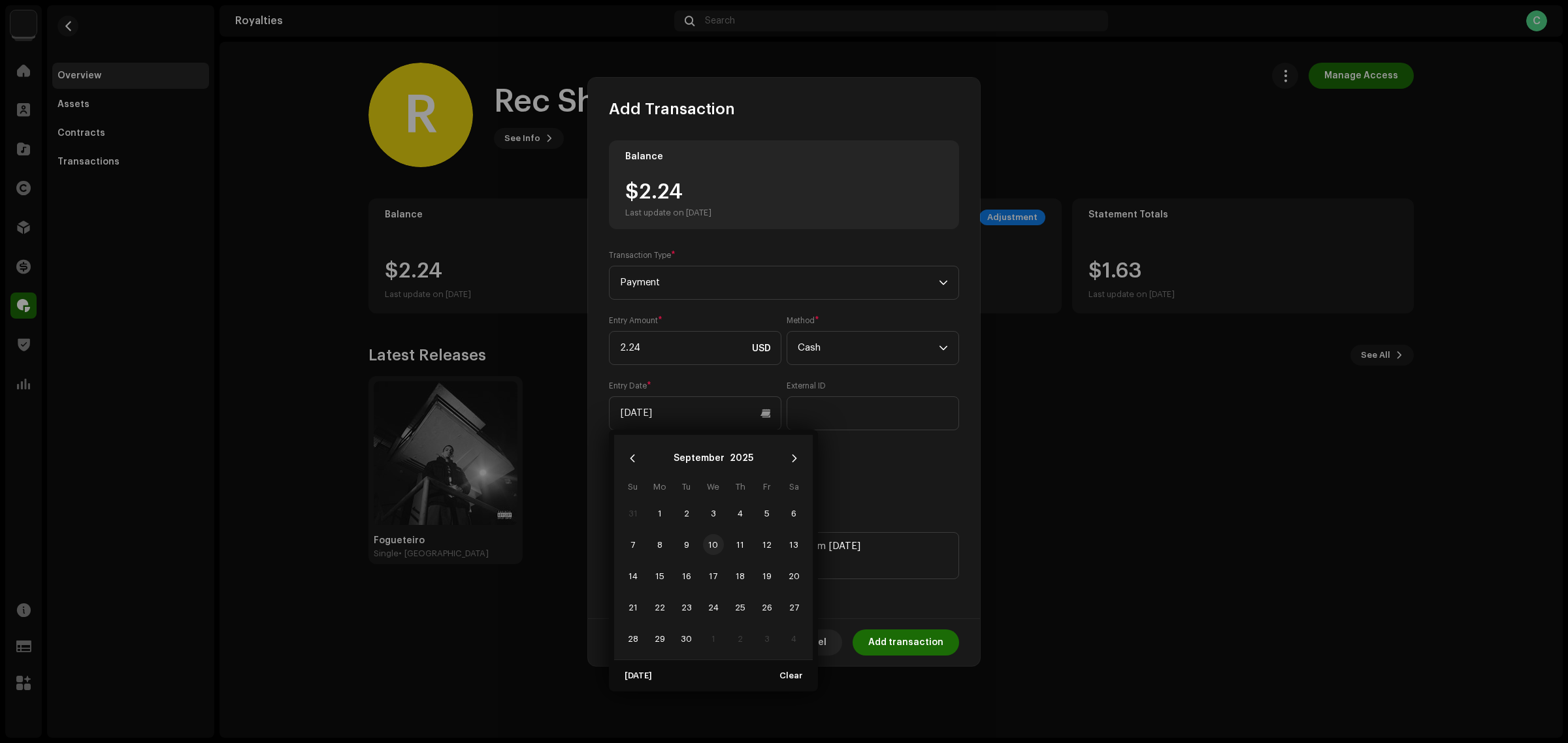
click at [711, 543] on span "10" at bounding box center [713, 544] width 21 height 21
type input "09/10/2025"
click at [895, 507] on div "Balance $2.24 Last update on Oct 8, 2025 Transaction Type * Payment Entry Amoun…" at bounding box center [784, 361] width 351 height 442
click at [905, 550] on textarea at bounding box center [784, 555] width 351 height 47
click at [902, 477] on div "Entry Amount * 2.24 USD Method * Cash Entry Date * 09/10/2025 External ID Vendo…" at bounding box center [784, 406] width 351 height 181
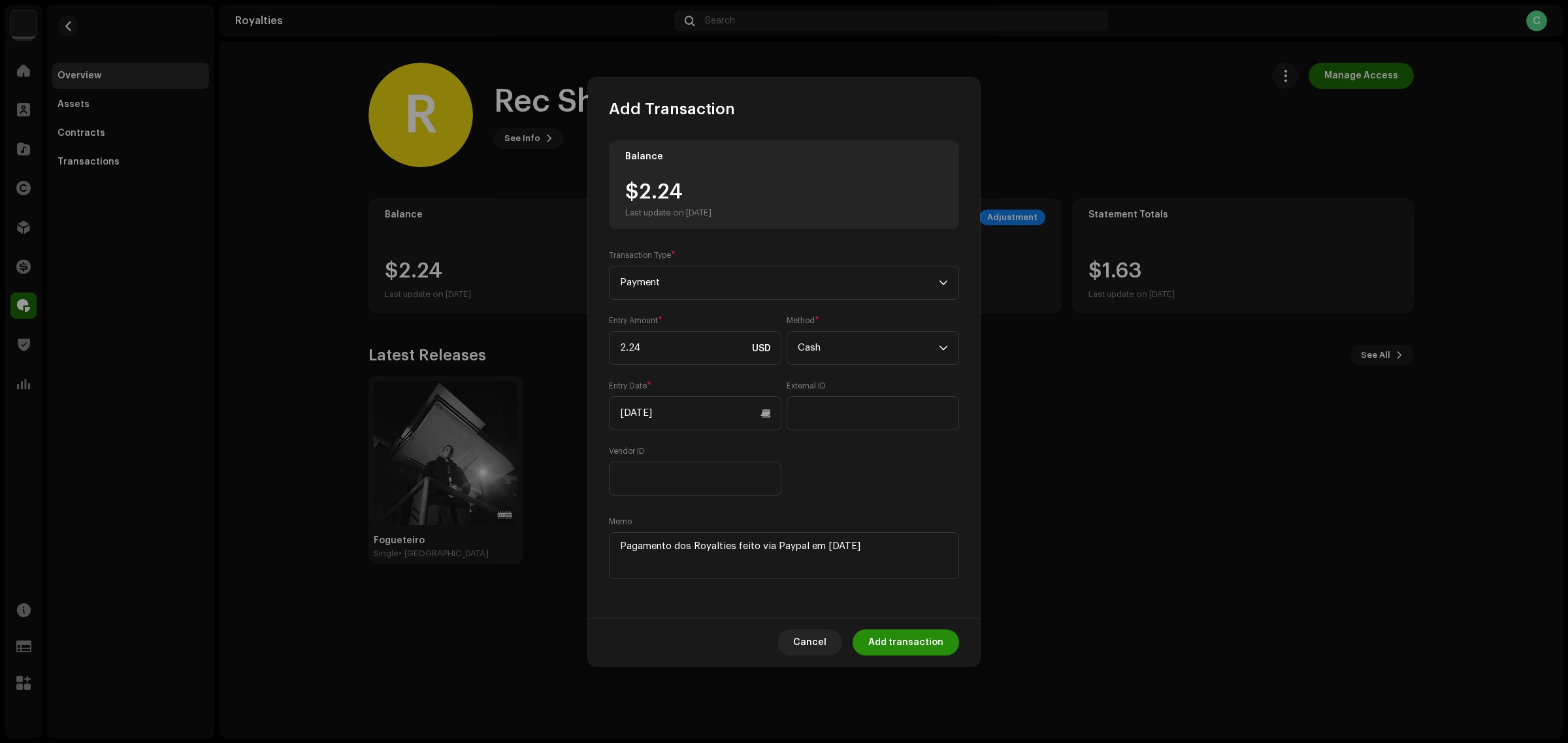
click at [910, 636] on span "Add transaction" at bounding box center [906, 643] width 76 height 26
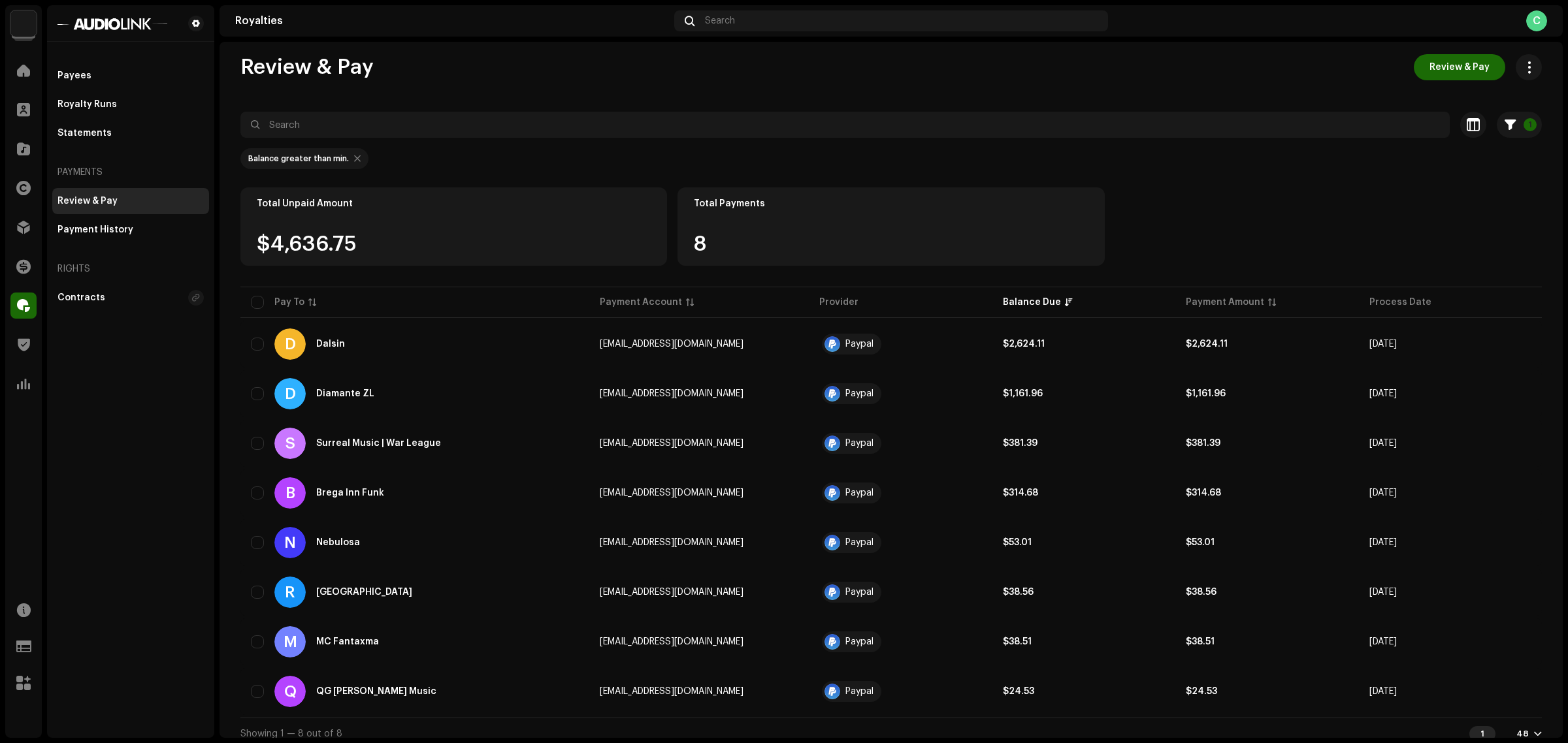
scroll to position [17, 0]
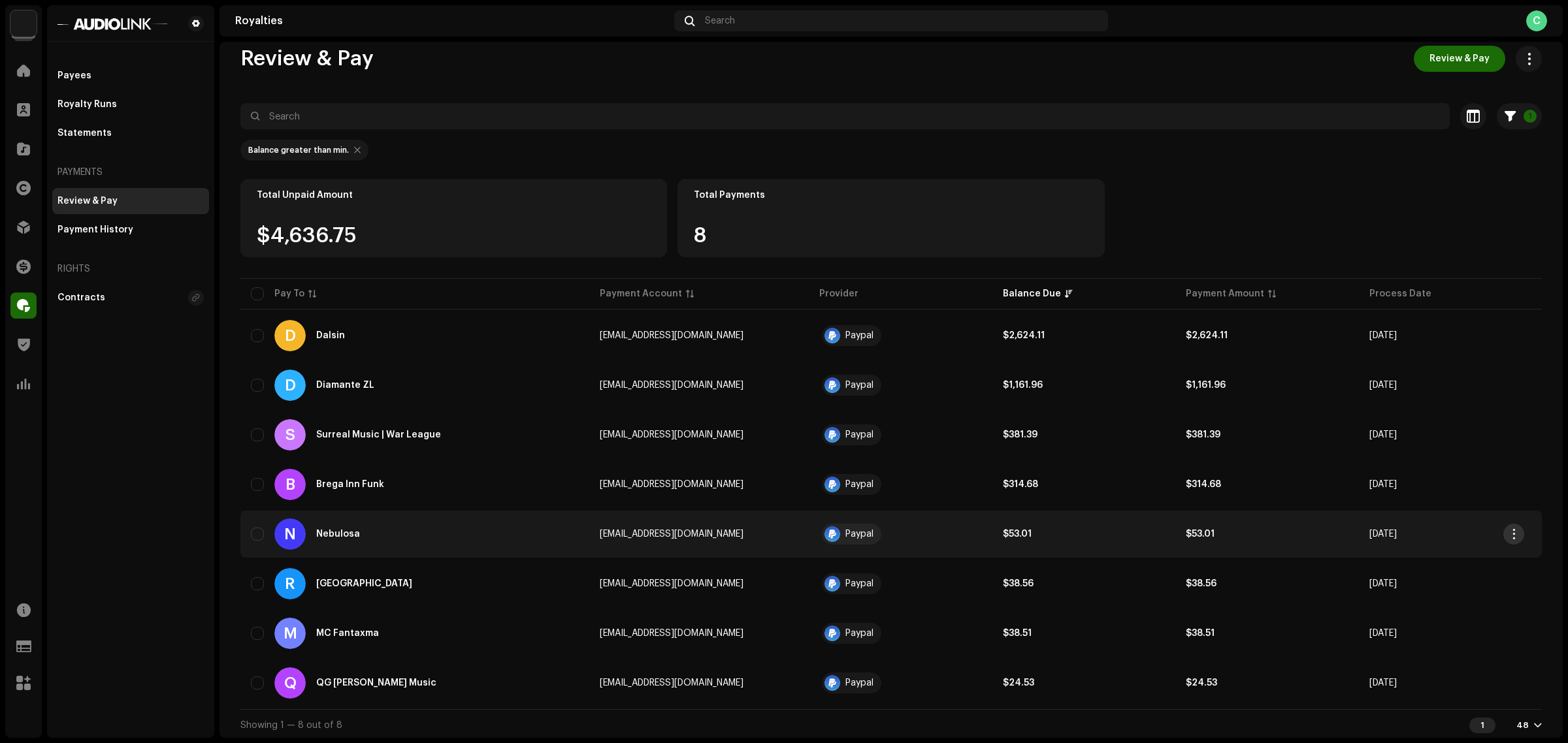
click at [1518, 532] on span "button" at bounding box center [1514, 534] width 10 height 11
click at [1467, 560] on div "View Payee" at bounding box center [1453, 563] width 121 height 11
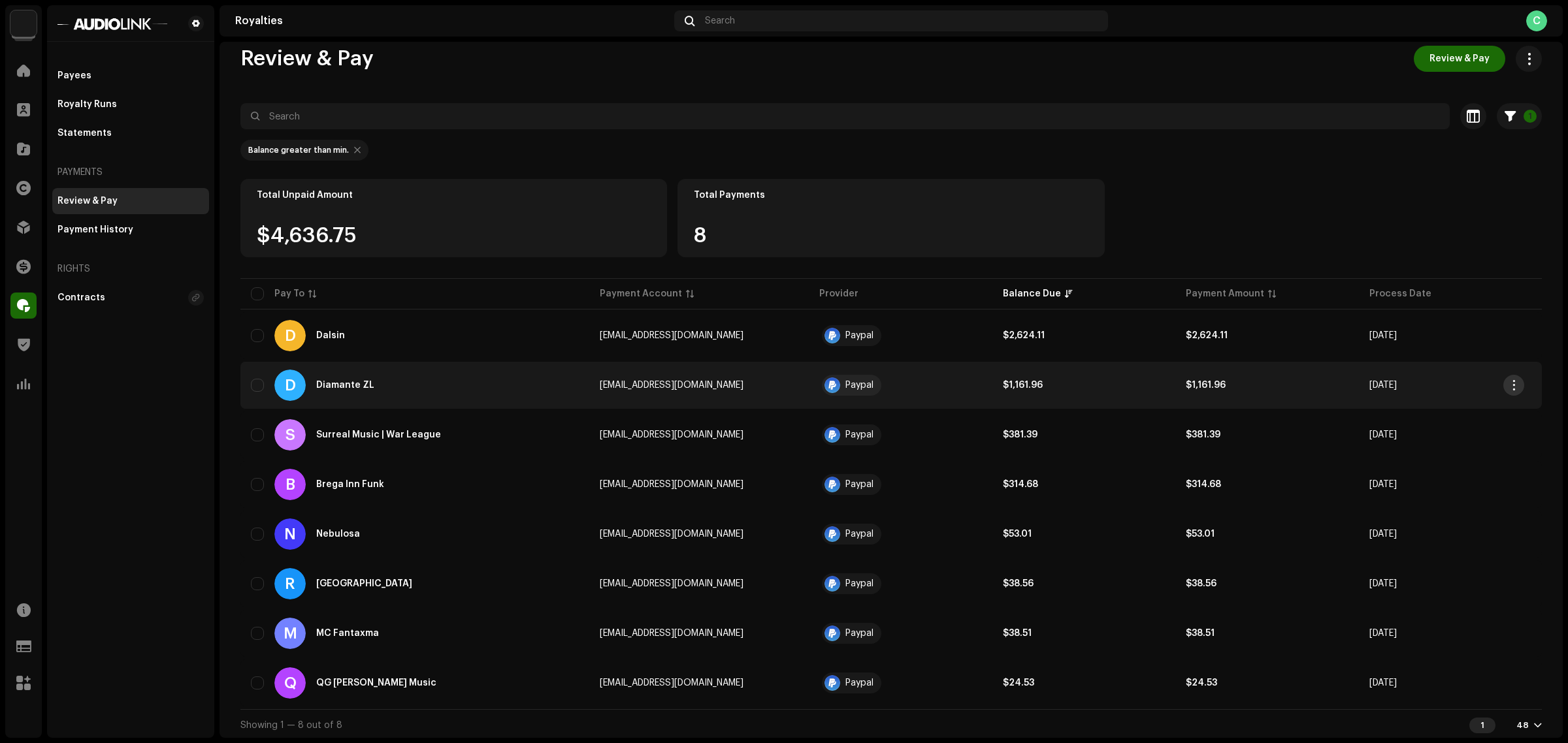
click at [1511, 383] on span "button" at bounding box center [1514, 385] width 10 height 11
click at [1443, 409] on div "View Payee" at bounding box center [1453, 414] width 121 height 11
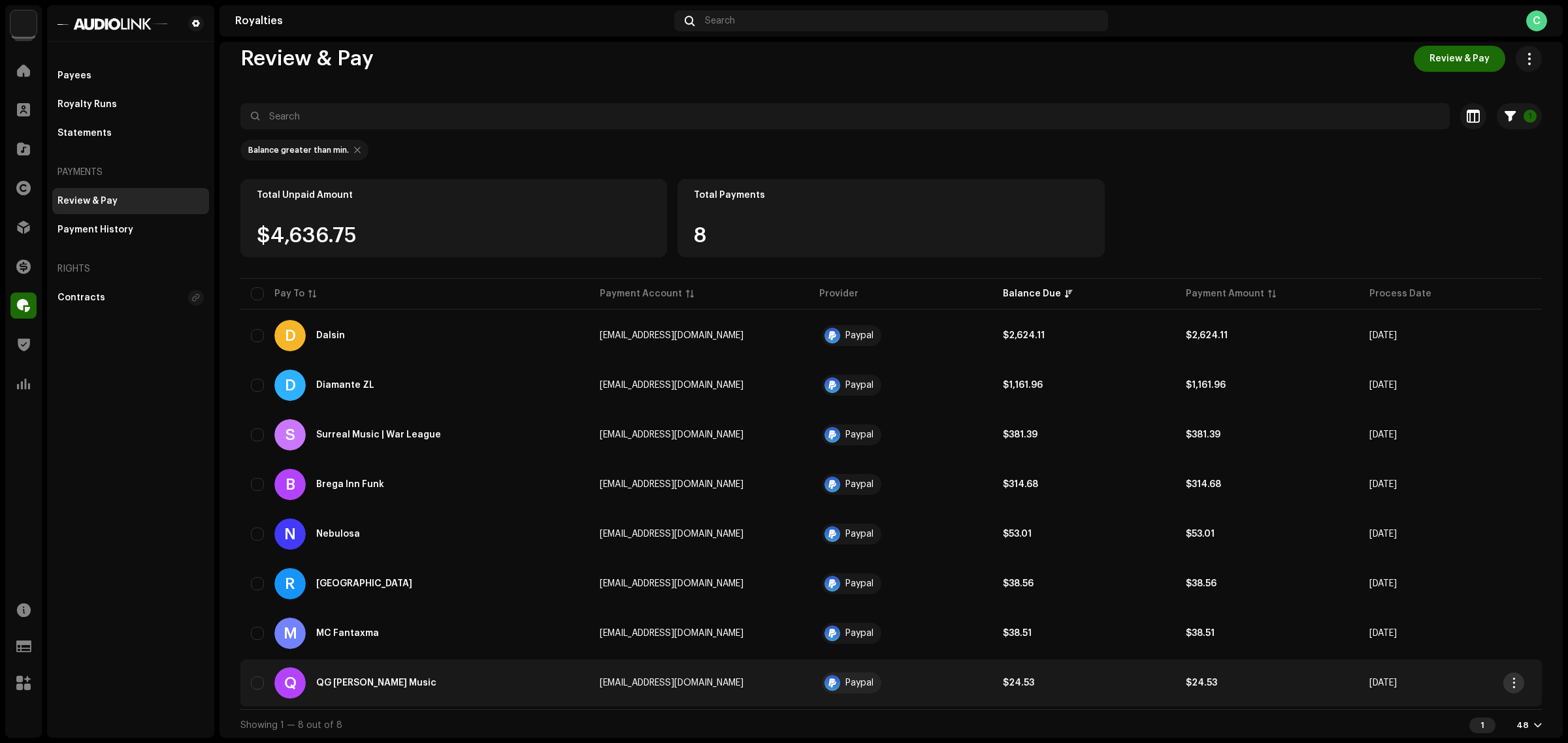
click at [1520, 681] on button "button" at bounding box center [1513, 682] width 21 height 21
click at [1471, 628] on div "View Payee" at bounding box center [1453, 626] width 121 height 11
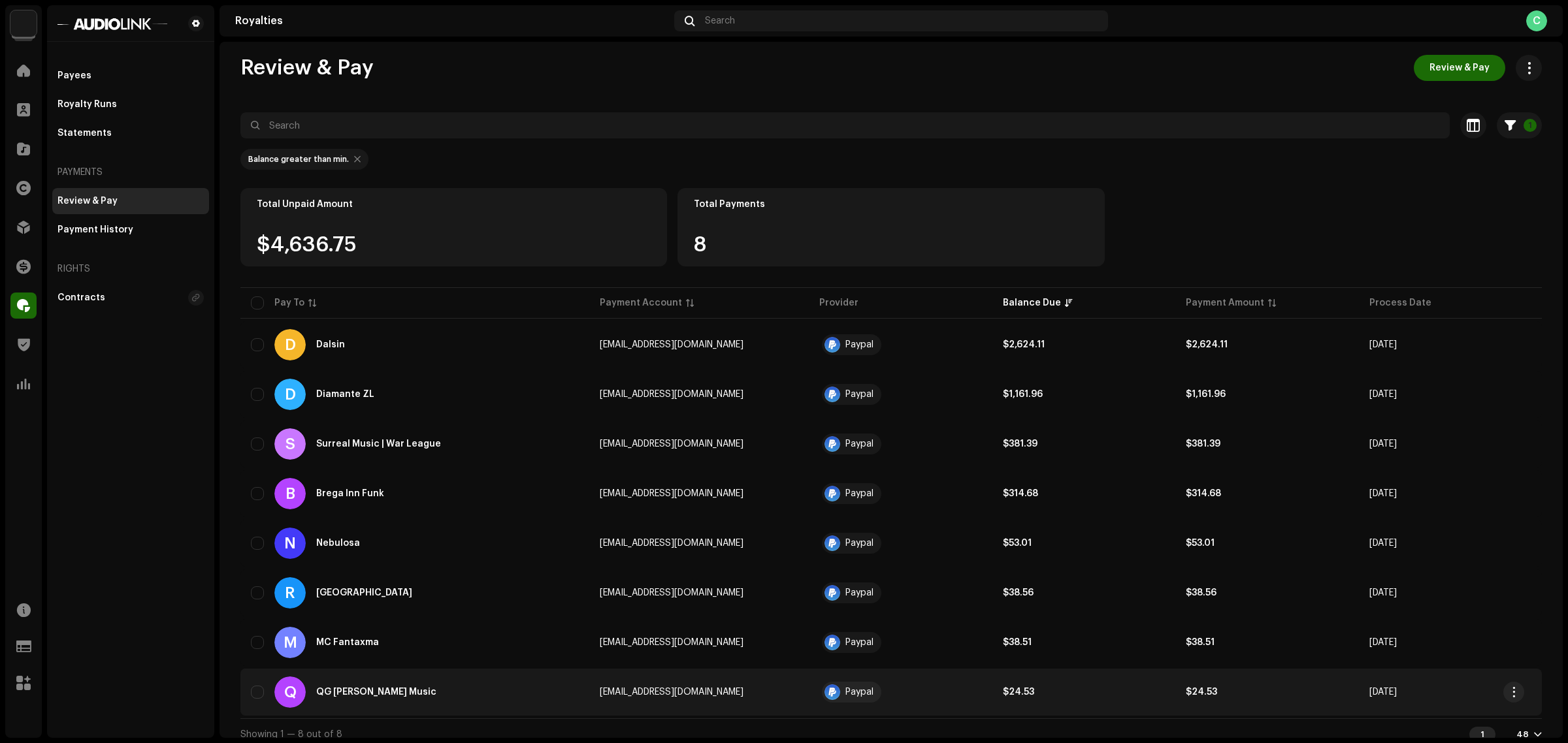
scroll to position [0, 0]
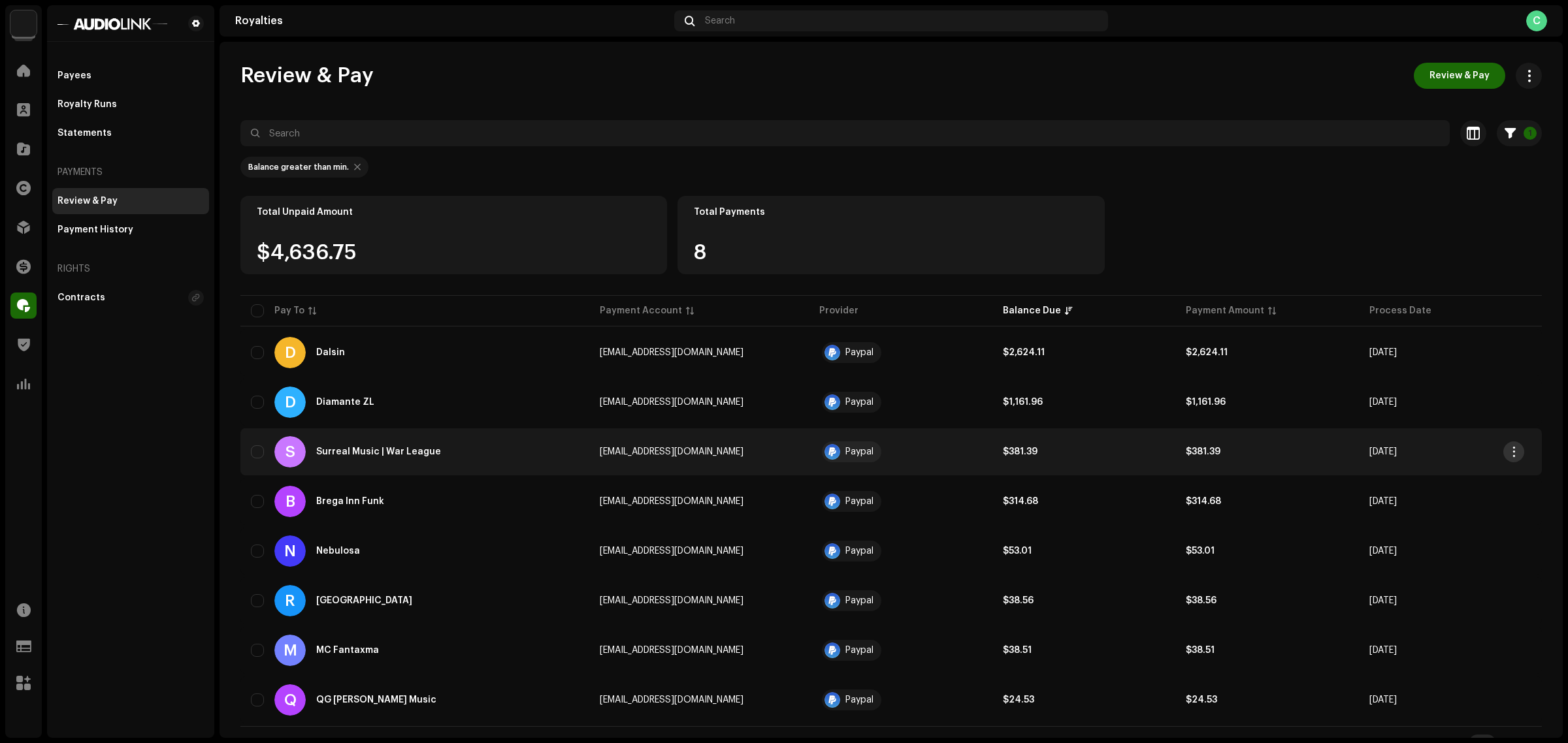
click at [1514, 448] on span "button" at bounding box center [1514, 452] width 10 height 11
click at [1467, 480] on div "View Payee" at bounding box center [1453, 481] width 121 height 11
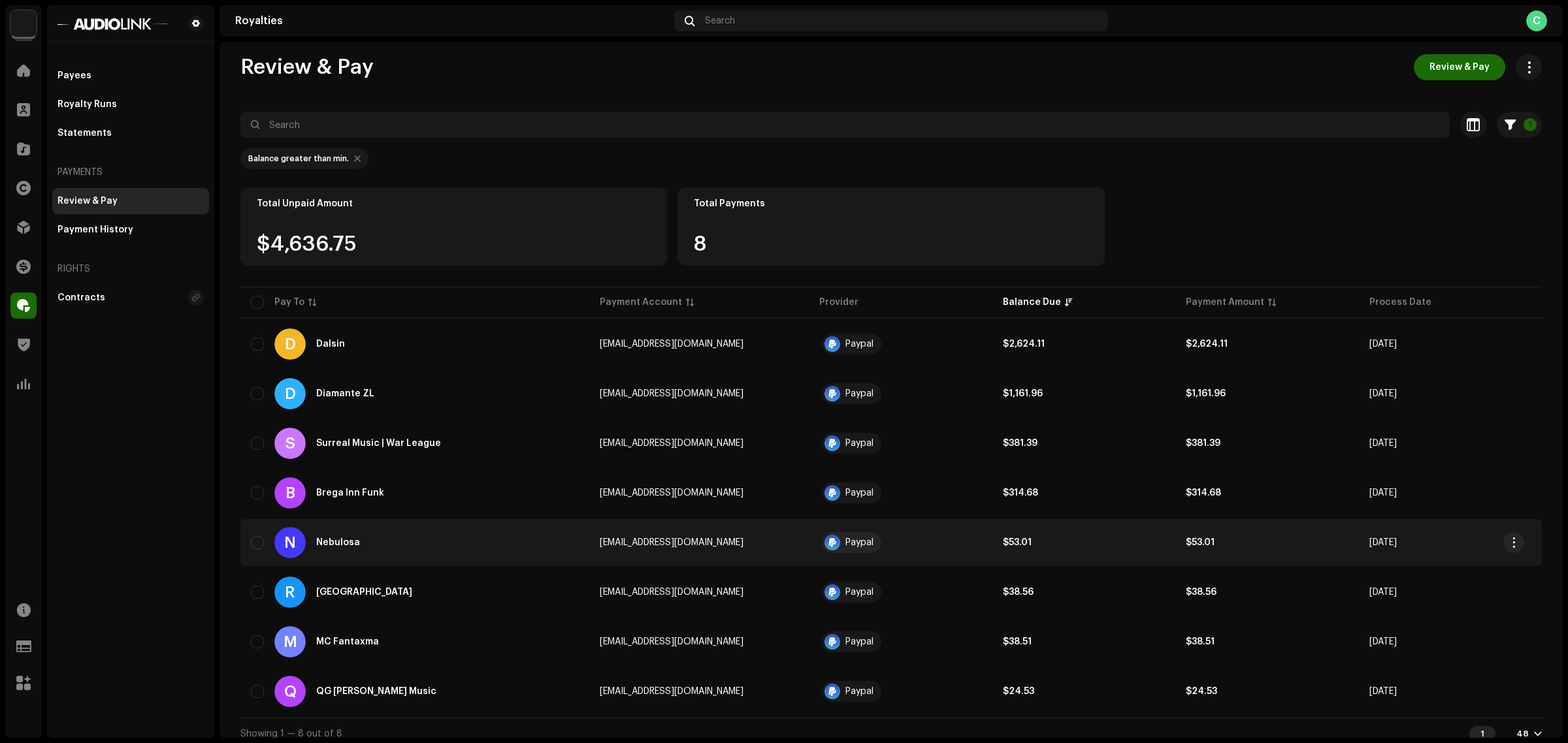
scroll to position [17, 0]
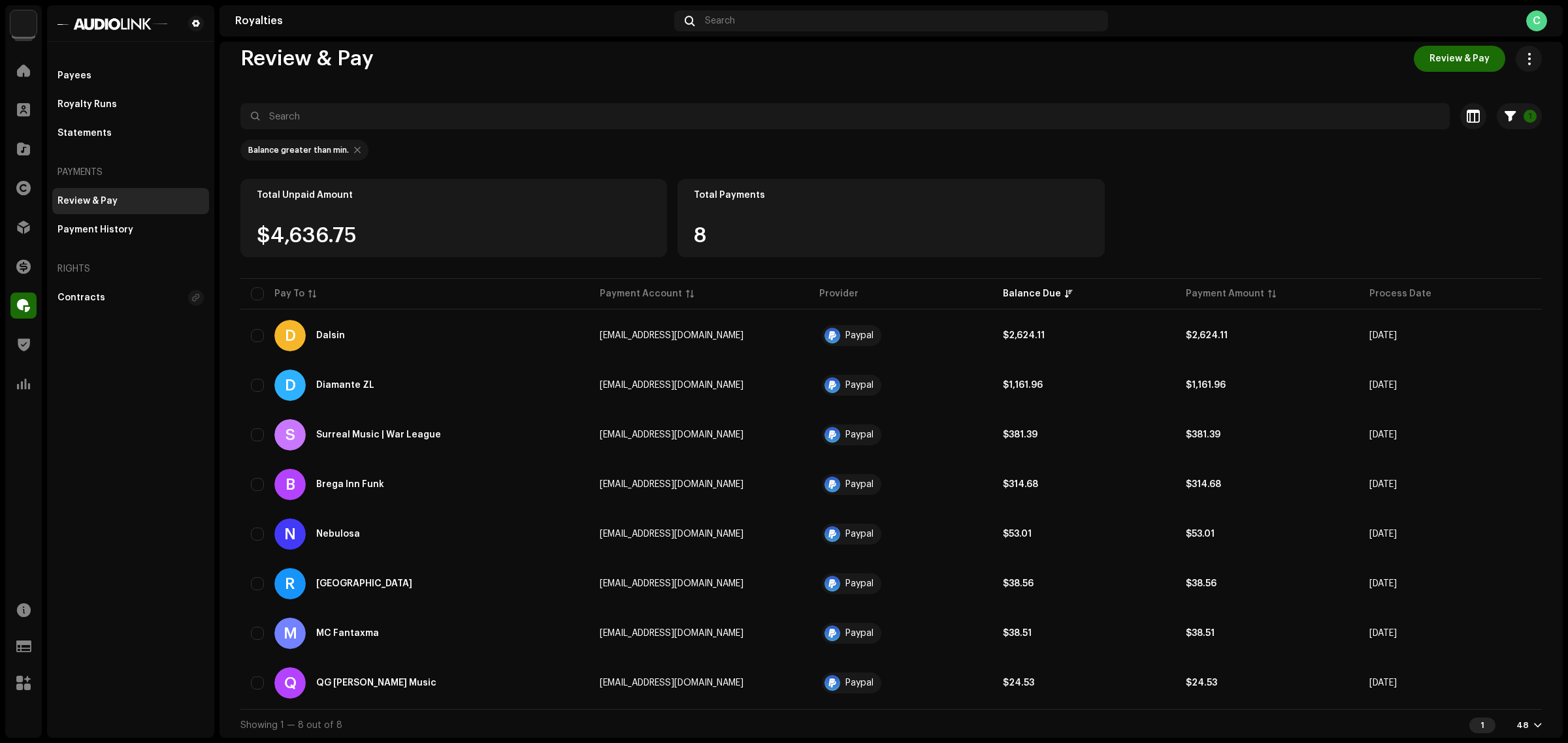
click at [208, 393] on div "Payees Royalty Runs Statements Payments Review & Pay Payment History Rights Con…" at bounding box center [130, 372] width 167 height 733
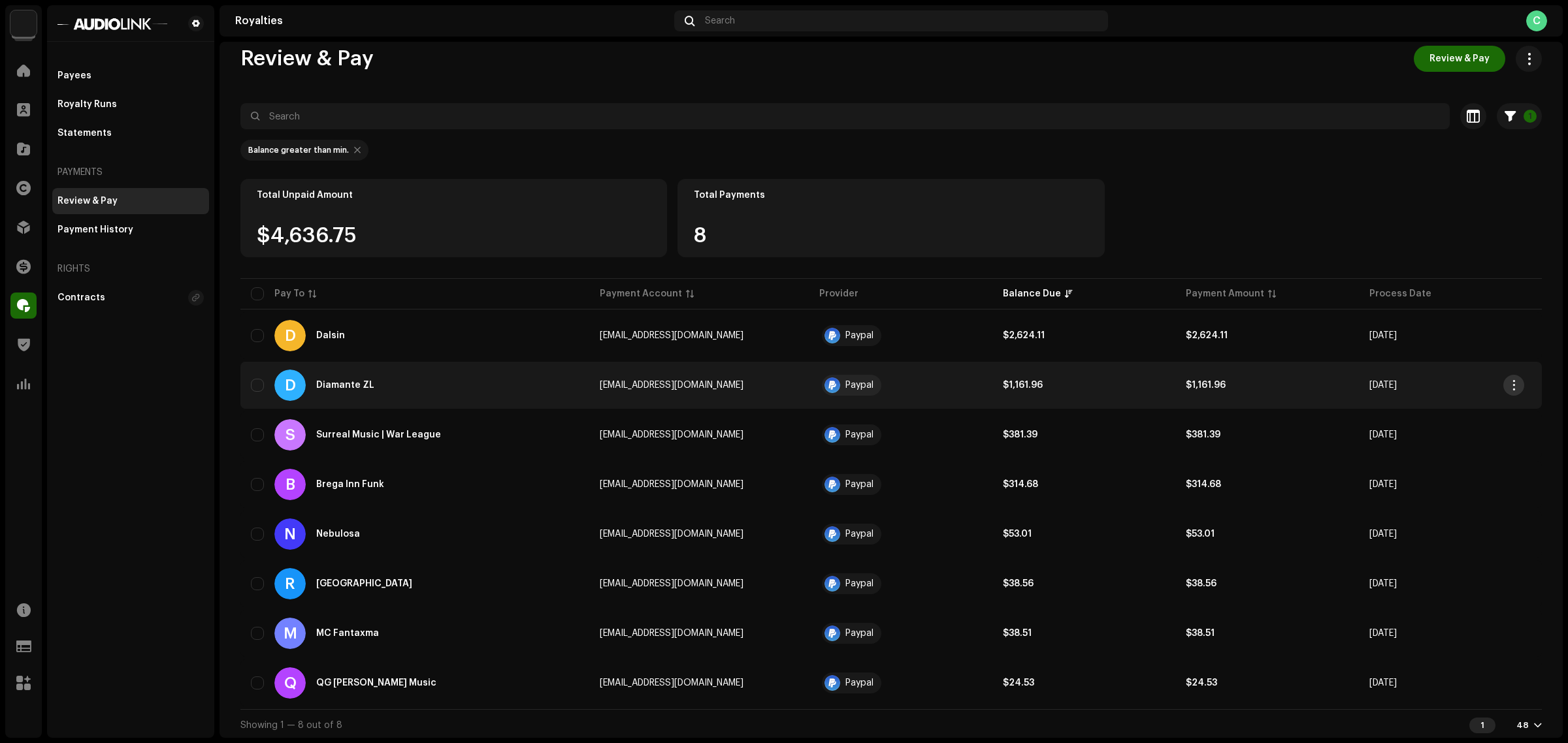
click at [1505, 384] on button "button" at bounding box center [1513, 385] width 21 height 21
click at [1446, 409] on div "View Payee" at bounding box center [1453, 414] width 121 height 11
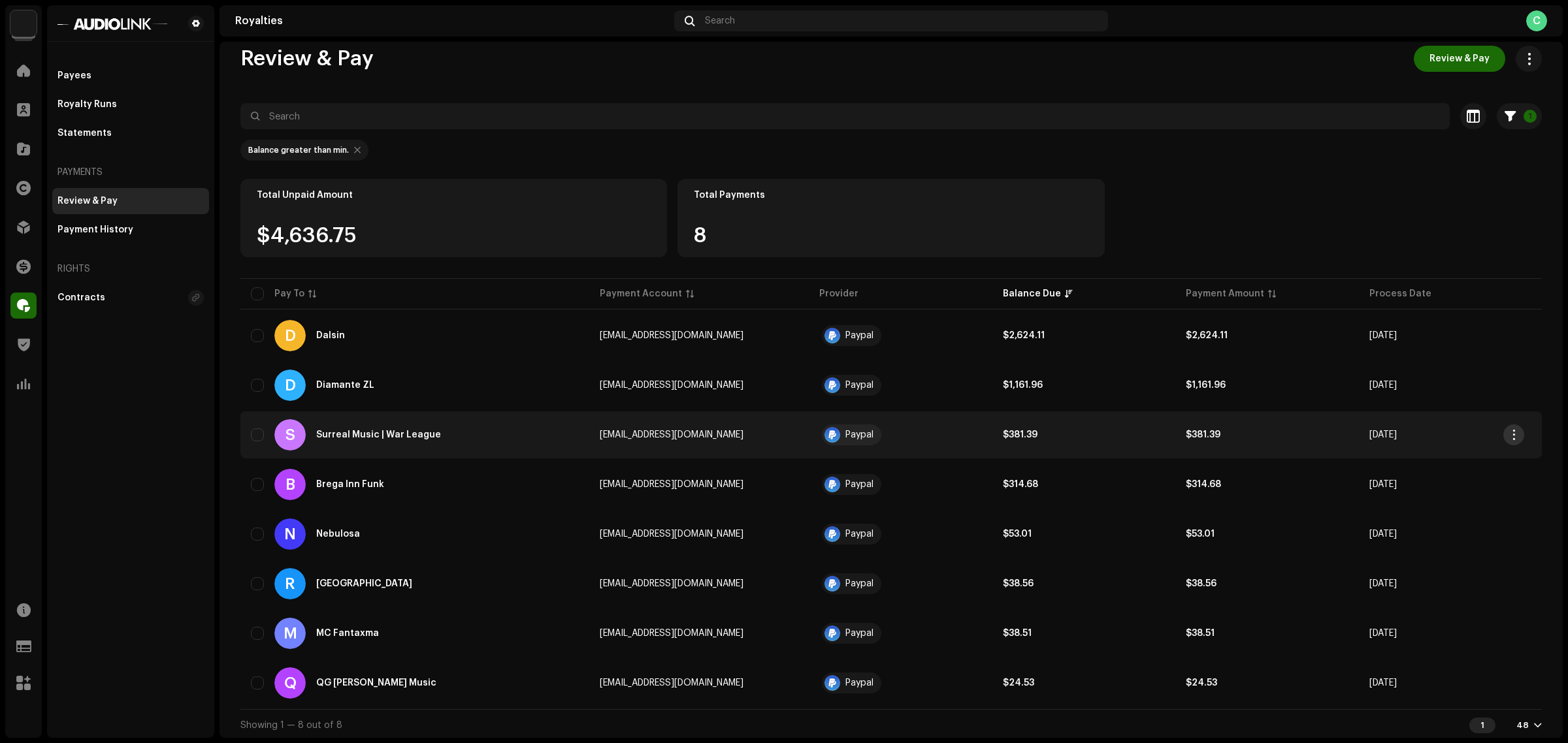
click at [1510, 438] on span "button" at bounding box center [1514, 435] width 10 height 11
click at [1481, 465] on div "View Payee" at bounding box center [1453, 464] width 121 height 11
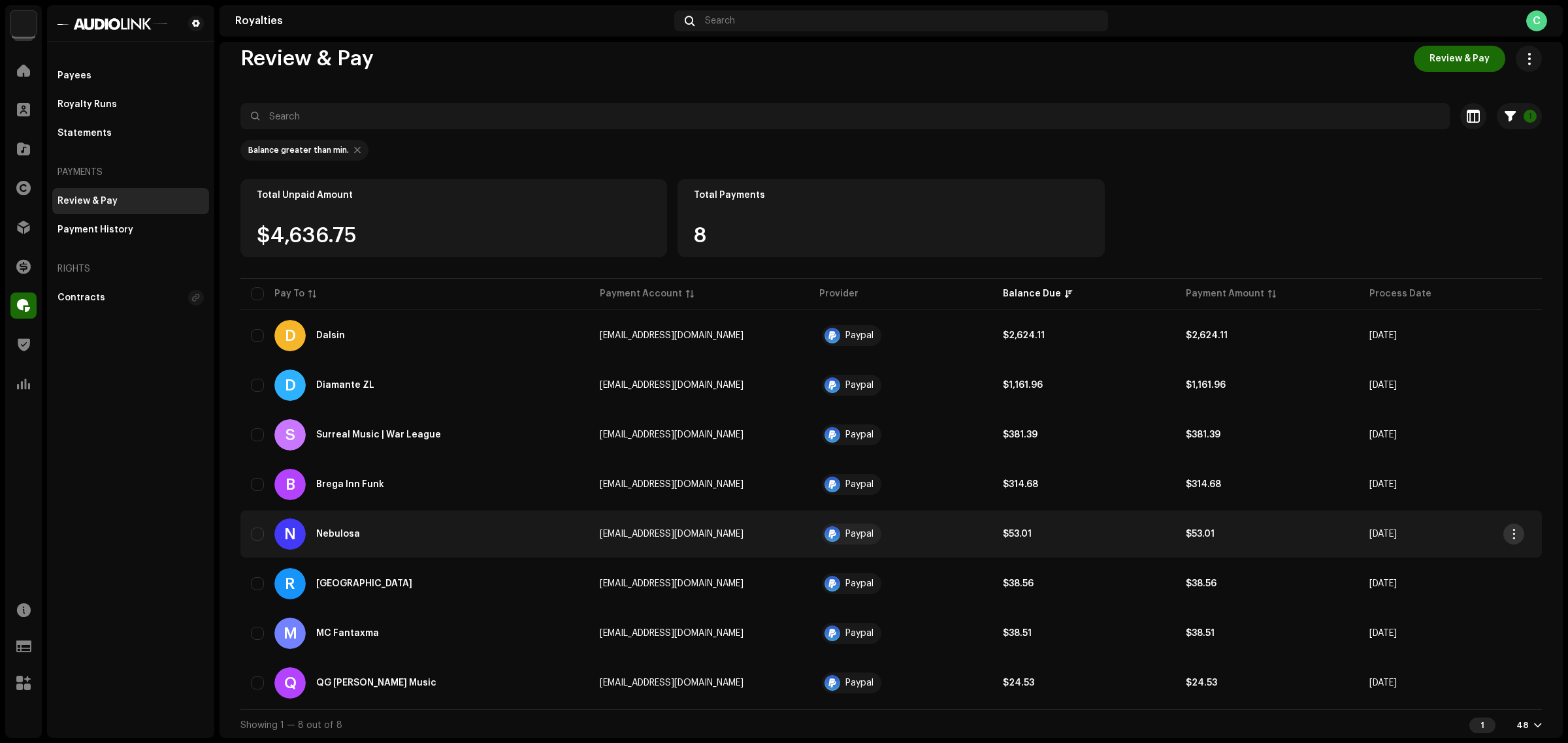
click at [1511, 535] on span "button" at bounding box center [1514, 534] width 10 height 11
click at [1453, 560] on div "View Payee" at bounding box center [1453, 563] width 121 height 11
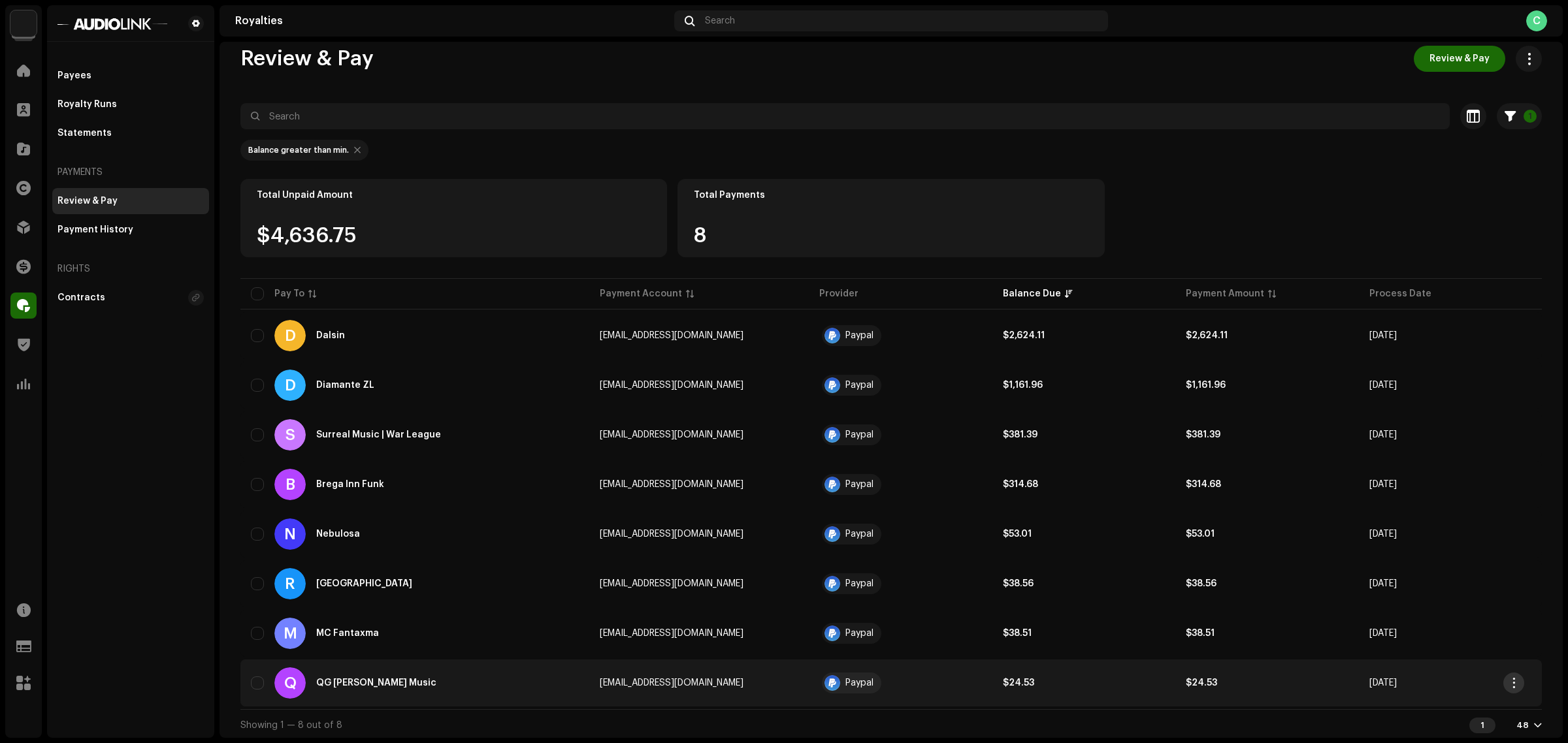
click at [1509, 679] on span "button" at bounding box center [1514, 683] width 10 height 11
click at [1479, 626] on div "View Payee" at bounding box center [1453, 626] width 121 height 11
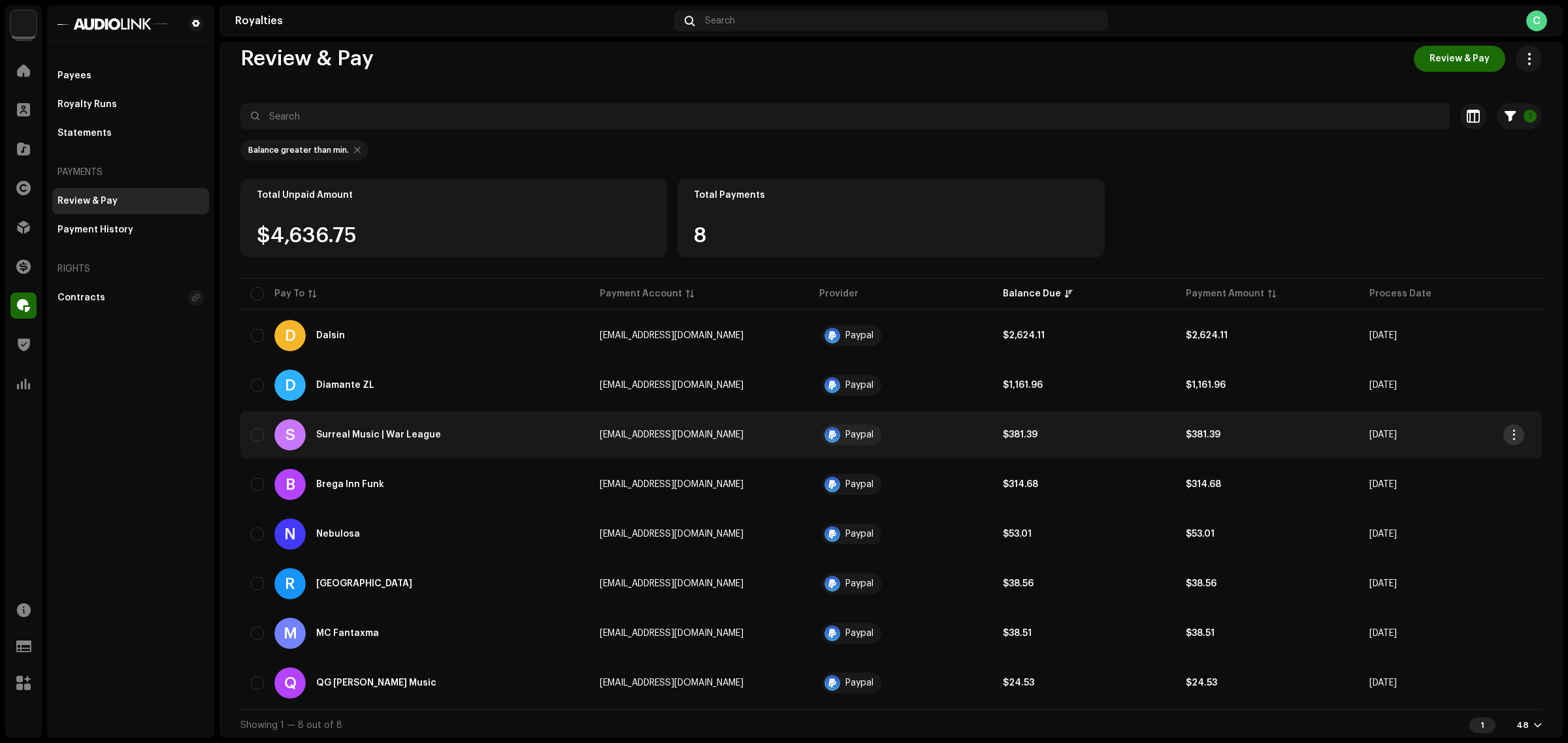
click at [1513, 435] on span "button" at bounding box center [1514, 435] width 10 height 11
click at [1433, 457] on div "View Payee" at bounding box center [1453, 464] width 132 height 26
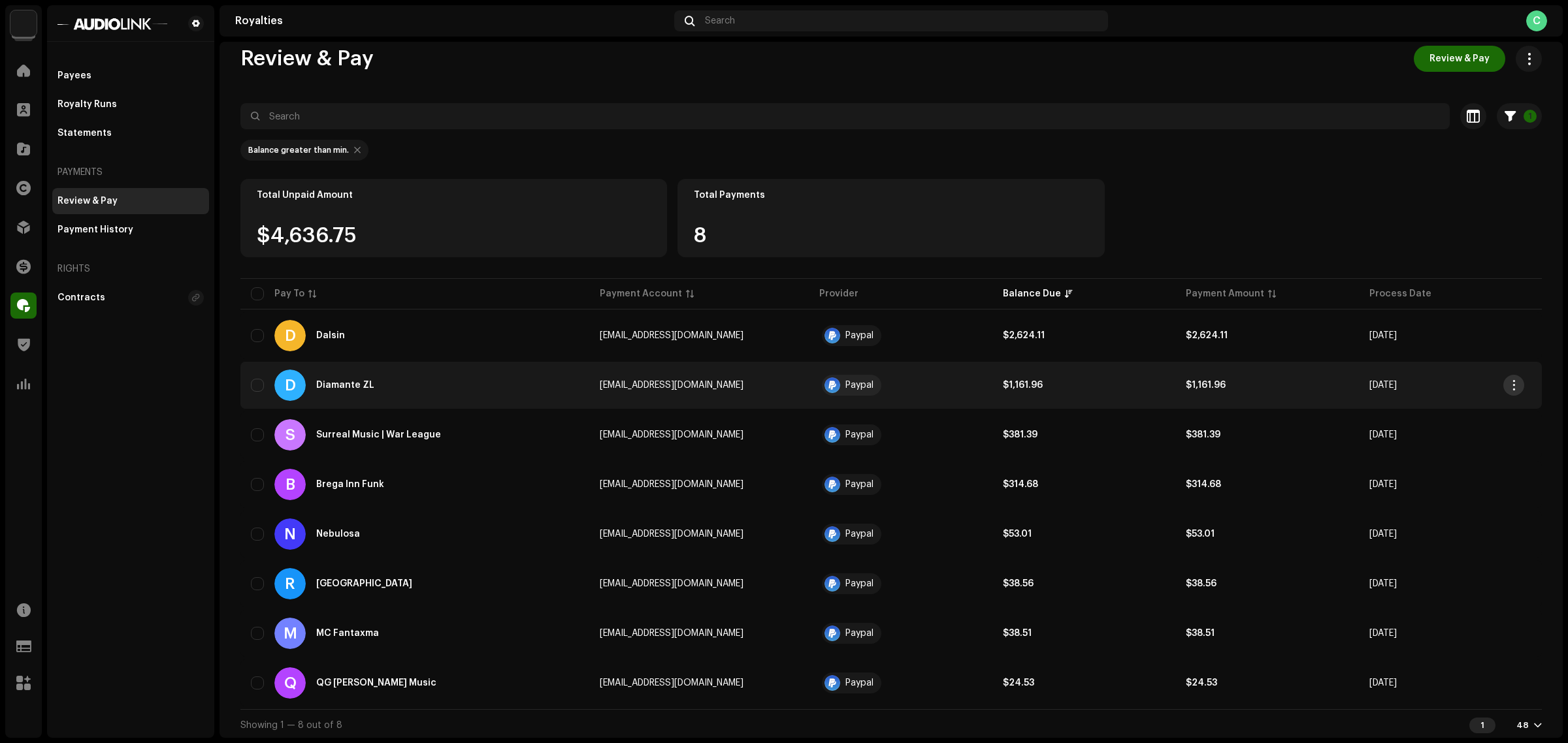
click at [1514, 386] on span "button" at bounding box center [1514, 385] width 10 height 11
click at [1448, 409] on div "View Payee" at bounding box center [1453, 414] width 121 height 11
